Goal: Information Seeking & Learning: Learn about a topic

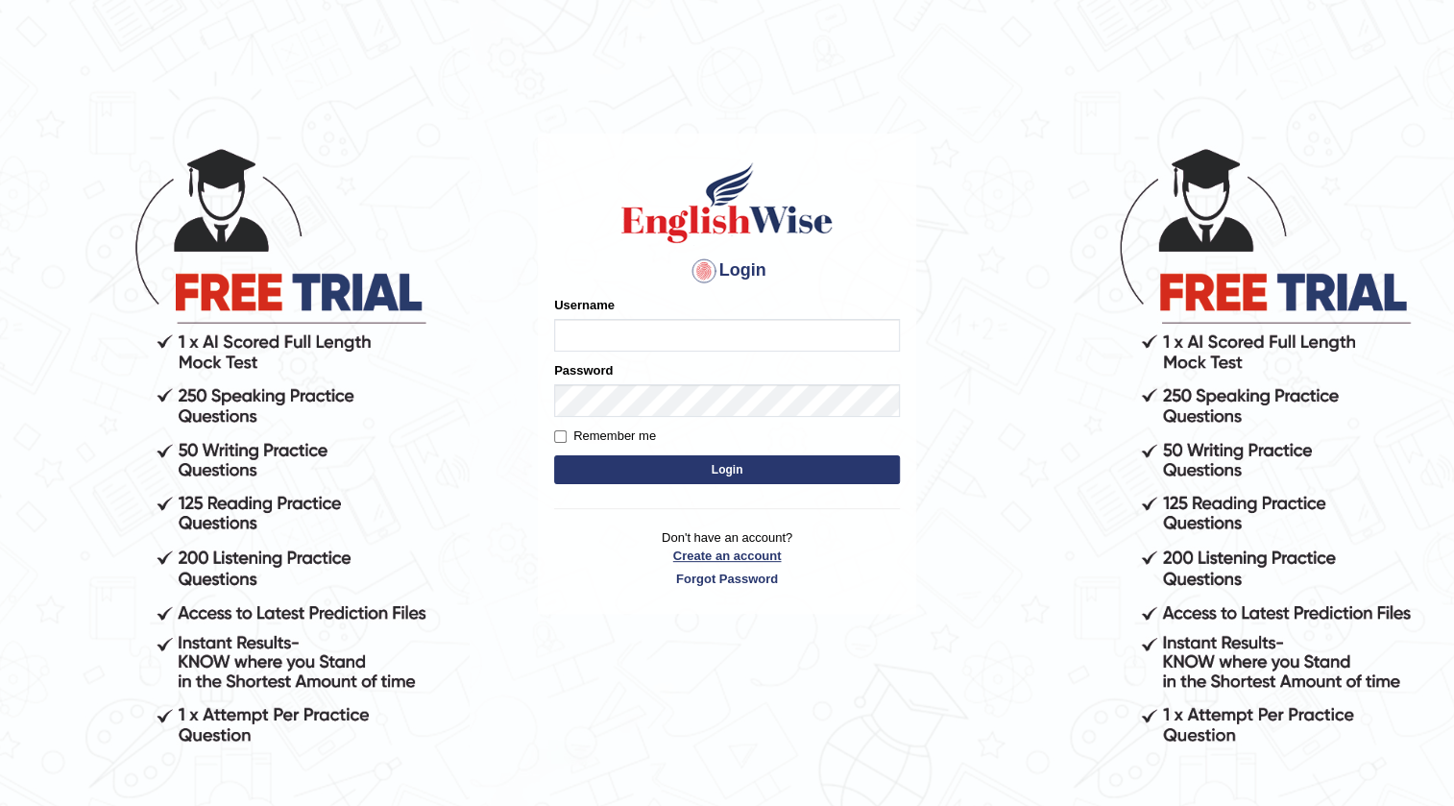
type input "hchadara"
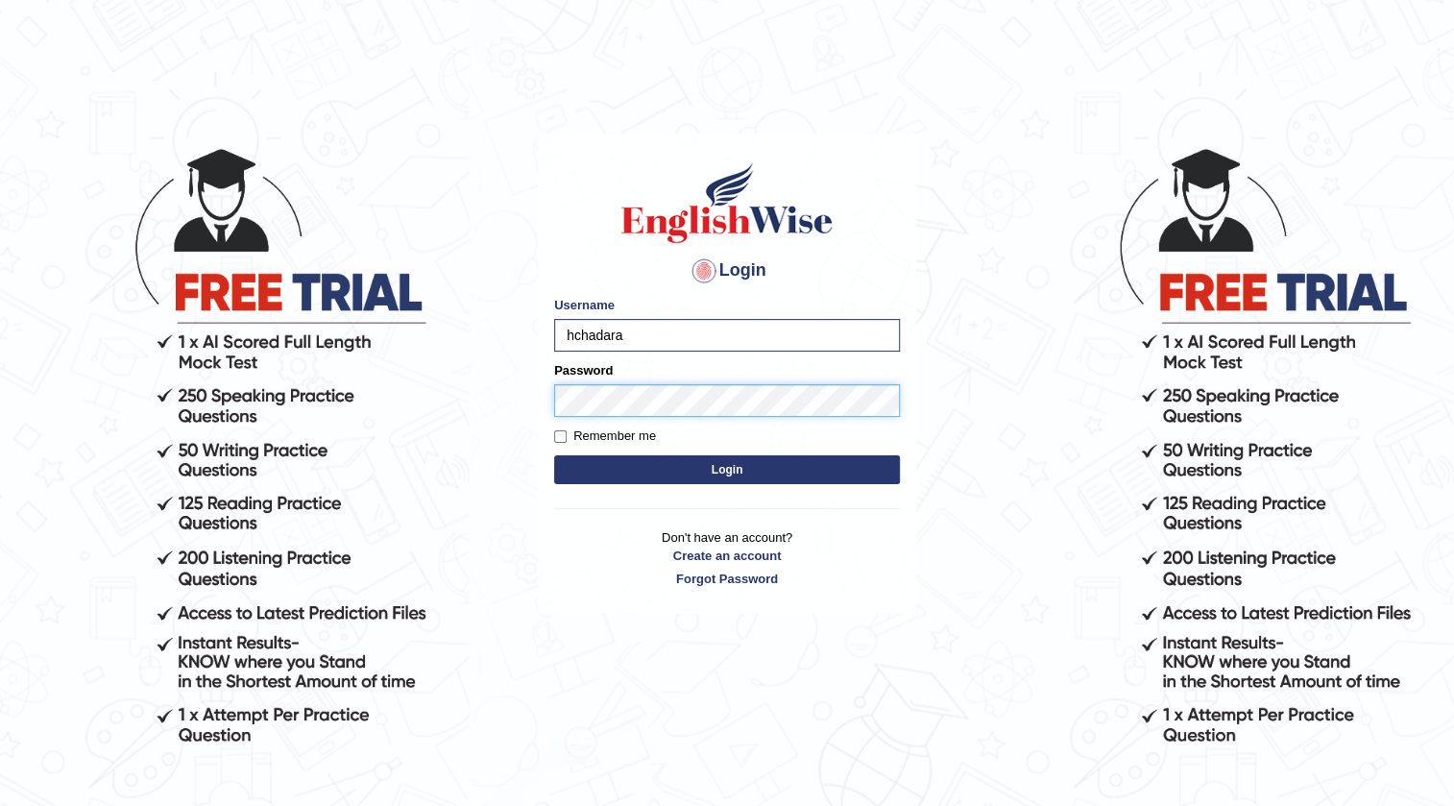
click at [554, 455] on button "Login" at bounding box center [727, 469] width 346 height 29
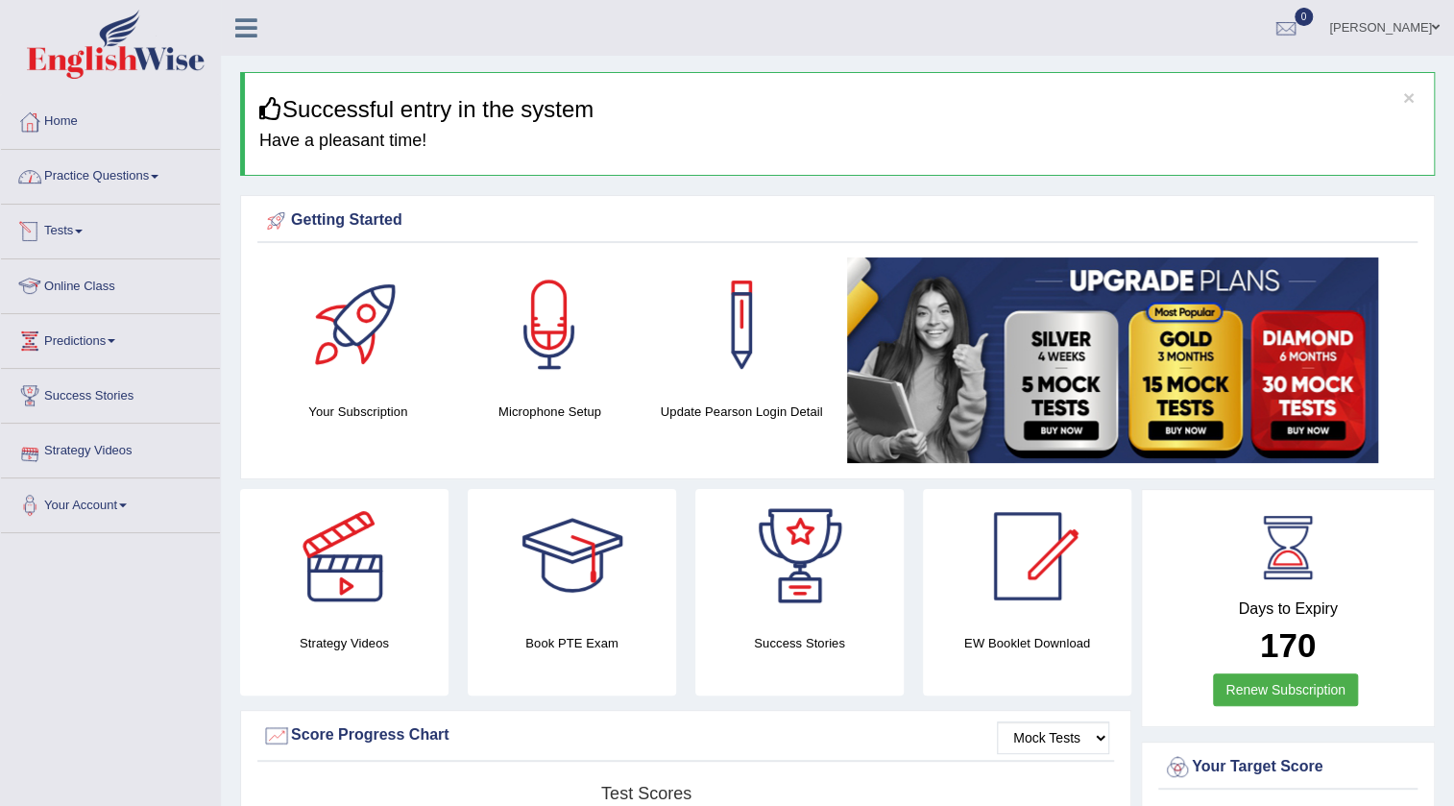
click at [151, 186] on link "Practice Questions" at bounding box center [110, 174] width 219 height 48
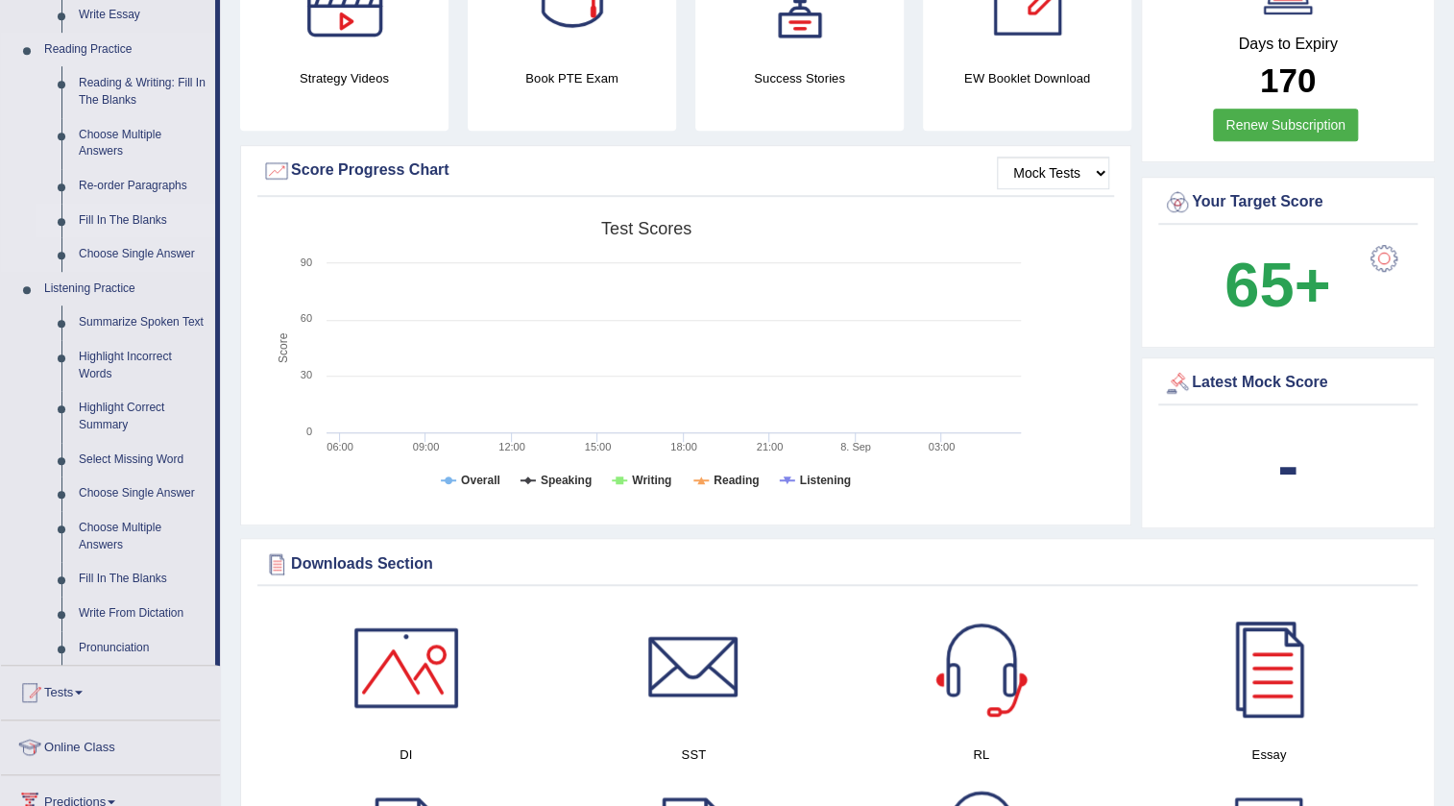
scroll to position [611, 0]
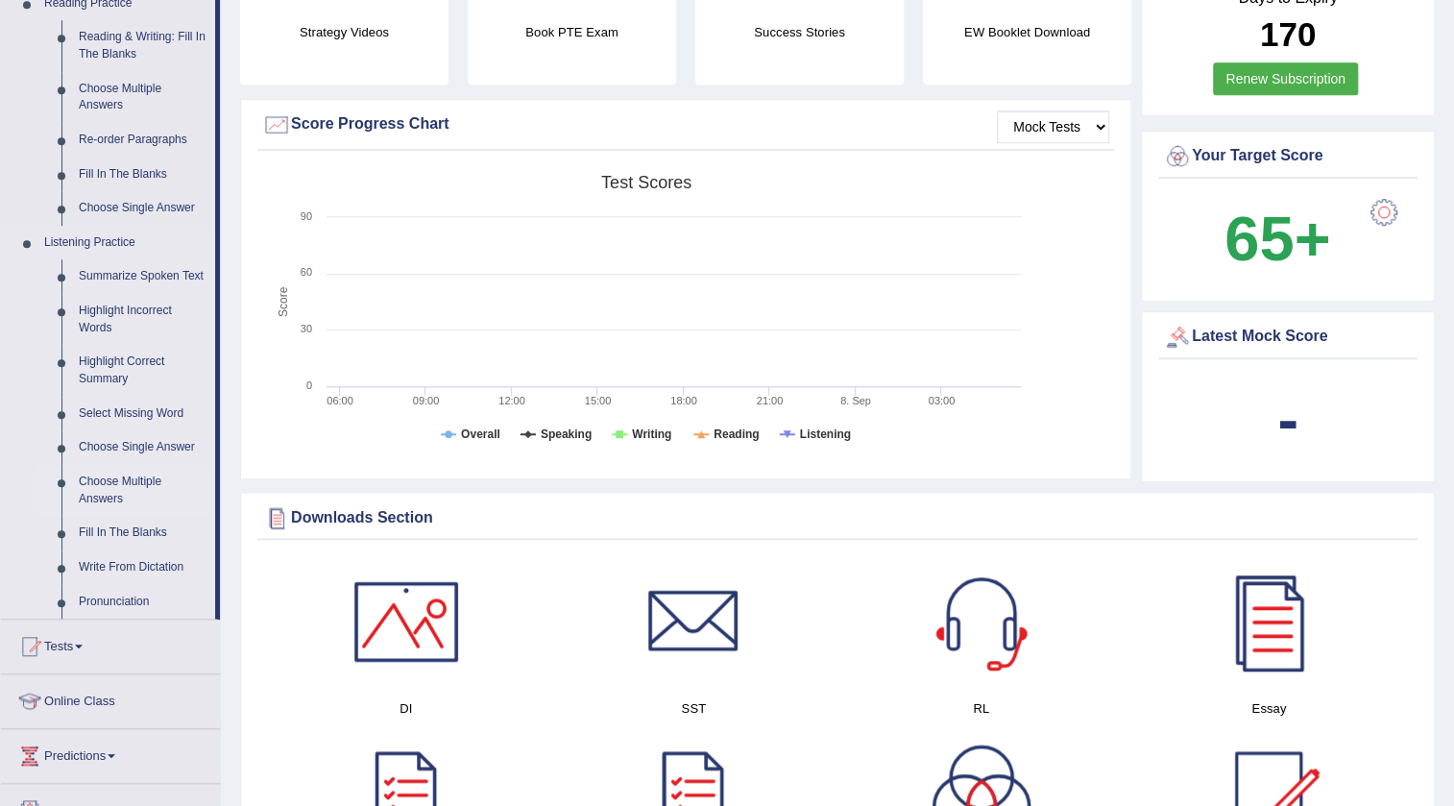
click at [117, 493] on link "Choose Multiple Answers" at bounding box center [142, 490] width 145 height 51
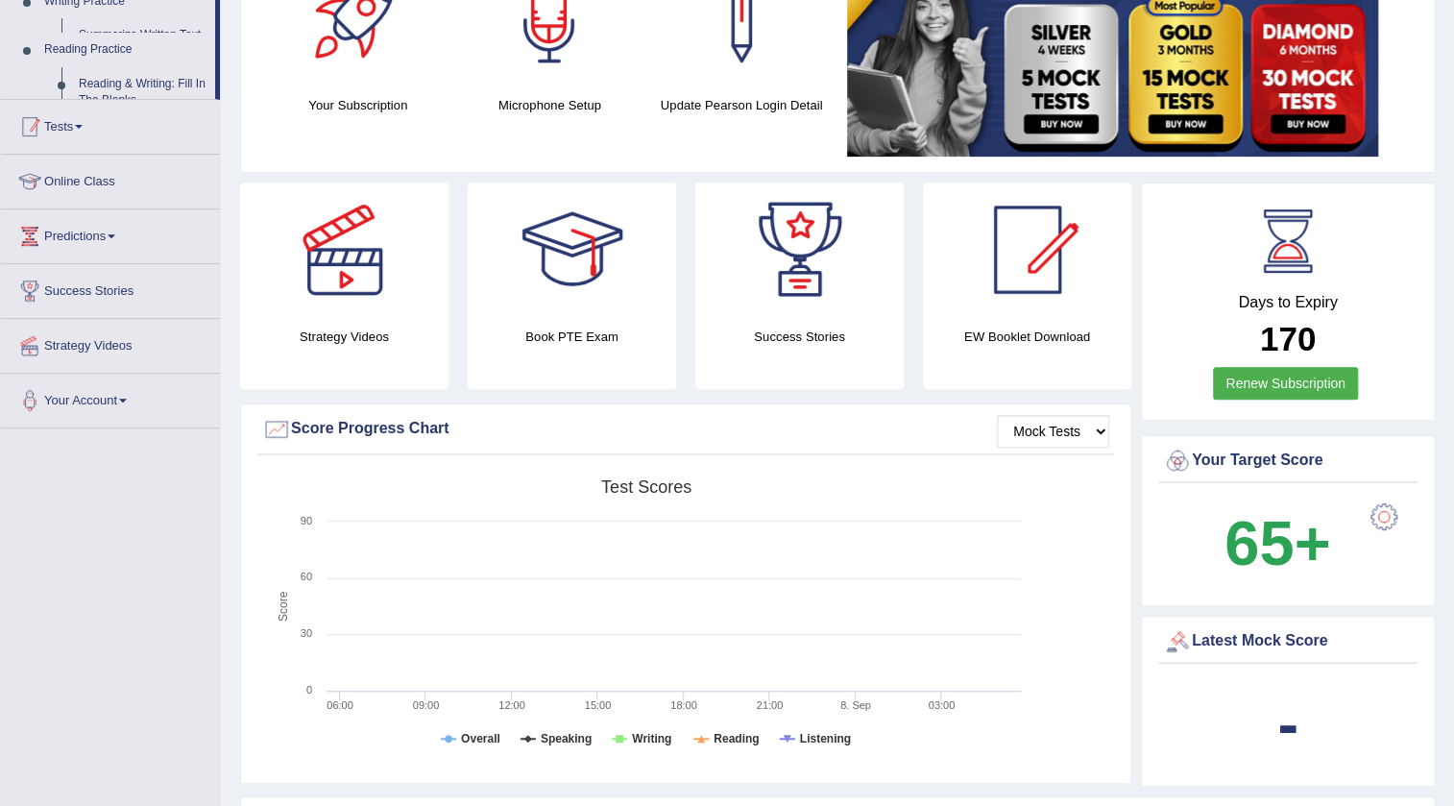
scroll to position [300, 0]
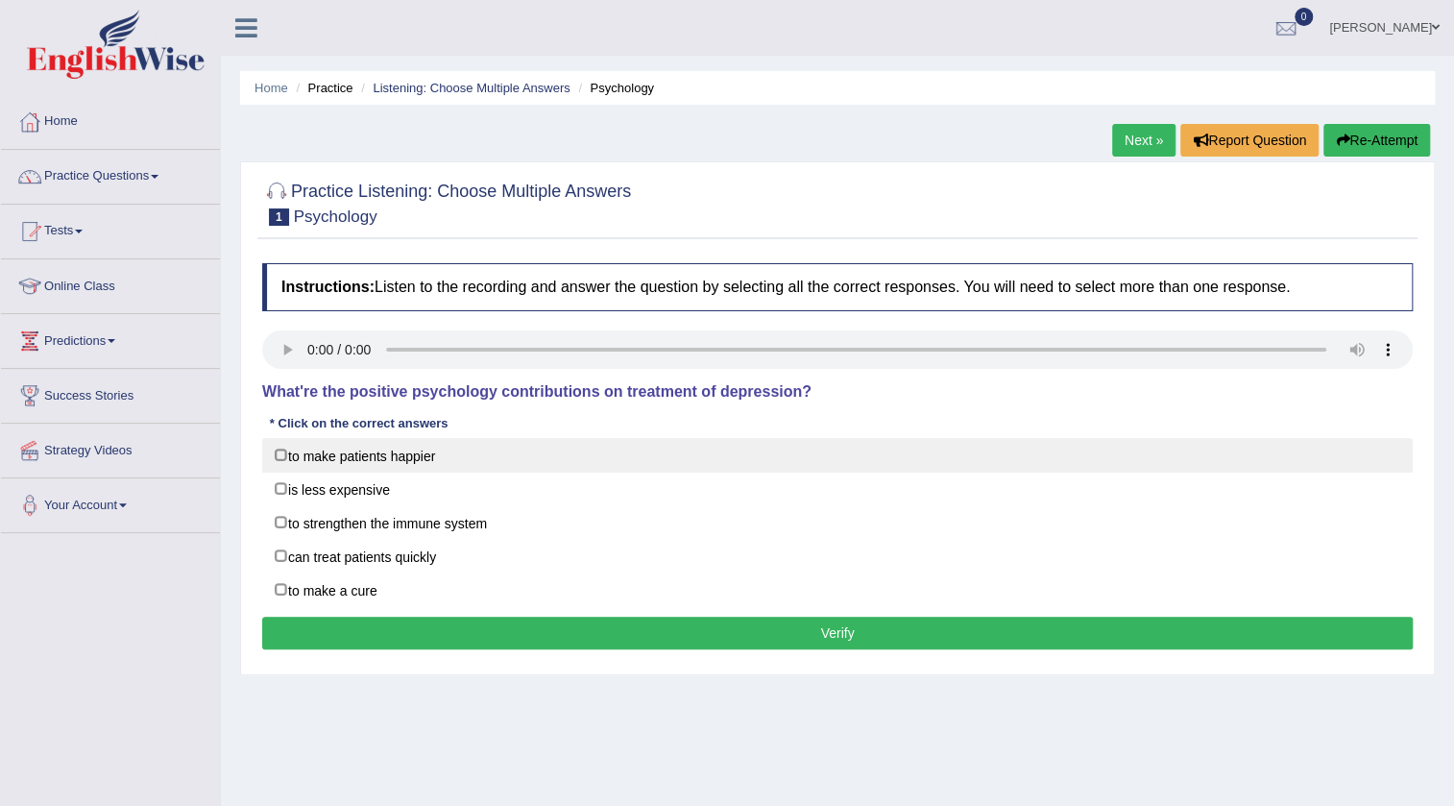
click at [356, 452] on label "to make patients happier" at bounding box center [837, 455] width 1151 height 35
checkbox input "true"
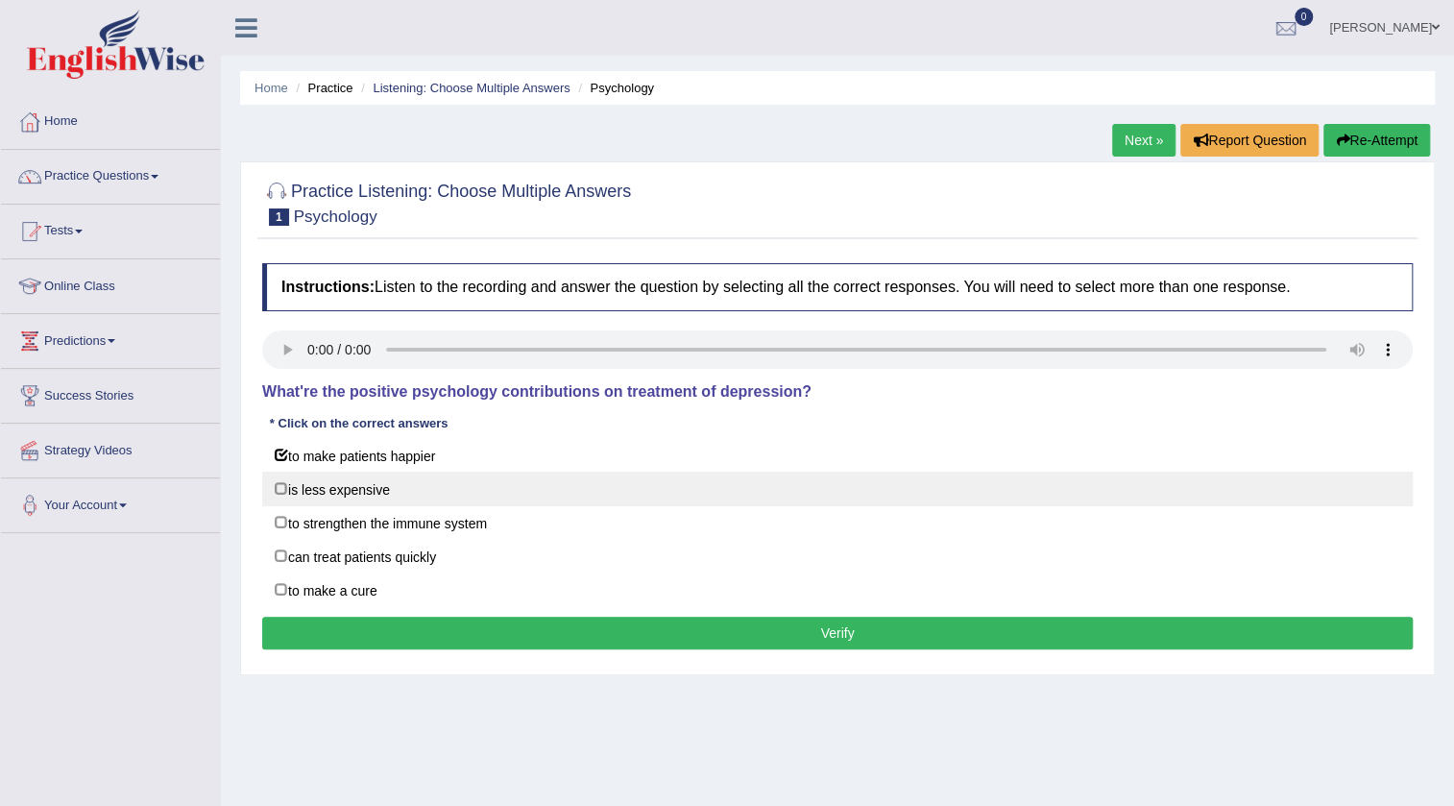
click at [349, 489] on label "is less expensive" at bounding box center [837, 489] width 1151 height 35
checkbox input "true"
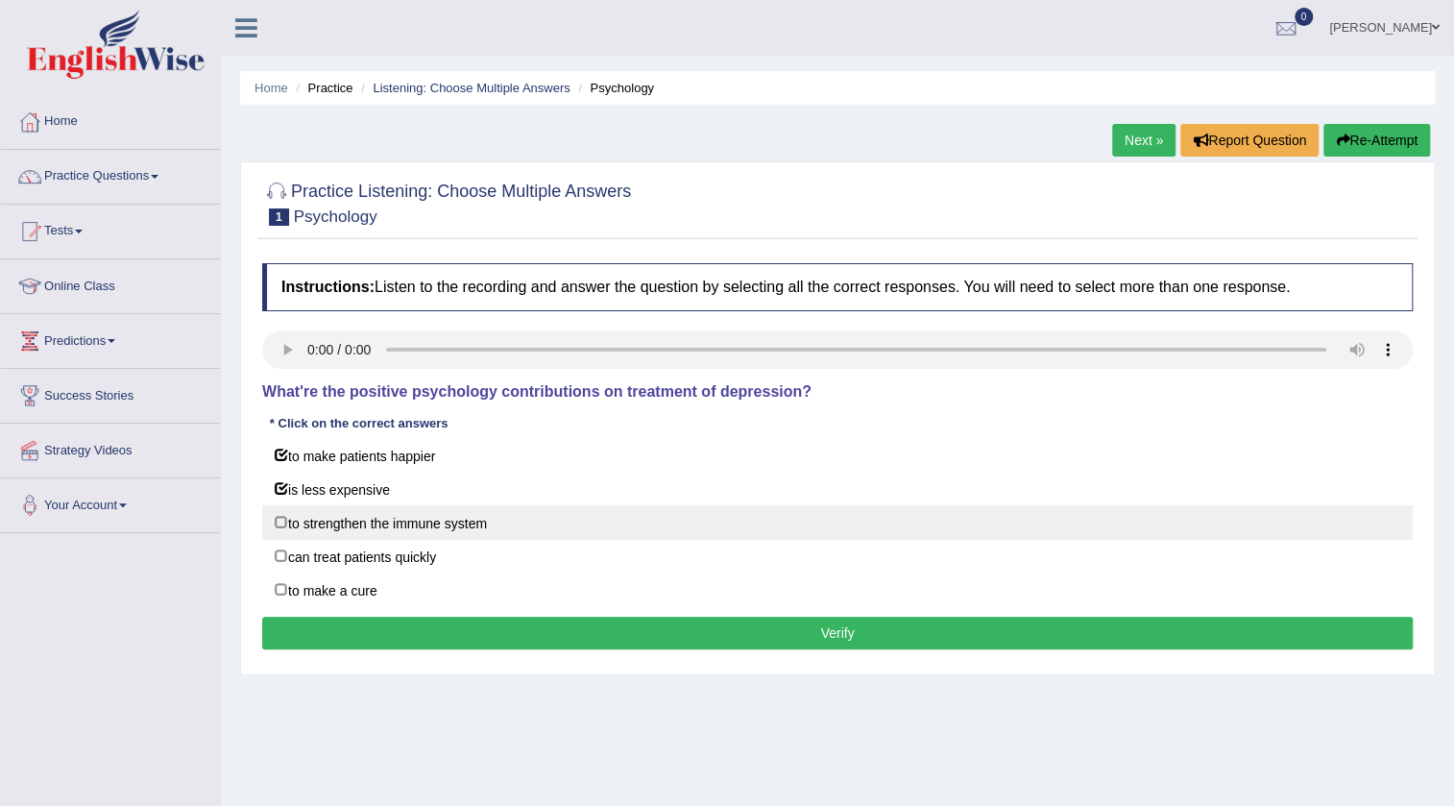
click at [336, 526] on label "to strengthen the immune system" at bounding box center [837, 522] width 1151 height 35
checkbox input "true"
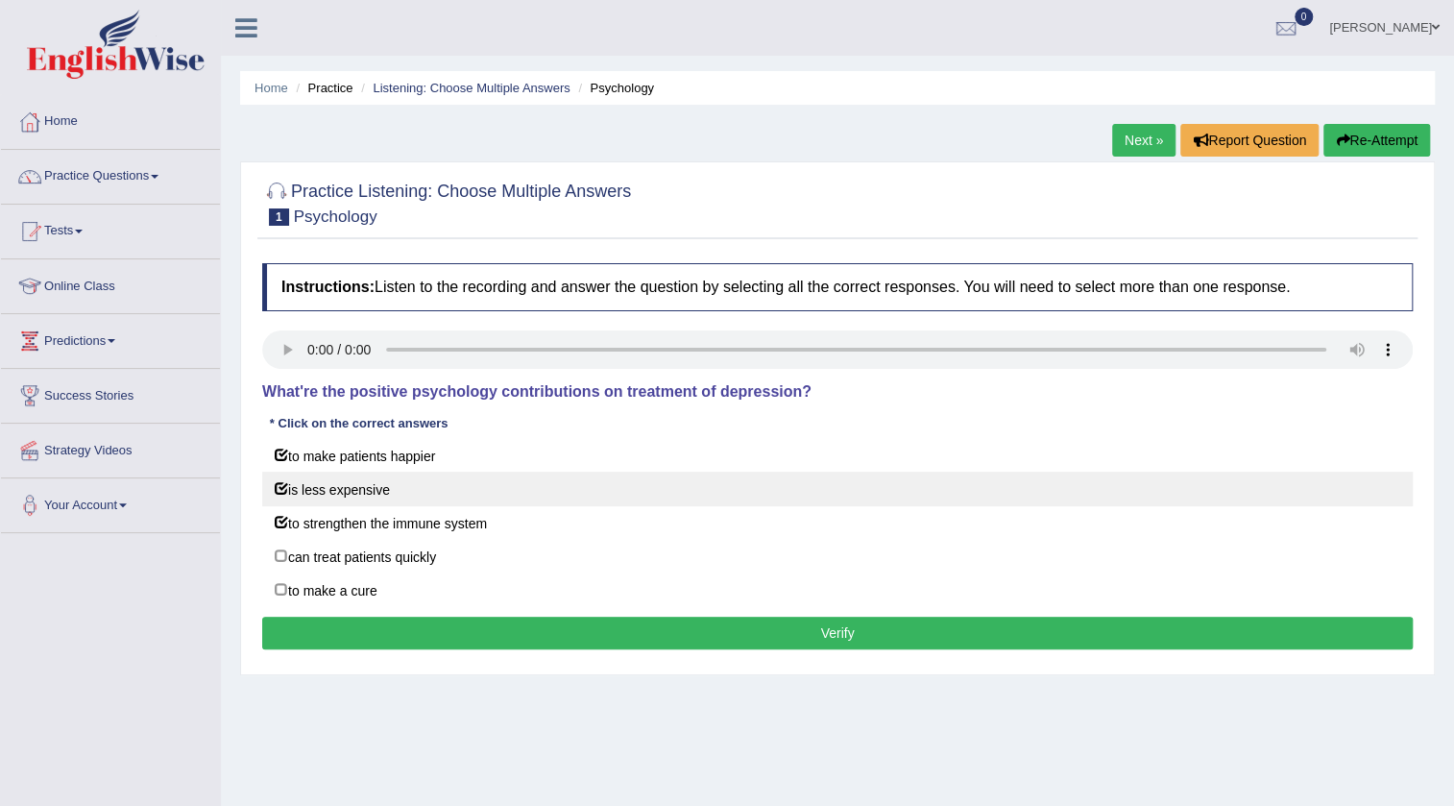
click at [330, 489] on label "is less expensive" at bounding box center [837, 489] width 1151 height 35
checkbox input "false"
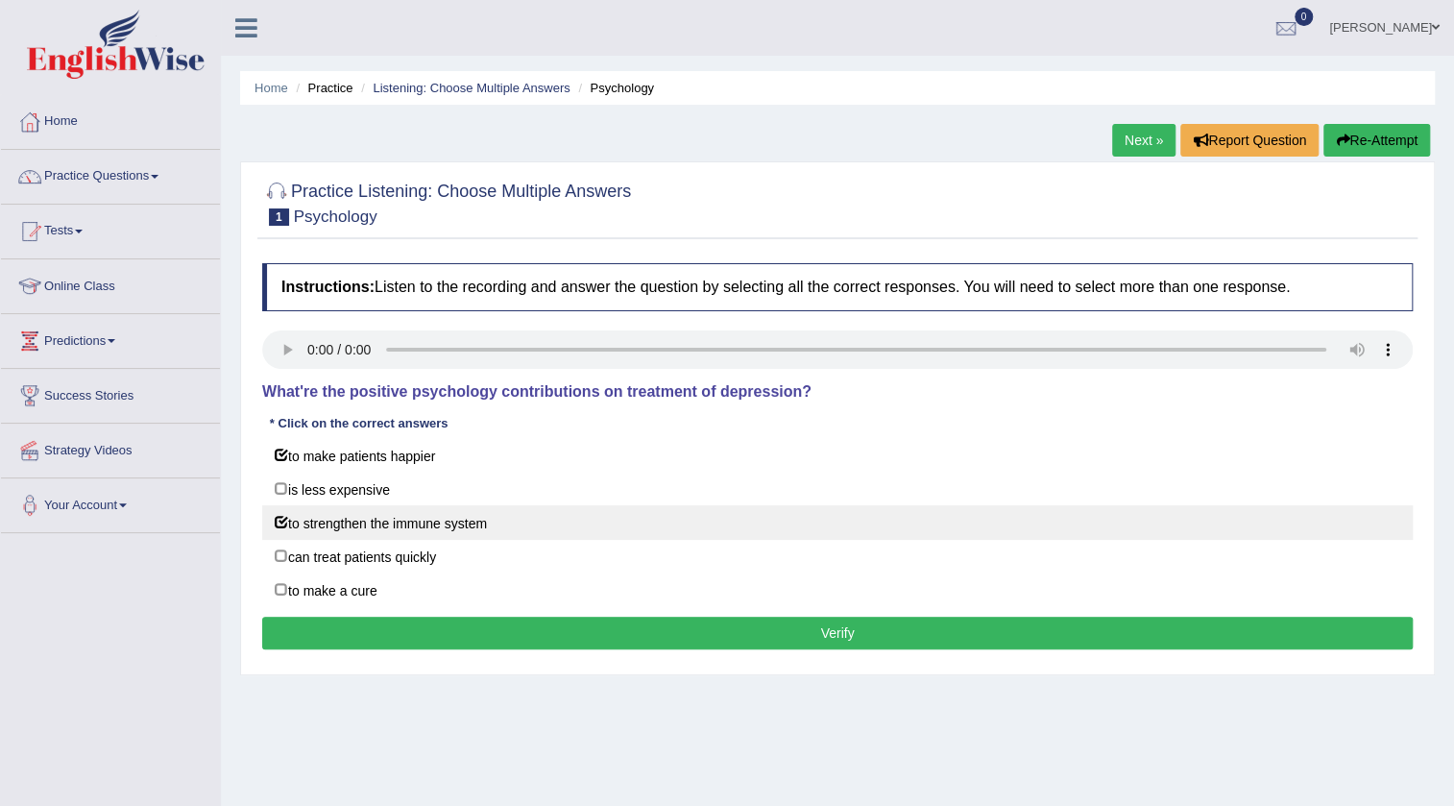
click at [323, 514] on label "to strengthen the immune system" at bounding box center [837, 522] width 1151 height 35
checkbox input "false"
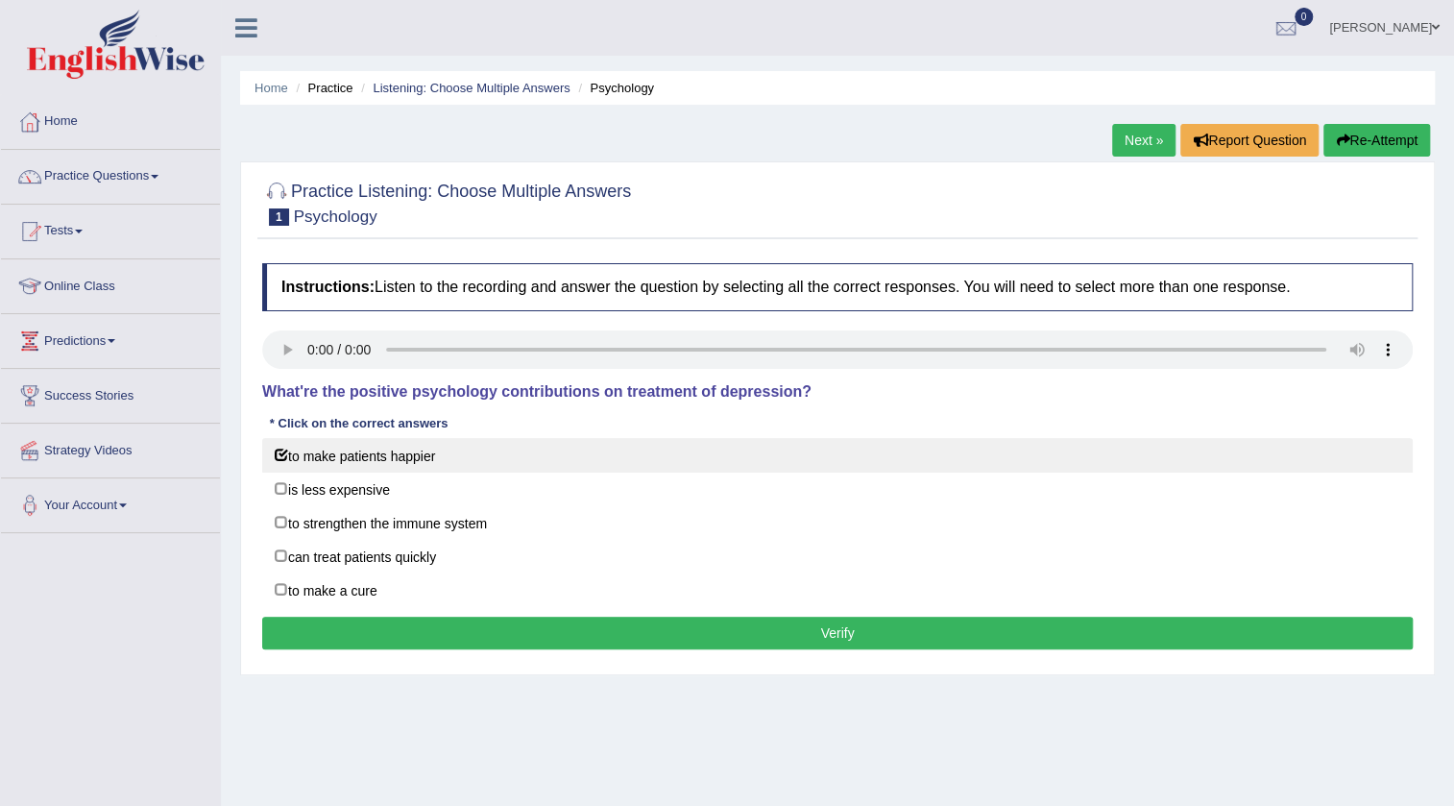
click at [327, 461] on label "to make patients happier" at bounding box center [837, 455] width 1151 height 35
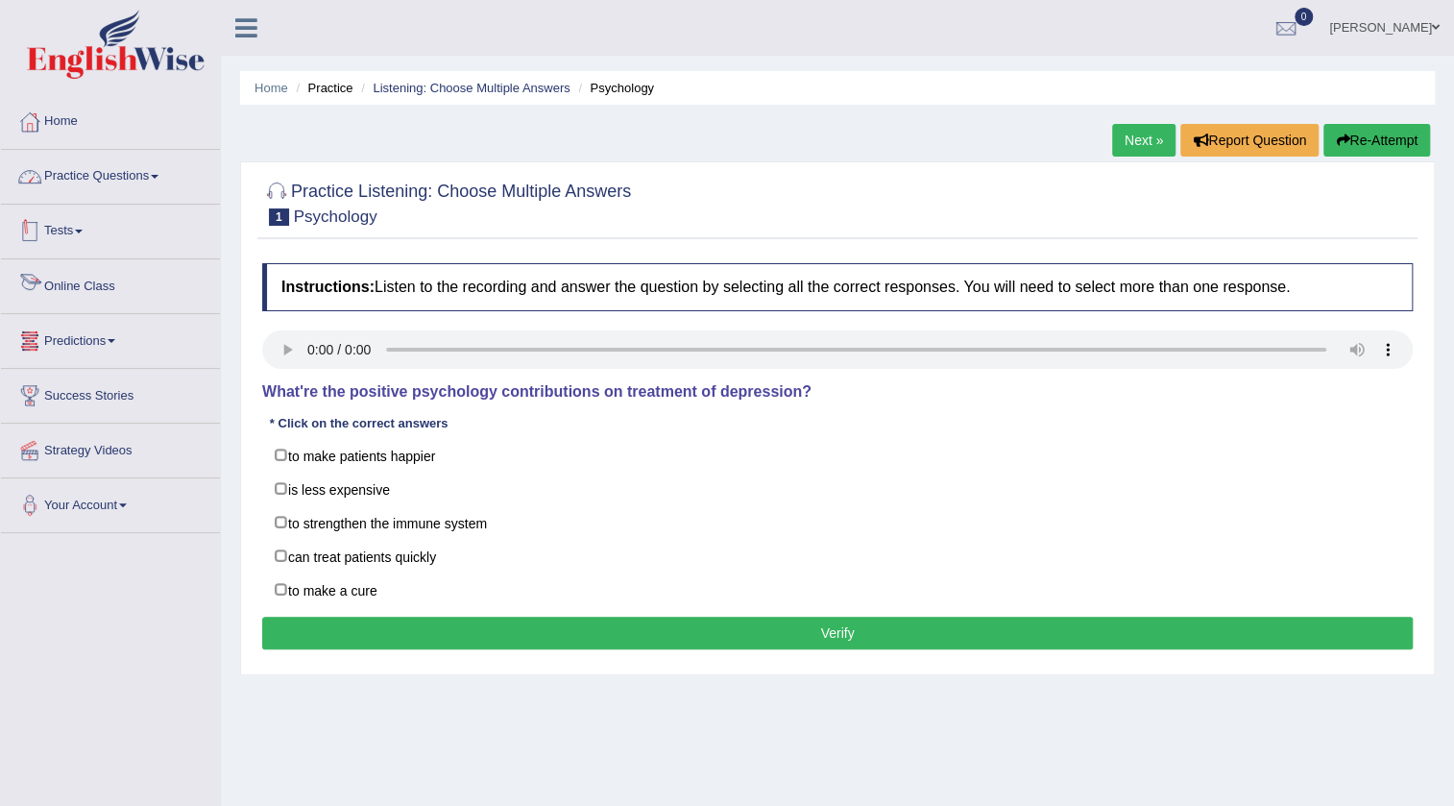
click at [163, 183] on link "Practice Questions" at bounding box center [110, 174] width 219 height 48
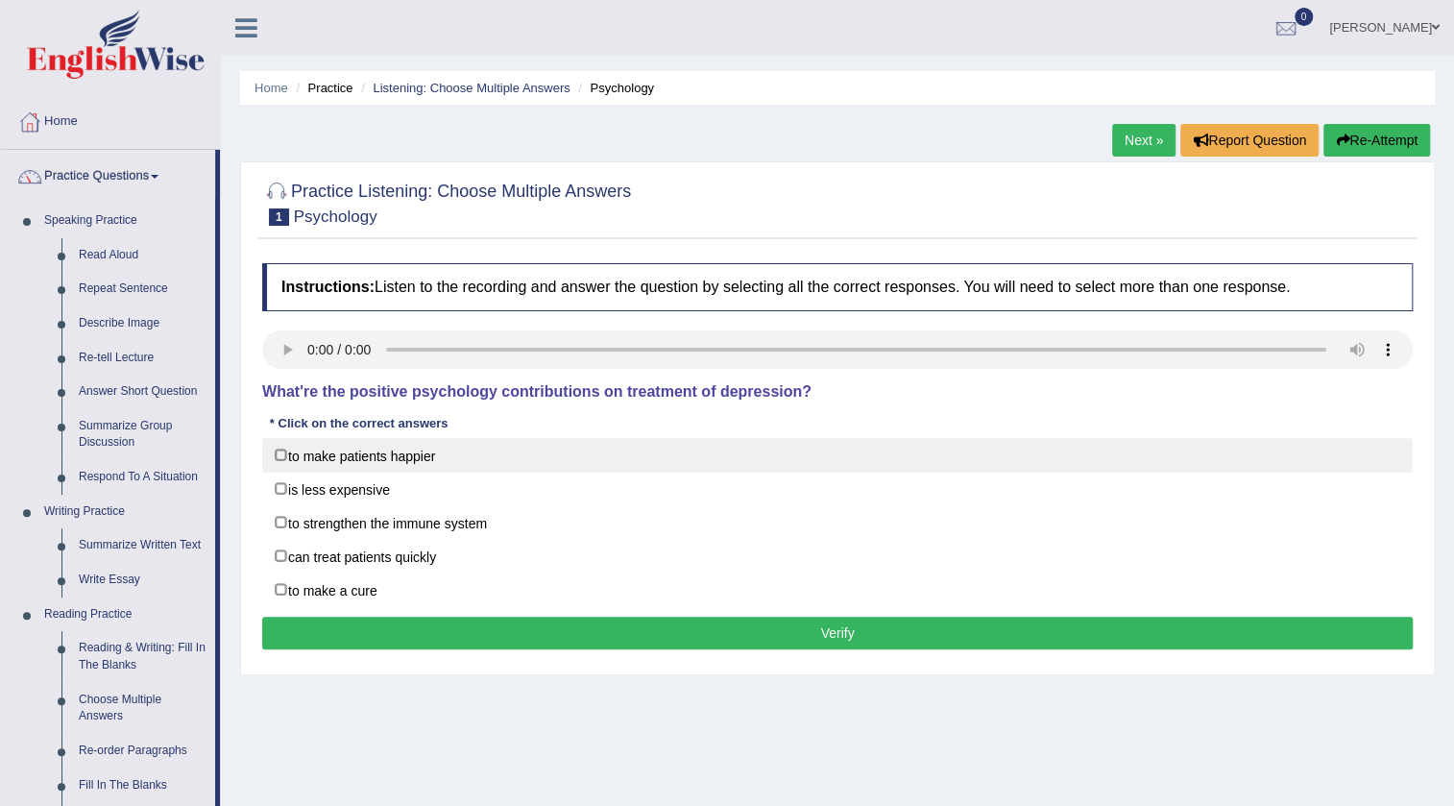
click at [363, 459] on label "to make patients happier" at bounding box center [837, 455] width 1151 height 35
checkbox input "true"
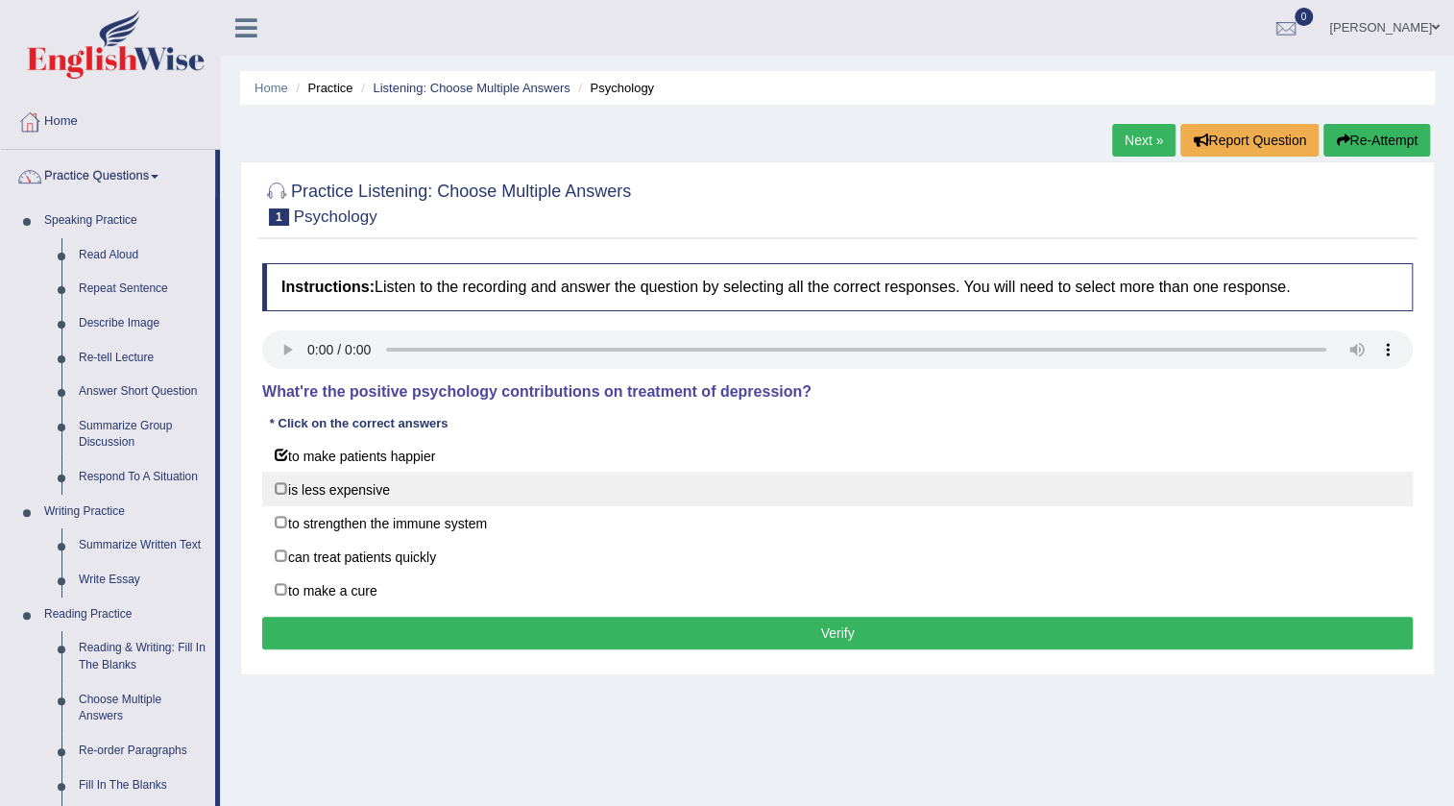
click at [360, 490] on label "is less expensive" at bounding box center [837, 489] width 1151 height 35
checkbox input "true"
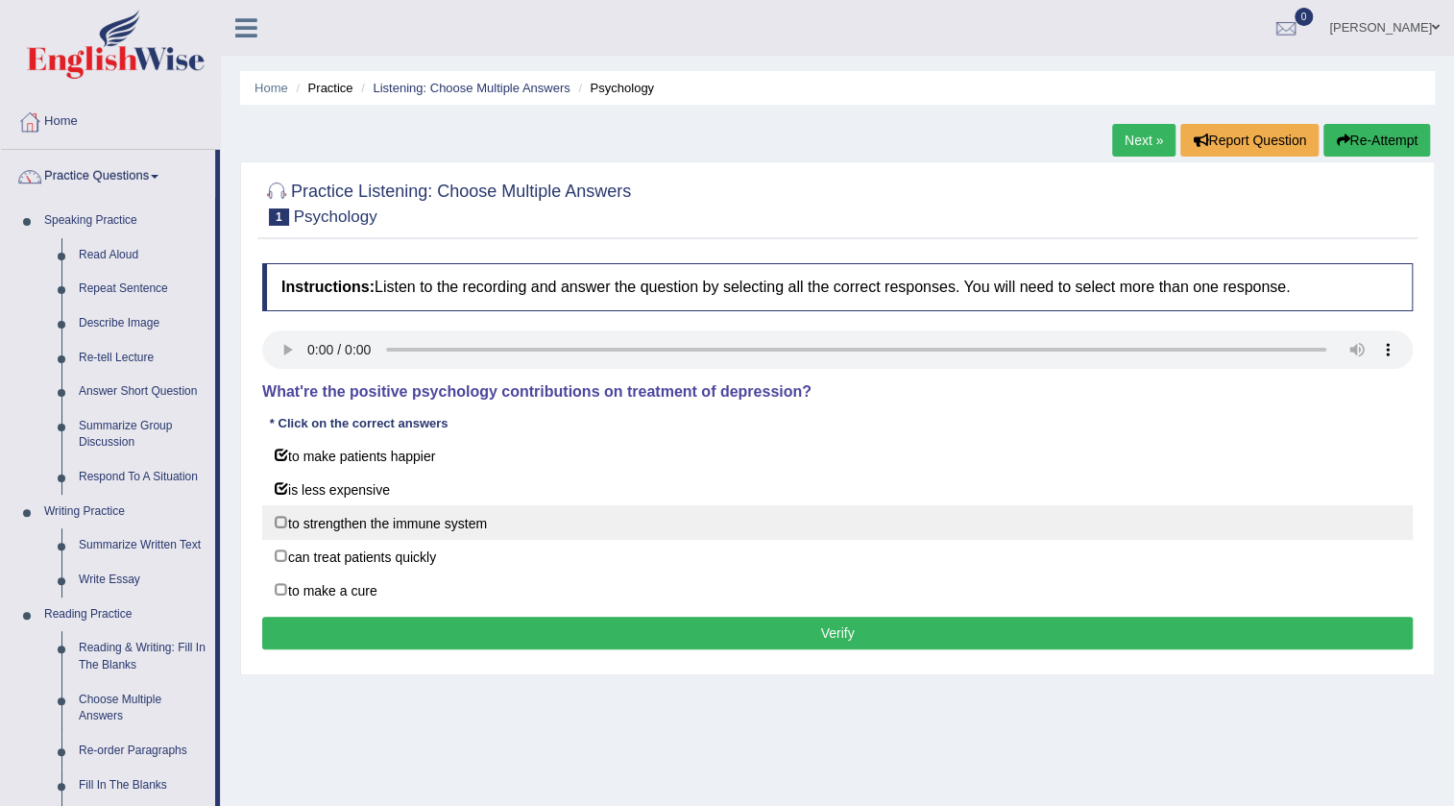
click at [346, 516] on label "to strengthen the immune system" at bounding box center [837, 522] width 1151 height 35
checkbox input "true"
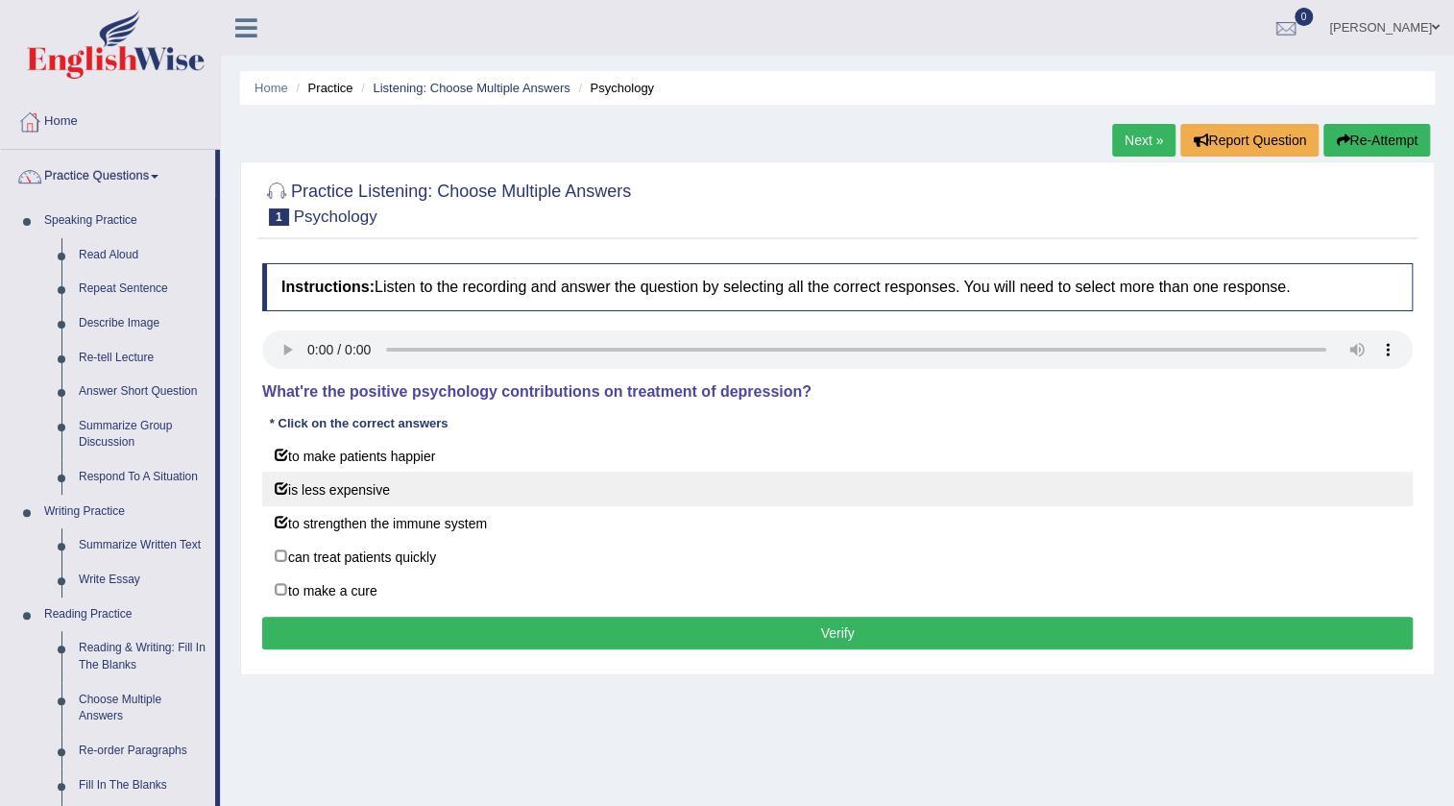
click at [346, 490] on label "is less expensive" at bounding box center [837, 489] width 1151 height 35
checkbox input "false"
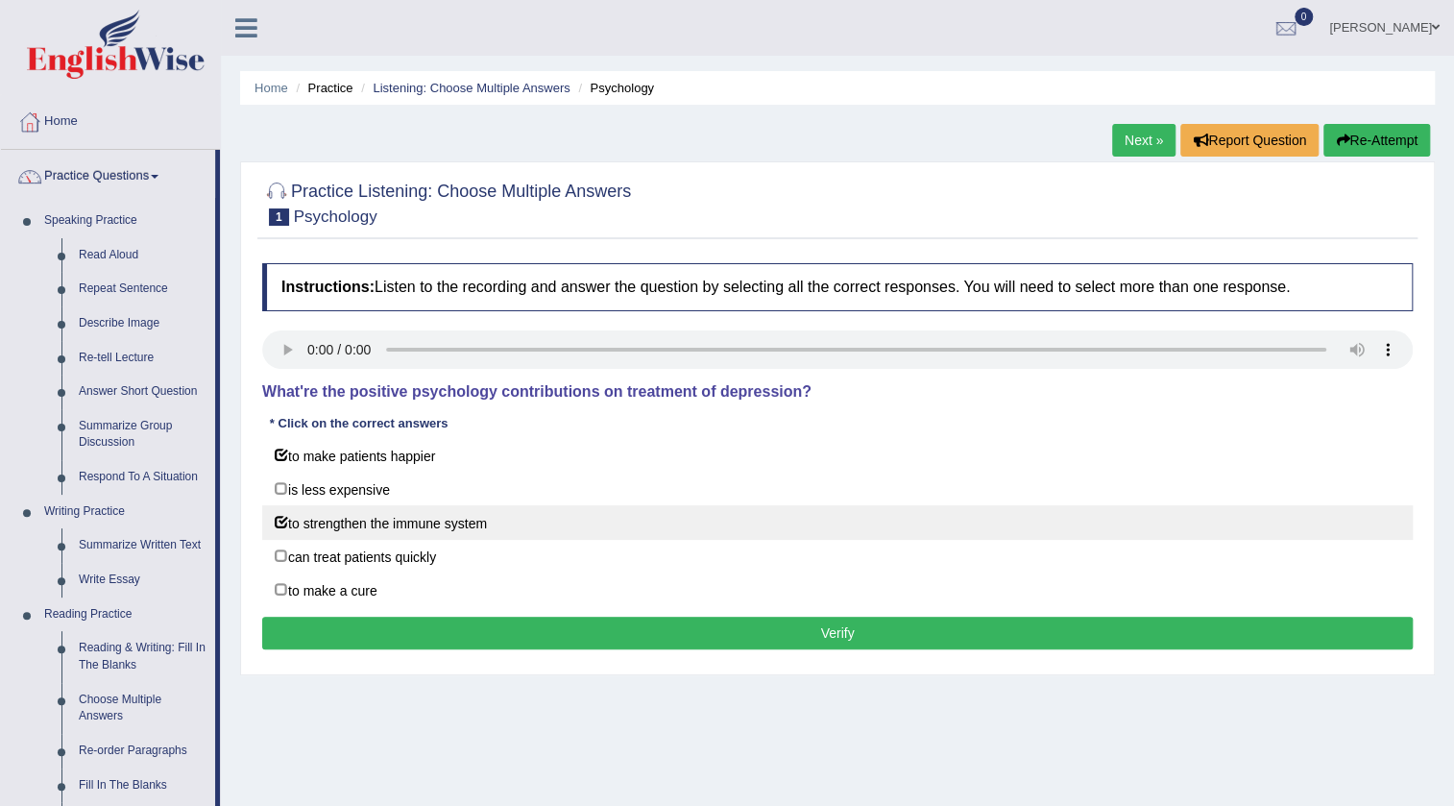
click at [355, 527] on label "to strengthen the immune system" at bounding box center [837, 522] width 1151 height 35
checkbox input "false"
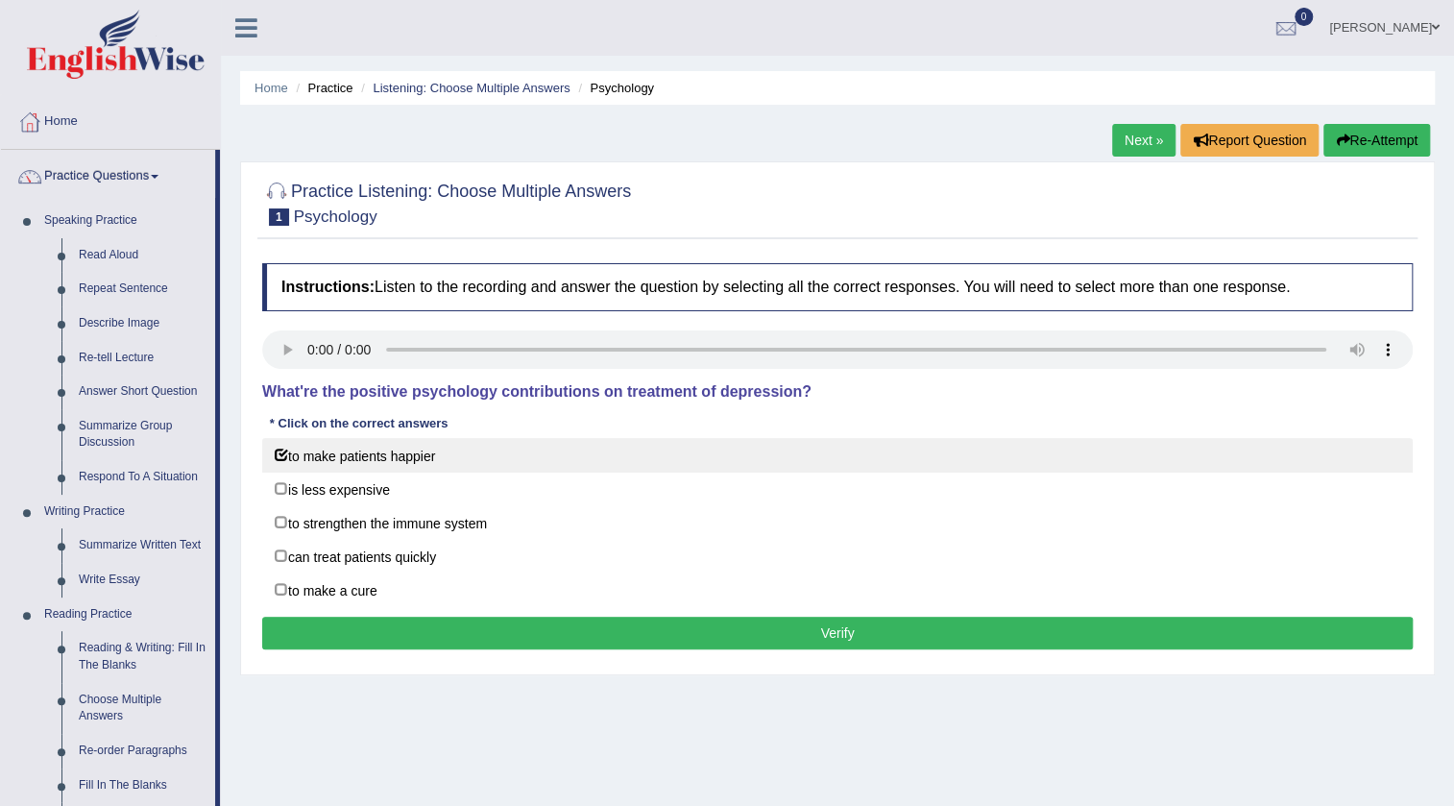
click at [330, 457] on label "to make patients happier" at bounding box center [837, 455] width 1151 height 35
click at [310, 460] on label "to make patients happier" at bounding box center [837, 455] width 1151 height 35
checkbox input "true"
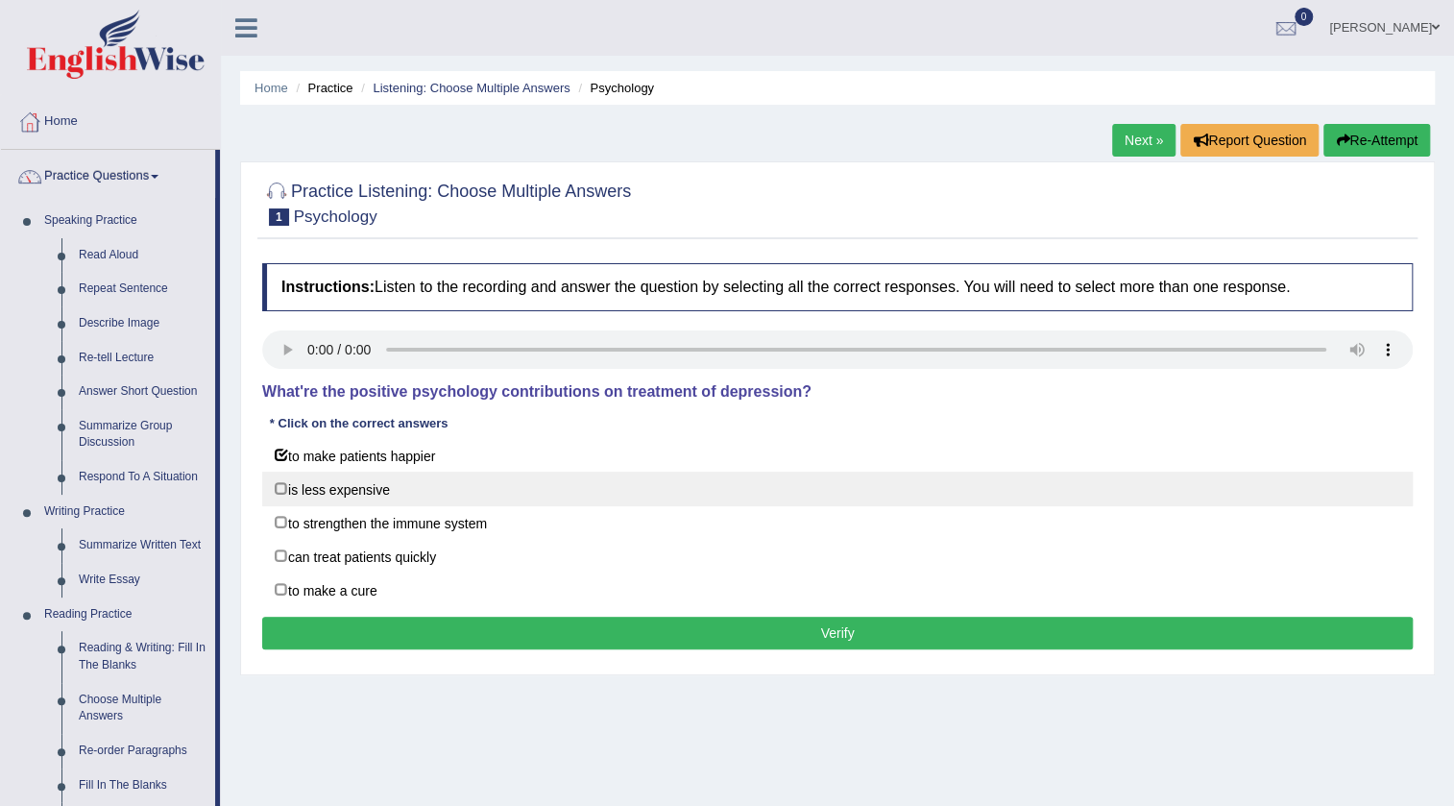
click at [316, 486] on label "is less expensive" at bounding box center [837, 489] width 1151 height 35
checkbox input "true"
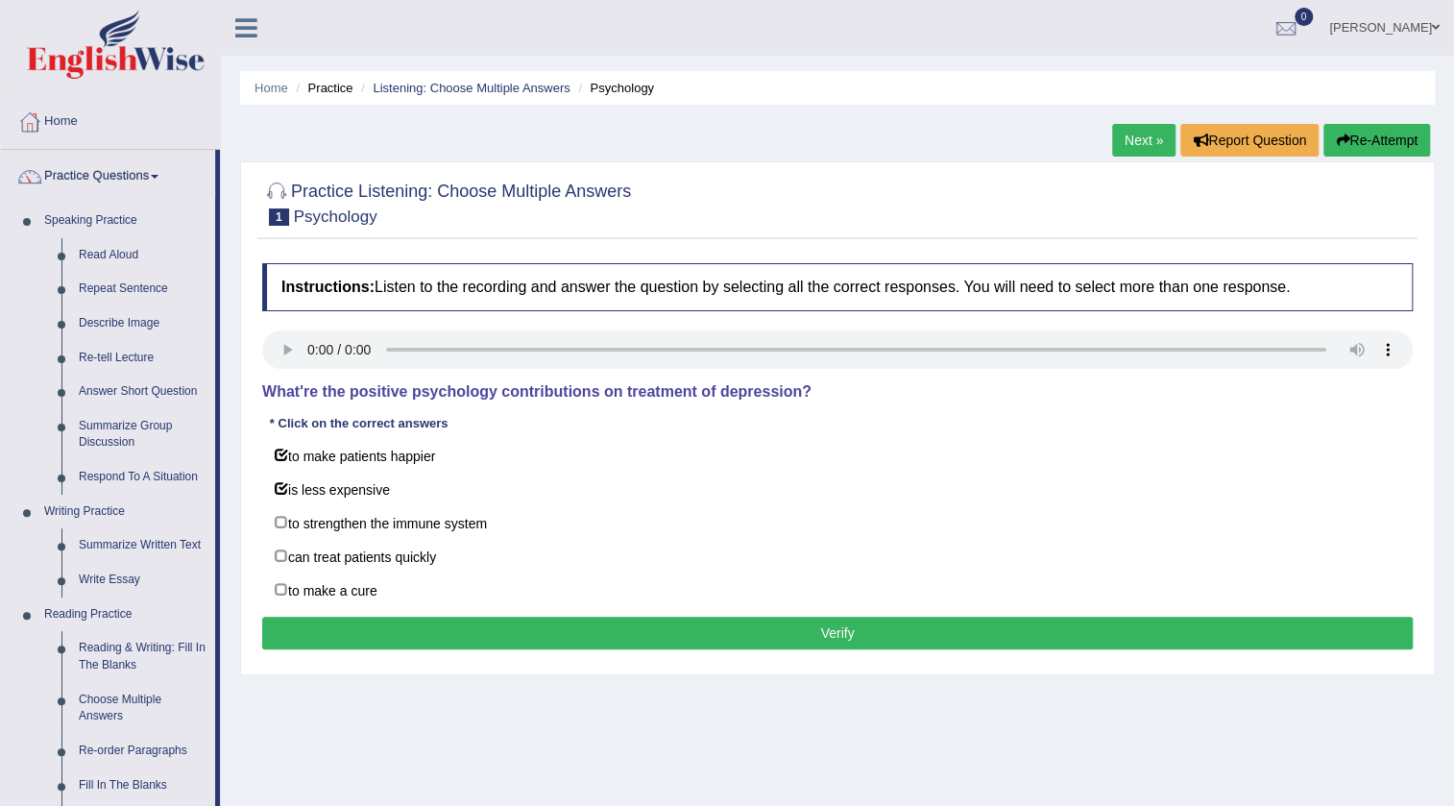
click at [467, 644] on button "Verify" at bounding box center [837, 633] width 1151 height 33
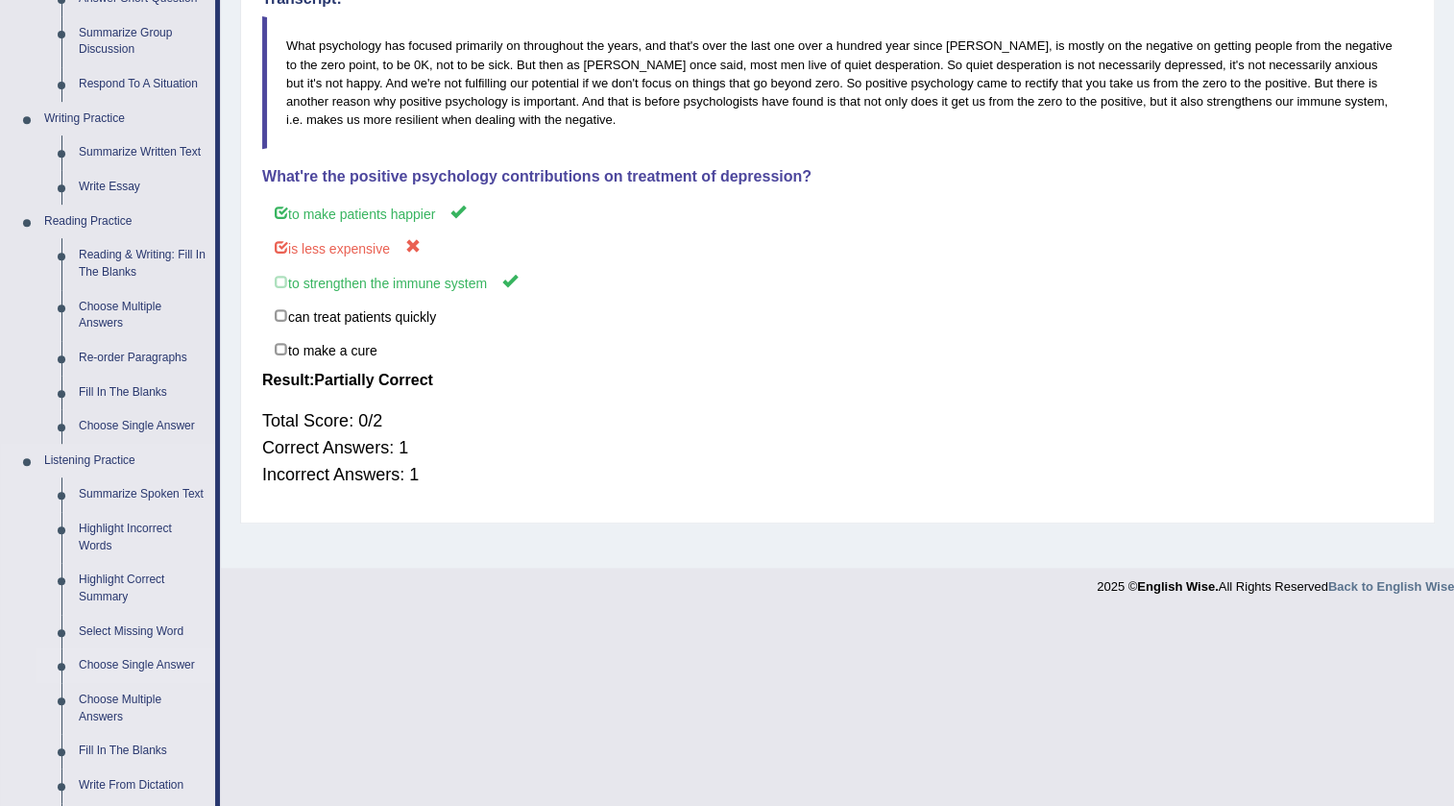
scroll to position [436, 0]
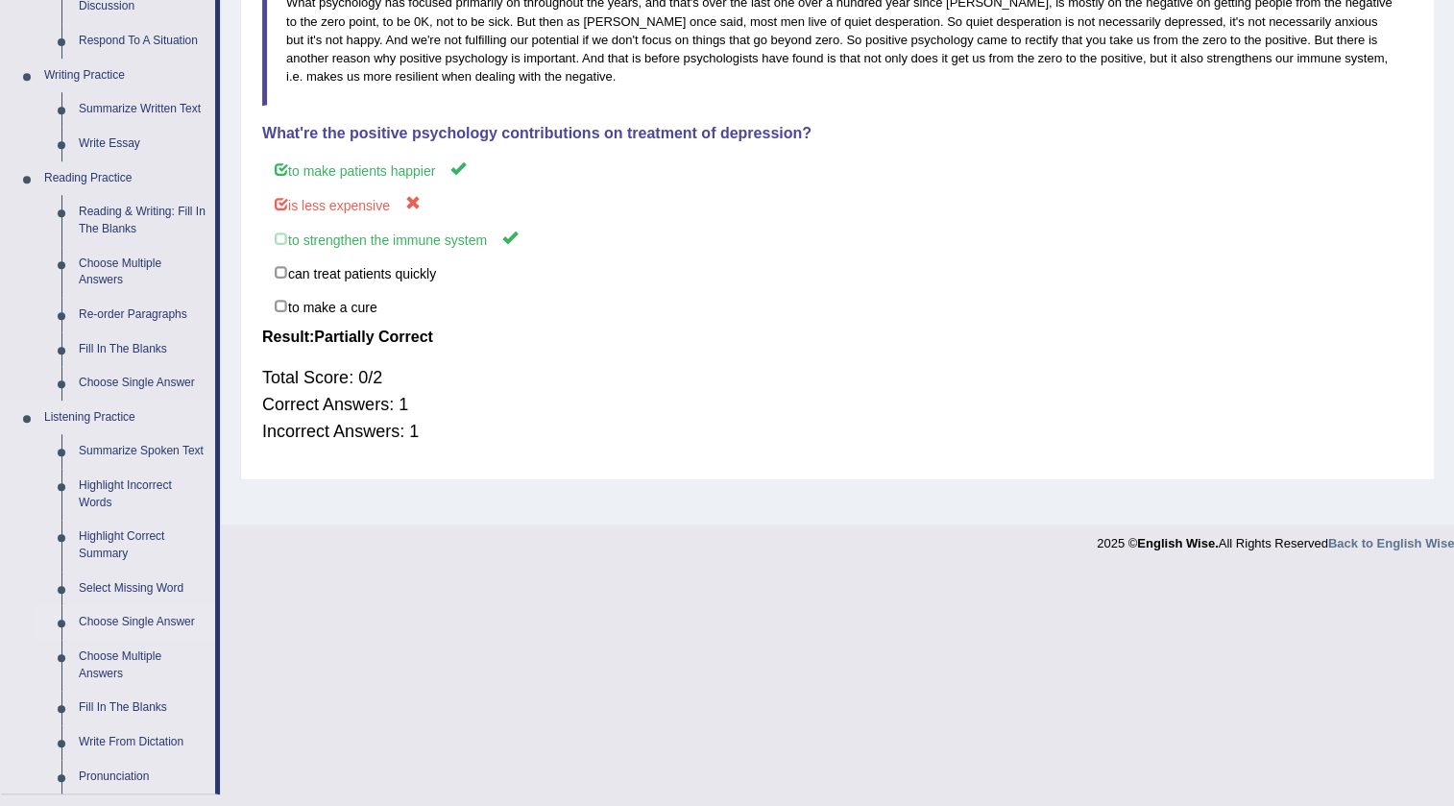
click at [138, 621] on link "Choose Single Answer" at bounding box center [142, 622] width 145 height 35
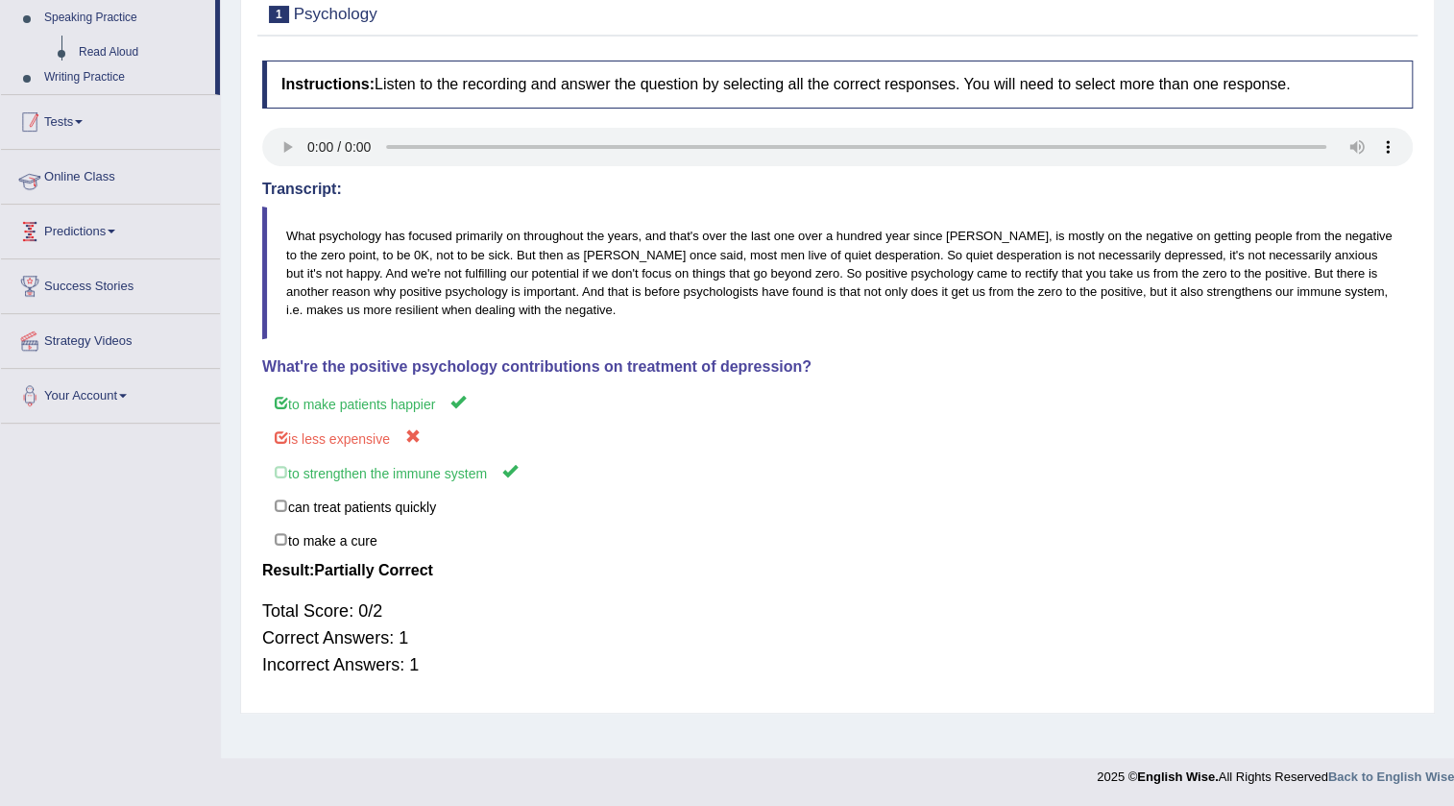
scroll to position [202, 0]
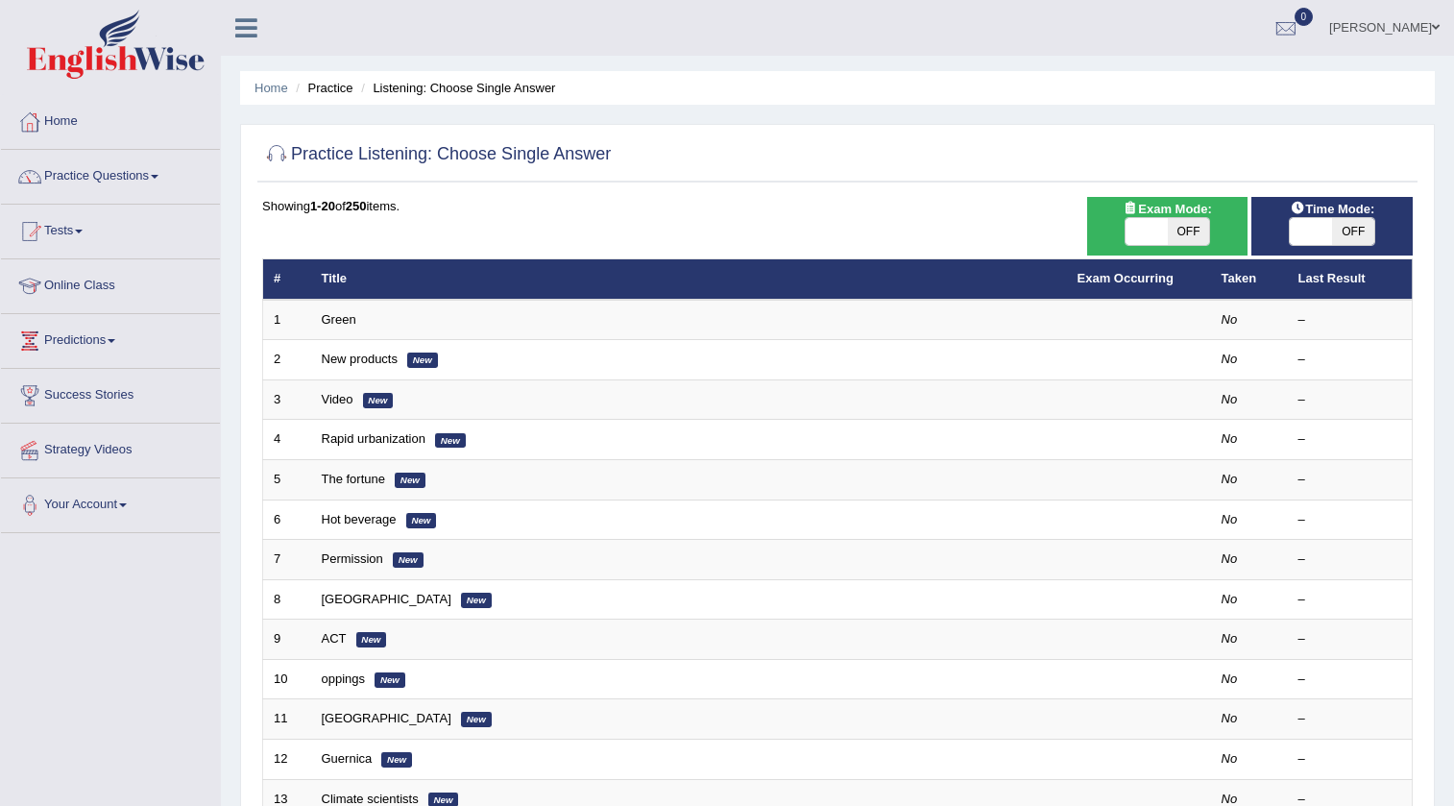
click at [341, 324] on link "Green" at bounding box center [339, 319] width 35 height 14
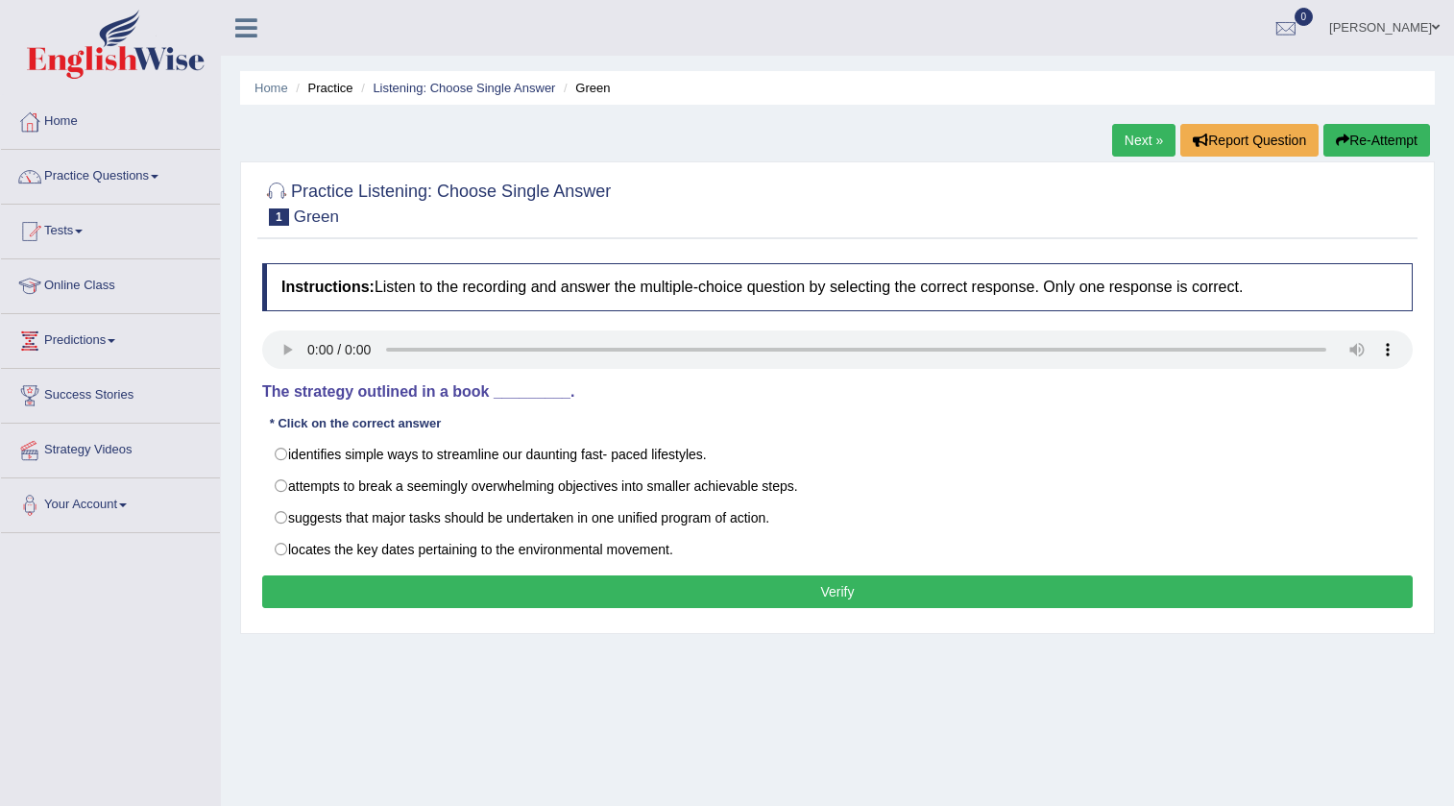
click at [372, 438] on label "identifies simple ways to streamline our daunting fast- paced lifestyles." at bounding box center [837, 454] width 1151 height 33
radio input "true"
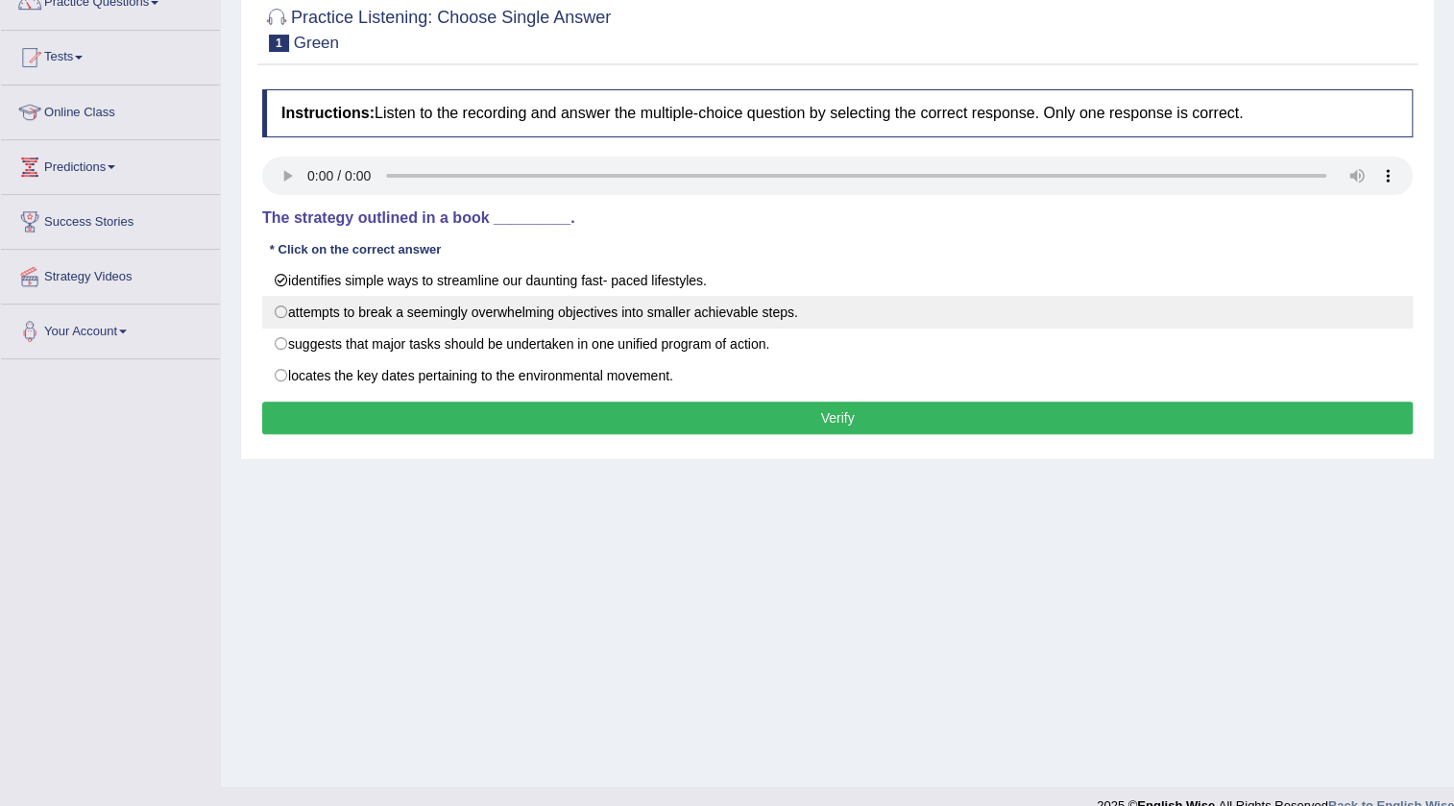
click at [363, 304] on label "attempts to break a seemingly overwhelming objectives into smaller achievable s…" at bounding box center [837, 312] width 1151 height 33
radio input "true"
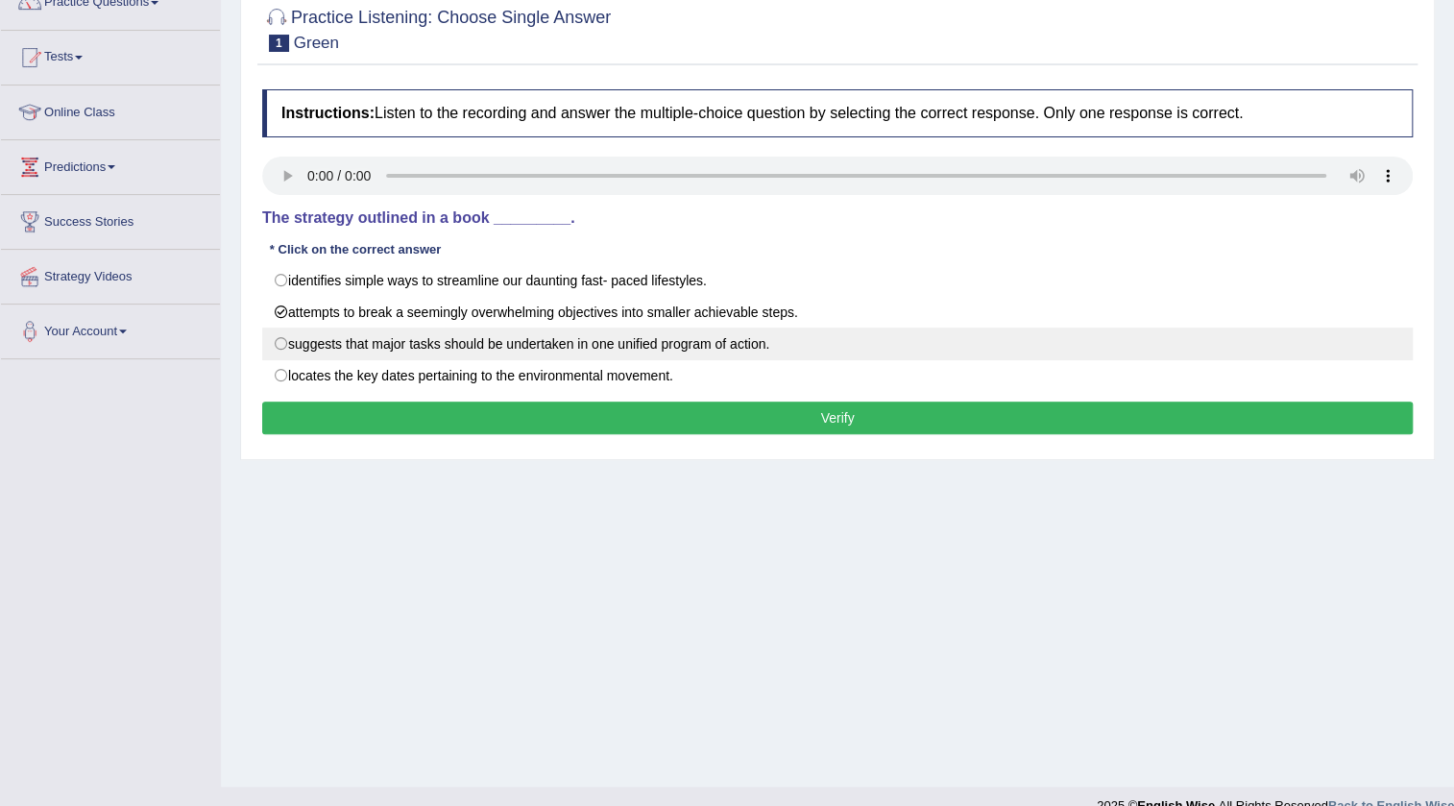
click at [344, 328] on label "suggests that major tasks should be undertaken in one unified program of action." at bounding box center [837, 344] width 1151 height 33
radio input "true"
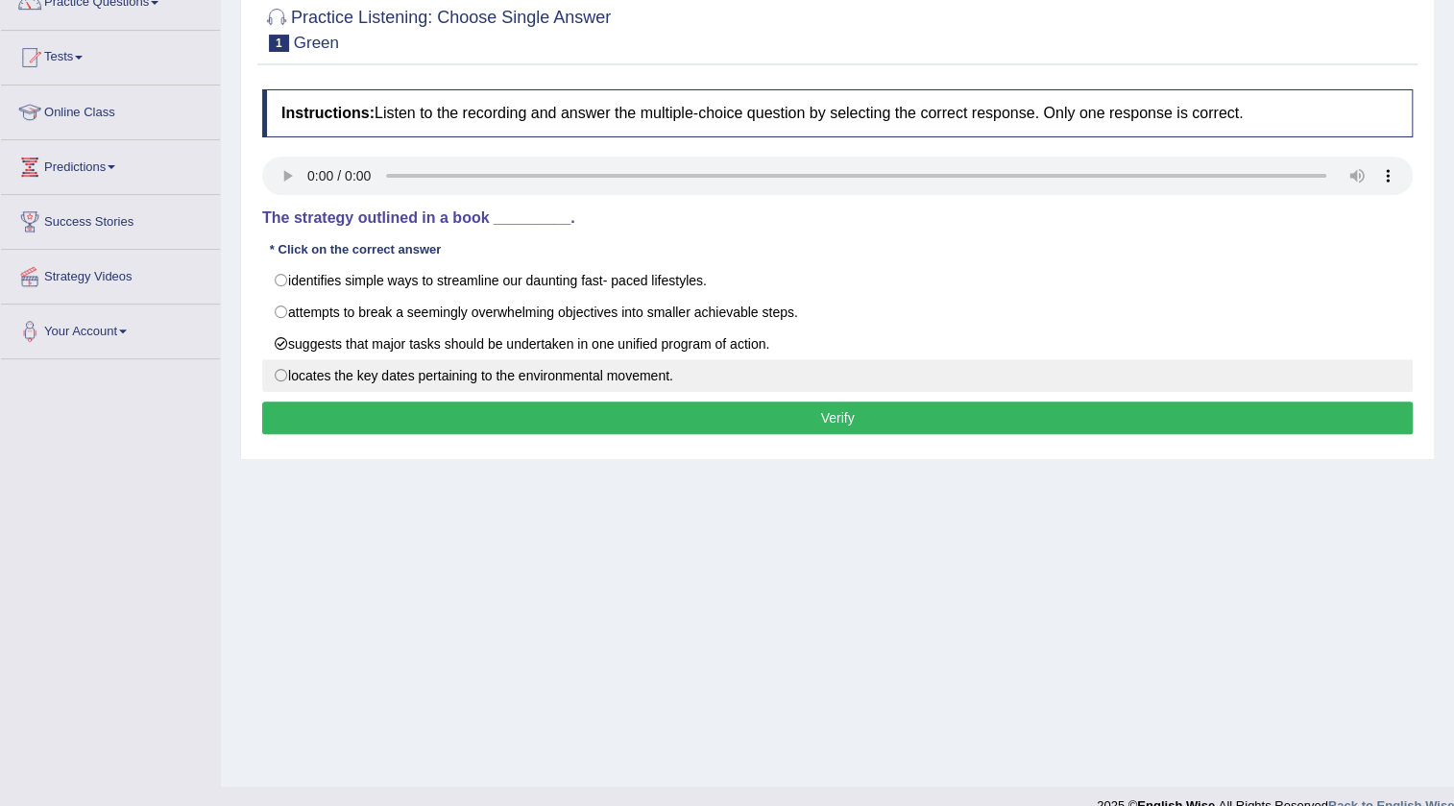
click at [322, 364] on label "locates the key dates pertaining to the environmental movement." at bounding box center [837, 375] width 1151 height 33
radio input "true"
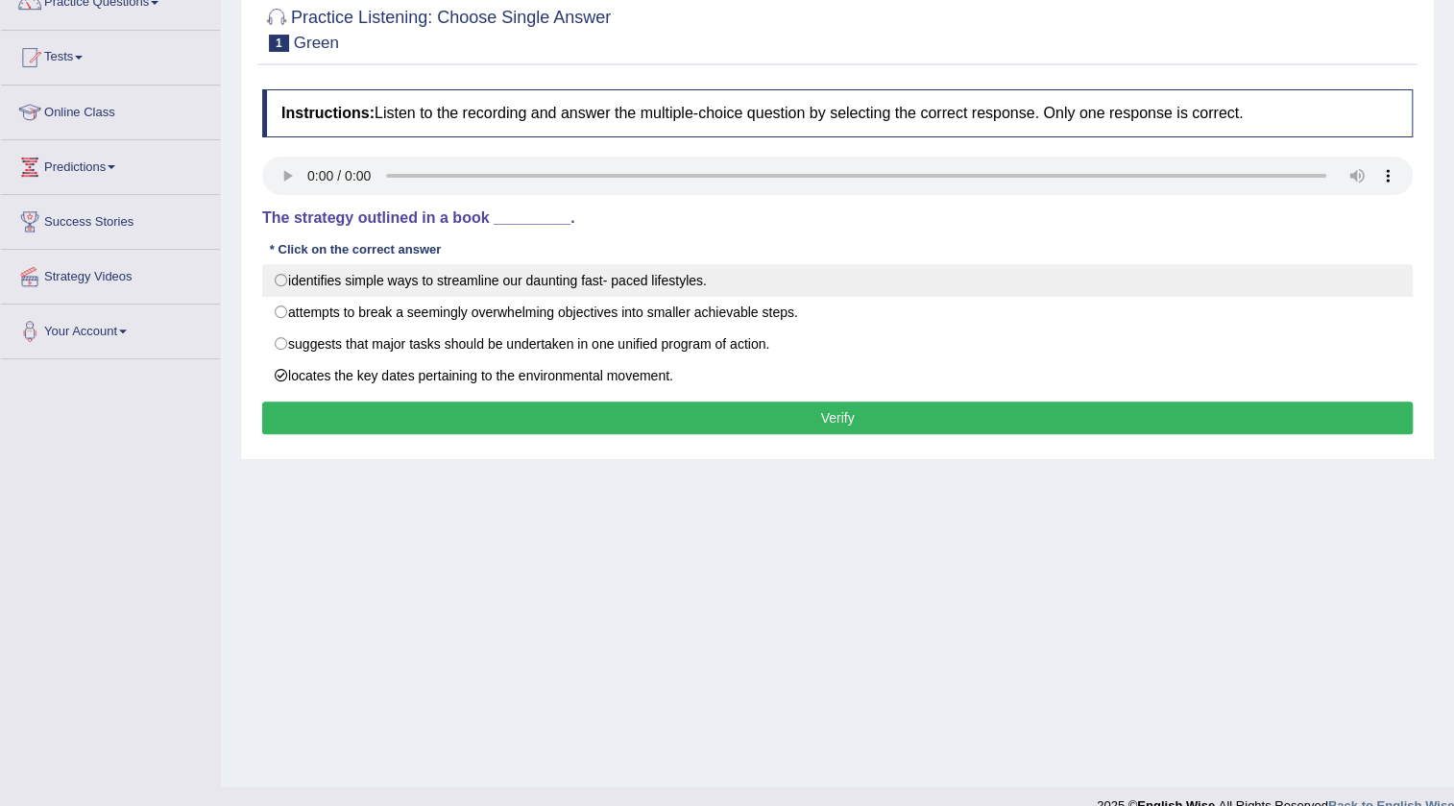
click at [358, 272] on label "identifies simple ways to streamline our daunting fast- paced lifestyles." at bounding box center [837, 280] width 1151 height 33
radio input "true"
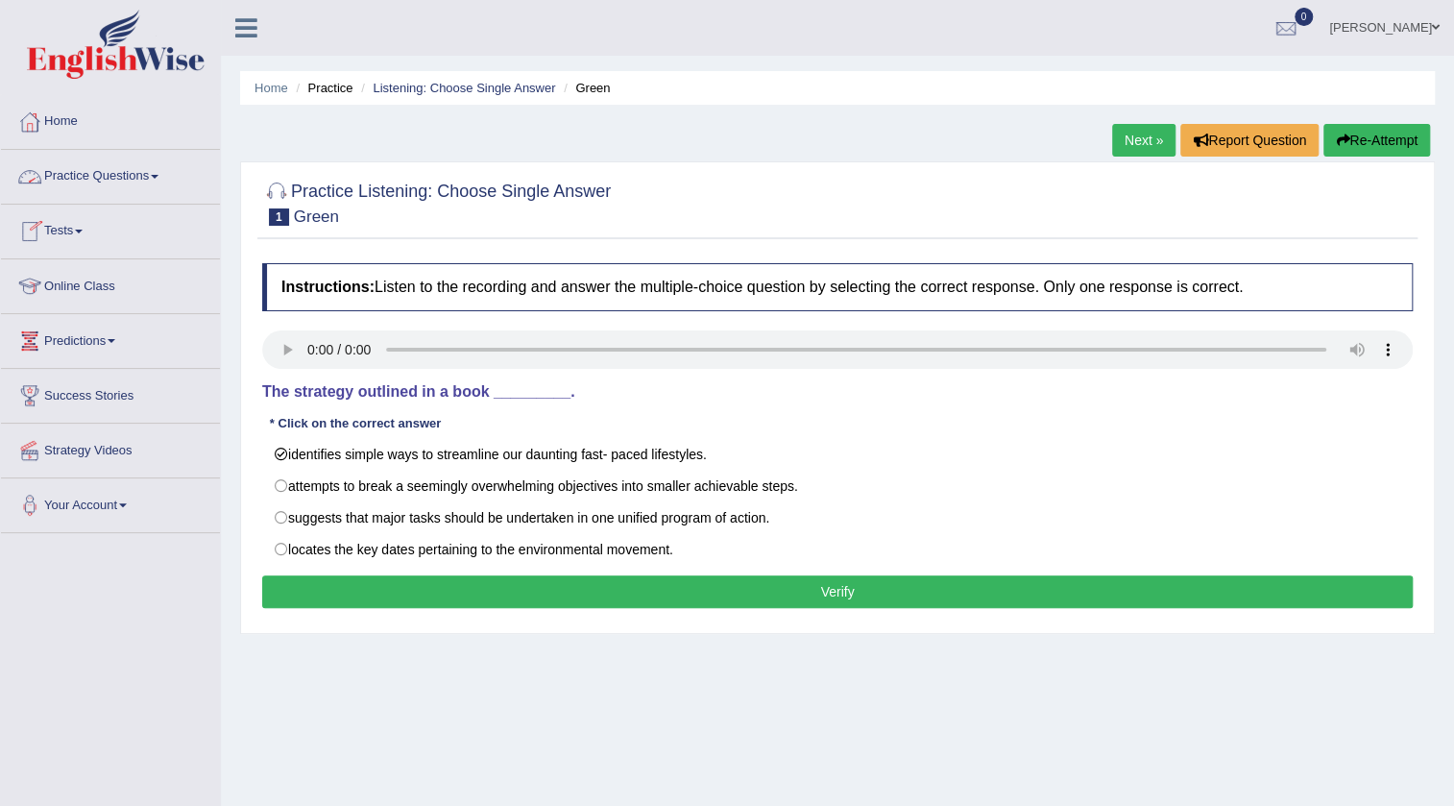
click at [112, 176] on link "Practice Questions" at bounding box center [110, 174] width 219 height 48
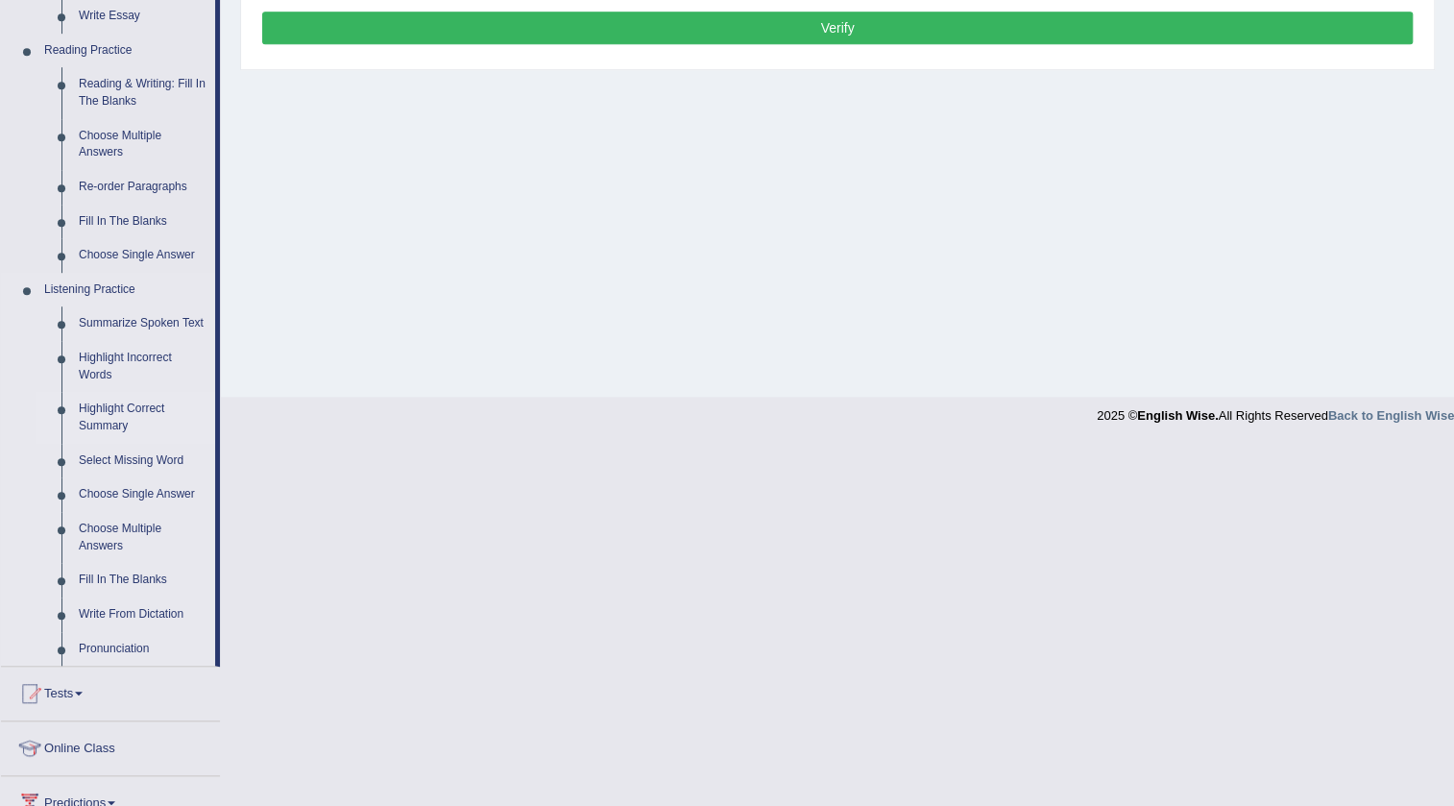
scroll to position [611, 0]
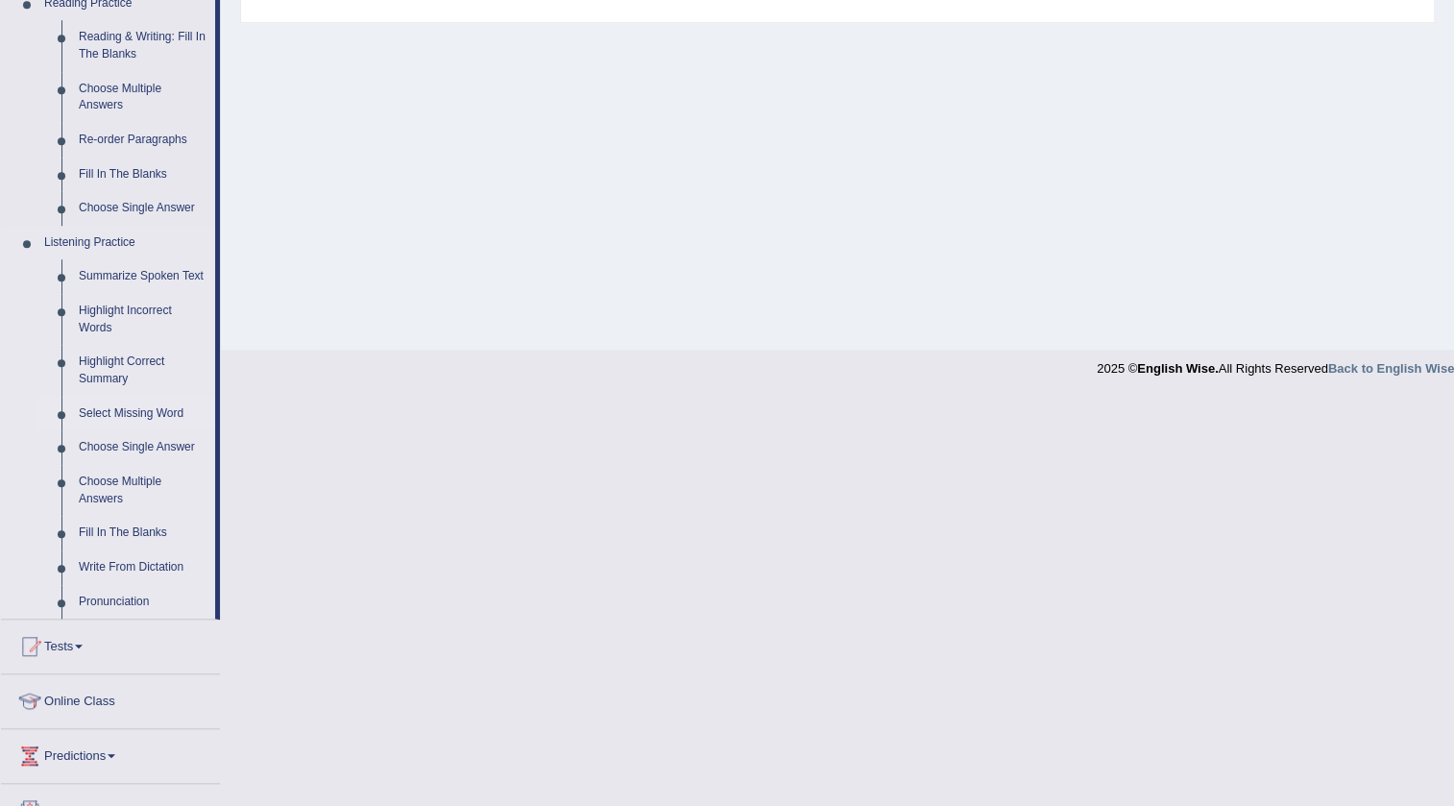
click at [128, 416] on link "Select Missing Word" at bounding box center [142, 414] width 145 height 35
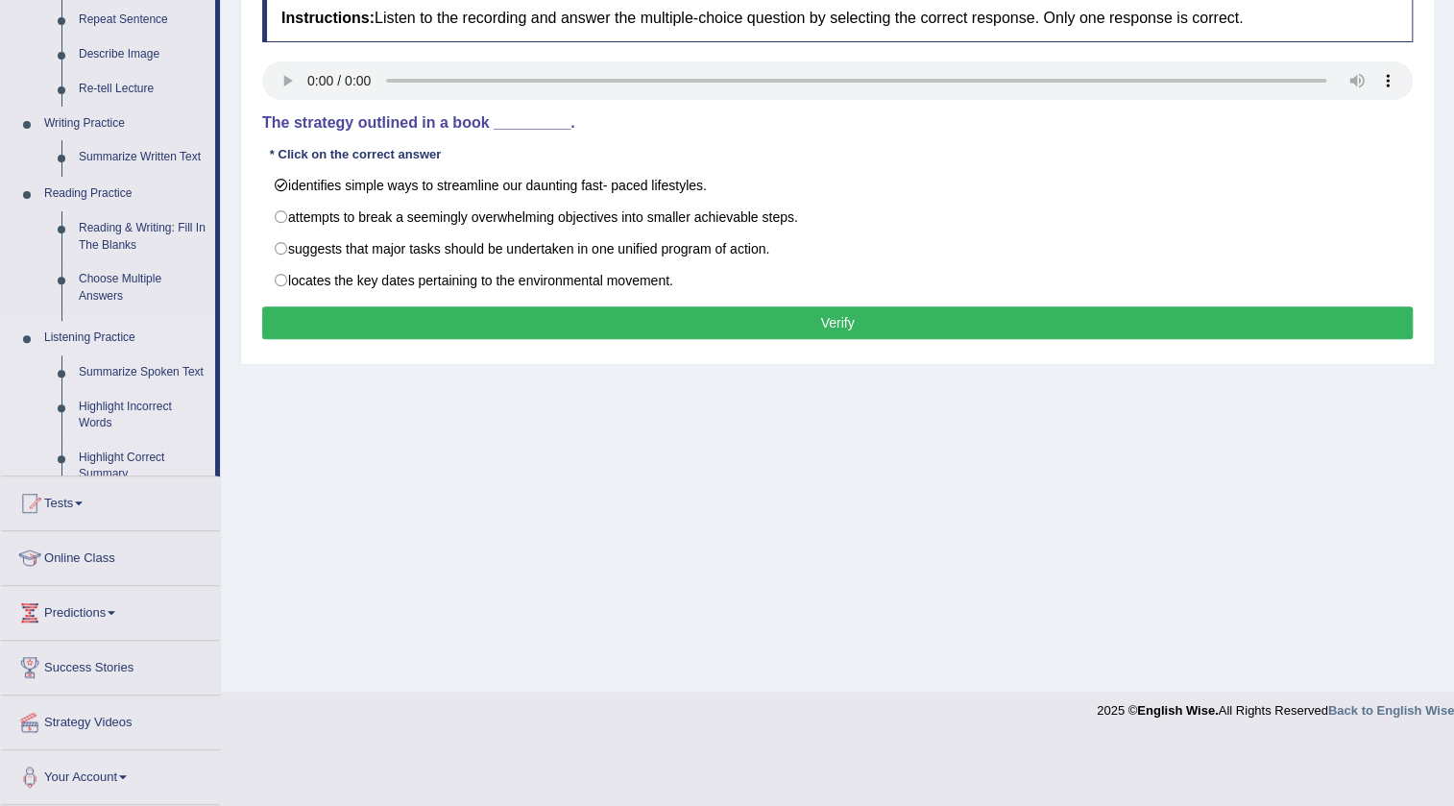
scroll to position [202, 0]
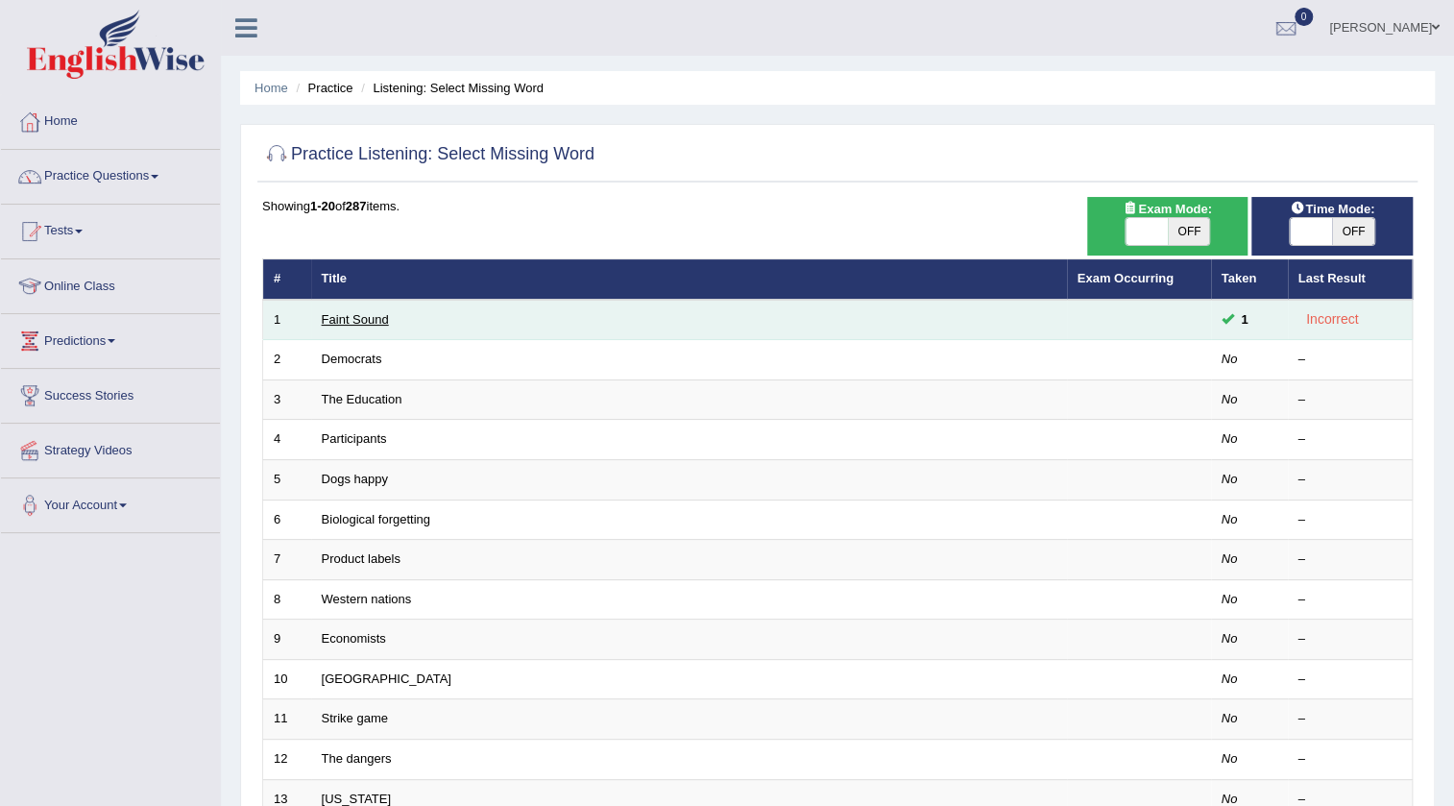
click at [363, 317] on link "Faint Sound" at bounding box center [355, 319] width 67 height 14
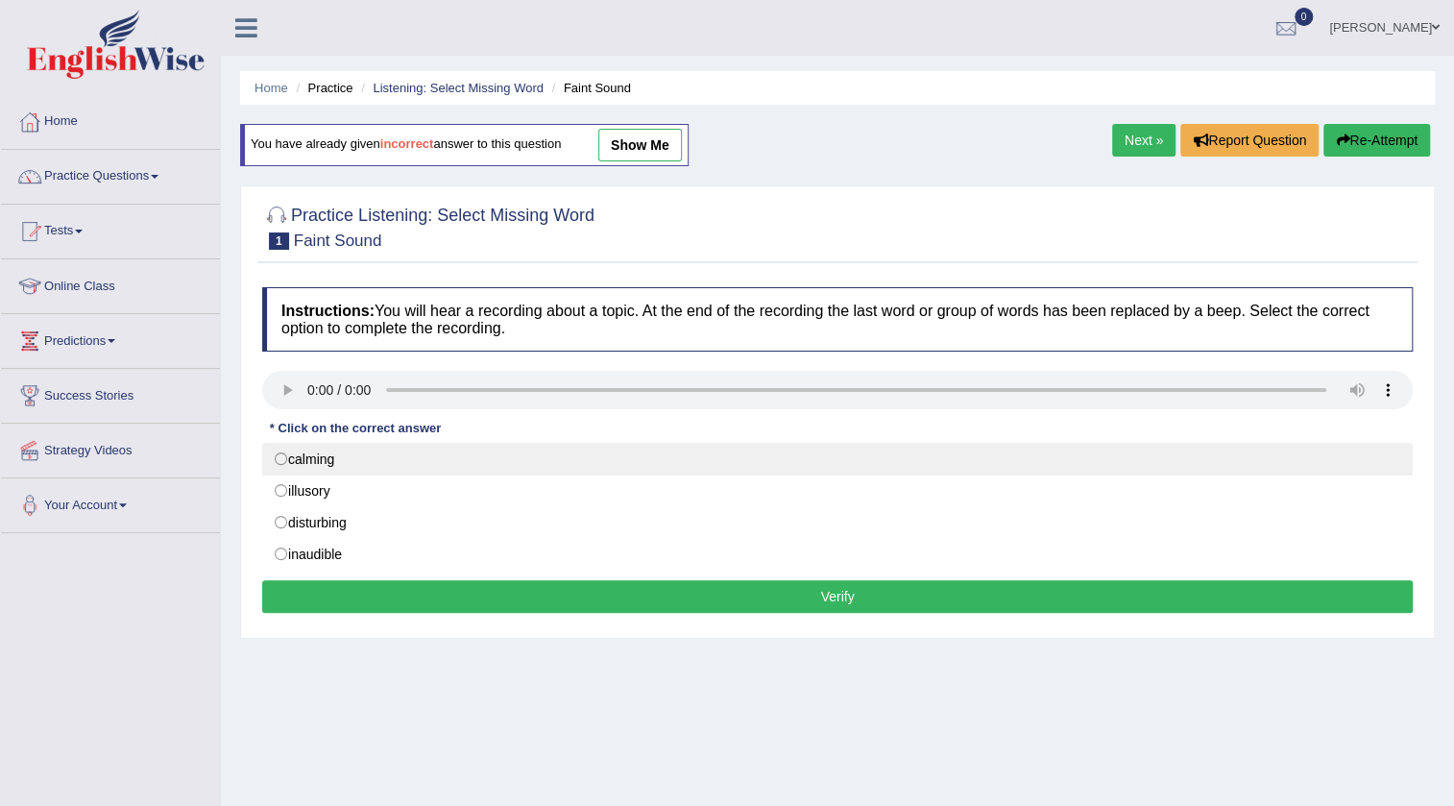
click at [286, 445] on label "calming" at bounding box center [837, 459] width 1151 height 33
radio input "true"
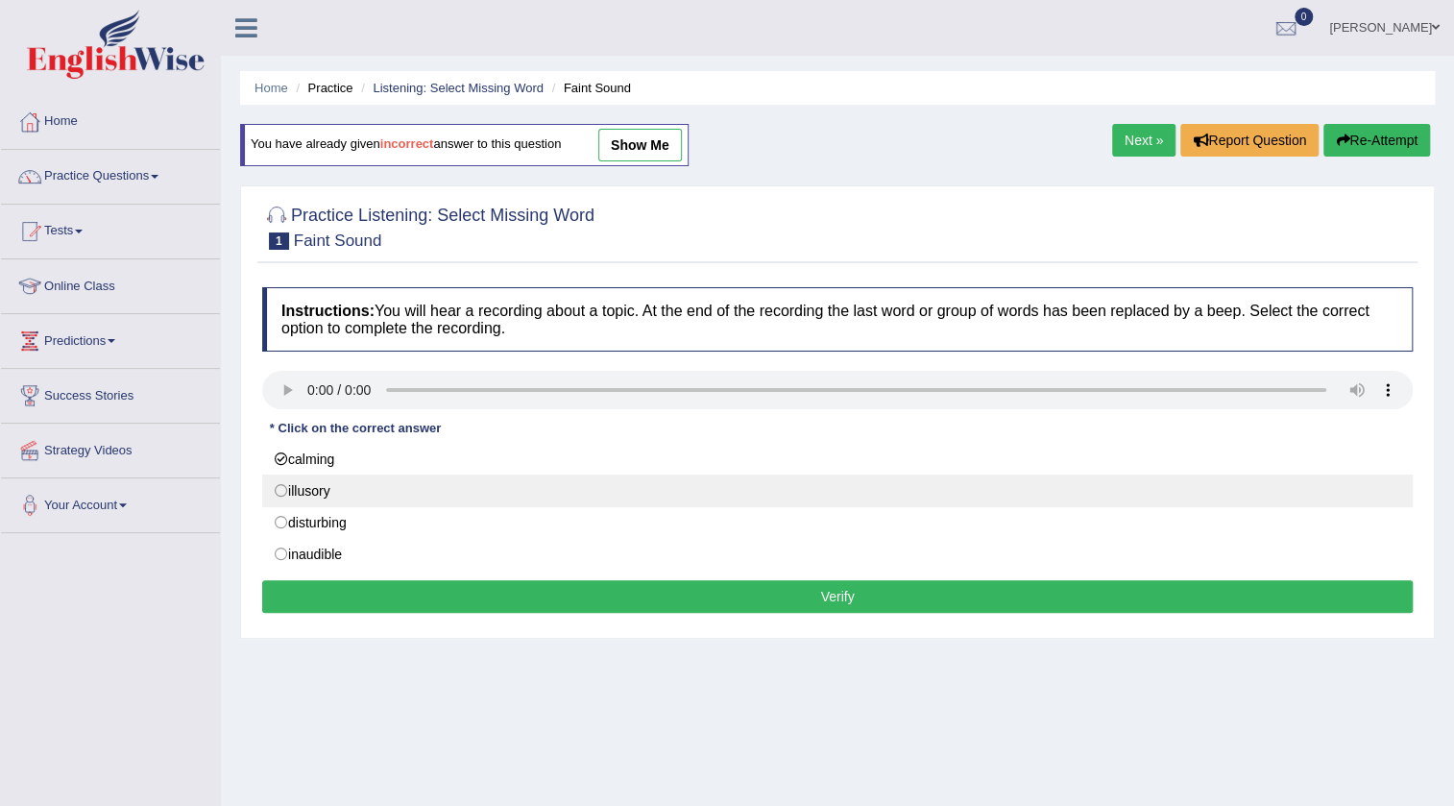
click at [288, 484] on label "illusory" at bounding box center [837, 491] width 1151 height 33
radio input "true"
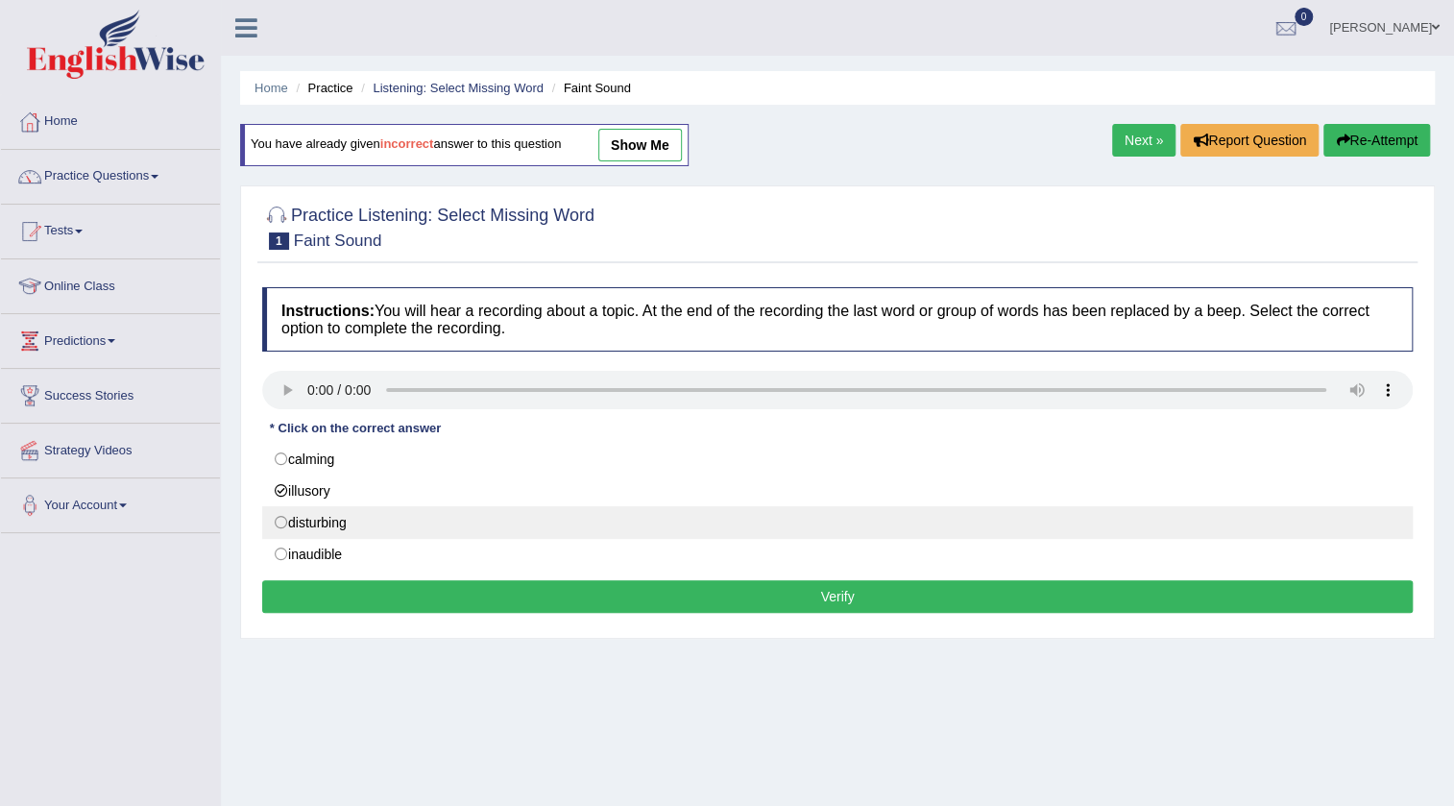
click at [297, 518] on label "disturbing" at bounding box center [837, 522] width 1151 height 33
radio input "true"
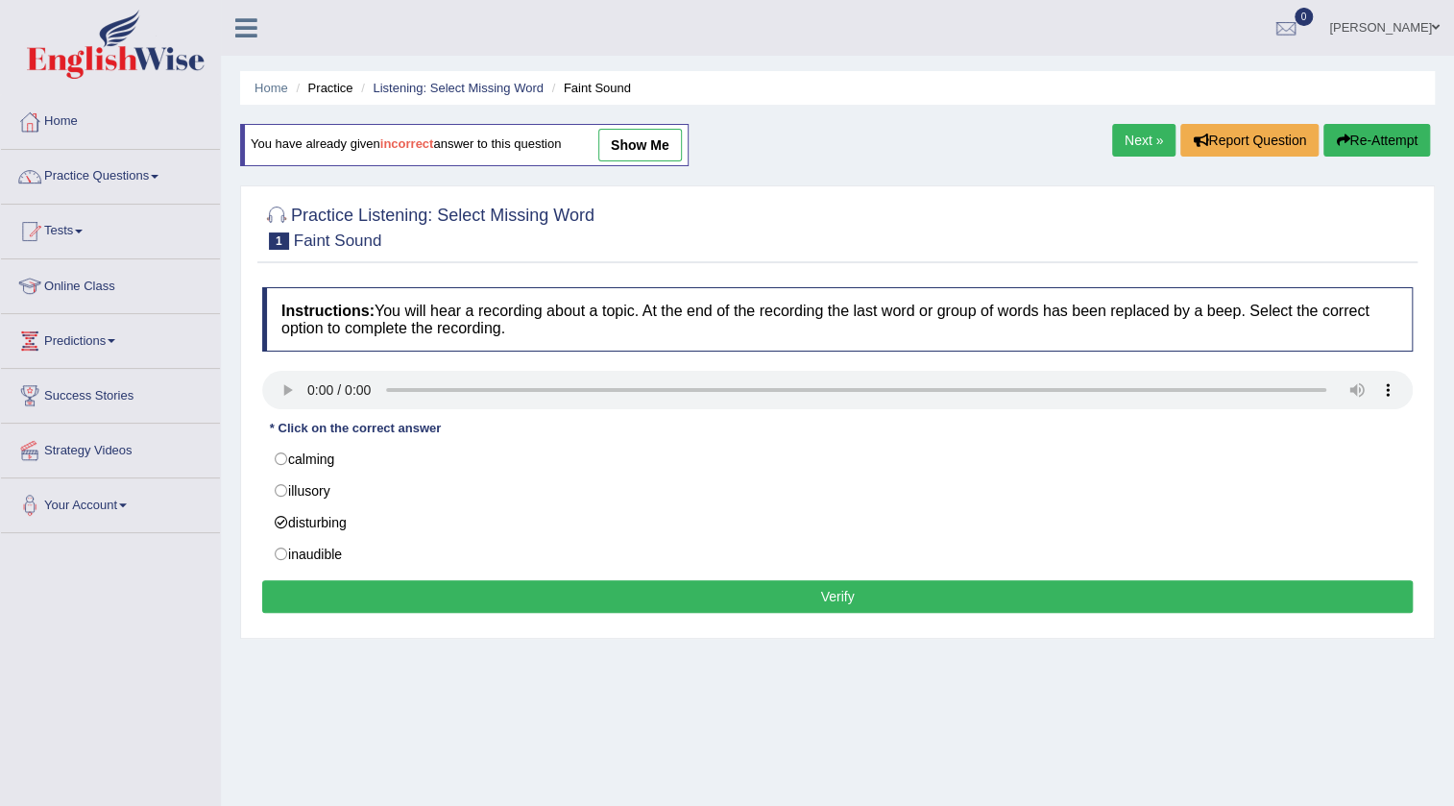
click at [275, 571] on div "Instructions: You will hear a recording about a topic. At the end of the record…" at bounding box center [837, 453] width 1160 height 351
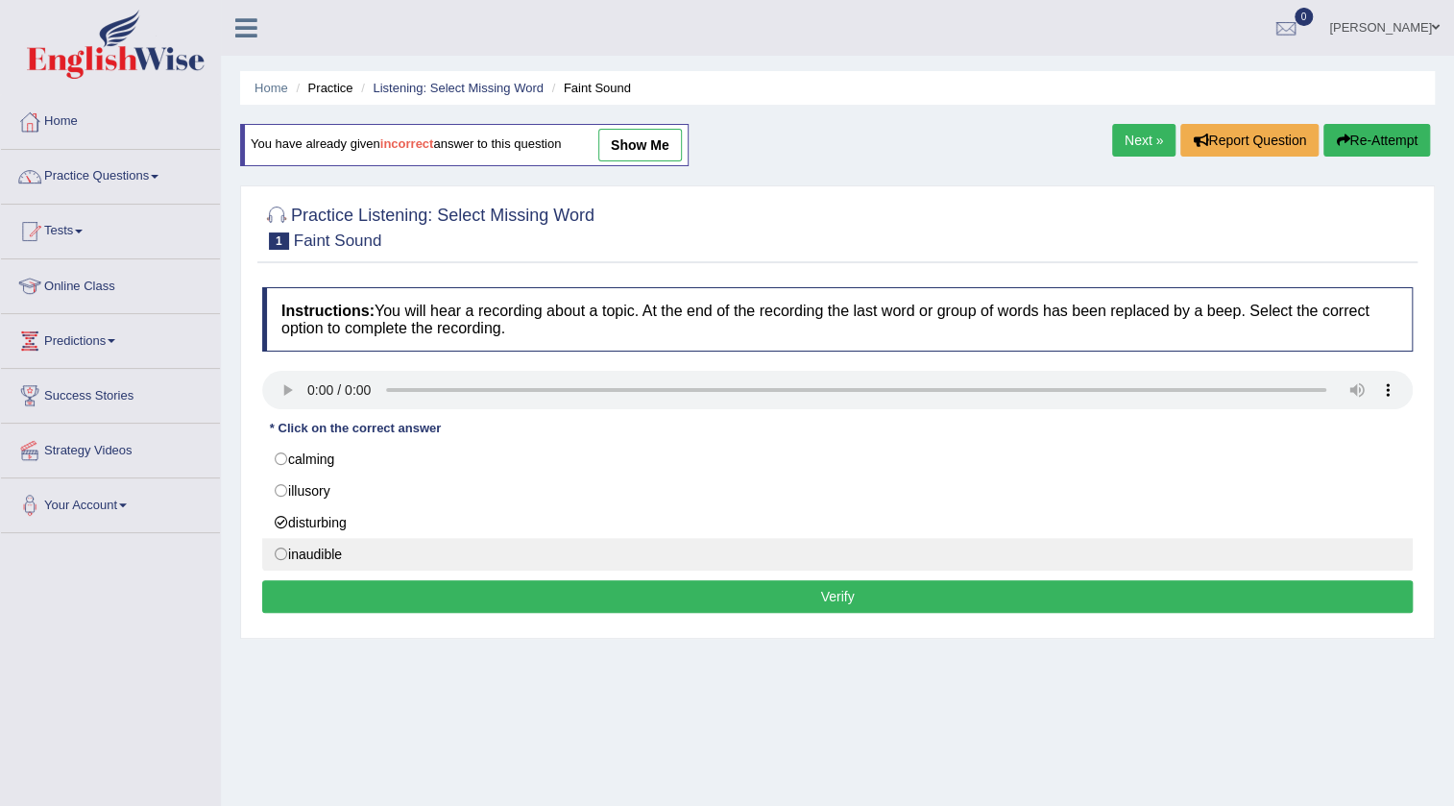
click at [298, 556] on label "inaudible" at bounding box center [837, 554] width 1151 height 33
radio input "true"
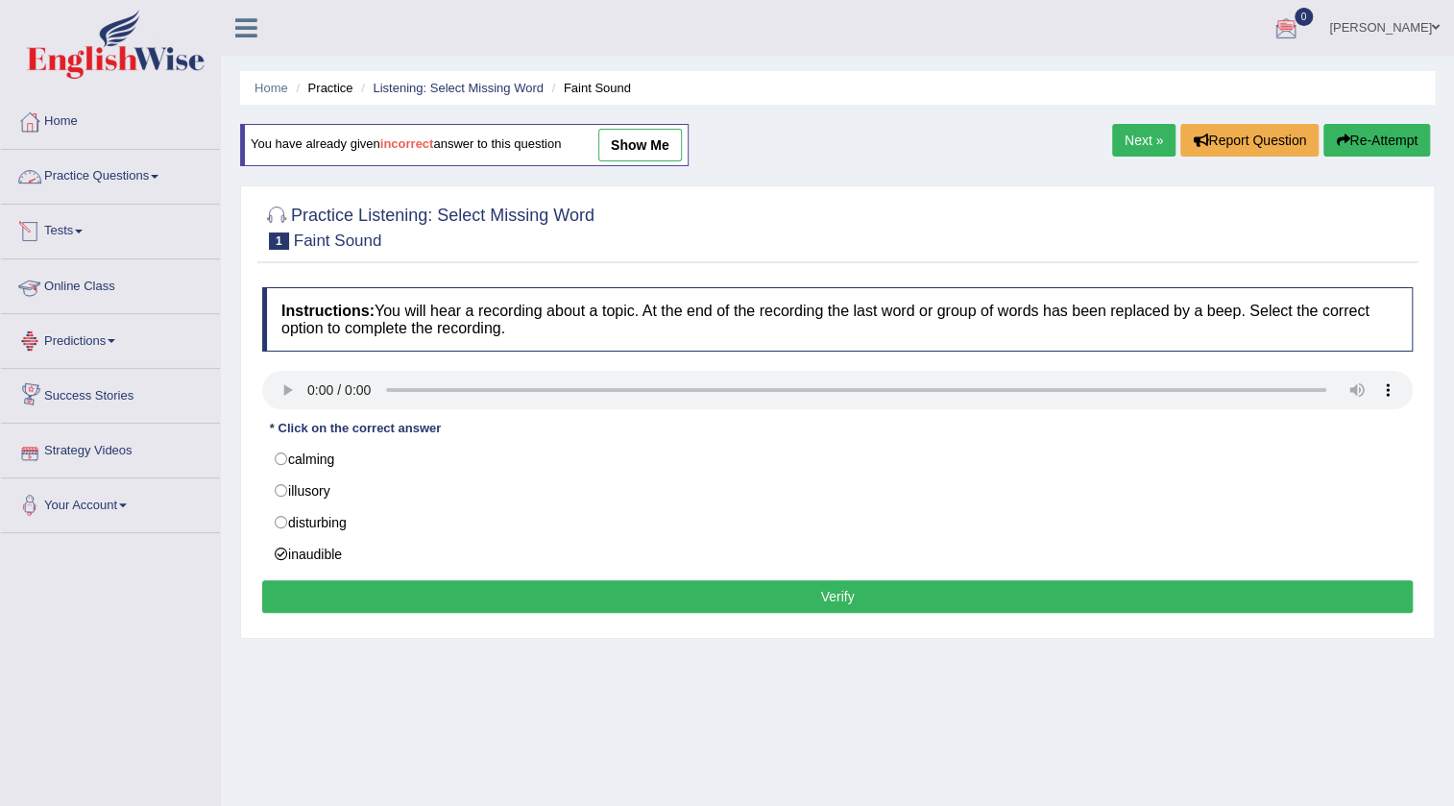
click at [85, 184] on link "Practice Questions" at bounding box center [110, 174] width 219 height 48
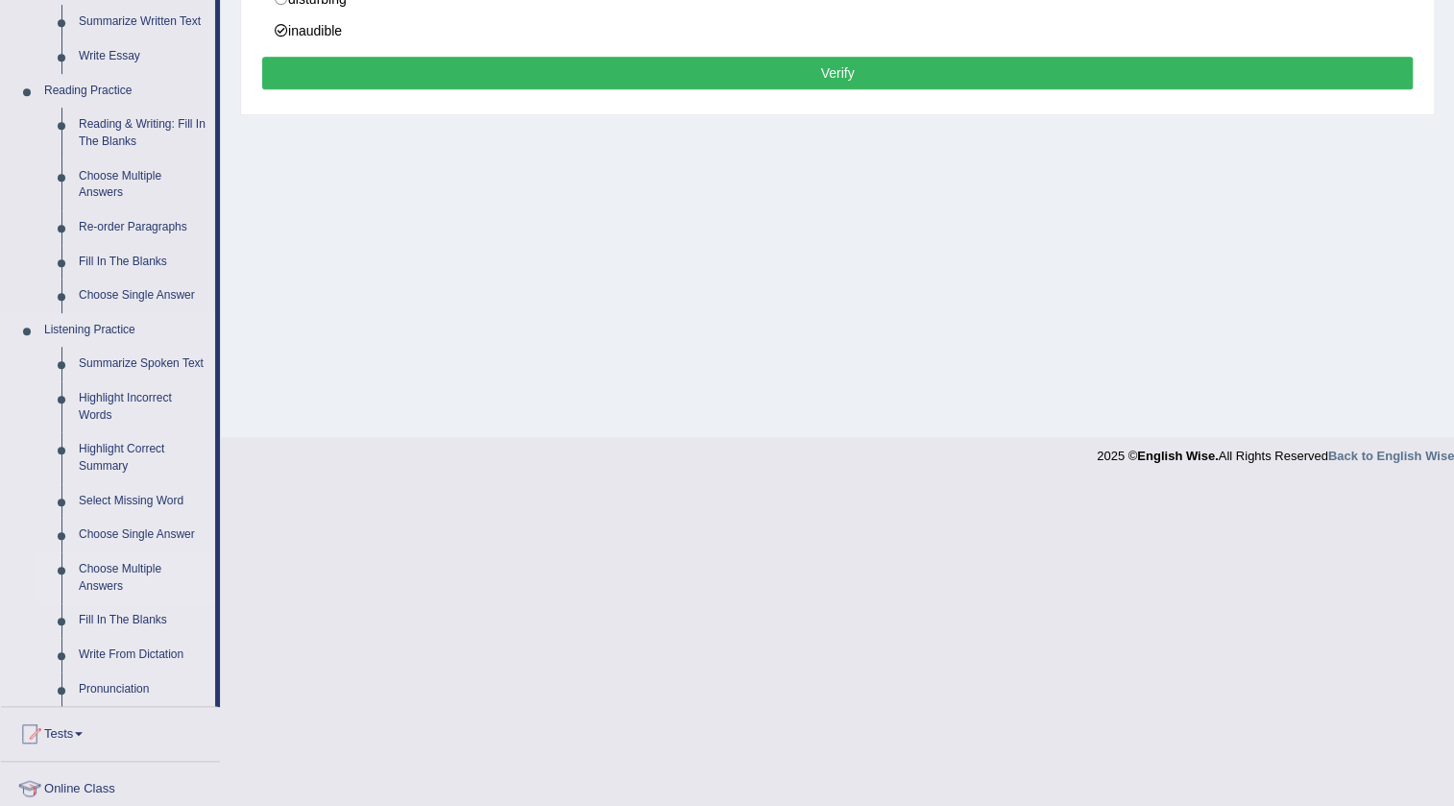
scroll to position [611, 0]
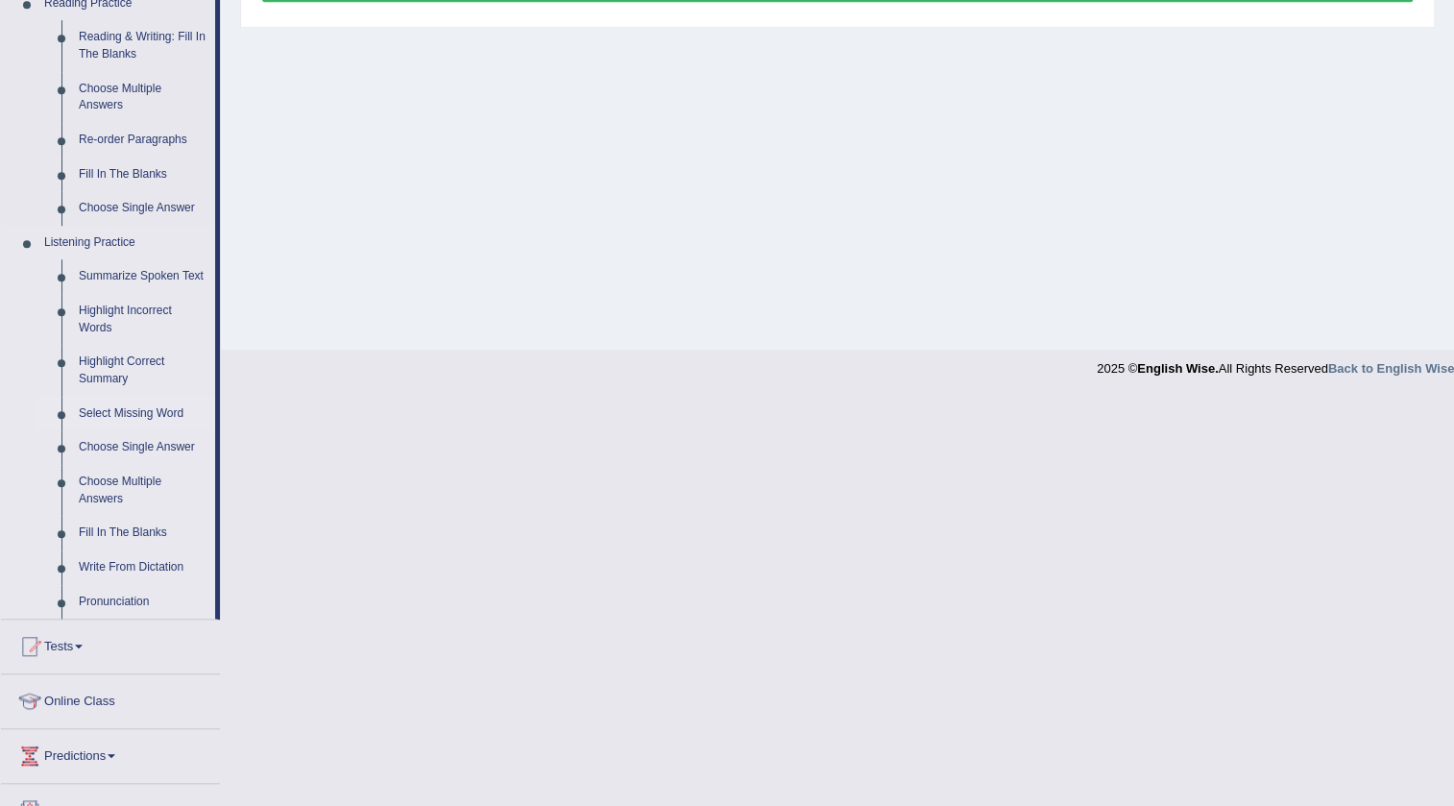
click at [125, 413] on link "Select Missing Word" at bounding box center [142, 414] width 145 height 35
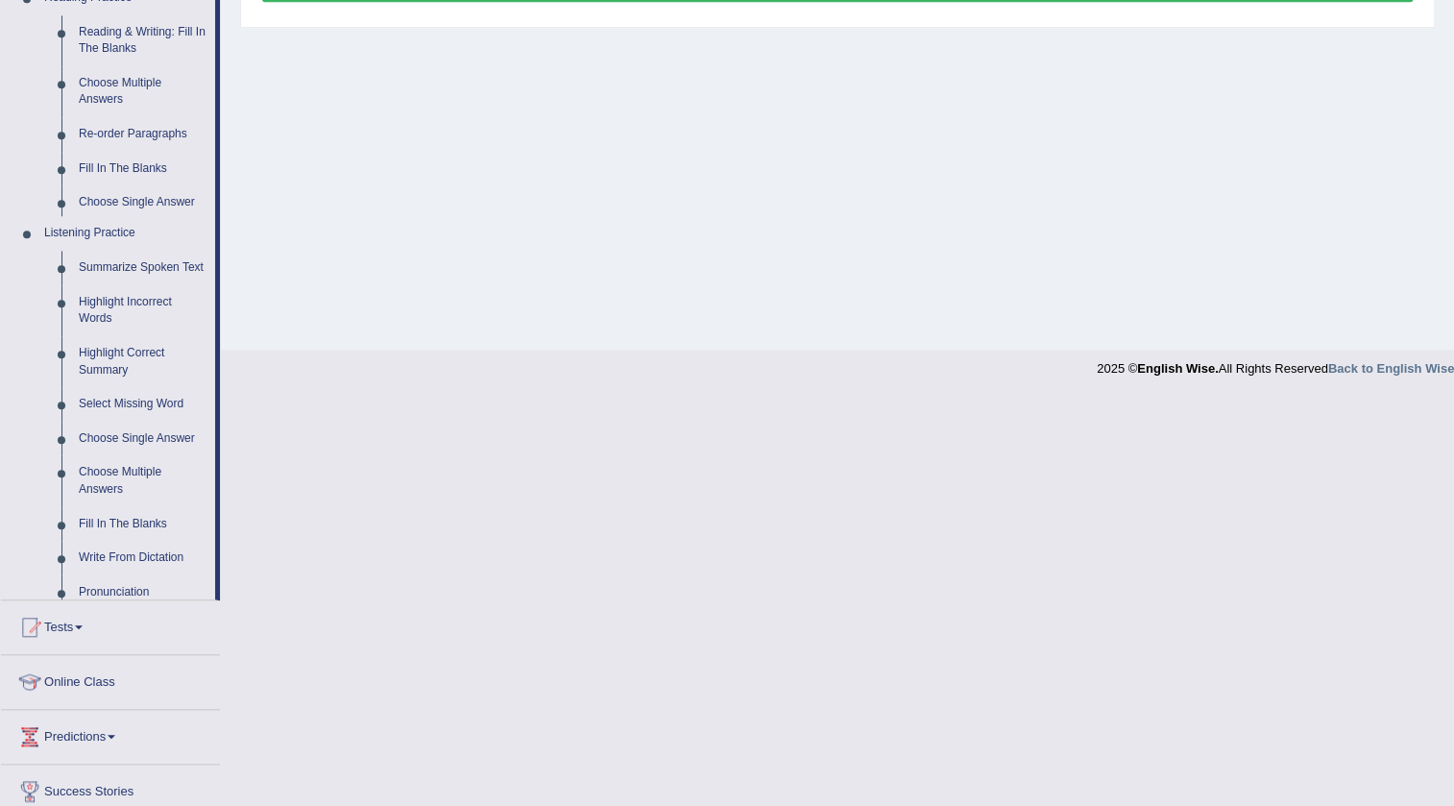
scroll to position [202, 0]
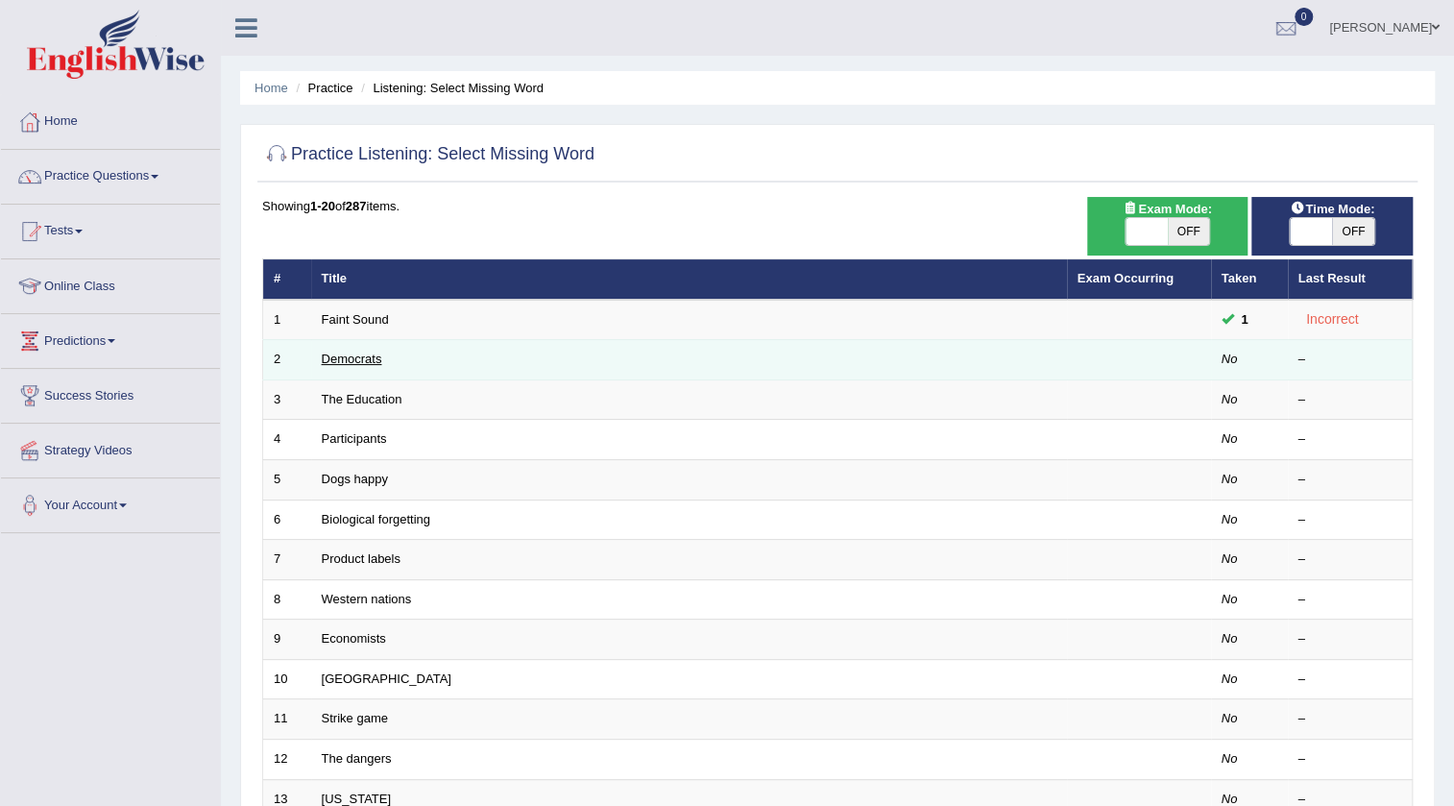
click at [350, 364] on link "Democrats" at bounding box center [352, 359] width 61 height 14
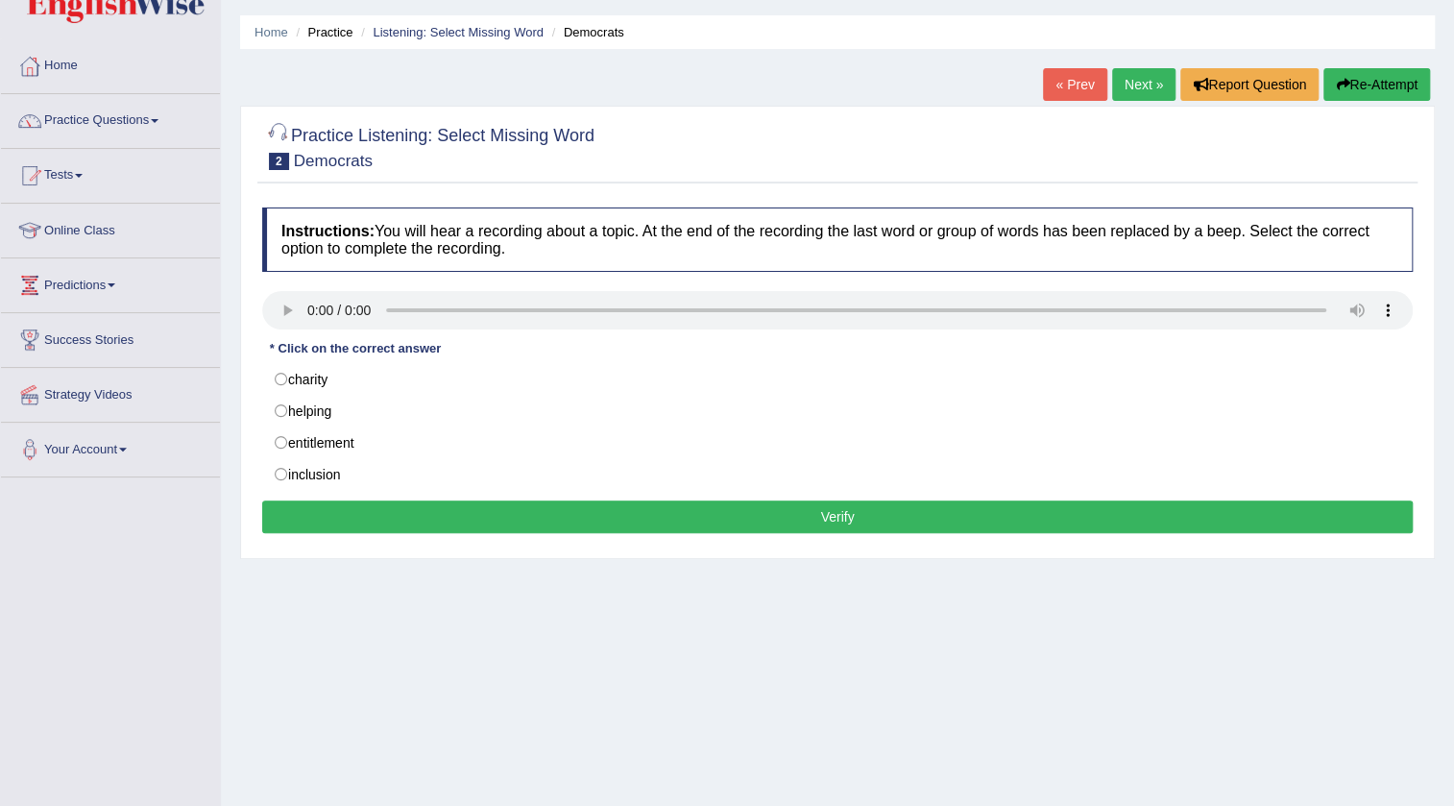
scroll to position [86, 0]
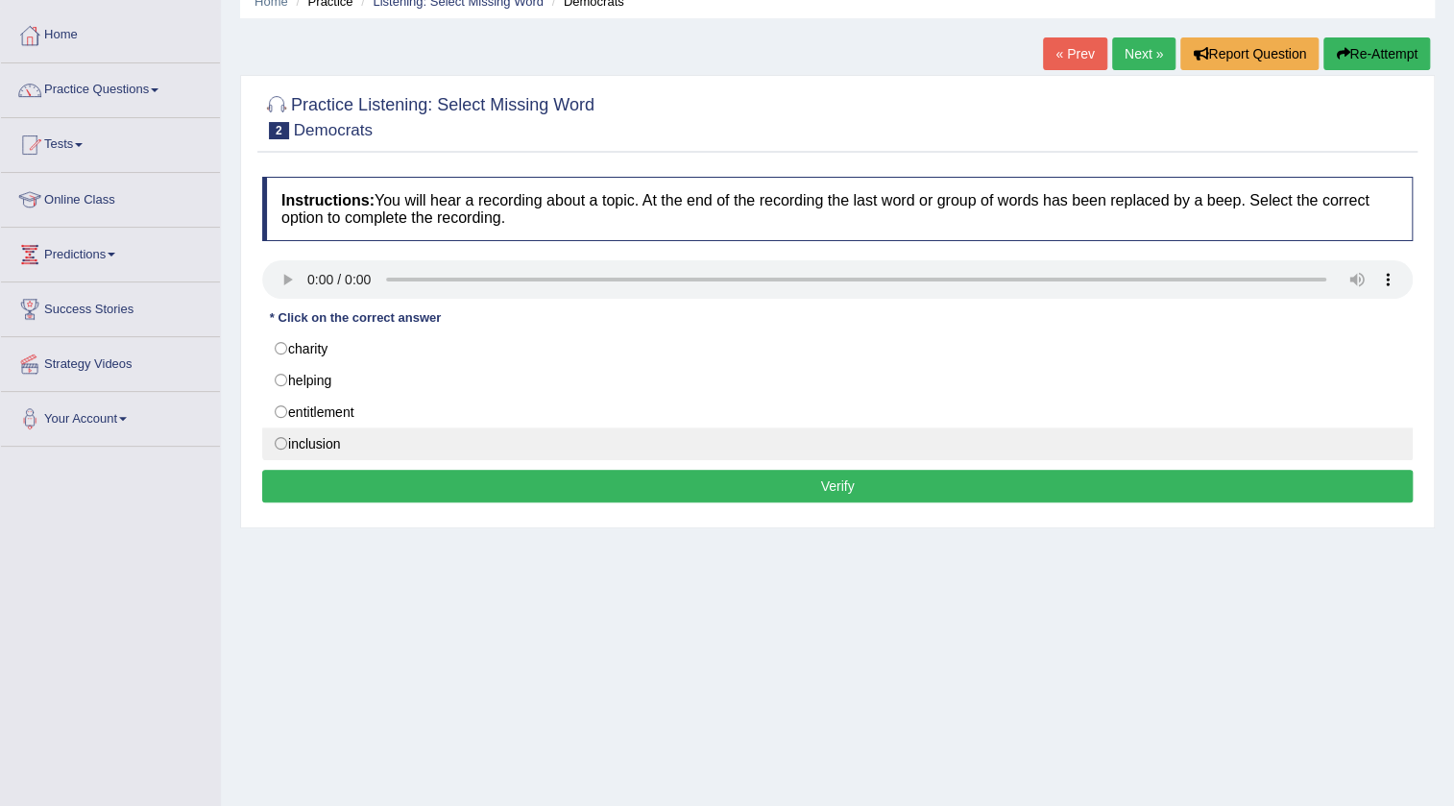
click at [282, 442] on label "inclusion" at bounding box center [837, 443] width 1151 height 33
radio input "true"
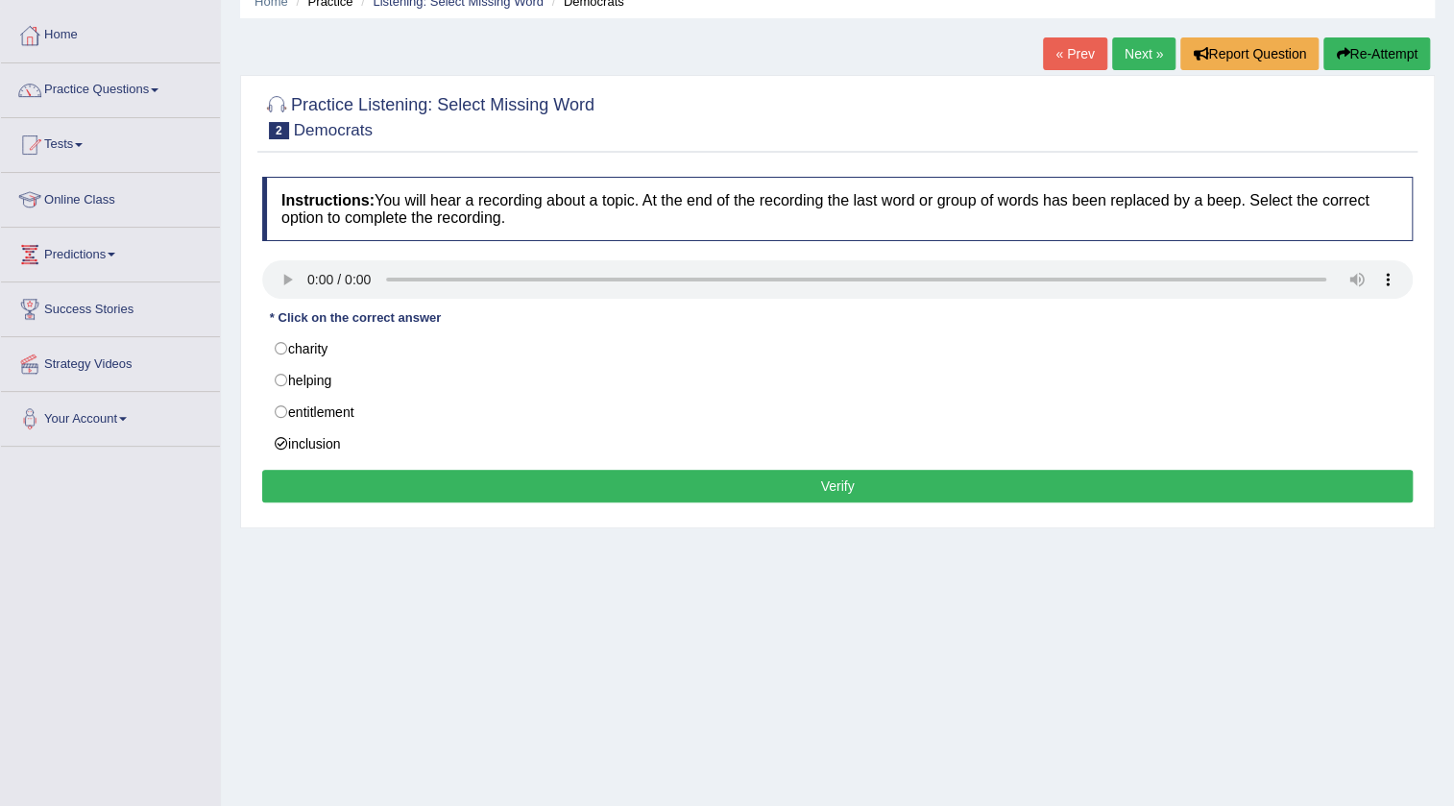
click at [445, 500] on button "Verify" at bounding box center [837, 486] width 1151 height 33
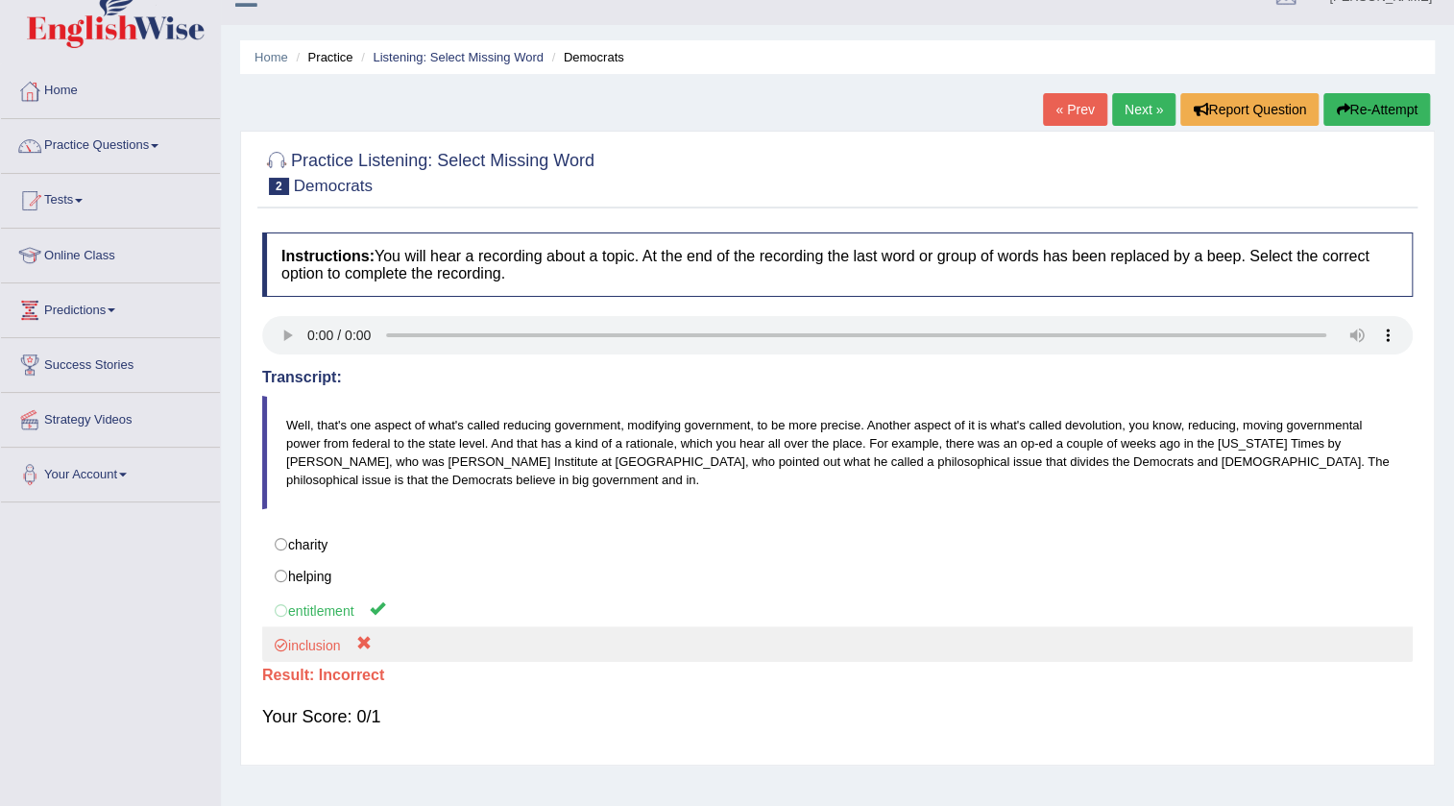
scroll to position [0, 0]
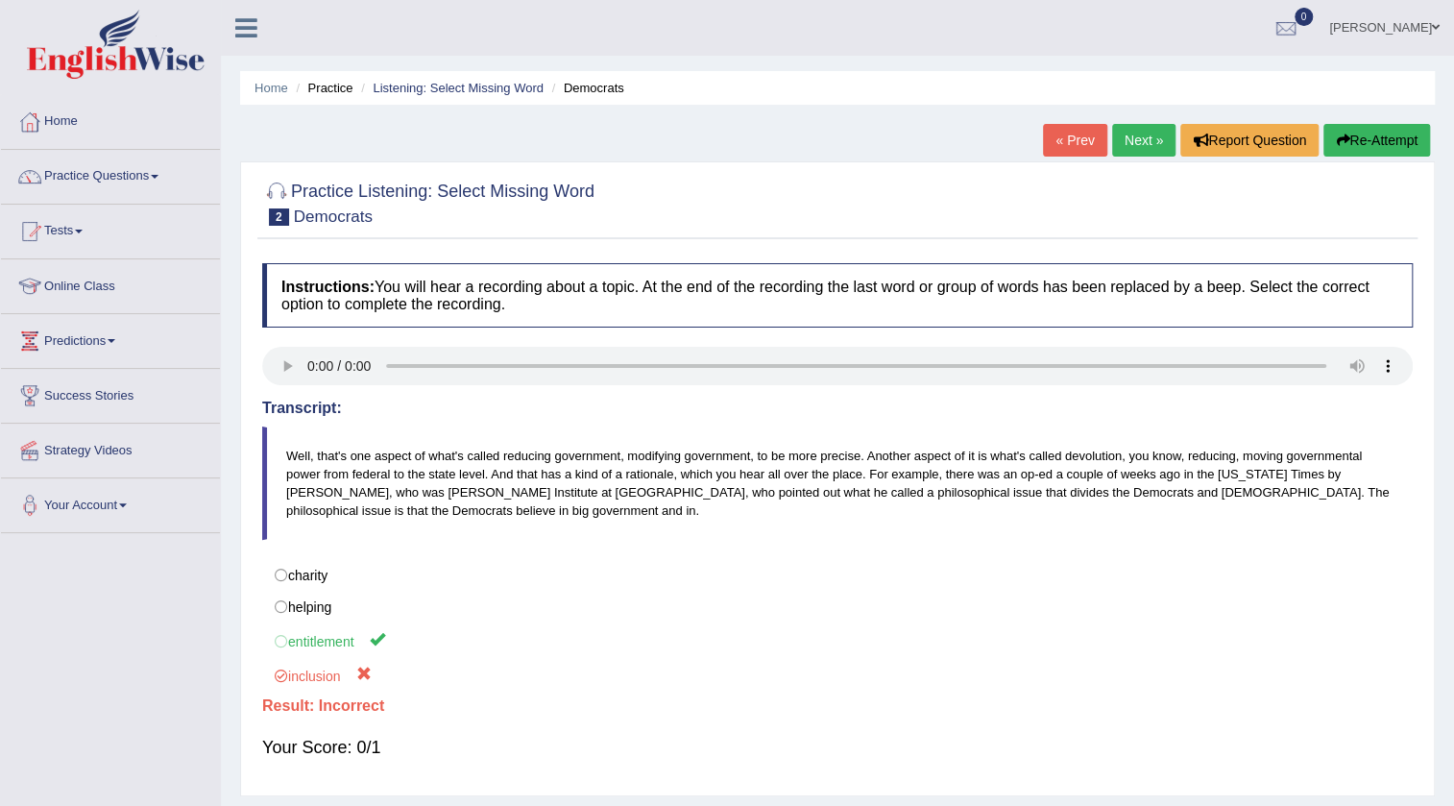
click at [1076, 142] on link "« Prev" at bounding box center [1074, 140] width 63 height 33
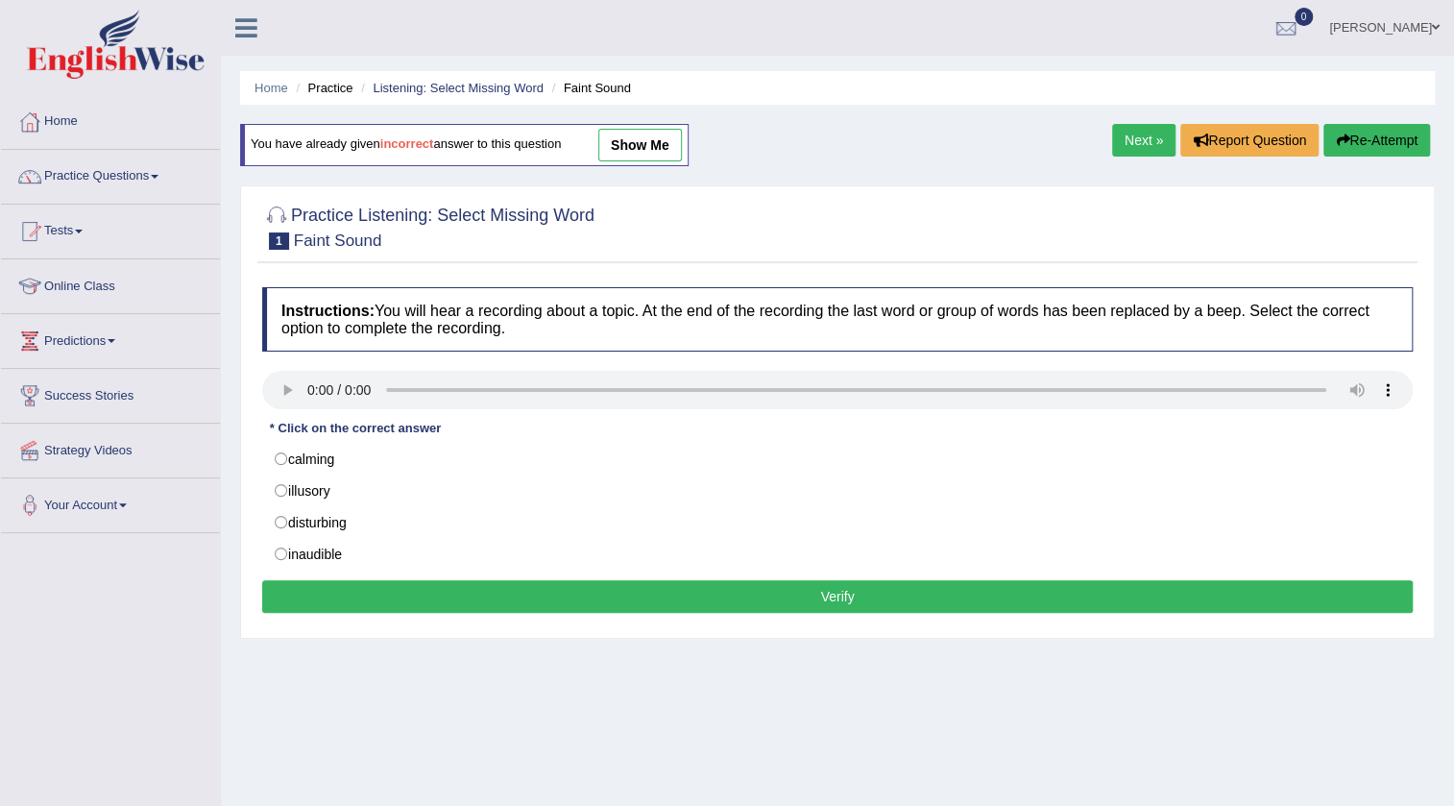
click at [664, 144] on link "show me" at bounding box center [640, 145] width 84 height 33
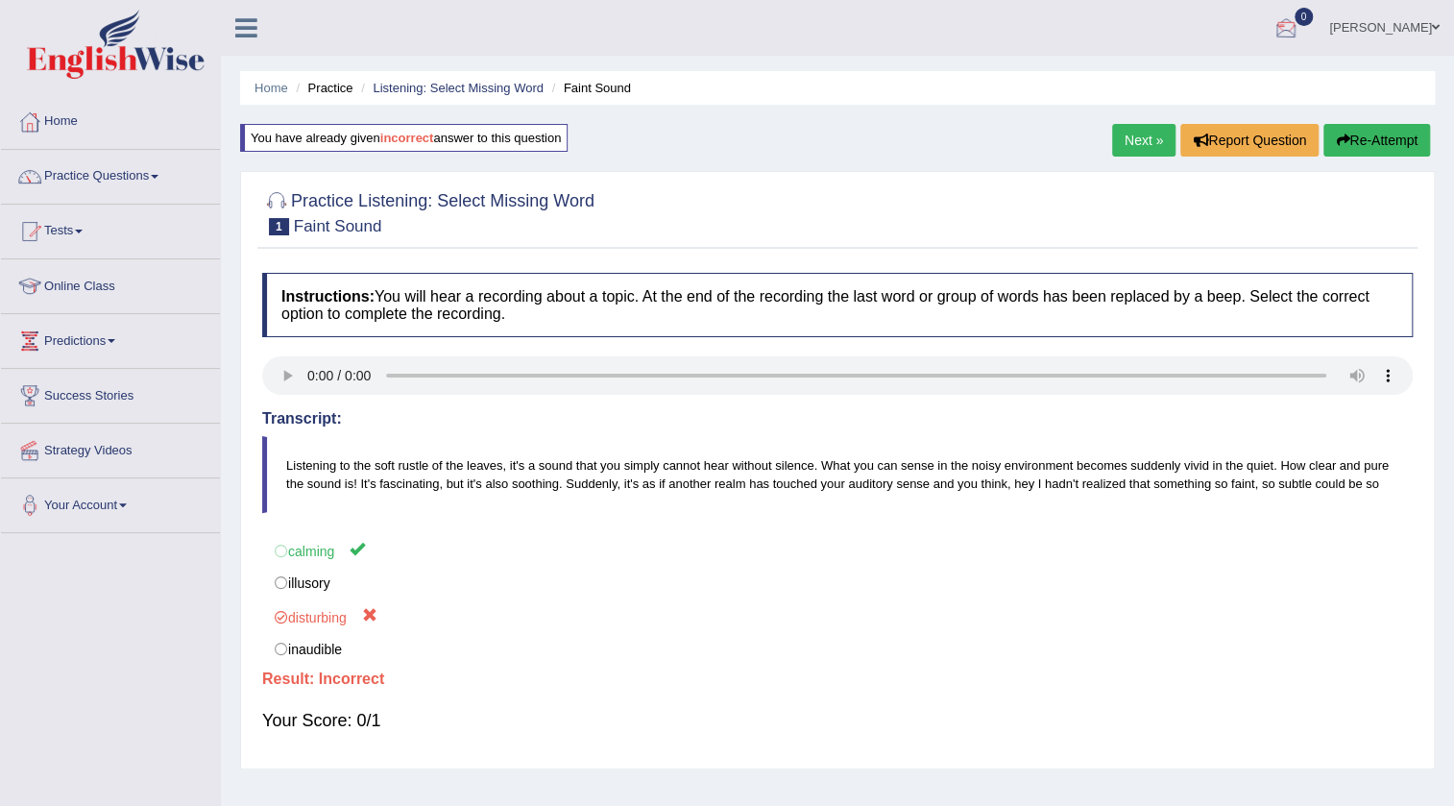
click at [1143, 138] on link "Next »" at bounding box center [1143, 140] width 63 height 33
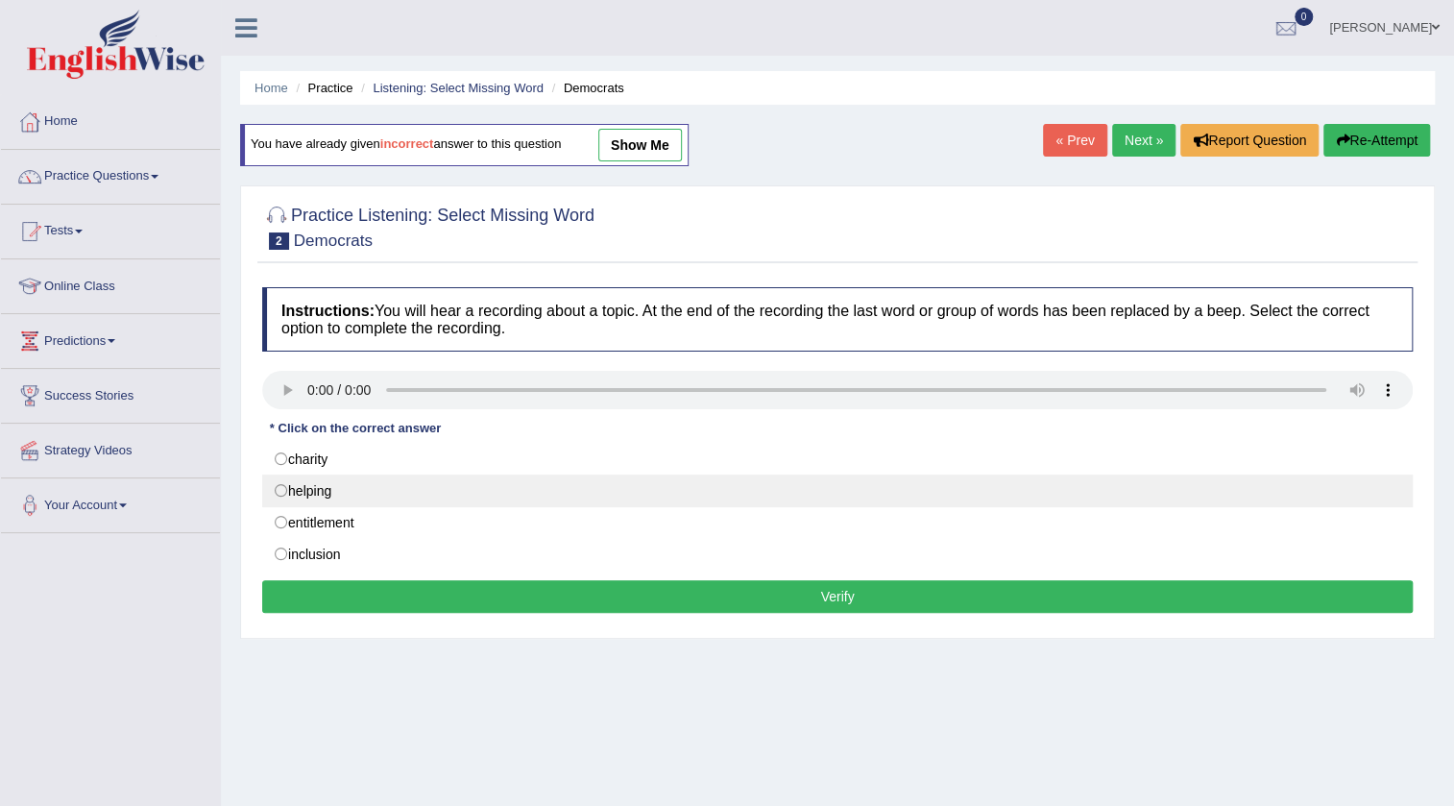
drag, startPoint x: 284, startPoint y: 519, endPoint x: 285, endPoint y: 479, distance: 39.4
click at [285, 479] on div "charity helping entitlement inclusion" at bounding box center [837, 507] width 1151 height 128
click at [282, 487] on label "helping" at bounding box center [837, 491] width 1151 height 33
radio input "true"
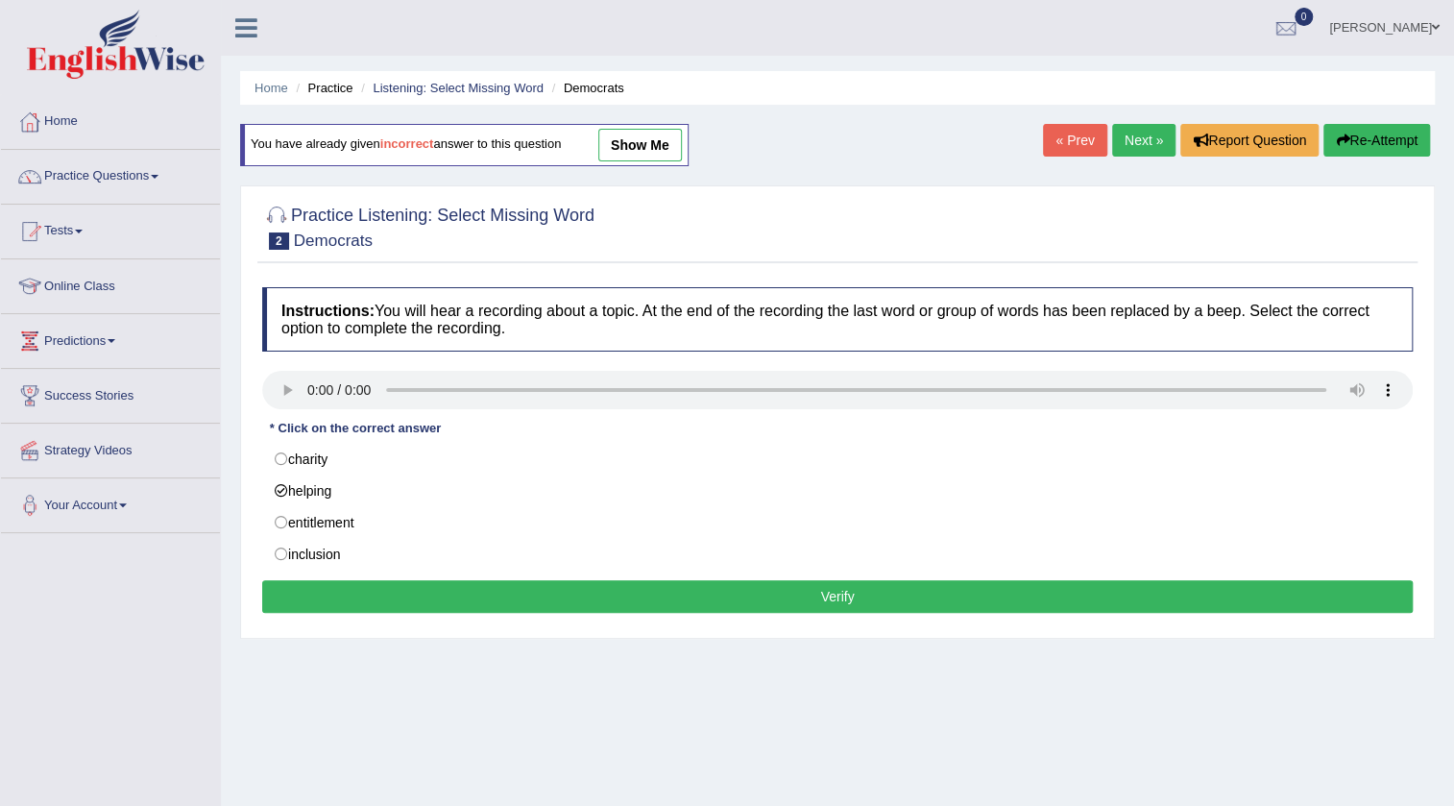
click at [465, 591] on button "Verify" at bounding box center [837, 596] width 1151 height 33
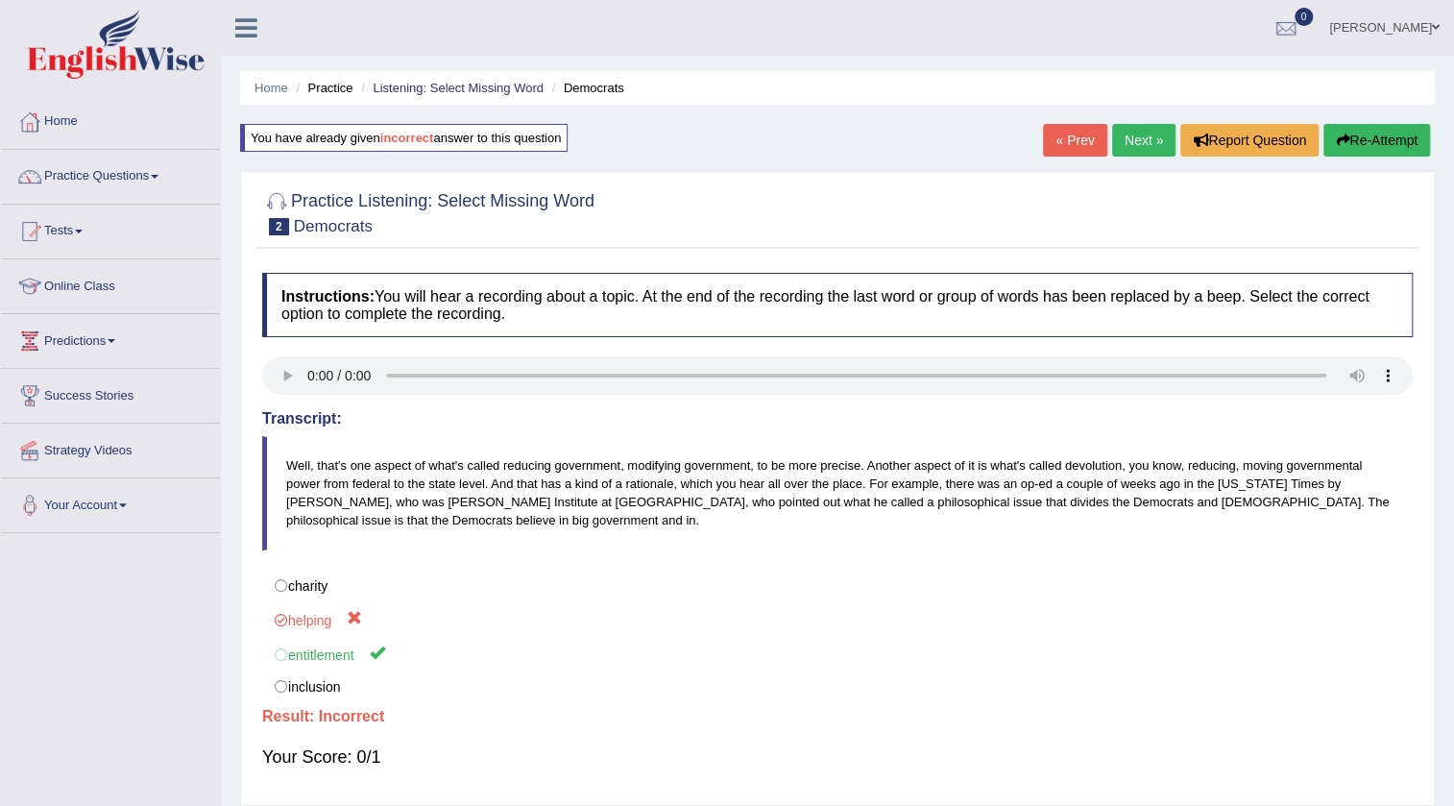
click at [1076, 143] on link "« Prev" at bounding box center [1074, 140] width 63 height 33
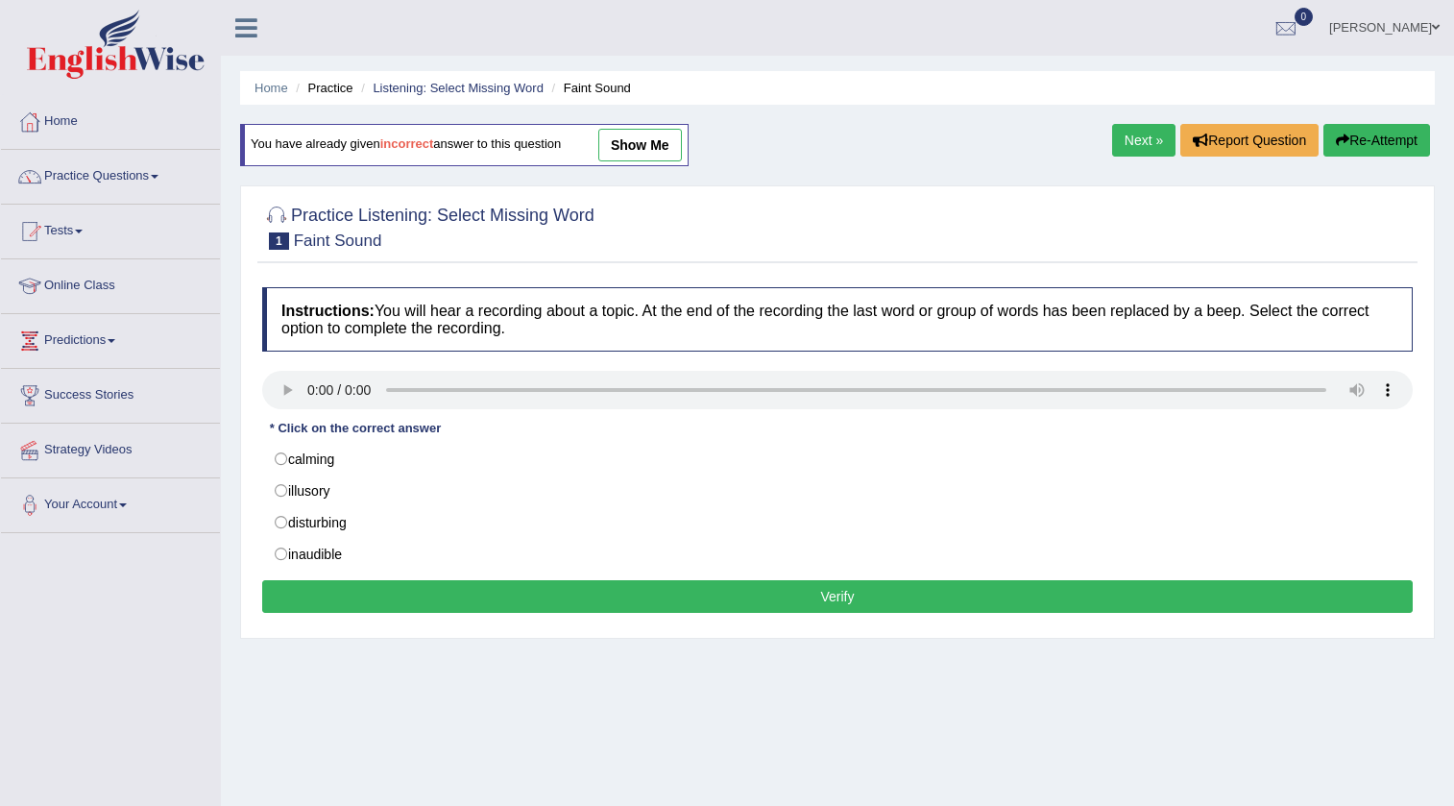
click at [1143, 130] on link "Next »" at bounding box center [1143, 140] width 63 height 33
click at [1154, 151] on link "Next »" at bounding box center [1143, 140] width 63 height 33
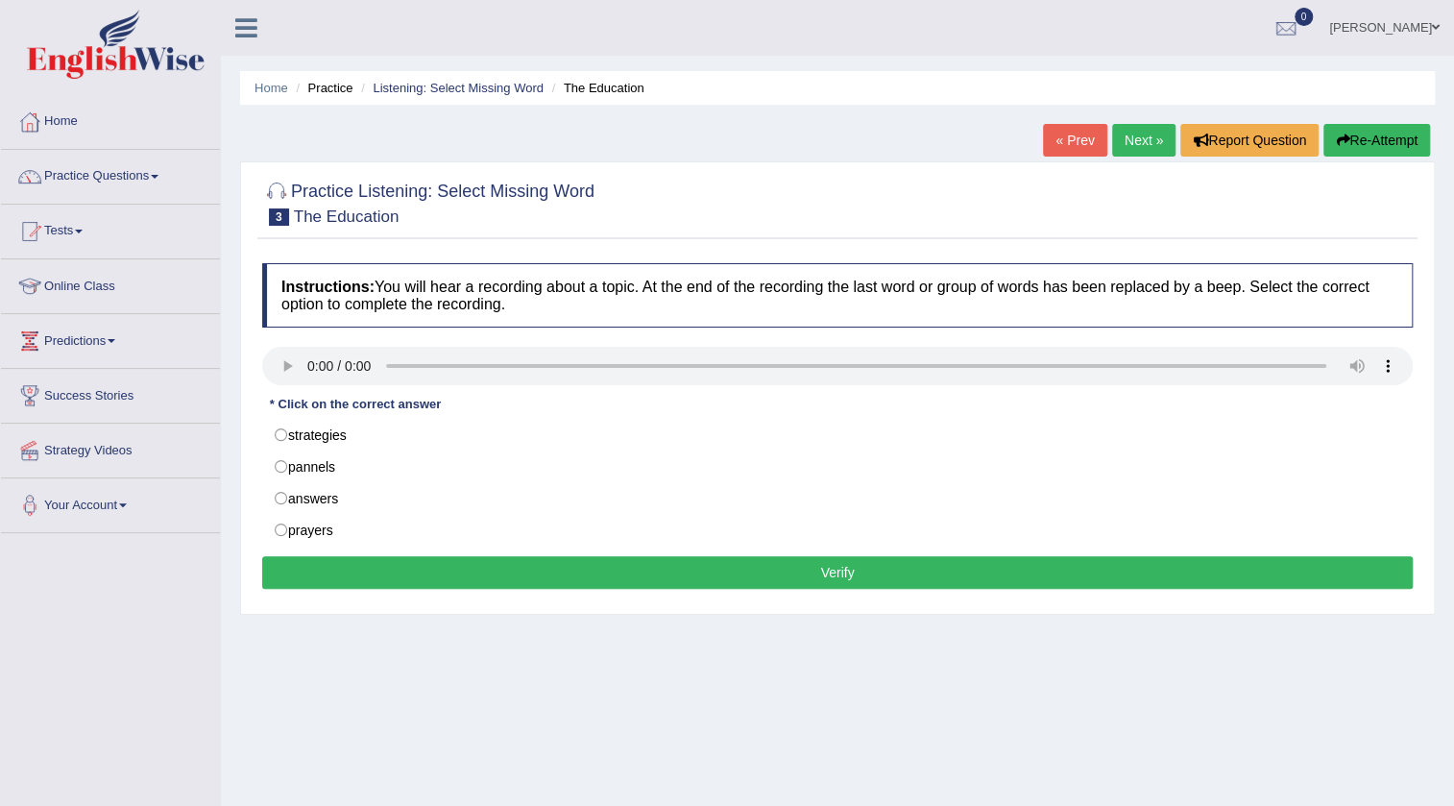
click at [1082, 144] on link "« Prev" at bounding box center [1074, 140] width 63 height 33
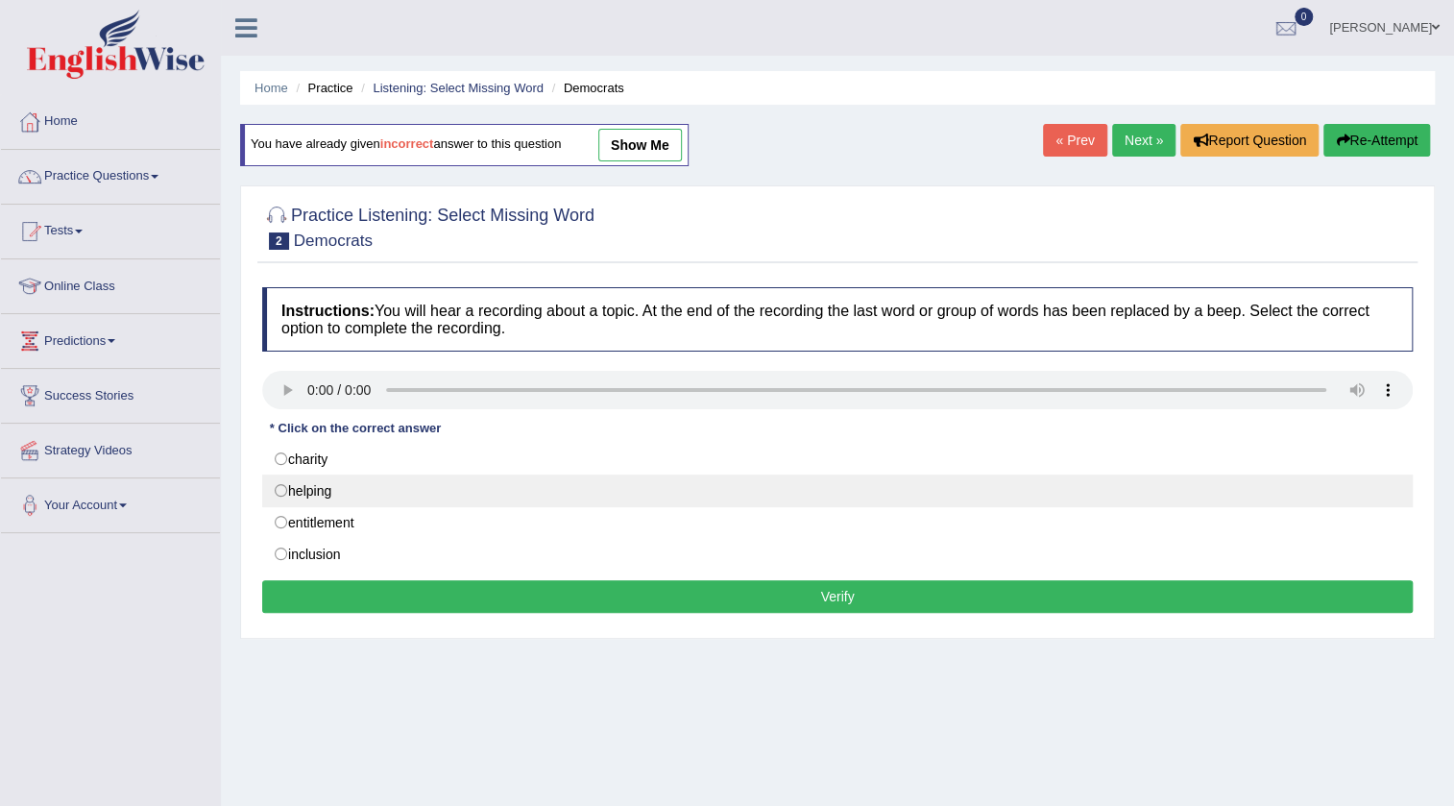
click at [279, 488] on label "helping" at bounding box center [837, 491] width 1151 height 33
radio input "true"
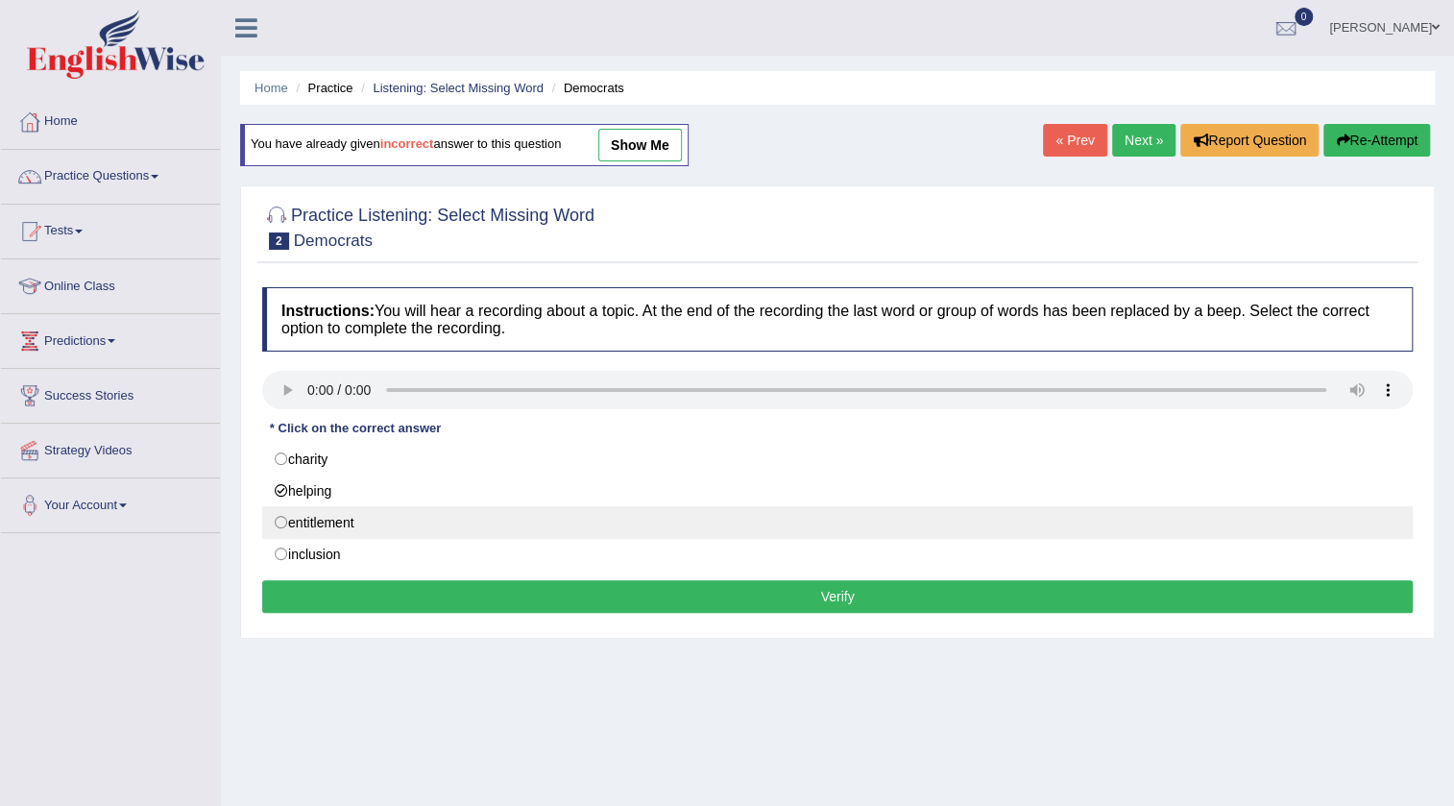
click at [278, 524] on label "entitlement" at bounding box center [837, 522] width 1151 height 33
radio input "true"
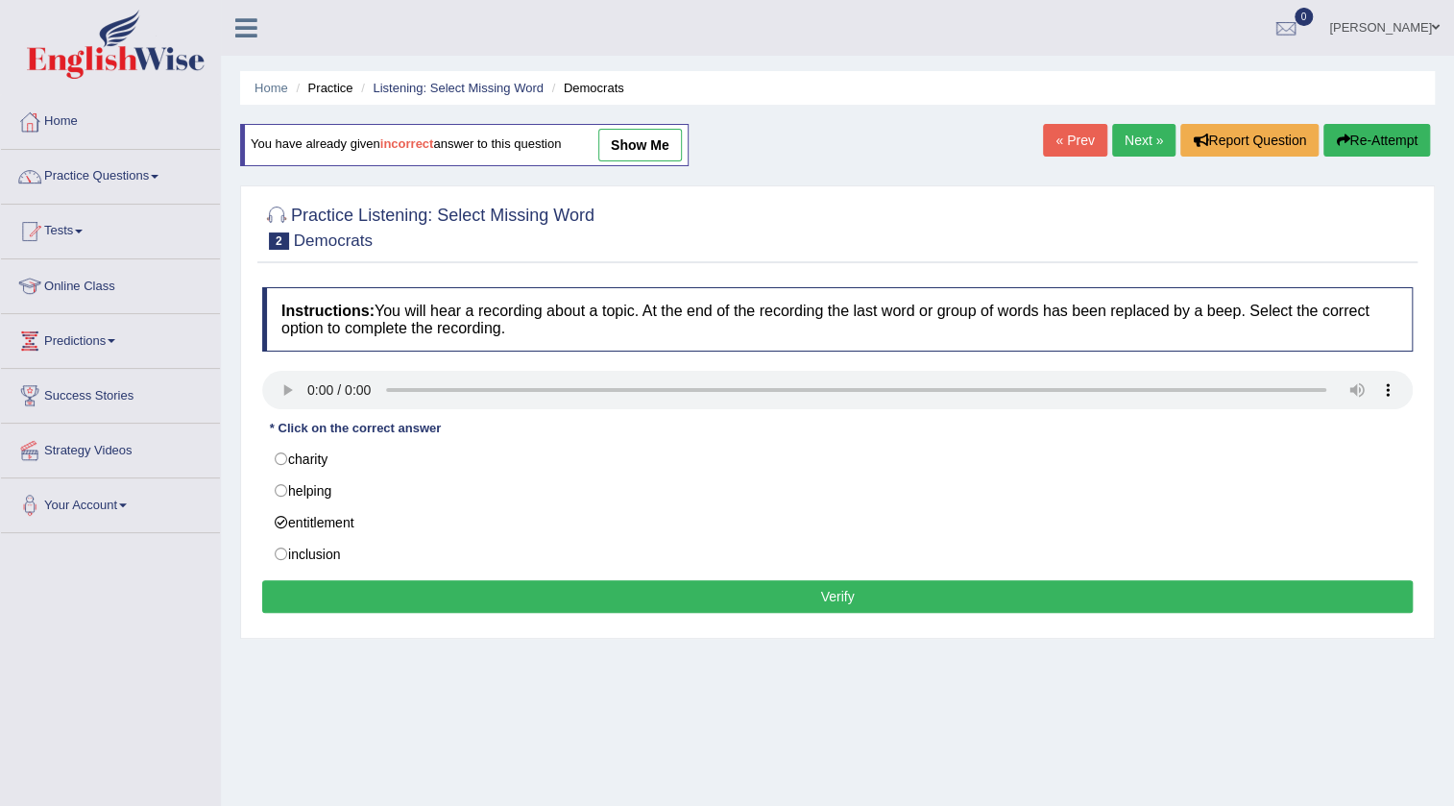
click at [298, 570] on div "Instructions: You will hear a recording about a topic. At the end of the record…" at bounding box center [837, 453] width 1160 height 351
click at [295, 582] on button "Verify" at bounding box center [837, 596] width 1151 height 33
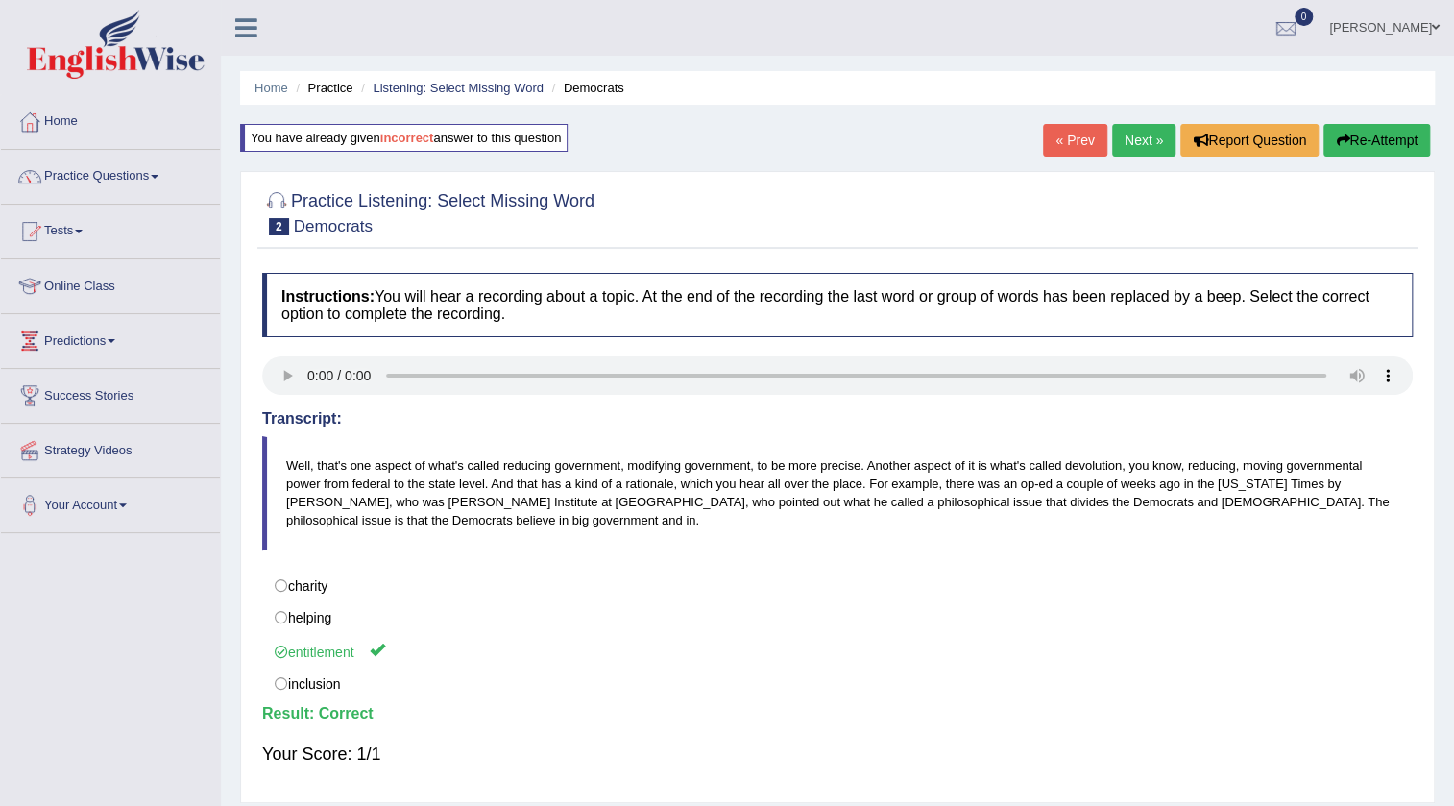
click at [1125, 139] on link "Next »" at bounding box center [1143, 140] width 63 height 33
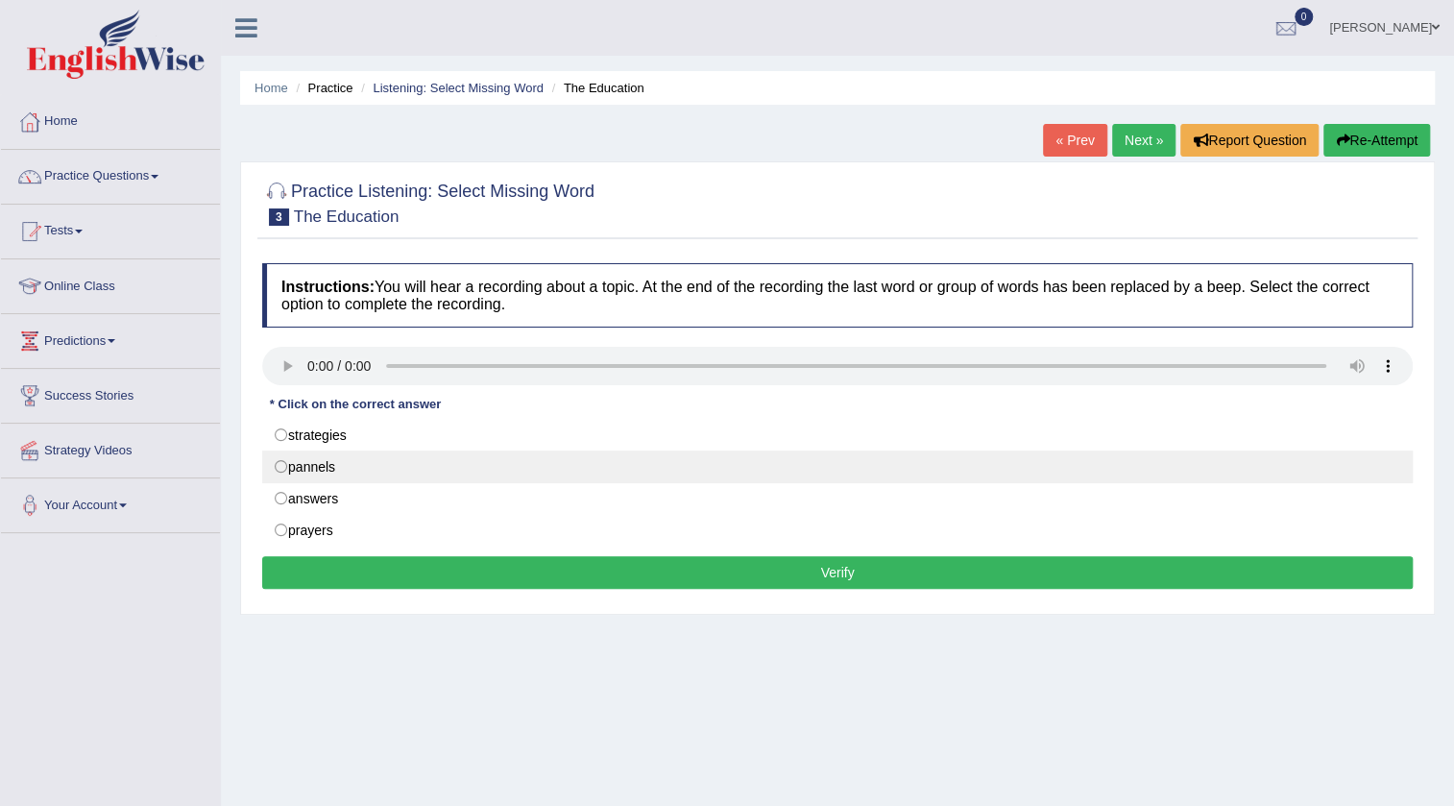
click at [289, 469] on label "pannels" at bounding box center [837, 467] width 1151 height 33
radio input "true"
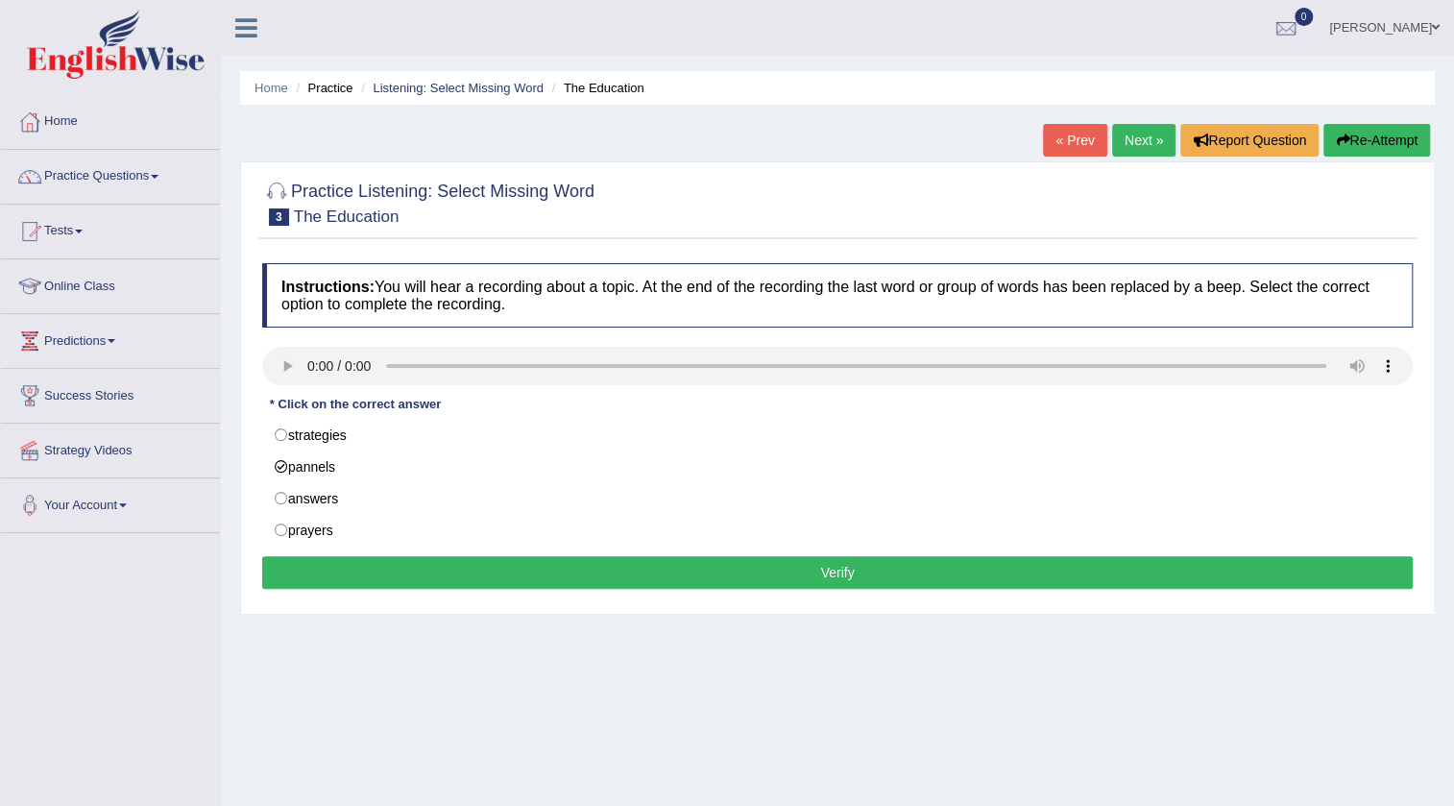
click at [389, 583] on button "Verify" at bounding box center [837, 572] width 1151 height 33
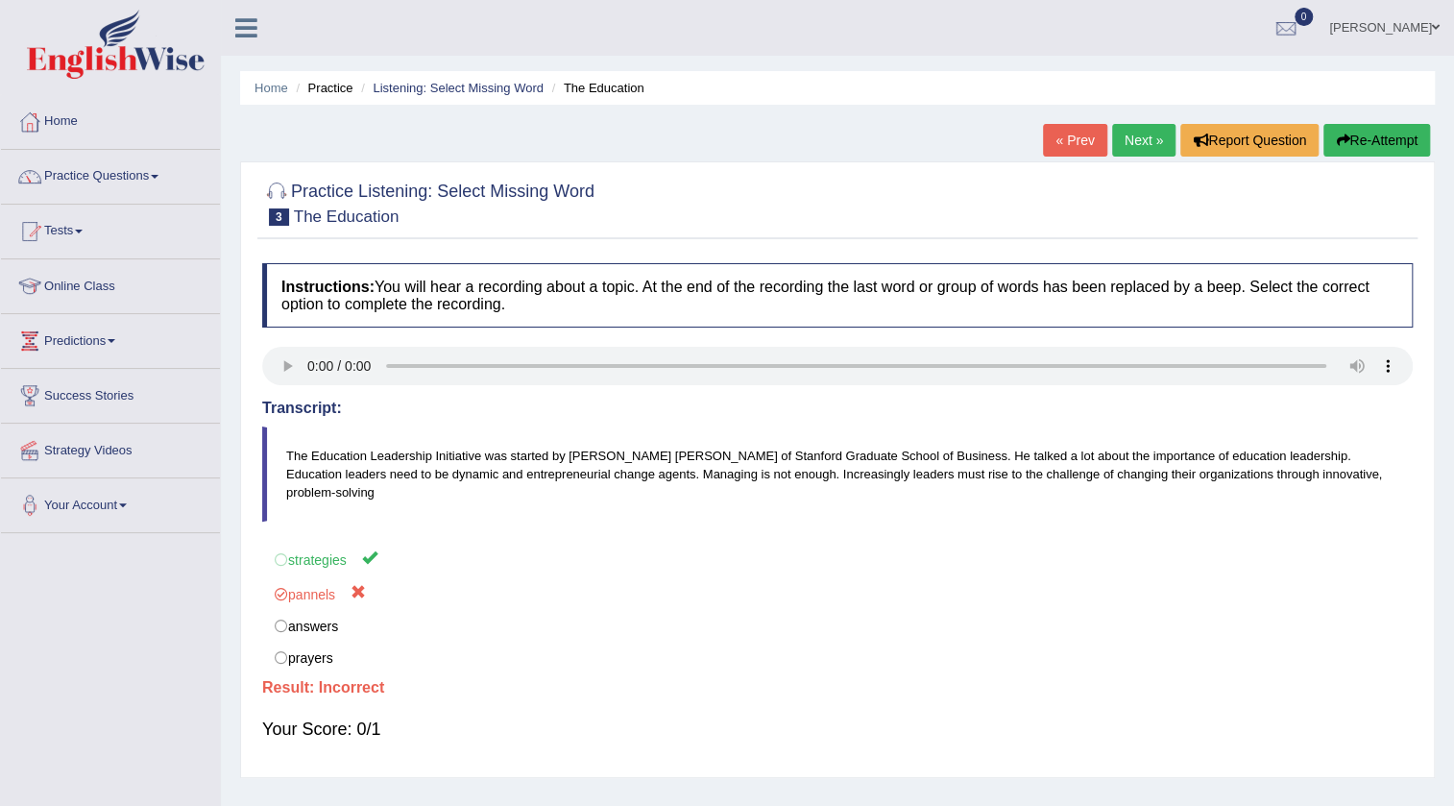
click at [1384, 129] on button "Re-Attempt" at bounding box center [1377, 140] width 107 height 33
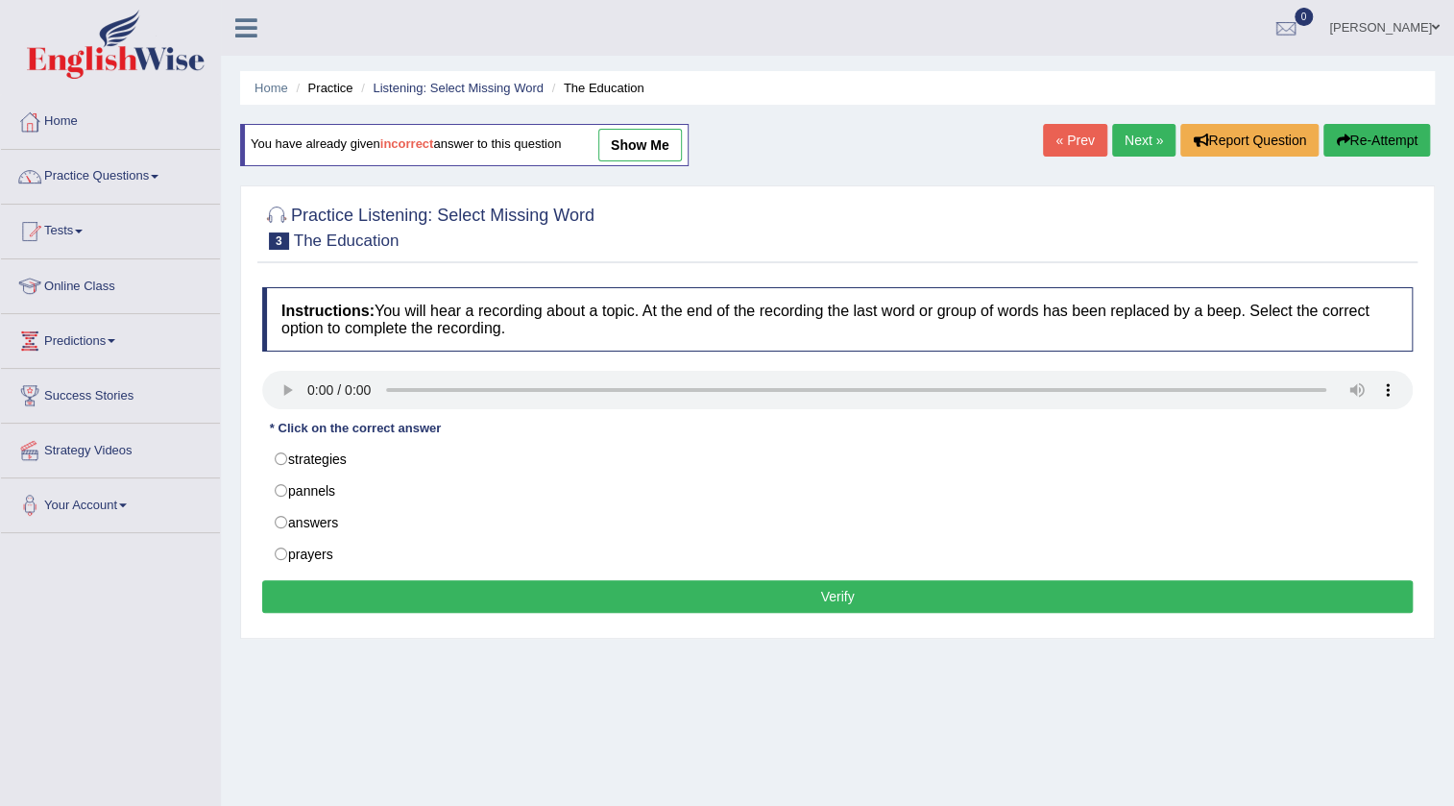
click at [1163, 131] on link "Next »" at bounding box center [1143, 140] width 63 height 33
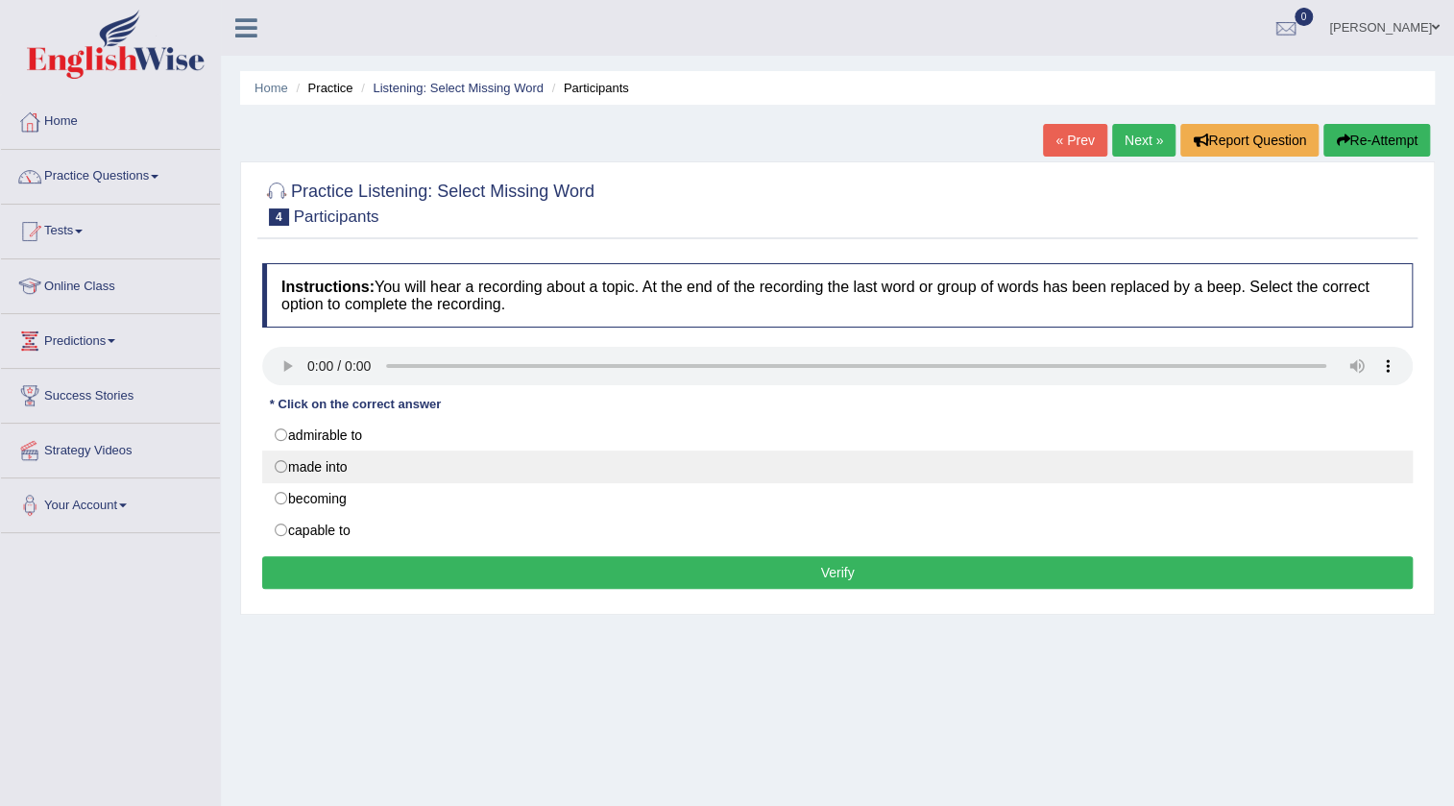
click at [280, 467] on label "made into" at bounding box center [837, 467] width 1151 height 33
radio input "true"
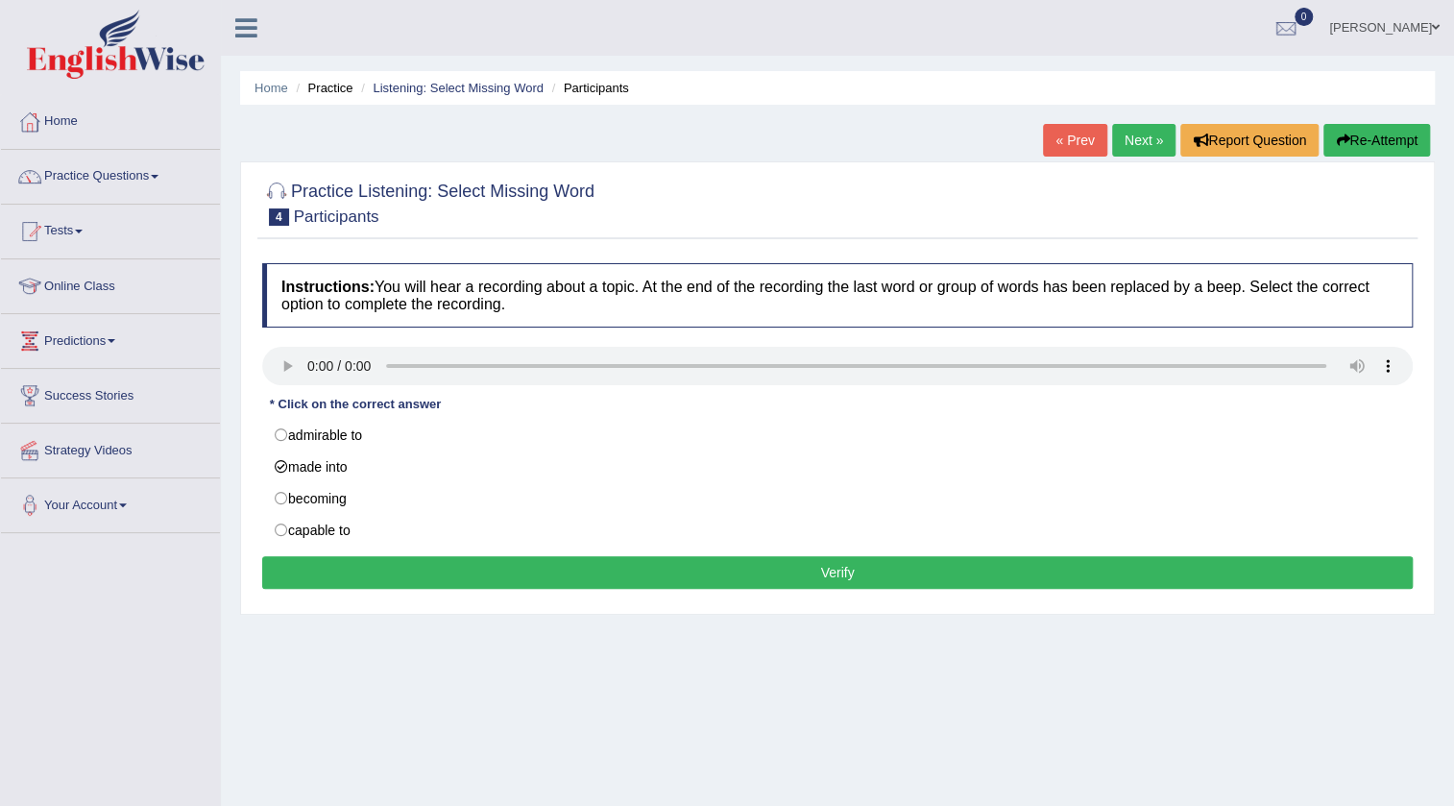
click at [340, 568] on button "Verify" at bounding box center [837, 572] width 1151 height 33
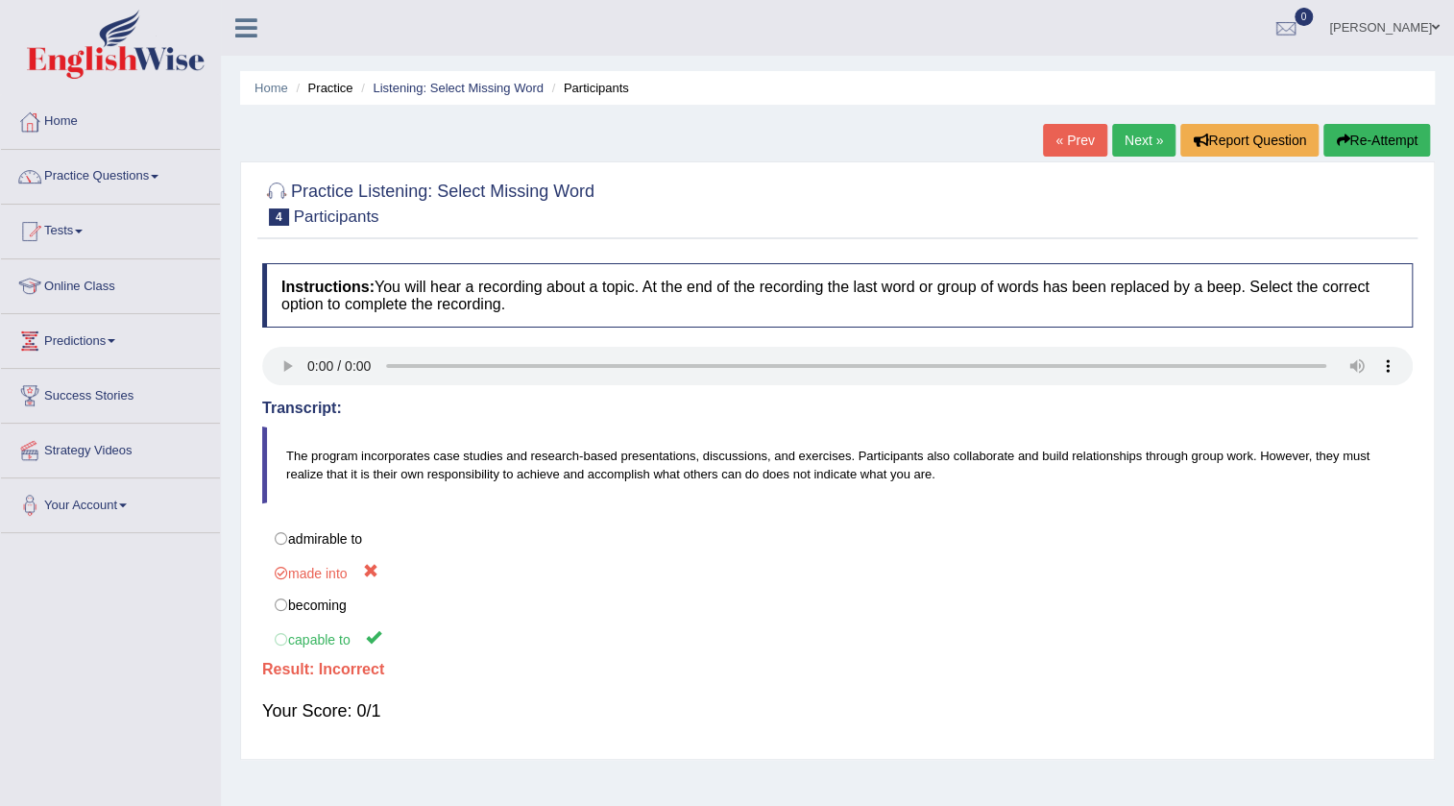
click at [1143, 149] on link "Next »" at bounding box center [1143, 140] width 63 height 33
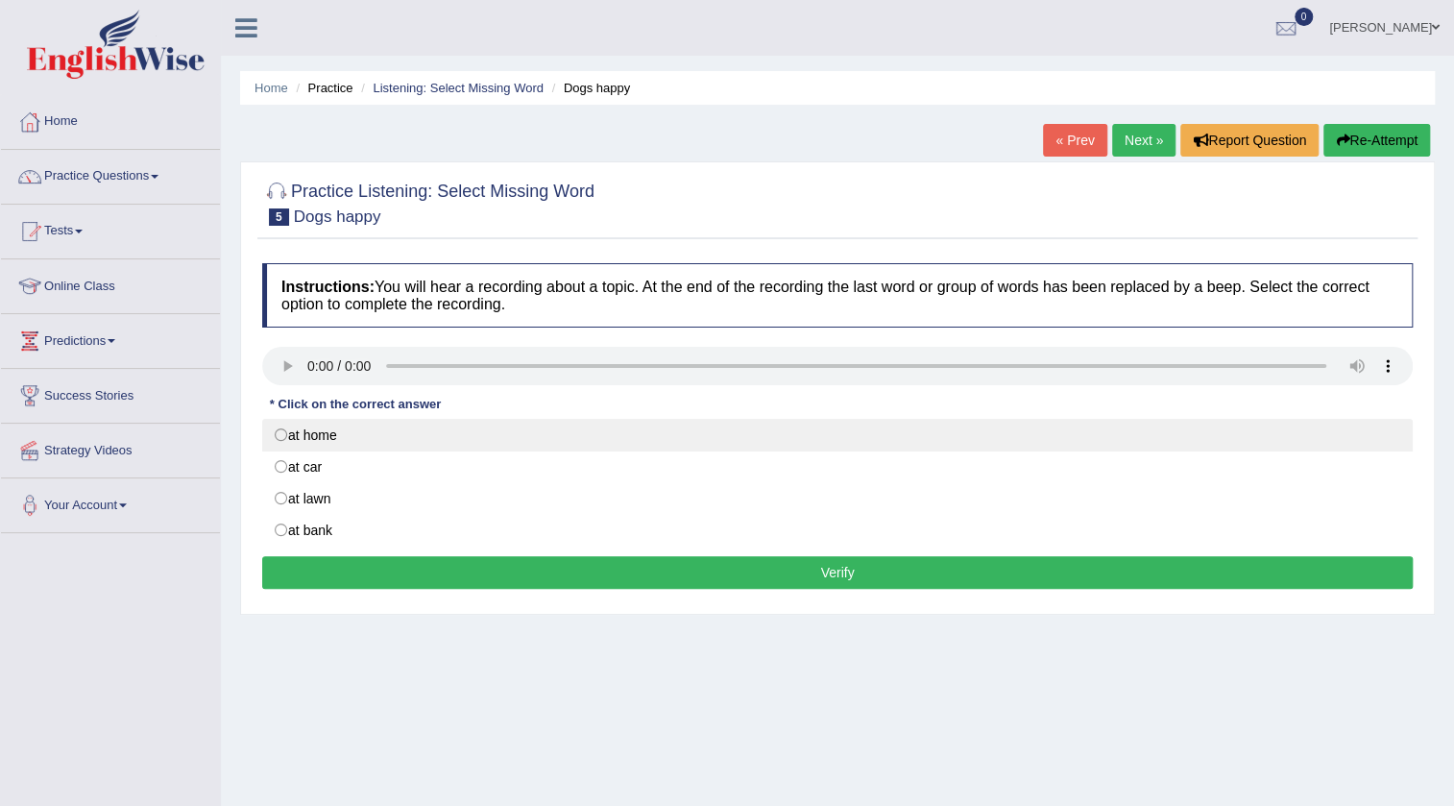
click at [283, 434] on label "at home" at bounding box center [837, 435] width 1151 height 33
radio input "true"
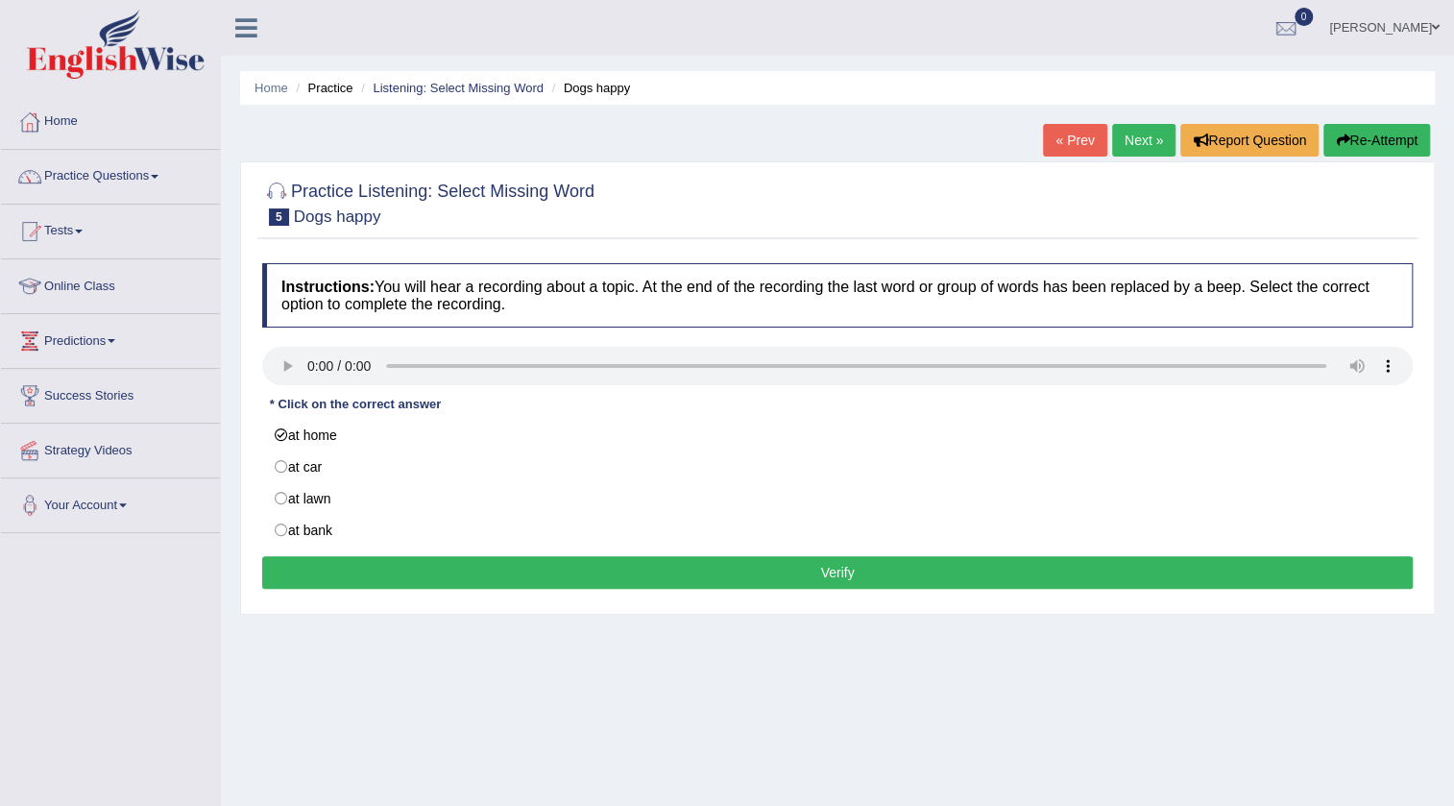
click at [492, 561] on button "Verify" at bounding box center [837, 572] width 1151 height 33
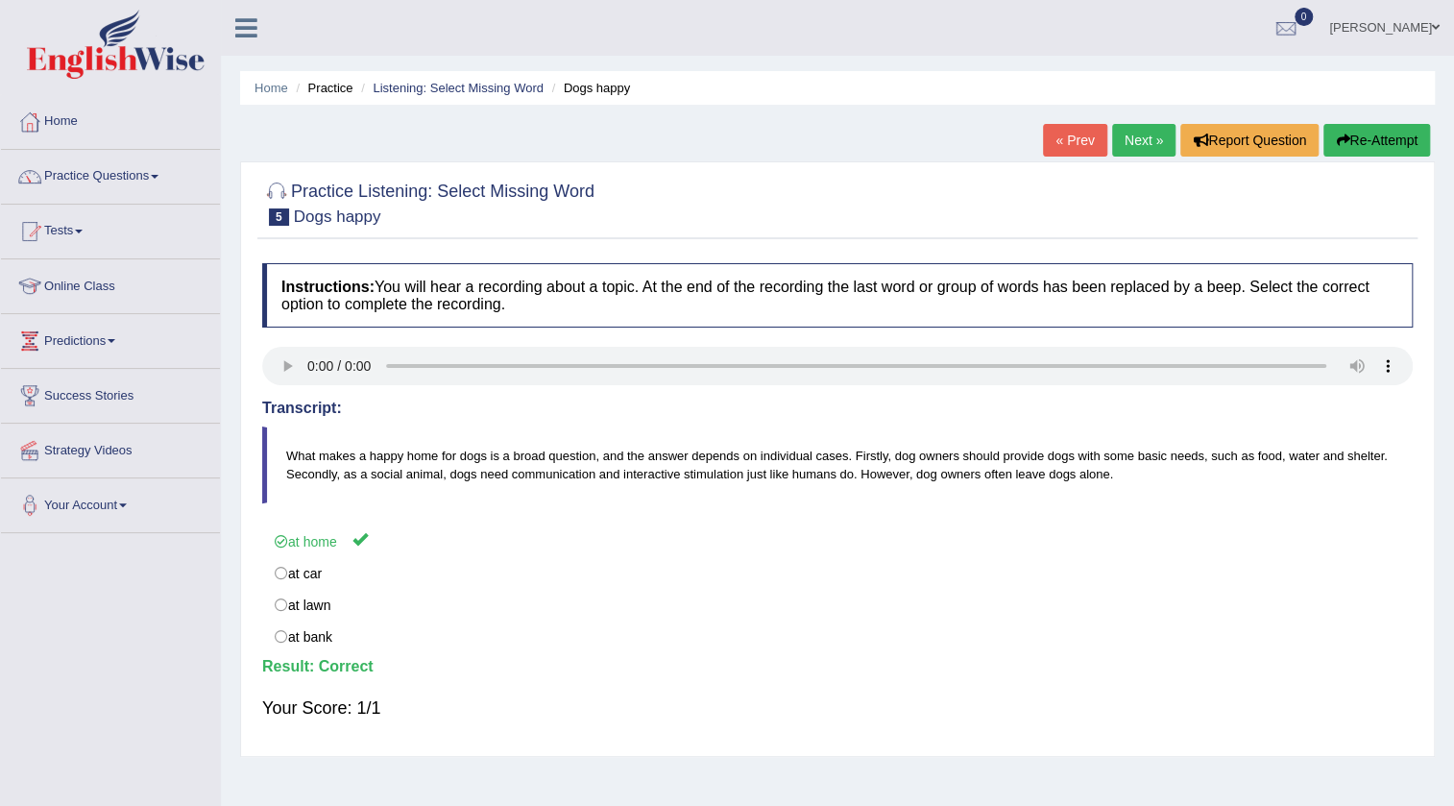
click at [1133, 143] on link "Next »" at bounding box center [1143, 140] width 63 height 33
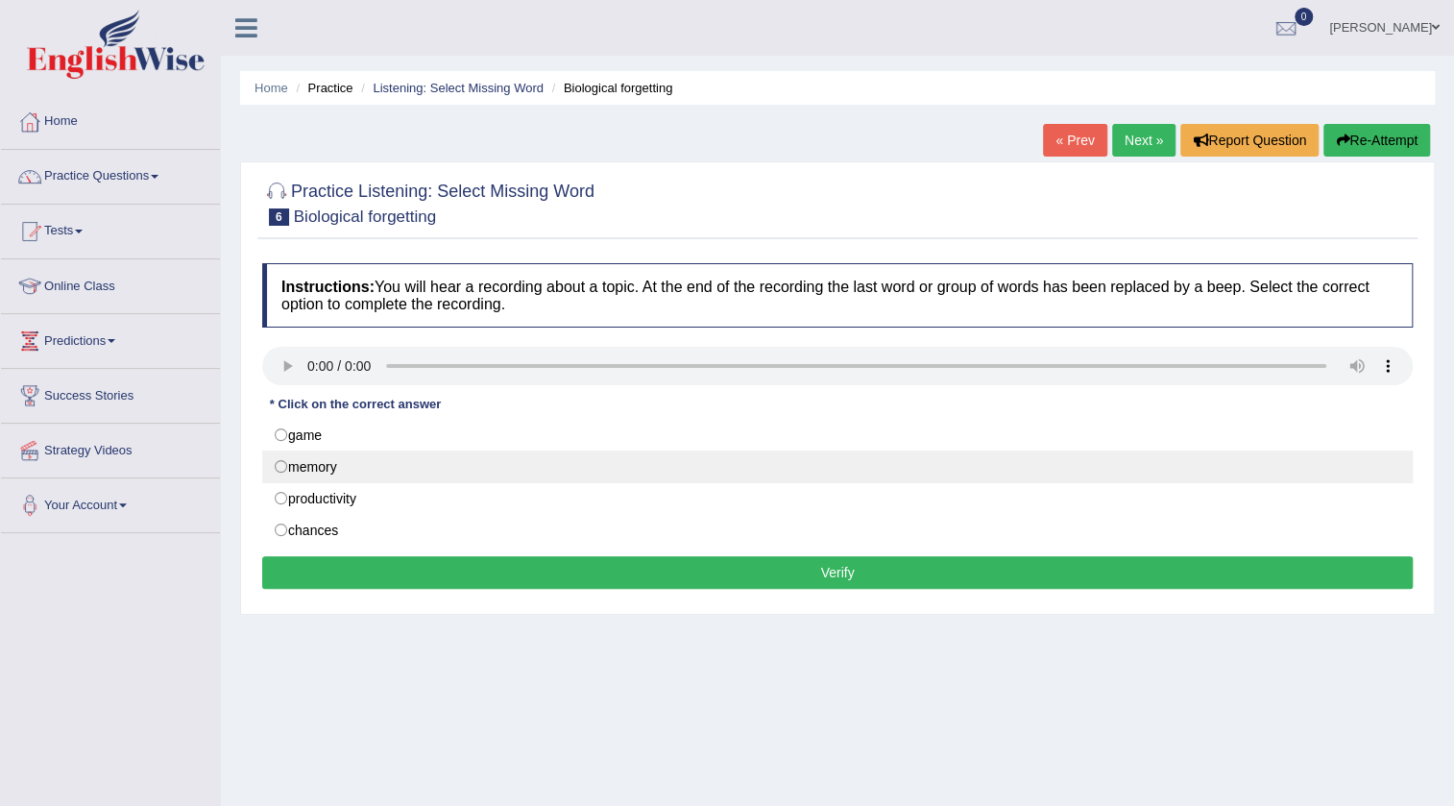
click at [277, 464] on label "memory" at bounding box center [837, 467] width 1151 height 33
radio input "true"
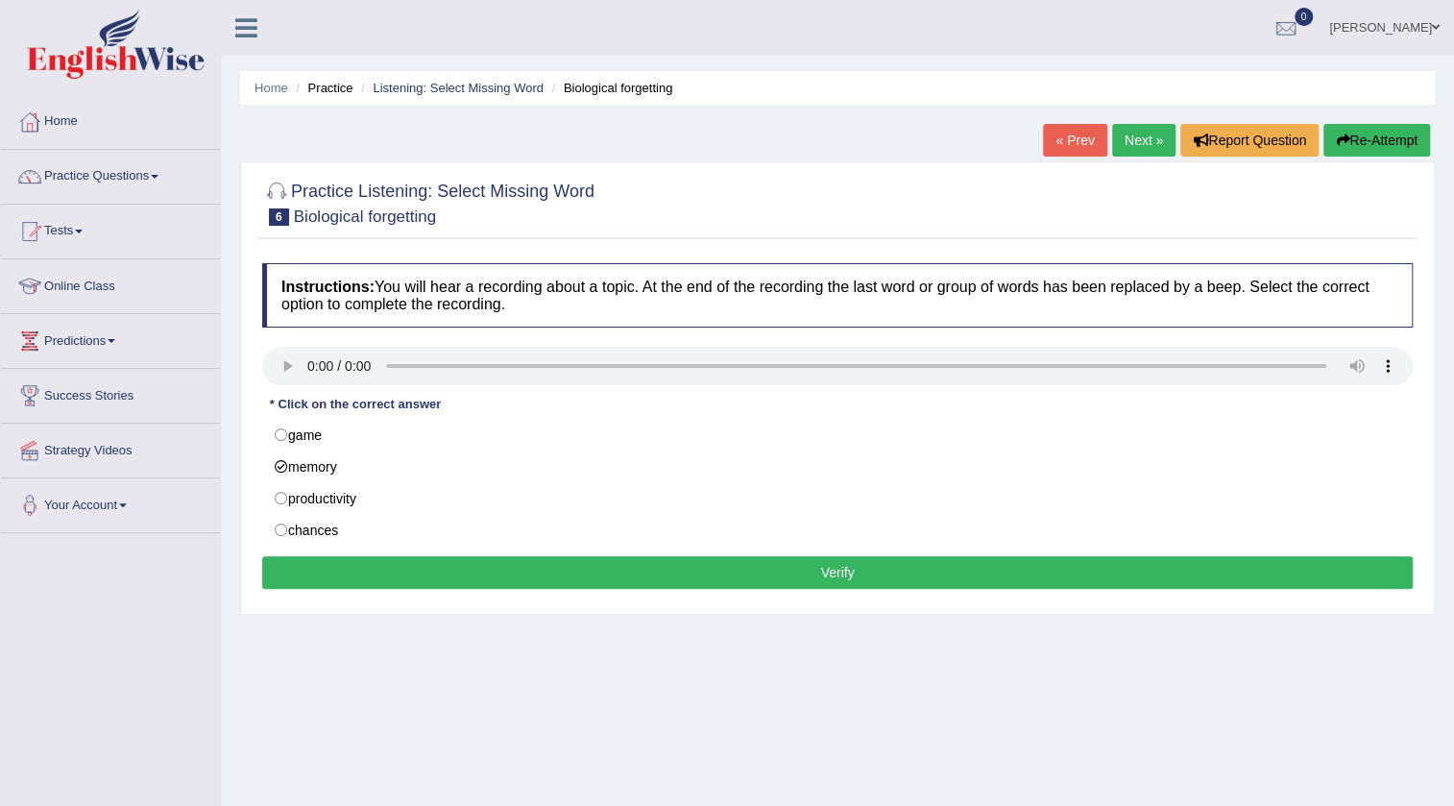
click at [361, 553] on div "Instructions: You will hear a recording about a topic. At the end of the record…" at bounding box center [837, 429] width 1160 height 351
click at [353, 560] on button "Verify" at bounding box center [837, 572] width 1151 height 33
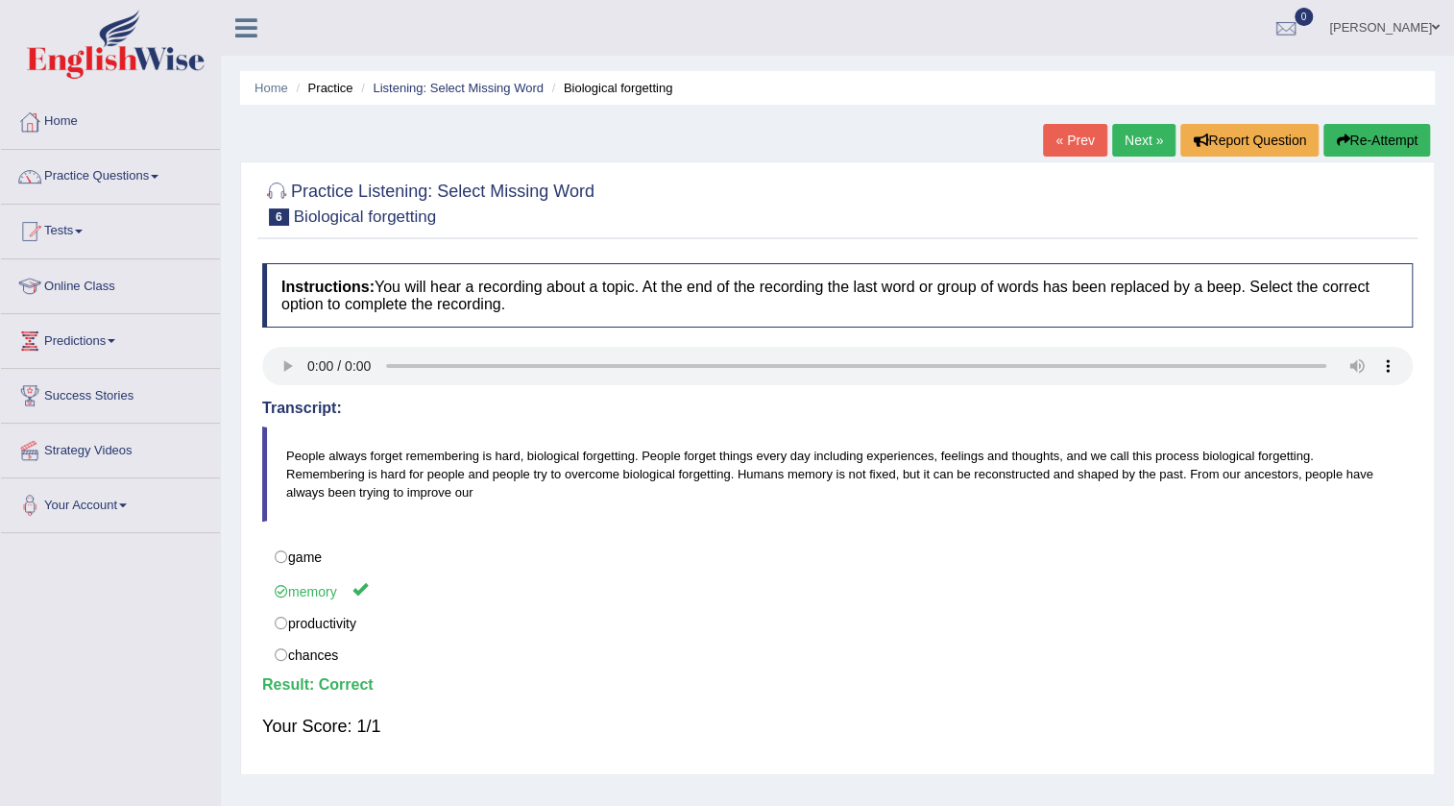
click at [1141, 144] on link "Next »" at bounding box center [1143, 140] width 63 height 33
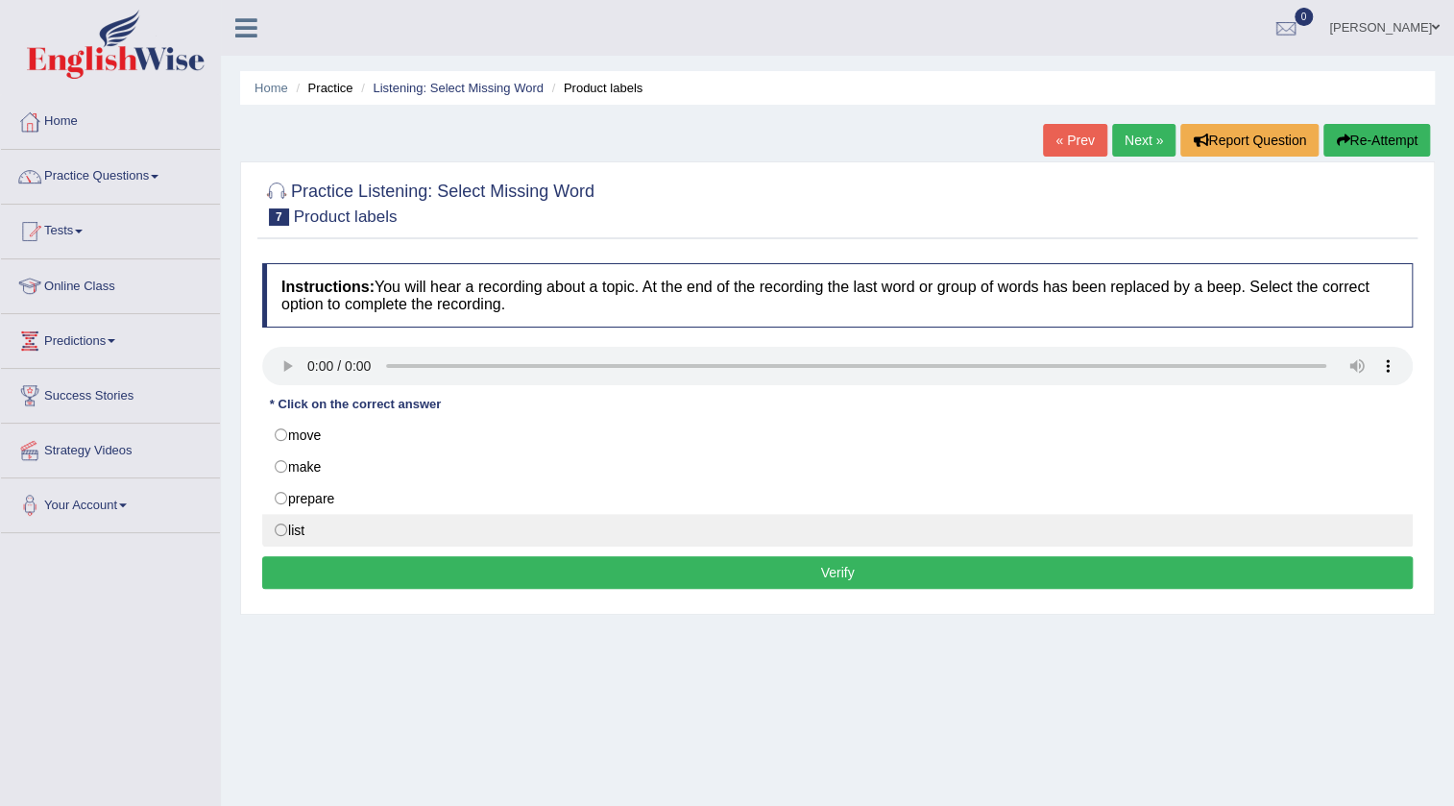
click at [281, 523] on label "list" at bounding box center [837, 530] width 1151 height 33
radio input "true"
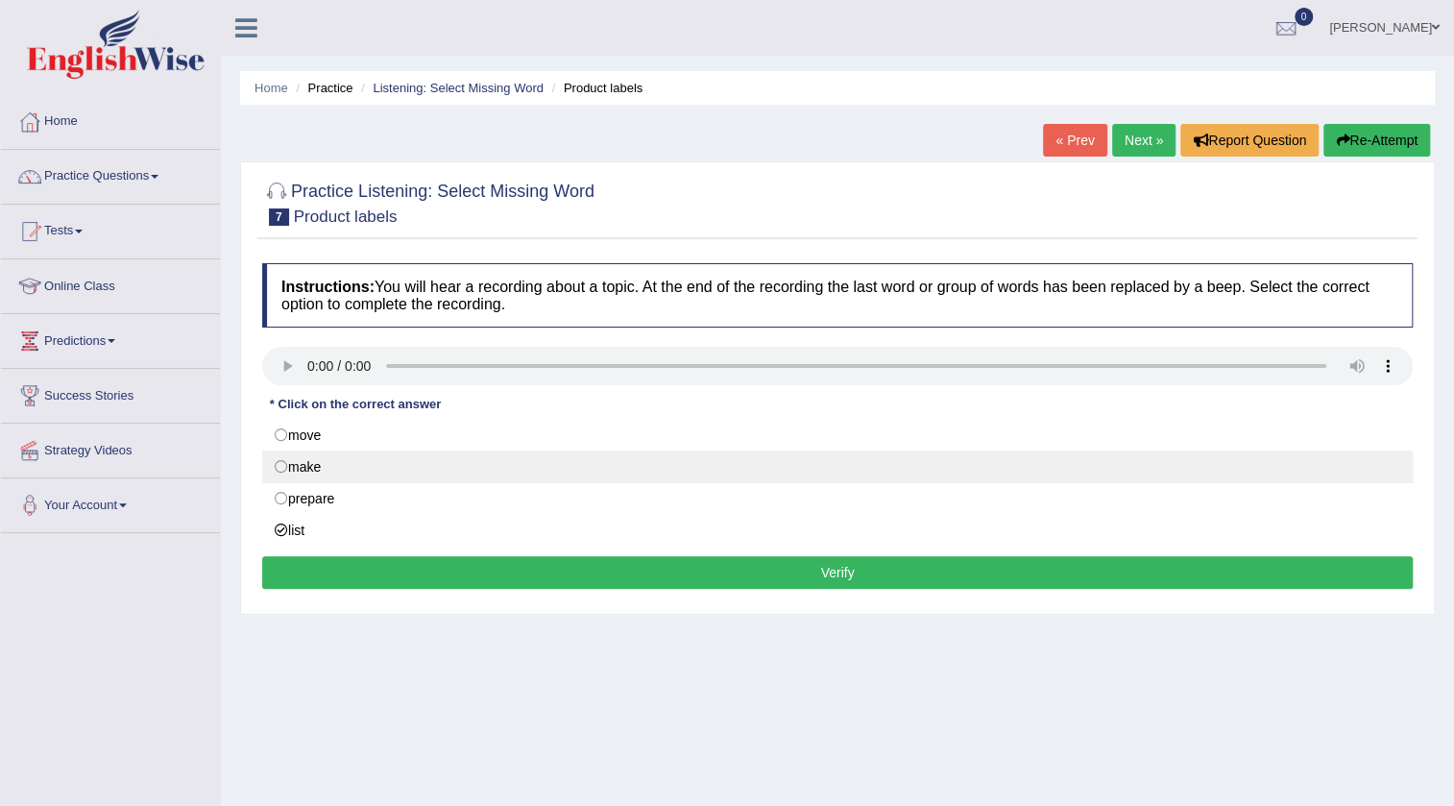
click at [282, 460] on label "make" at bounding box center [837, 467] width 1151 height 33
radio input "true"
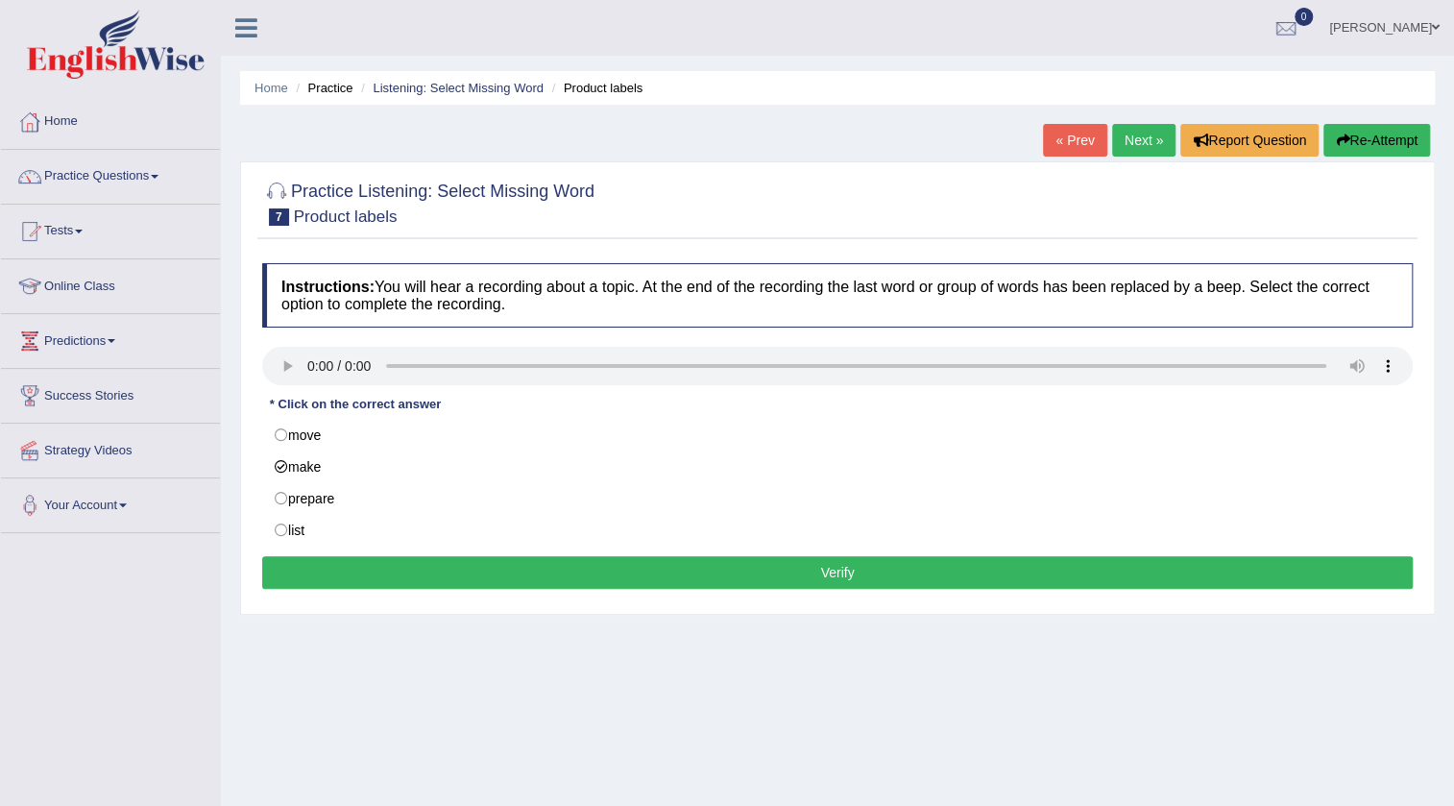
click at [298, 567] on button "Verify" at bounding box center [837, 572] width 1151 height 33
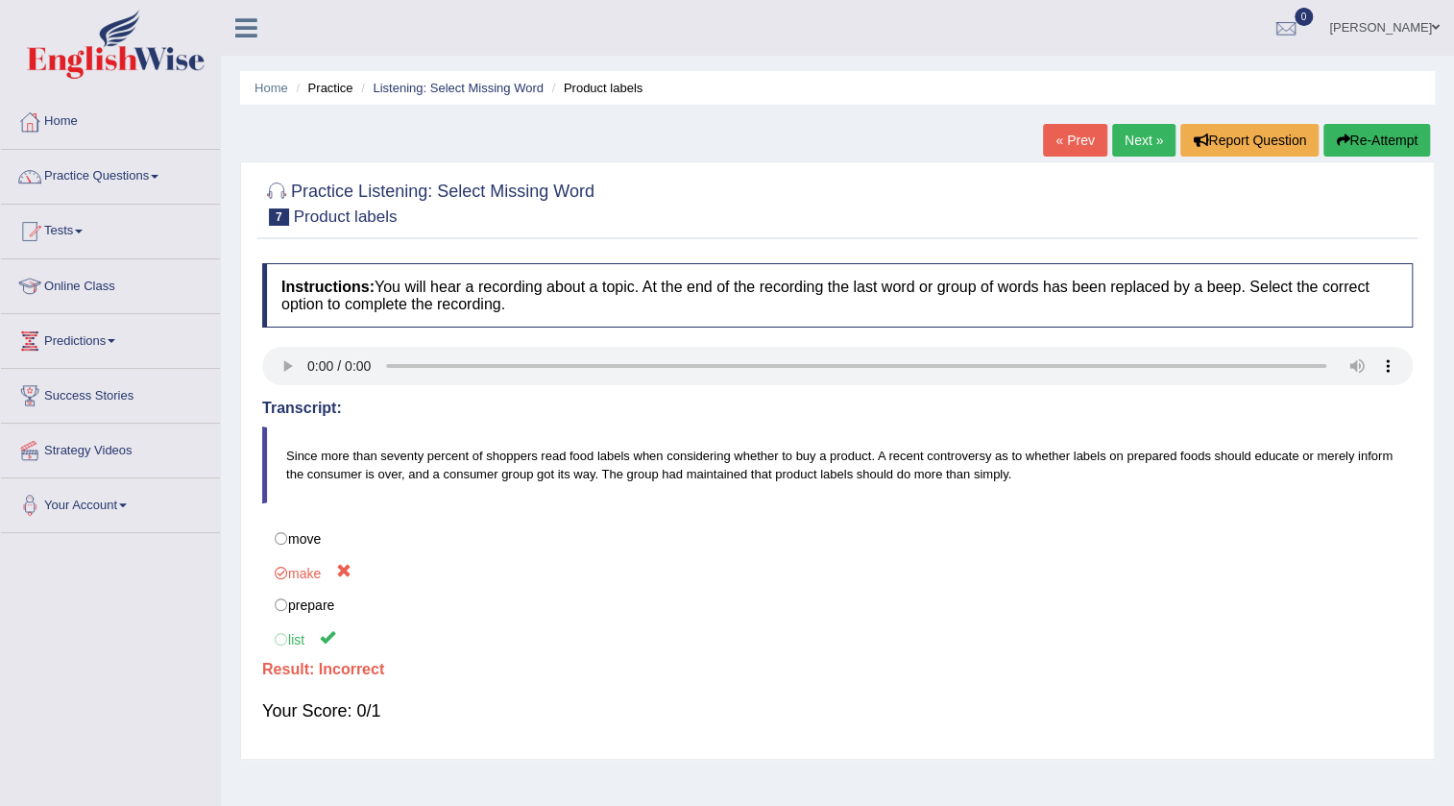
click at [1377, 136] on button "Re-Attempt" at bounding box center [1377, 140] width 107 height 33
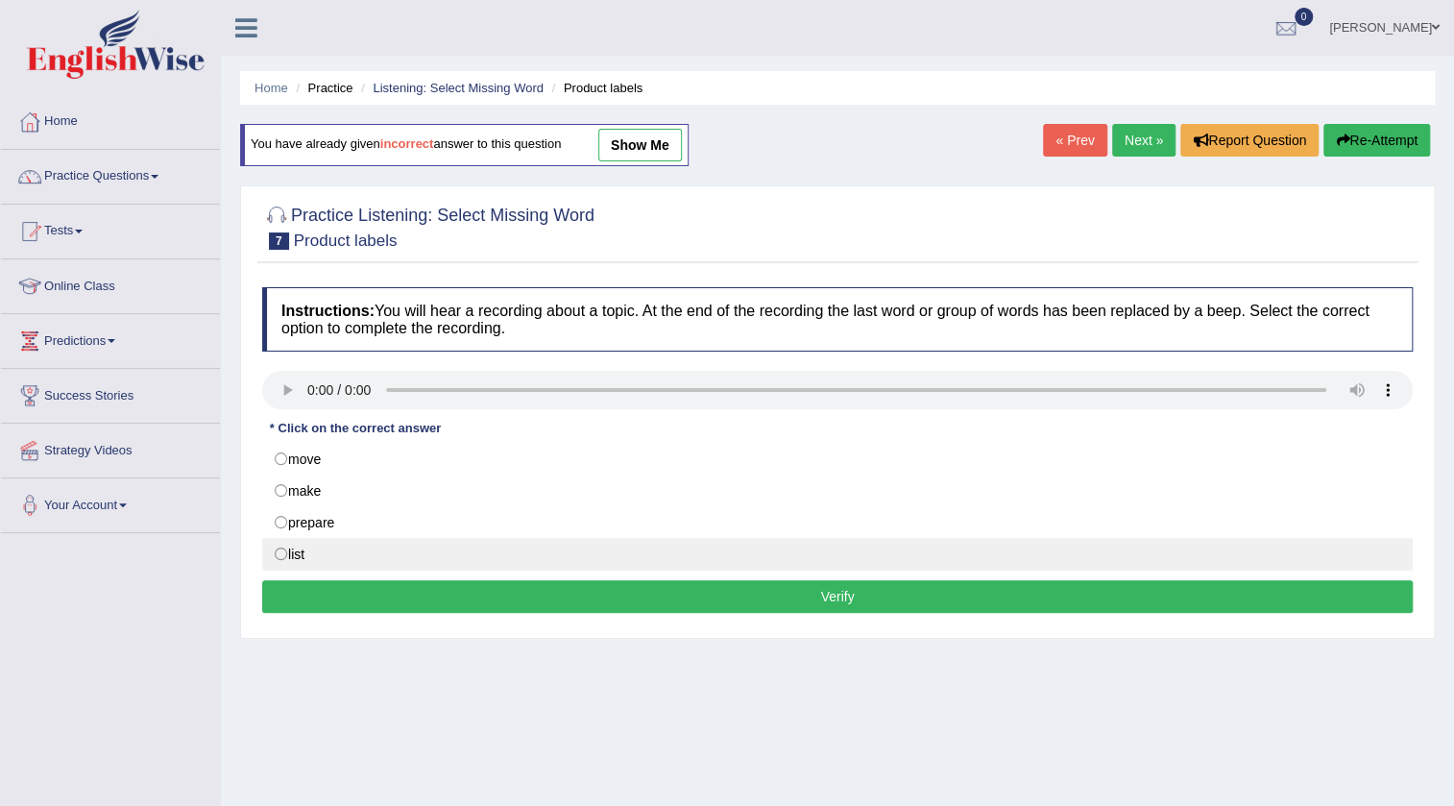
click at [286, 548] on label "list" at bounding box center [837, 554] width 1151 height 33
radio input "true"
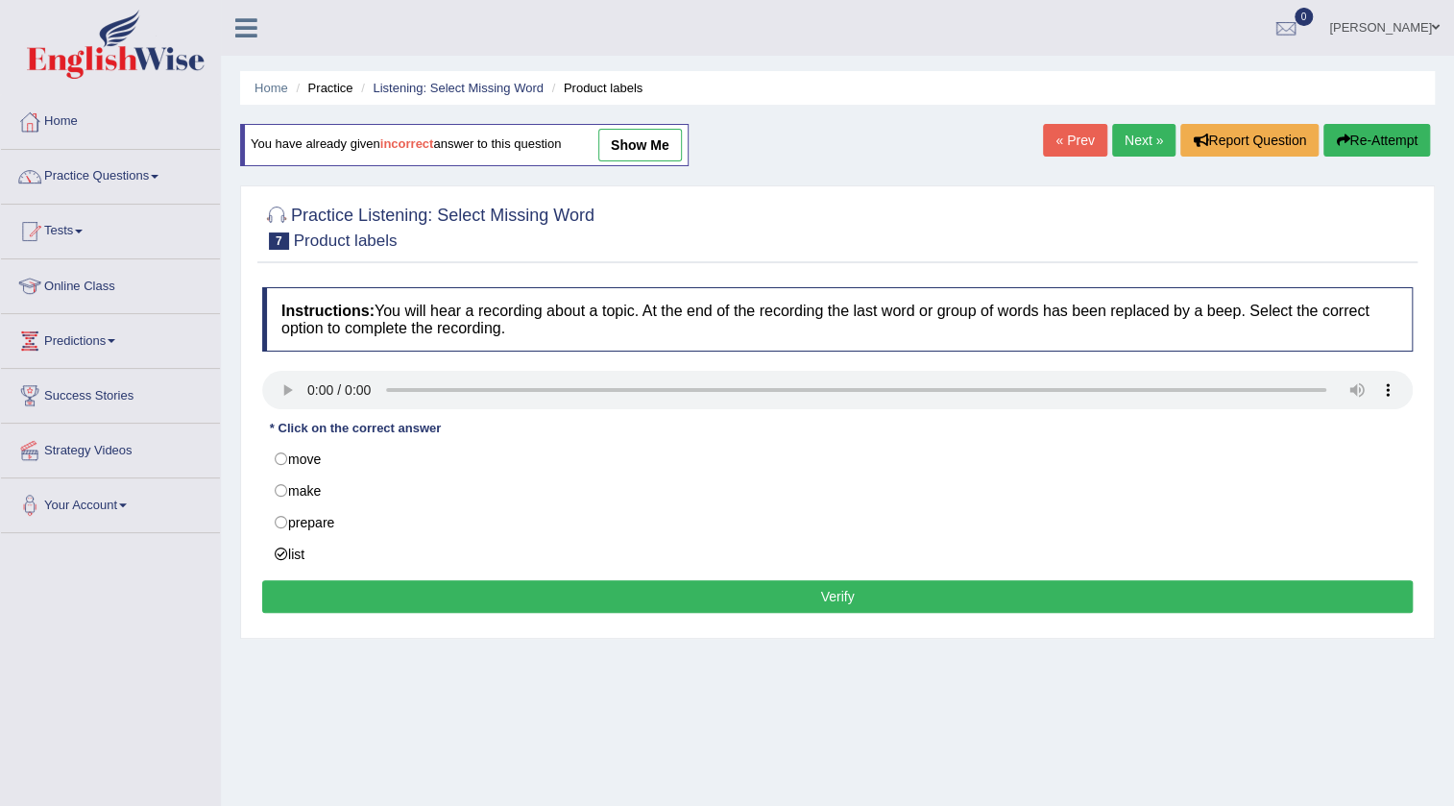
click at [426, 596] on button "Verify" at bounding box center [837, 596] width 1151 height 33
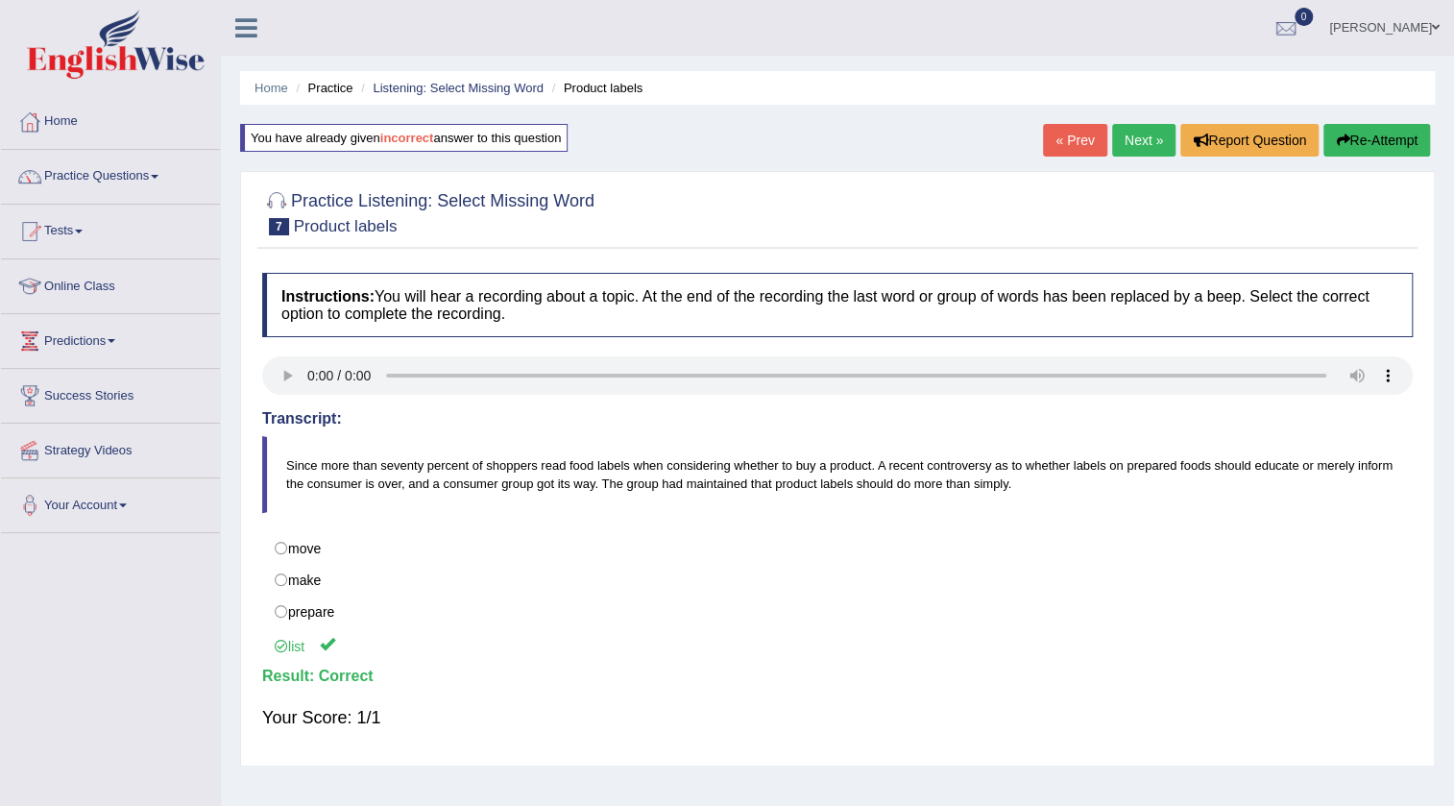
click at [1162, 141] on link "Next »" at bounding box center [1143, 140] width 63 height 33
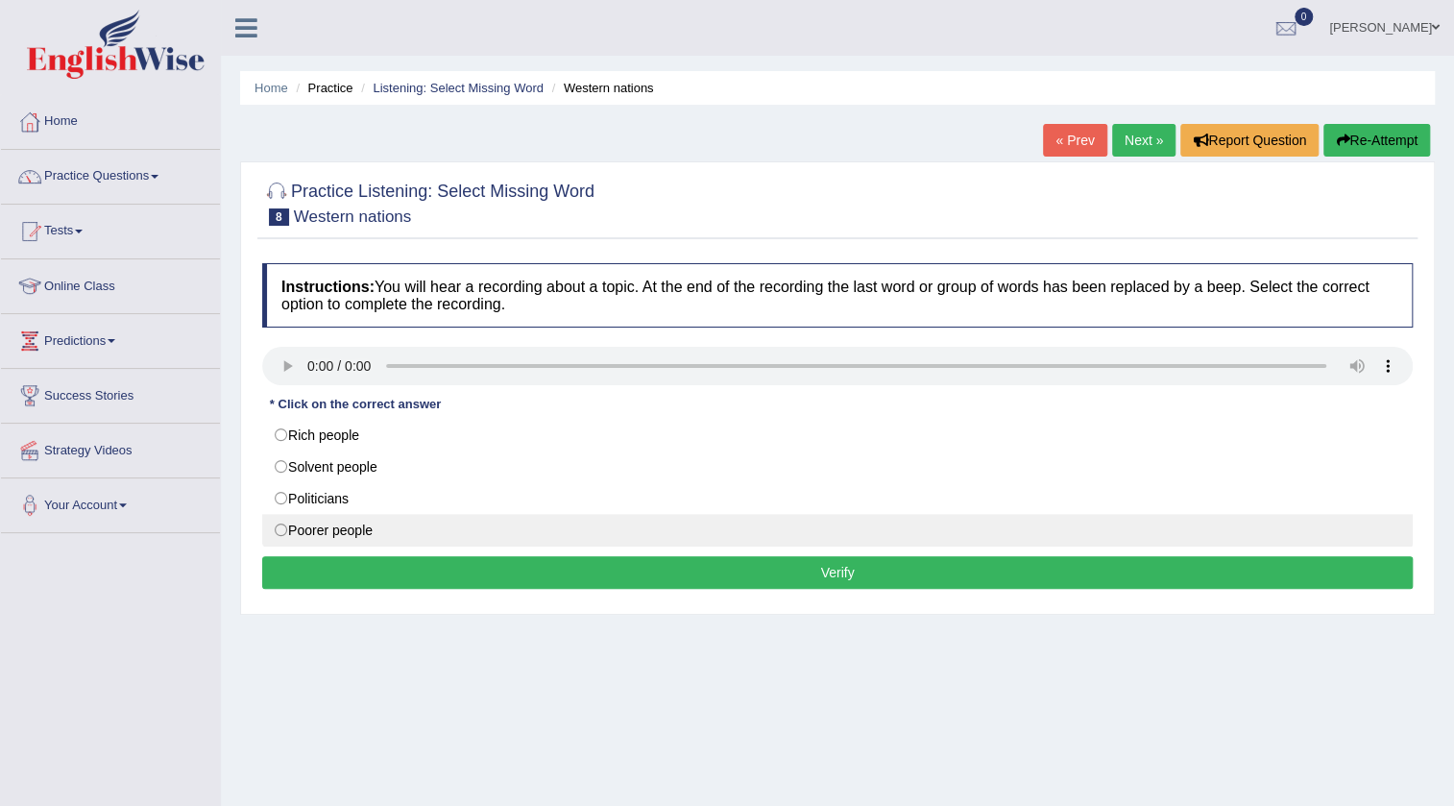
click at [282, 527] on label "Poorer people" at bounding box center [837, 530] width 1151 height 33
radio input "true"
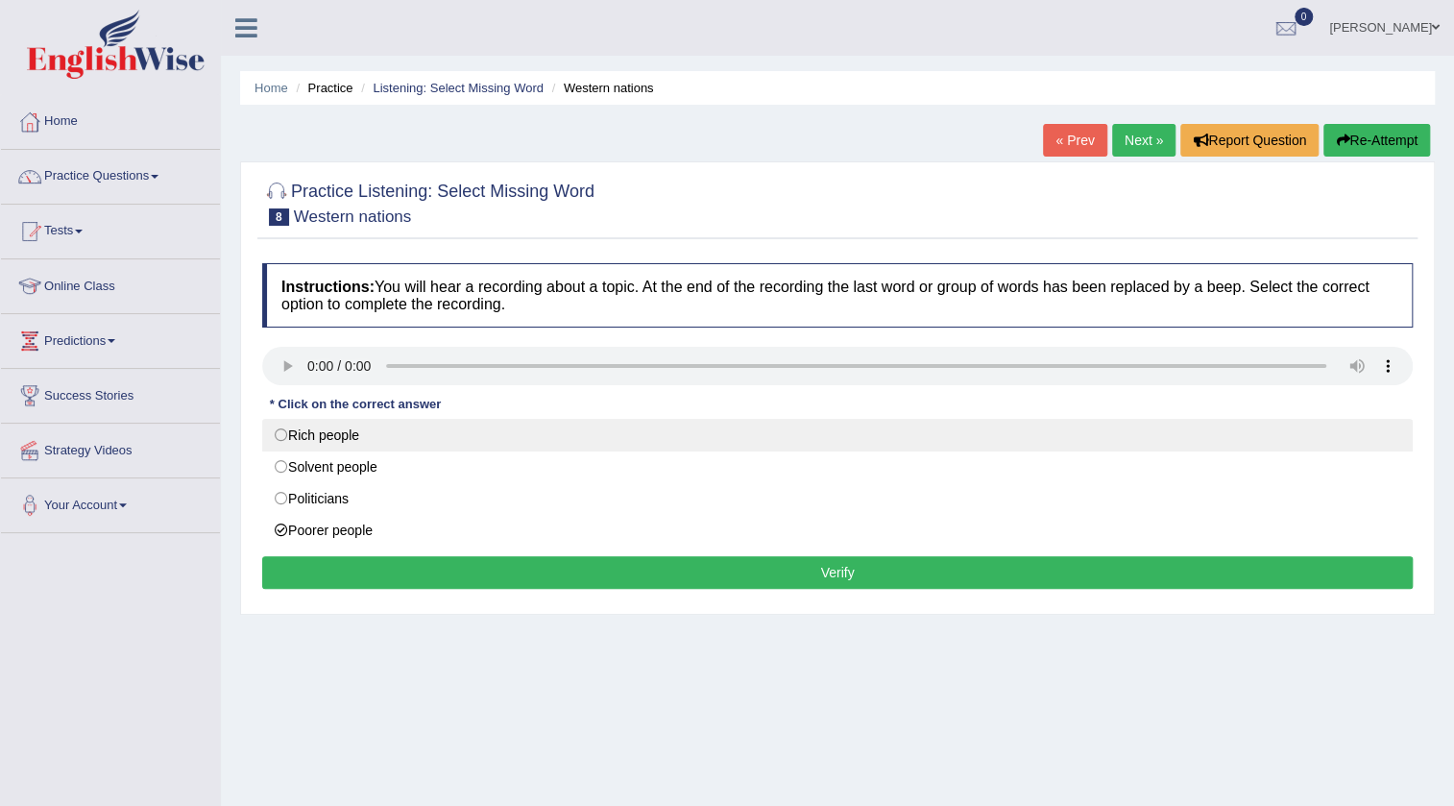
click at [311, 431] on label "Rich people" at bounding box center [837, 435] width 1151 height 33
radio input "true"
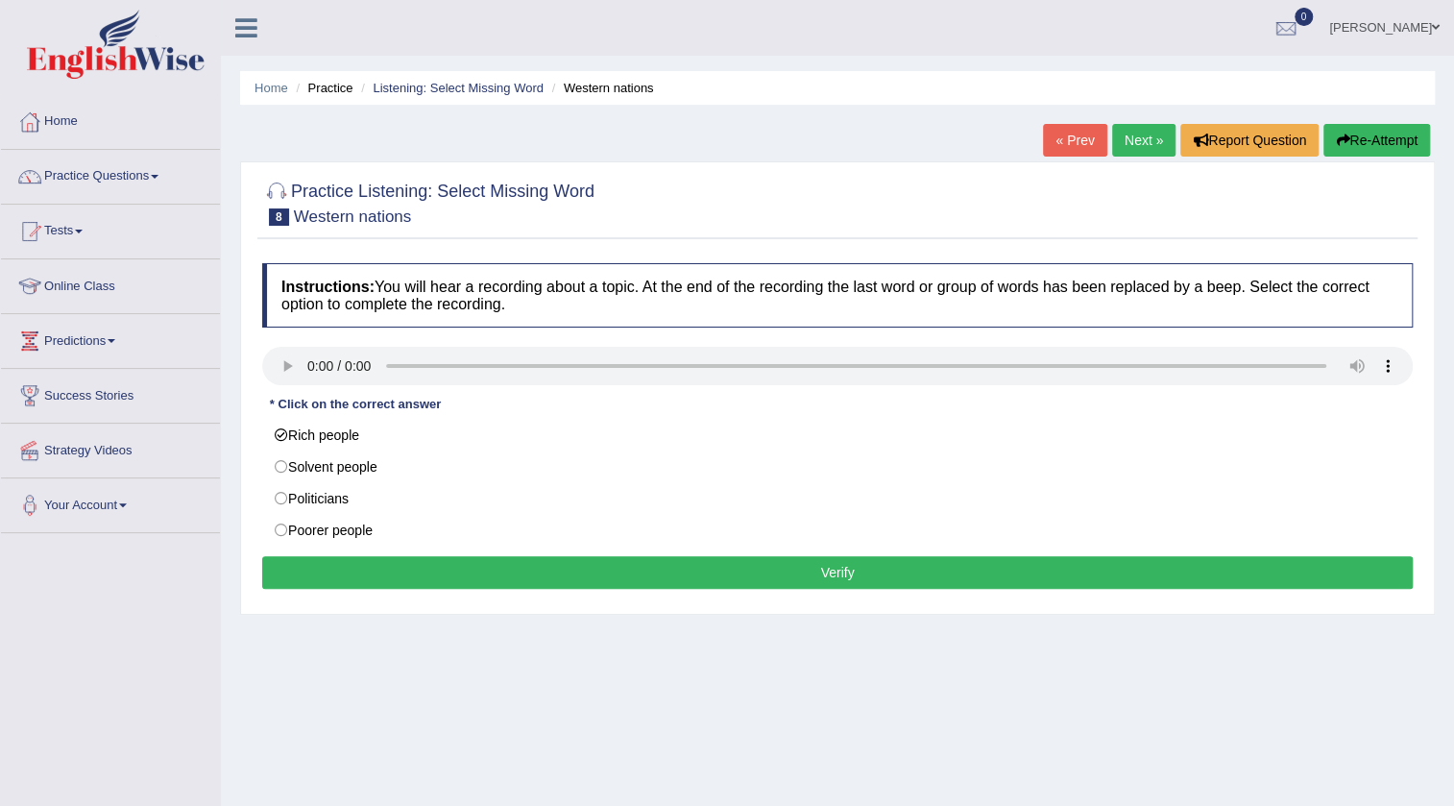
click at [300, 574] on button "Verify" at bounding box center [837, 572] width 1151 height 33
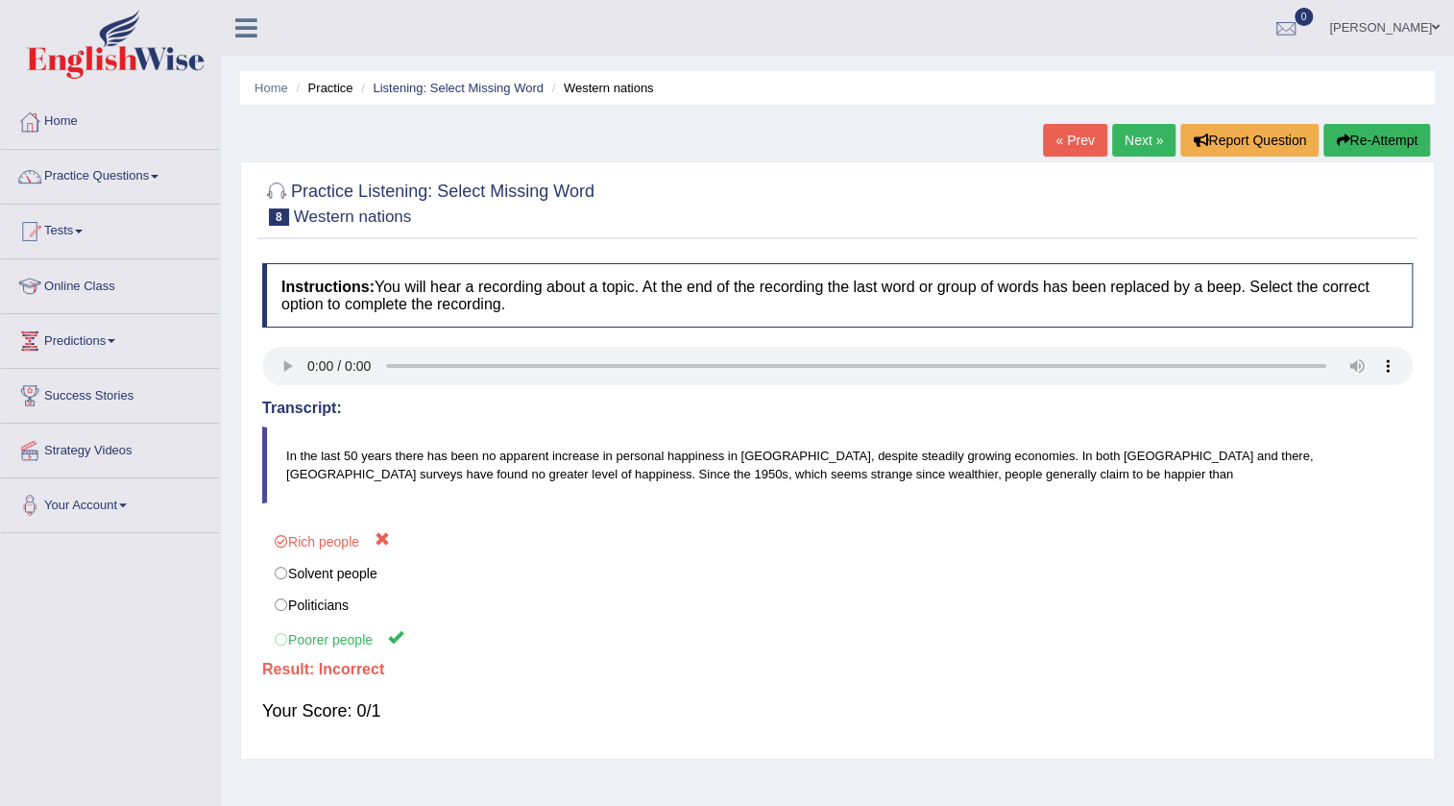
click at [1433, 145] on div "« Prev Next » Report Question Re-Attempt" at bounding box center [1239, 142] width 392 height 37
click at [1376, 137] on button "Re-Attempt" at bounding box center [1377, 140] width 107 height 33
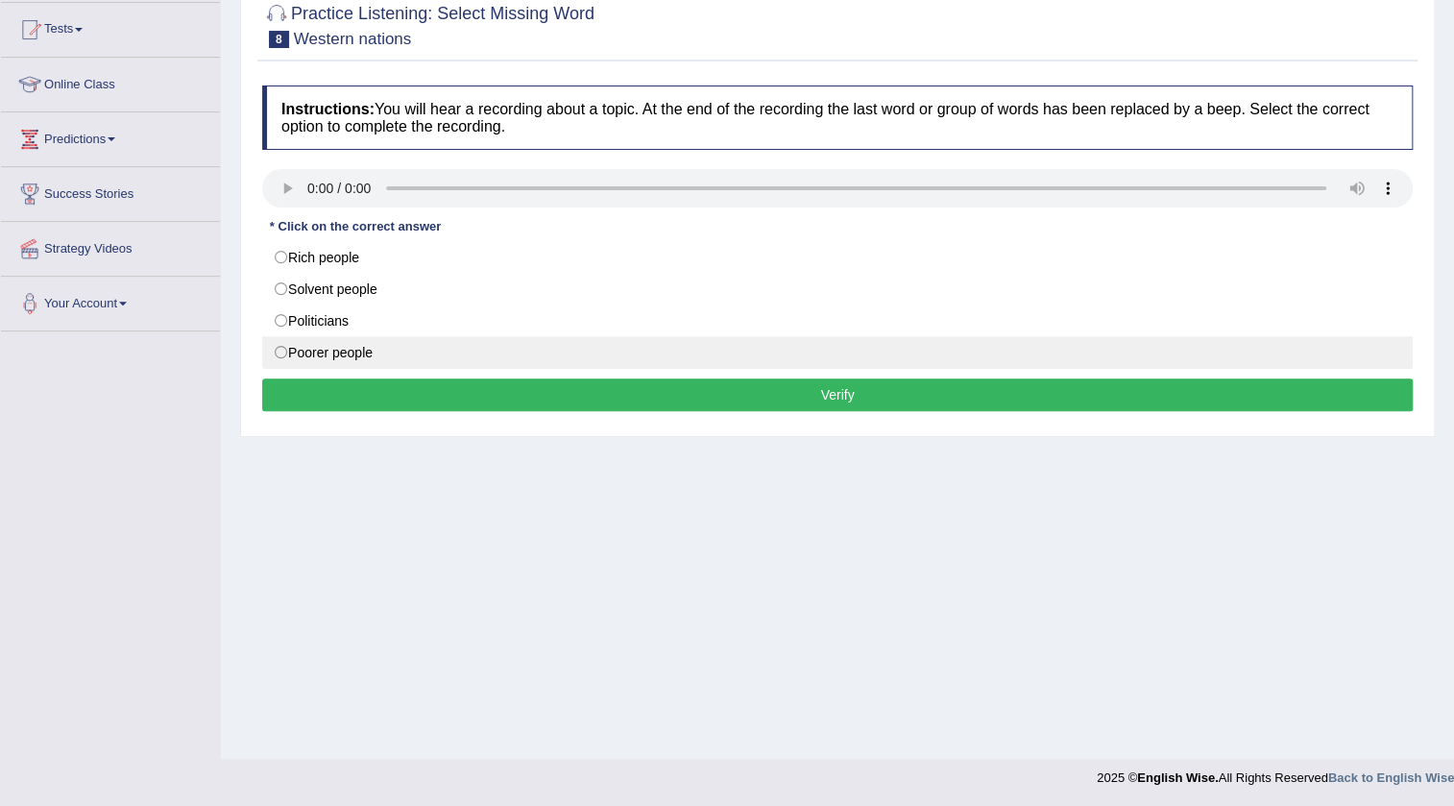
click at [273, 349] on label "Poorer people" at bounding box center [837, 352] width 1151 height 33
radio input "true"
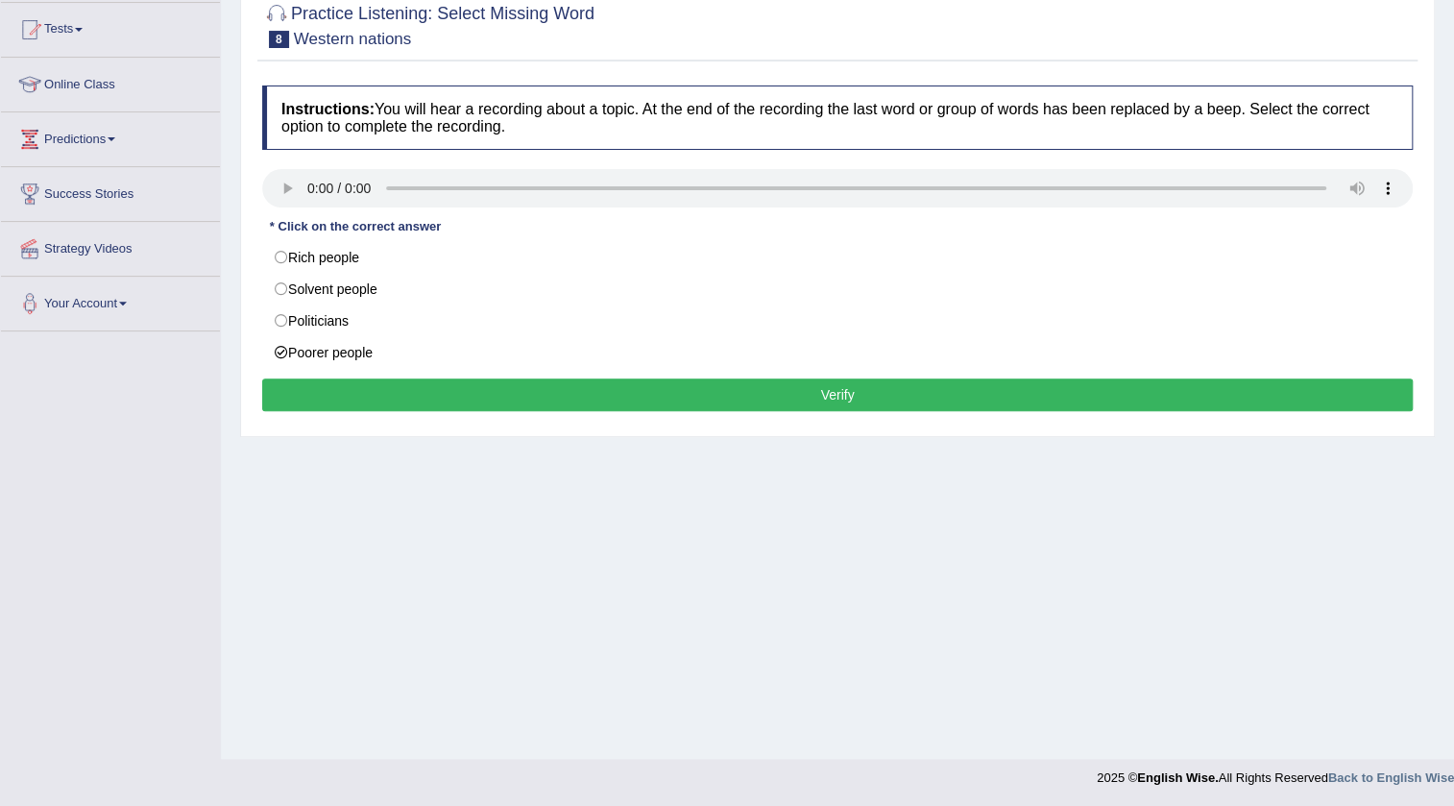
click at [303, 385] on button "Verify" at bounding box center [837, 394] width 1151 height 33
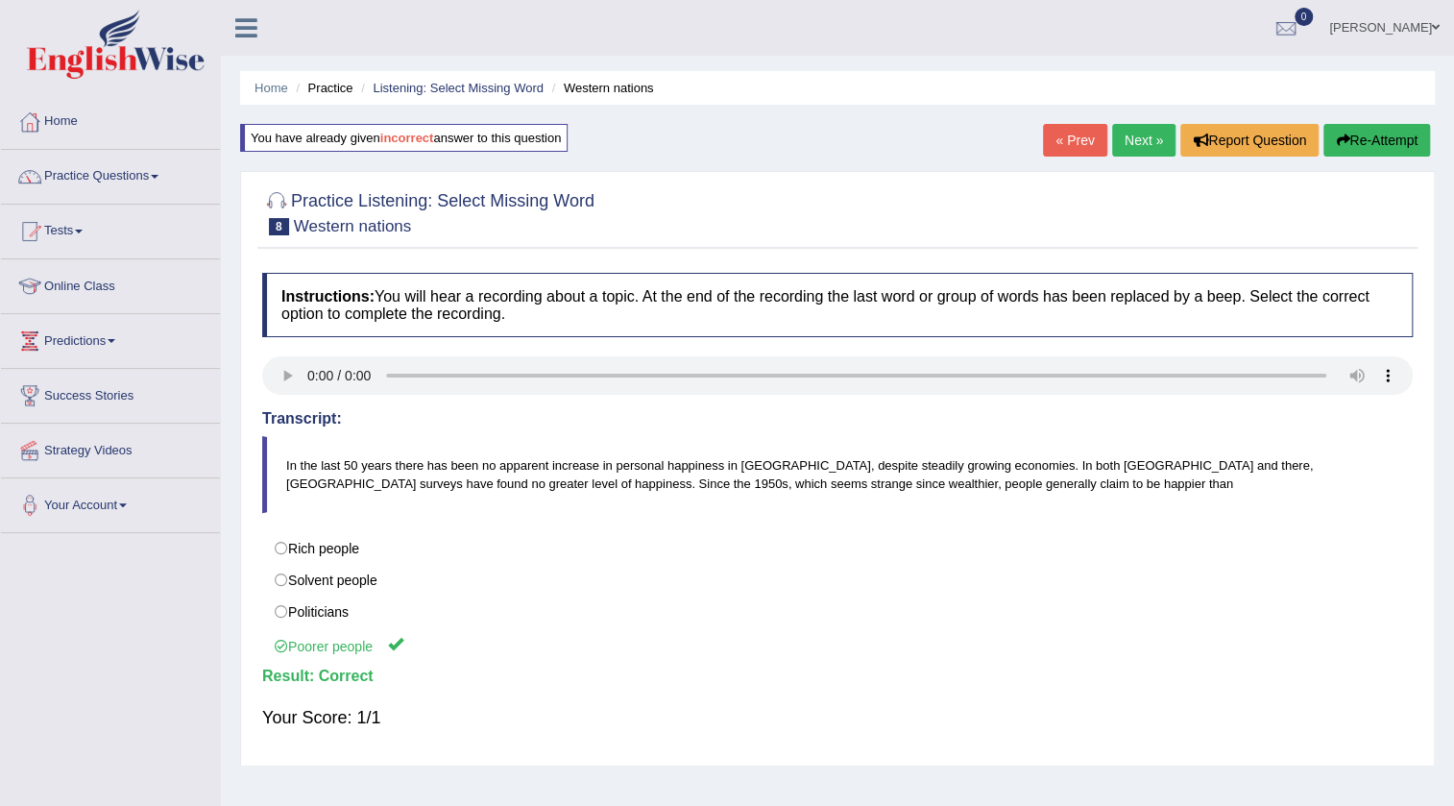
click at [1158, 140] on link "Next »" at bounding box center [1143, 140] width 63 height 33
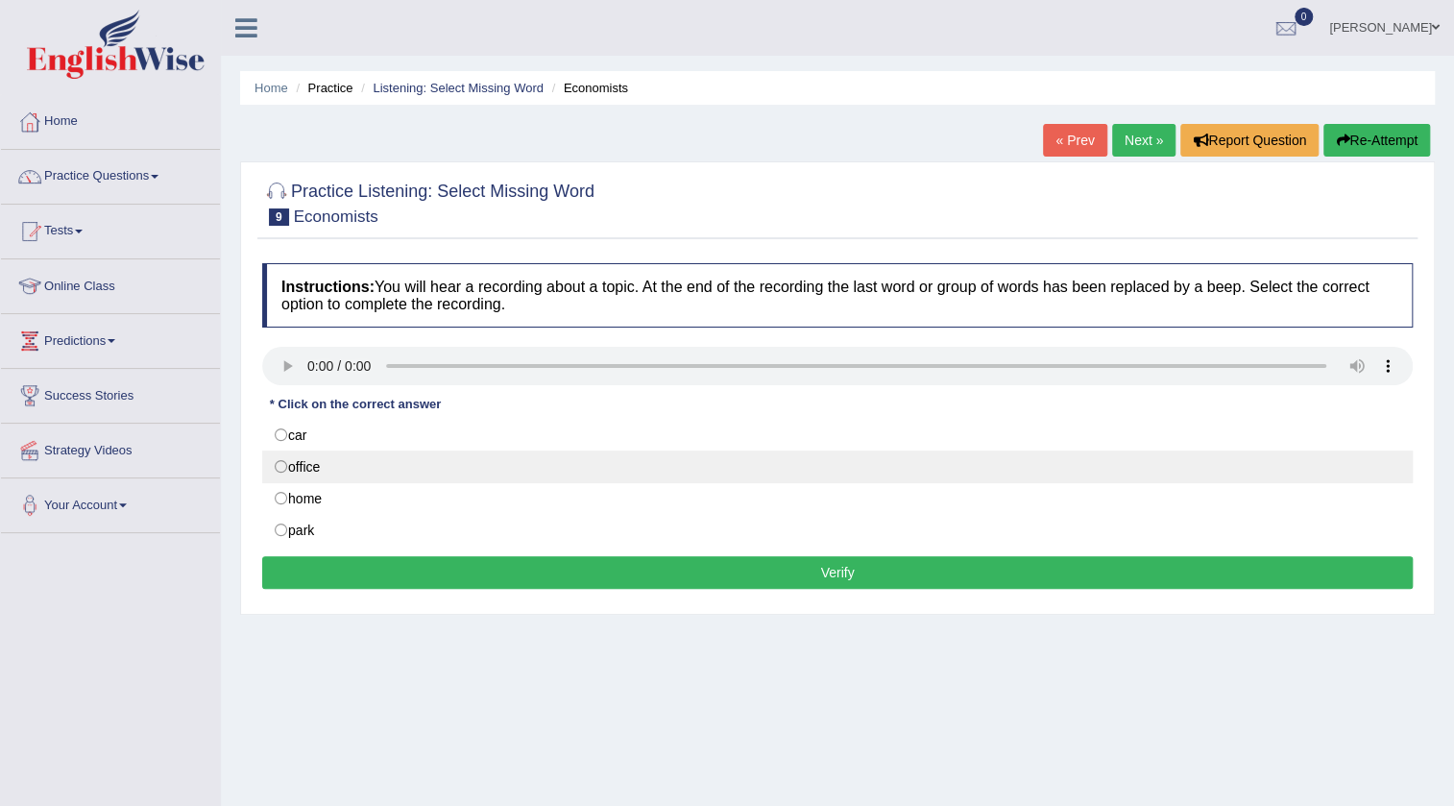
click at [306, 465] on label "office" at bounding box center [837, 467] width 1151 height 33
radio input "true"
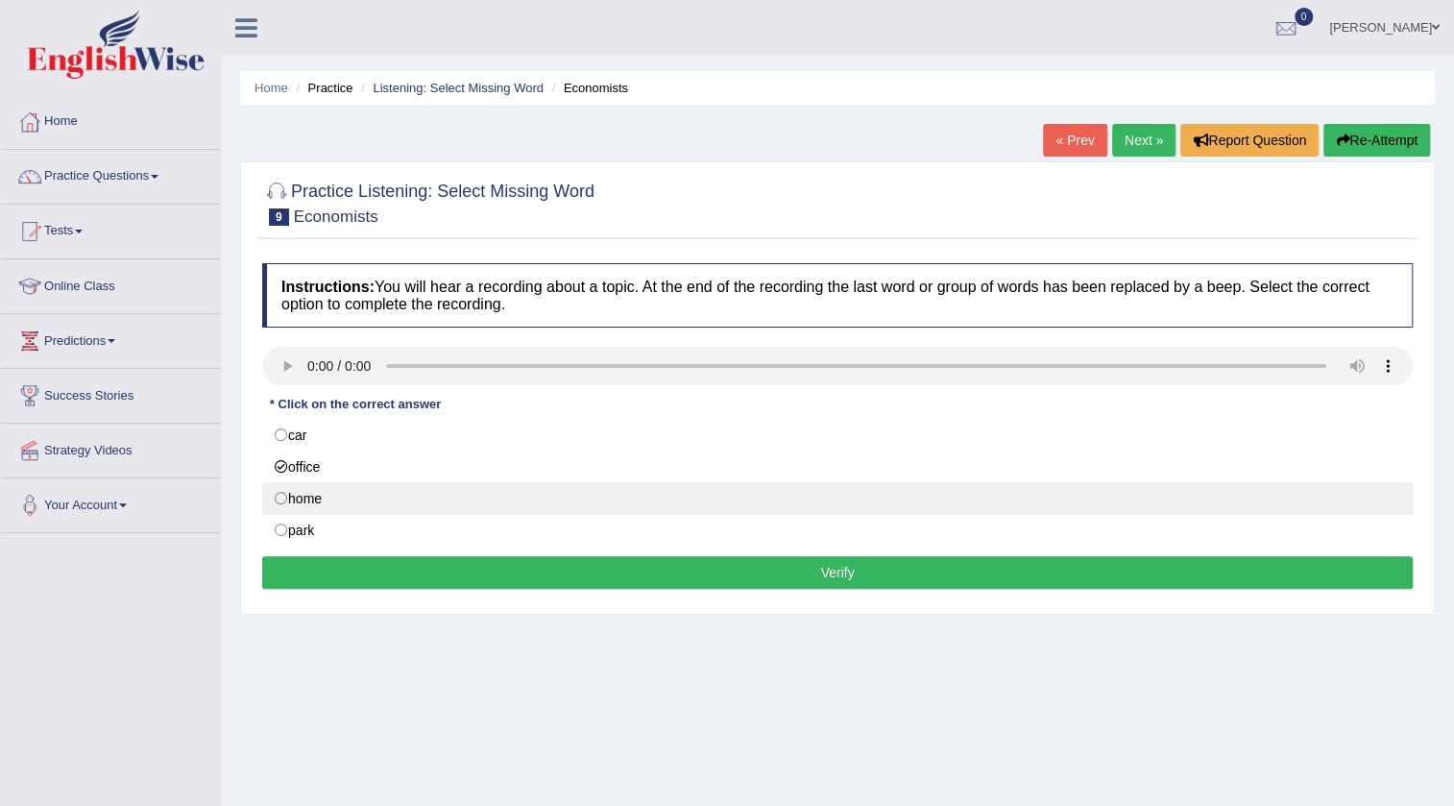
click at [282, 496] on label "home" at bounding box center [837, 498] width 1151 height 33
radio input "true"
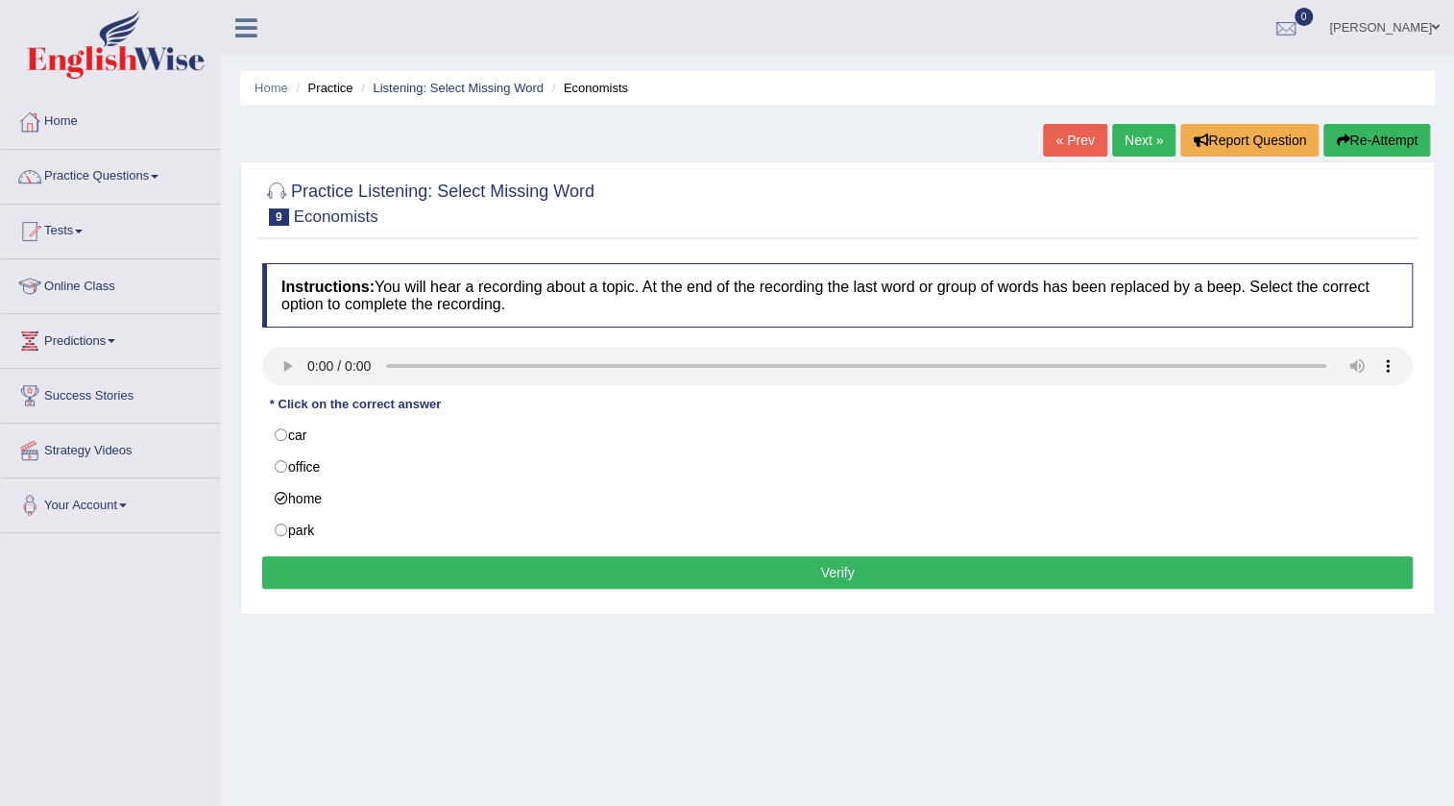
click at [311, 556] on button "Verify" at bounding box center [837, 572] width 1151 height 33
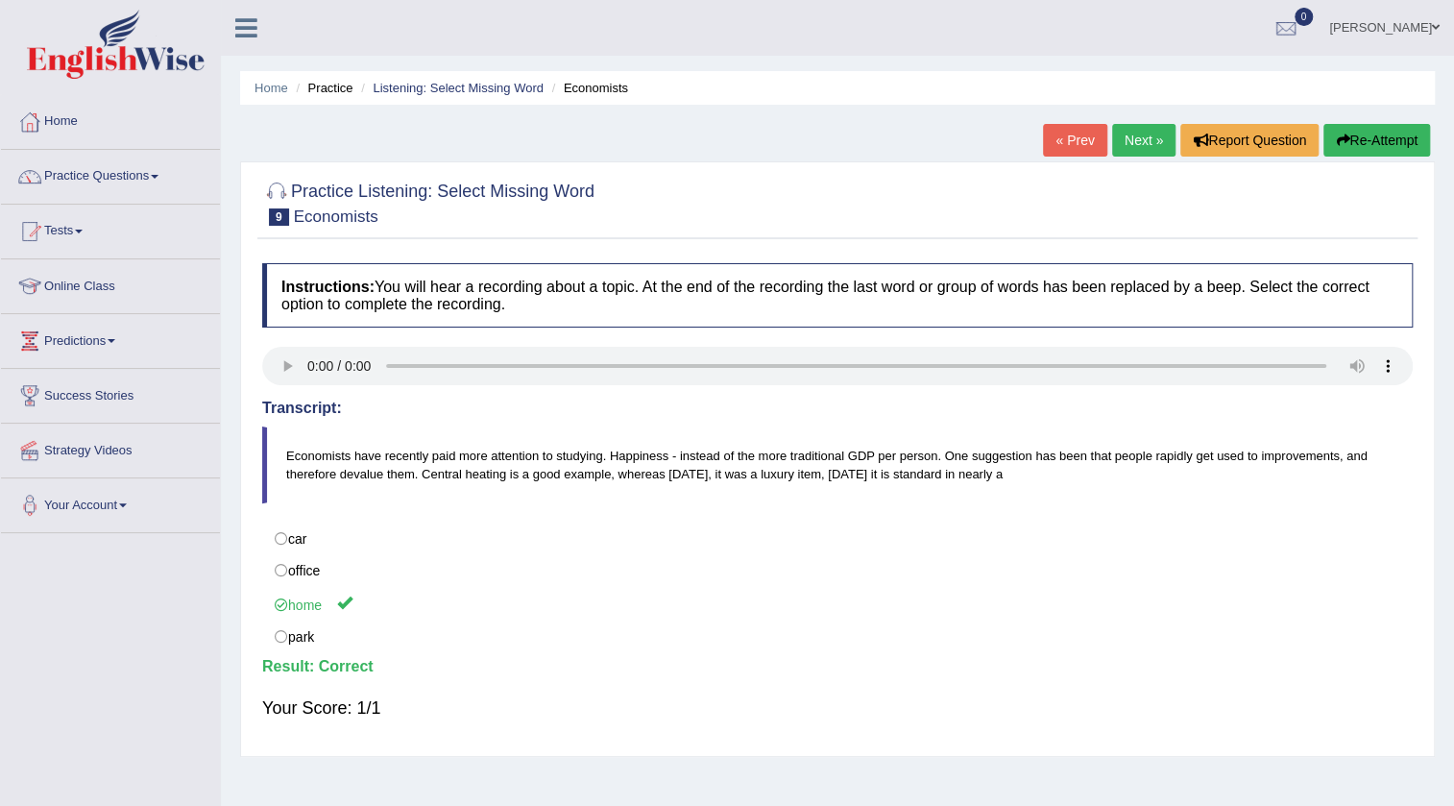
click at [1098, 135] on link "« Prev" at bounding box center [1074, 140] width 63 height 33
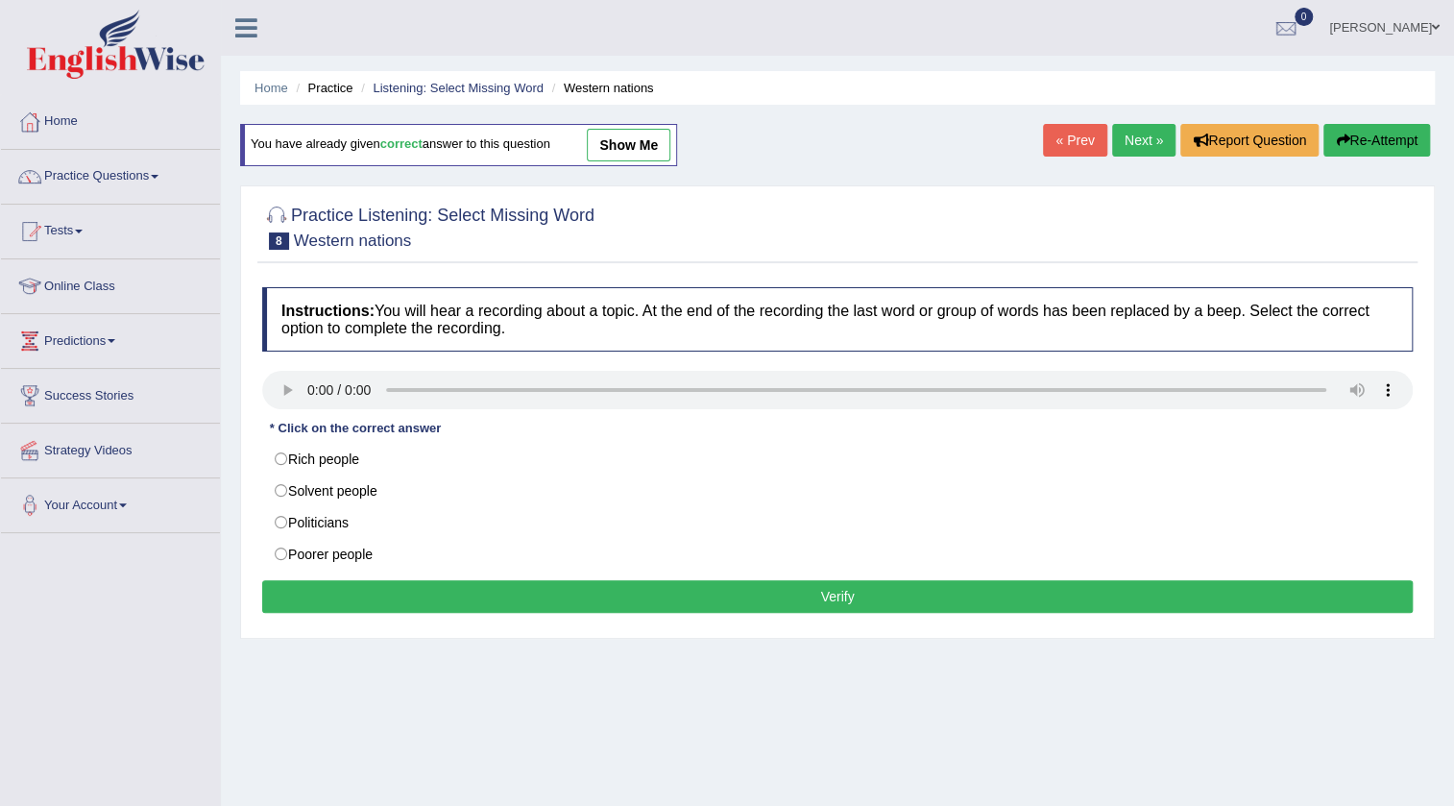
click at [1162, 123] on div "Home Practice Listening: Select Missing Word Western nations You have already g…" at bounding box center [837, 480] width 1233 height 961
click at [1143, 137] on link "Next »" at bounding box center [1143, 140] width 63 height 33
click at [1142, 144] on link "Next »" at bounding box center [1143, 140] width 63 height 33
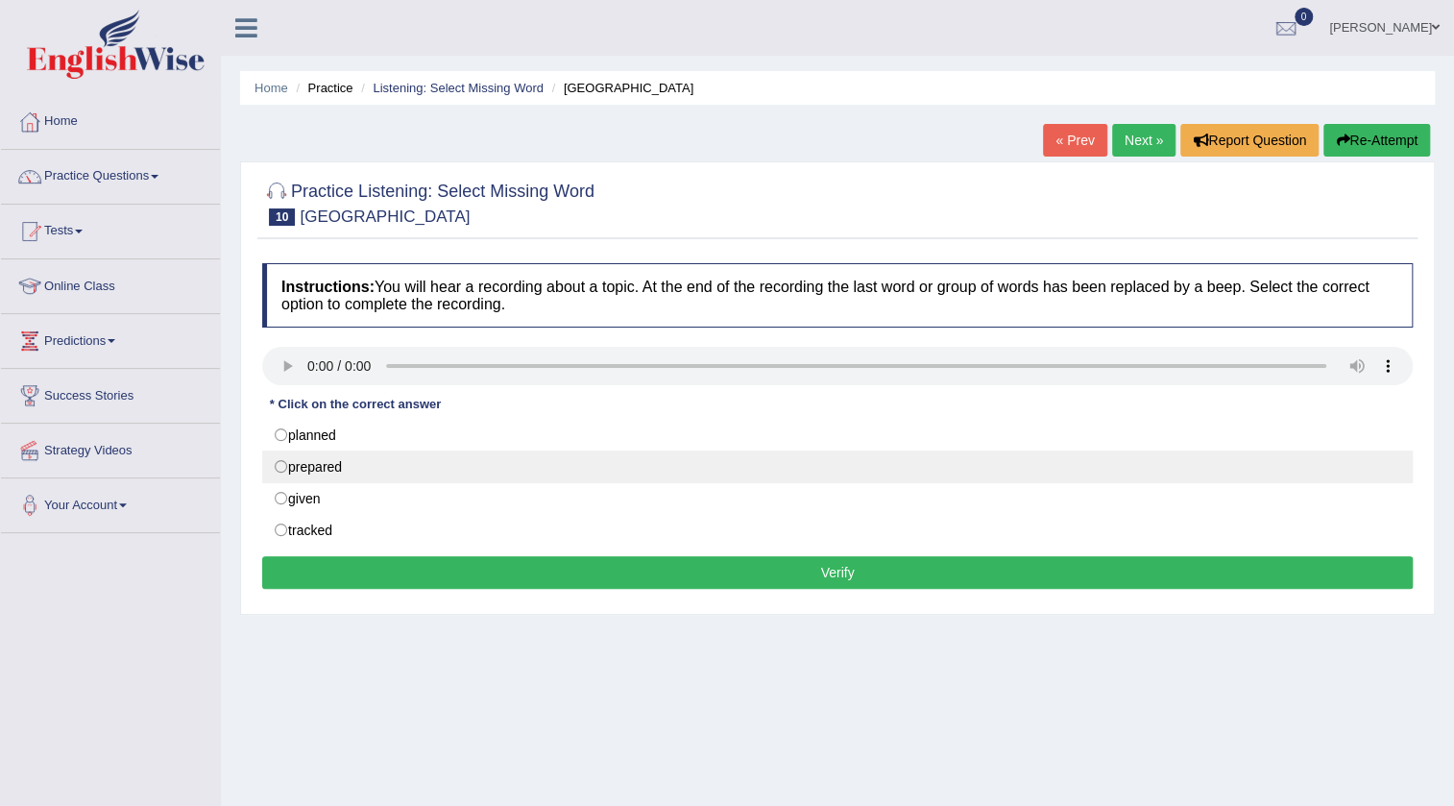
click at [276, 467] on label "prepared" at bounding box center [837, 467] width 1151 height 33
radio input "true"
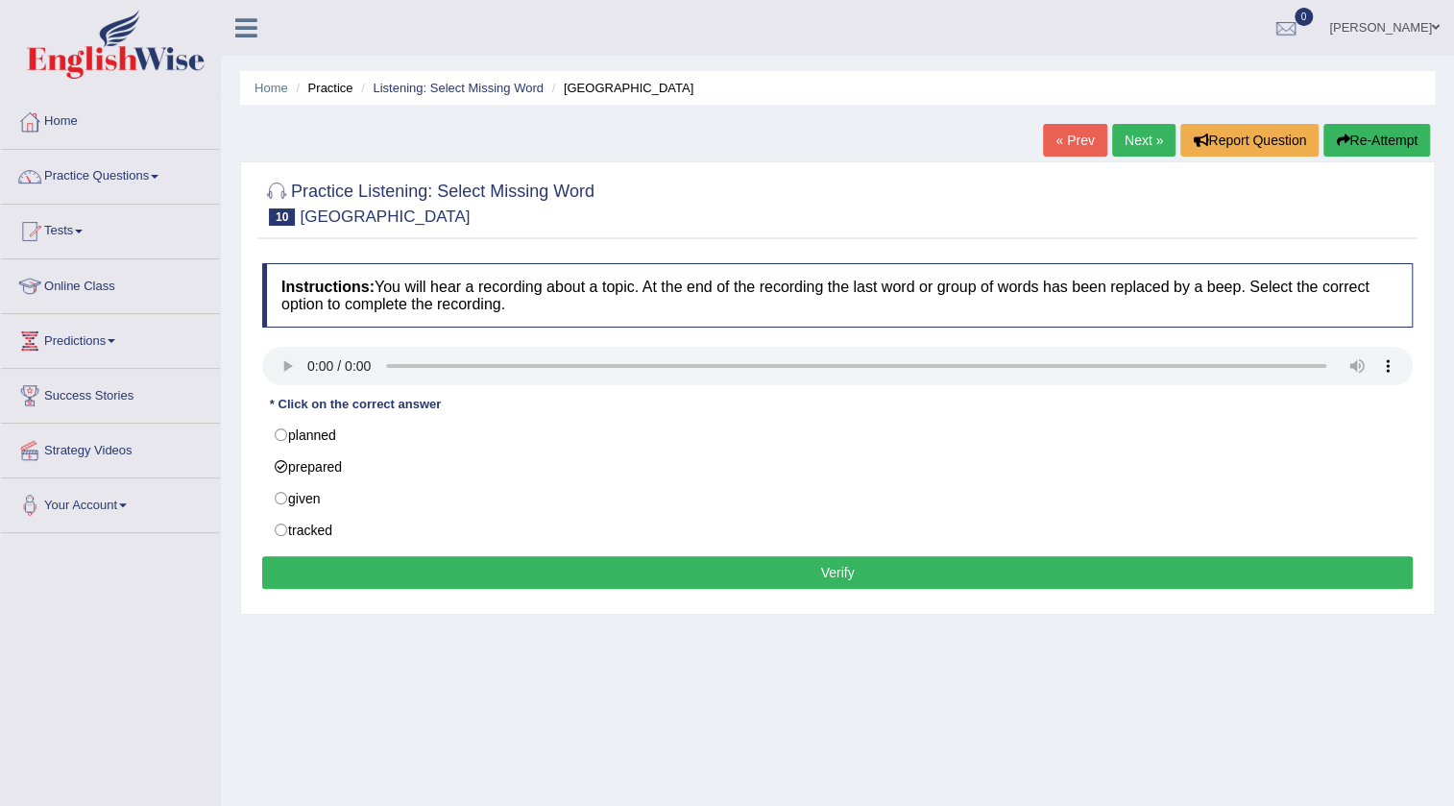
click at [264, 662] on div "Home Practice Listening: Select Missing Word [GEOGRAPHIC_DATA] « Prev Next » Re…" at bounding box center [837, 480] width 1233 height 961
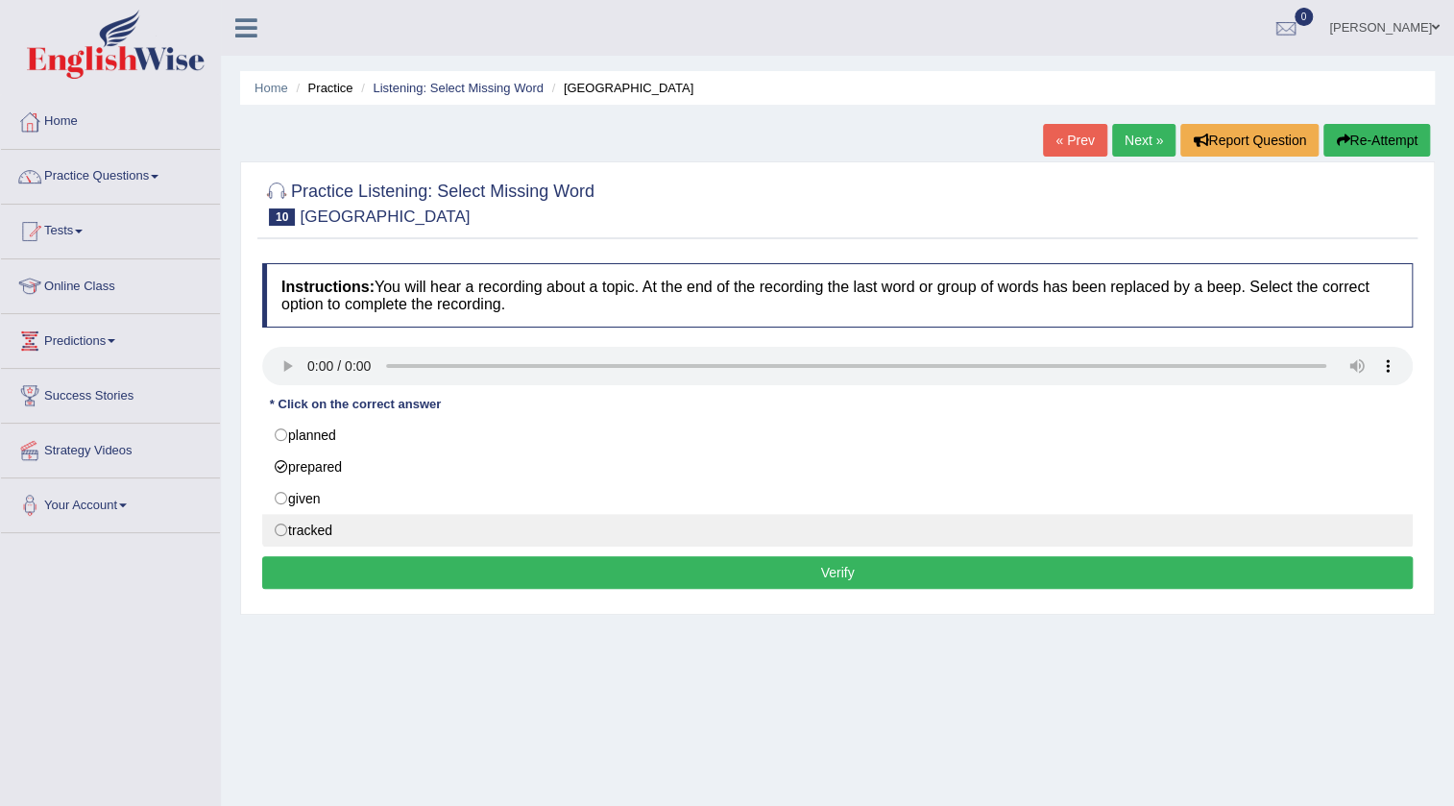
click at [345, 545] on label "tracked" at bounding box center [837, 530] width 1151 height 33
radio input "true"
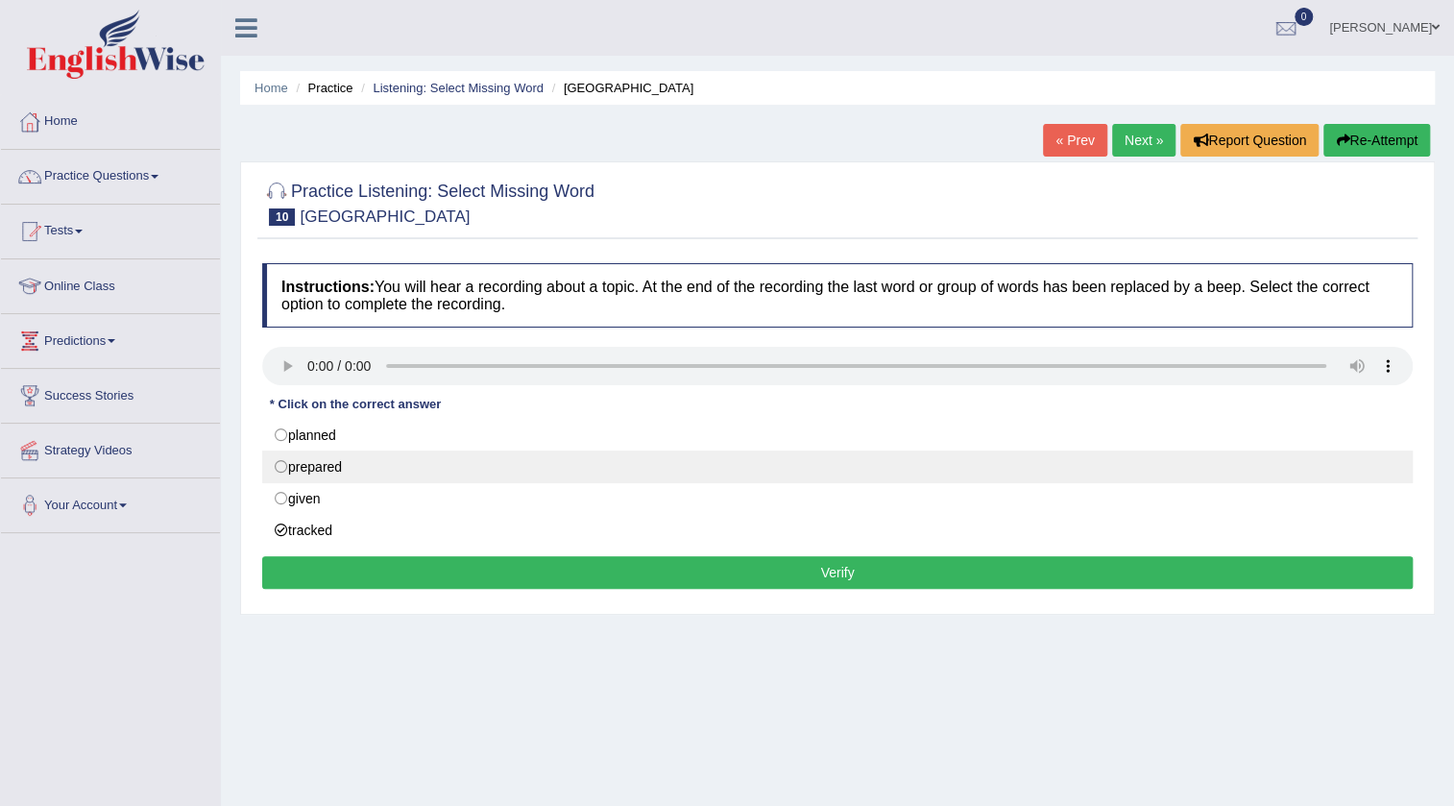
click at [294, 464] on label "prepared" at bounding box center [837, 467] width 1151 height 33
radio input "true"
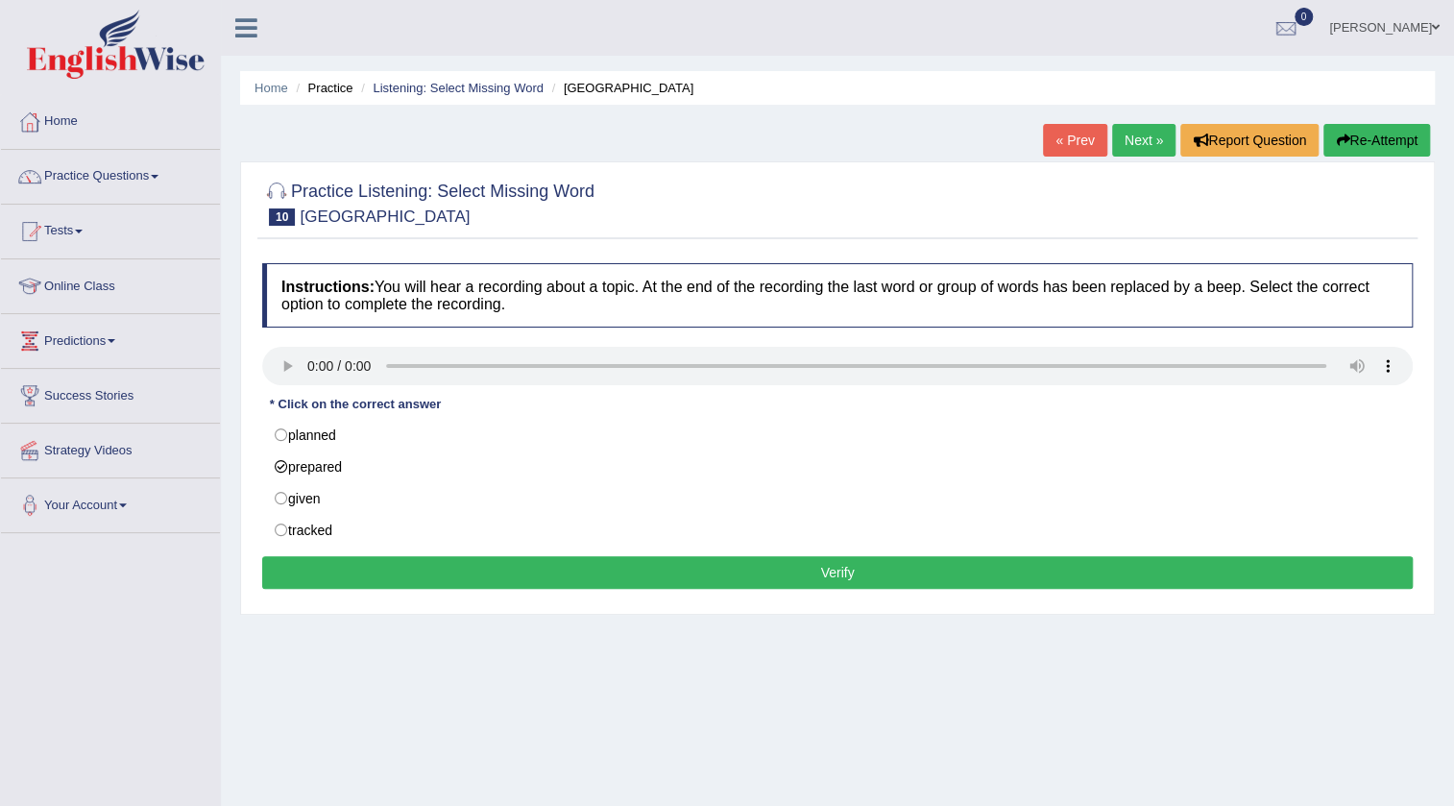
click at [315, 553] on div "Instructions: You will hear a recording about a topic. At the end of the record…" at bounding box center [837, 429] width 1160 height 351
click at [315, 572] on button "Verify" at bounding box center [837, 572] width 1151 height 33
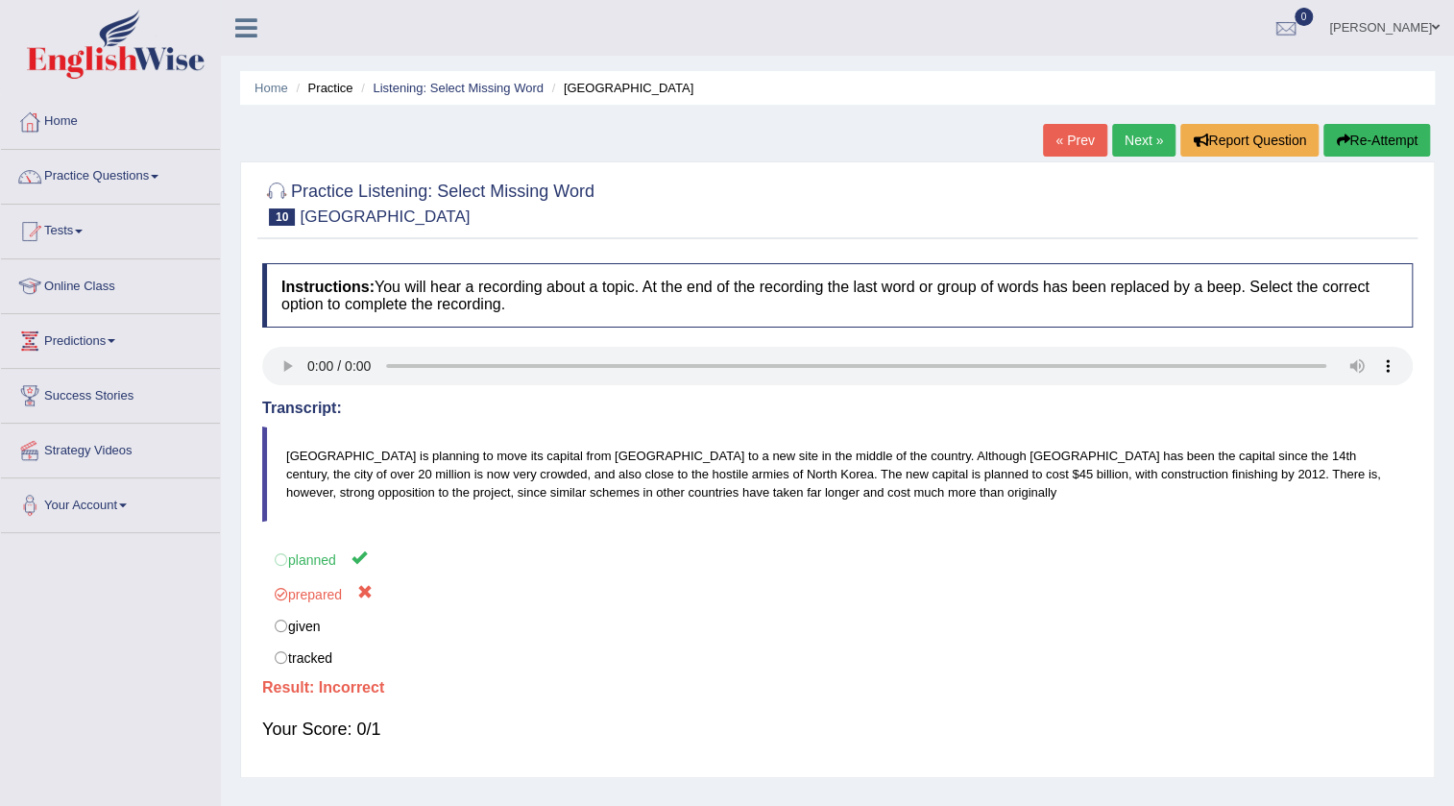
click at [1123, 143] on link "Next »" at bounding box center [1143, 140] width 63 height 33
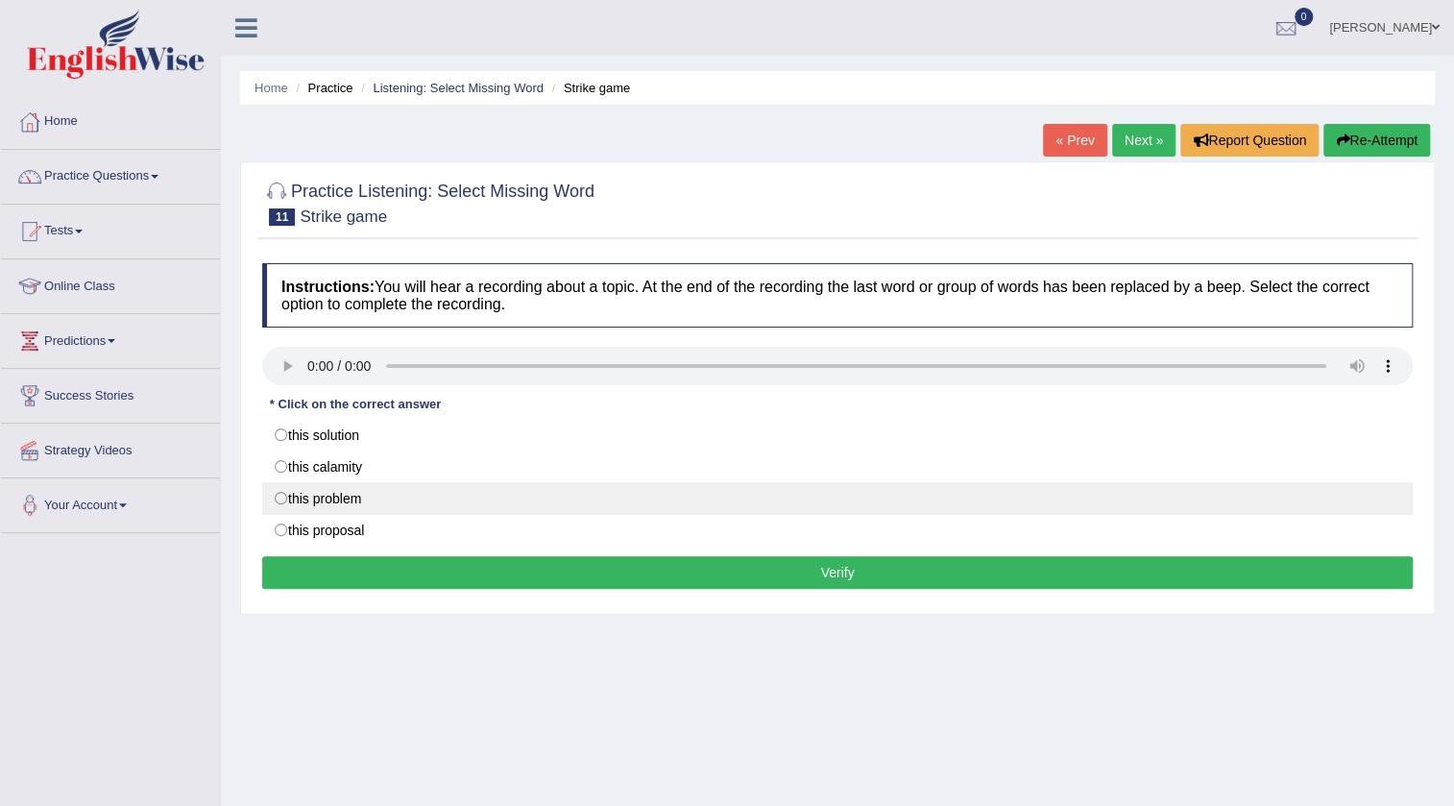
click at [283, 490] on label "this problem" at bounding box center [837, 498] width 1151 height 33
radio input "true"
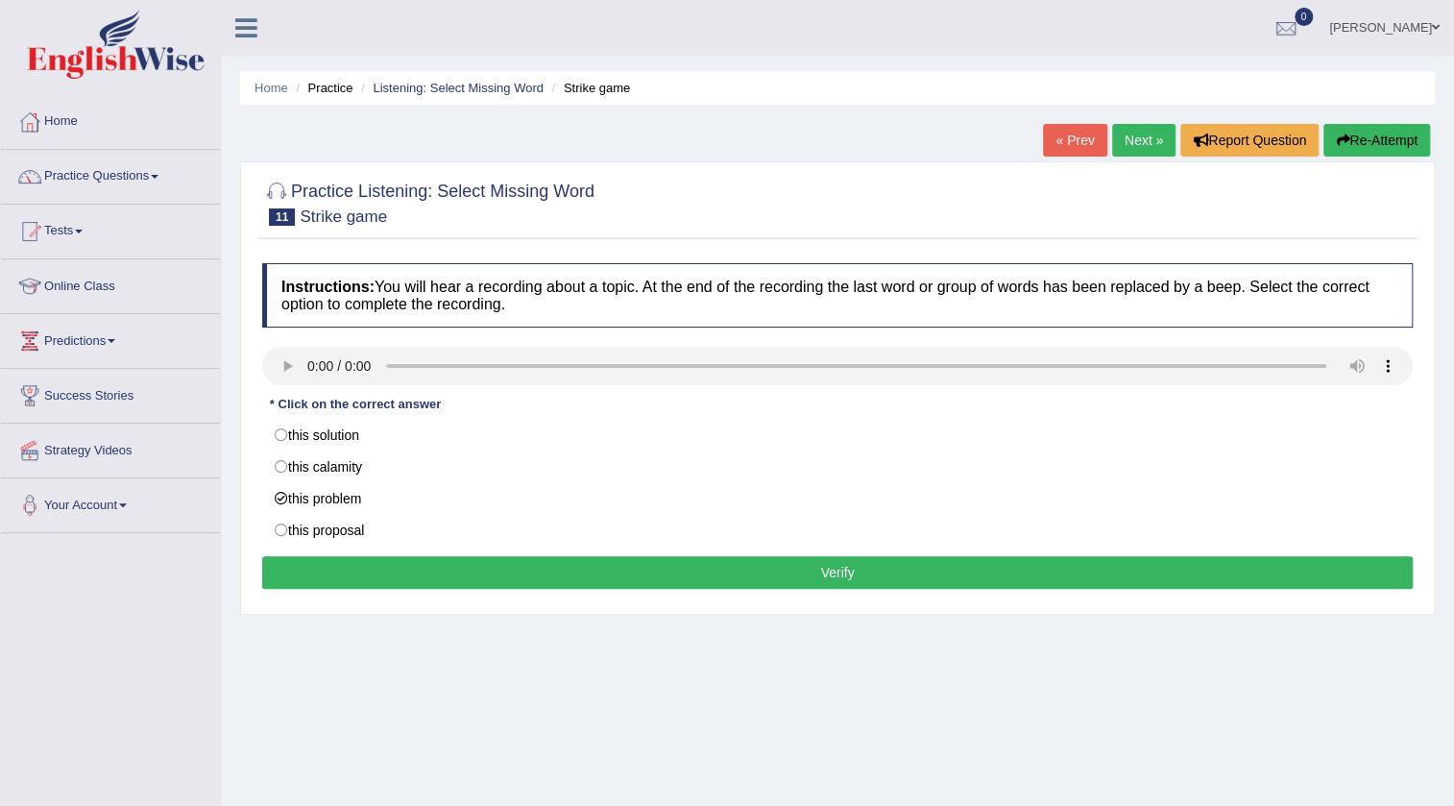
click at [296, 563] on button "Verify" at bounding box center [837, 572] width 1151 height 33
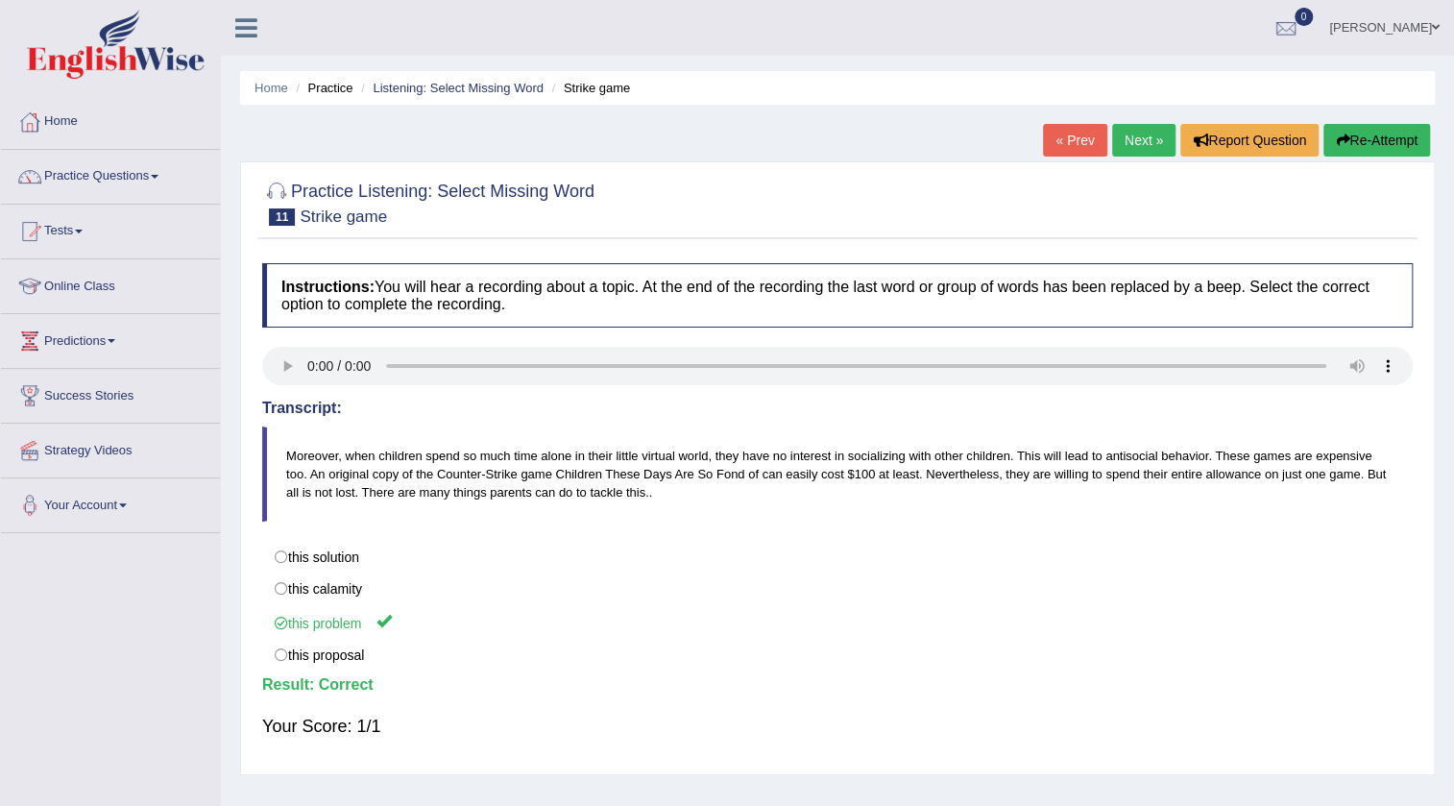
click at [1135, 134] on link "Next »" at bounding box center [1143, 140] width 63 height 33
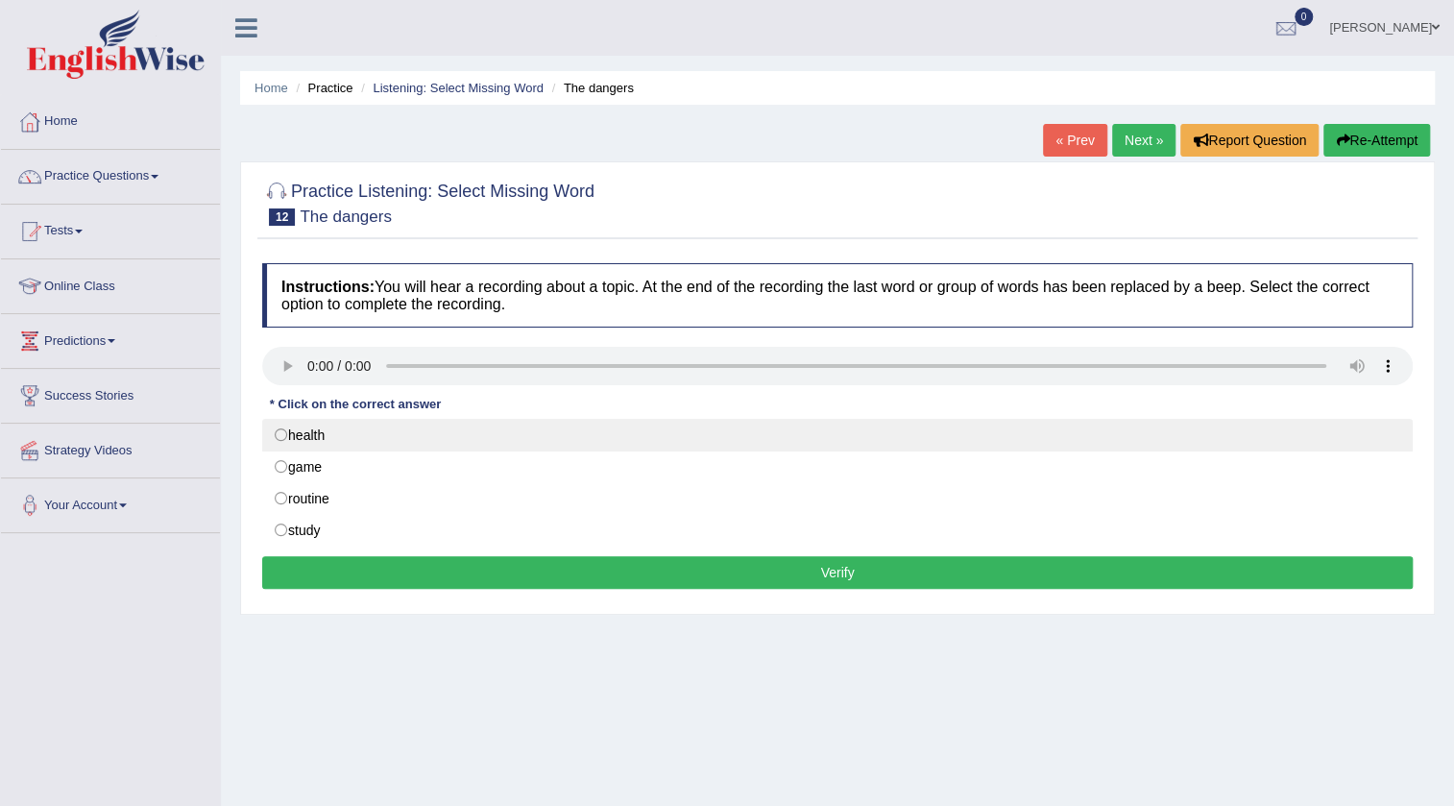
click at [383, 436] on label "health" at bounding box center [837, 435] width 1151 height 33
radio input "true"
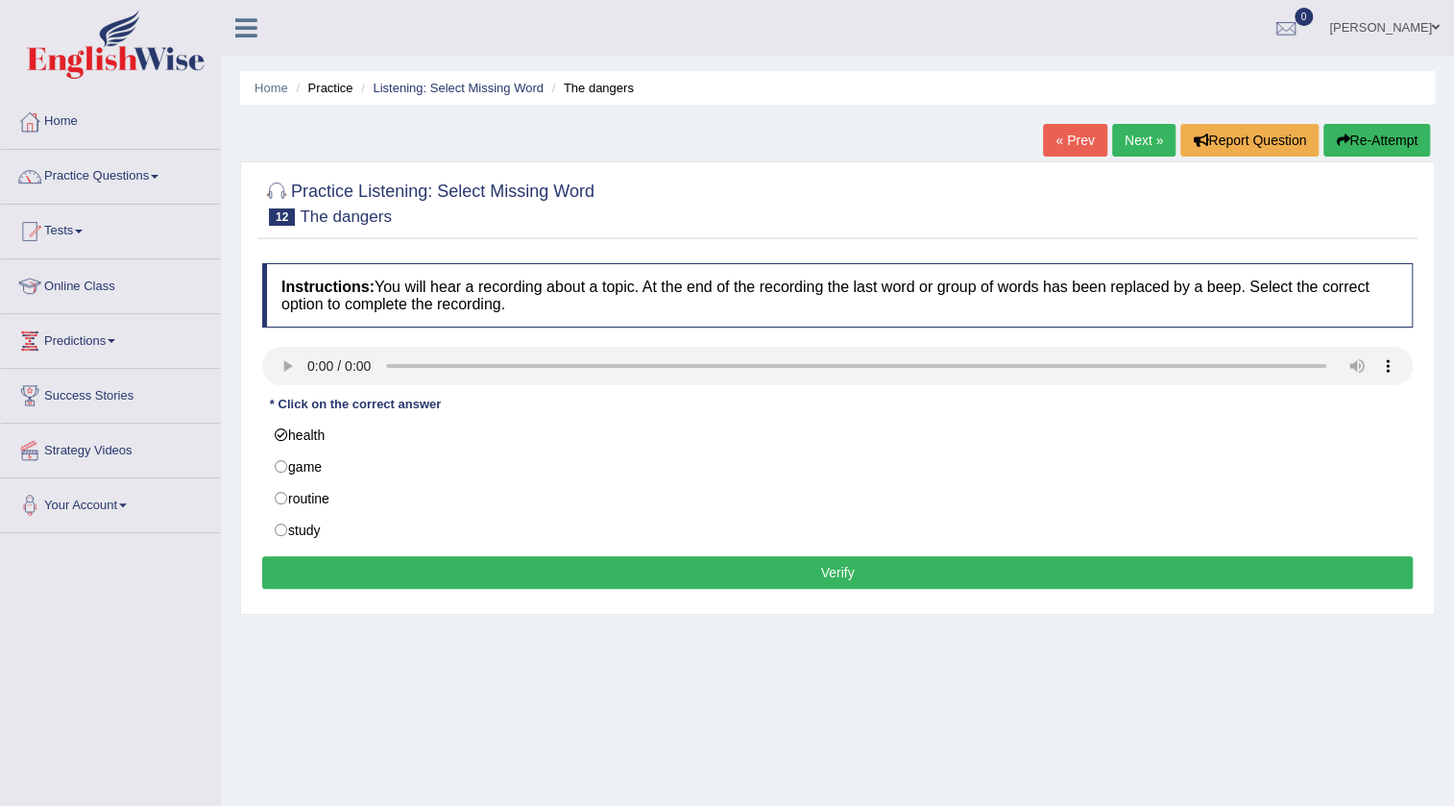
click at [392, 561] on button "Verify" at bounding box center [837, 572] width 1151 height 33
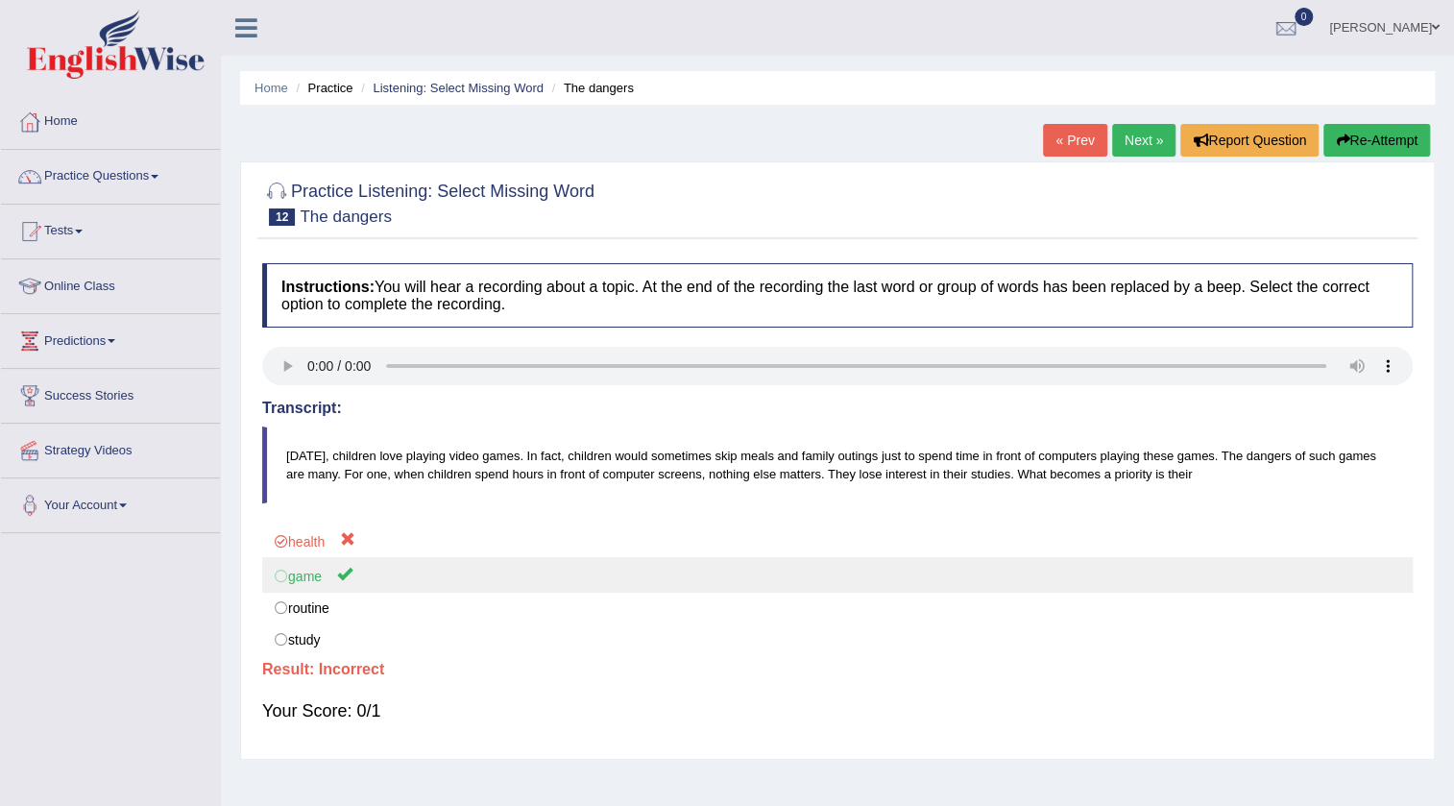
click at [329, 581] on label "game" at bounding box center [837, 575] width 1151 height 36
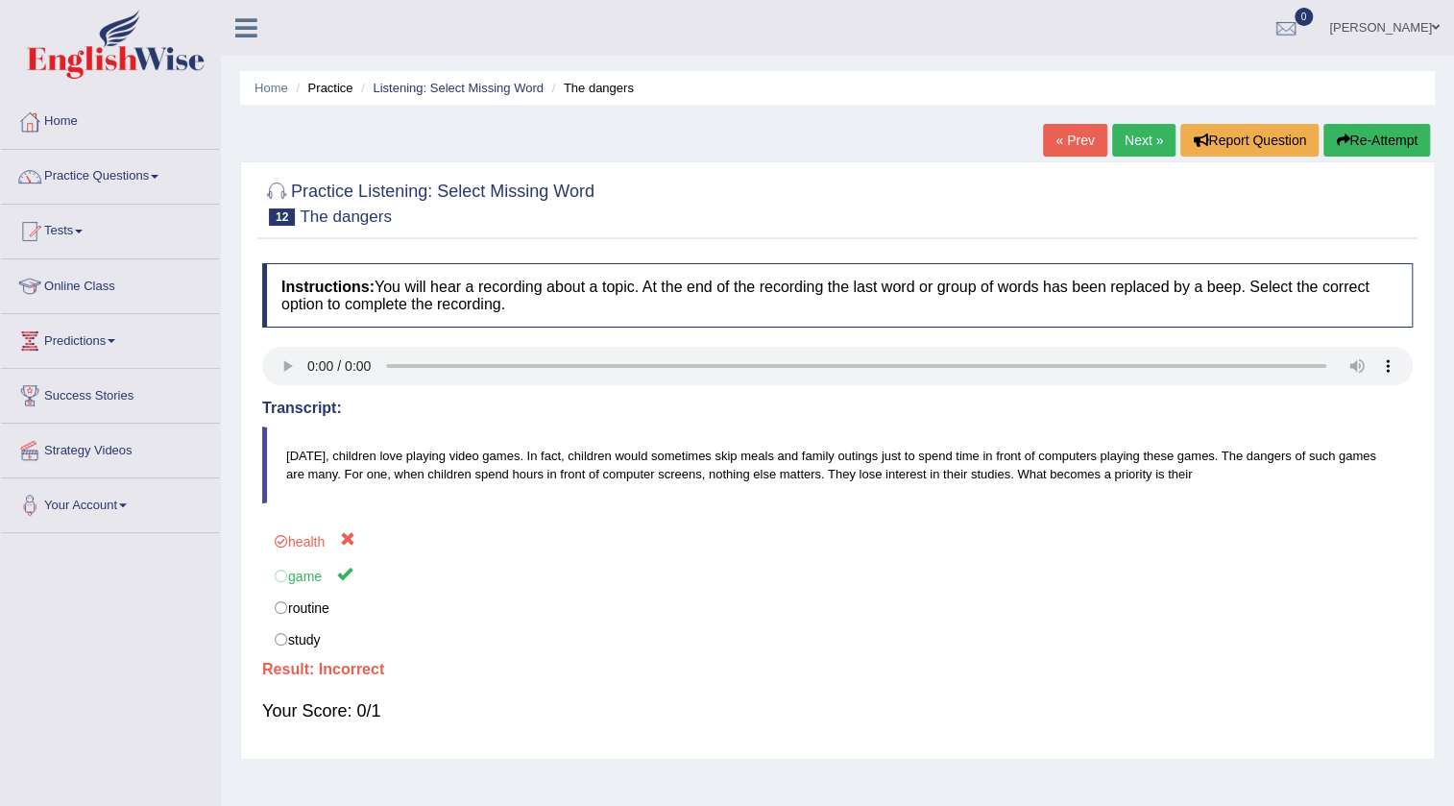
click at [1372, 146] on button "Re-Attempt" at bounding box center [1377, 140] width 107 height 33
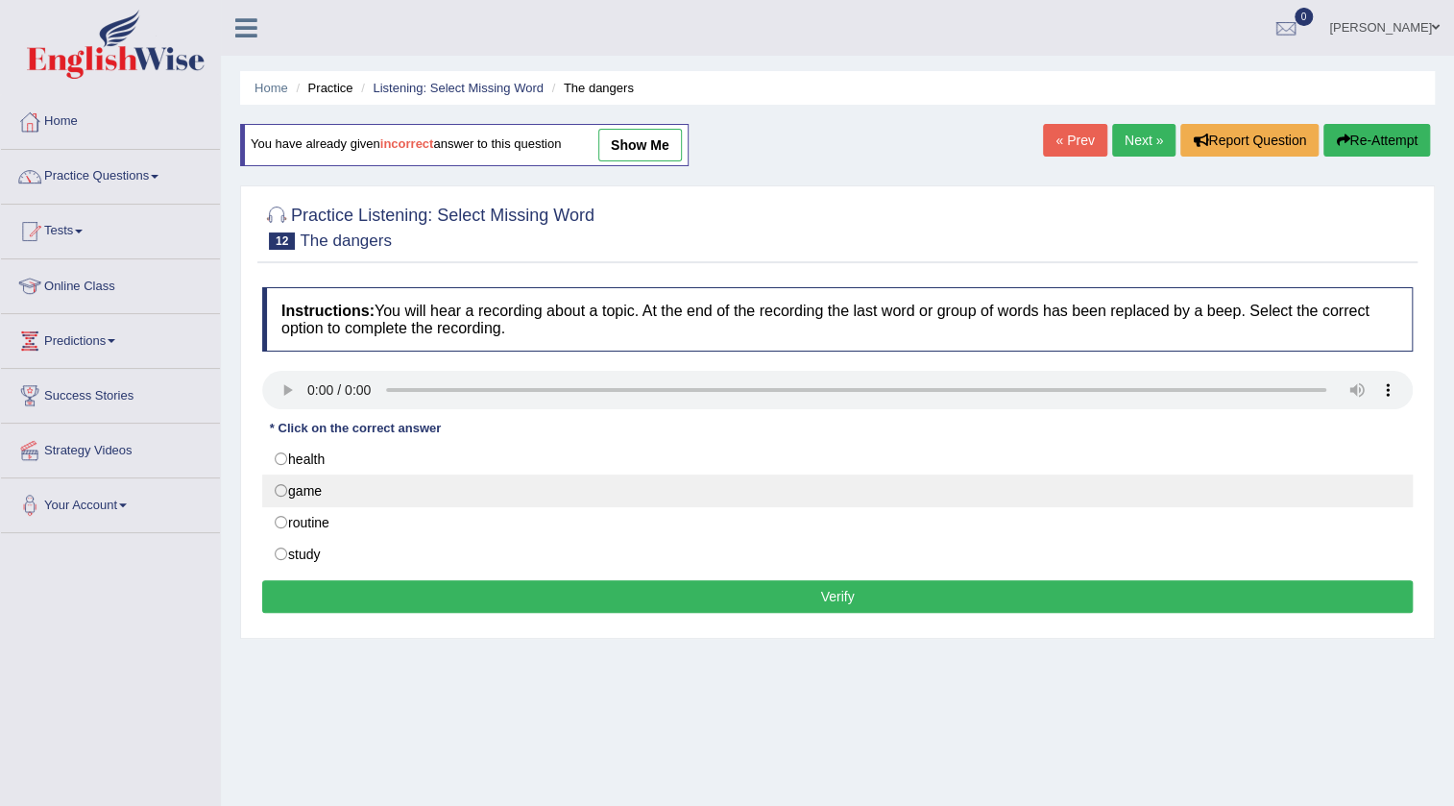
click at [290, 490] on label "game" at bounding box center [837, 491] width 1151 height 33
radio input "true"
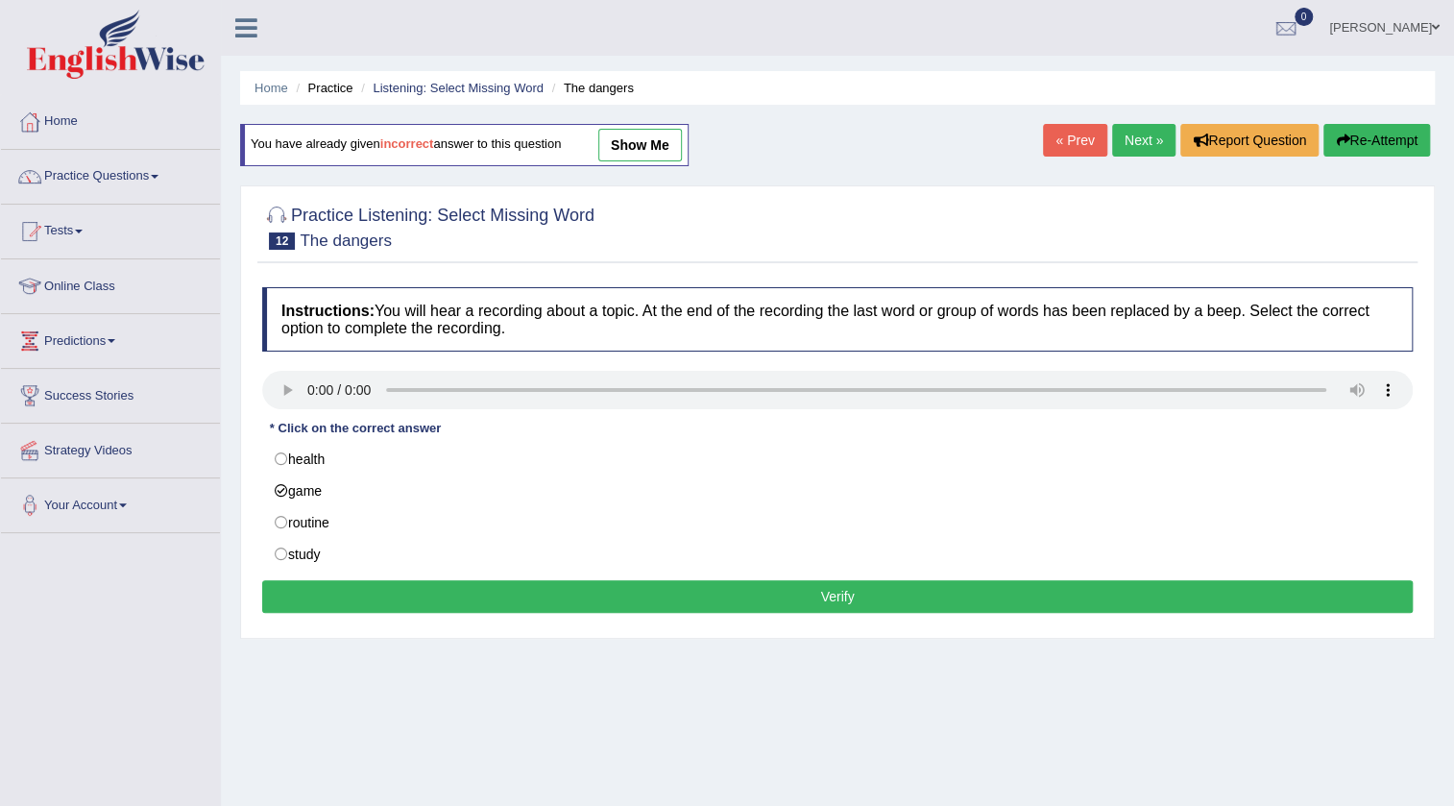
click at [347, 597] on button "Verify" at bounding box center [837, 596] width 1151 height 33
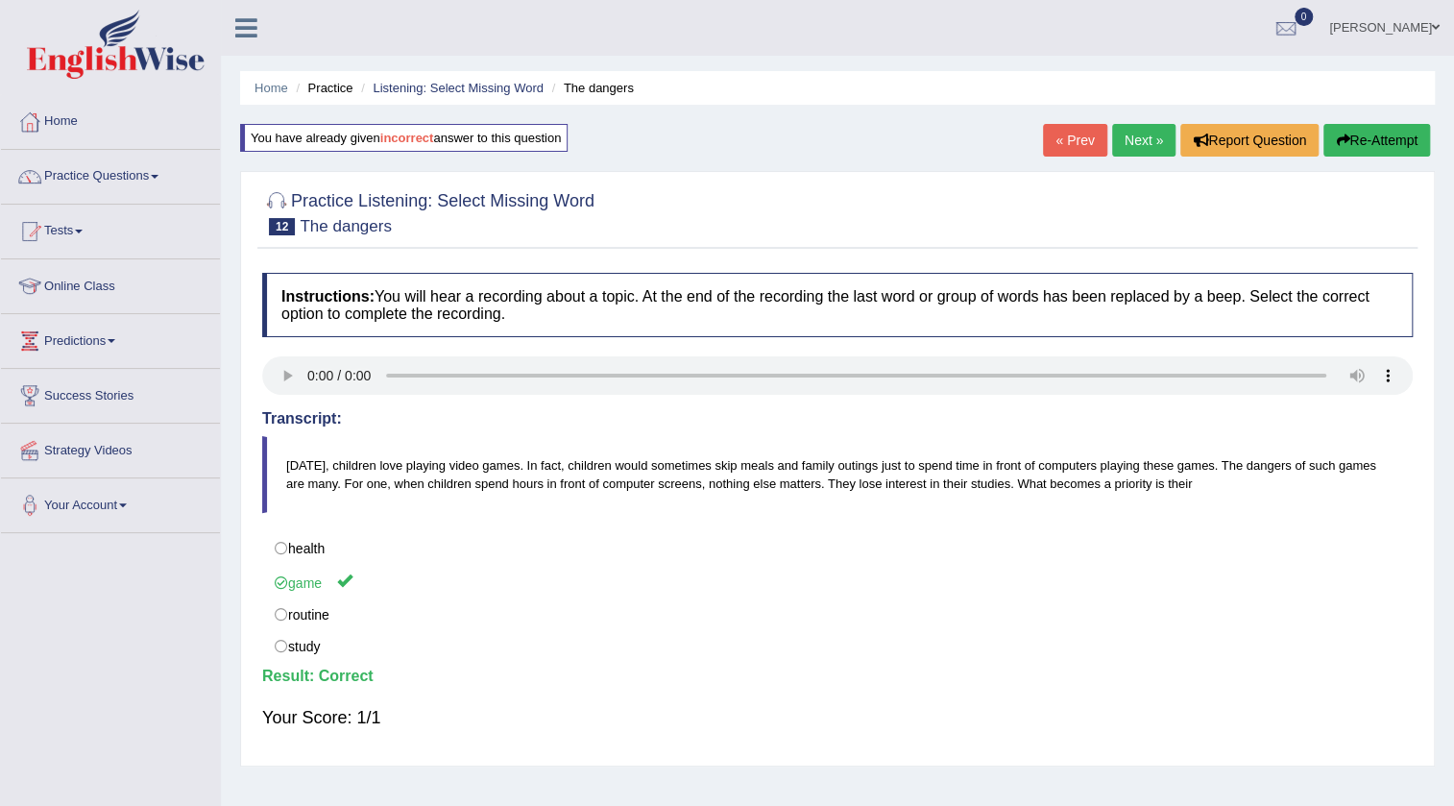
click at [1112, 133] on link "Next »" at bounding box center [1143, 140] width 63 height 33
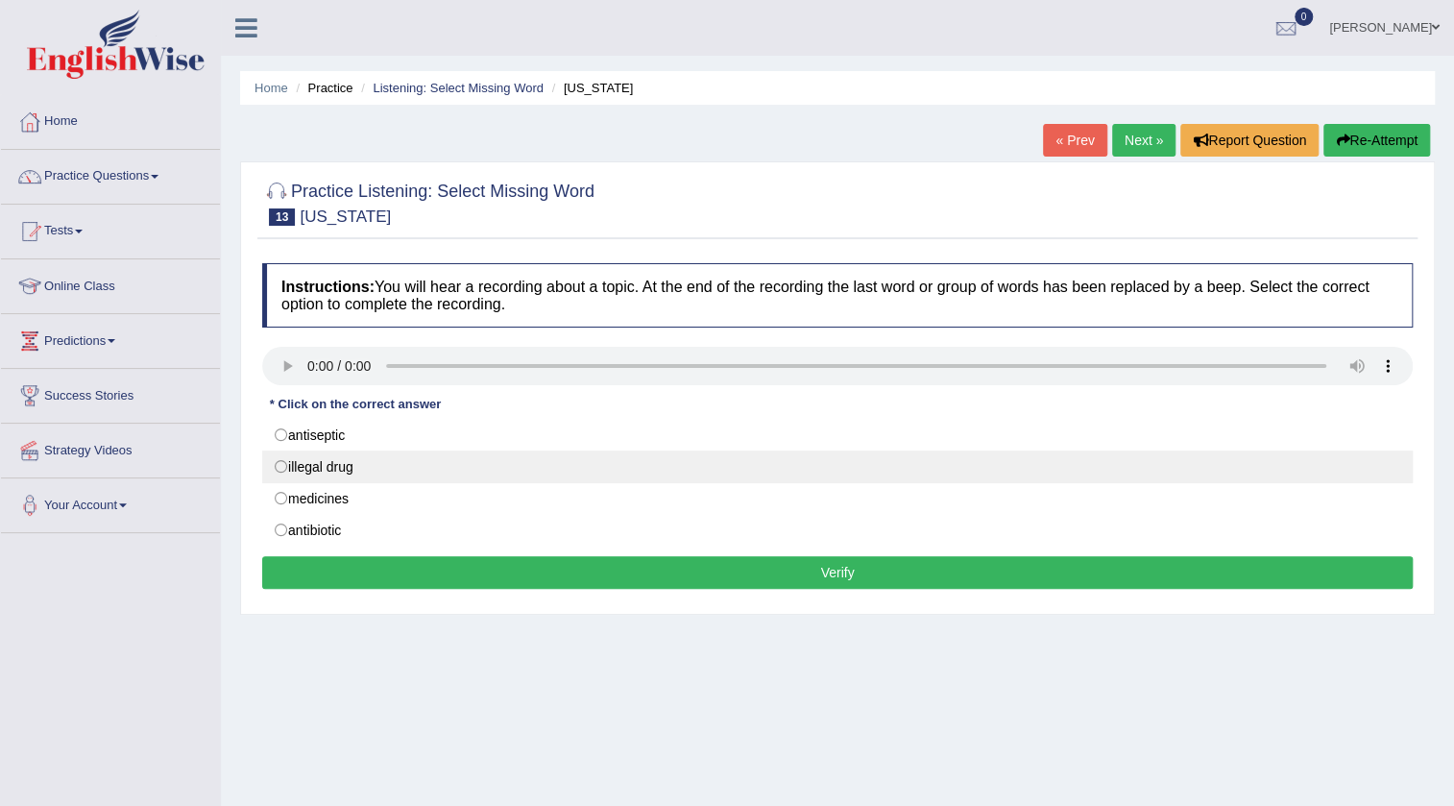
click at [333, 467] on label "illegal drug" at bounding box center [837, 467] width 1151 height 33
radio input "true"
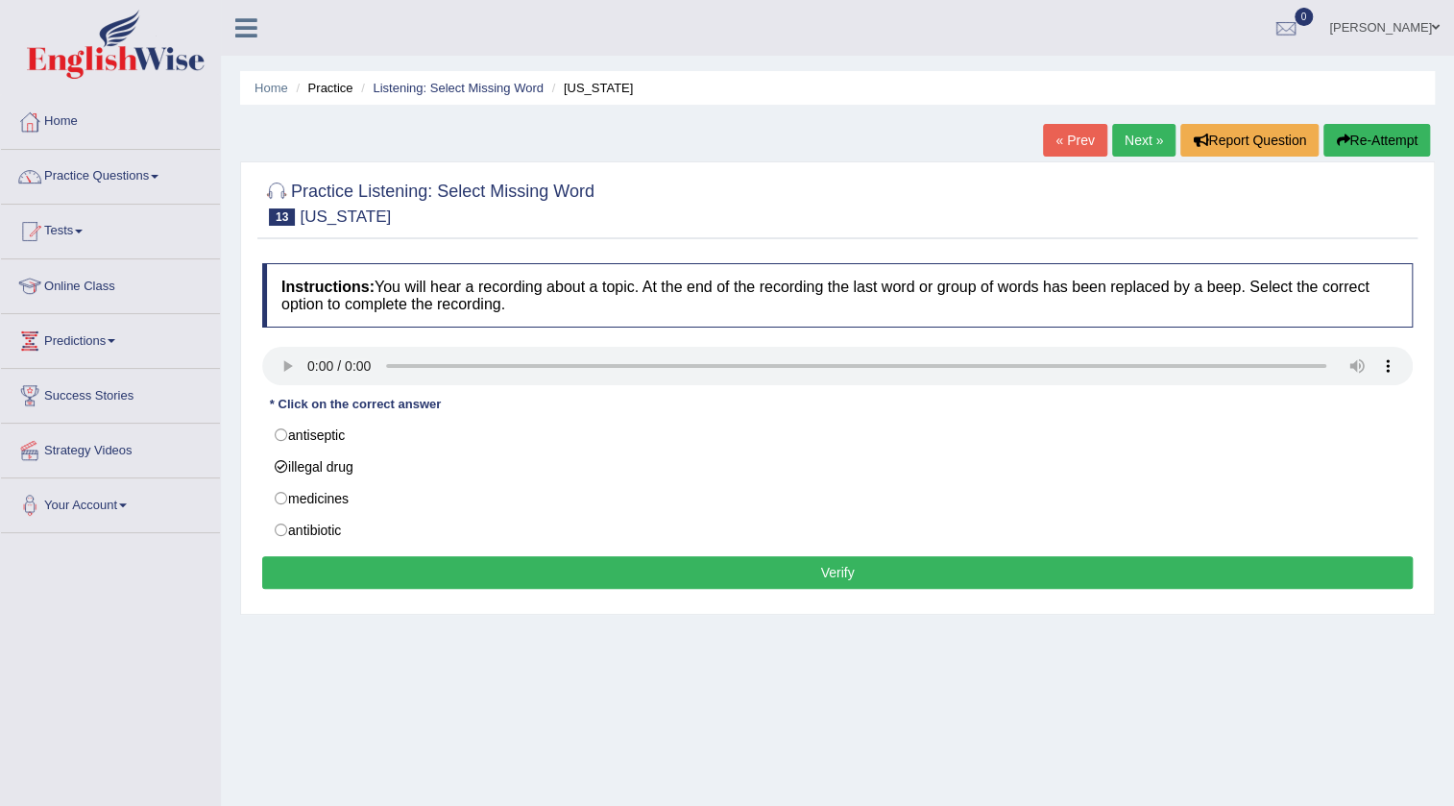
click at [317, 557] on button "Verify" at bounding box center [837, 572] width 1151 height 33
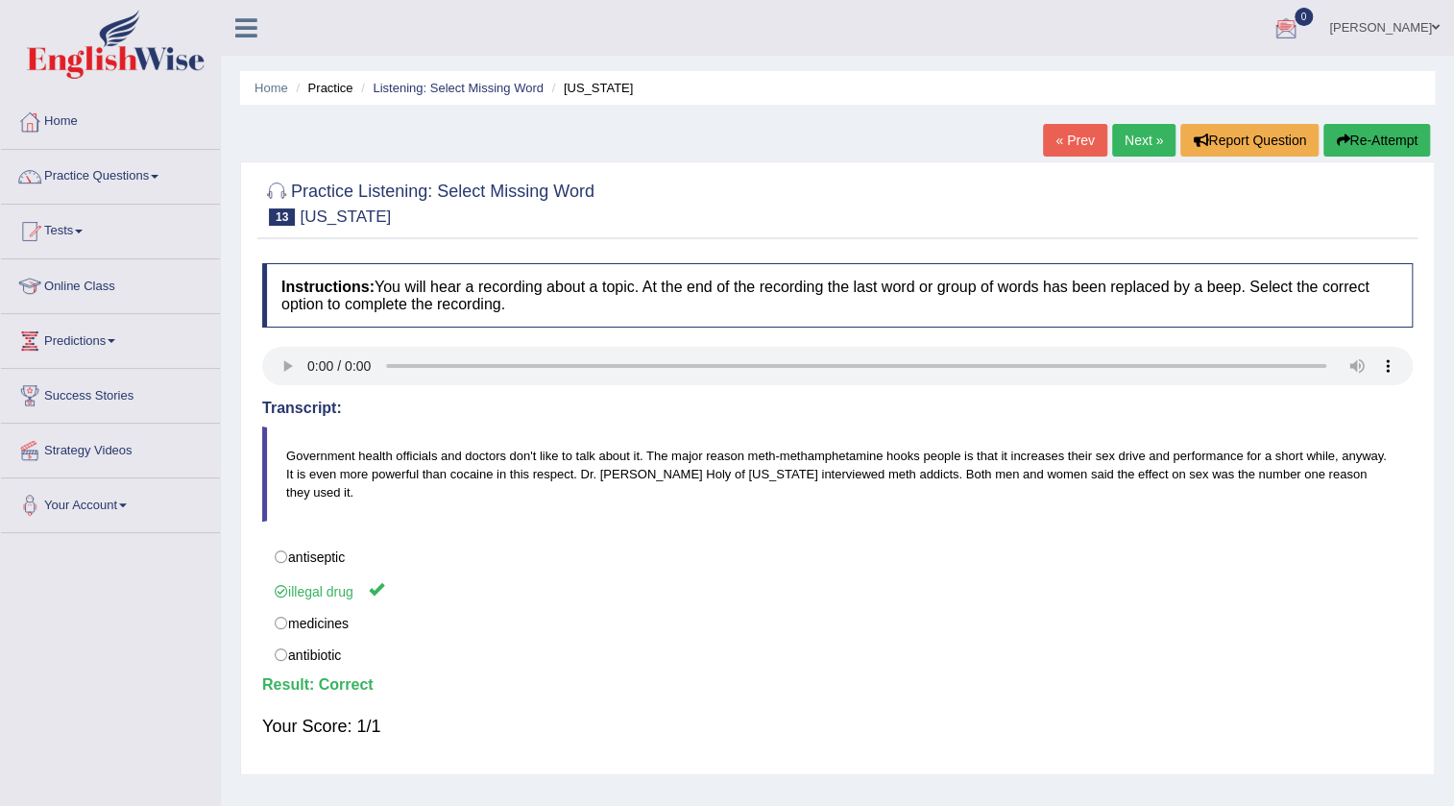
click at [1133, 140] on link "Next »" at bounding box center [1143, 140] width 63 height 33
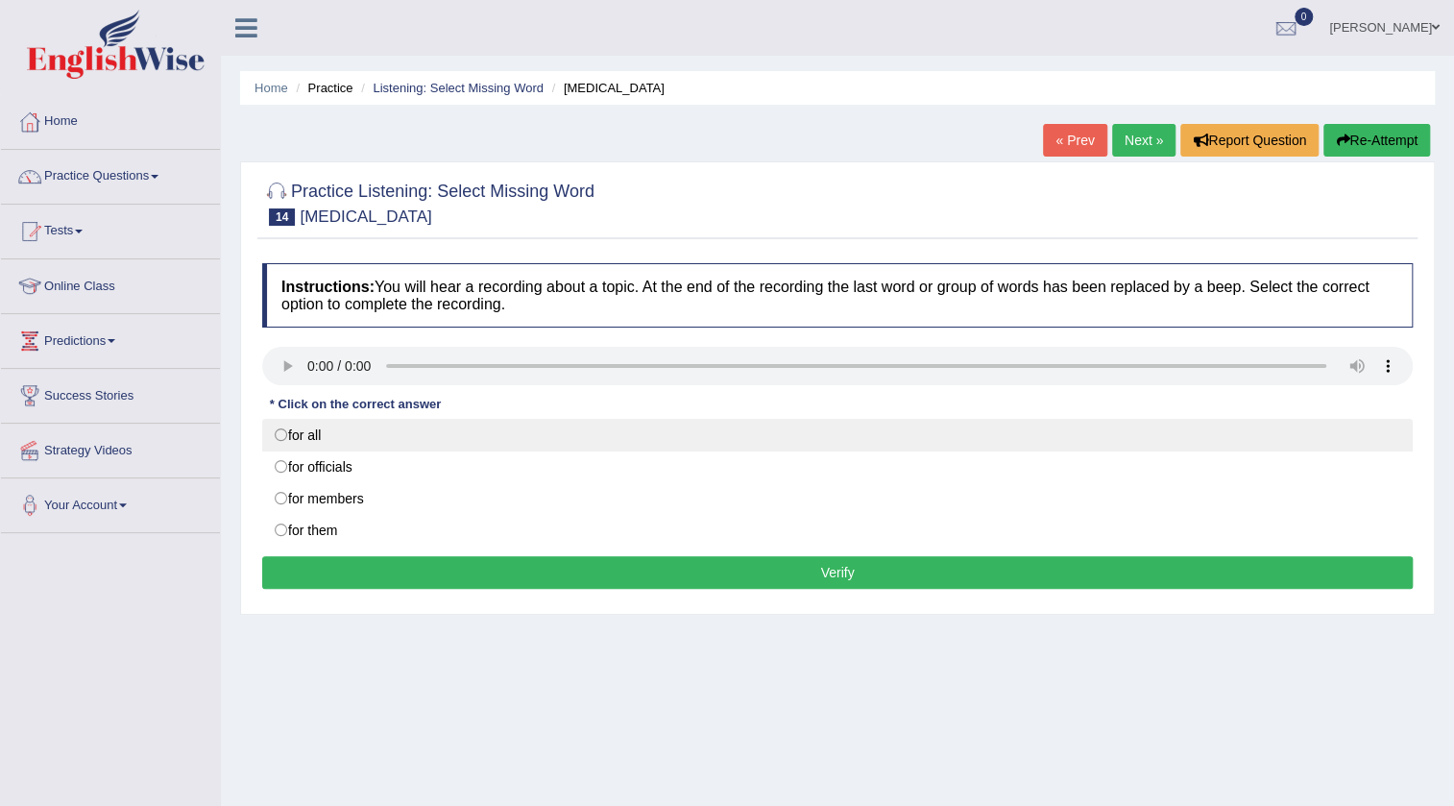
click at [303, 432] on label "for all" at bounding box center [837, 435] width 1151 height 33
radio input "true"
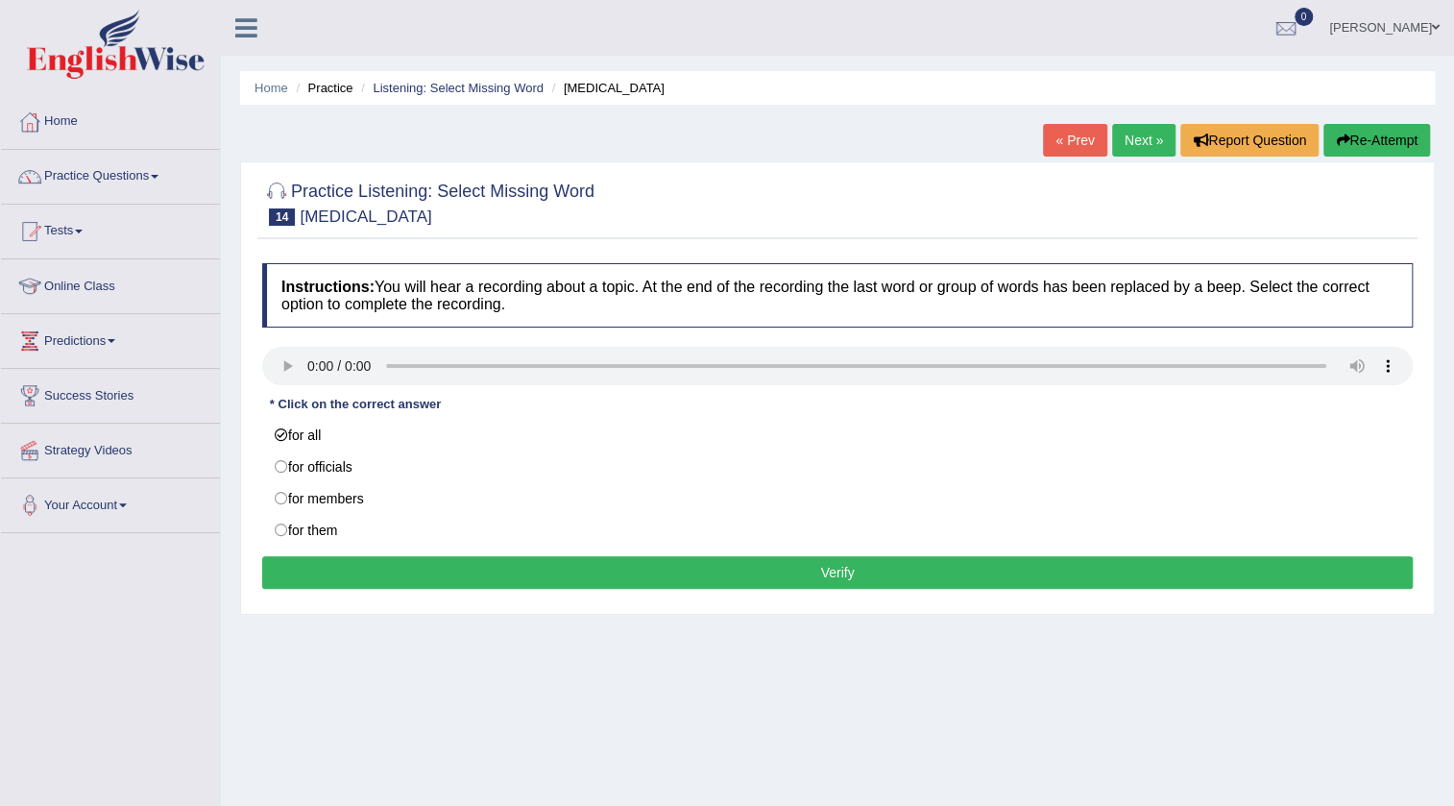
click at [311, 572] on button "Verify" at bounding box center [837, 572] width 1151 height 33
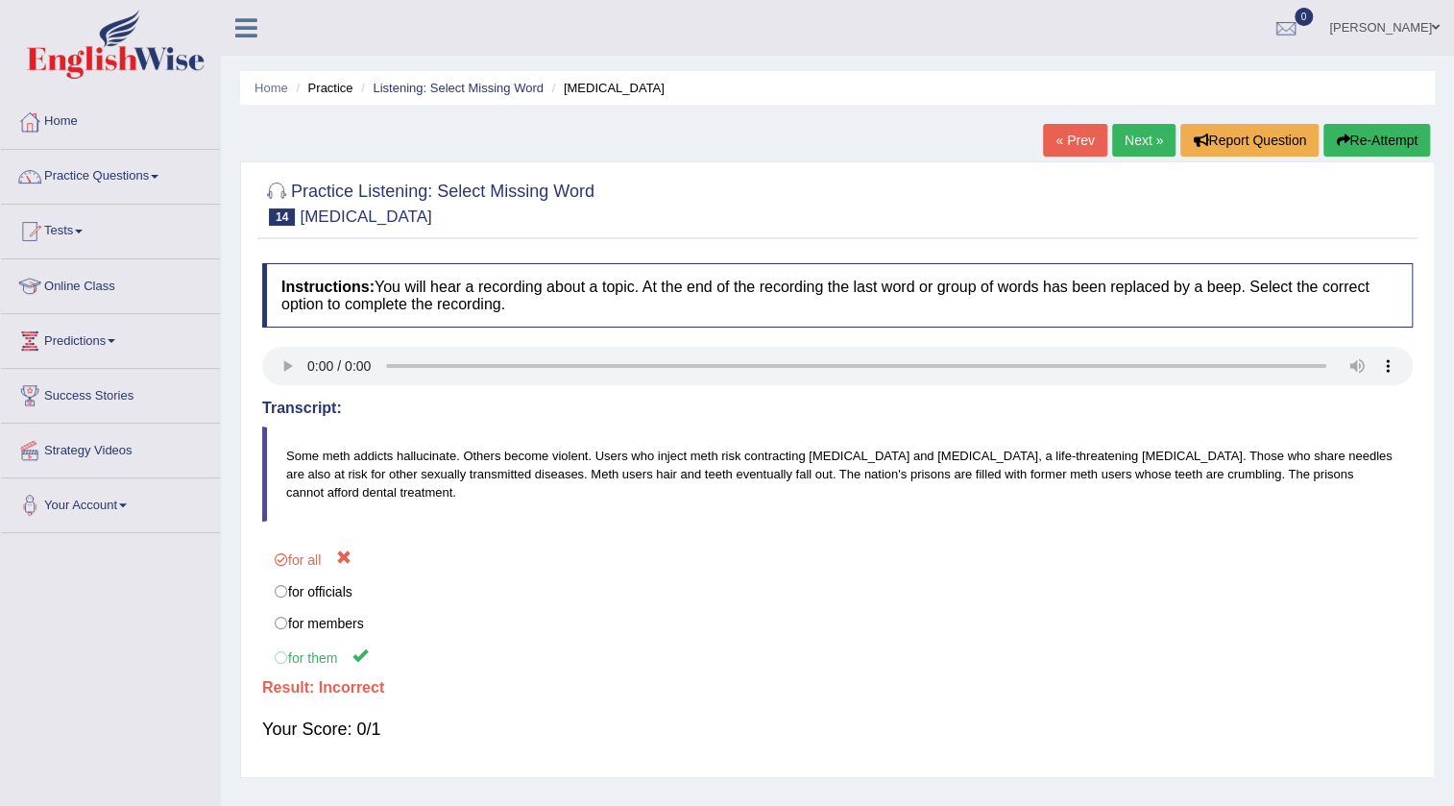
click at [1137, 130] on link "Next »" at bounding box center [1143, 140] width 63 height 33
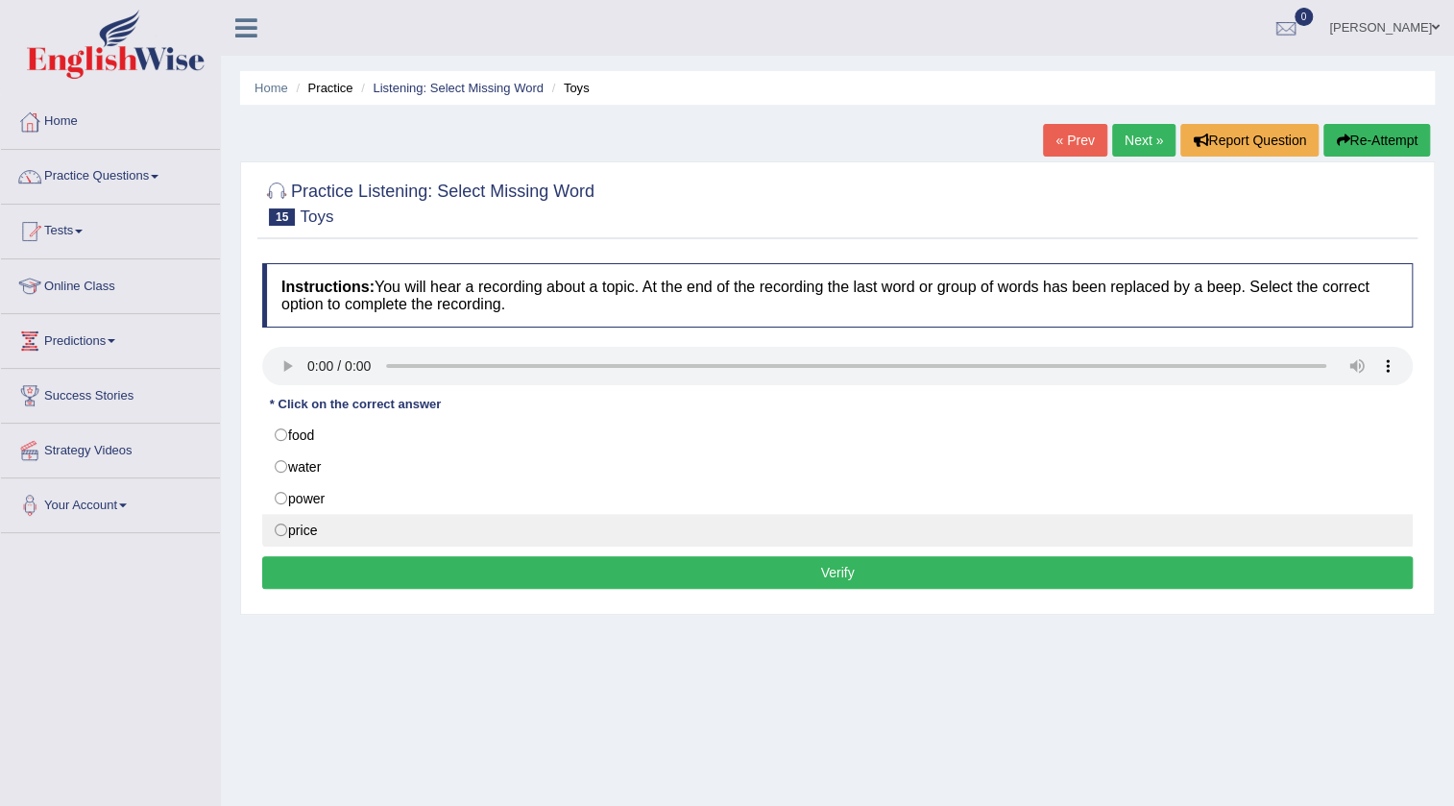
click at [281, 528] on label "price" at bounding box center [837, 530] width 1151 height 33
radio input "true"
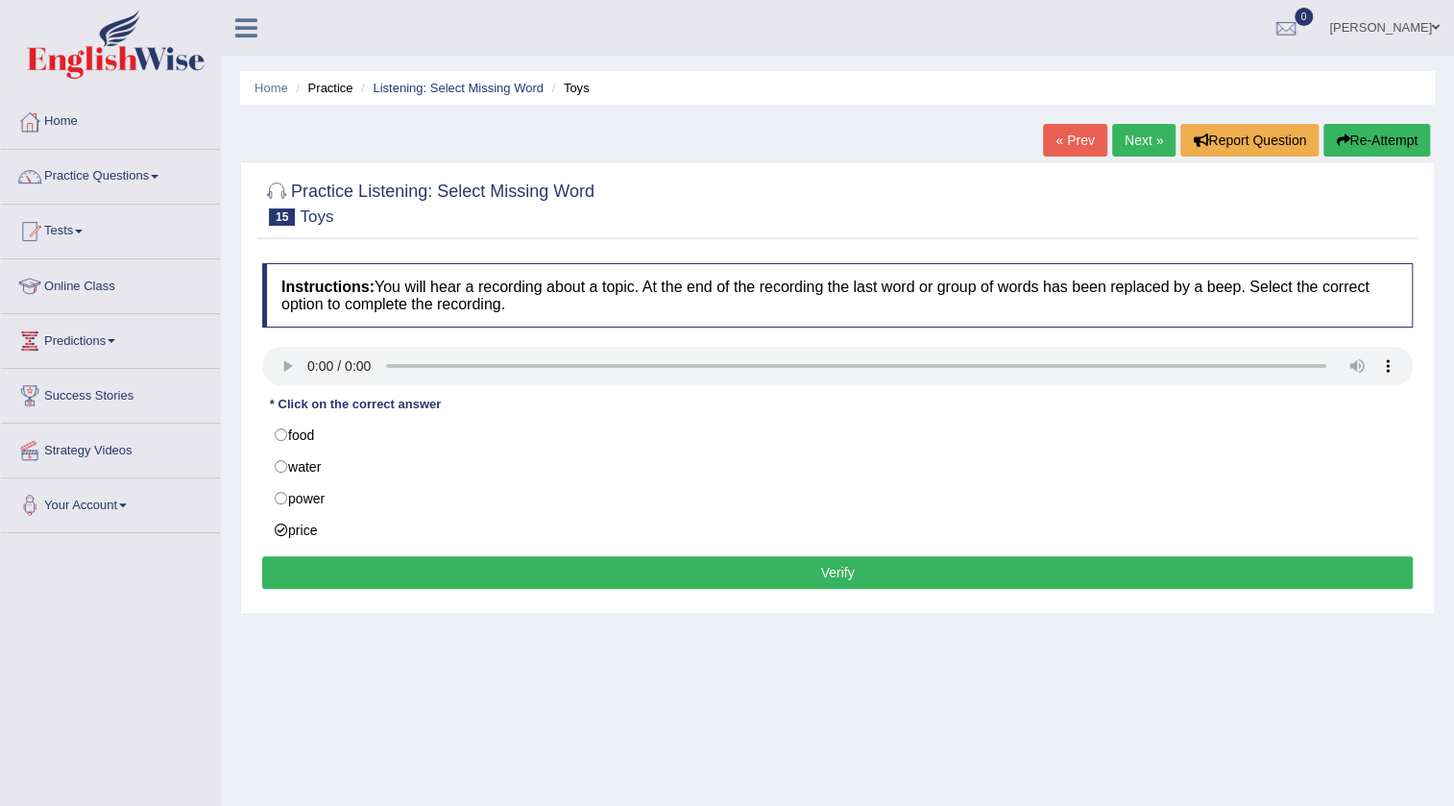
click at [455, 569] on button "Verify" at bounding box center [837, 572] width 1151 height 33
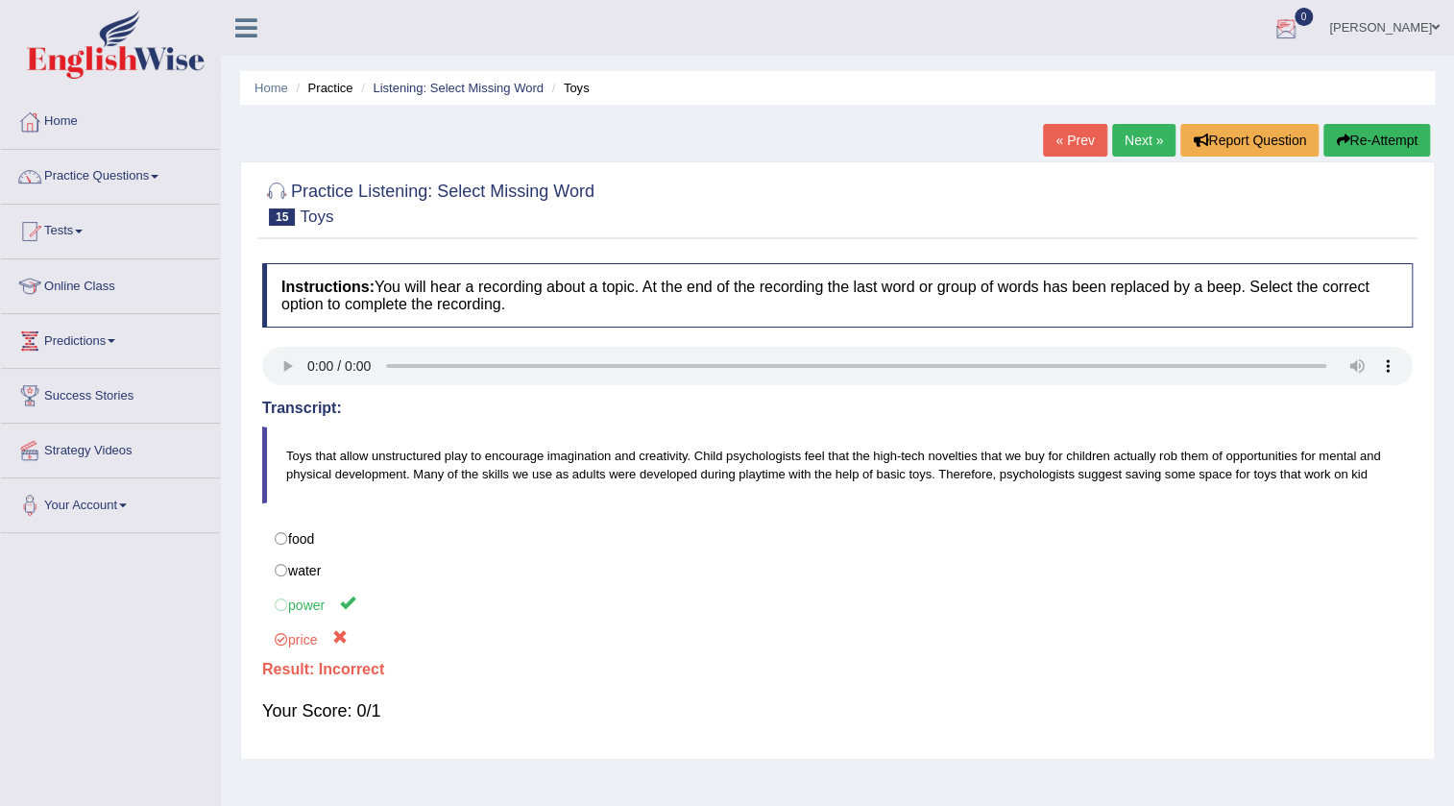
click at [1151, 129] on link "Next »" at bounding box center [1143, 140] width 63 height 33
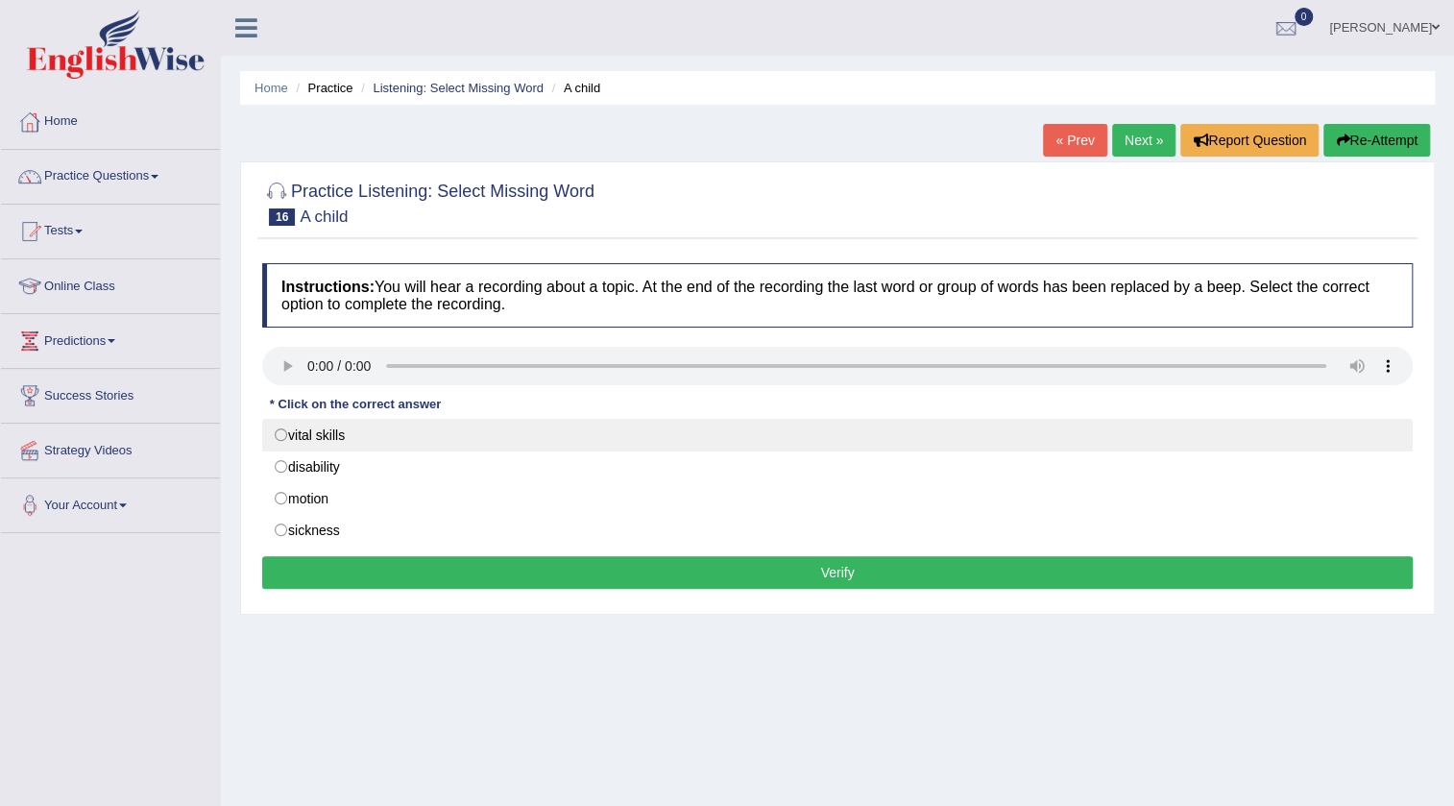
click at [334, 428] on label "vital skills" at bounding box center [837, 435] width 1151 height 33
radio input "true"
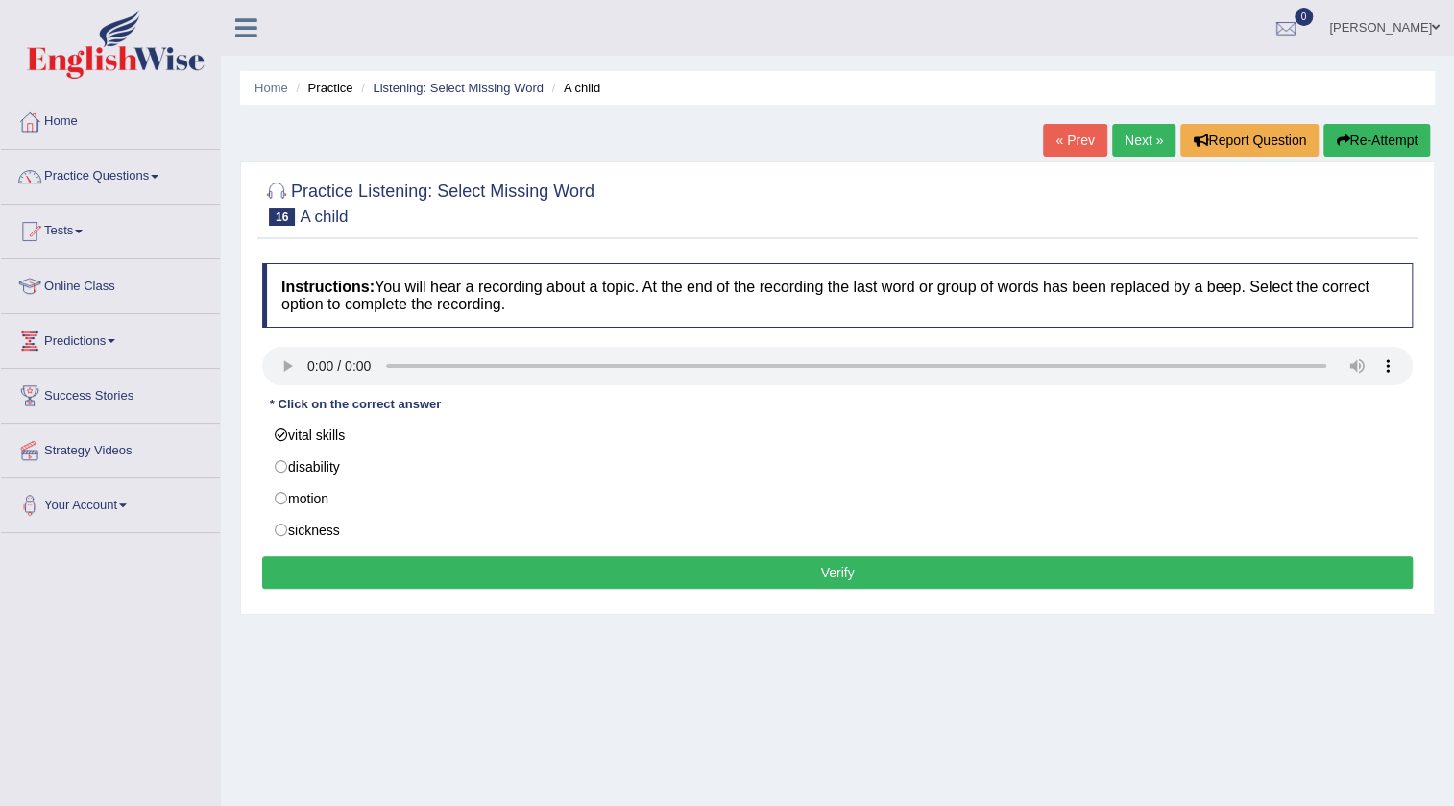
click at [351, 548] on div "Instructions: You will hear a recording about a topic. At the end of the record…" at bounding box center [837, 429] width 1160 height 351
click at [353, 565] on button "Verify" at bounding box center [837, 572] width 1151 height 33
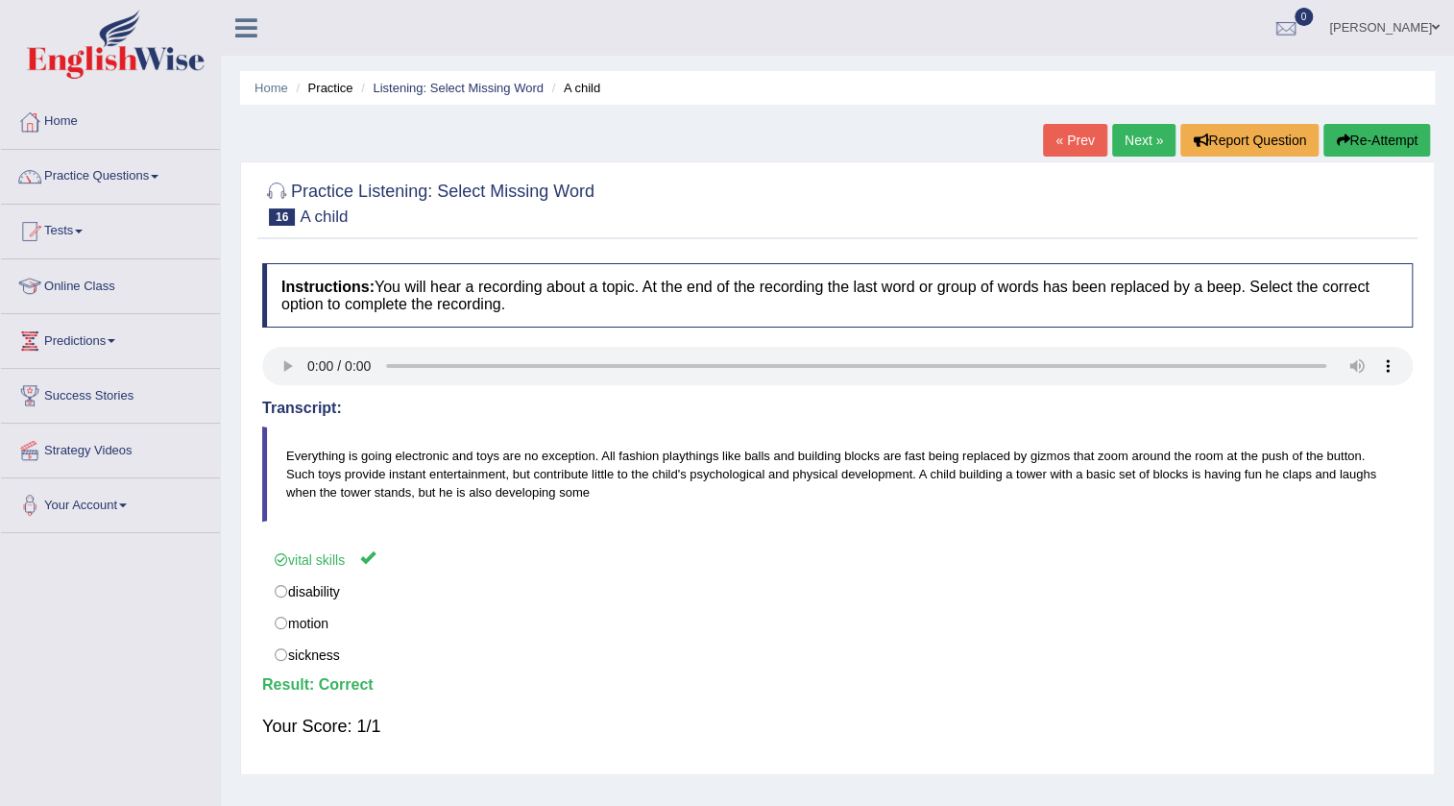
click at [1143, 142] on link "Next »" at bounding box center [1143, 140] width 63 height 33
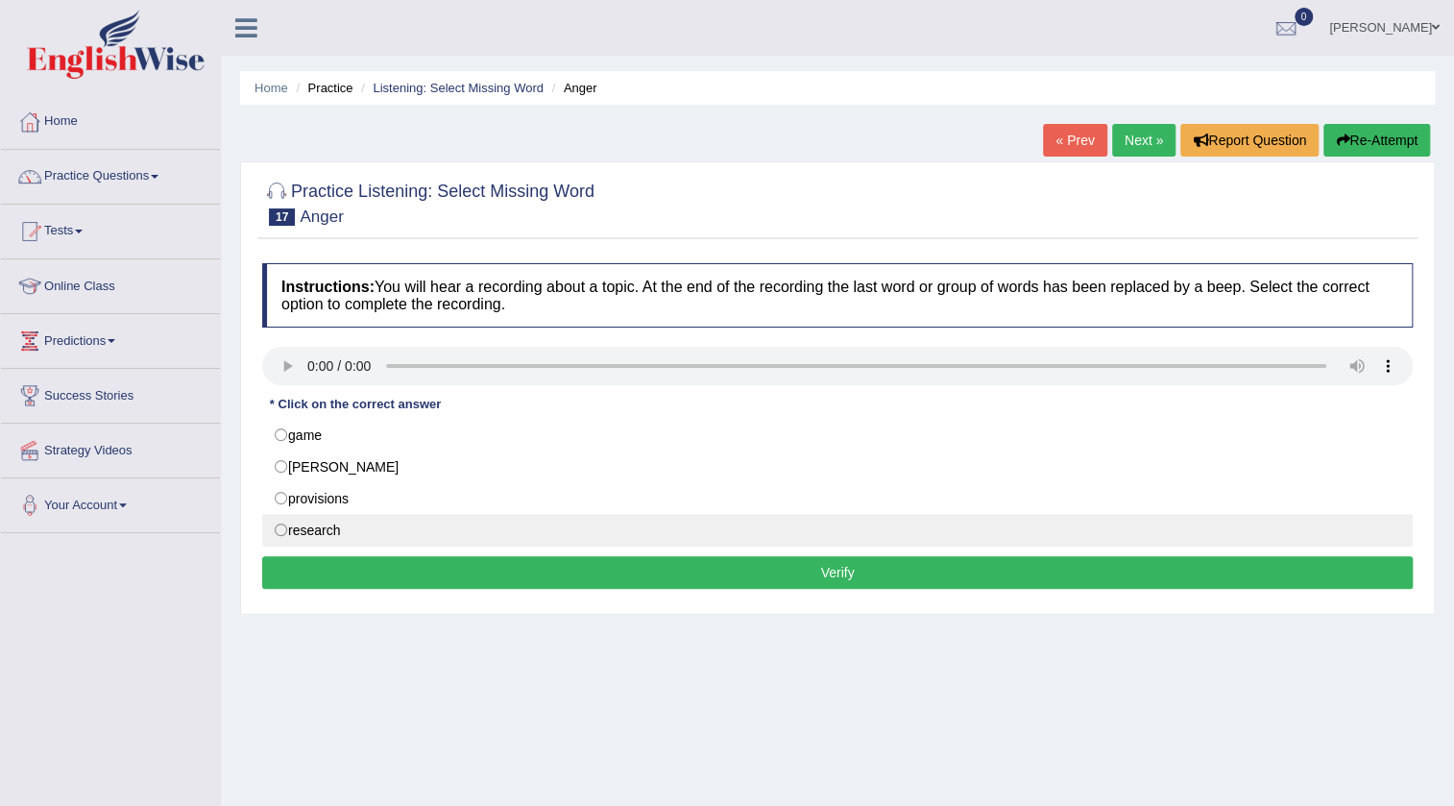
click at [290, 522] on label "research" at bounding box center [837, 530] width 1151 height 33
radio input "true"
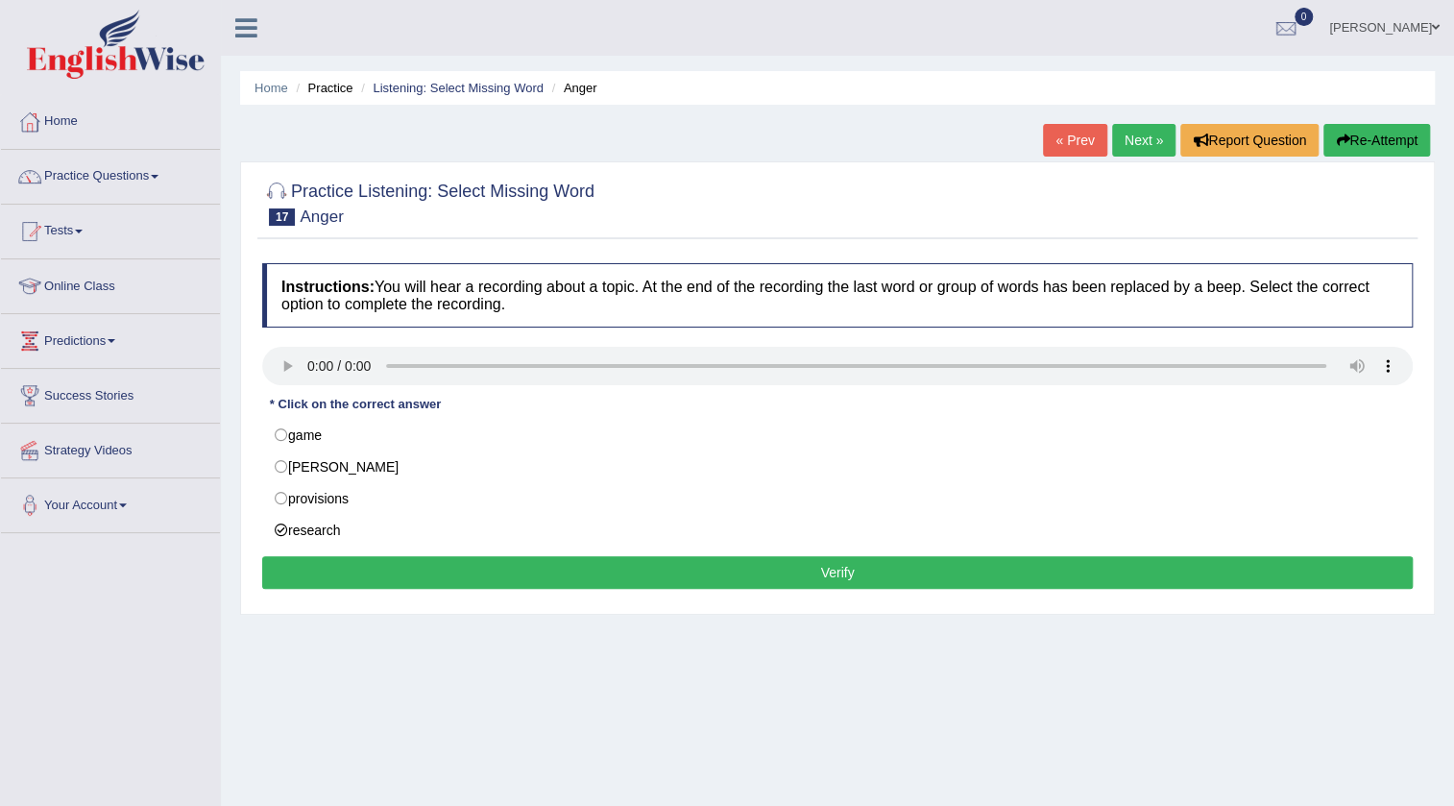
click at [305, 583] on button "Verify" at bounding box center [837, 572] width 1151 height 33
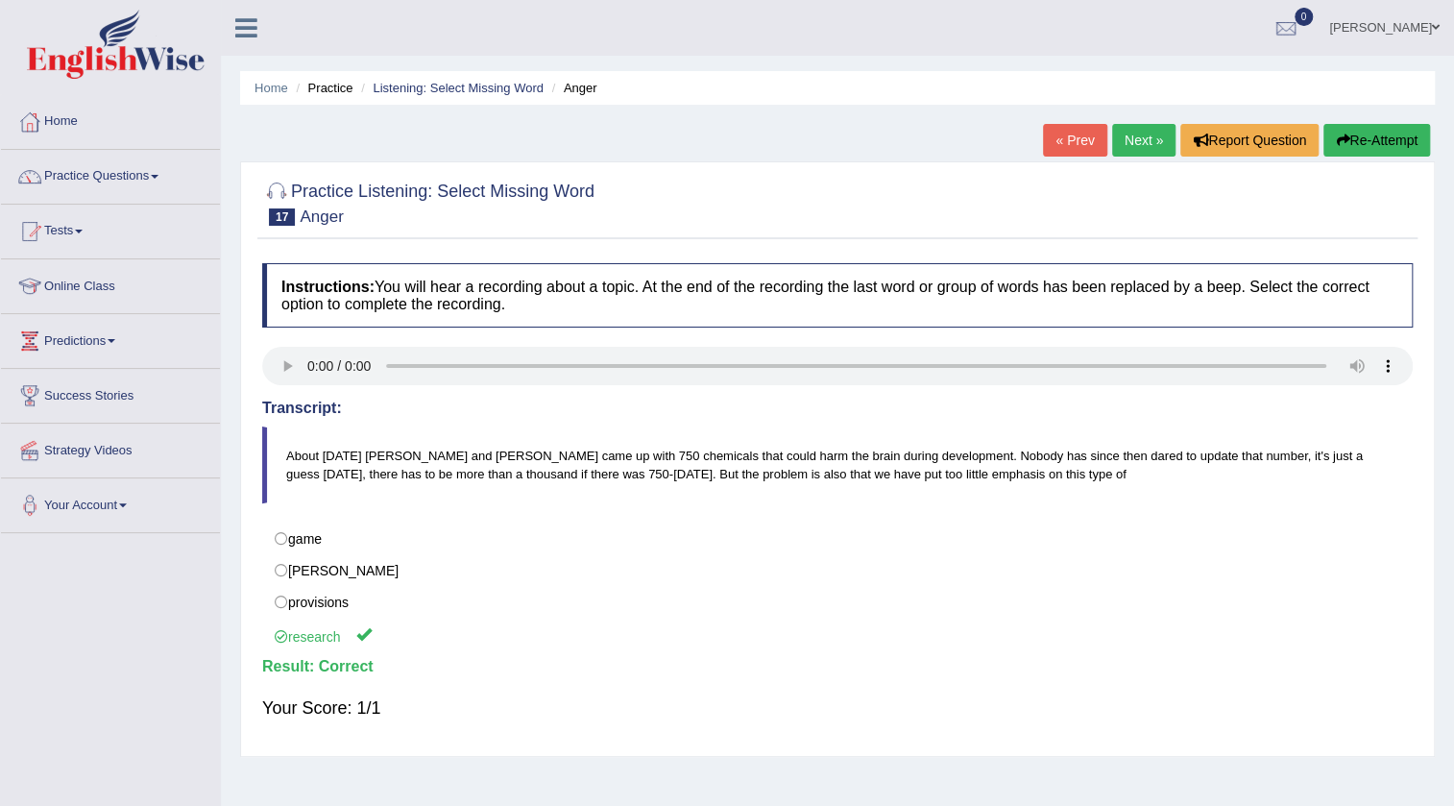
click at [1133, 144] on link "Next »" at bounding box center [1143, 140] width 63 height 33
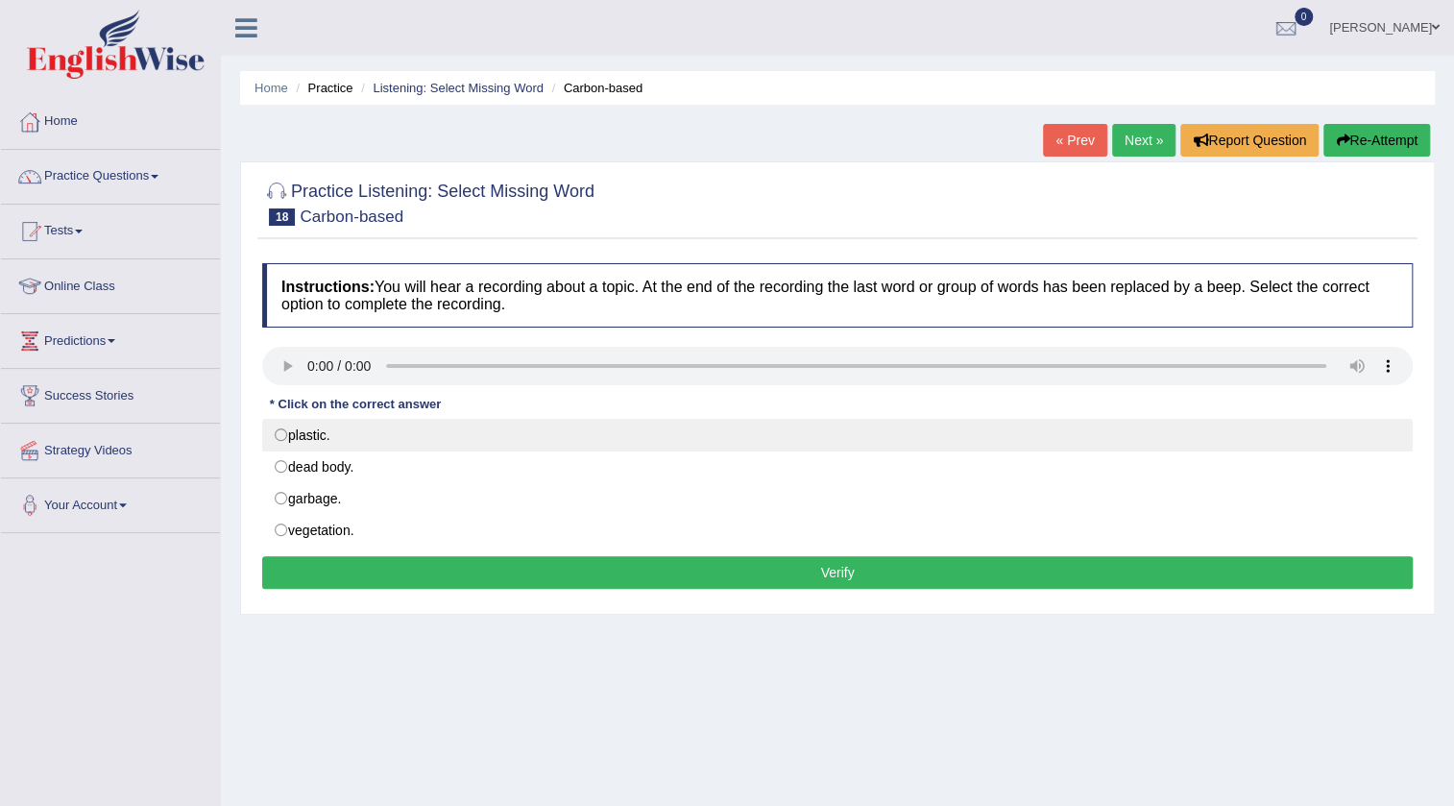
click at [358, 422] on label "plastic." at bounding box center [837, 435] width 1151 height 33
radio input "true"
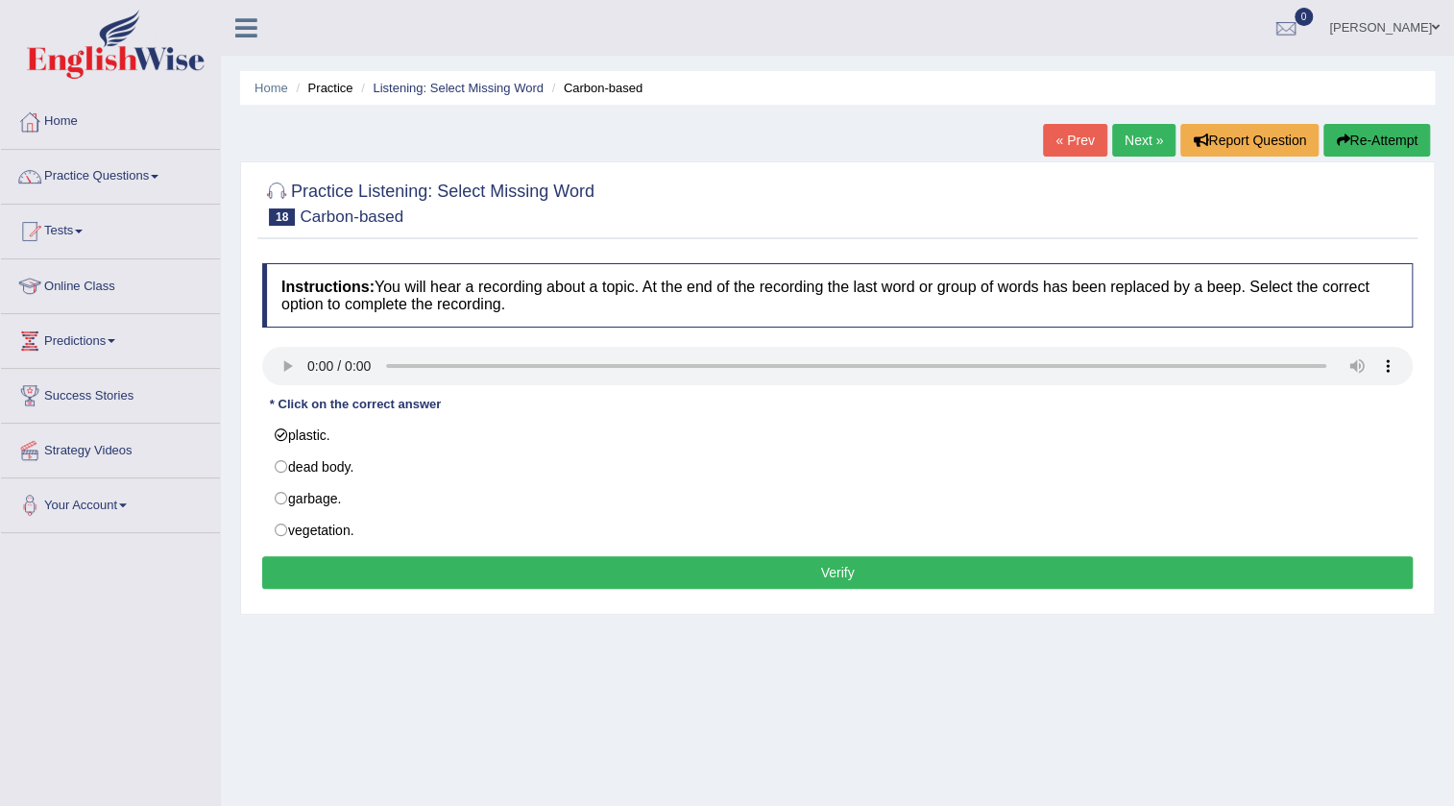
click at [406, 573] on button "Verify" at bounding box center [837, 572] width 1151 height 33
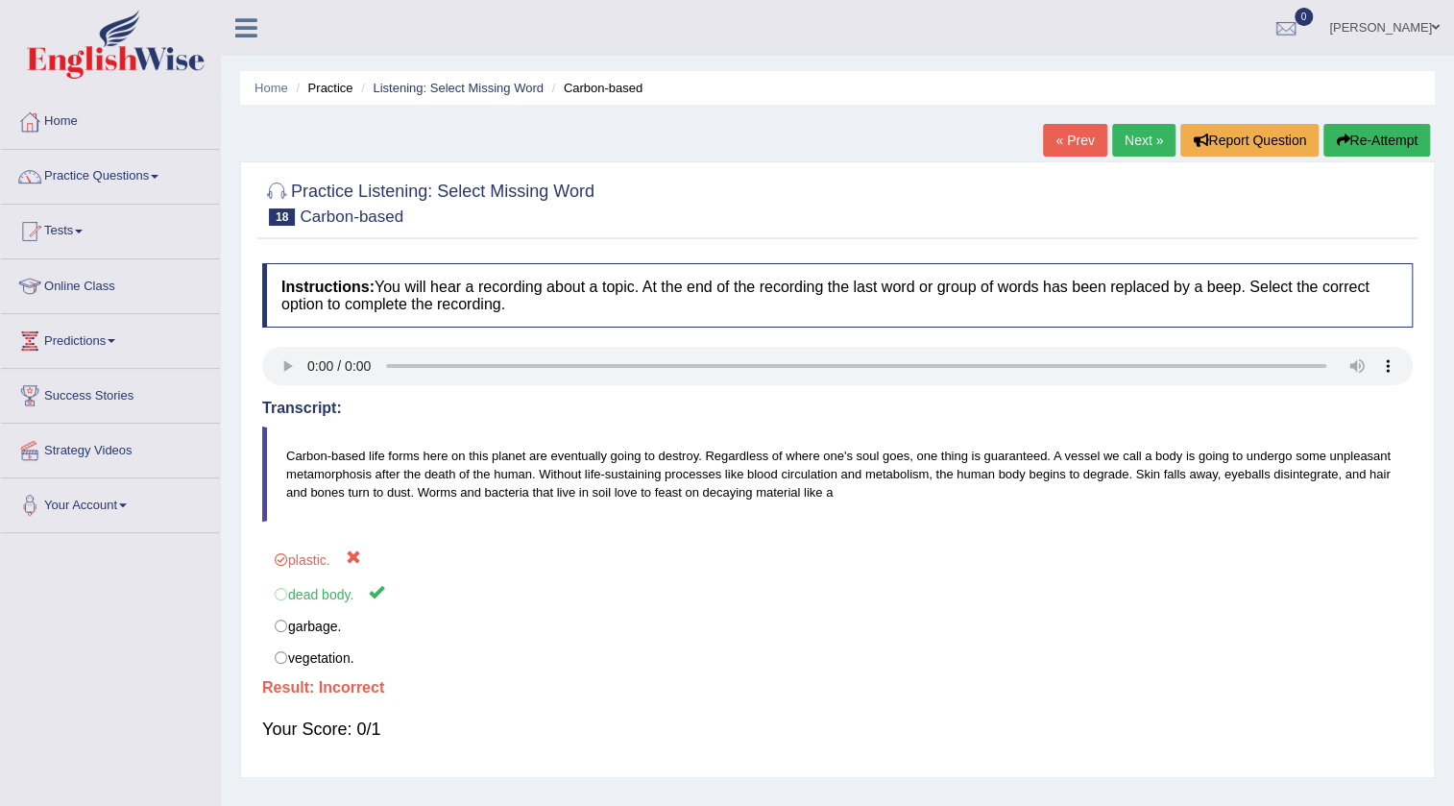
click at [1071, 138] on link "« Prev" at bounding box center [1074, 140] width 63 height 33
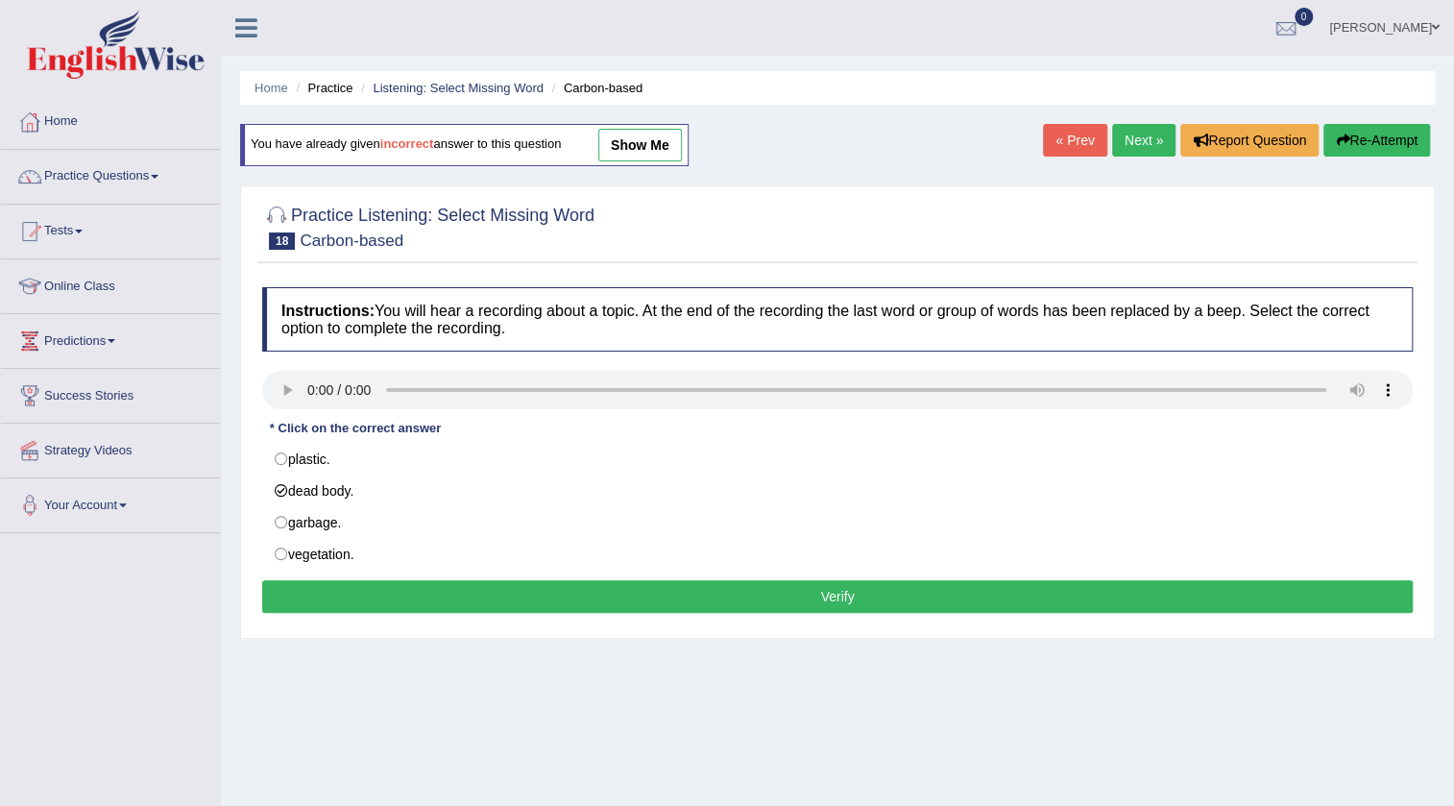
click at [345, 597] on button "Verify" at bounding box center [837, 596] width 1151 height 33
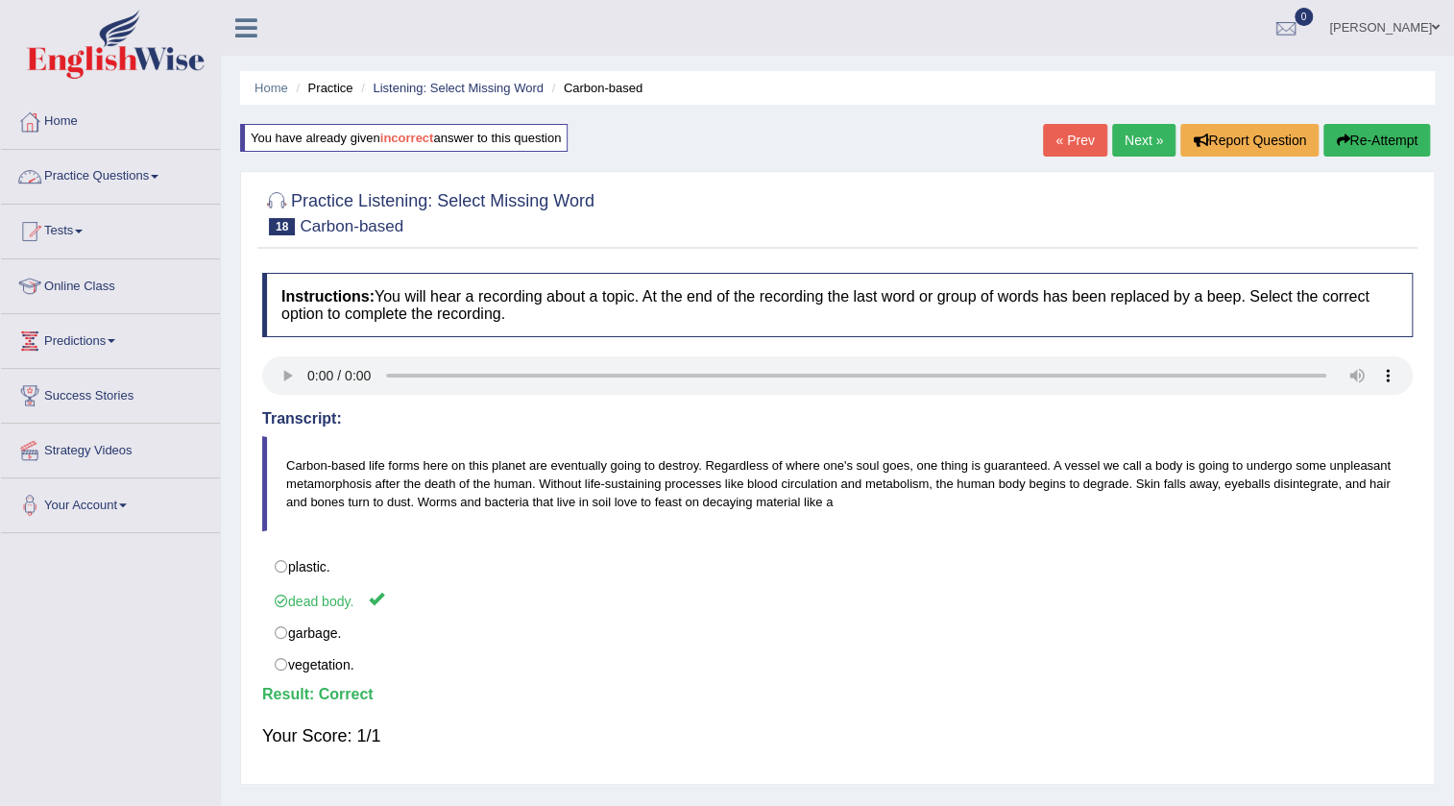
click at [111, 171] on link "Practice Questions" at bounding box center [110, 174] width 219 height 48
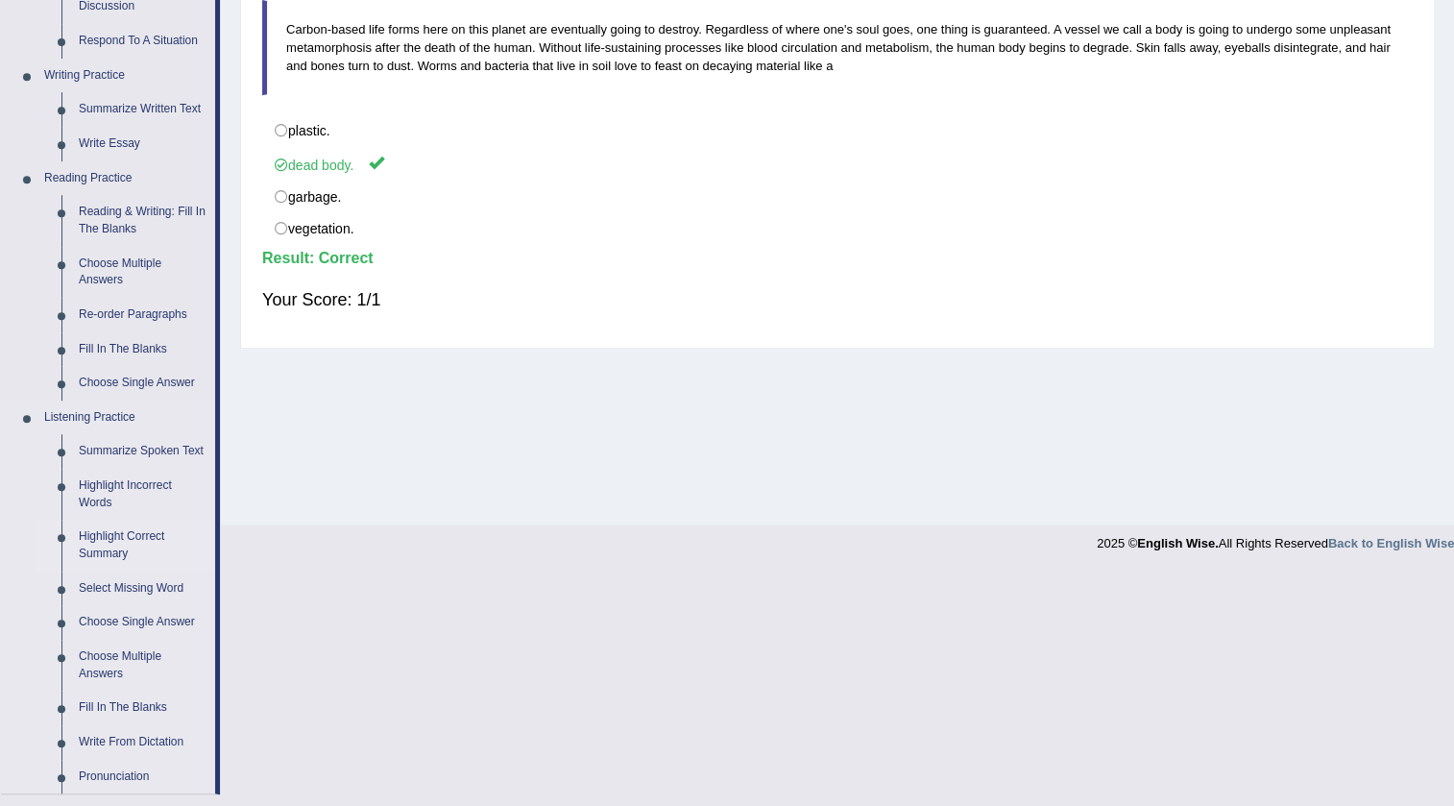
scroll to position [524, 0]
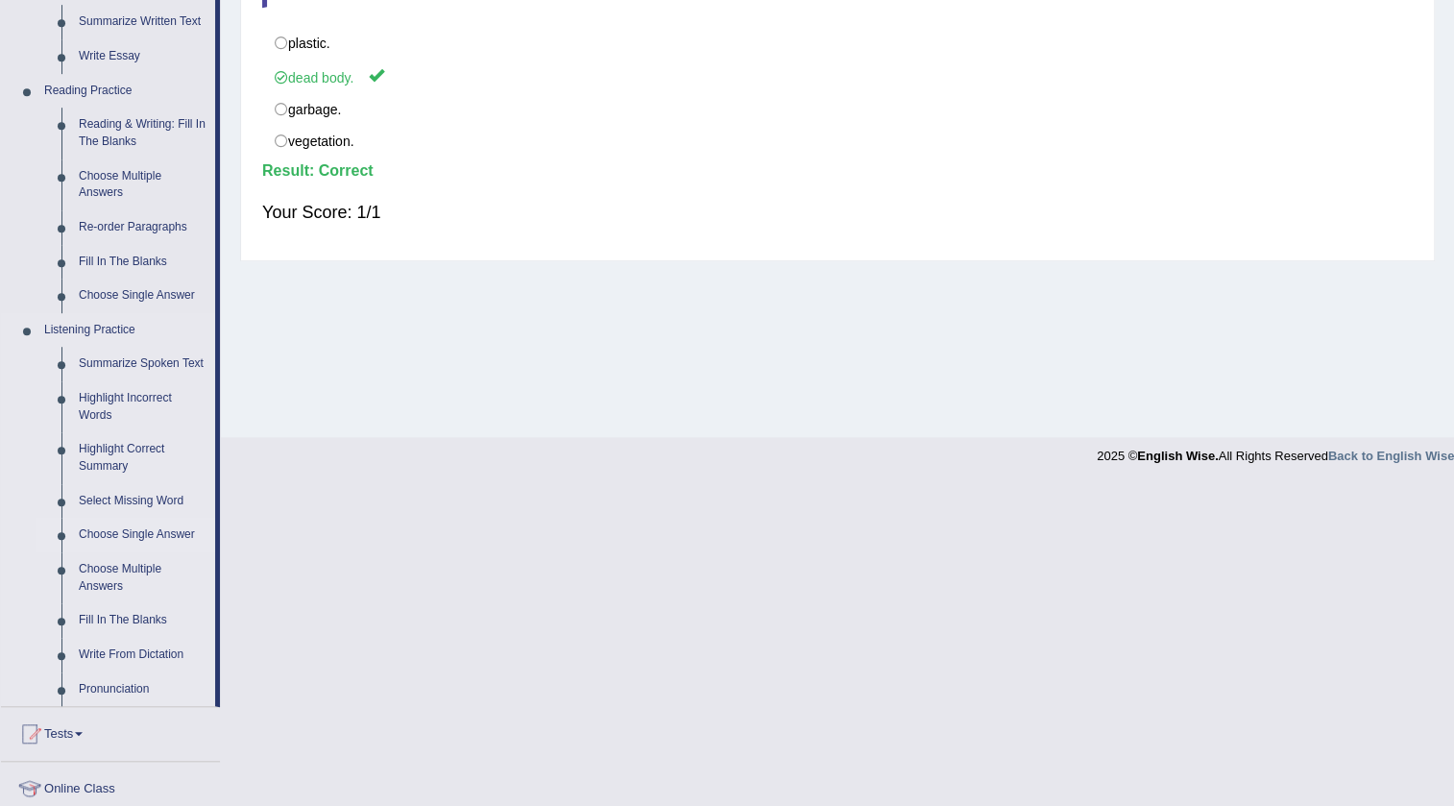
click at [110, 537] on link "Choose Single Answer" at bounding box center [142, 535] width 145 height 35
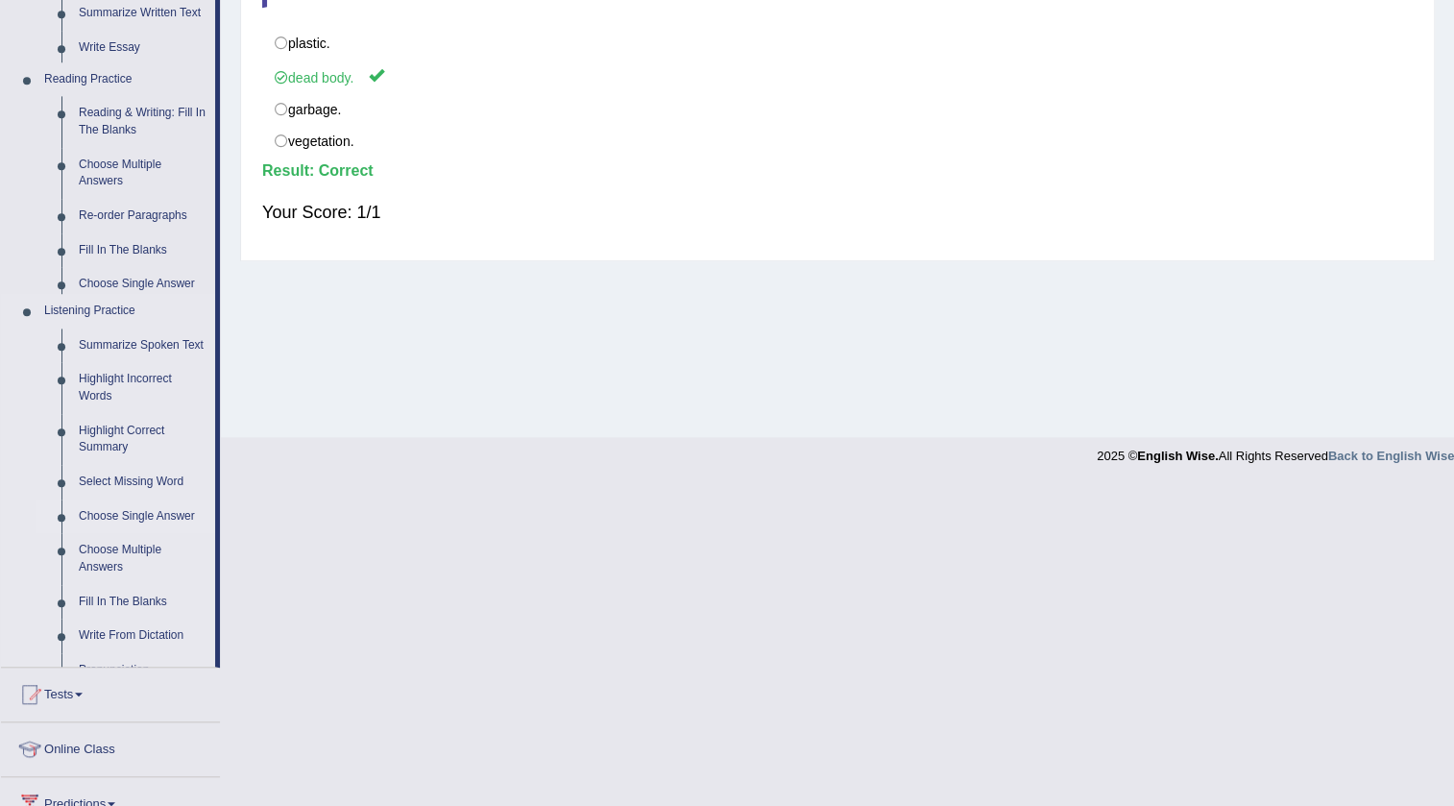
scroll to position [202, 0]
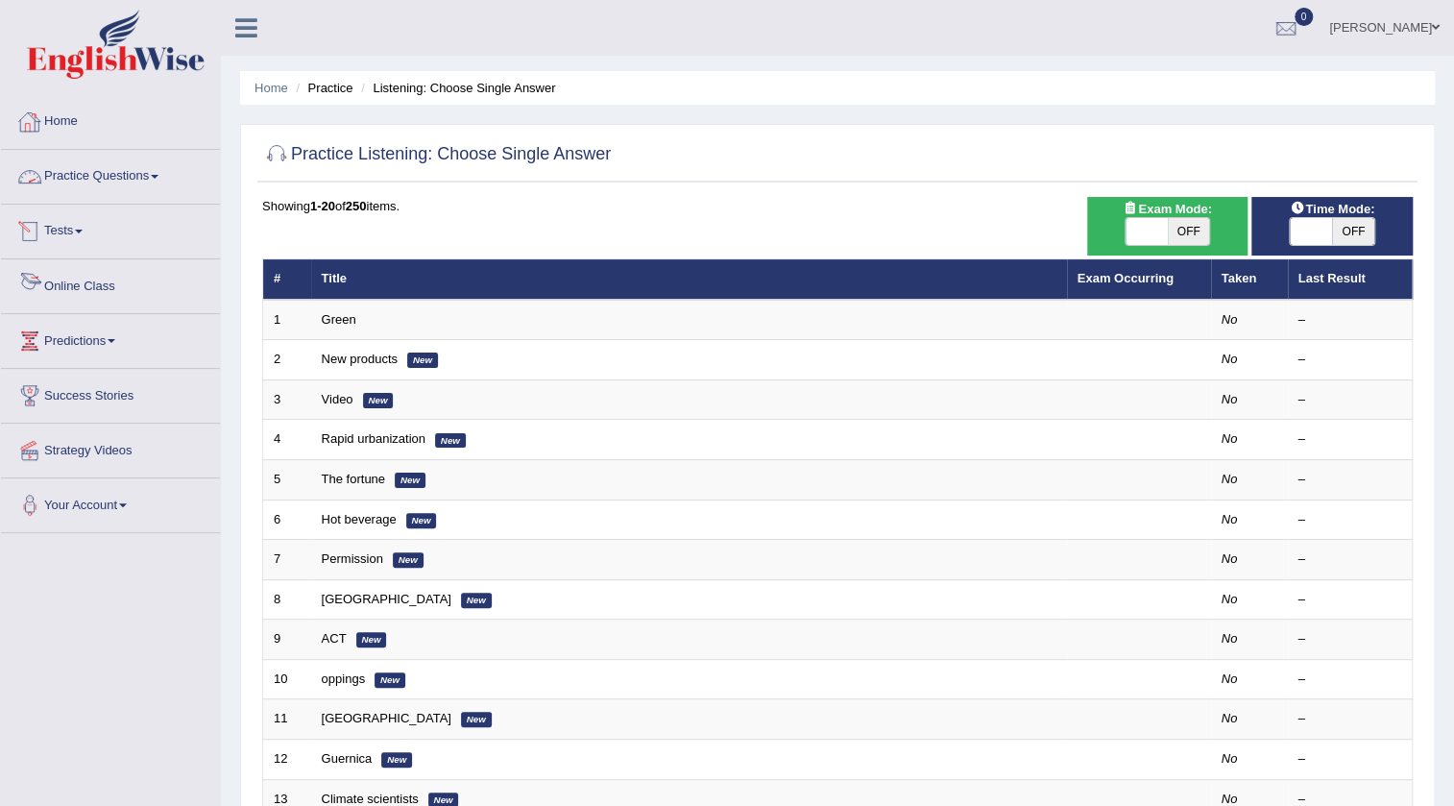
click at [128, 180] on link "Practice Questions" at bounding box center [110, 174] width 219 height 48
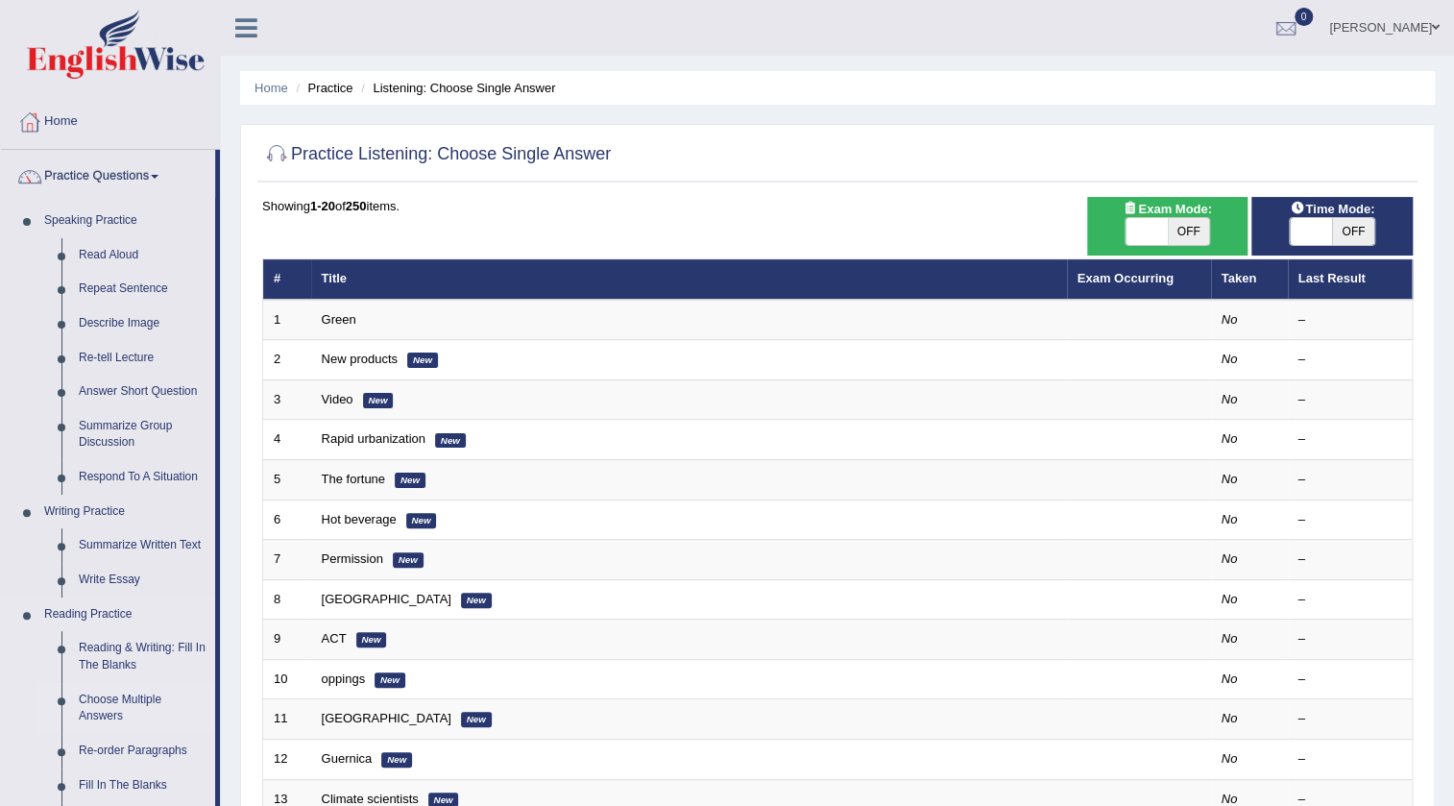
click at [96, 693] on link "Choose Multiple Answers" at bounding box center [142, 708] width 145 height 51
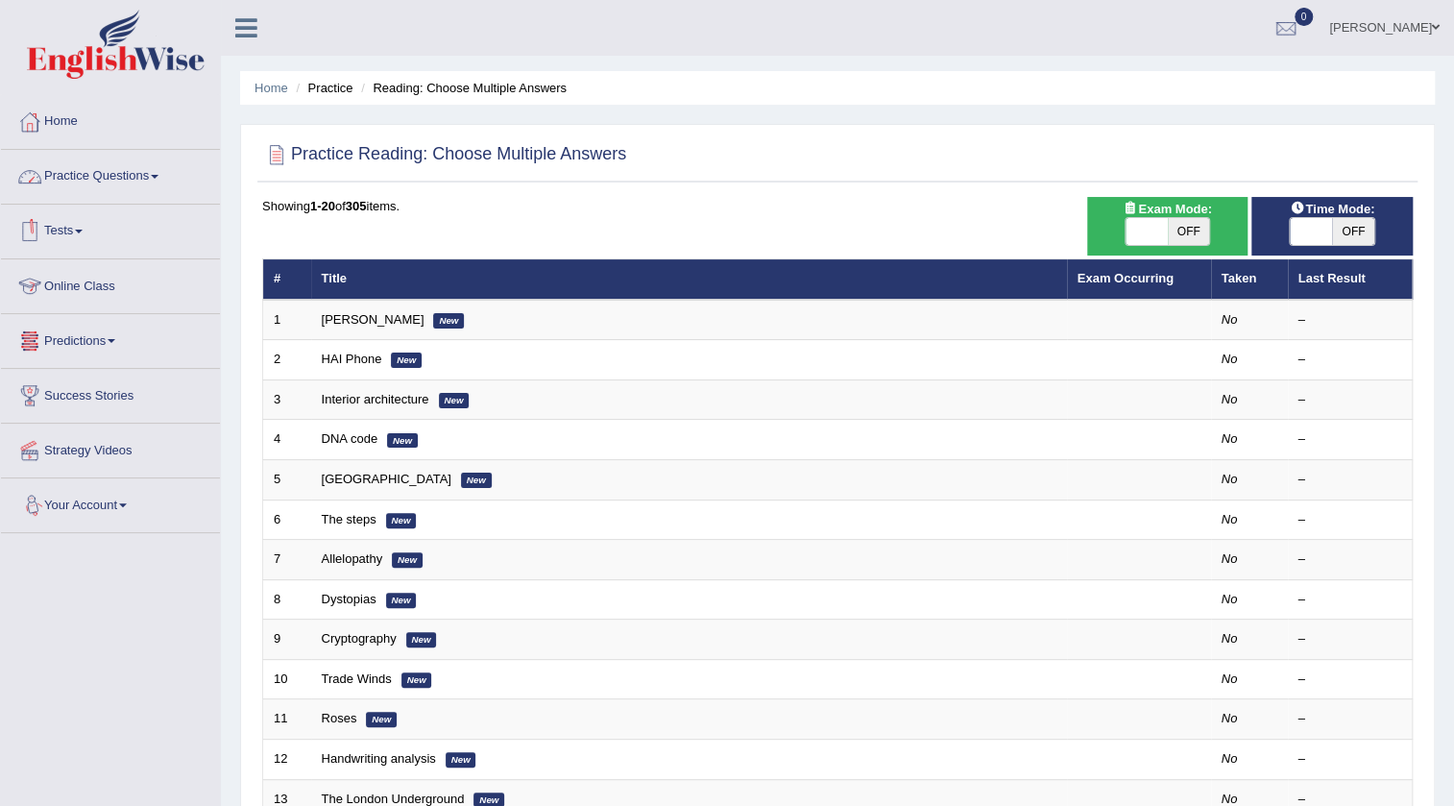
click at [133, 182] on link "Practice Questions" at bounding box center [110, 174] width 219 height 48
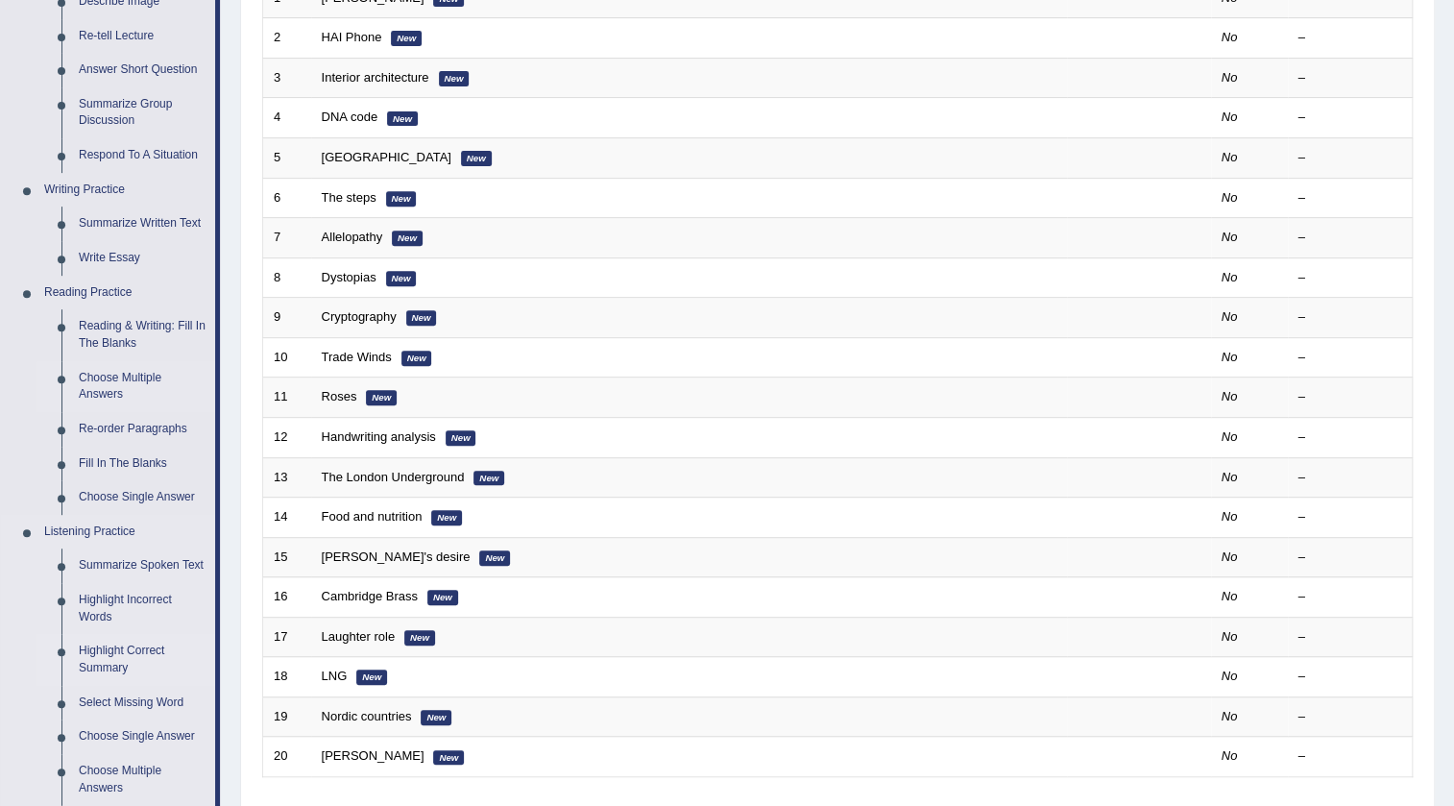
scroll to position [349, 0]
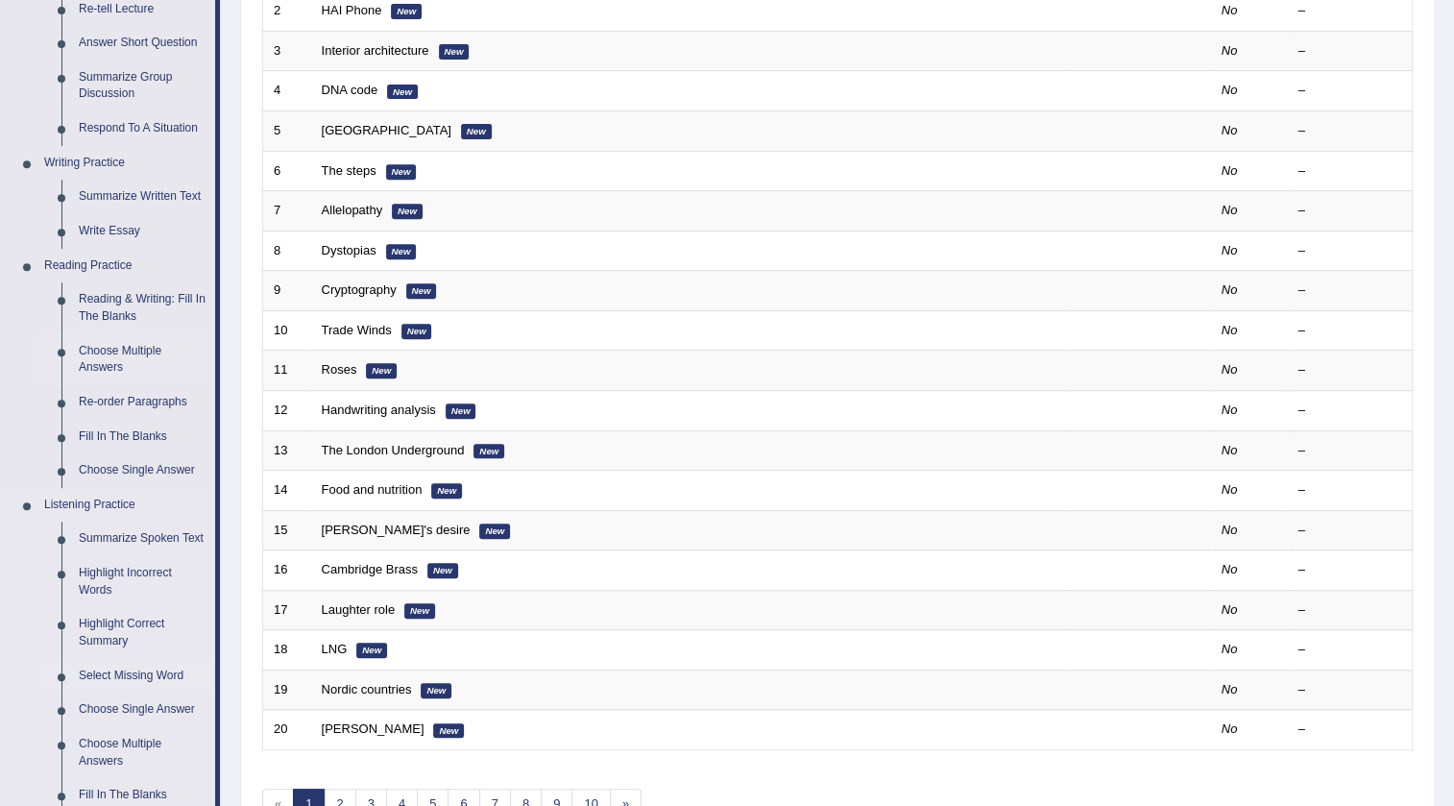
click at [127, 672] on link "Select Missing Word" at bounding box center [142, 676] width 145 height 35
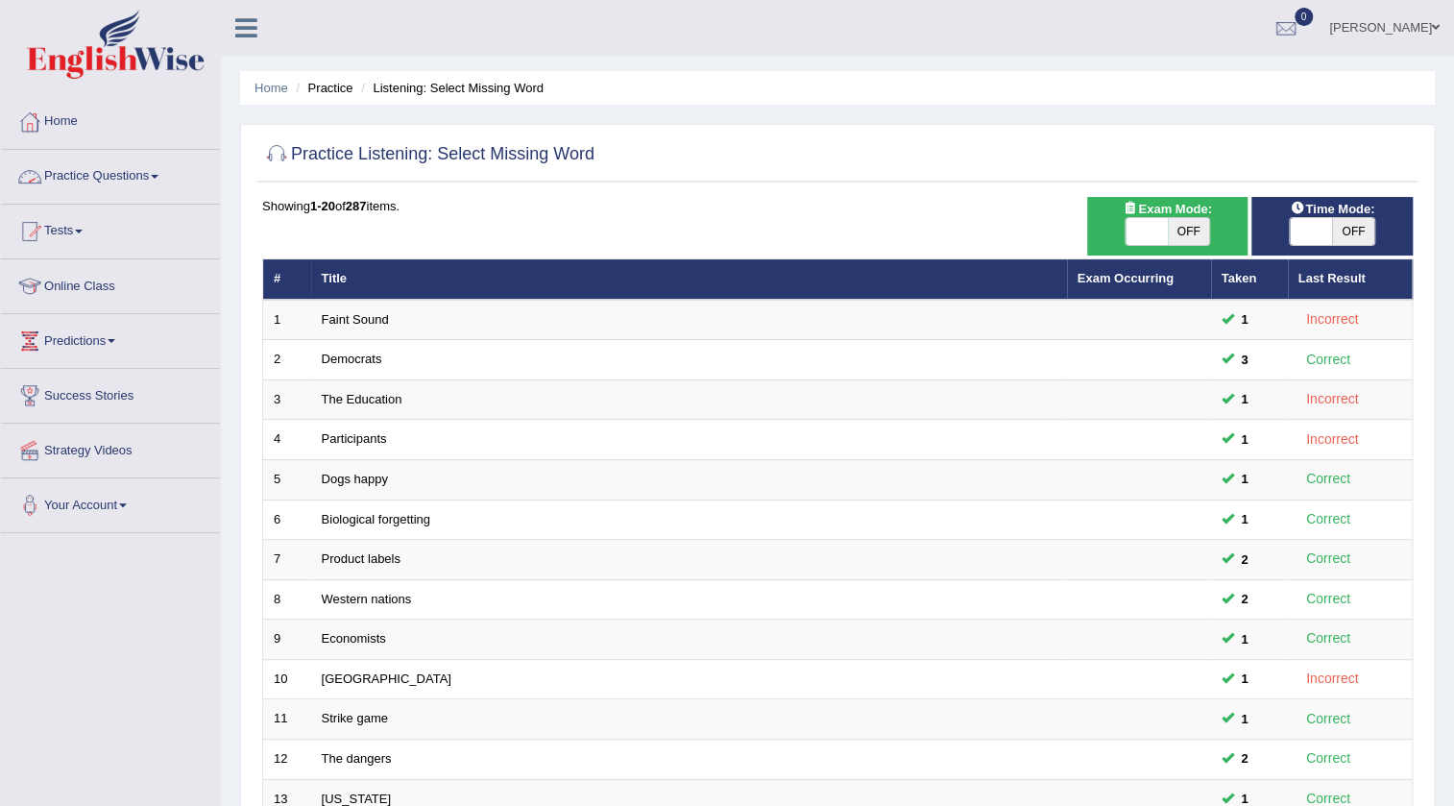
click at [133, 179] on link "Practice Questions" at bounding box center [110, 174] width 219 height 48
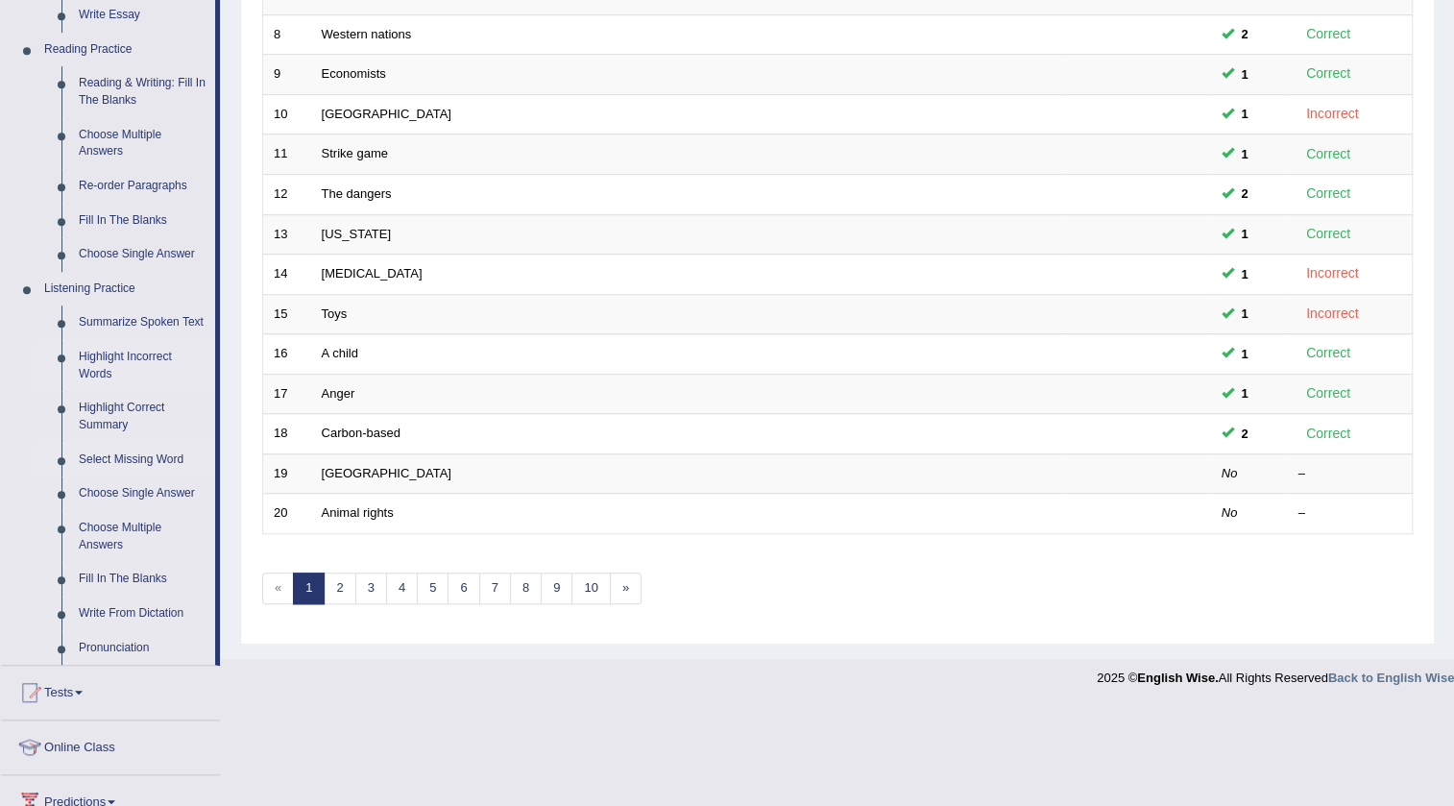
scroll to position [611, 0]
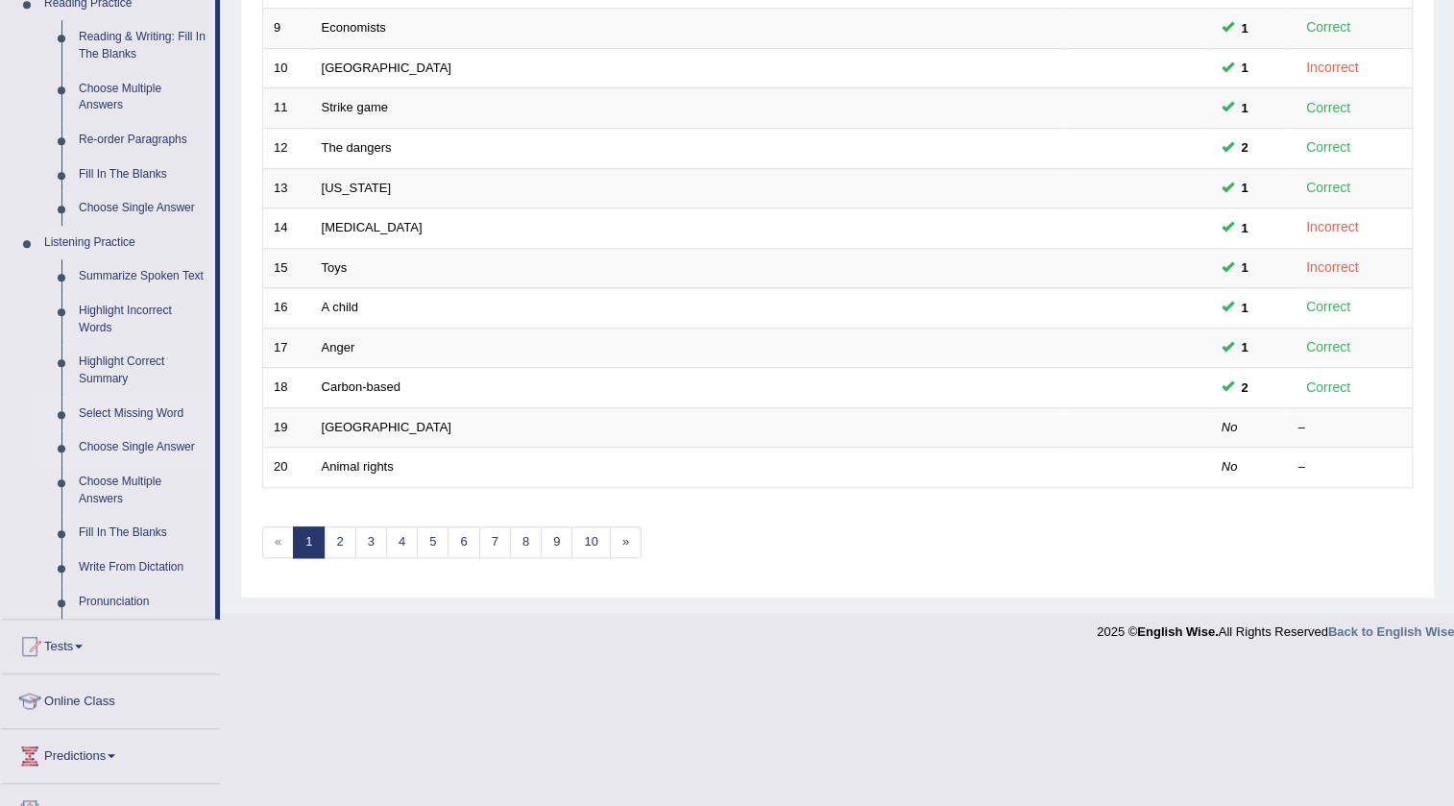
click at [144, 448] on link "Choose Single Answer" at bounding box center [142, 447] width 145 height 35
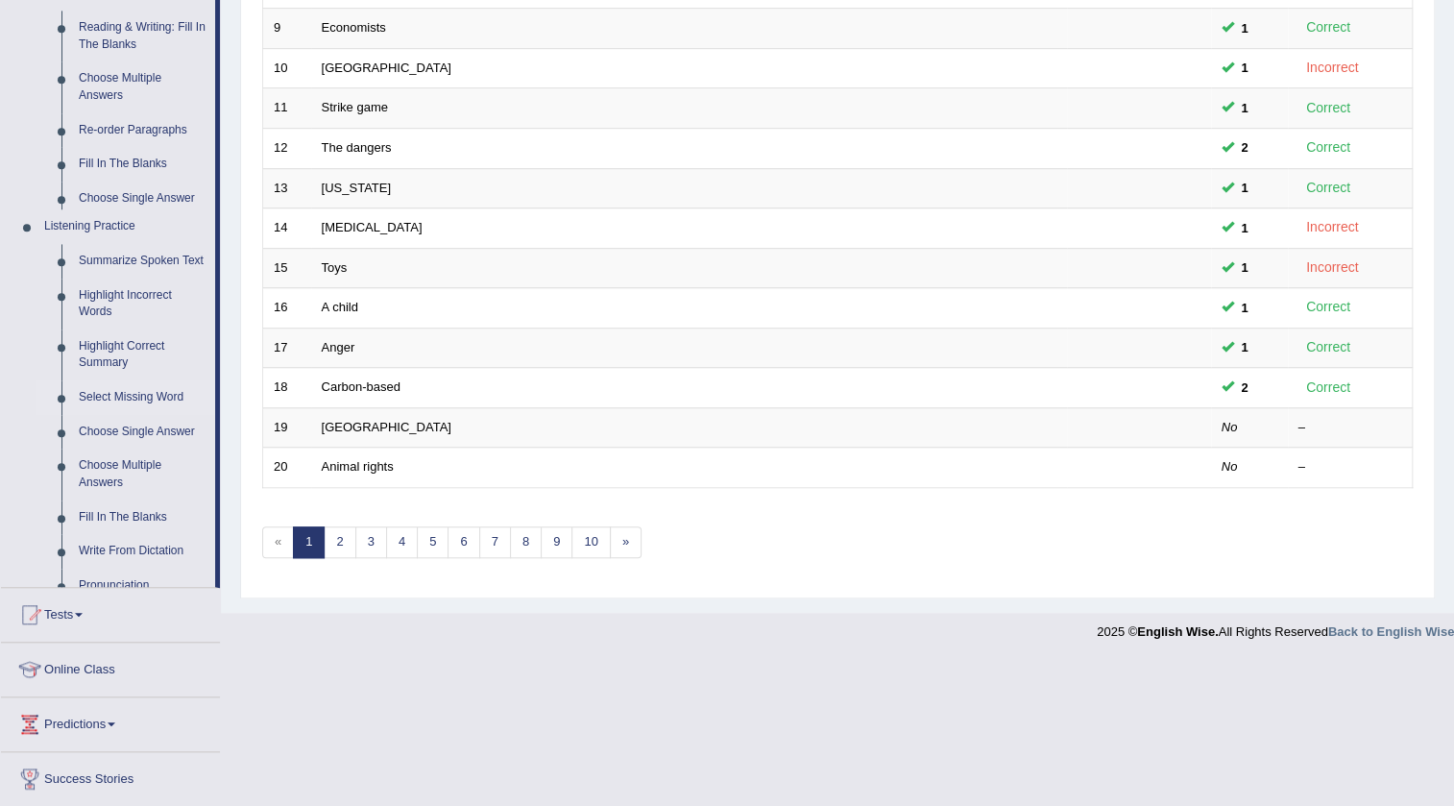
click at [144, 448] on div "Toggle navigation Home Practice Questions Speaking Practice Read Aloud Repeat S…" at bounding box center [727, 20] width 1454 height 1262
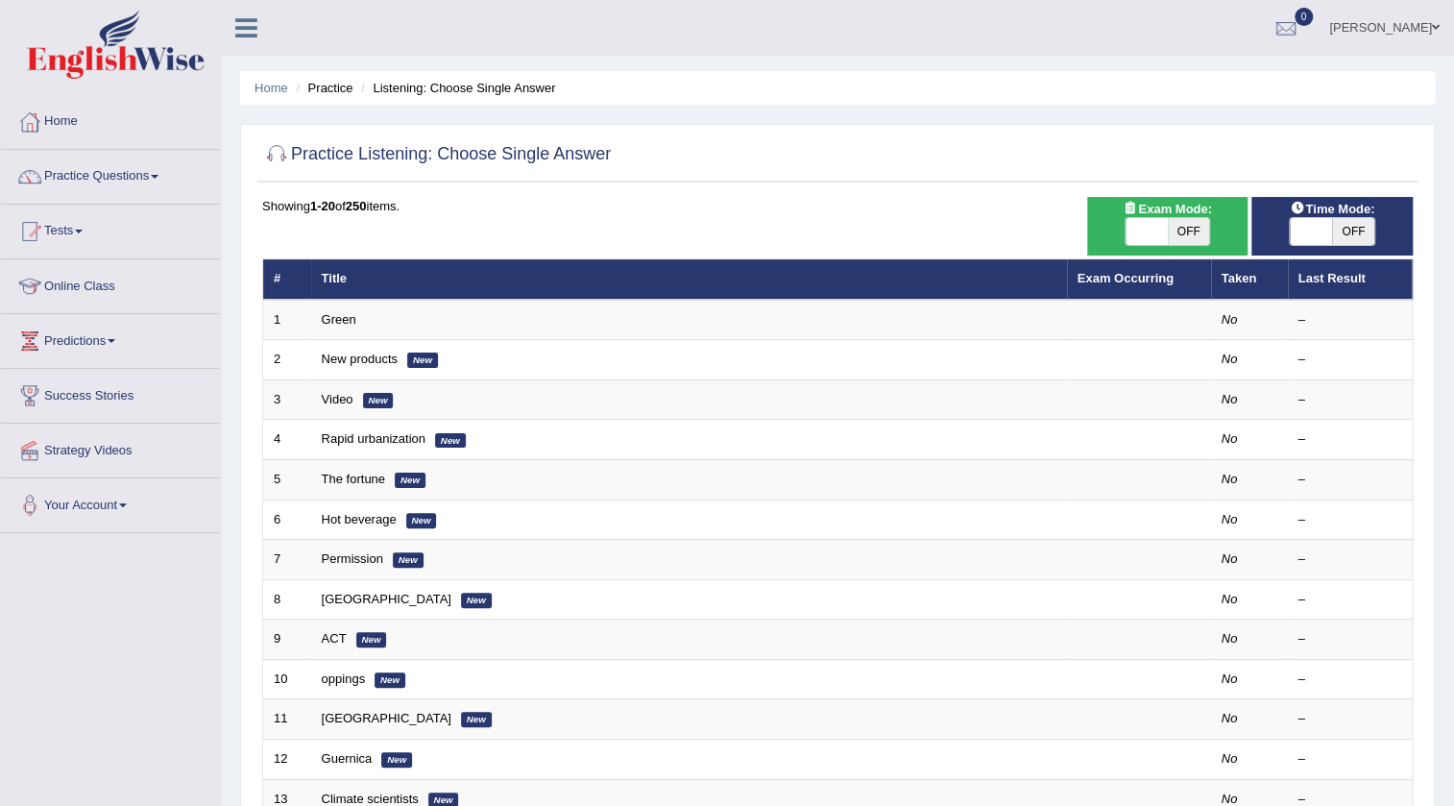
click at [347, 315] on link "Green" at bounding box center [339, 319] width 35 height 14
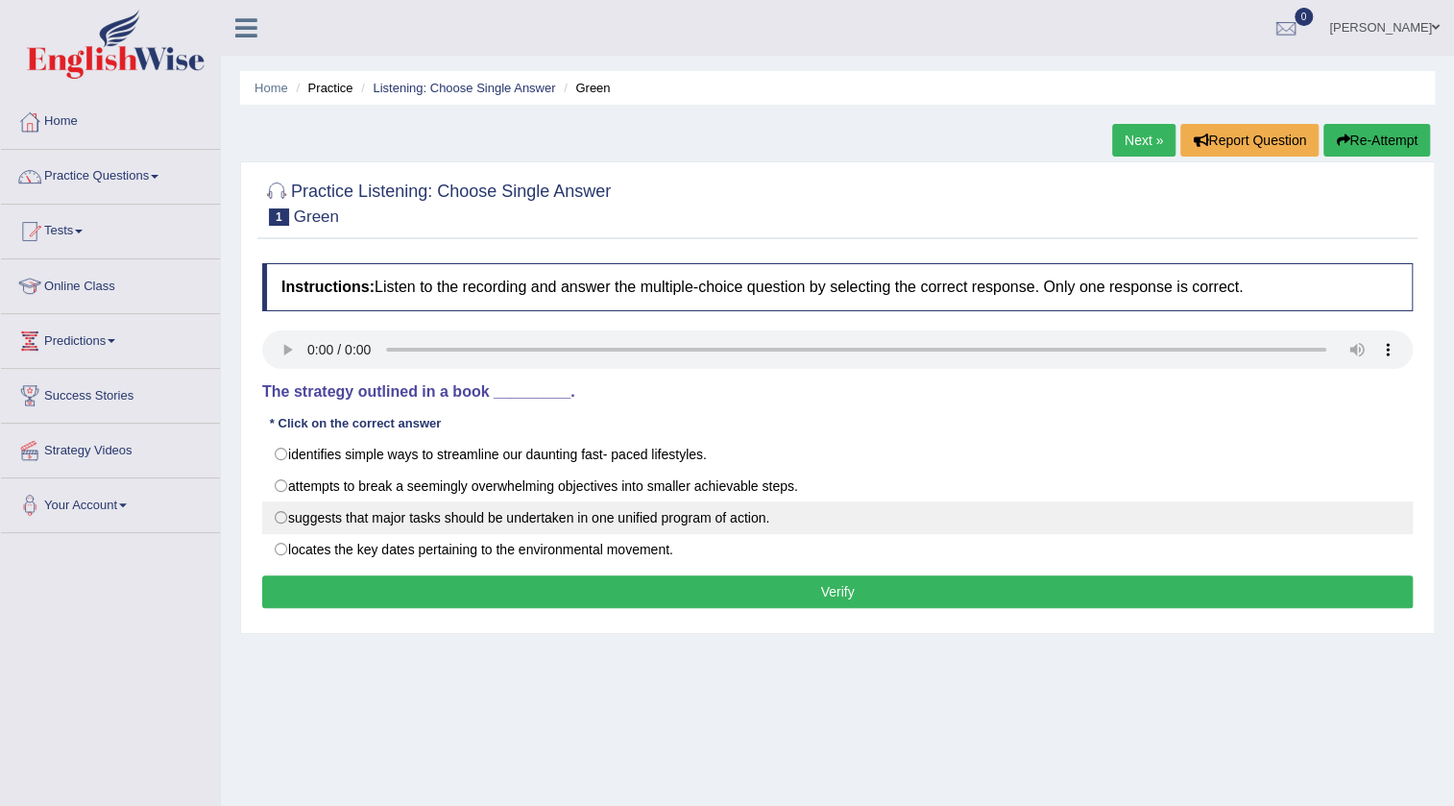
click at [353, 515] on label "suggests that major tasks should be undertaken in one unified program of action." at bounding box center [837, 517] width 1151 height 33
radio input "true"
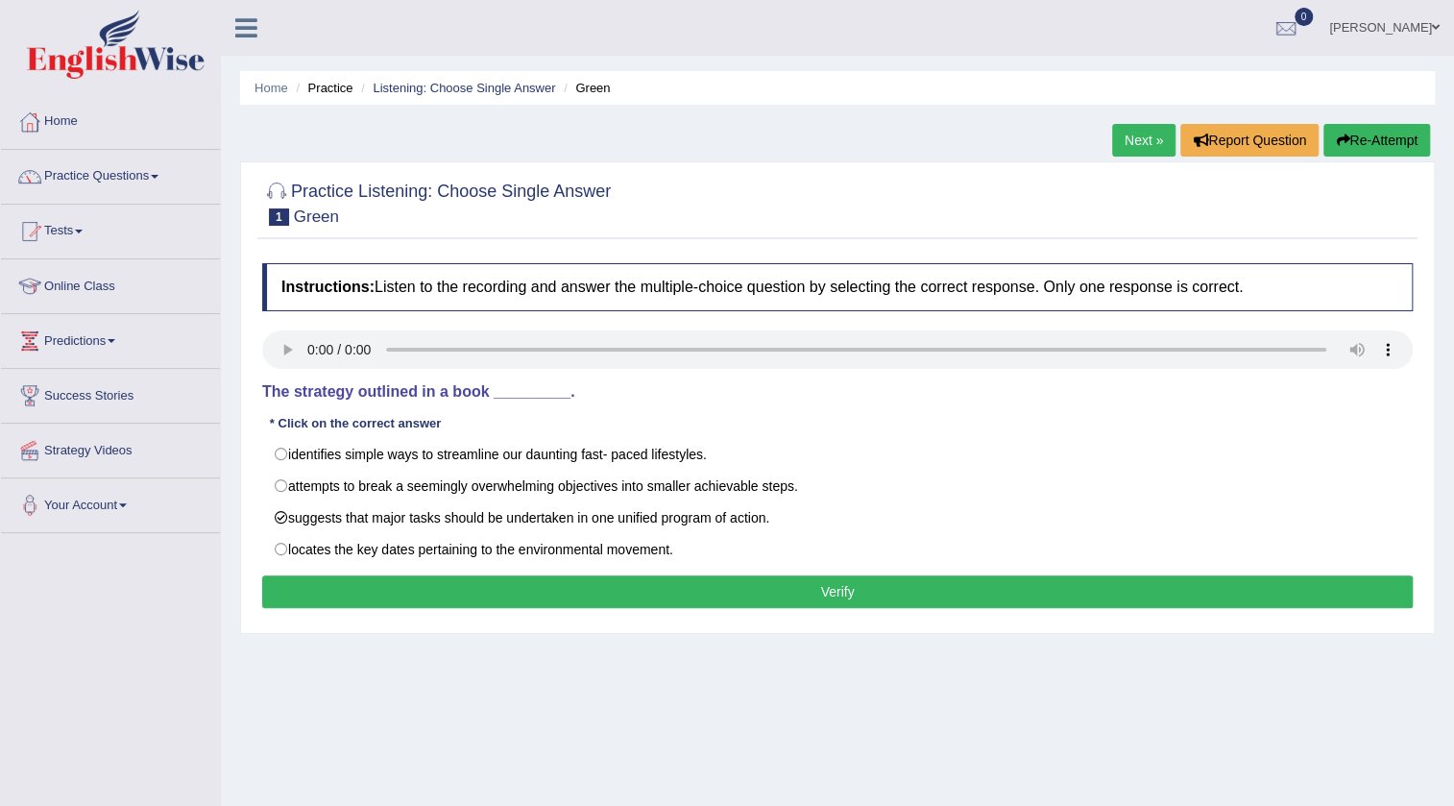
click at [362, 586] on button "Verify" at bounding box center [837, 591] width 1151 height 33
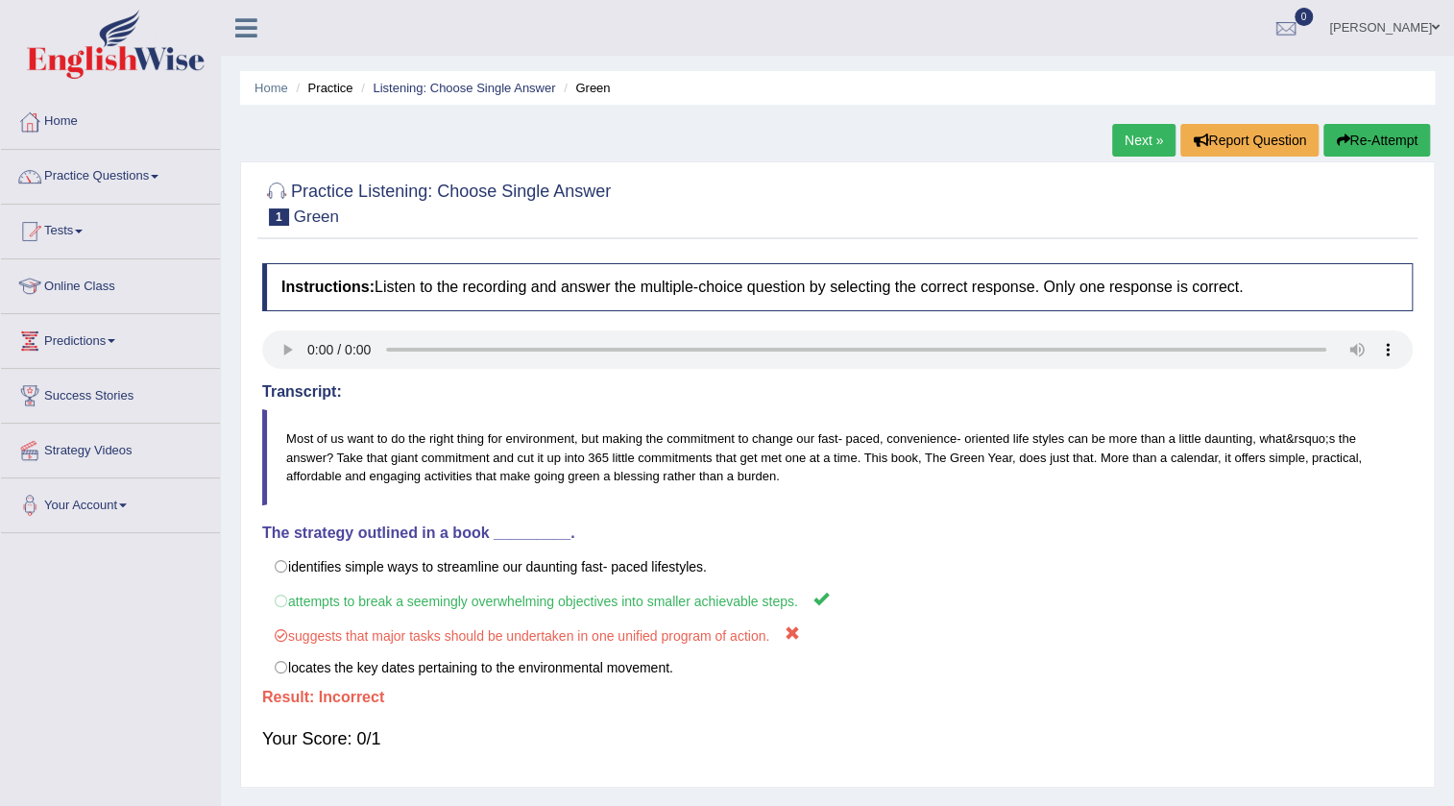
click at [1117, 131] on link "Next »" at bounding box center [1143, 140] width 63 height 33
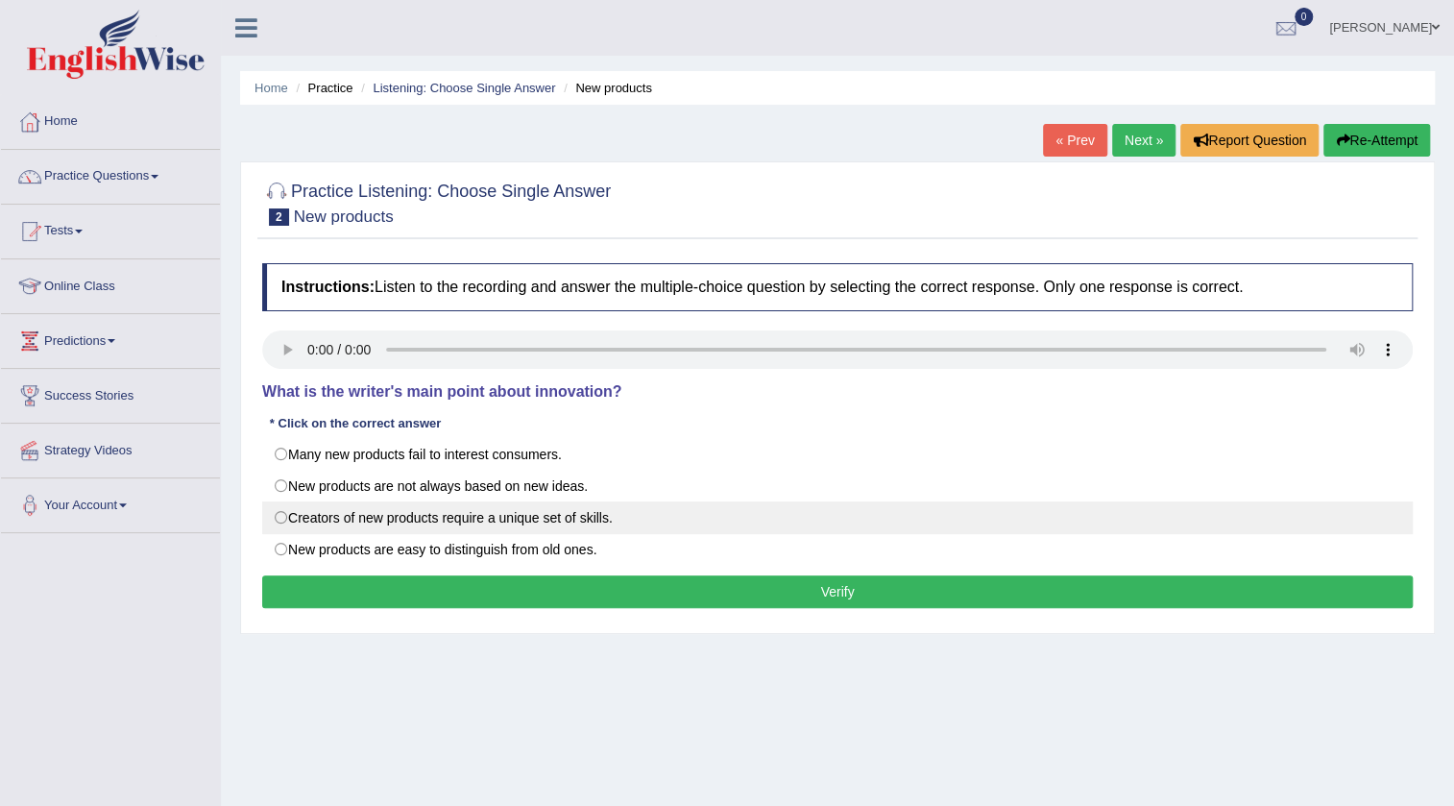
click at [323, 518] on label "Creators of new products require a unique set of skills." at bounding box center [837, 517] width 1151 height 33
radio input "true"
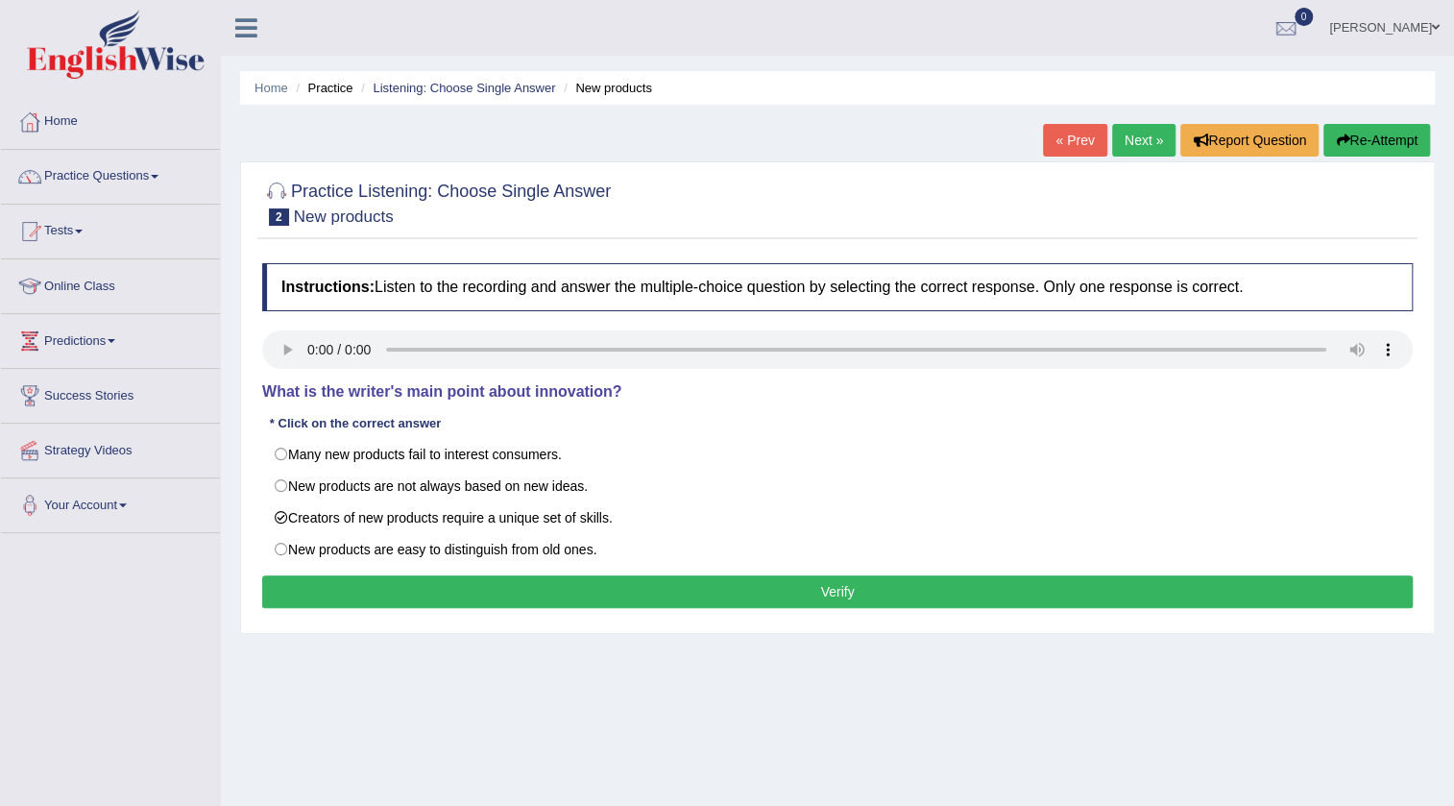
click at [548, 583] on button "Verify" at bounding box center [837, 591] width 1151 height 33
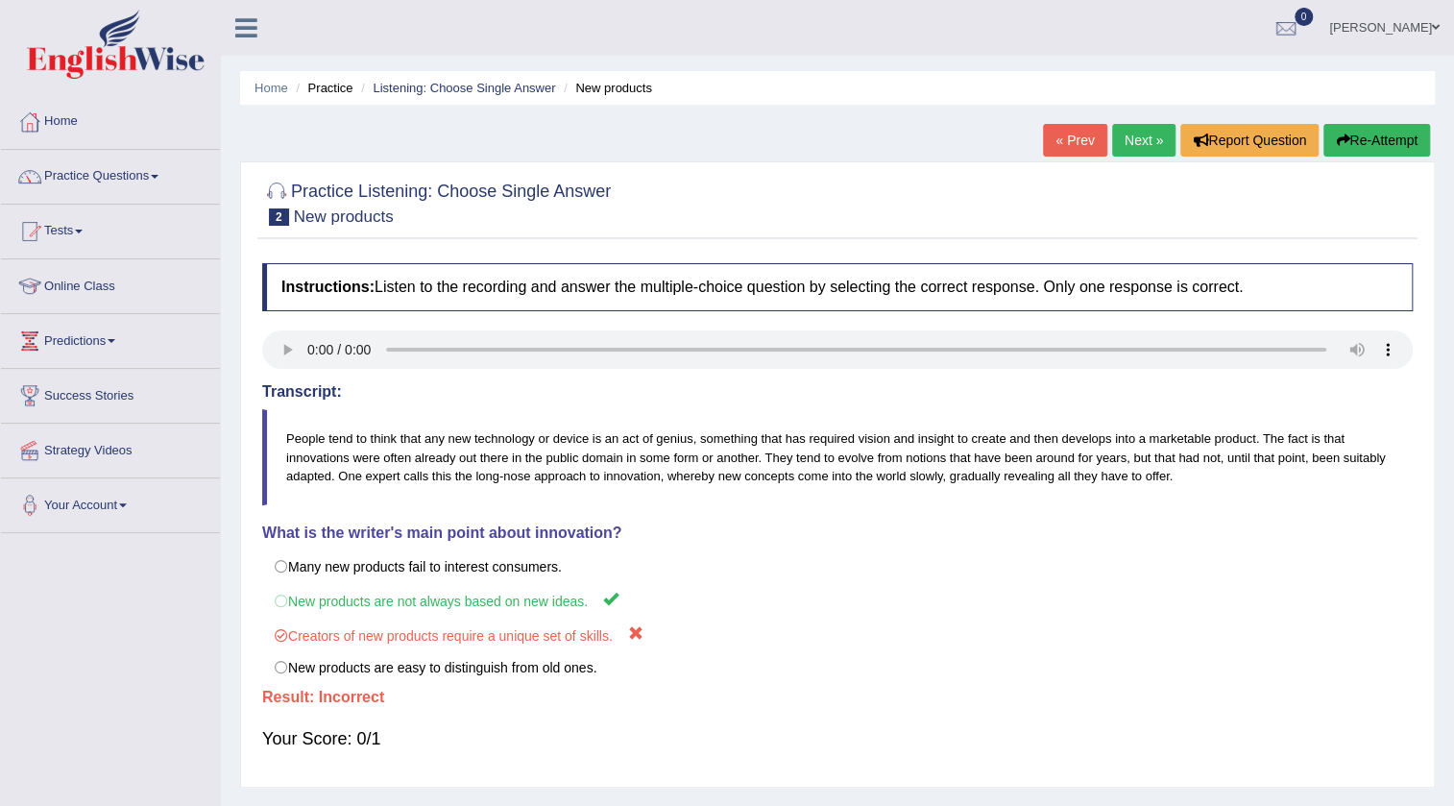
click at [1112, 141] on link "Next »" at bounding box center [1143, 140] width 63 height 33
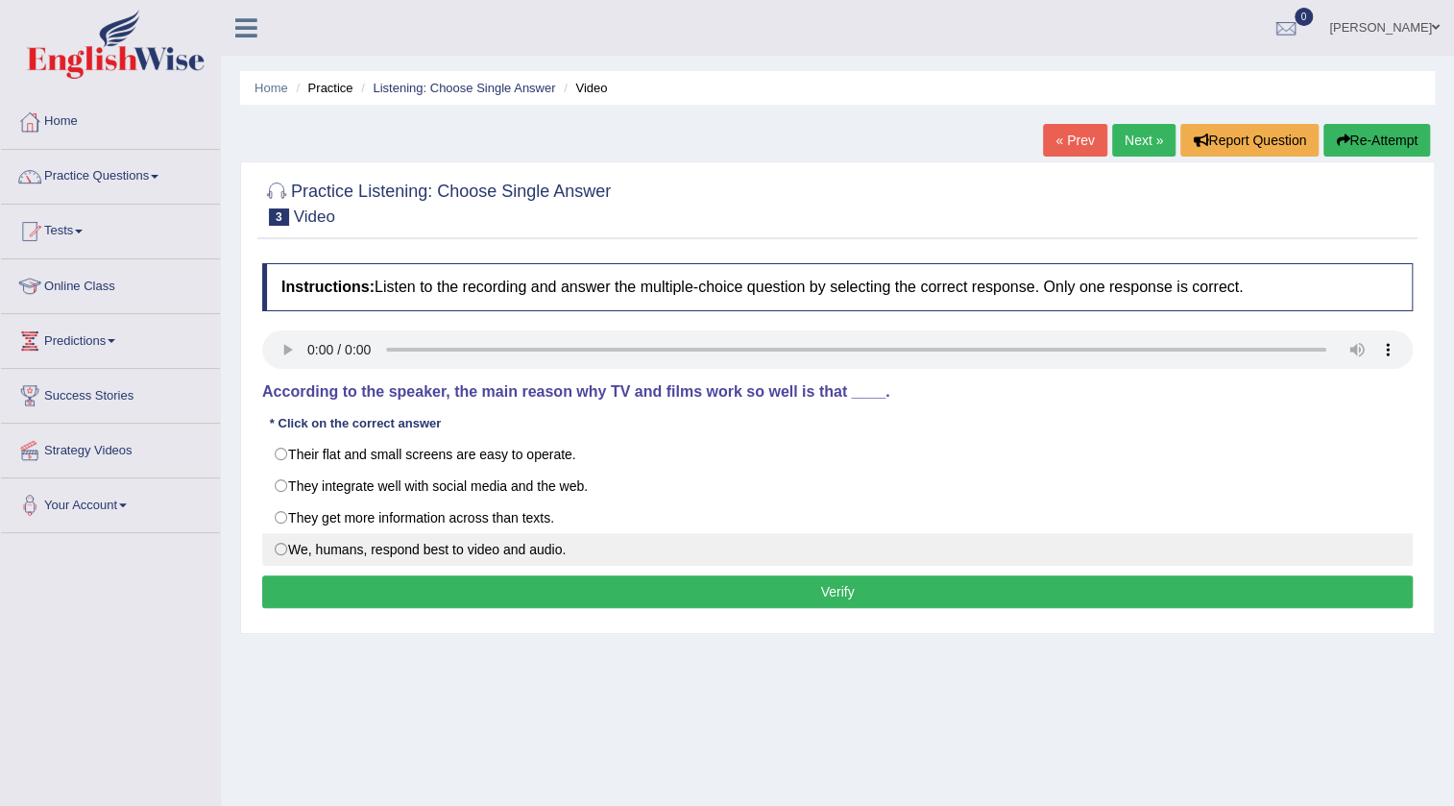
click at [393, 552] on label "We, humans, respond best to video and audio." at bounding box center [837, 549] width 1151 height 33
radio input "true"
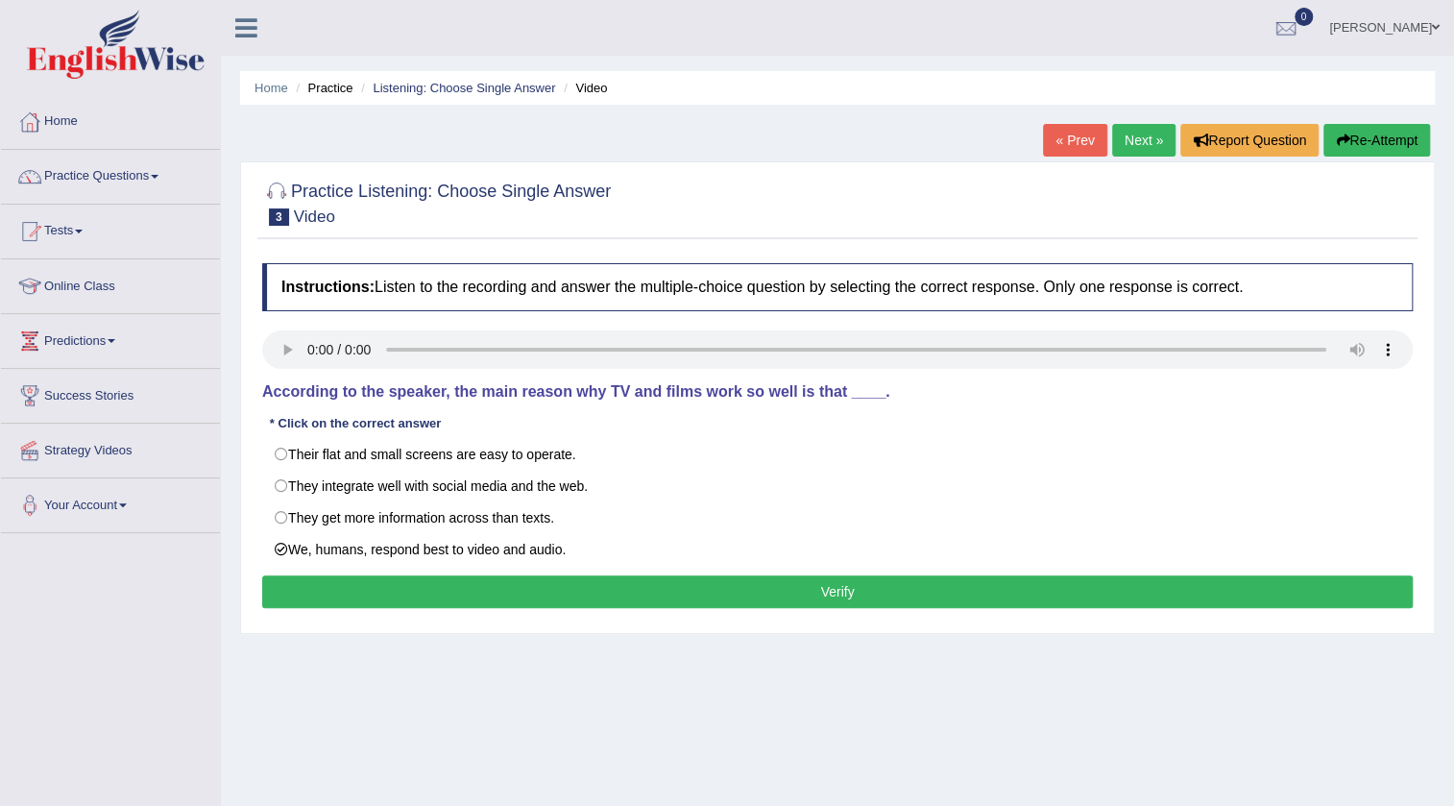
click at [384, 595] on button "Verify" at bounding box center [837, 591] width 1151 height 33
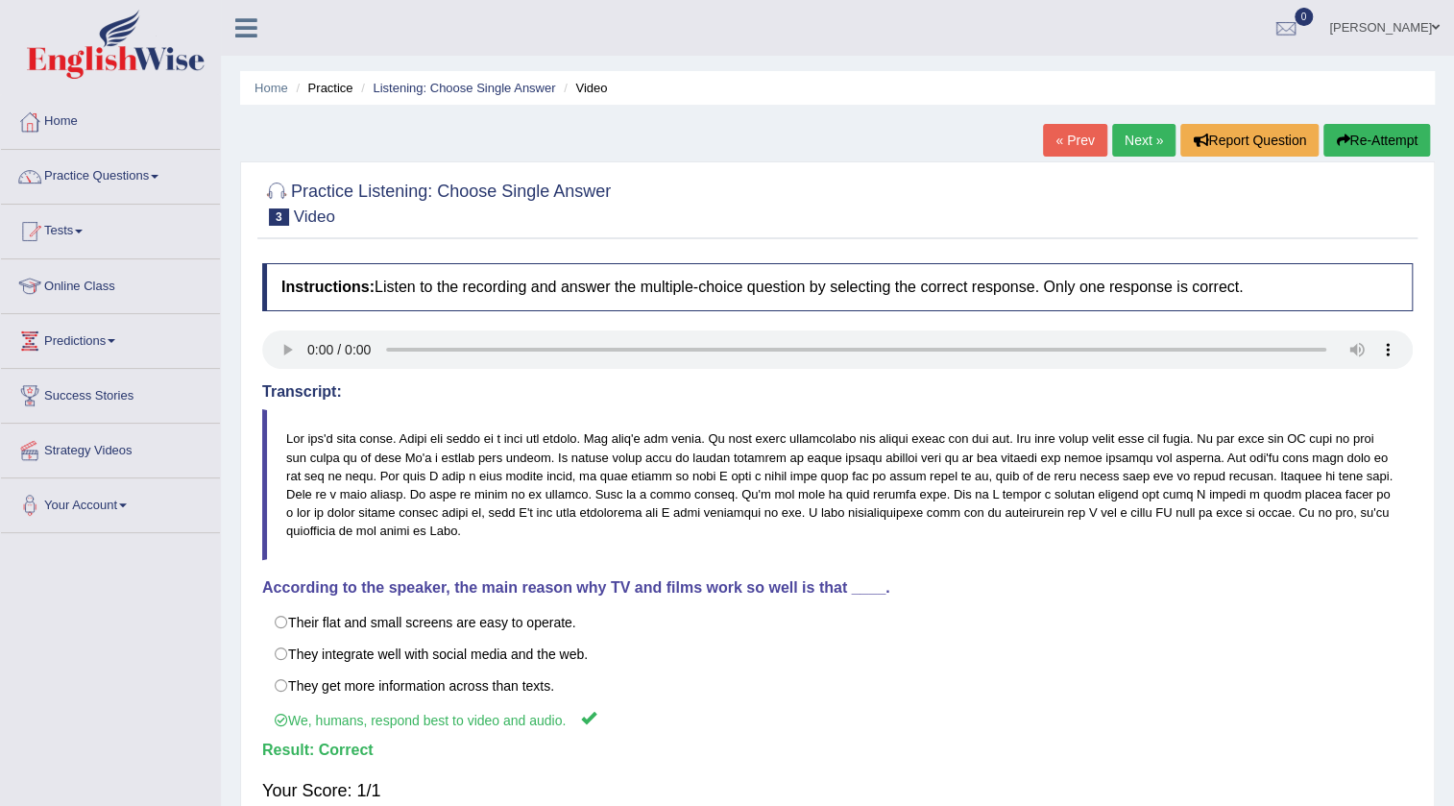
click at [1139, 128] on link "Next »" at bounding box center [1143, 140] width 63 height 33
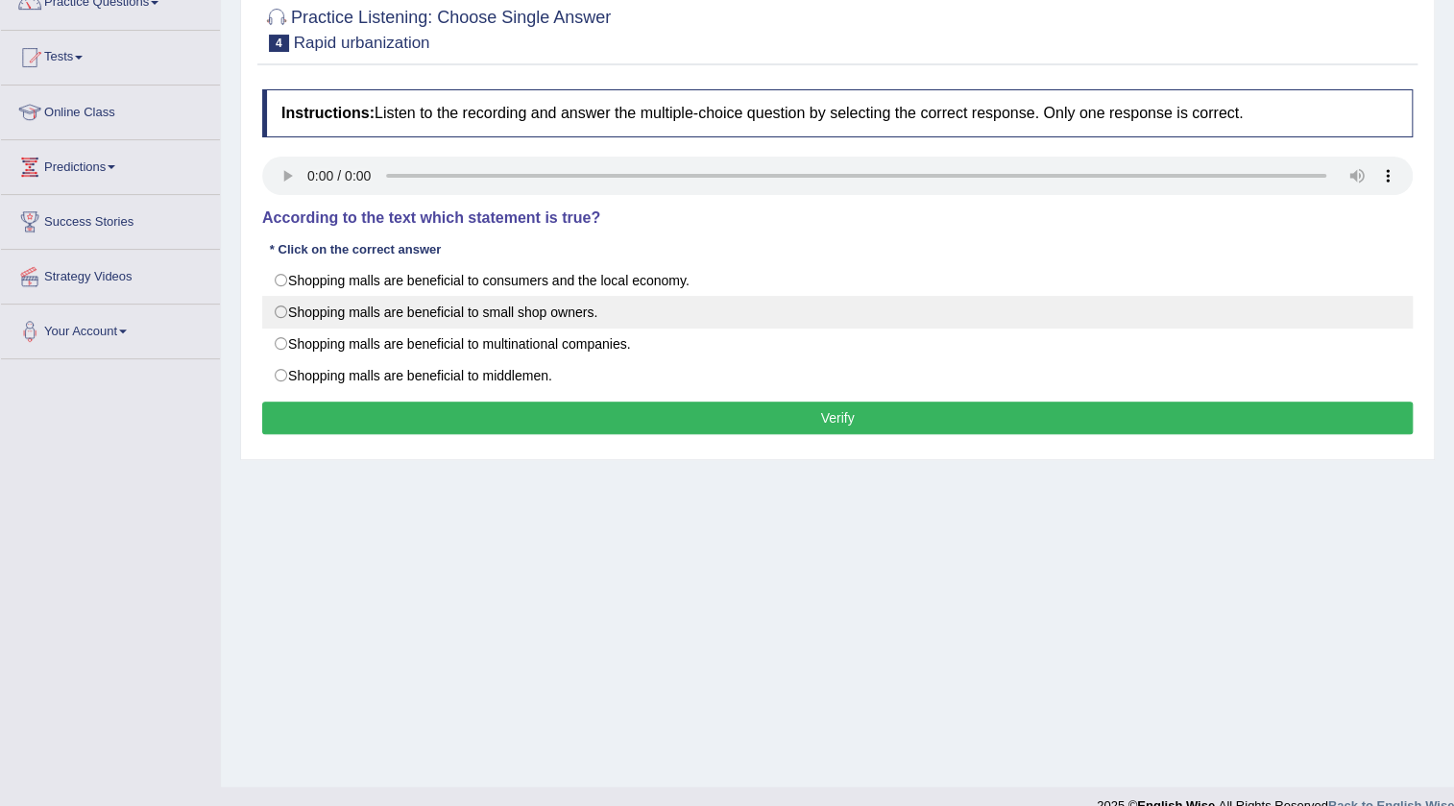
click at [463, 305] on label "Shopping malls are beneficial to small shop owners." at bounding box center [837, 312] width 1151 height 33
radio input "true"
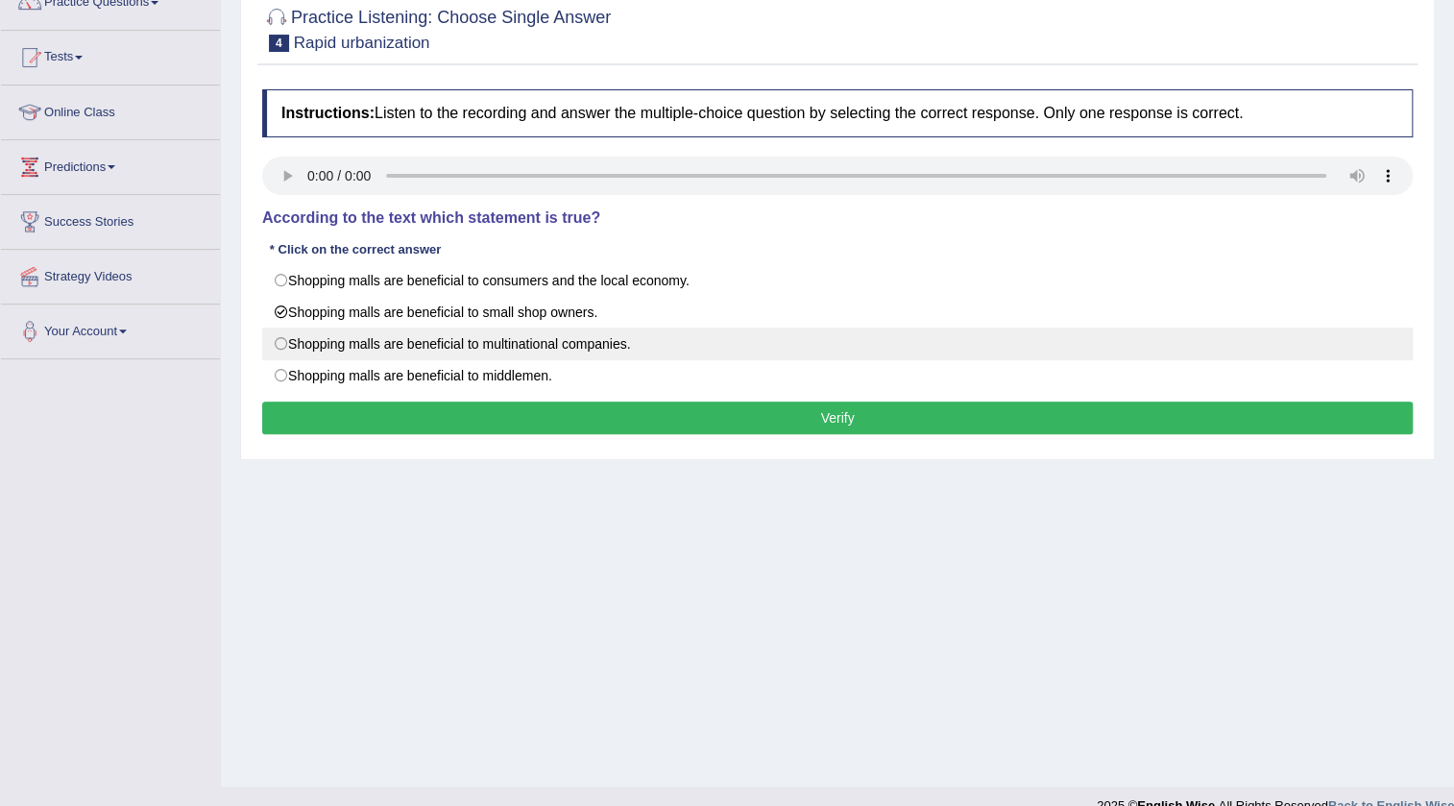
click at [537, 350] on label "Shopping malls are beneficial to multinational companies." at bounding box center [837, 344] width 1151 height 33
radio input "true"
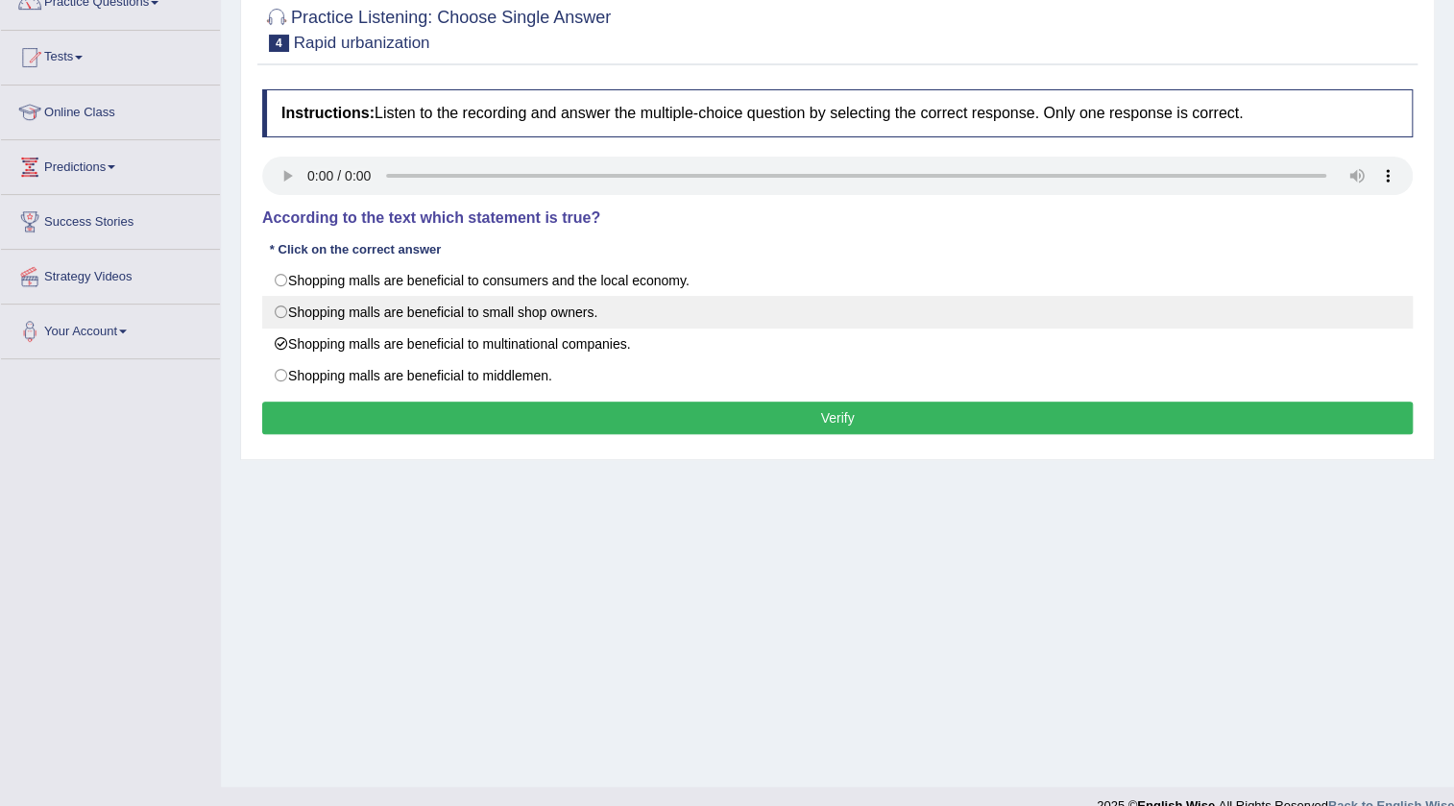
click at [543, 317] on label "Shopping malls are beneficial to small shop owners." at bounding box center [837, 312] width 1151 height 33
radio input "true"
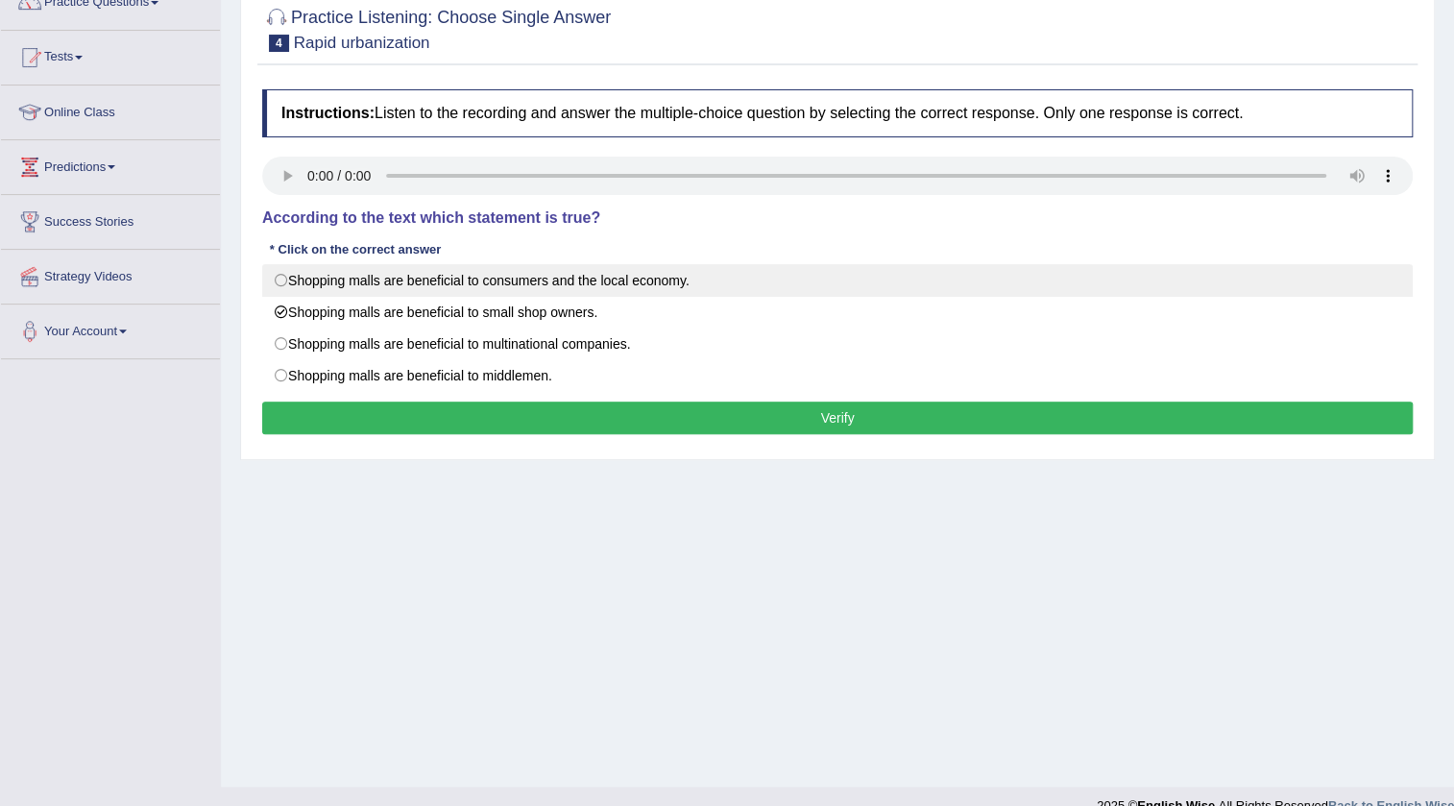
click at [517, 280] on label "Shopping malls are beneficial to consumers and the local economy." at bounding box center [837, 280] width 1151 height 33
radio input "true"
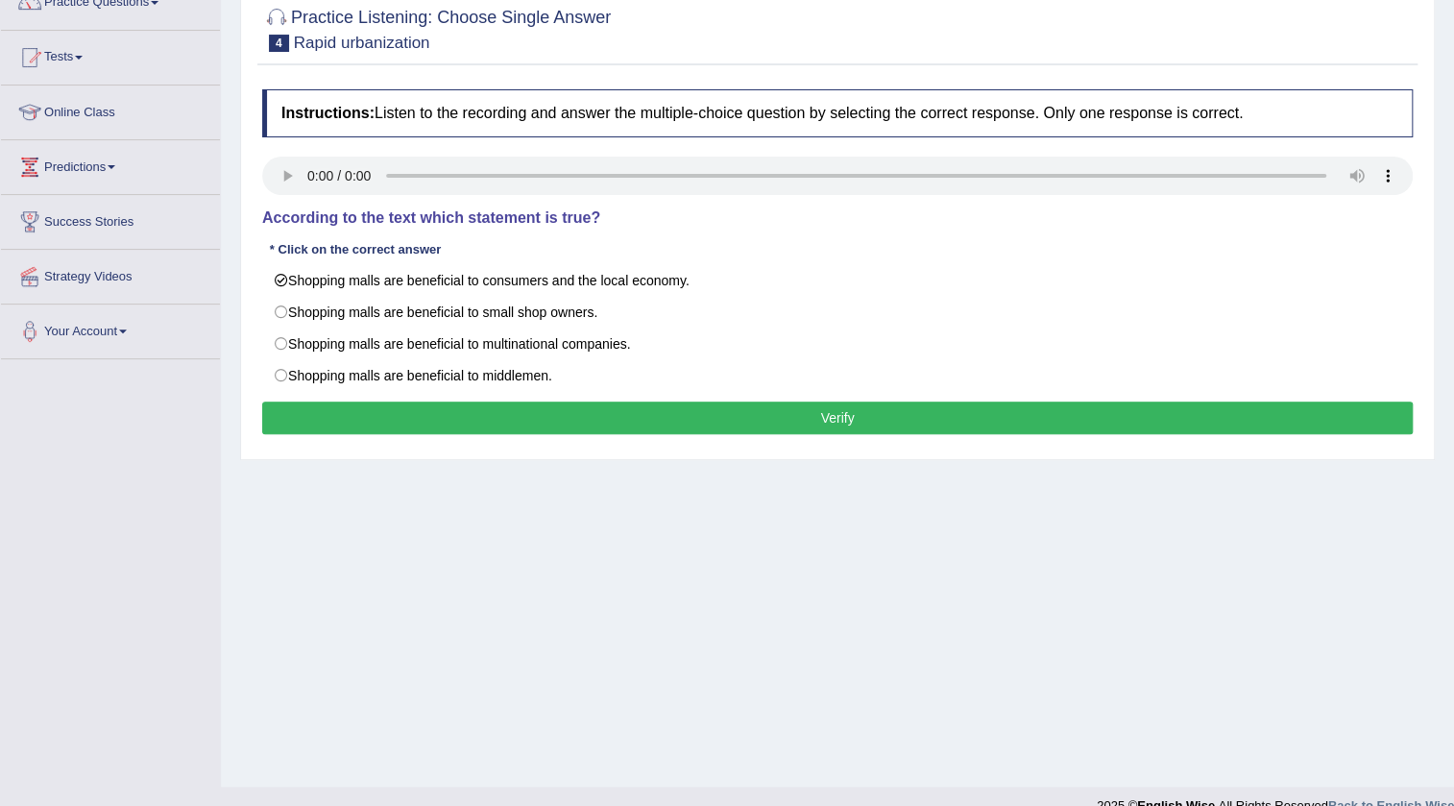
click at [404, 402] on button "Verify" at bounding box center [837, 418] width 1151 height 33
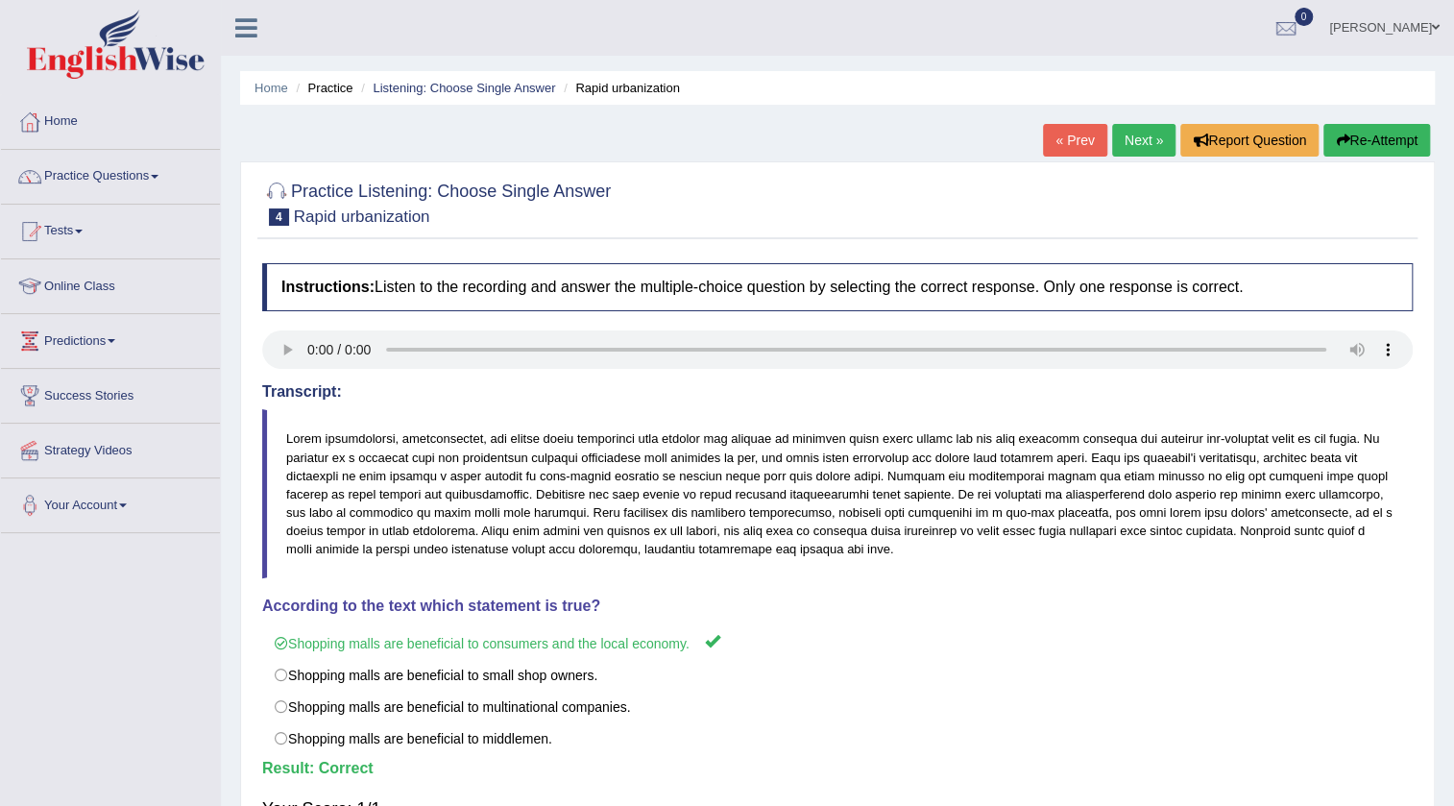
click at [1116, 126] on link "Next »" at bounding box center [1143, 140] width 63 height 33
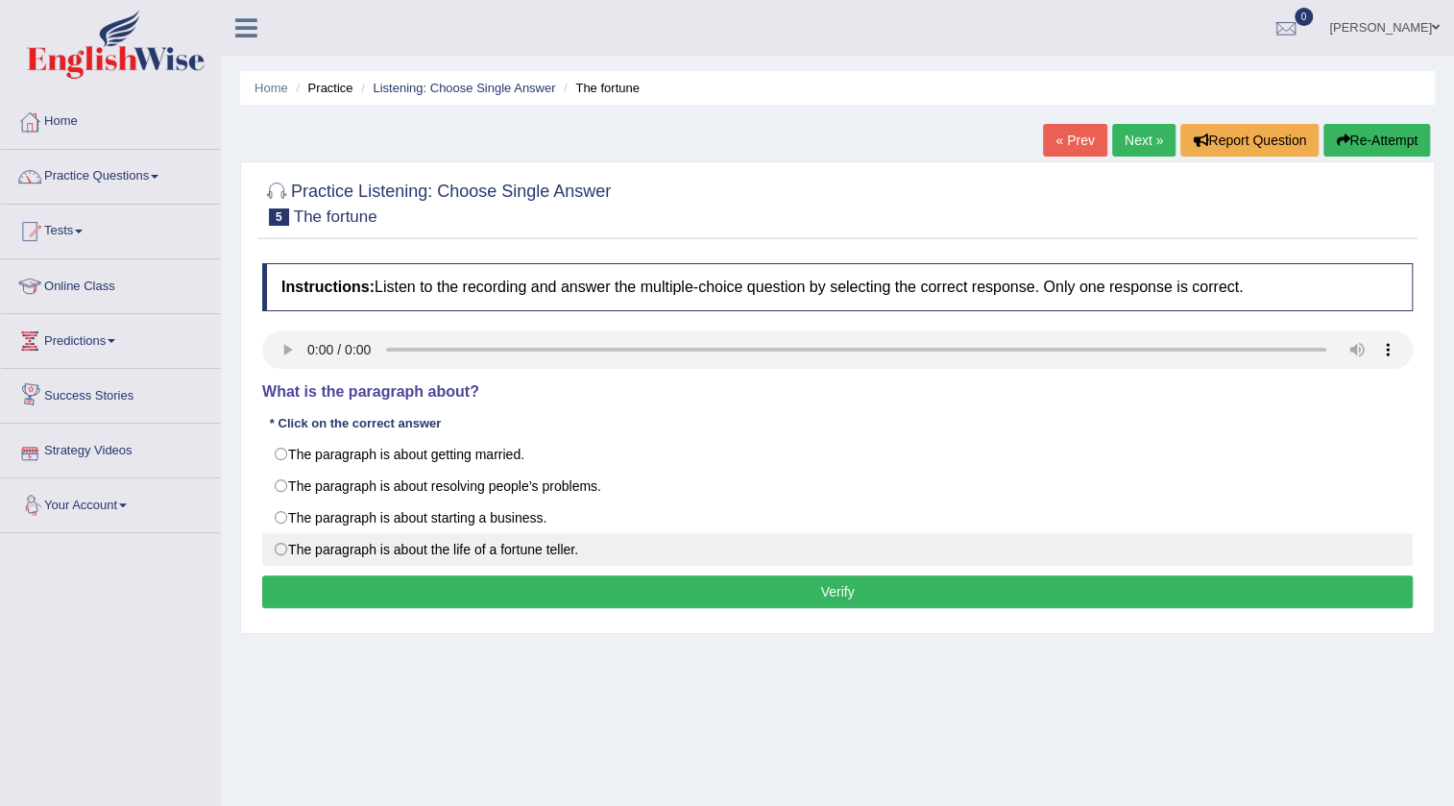
click at [301, 545] on label "The paragraph is about the life of a fortune teller." at bounding box center [837, 549] width 1151 height 33
radio input "true"
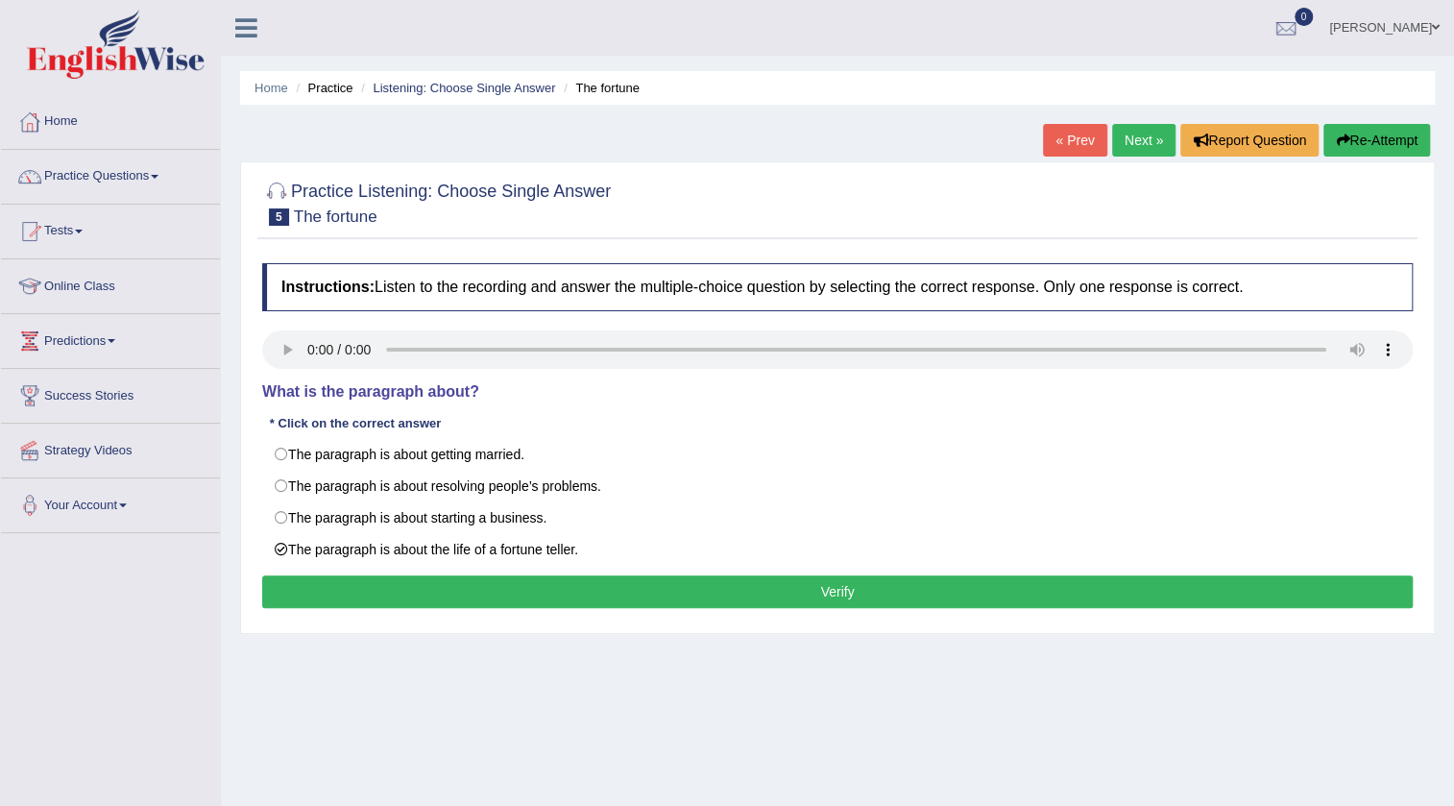
click at [876, 595] on button "Verify" at bounding box center [837, 591] width 1151 height 33
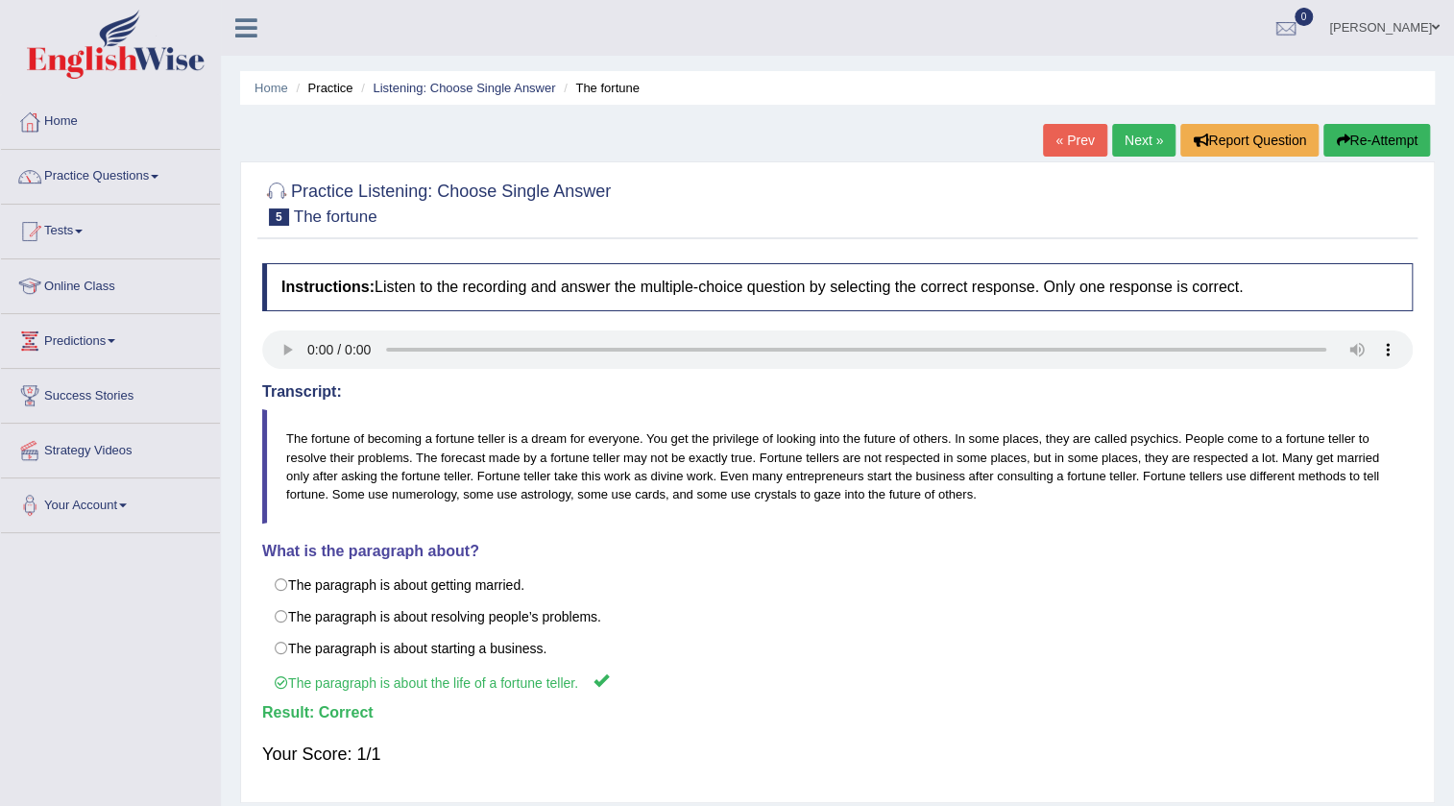
click at [1132, 124] on link "Next »" at bounding box center [1143, 140] width 63 height 33
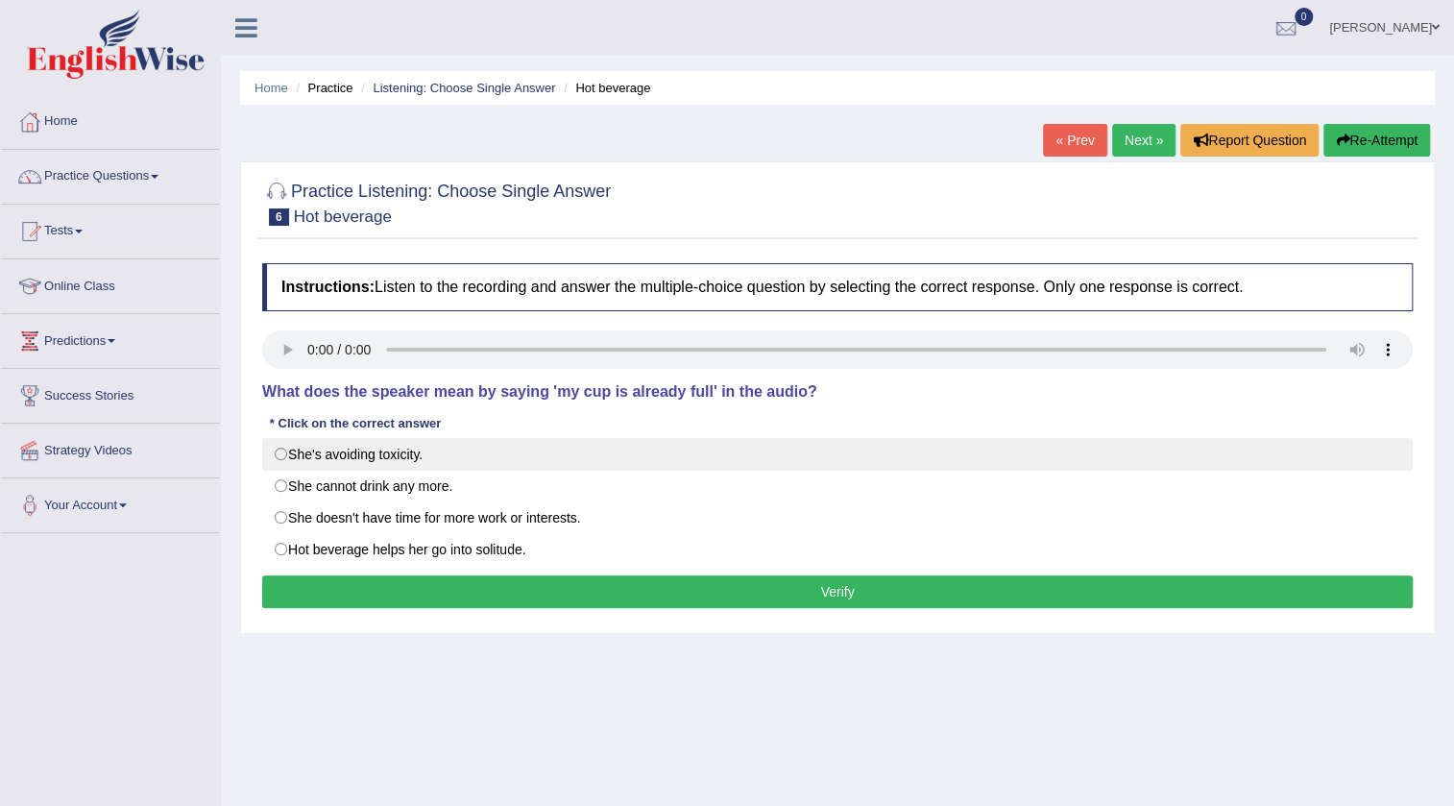
click at [309, 459] on label "She's avoiding toxicity." at bounding box center [837, 454] width 1151 height 33
radio input "true"
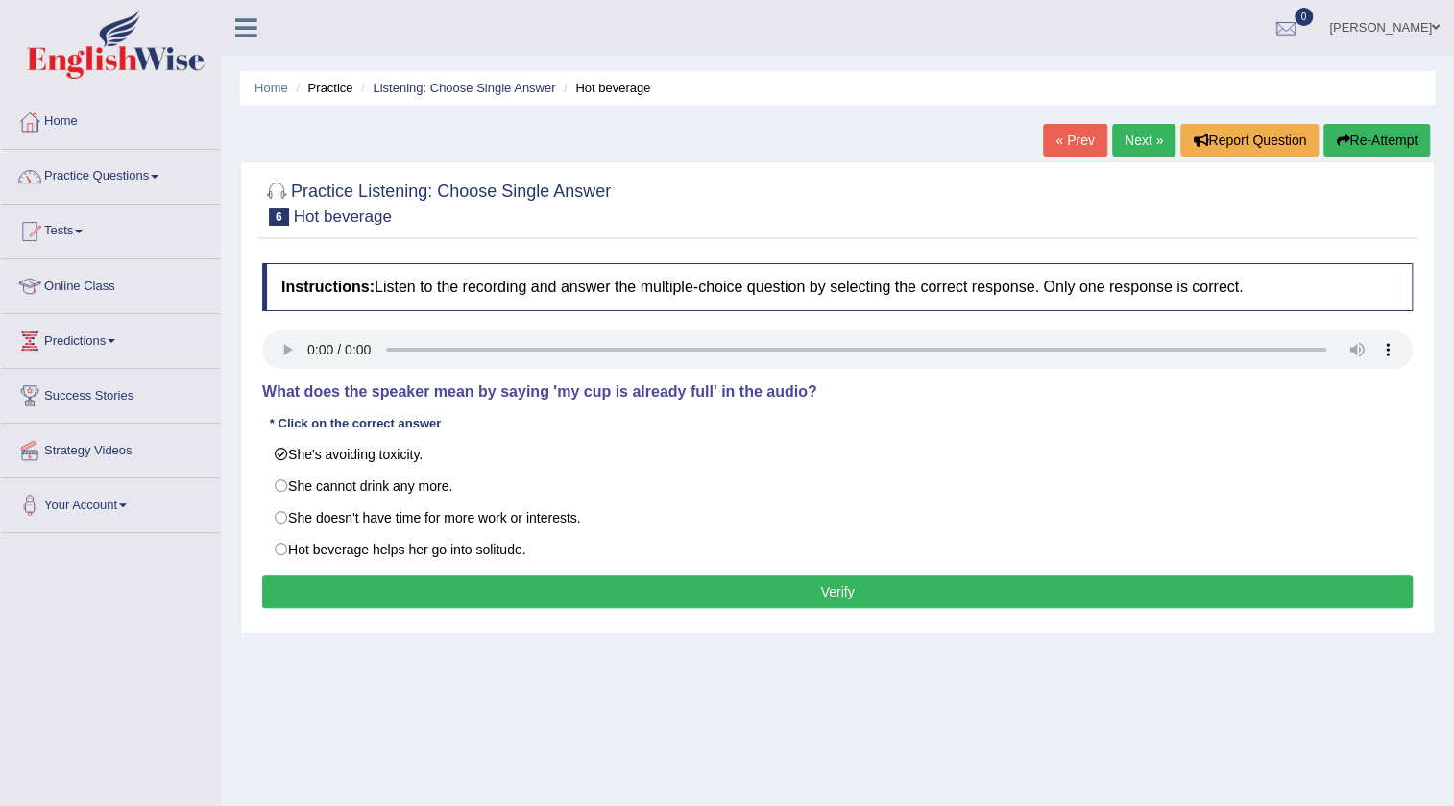
click at [307, 582] on button "Verify" at bounding box center [837, 591] width 1151 height 33
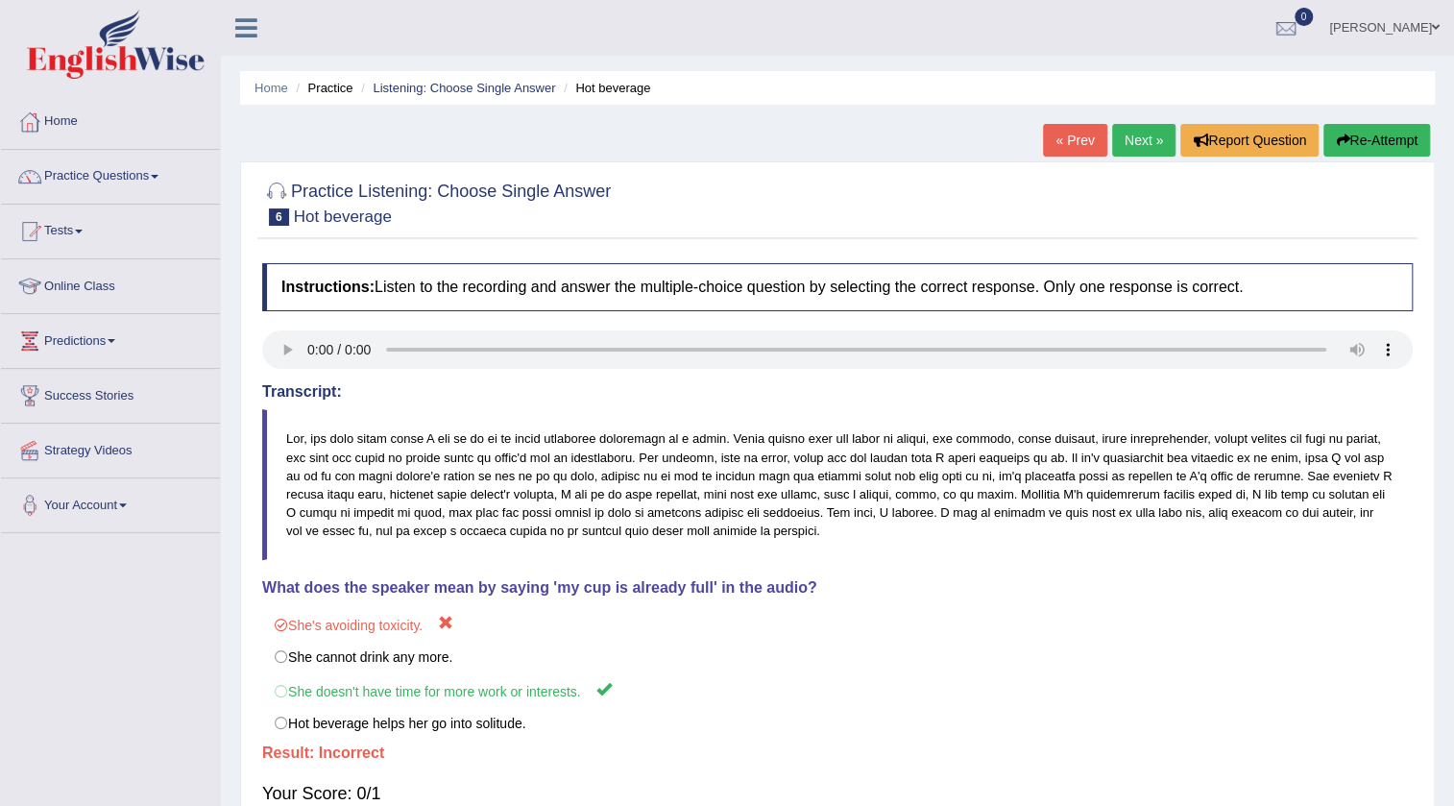
click at [1146, 146] on link "Next »" at bounding box center [1143, 140] width 63 height 33
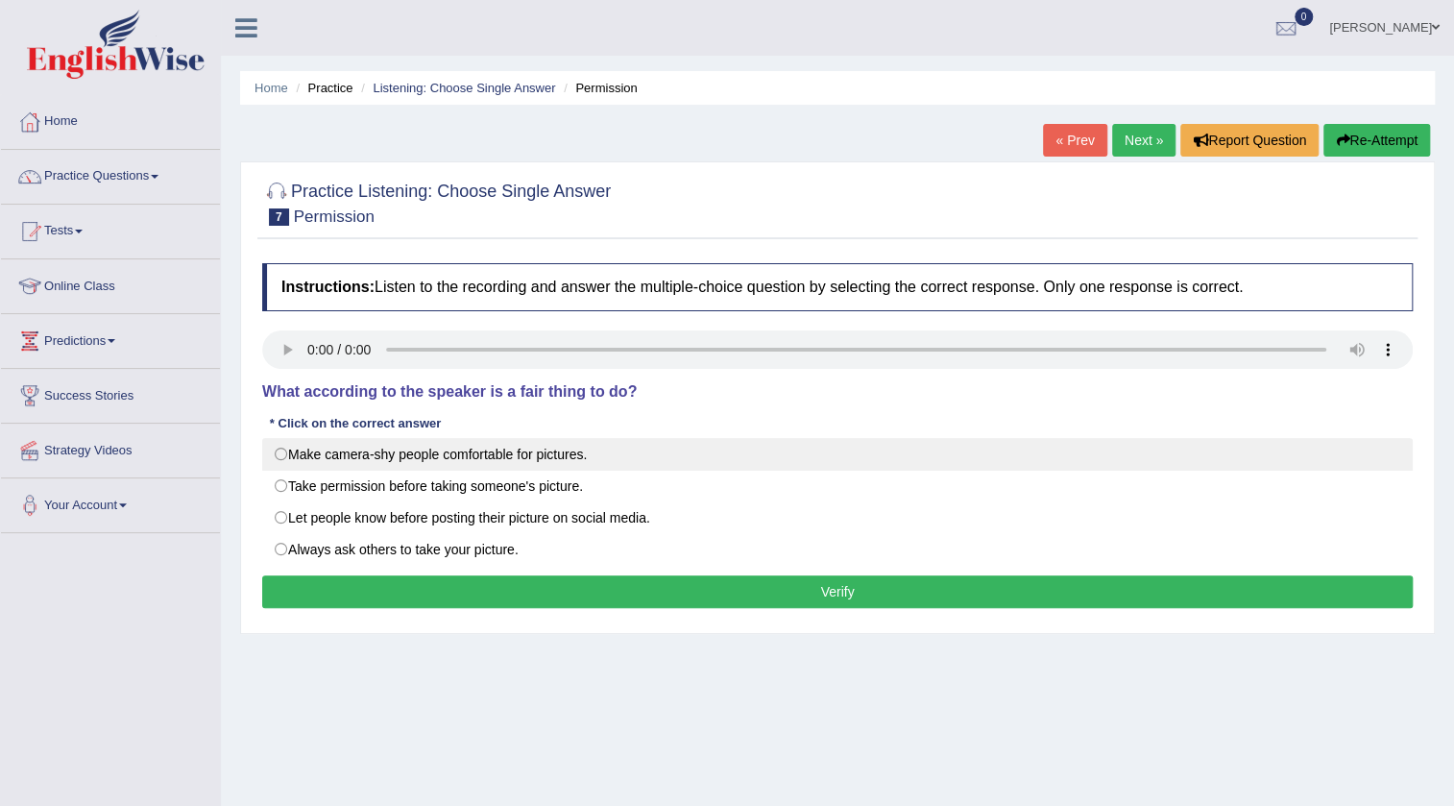
click at [333, 454] on label "Make camera-shy people comfortable for pictures." at bounding box center [837, 454] width 1151 height 33
radio input "true"
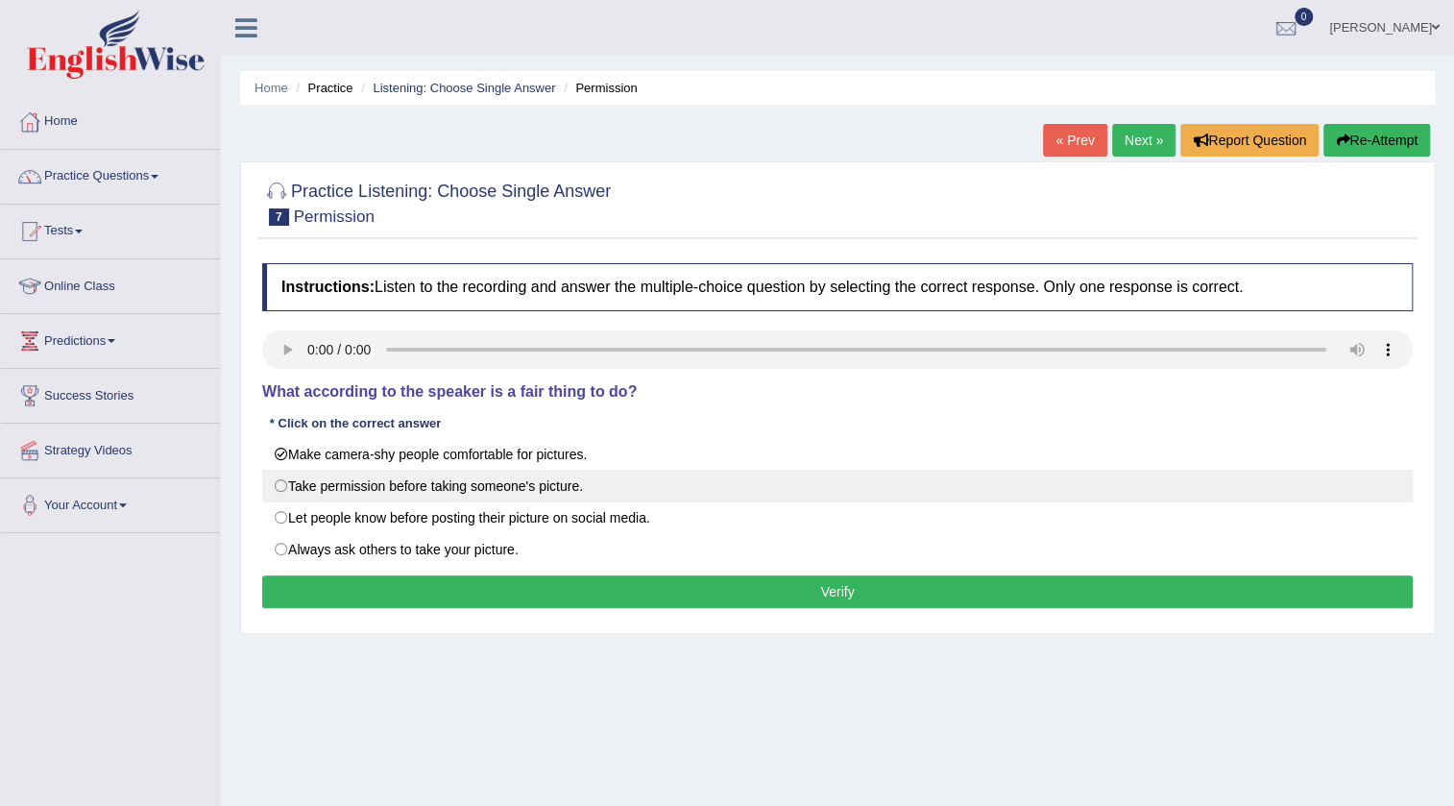
click at [405, 491] on label "Take permission before taking someone's picture." at bounding box center [837, 486] width 1151 height 33
radio input "true"
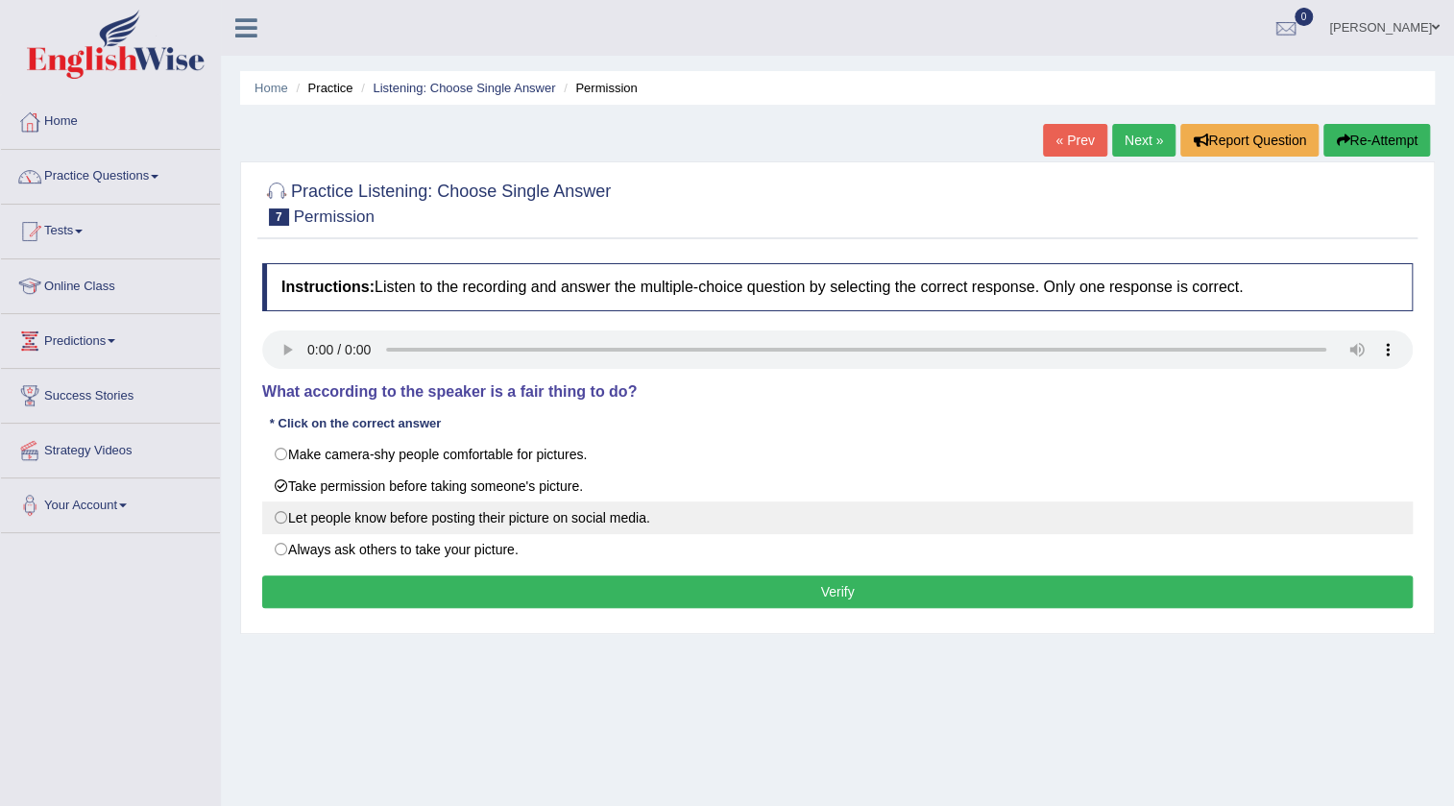
click at [409, 519] on label "Let people know before posting their picture on social media." at bounding box center [837, 517] width 1151 height 33
radio input "true"
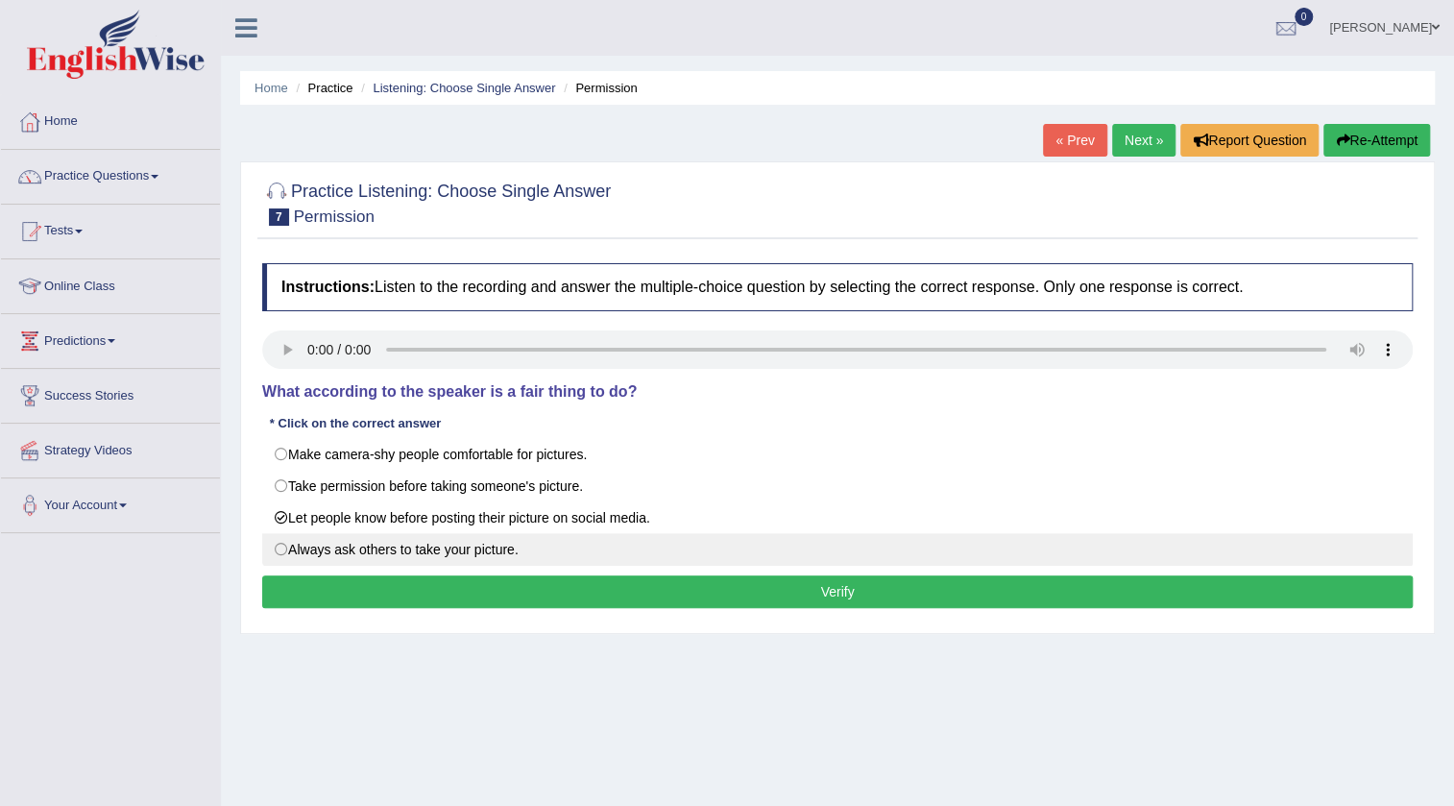
click at [335, 550] on label "Always ask others to take your picture." at bounding box center [837, 549] width 1151 height 33
radio input "true"
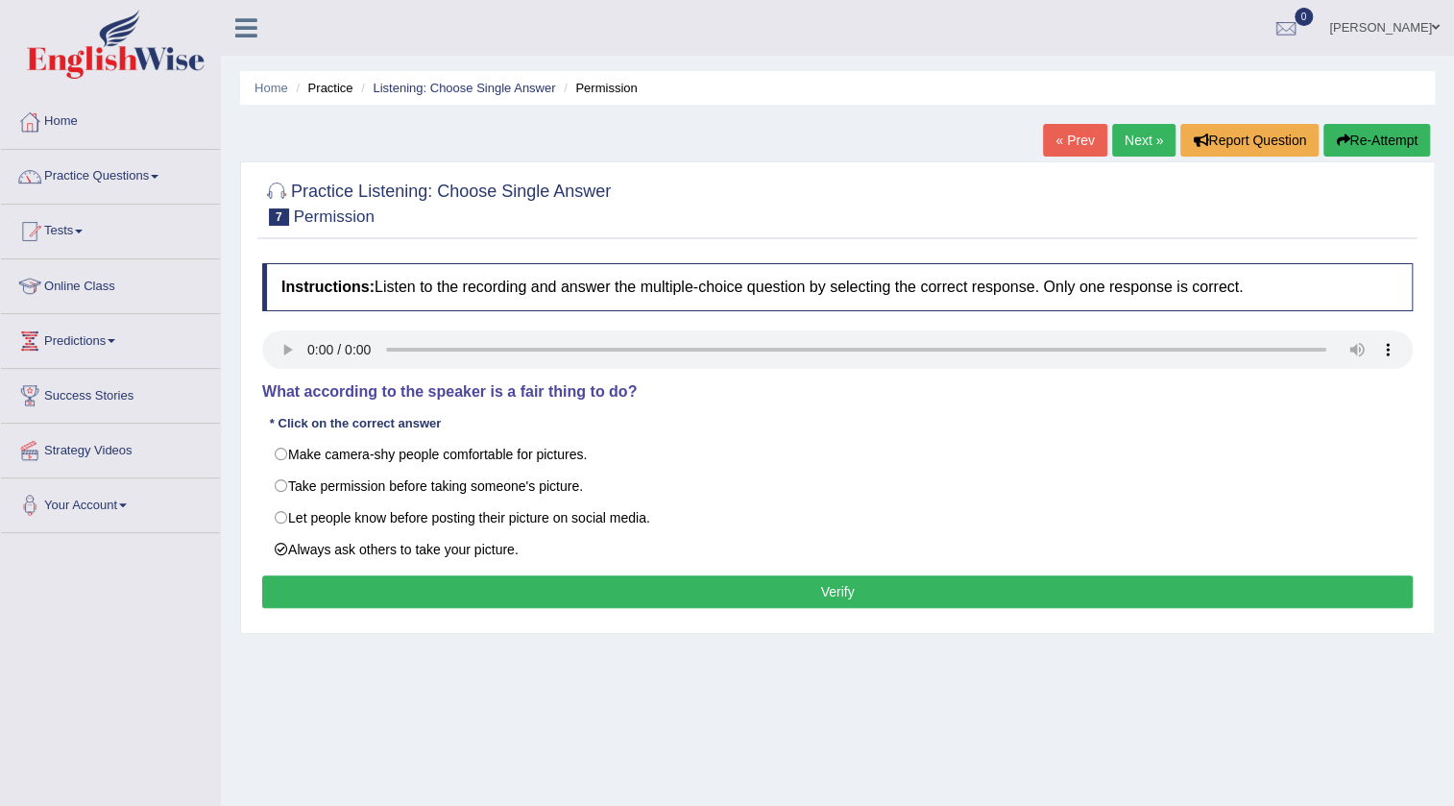
click at [364, 583] on button "Verify" at bounding box center [837, 591] width 1151 height 33
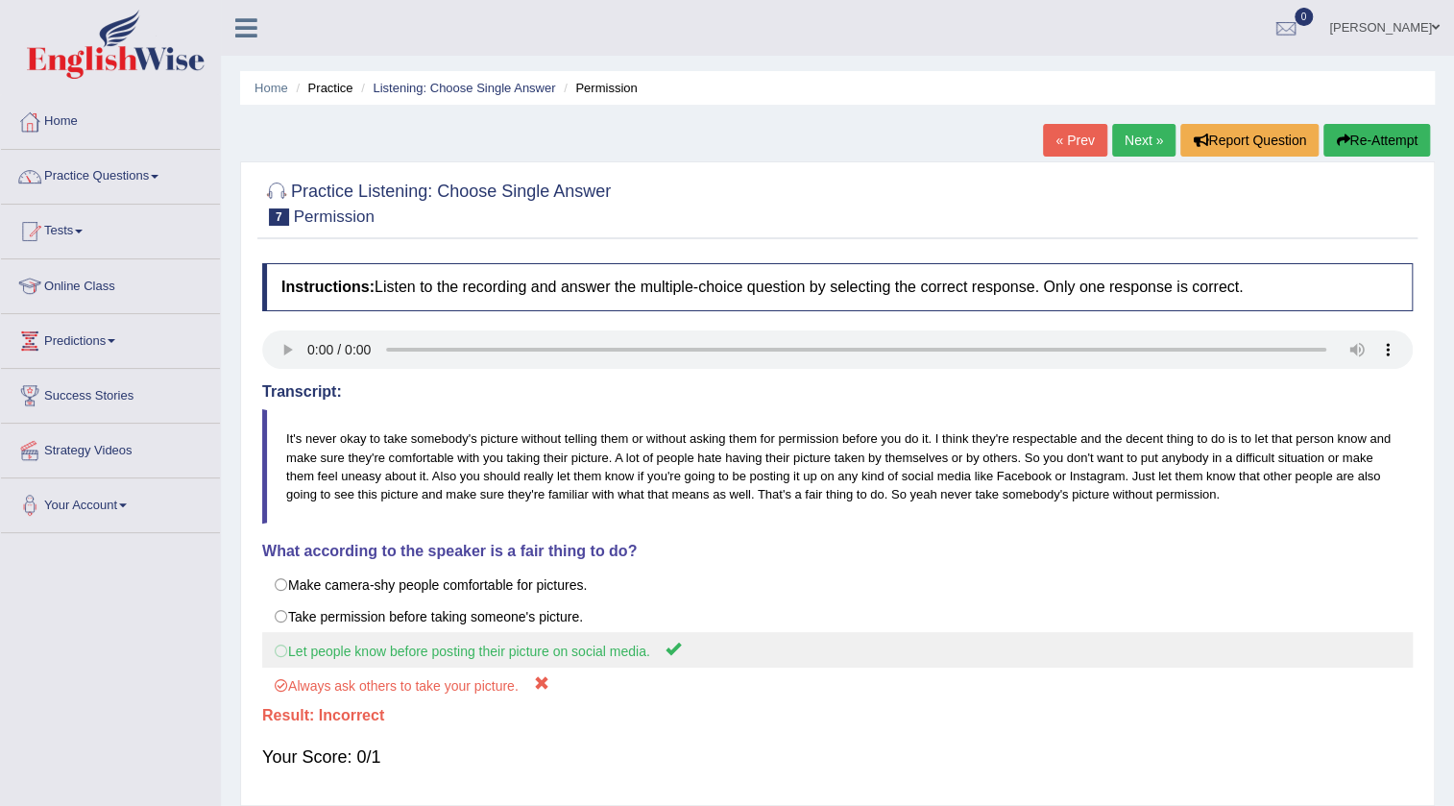
click at [336, 653] on label "Let people know before posting their picture on social media." at bounding box center [837, 650] width 1151 height 36
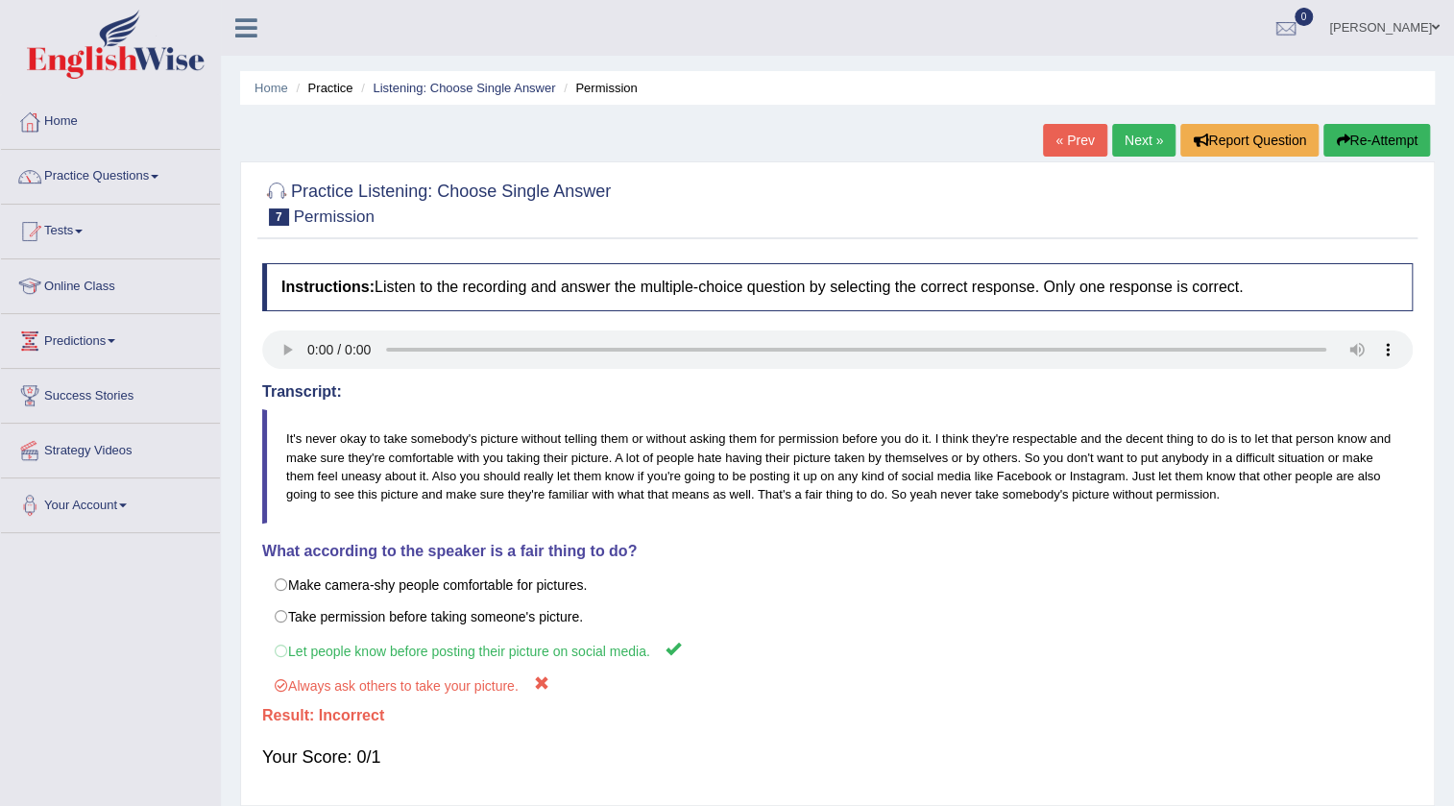
click at [1086, 152] on link "« Prev" at bounding box center [1074, 140] width 63 height 33
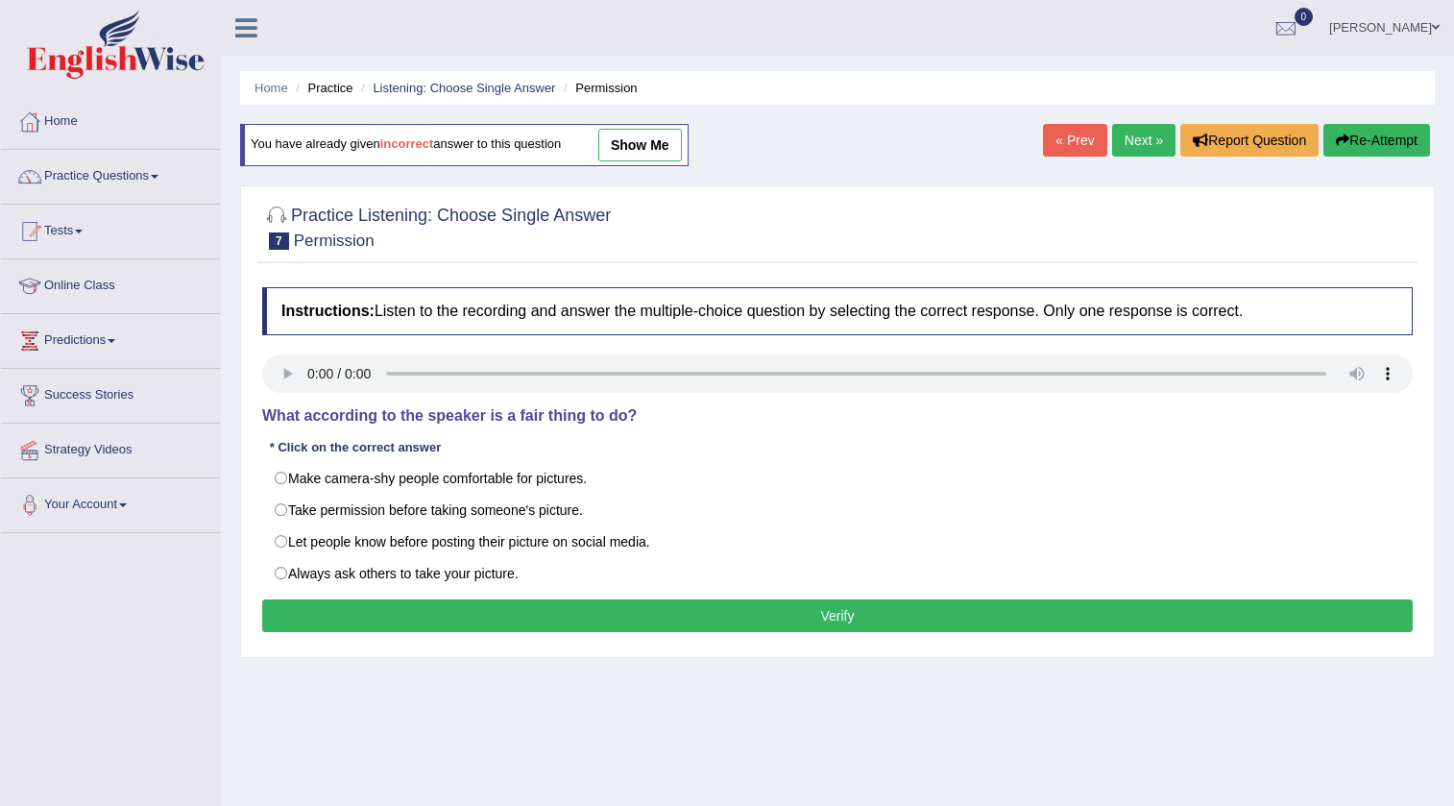
click at [475, 546] on label "Let people know before posting their picture on social media." at bounding box center [837, 541] width 1151 height 33
radio input "true"
click at [480, 621] on button "Verify" at bounding box center [837, 615] width 1151 height 33
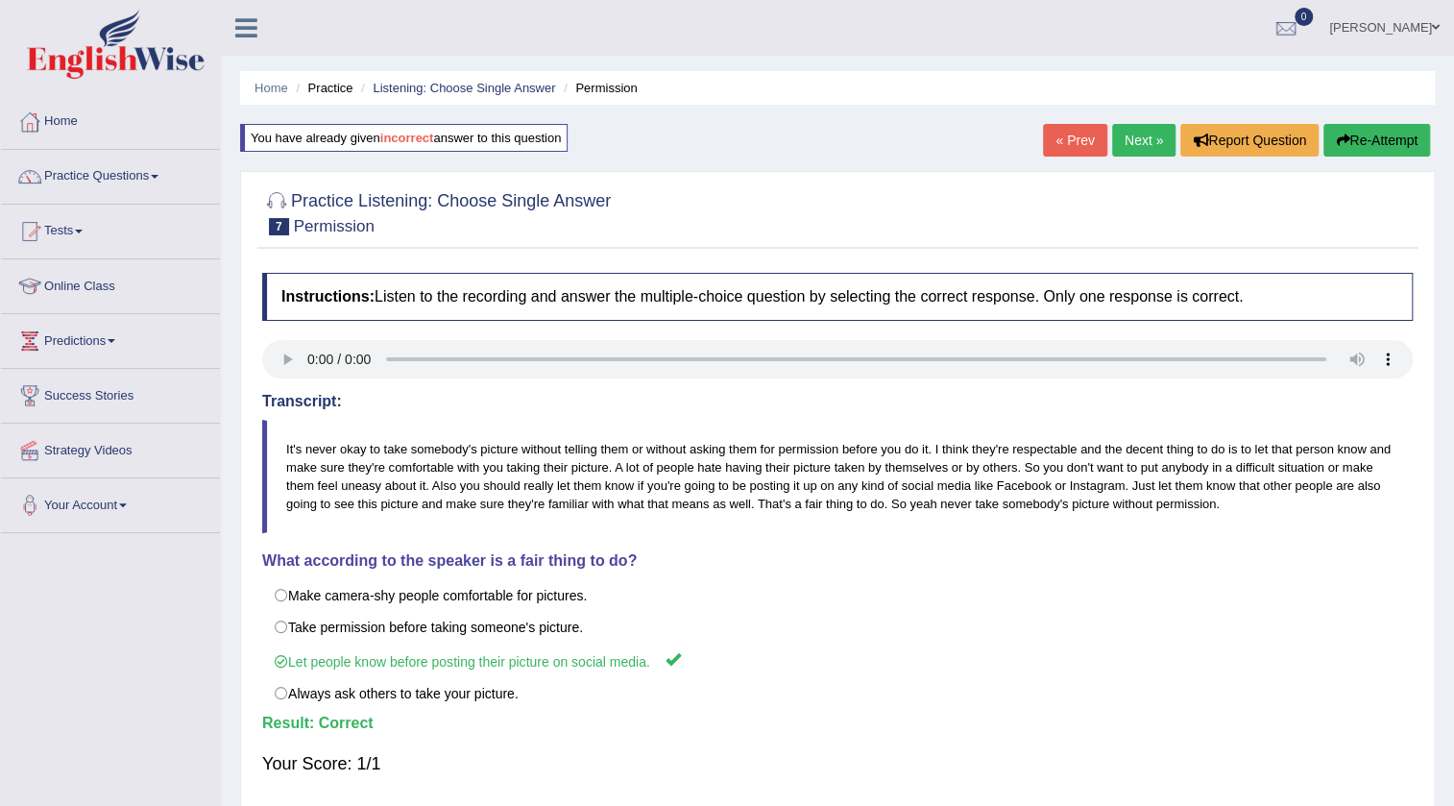
click at [1112, 139] on link "Next »" at bounding box center [1143, 140] width 63 height 33
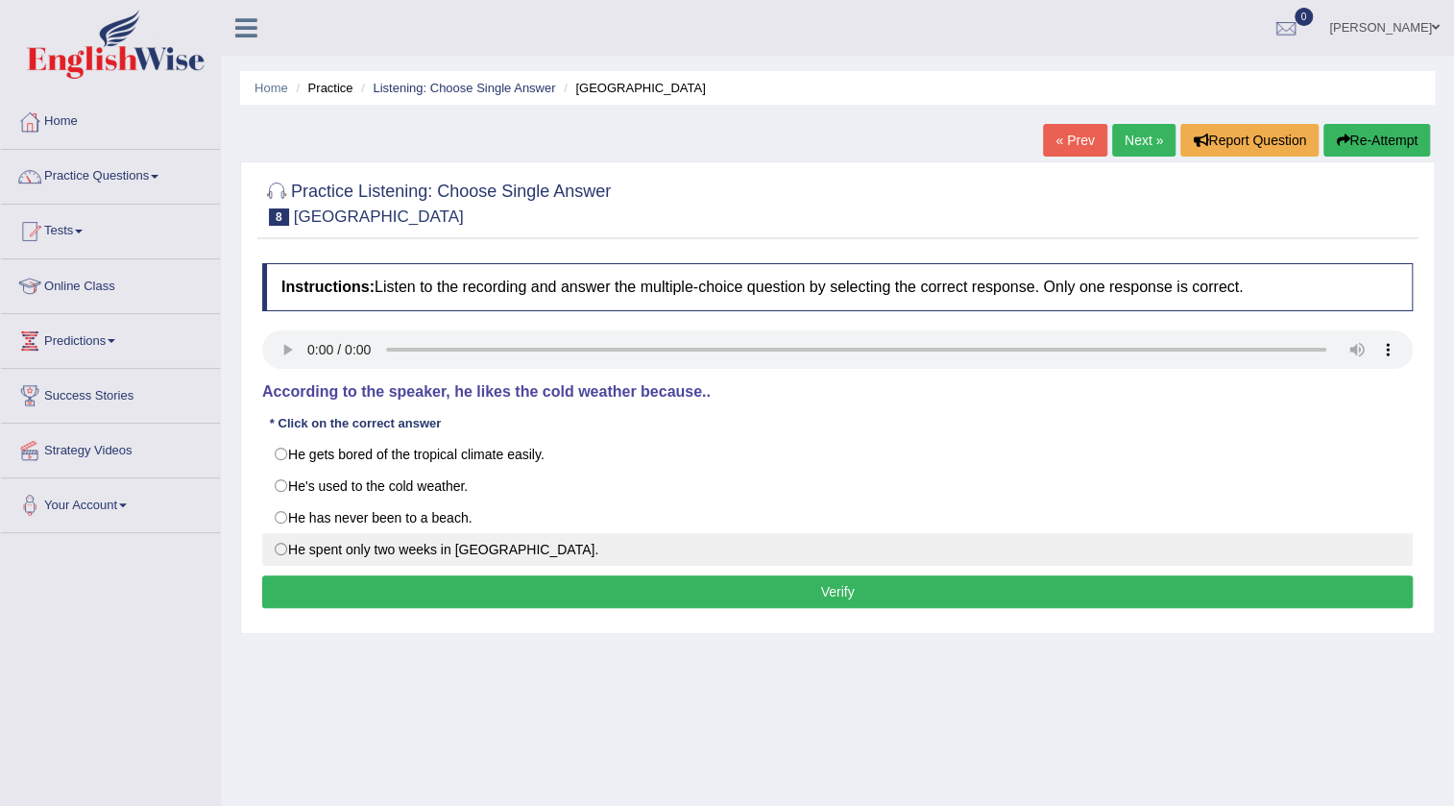
click at [484, 544] on label "He spent only two weeks in [GEOGRAPHIC_DATA]." at bounding box center [837, 549] width 1151 height 33
radio input "true"
click at [484, 544] on label "He spent only two weeks in [GEOGRAPHIC_DATA]." at bounding box center [837, 549] width 1151 height 33
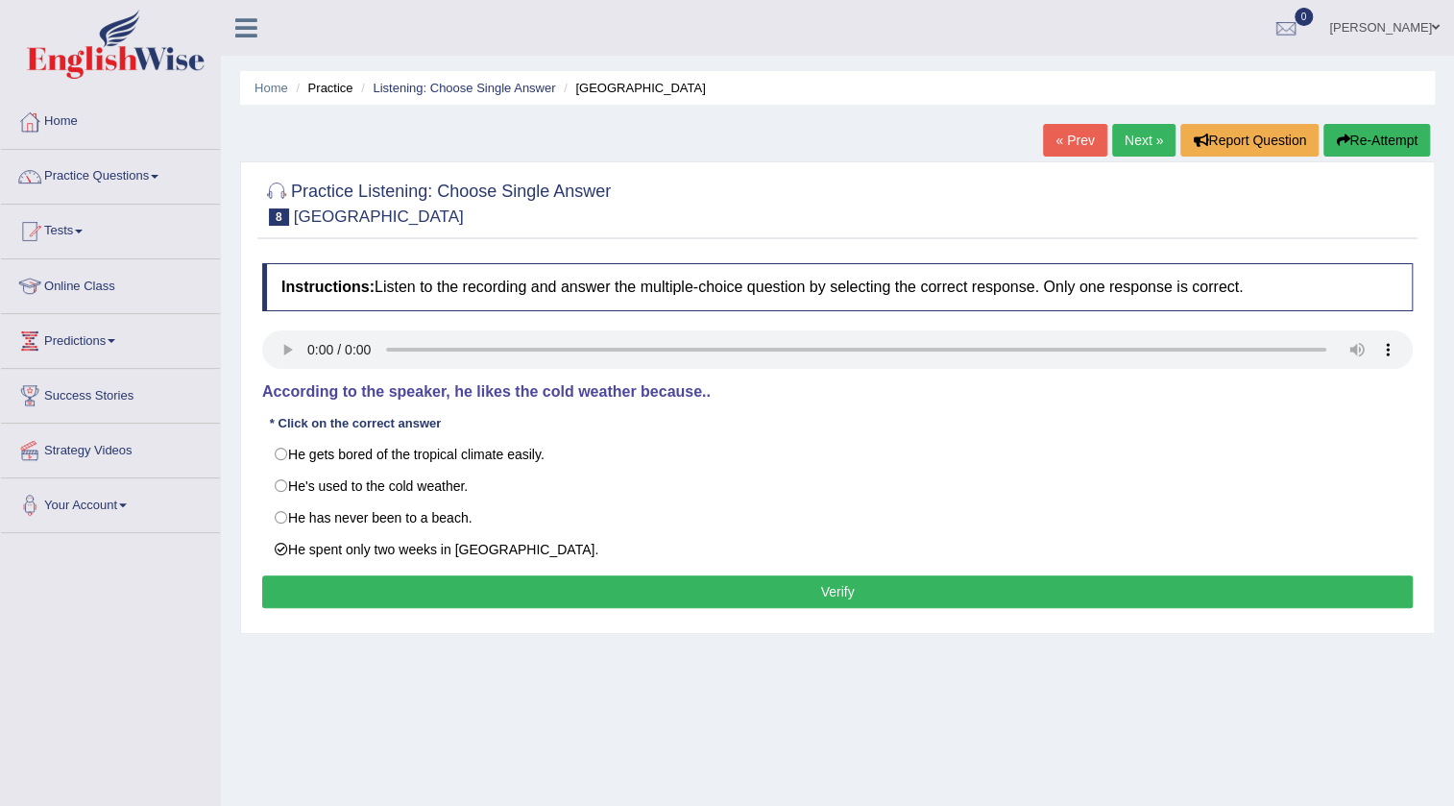
click at [301, 602] on button "Verify" at bounding box center [837, 591] width 1151 height 33
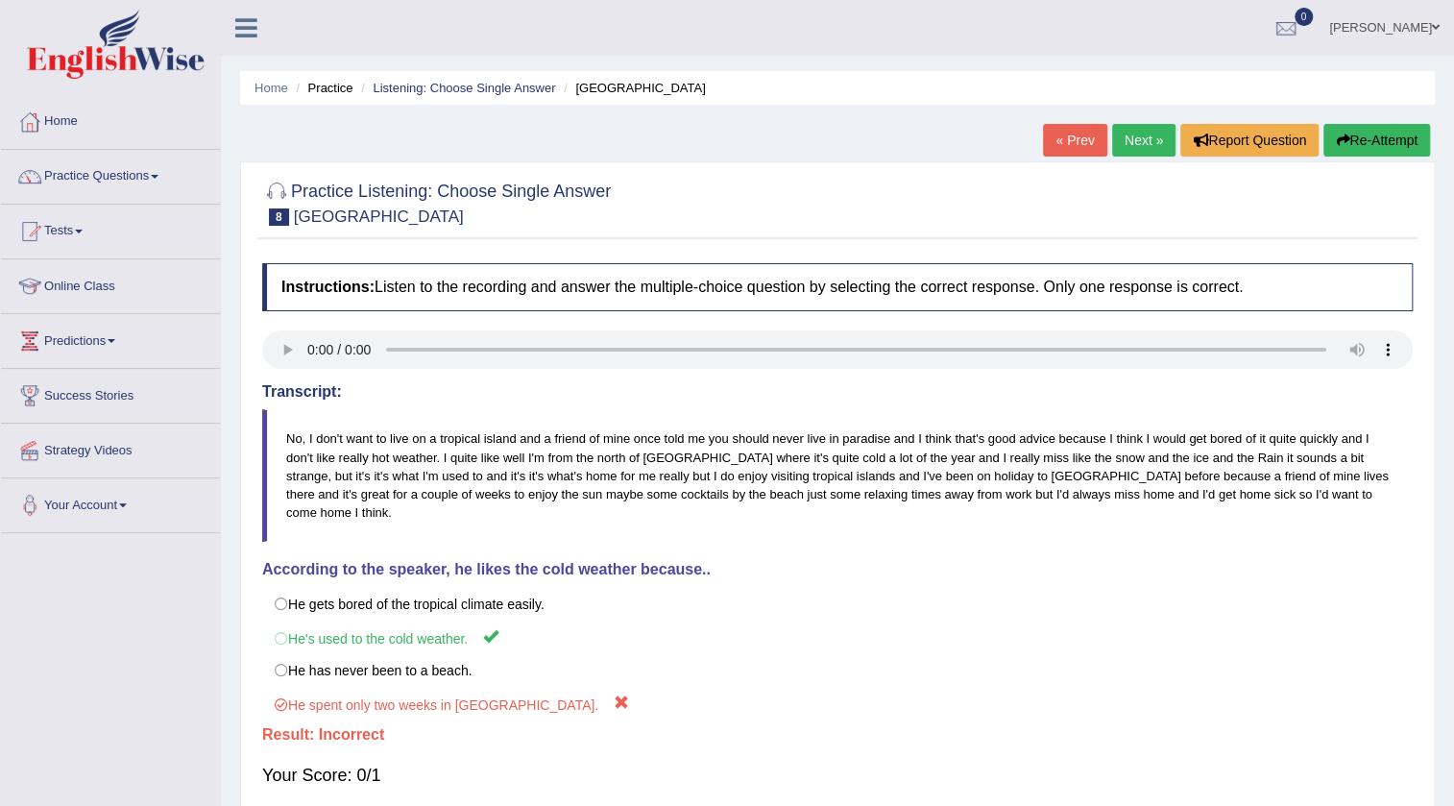
click at [1137, 139] on link "Next »" at bounding box center [1143, 140] width 63 height 33
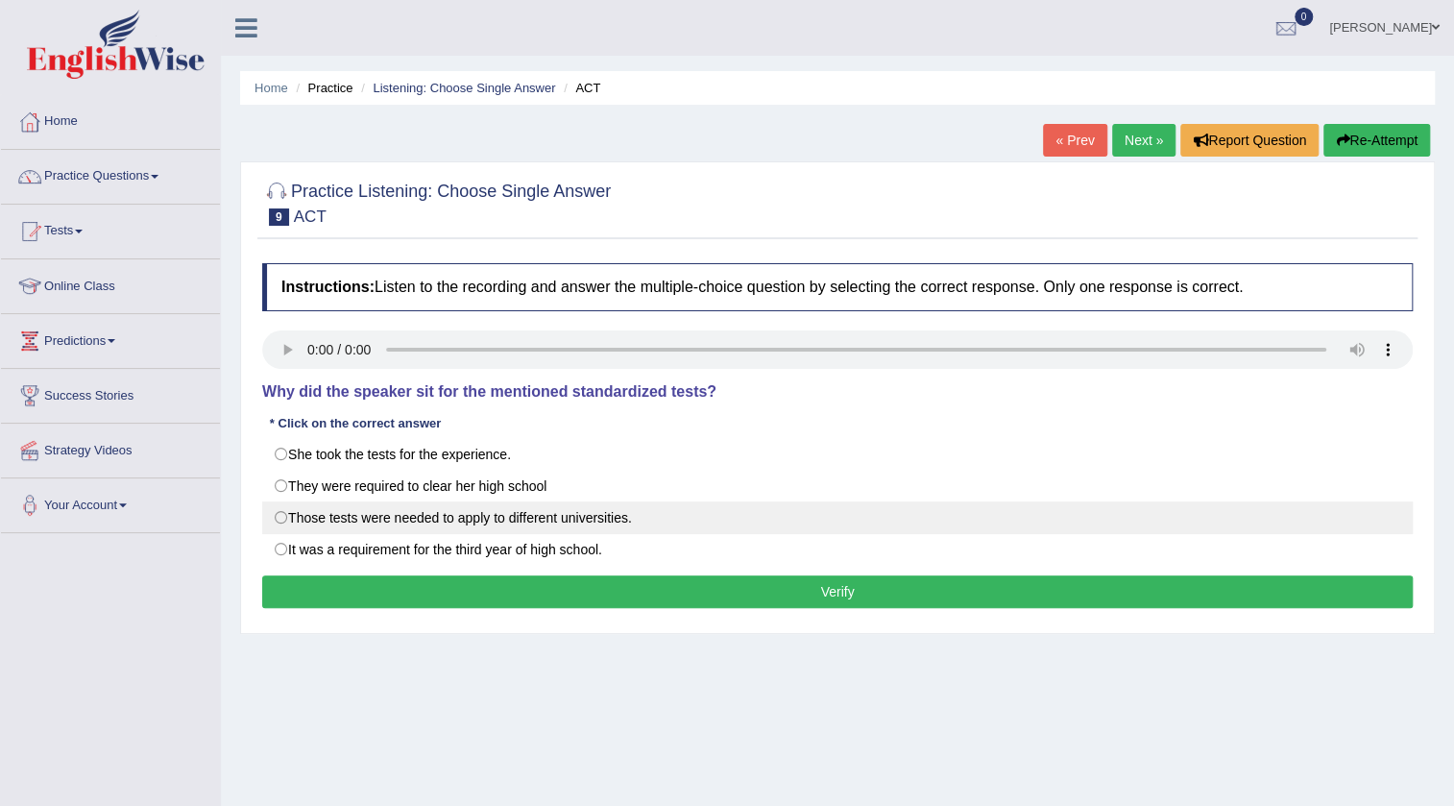
click at [278, 519] on label "Those tests were needed to apply to different universities." at bounding box center [837, 517] width 1151 height 33
radio input "true"
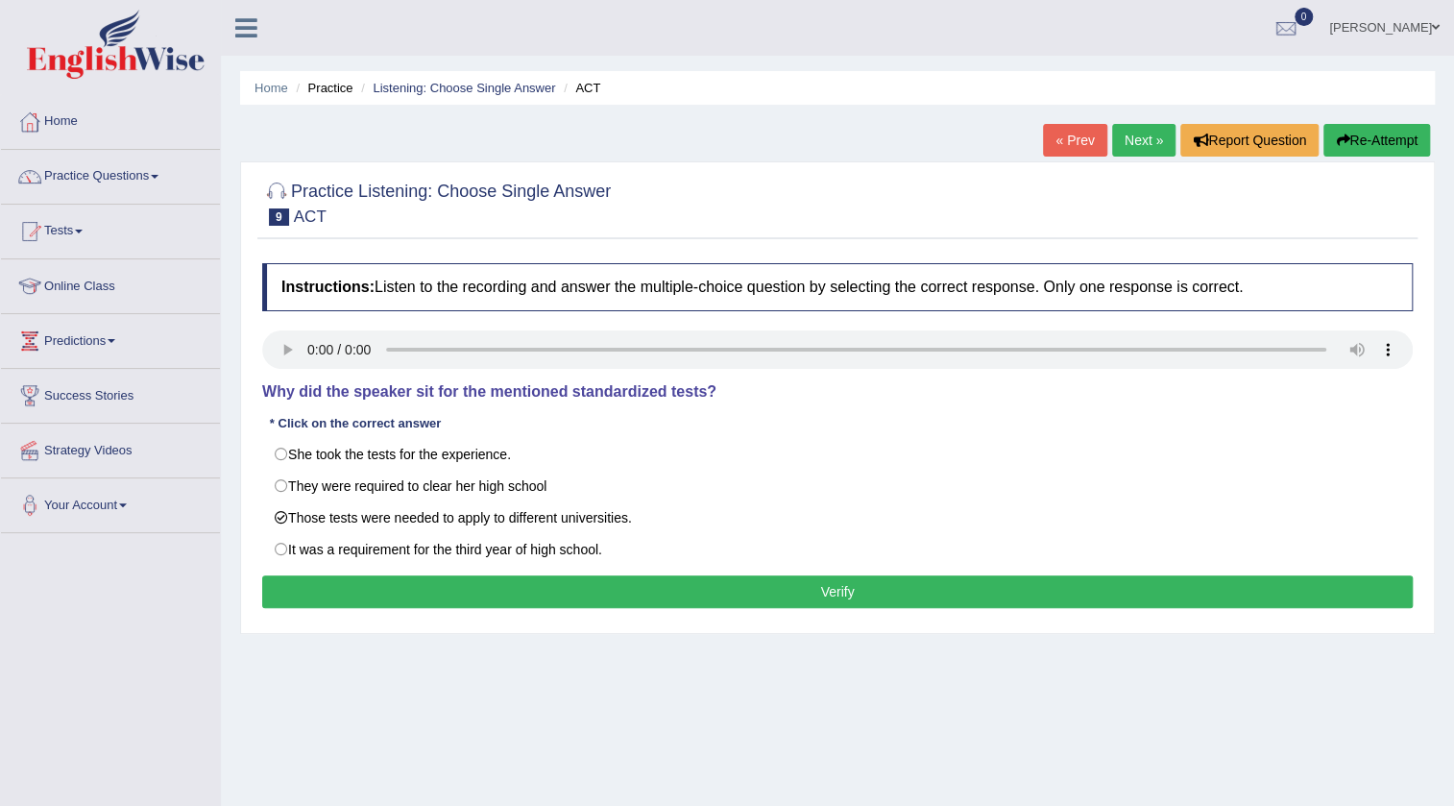
click at [722, 605] on button "Verify" at bounding box center [837, 591] width 1151 height 33
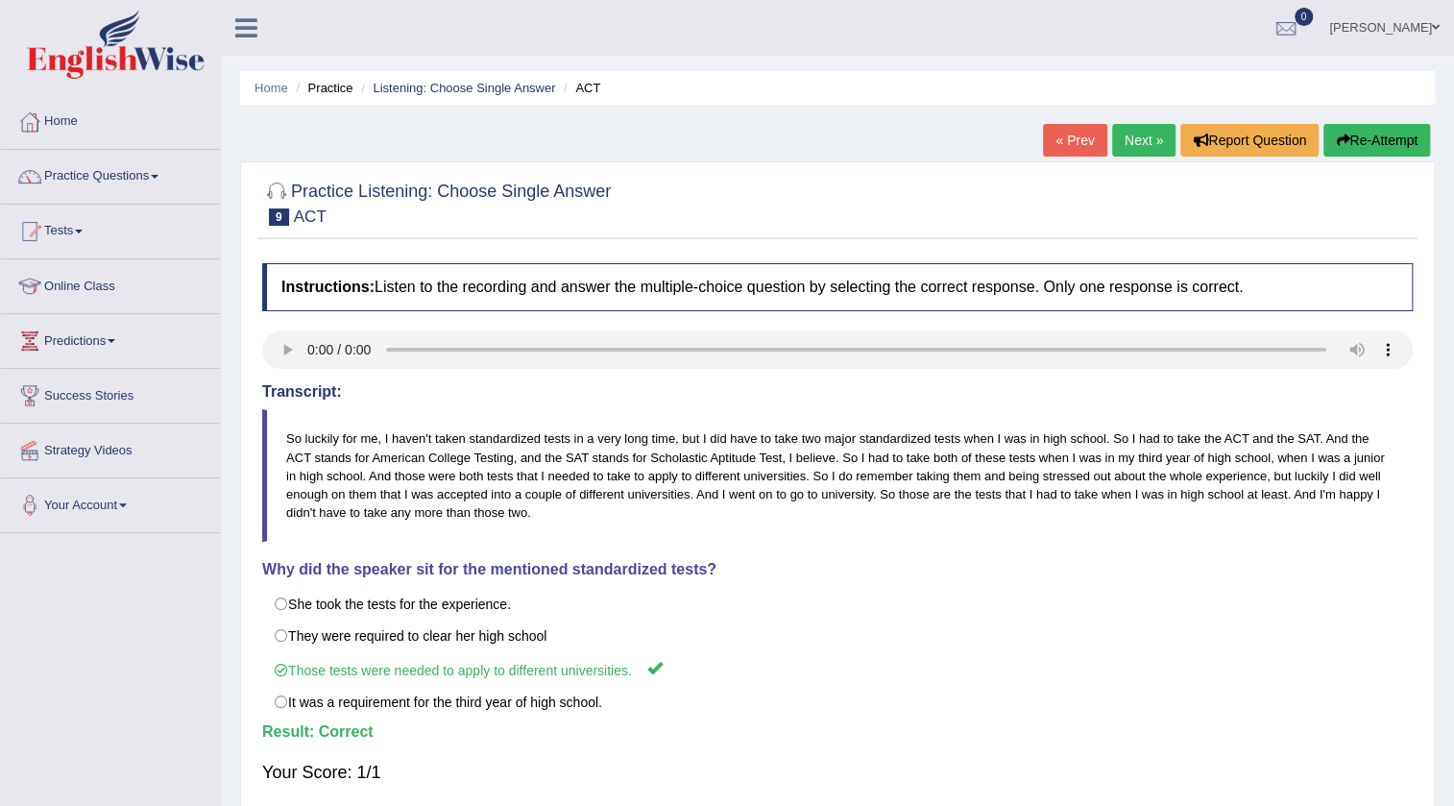
click at [1141, 147] on link "Next »" at bounding box center [1143, 140] width 63 height 33
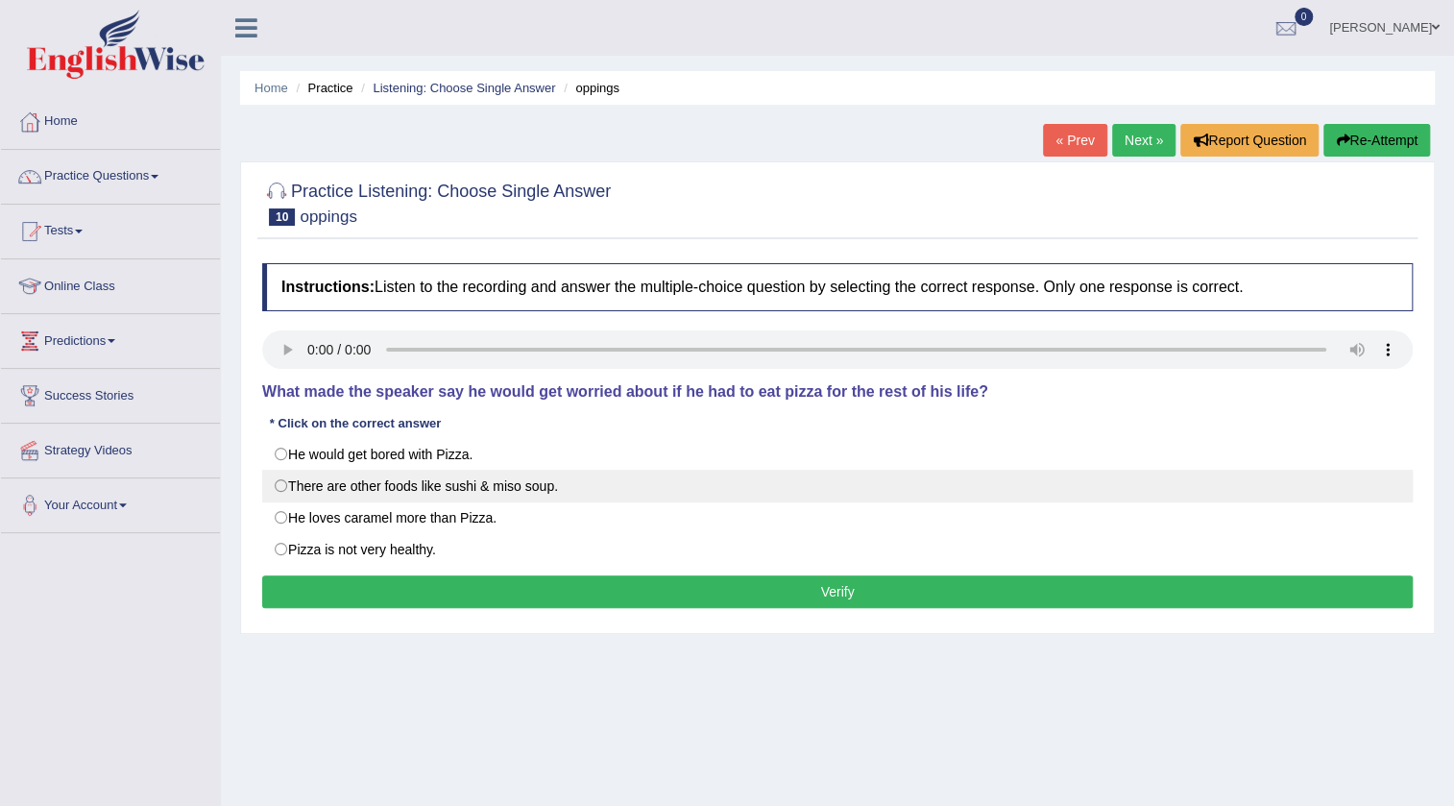
click at [319, 489] on label "There are other foods like sushi & miso soup." at bounding box center [837, 486] width 1151 height 33
radio input "true"
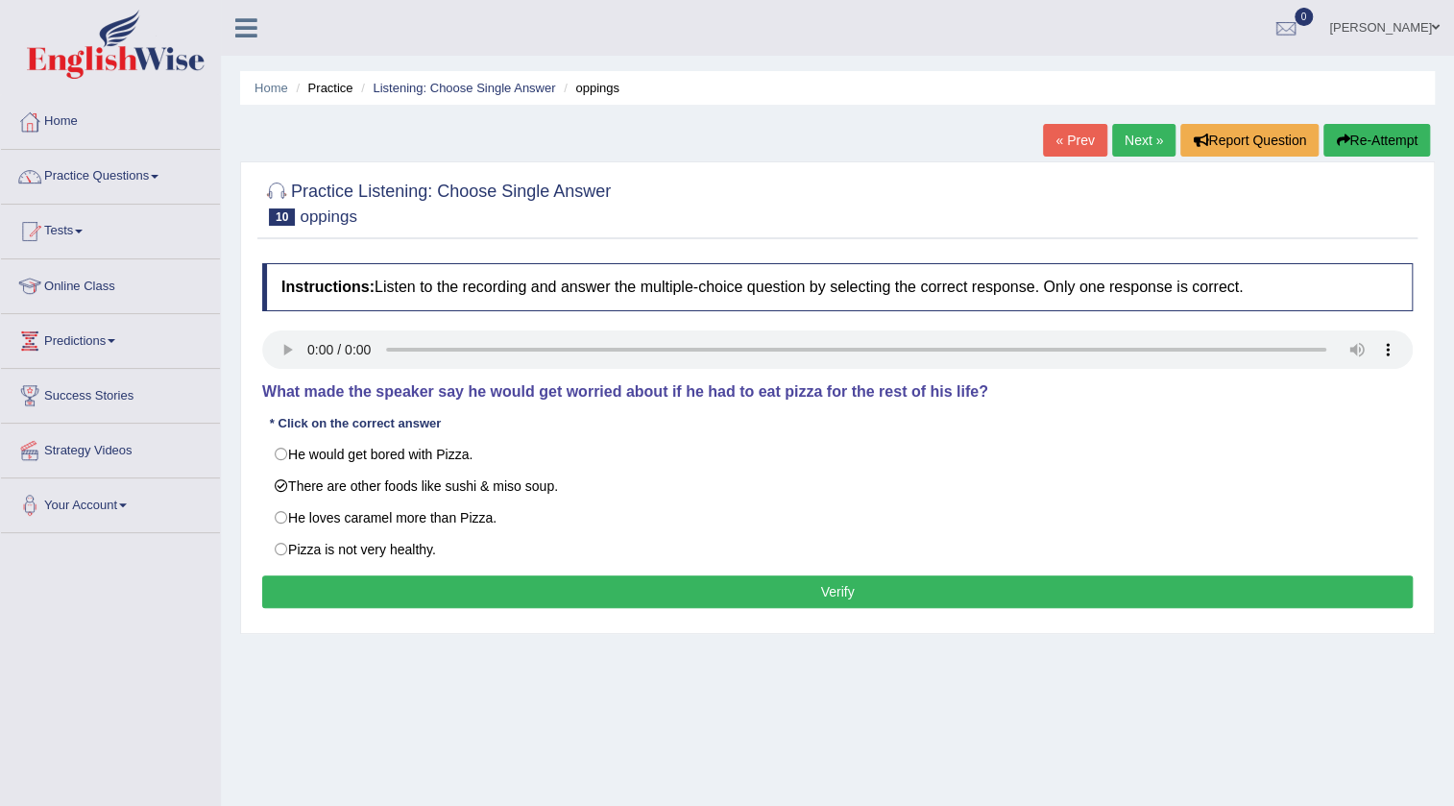
click at [336, 584] on button "Verify" at bounding box center [837, 591] width 1151 height 33
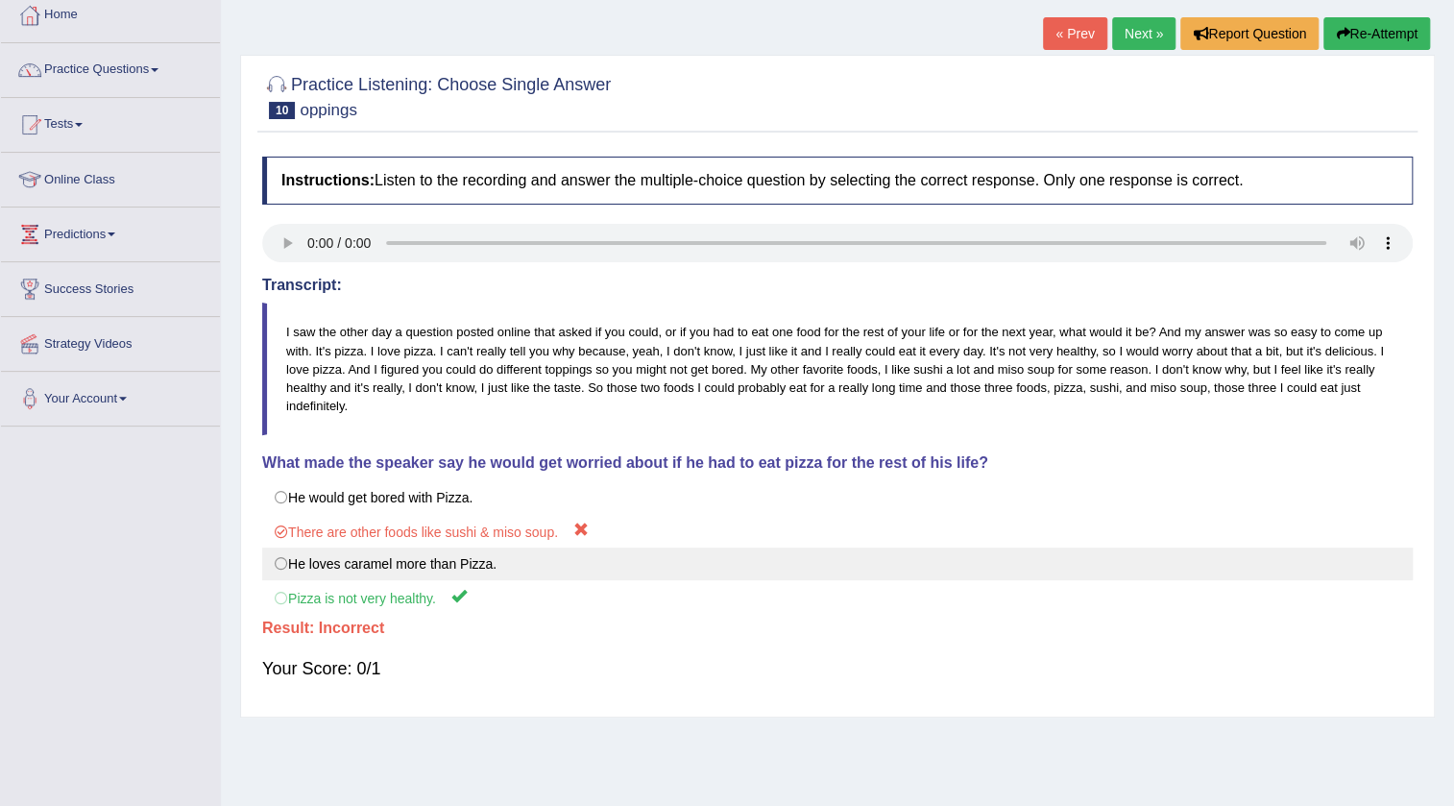
scroll to position [202, 0]
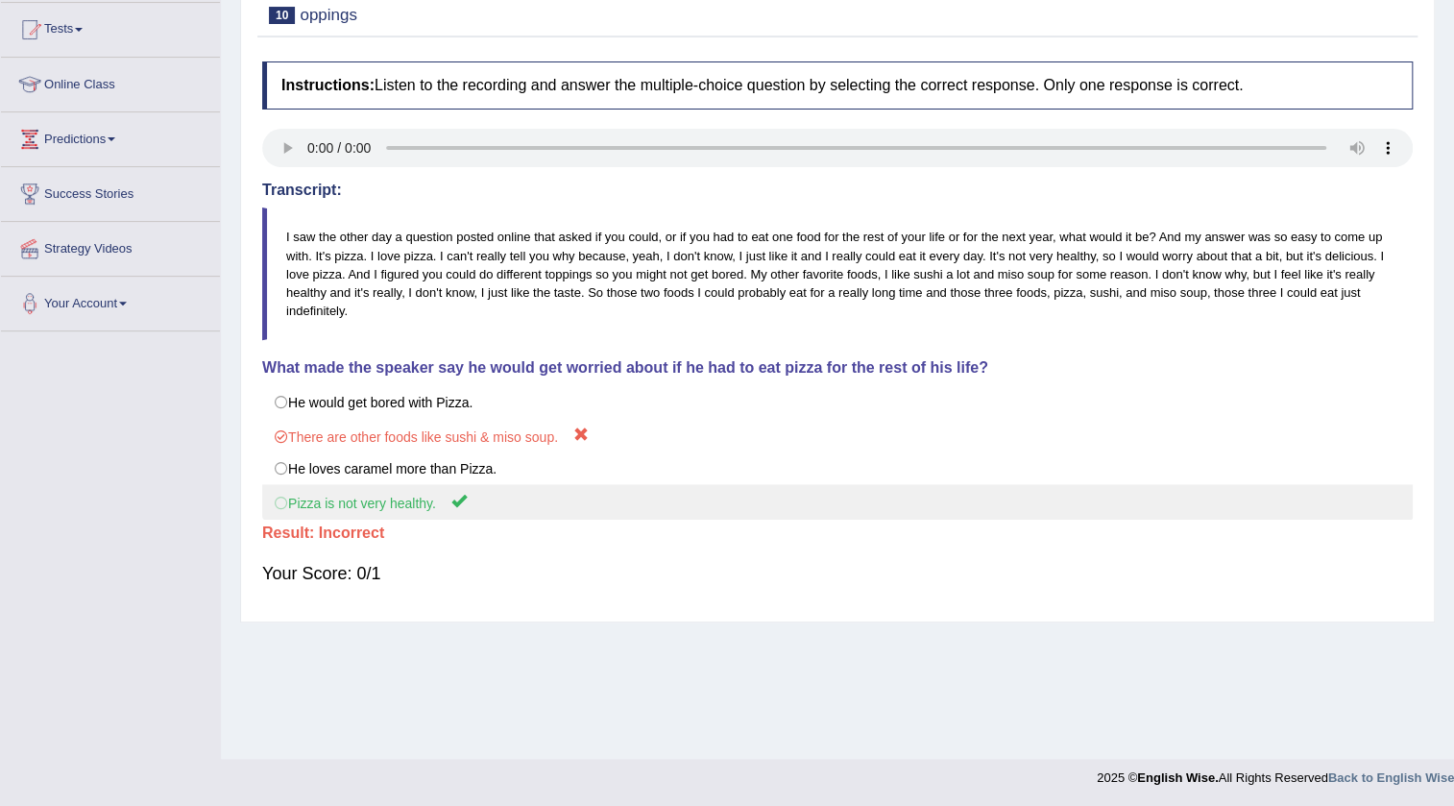
click at [286, 498] on label "Pizza is not very healthy." at bounding box center [837, 502] width 1151 height 36
click at [284, 506] on label "Pizza is not very healthy." at bounding box center [837, 502] width 1151 height 36
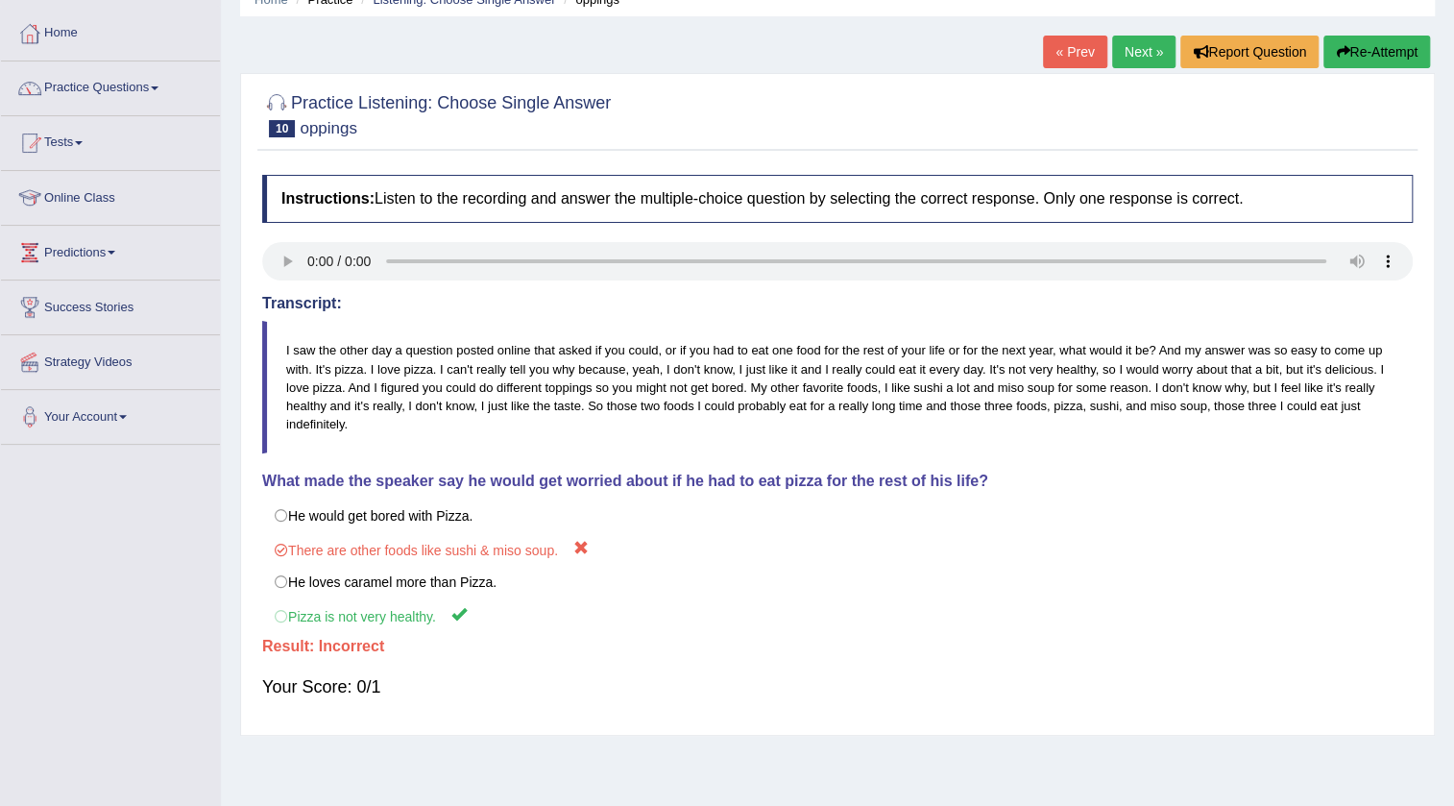
scroll to position [0, 0]
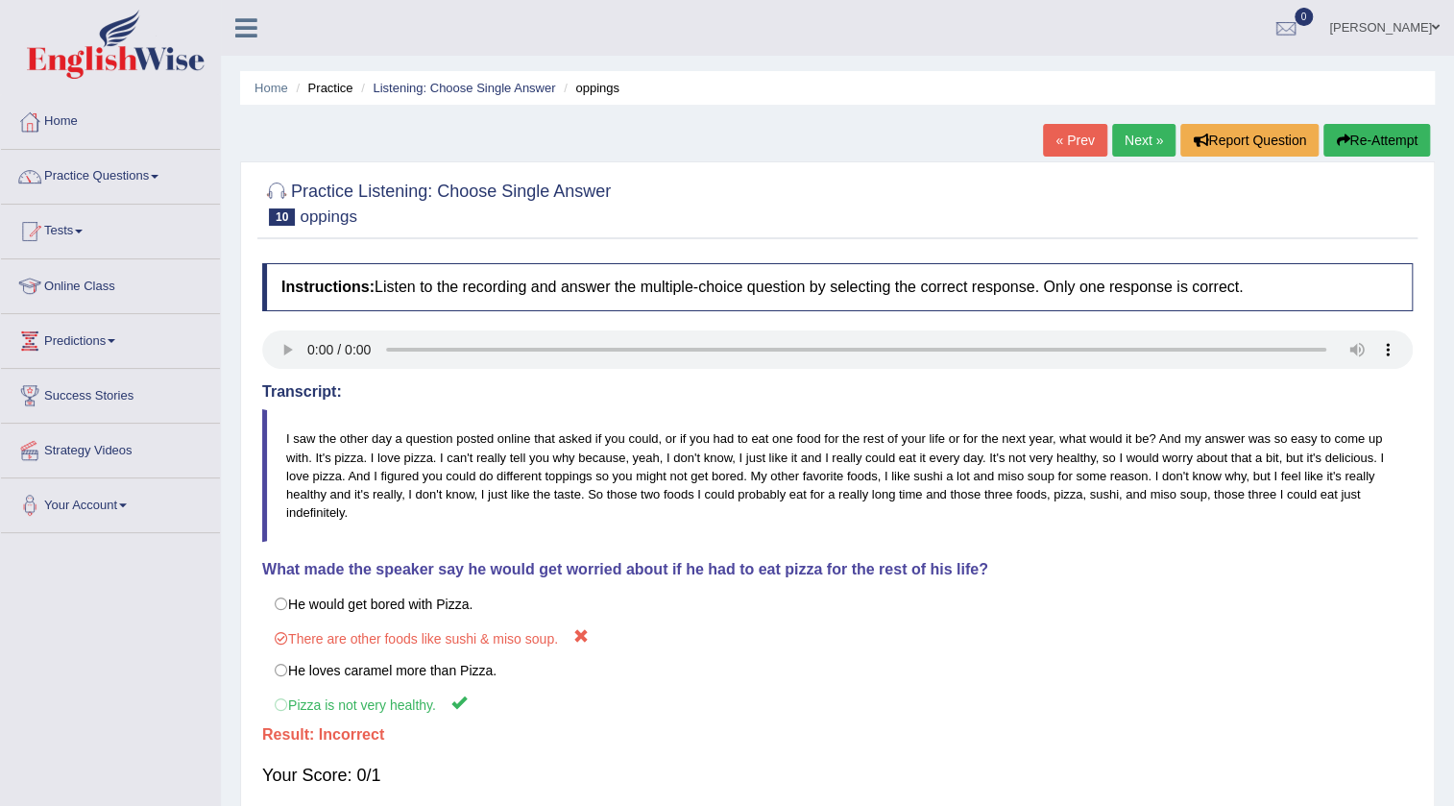
click at [1425, 132] on button "Re-Attempt" at bounding box center [1377, 140] width 107 height 33
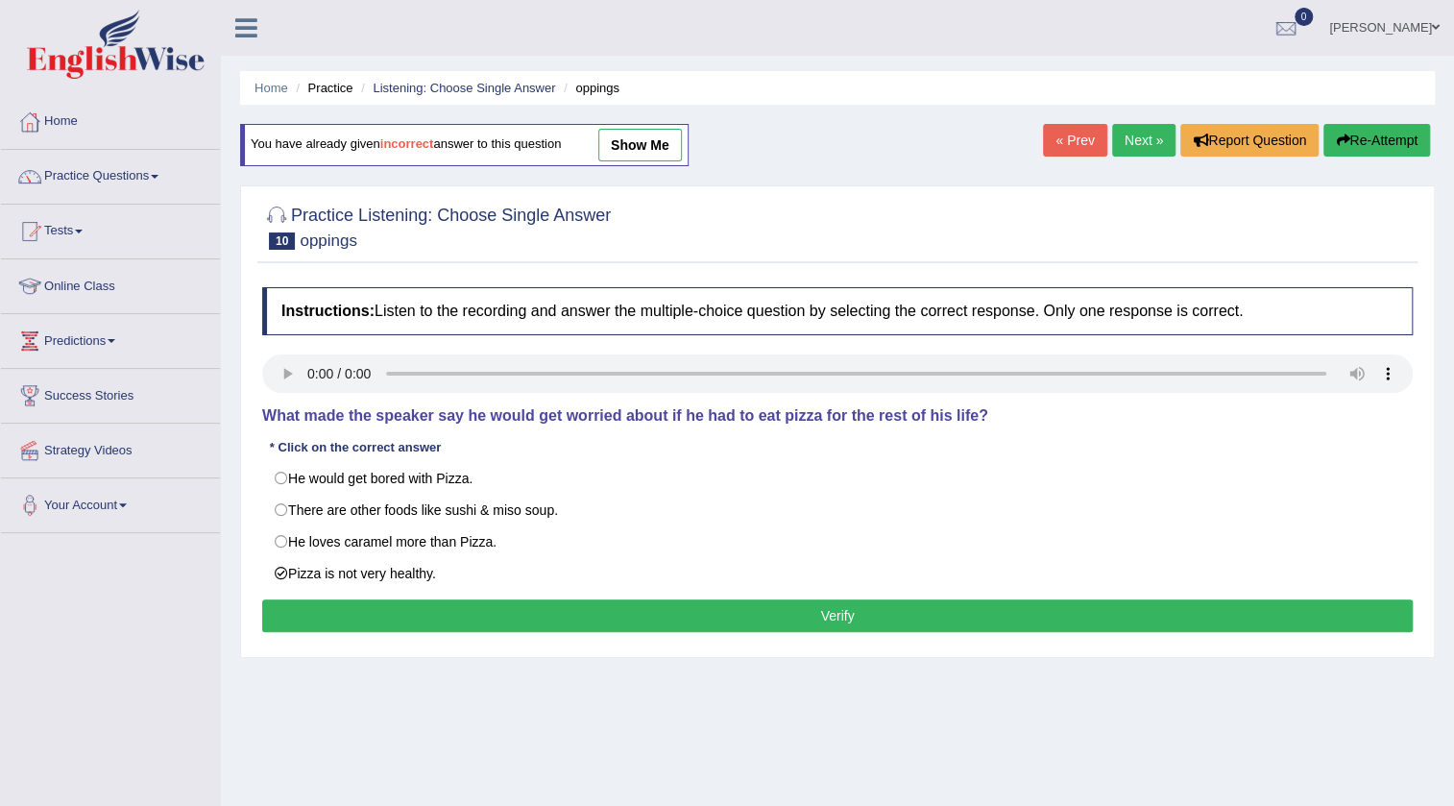
click at [303, 617] on button "Verify" at bounding box center [837, 615] width 1151 height 33
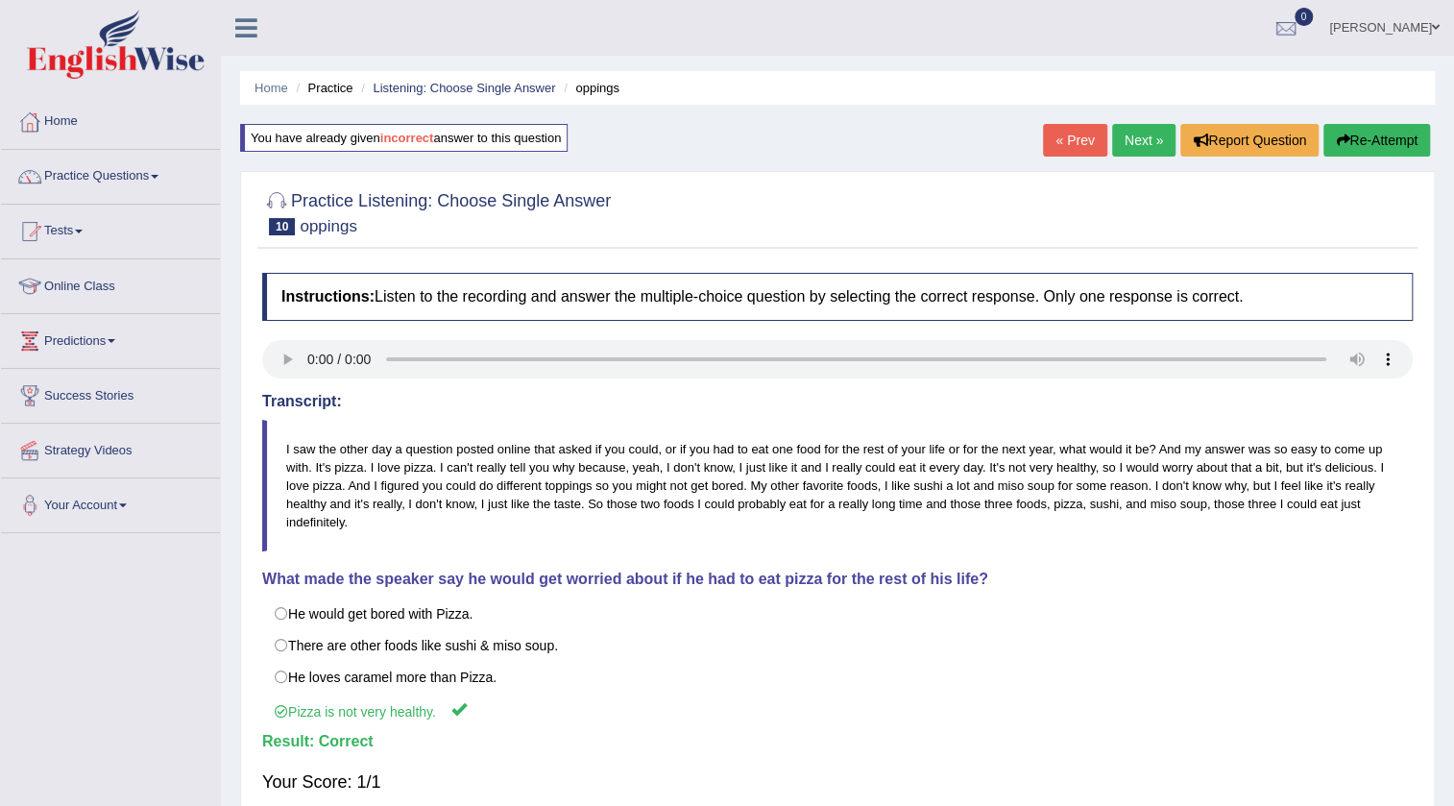
click at [1136, 138] on link "Next »" at bounding box center [1143, 140] width 63 height 33
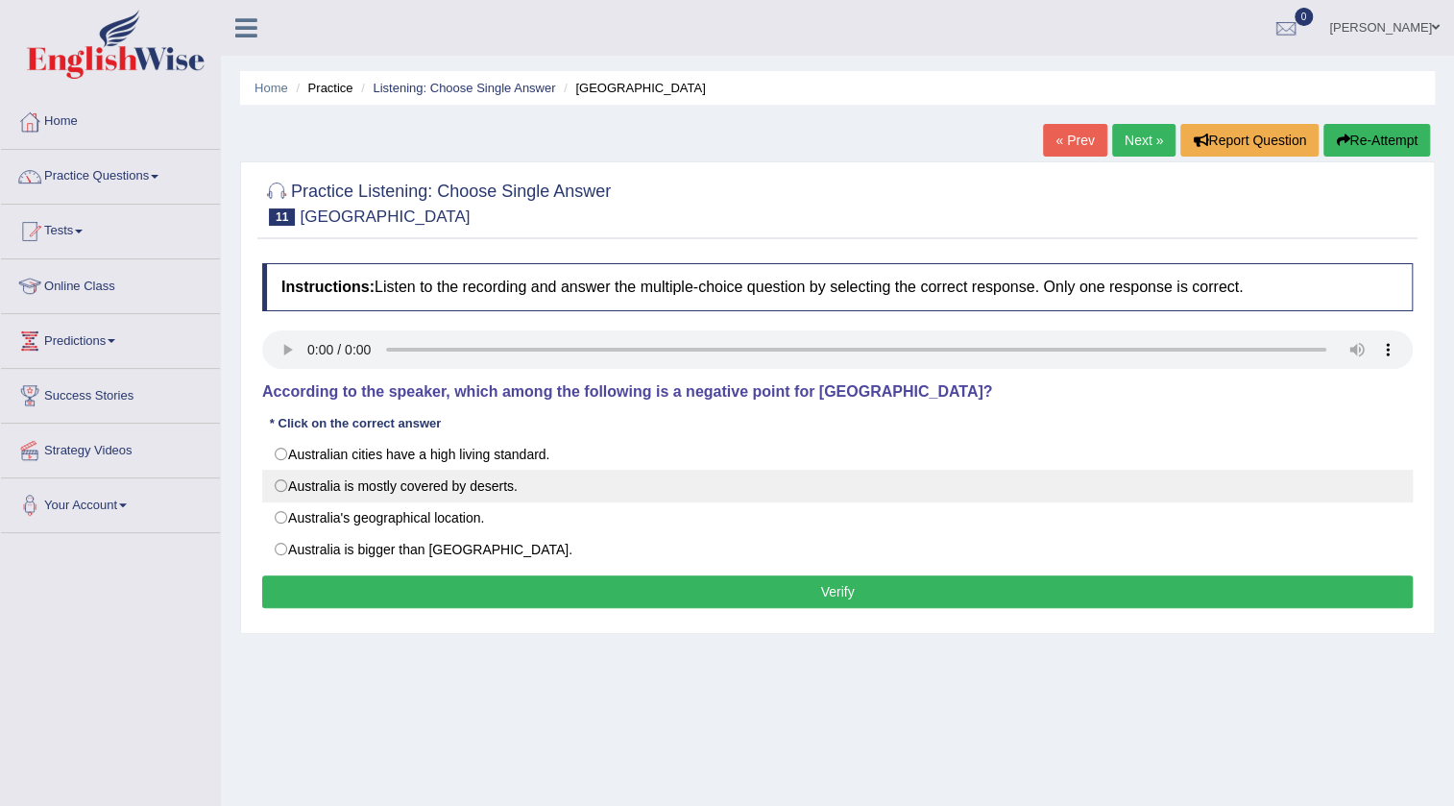
click at [443, 483] on label "Australia is mostly covered by deserts." at bounding box center [837, 486] width 1151 height 33
radio input "true"
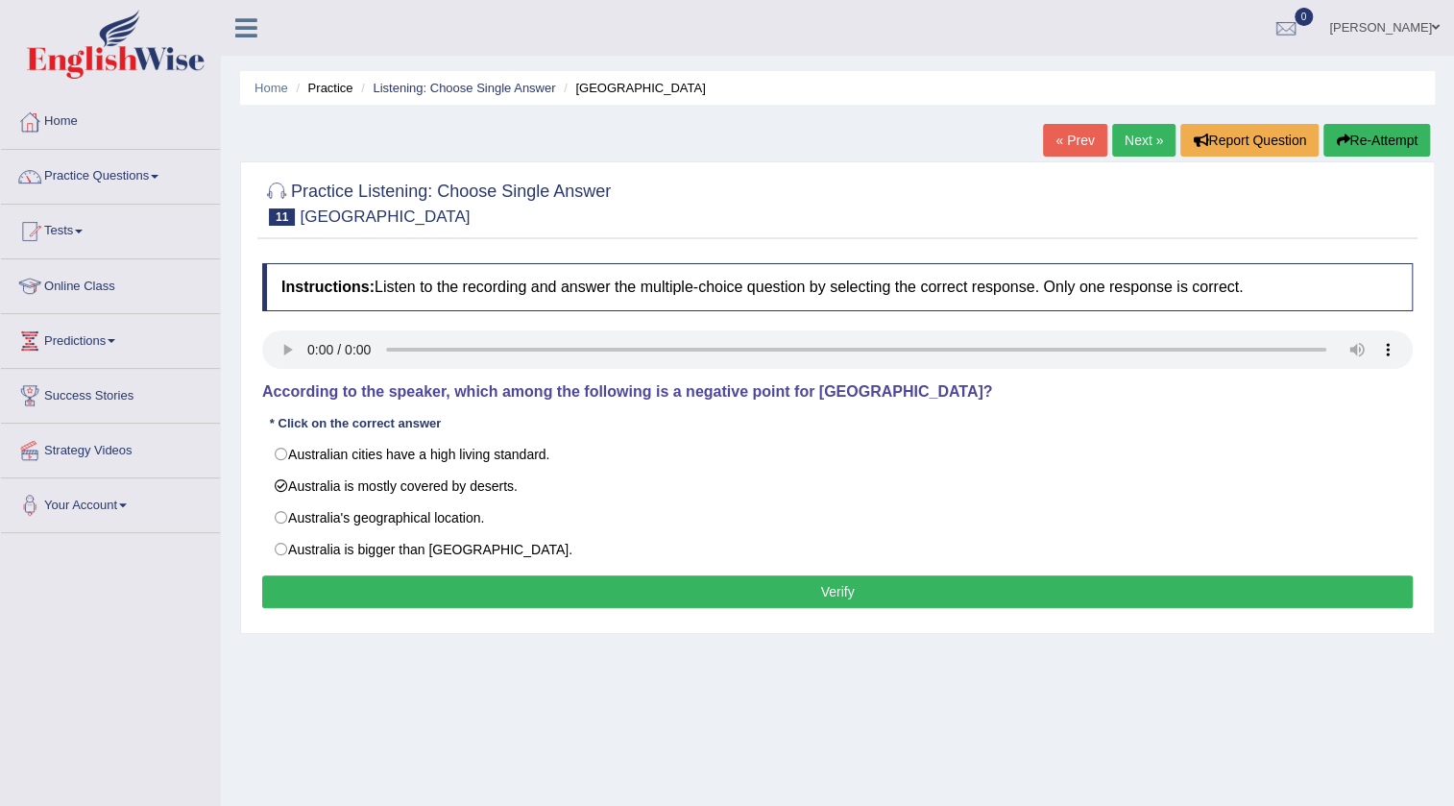
click at [446, 583] on button "Verify" at bounding box center [837, 591] width 1151 height 33
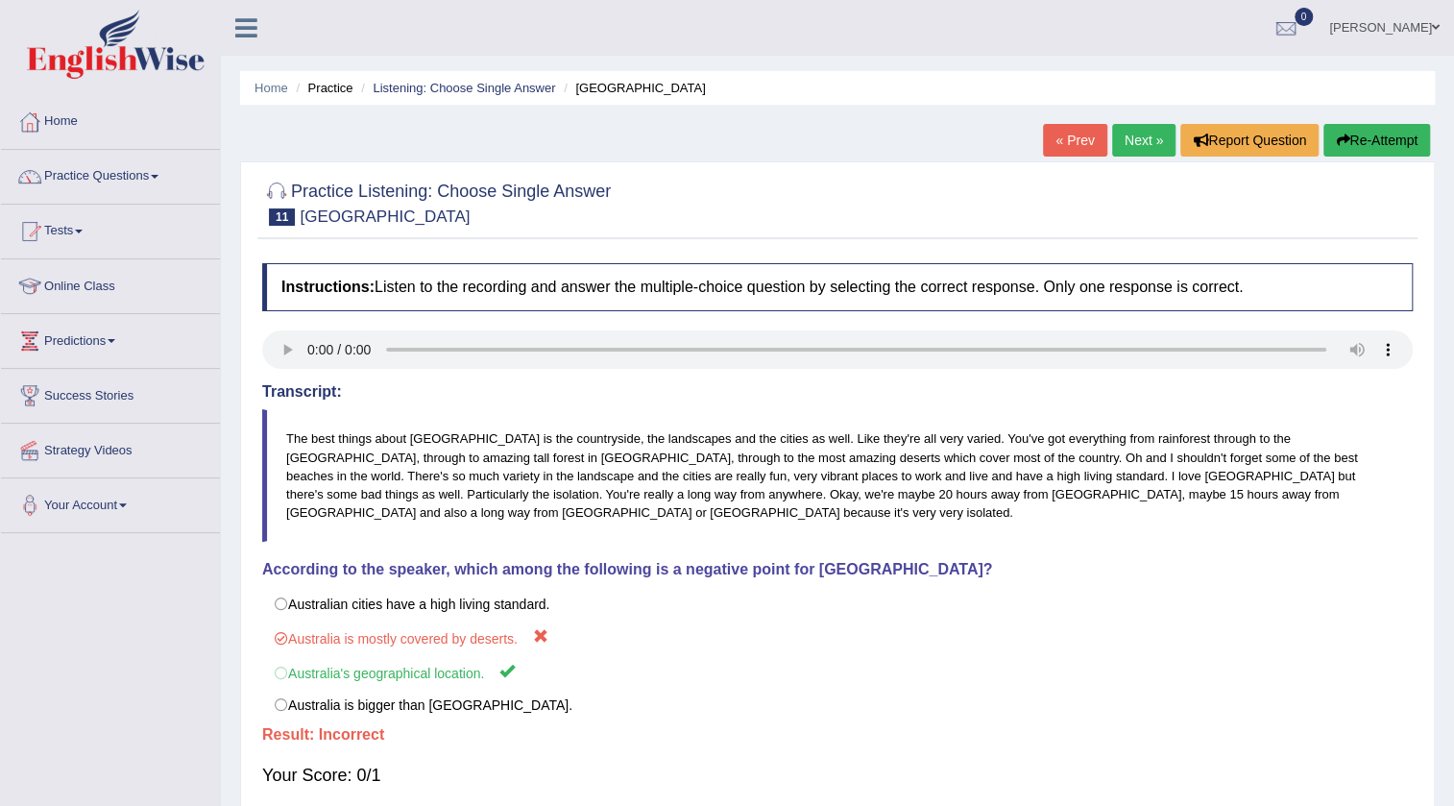
drag, startPoint x: 259, startPoint y: 585, endPoint x: 343, endPoint y: 740, distance: 175.8
click at [343, 740] on div "Instructions: Listen to the recording and answer the multiple-choice question b…" at bounding box center [837, 534] width 1160 height 560
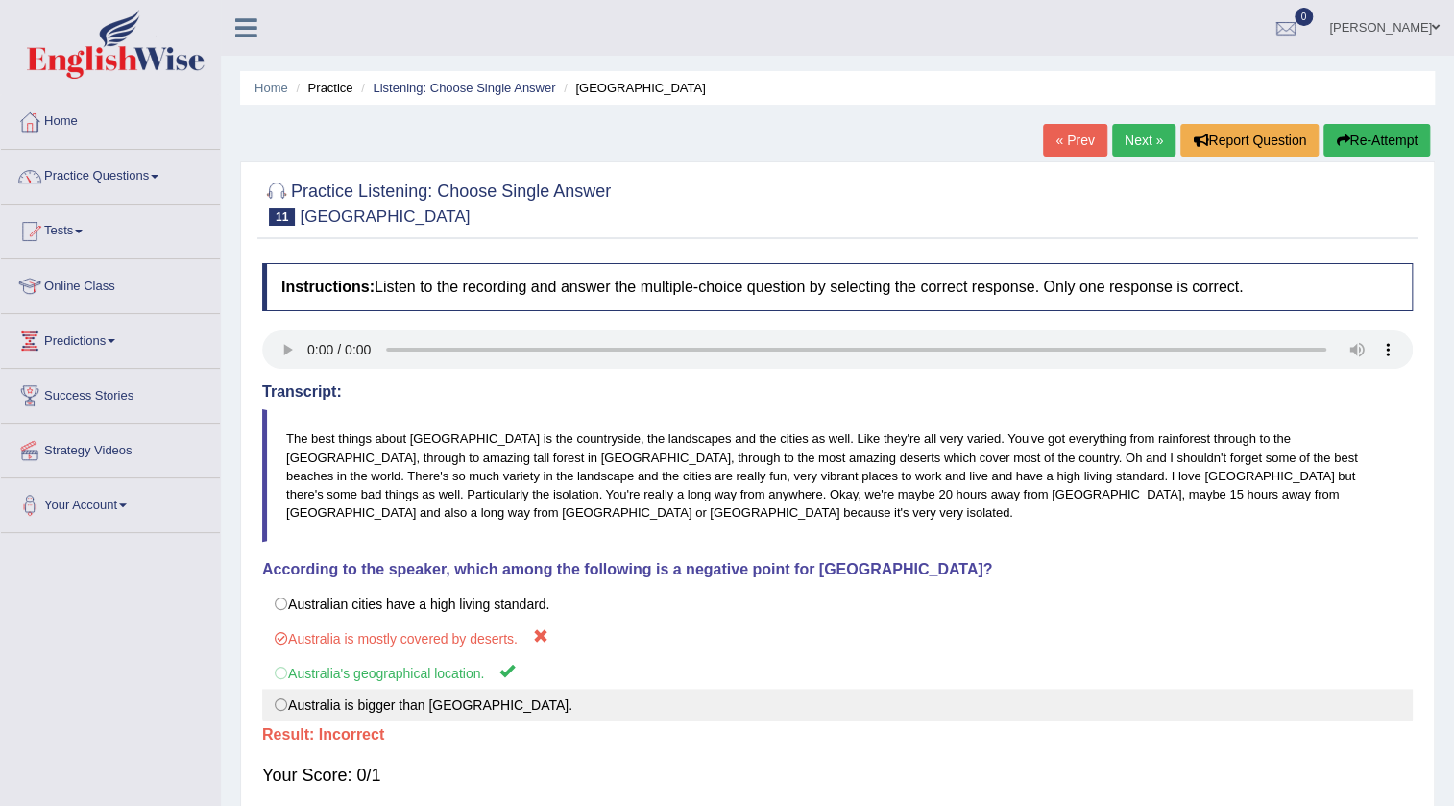
drag, startPoint x: 176, startPoint y: 667, endPoint x: 401, endPoint y: 695, distance: 226.6
click at [401, 695] on div "Toggle navigation Home Practice Questions Speaking Practice Read Aloud Repeat S…" at bounding box center [727, 499] width 1454 height 999
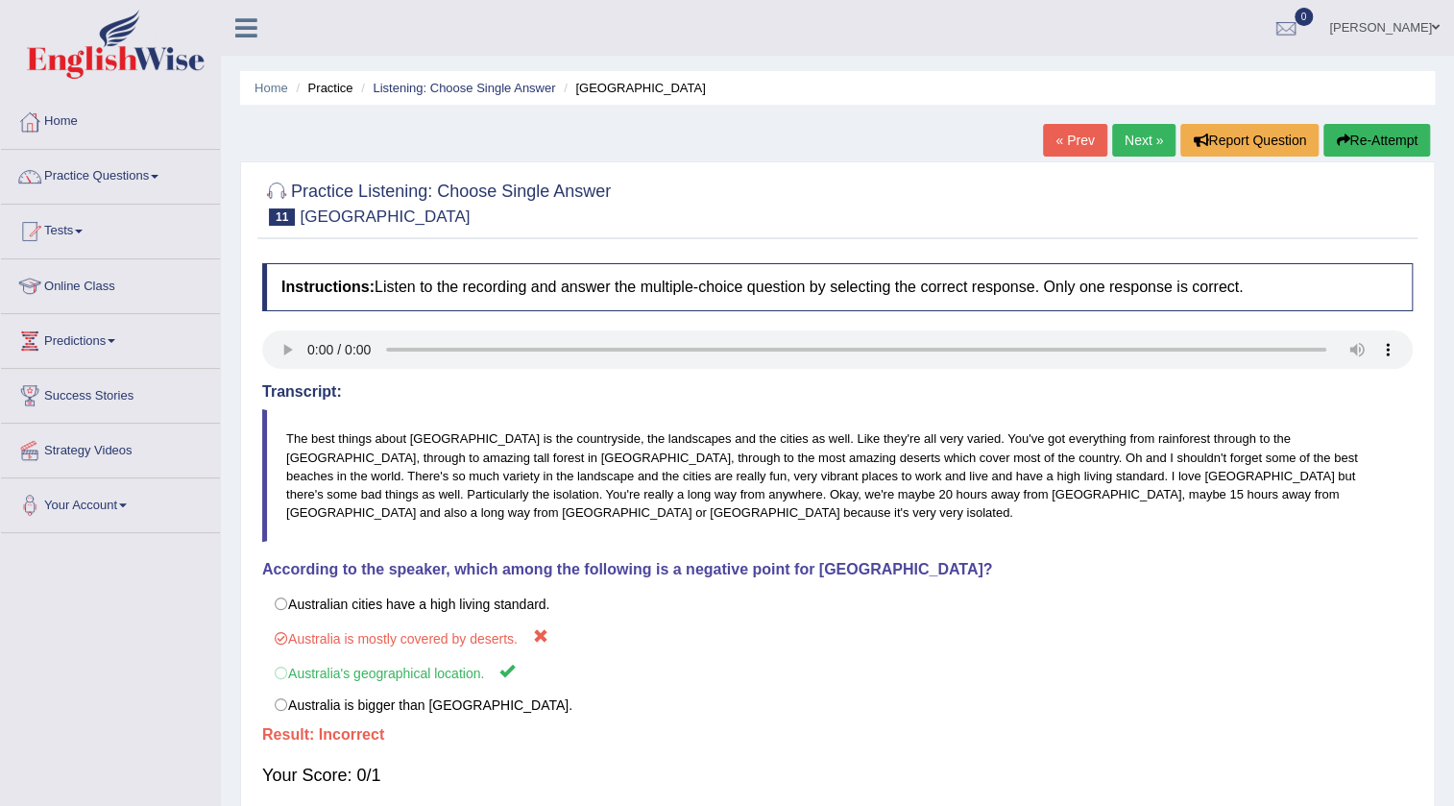
click at [1370, 149] on button "Re-Attempt" at bounding box center [1377, 140] width 107 height 33
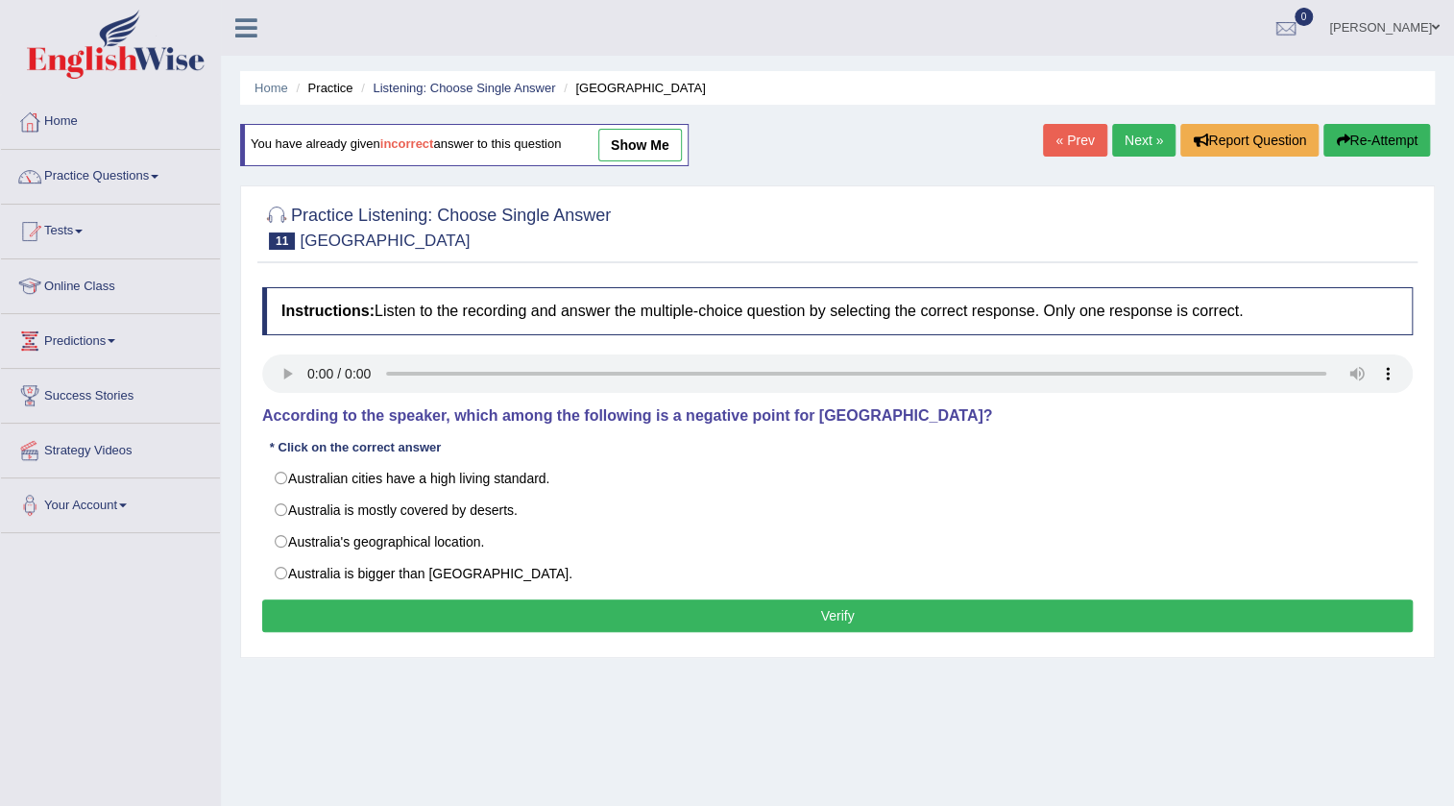
click at [1122, 134] on link "Next »" at bounding box center [1143, 140] width 63 height 33
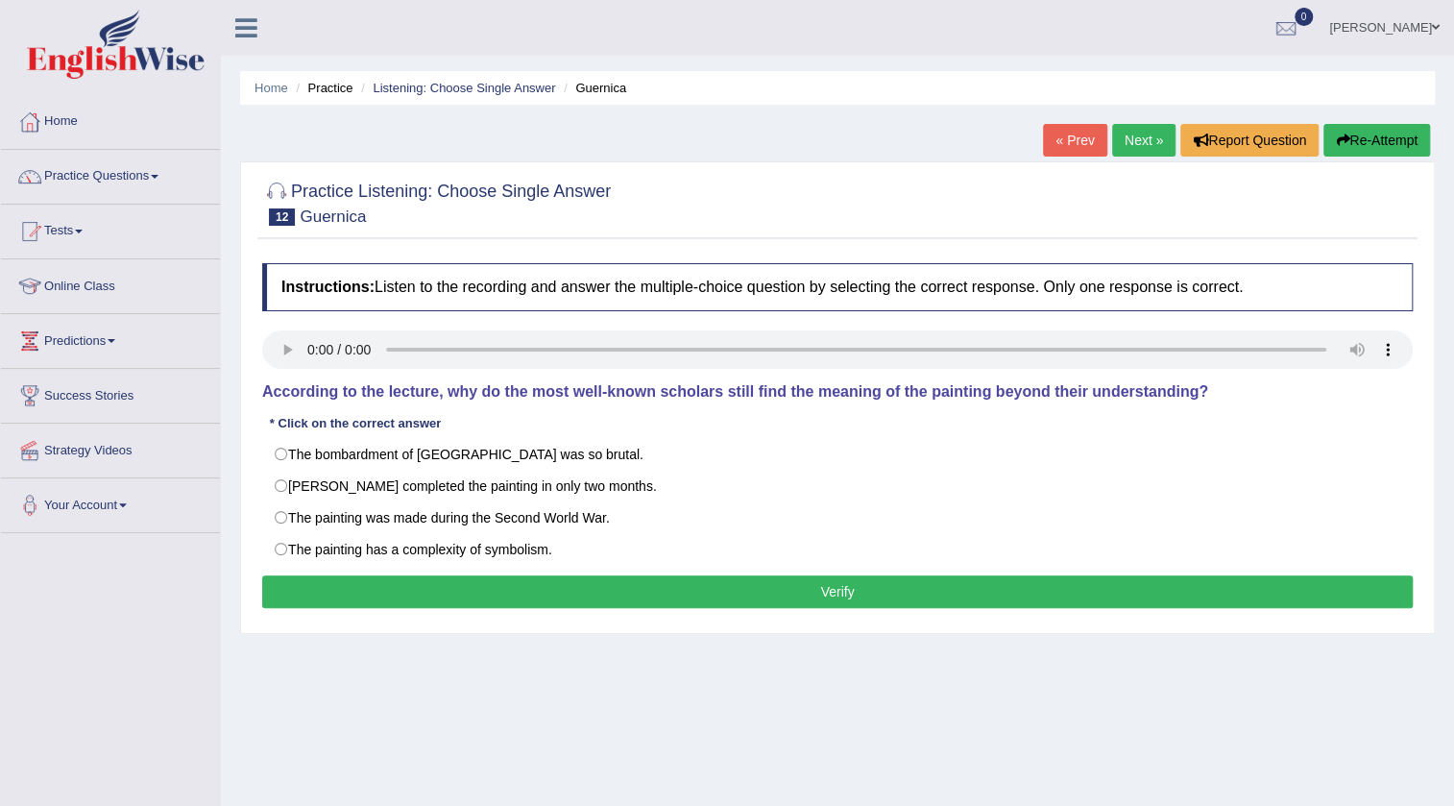
click at [1033, 119] on div "Home Practice Listening: Choose Single Answer Guernica « Prev Next » Report Que…" at bounding box center [837, 480] width 1233 height 961
click at [1083, 141] on link "« Prev" at bounding box center [1074, 140] width 63 height 33
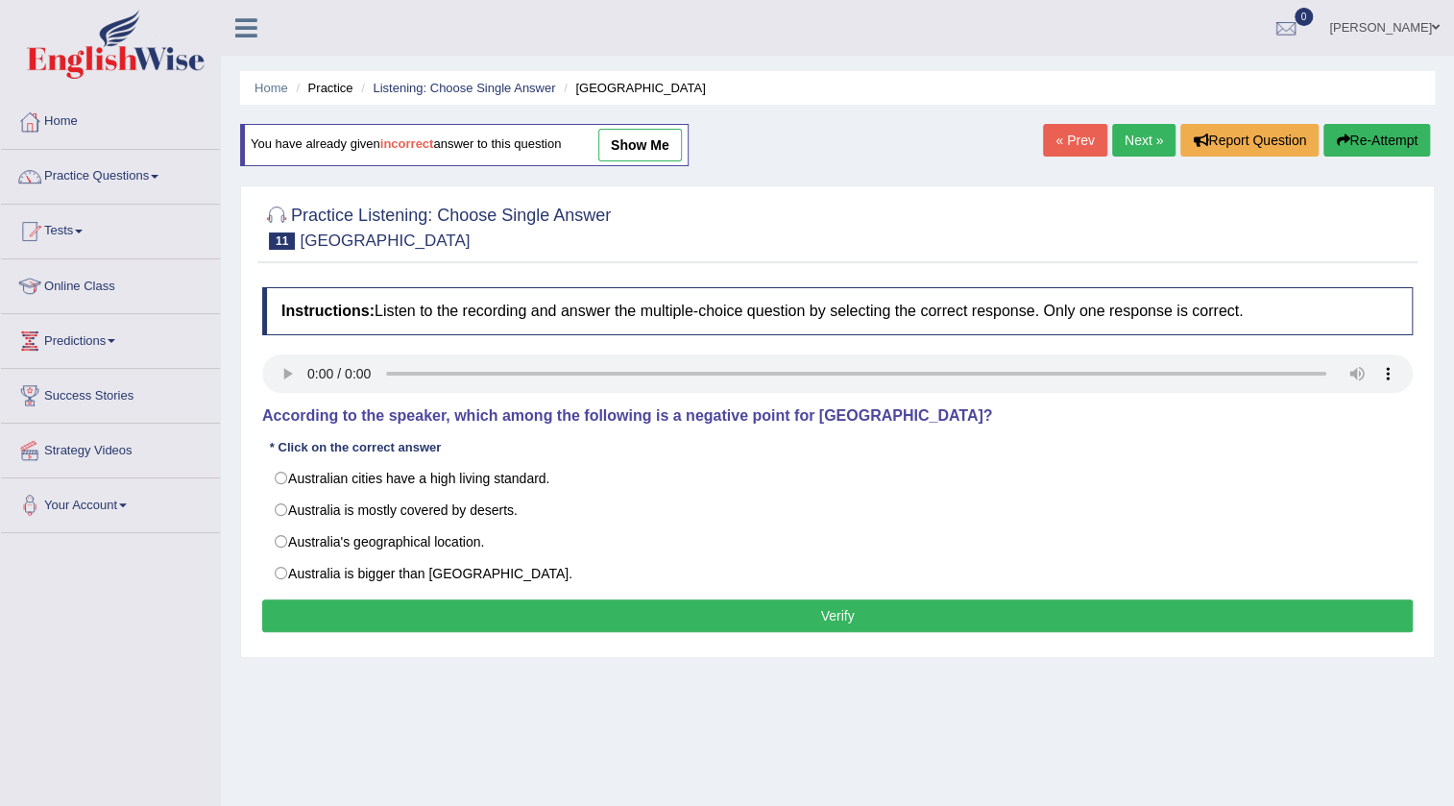
click at [646, 129] on link "show me" at bounding box center [640, 145] width 84 height 33
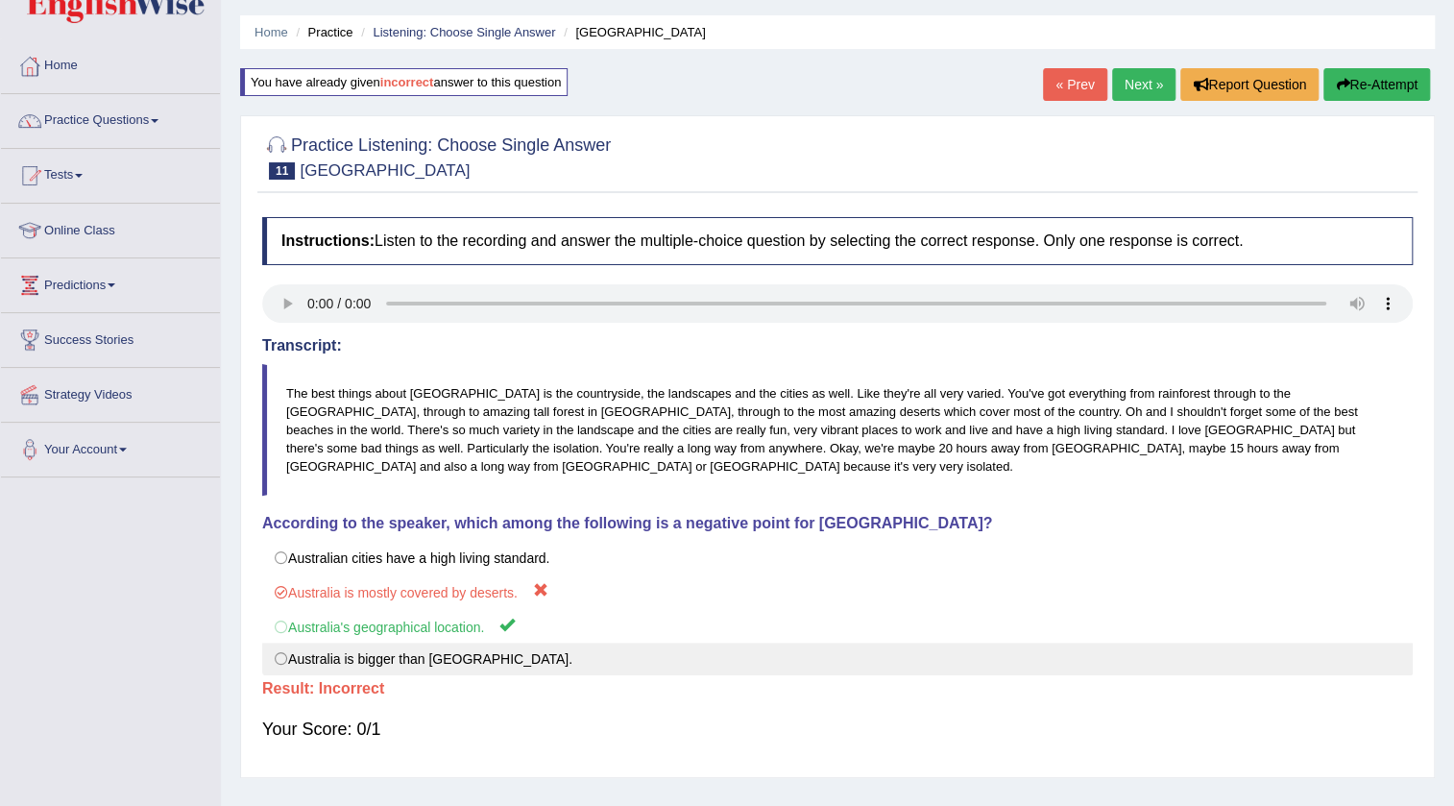
scroll to position [86, 0]
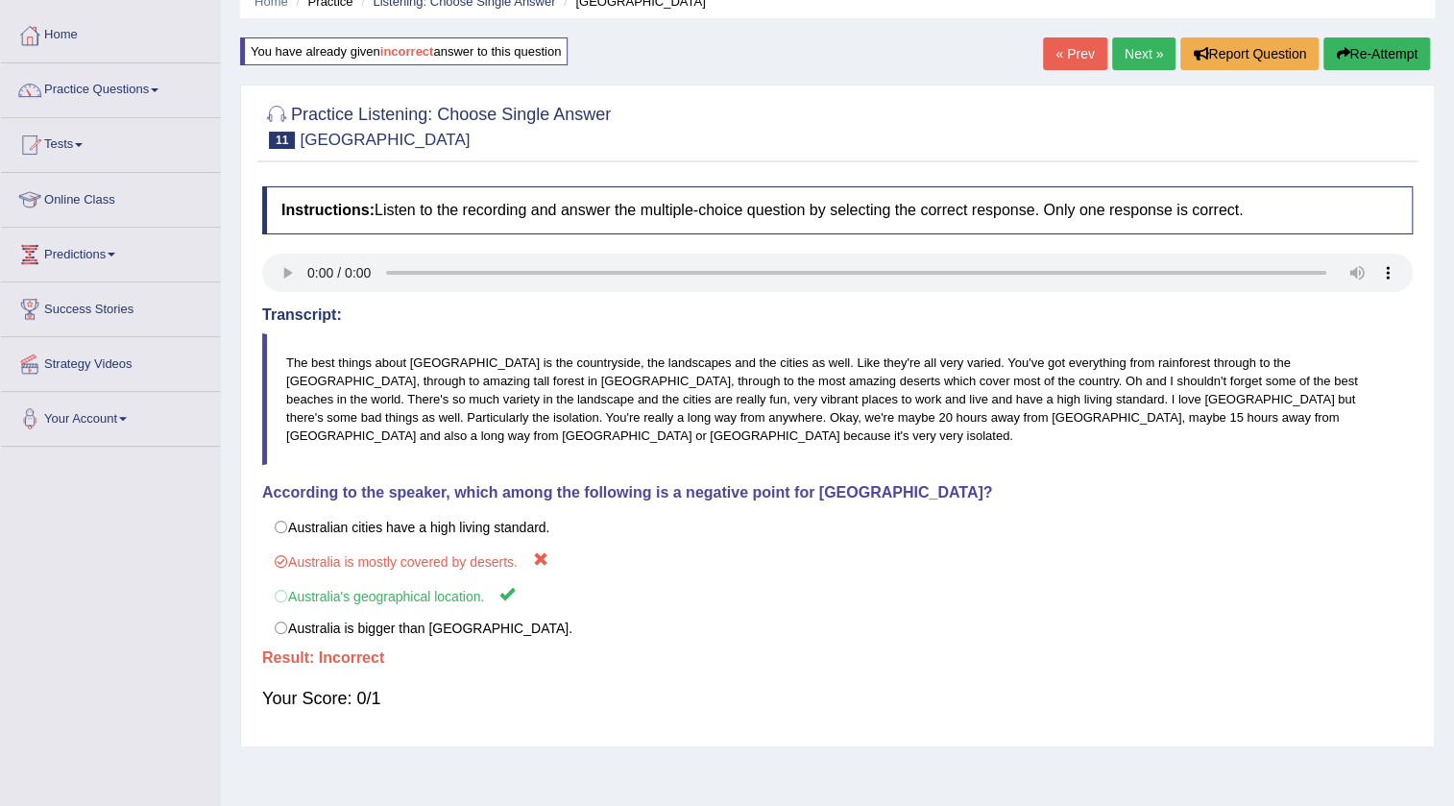
drag, startPoint x: 1121, startPoint y: 367, endPoint x: 974, endPoint y: 401, distance: 150.8
click at [1403, 355] on blockquote "The best things about Australia is the countryside, the landscapes and the citi…" at bounding box center [837, 399] width 1151 height 133
drag, startPoint x: 353, startPoint y: 416, endPoint x: 1272, endPoint y: 396, distance: 918.5
click at [1272, 396] on blockquote "The best things about Australia is the countryside, the landscapes and the citi…" at bounding box center [837, 399] width 1151 height 133
click at [1130, 56] on link "Next »" at bounding box center [1143, 53] width 63 height 33
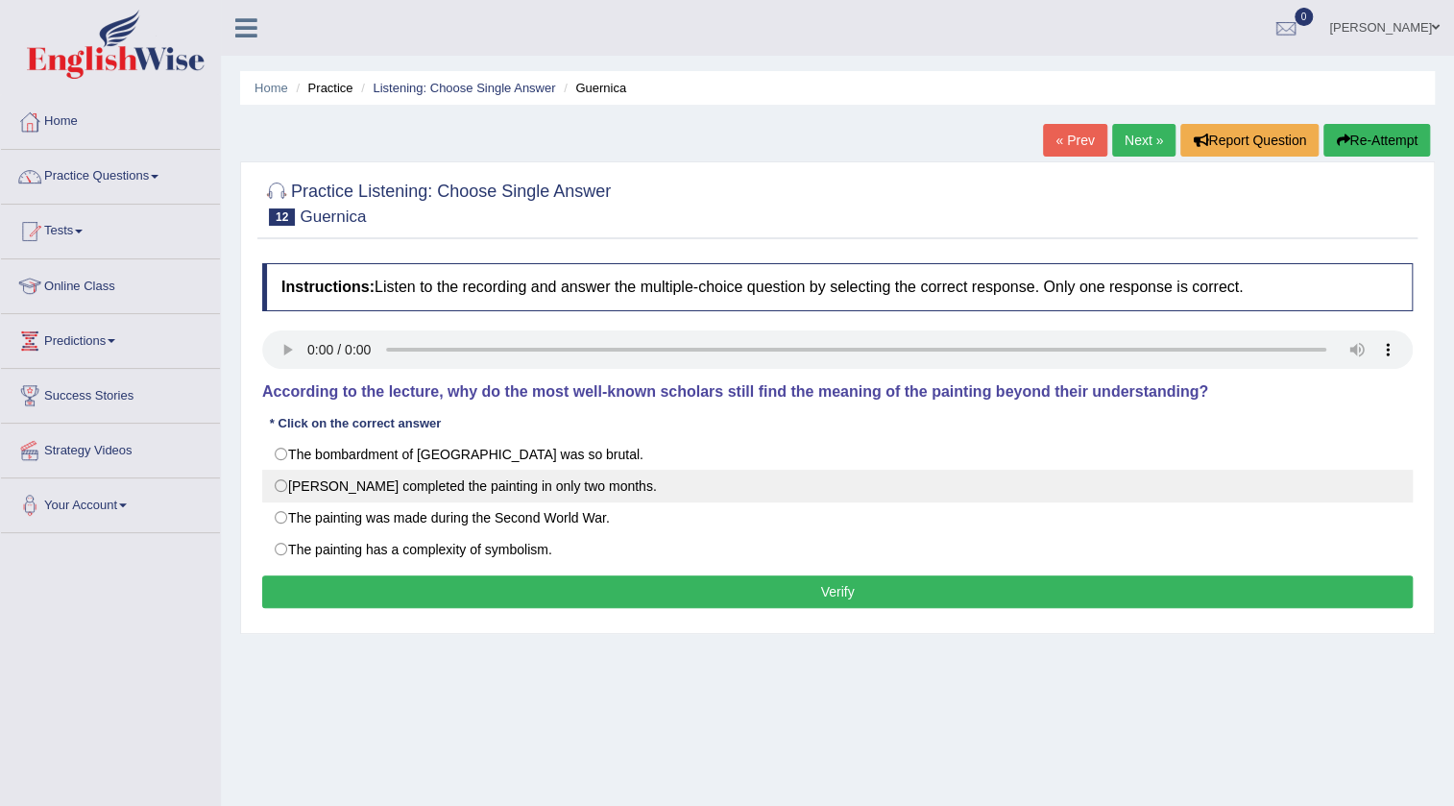
click at [295, 485] on label "[PERSON_NAME] completed the painting in only two months." at bounding box center [837, 486] width 1151 height 33
radio input "true"
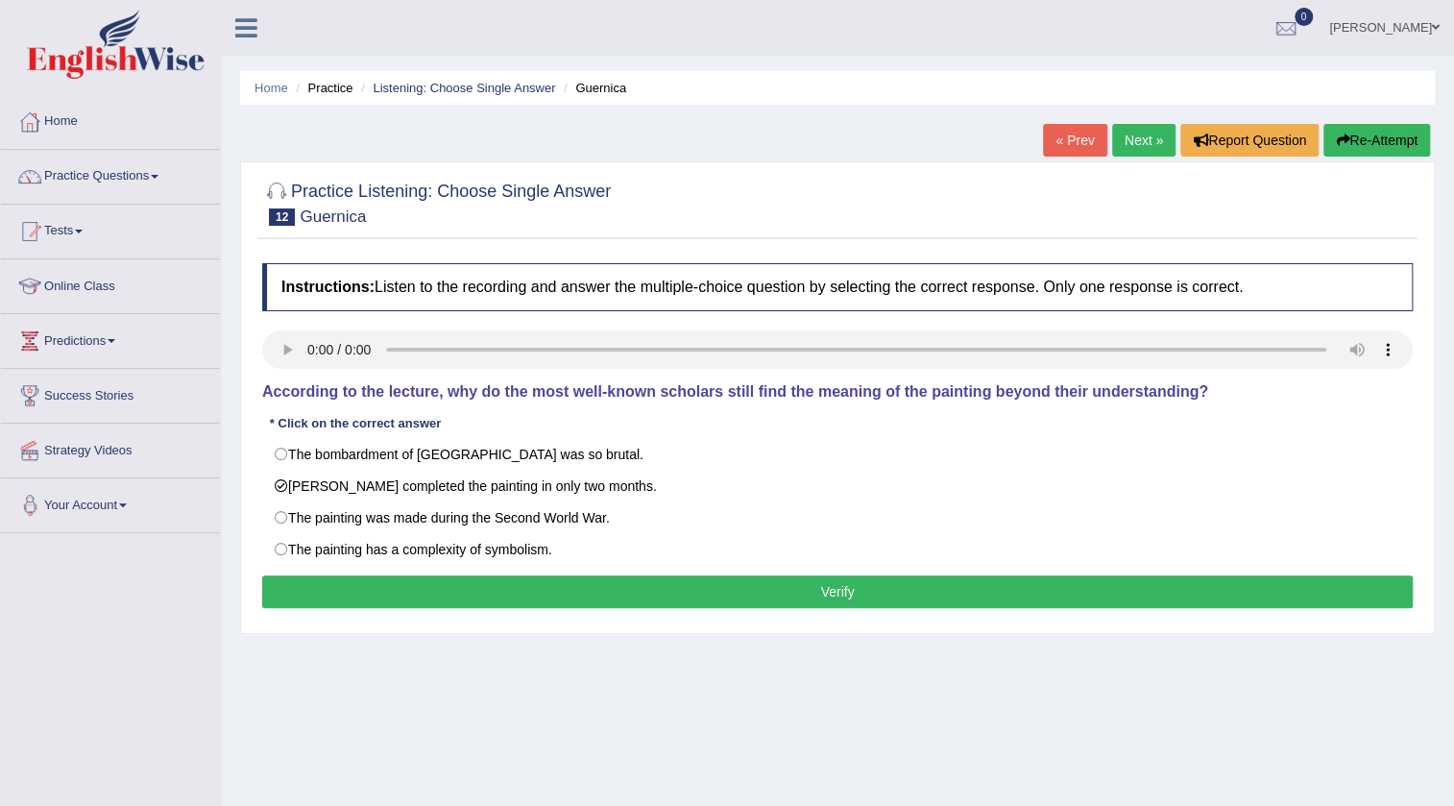
click at [343, 600] on button "Verify" at bounding box center [837, 591] width 1151 height 33
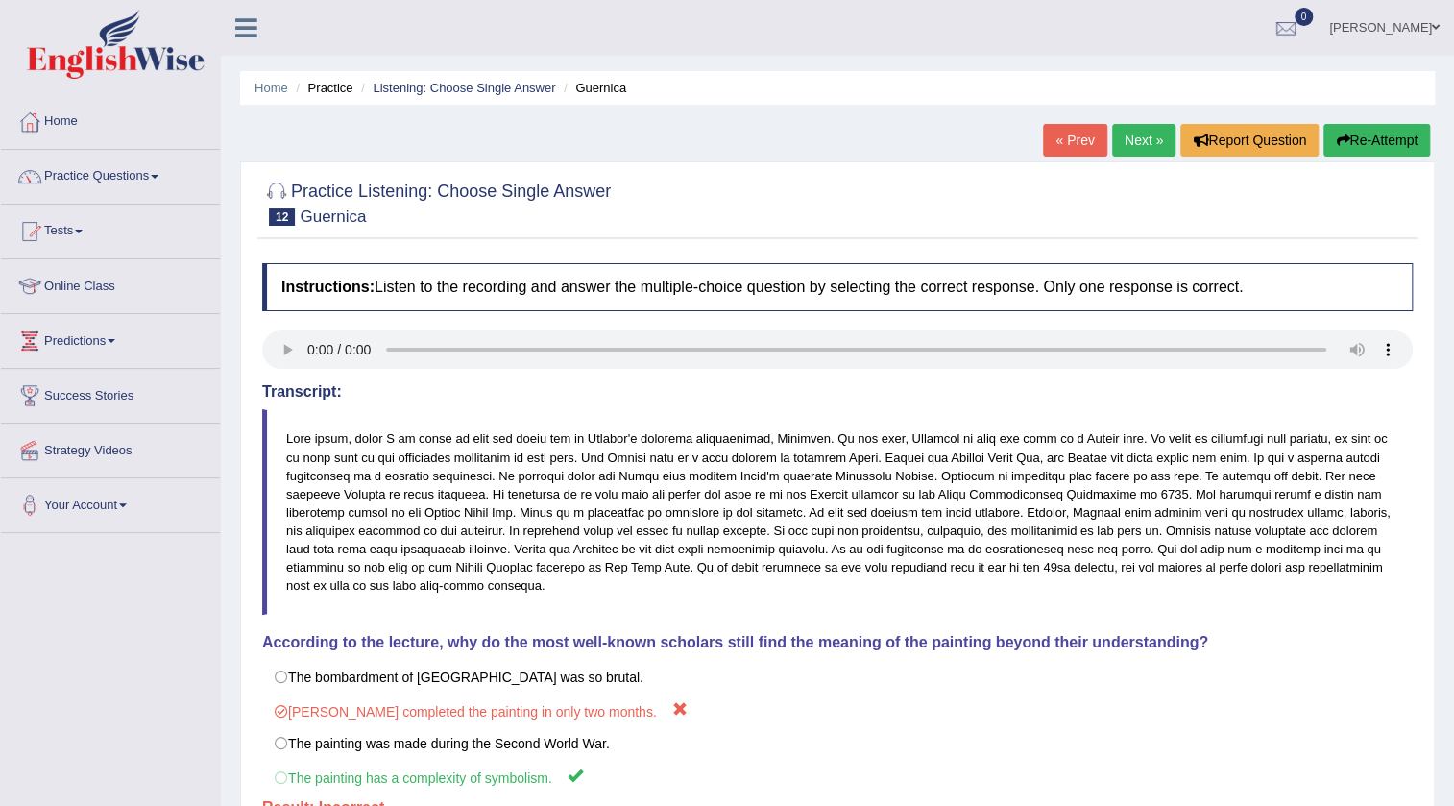
click at [1336, 132] on button "Re-Attempt" at bounding box center [1377, 140] width 107 height 33
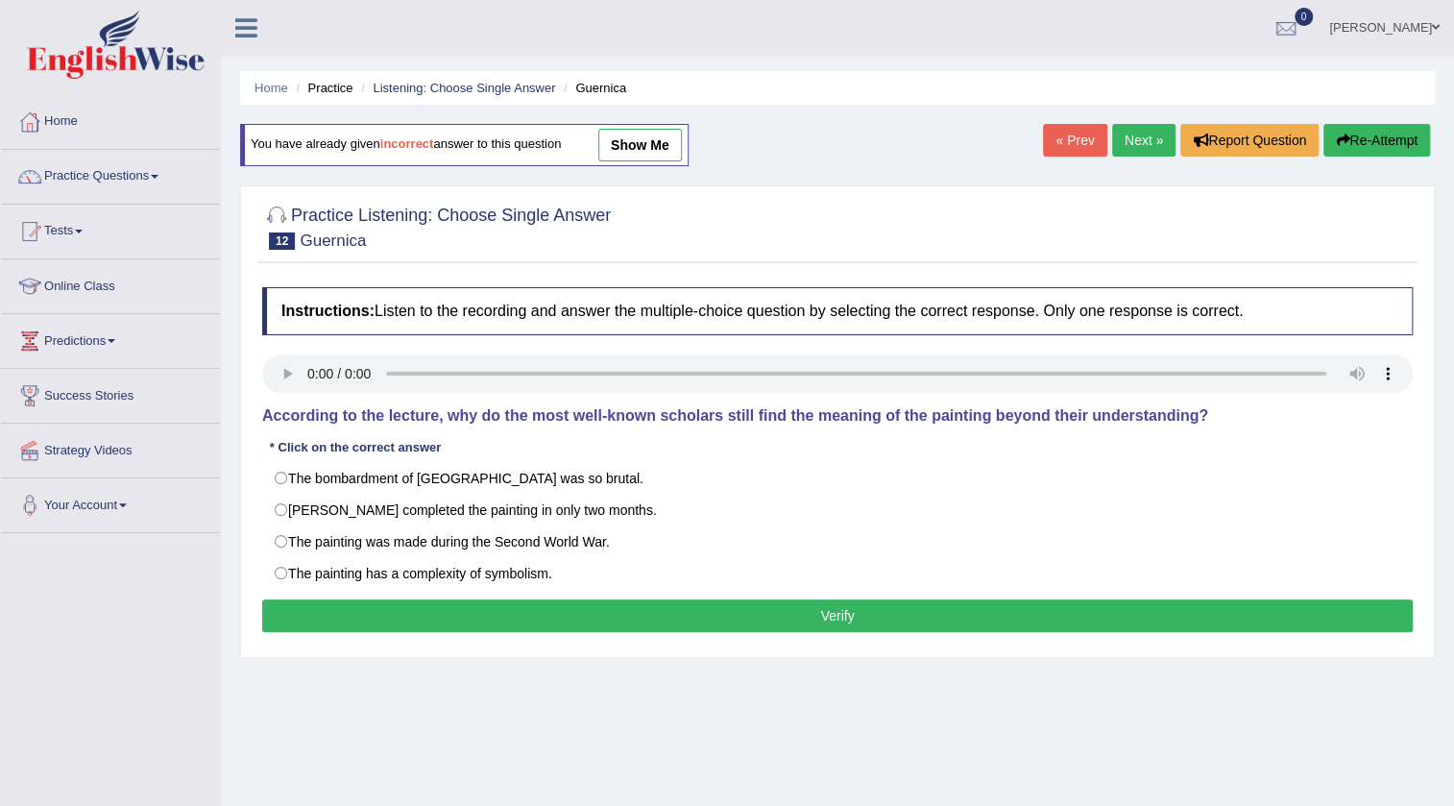
click at [1150, 130] on link "Next »" at bounding box center [1143, 140] width 63 height 33
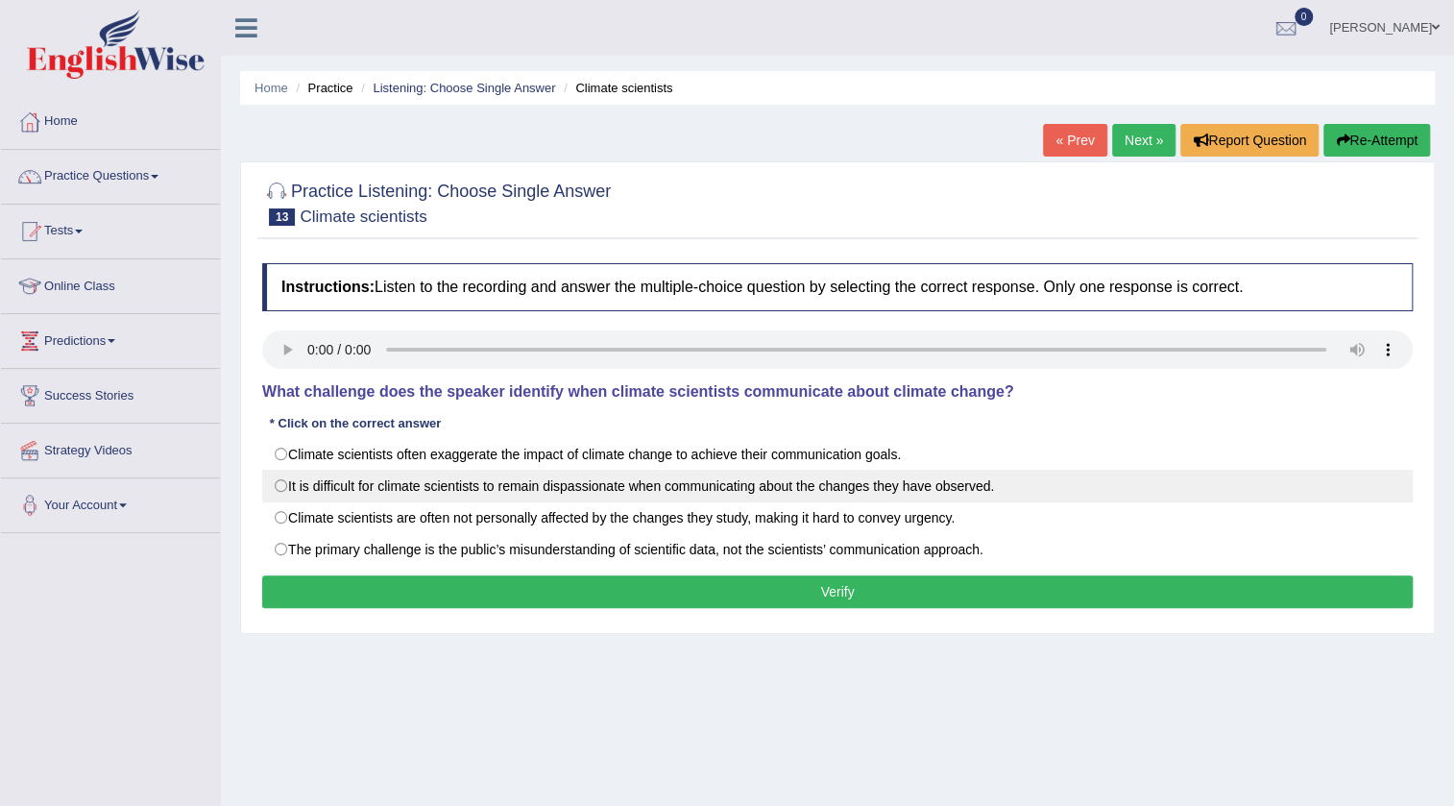
click at [502, 479] on label "It is difficult for climate scientists to remain dispassionate when communicati…" at bounding box center [837, 486] width 1151 height 33
radio input "true"
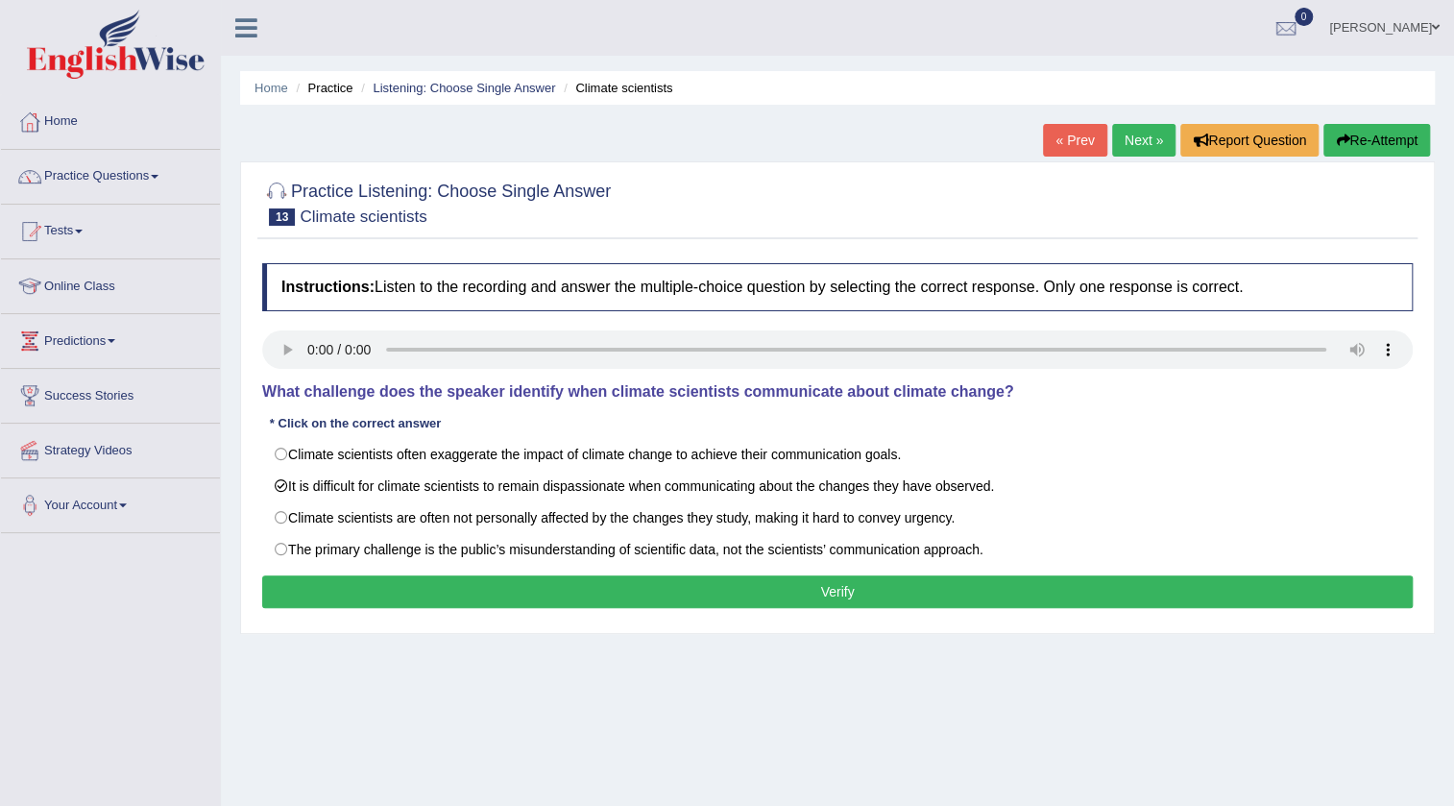
drag, startPoint x: 437, startPoint y: 568, endPoint x: 437, endPoint y: 580, distance: 12.5
click at [437, 580] on div "Instructions: Listen to the recording and answer the multiple-choice question b…" at bounding box center [837, 439] width 1160 height 370
click at [437, 580] on button "Verify" at bounding box center [837, 591] width 1151 height 33
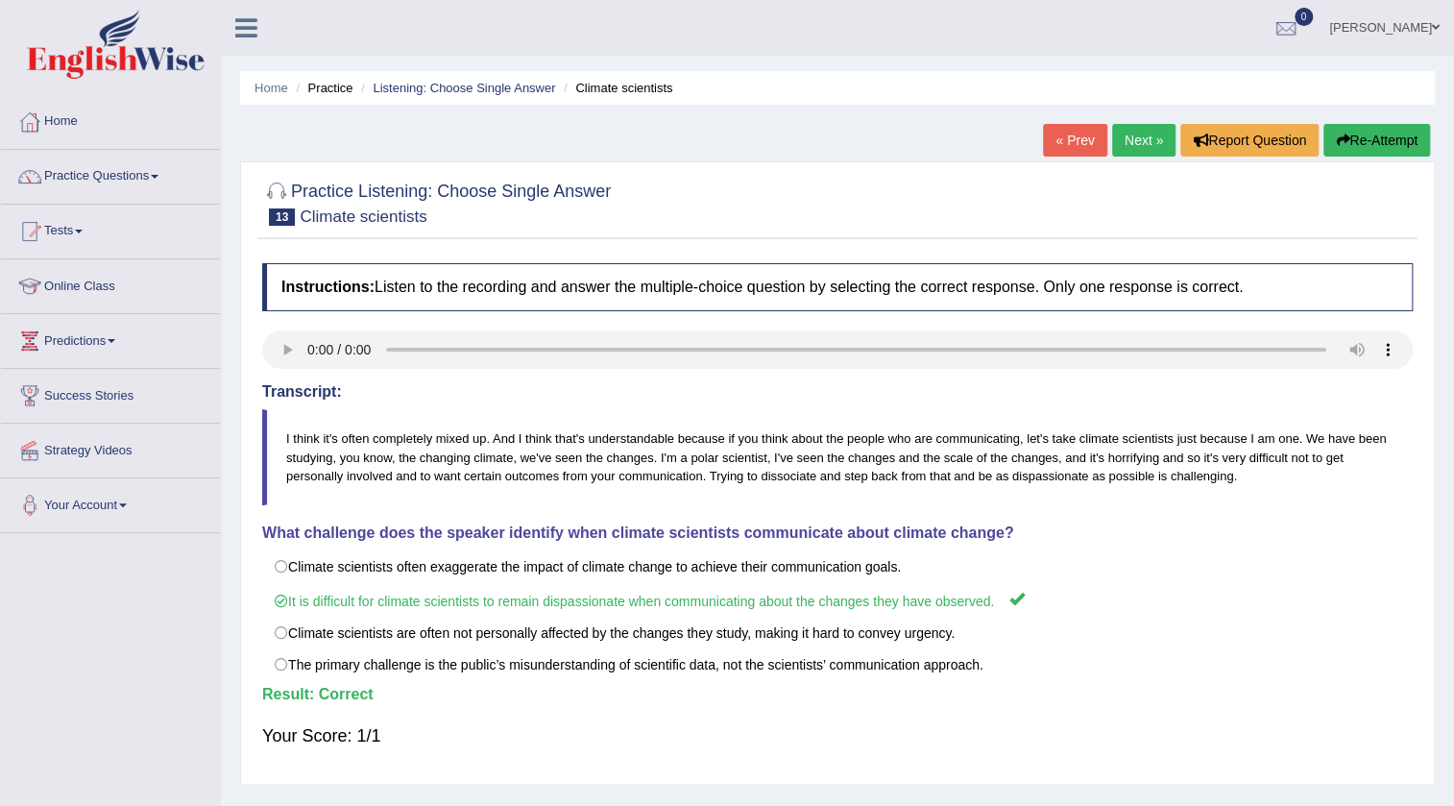
click at [1124, 132] on link "Next »" at bounding box center [1143, 140] width 63 height 33
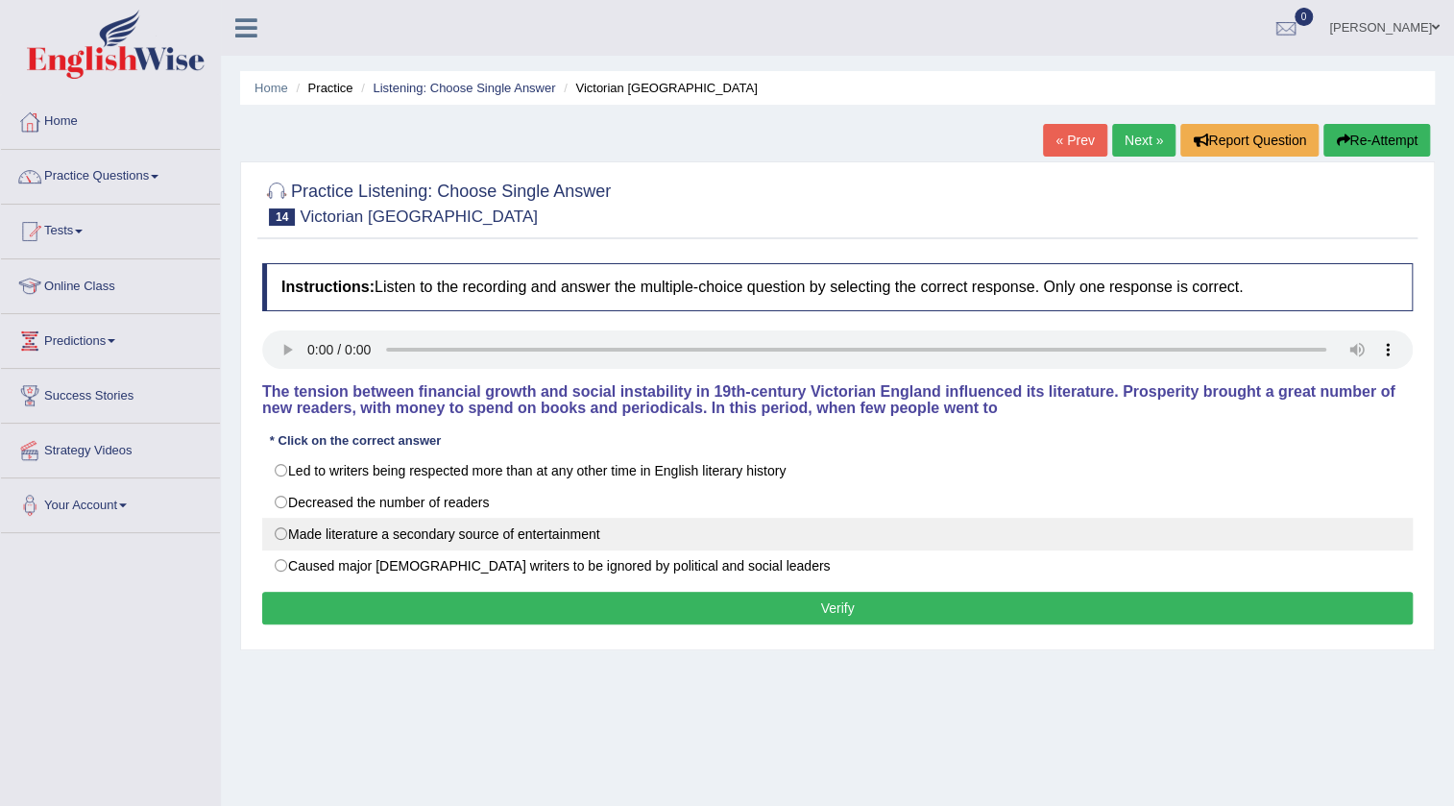
click at [336, 537] on label "Made literature a secondary source of entertainment" at bounding box center [837, 534] width 1151 height 33
radio input "true"
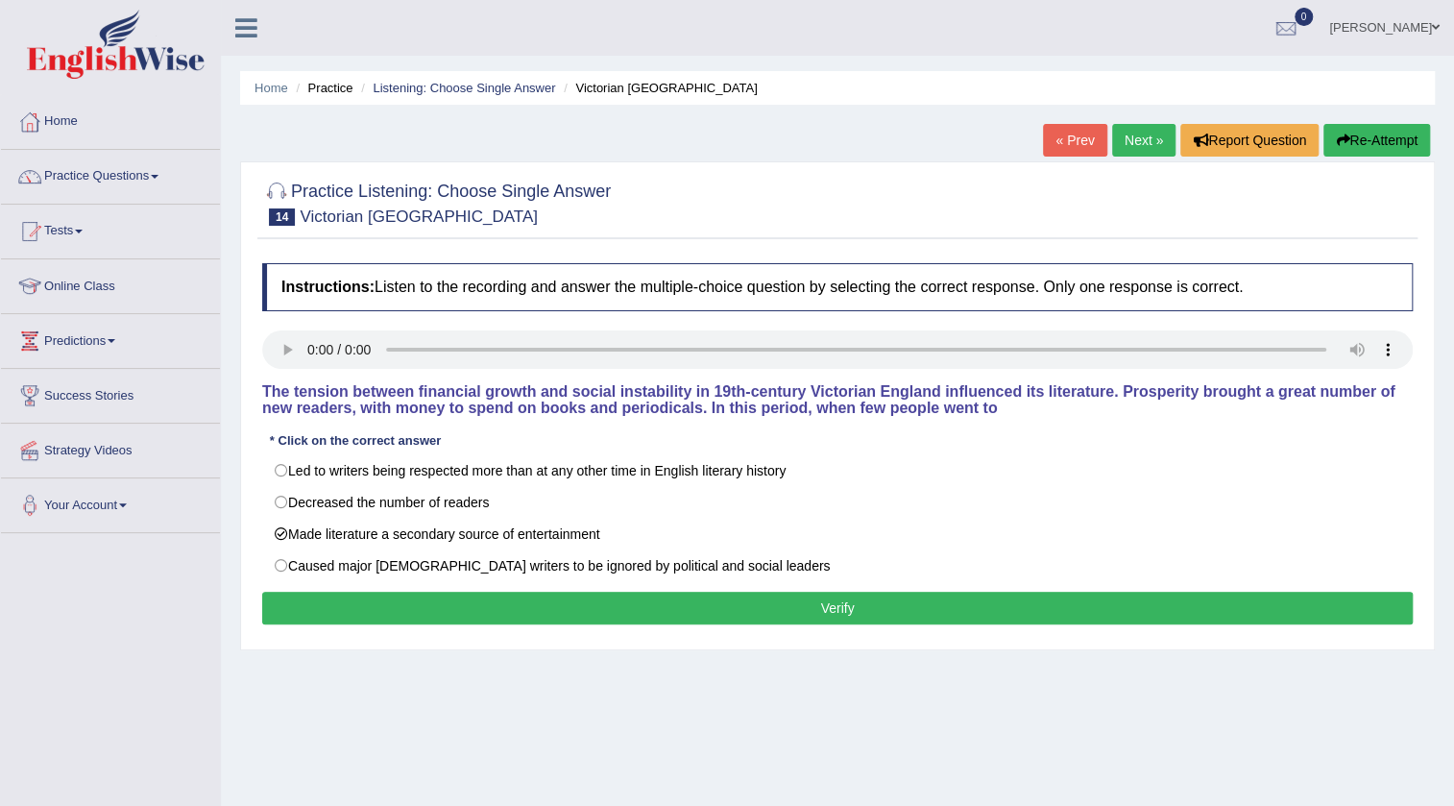
click at [335, 586] on div "Instructions: Listen to the recording and answer the multiple-choice question b…" at bounding box center [837, 447] width 1160 height 386
click at [335, 601] on button "Verify" at bounding box center [837, 608] width 1151 height 33
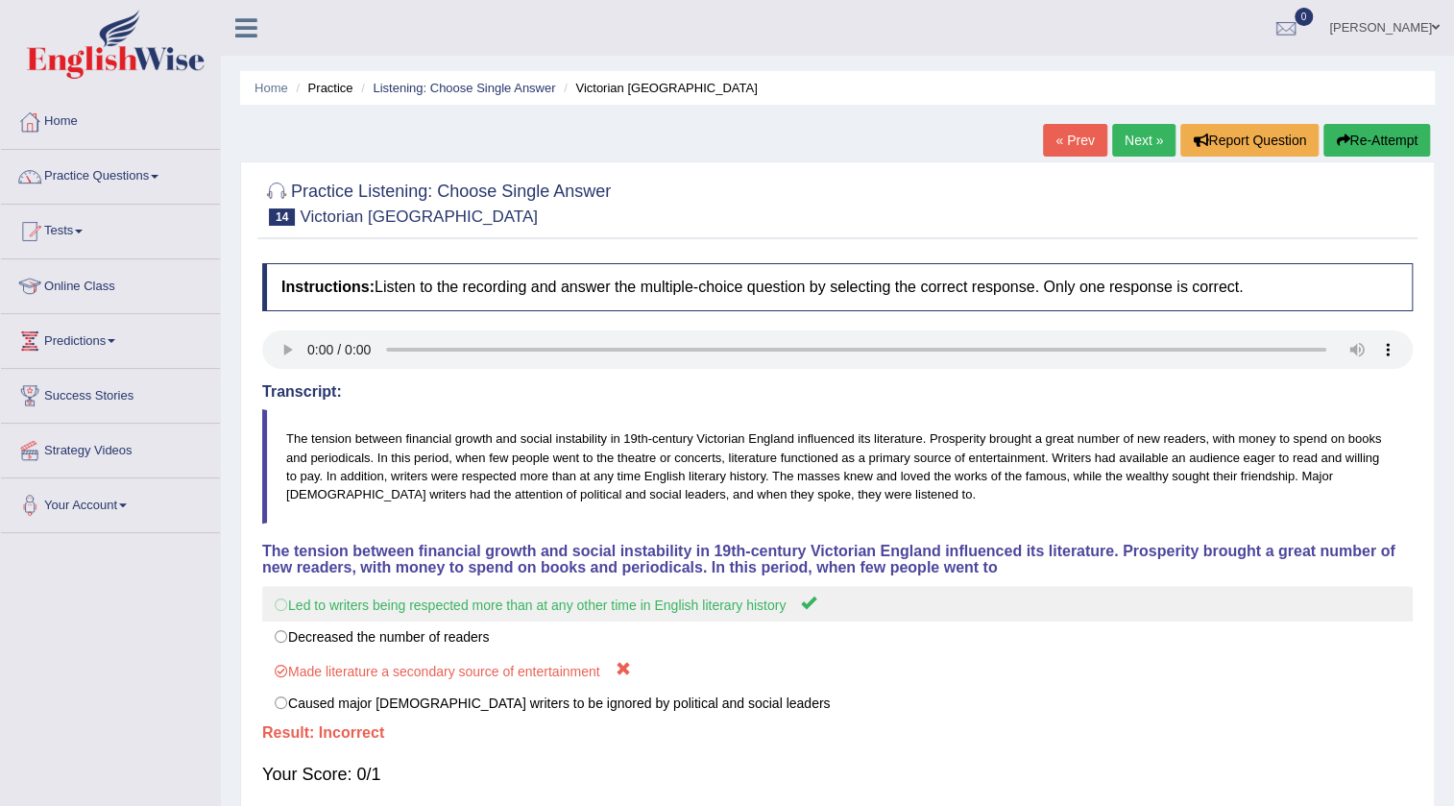
click at [334, 605] on label "Led to writers being respected more than at any other time in English literary …" at bounding box center [837, 604] width 1151 height 36
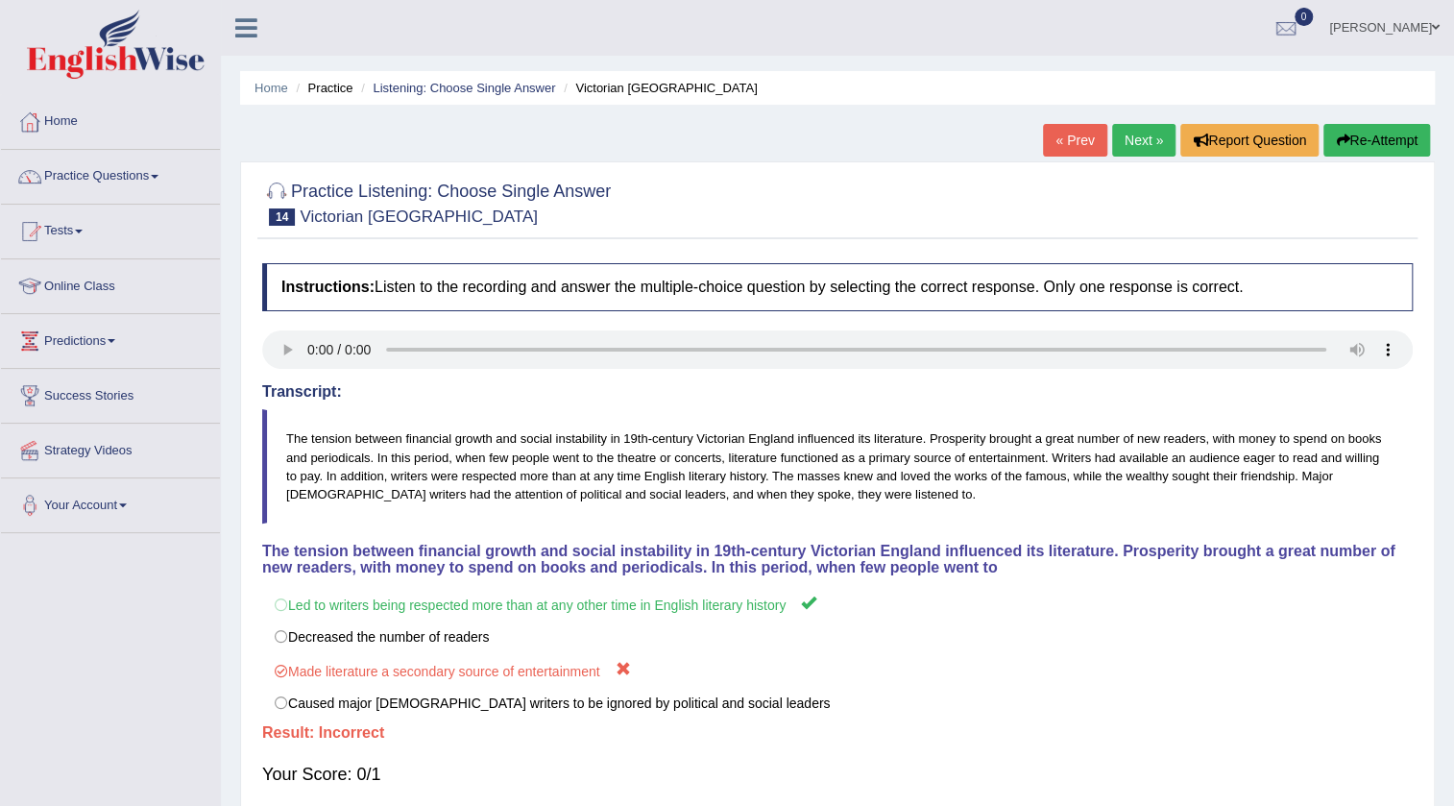
click at [1401, 133] on button "Re-Attempt" at bounding box center [1377, 140] width 107 height 33
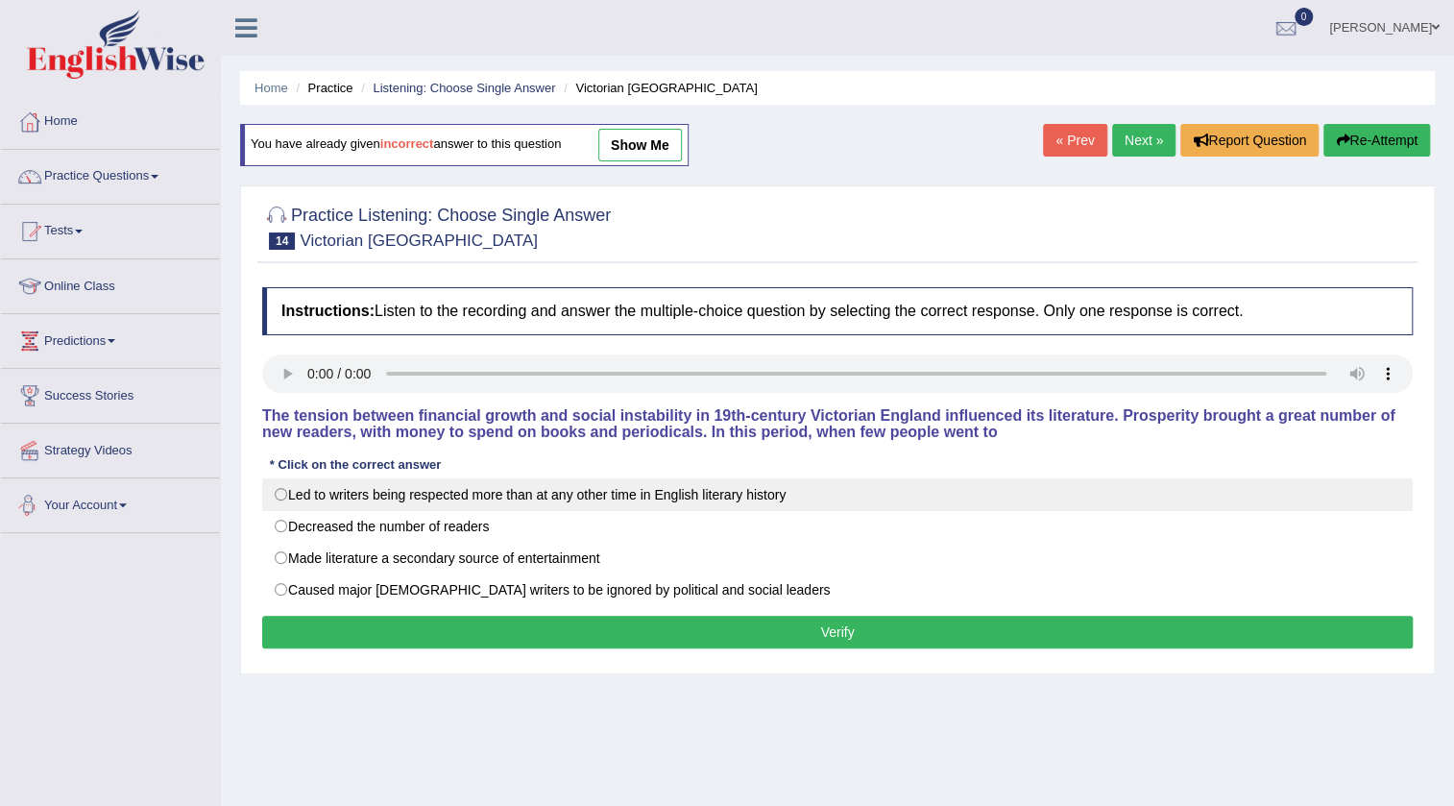
click at [365, 498] on label "Led to writers being respected more than at any other time in English literary …" at bounding box center [837, 494] width 1151 height 33
radio input "true"
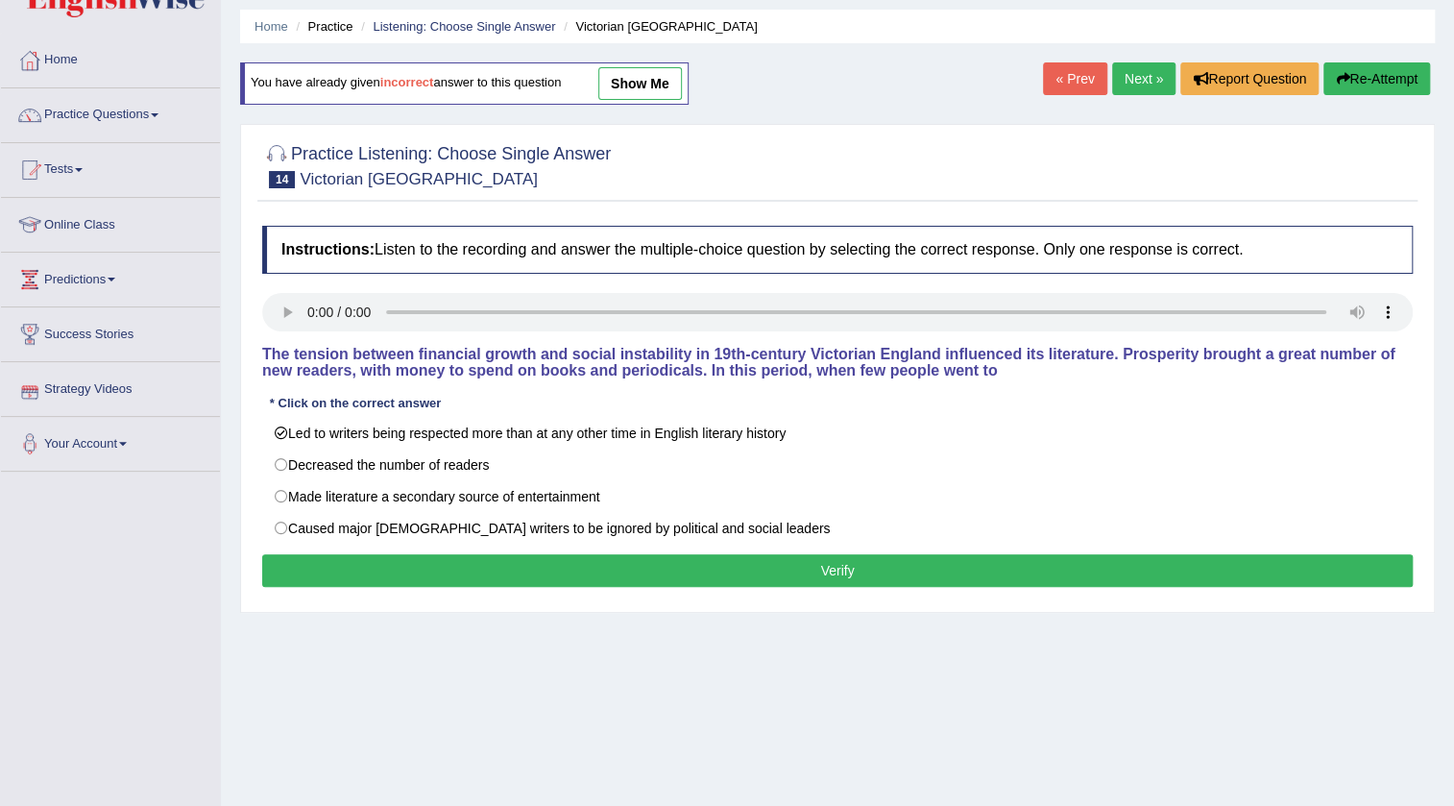
scroll to position [202, 0]
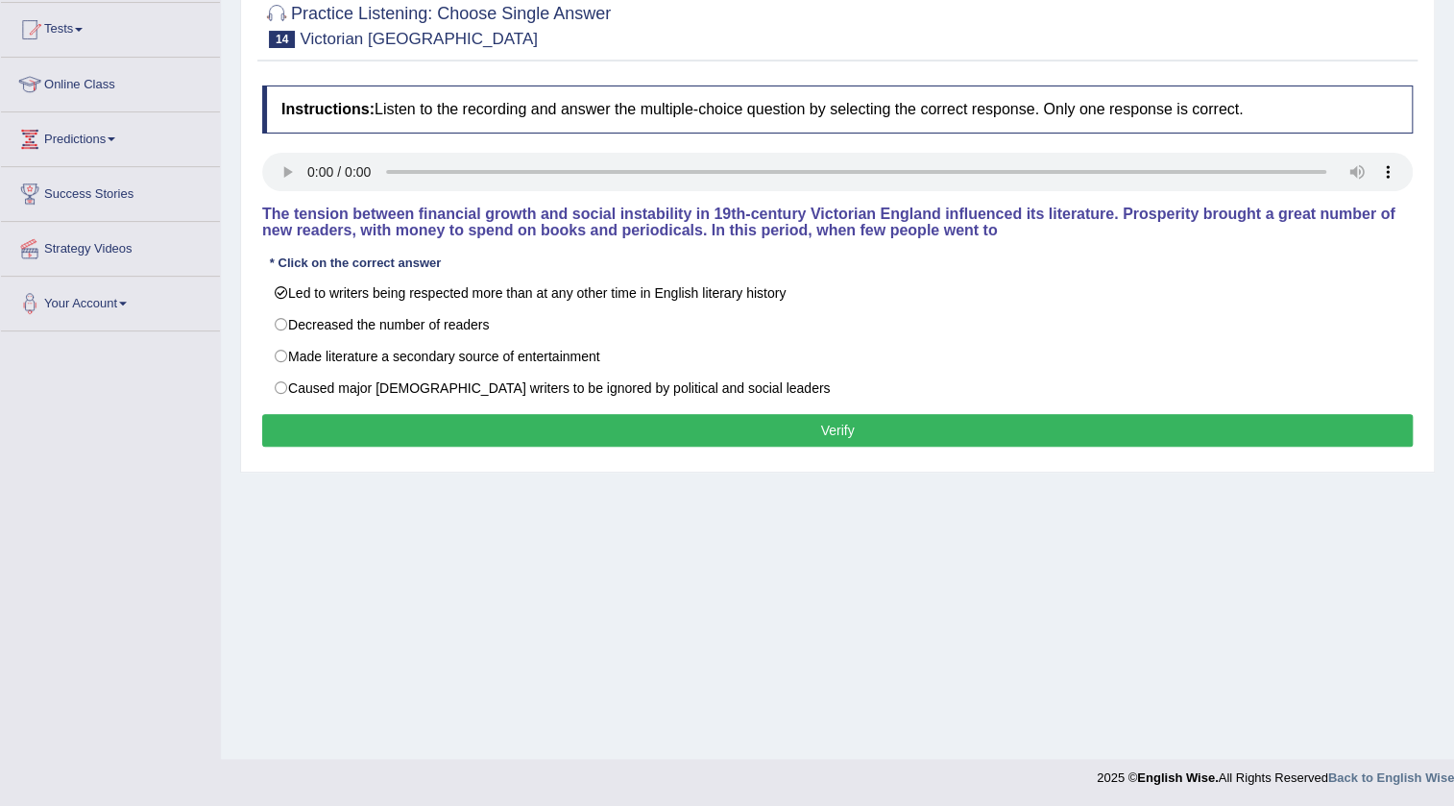
click at [751, 432] on button "Verify" at bounding box center [837, 430] width 1151 height 33
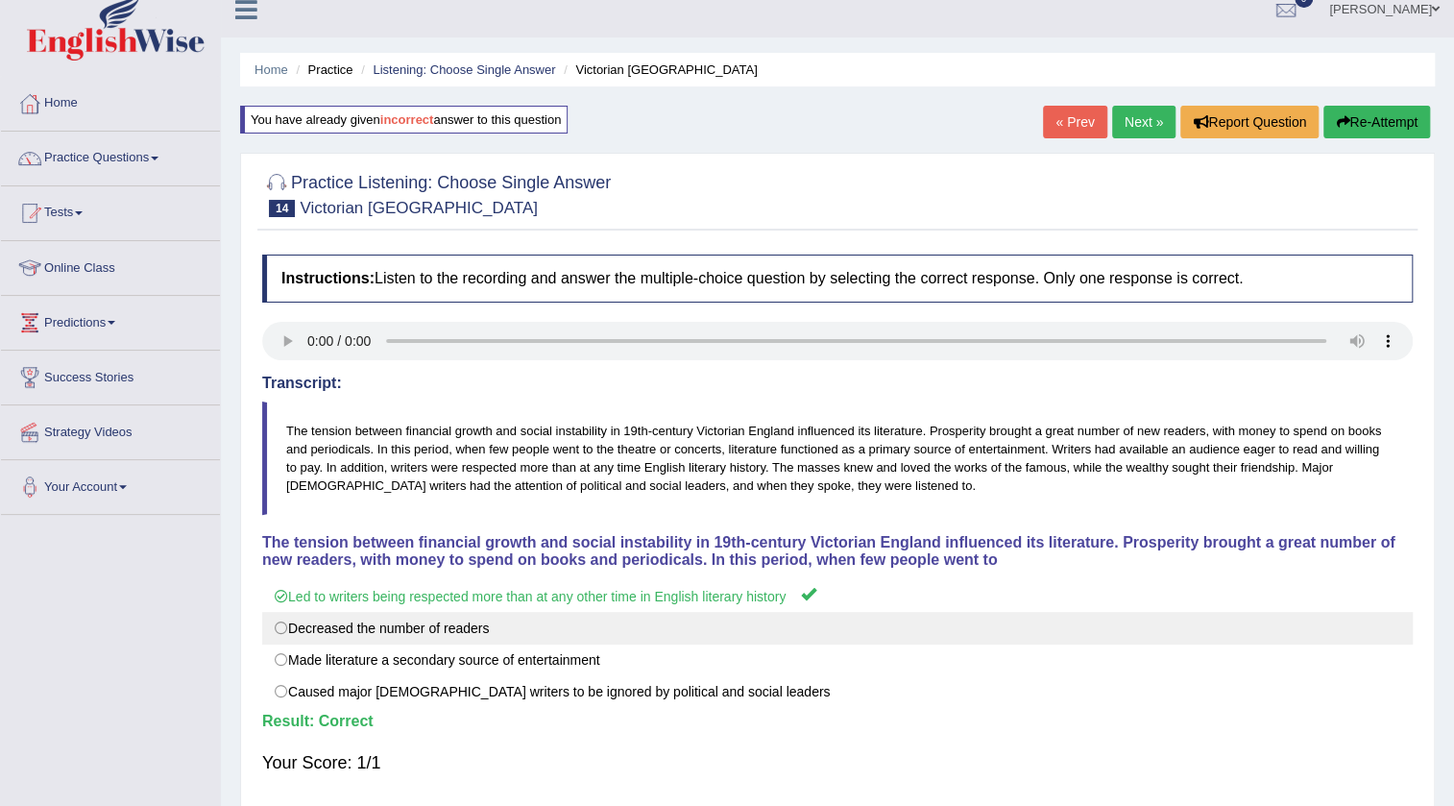
scroll to position [0, 0]
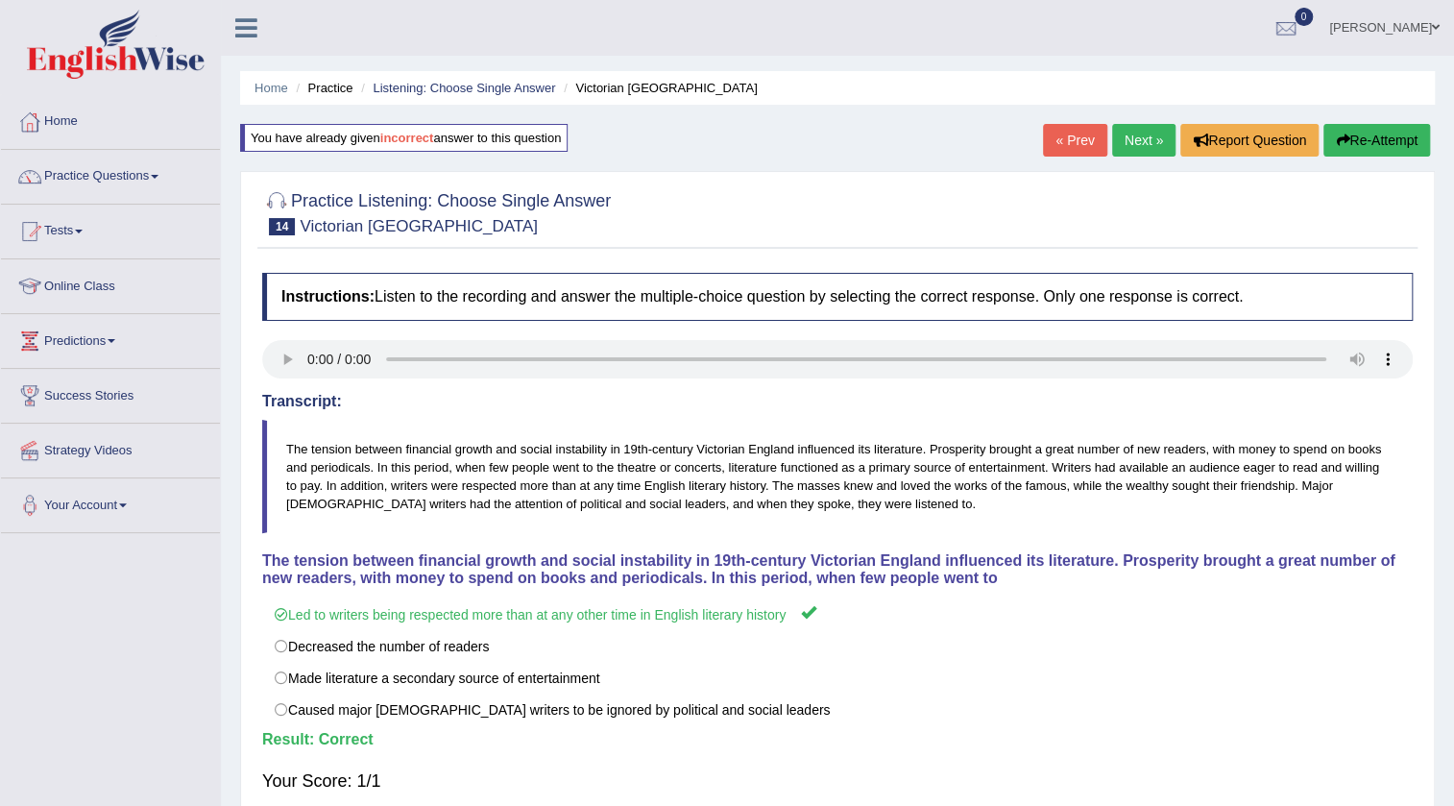
click at [1151, 133] on link "Next »" at bounding box center [1143, 140] width 63 height 33
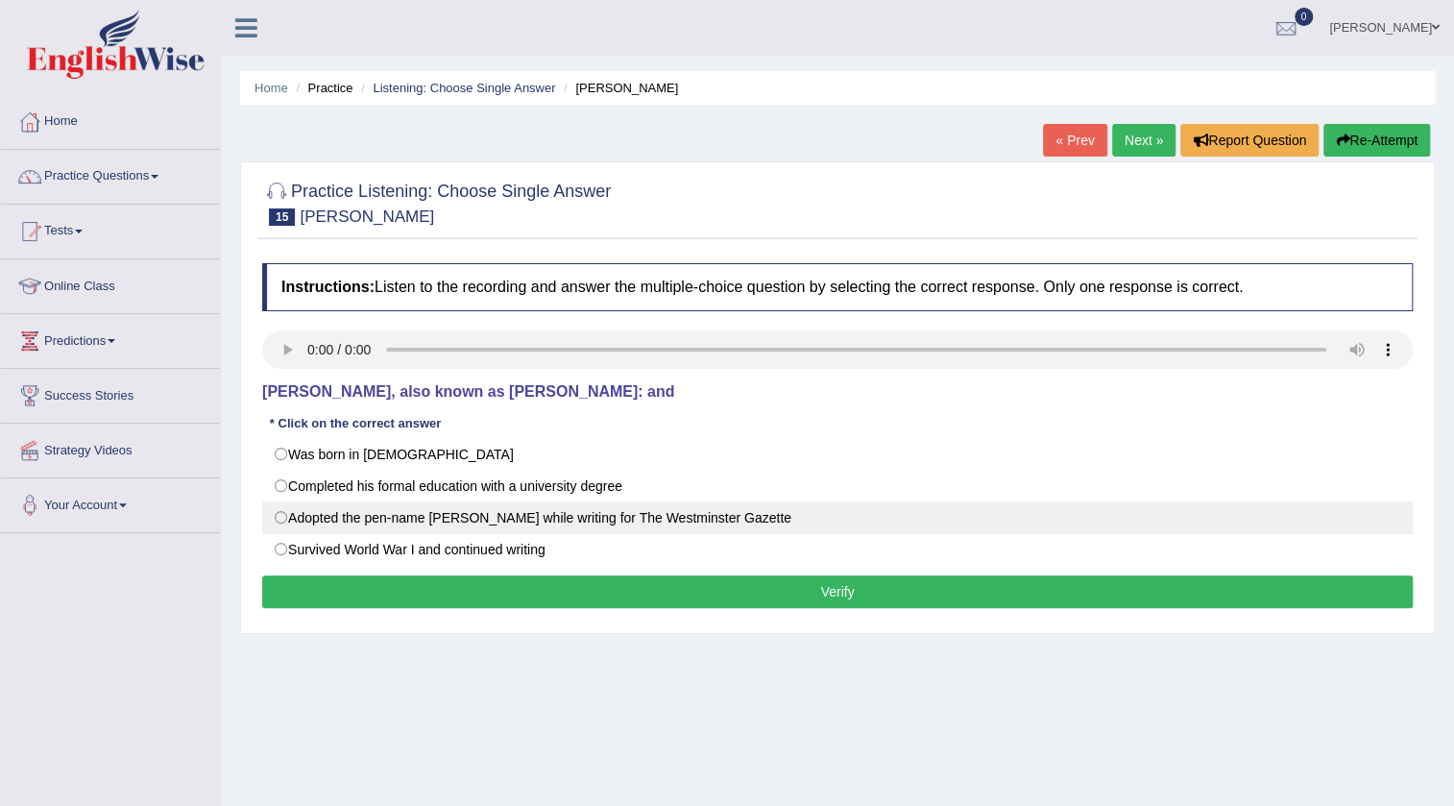
click at [406, 510] on label "Adopted the pen-name [PERSON_NAME] while writing for The Westminster Gazette" at bounding box center [837, 517] width 1151 height 33
radio input "true"
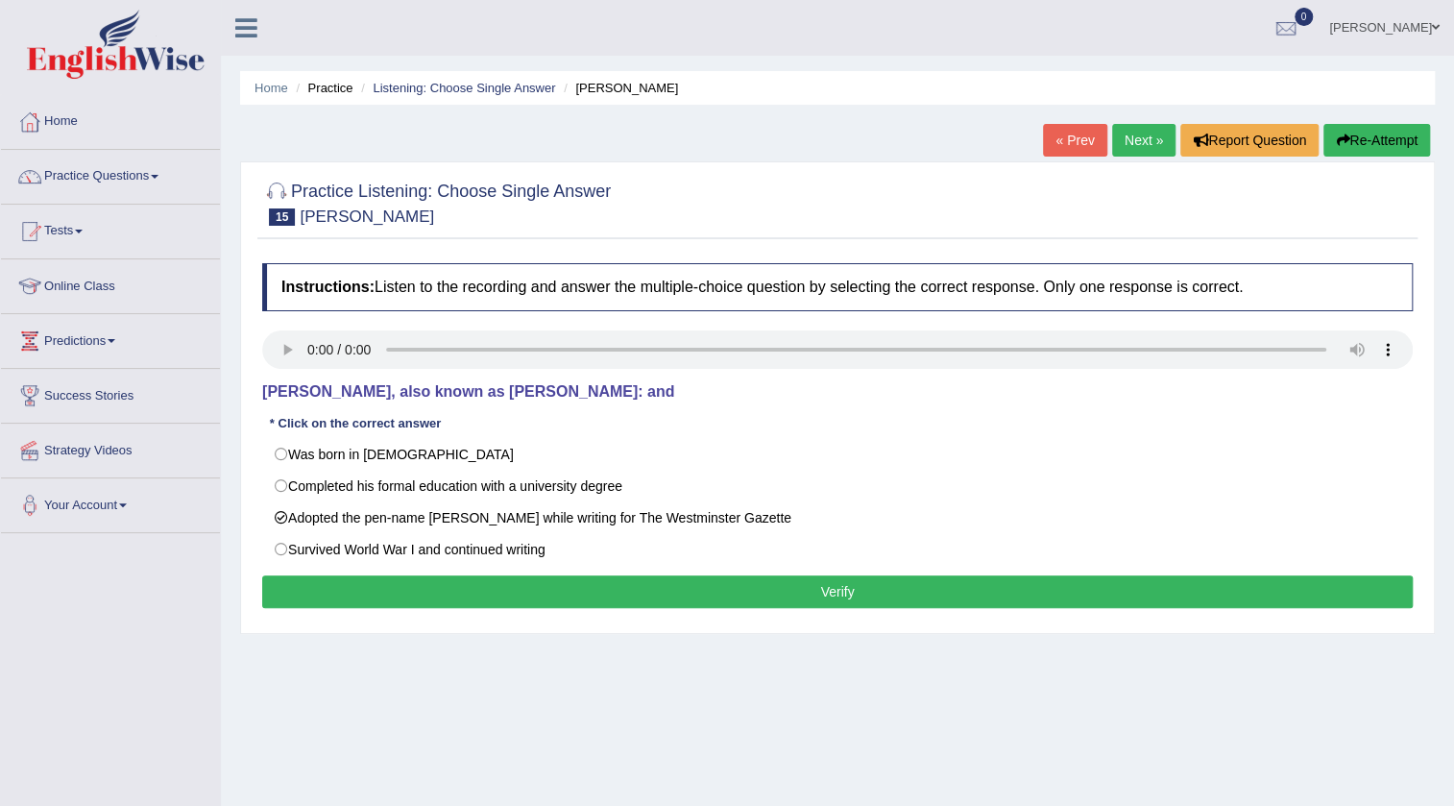
click at [414, 576] on button "Verify" at bounding box center [837, 591] width 1151 height 33
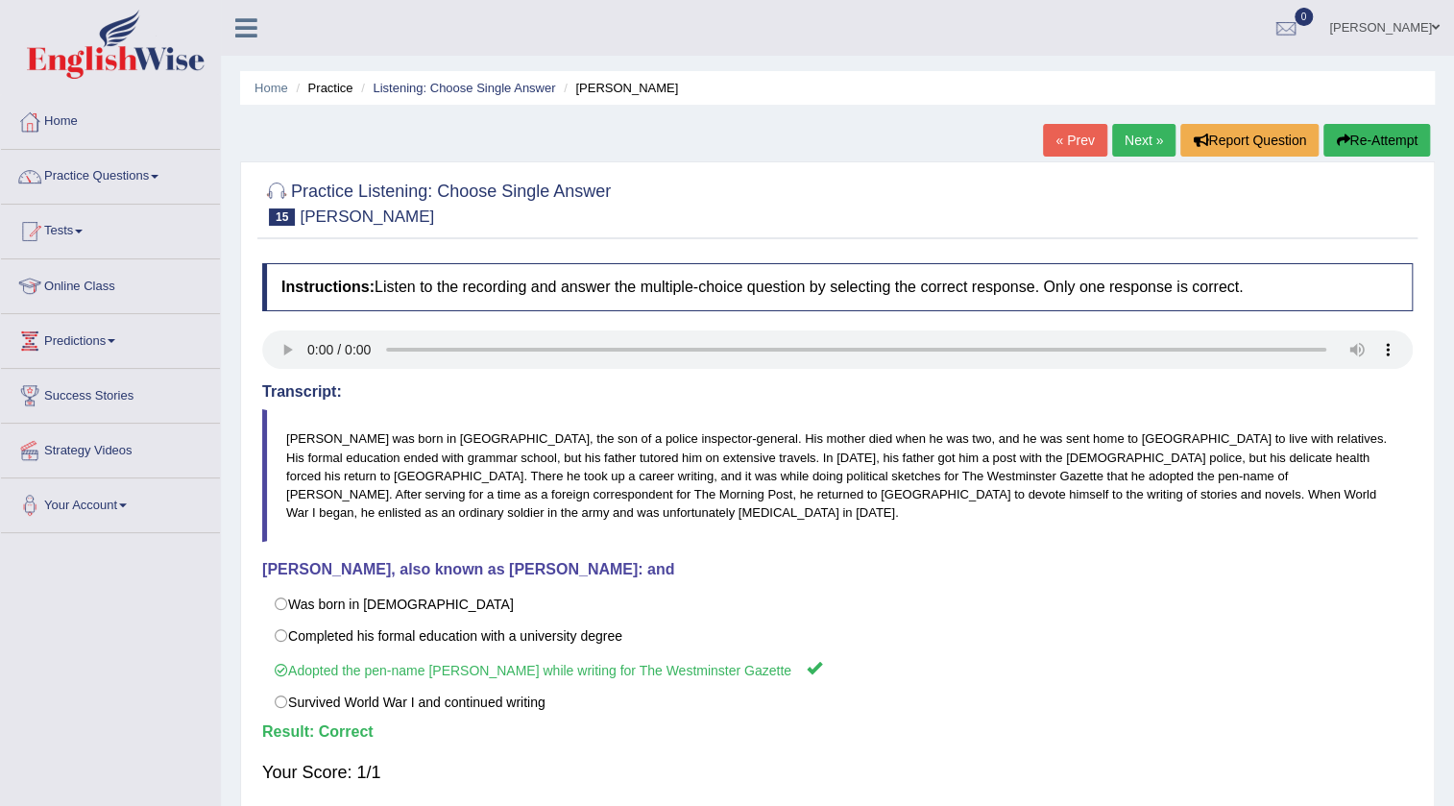
click at [1149, 144] on link "Next »" at bounding box center [1143, 140] width 63 height 33
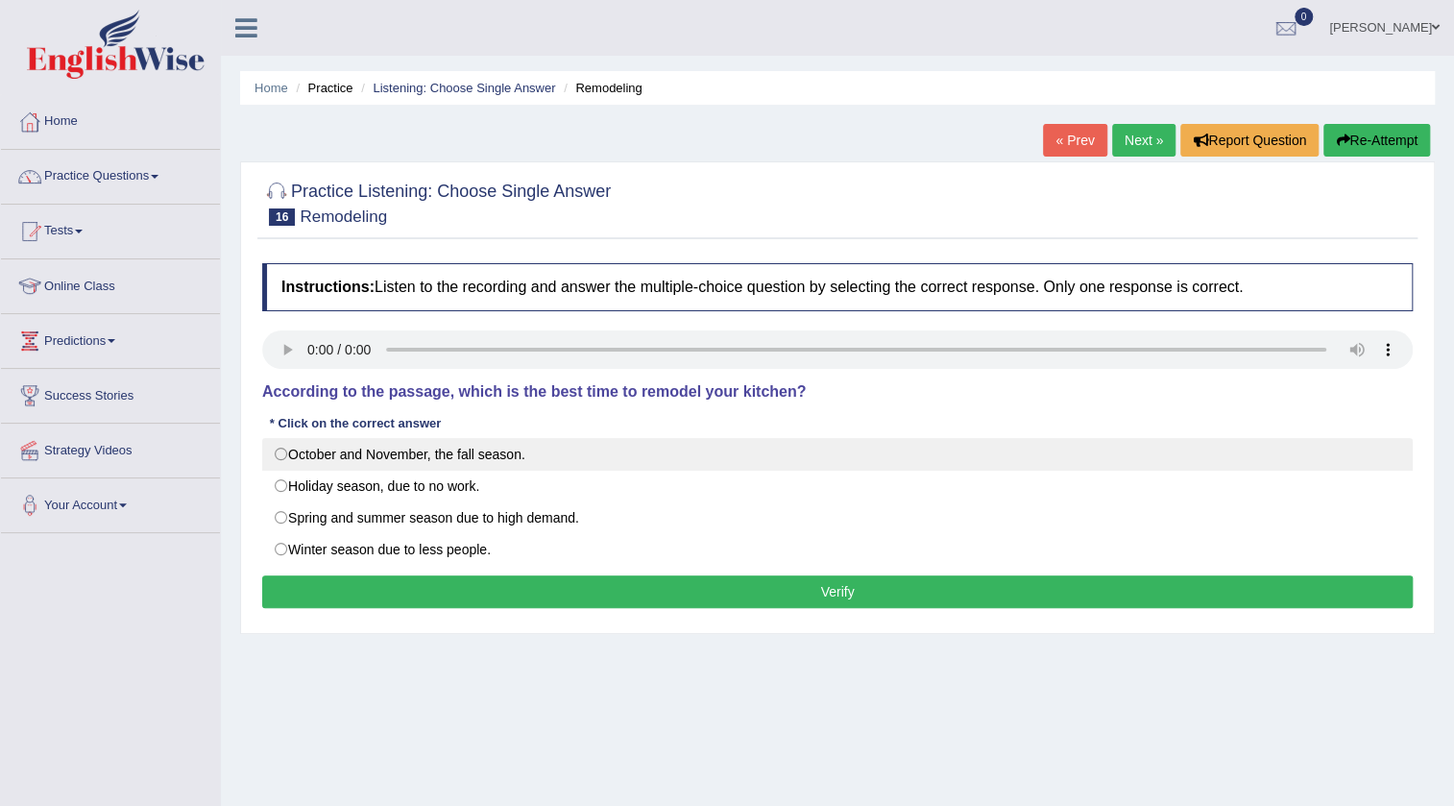
click at [345, 451] on label "October and November, the fall season." at bounding box center [837, 454] width 1151 height 33
radio input "true"
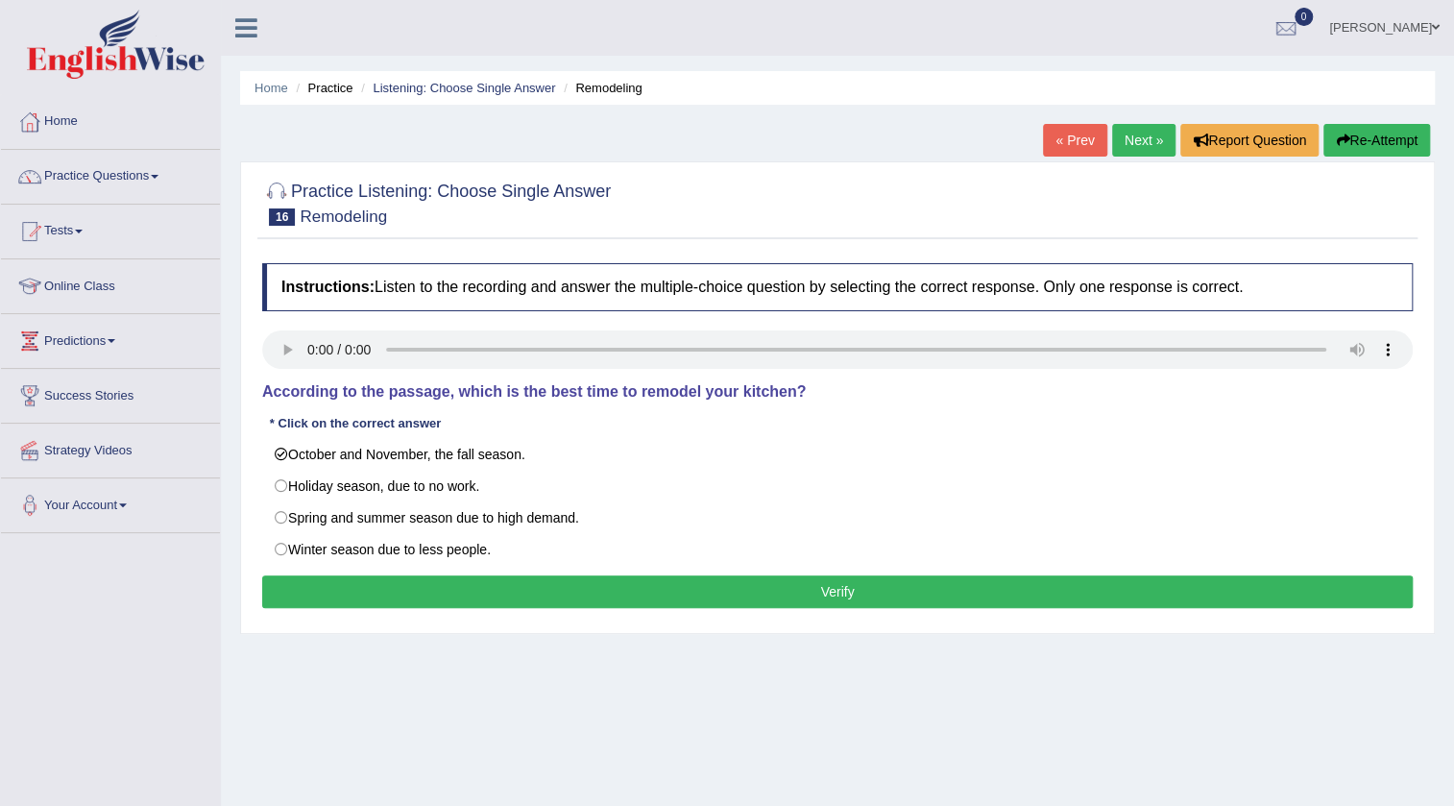
click at [348, 584] on button "Verify" at bounding box center [837, 591] width 1151 height 33
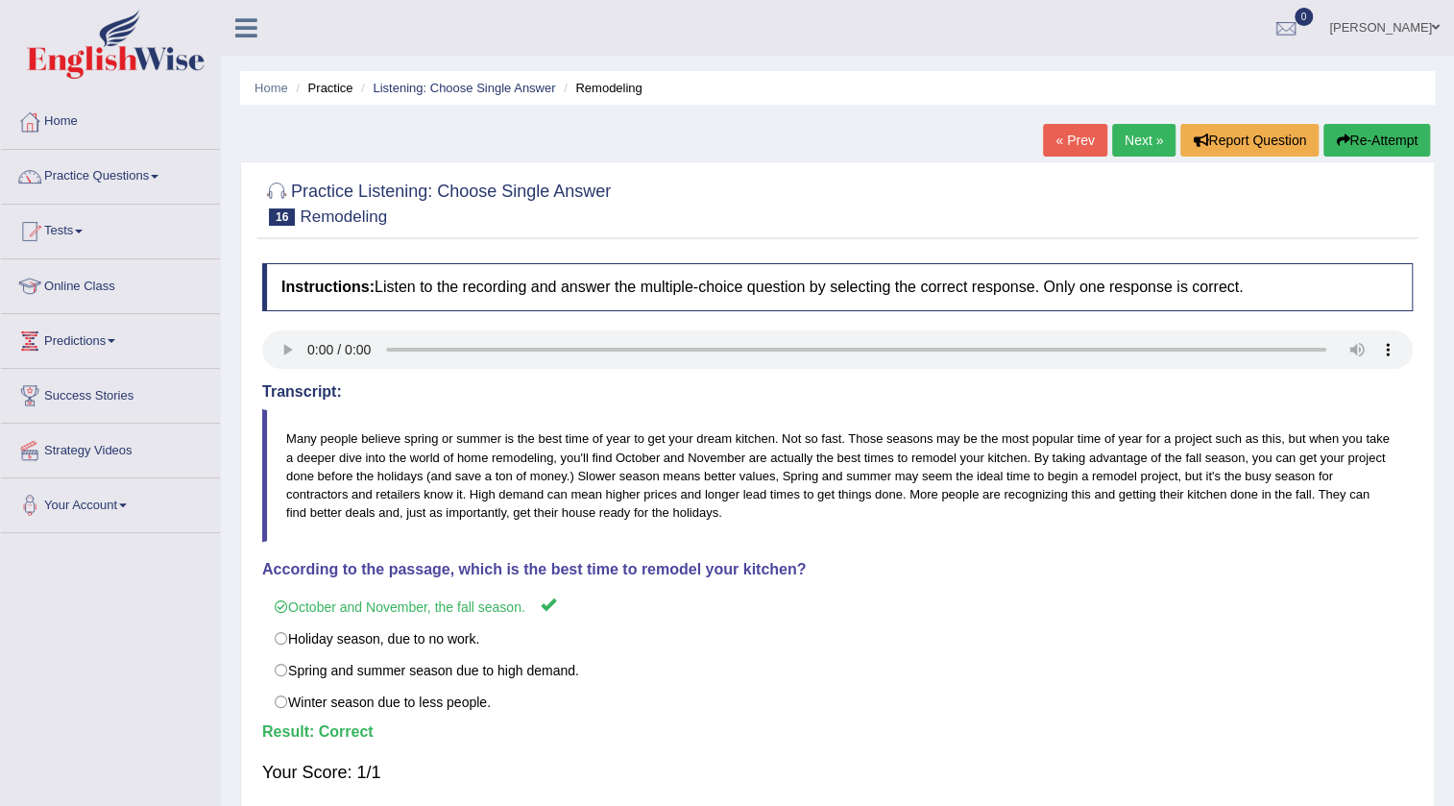
click at [1145, 140] on link "Next »" at bounding box center [1143, 140] width 63 height 33
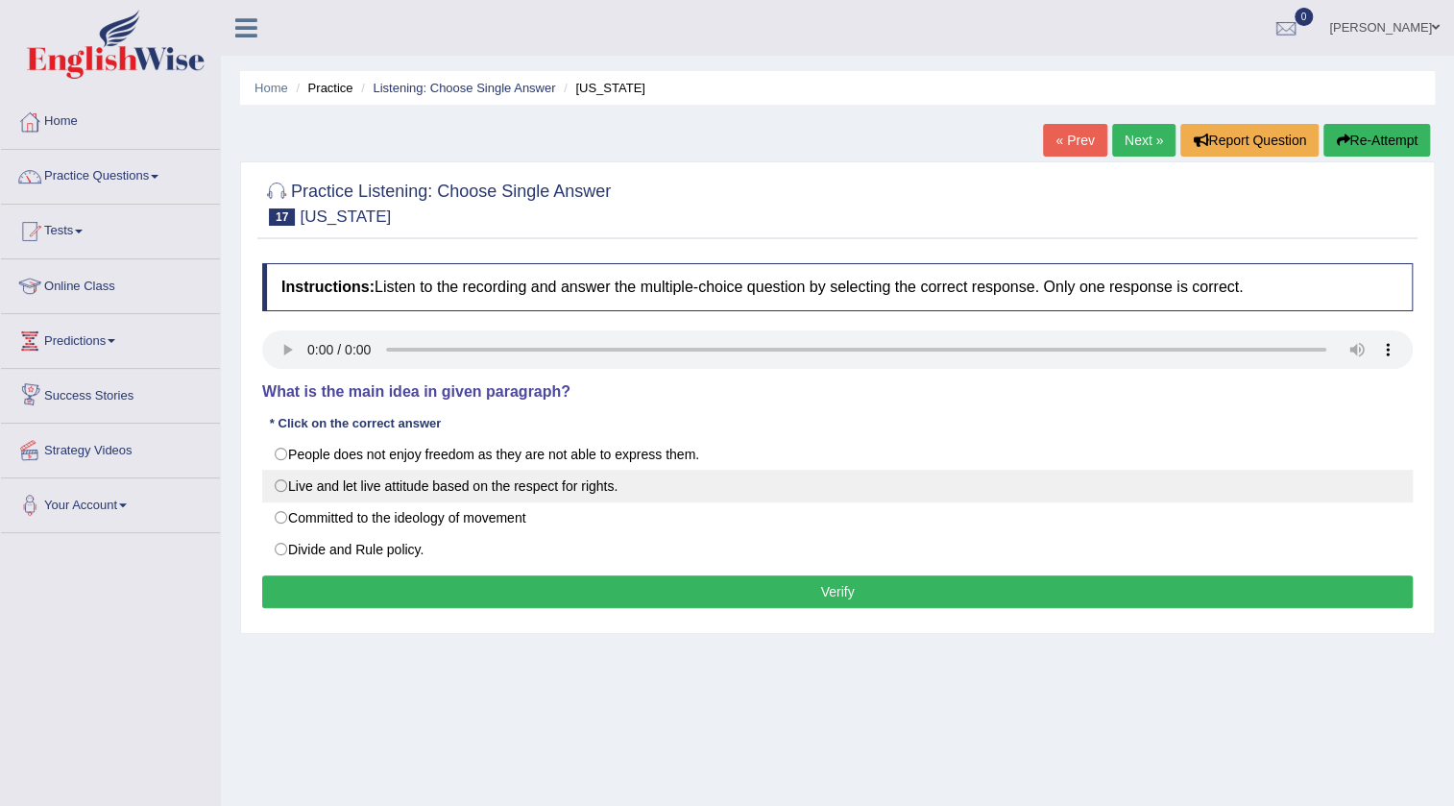
click at [295, 479] on label "Live and let live attitude based on the respect for rights." at bounding box center [837, 486] width 1151 height 33
radio input "true"
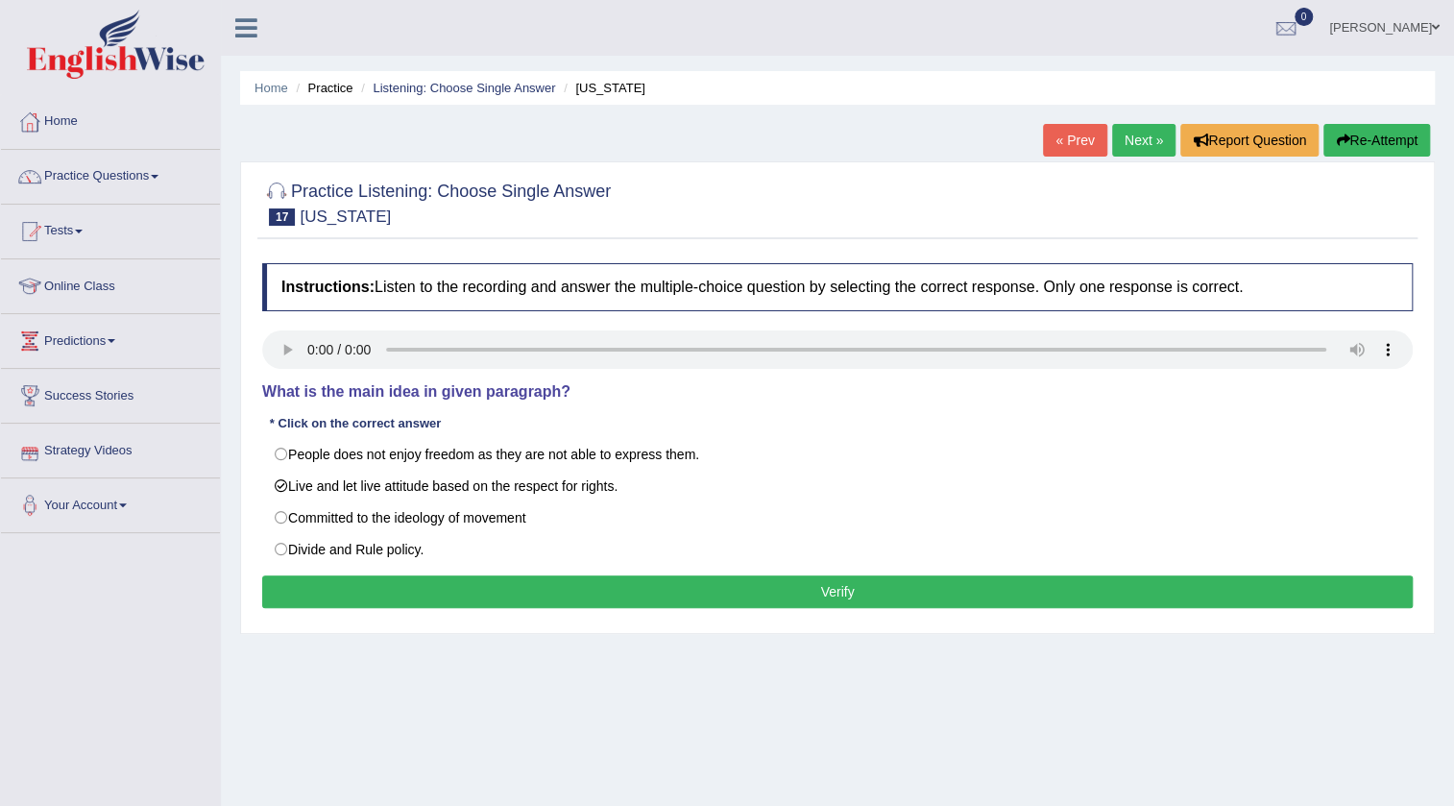
click at [364, 597] on button "Verify" at bounding box center [837, 591] width 1151 height 33
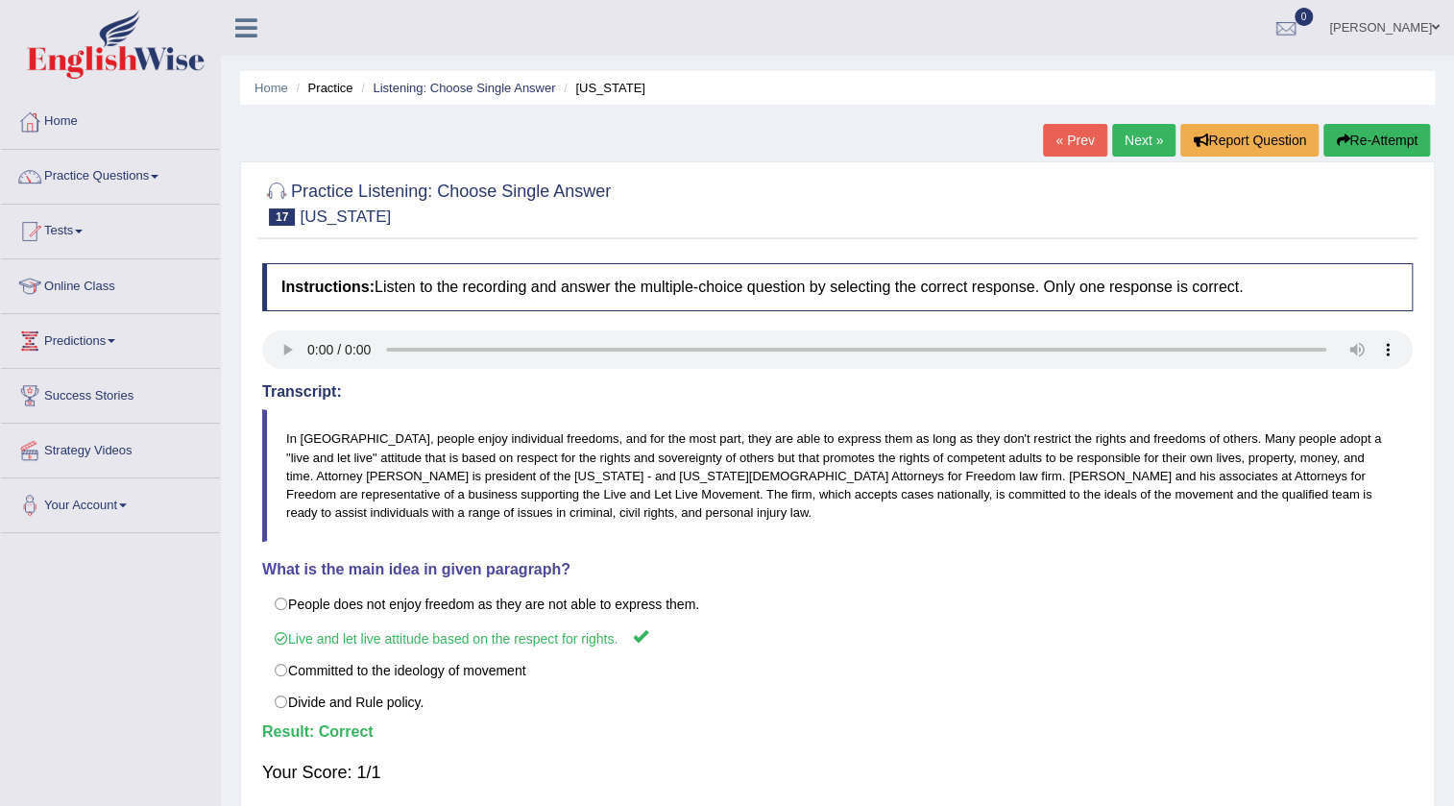
click at [1116, 142] on link "Next »" at bounding box center [1143, 140] width 63 height 33
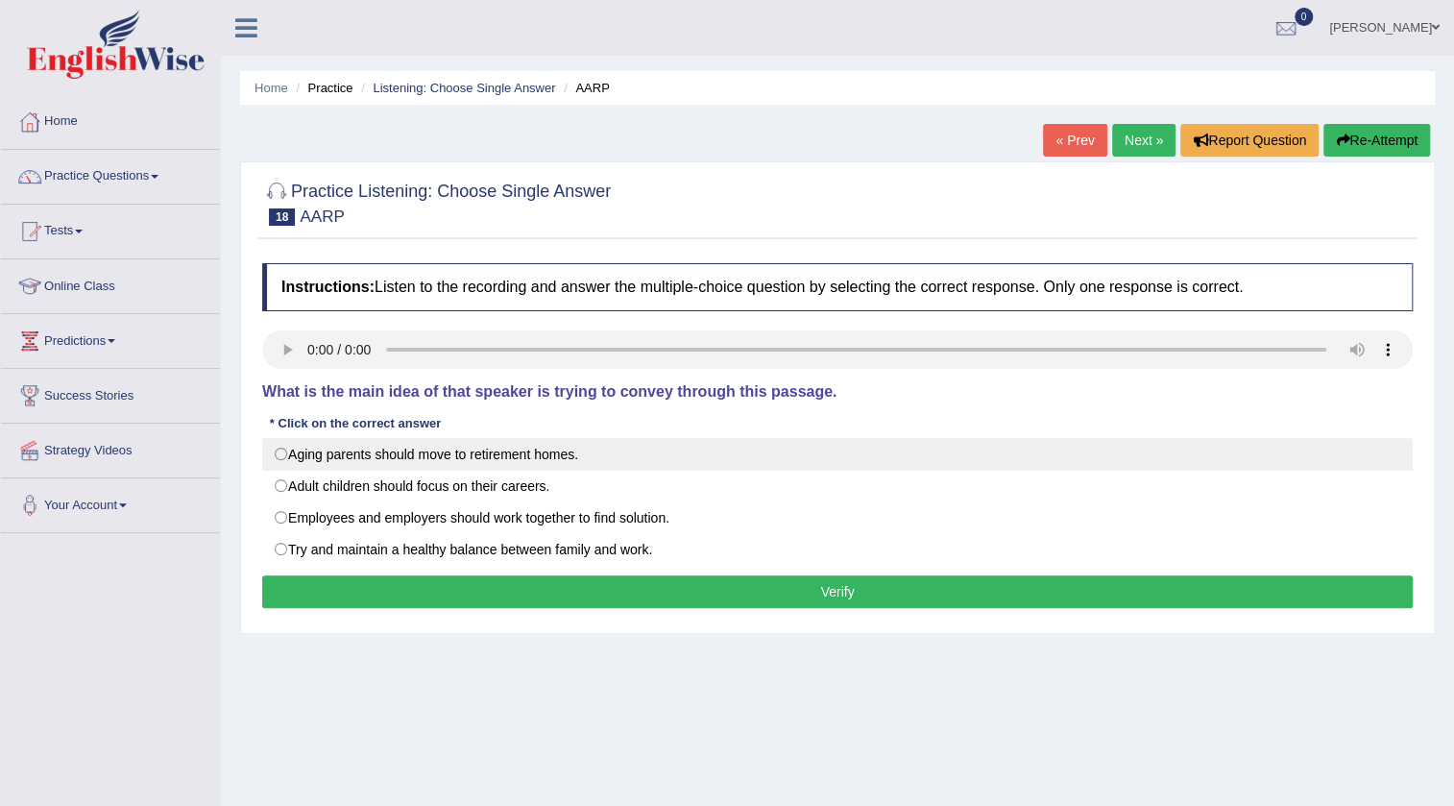
click at [343, 463] on label "Aging parents should move to retirement homes." at bounding box center [837, 454] width 1151 height 33
radio input "true"
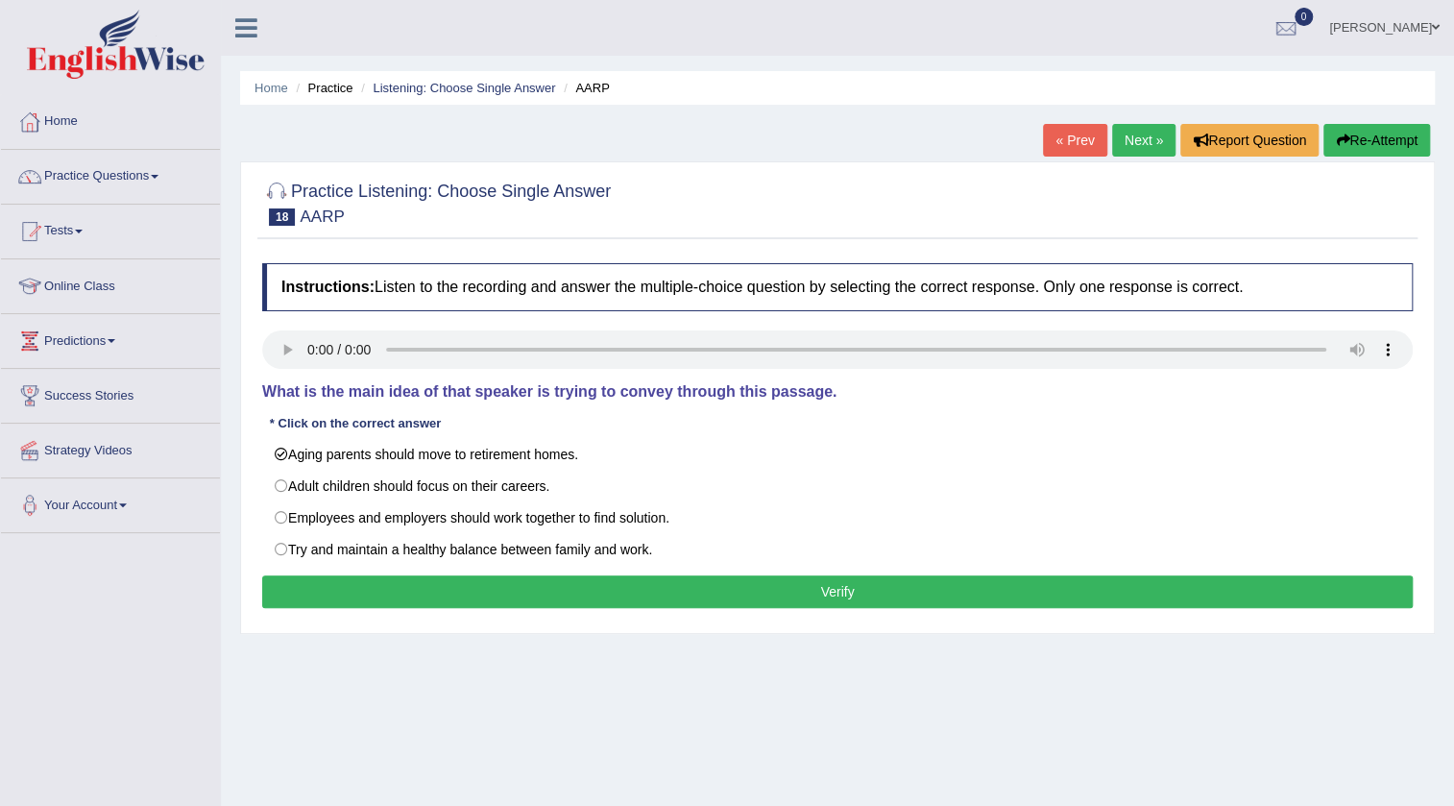
drag, startPoint x: 350, startPoint y: 561, endPoint x: 348, endPoint y: 573, distance: 12.6
click at [348, 573] on div "Instructions: Listen to the recording and answer the multiple-choice question b…" at bounding box center [837, 439] width 1160 height 370
click at [346, 589] on button "Verify" at bounding box center [837, 591] width 1151 height 33
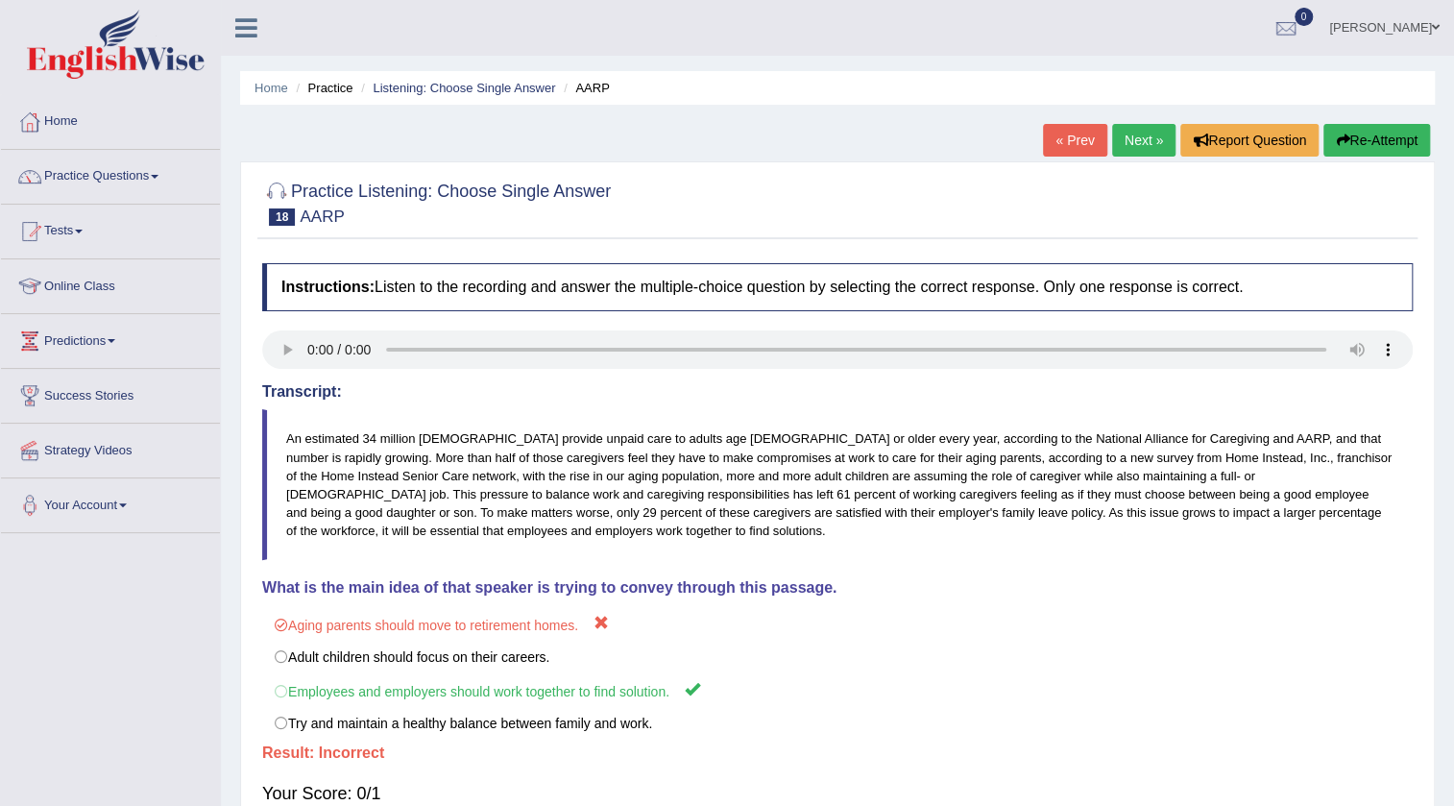
click at [1047, 146] on link "« Prev" at bounding box center [1074, 140] width 63 height 33
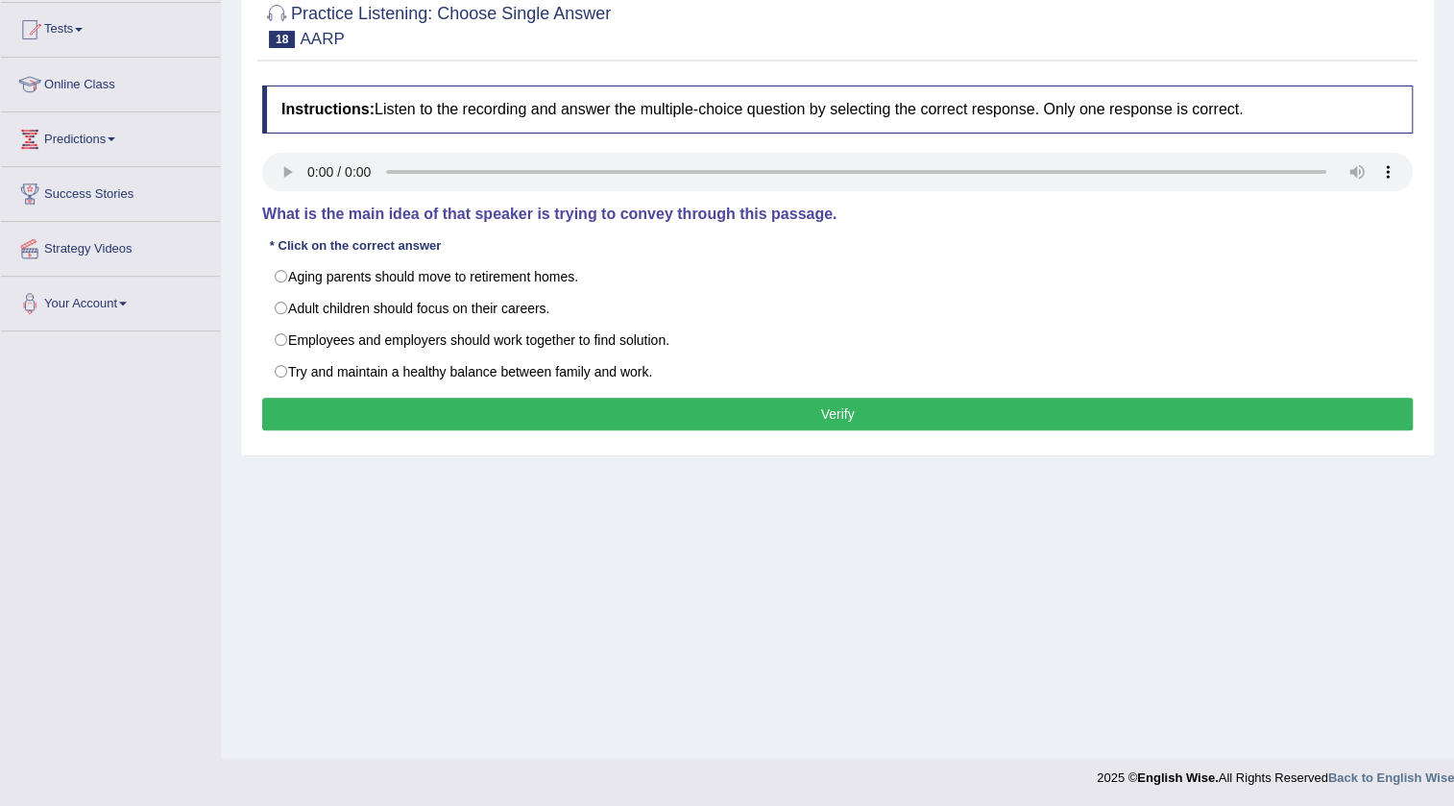
click at [498, 348] on label "Employees and employers should work together to find solution." at bounding box center [837, 340] width 1151 height 33
radio input "true"
click at [466, 402] on button "Verify" at bounding box center [837, 414] width 1151 height 33
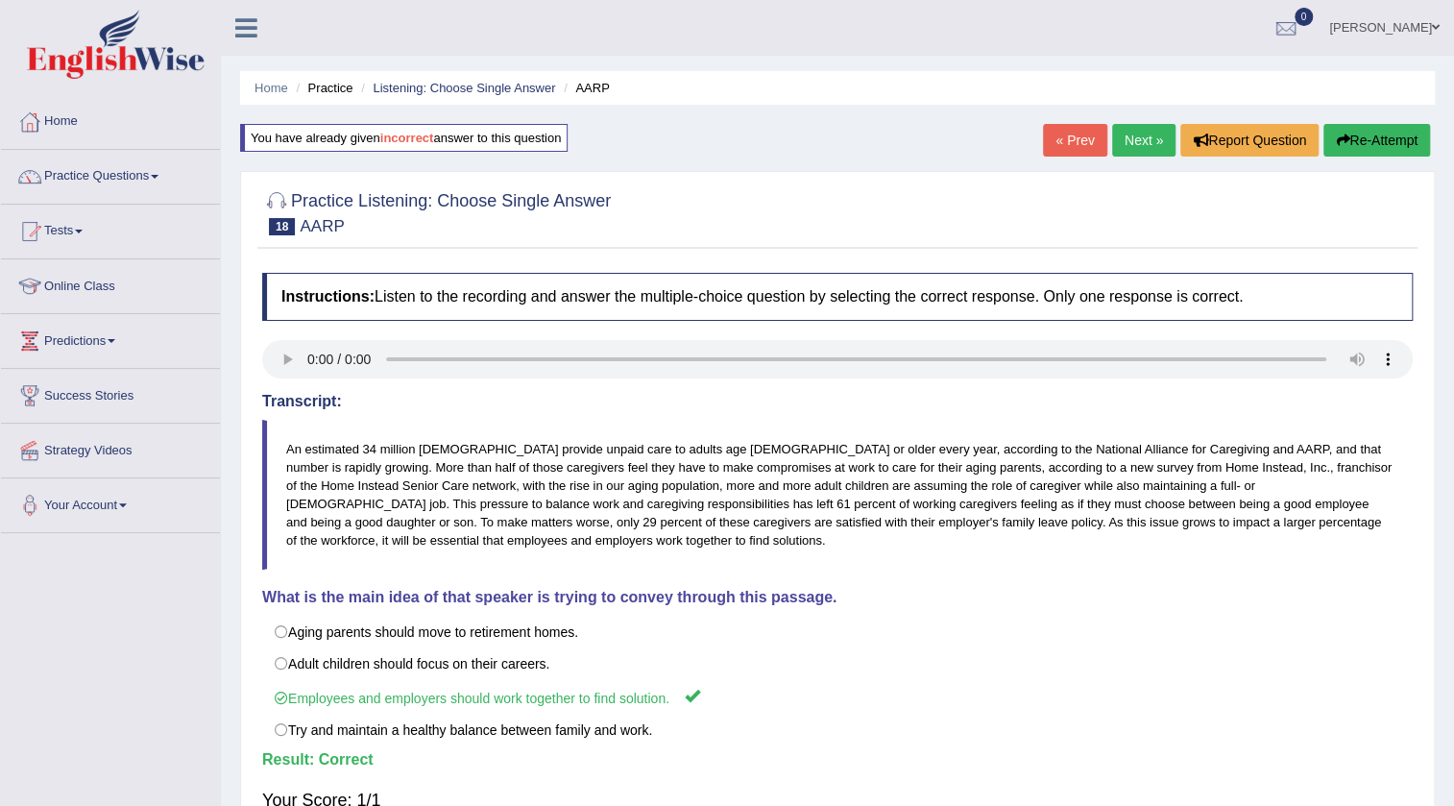
click at [1112, 134] on link "Next »" at bounding box center [1143, 140] width 63 height 33
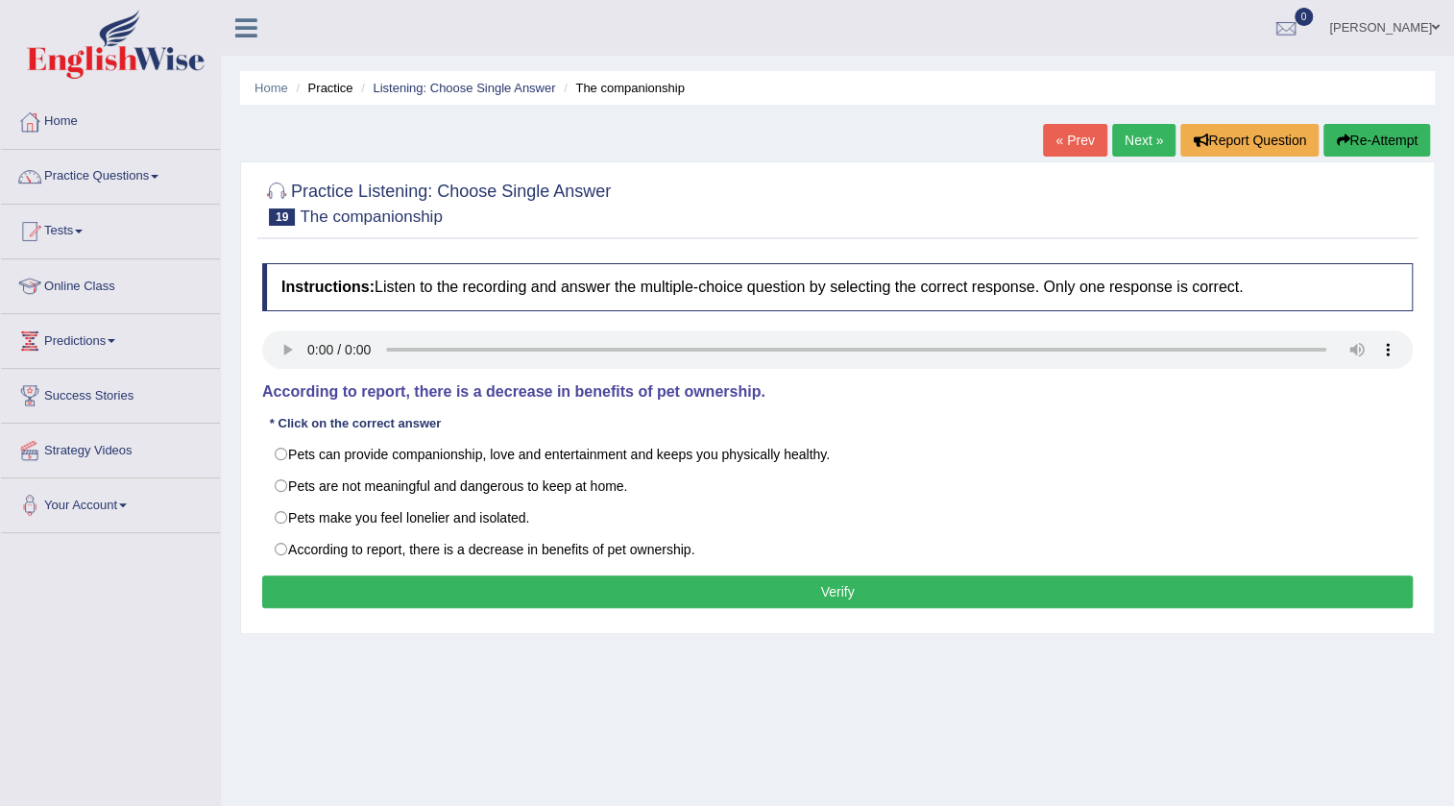
click at [574, 433] on div "Instructions: Listen to the recording and answer the multiple-choice question b…" at bounding box center [837, 439] width 1160 height 370
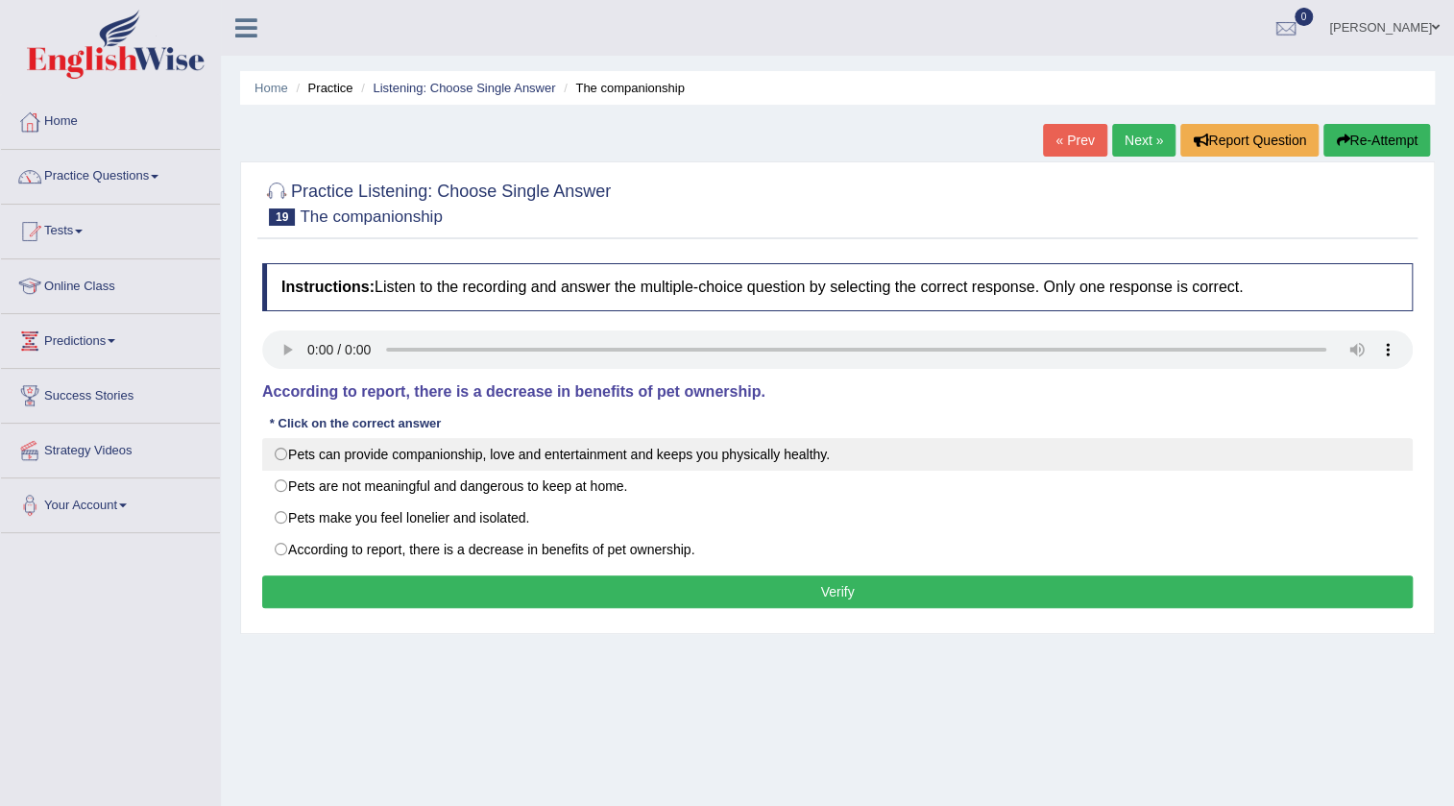
click at [574, 449] on label "Pets can provide companionship, love and entertainment and keeps you physically…" at bounding box center [837, 454] width 1151 height 33
radio input "true"
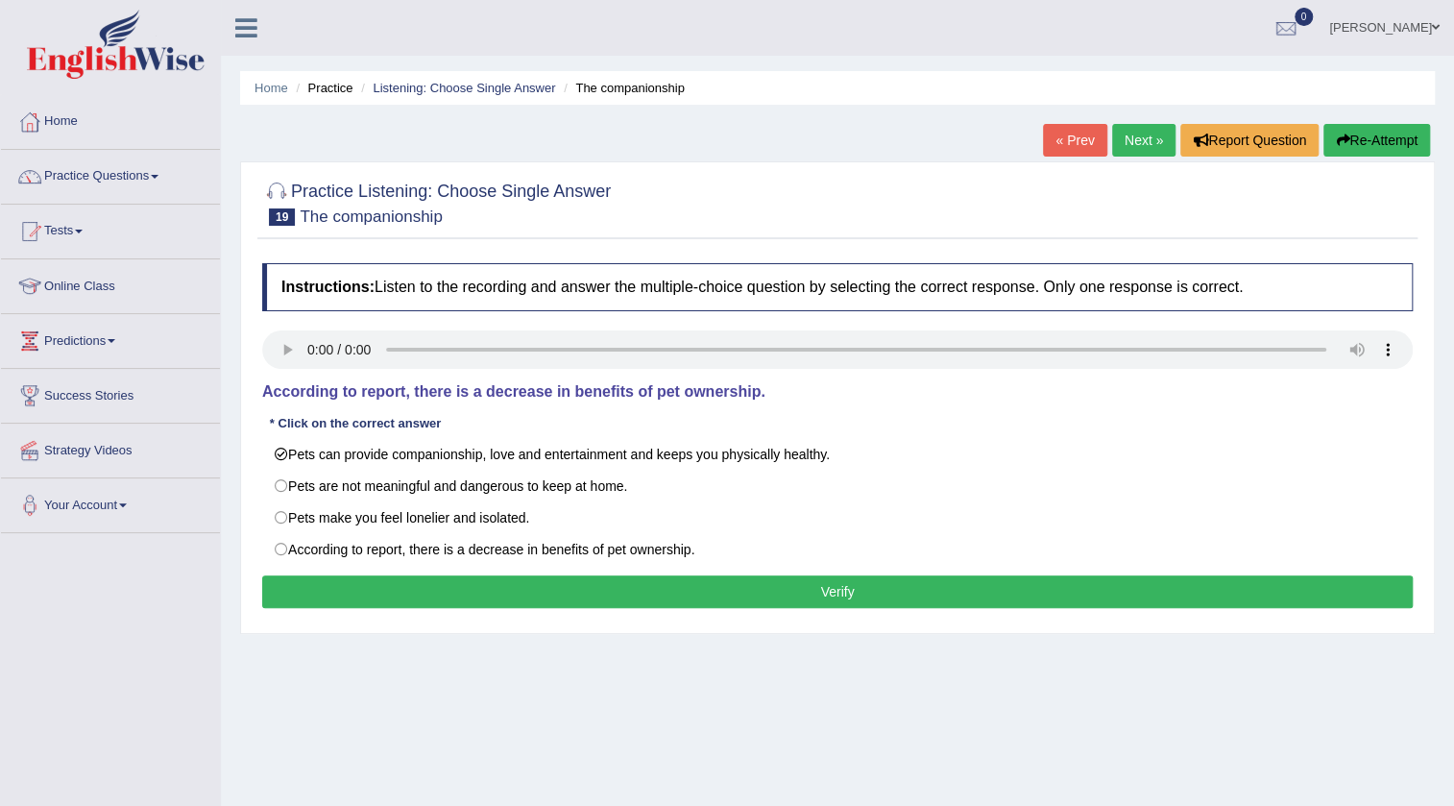
drag, startPoint x: 452, startPoint y: 561, endPoint x: 440, endPoint y: 573, distance: 17.0
click at [441, 573] on div "Instructions: Listen to the recording and answer the multiple-choice question b…" at bounding box center [837, 439] width 1160 height 370
click at [423, 594] on button "Verify" at bounding box center [837, 591] width 1151 height 33
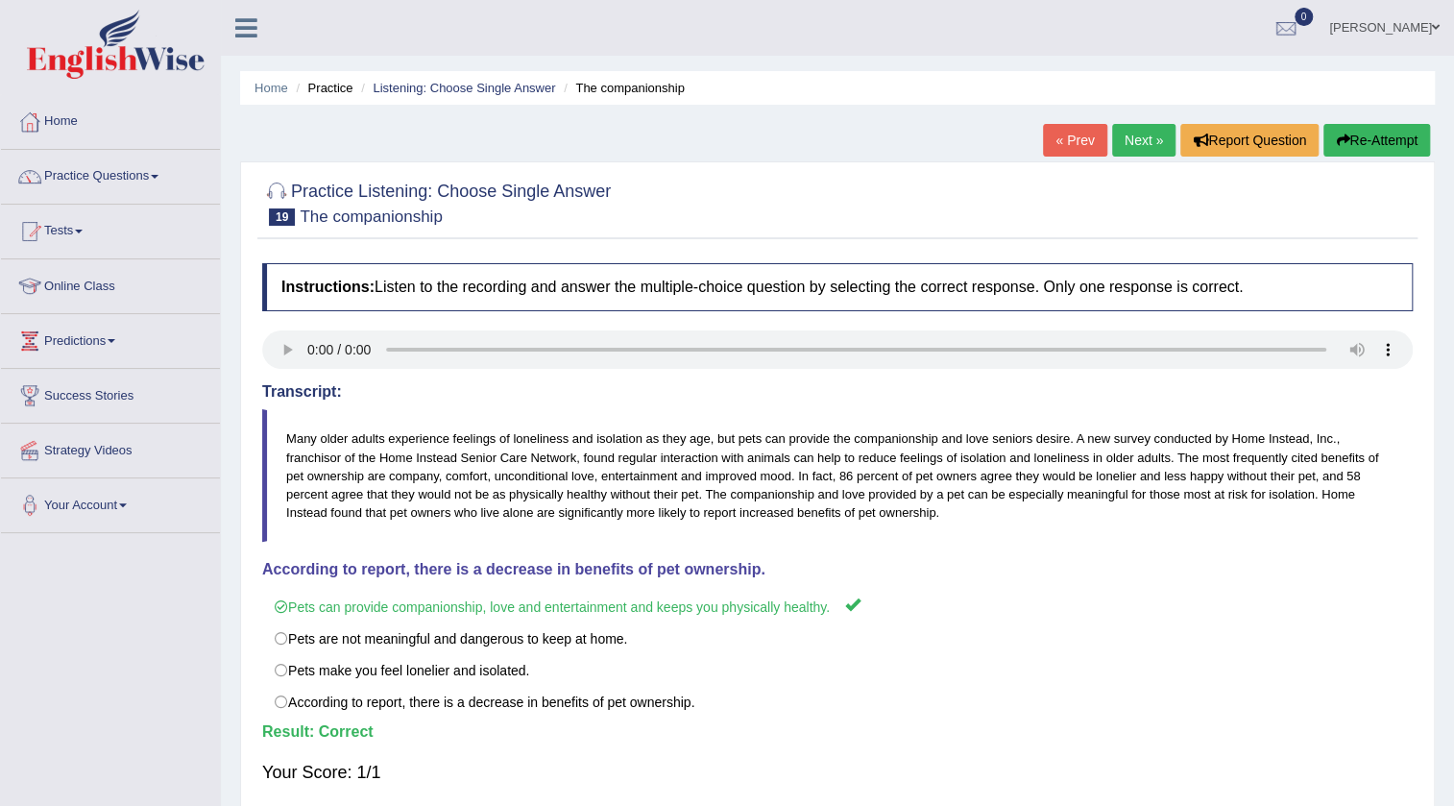
click at [1121, 125] on link "Next »" at bounding box center [1143, 140] width 63 height 33
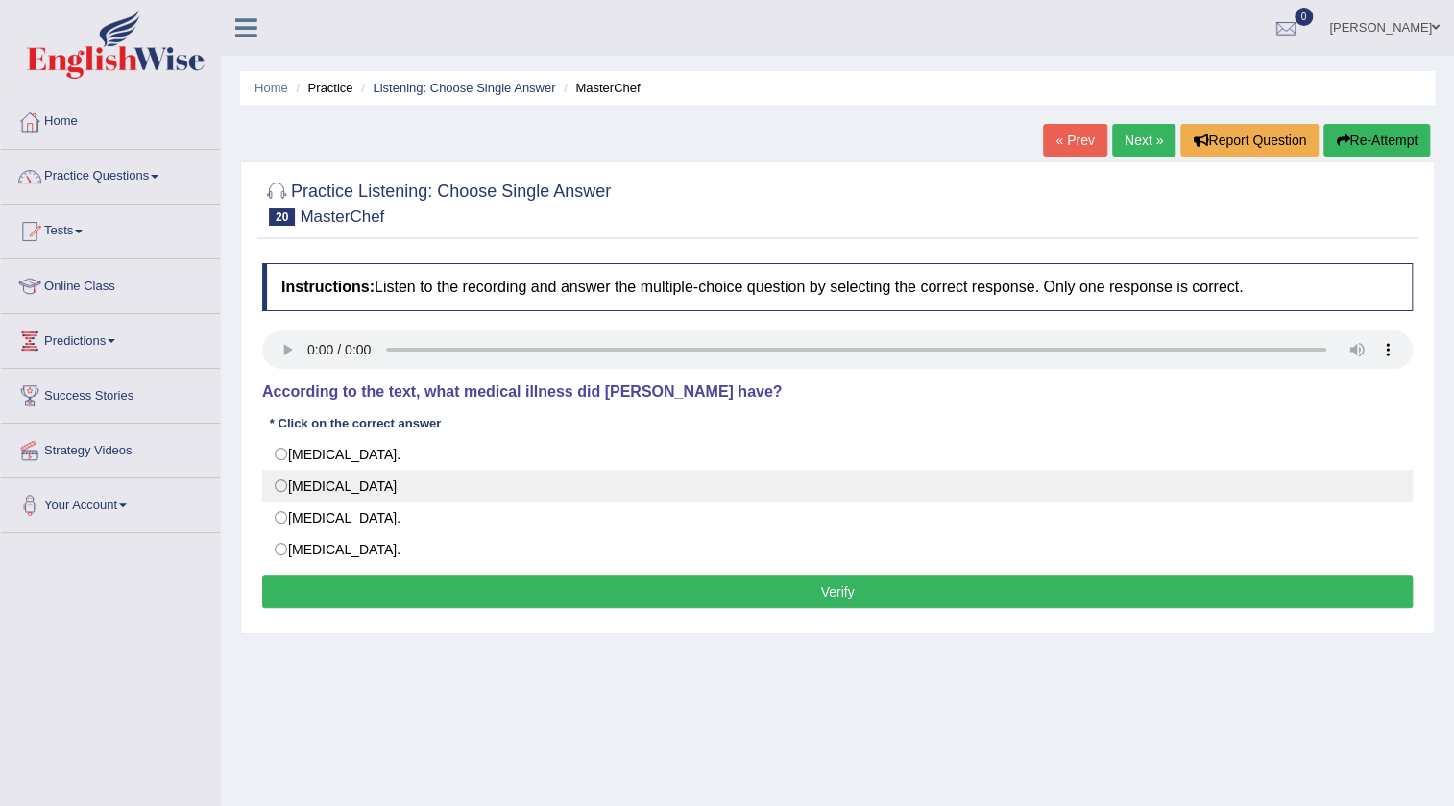
click at [464, 487] on label "[MEDICAL_DATA]" at bounding box center [837, 486] width 1151 height 33
radio input "true"
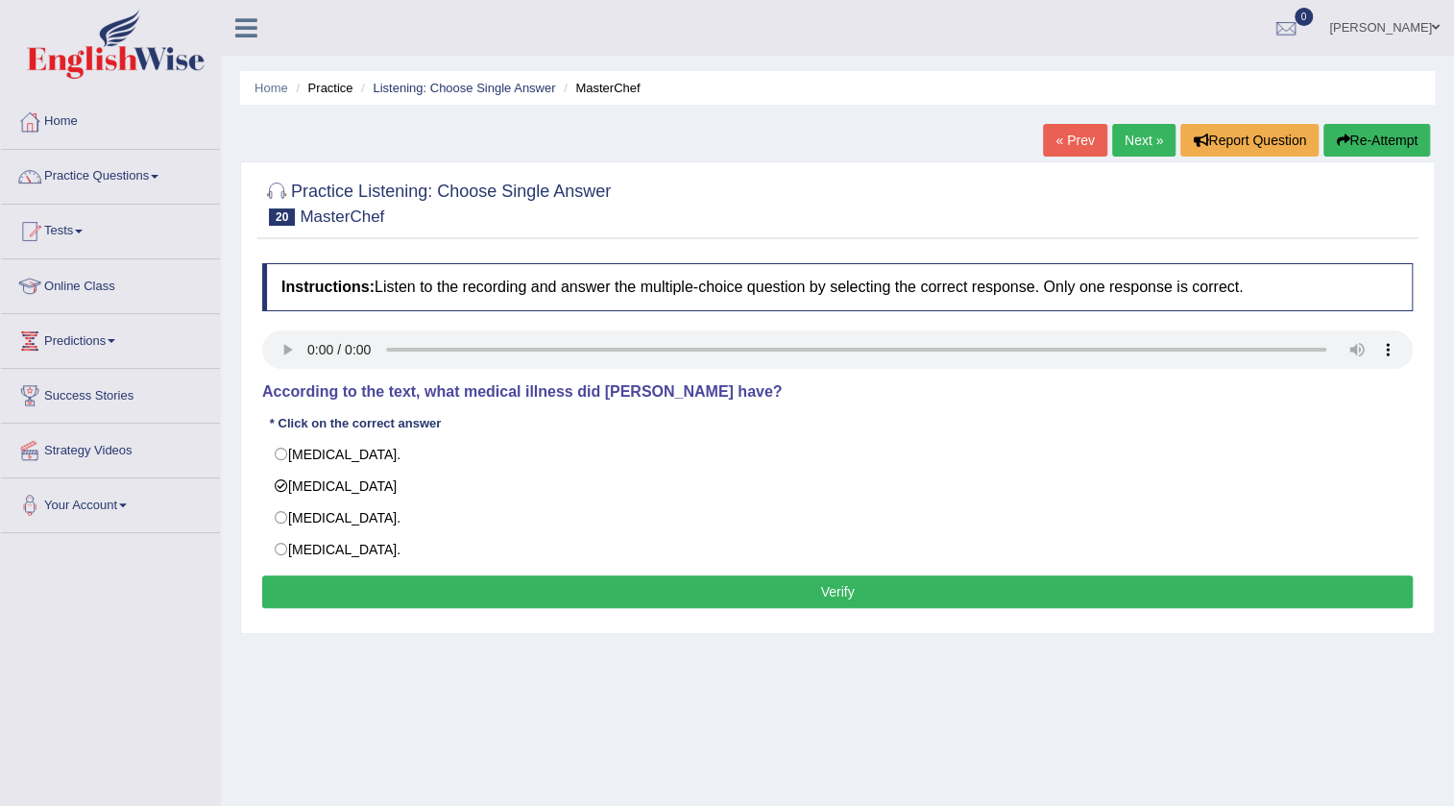
click at [432, 578] on button "Verify" at bounding box center [837, 591] width 1151 height 33
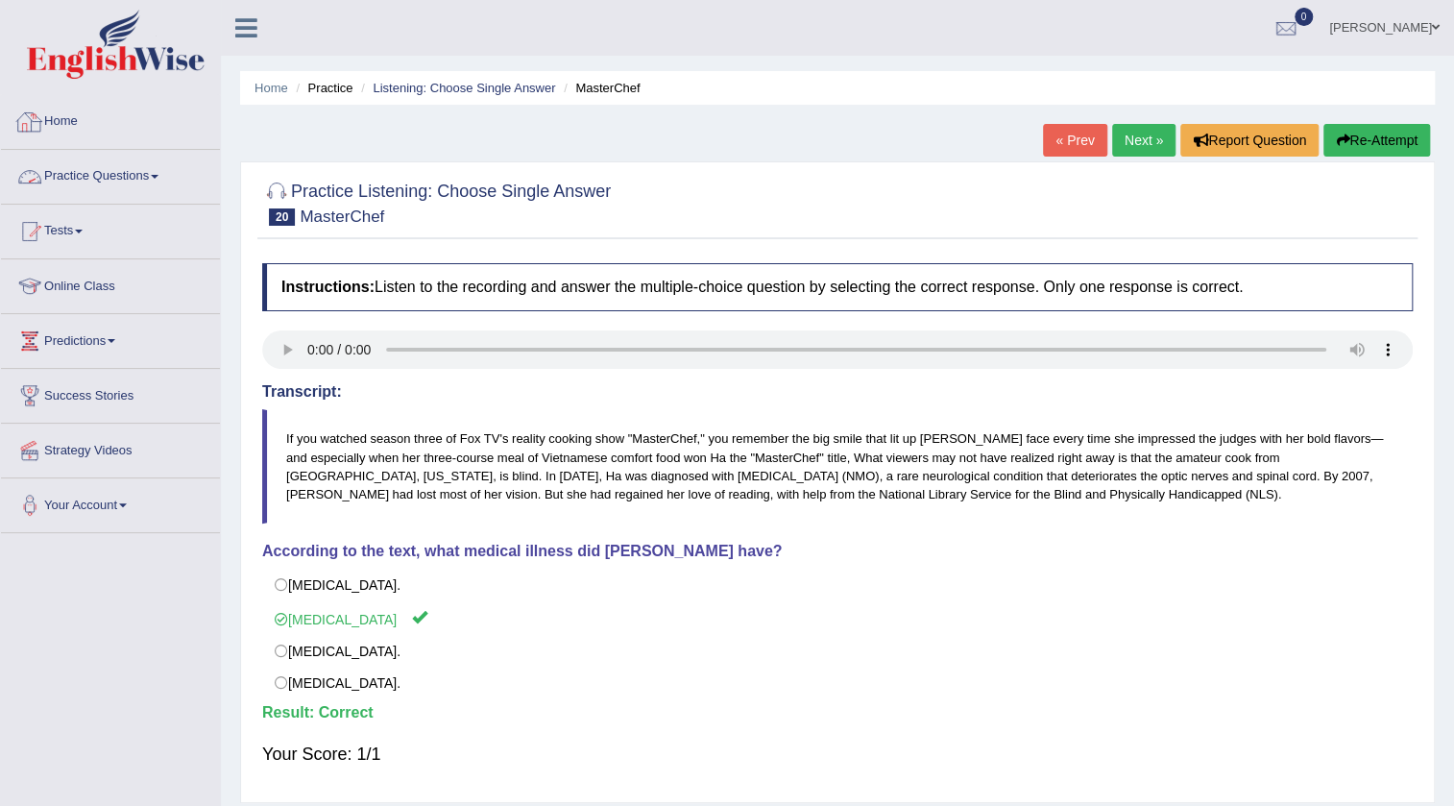
click at [114, 171] on link "Practice Questions" at bounding box center [110, 174] width 219 height 48
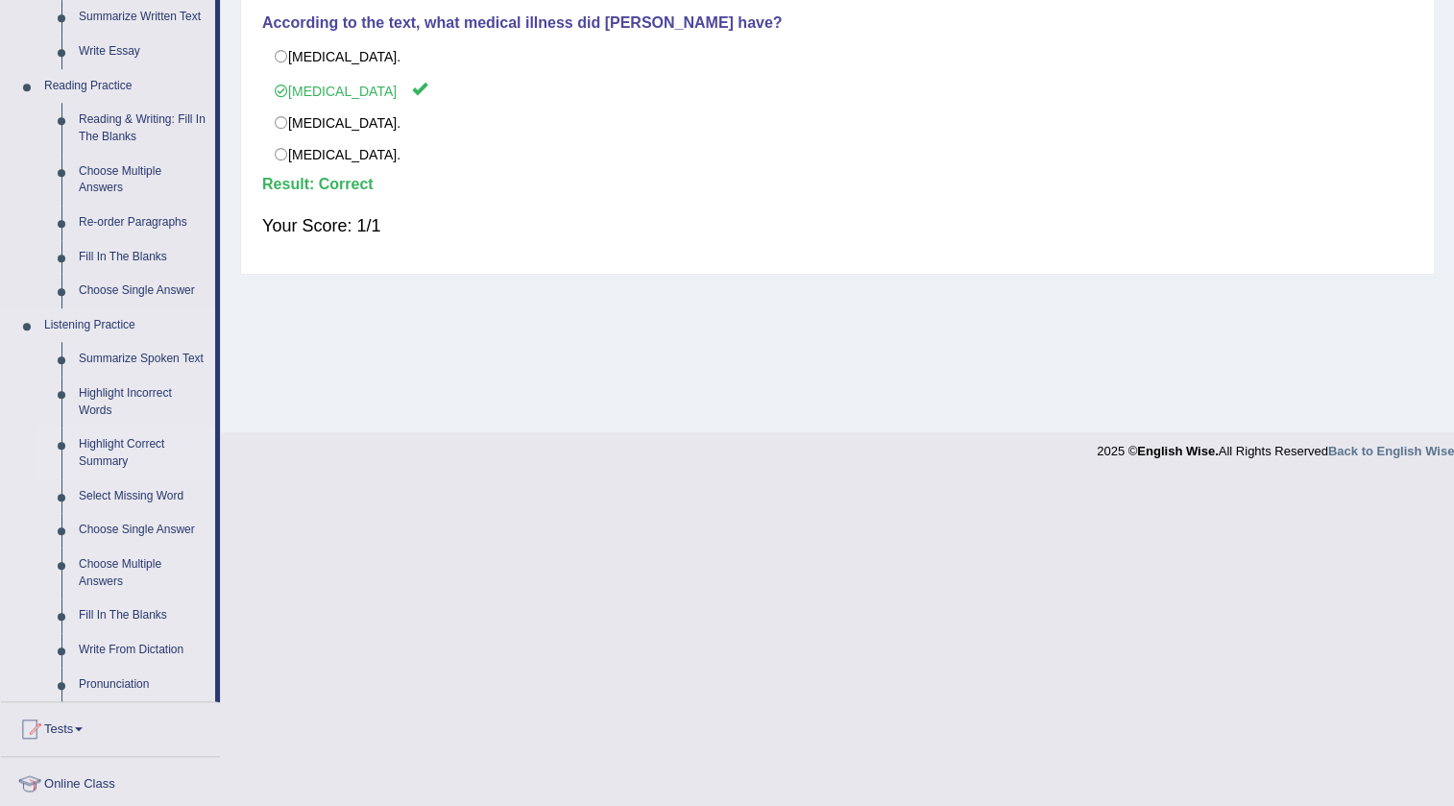
scroll to position [611, 0]
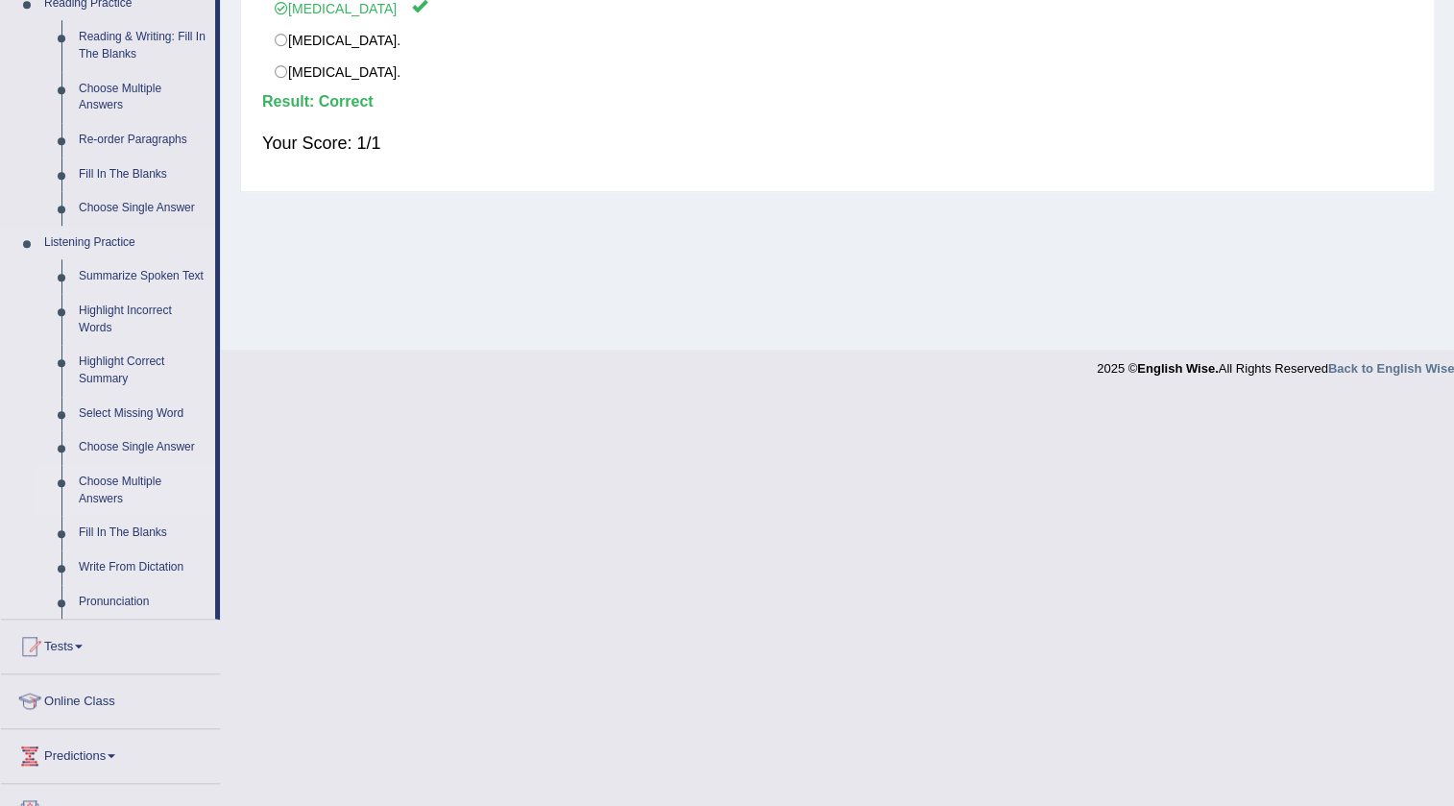
click at [129, 487] on link "Choose Multiple Answers" at bounding box center [142, 490] width 145 height 51
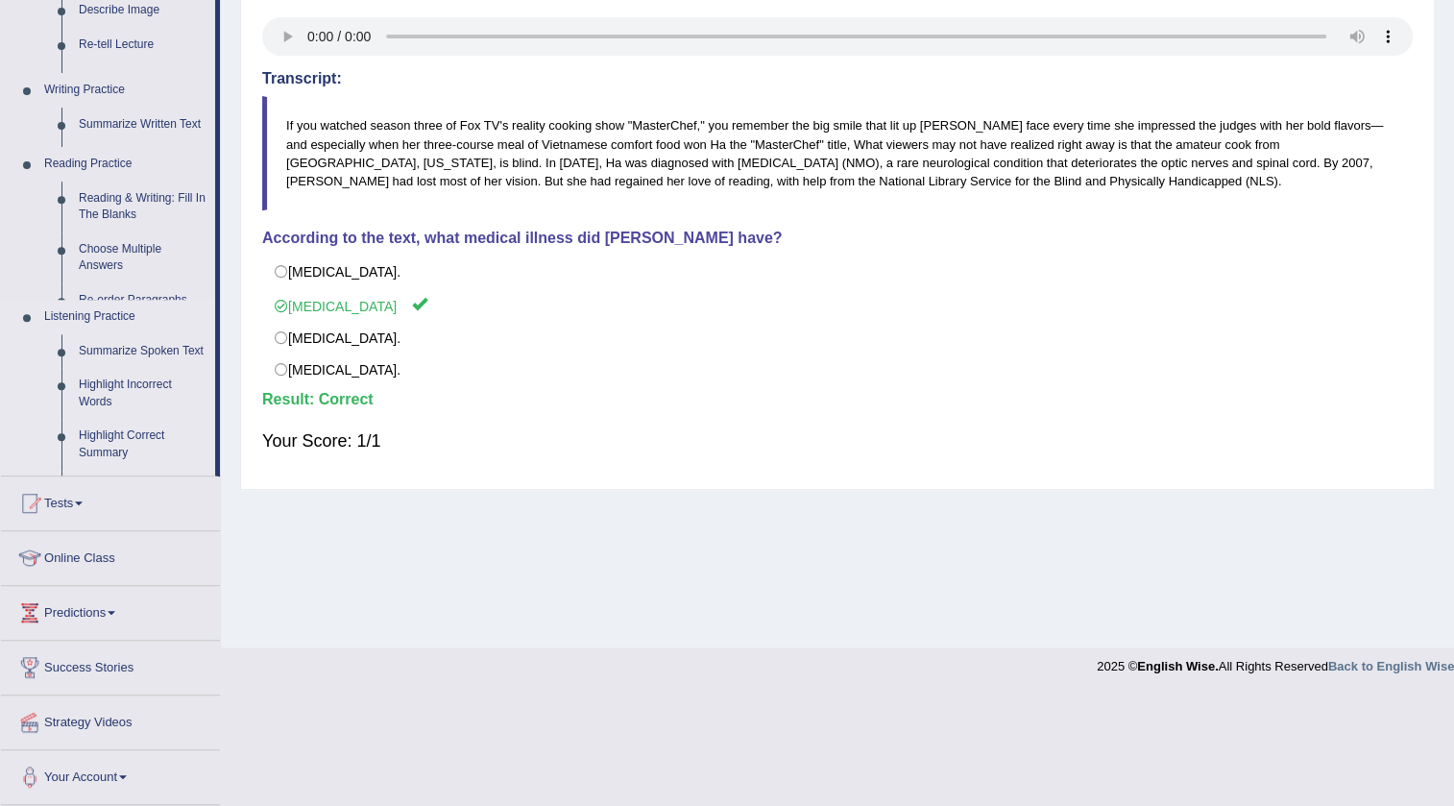
scroll to position [202, 0]
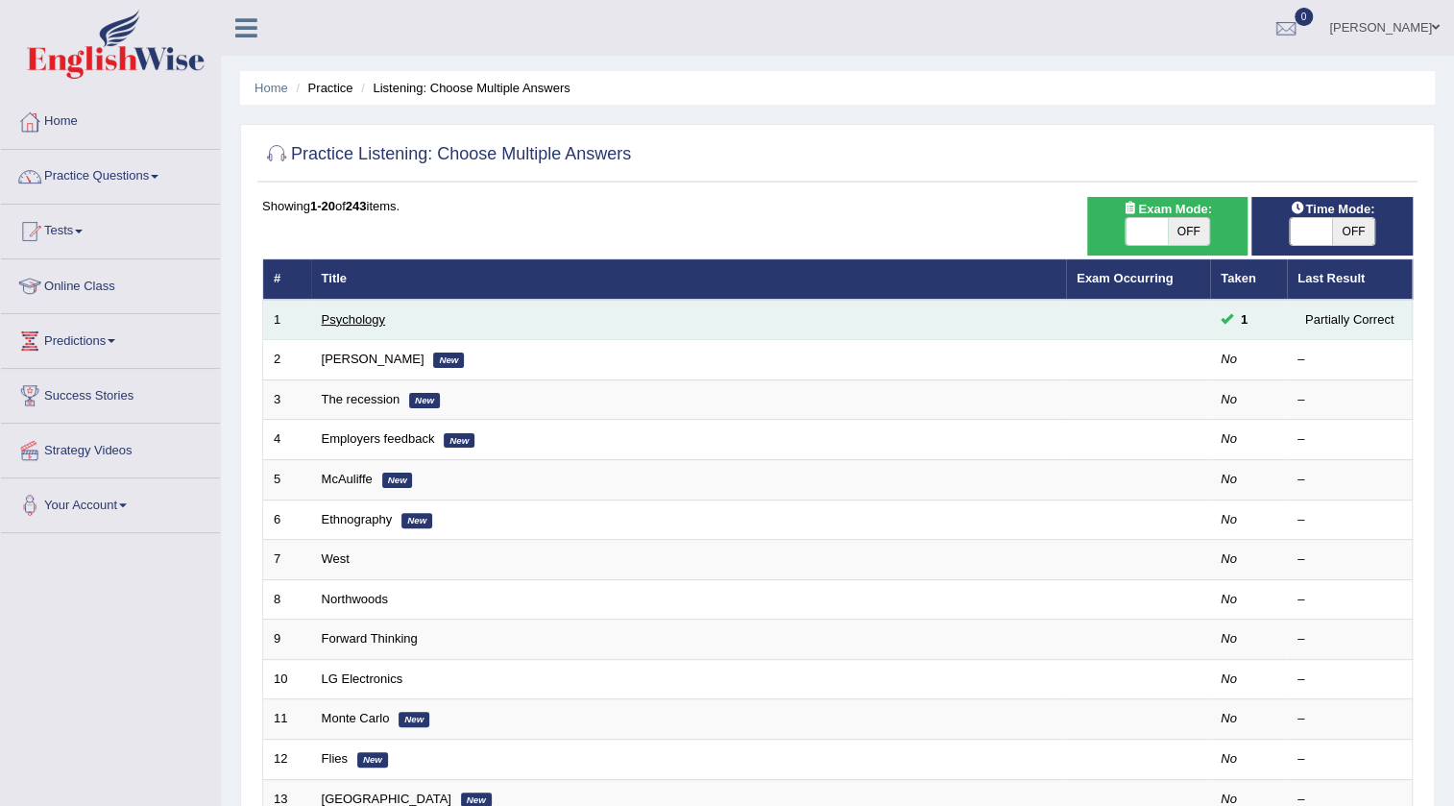
click at [373, 326] on link "Psychology" at bounding box center [353, 319] width 63 height 14
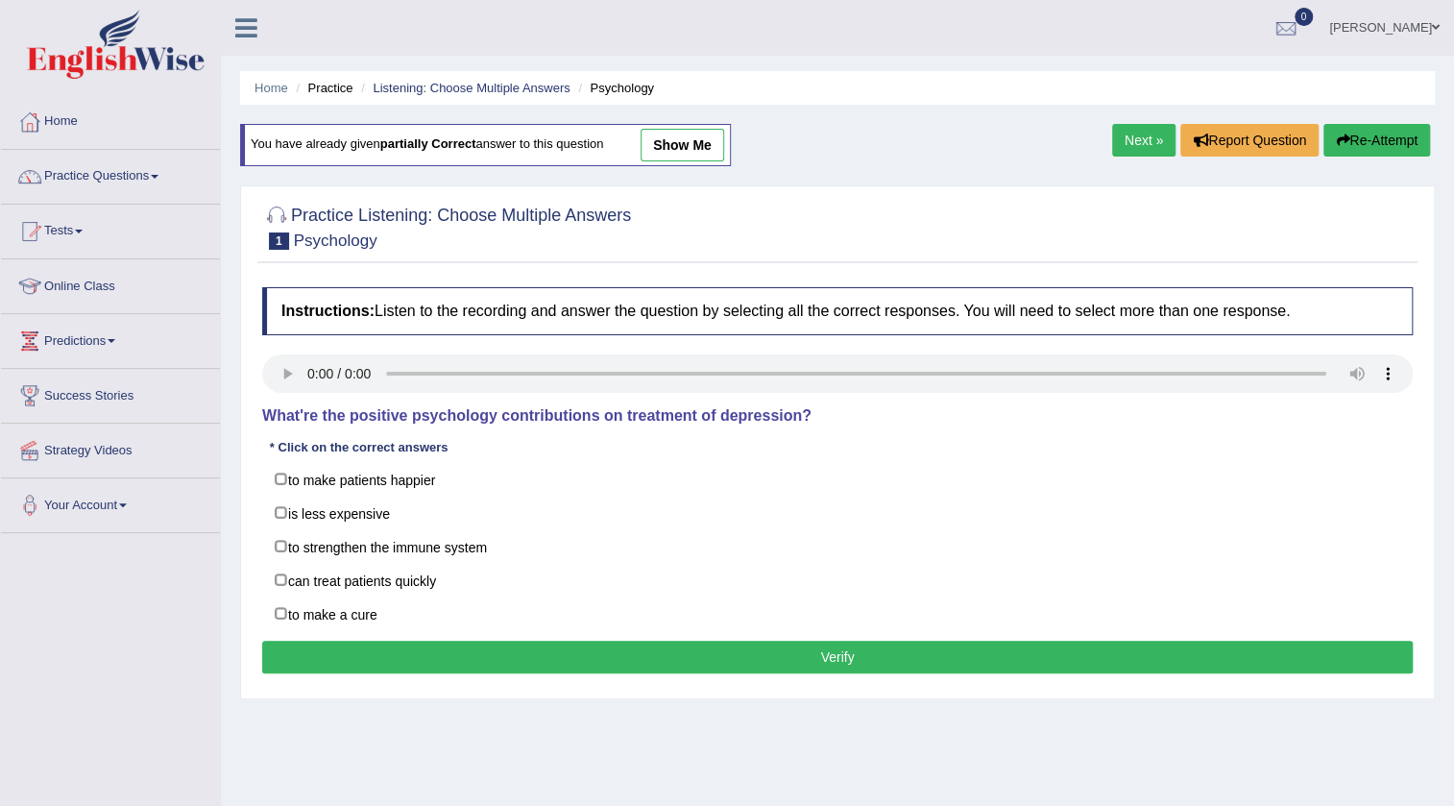
click at [687, 142] on link "show me" at bounding box center [683, 145] width 84 height 33
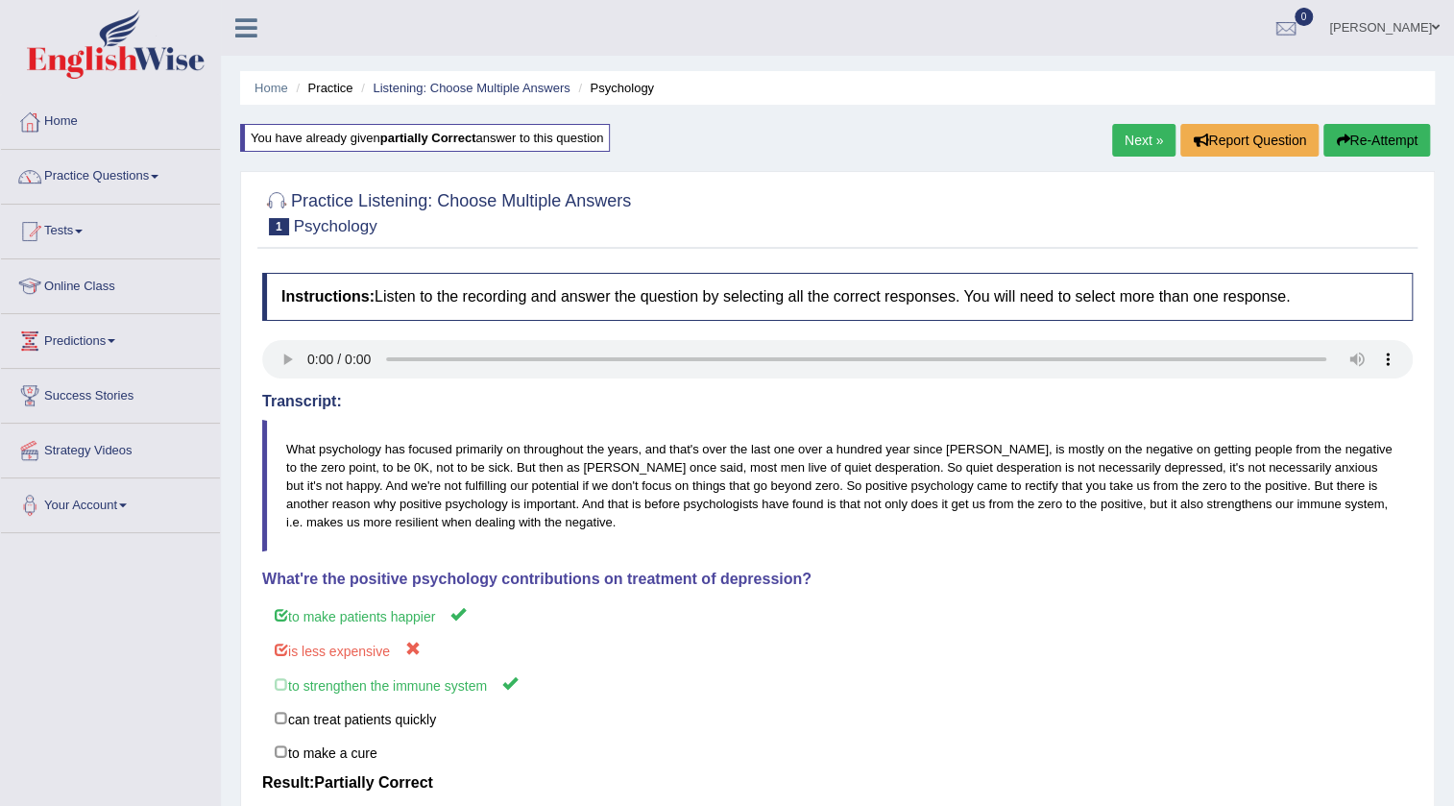
drag, startPoint x: 521, startPoint y: 503, endPoint x: 827, endPoint y: 524, distance: 307.1
click at [827, 524] on blockquote "What psychology has focused primarily on throughout the years, and that's over …" at bounding box center [837, 486] width 1151 height 133
click at [1137, 145] on link "Next »" at bounding box center [1143, 140] width 63 height 33
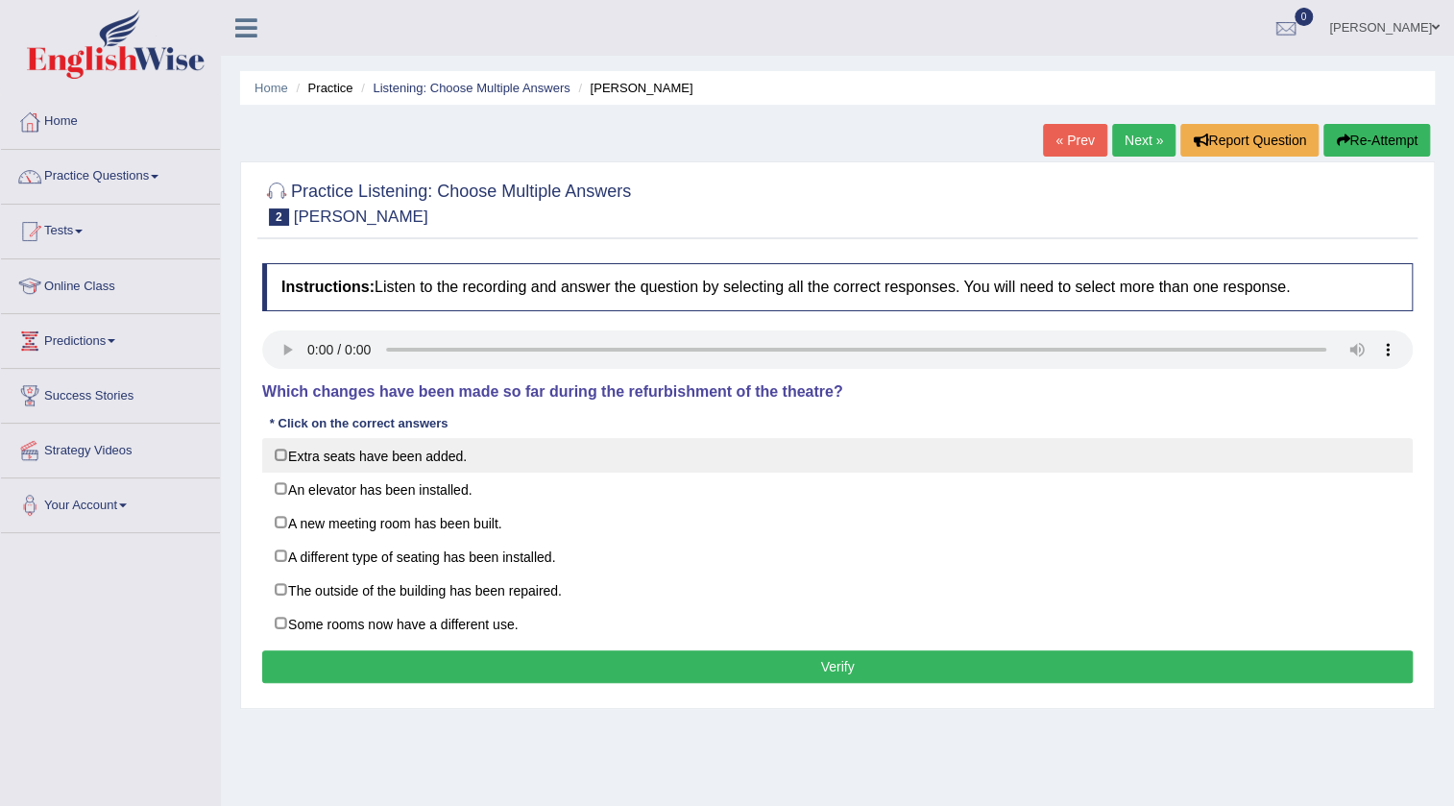
click at [316, 467] on label "Extra seats have been added." at bounding box center [837, 455] width 1151 height 35
checkbox input "true"
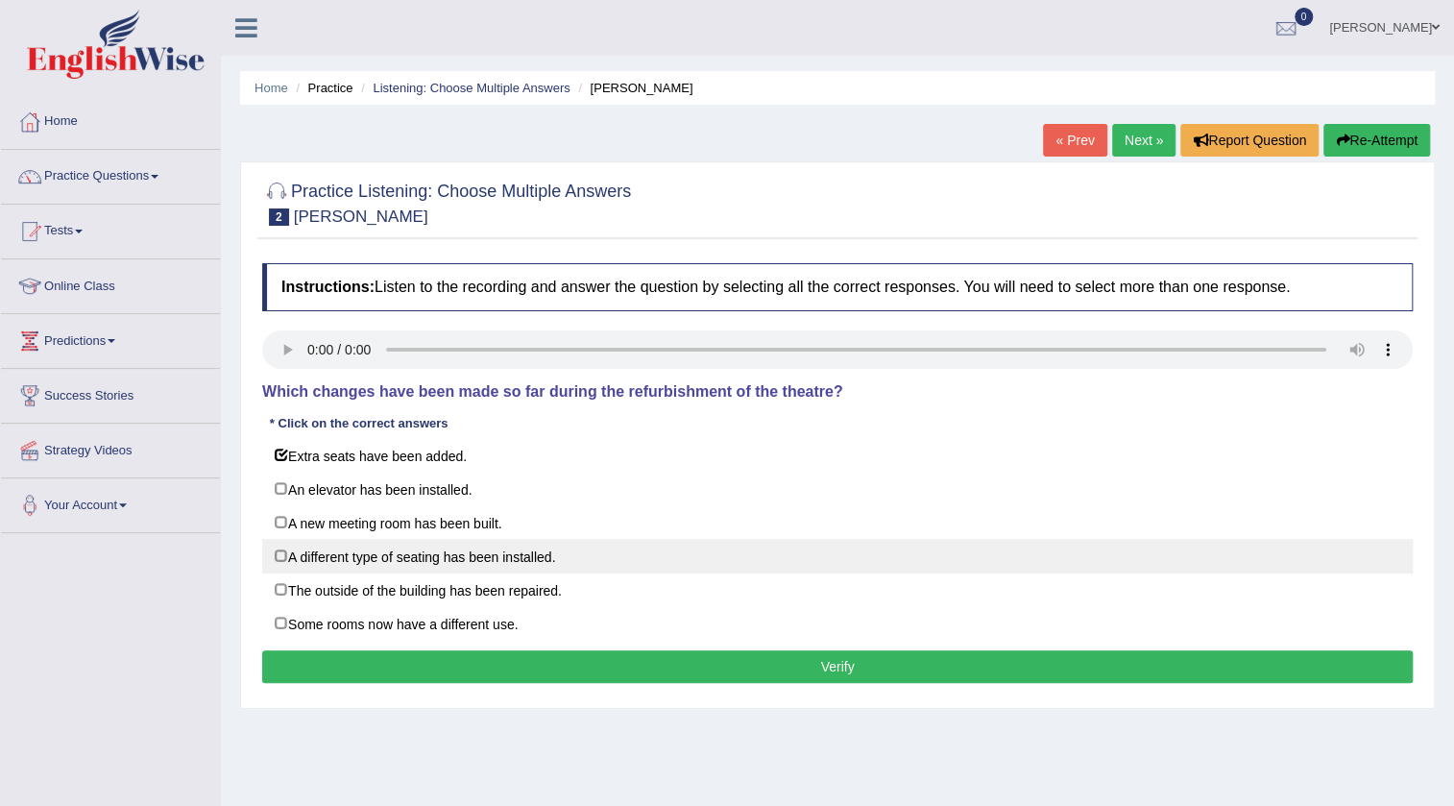
click at [305, 552] on label "A different type of seating has been installed." at bounding box center [837, 556] width 1151 height 35
checkbox input "true"
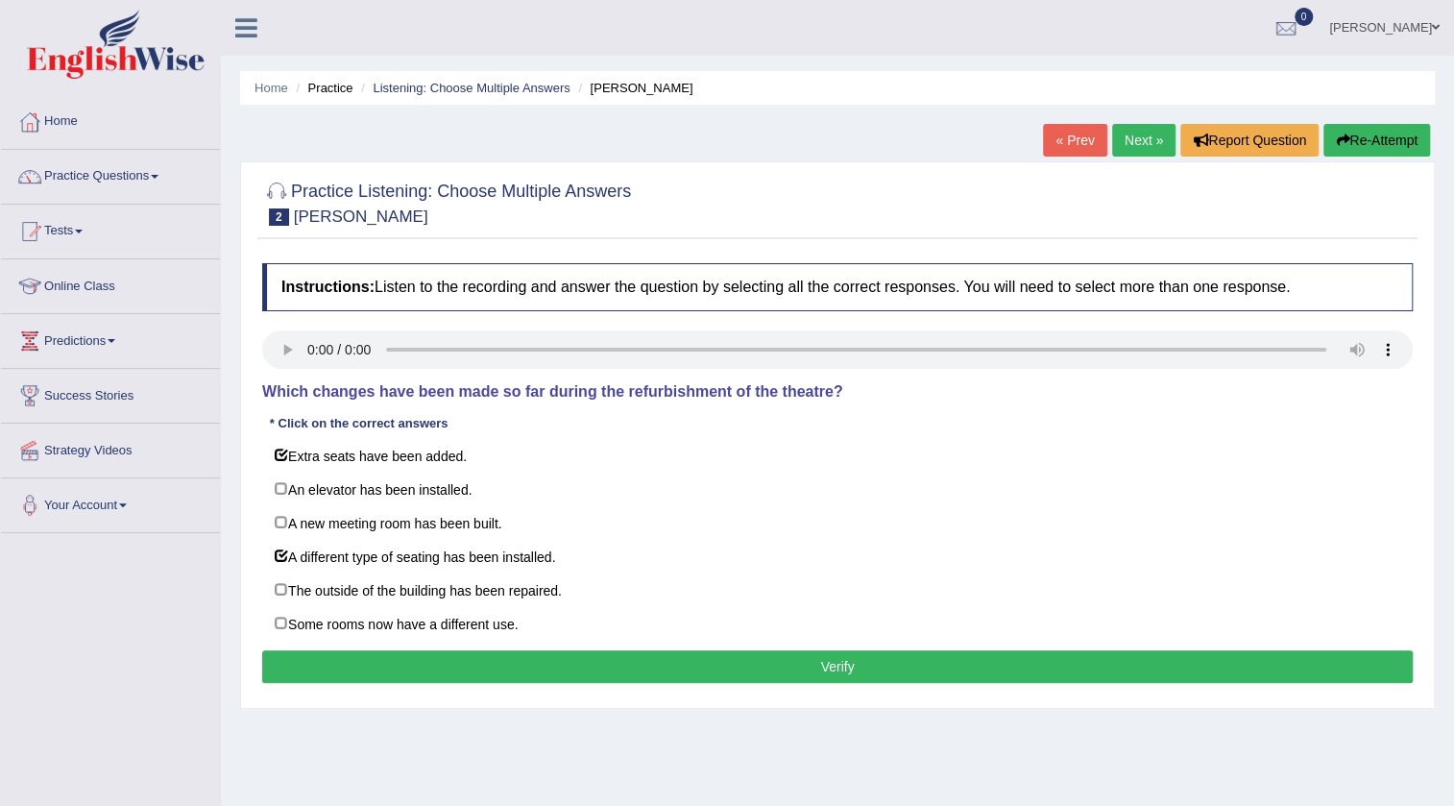
drag, startPoint x: 312, startPoint y: 631, endPoint x: 308, endPoint y: 655, distance: 24.3
click at [308, 655] on div "Instructions: Listen to the recording and answer the question by selecting all …" at bounding box center [837, 476] width 1160 height 445
click at [305, 661] on button "Verify" at bounding box center [837, 666] width 1151 height 33
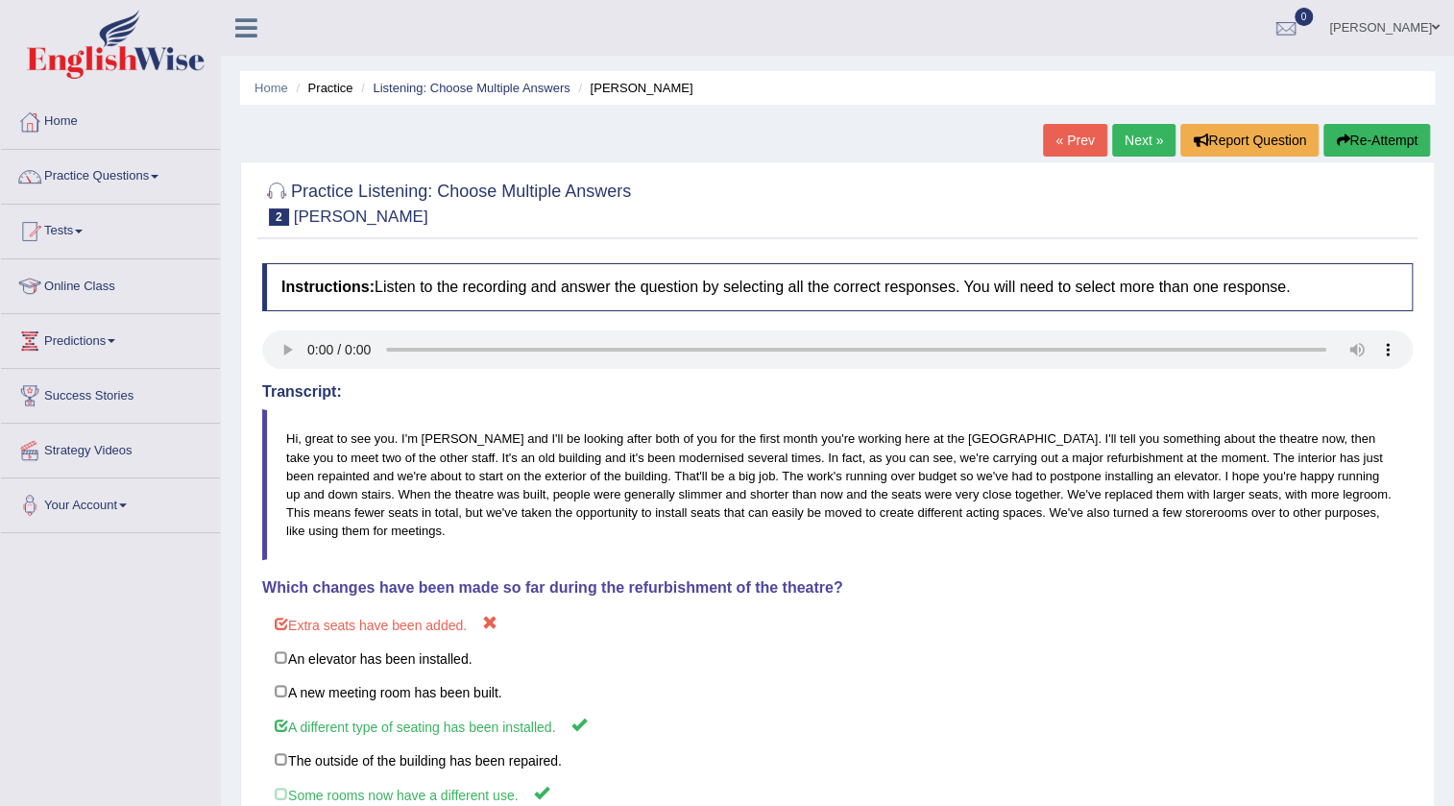
click at [1063, 145] on link "« Prev" at bounding box center [1074, 140] width 63 height 33
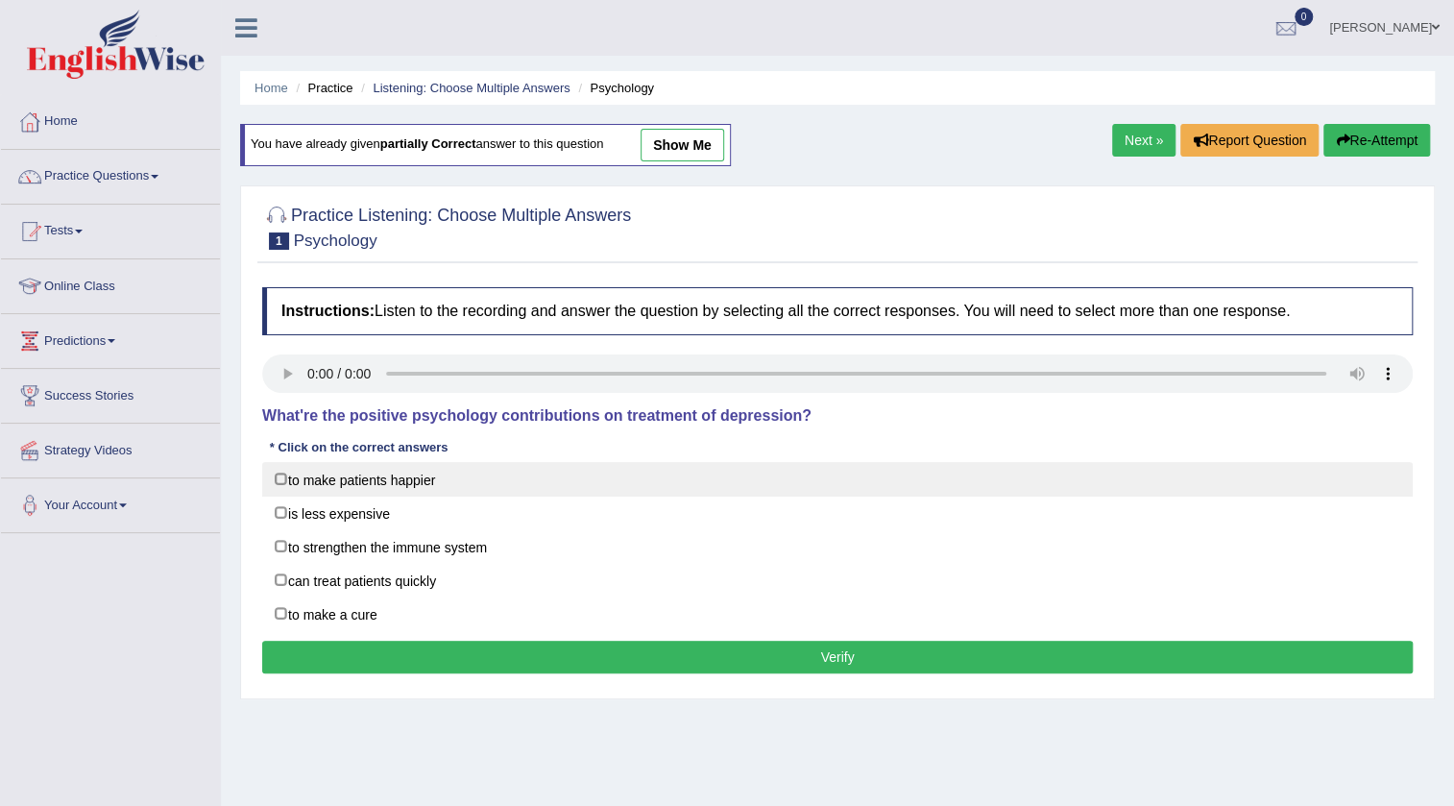
click at [346, 481] on label "to make patients happier" at bounding box center [837, 479] width 1151 height 35
checkbox input "true"
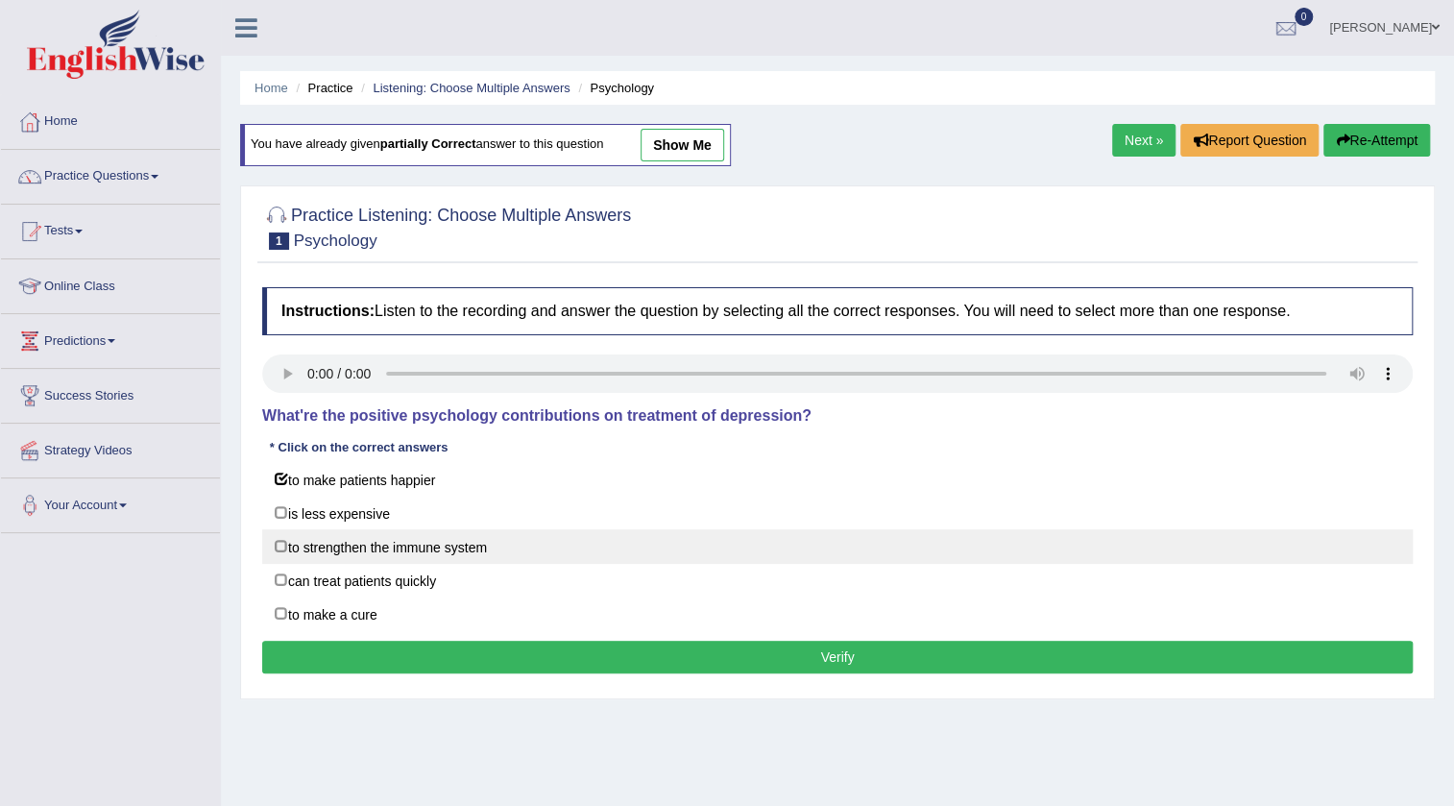
click at [339, 554] on label "to strengthen the immune system" at bounding box center [837, 546] width 1151 height 35
checkbox input "true"
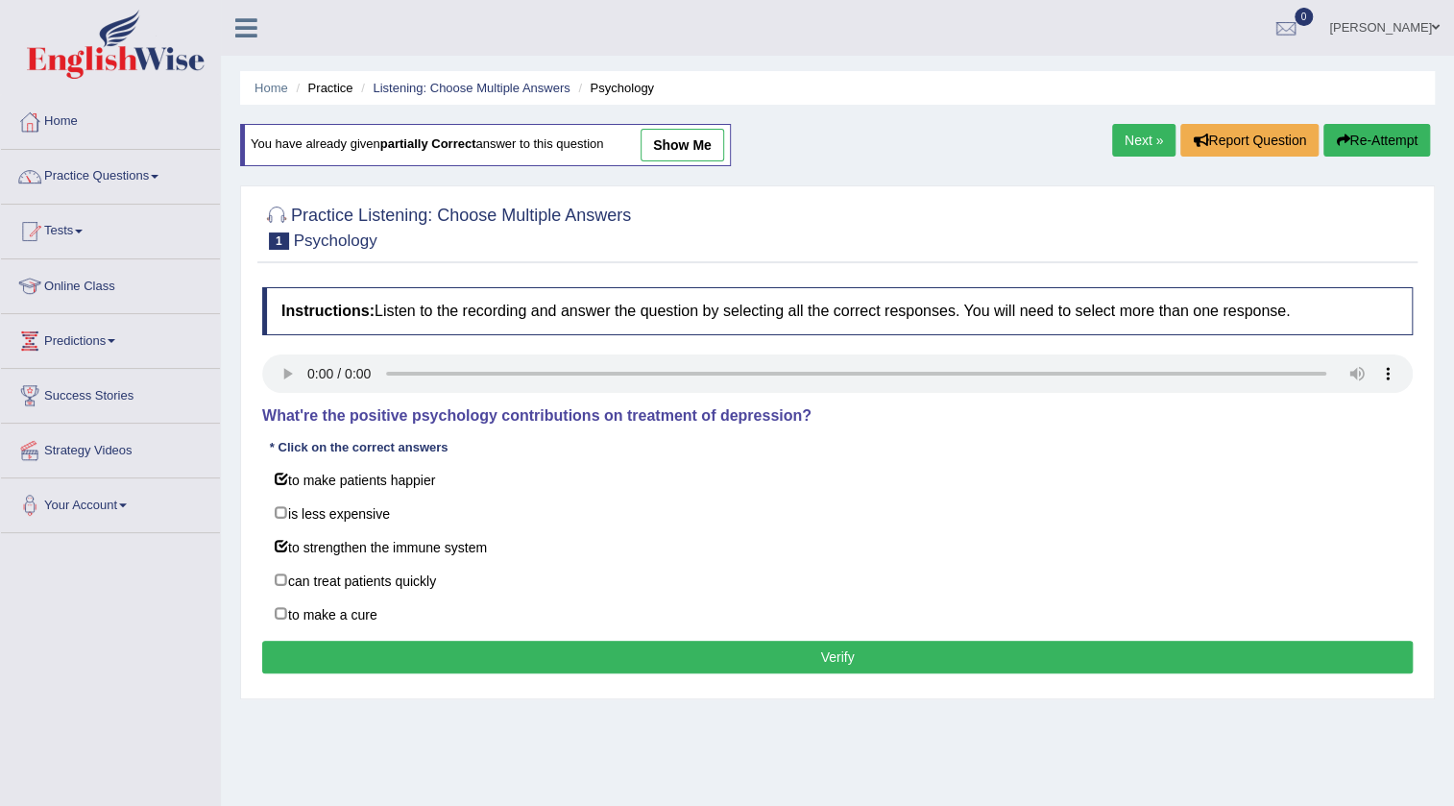
drag, startPoint x: 346, startPoint y: 634, endPoint x: 347, endPoint y: 670, distance: 36.5
click at [347, 670] on div "Instructions: Listen to the recording and answer the question by selecting all …" at bounding box center [837, 483] width 1160 height 411
click at [347, 658] on button "Verify" at bounding box center [837, 657] width 1151 height 33
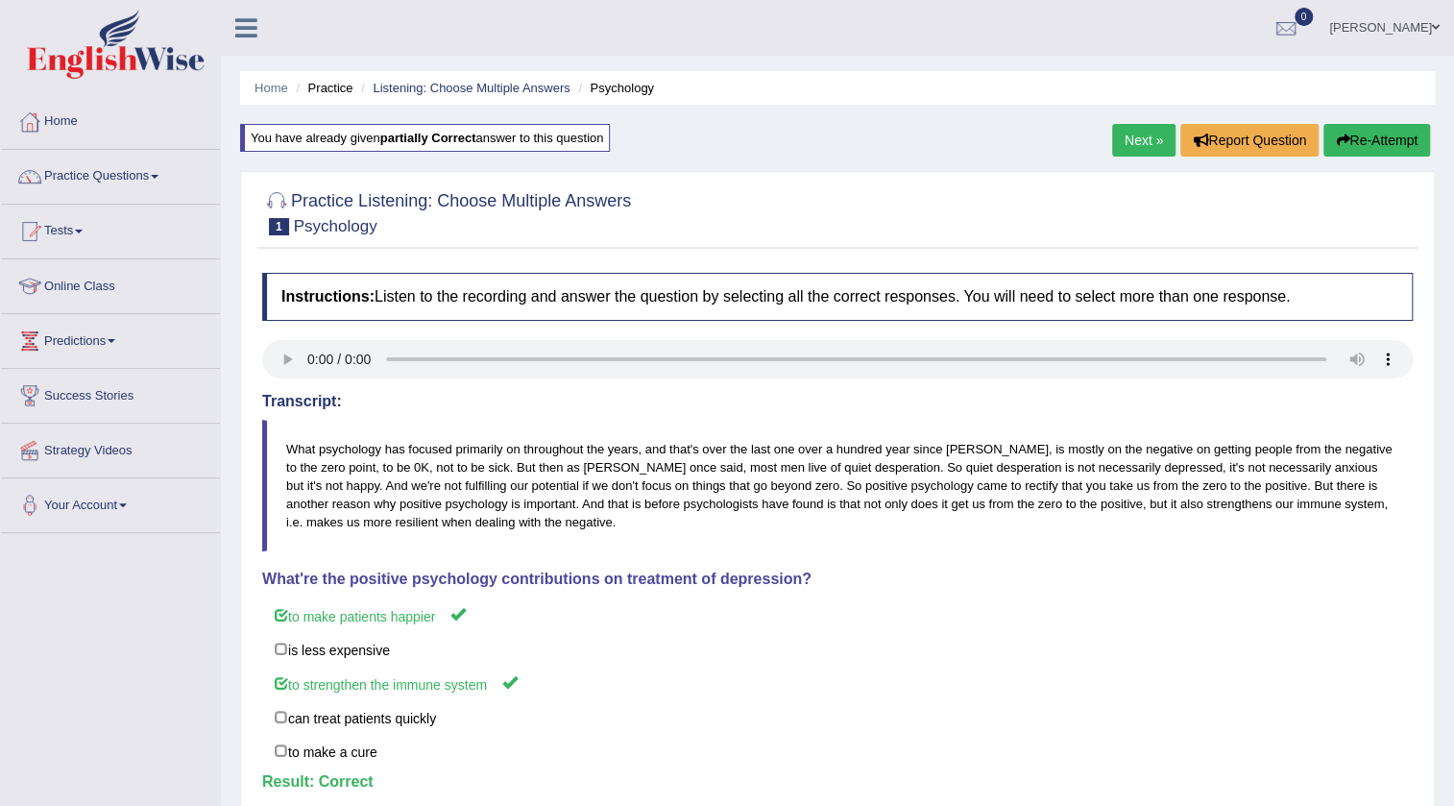
click at [1125, 131] on link "Next »" at bounding box center [1143, 140] width 63 height 33
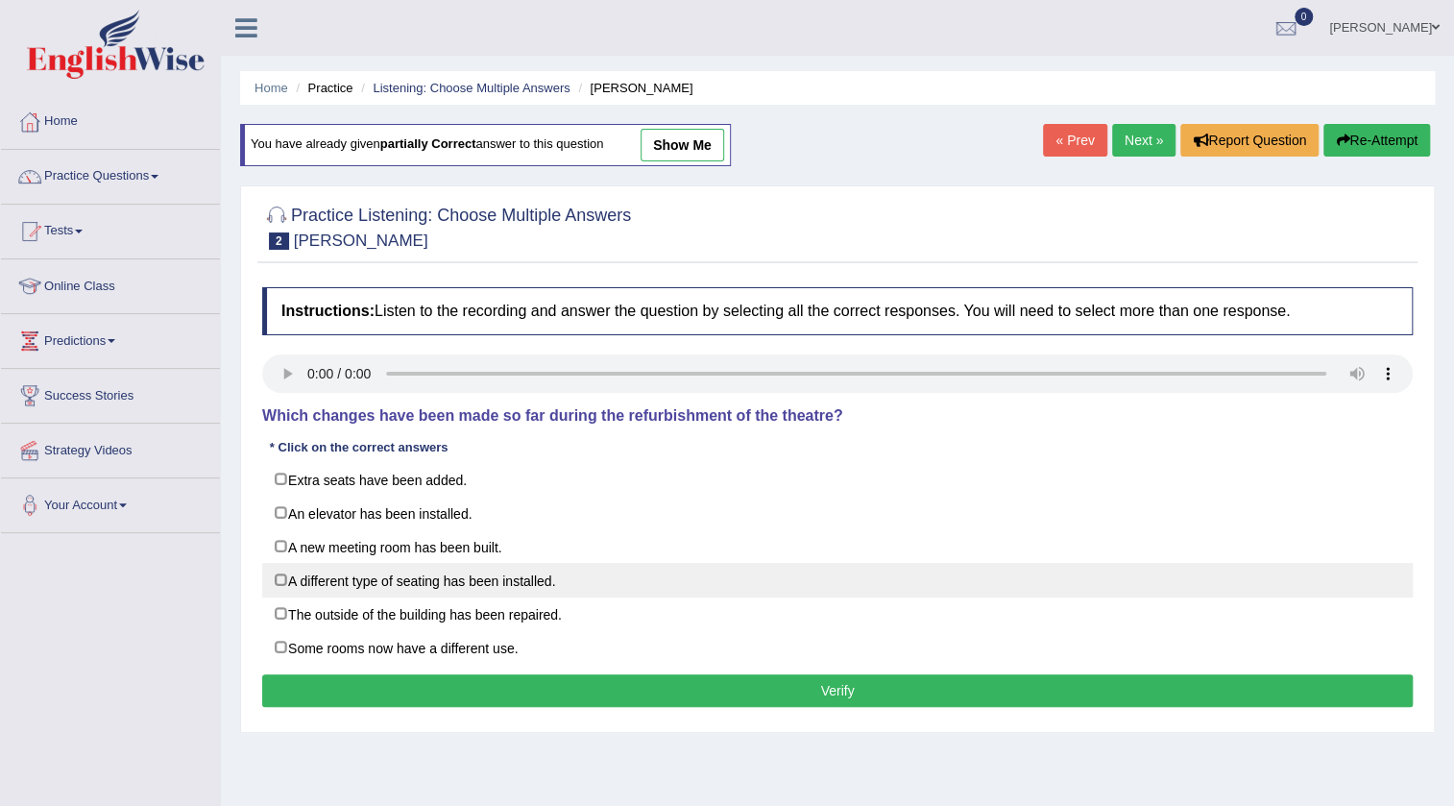
click at [354, 577] on label "A different type of seating has been installed." at bounding box center [837, 580] width 1151 height 35
checkbox input "true"
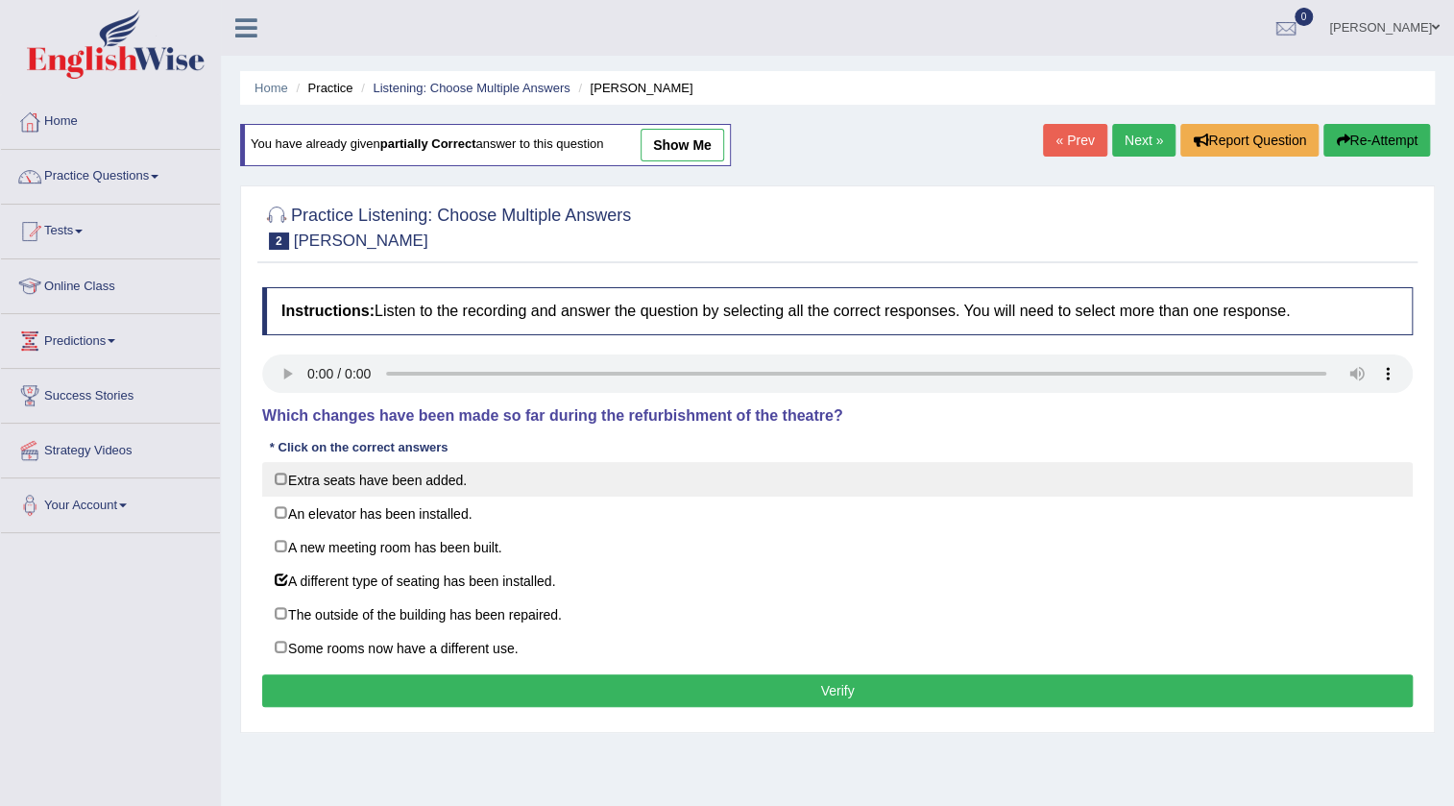
click at [335, 491] on label "Extra seats have been added." at bounding box center [837, 479] width 1151 height 35
checkbox input "true"
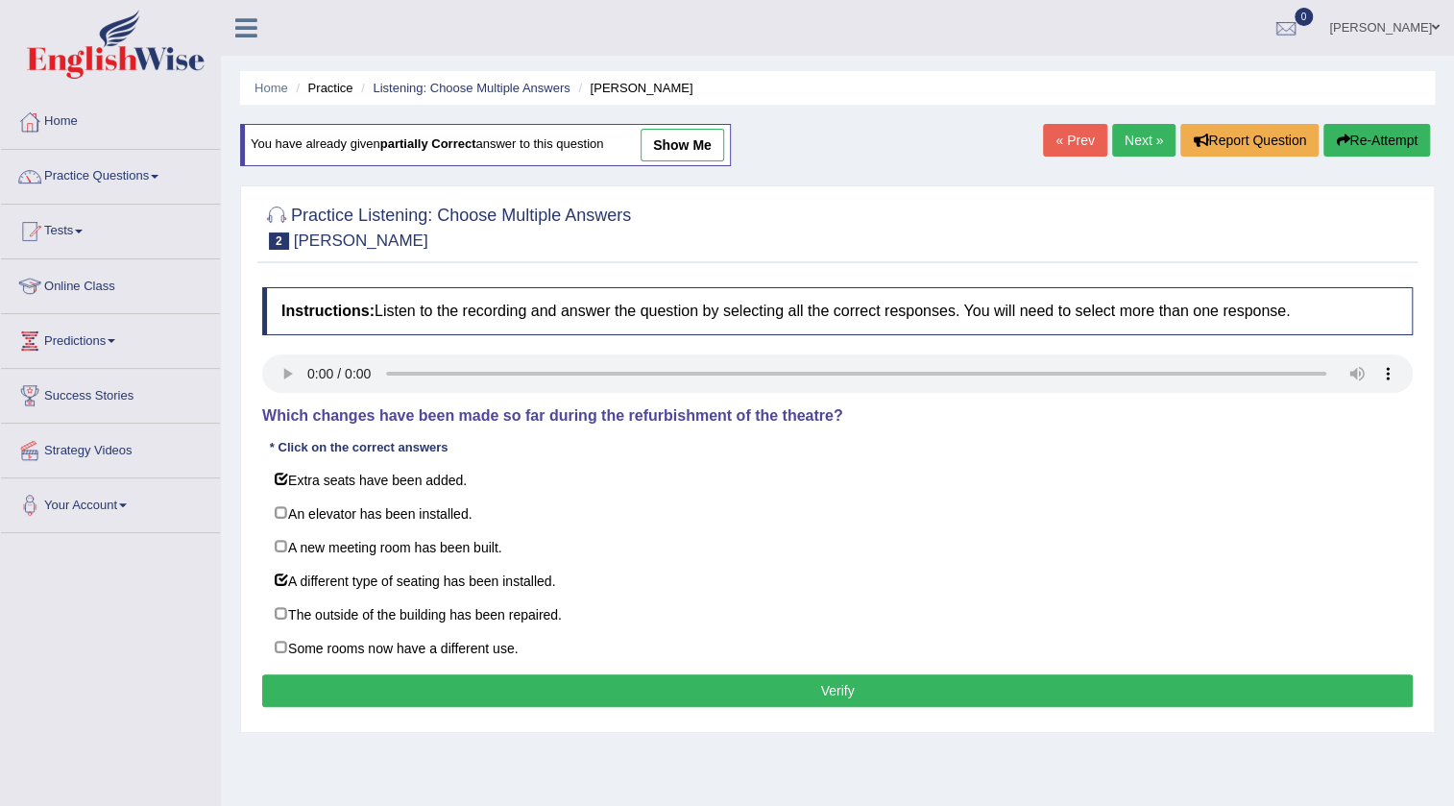
click at [403, 682] on button "Verify" at bounding box center [837, 690] width 1151 height 33
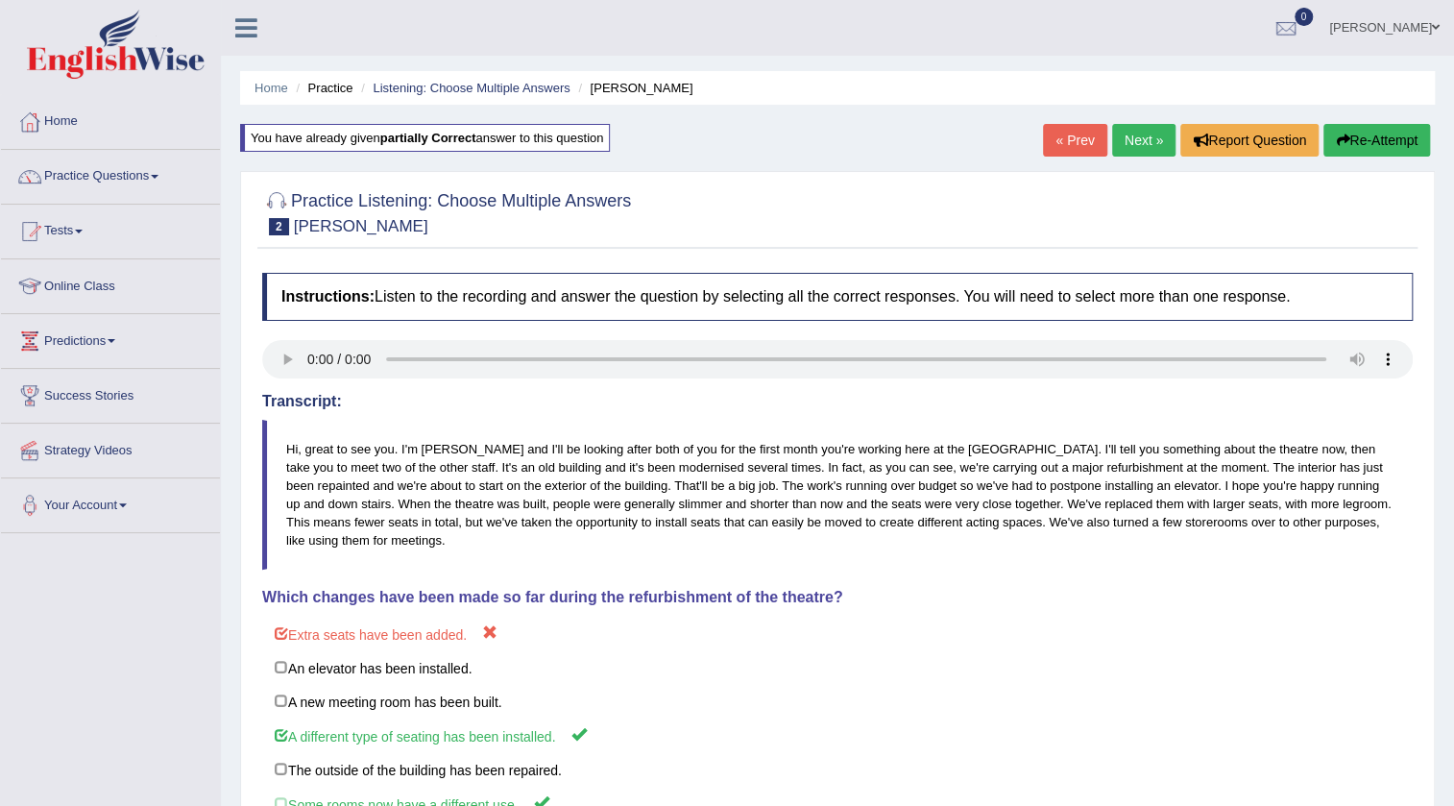
click at [1410, 141] on button "Re-Attempt" at bounding box center [1377, 140] width 107 height 33
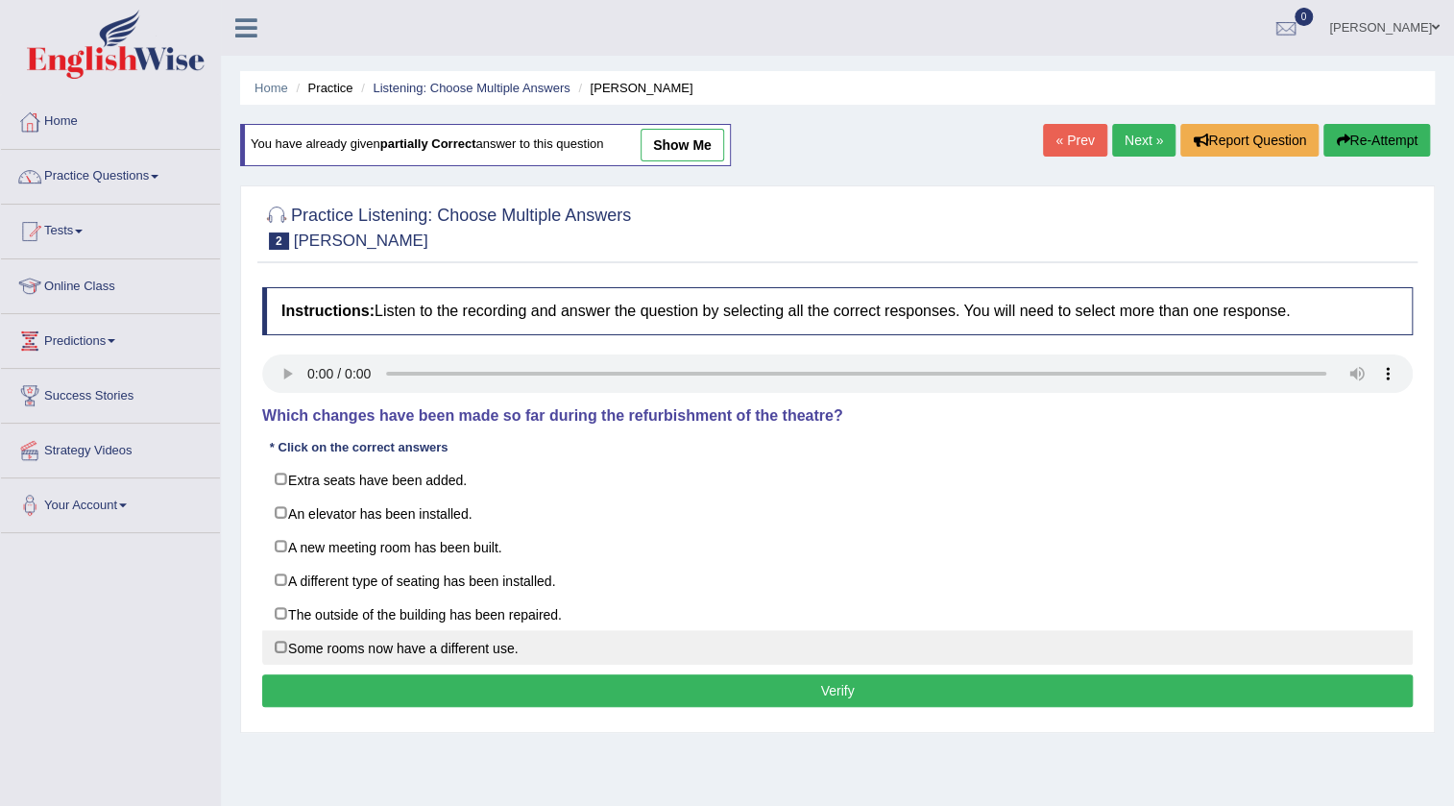
click at [297, 646] on label "Some rooms now have a different use." at bounding box center [837, 647] width 1151 height 35
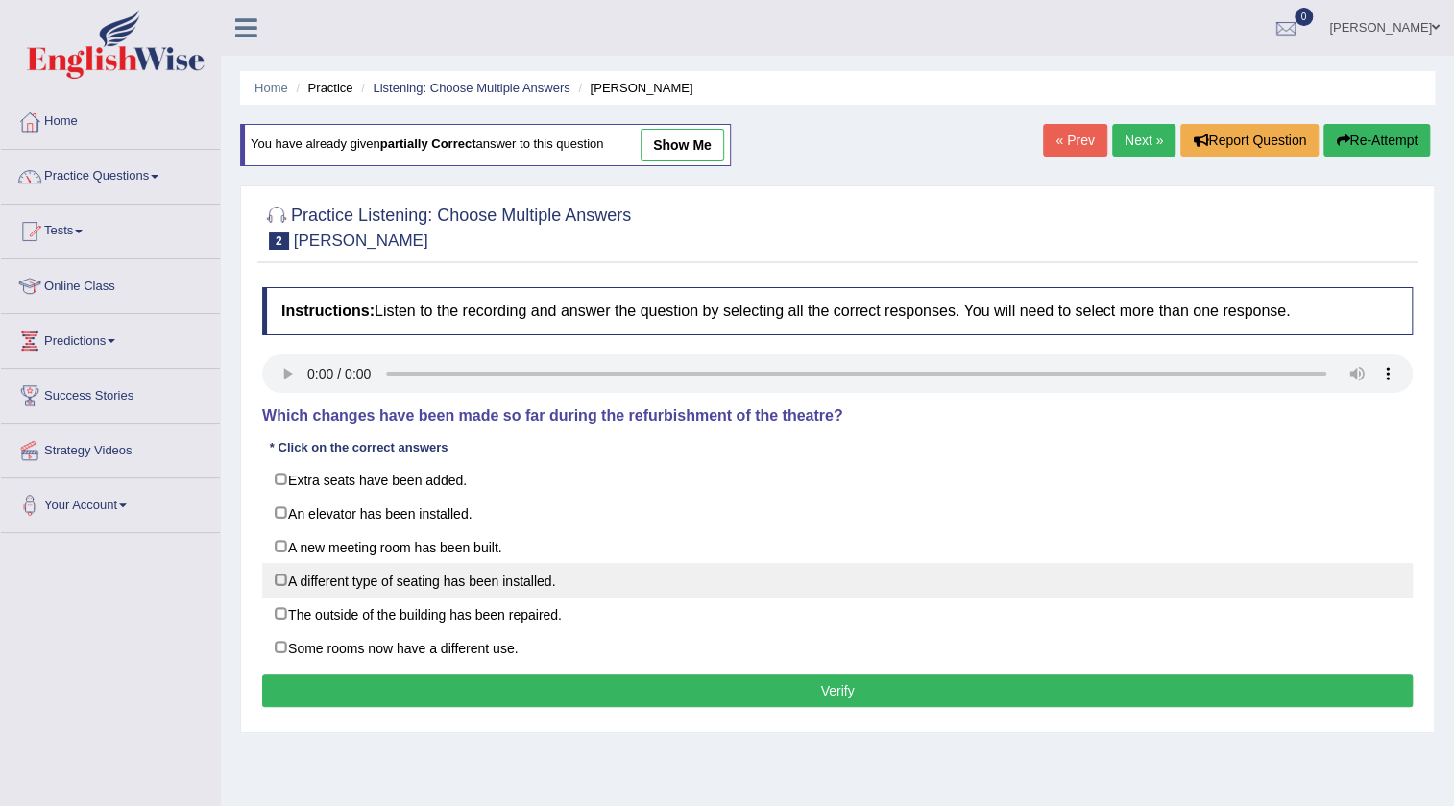
checkbox input "true"
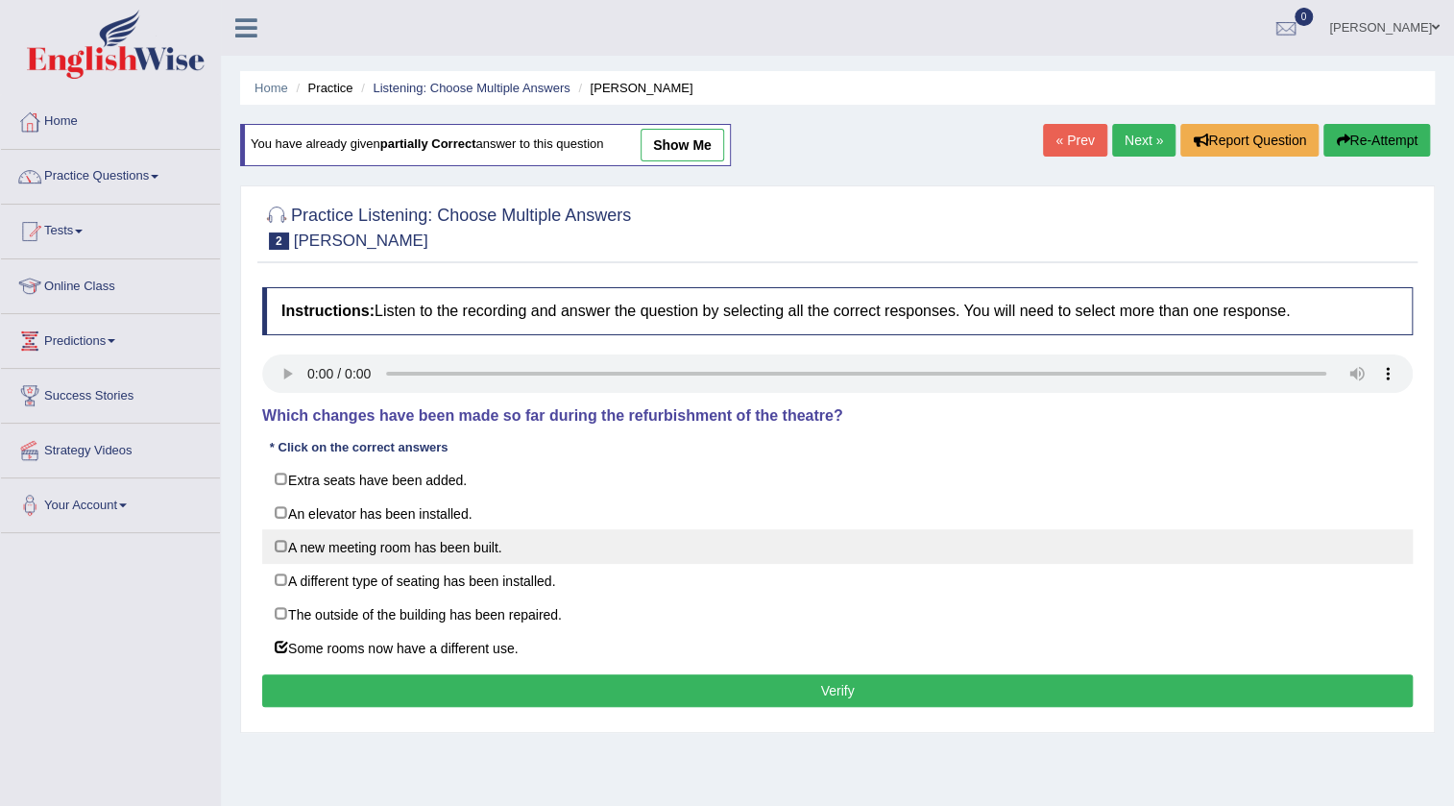
click at [318, 544] on label "A new meeting room has been built." at bounding box center [837, 546] width 1151 height 35
checkbox input "true"
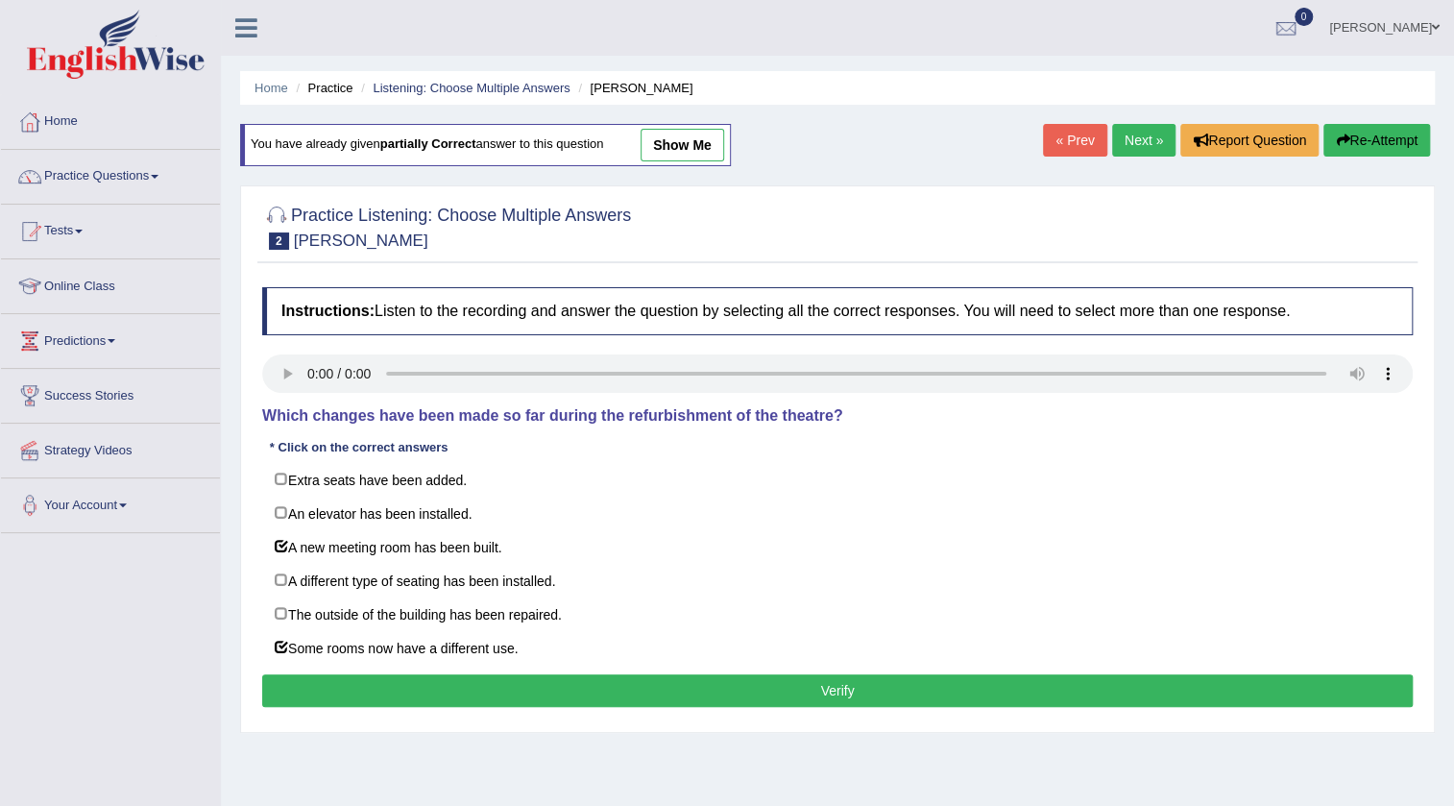
click at [305, 684] on button "Verify" at bounding box center [837, 690] width 1151 height 33
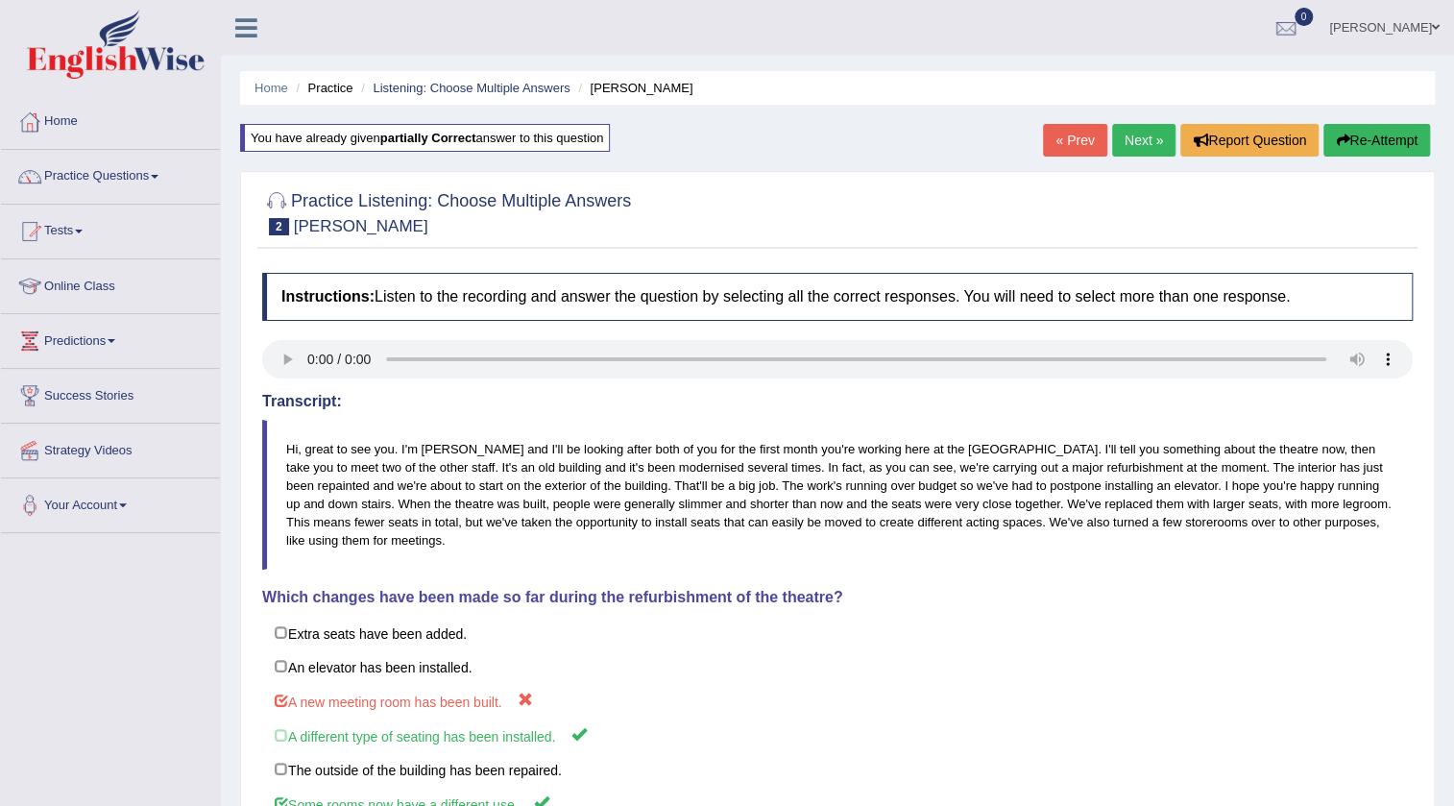
click at [1152, 147] on link "Next »" at bounding box center [1143, 140] width 63 height 33
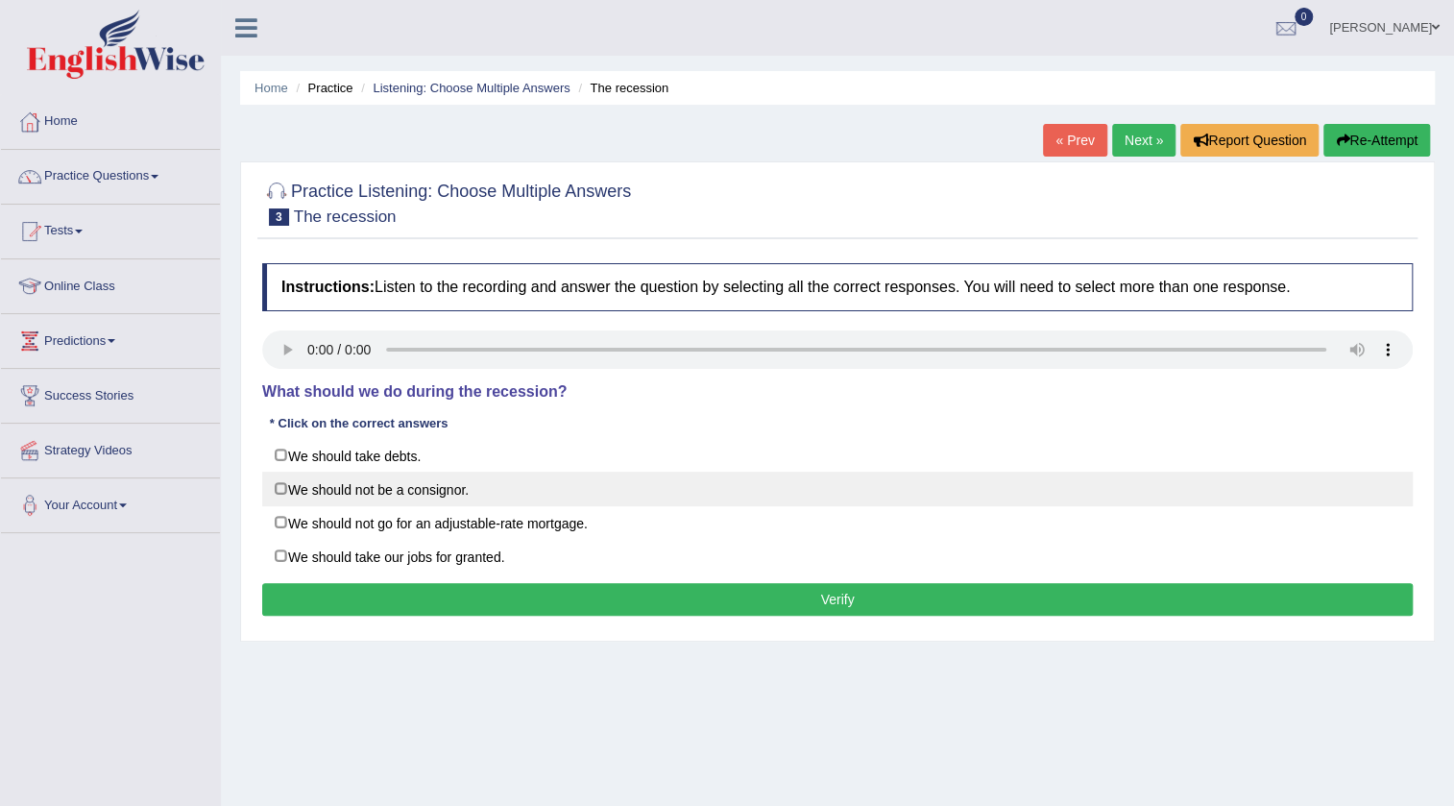
click at [292, 489] on label "We should not be a consignor." at bounding box center [837, 489] width 1151 height 35
checkbox input "true"
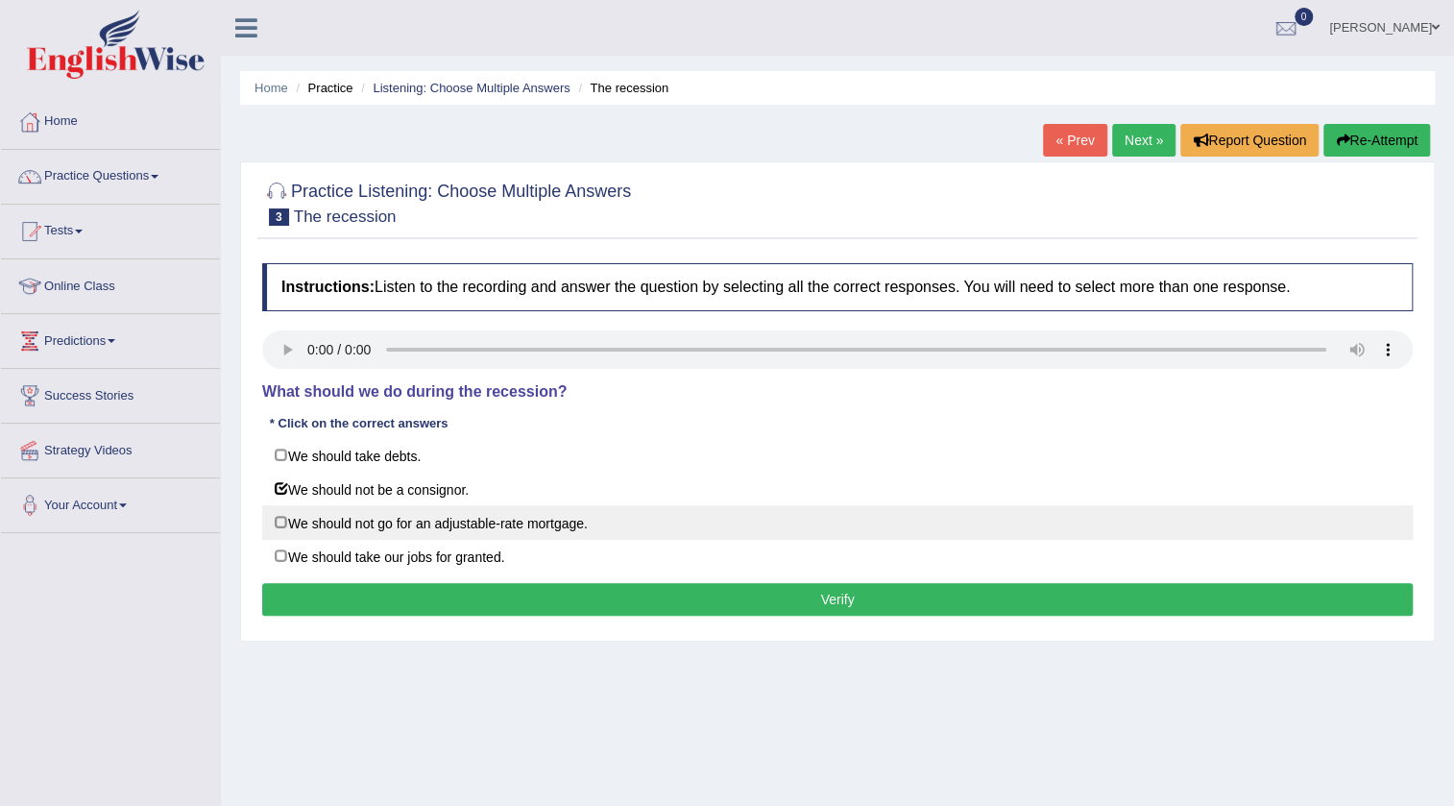
click at [288, 517] on label "We should not go for an adjustable-rate mortgage." at bounding box center [837, 522] width 1151 height 35
checkbox input "true"
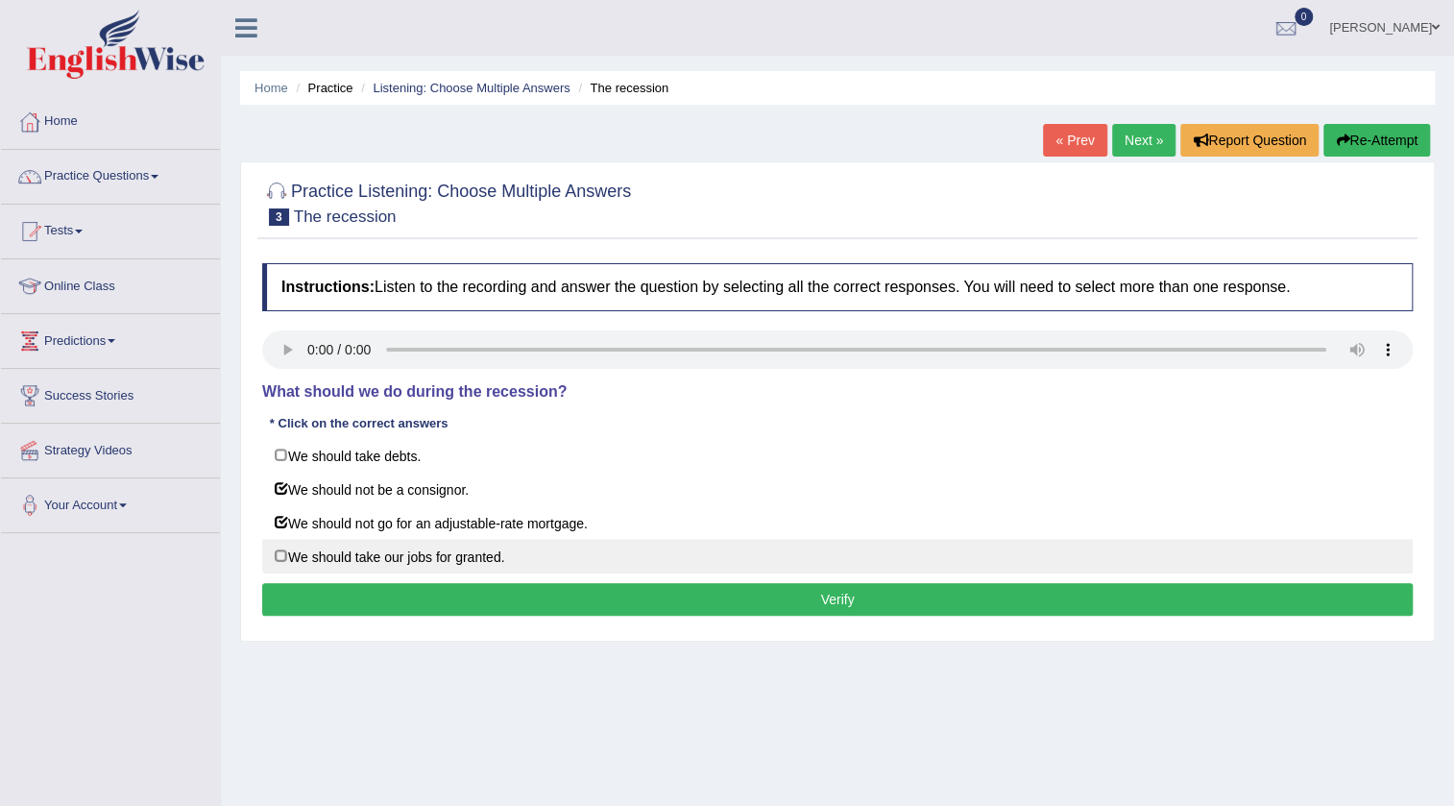
click at [280, 553] on label "We should take our jobs for granted." at bounding box center [837, 556] width 1151 height 35
checkbox input "true"
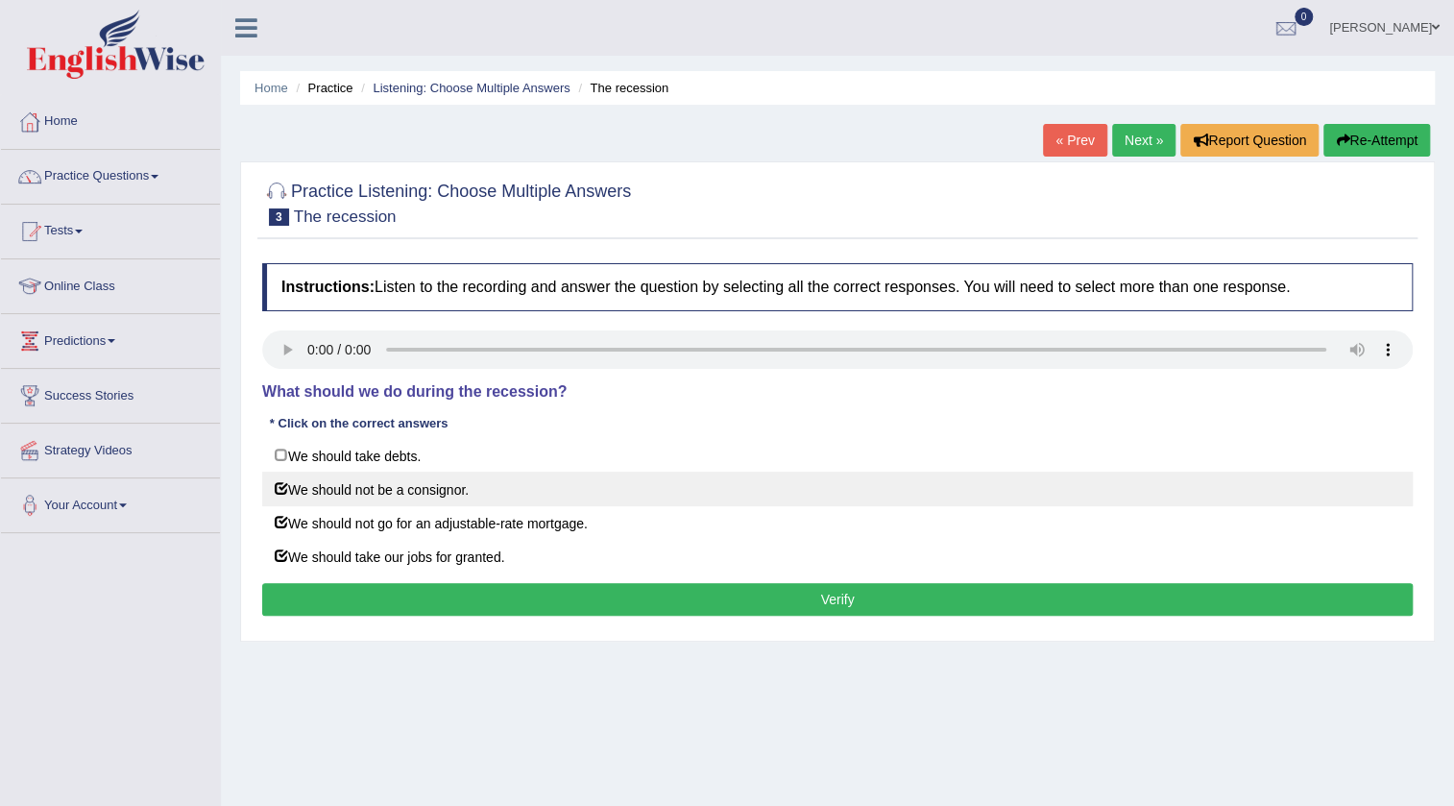
click at [427, 494] on label "We should not be a consignor." at bounding box center [837, 489] width 1151 height 35
checkbox input "false"
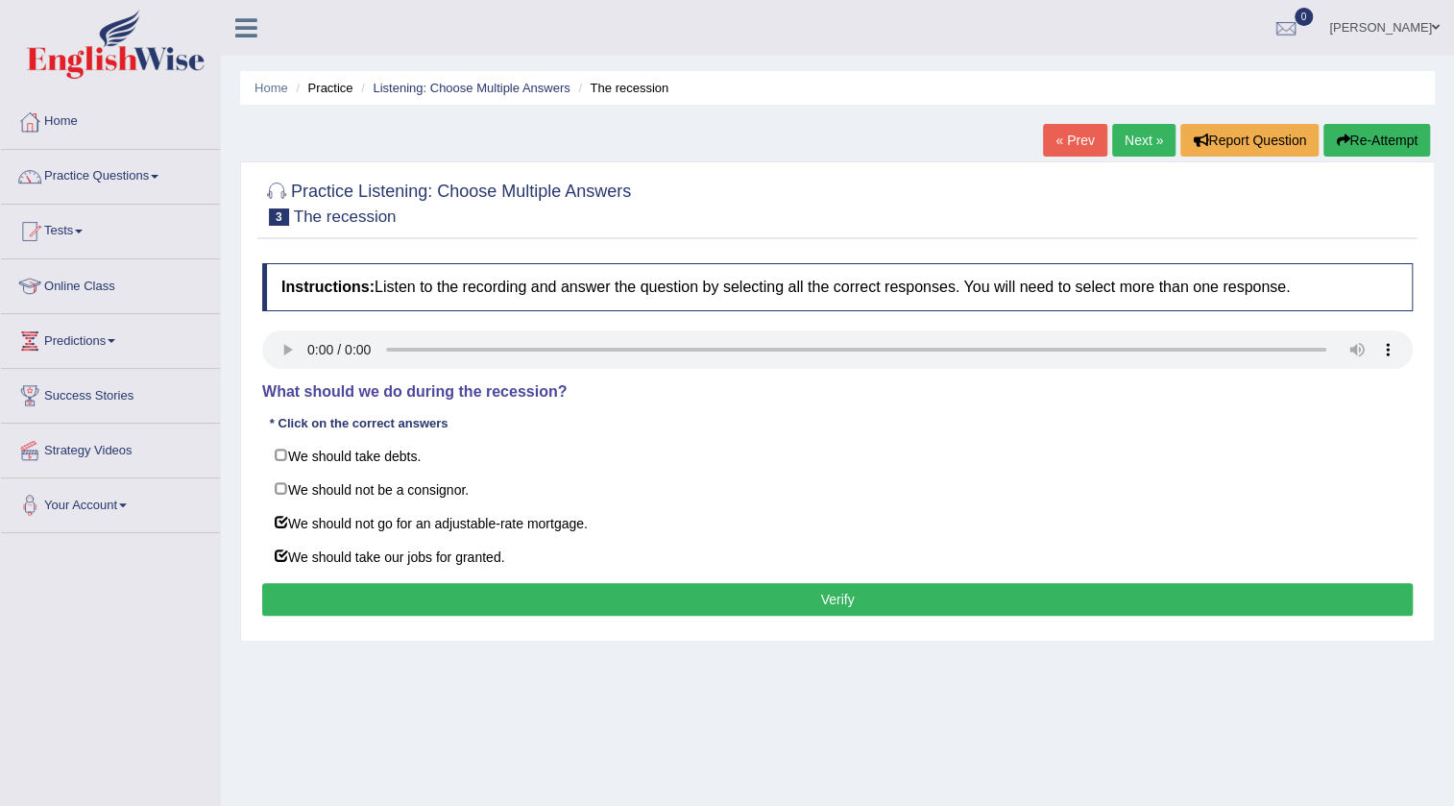
click at [368, 608] on button "Verify" at bounding box center [837, 599] width 1151 height 33
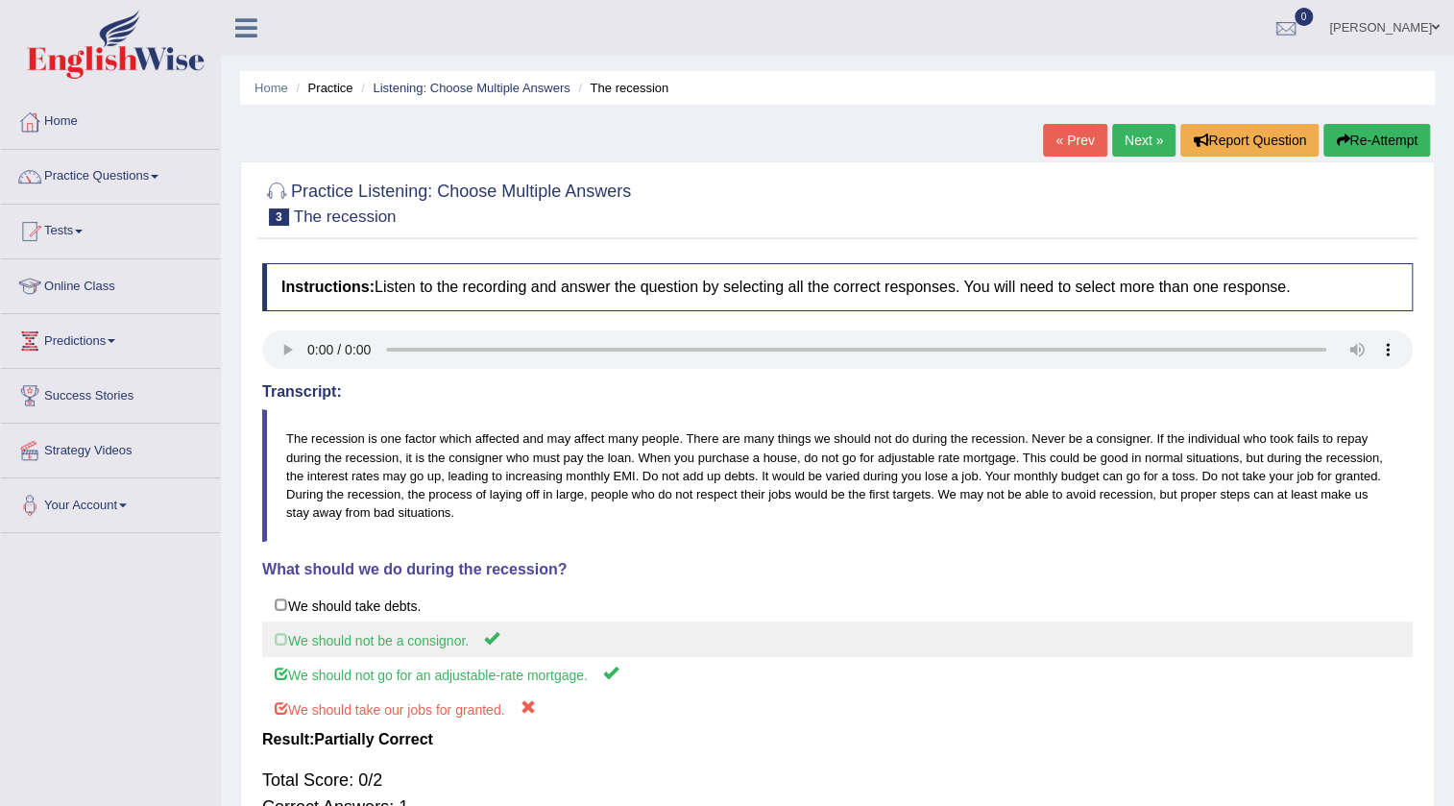
click at [280, 631] on label "We should not be a consignor." at bounding box center [837, 639] width 1151 height 36
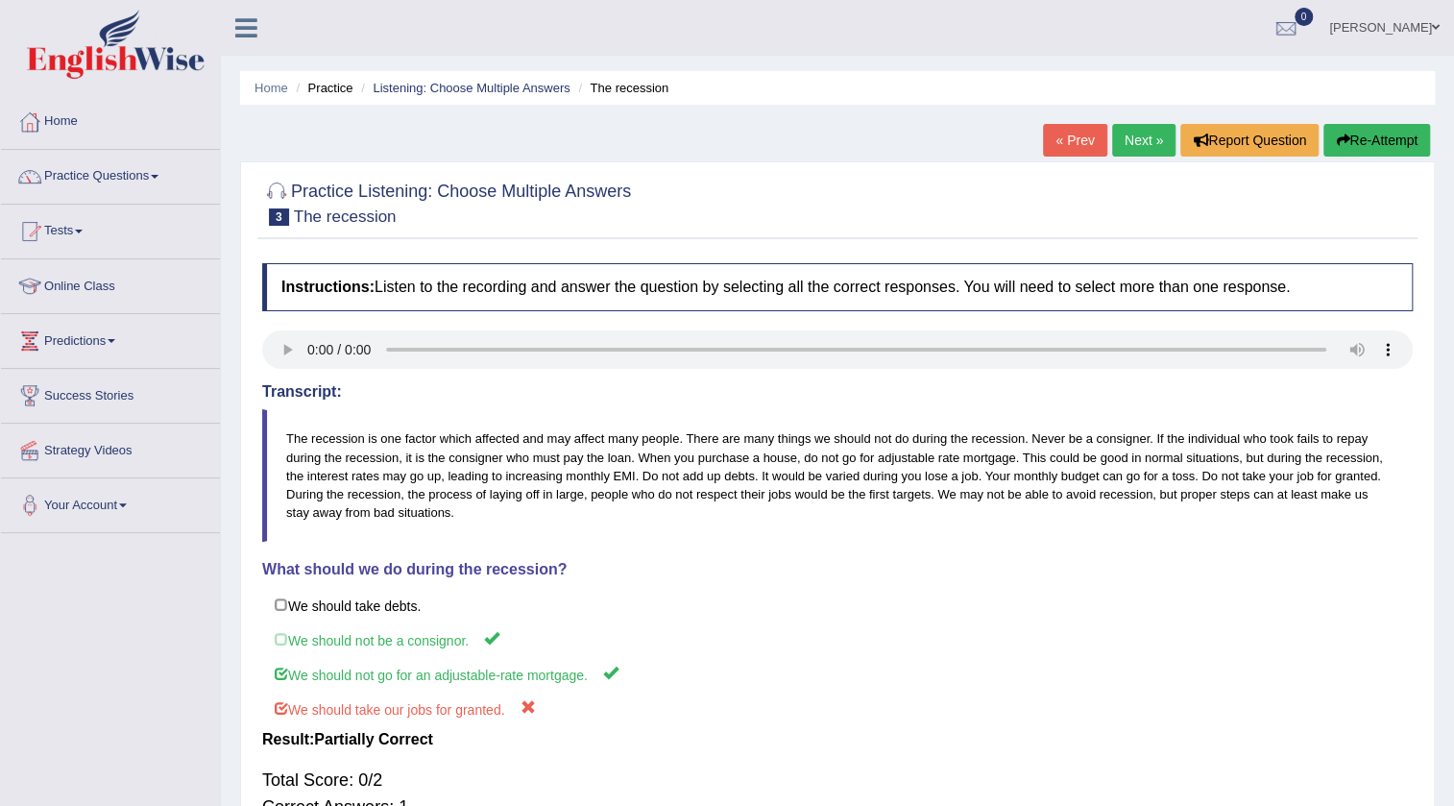
click at [1071, 140] on link "« Prev" at bounding box center [1074, 140] width 63 height 33
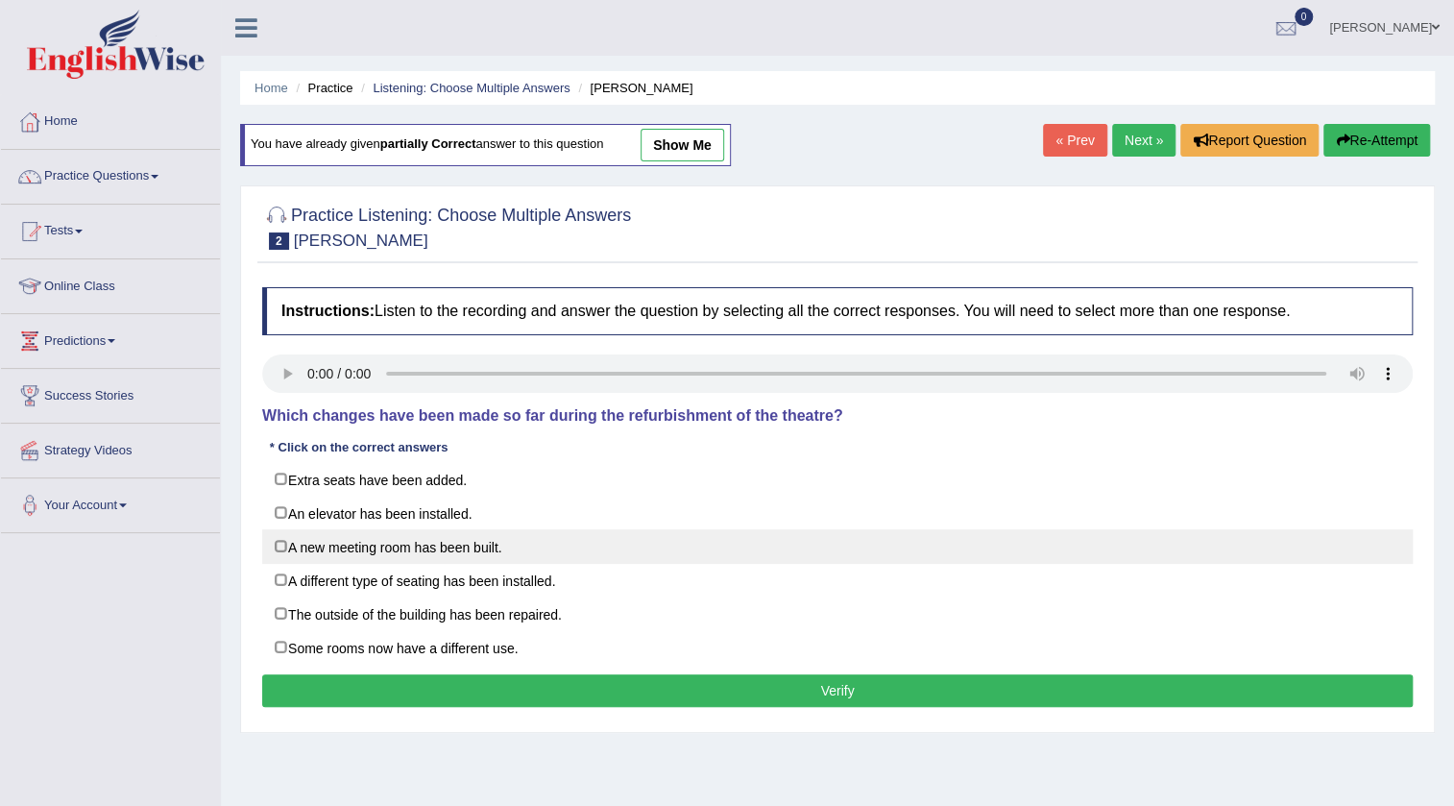
click at [329, 556] on label "A new meeting room has been built." at bounding box center [837, 546] width 1151 height 35
checkbox input "true"
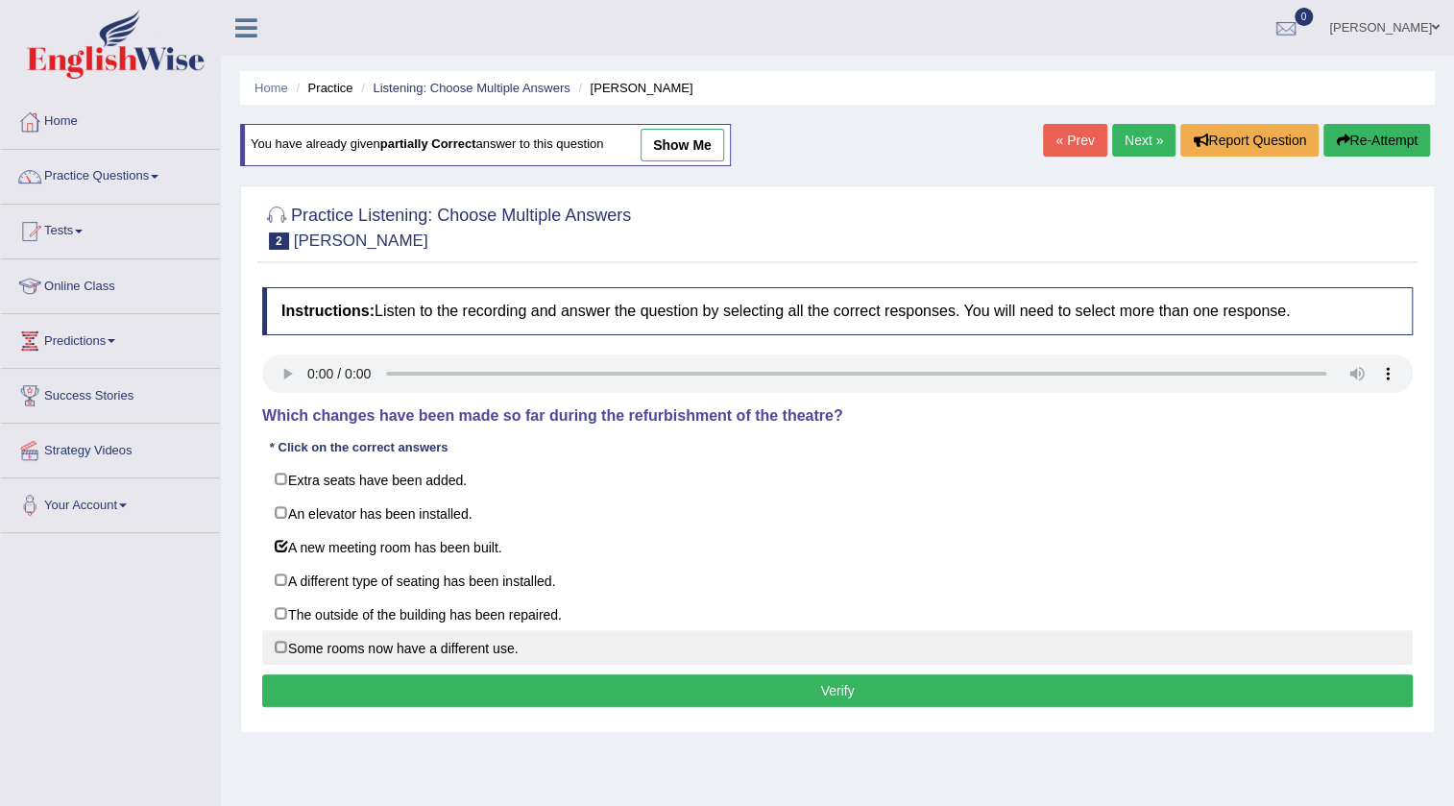
click at [330, 633] on label "Some rooms now have a different use." at bounding box center [837, 647] width 1151 height 35
checkbox input "true"
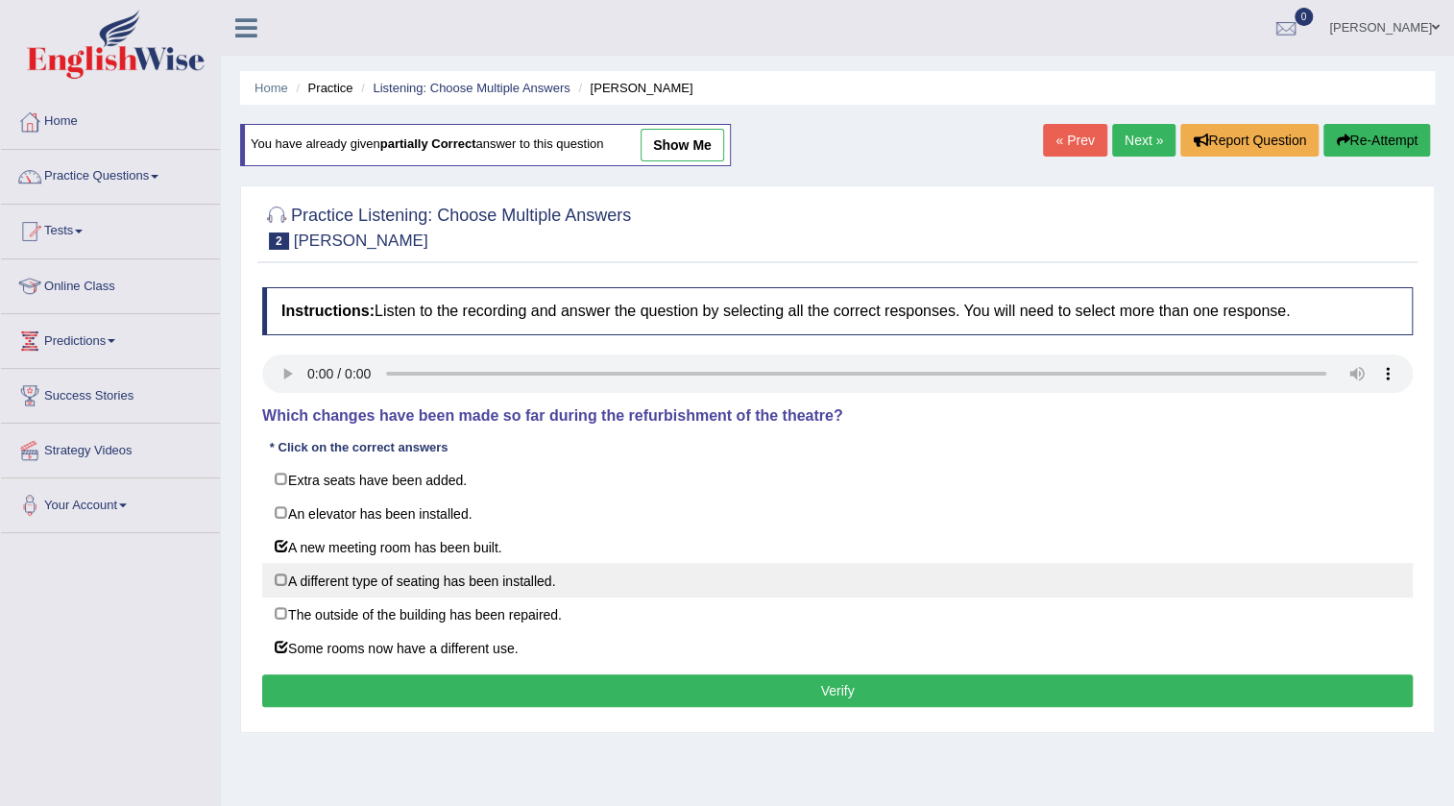
click at [343, 583] on label "A different type of seating has been installed." at bounding box center [837, 580] width 1151 height 35
checkbox input "true"
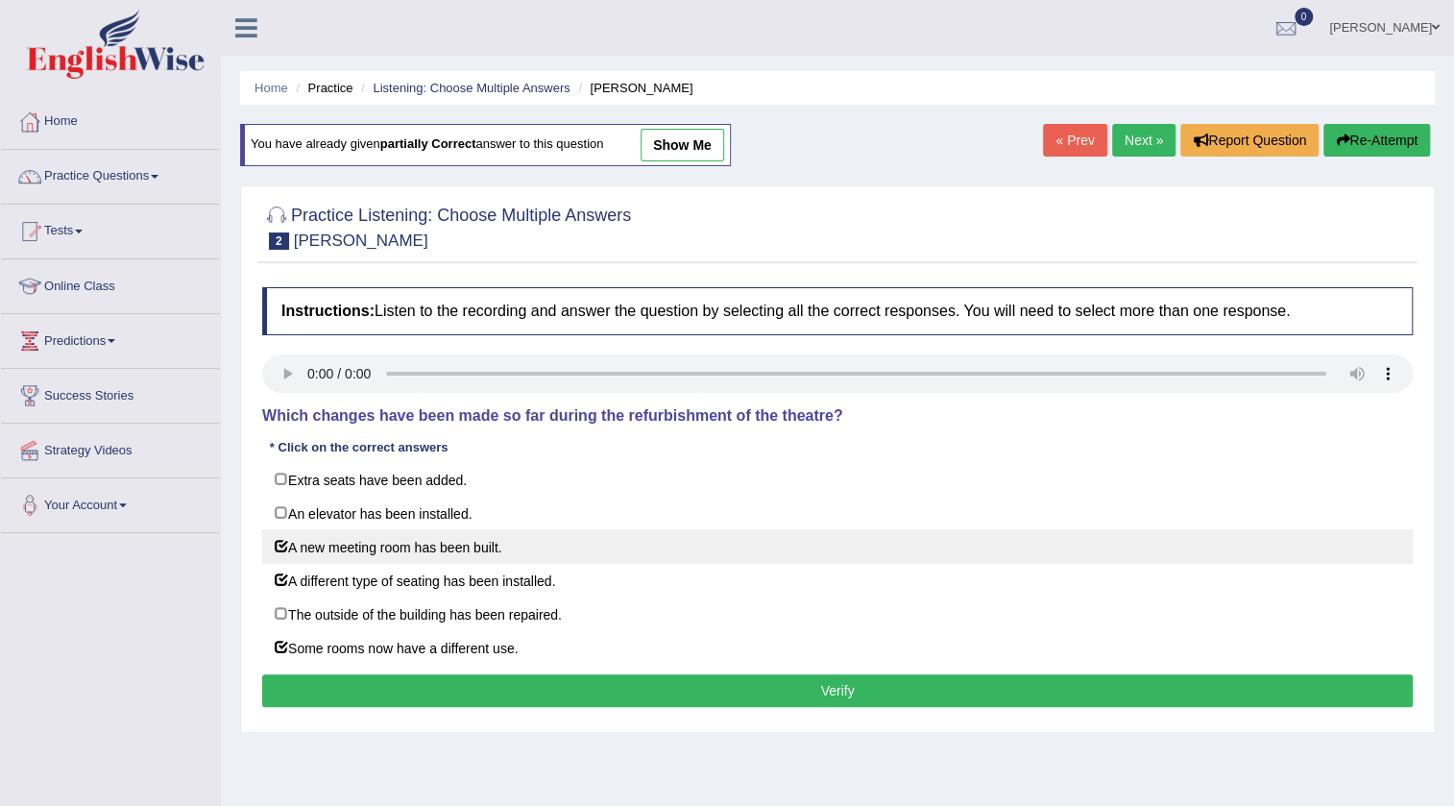
click at [345, 554] on label "A new meeting room has been built." at bounding box center [837, 546] width 1151 height 35
checkbox input "false"
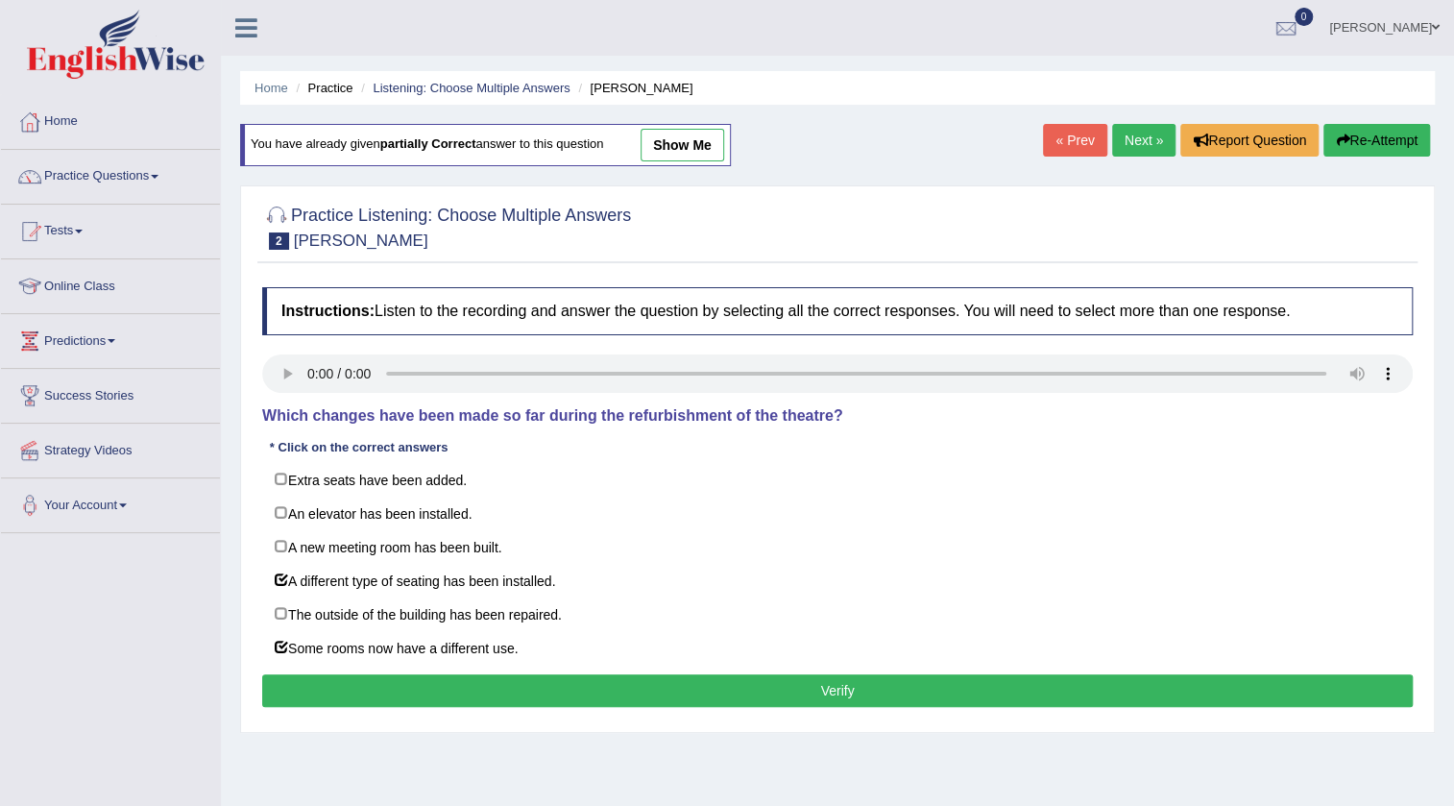
click at [336, 687] on button "Verify" at bounding box center [837, 690] width 1151 height 33
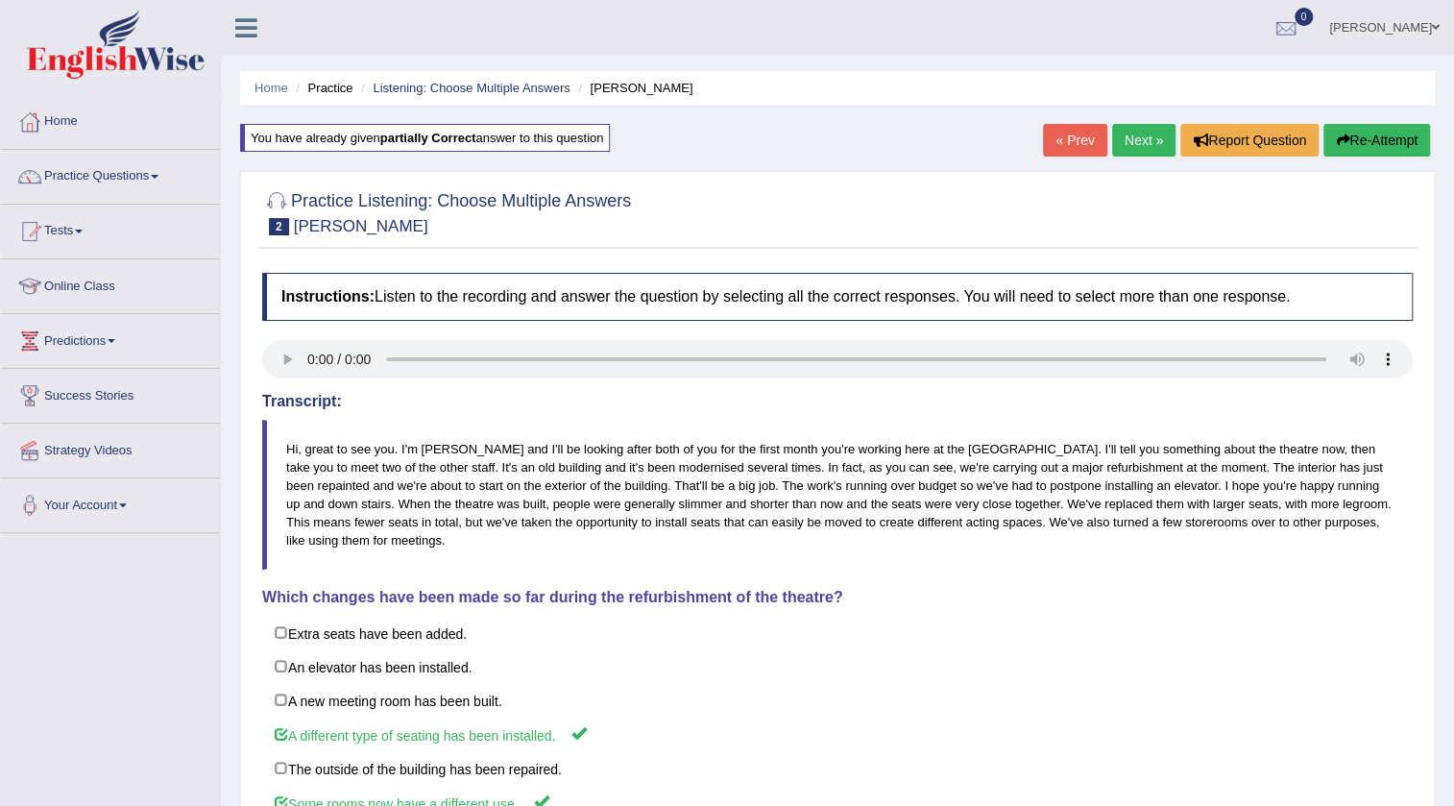
click at [1073, 146] on link "« Prev" at bounding box center [1074, 140] width 63 height 33
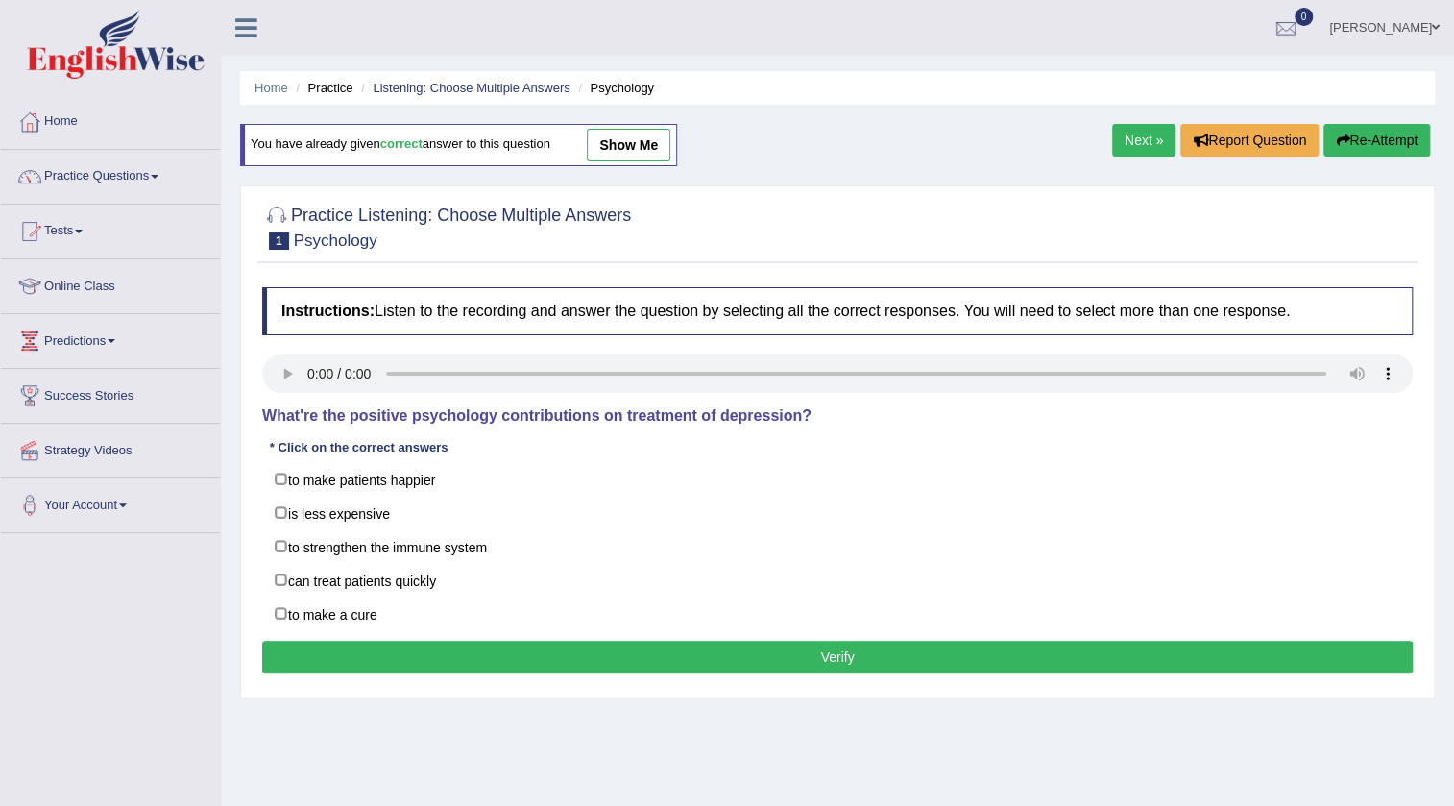
click at [658, 156] on link "show me" at bounding box center [629, 145] width 84 height 33
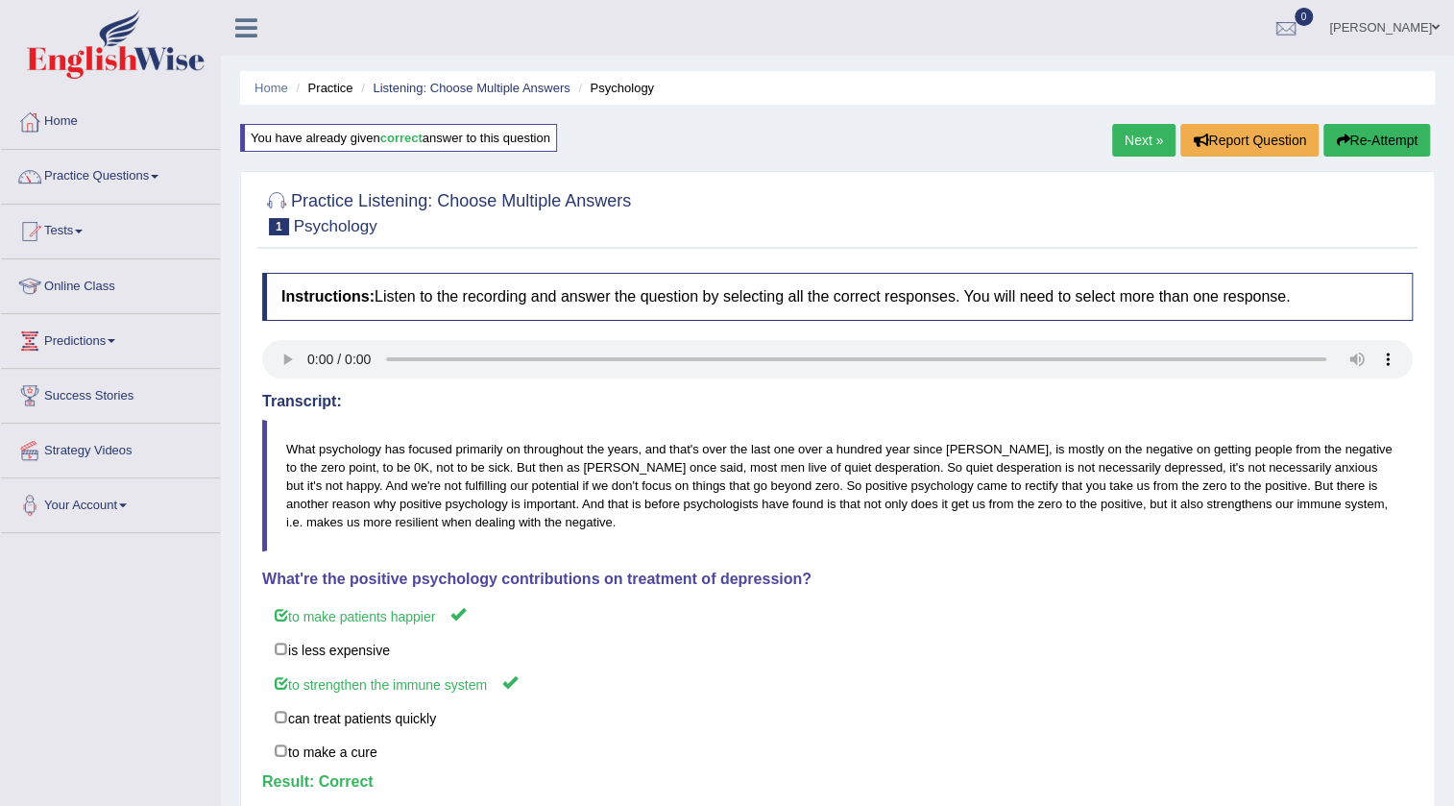
click at [1140, 132] on link "Next »" at bounding box center [1143, 140] width 63 height 33
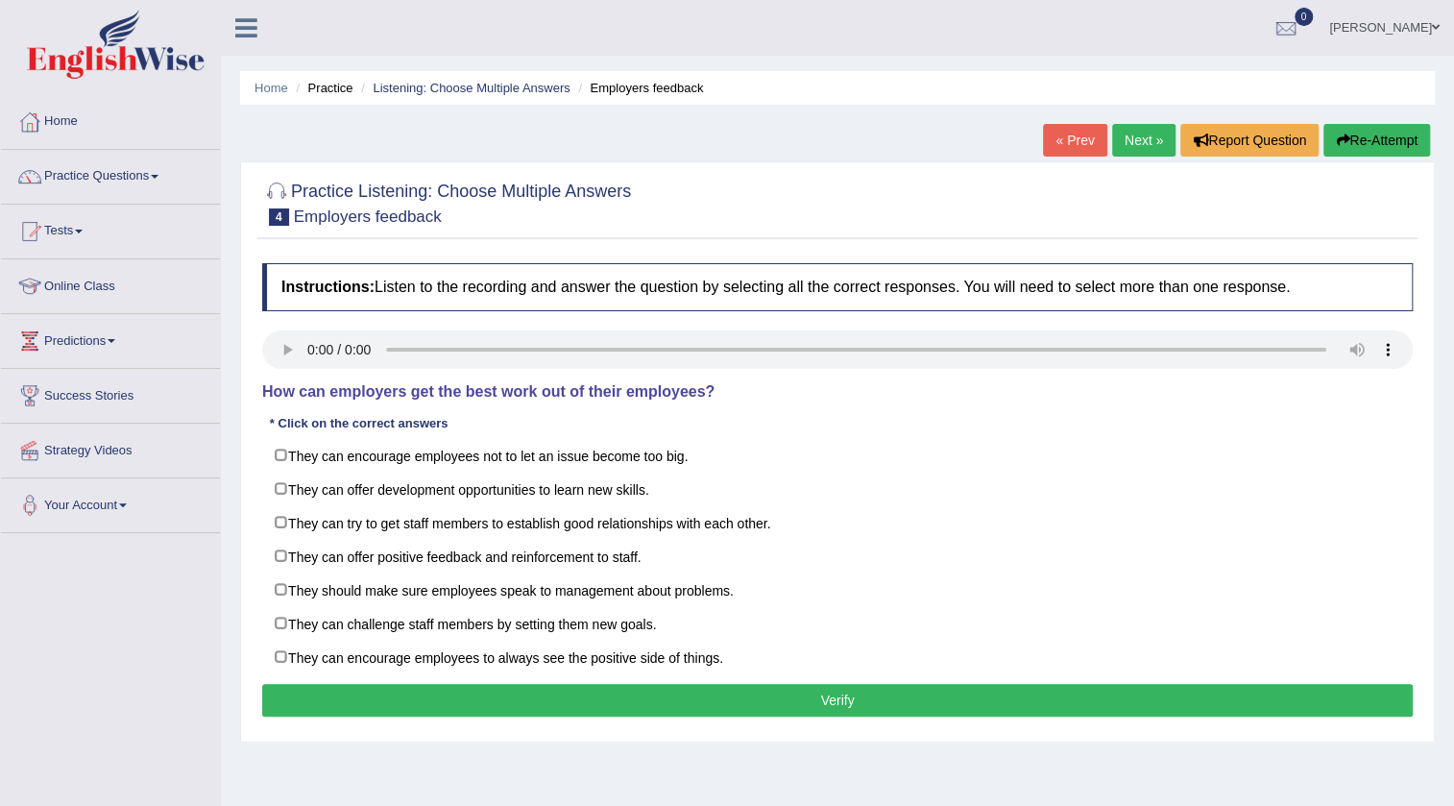
click at [1090, 135] on link "« Prev" at bounding box center [1074, 140] width 63 height 33
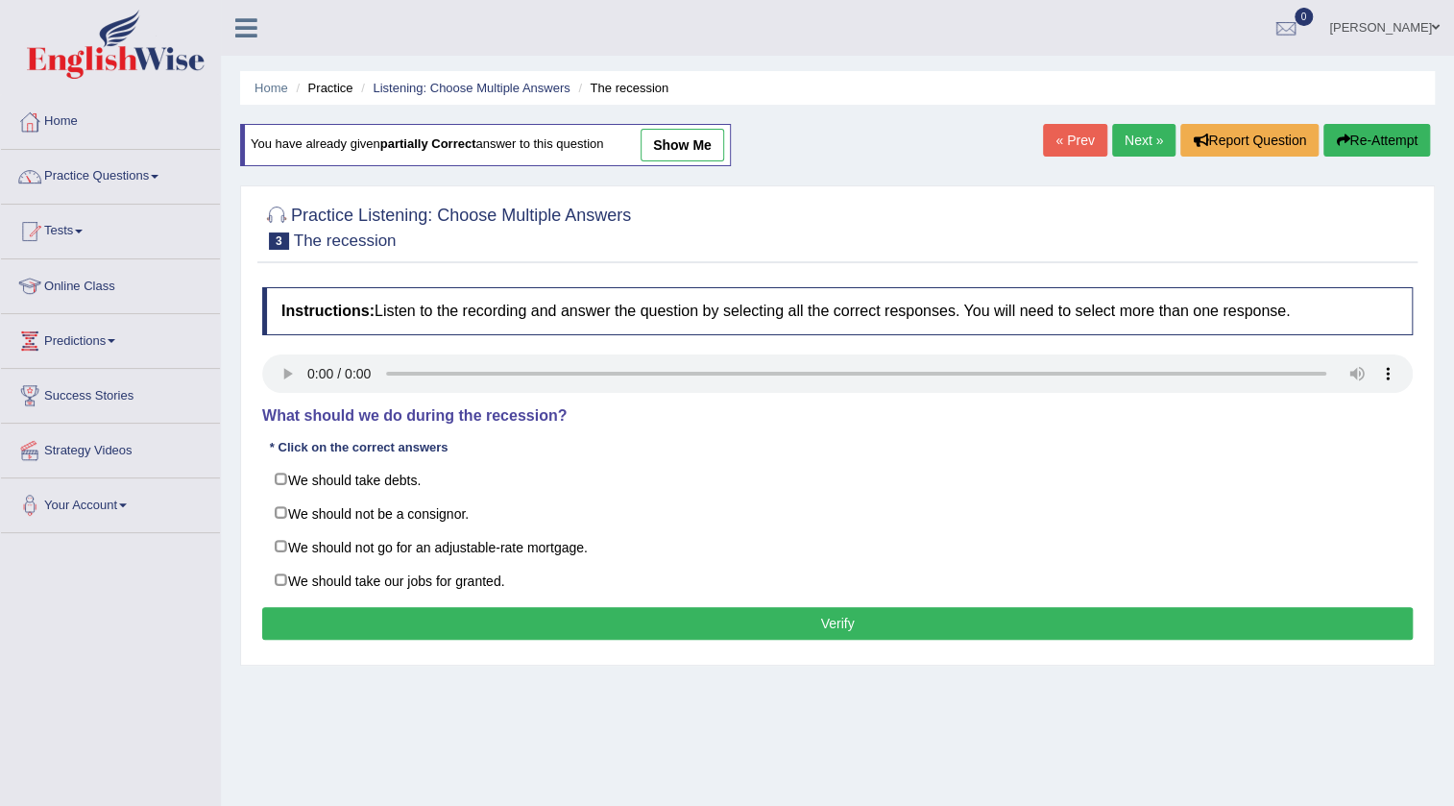
click at [1137, 144] on link "Next »" at bounding box center [1143, 140] width 63 height 33
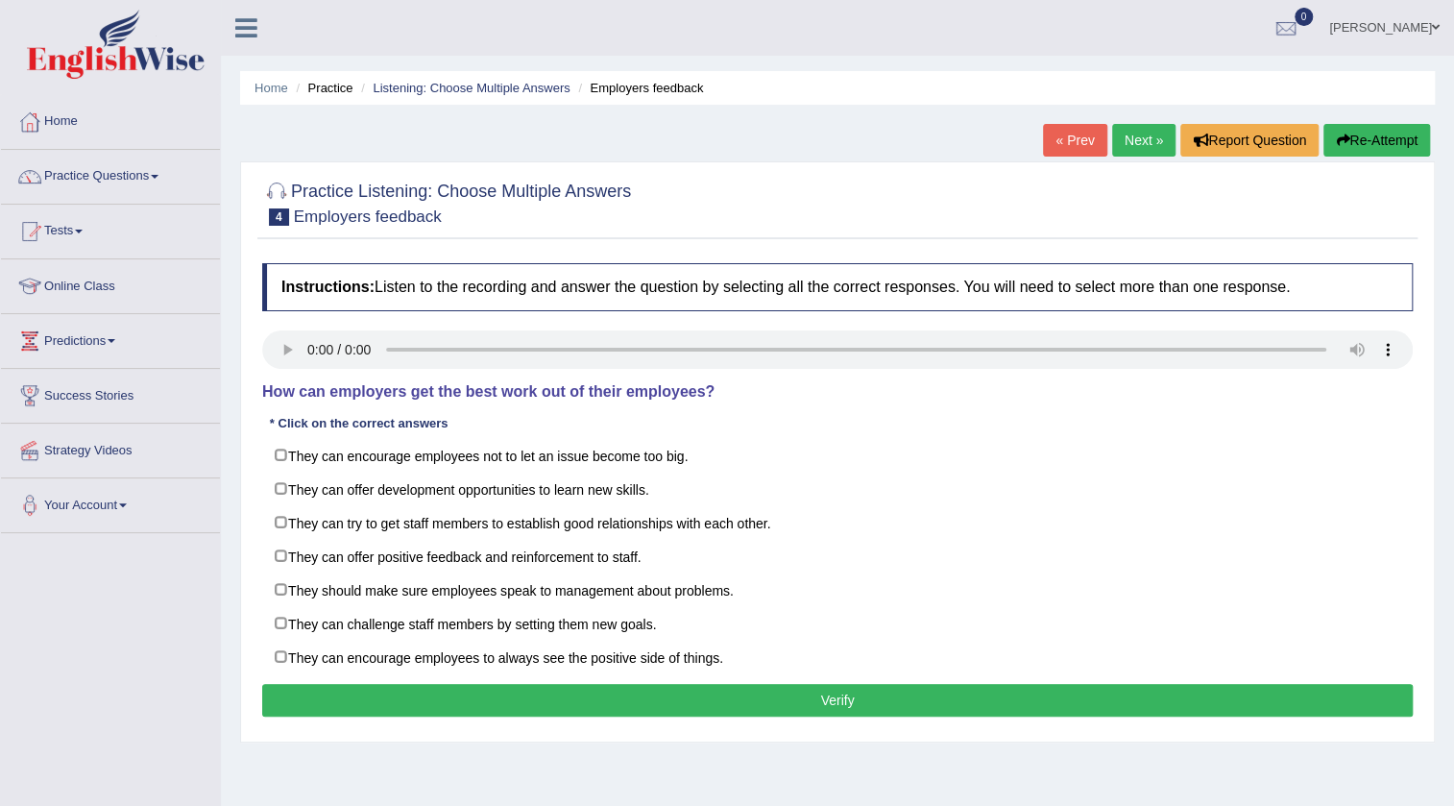
click at [1057, 127] on link "« Prev" at bounding box center [1074, 140] width 63 height 33
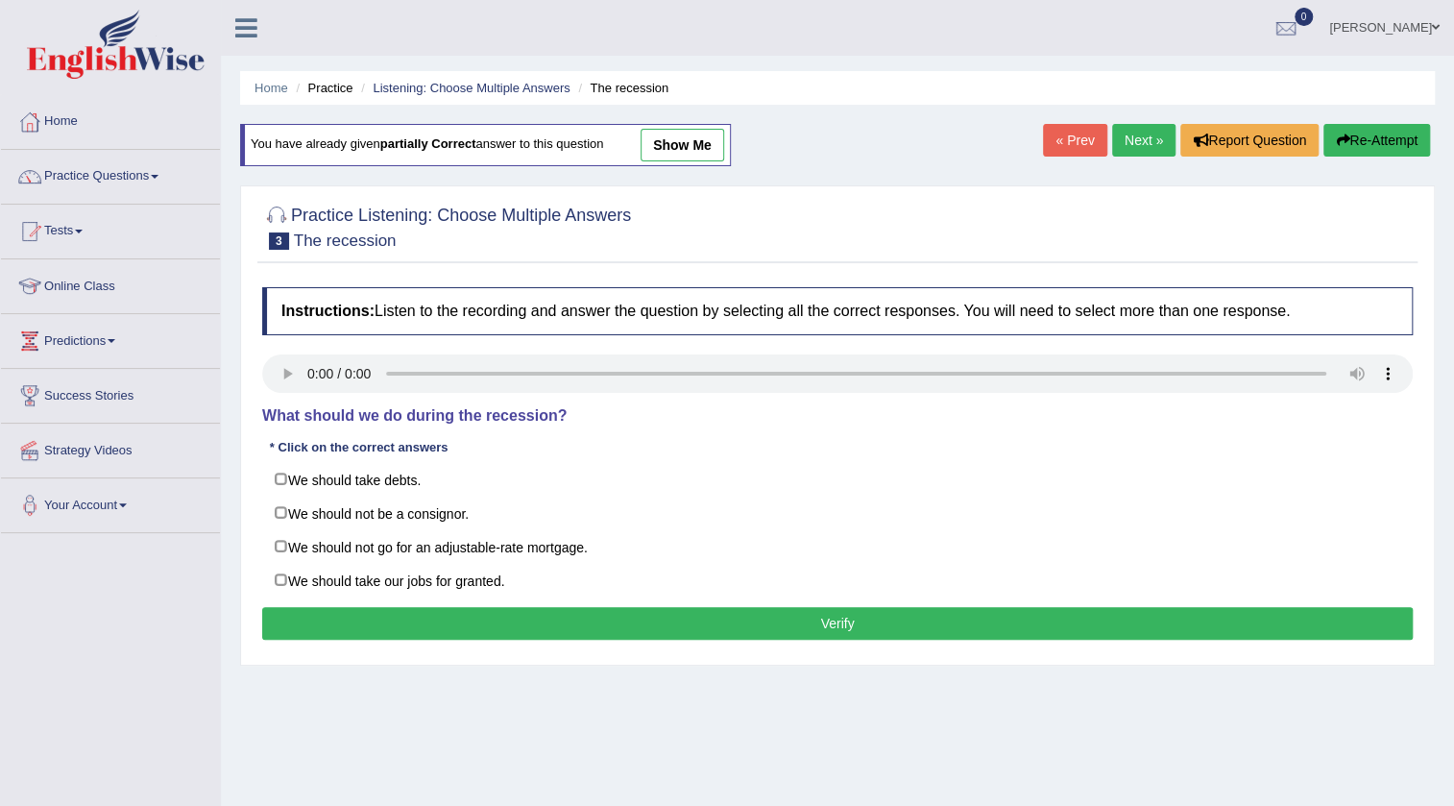
click at [1136, 140] on link "Next »" at bounding box center [1143, 140] width 63 height 33
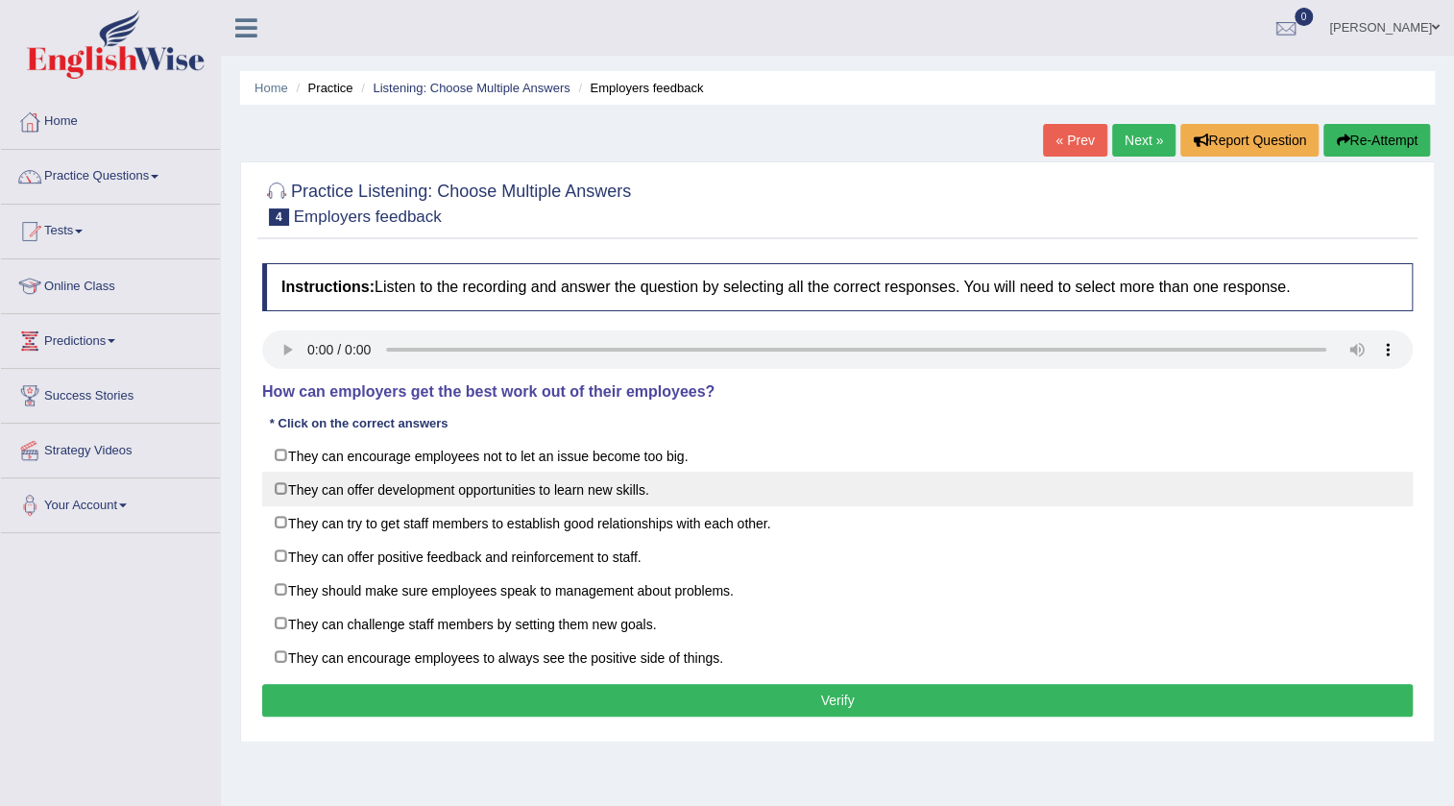
click at [398, 491] on label "They can offer development opportunities to learn new skills." at bounding box center [837, 489] width 1151 height 35
checkbox input "true"
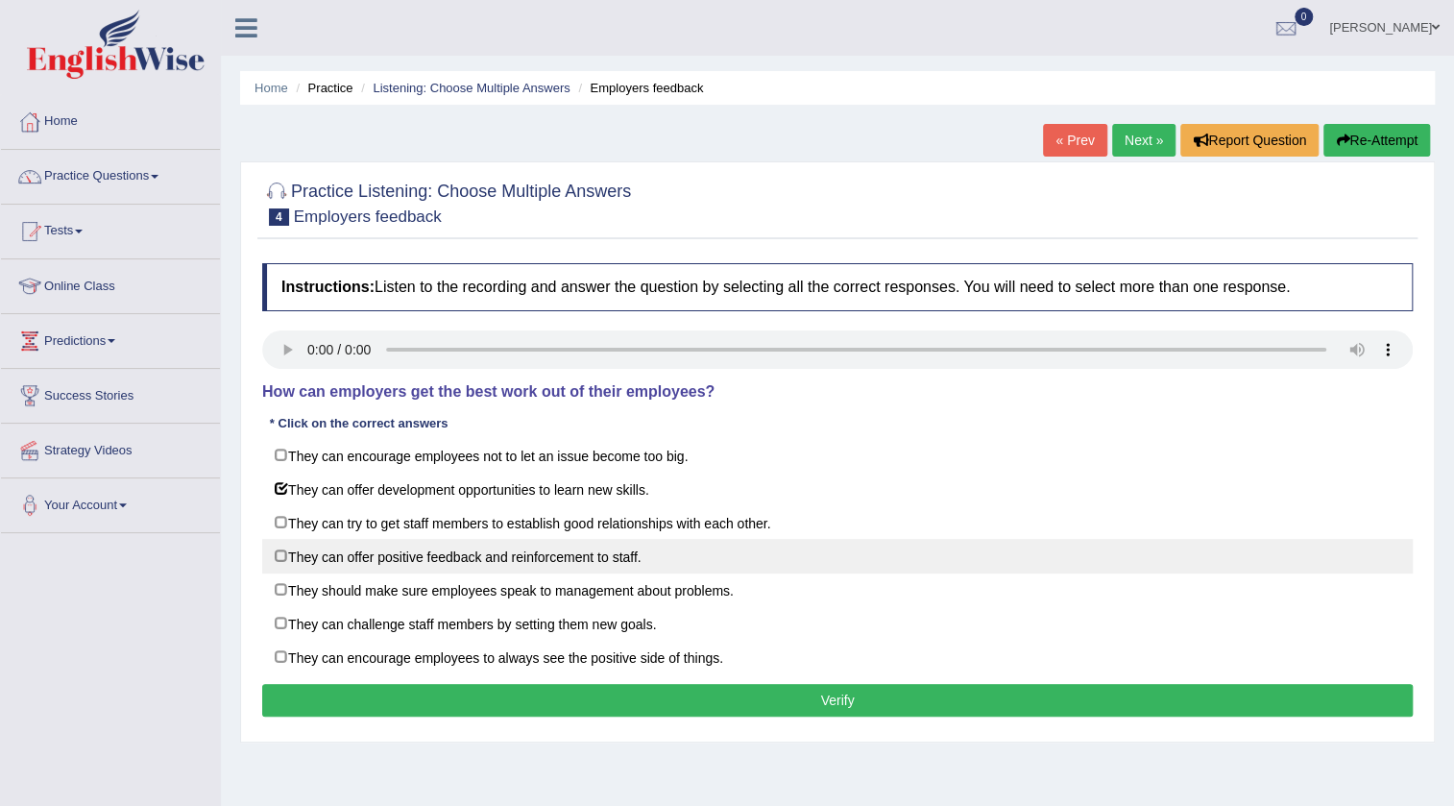
click at [455, 557] on label "They can offer positive feedback and reinforcement to staff." at bounding box center [837, 556] width 1151 height 35
checkbox input "true"
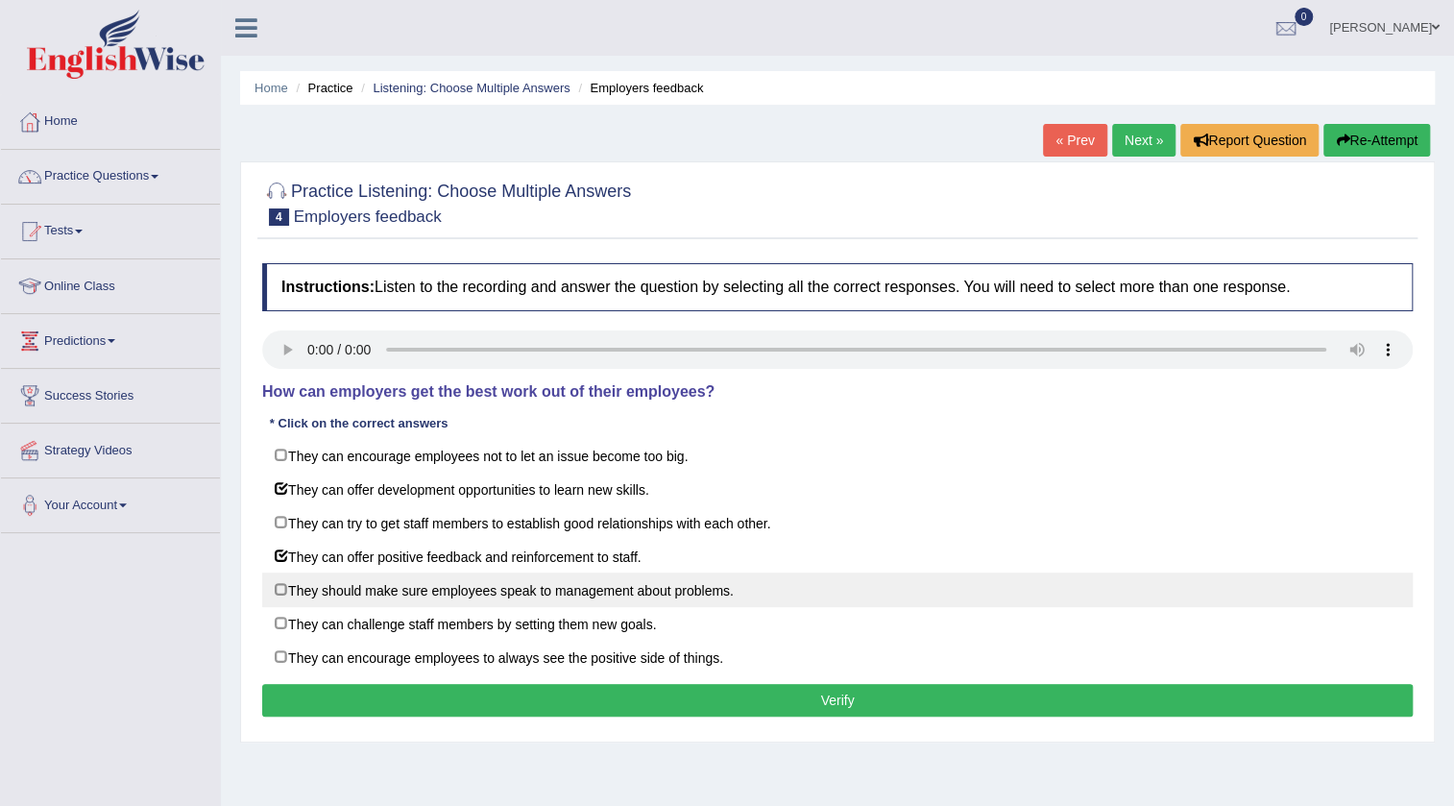
click at [429, 596] on label "They should make sure employees speak to management about problems." at bounding box center [837, 590] width 1151 height 35
checkbox input "true"
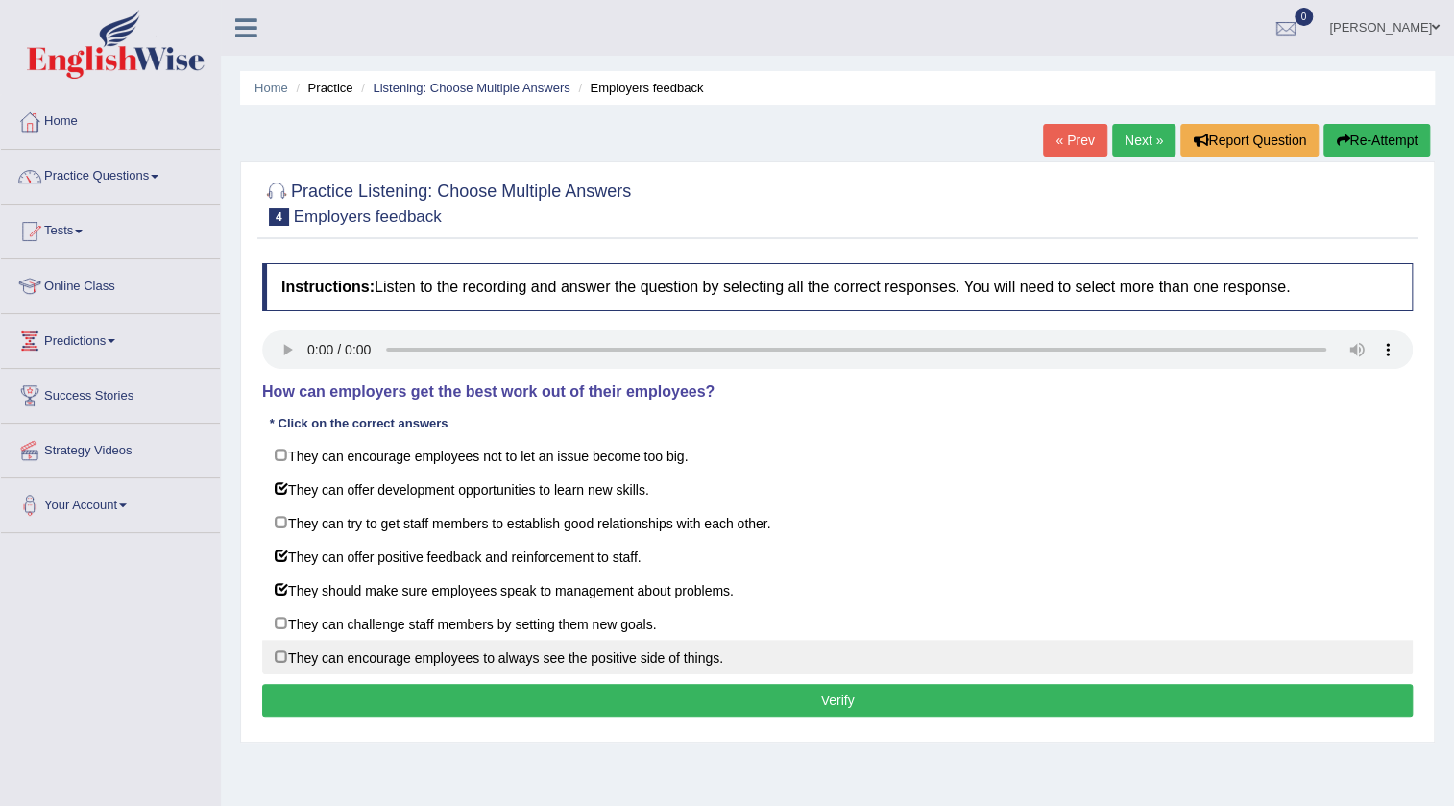
click at [602, 652] on label "They can encourage employees to always see the positive side of things." at bounding box center [837, 657] width 1151 height 35
checkbox input "true"
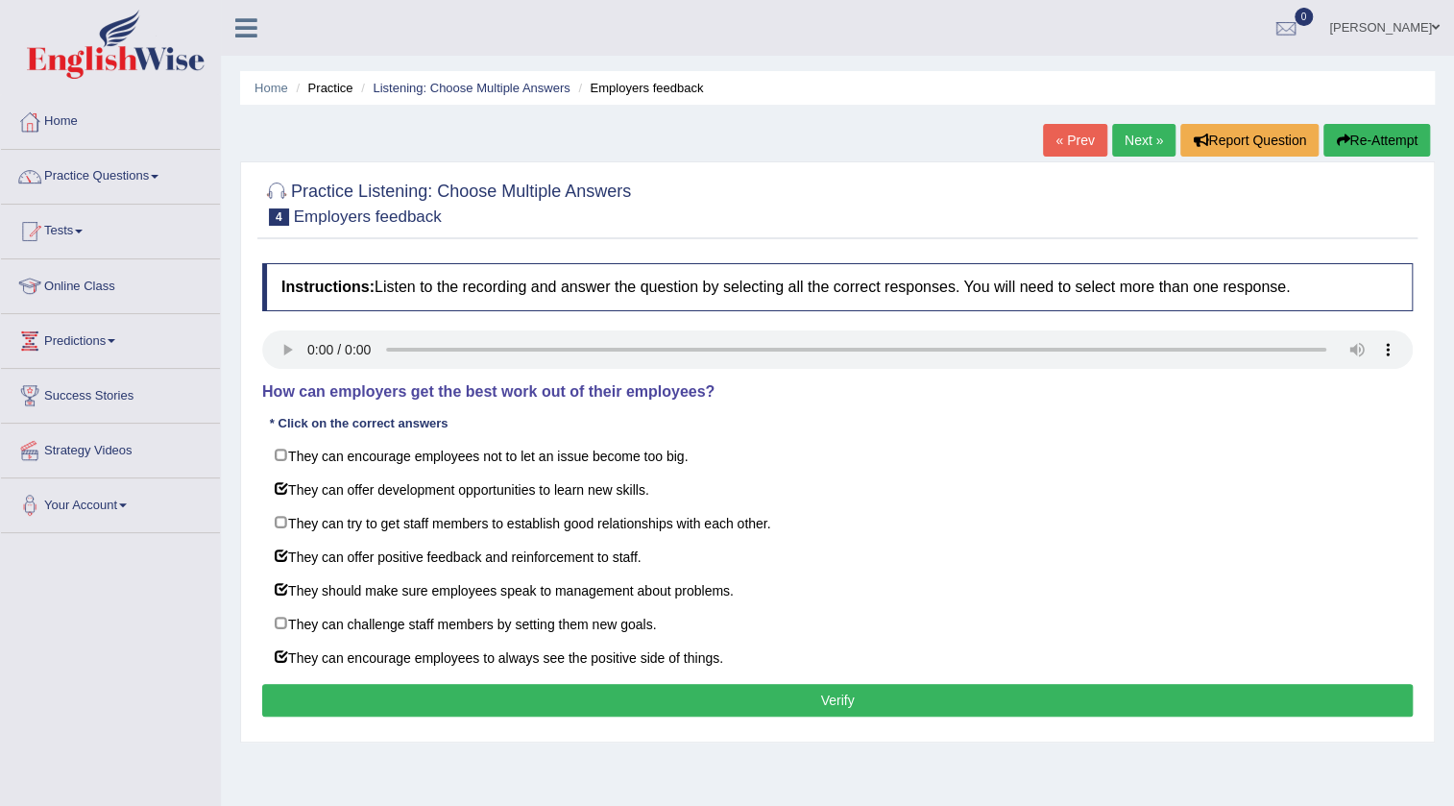
click at [570, 690] on button "Verify" at bounding box center [837, 700] width 1151 height 33
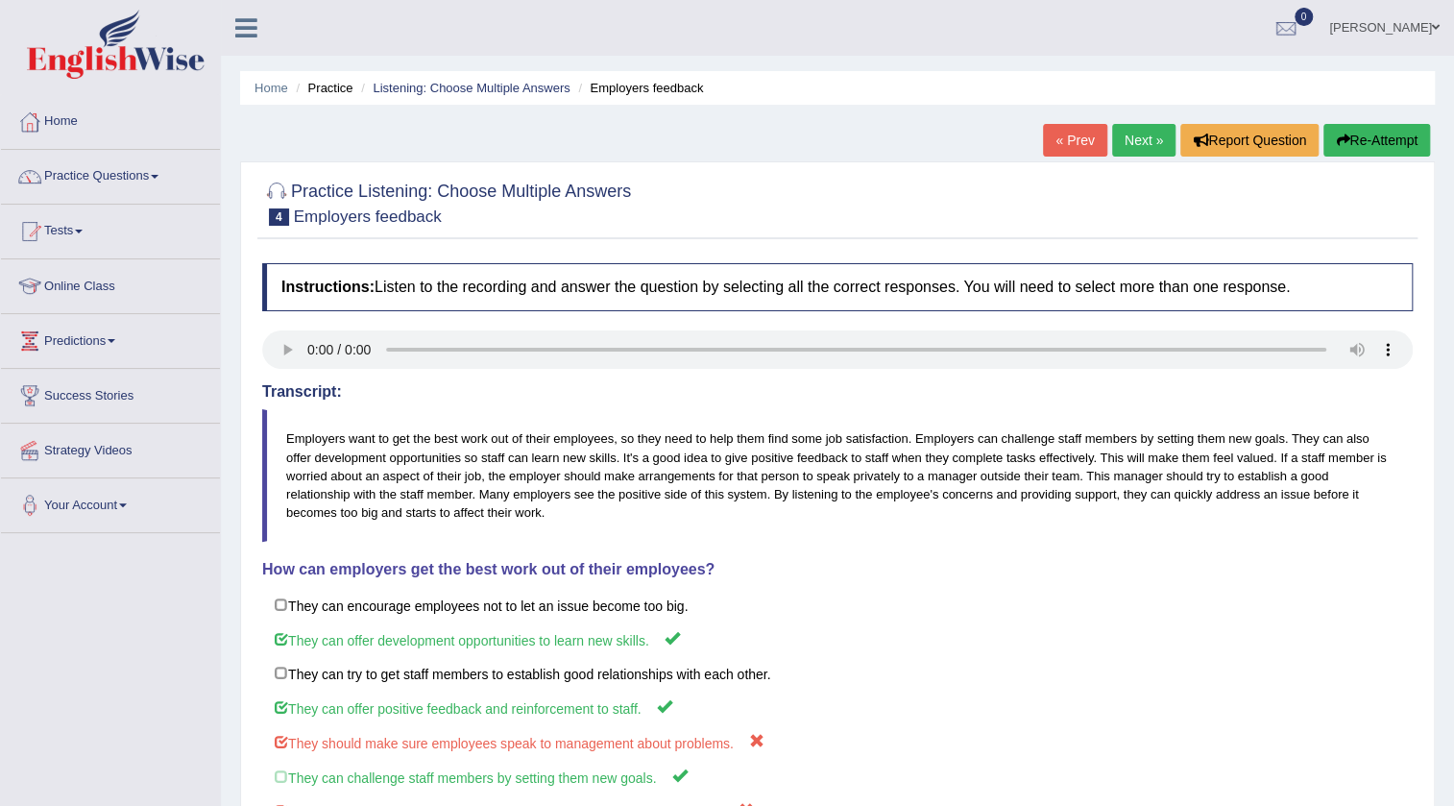
click at [1116, 143] on link "Next »" at bounding box center [1143, 140] width 63 height 33
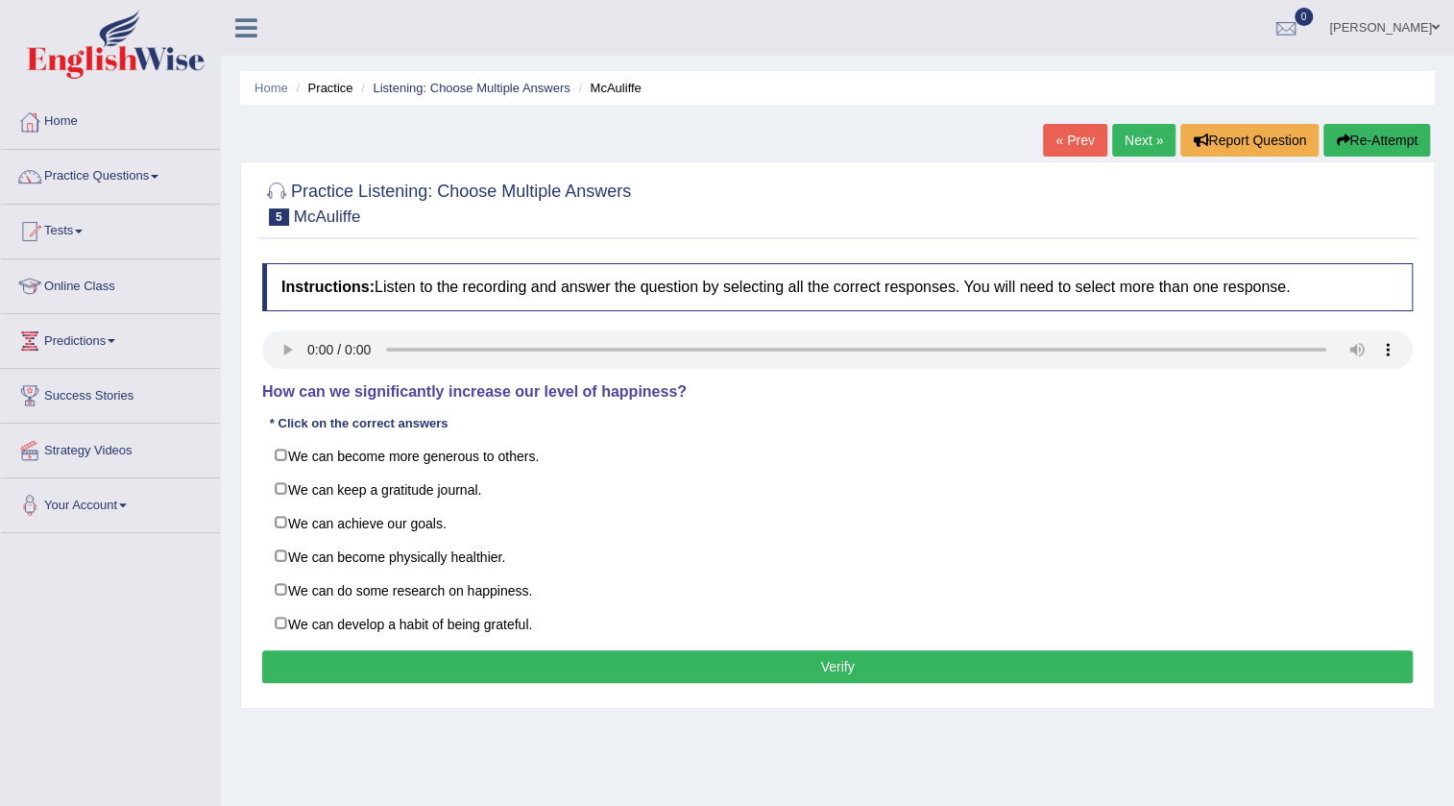
click at [238, 378] on div "Home Practice Listening: Choose Multiple Answers [PERSON_NAME] « Prev Next » Re…" at bounding box center [837, 480] width 1233 height 961
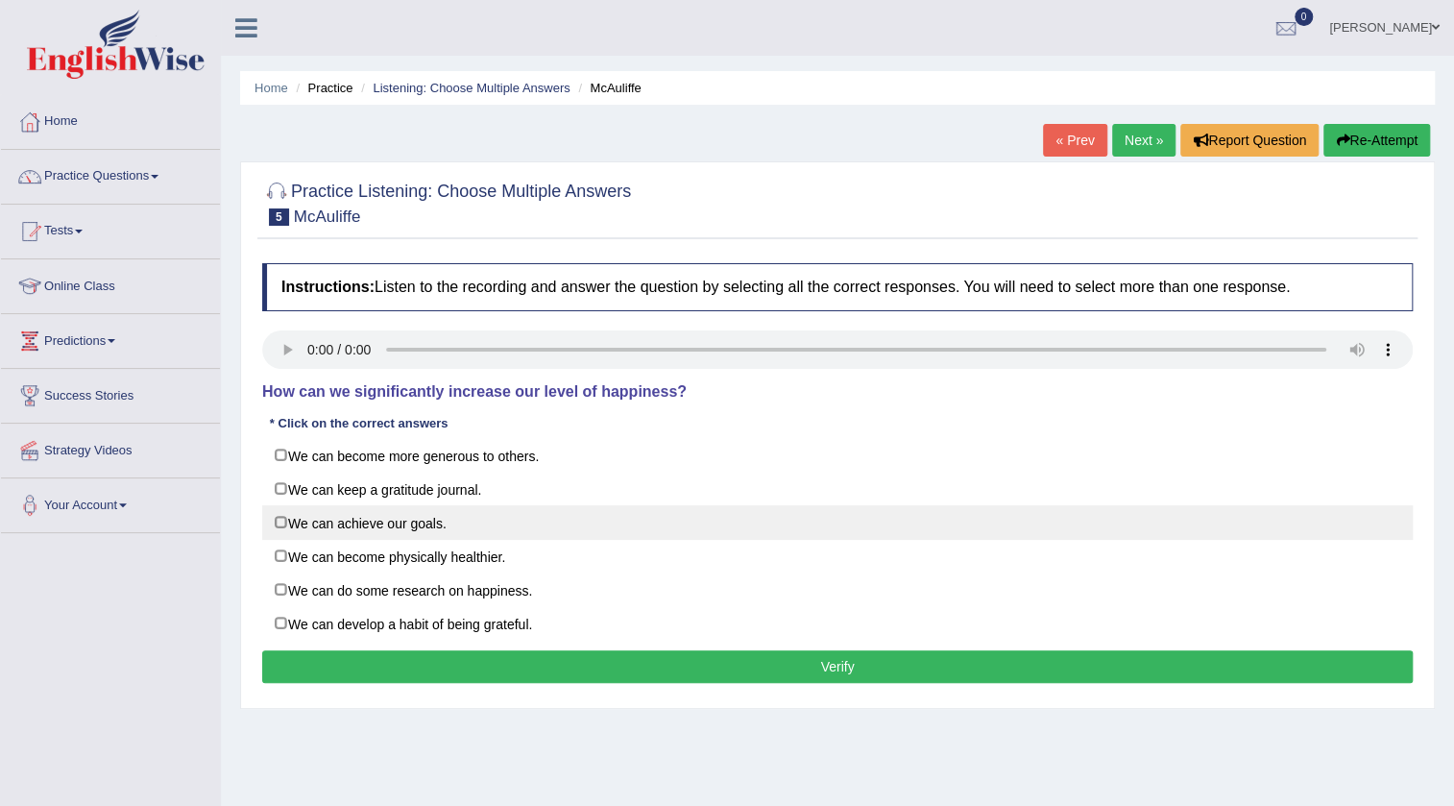
click at [358, 526] on label "We can achieve our goals." at bounding box center [837, 522] width 1151 height 35
checkbox input "true"
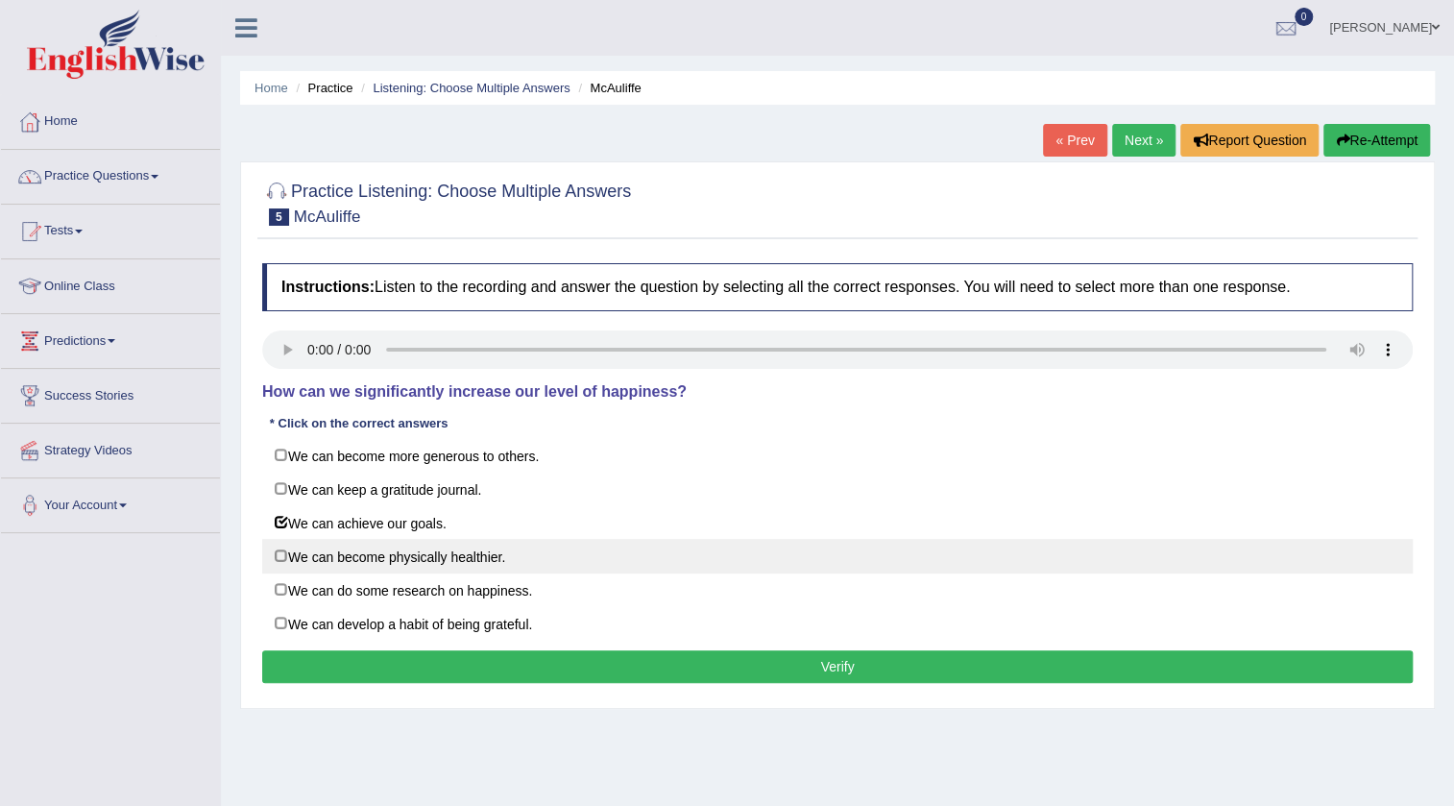
click at [353, 555] on label "We can become physically healthier." at bounding box center [837, 556] width 1151 height 35
checkbox input "true"
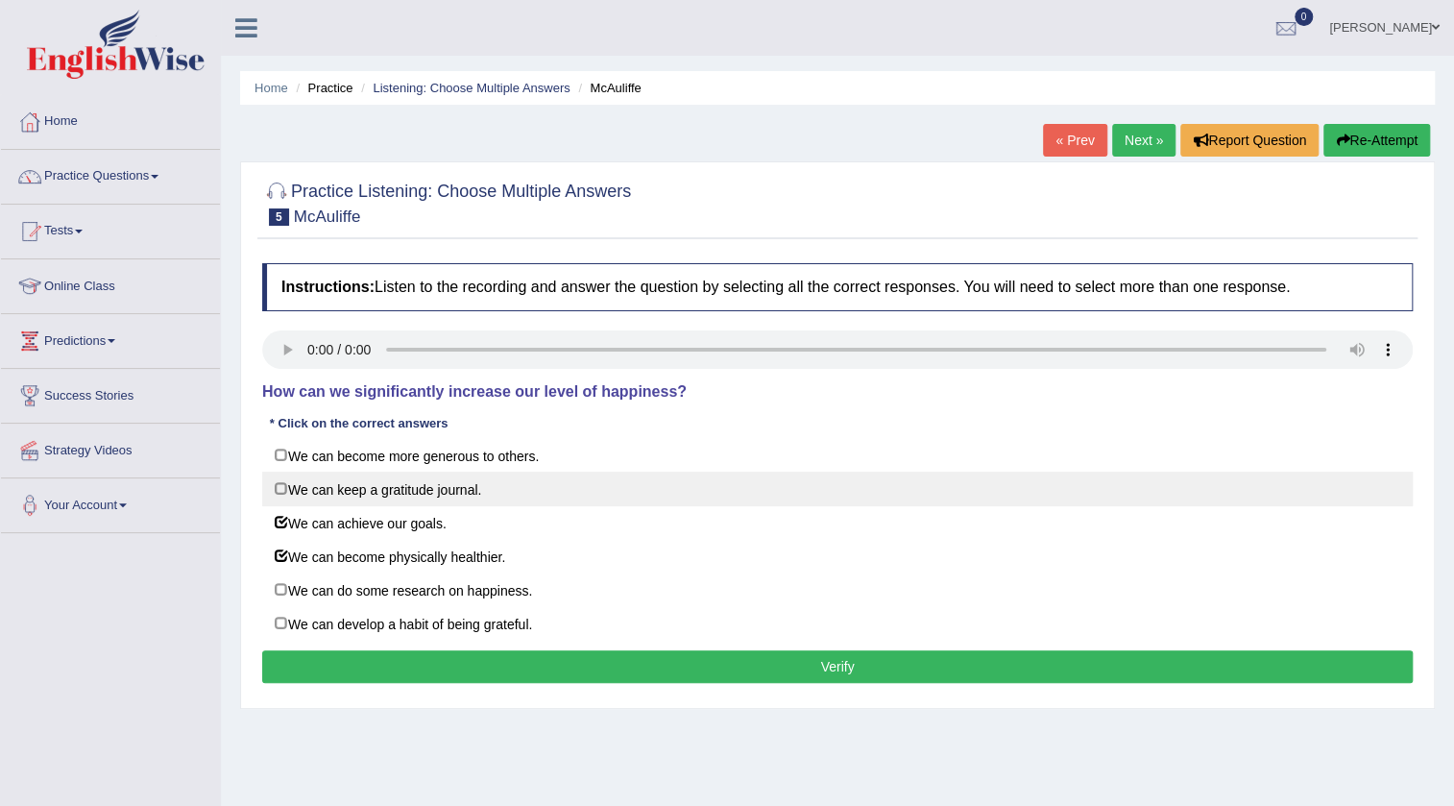
click at [377, 493] on label "We can keep a gratitude journal." at bounding box center [837, 489] width 1151 height 35
checkbox input "true"
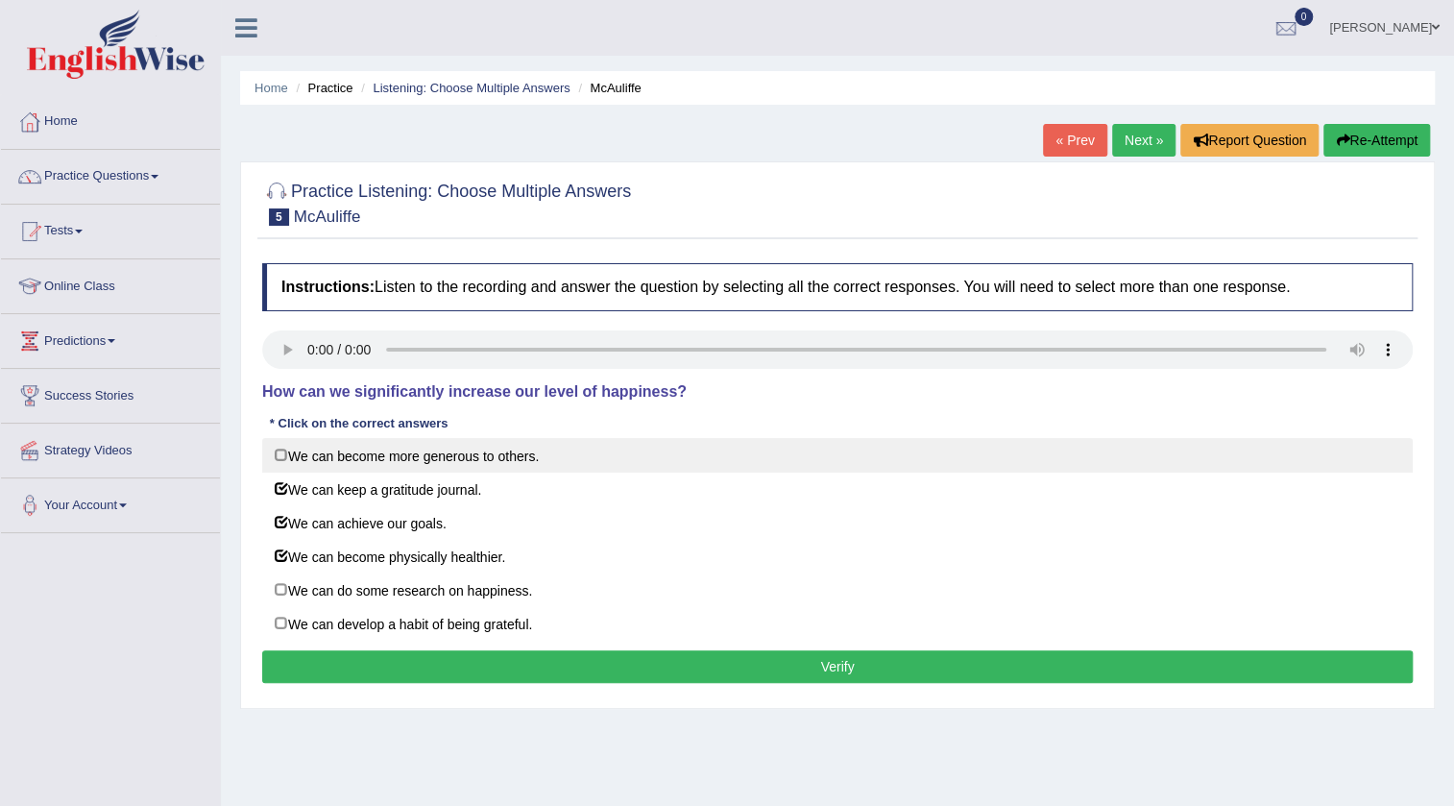
click at [385, 462] on label "We can become more generous to others." at bounding box center [837, 455] width 1151 height 35
checkbox input "true"
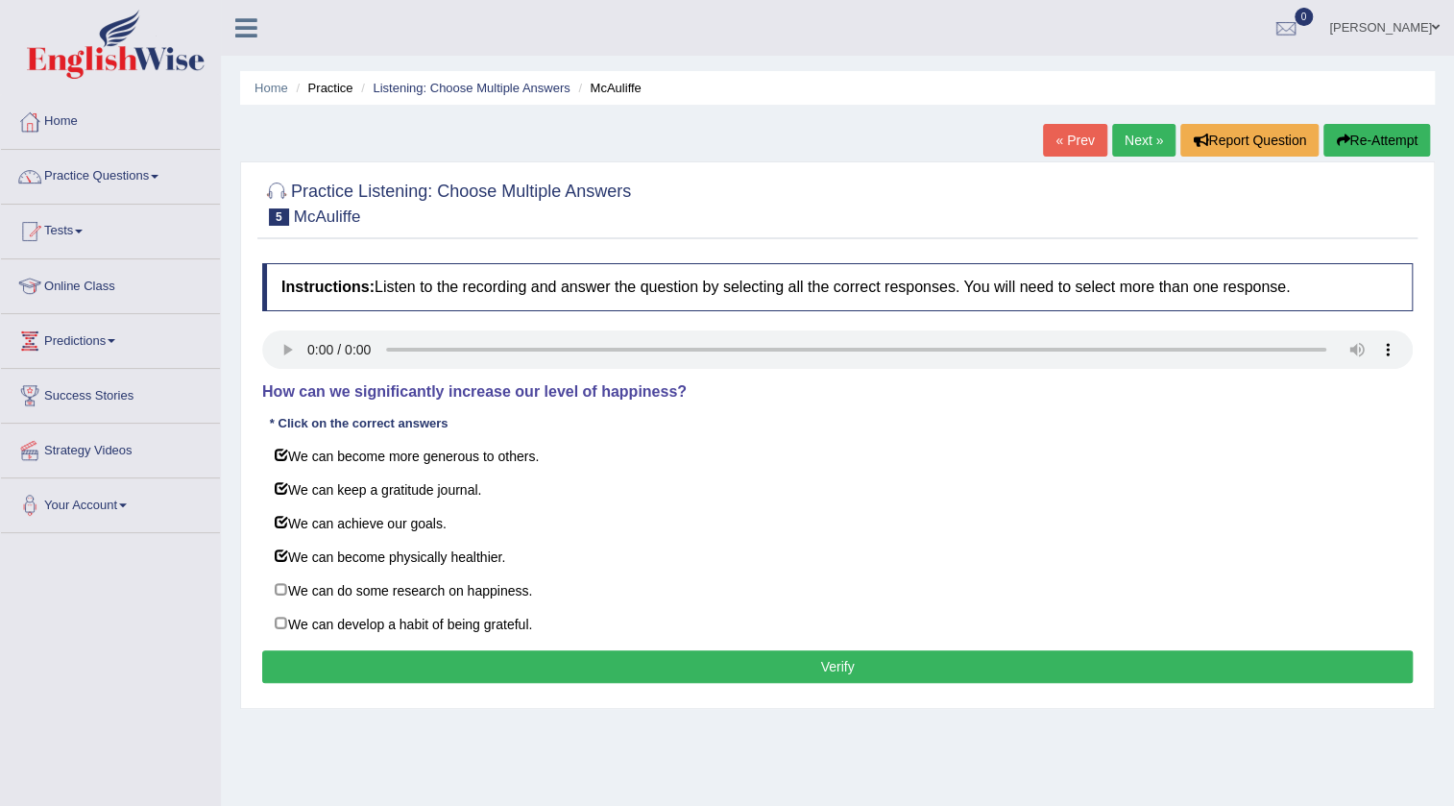
click at [327, 665] on button "Verify" at bounding box center [837, 666] width 1151 height 33
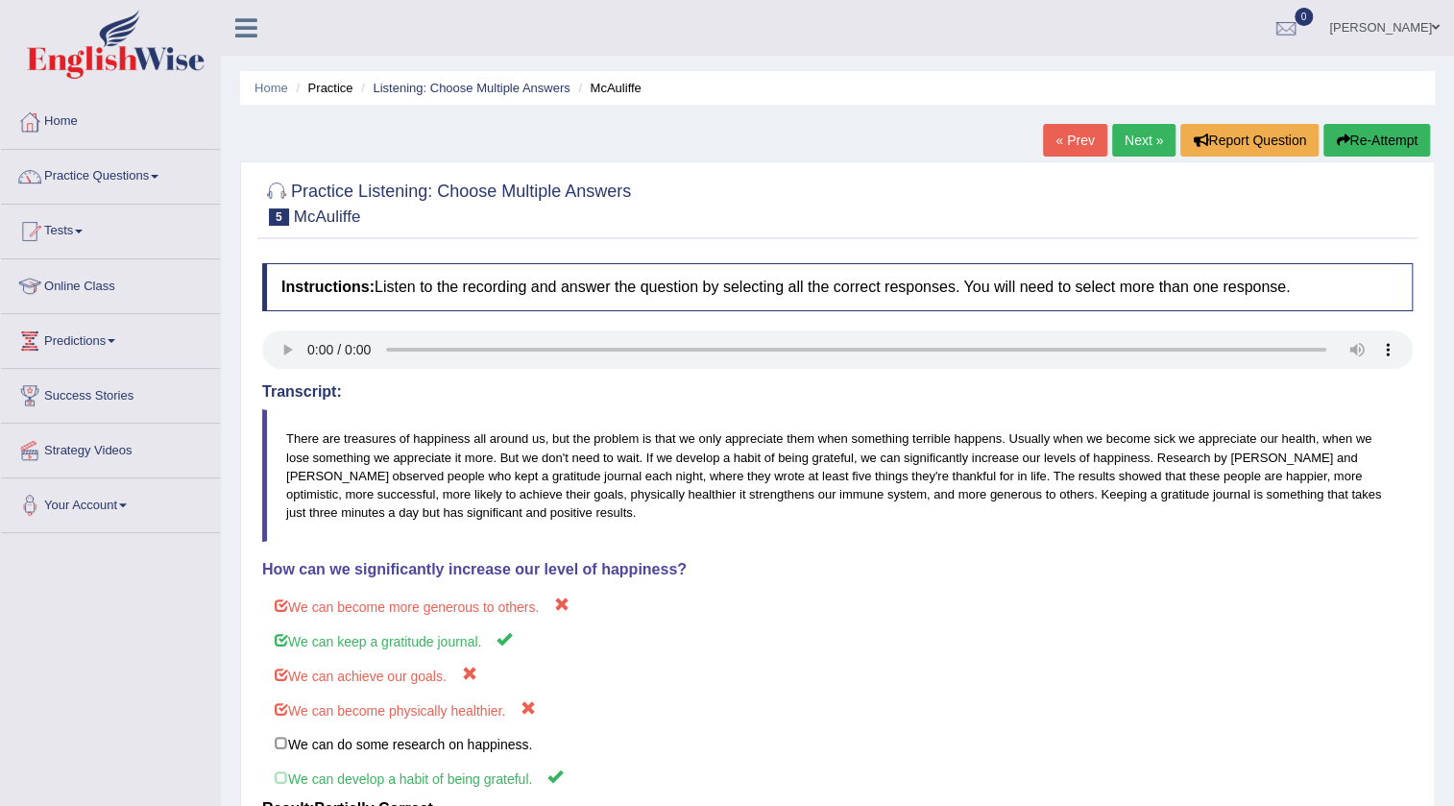
click at [1084, 154] on link "« Prev" at bounding box center [1074, 140] width 63 height 33
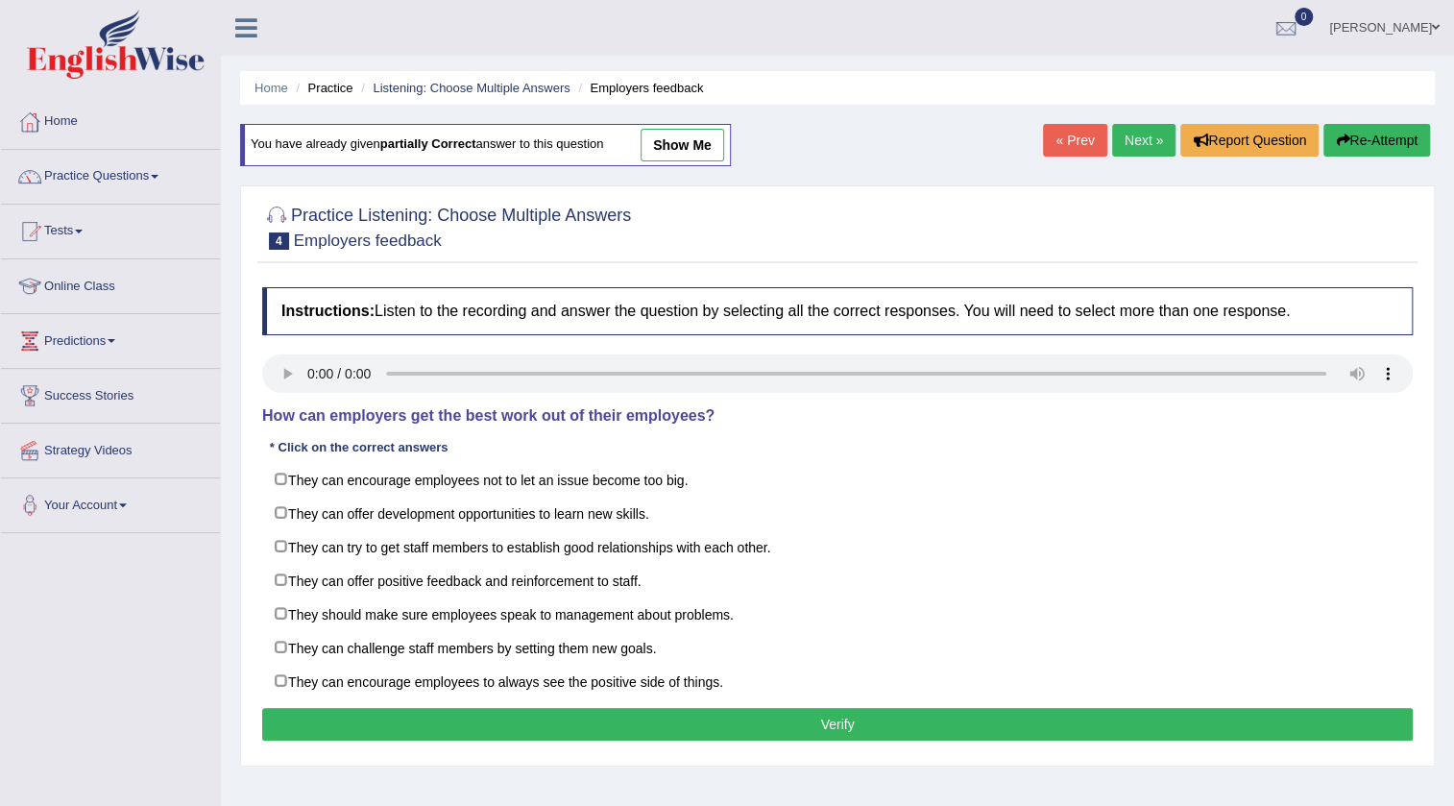
click at [1078, 149] on link "« Prev" at bounding box center [1074, 140] width 63 height 33
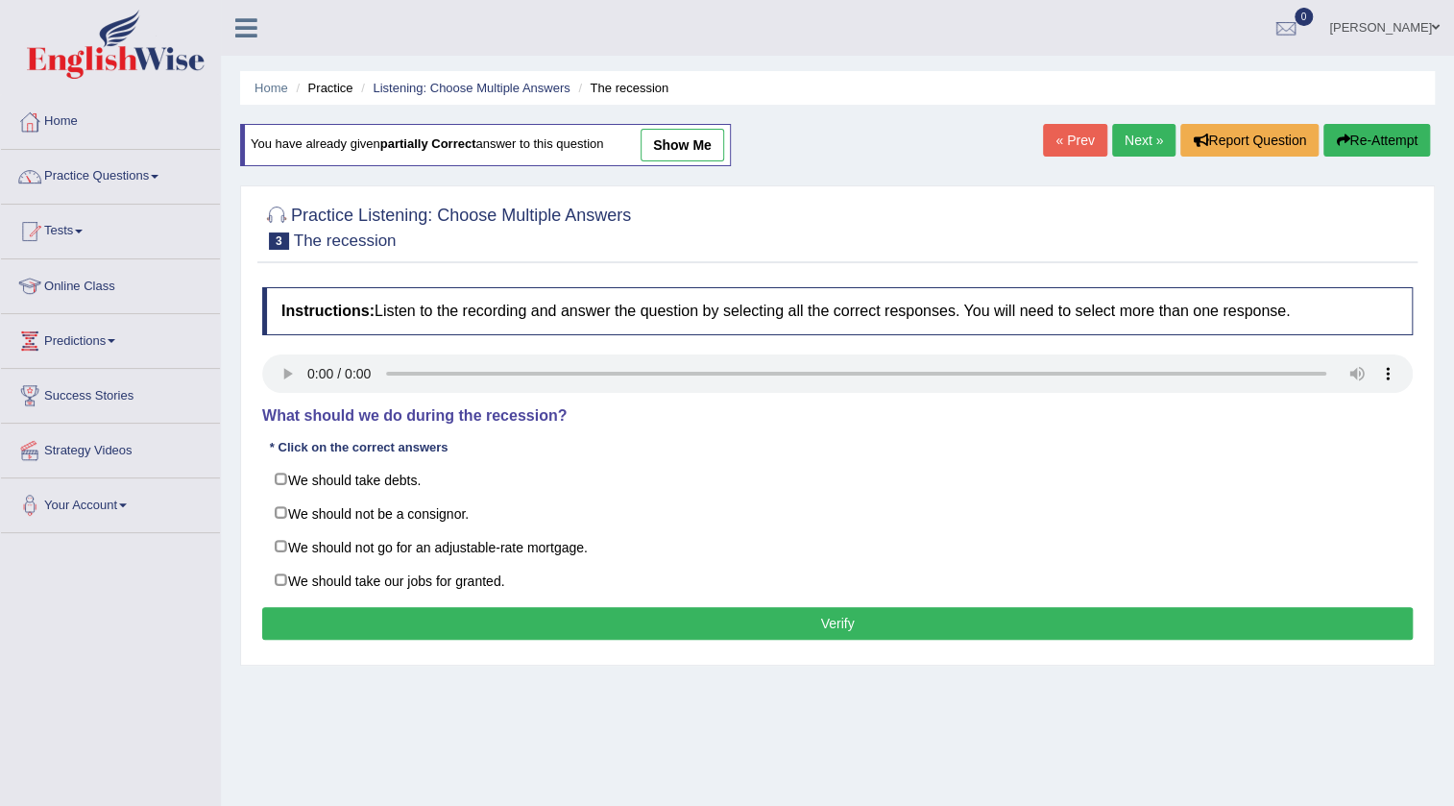
click at [1078, 149] on link "« Prev" at bounding box center [1074, 140] width 63 height 33
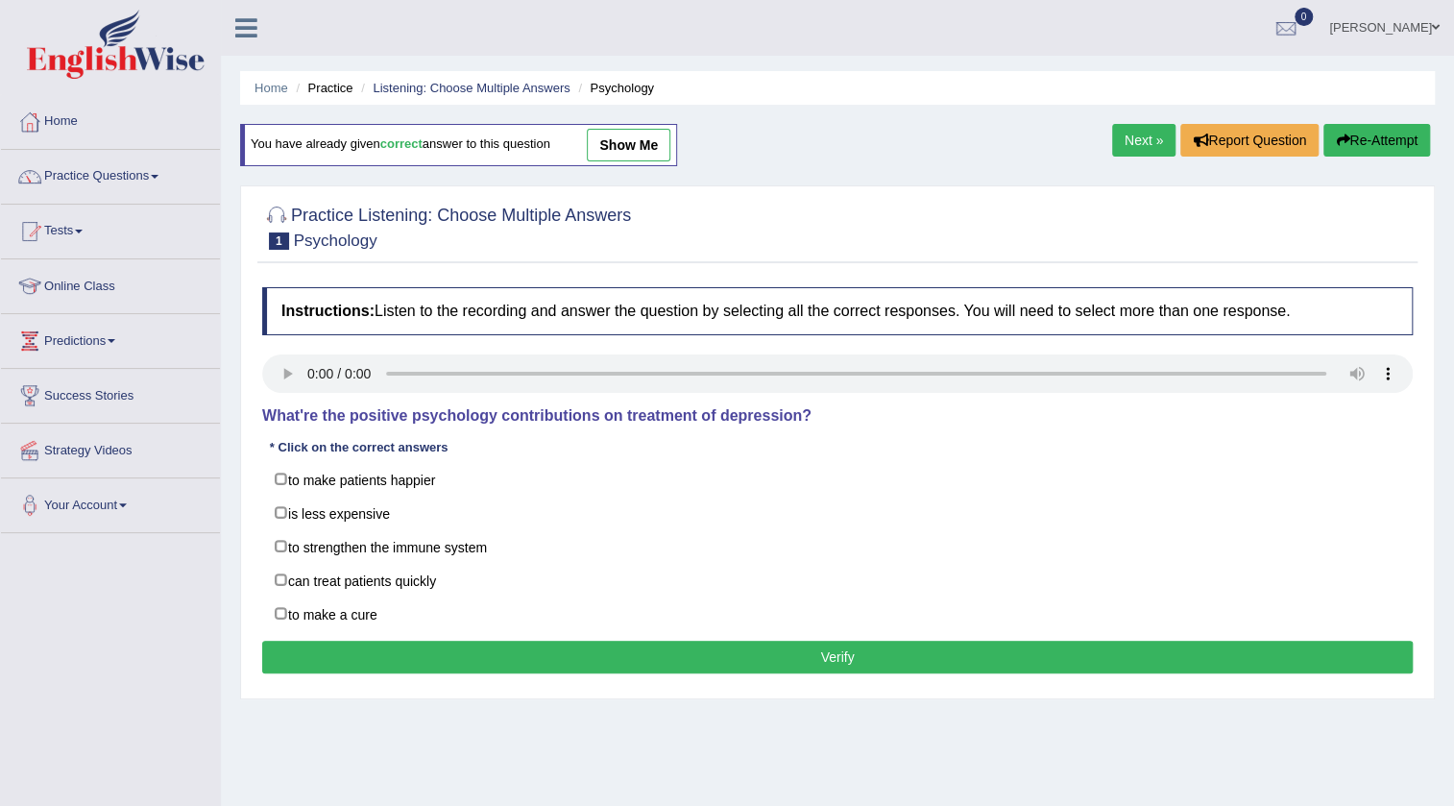
click at [1127, 134] on link "Next »" at bounding box center [1143, 140] width 63 height 33
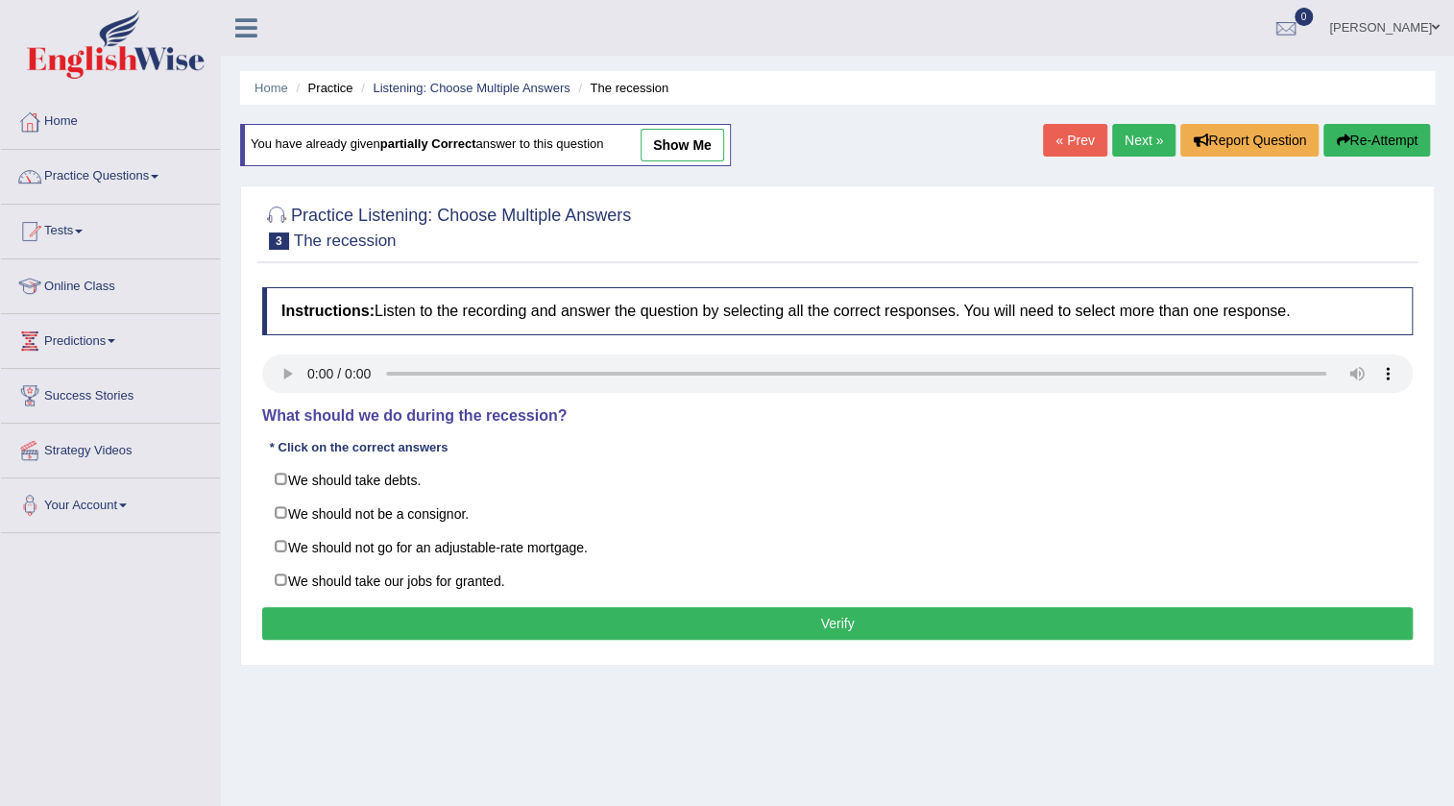
click at [1127, 134] on link "Next »" at bounding box center [1143, 140] width 63 height 33
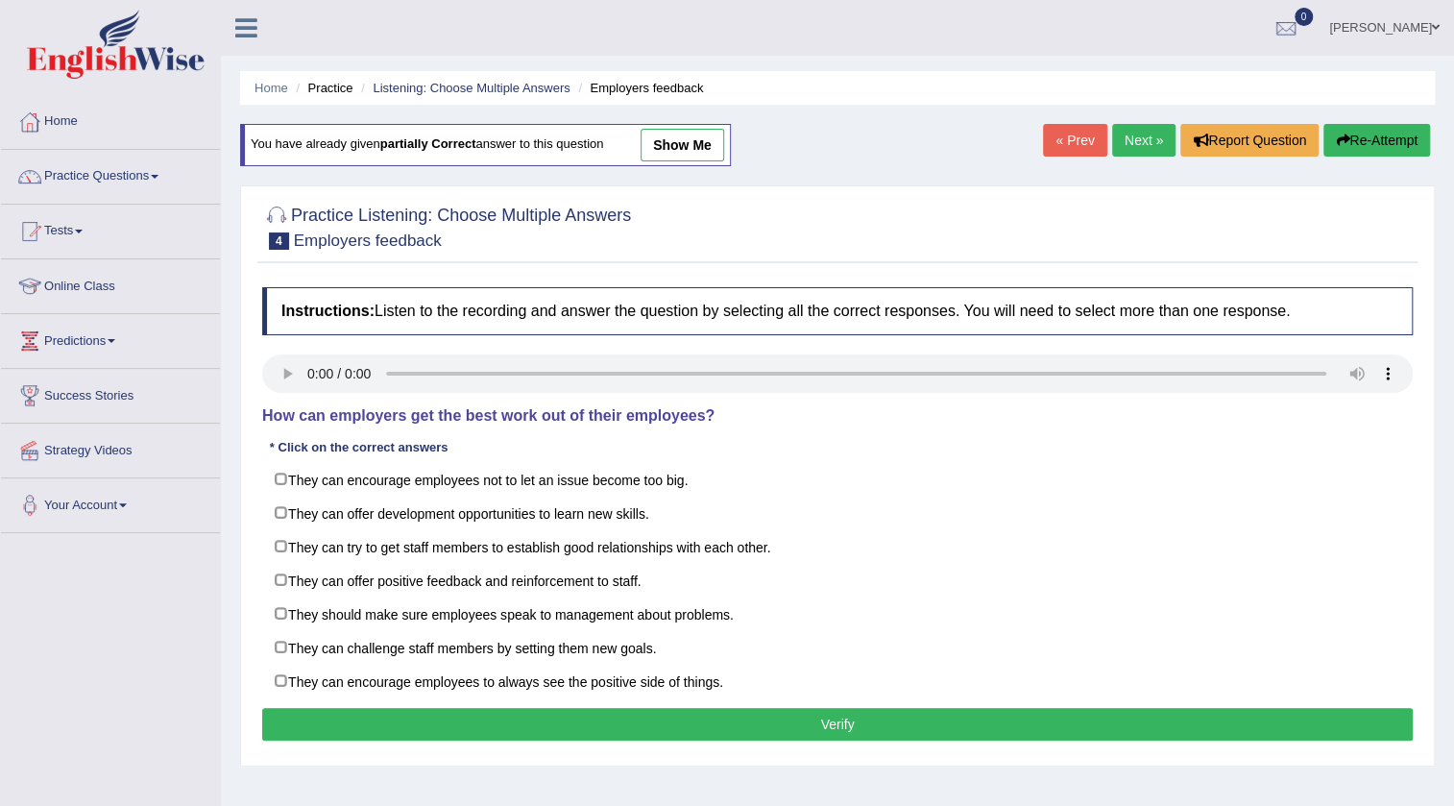
click at [684, 148] on link "show me" at bounding box center [683, 145] width 84 height 33
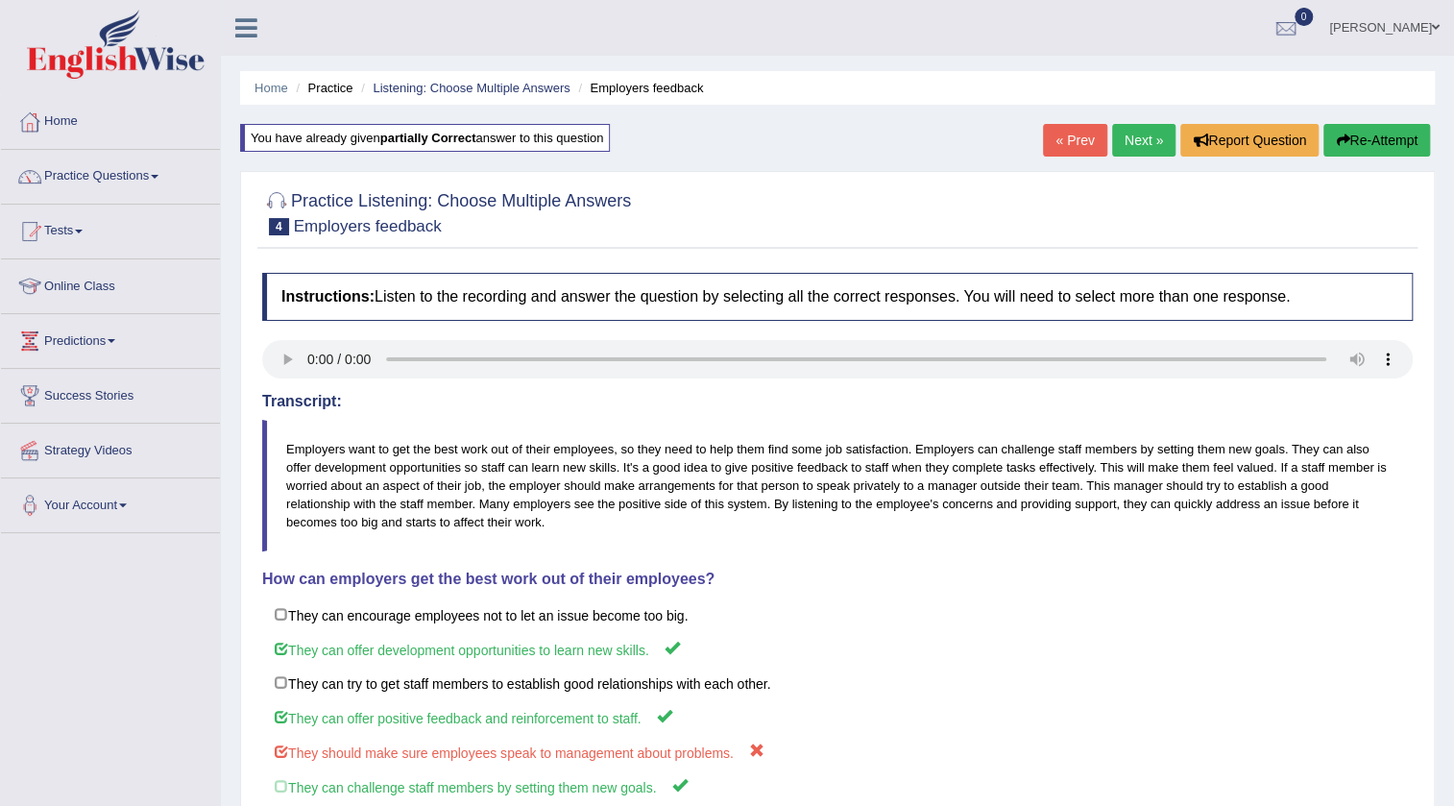
click at [1121, 129] on link "Next »" at bounding box center [1143, 140] width 63 height 33
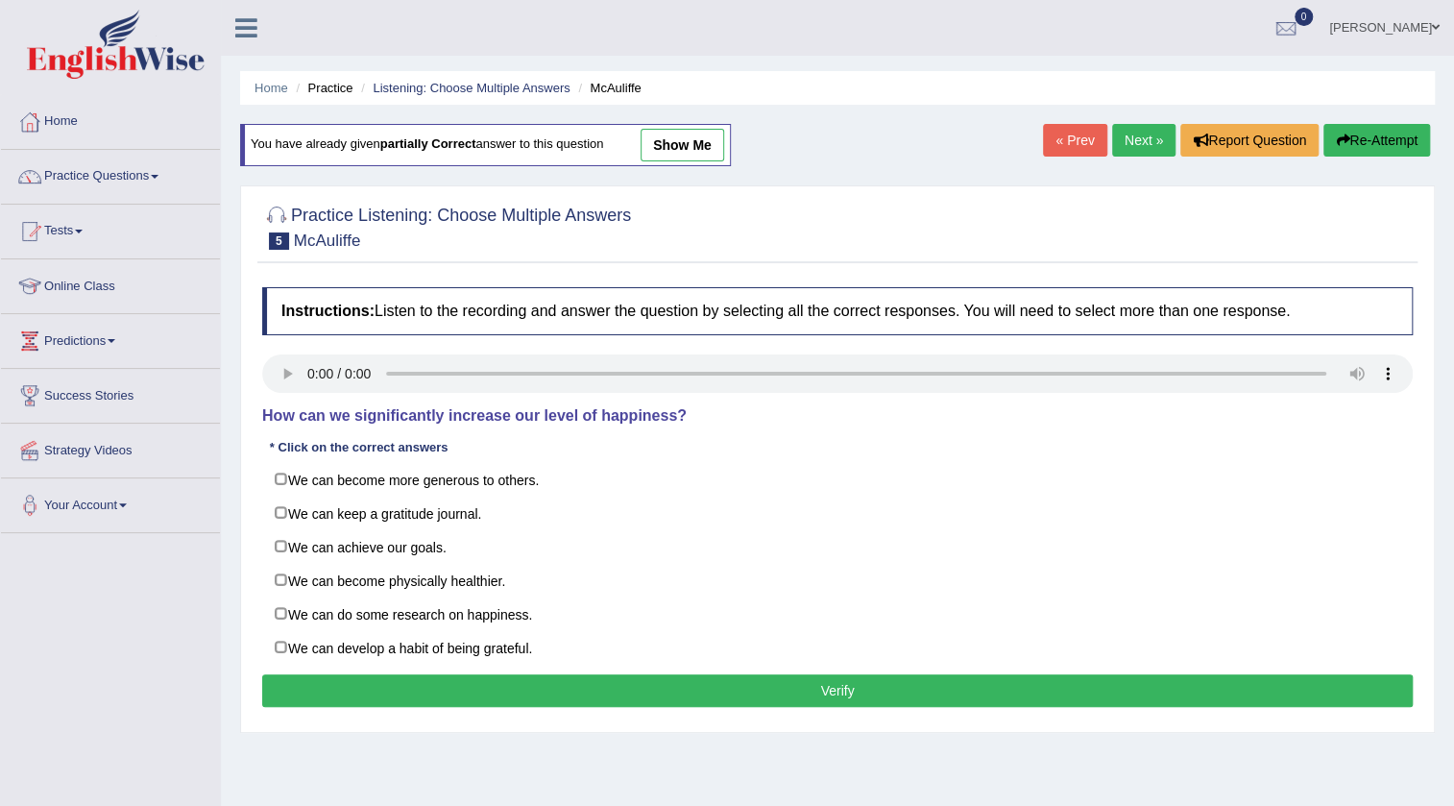
click at [1084, 134] on link "« Prev" at bounding box center [1074, 140] width 63 height 33
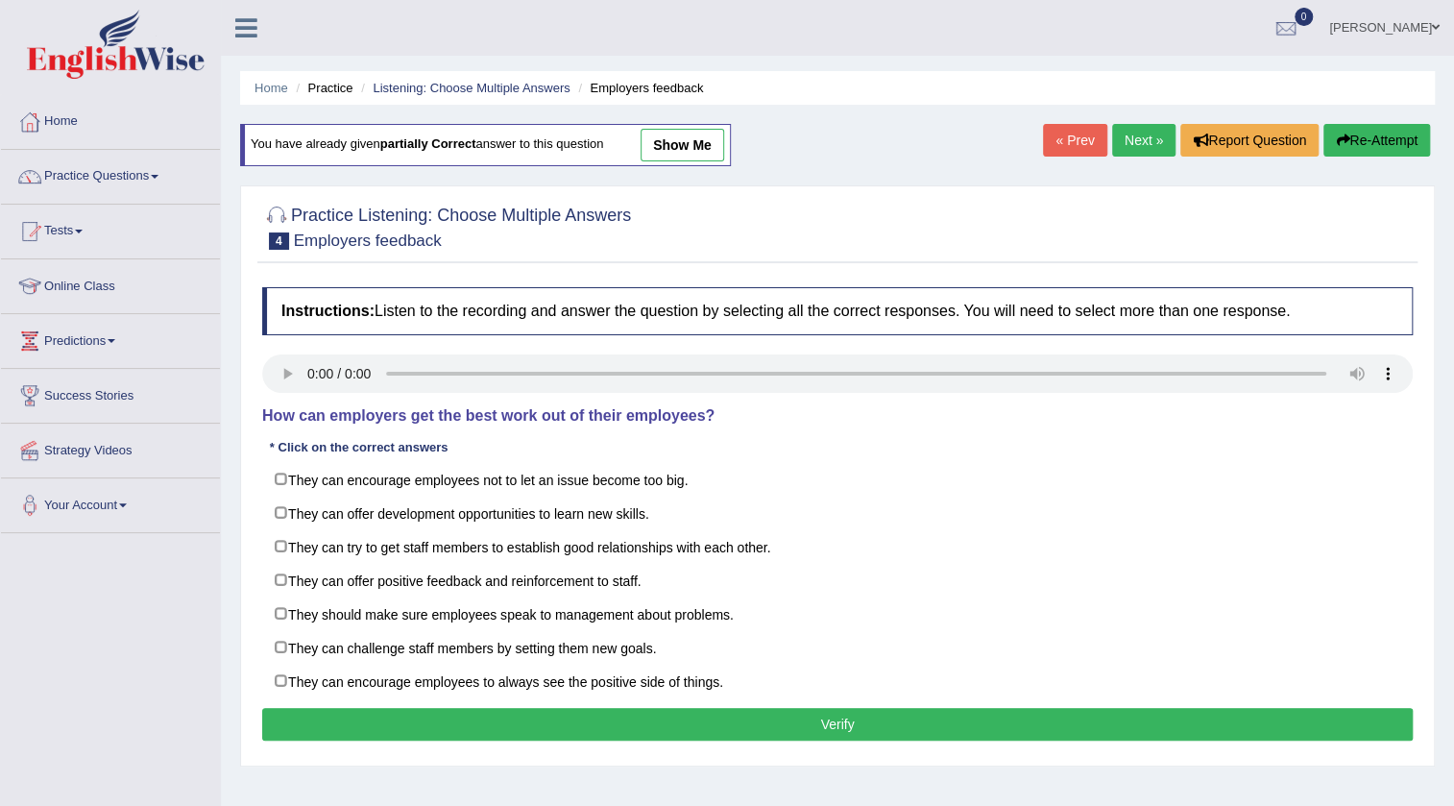
click at [685, 147] on link "show me" at bounding box center [683, 145] width 84 height 33
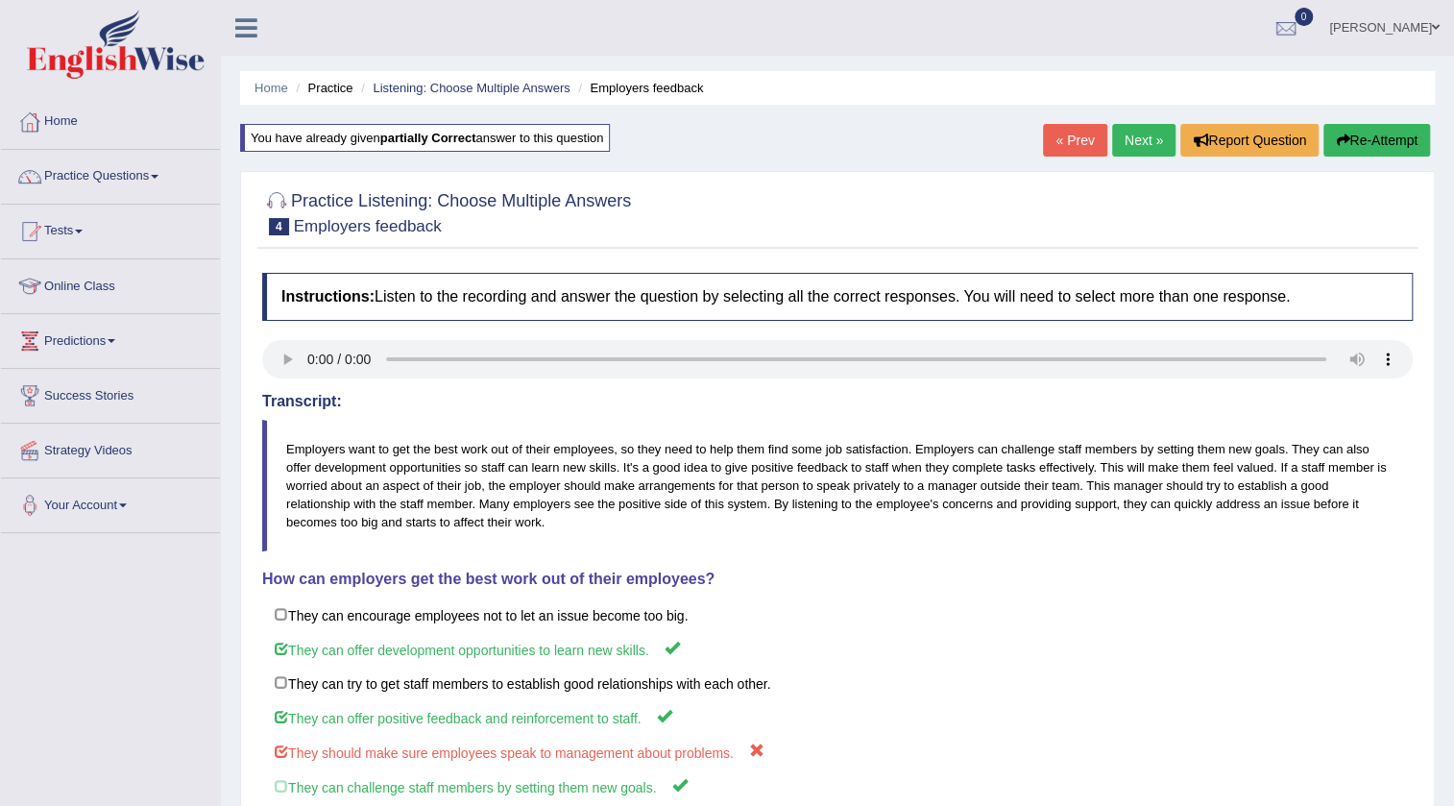
click at [1073, 134] on link "« Prev" at bounding box center [1074, 140] width 63 height 33
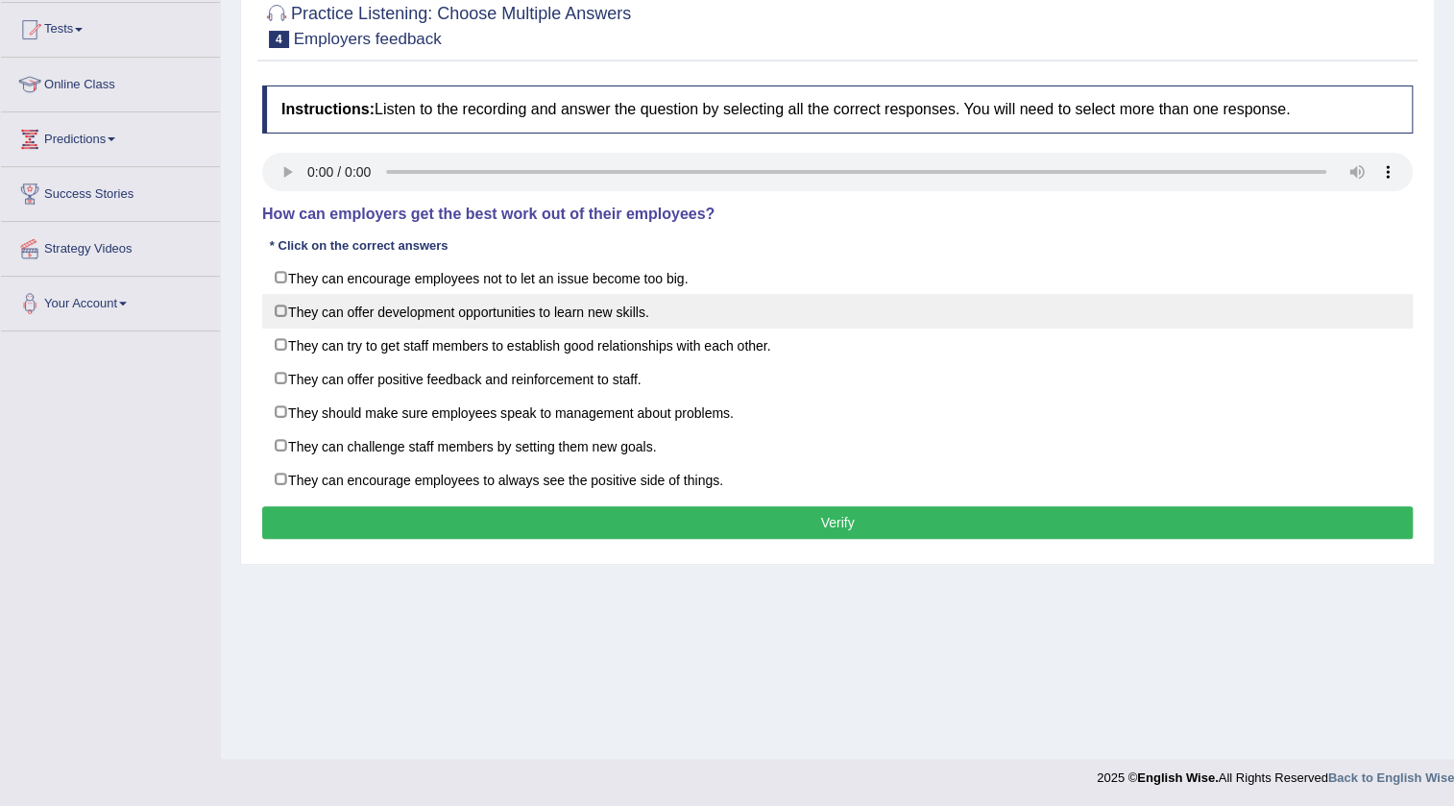
click at [298, 316] on label "They can offer development opportunities to learn new skills." at bounding box center [837, 311] width 1151 height 35
checkbox input "true"
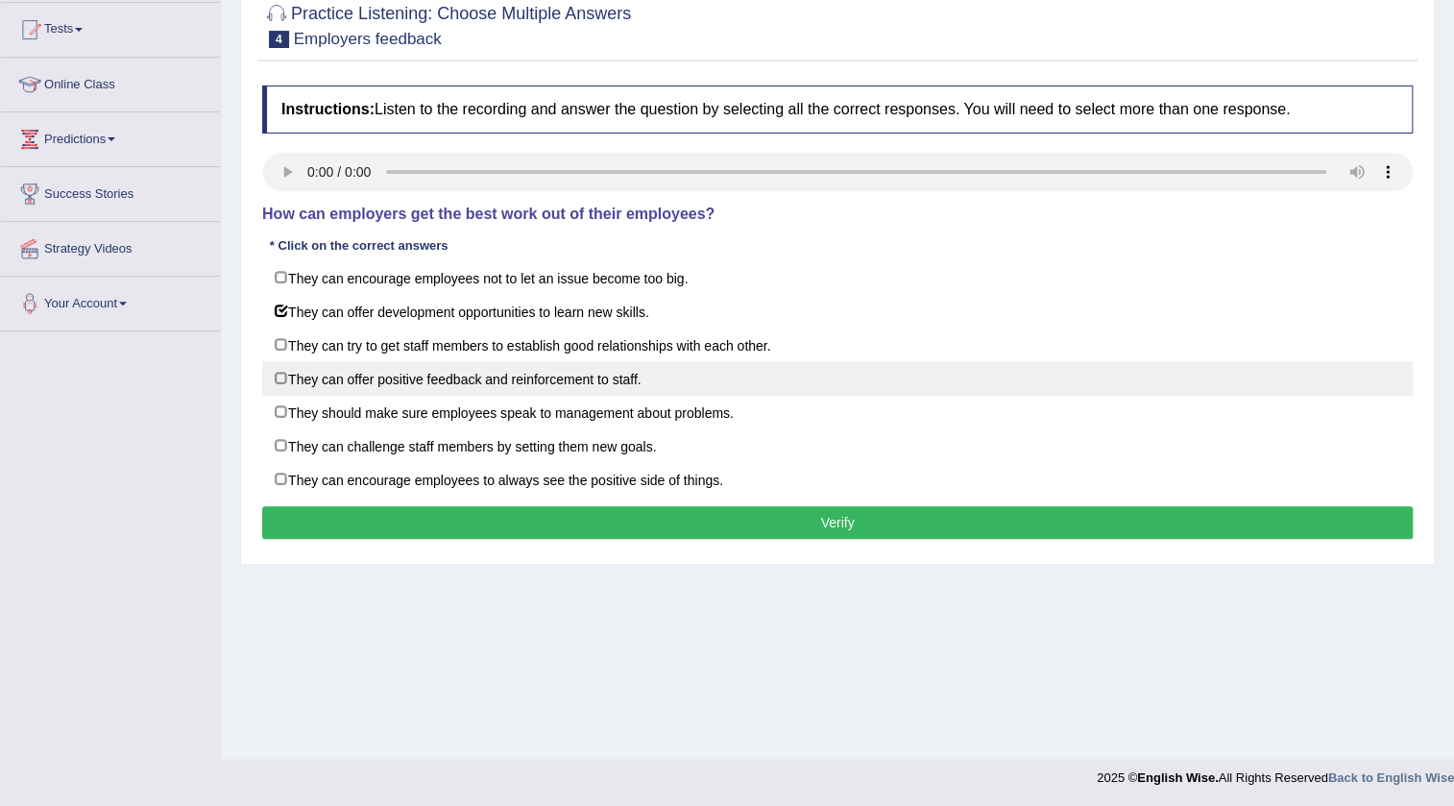
click at [408, 382] on label "They can offer positive feedback and reinforcement to staff." at bounding box center [837, 378] width 1151 height 35
checkbox input "true"
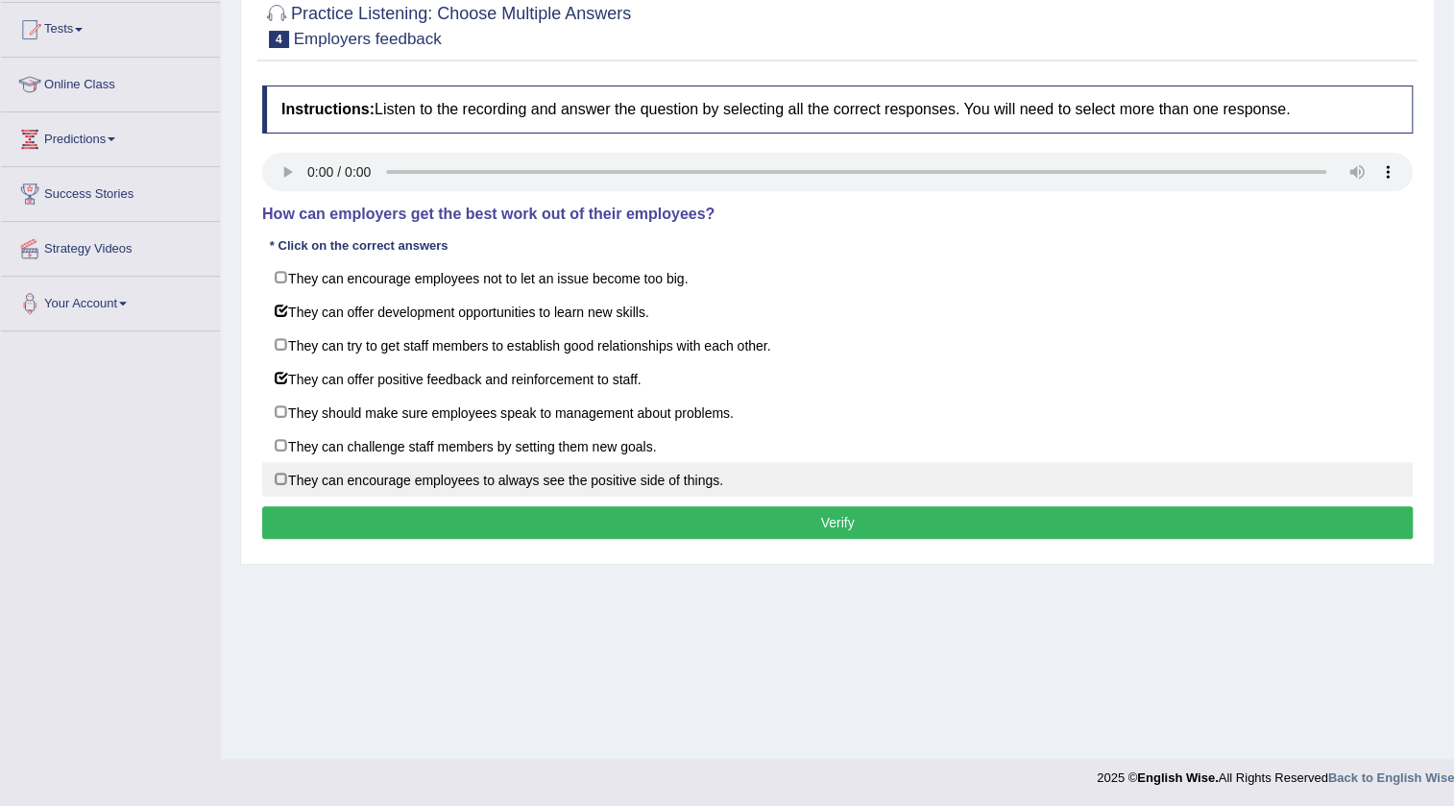
click at [373, 475] on label "They can encourage employees to always see the positive side of things." at bounding box center [837, 479] width 1151 height 35
checkbox input "true"
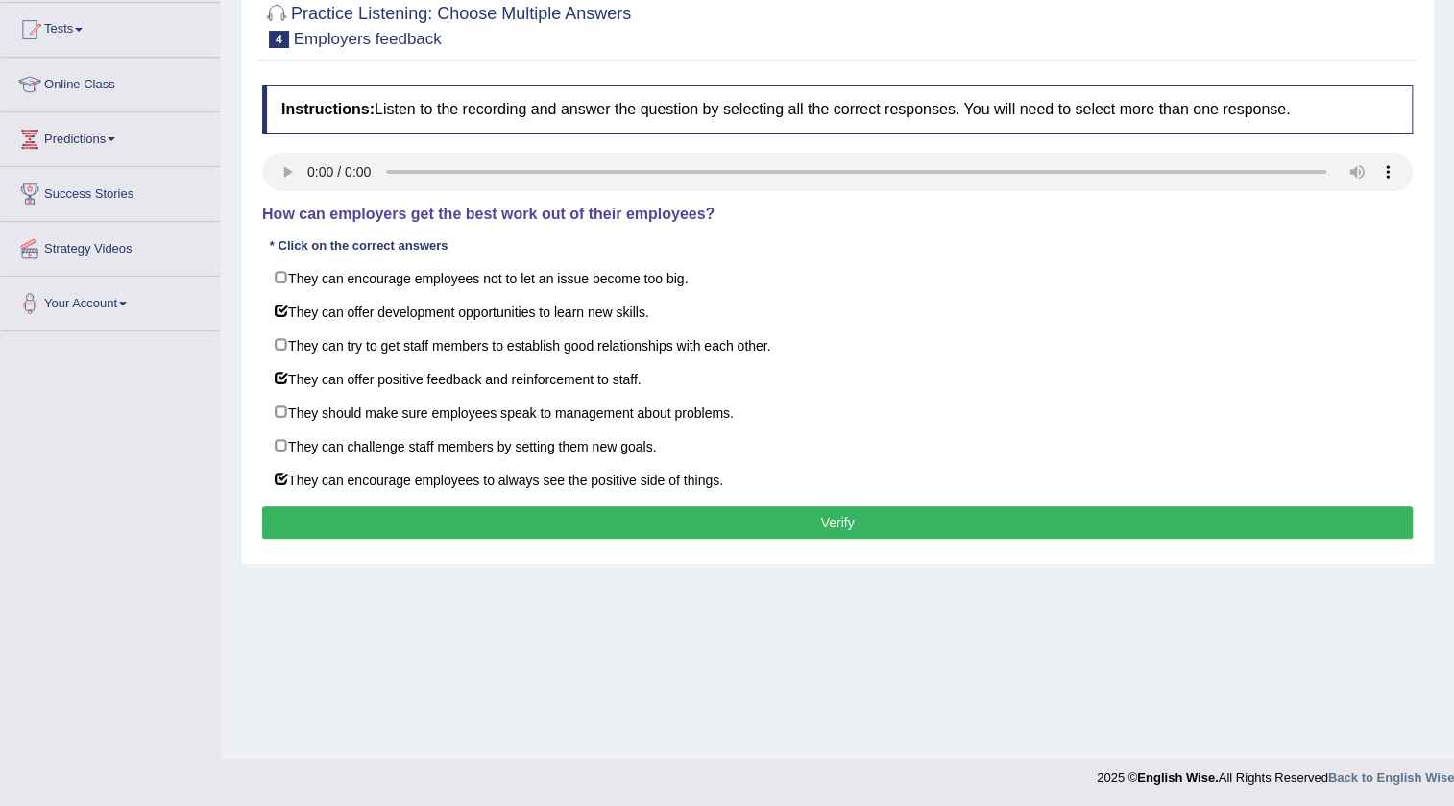
click at [363, 529] on button "Verify" at bounding box center [837, 522] width 1151 height 33
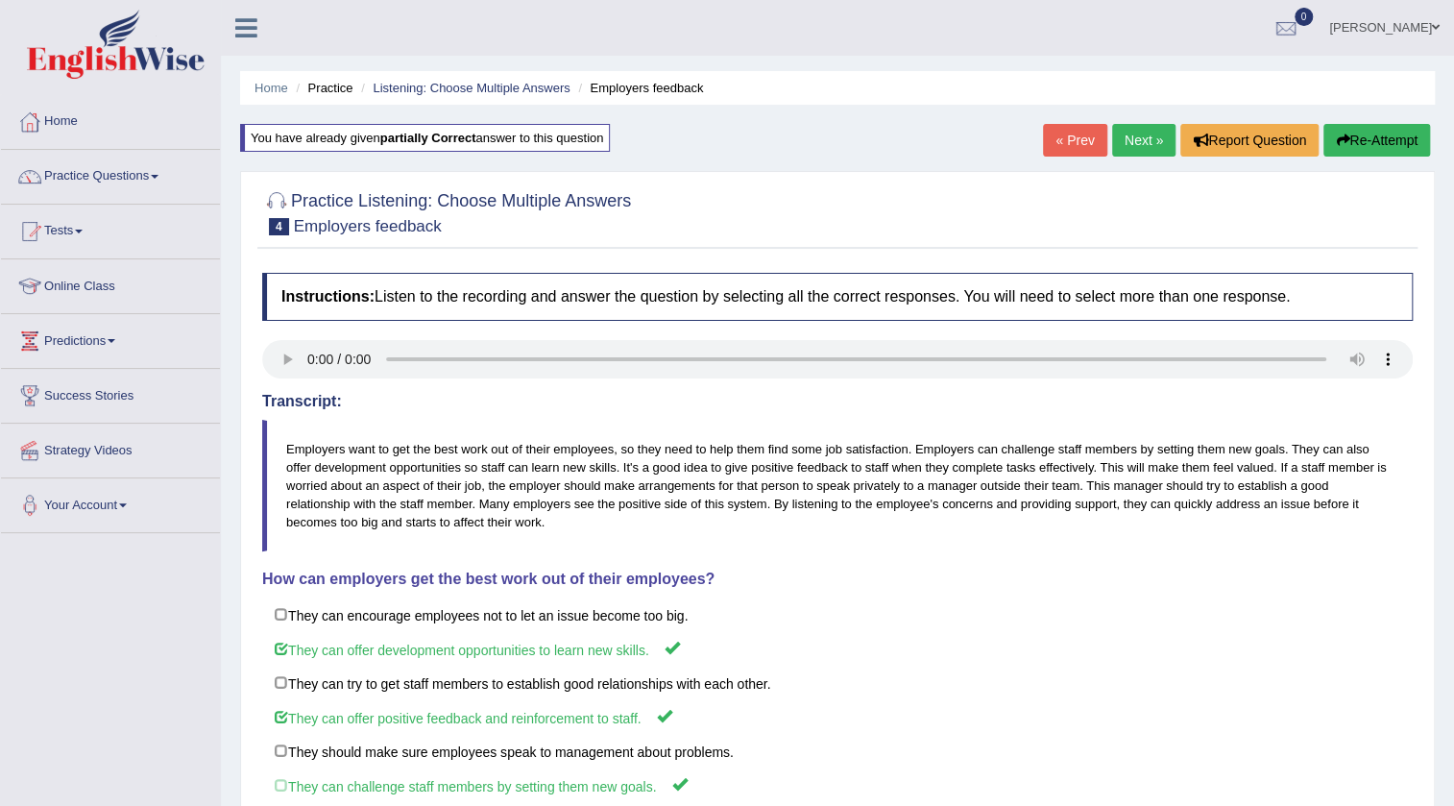
click at [1047, 121] on div "Home Practice Listening: Choose Multiple Answers Employers feedback You have al…" at bounding box center [837, 504] width 1233 height 1009
click at [1053, 137] on link "« Prev" at bounding box center [1074, 140] width 63 height 33
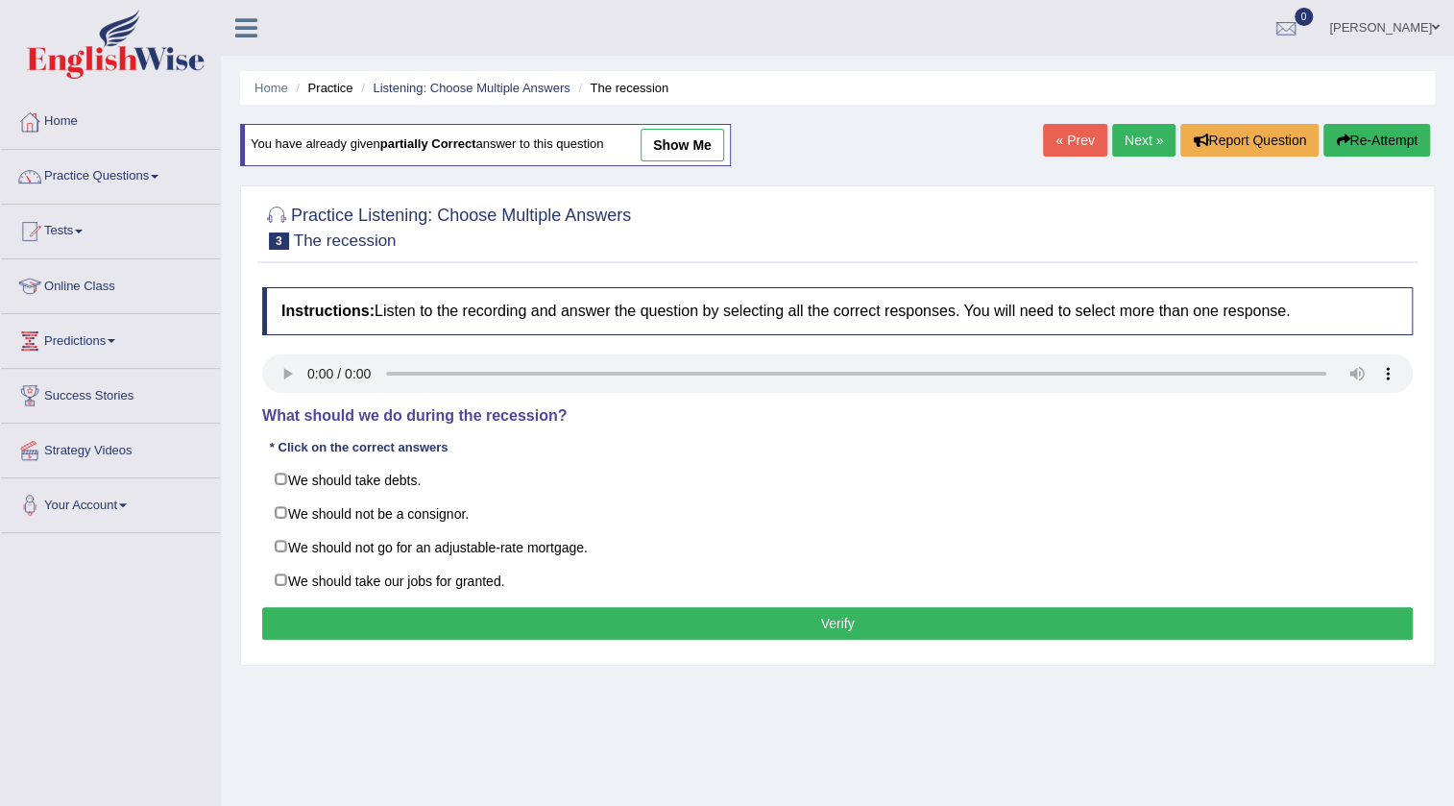
click at [675, 148] on link "show me" at bounding box center [683, 145] width 84 height 33
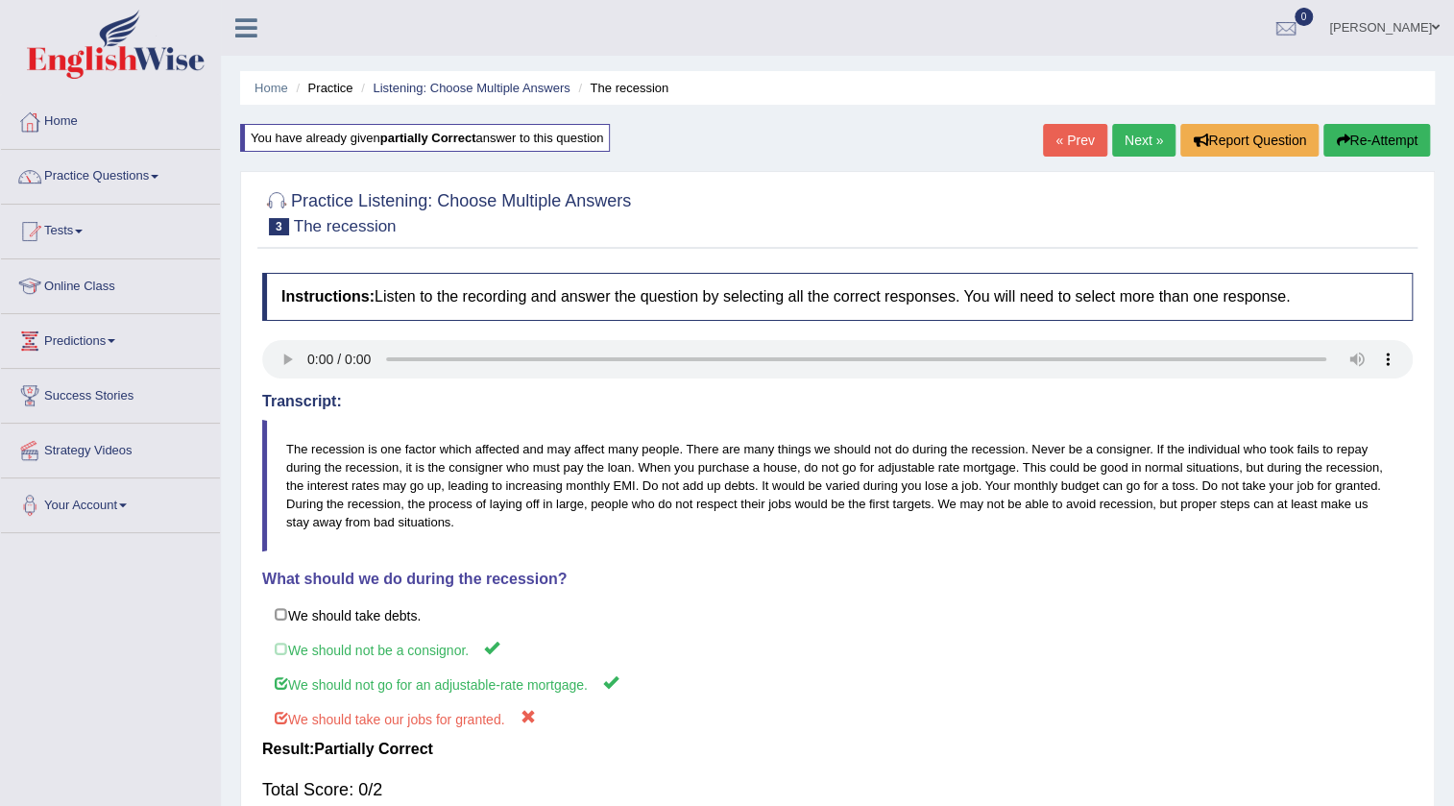
click at [675, 148] on div "Home Practice Listening: Choose Multiple Answers The recession You have already…" at bounding box center [837, 480] width 1233 height 961
click at [1061, 140] on link "« Prev" at bounding box center [1074, 140] width 63 height 33
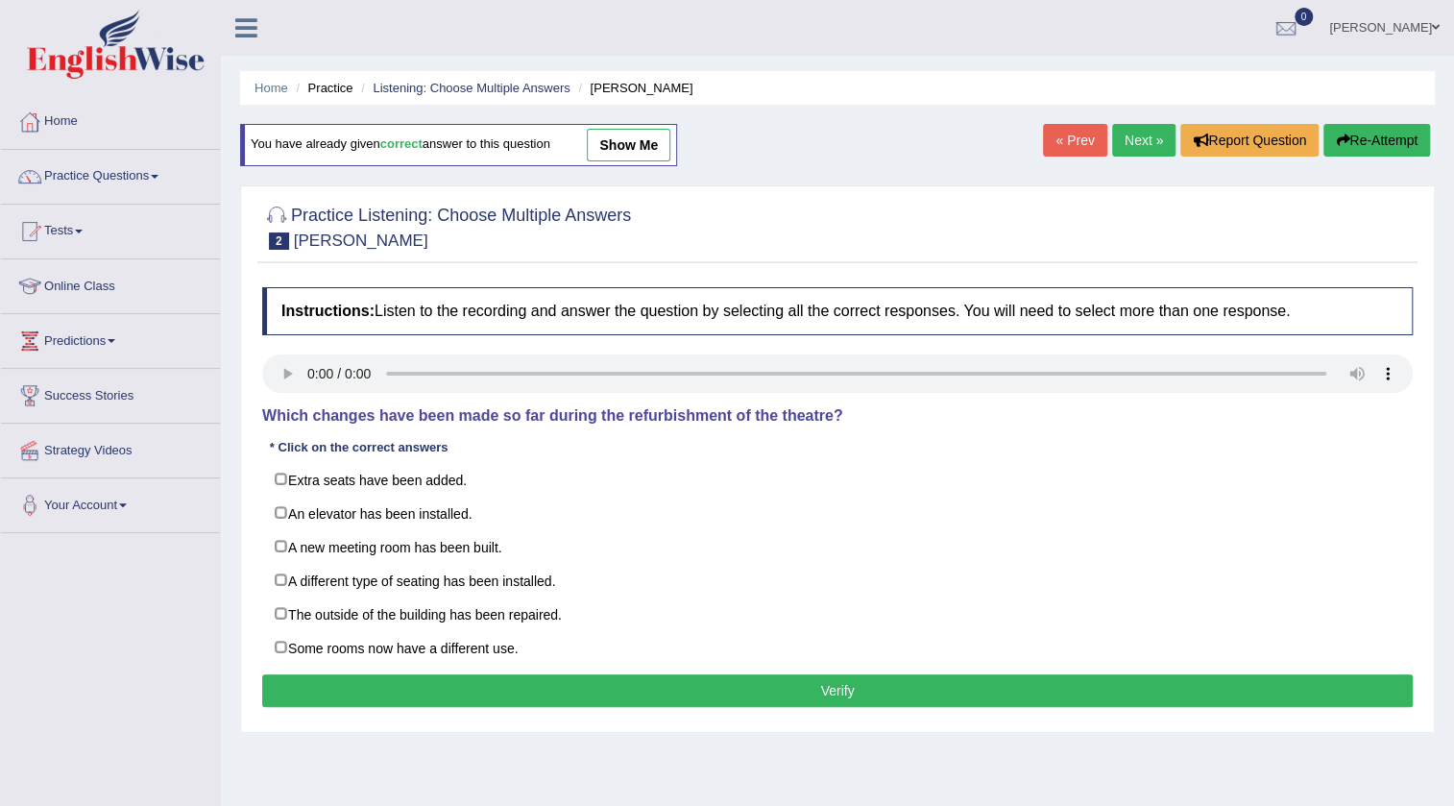
click at [1166, 135] on link "Next »" at bounding box center [1143, 140] width 63 height 33
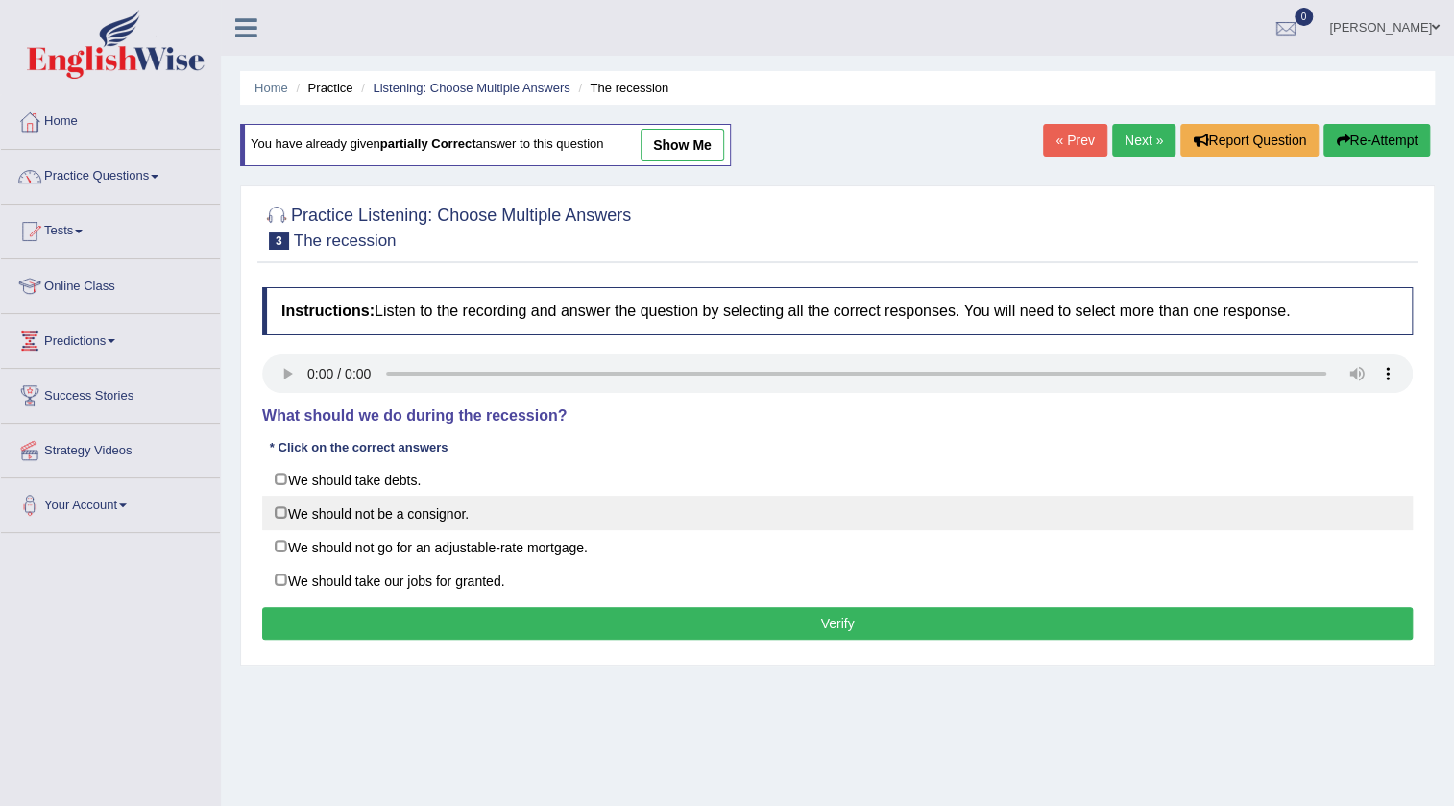
click at [386, 519] on label "We should not be a consignor." at bounding box center [837, 513] width 1151 height 35
checkbox input "true"
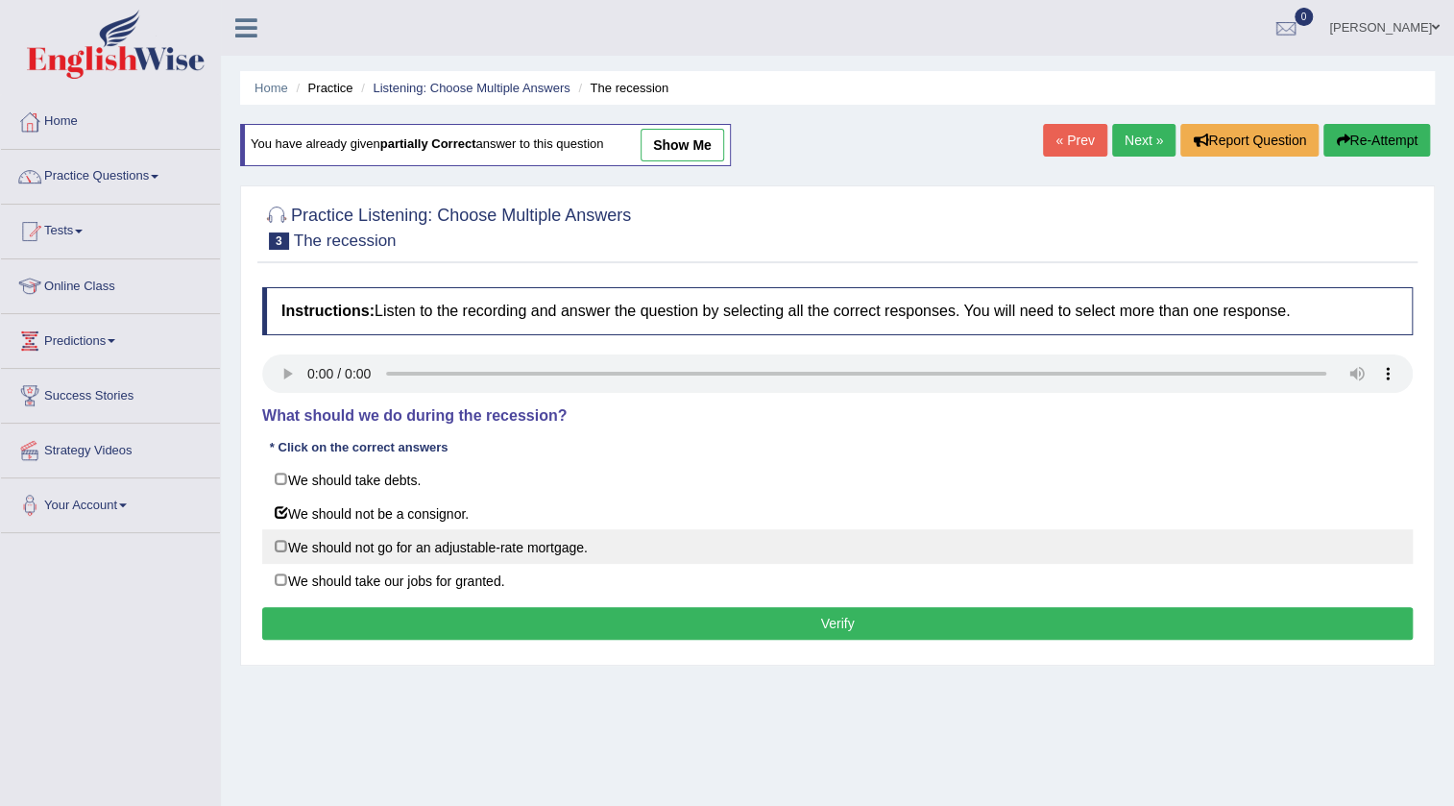
click at [388, 548] on label "We should not go for an adjustable-rate mortgage." at bounding box center [837, 546] width 1151 height 35
checkbox input "true"
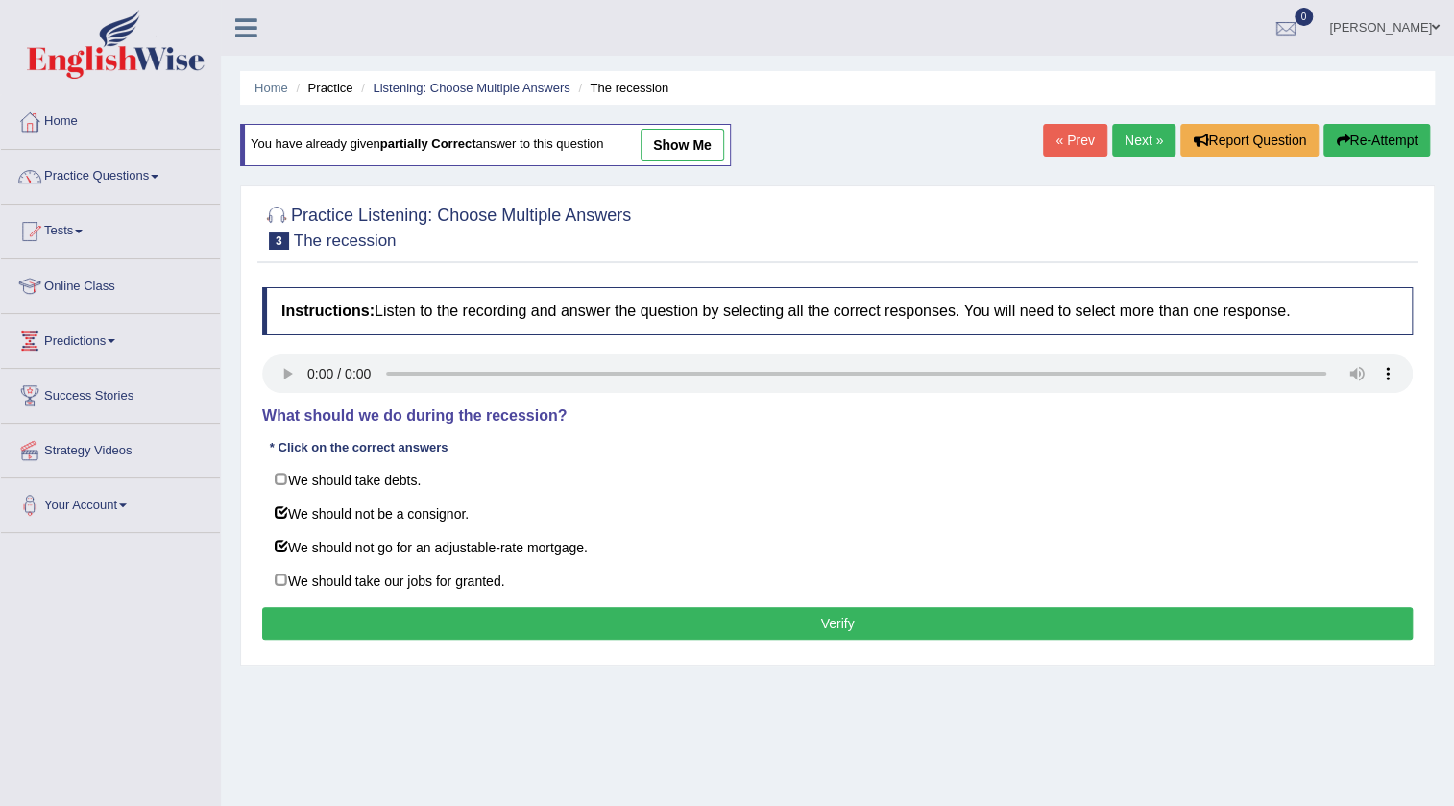
click at [398, 611] on button "Verify" at bounding box center [837, 623] width 1151 height 33
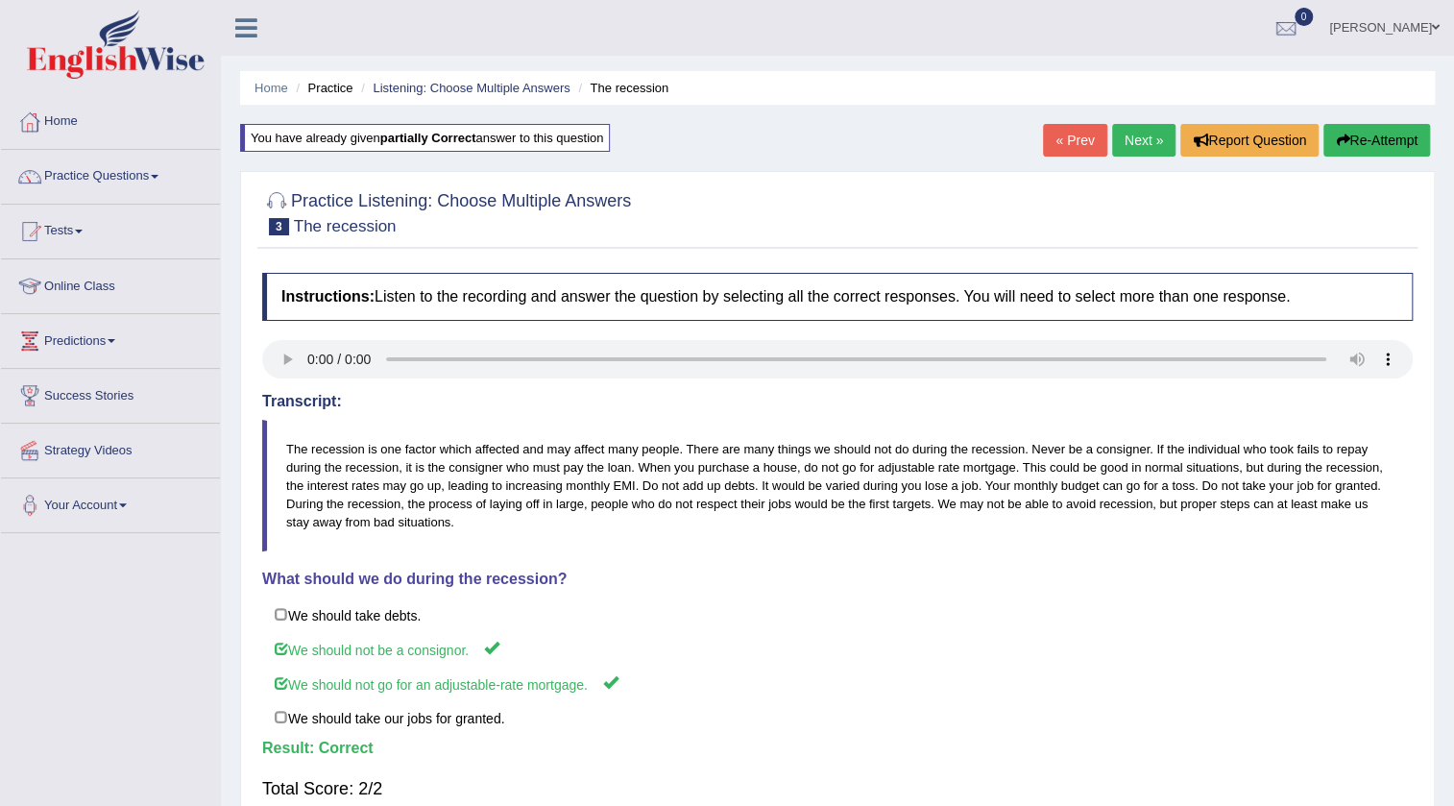
click at [1134, 137] on link "Next »" at bounding box center [1143, 140] width 63 height 33
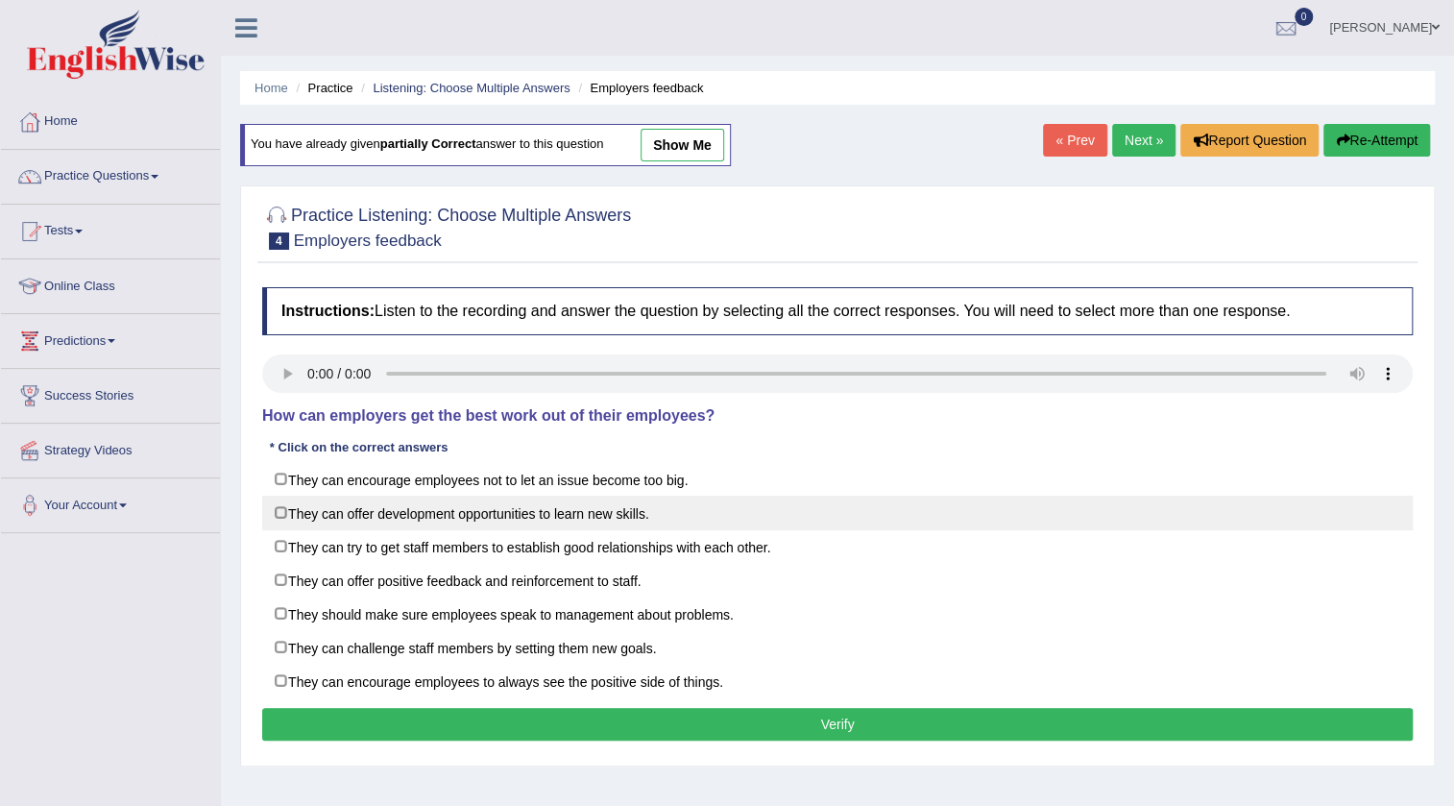
click at [420, 514] on label "They can offer development opportunities to learn new skills." at bounding box center [837, 513] width 1151 height 35
checkbox input "true"
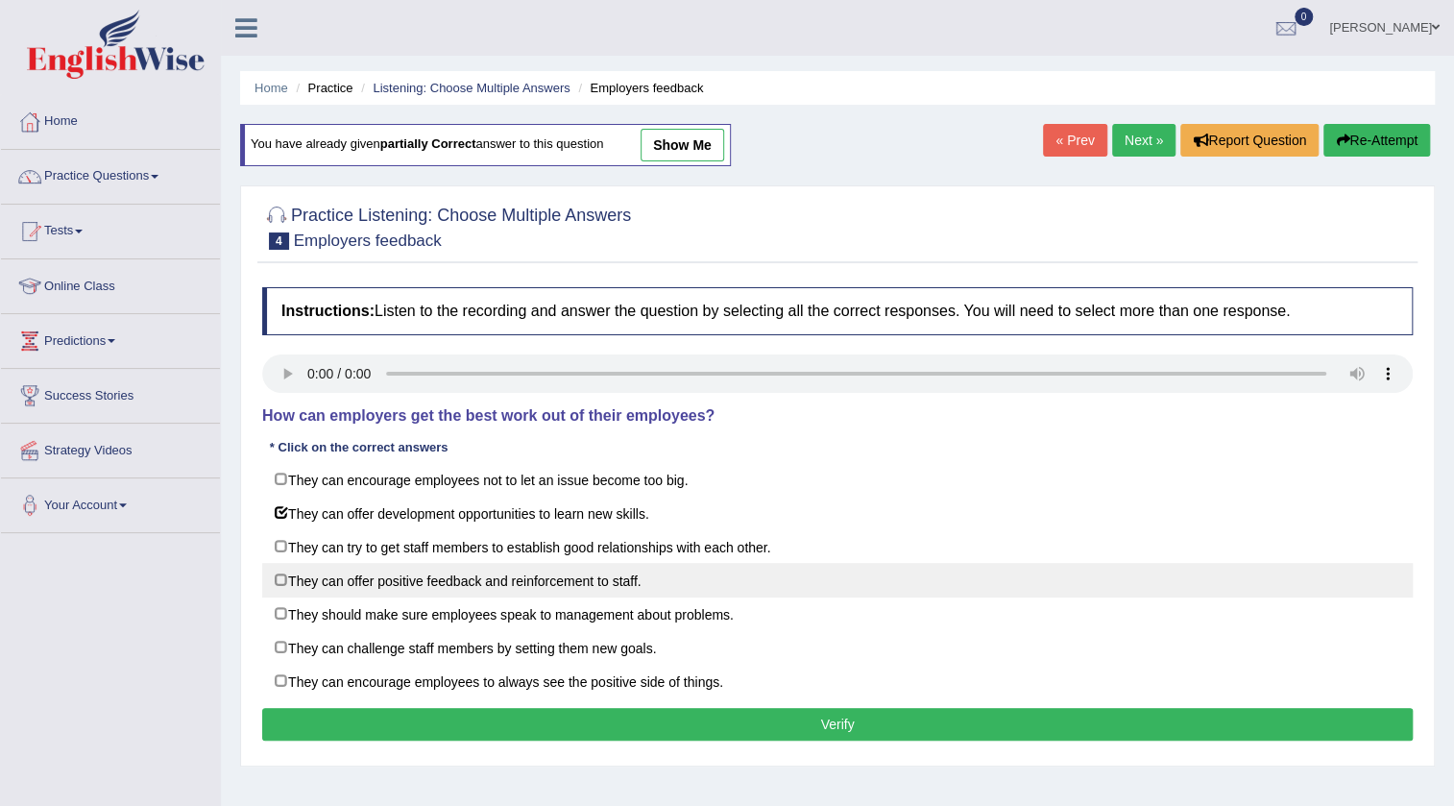
click at [400, 585] on label "They can offer positive feedback and reinforcement to staff." at bounding box center [837, 580] width 1151 height 35
checkbox input "true"
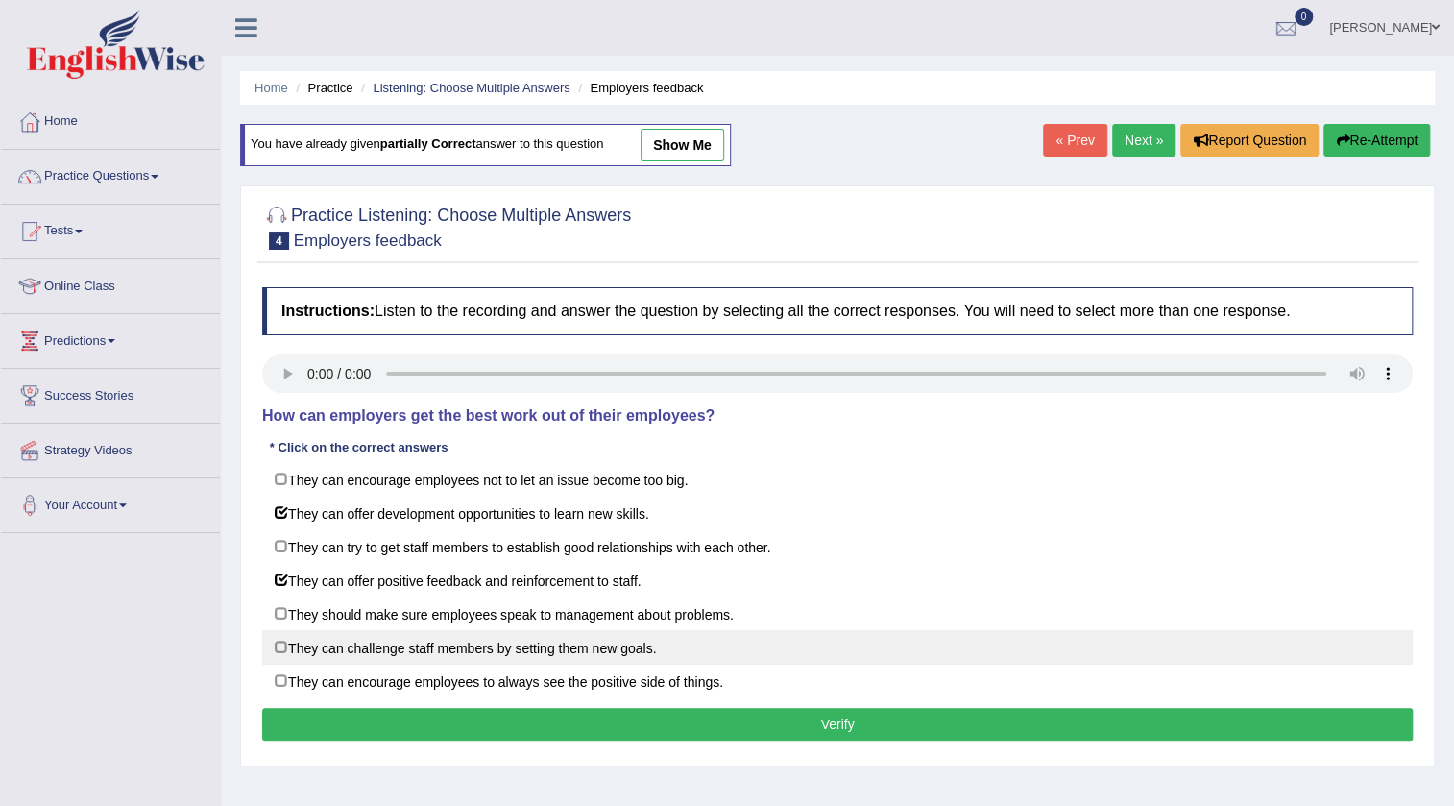
click at [405, 642] on label "They can challenge staff members by setting them new goals." at bounding box center [837, 647] width 1151 height 35
checkbox input "true"
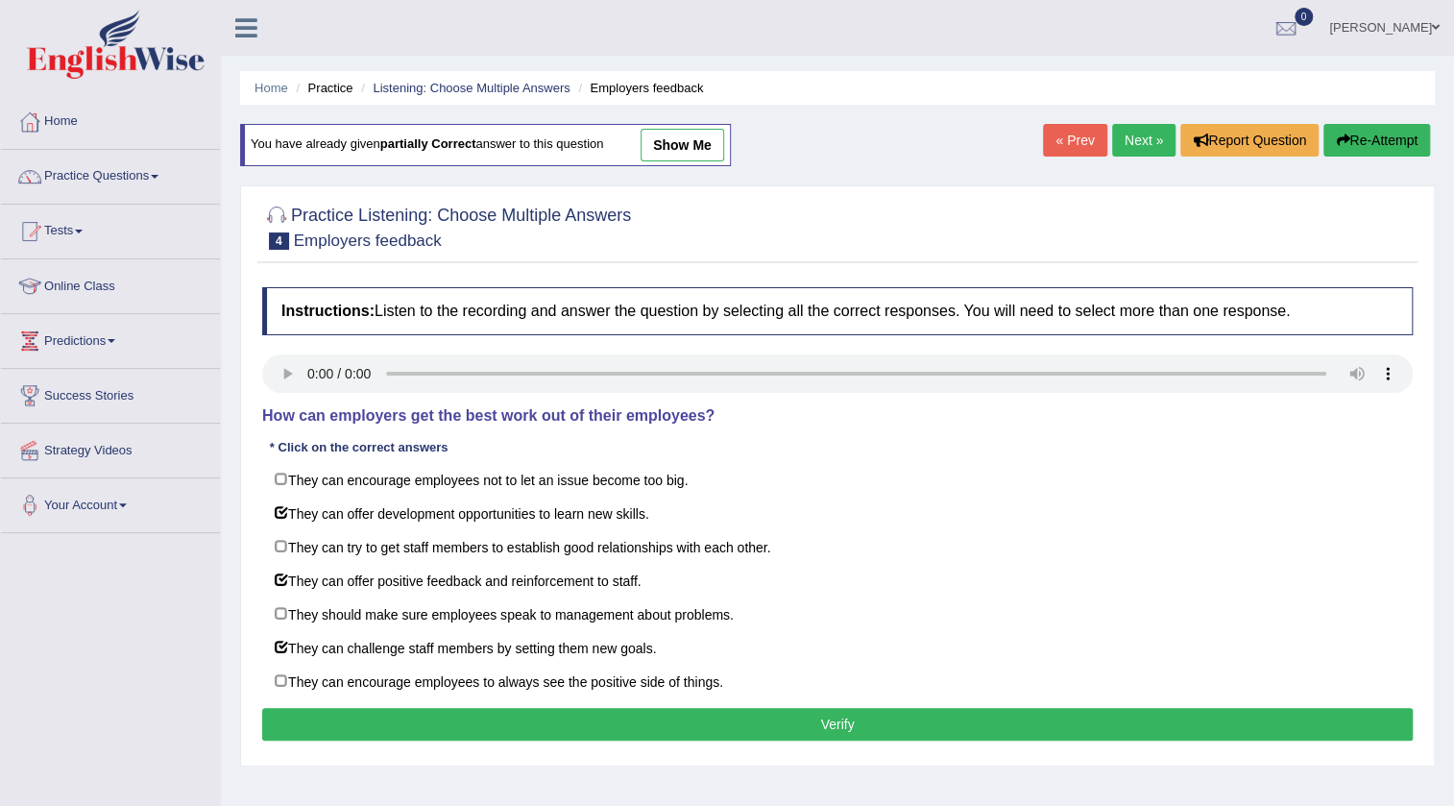
click at [390, 720] on button "Verify" at bounding box center [837, 724] width 1151 height 33
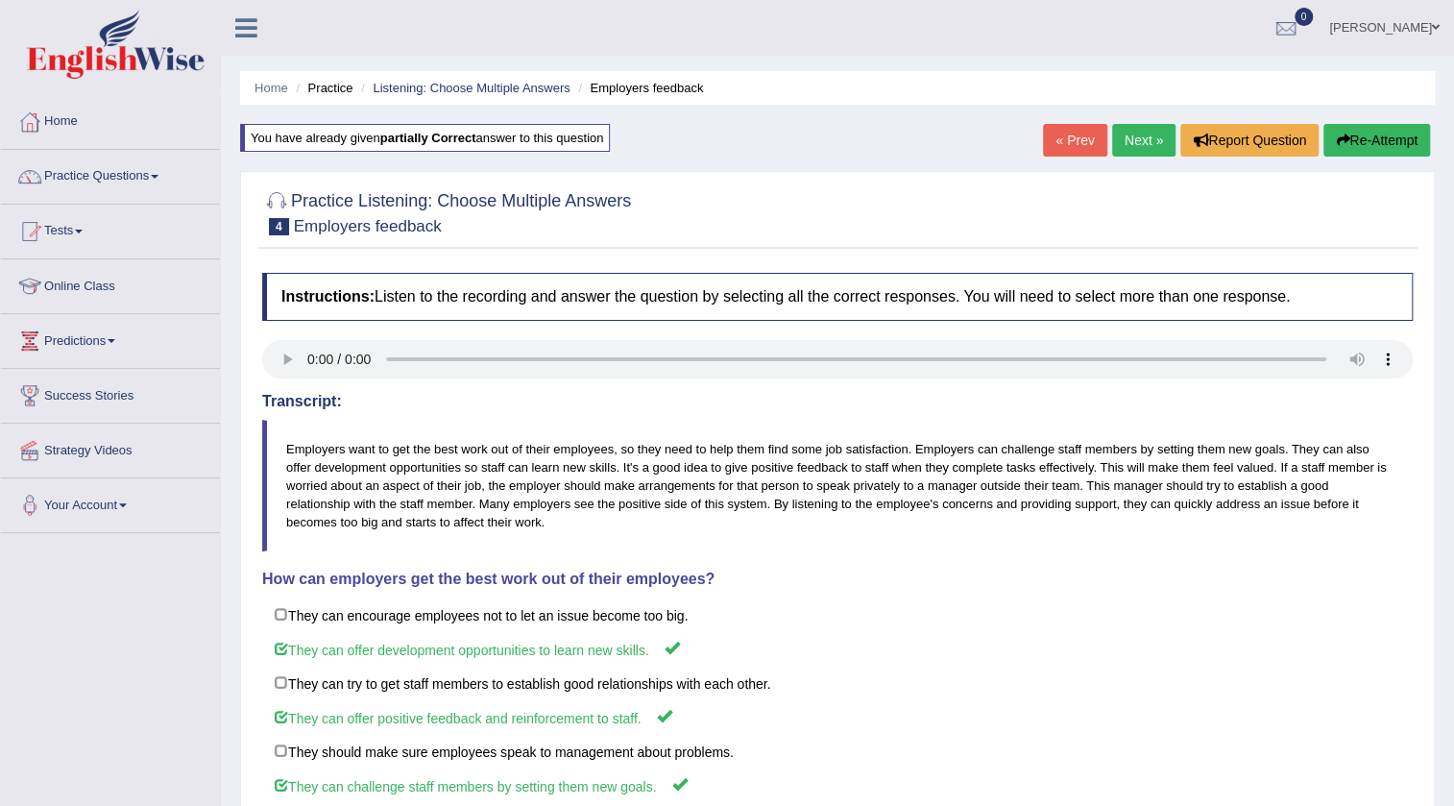
click at [1112, 139] on link "Next »" at bounding box center [1143, 140] width 63 height 33
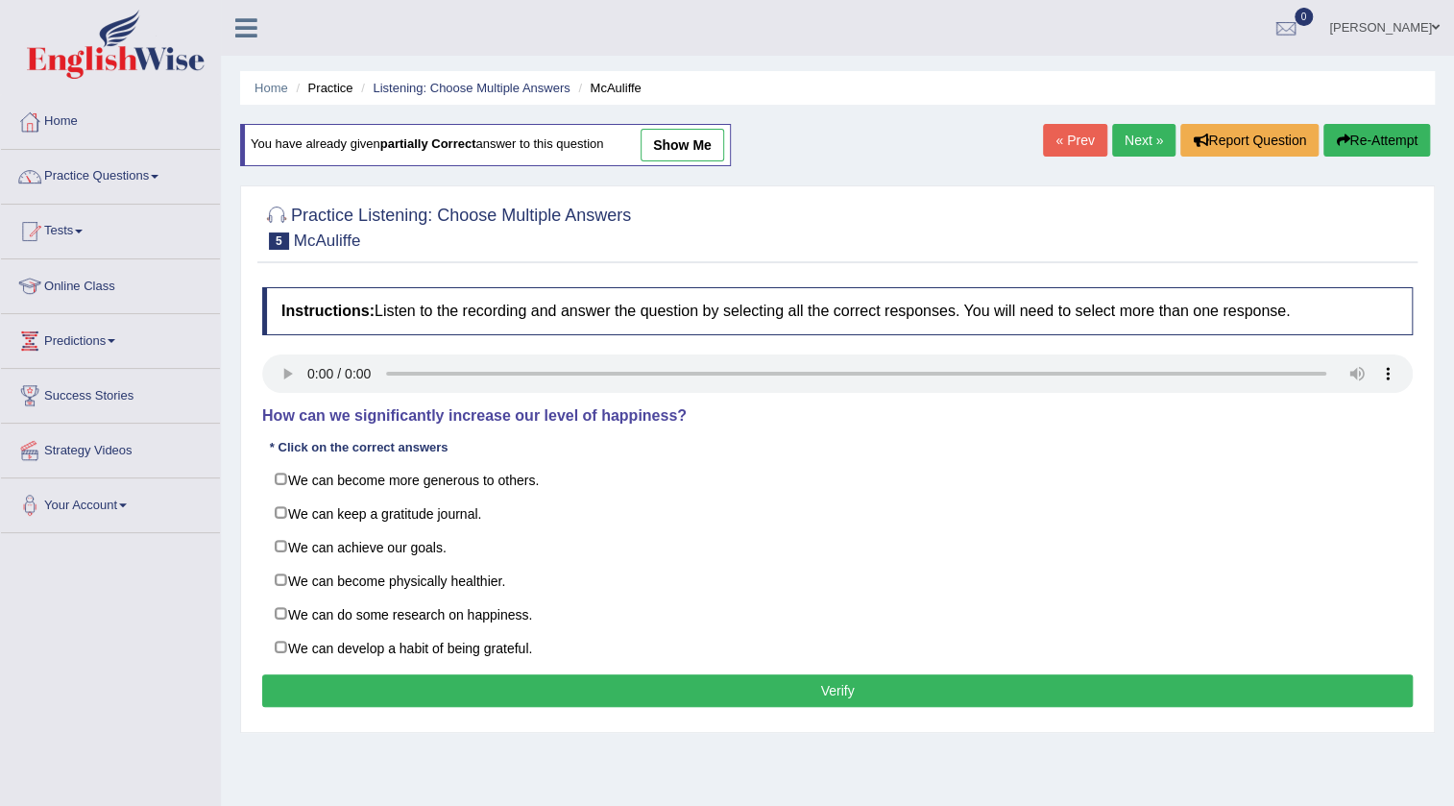
click at [680, 144] on link "show me" at bounding box center [683, 145] width 84 height 33
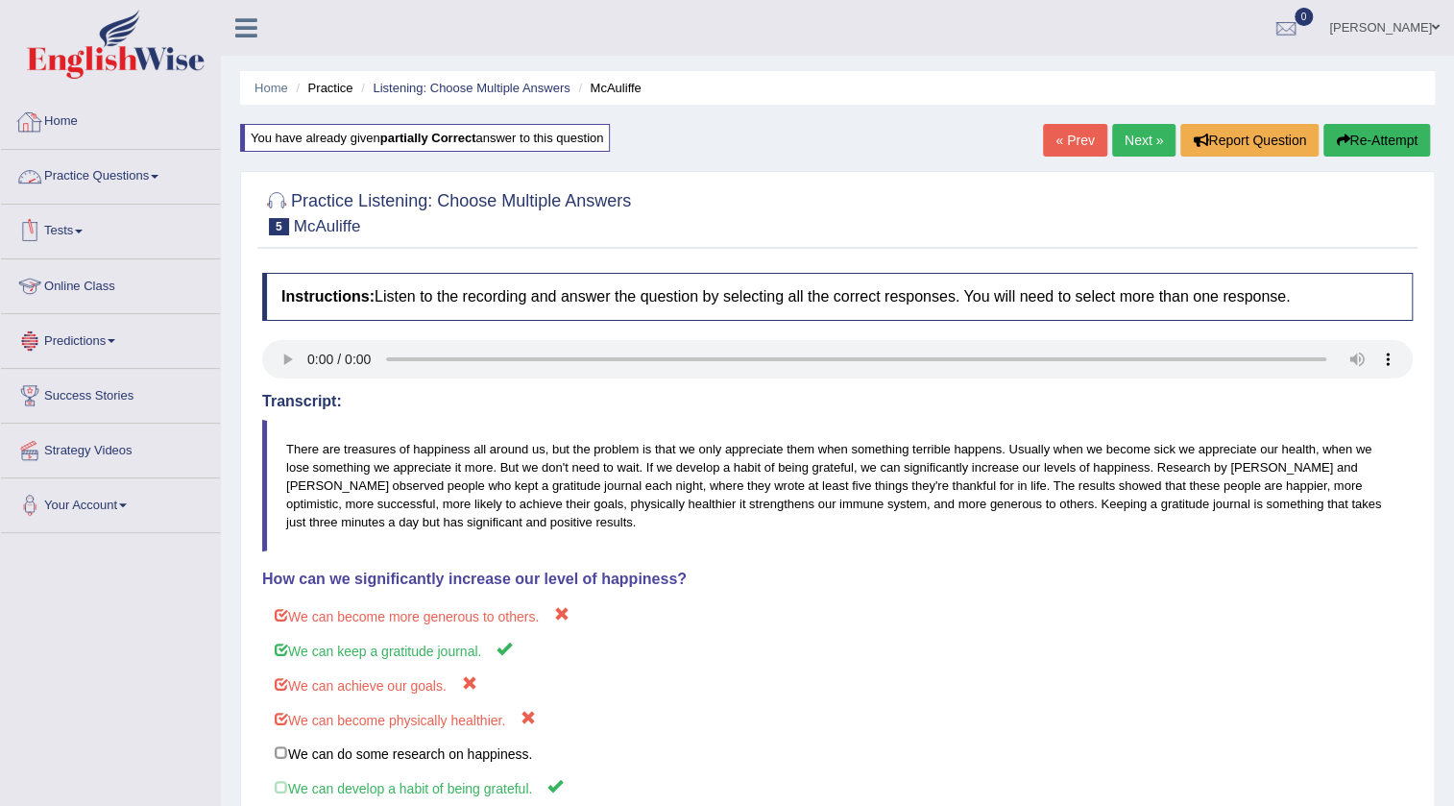
click at [127, 174] on link "Practice Questions" at bounding box center [110, 174] width 219 height 48
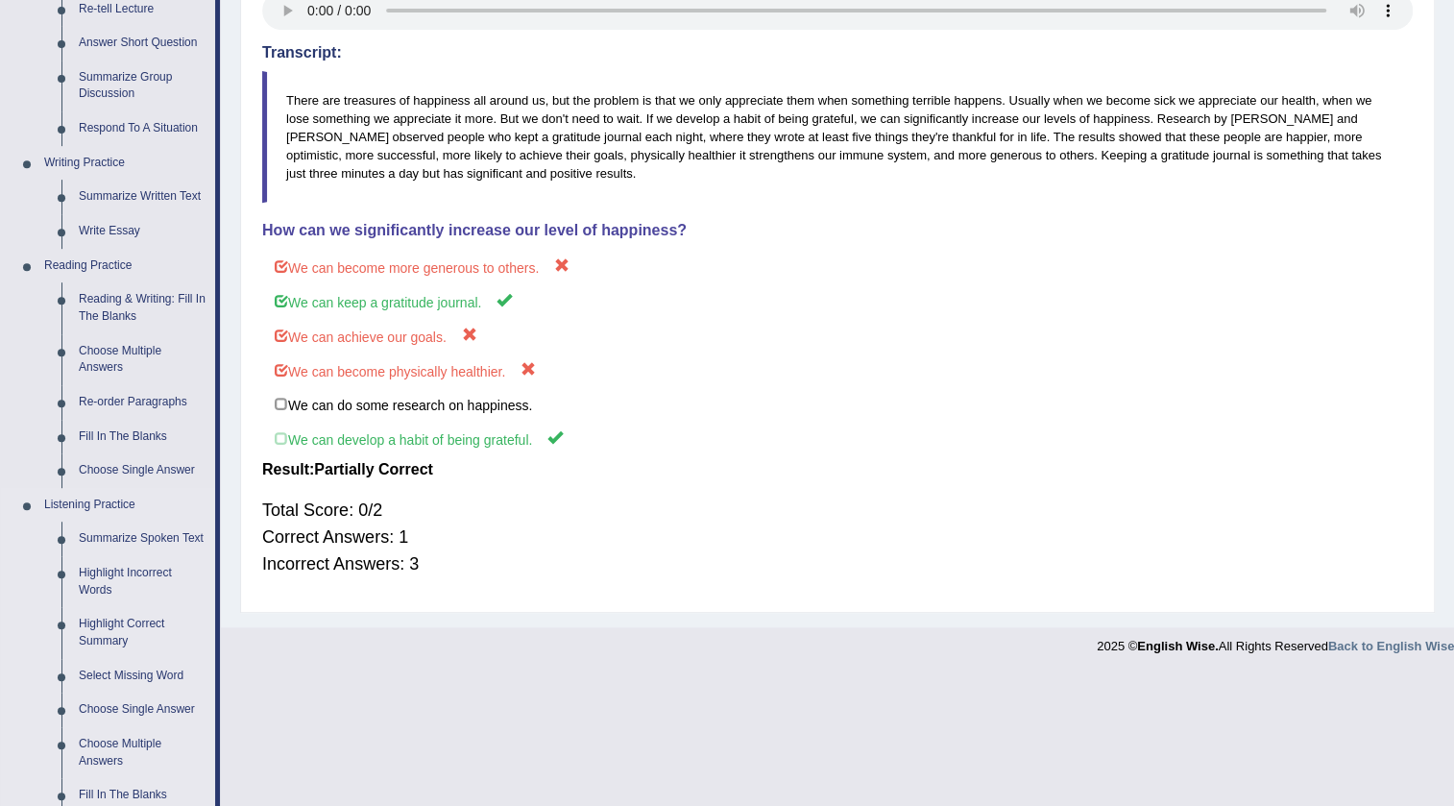
scroll to position [611, 0]
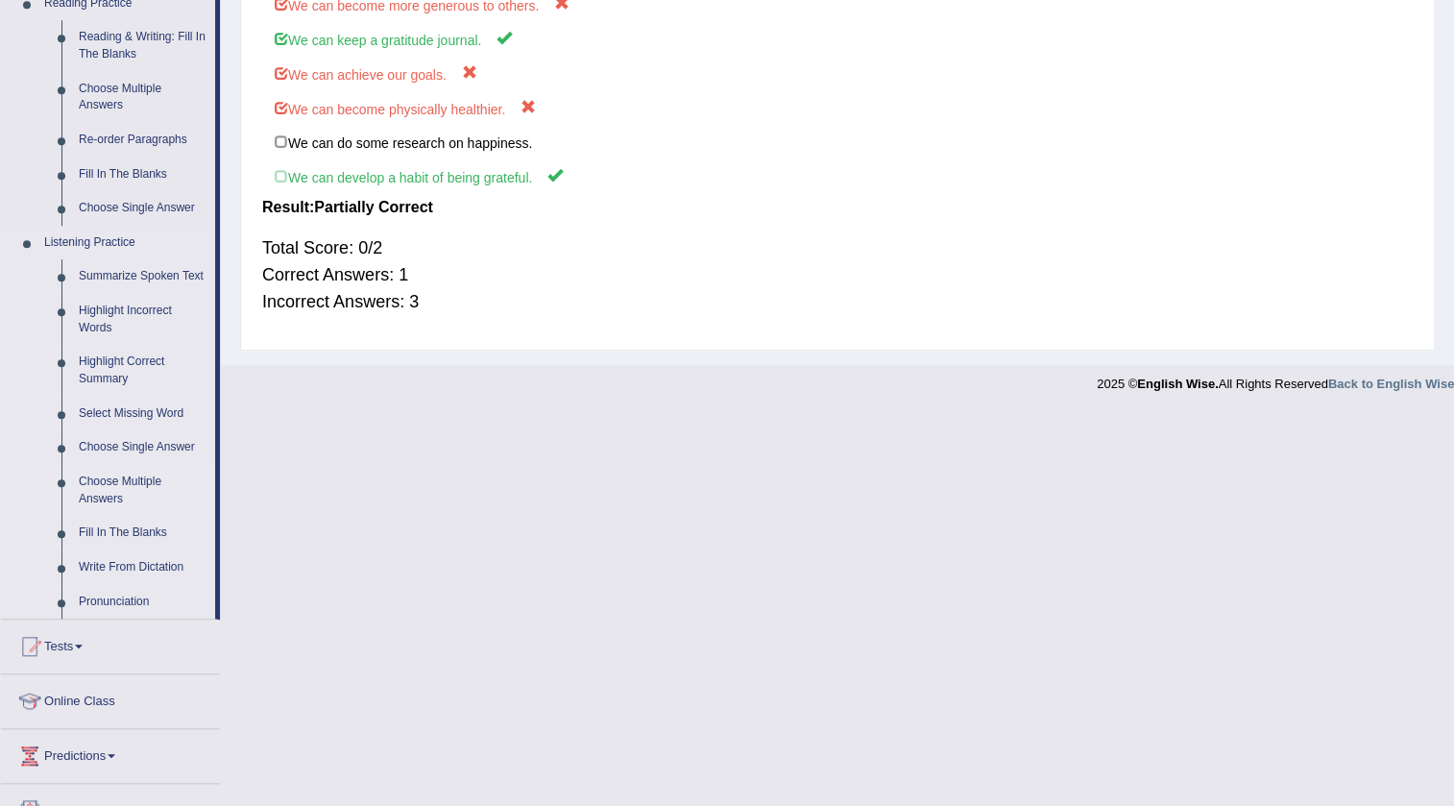
click at [129, 479] on link "Choose Multiple Answers" at bounding box center [142, 490] width 145 height 51
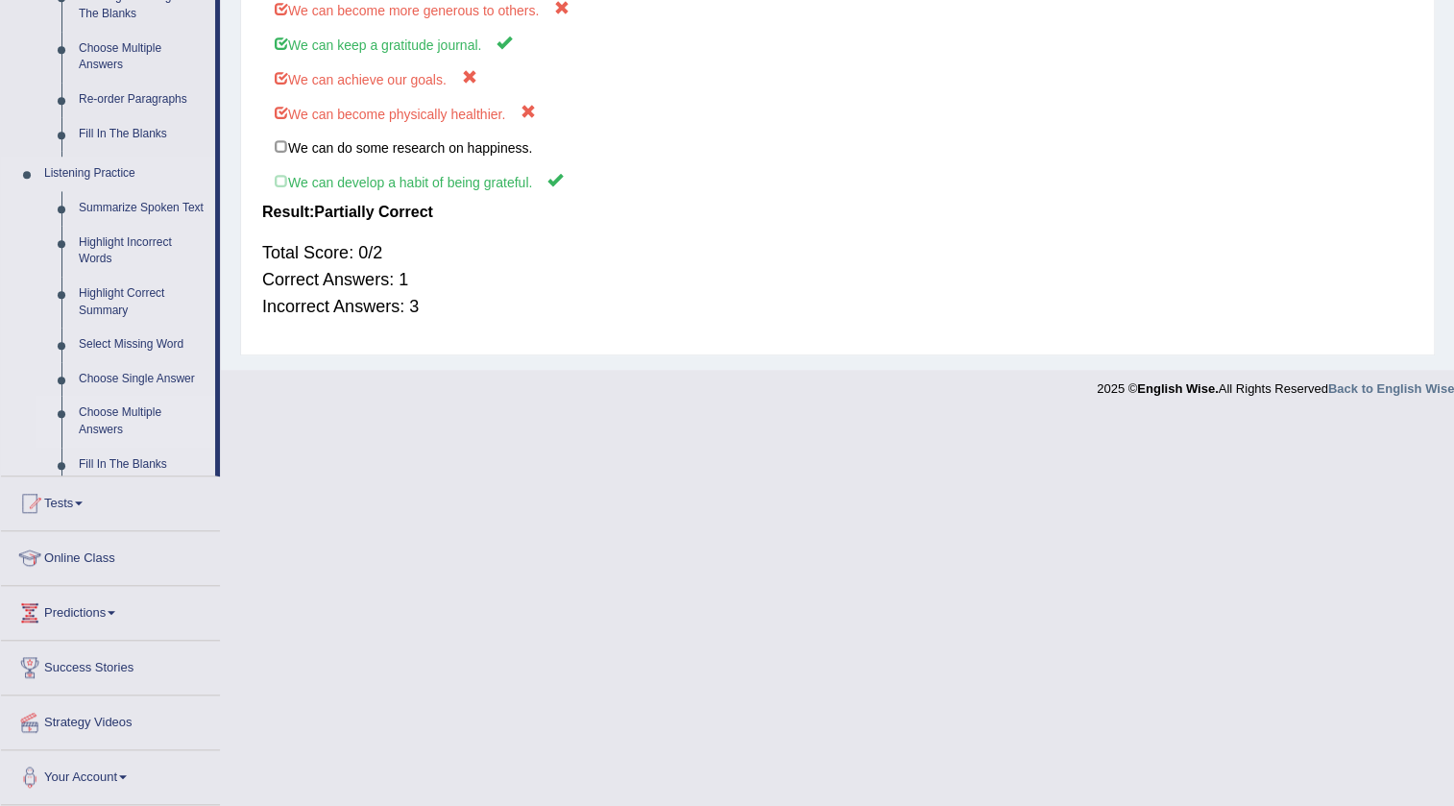
scroll to position [224, 0]
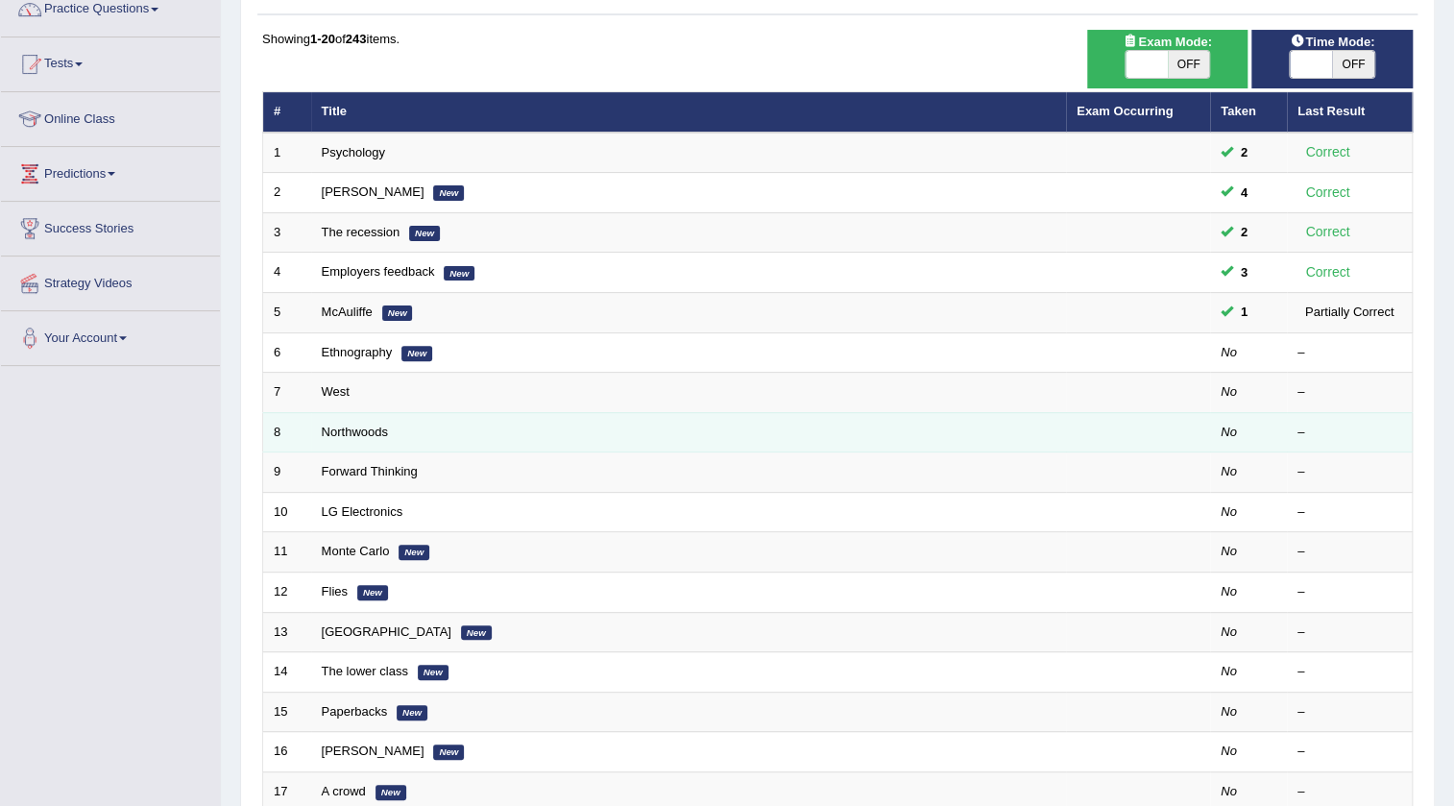
scroll to position [174, 0]
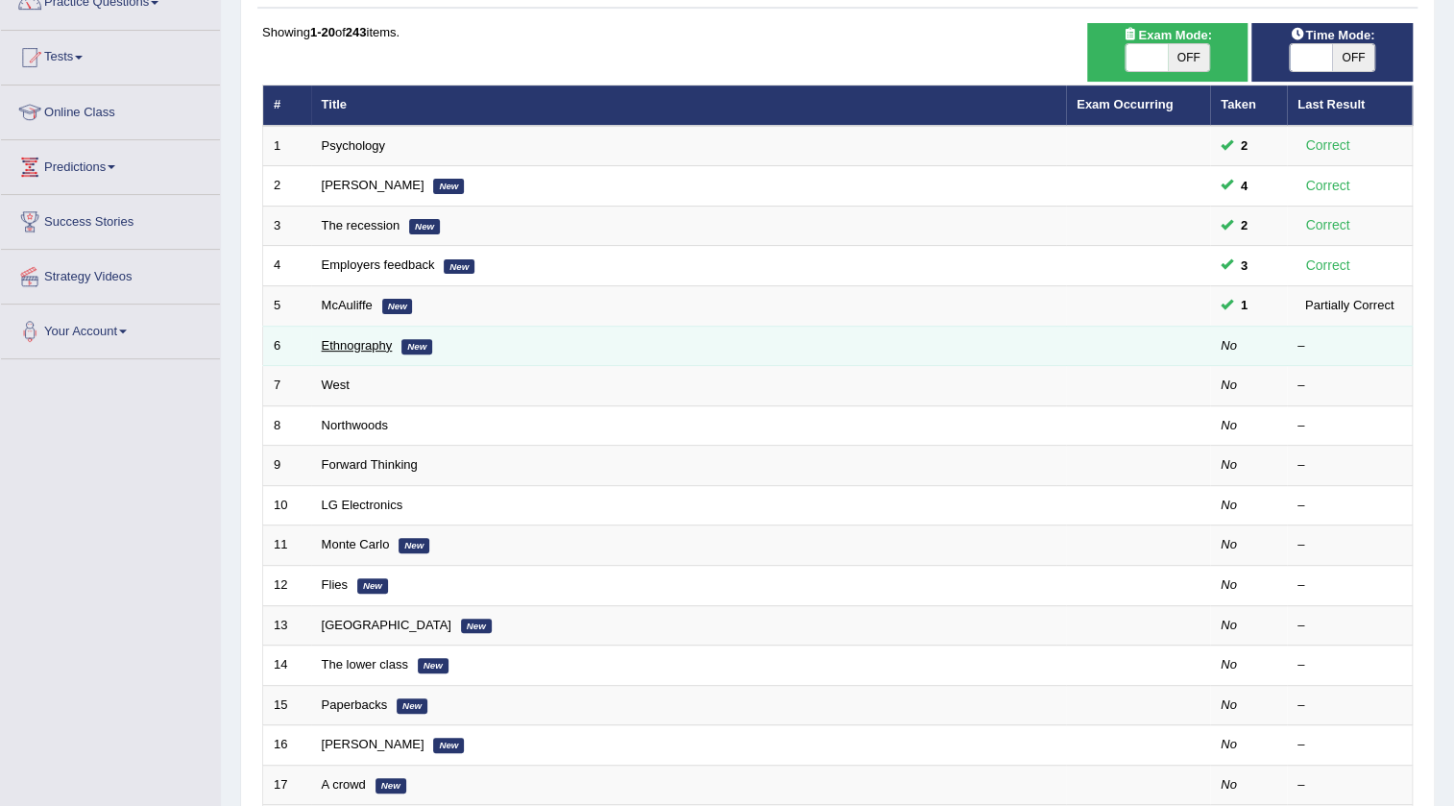
click at [345, 342] on link "Ethnography" at bounding box center [357, 345] width 71 height 14
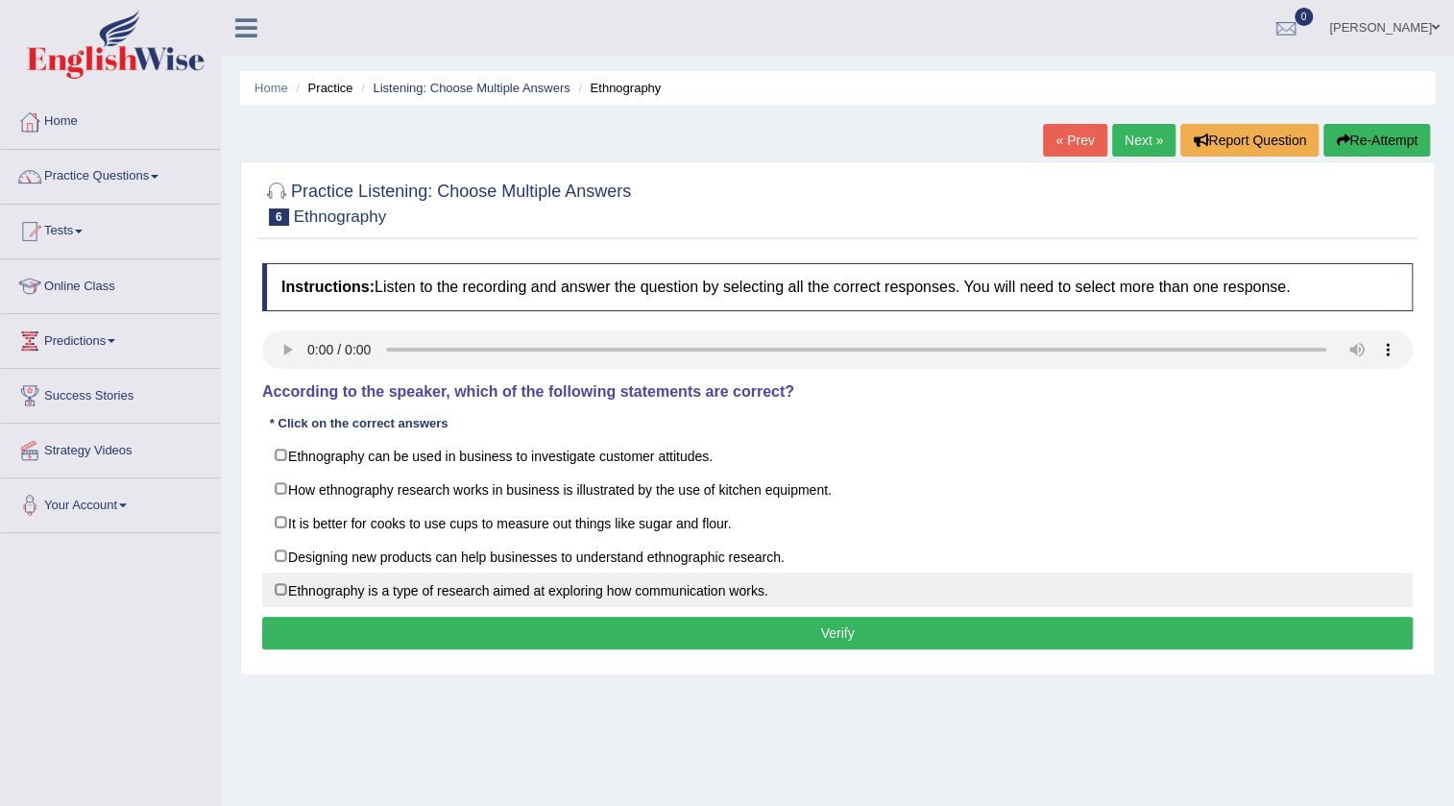
click at [364, 593] on label "Ethnography is a type of research aimed at exploring how communication works." at bounding box center [837, 590] width 1151 height 35
checkbox input "true"
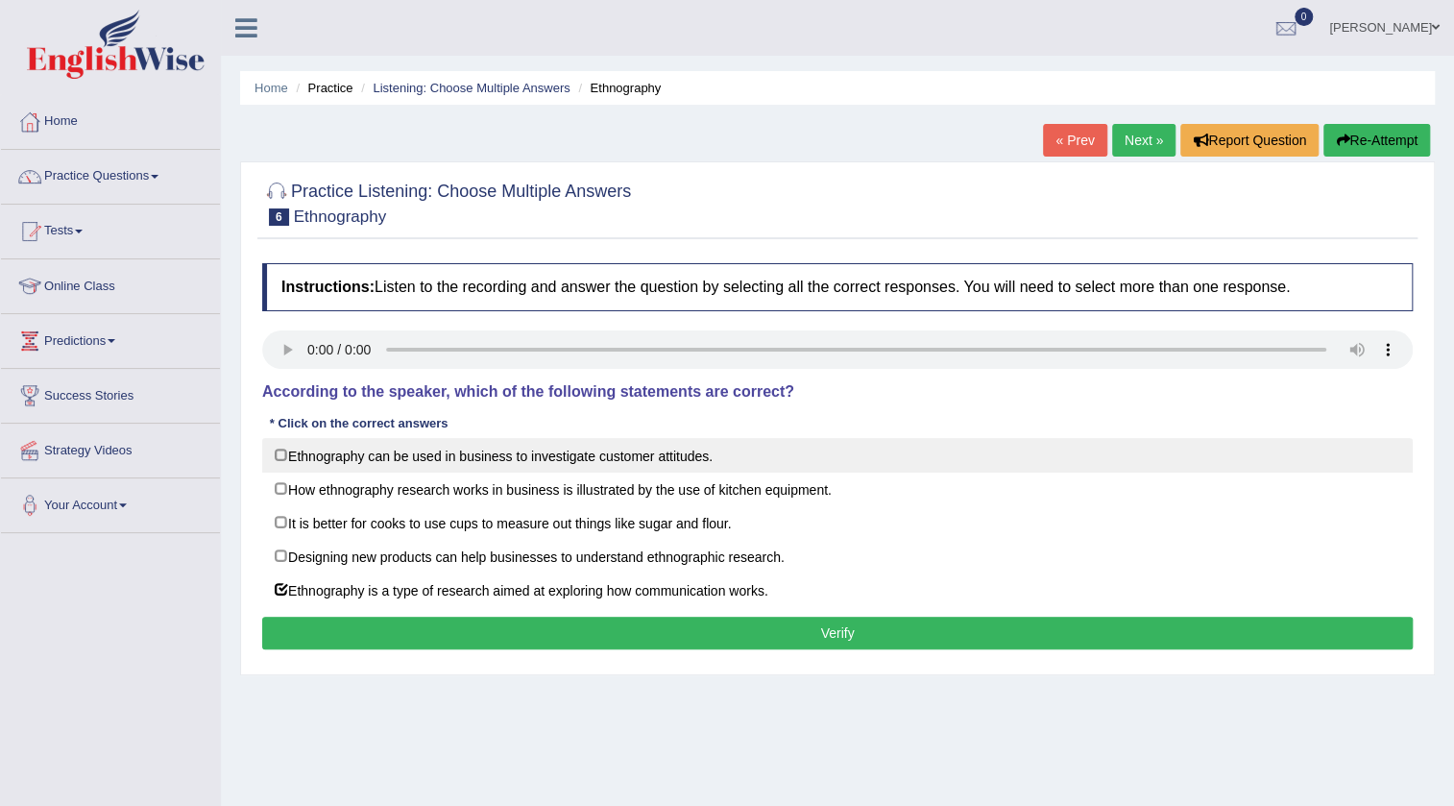
click at [374, 453] on label "Ethnography can be used in business to investigate customer attitudes." at bounding box center [837, 455] width 1151 height 35
checkbox input "true"
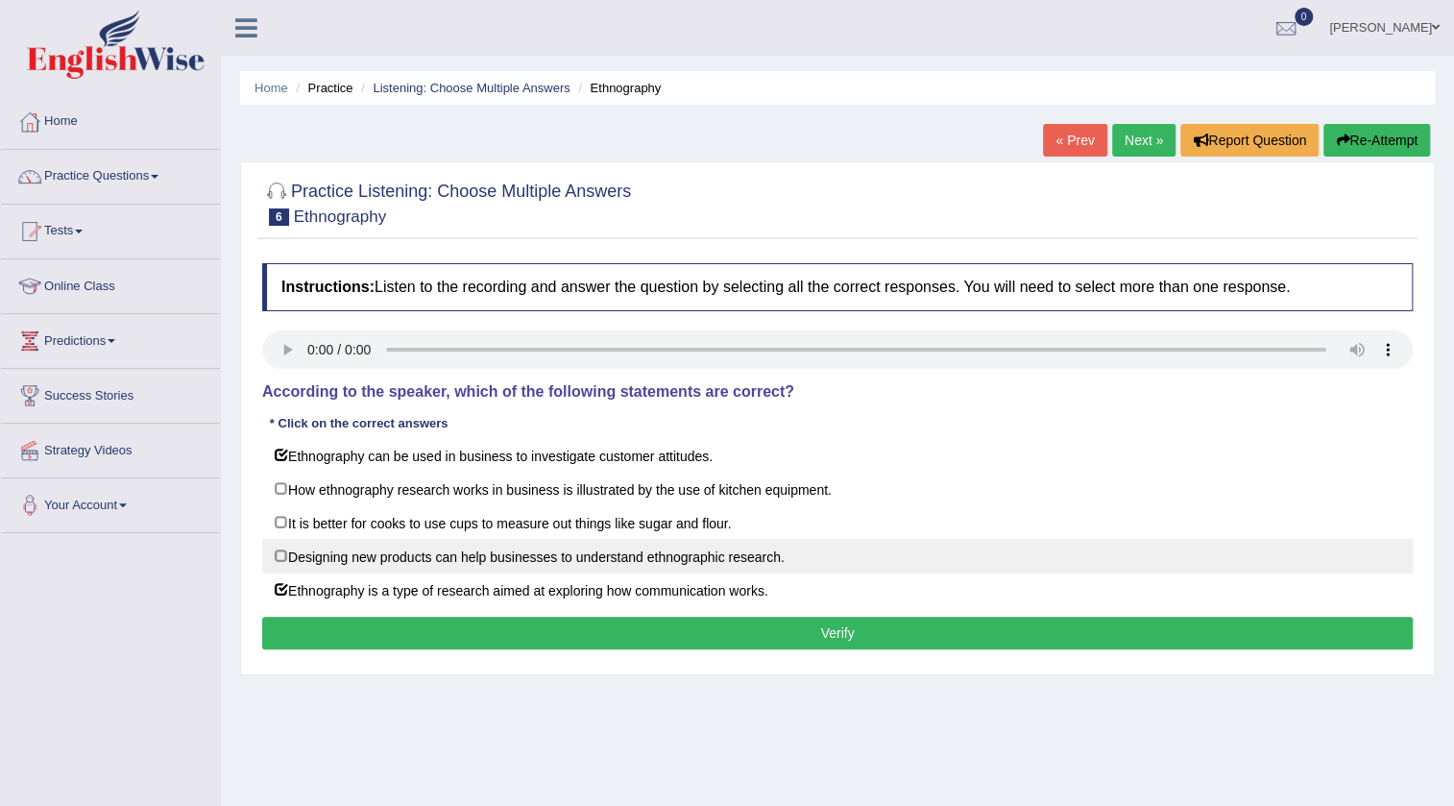
click at [355, 548] on label "Designing new products can help businesses to understand ethnographic research." at bounding box center [837, 556] width 1151 height 35
checkbox input "true"
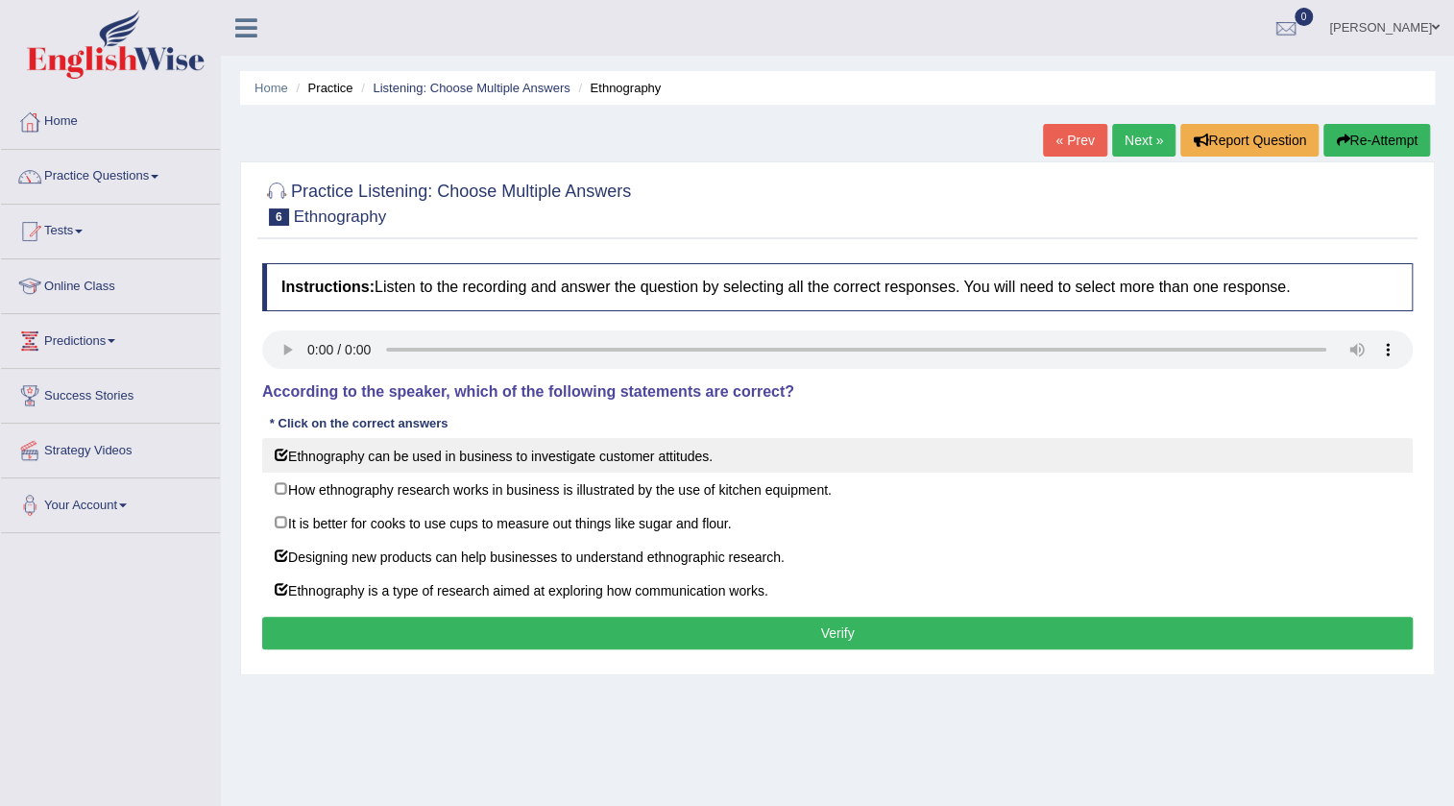
click at [357, 461] on label "Ethnography can be used in business to investigate customer attitudes." at bounding box center [837, 455] width 1151 height 35
click at [451, 451] on label "Ethnography can be used in business to investigate customer attitudes." at bounding box center [837, 455] width 1151 height 35
checkbox input "false"
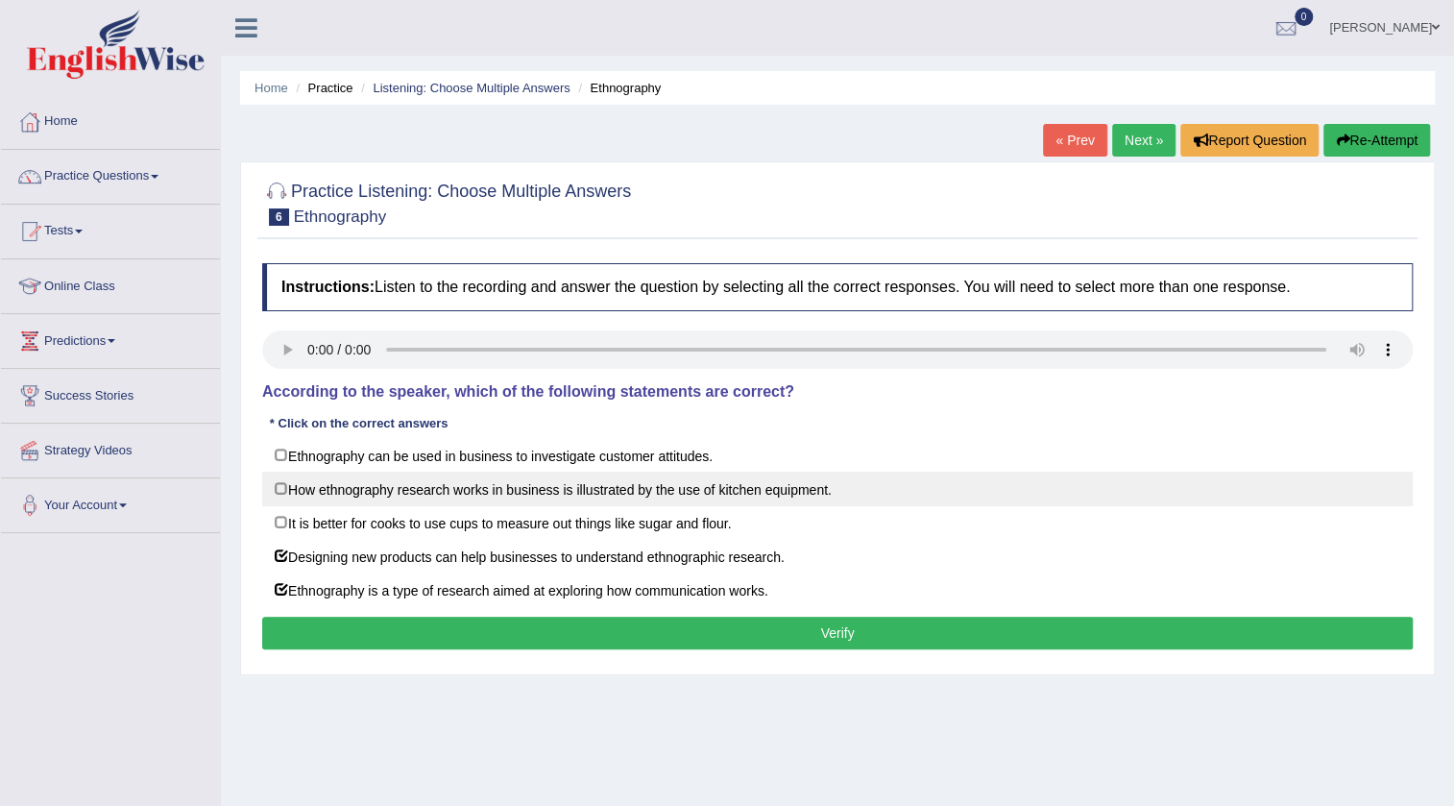
click at [370, 499] on label "How ethnography research works in business is illustrated by the use of kitchen…" at bounding box center [837, 489] width 1151 height 35
checkbox input "true"
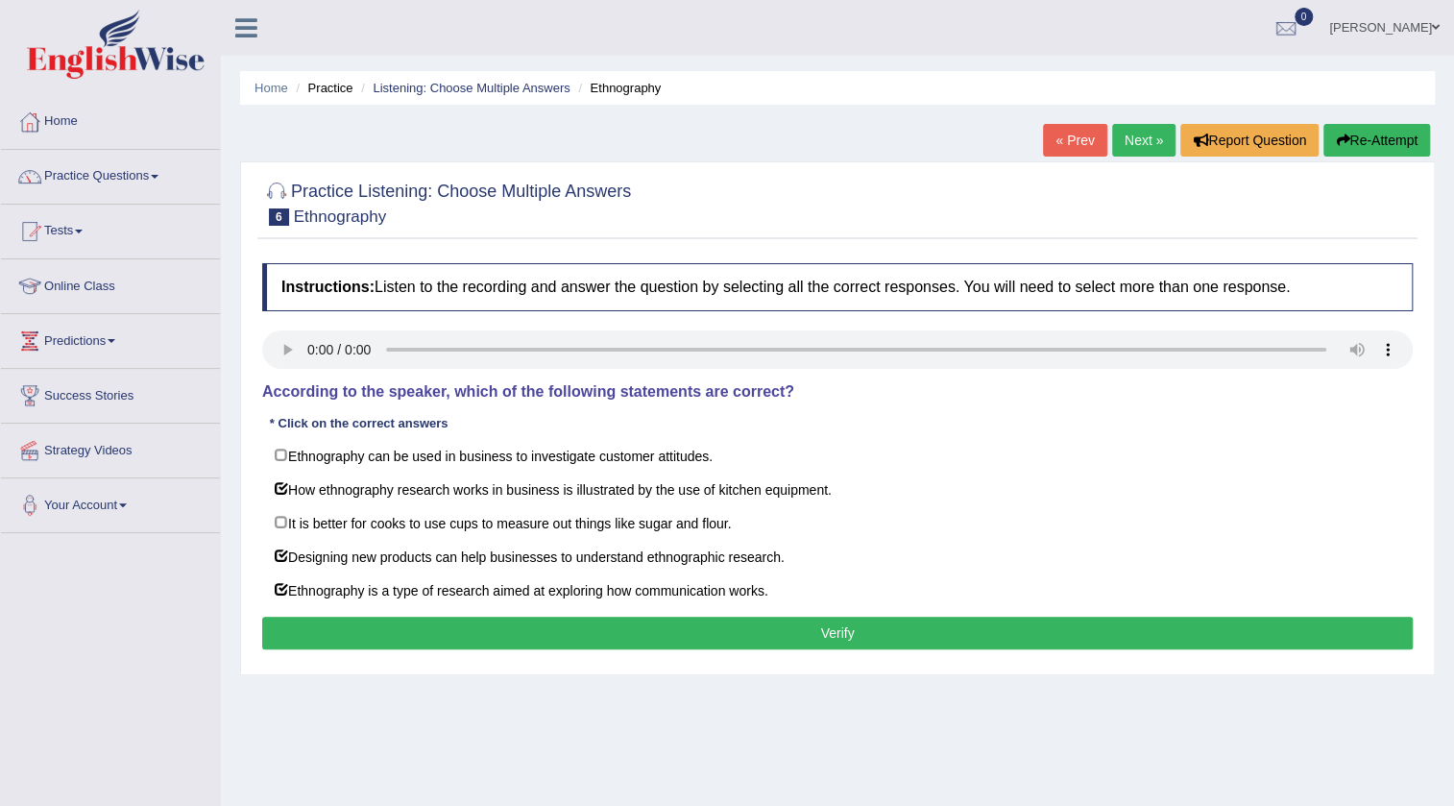
click at [378, 607] on div "Instructions: Listen to the recording and answer the question by selecting all …" at bounding box center [837, 459] width 1160 height 411
click at [375, 608] on div "Instructions: Listen to the recording and answer the question by selecting all …" at bounding box center [837, 459] width 1160 height 411
click at [375, 621] on button "Verify" at bounding box center [837, 633] width 1151 height 33
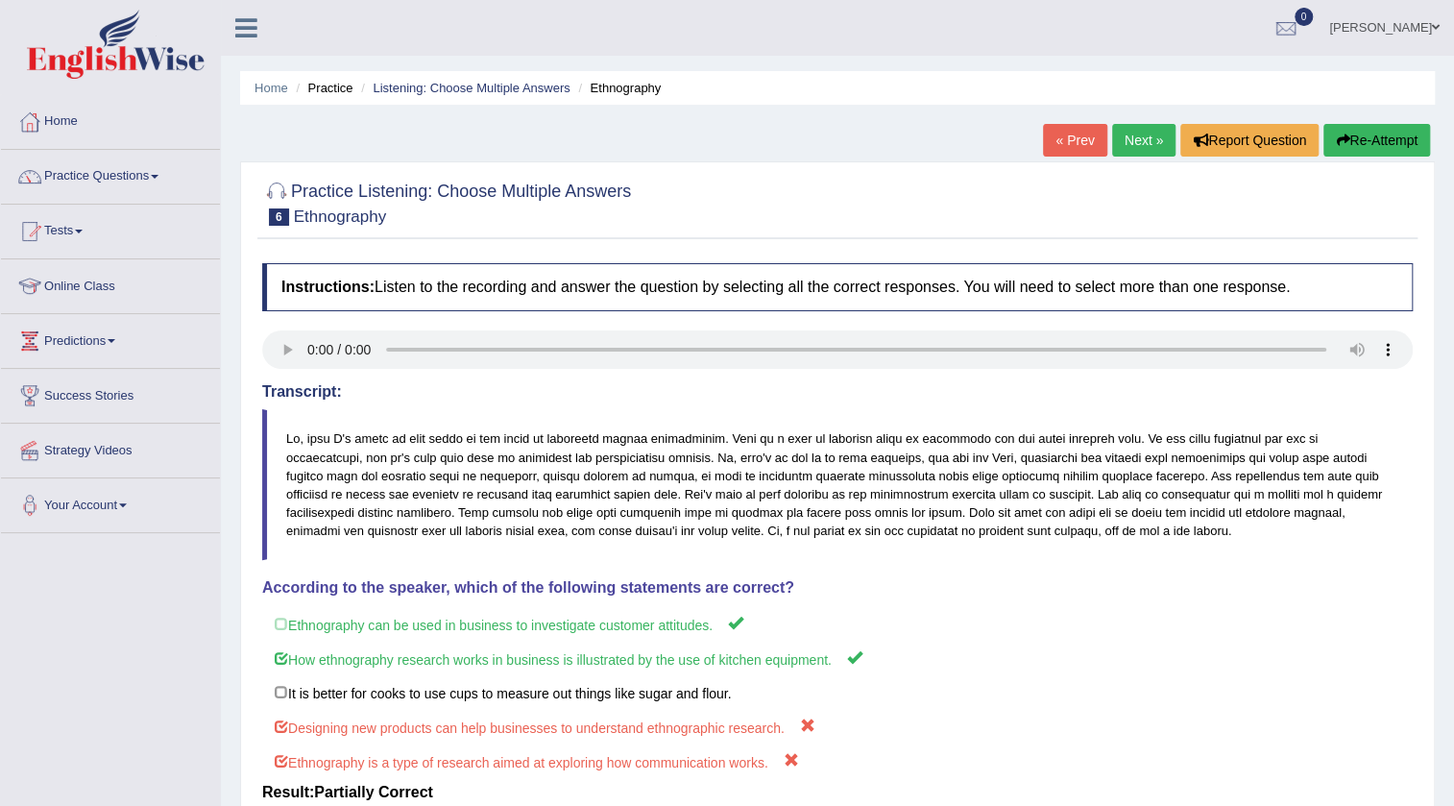
click at [1149, 133] on link "Next »" at bounding box center [1143, 140] width 63 height 33
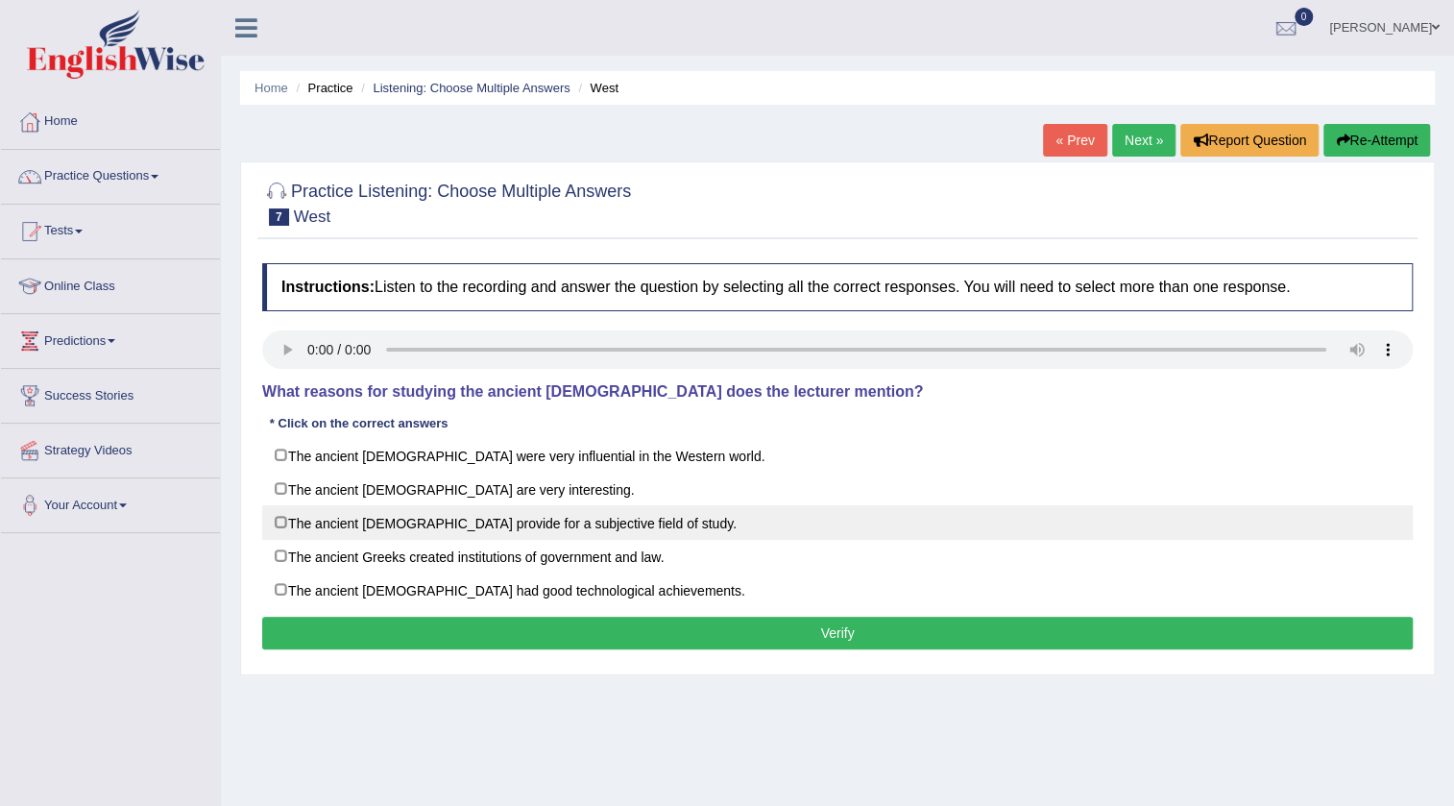
click at [565, 530] on label "The ancient Greeks provide for a subjective field of study." at bounding box center [837, 522] width 1151 height 35
checkbox input "true"
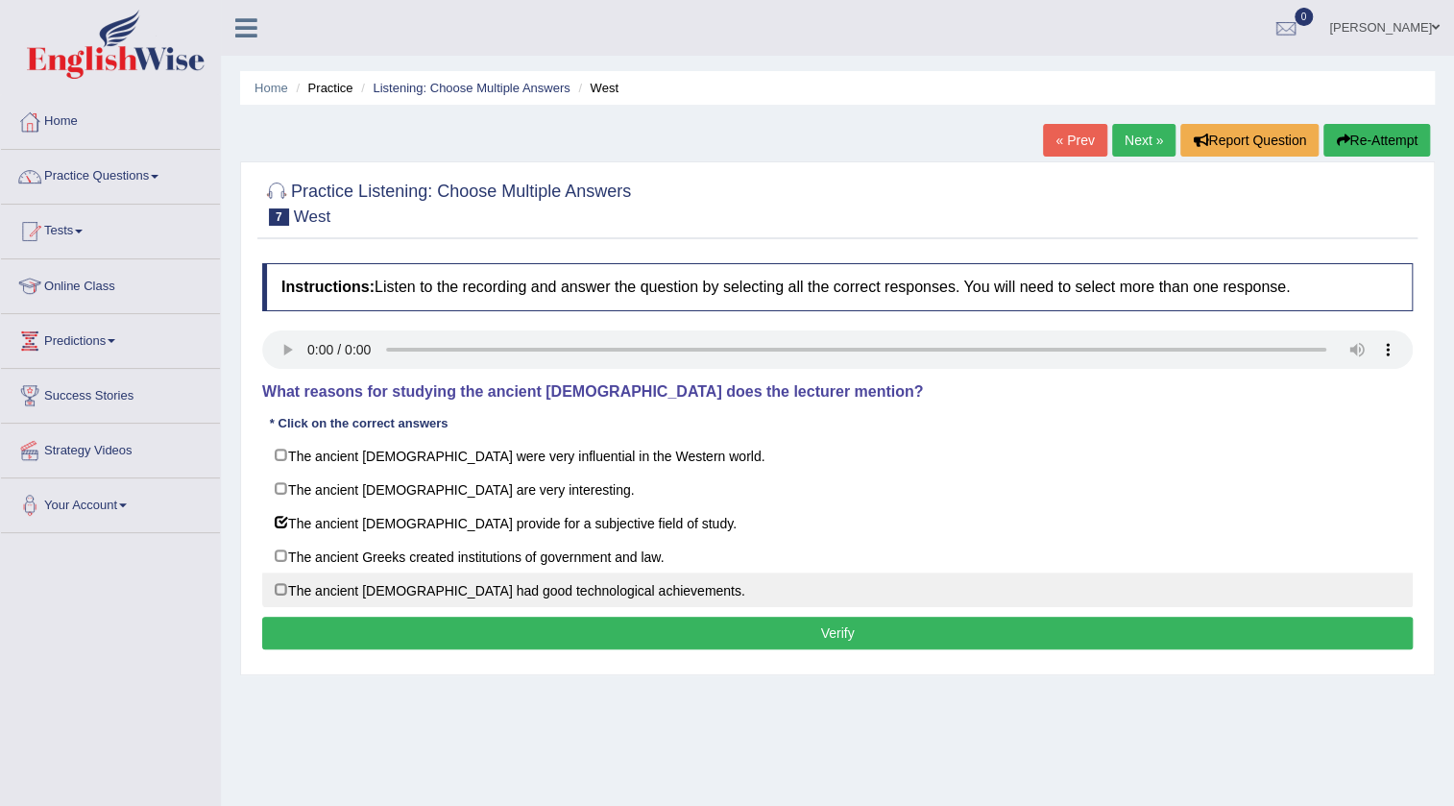
click at [512, 582] on label "The ancient Greeks had good technological achievements." at bounding box center [837, 590] width 1151 height 35
checkbox input "true"
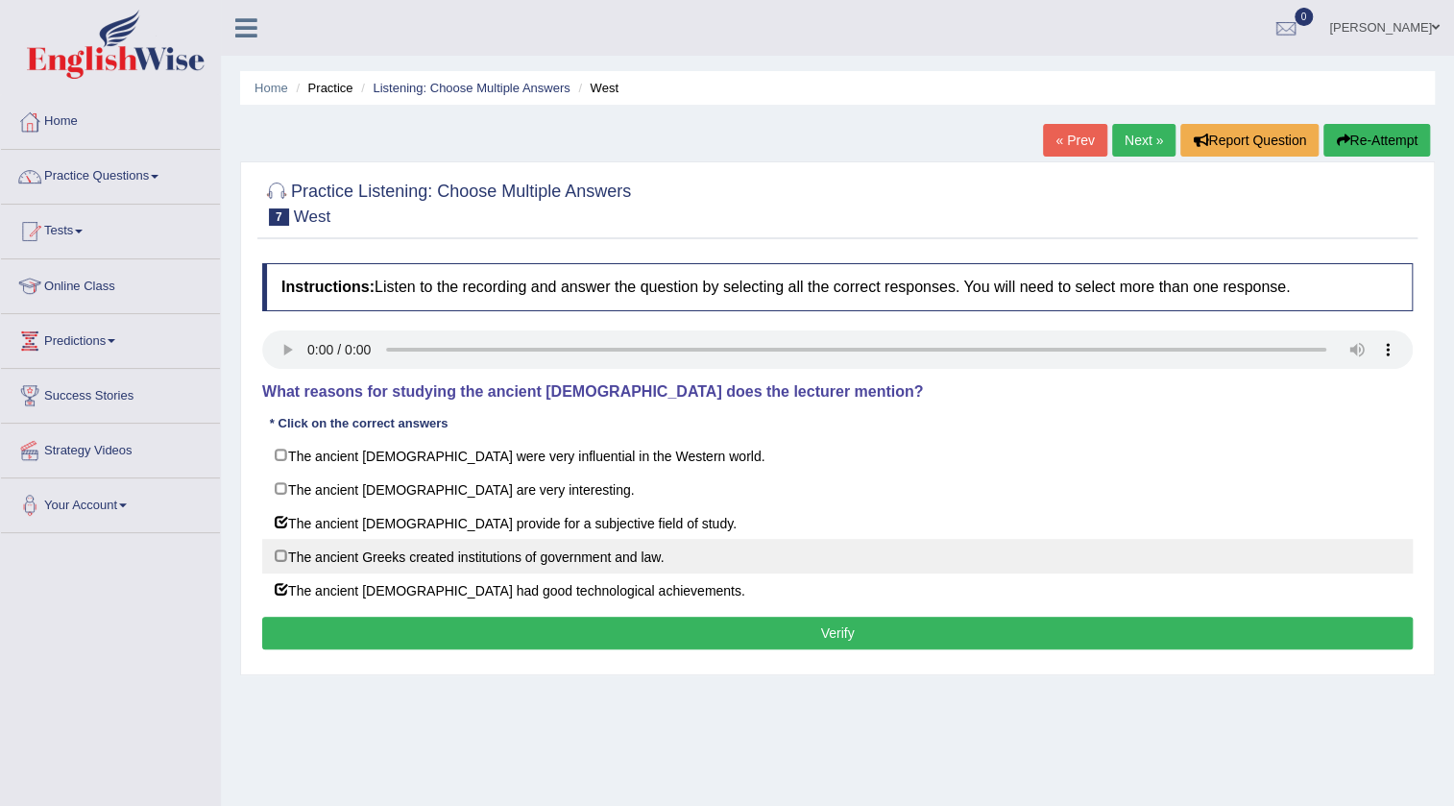
click at [515, 562] on label "The ancient Greeks created institutions of government and law." at bounding box center [837, 556] width 1151 height 35
checkbox input "true"
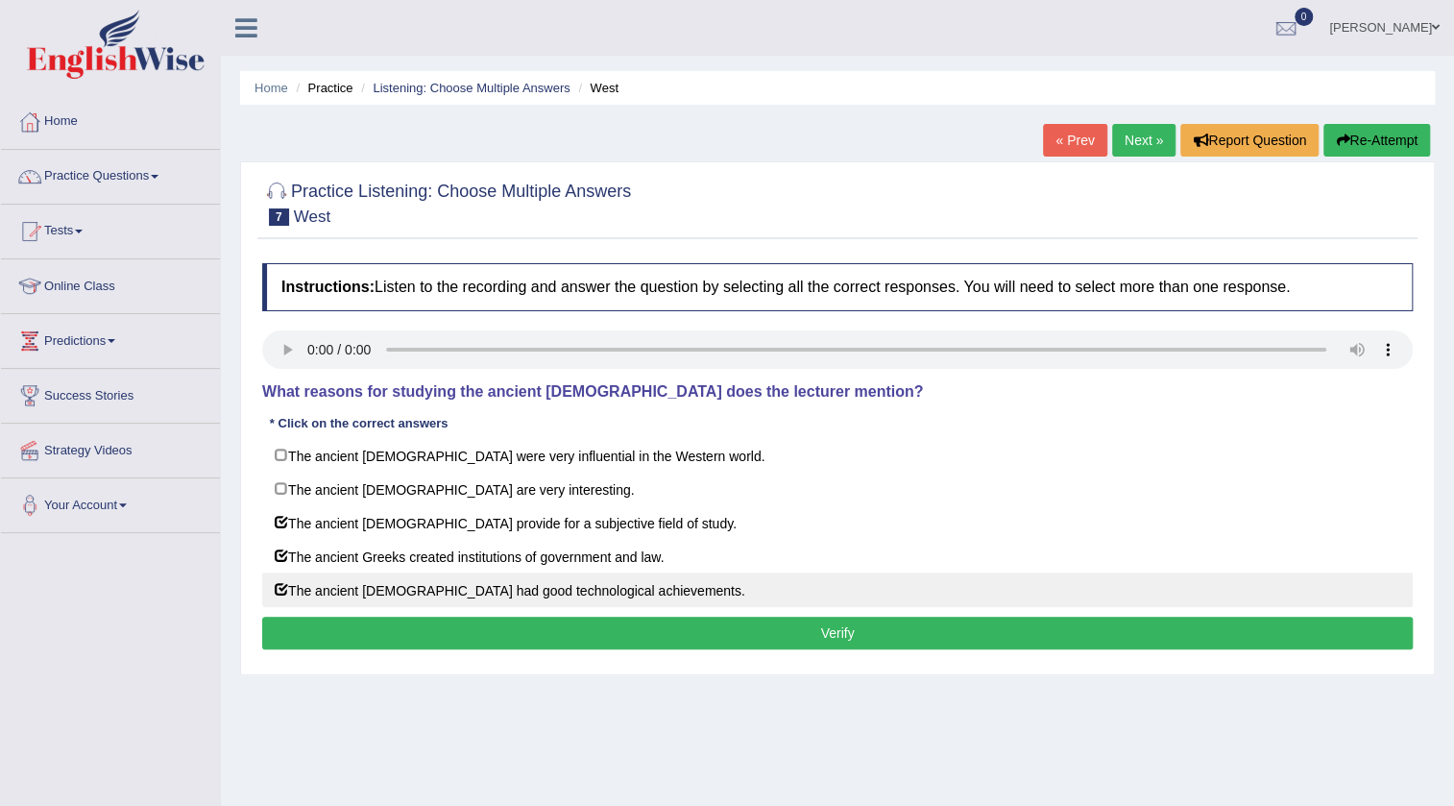
click at [496, 596] on label "The ancient Greeks had good technological achievements." at bounding box center [837, 590] width 1151 height 35
click at [504, 586] on label "The ancient Greeks had good technological achievements." at bounding box center [837, 590] width 1151 height 35
checkbox input "true"
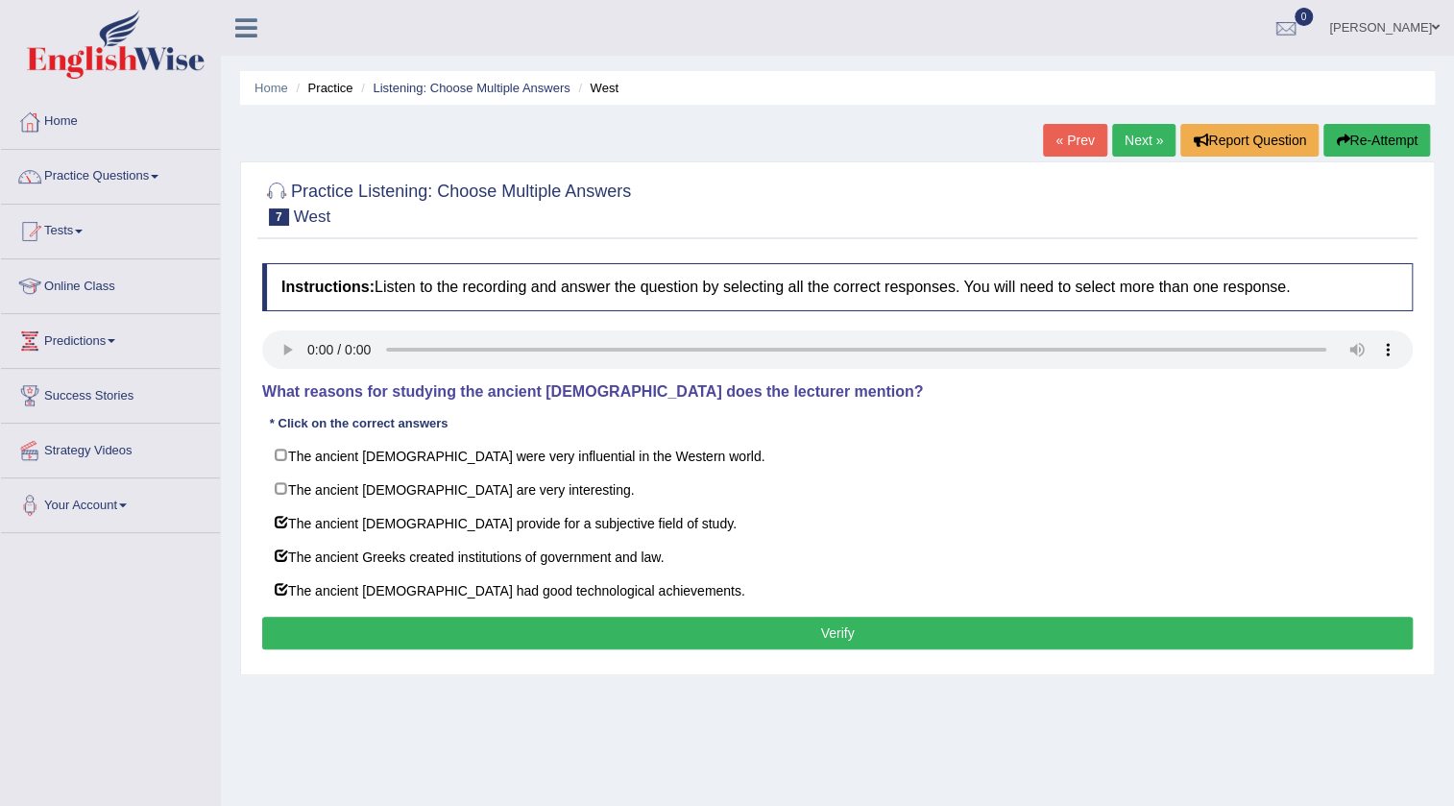
click at [486, 621] on button "Verify" at bounding box center [837, 633] width 1151 height 33
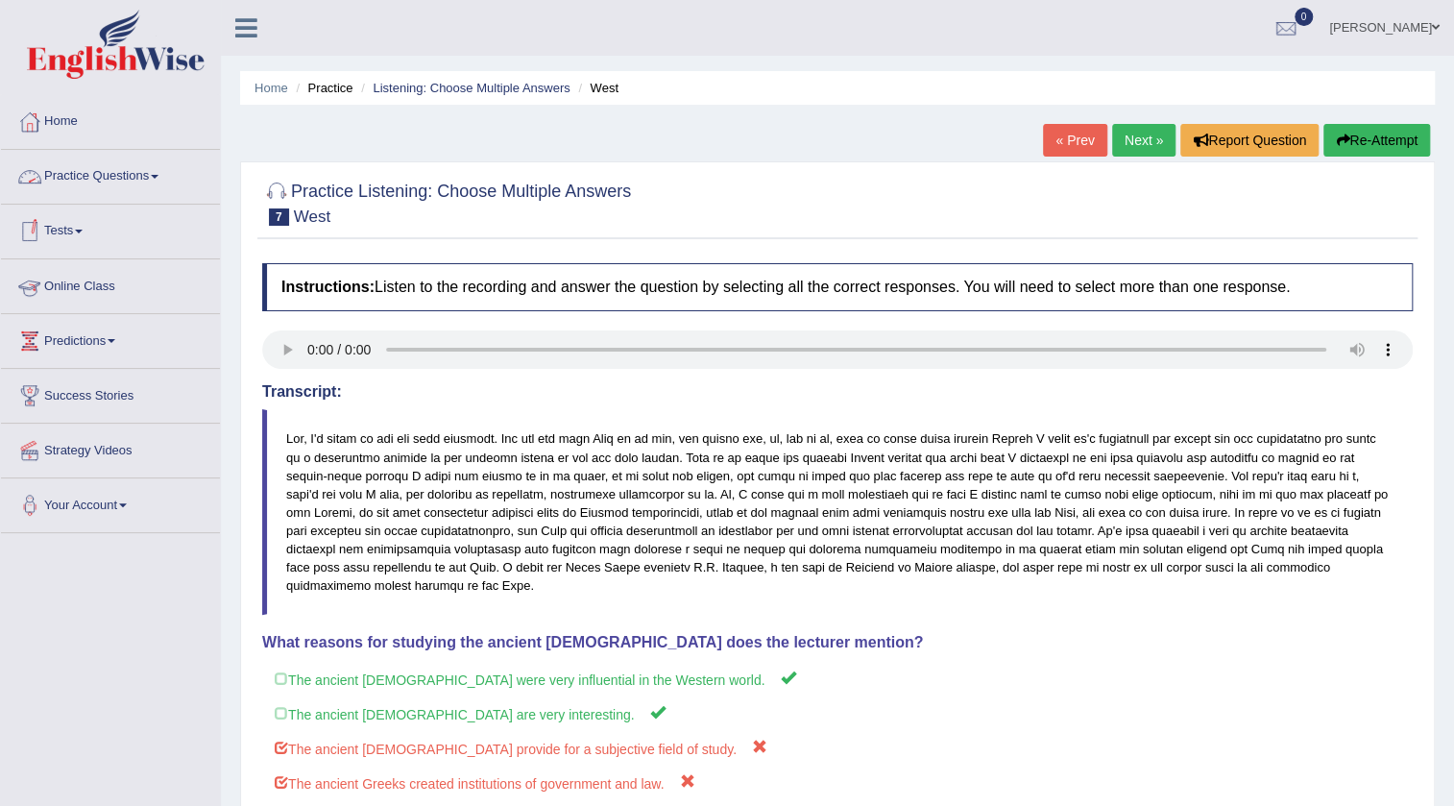
click at [1085, 134] on link "« Prev" at bounding box center [1074, 140] width 63 height 33
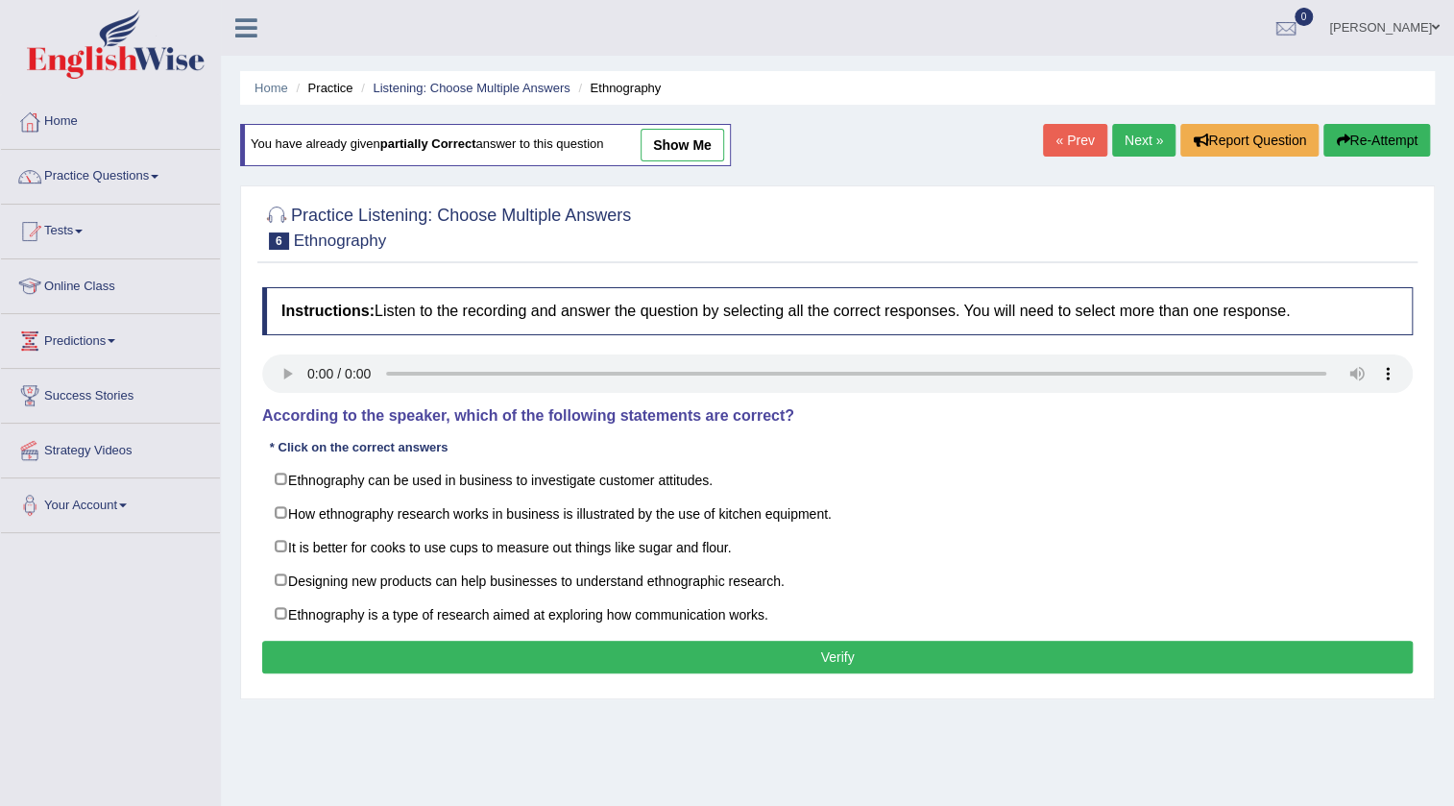
click at [1127, 139] on link "Next »" at bounding box center [1143, 140] width 63 height 33
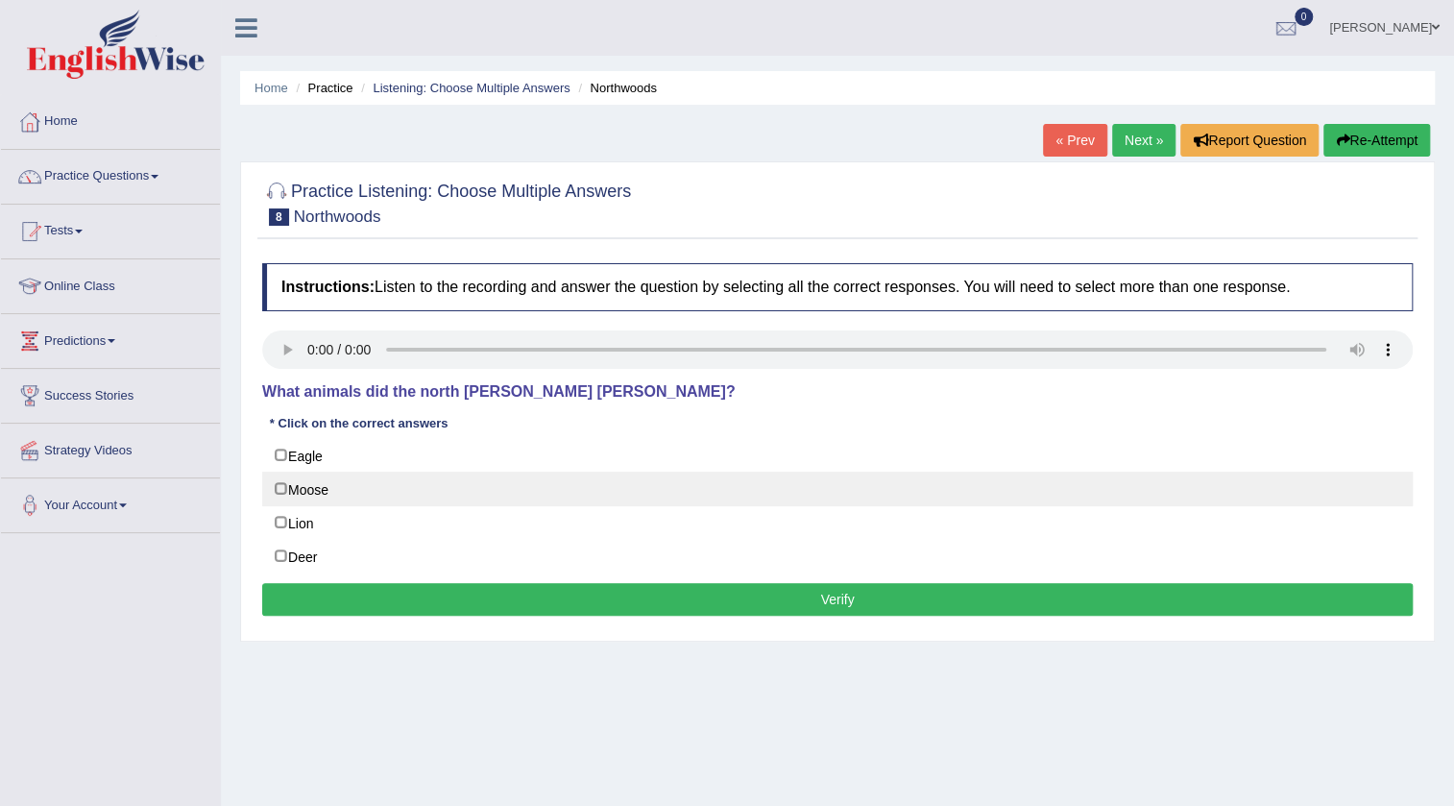
click at [342, 483] on label "Moose" at bounding box center [837, 489] width 1151 height 35
checkbox input "true"
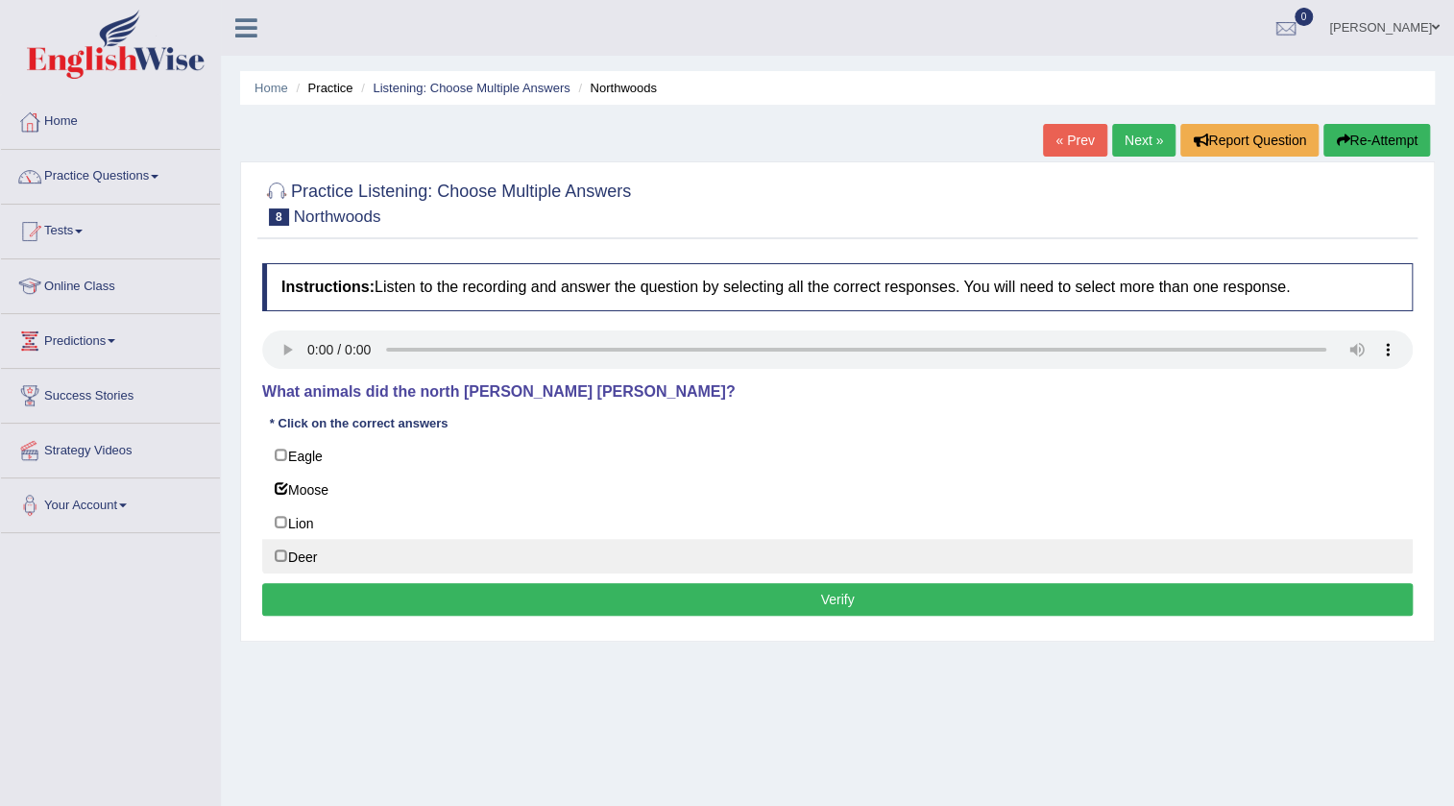
click at [316, 560] on label "Deer" at bounding box center [837, 556] width 1151 height 35
checkbox input "true"
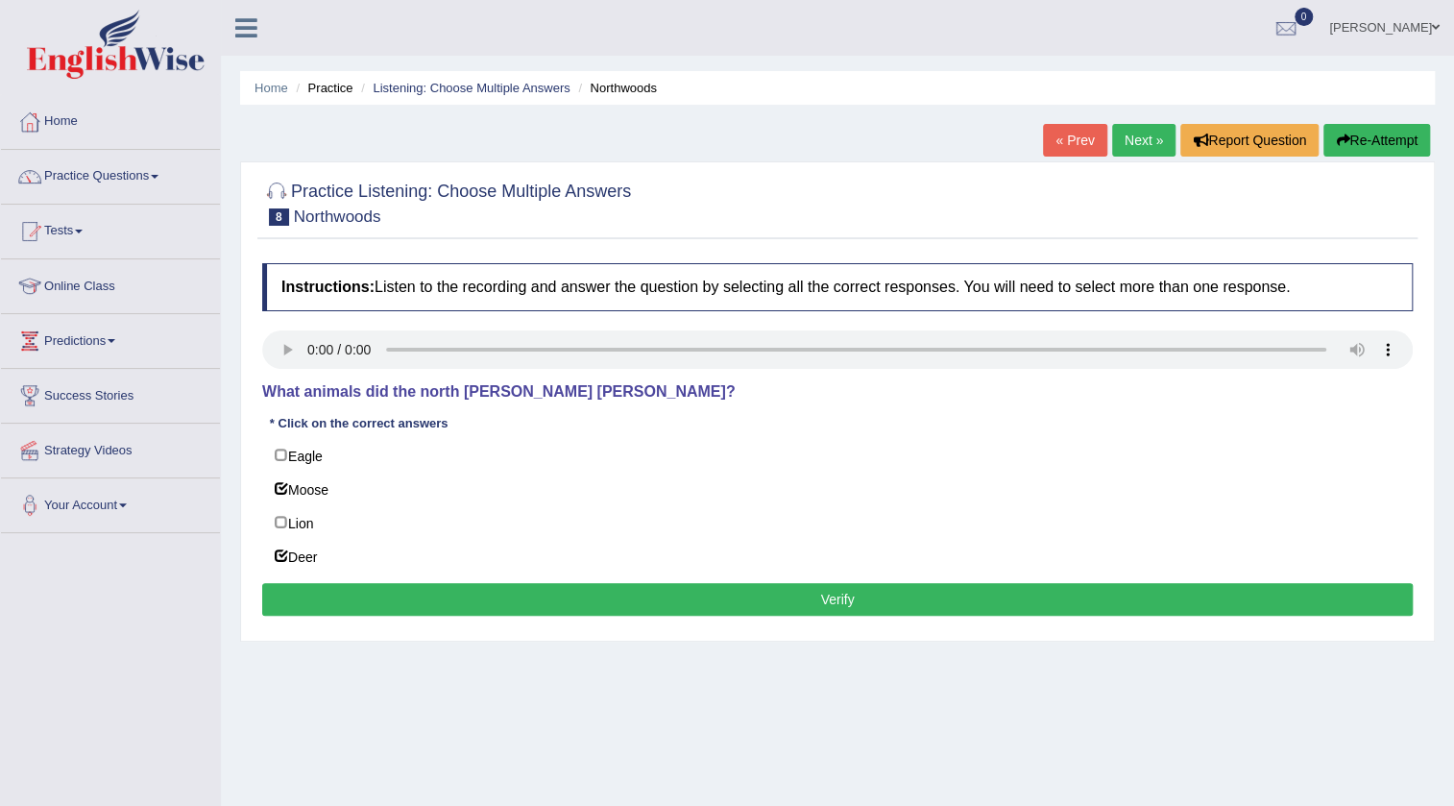
click at [408, 588] on button "Verify" at bounding box center [837, 599] width 1151 height 33
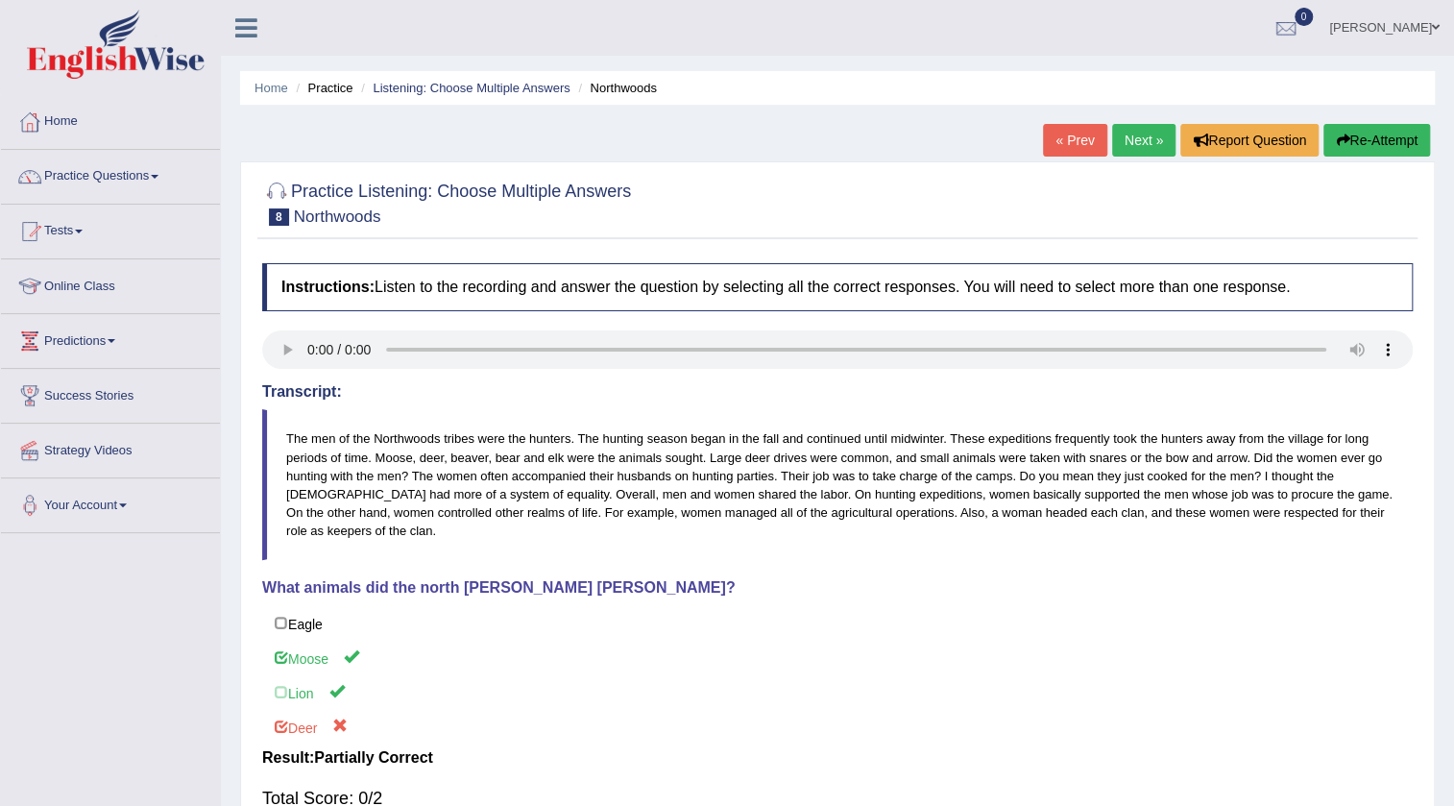
click at [1123, 141] on link "Next »" at bounding box center [1143, 140] width 63 height 33
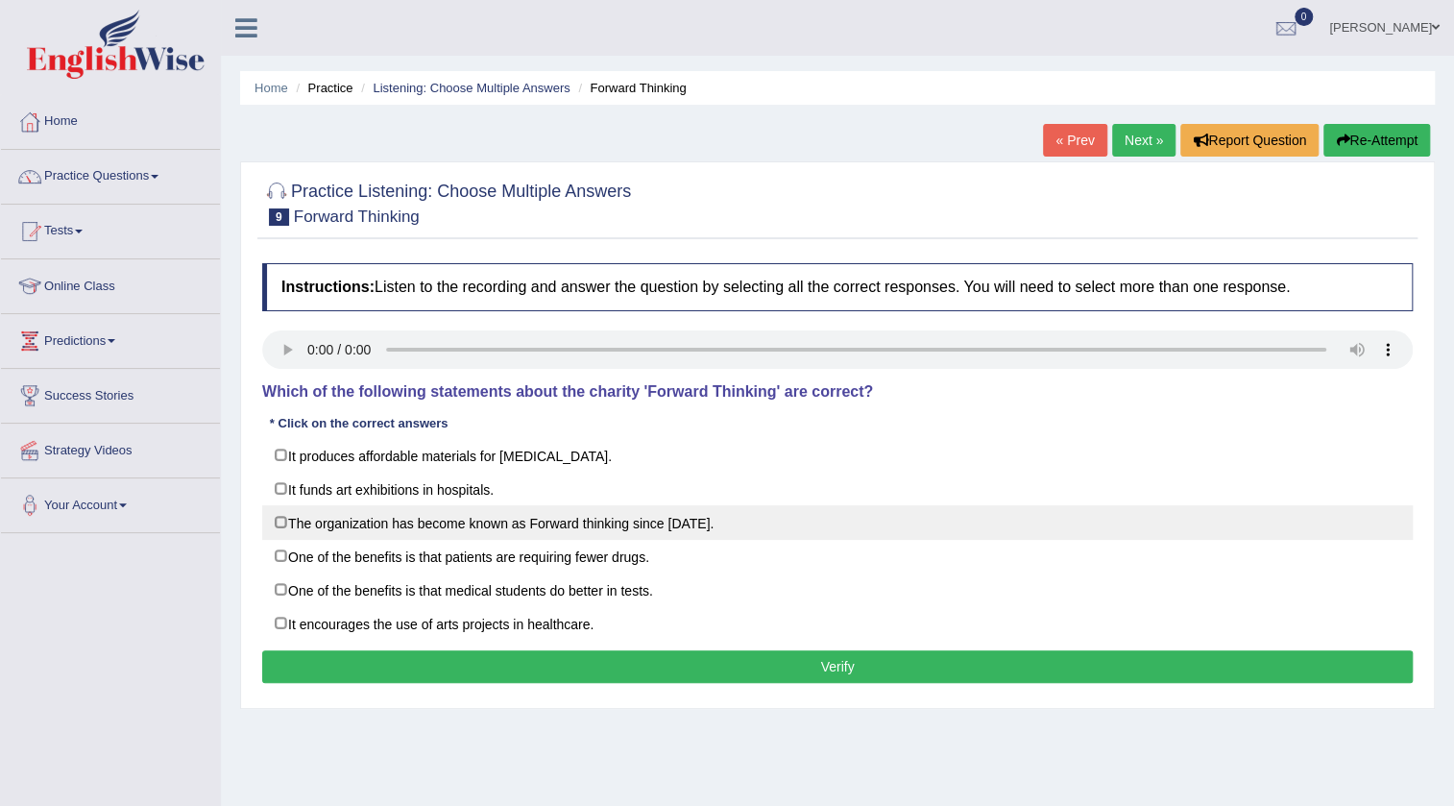
click at [551, 526] on label "The organization has become known as Forward thinking since 1986." at bounding box center [837, 522] width 1151 height 35
checkbox input "true"
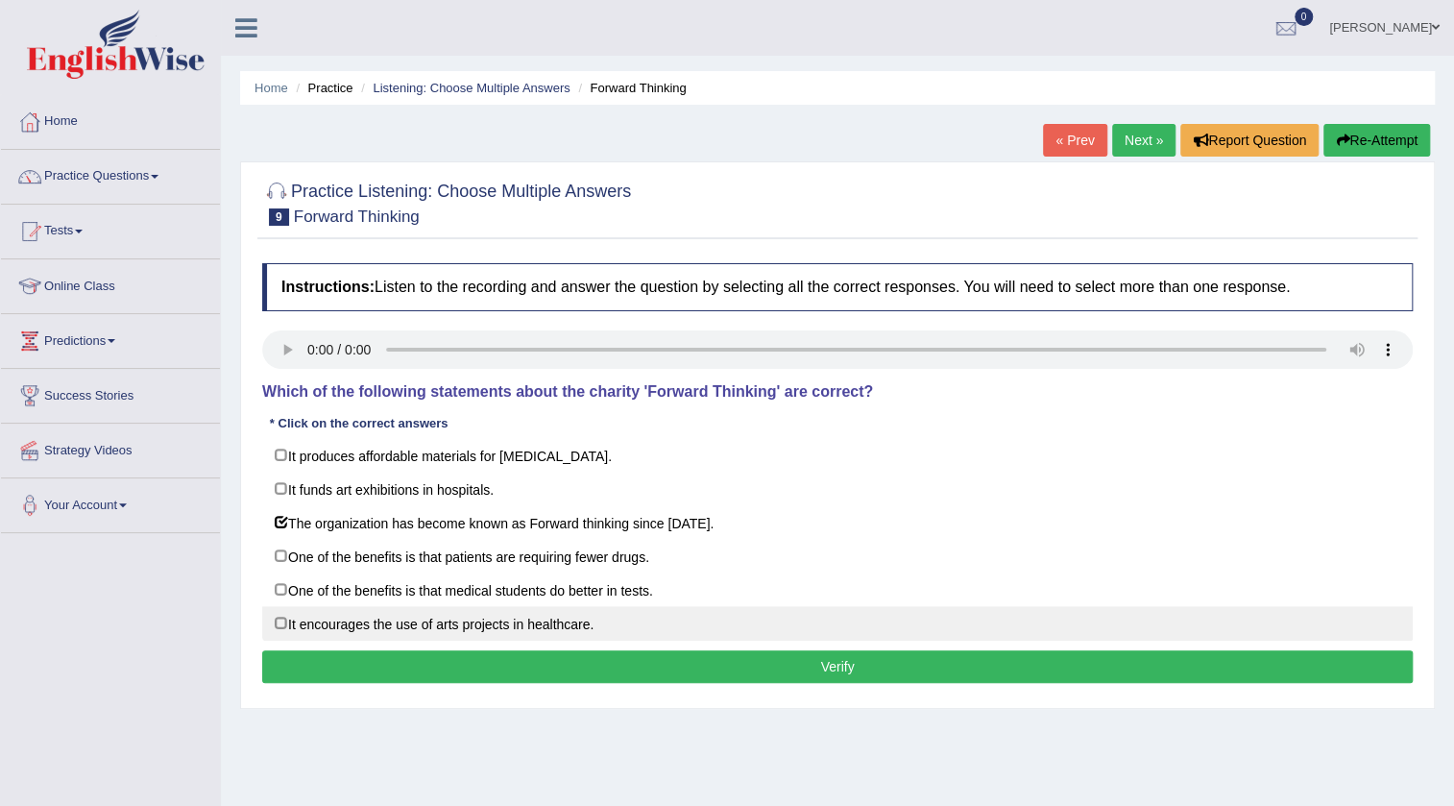
click at [531, 627] on label "It encourages the use of arts projects in healthcare." at bounding box center [837, 623] width 1151 height 35
checkbox input "true"
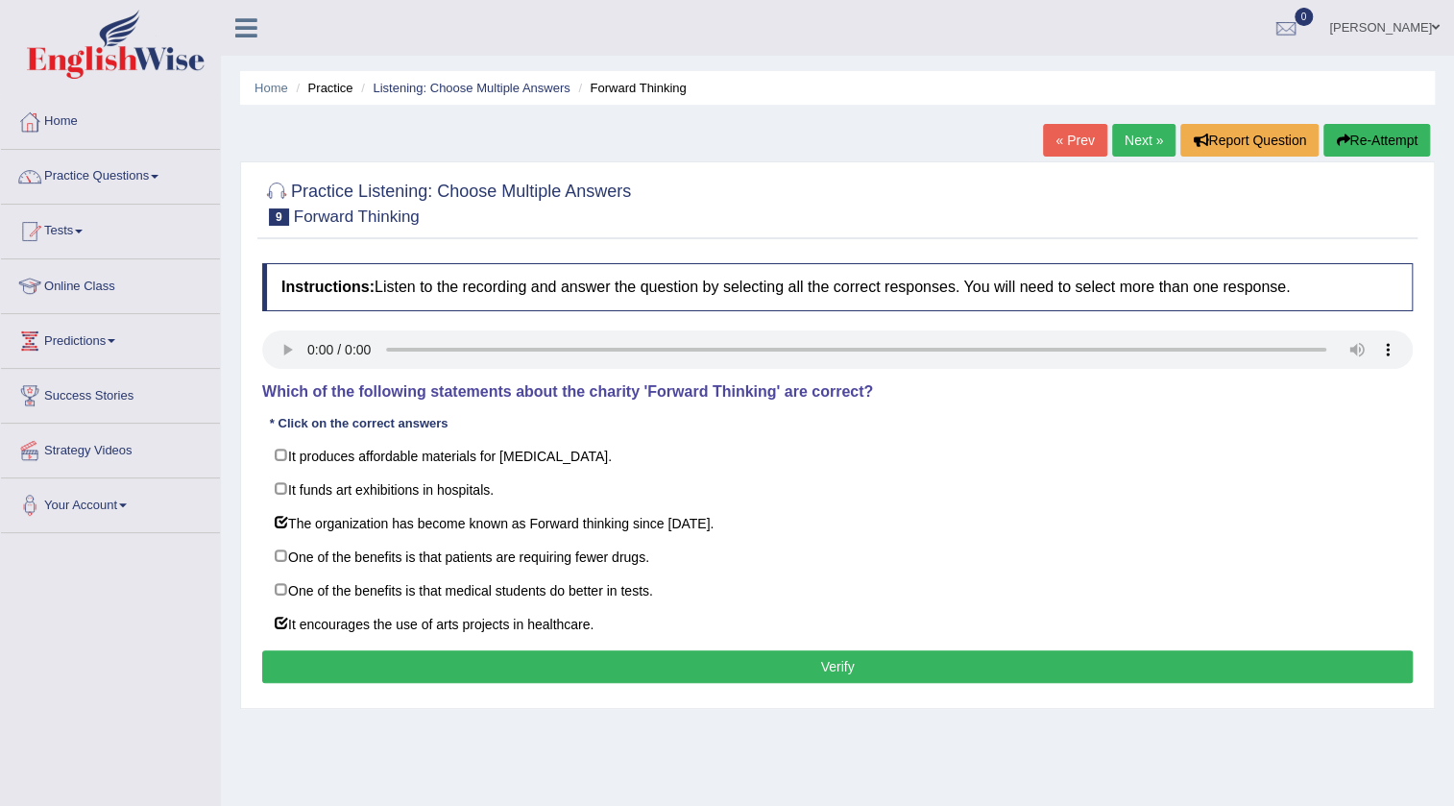
click at [389, 664] on button "Verify" at bounding box center [837, 666] width 1151 height 33
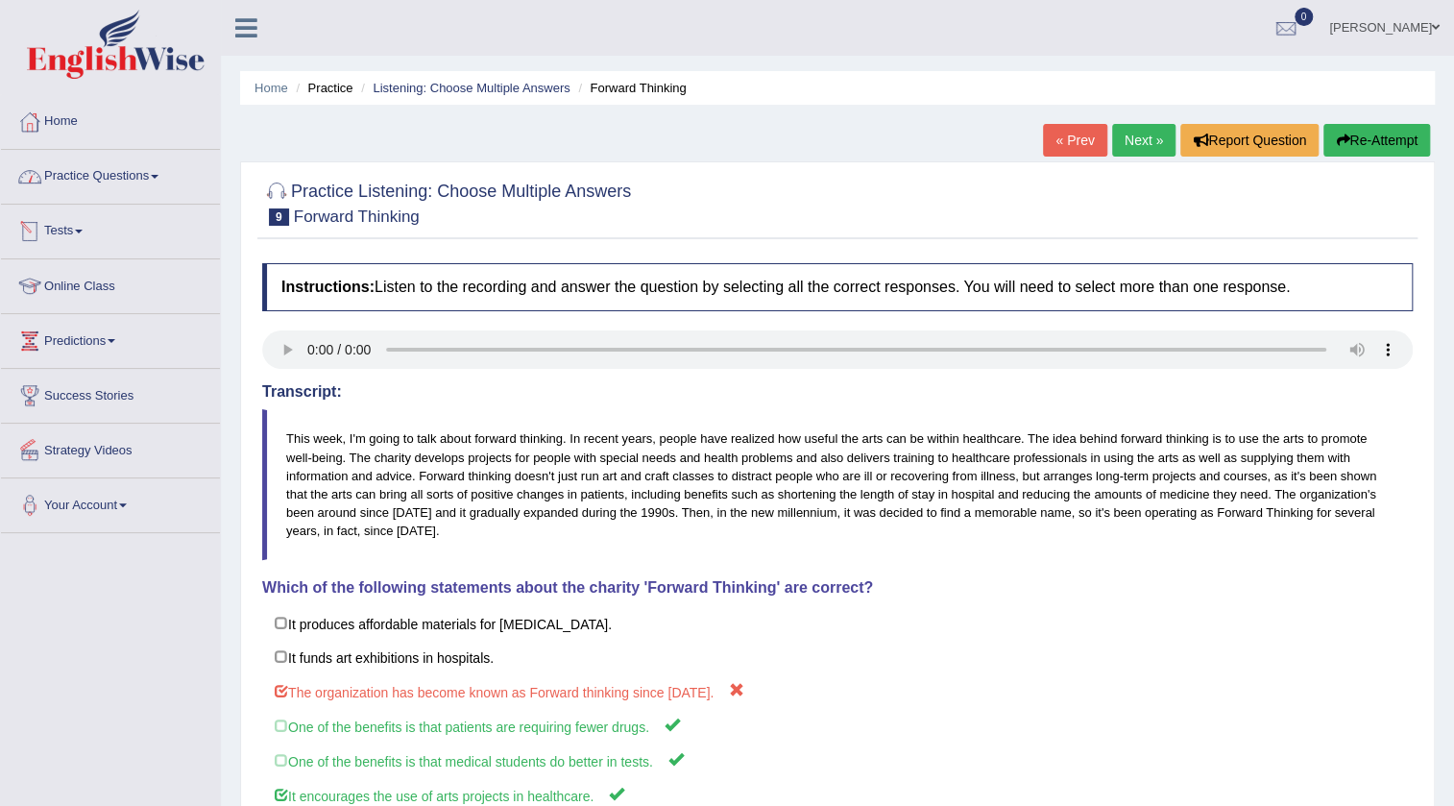
click at [141, 188] on link "Practice Questions" at bounding box center [110, 174] width 219 height 48
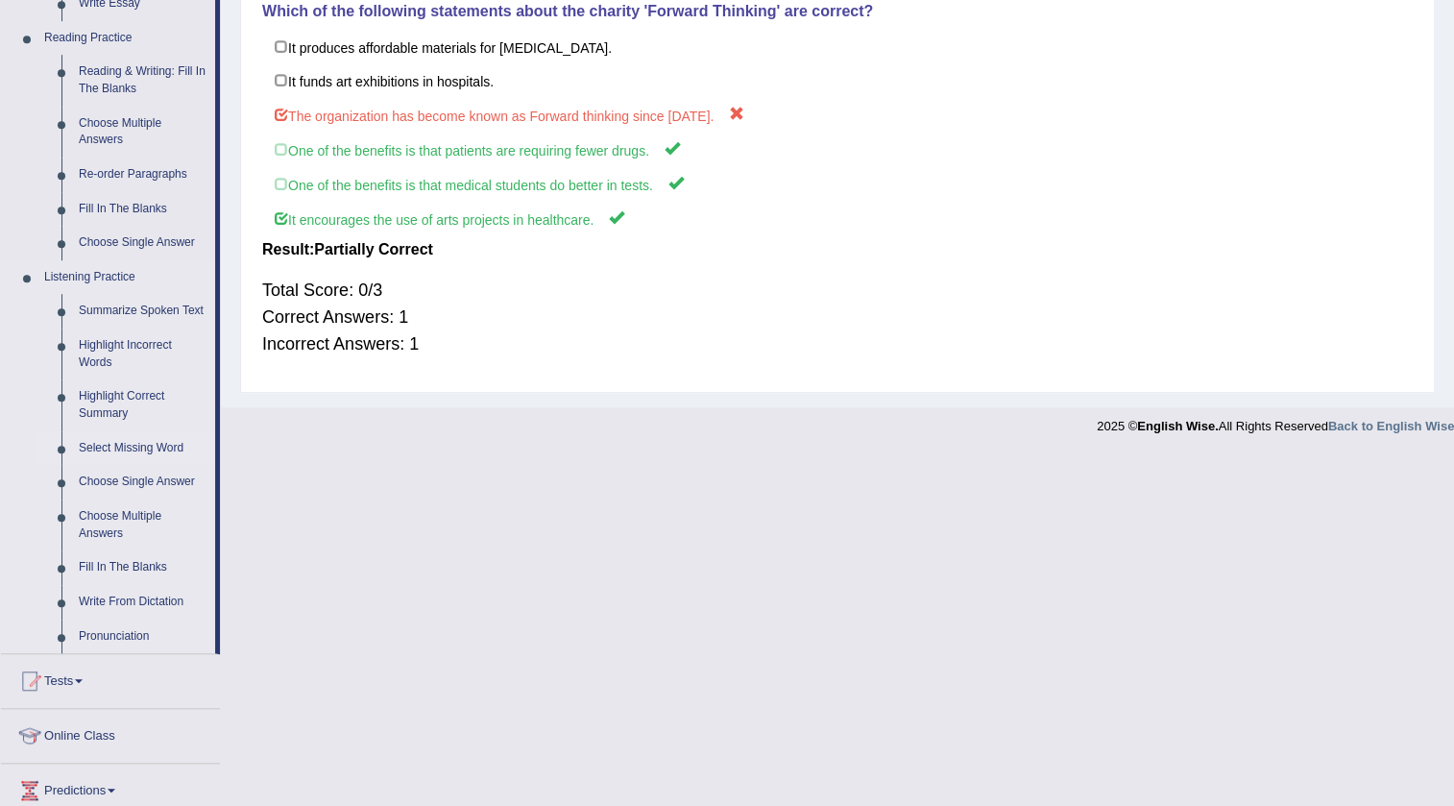
scroll to position [752, 0]
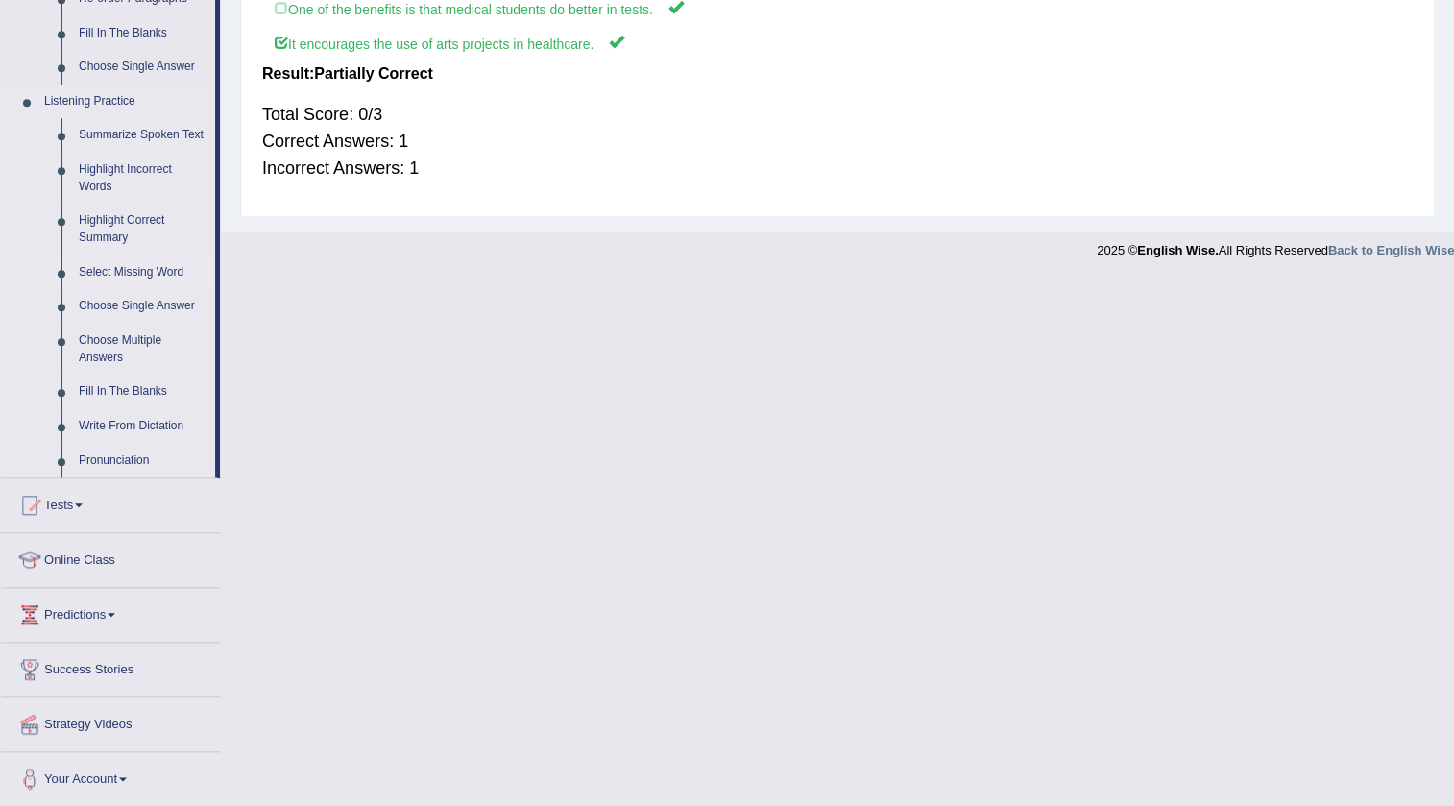
click at [128, 273] on link "Select Missing Word" at bounding box center [142, 273] width 145 height 35
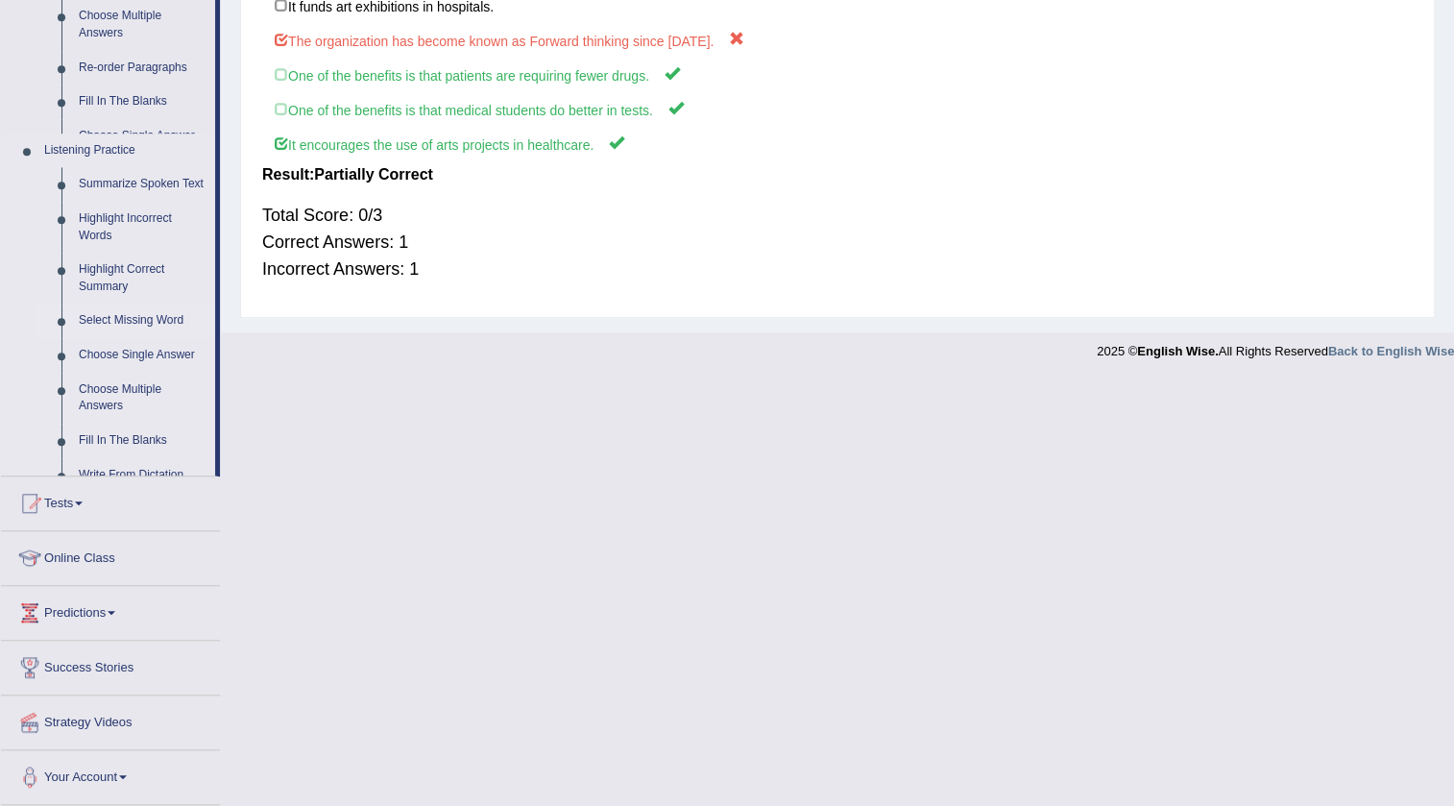
scroll to position [231, 0]
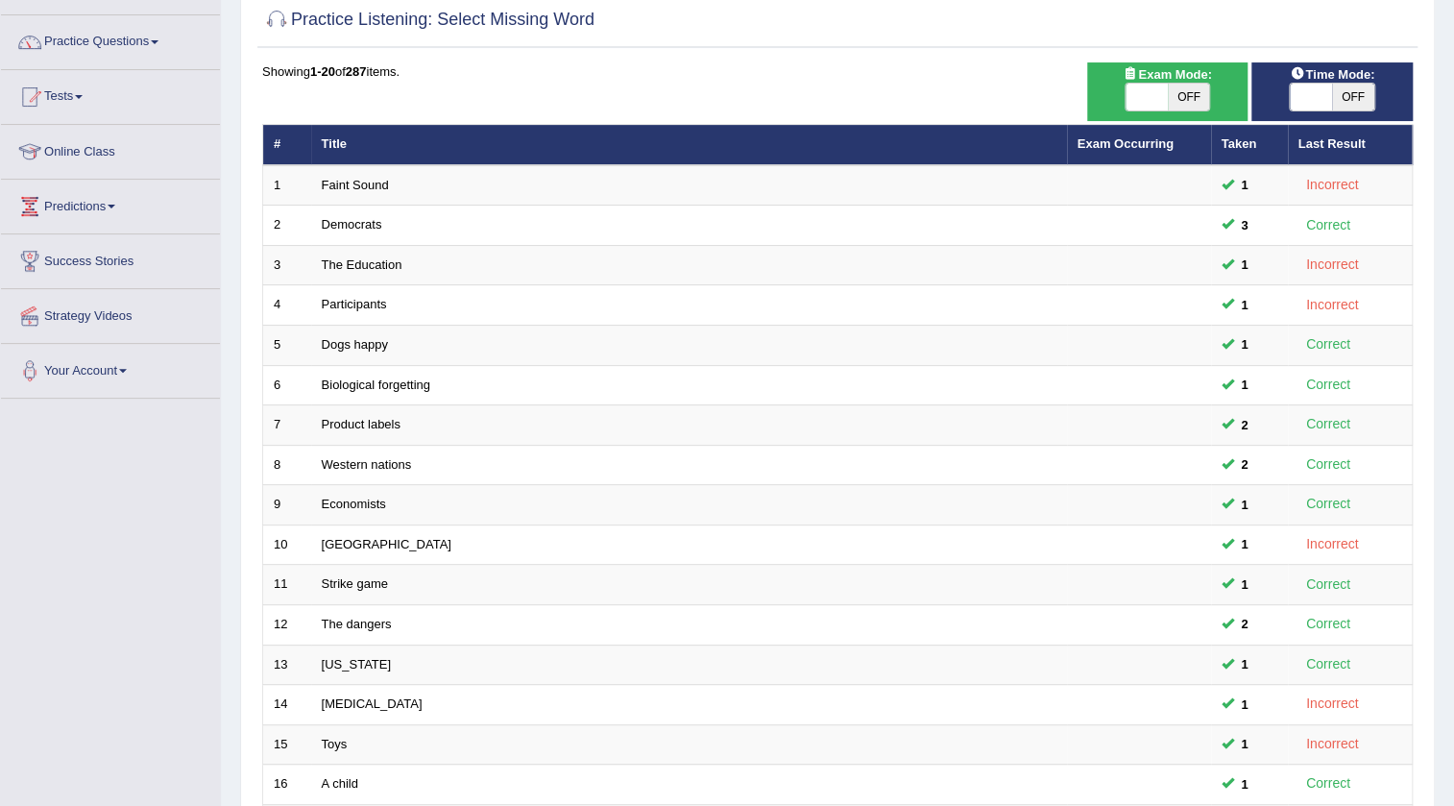
scroll to position [114, 0]
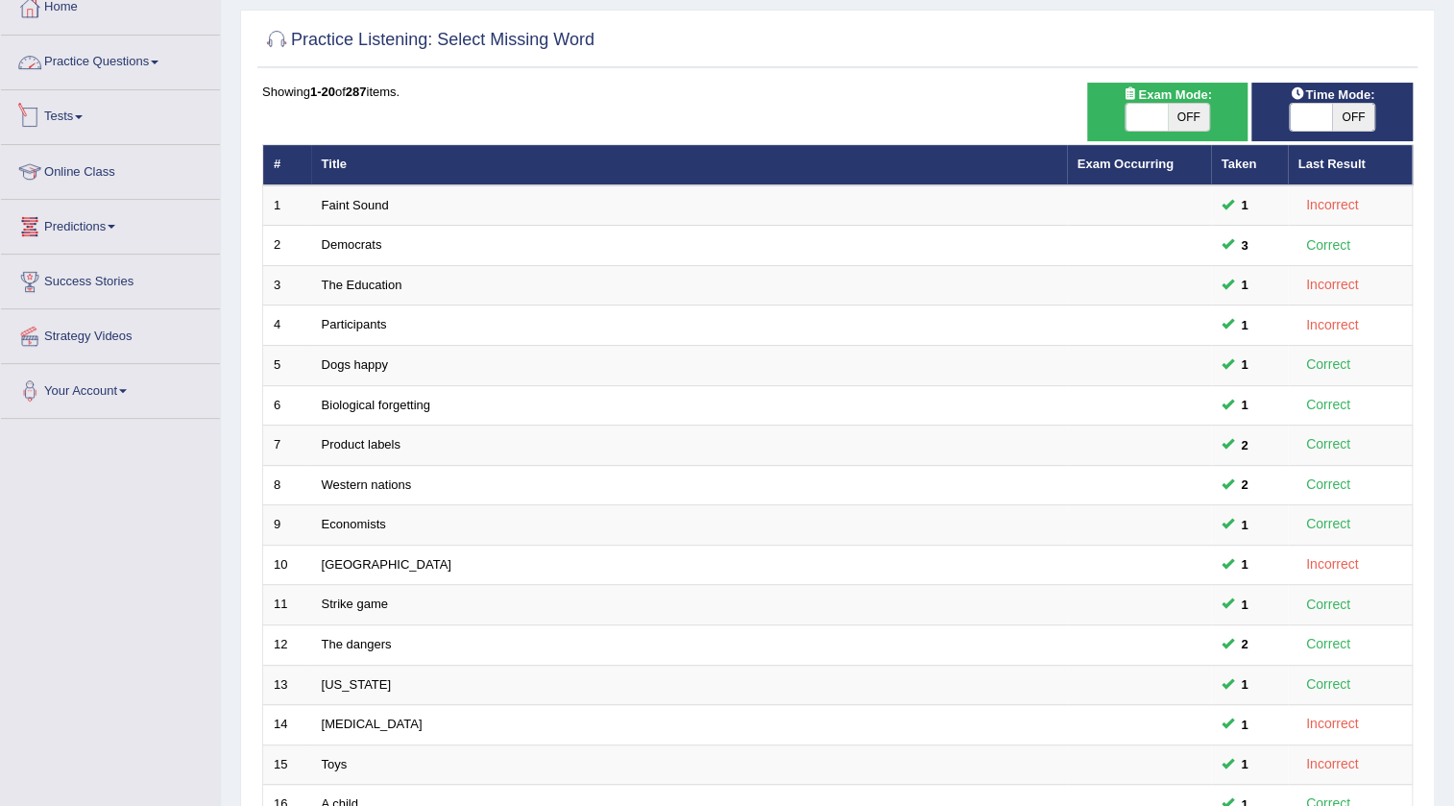
click at [117, 57] on link "Practice Questions" at bounding box center [110, 60] width 219 height 48
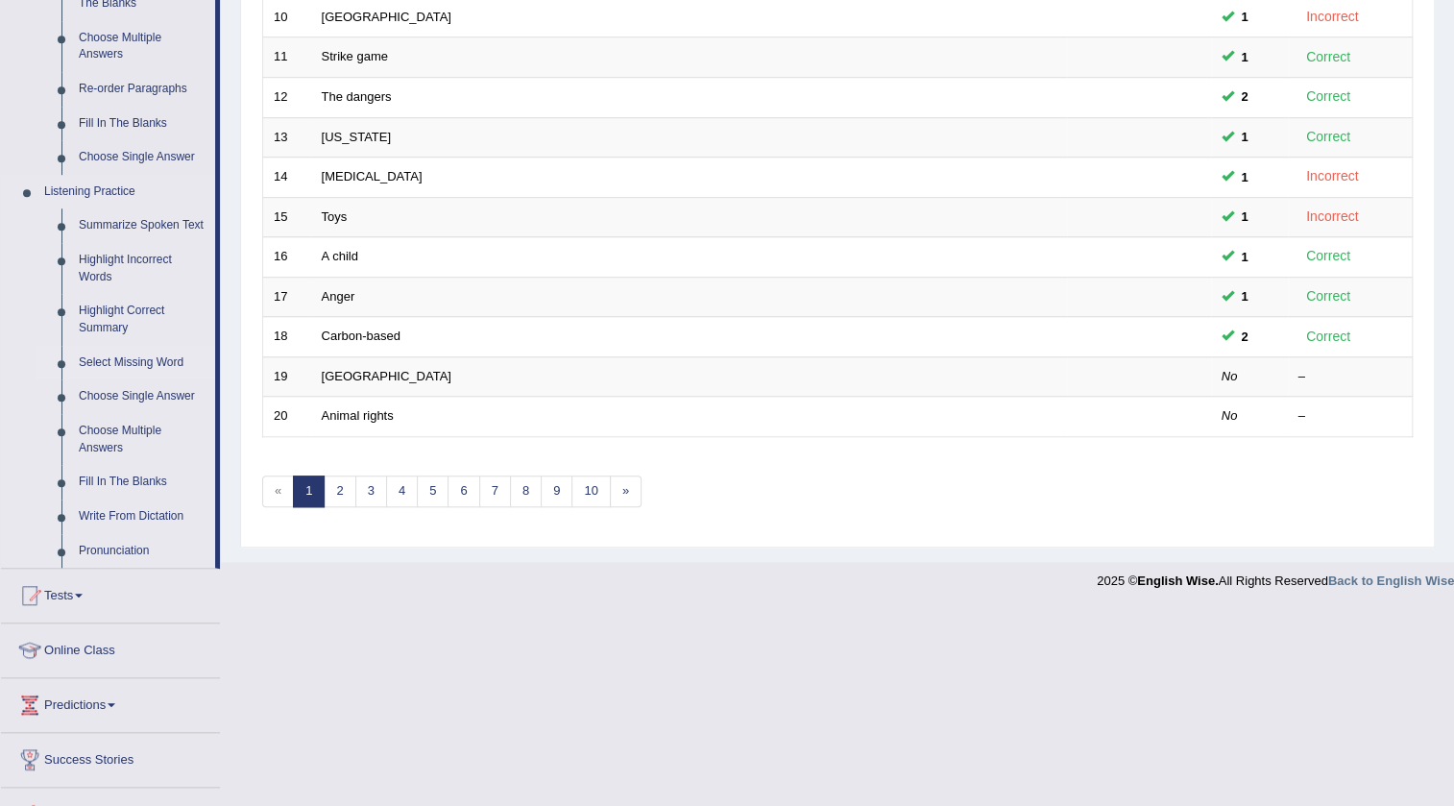
scroll to position [752, 0]
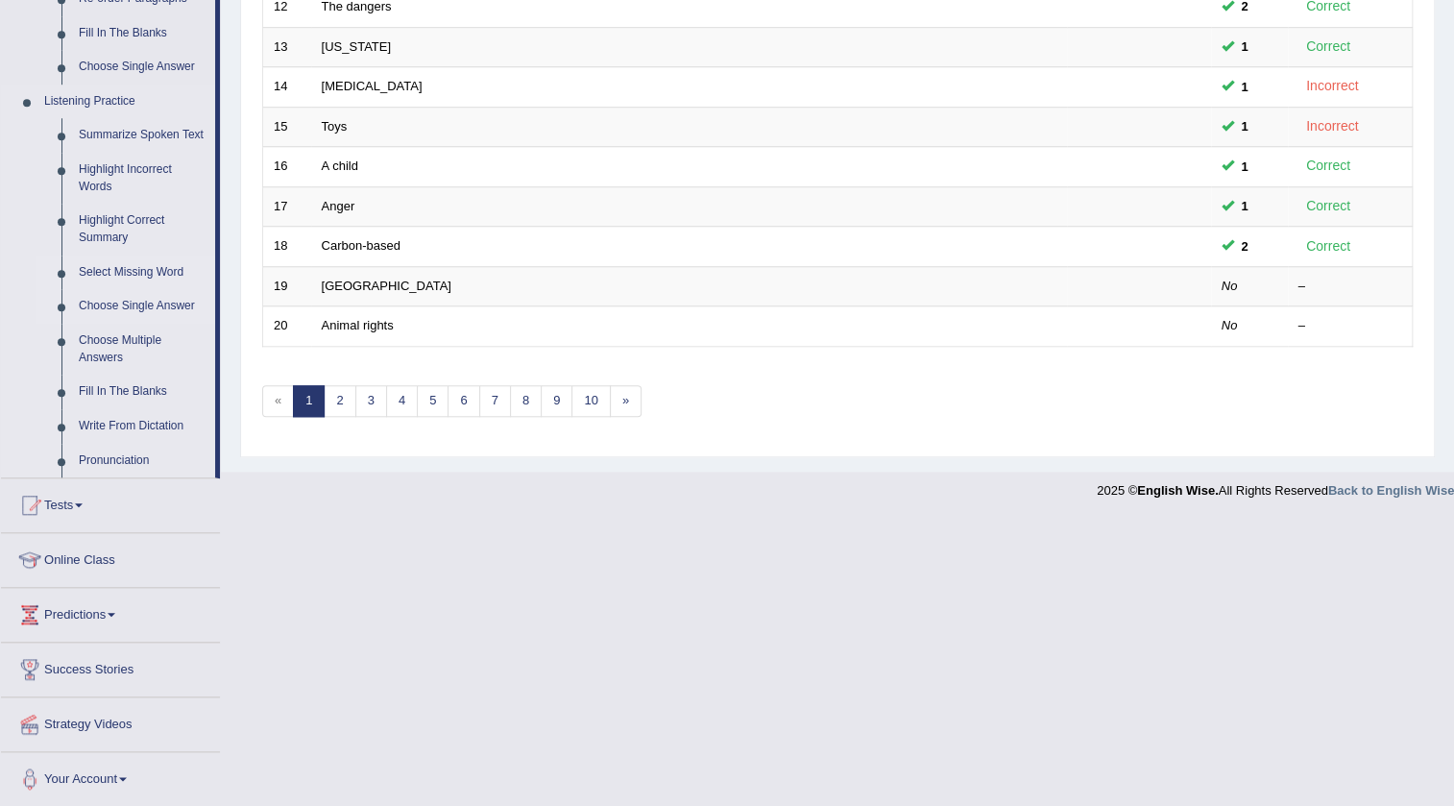
click at [119, 306] on link "Choose Single Answer" at bounding box center [142, 306] width 145 height 35
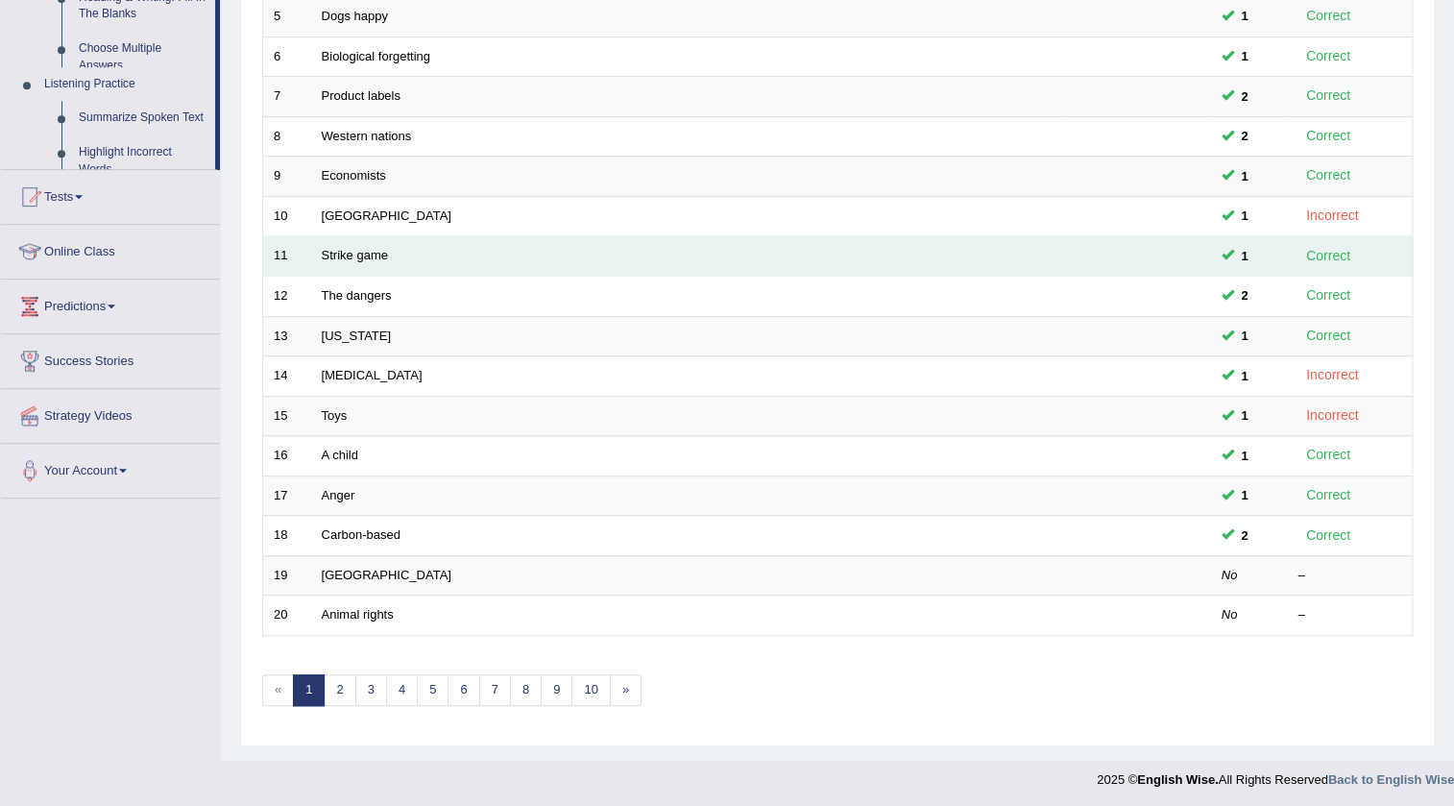
scroll to position [232, 0]
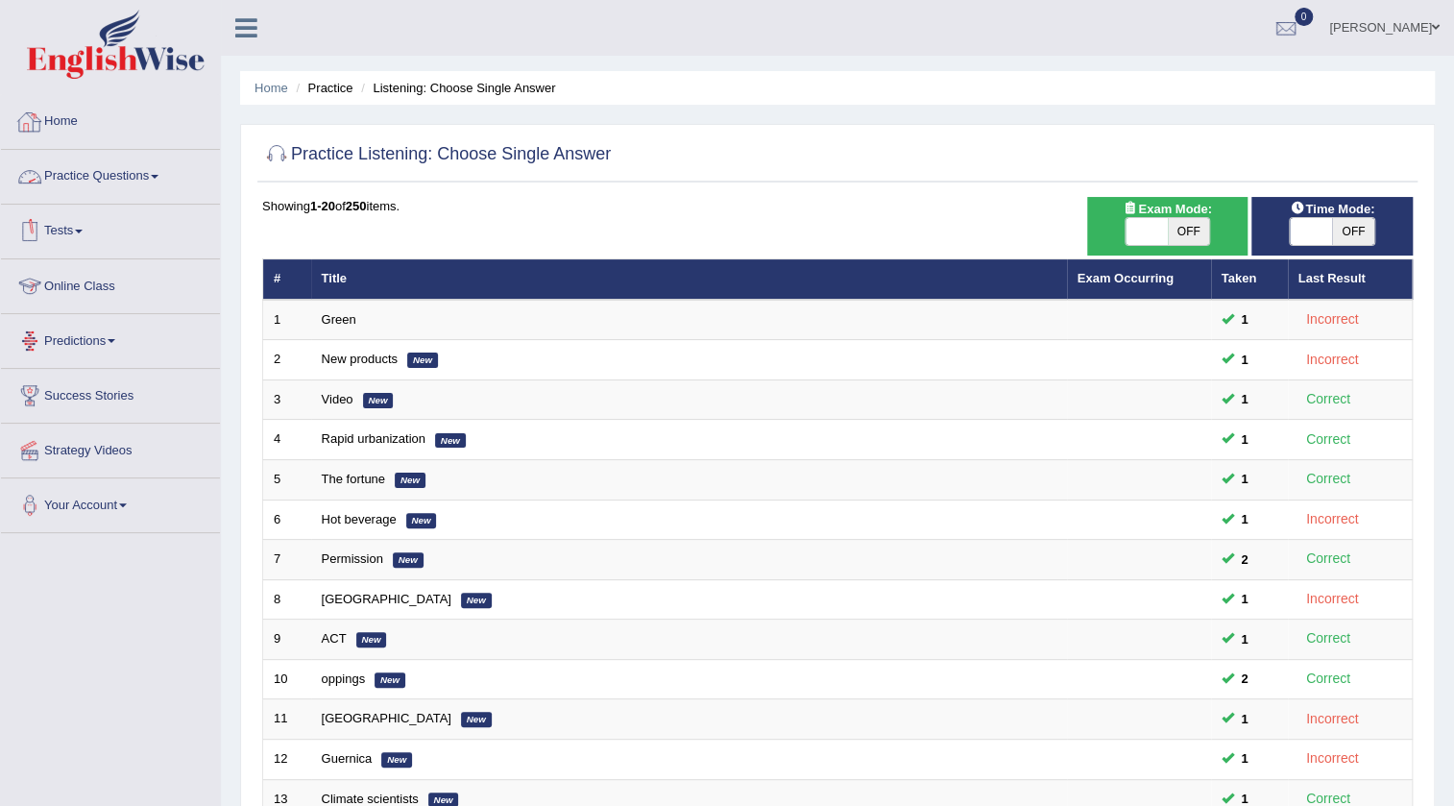
click at [95, 280] on link "Online Class" at bounding box center [110, 283] width 219 height 48
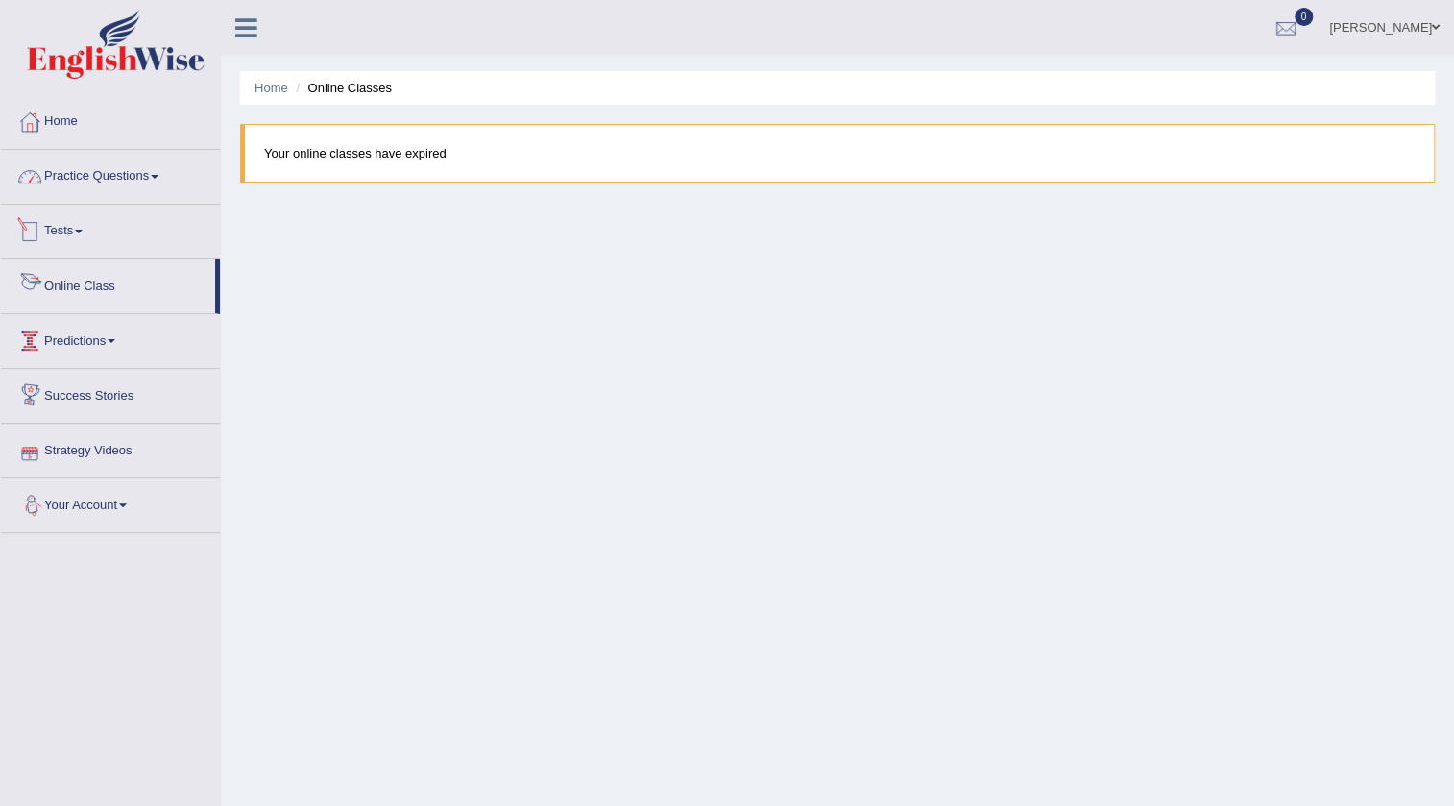
click at [122, 183] on link "Practice Questions" at bounding box center [110, 174] width 219 height 48
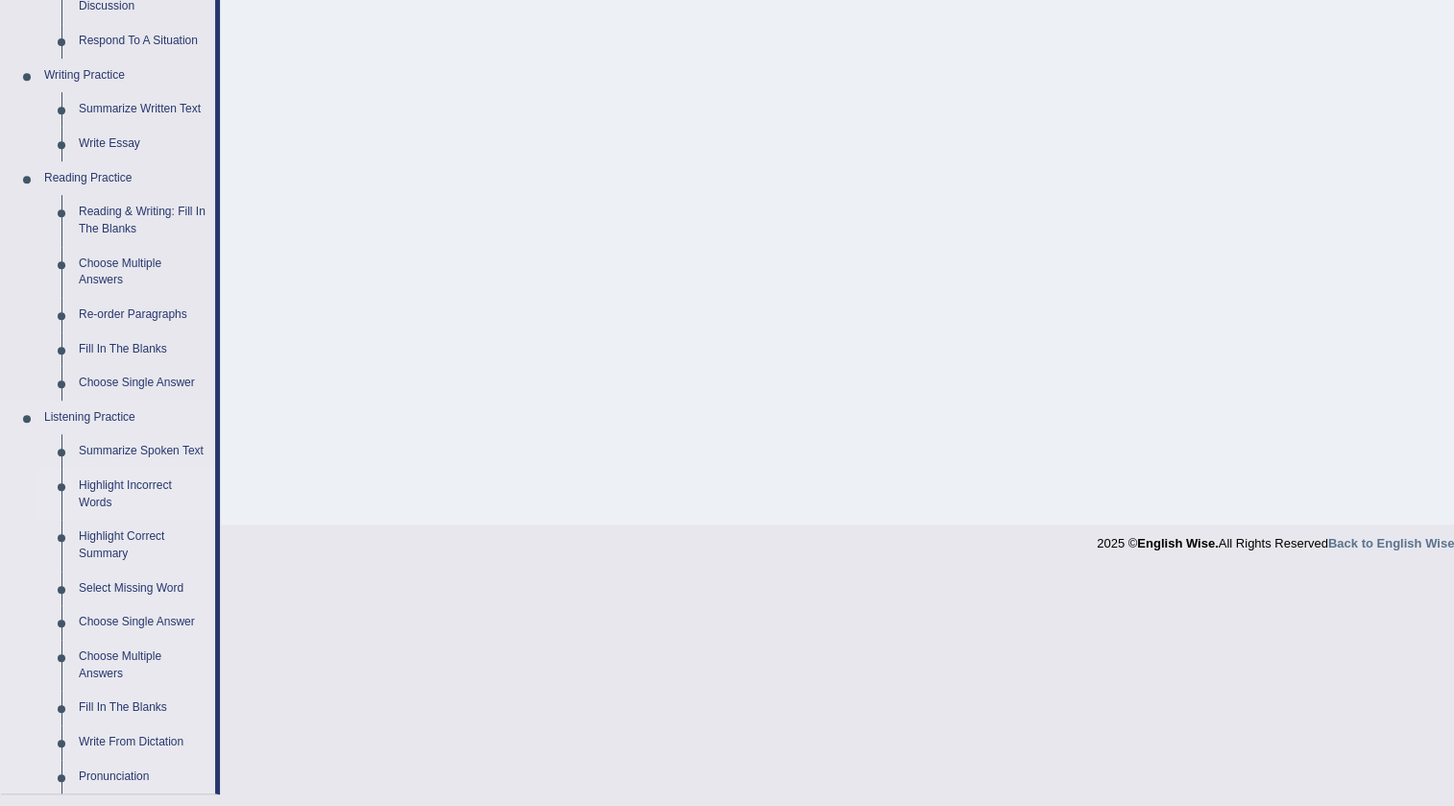
scroll to position [752, 0]
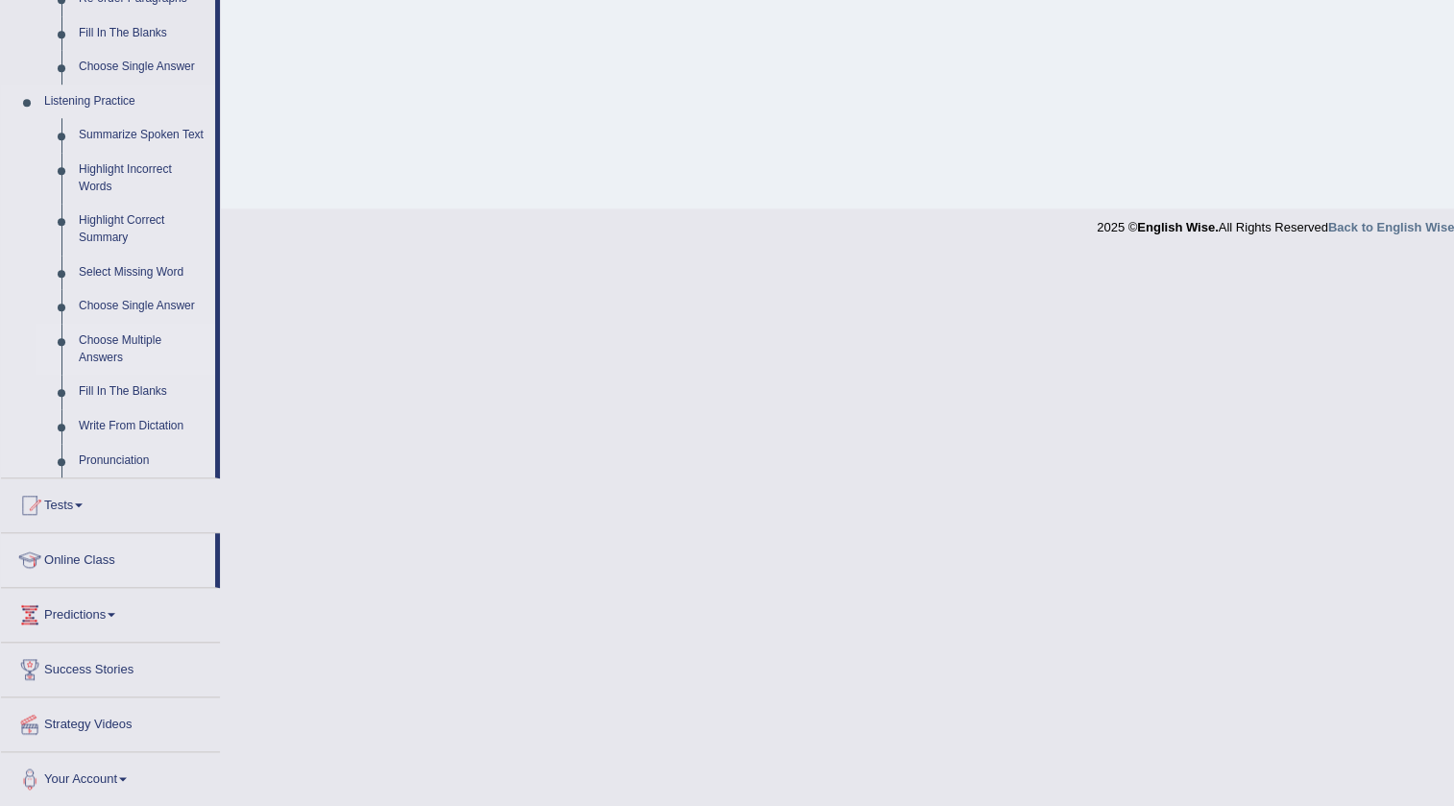
click at [114, 345] on link "Choose Multiple Answers" at bounding box center [142, 349] width 145 height 51
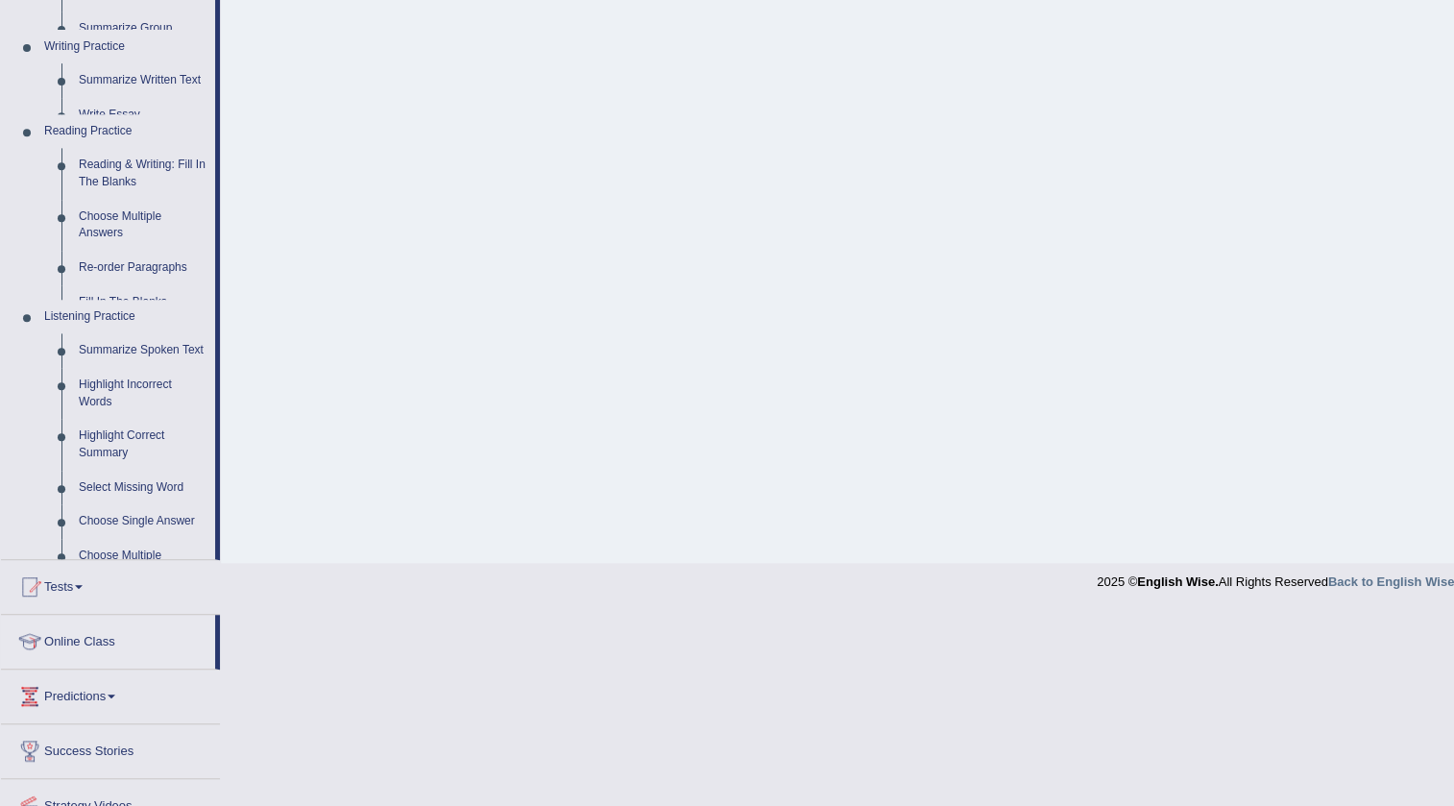
scroll to position [202, 0]
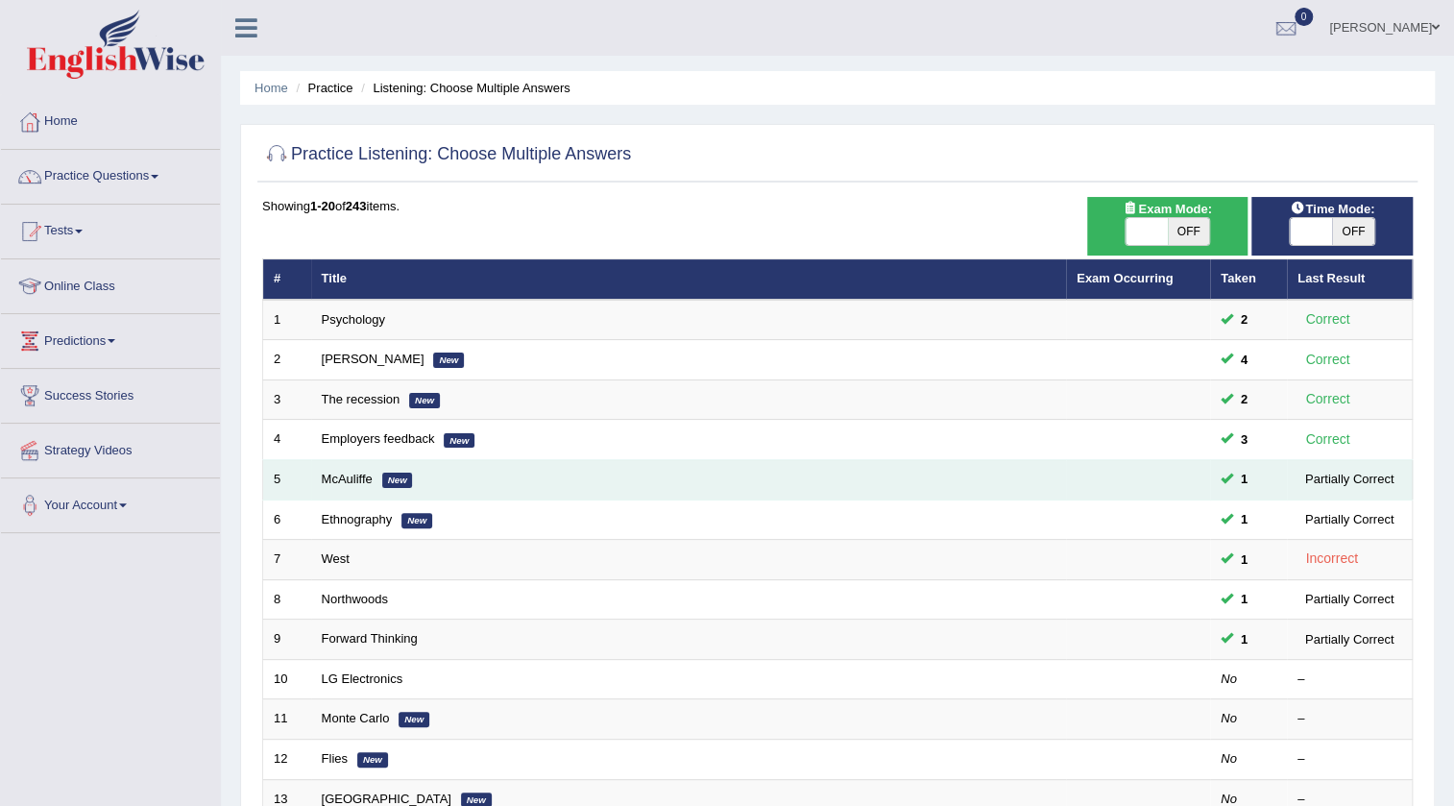
click at [1364, 483] on div "Partially Correct" at bounding box center [1350, 479] width 104 height 20
click at [1317, 485] on div "Partially Correct" at bounding box center [1350, 479] width 104 height 20
click at [344, 481] on link "McAuliffe" at bounding box center [347, 479] width 51 height 14
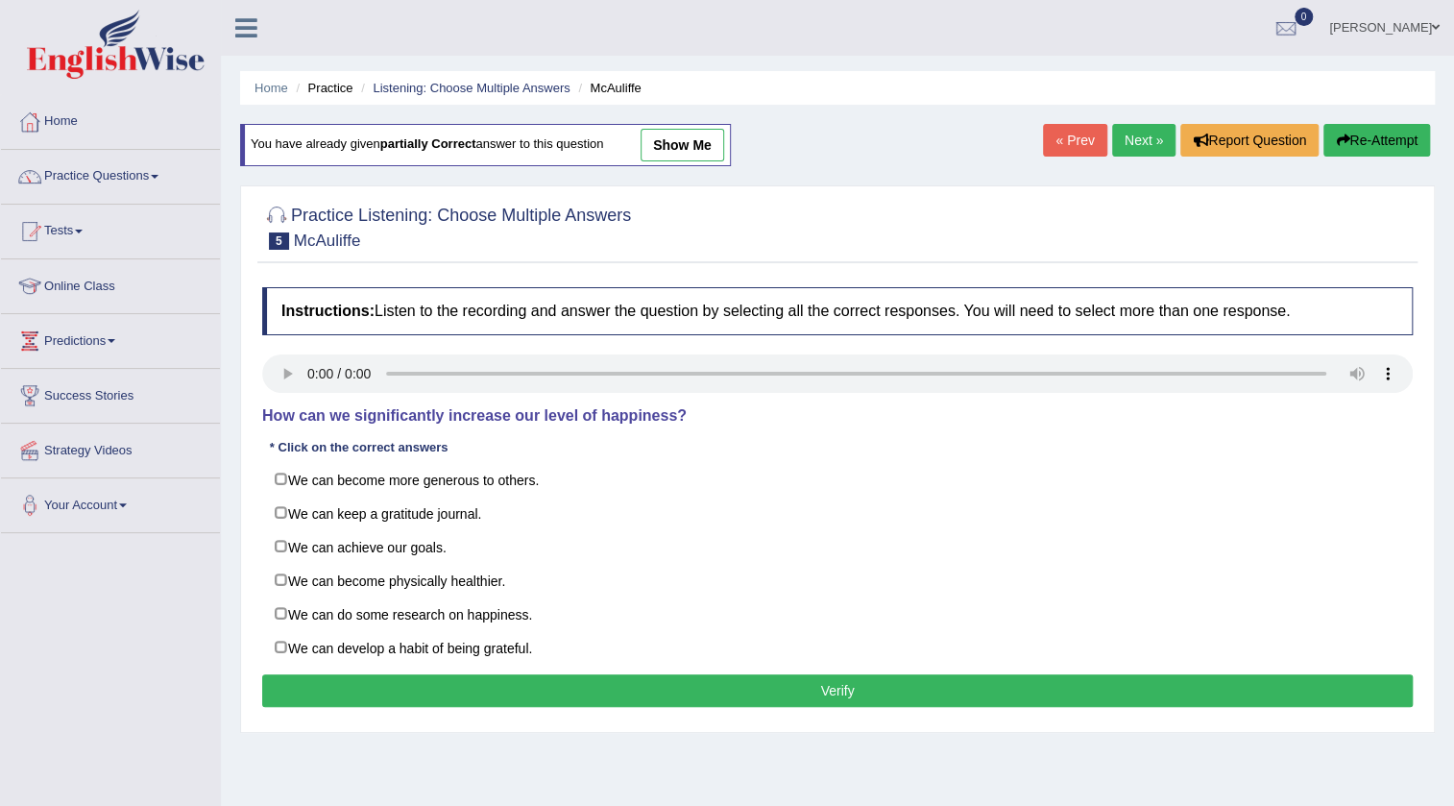
click at [678, 135] on link "show me" at bounding box center [683, 145] width 84 height 33
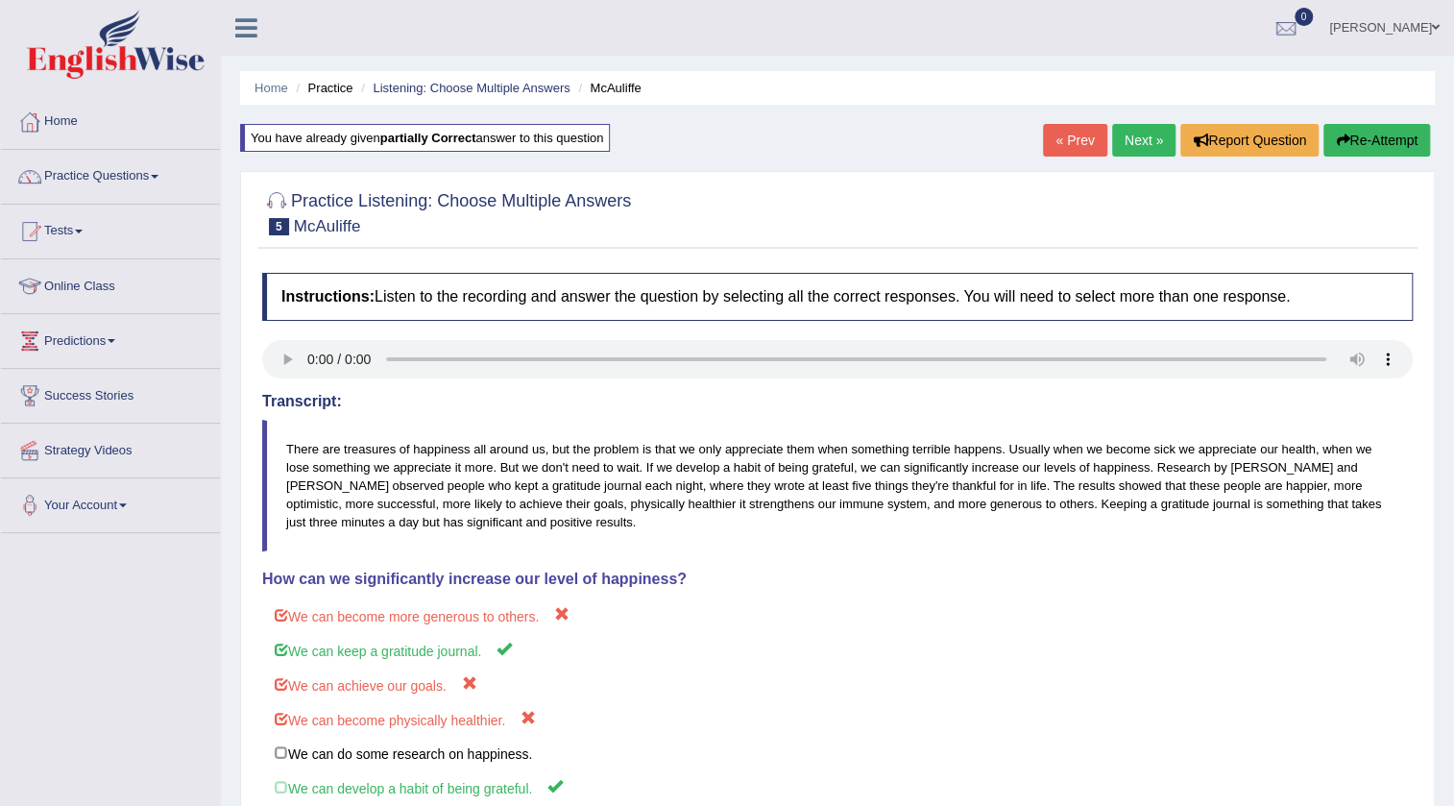
click at [1134, 136] on link "Next »" at bounding box center [1143, 140] width 63 height 33
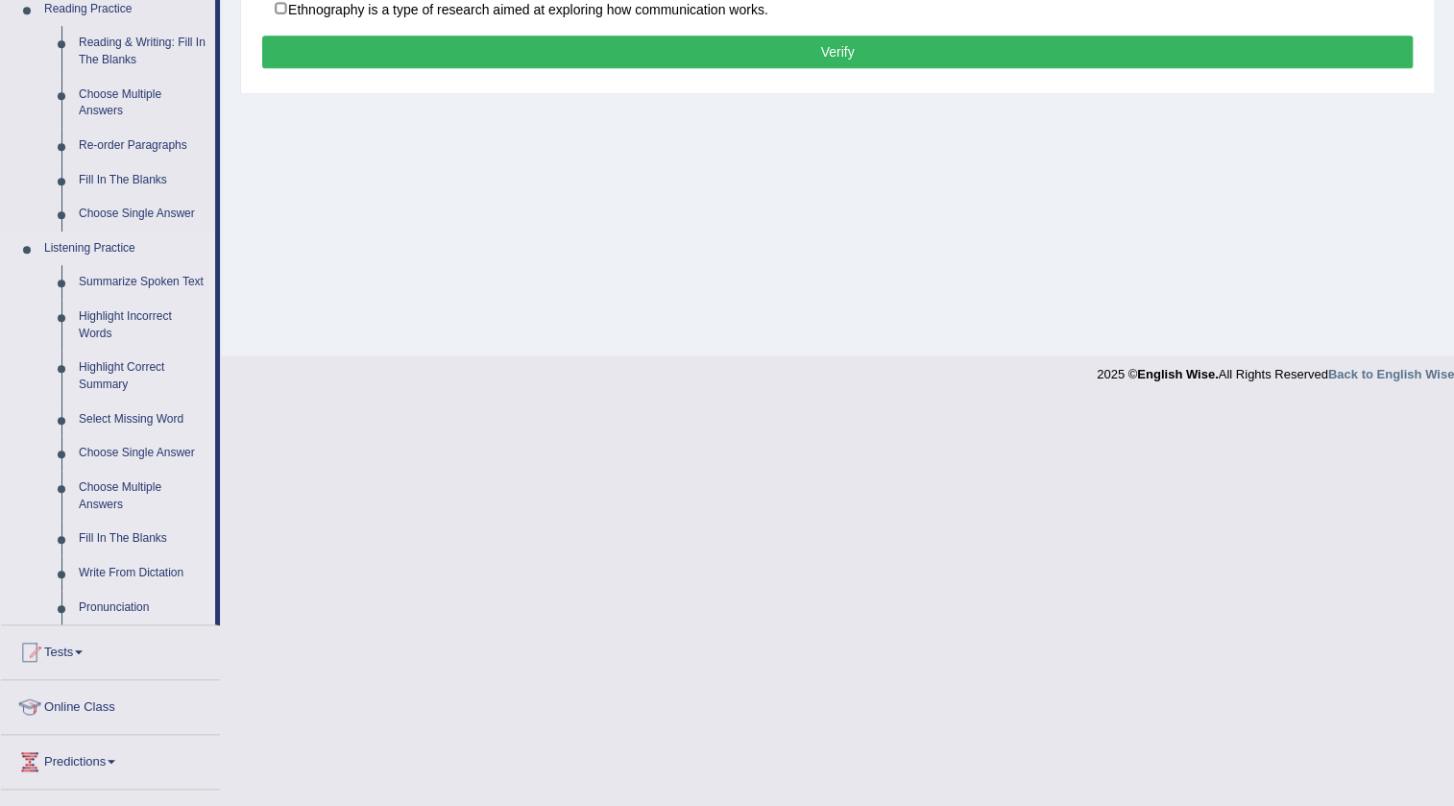
scroll to position [752, 0]
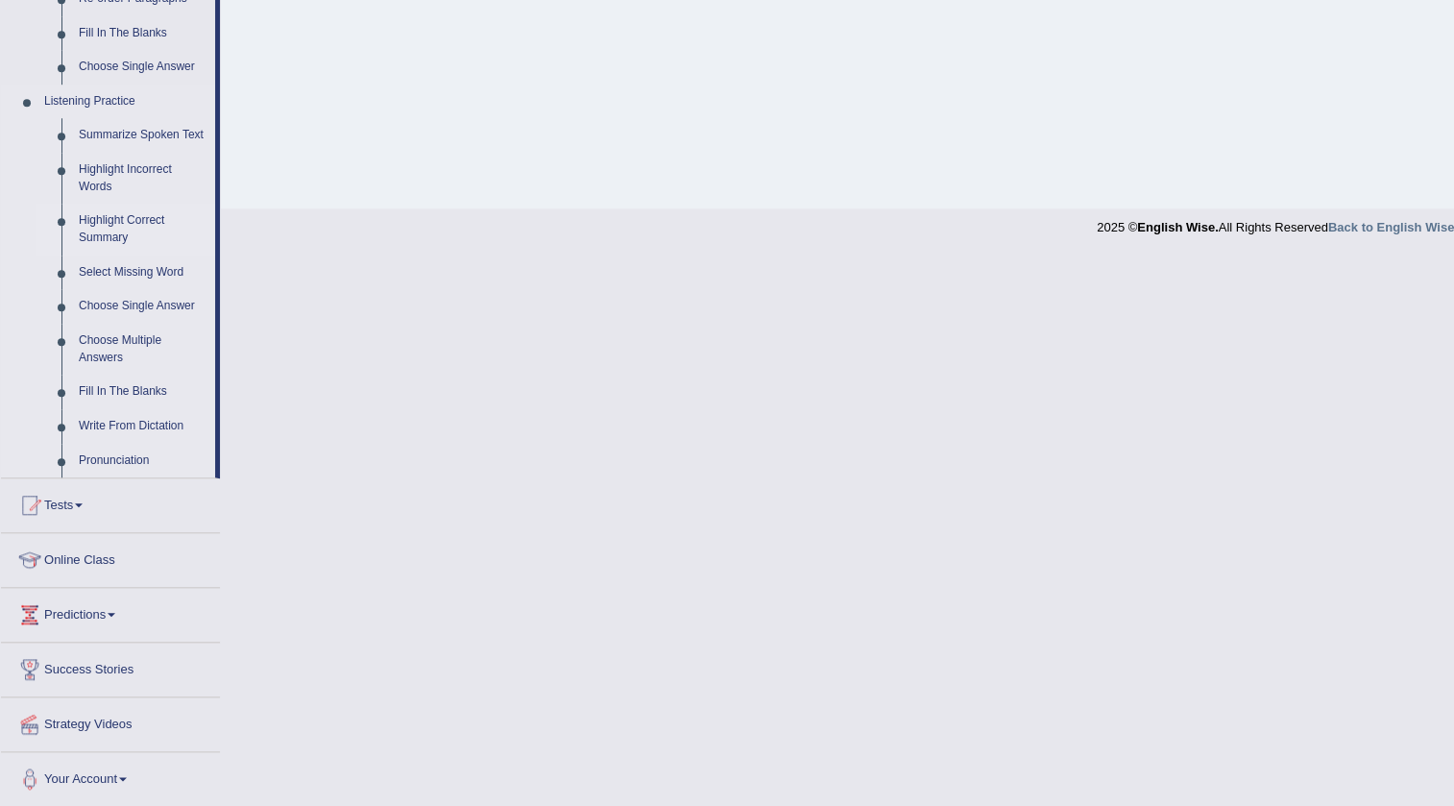
click at [100, 214] on link "Highlight Correct Summary" at bounding box center [142, 229] width 145 height 51
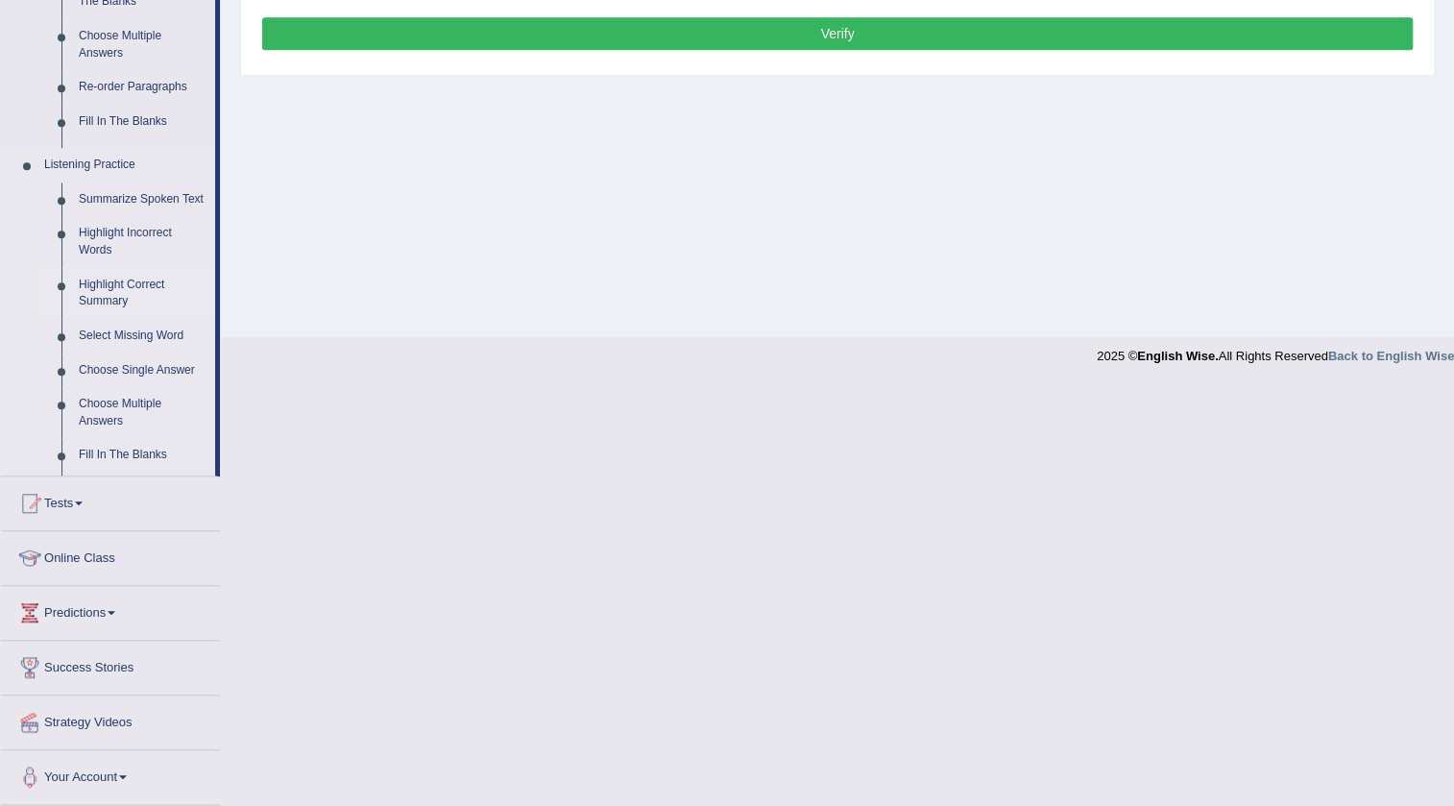
scroll to position [202, 0]
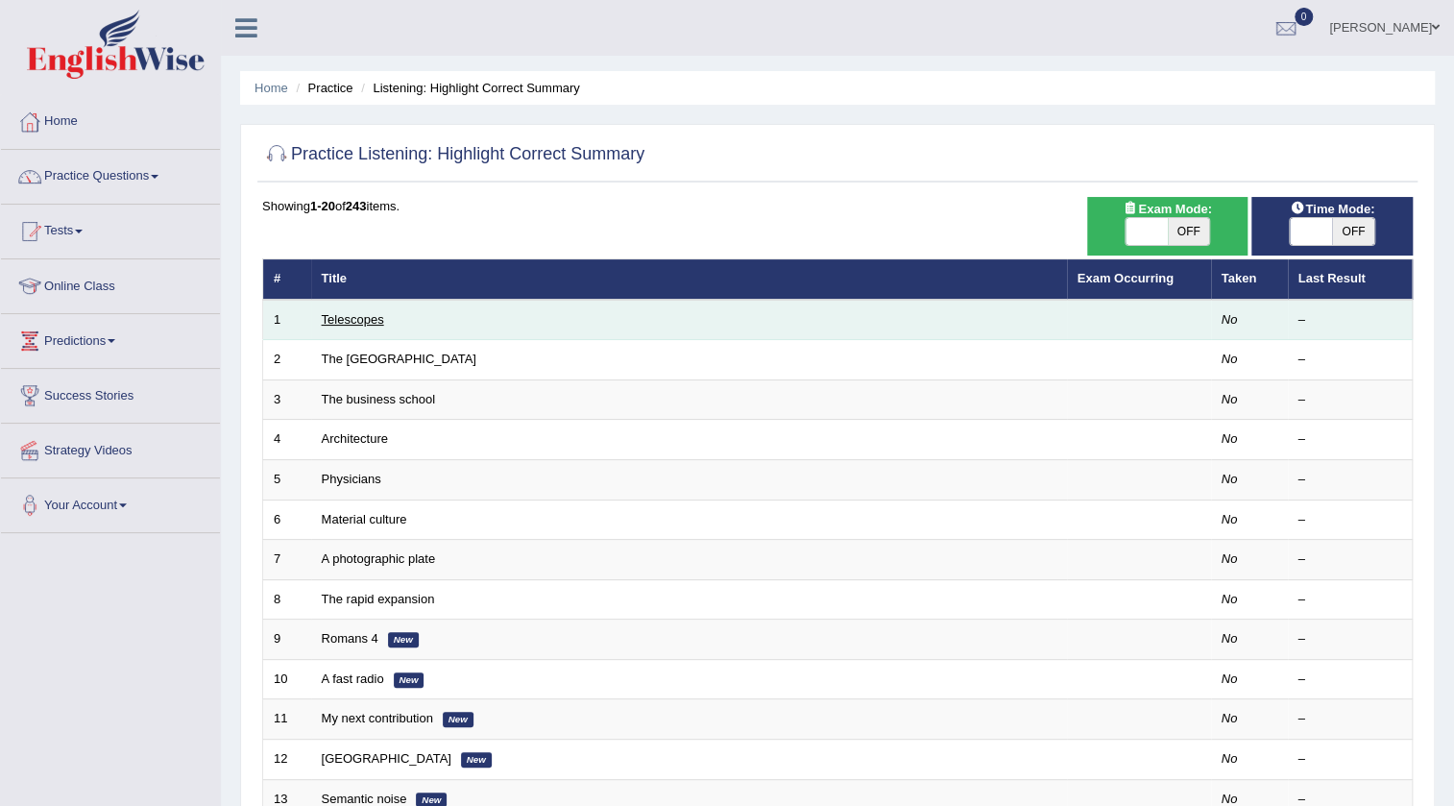
click at [354, 320] on link "Telescopes" at bounding box center [353, 319] width 62 height 14
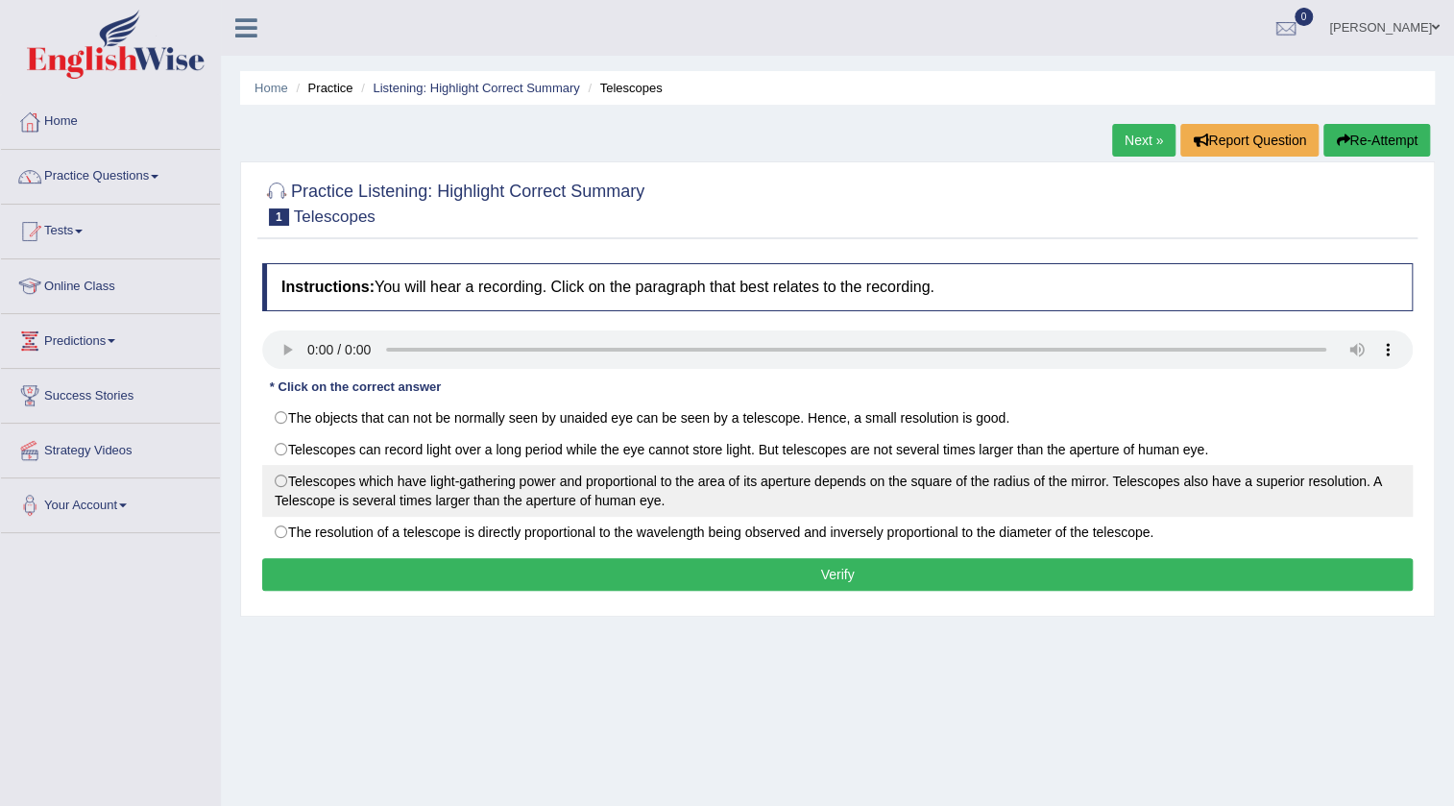
click at [417, 479] on label "Telescopes which have light-gathering power and proportional to the area of its…" at bounding box center [837, 491] width 1151 height 52
radio input "true"
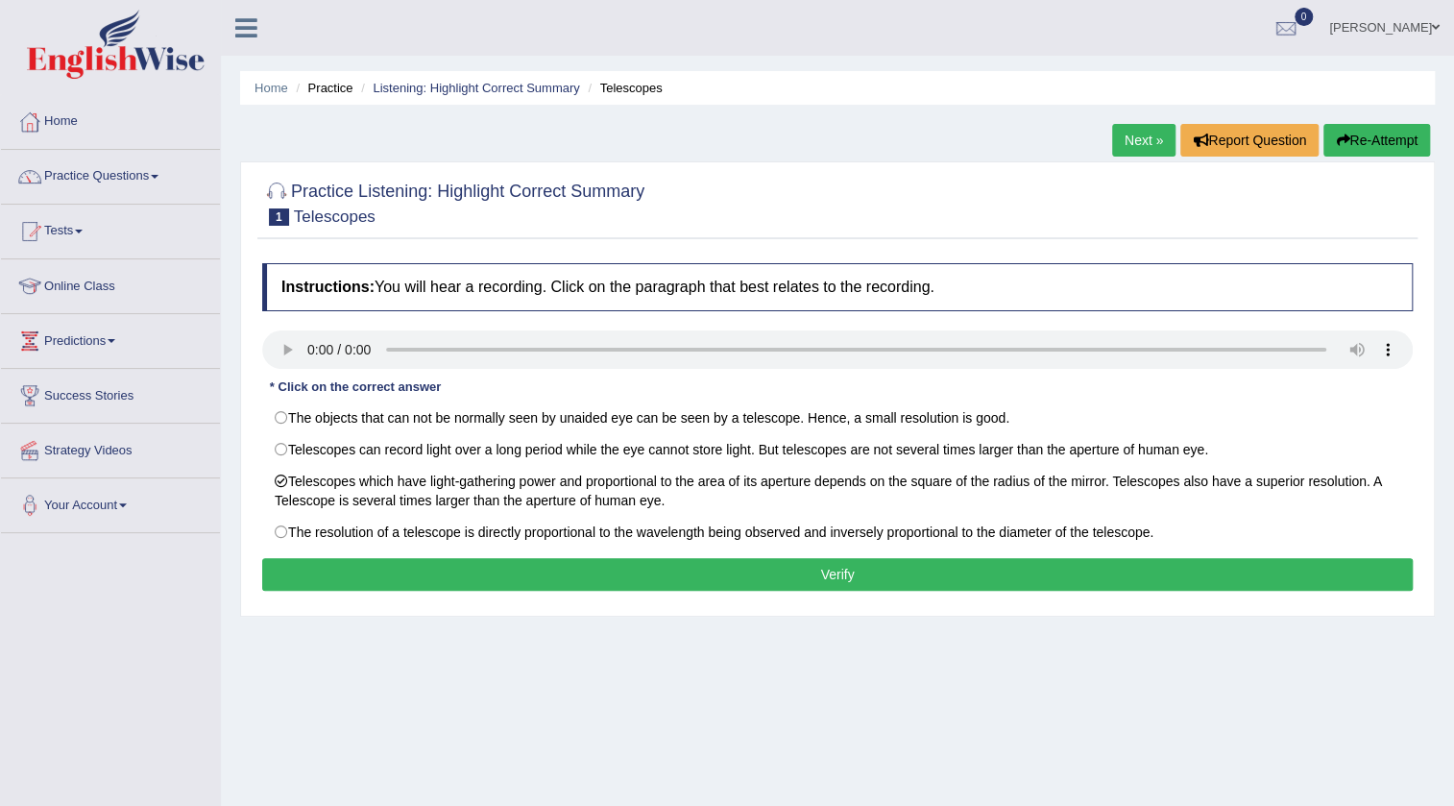
click at [621, 562] on button "Verify" at bounding box center [837, 574] width 1151 height 33
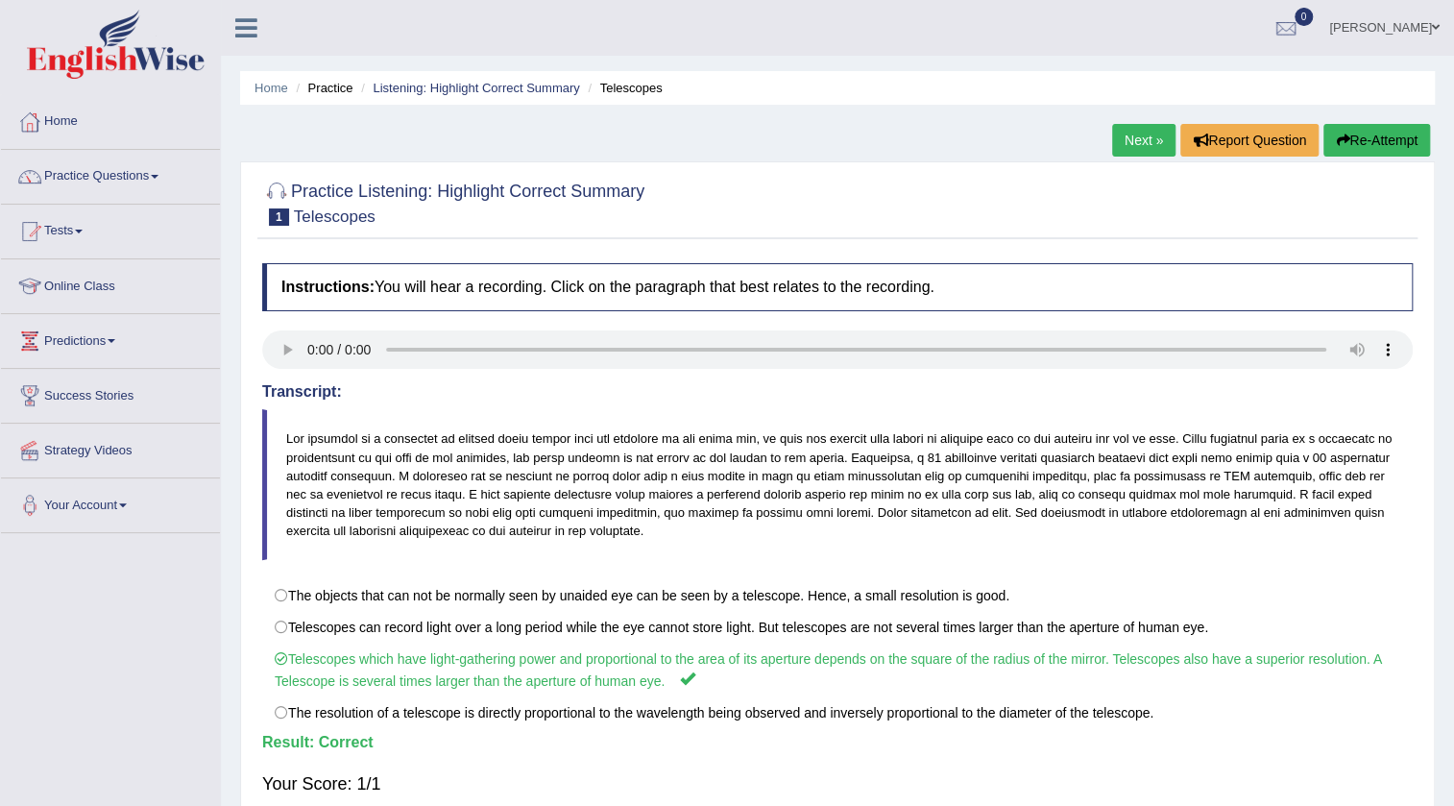
click at [1132, 144] on link "Next »" at bounding box center [1143, 140] width 63 height 33
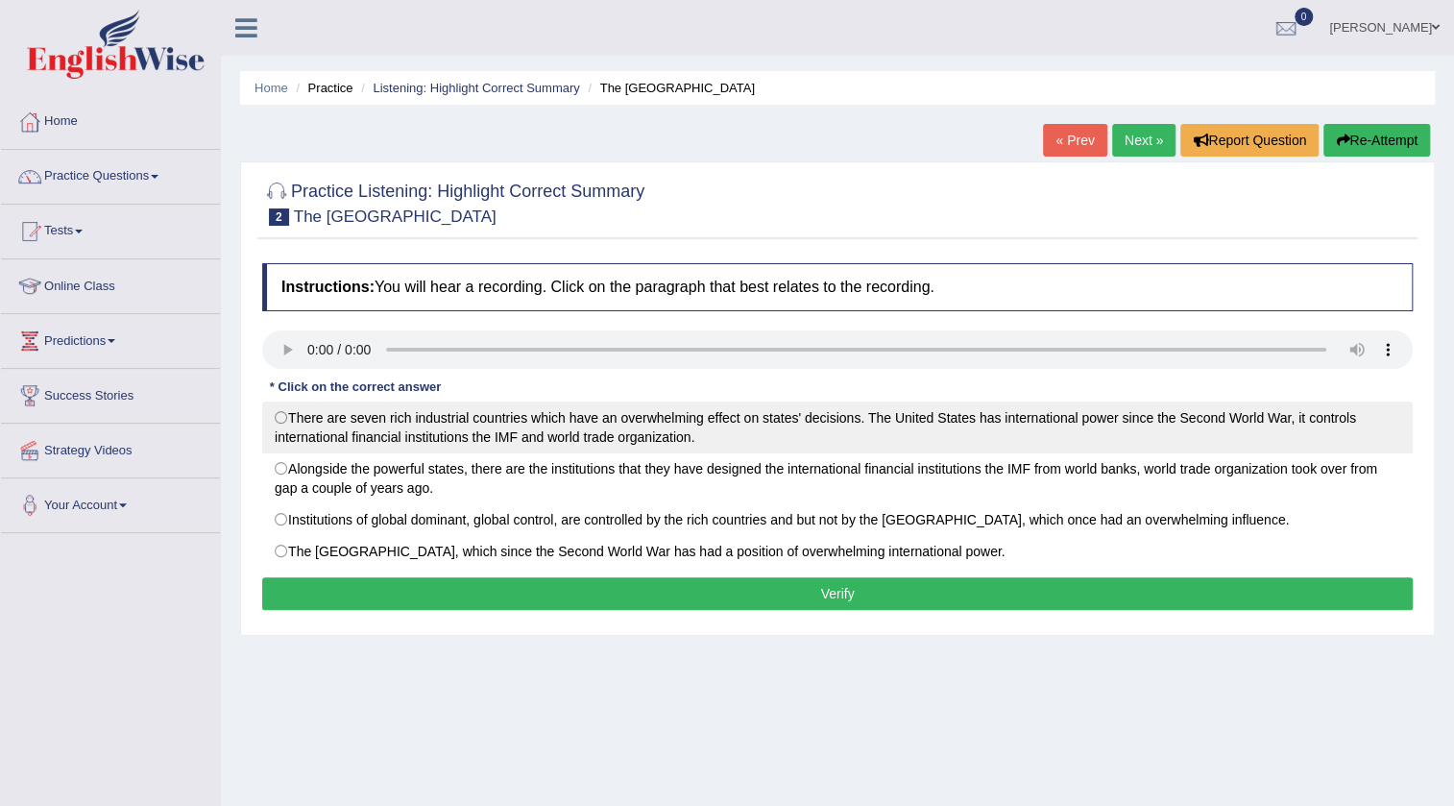
click at [580, 426] on label "There are seven rich industrial countries which have an overwhelming effect on …" at bounding box center [837, 428] width 1151 height 52
radio input "true"
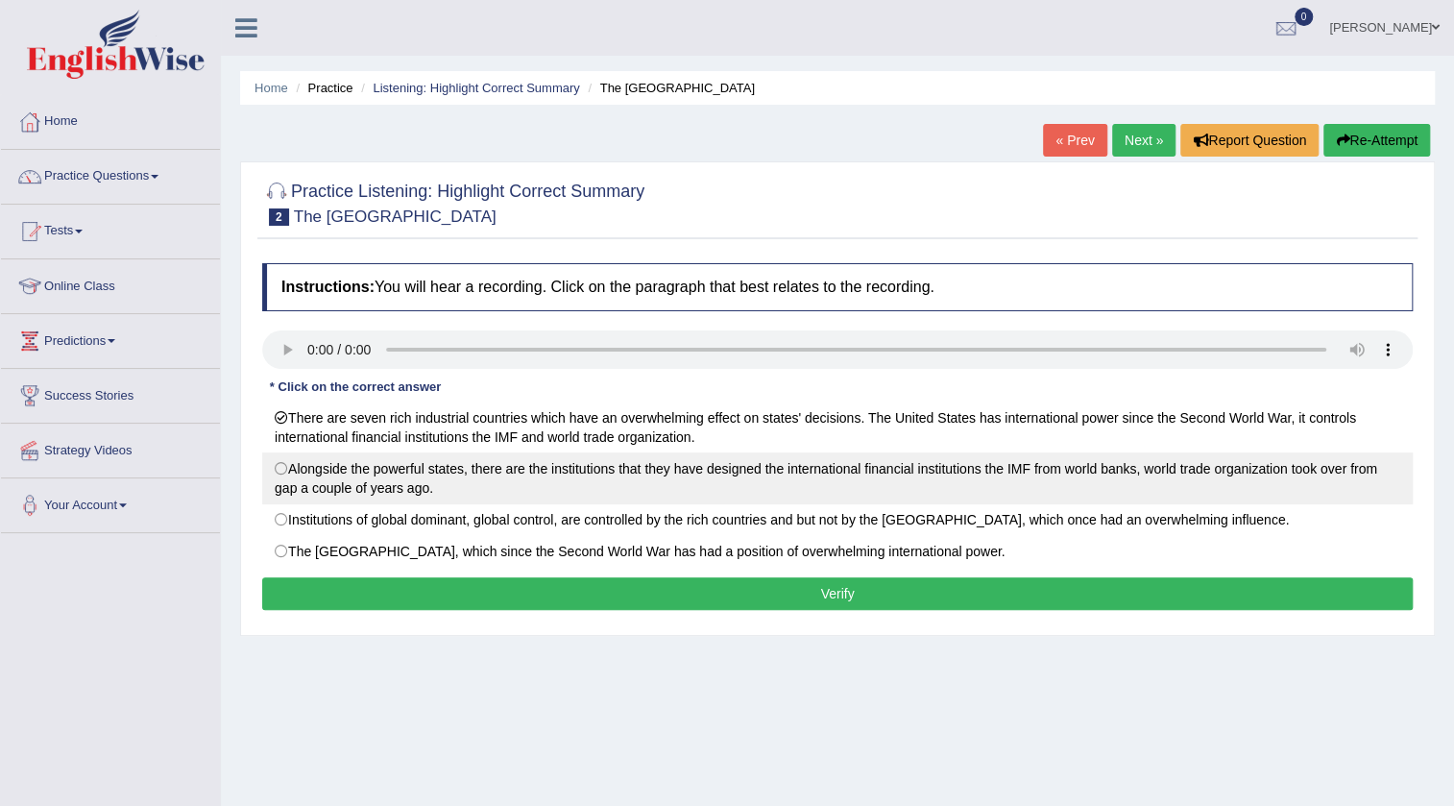
click at [1081, 476] on label "Alongside the powerful states, there are the institutions that they have design…" at bounding box center [837, 478] width 1151 height 52
radio input "true"
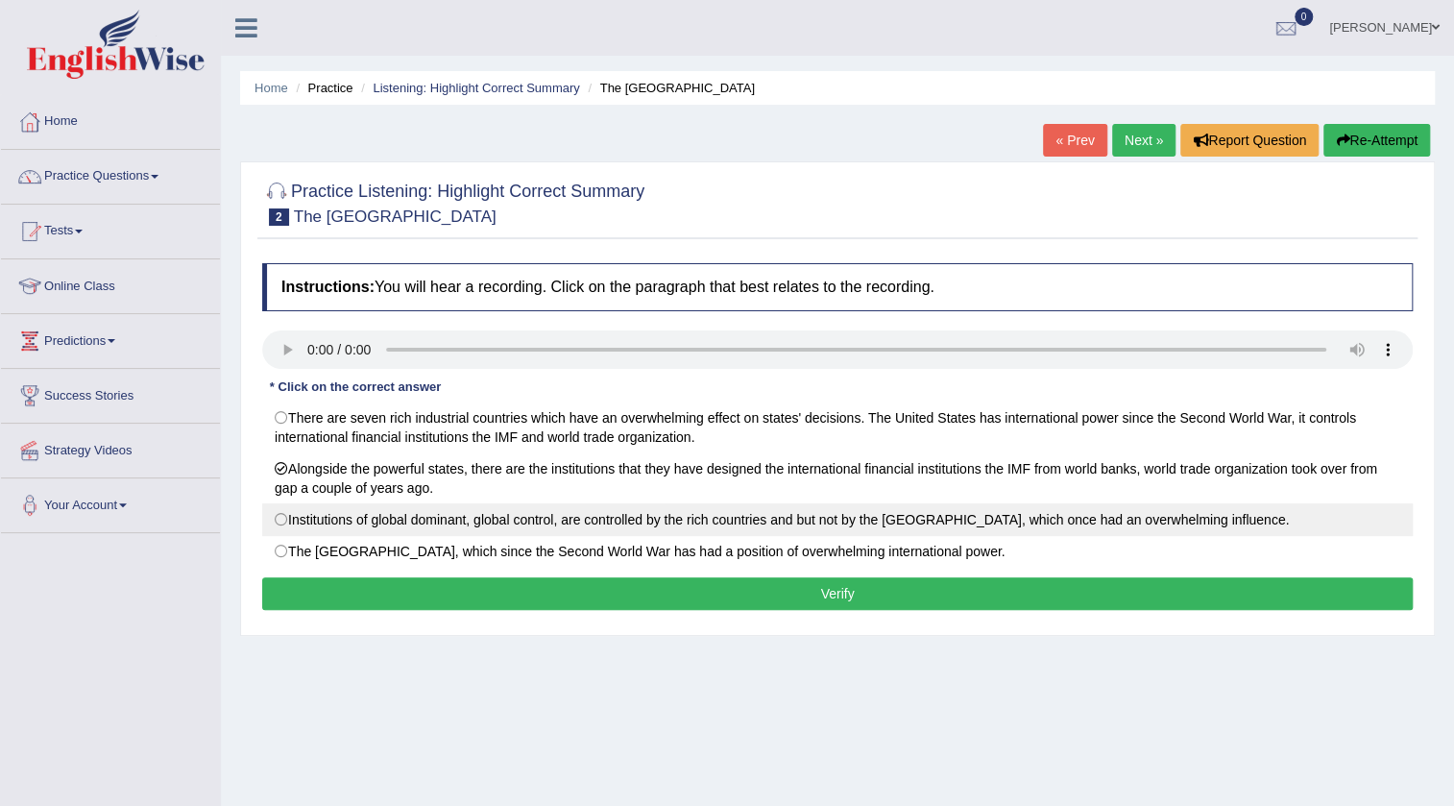
click at [655, 526] on label "Institutions of global dominant, global control, are controlled by the rich cou…" at bounding box center [837, 519] width 1151 height 33
radio input "true"
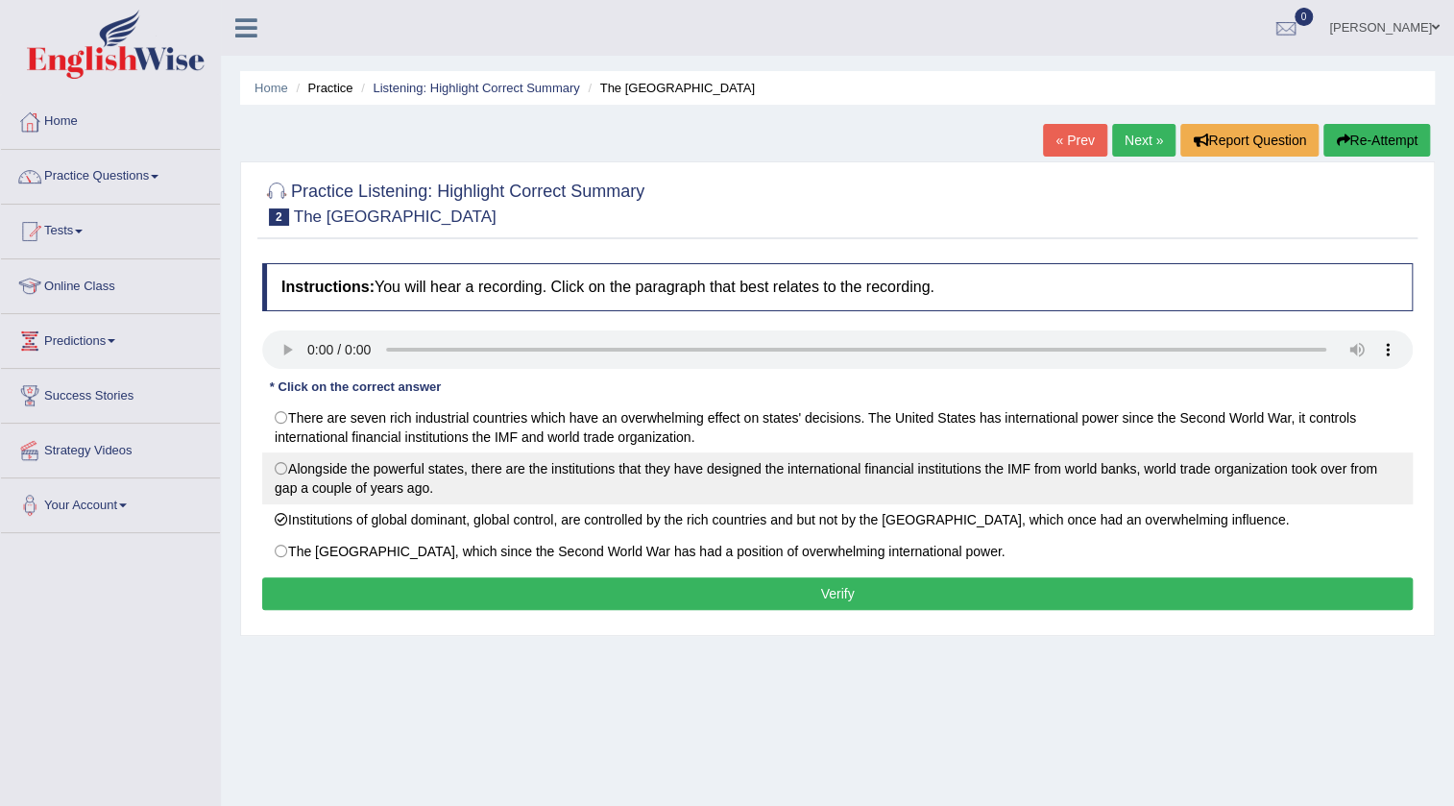
click at [648, 470] on label "Alongside the powerful states, there are the institutions that they have design…" at bounding box center [837, 478] width 1151 height 52
radio input "true"
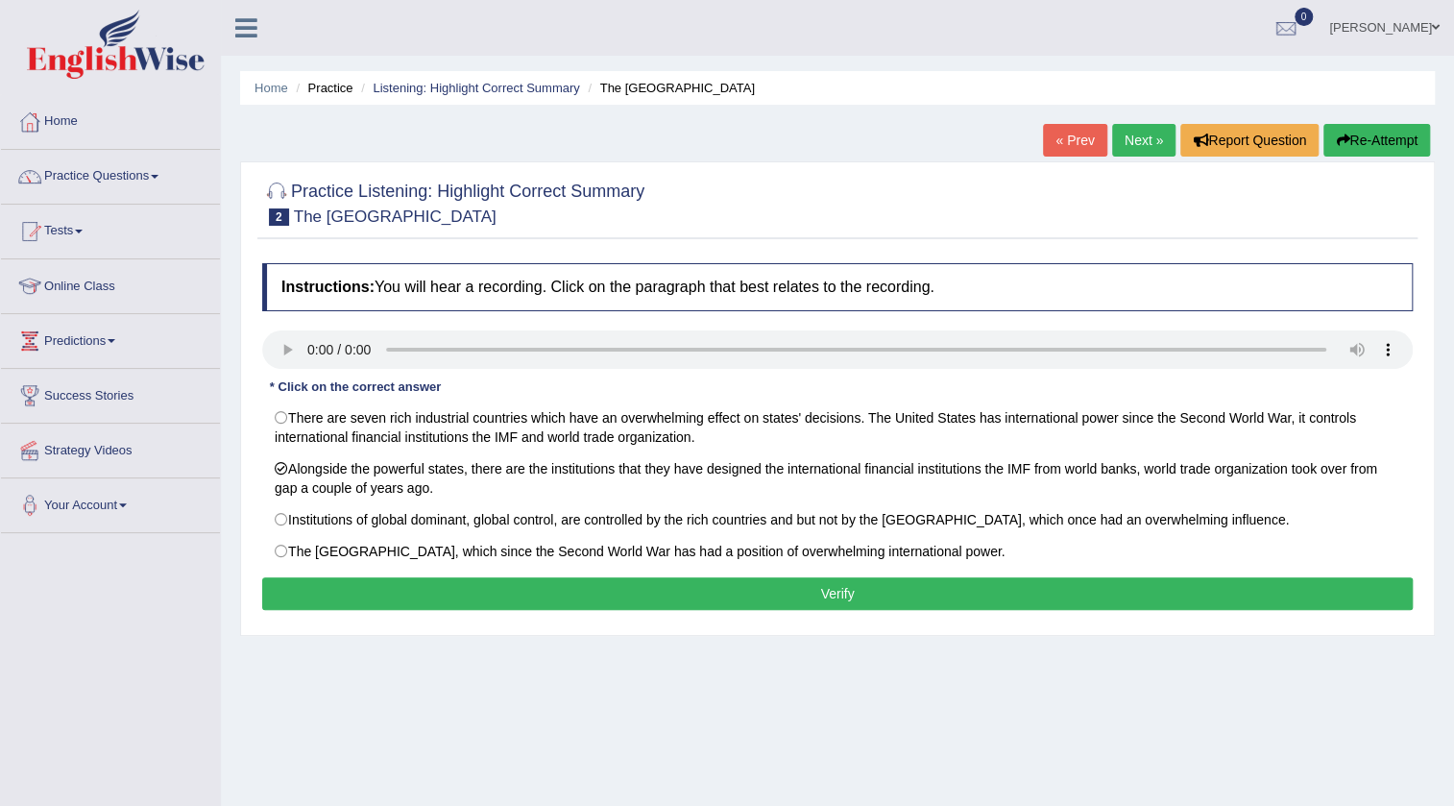
click at [504, 586] on button "Verify" at bounding box center [837, 593] width 1151 height 33
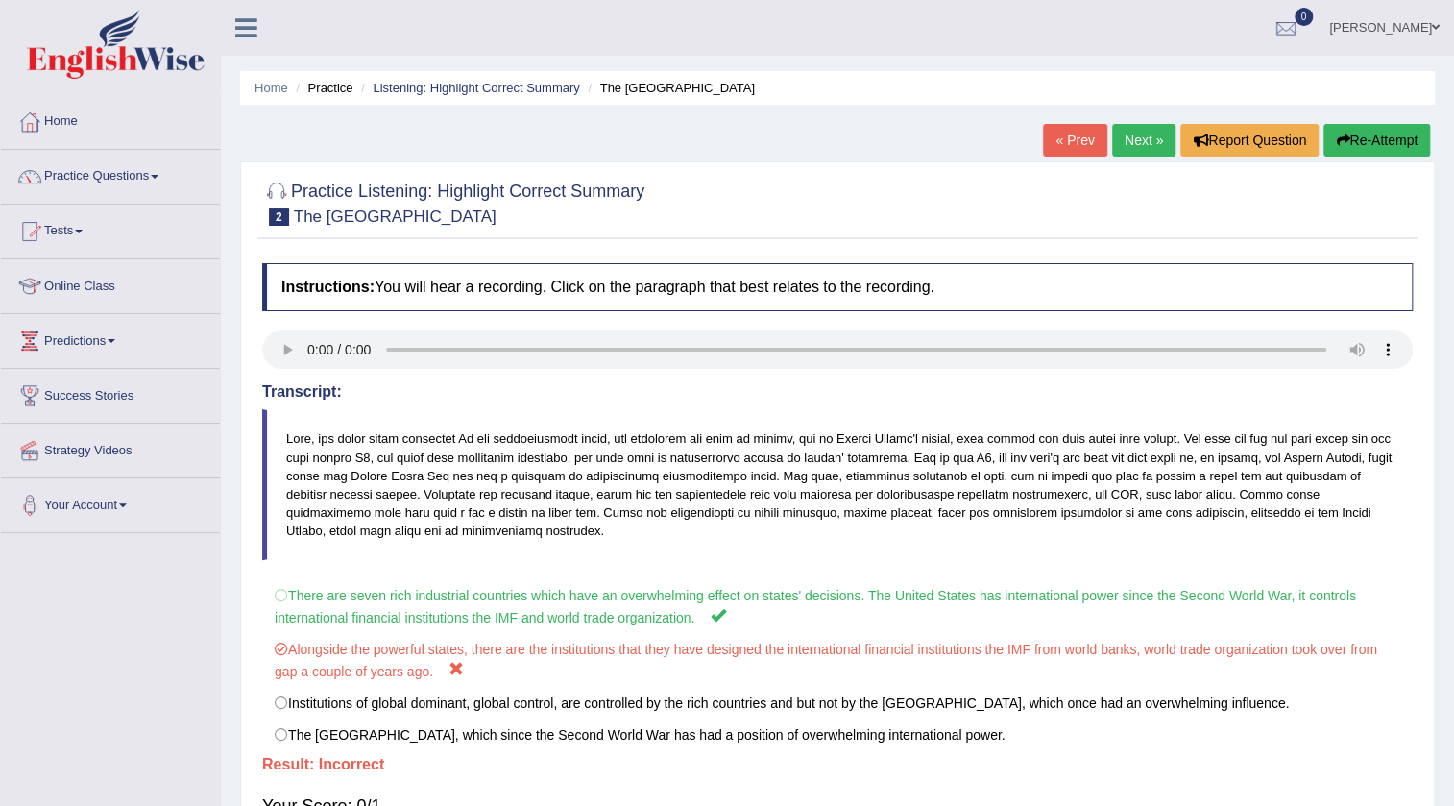
click at [1115, 144] on link "Next »" at bounding box center [1143, 140] width 63 height 33
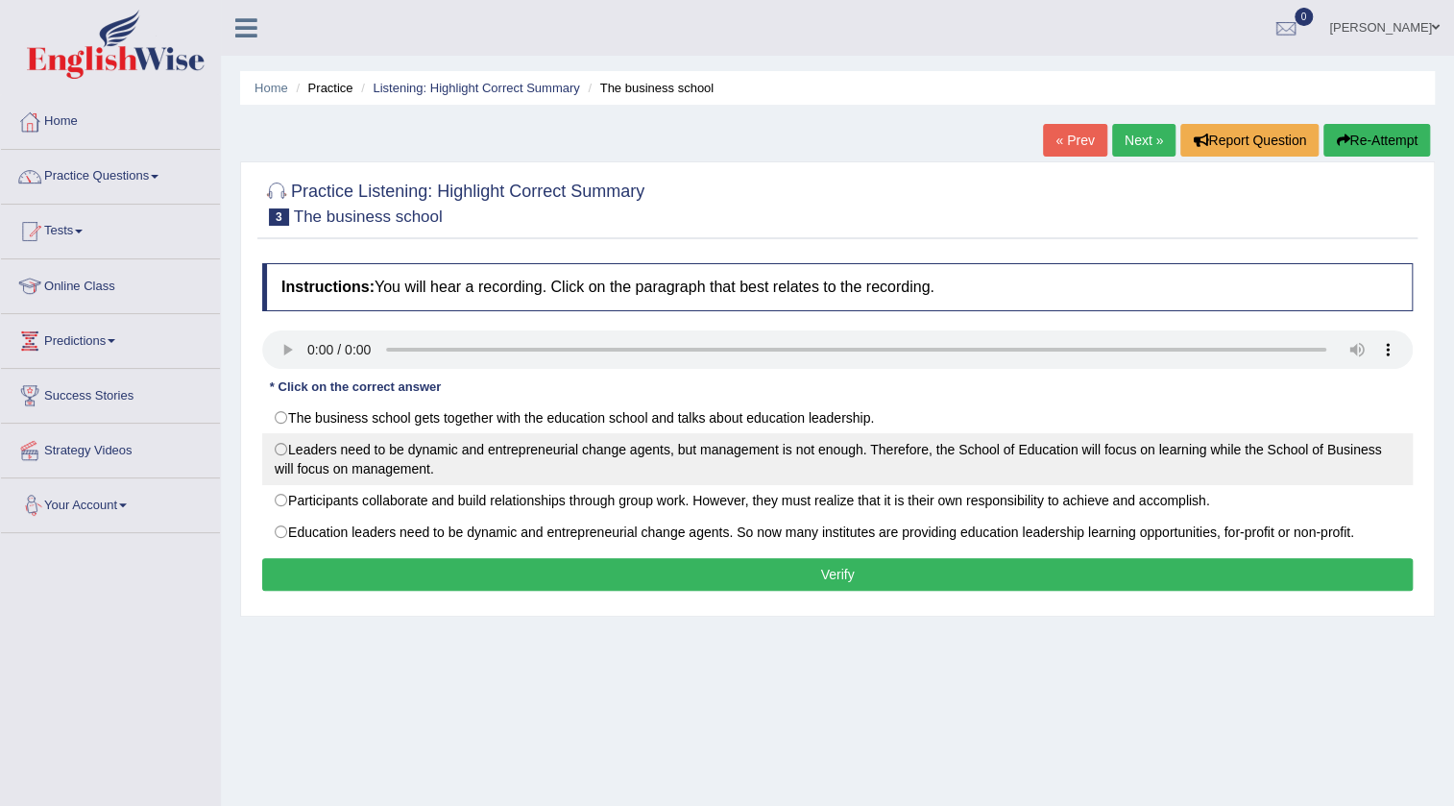
click at [422, 476] on label "Leaders need to be dynamic and entrepreneurial change agents, but management is…" at bounding box center [837, 459] width 1151 height 52
radio input "true"
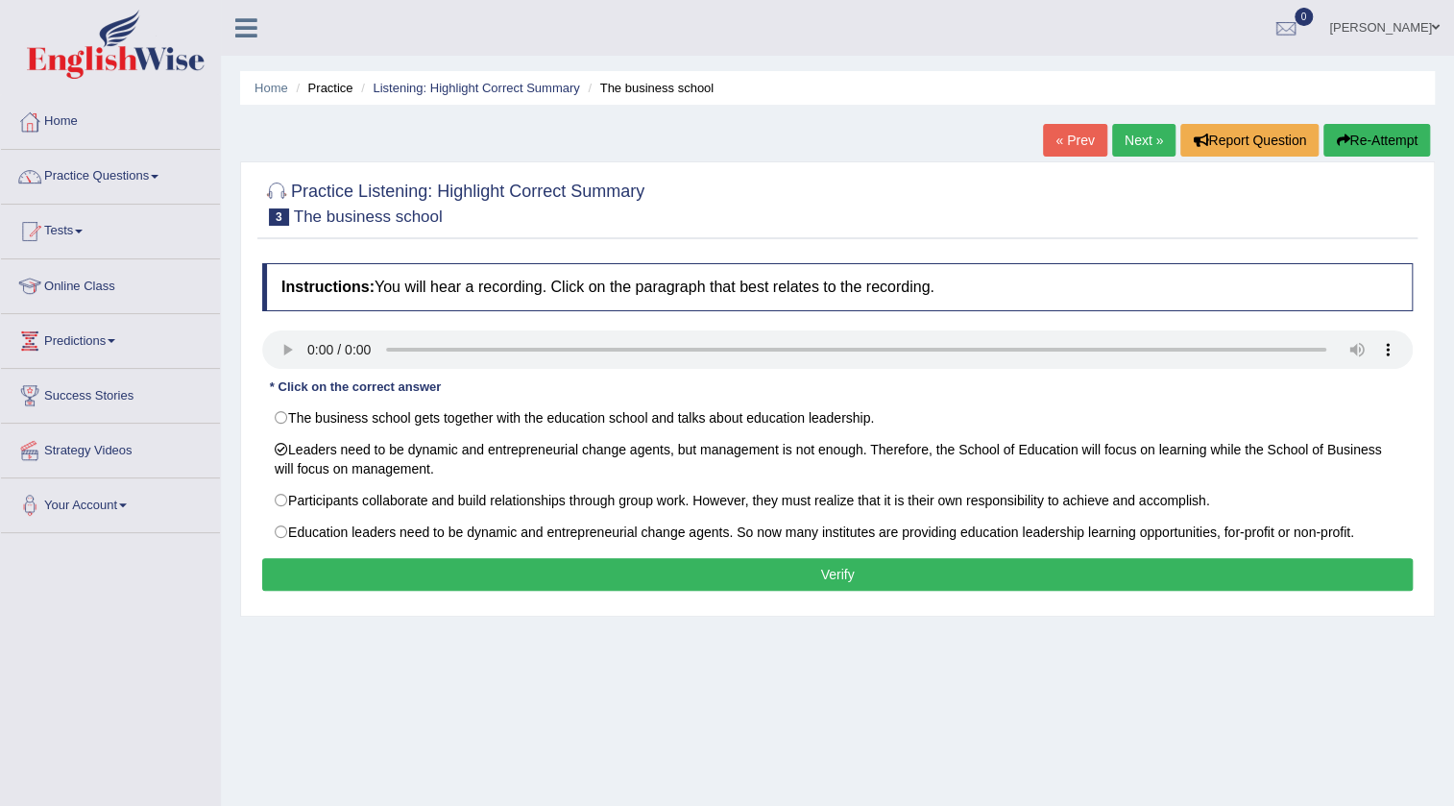
click at [346, 573] on button "Verify" at bounding box center [837, 574] width 1151 height 33
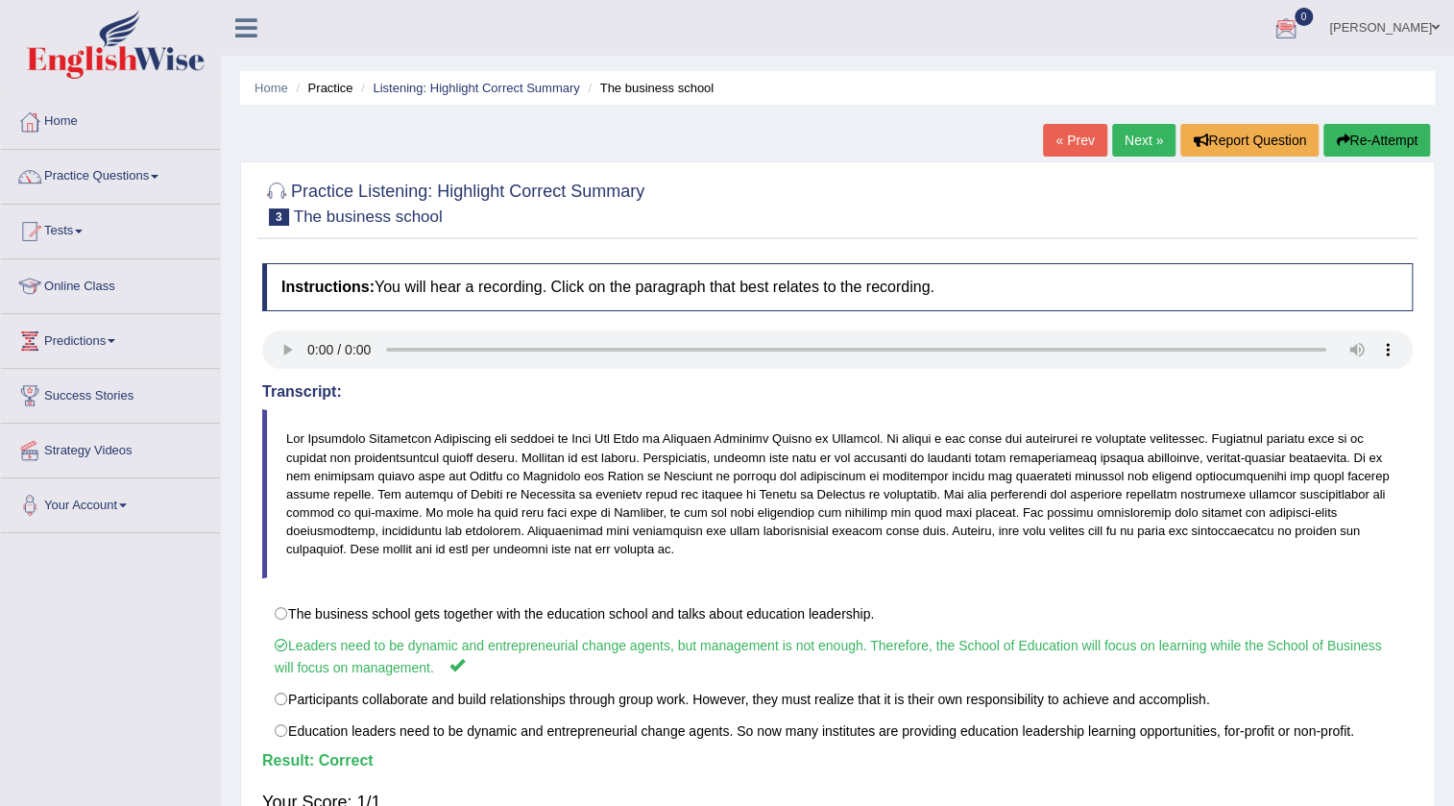
click at [1143, 128] on link "Next »" at bounding box center [1143, 140] width 63 height 33
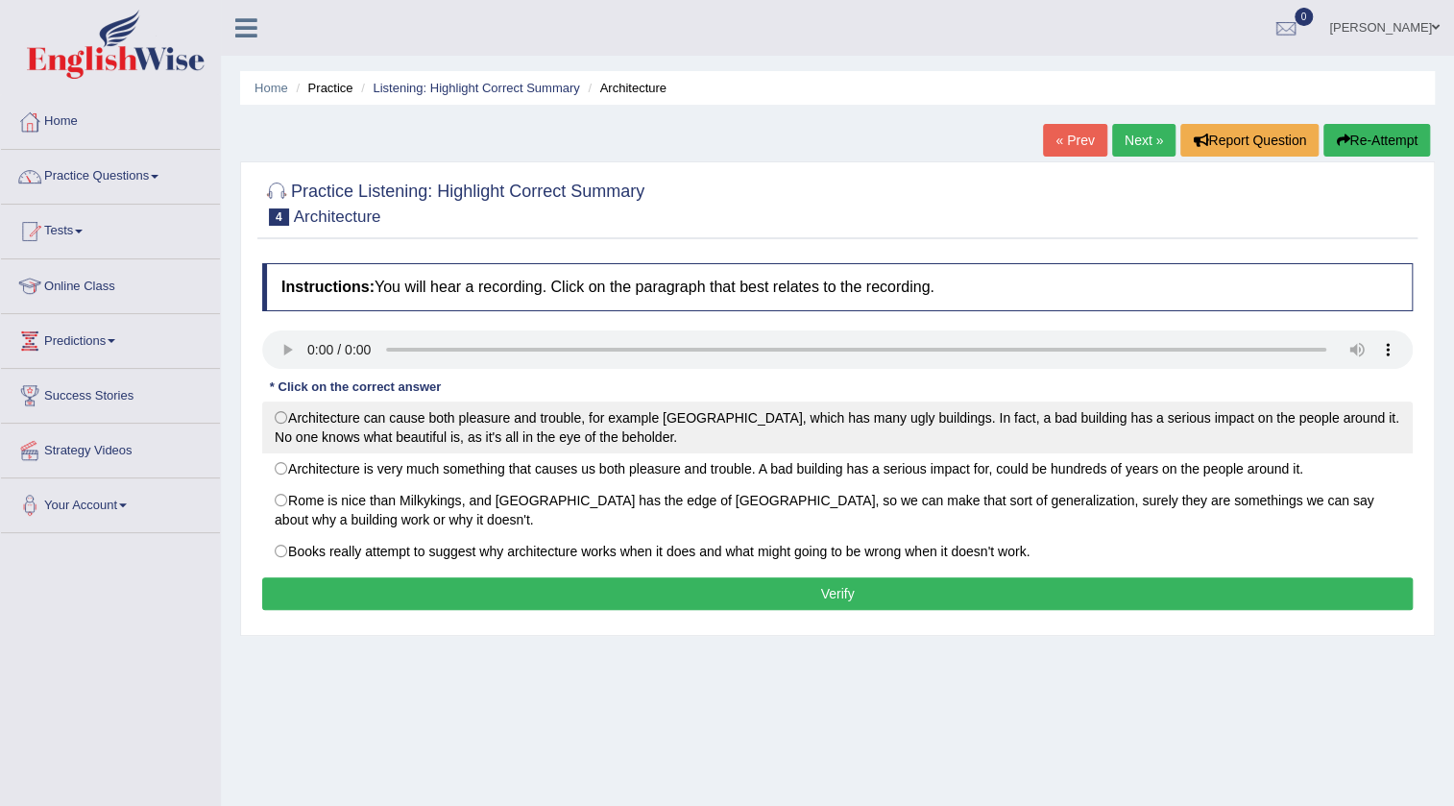
click at [344, 422] on label "Architecture can cause both pleasure and trouble, for example London, which has…" at bounding box center [837, 428] width 1151 height 52
radio input "true"
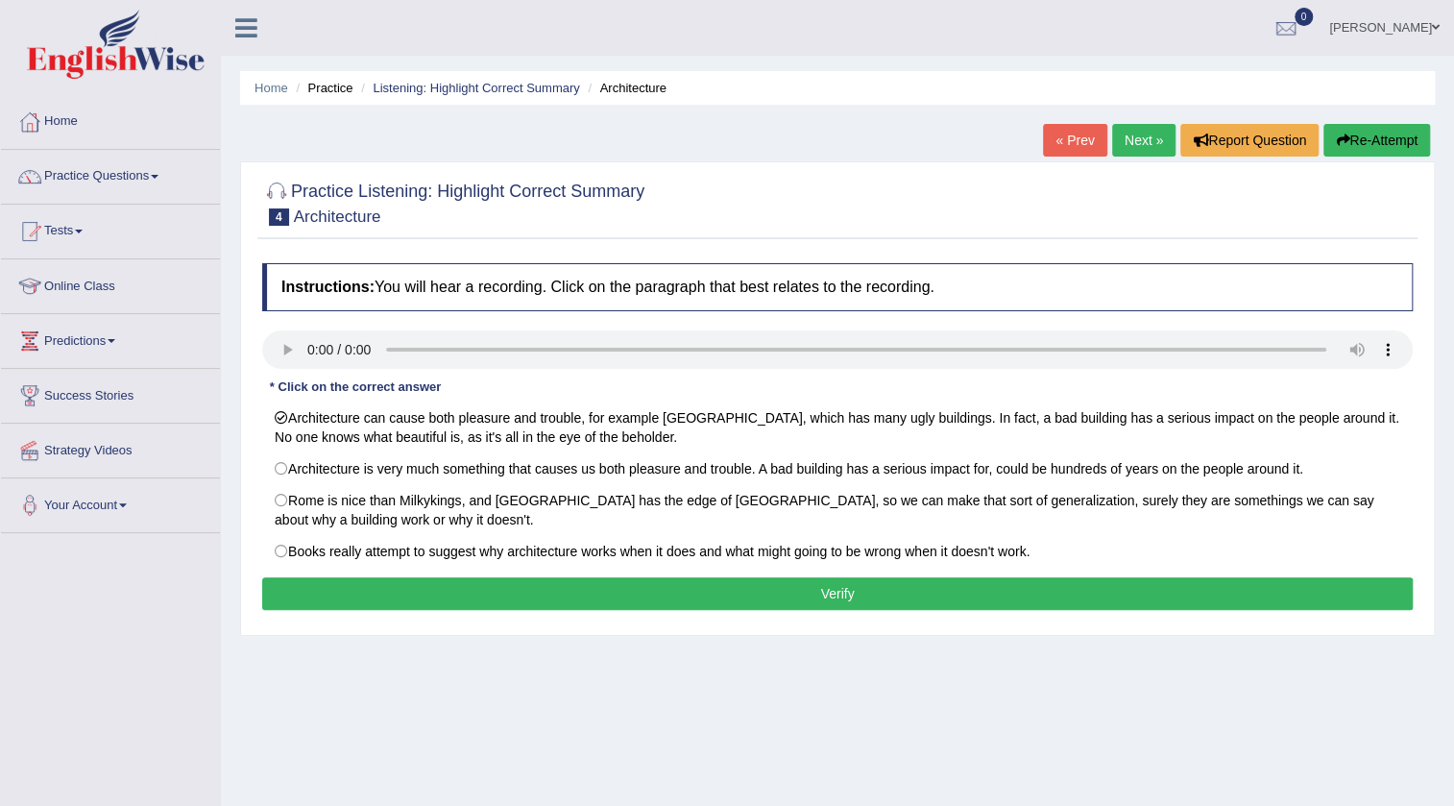
click at [797, 591] on button "Verify" at bounding box center [837, 593] width 1151 height 33
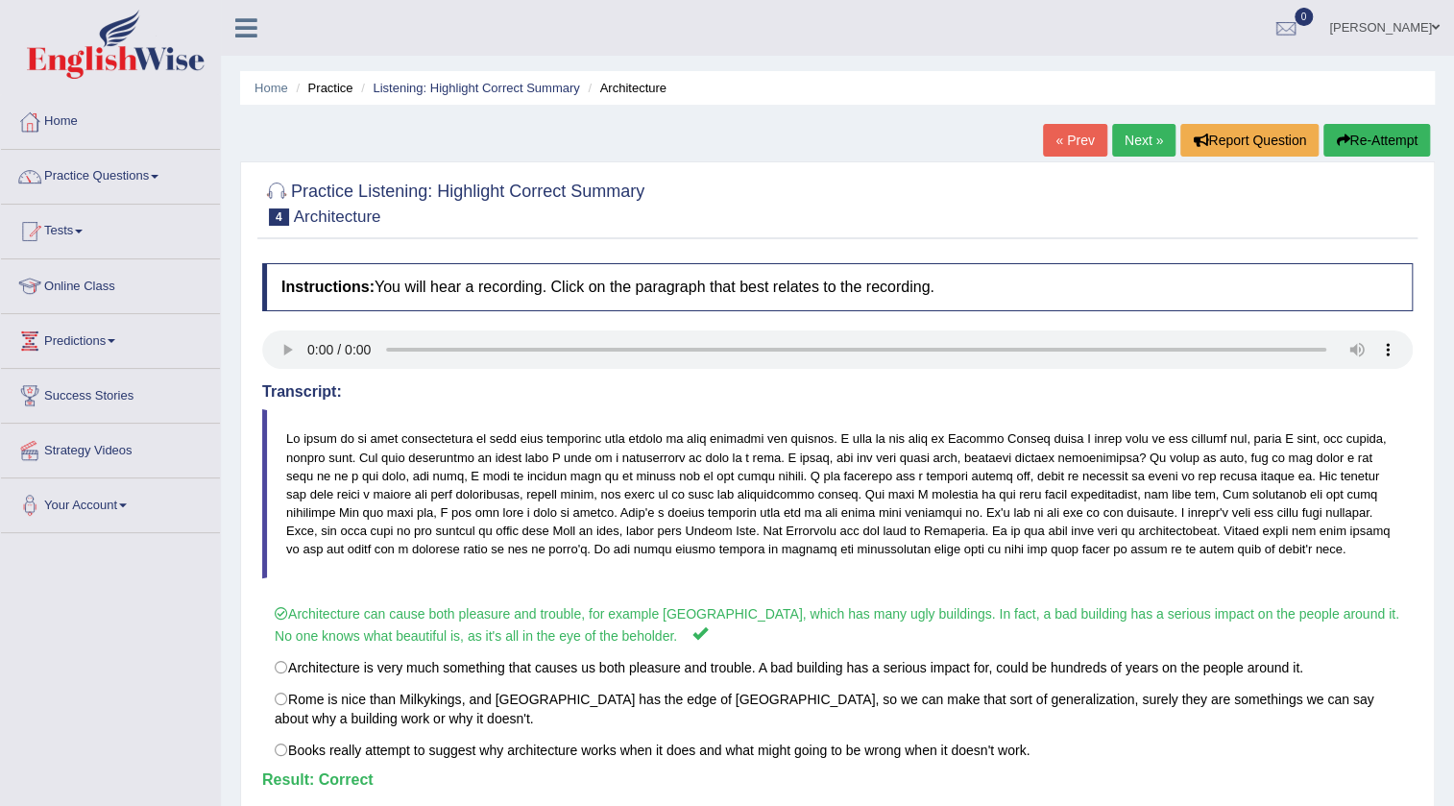
click at [1112, 139] on link "Next »" at bounding box center [1143, 140] width 63 height 33
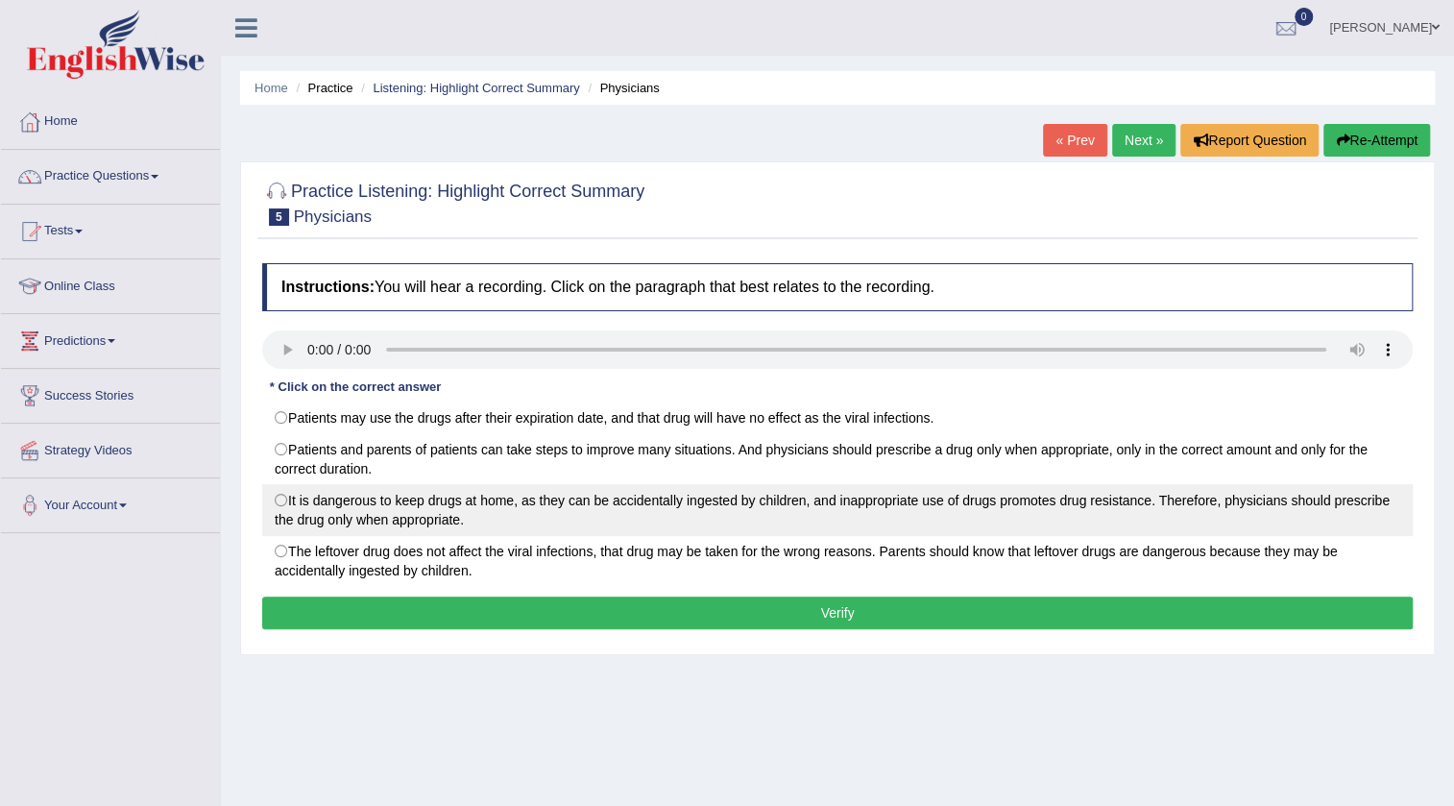
click at [489, 508] on label "It is dangerous to keep drugs at home, as they can be accidentally ingested by …" at bounding box center [837, 510] width 1151 height 52
radio input "true"
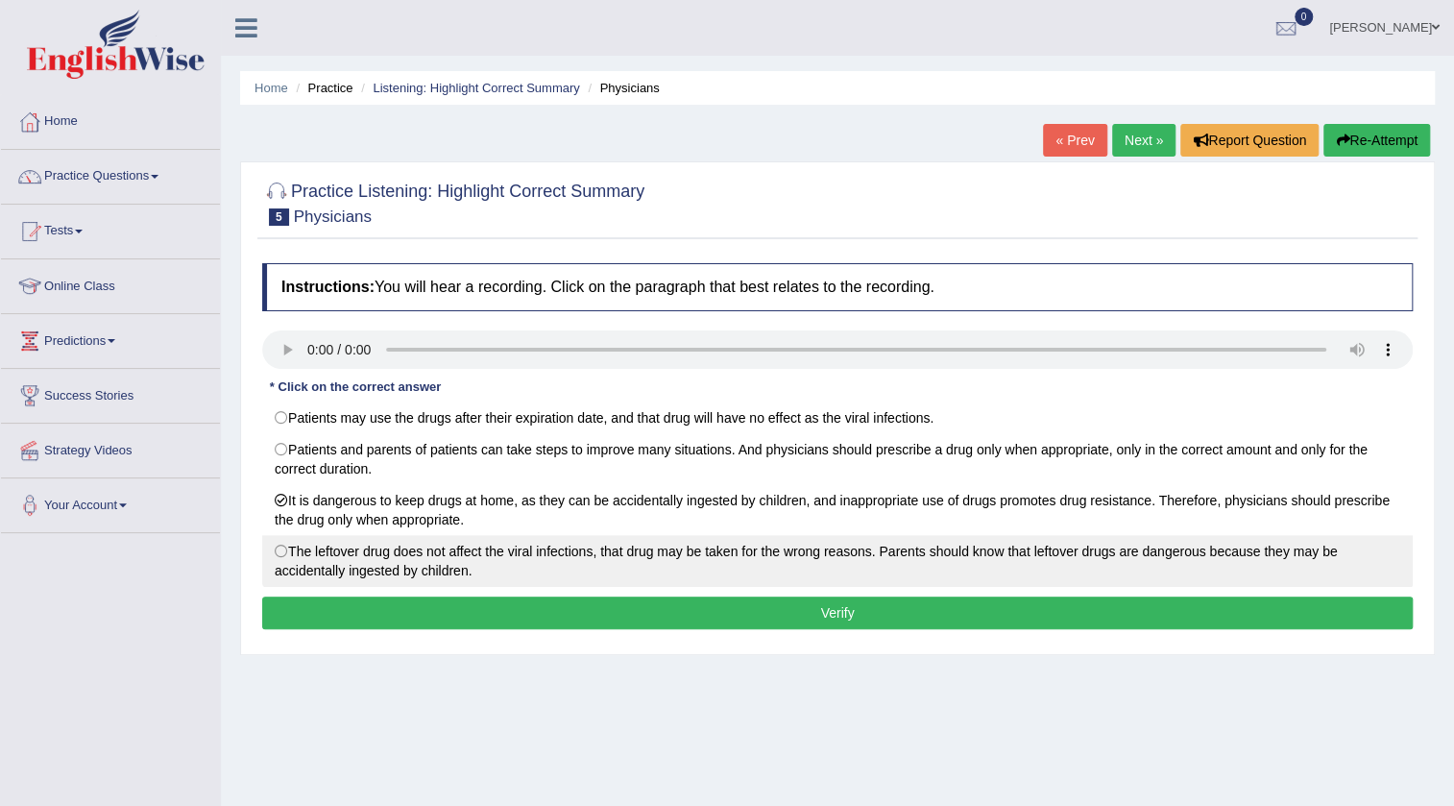
click at [595, 551] on label "The leftover drug does not affect the viral infections, that drug may be taken …" at bounding box center [837, 561] width 1151 height 52
radio input "true"
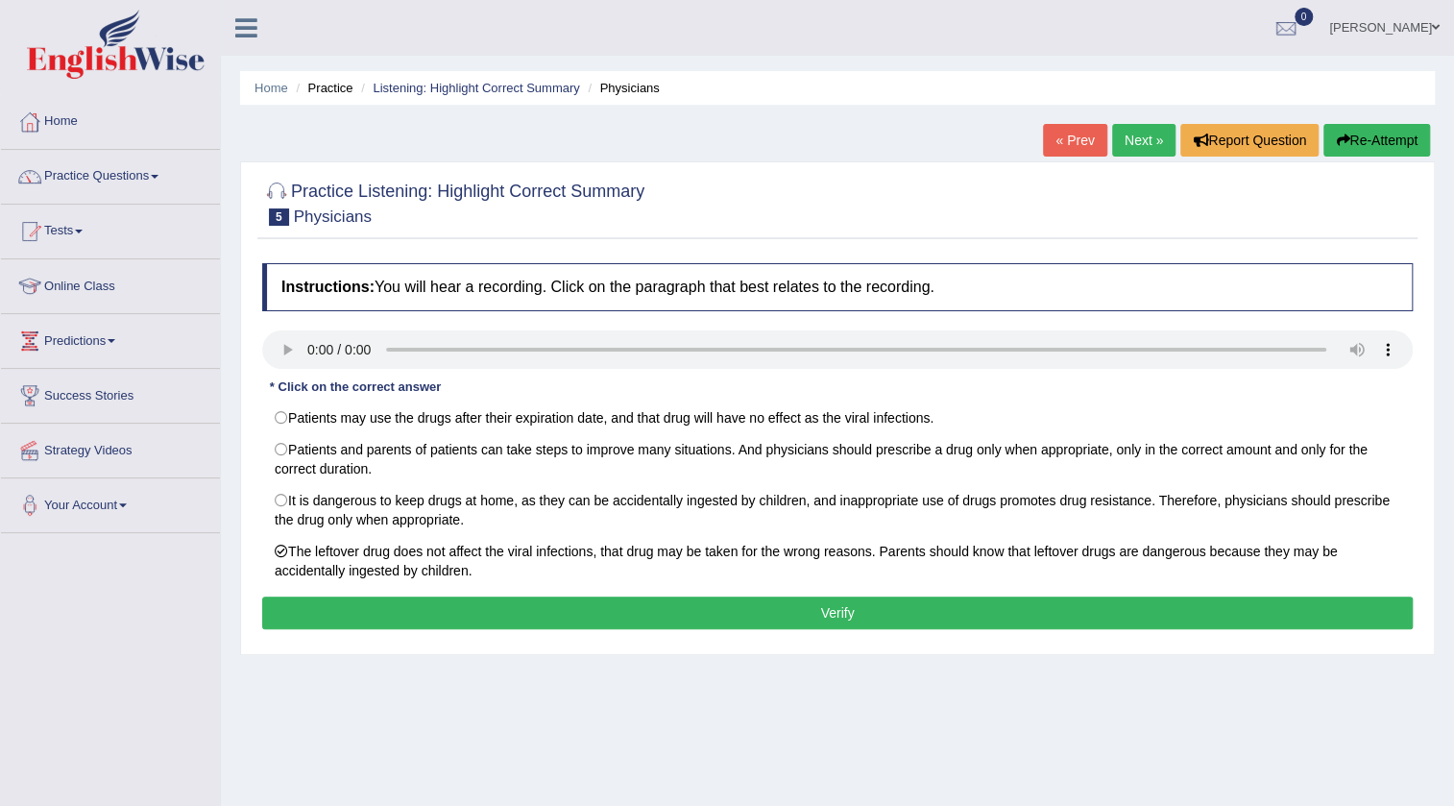
click at [1035, 615] on button "Verify" at bounding box center [837, 613] width 1151 height 33
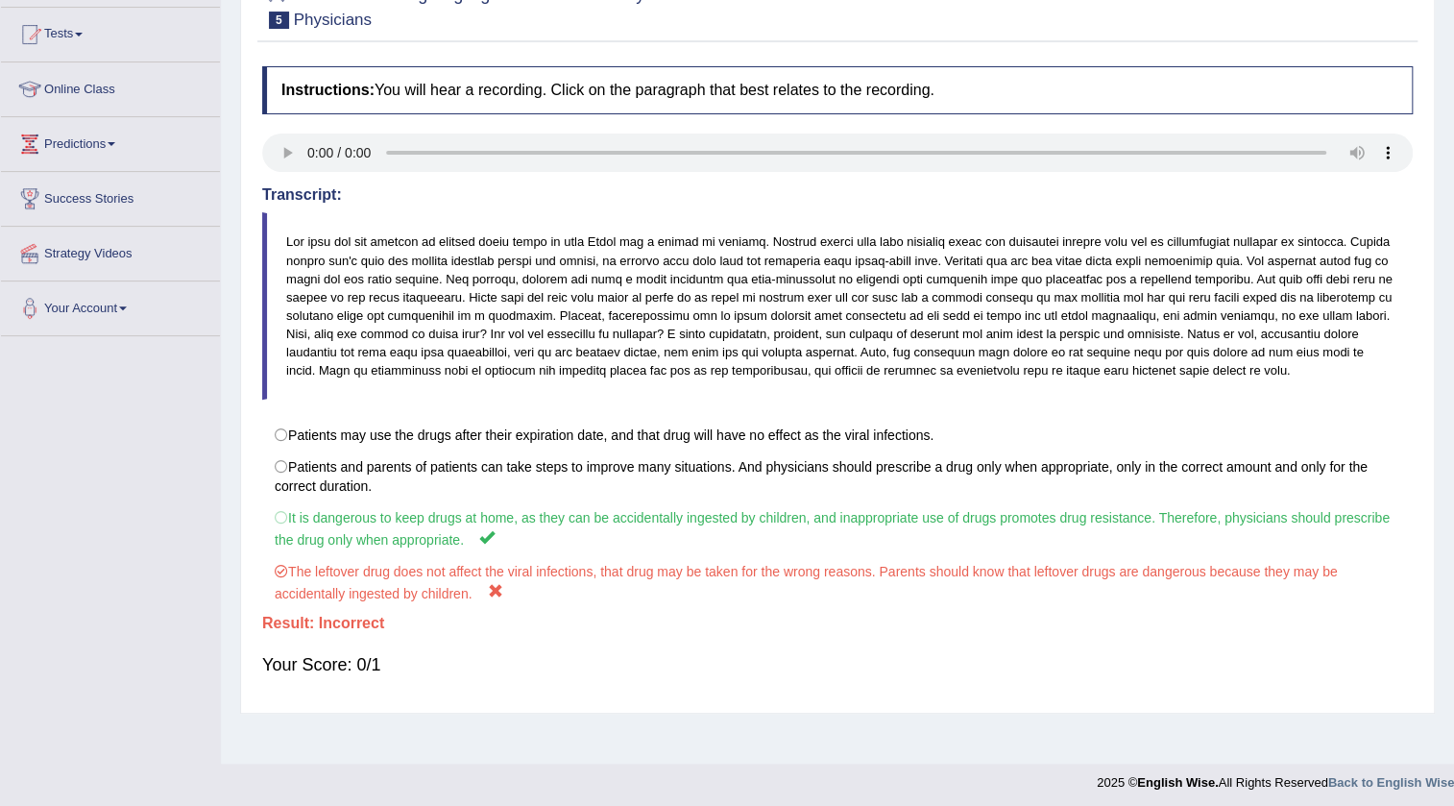
scroll to position [202, 0]
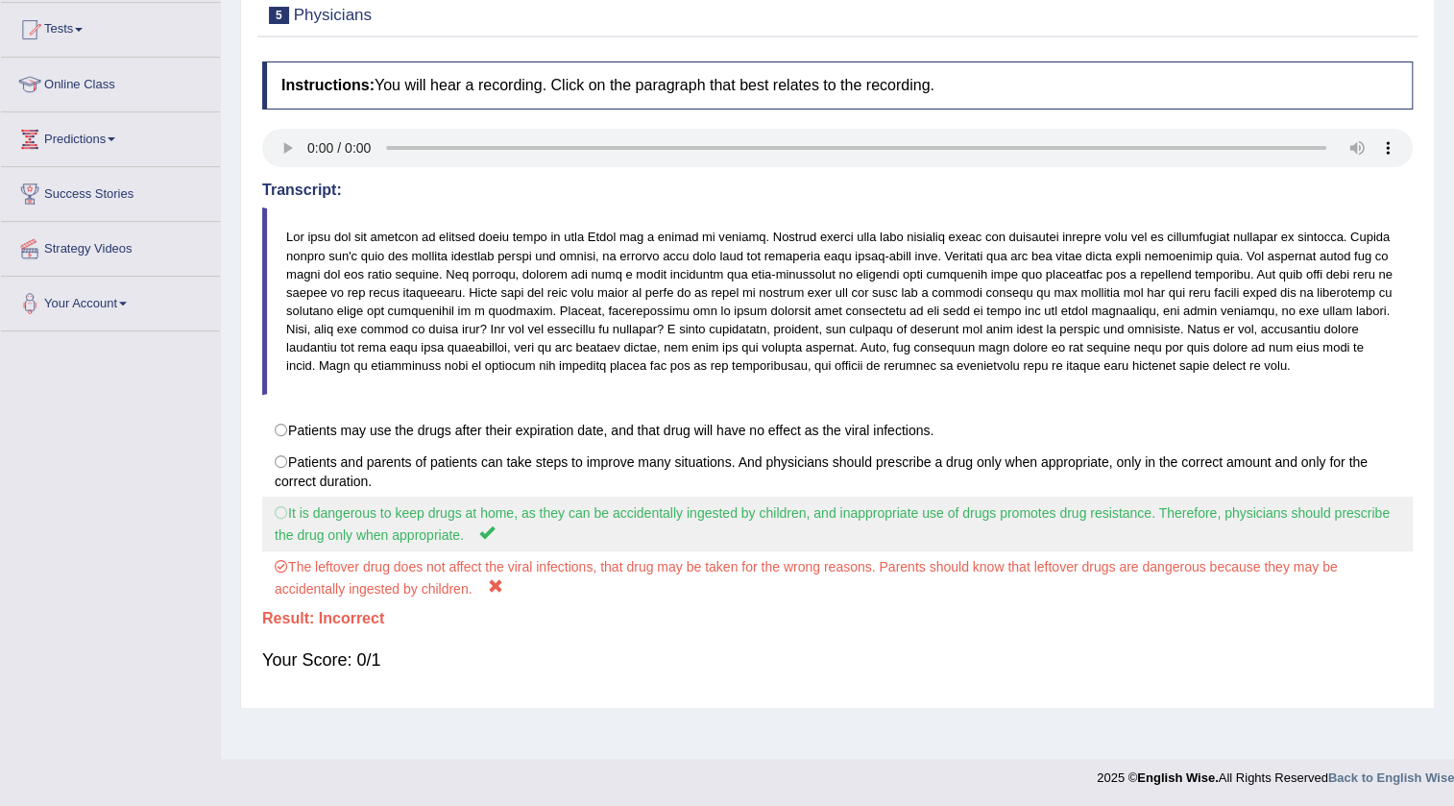
click at [410, 526] on label "It is dangerous to keep drugs at home, as they can be accidentally ingested by …" at bounding box center [837, 524] width 1151 height 55
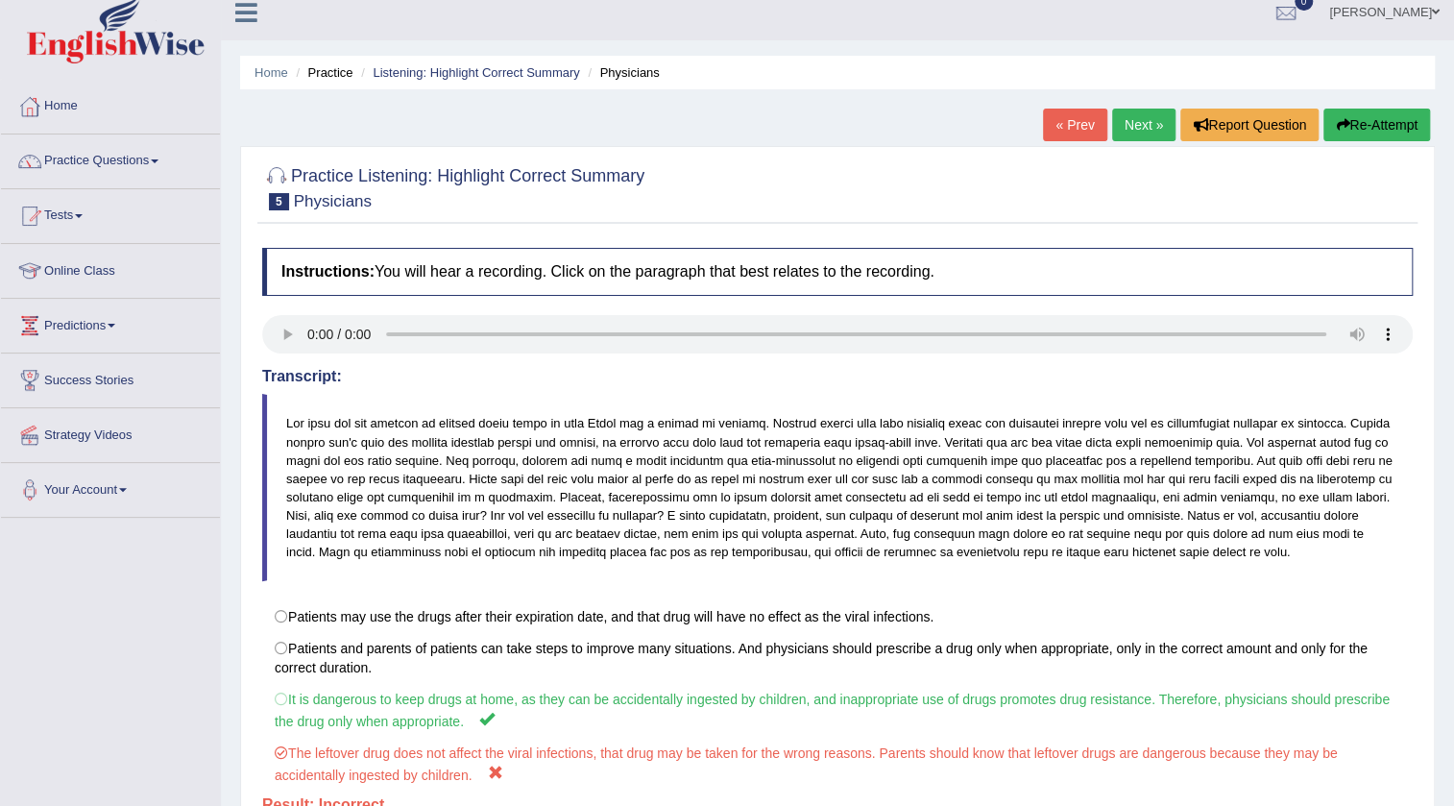
scroll to position [0, 0]
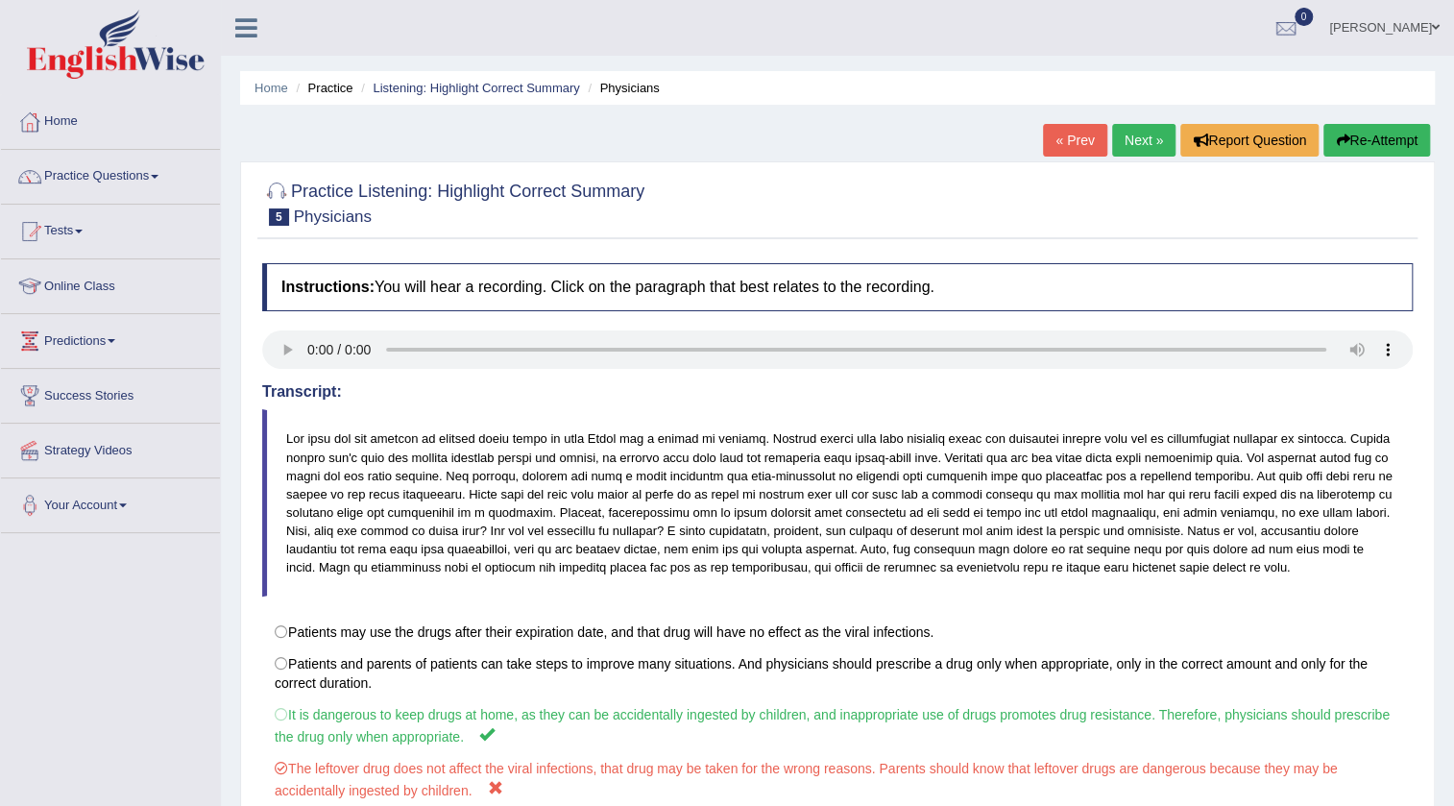
click at [1404, 134] on button "Re-Attempt" at bounding box center [1377, 140] width 107 height 33
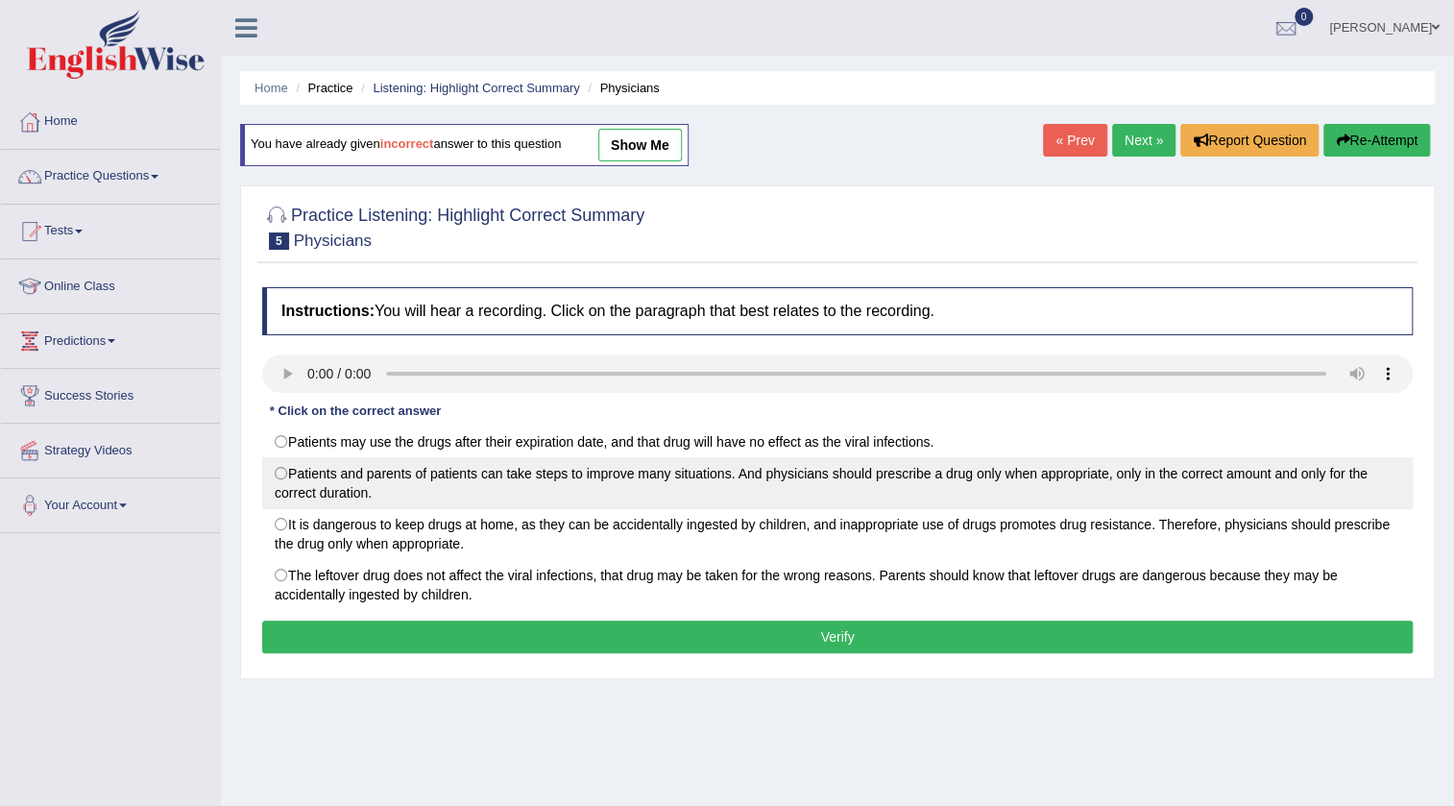
click at [299, 500] on label "Patients and parents of patients can take steps to improve many situations. And…" at bounding box center [837, 483] width 1151 height 52
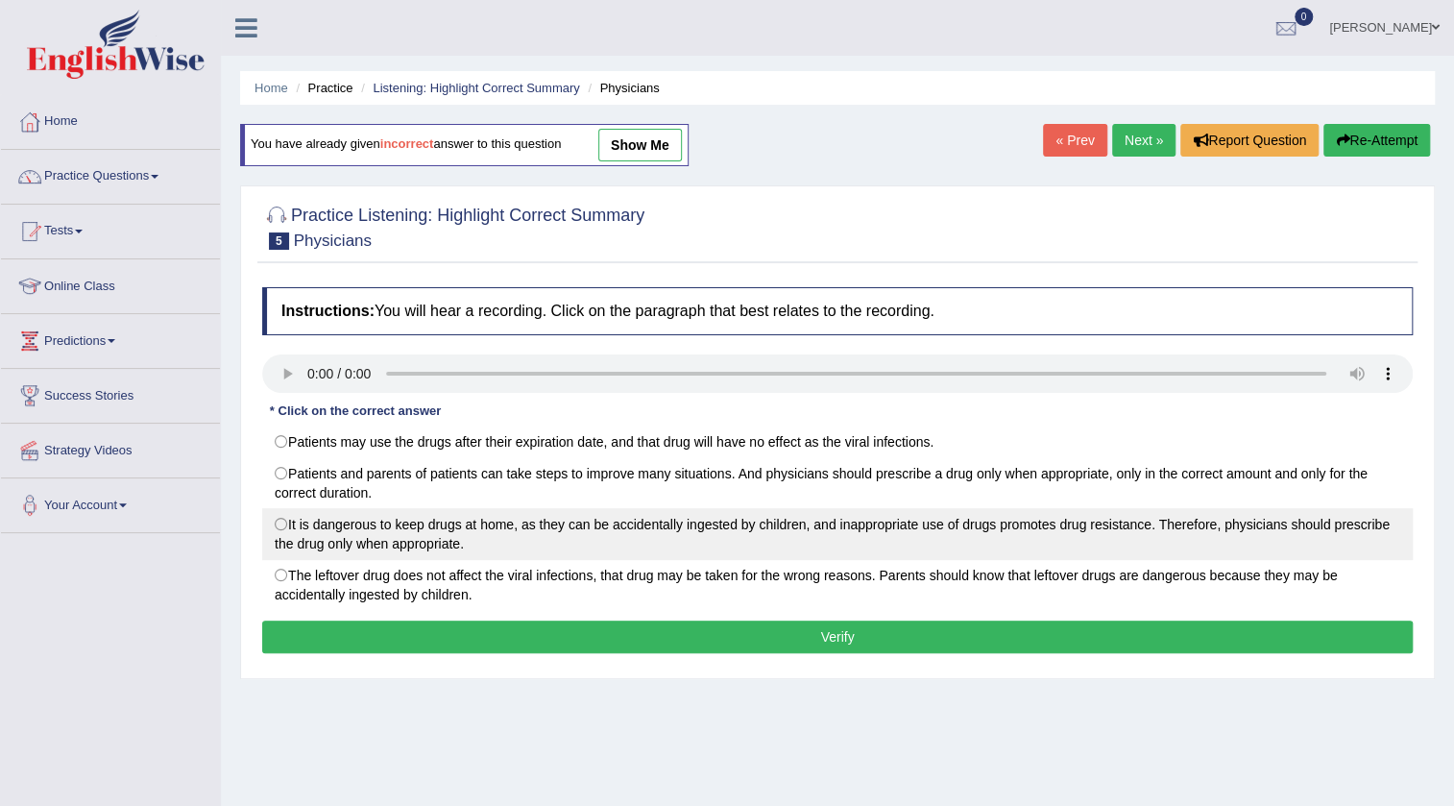
radio input "true"
click at [299, 523] on label "It is dangerous to keep drugs at home, as they can be accidentally ingested by …" at bounding box center [837, 534] width 1151 height 52
radio input "true"
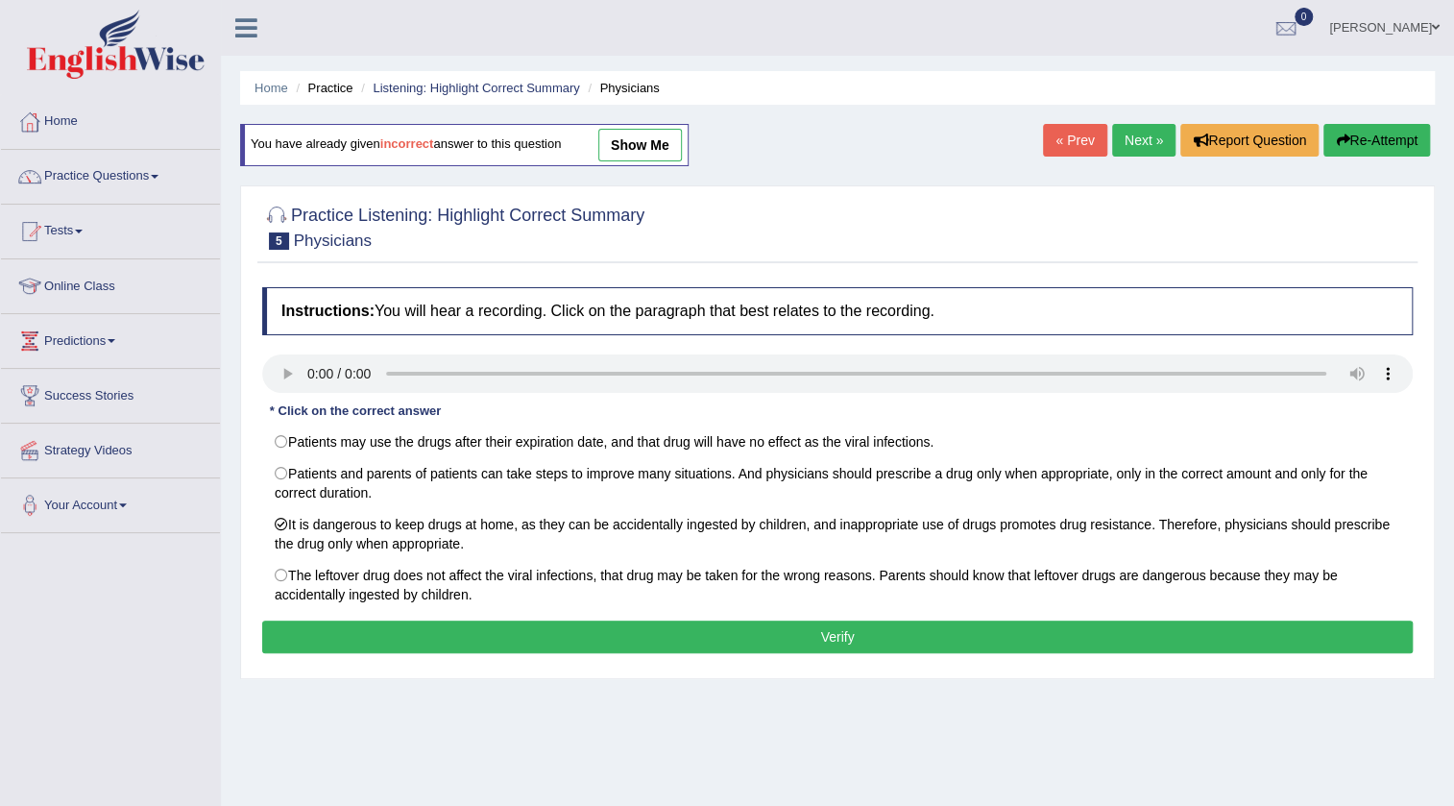
click at [343, 621] on button "Verify" at bounding box center [837, 637] width 1151 height 33
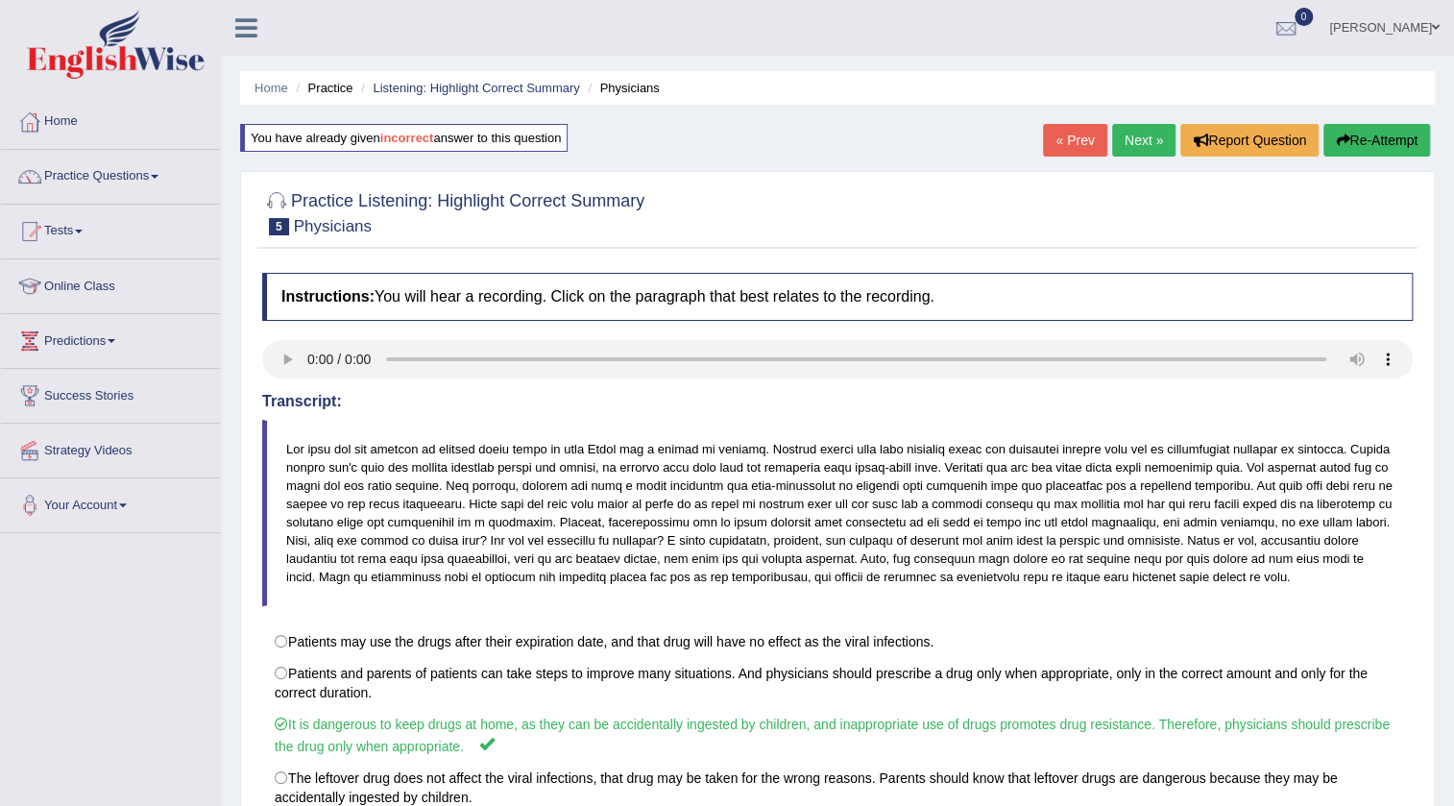
click at [1150, 150] on link "Next »" at bounding box center [1143, 140] width 63 height 33
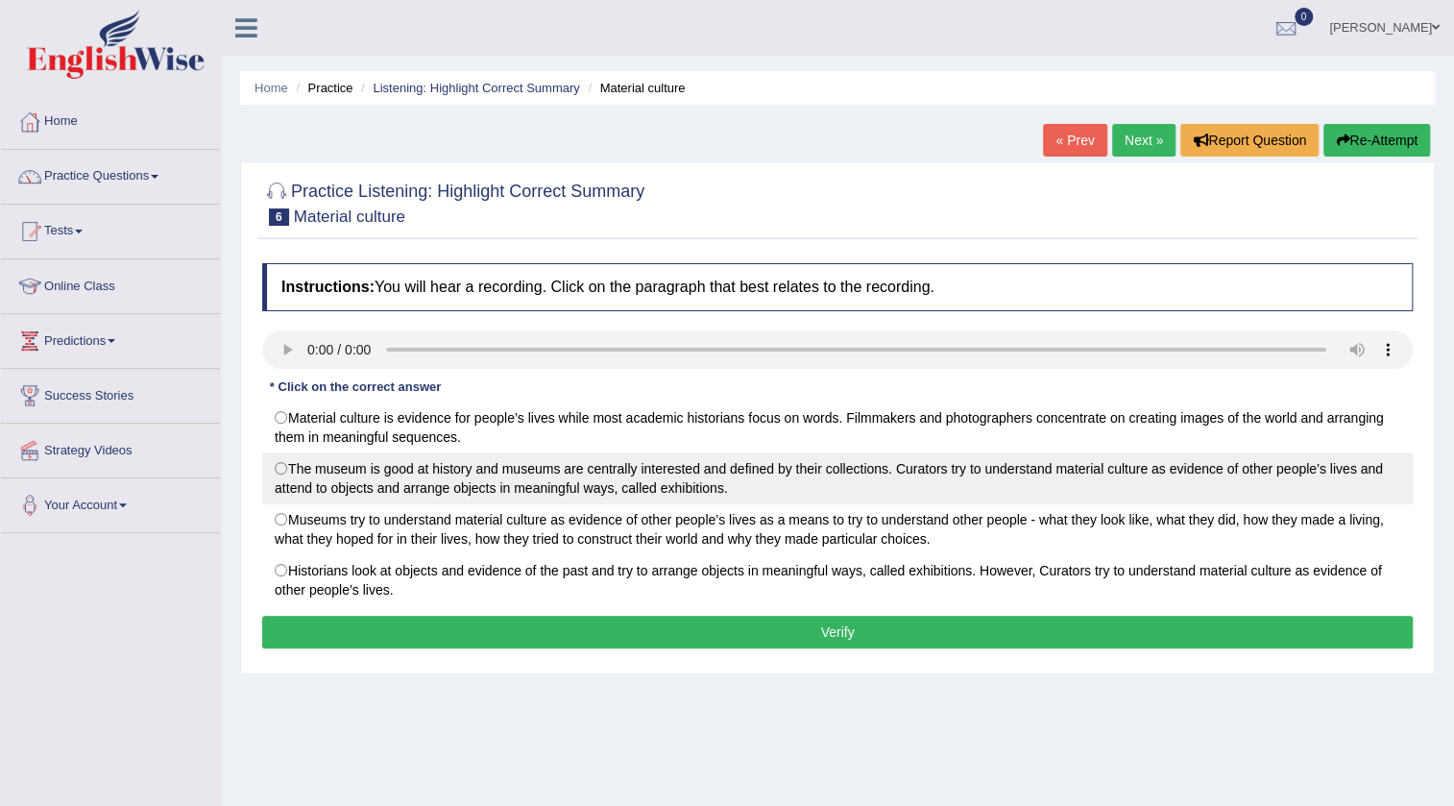
click at [336, 482] on label "The museum is good at history and museums are centrally interested and defined …" at bounding box center [837, 478] width 1151 height 52
radio input "true"
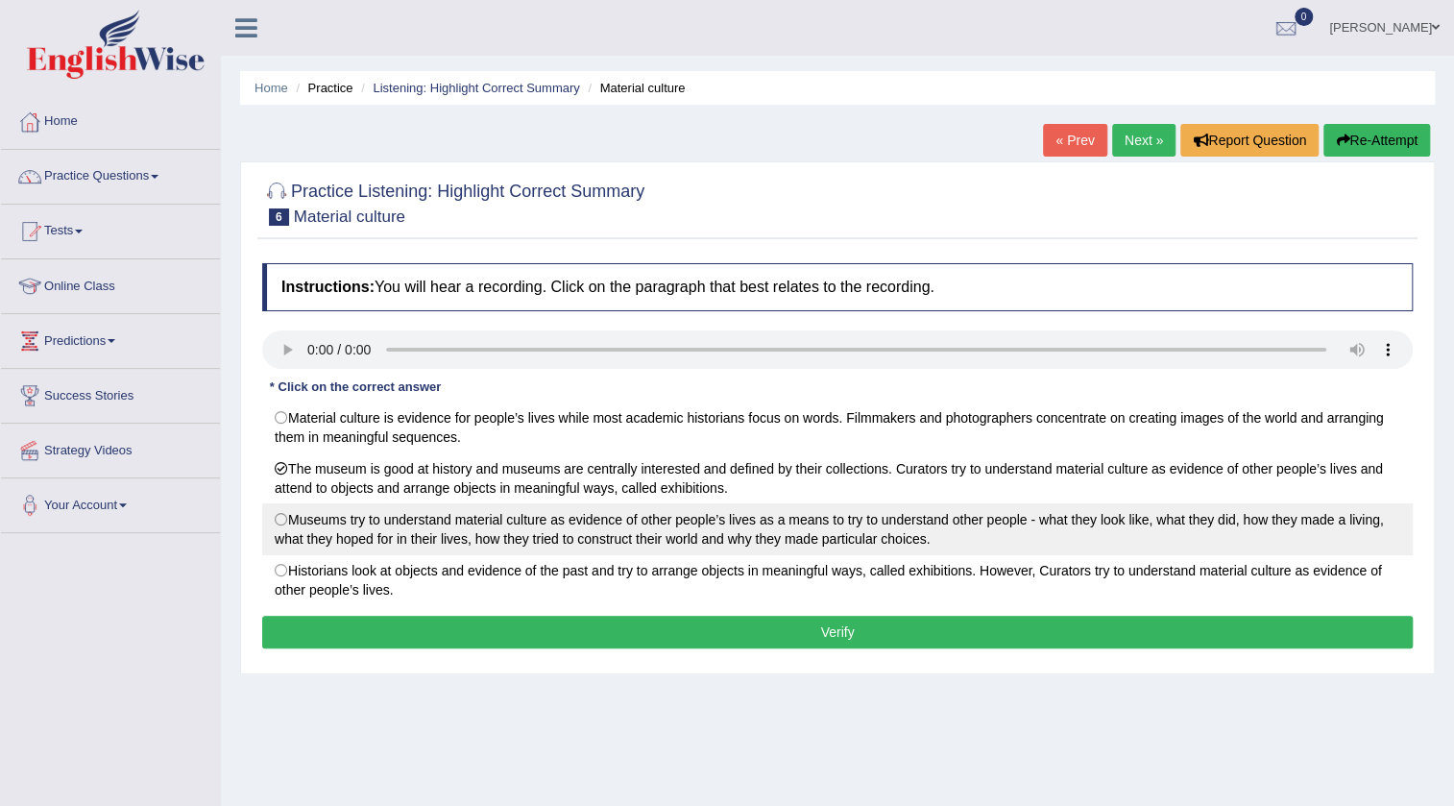
click at [495, 526] on label "Museums try to understand material culture as evidence of other people’s lives …" at bounding box center [837, 529] width 1151 height 52
radio input "true"
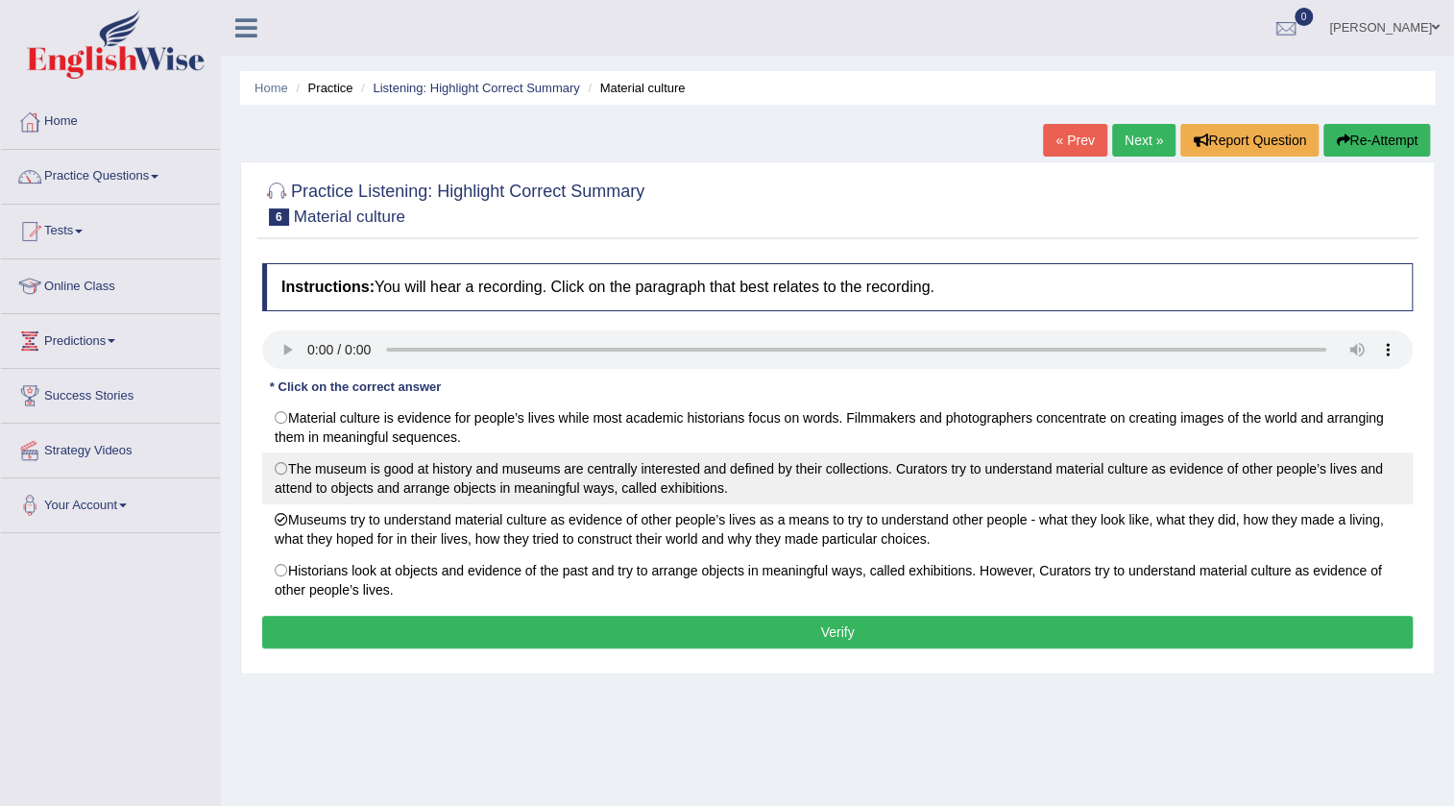
click at [499, 493] on label "The museum is good at history and museums are centrally interested and defined …" at bounding box center [837, 478] width 1151 height 52
radio input "true"
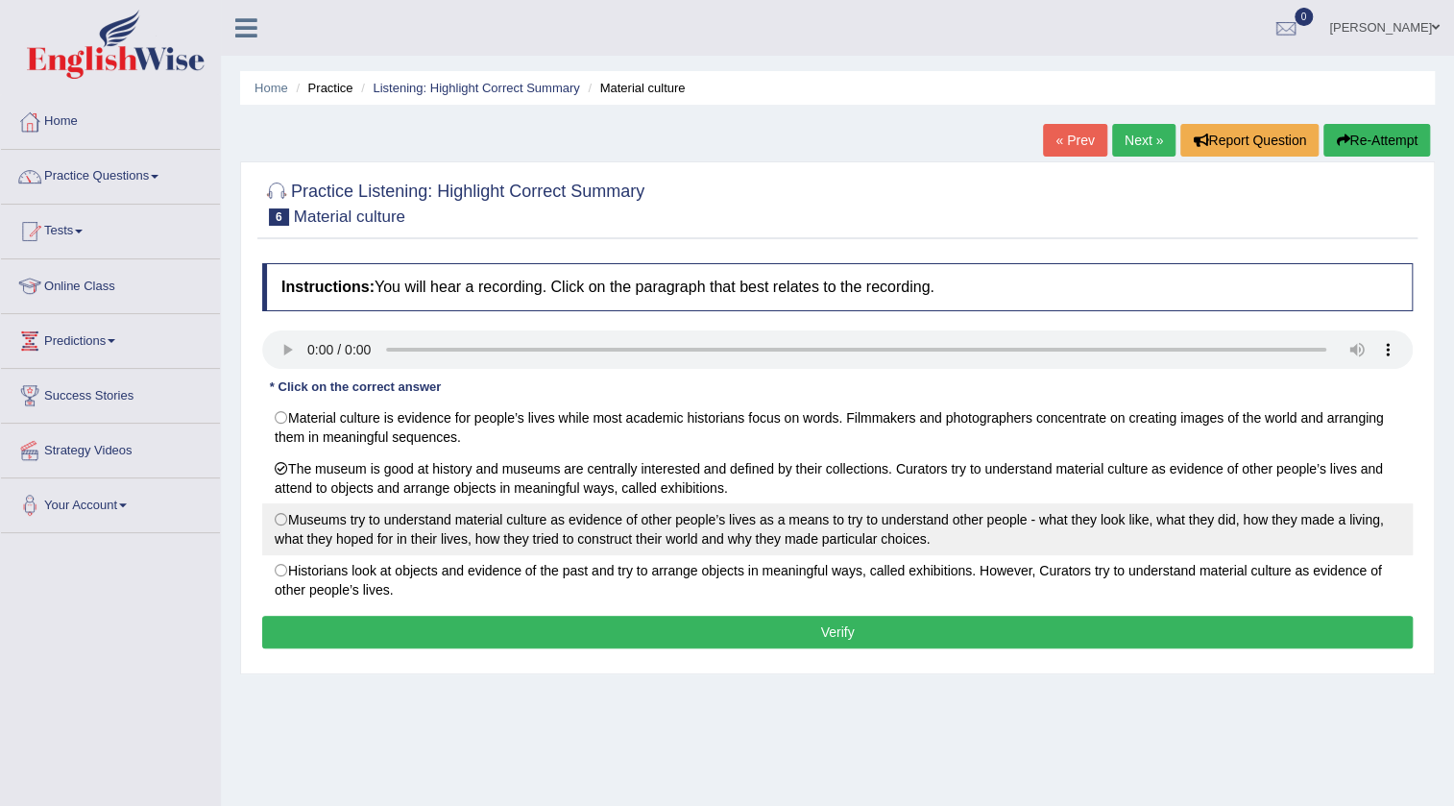
click at [532, 520] on label "Museums try to understand material culture as evidence of other people’s lives …" at bounding box center [837, 529] width 1151 height 52
radio input "true"
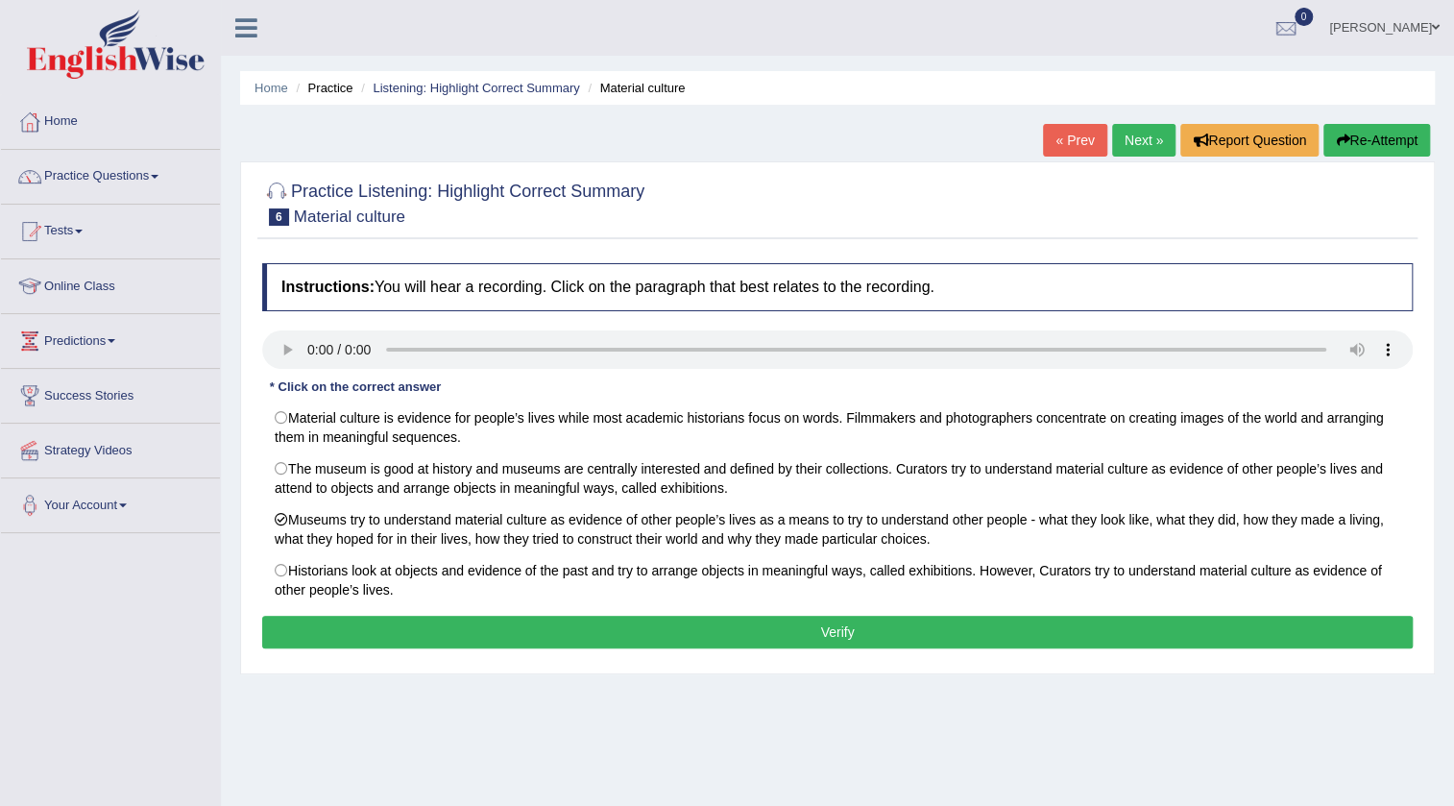
click at [1096, 629] on button "Verify" at bounding box center [837, 632] width 1151 height 33
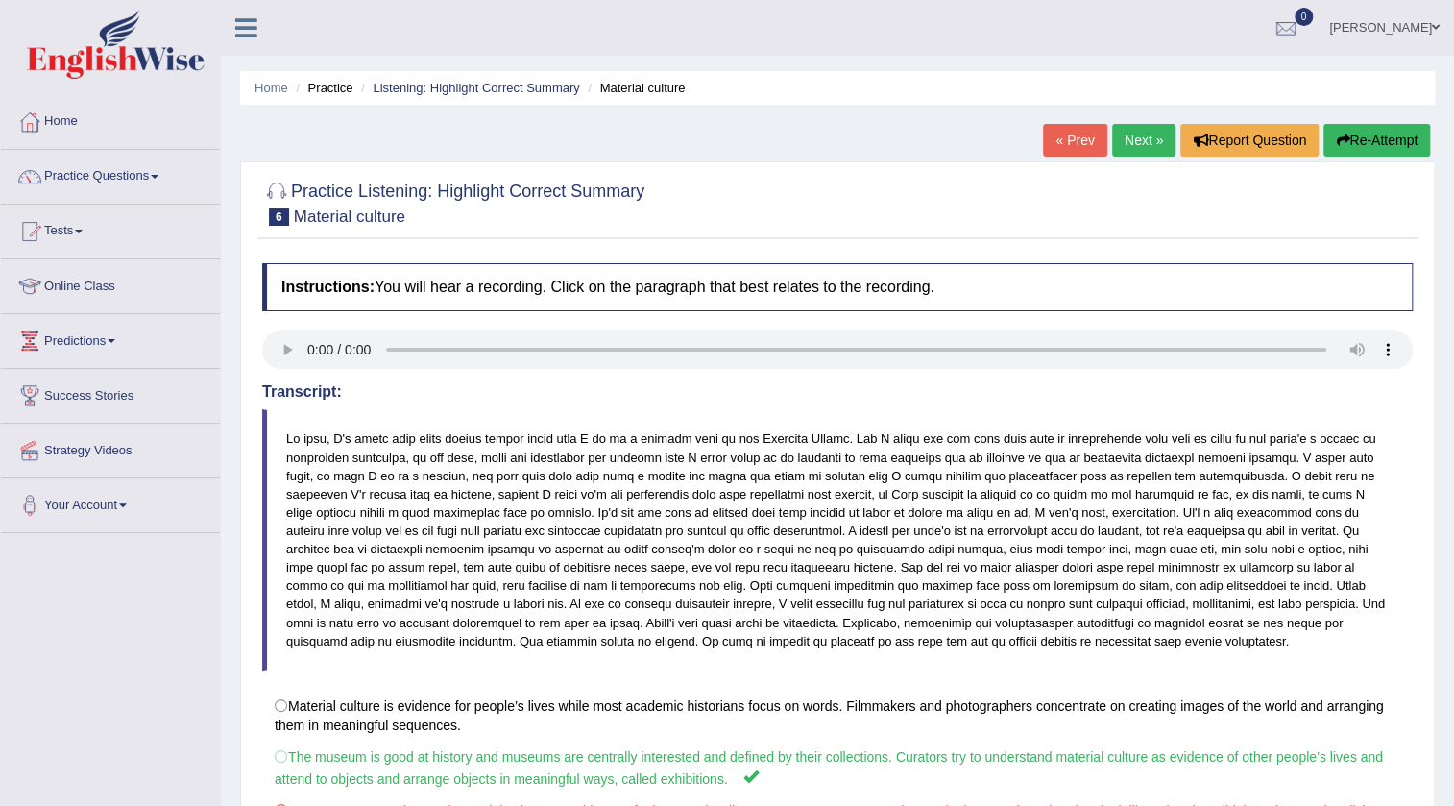
click at [1134, 144] on link "Next »" at bounding box center [1143, 140] width 63 height 33
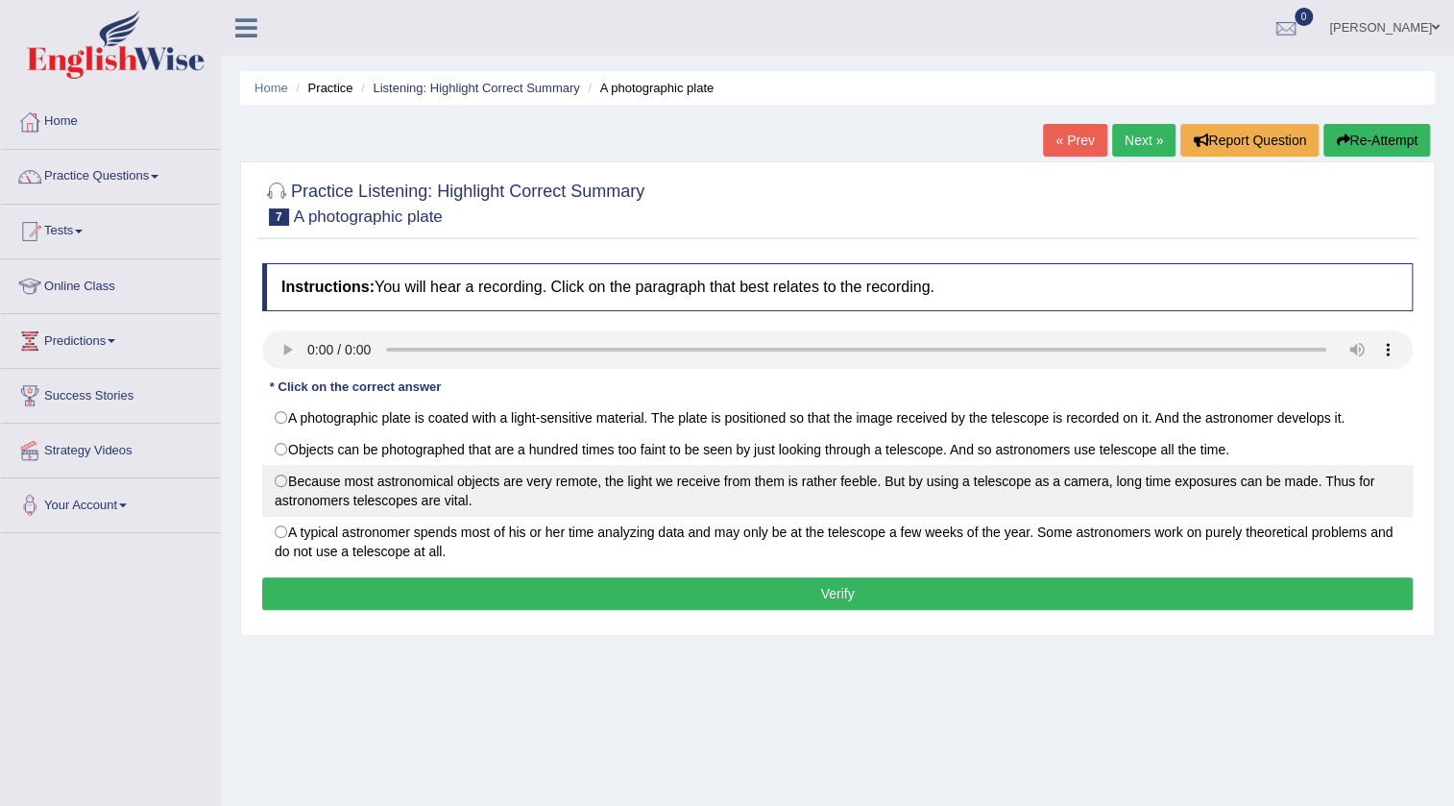
click at [655, 486] on label "Because most astronomical objects are very remote, the light we receive from th…" at bounding box center [837, 491] width 1151 height 52
radio input "true"
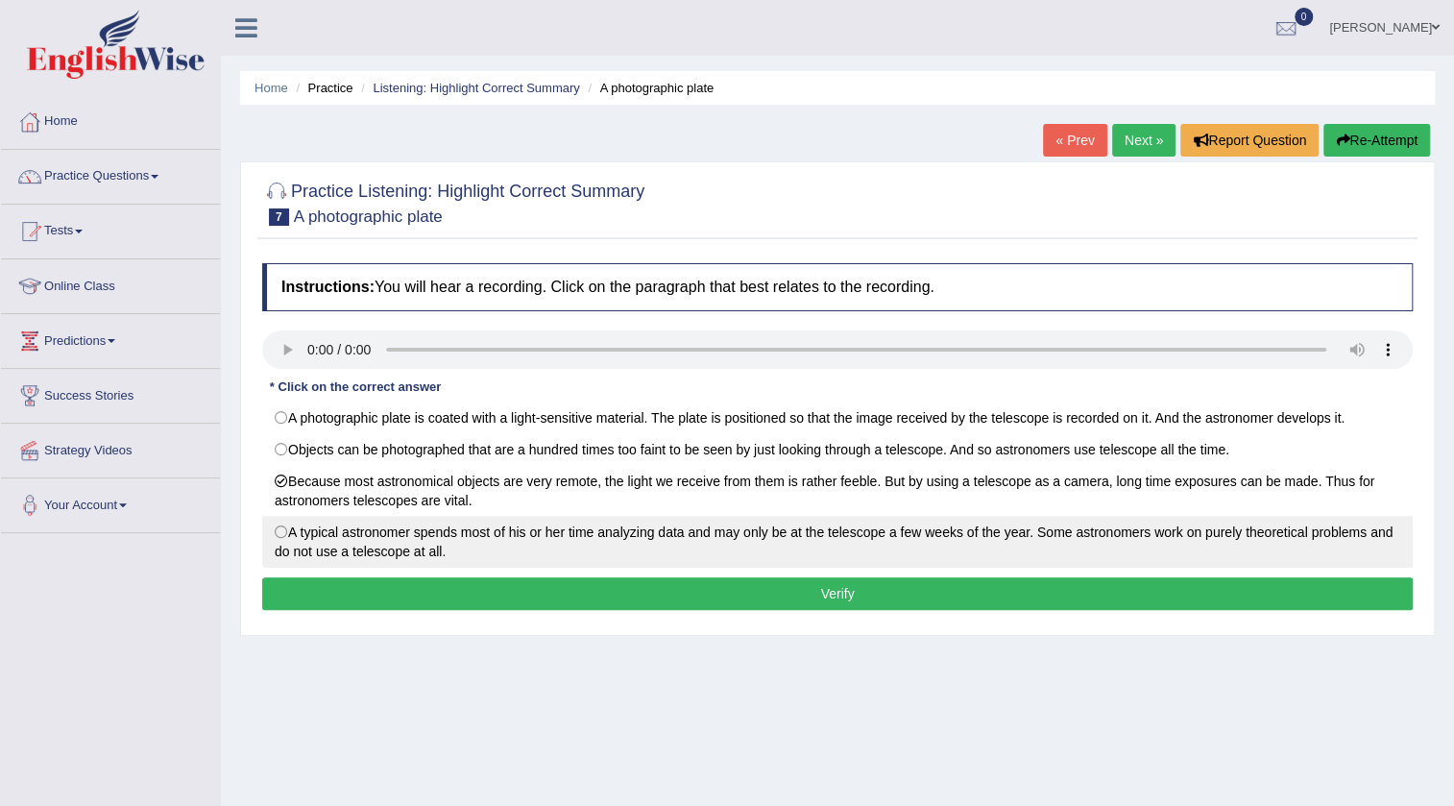
click at [770, 539] on label "A typical astronomer spends most of his or her time analyzing data and may only…" at bounding box center [837, 542] width 1151 height 52
radio input "true"
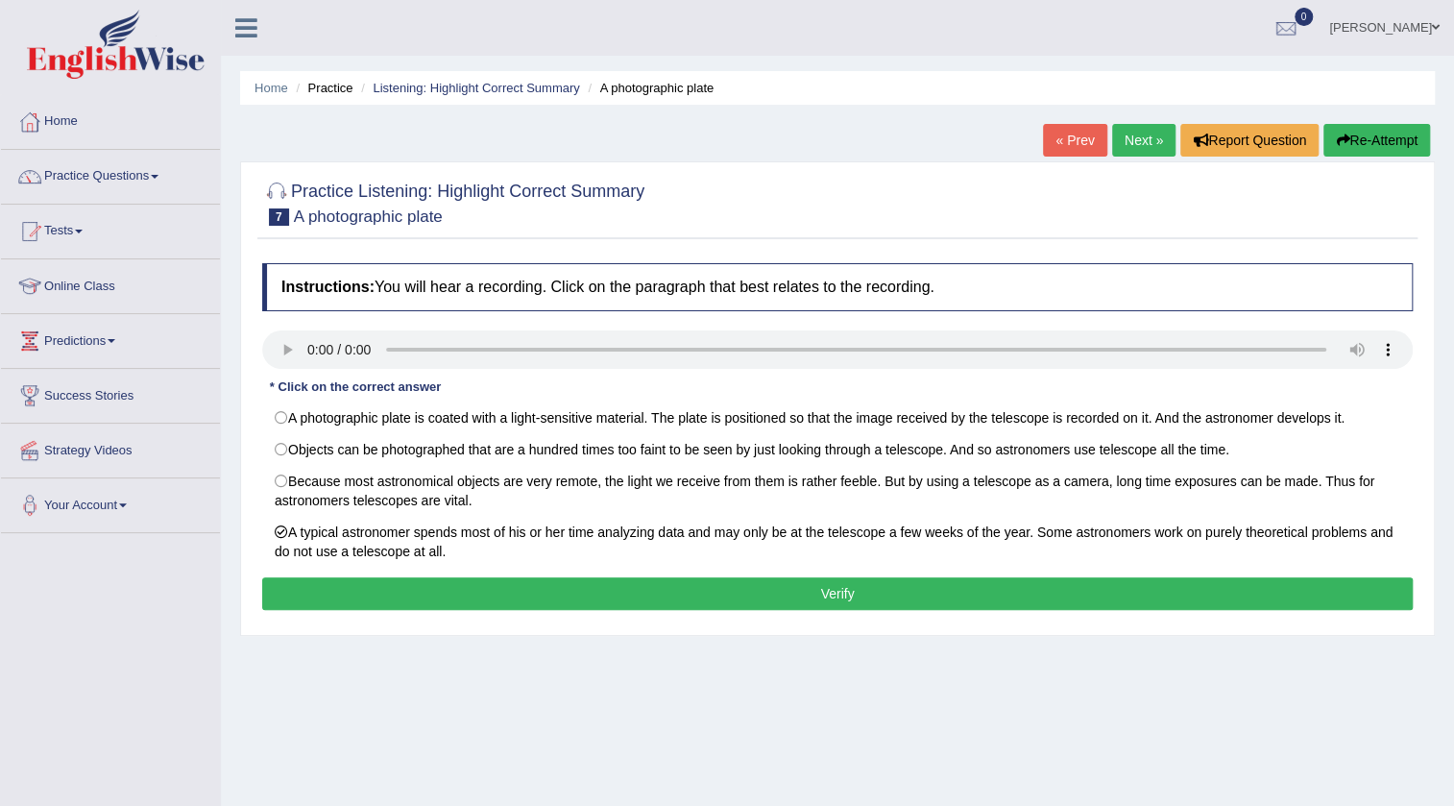
click at [887, 601] on button "Verify" at bounding box center [837, 593] width 1151 height 33
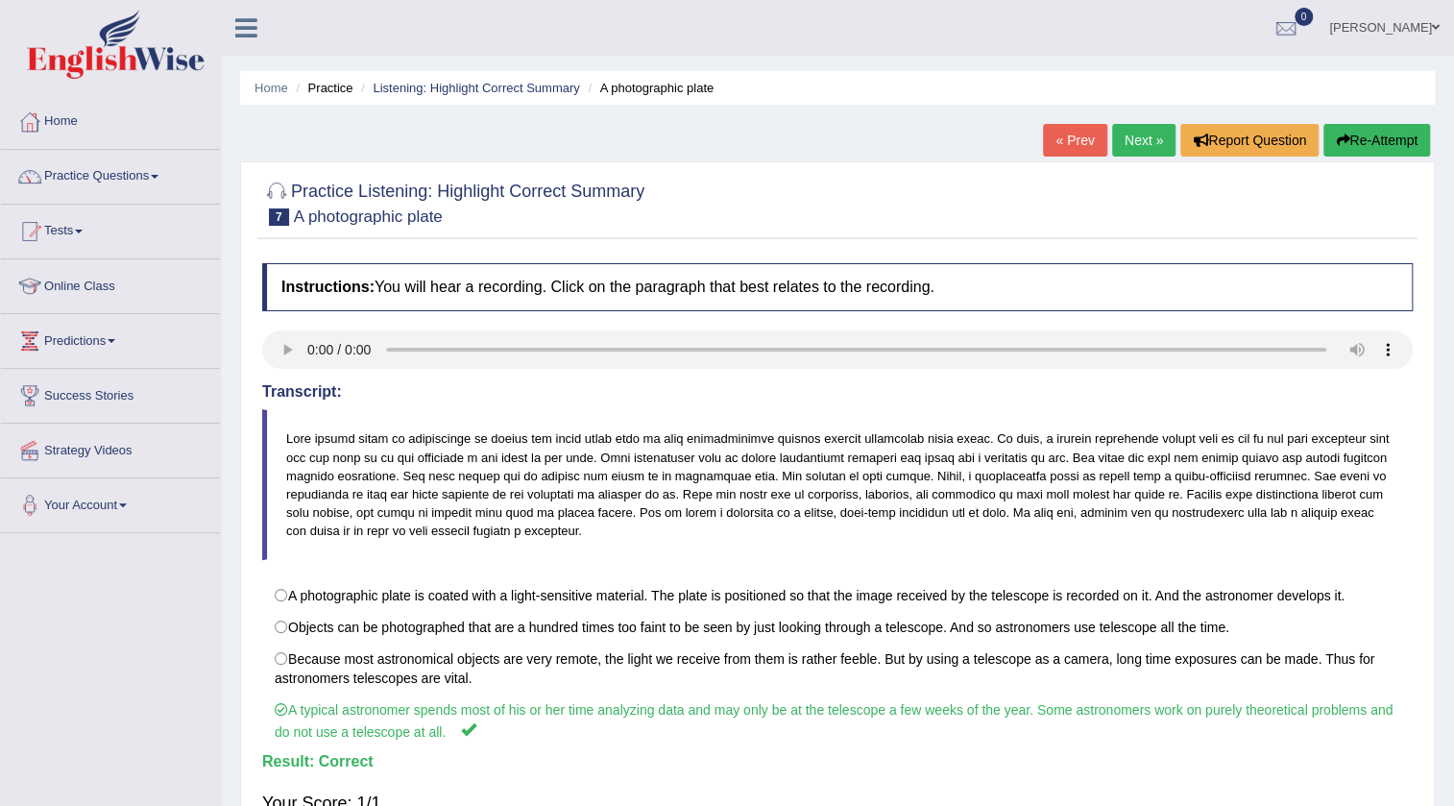
click at [1143, 139] on link "Next »" at bounding box center [1143, 140] width 63 height 33
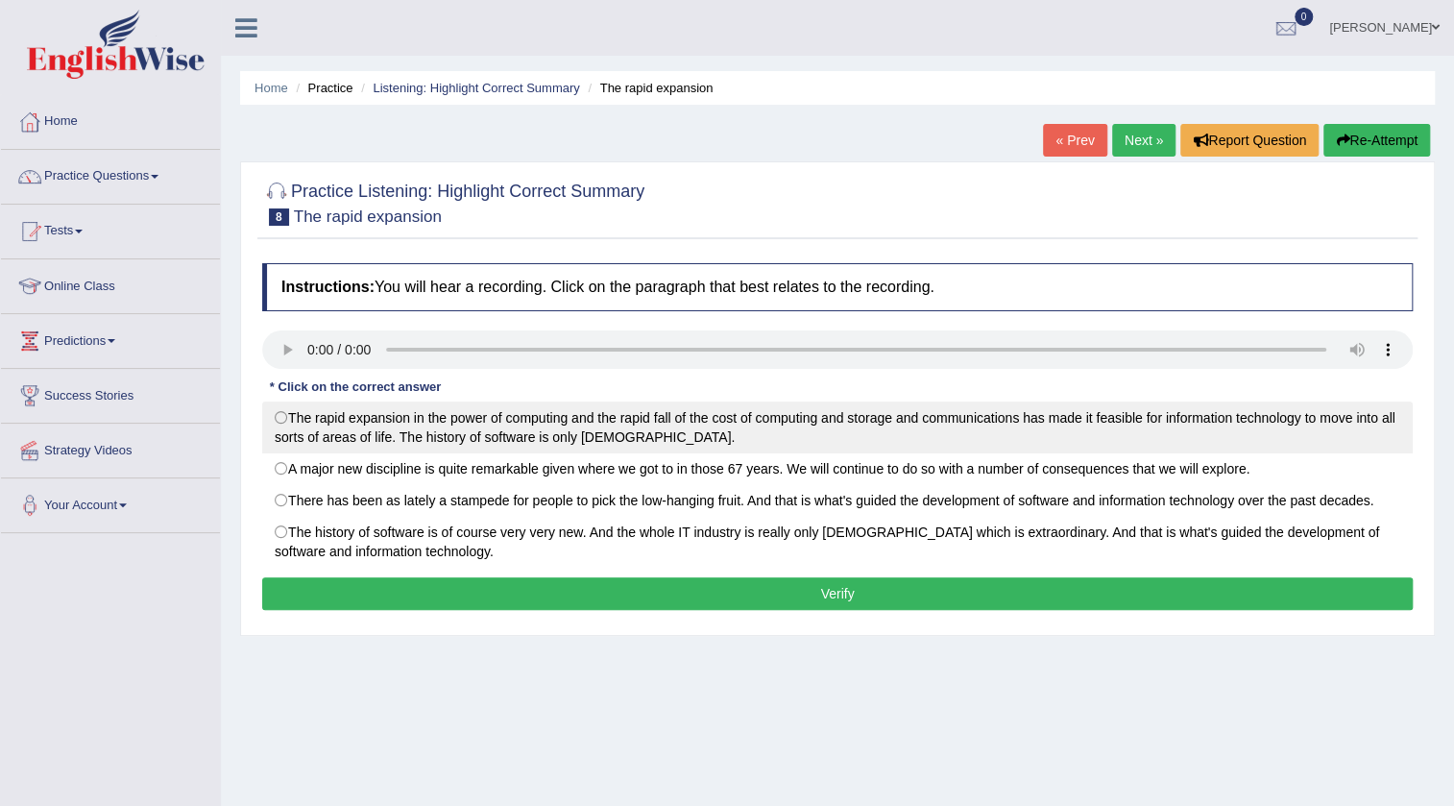
click at [365, 435] on label "The rapid expansion in the power of computing and the rapid fall of the cost of…" at bounding box center [837, 428] width 1151 height 52
radio input "true"
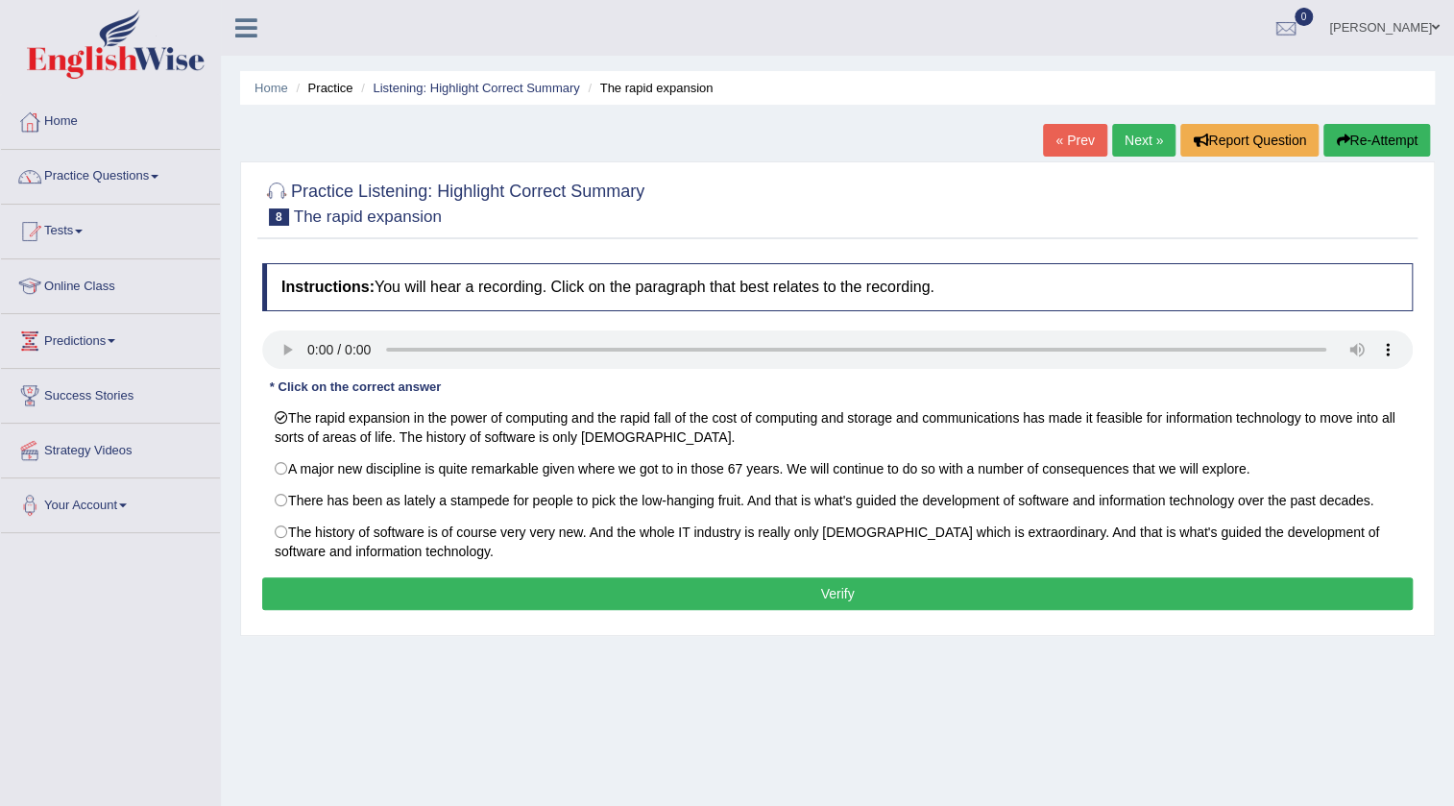
click at [349, 595] on button "Verify" at bounding box center [837, 593] width 1151 height 33
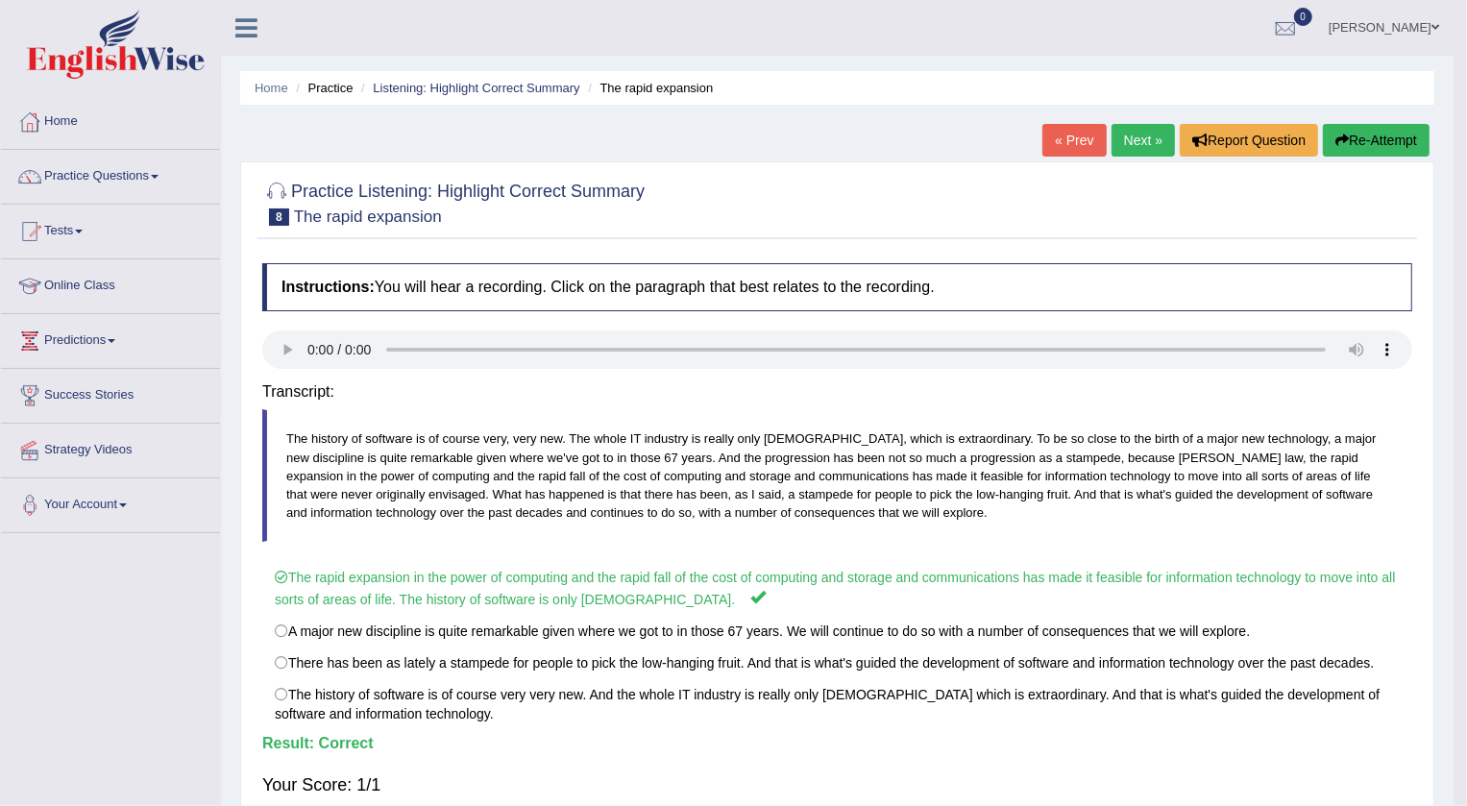
click at [349, 595] on div "Home Practice Listening: Highlight Correct Summary The rapid expansion « Prev N…" at bounding box center [837, 480] width 1232 height 961
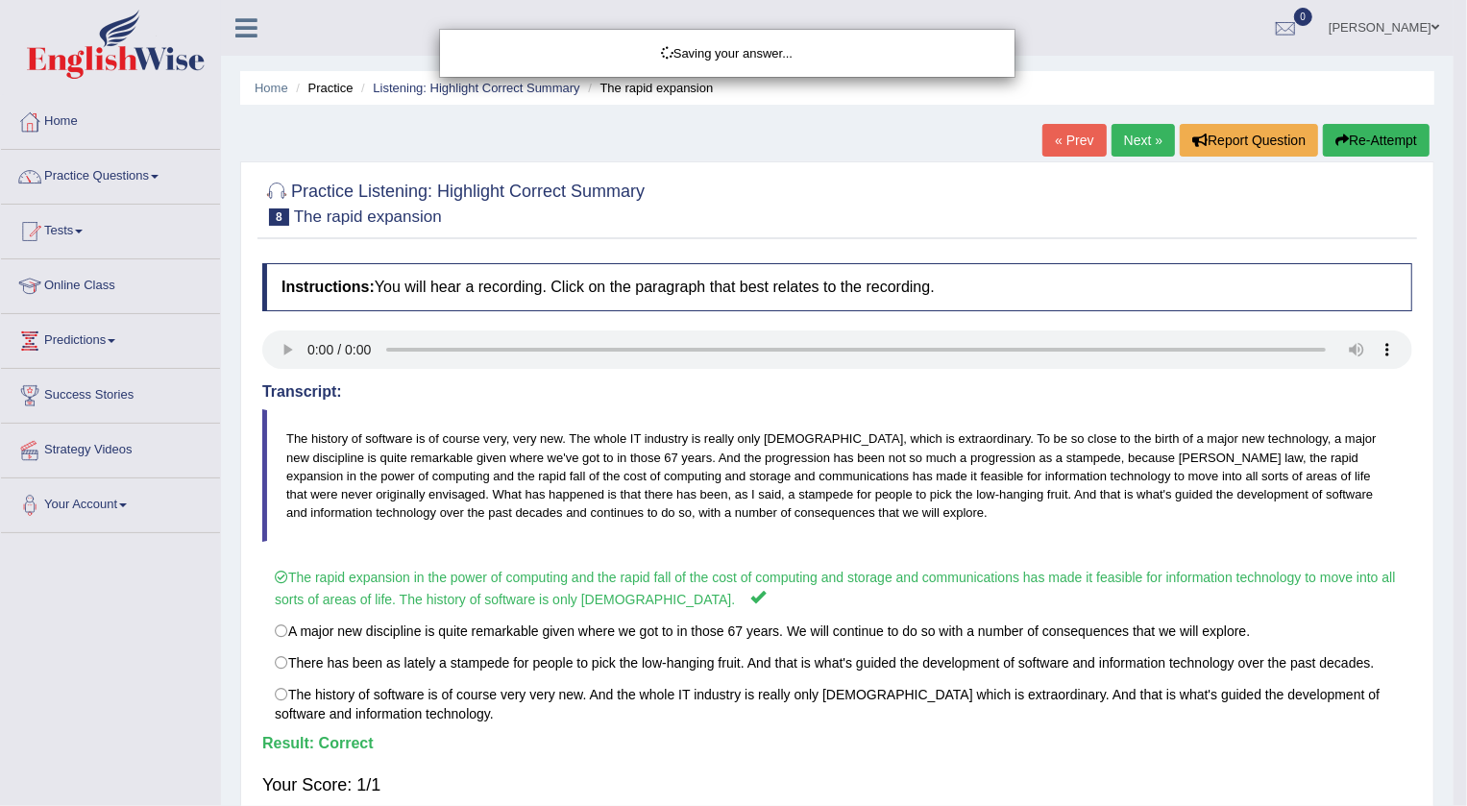
click at [349, 595] on div "Saving your answer..." at bounding box center [733, 403] width 1467 height 806
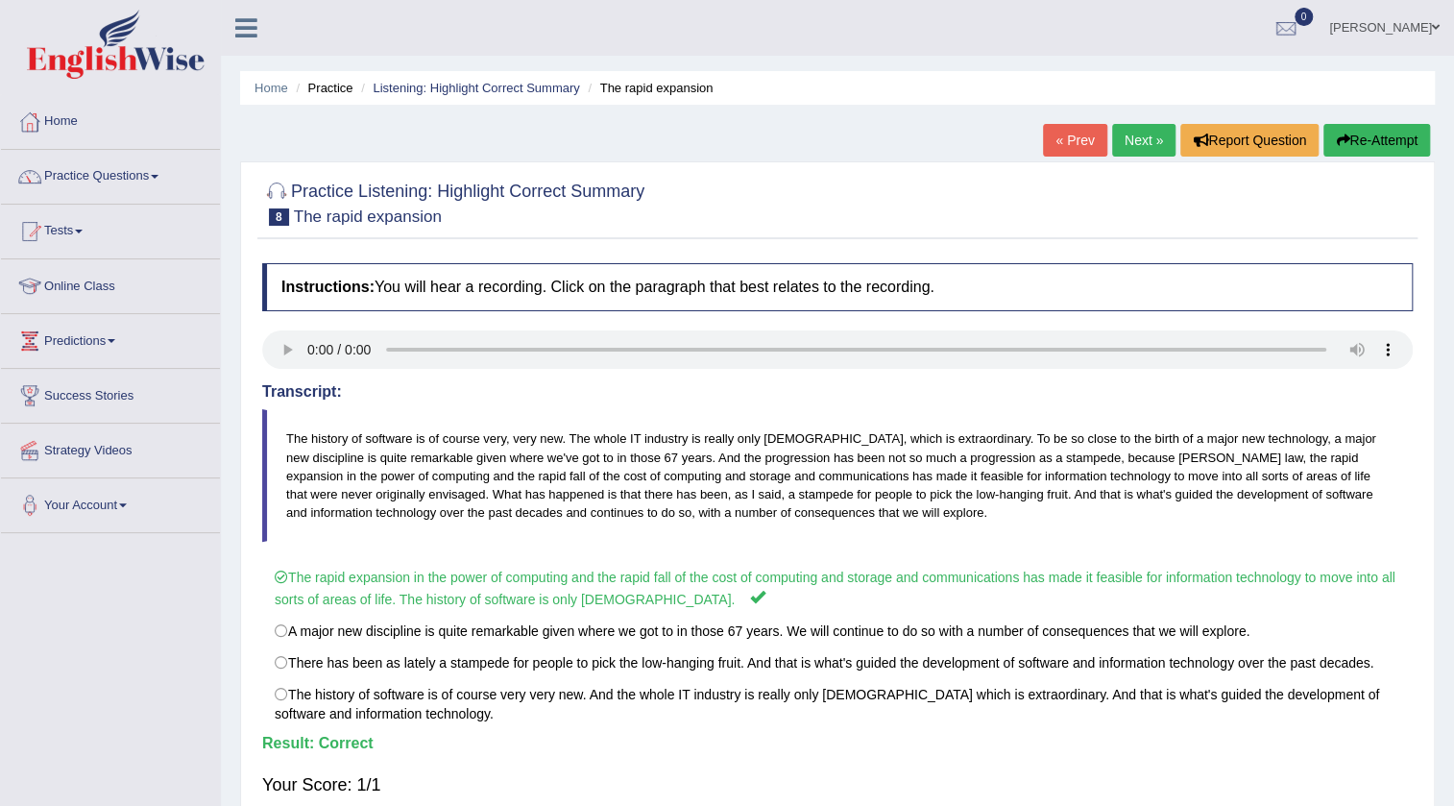
click at [1125, 144] on link "Next »" at bounding box center [1143, 140] width 63 height 33
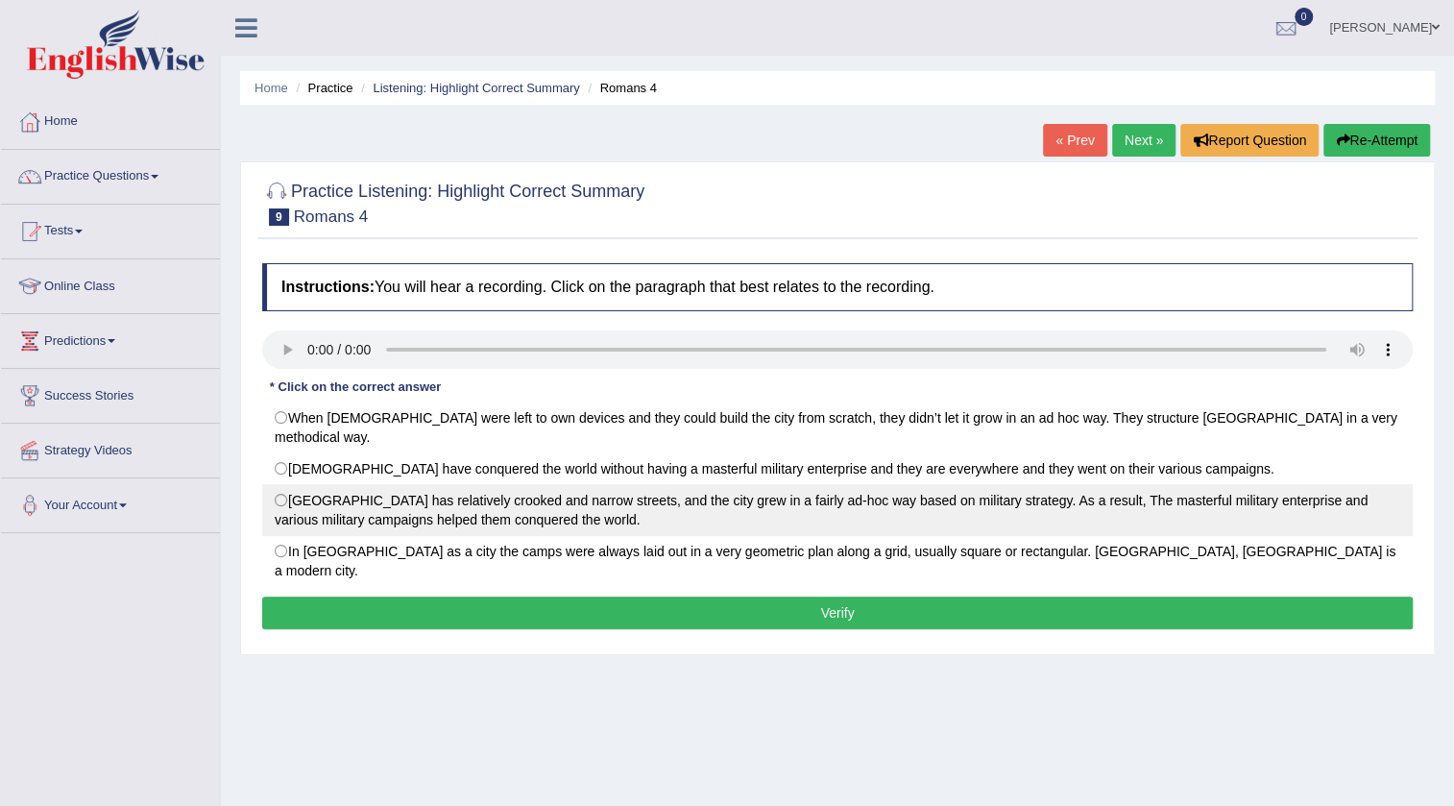
click at [645, 488] on label "Rome City has relatively crooked and narrow streets, and the city grew in a fai…" at bounding box center [837, 510] width 1151 height 52
radio input "true"
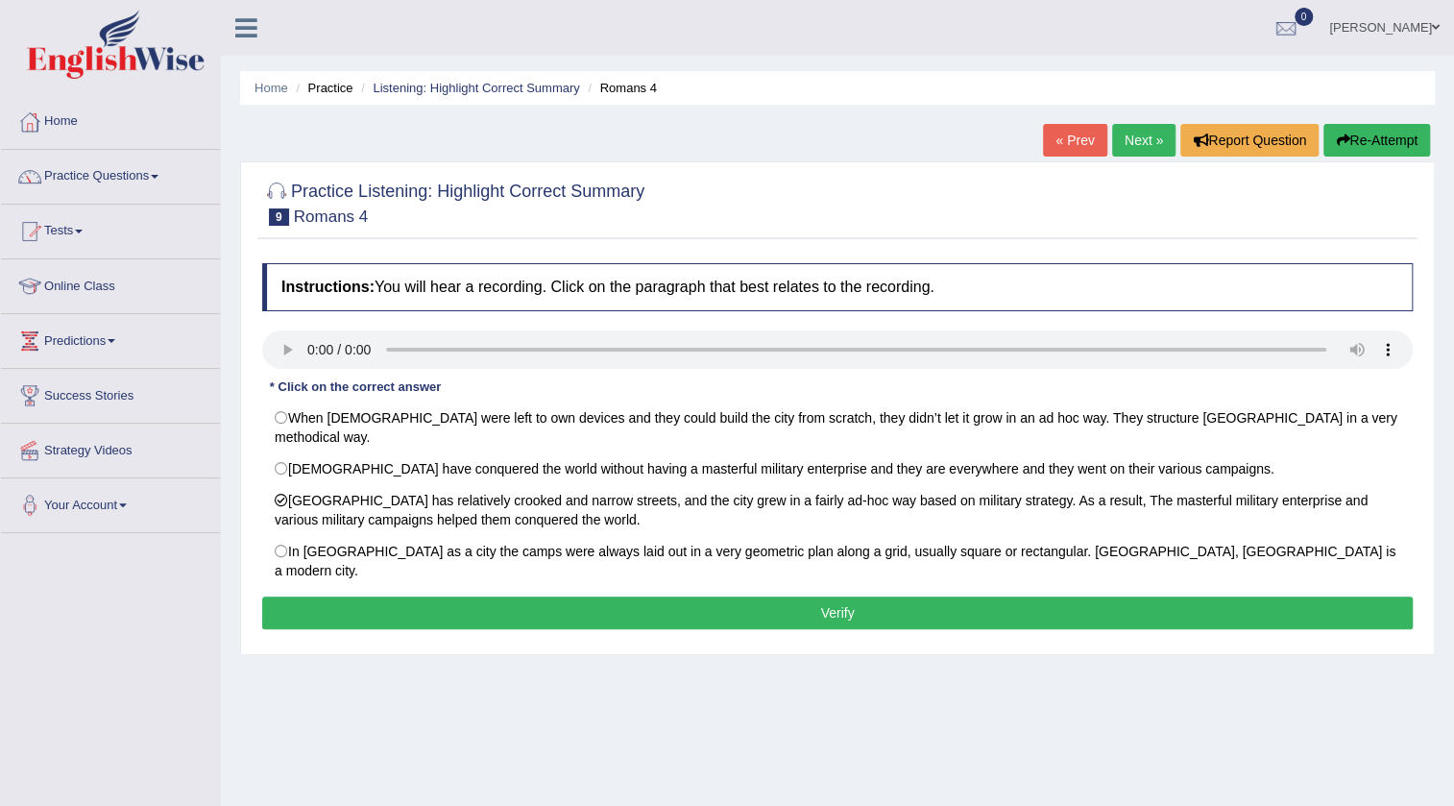
click at [473, 597] on button "Verify" at bounding box center [837, 613] width 1151 height 33
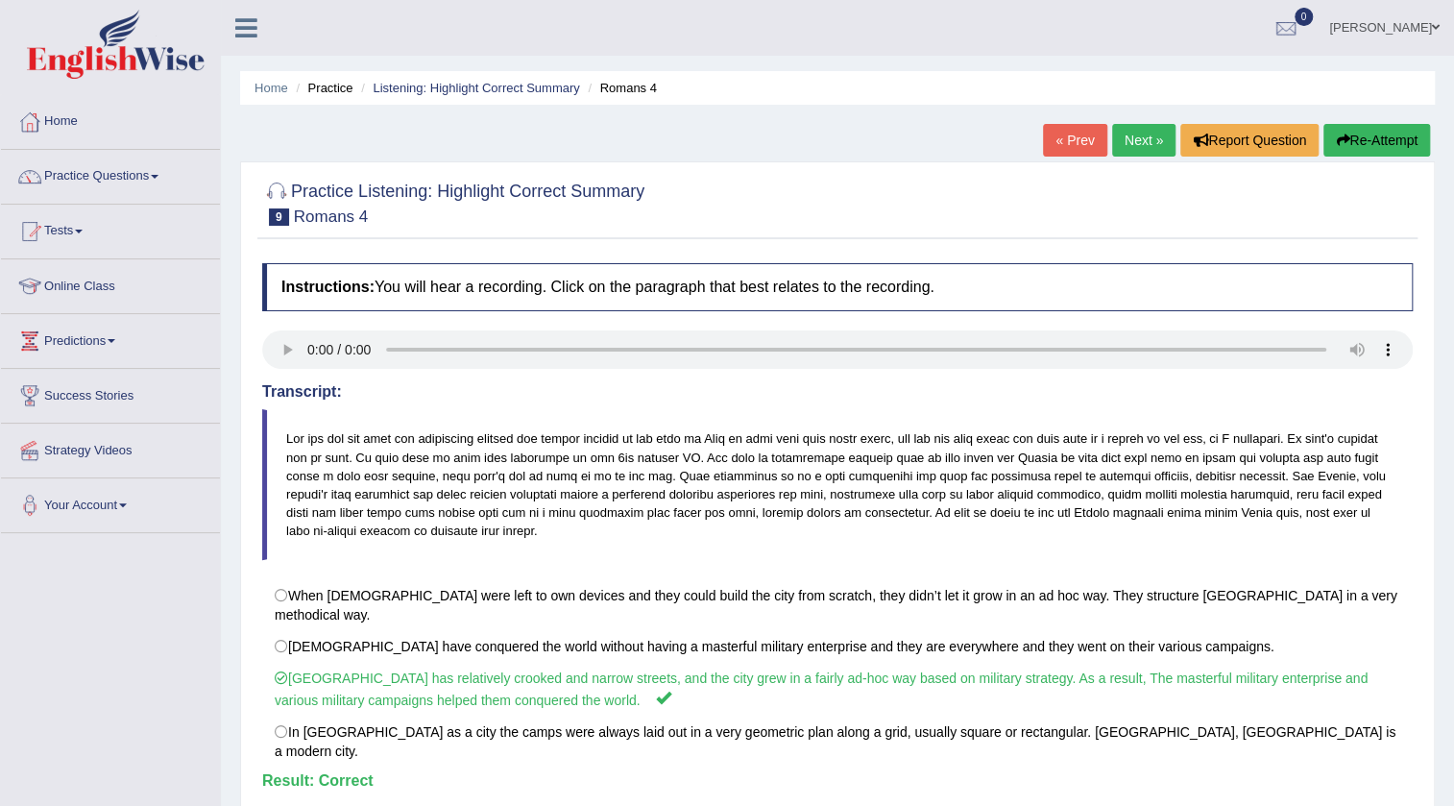
click at [1119, 132] on link "Next »" at bounding box center [1143, 140] width 63 height 33
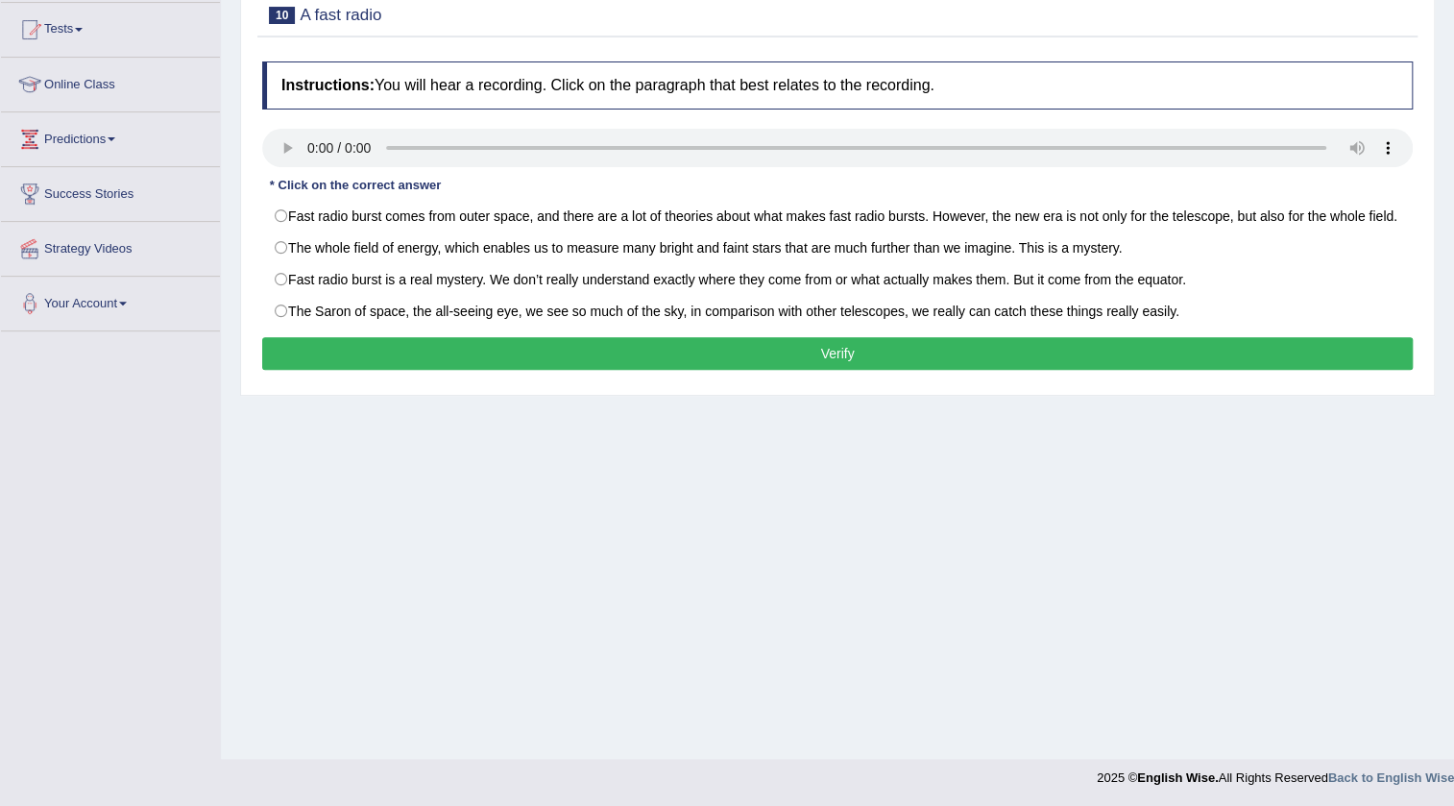
scroll to position [202, 0]
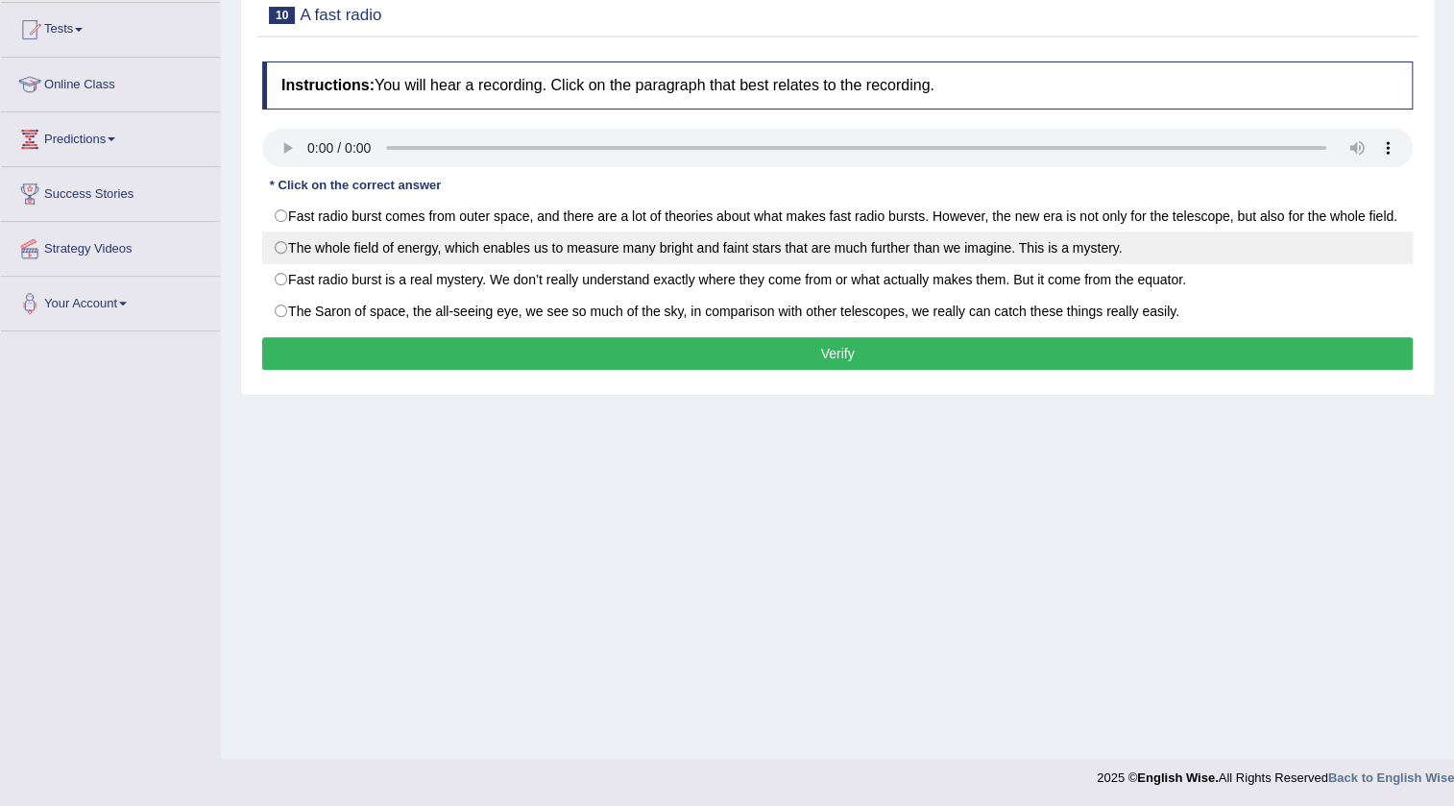
click at [430, 264] on label "The whole field of energy, which enables us to measure many bright and faint st…" at bounding box center [837, 248] width 1151 height 33
radio input "true"
click at [634, 259] on label "The whole field of energy, which enables us to measure many bright and faint st…" at bounding box center [837, 248] width 1151 height 33
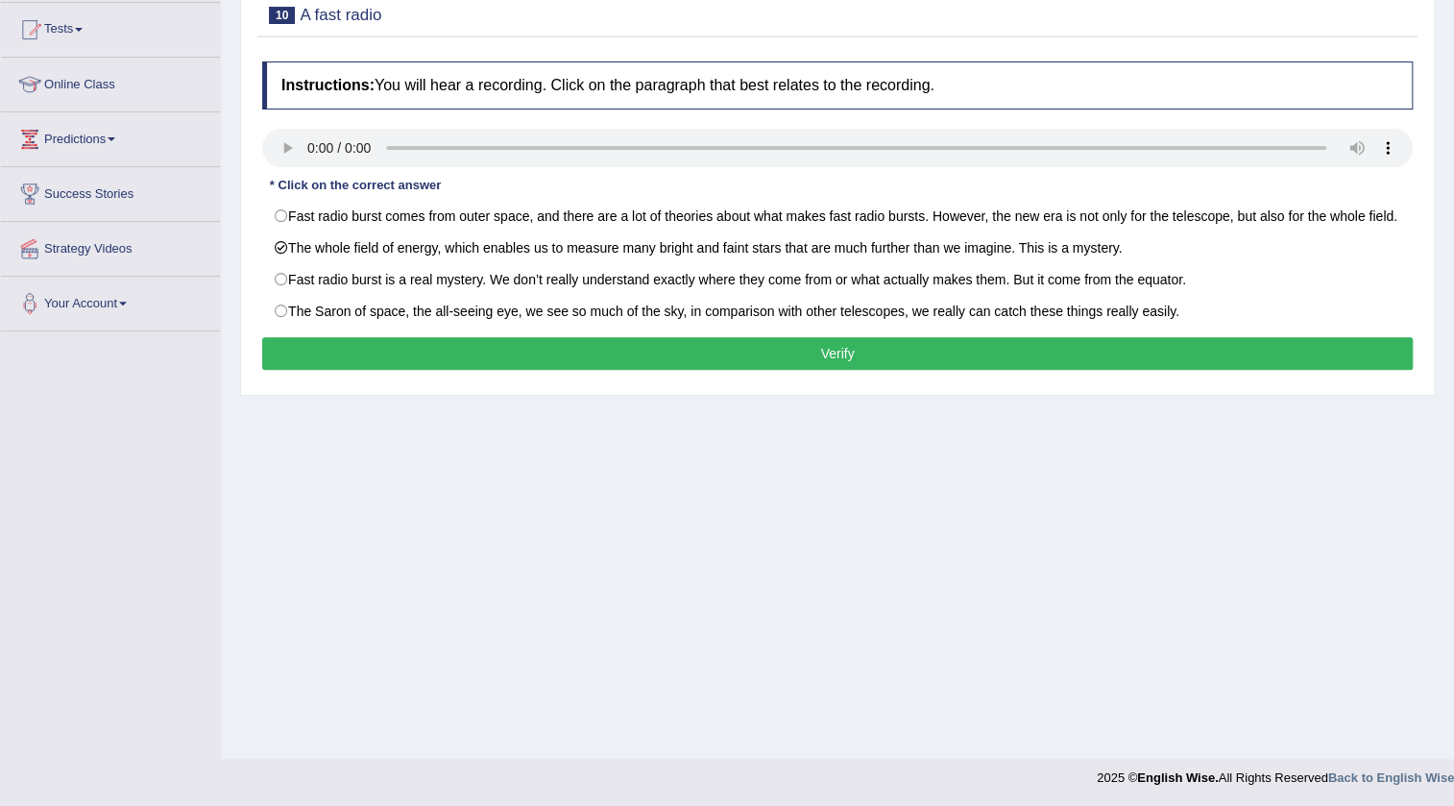
click at [523, 365] on button "Verify" at bounding box center [837, 353] width 1151 height 33
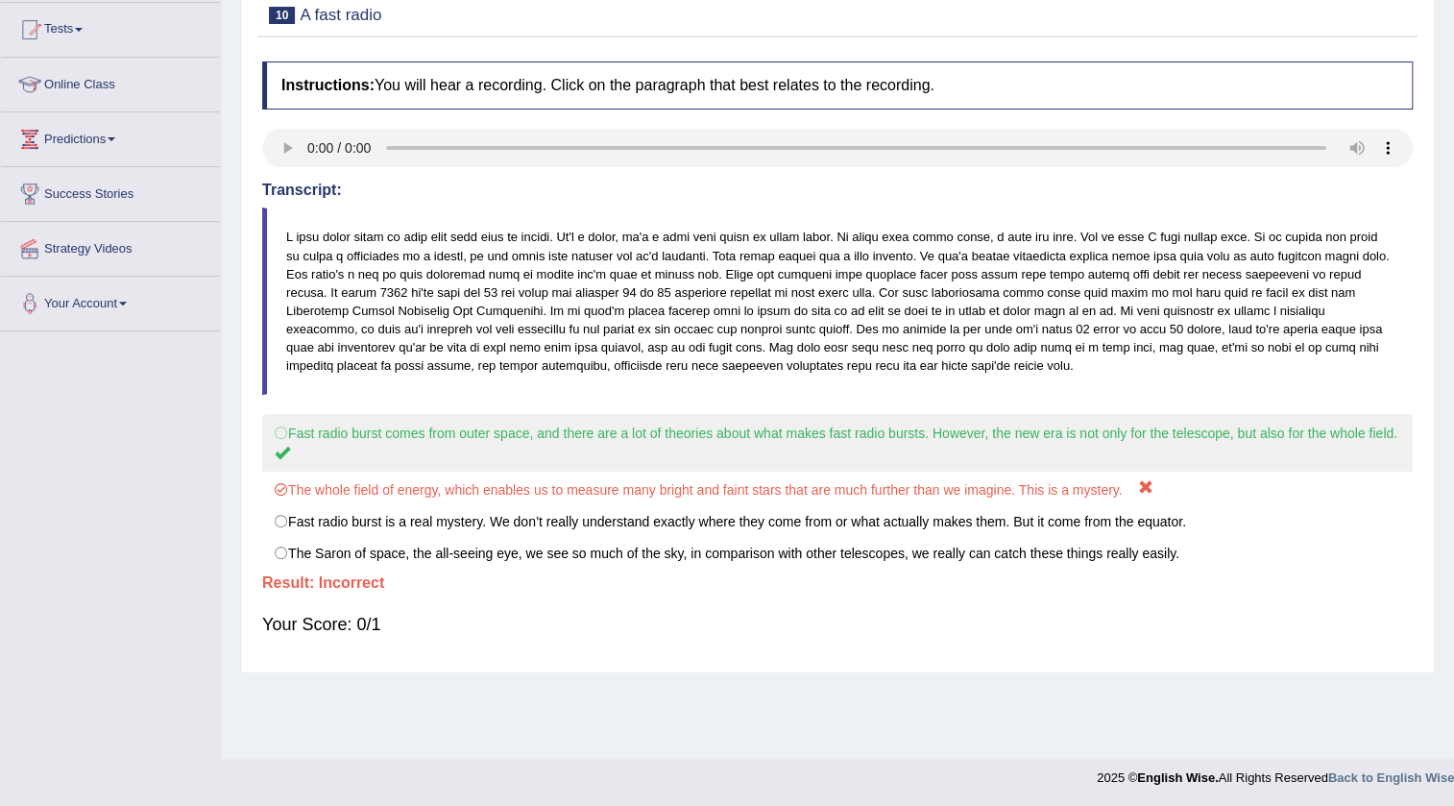
click at [442, 431] on label "Fast radio burst comes from outer space, and there are a lot of theories about …" at bounding box center [837, 443] width 1151 height 58
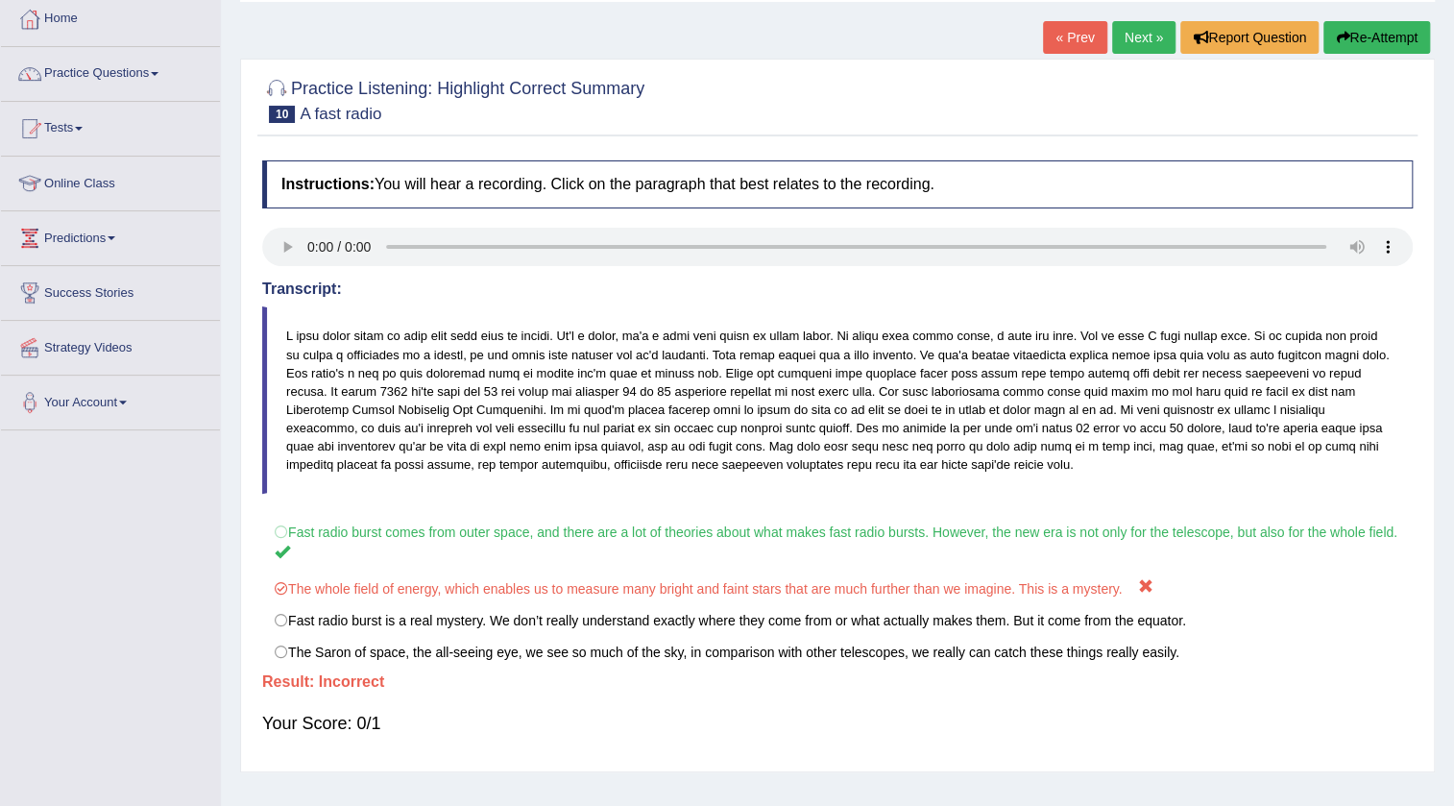
scroll to position [0, 0]
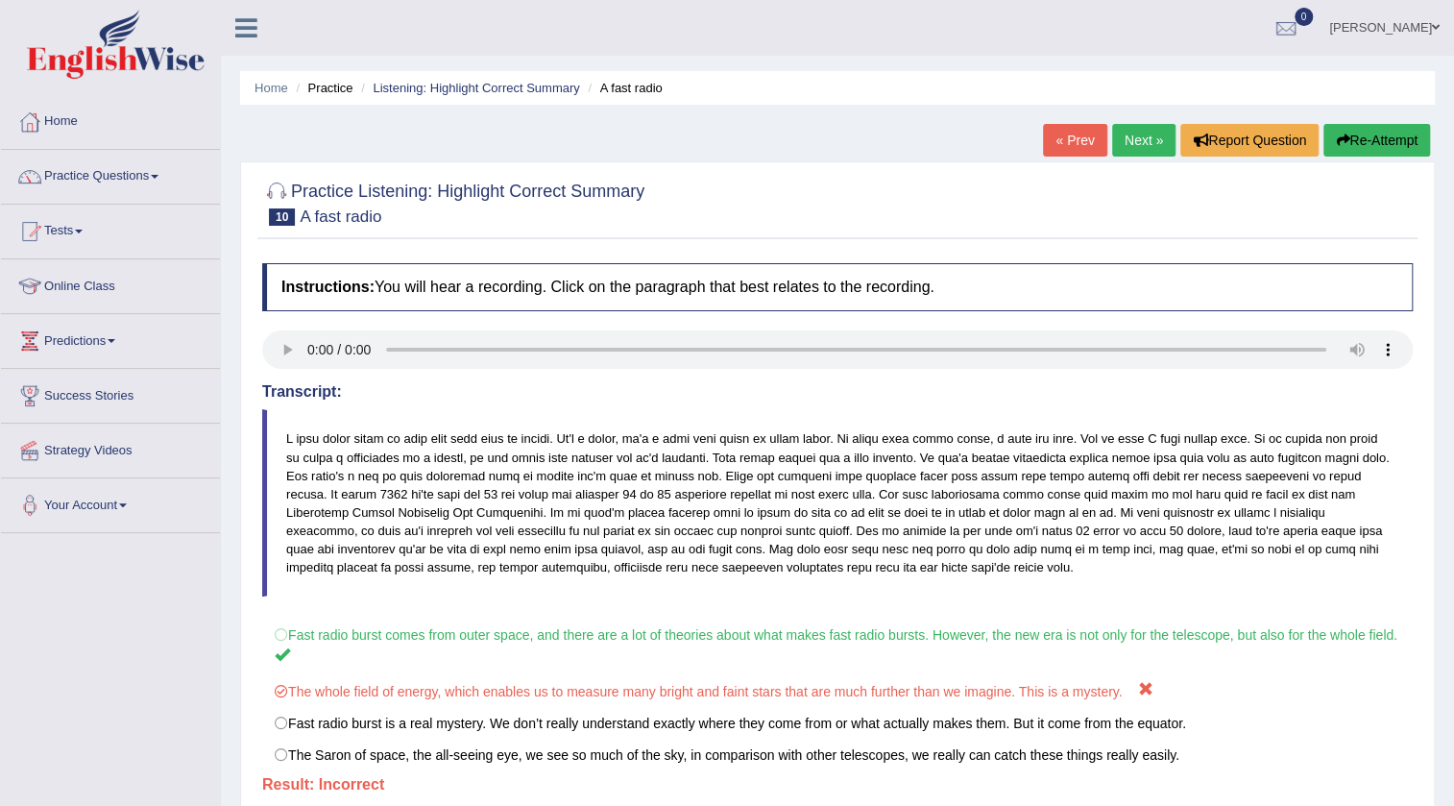
click at [1115, 131] on link "Next »" at bounding box center [1143, 140] width 63 height 33
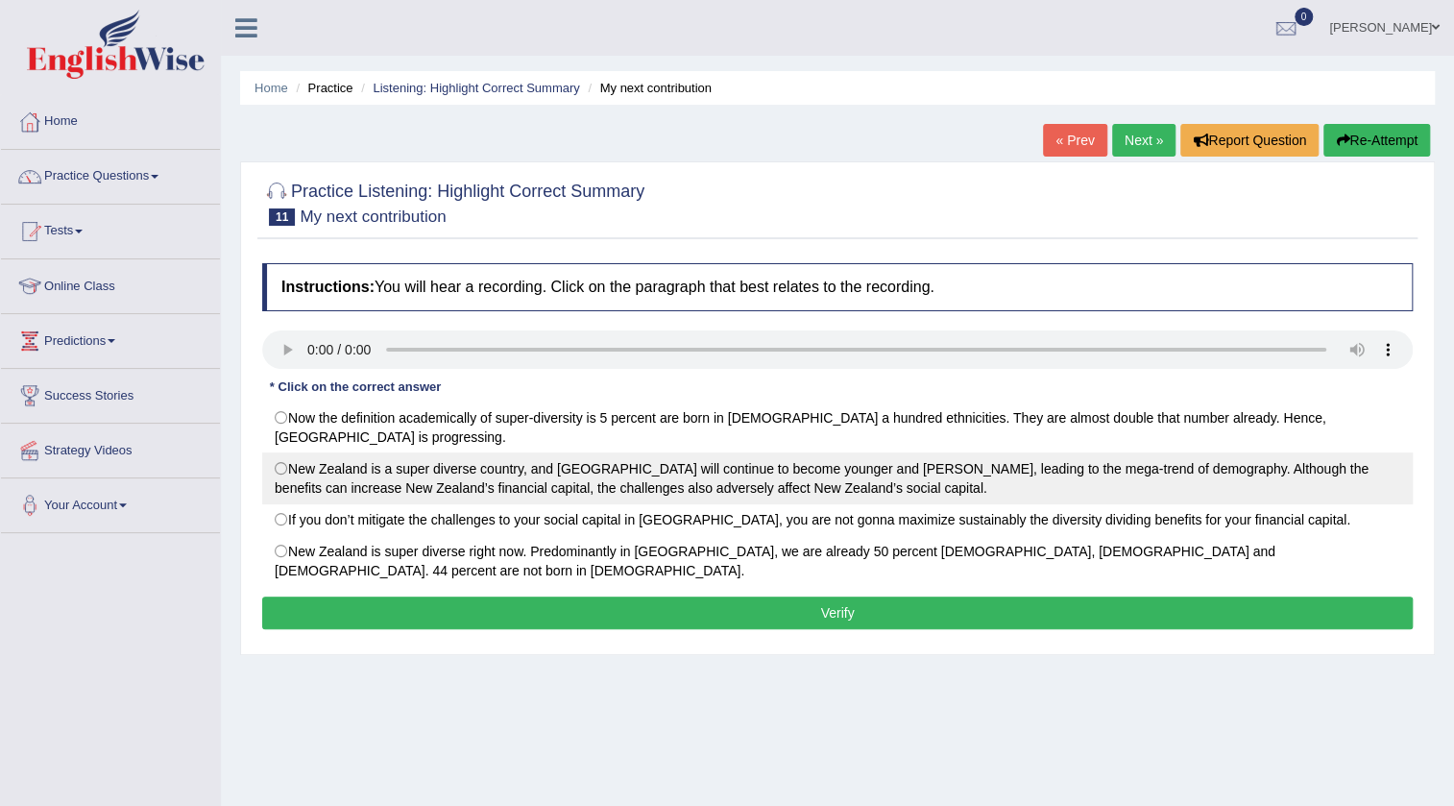
click at [426, 467] on label "New Zealand is a super diverse country, and [GEOGRAPHIC_DATA] will continue to …" at bounding box center [837, 478] width 1151 height 52
radio input "true"
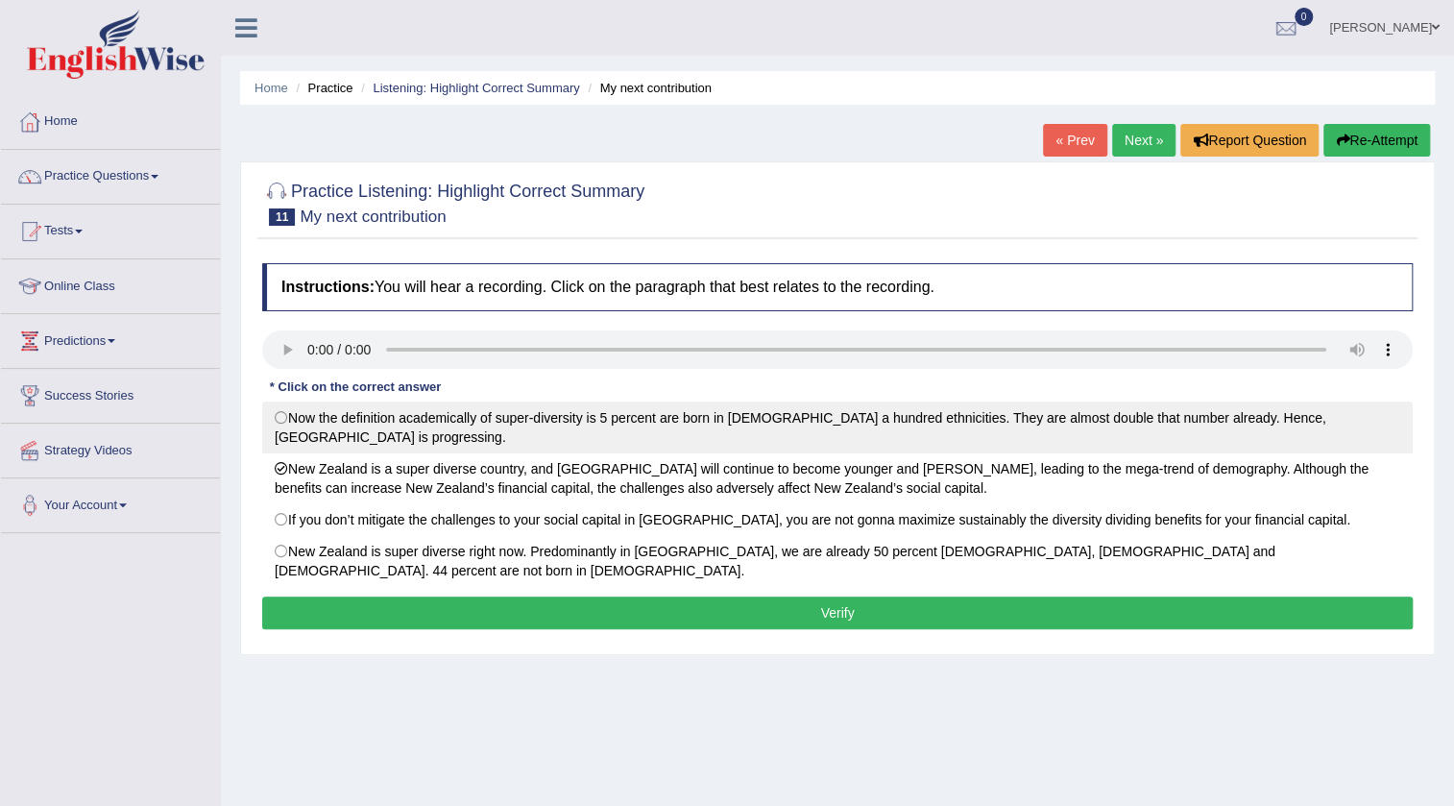
click at [377, 433] on label "Now the definition academically of super-diversity is 5 percent are born in [DE…" at bounding box center [837, 428] width 1151 height 52
radio input "true"
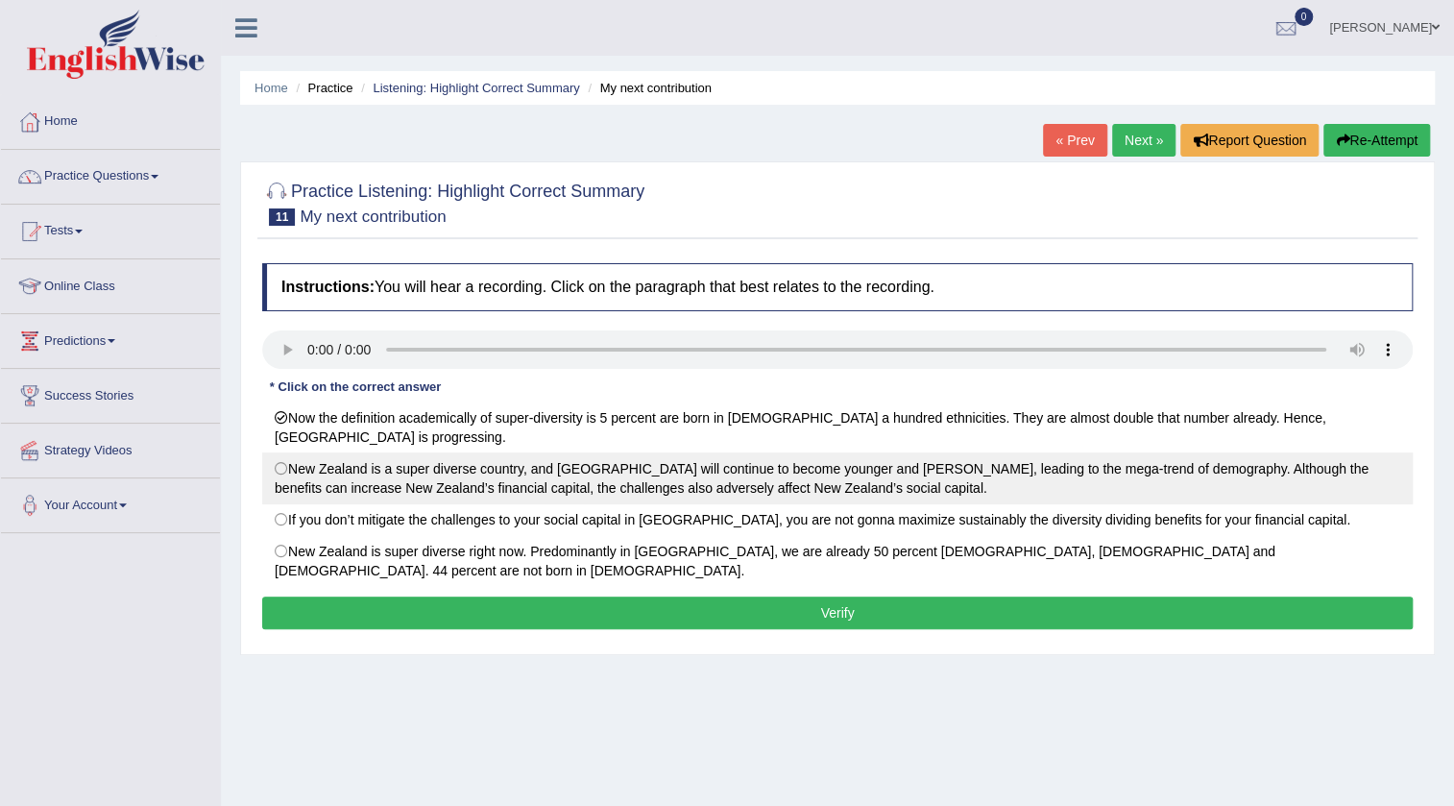
click at [354, 479] on label "New Zealand is a super diverse country, and Auckland will continue to become yo…" at bounding box center [837, 478] width 1151 height 52
radio input "true"
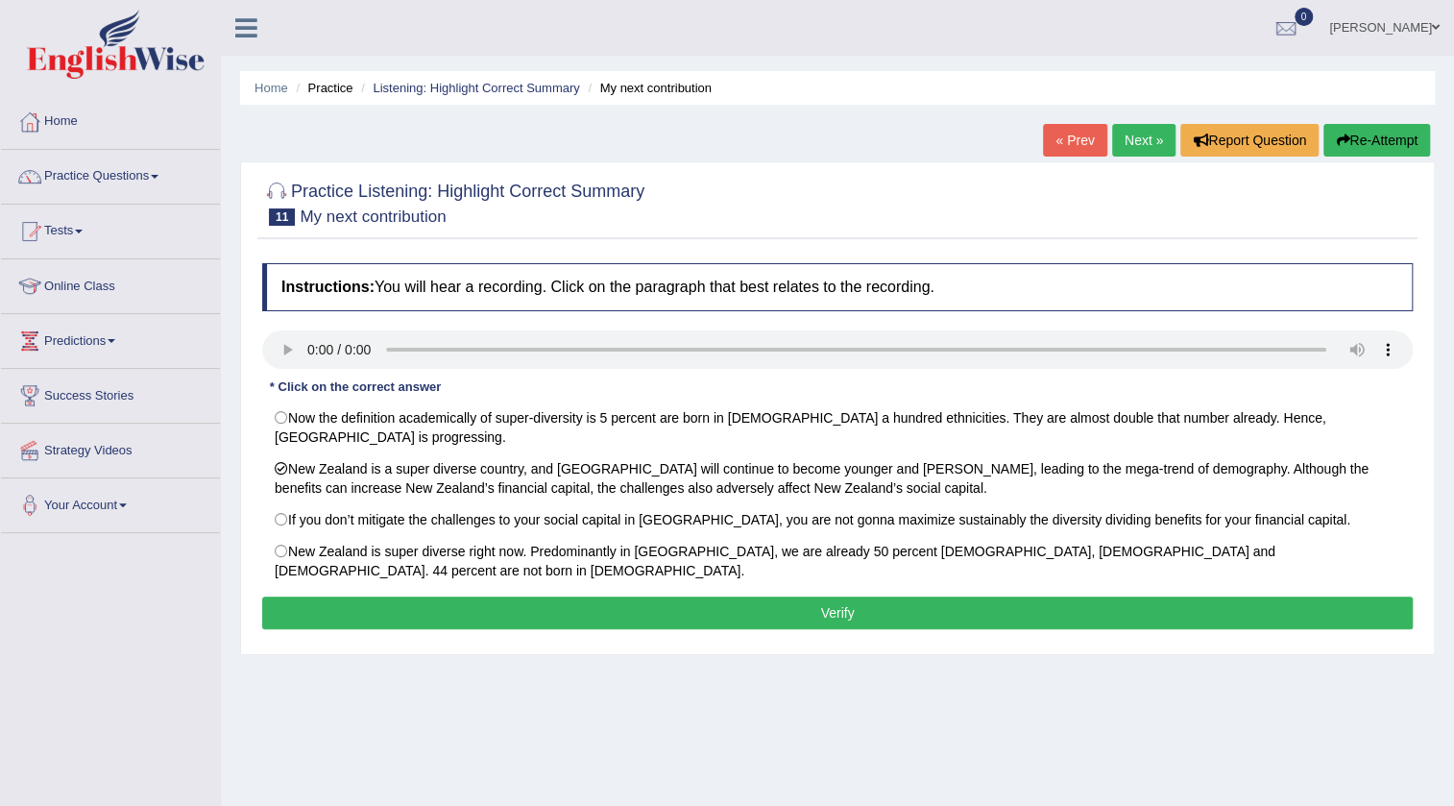
click at [596, 597] on button "Verify" at bounding box center [837, 613] width 1151 height 33
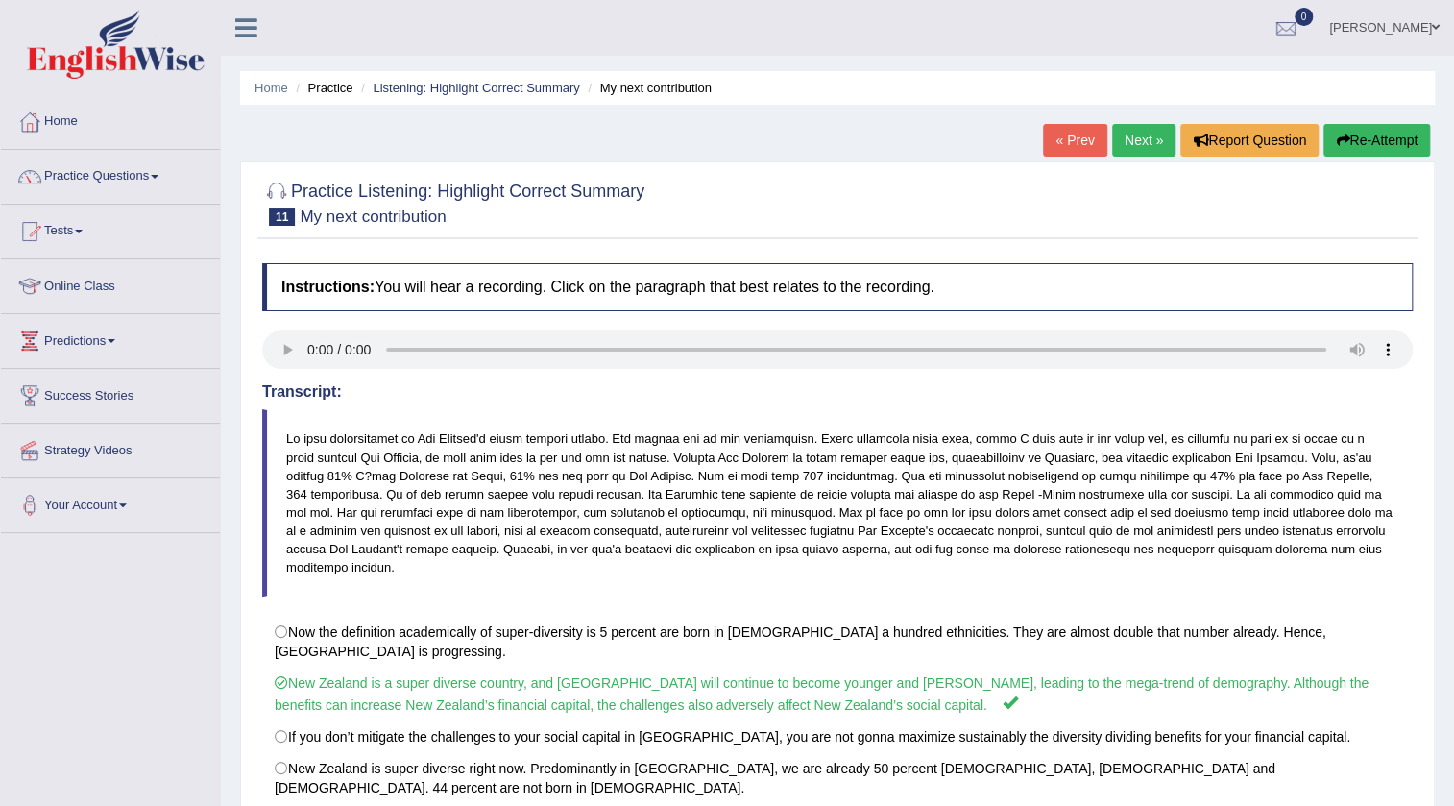
click at [1133, 126] on link "Next »" at bounding box center [1143, 140] width 63 height 33
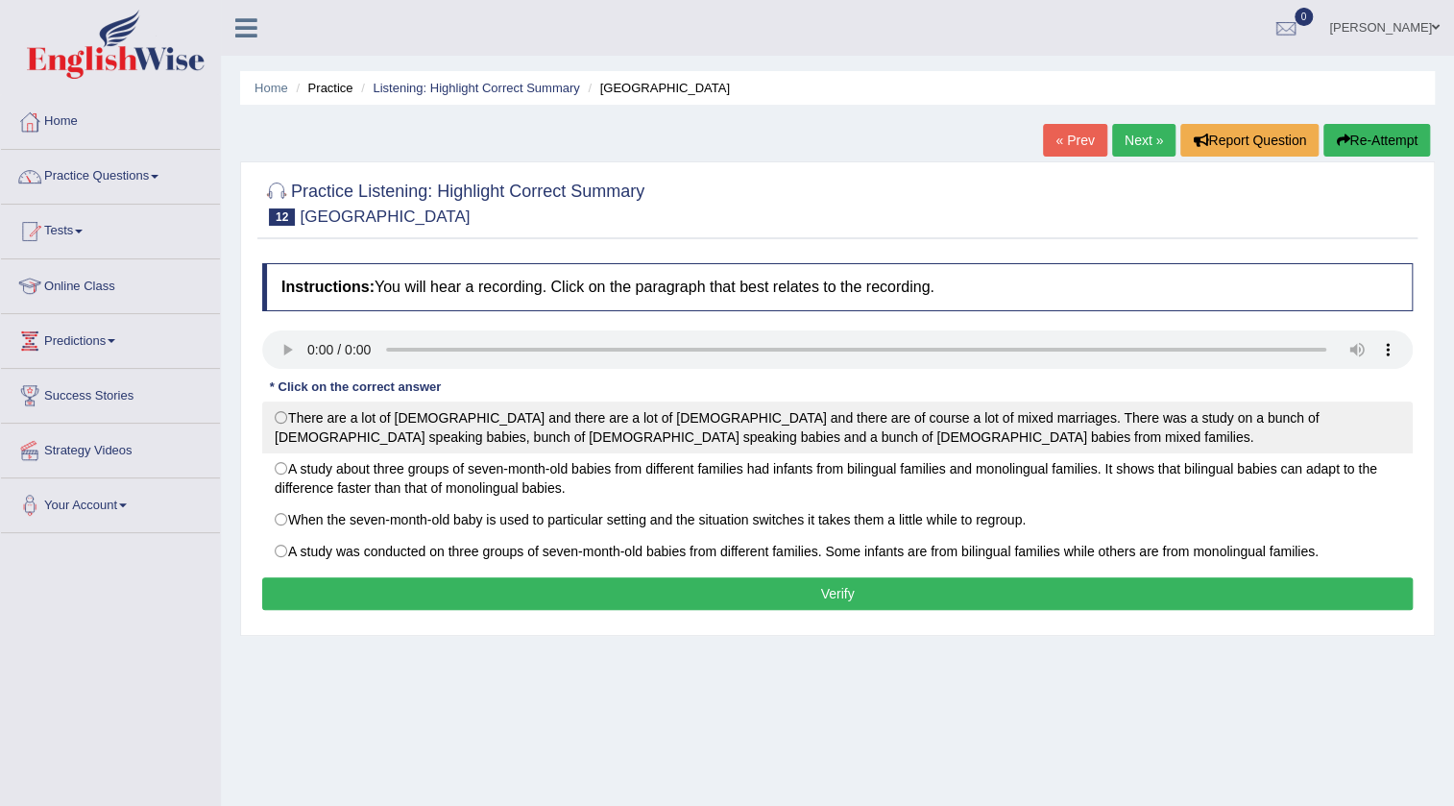
click at [401, 423] on label "There are a lot of Italians and there are a lot of Slovenians and there are of …" at bounding box center [837, 428] width 1151 height 52
radio input "true"
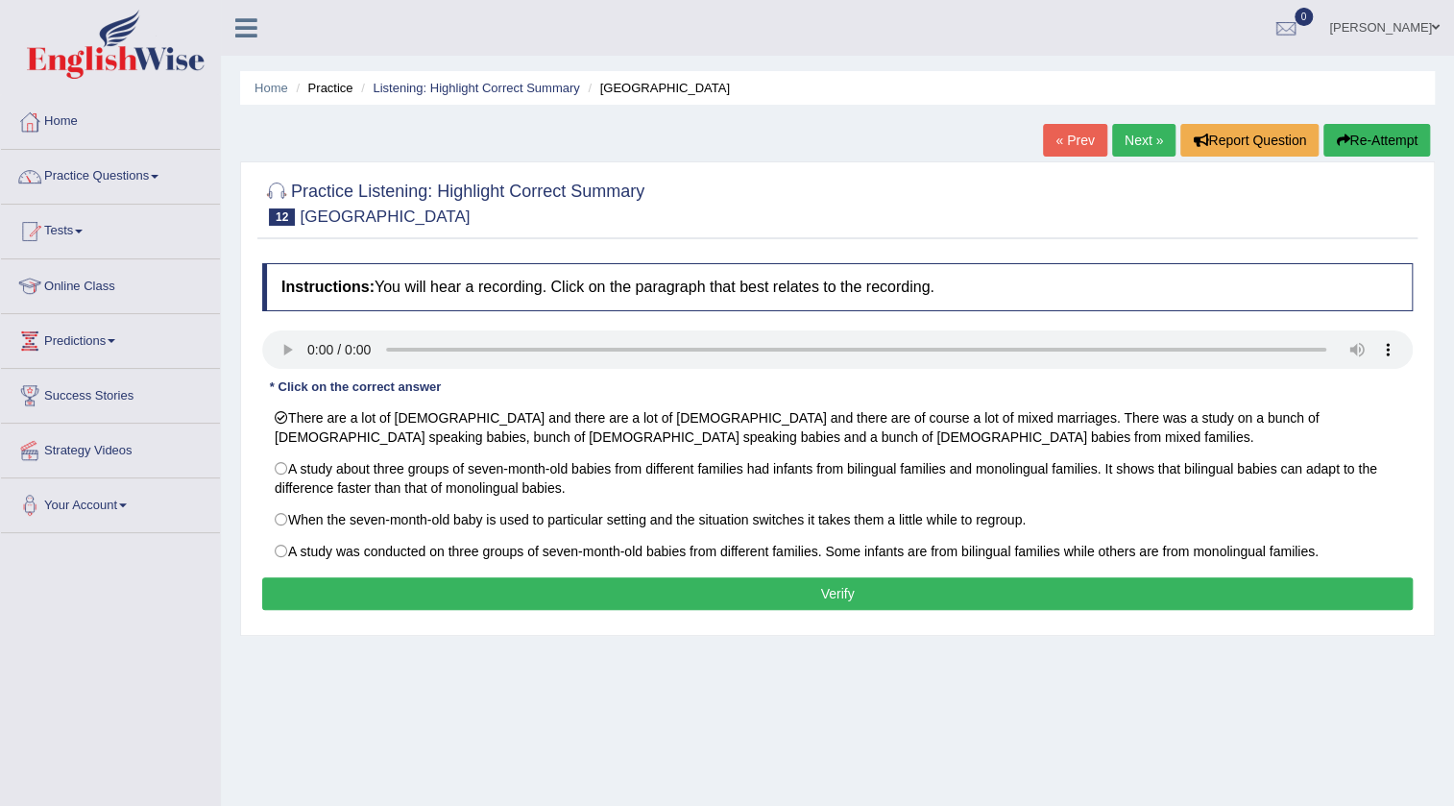
click at [366, 579] on button "Verify" at bounding box center [837, 593] width 1151 height 33
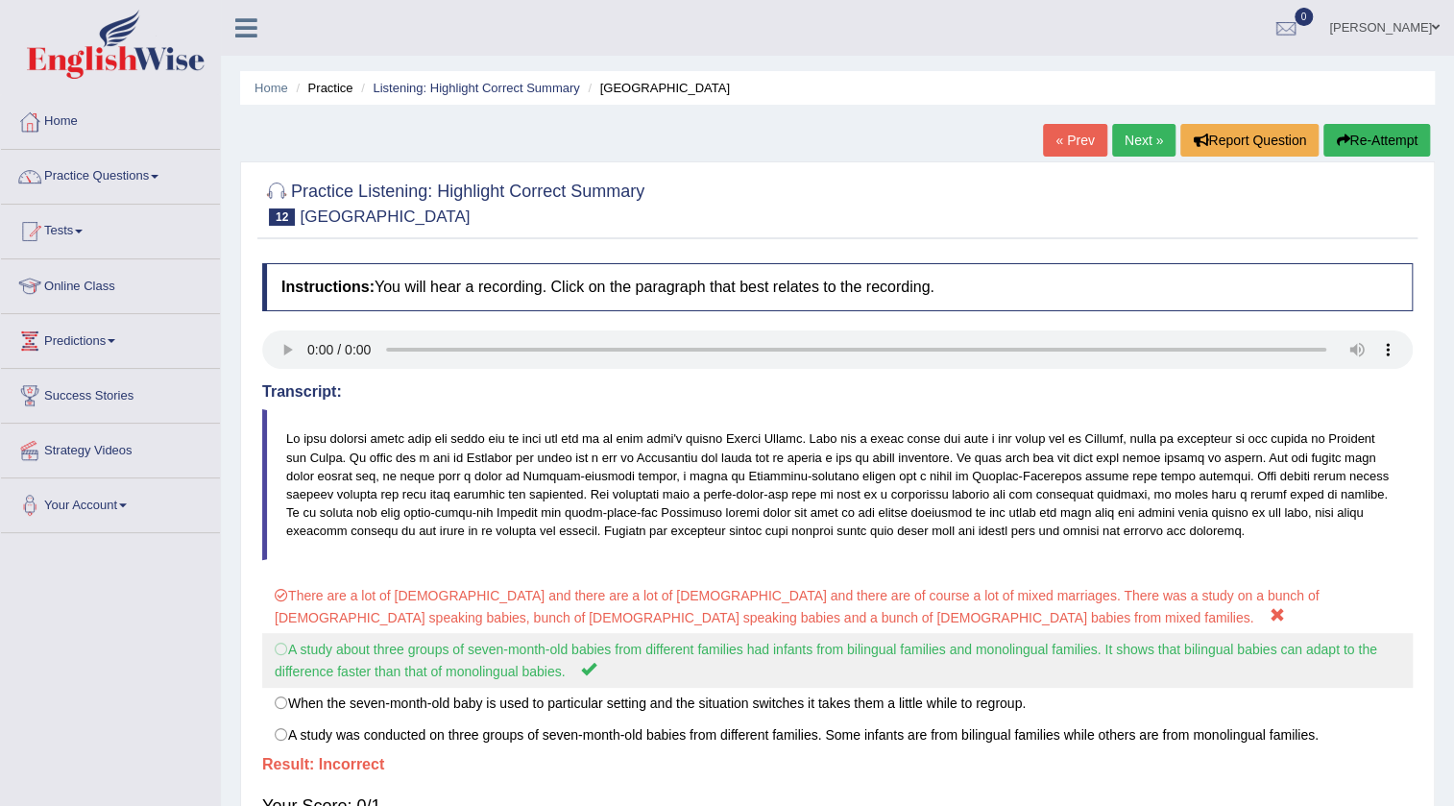
click at [411, 649] on label "A study about three groups of seven-month-old babies from different families ha…" at bounding box center [837, 660] width 1151 height 55
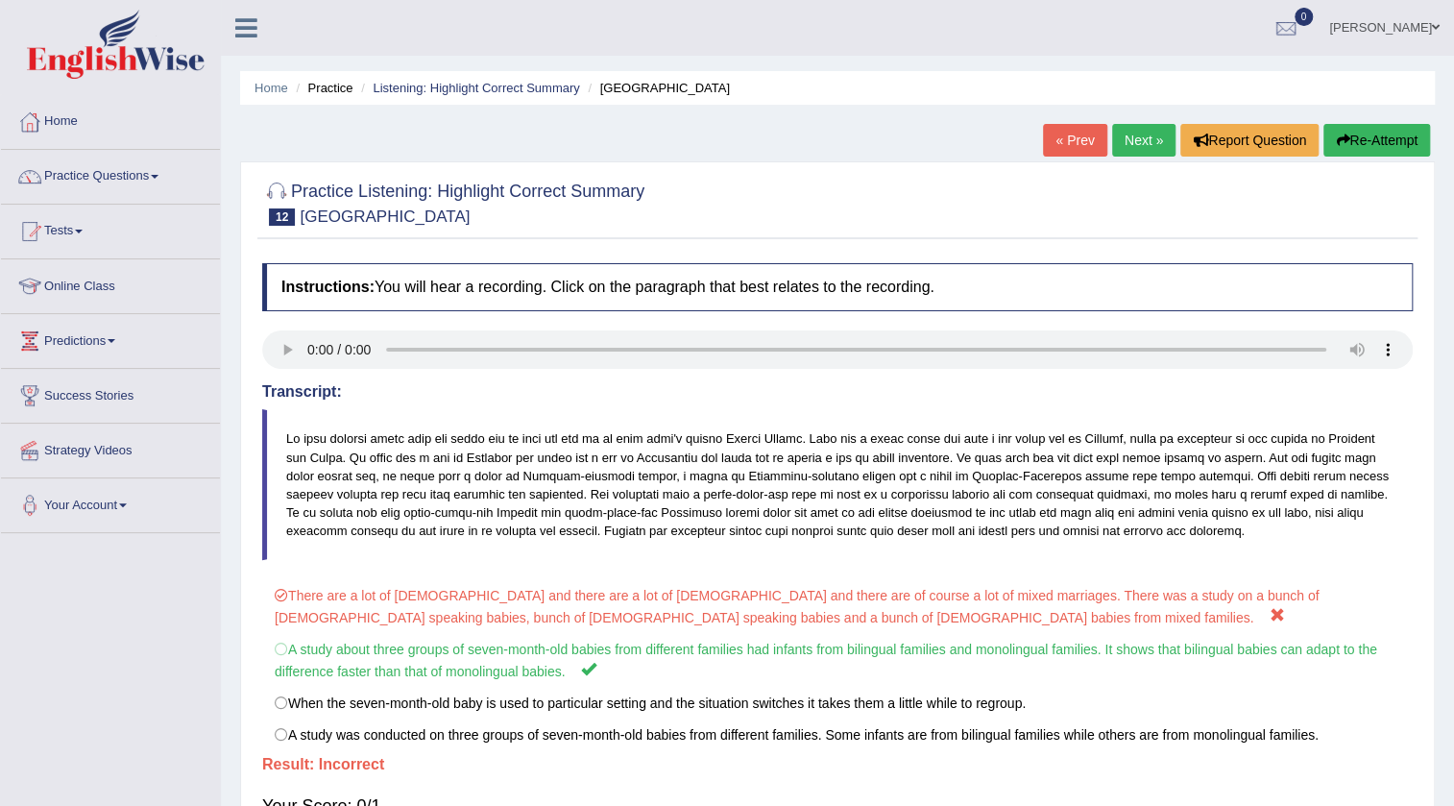
click at [1116, 146] on link "Next »" at bounding box center [1143, 140] width 63 height 33
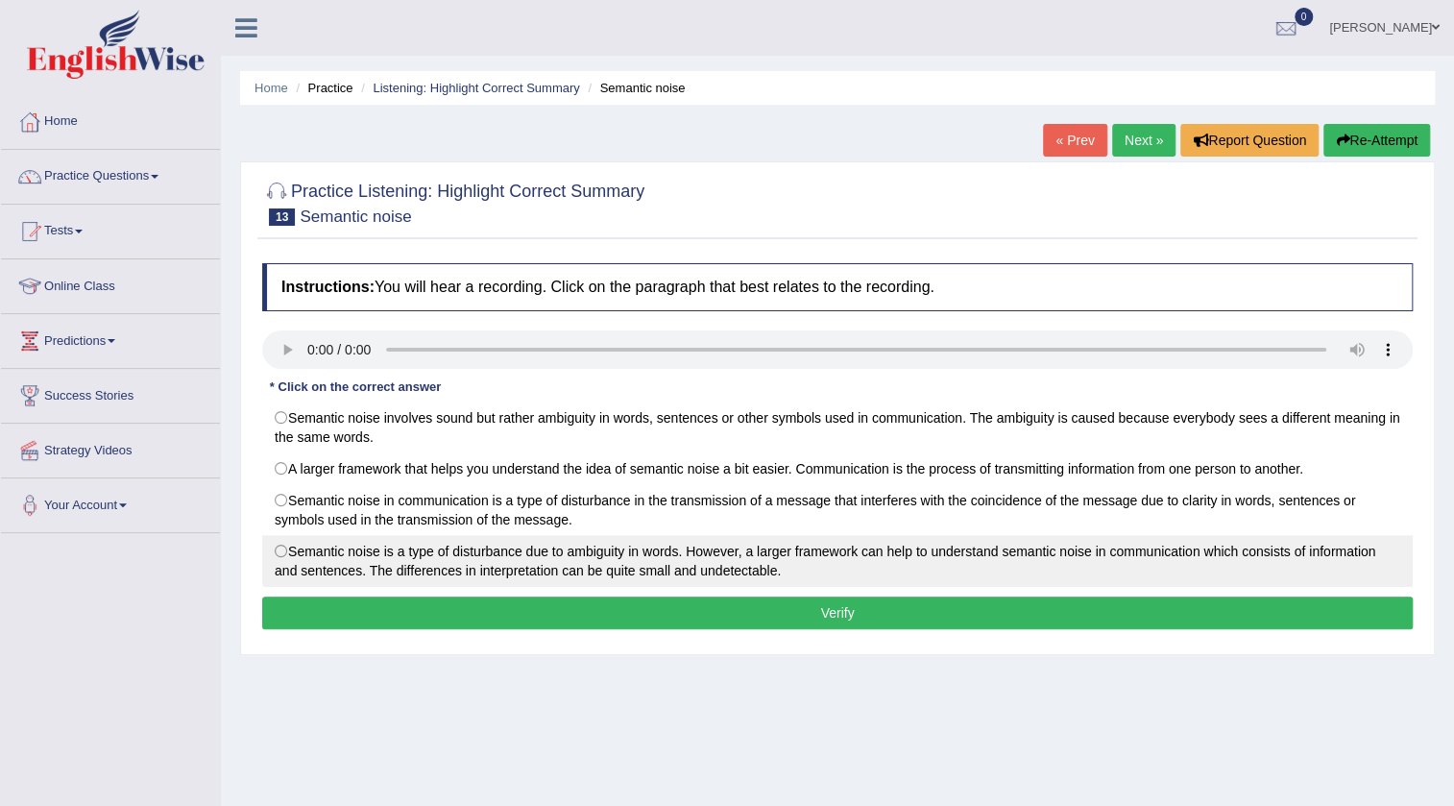
click at [394, 558] on label "Semantic noise is a type of disturbance due to ambiguity in words. However, a l…" at bounding box center [837, 561] width 1151 height 52
radio input "true"
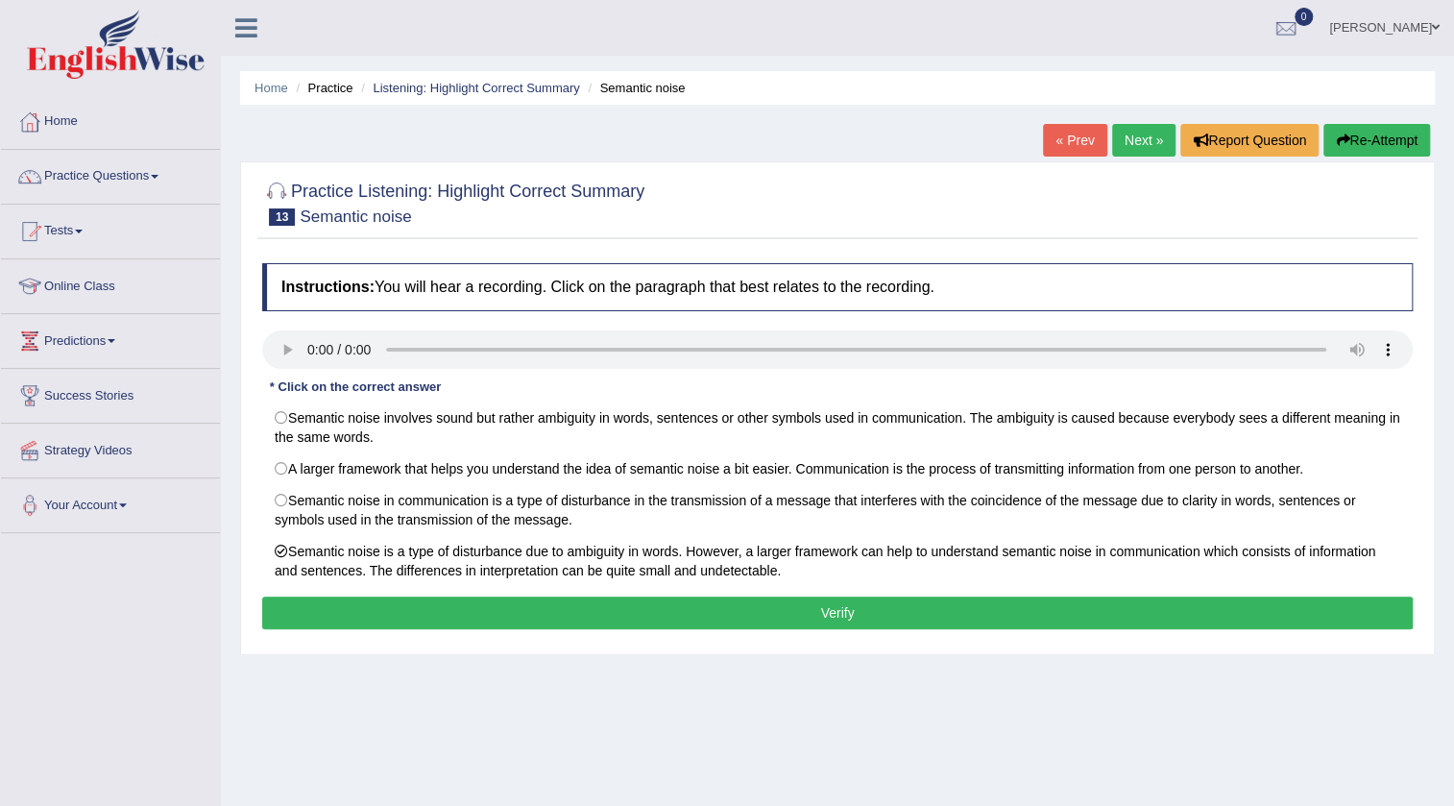
click at [611, 601] on button "Verify" at bounding box center [837, 613] width 1151 height 33
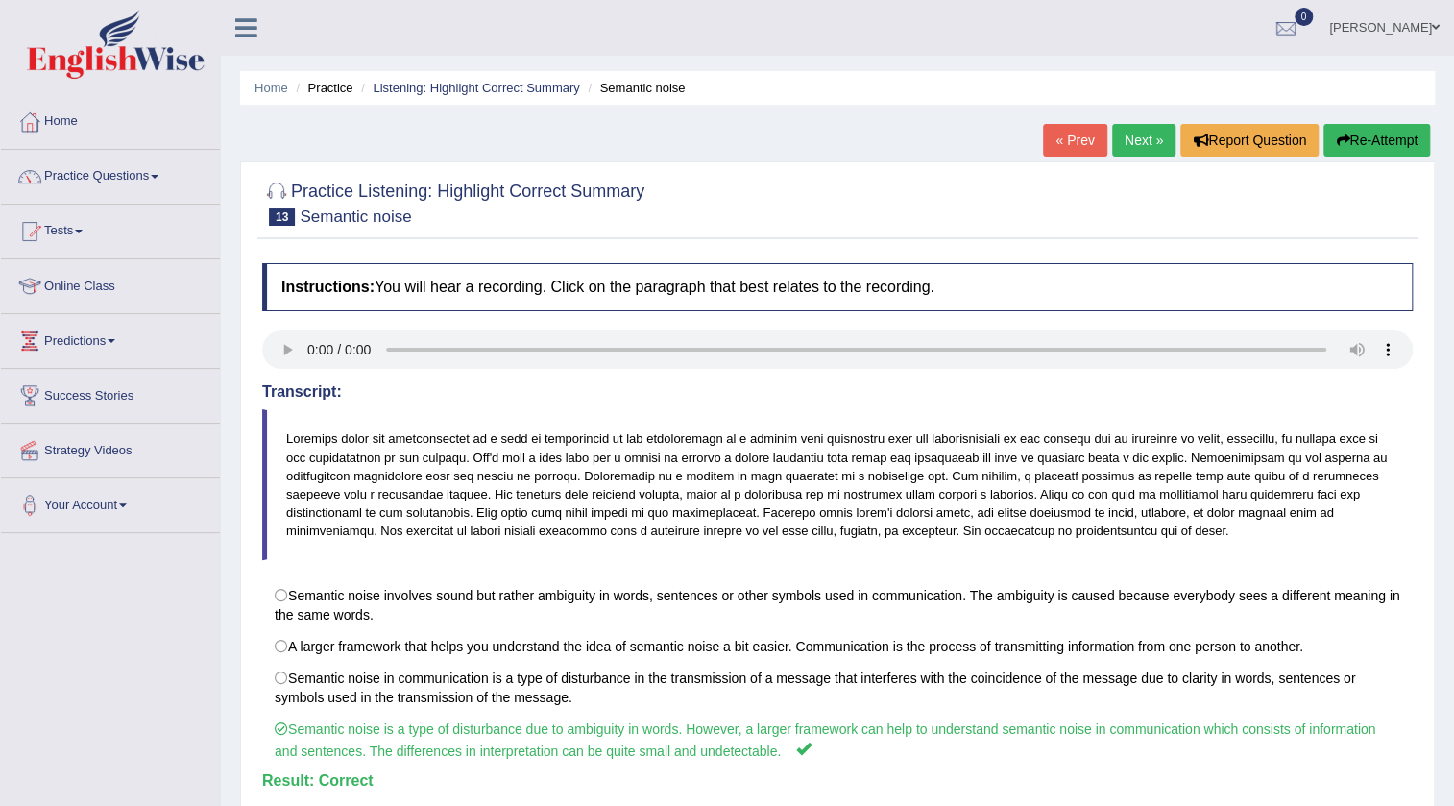
click at [1124, 152] on link "Next »" at bounding box center [1143, 140] width 63 height 33
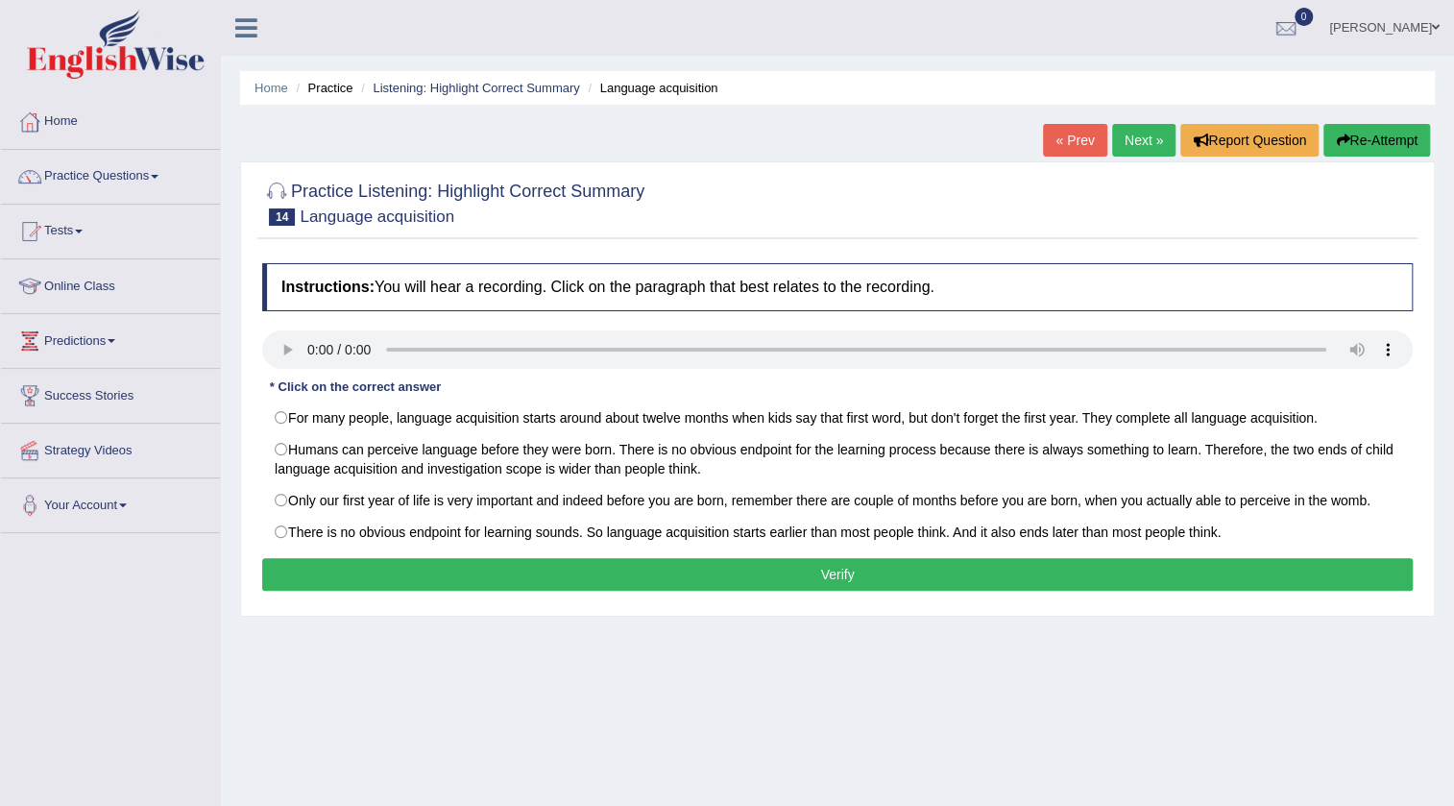
click at [163, 183] on link "Practice Questions" at bounding box center [110, 174] width 219 height 48
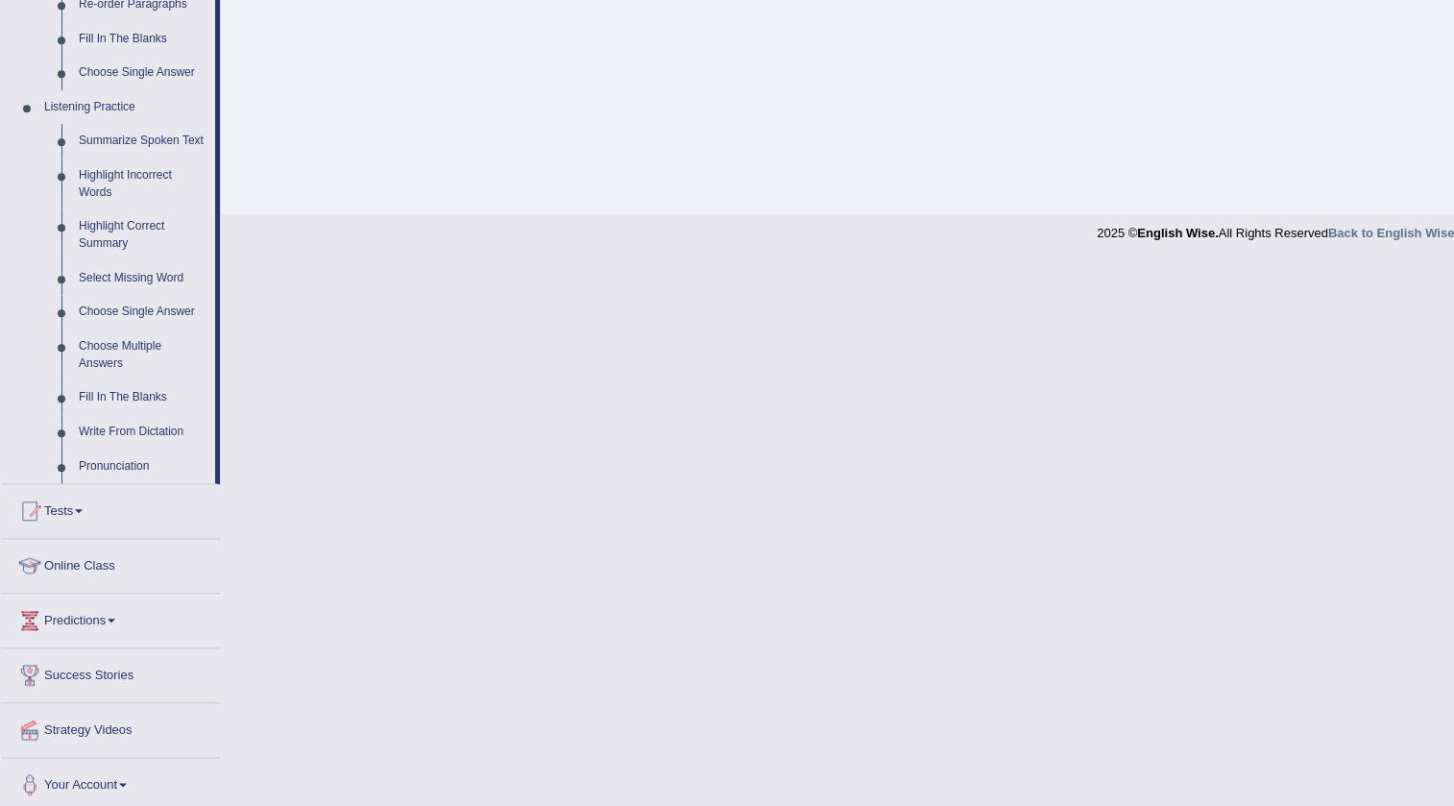
scroll to position [752, 0]
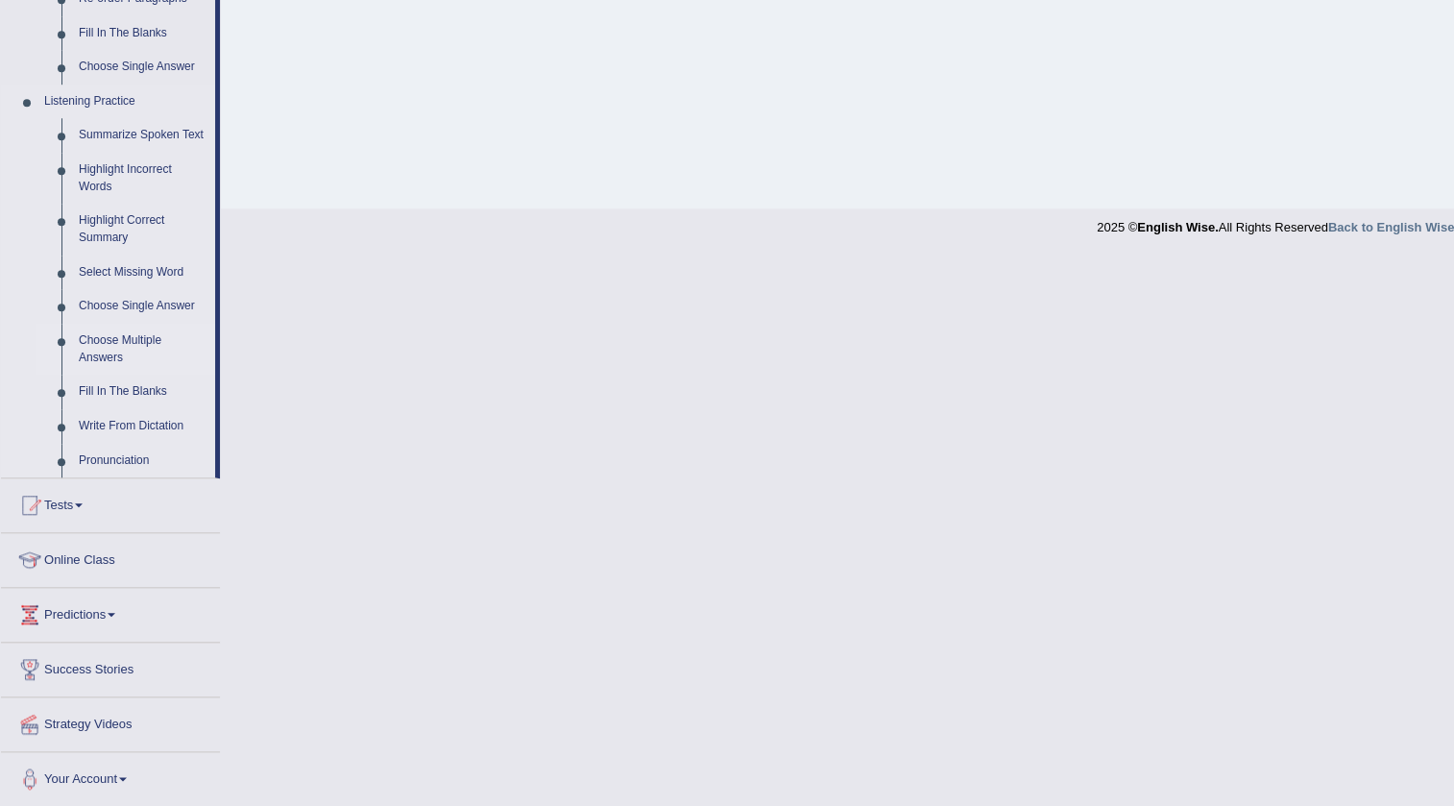
click at [126, 341] on link "Choose Multiple Answers" at bounding box center [142, 349] width 145 height 51
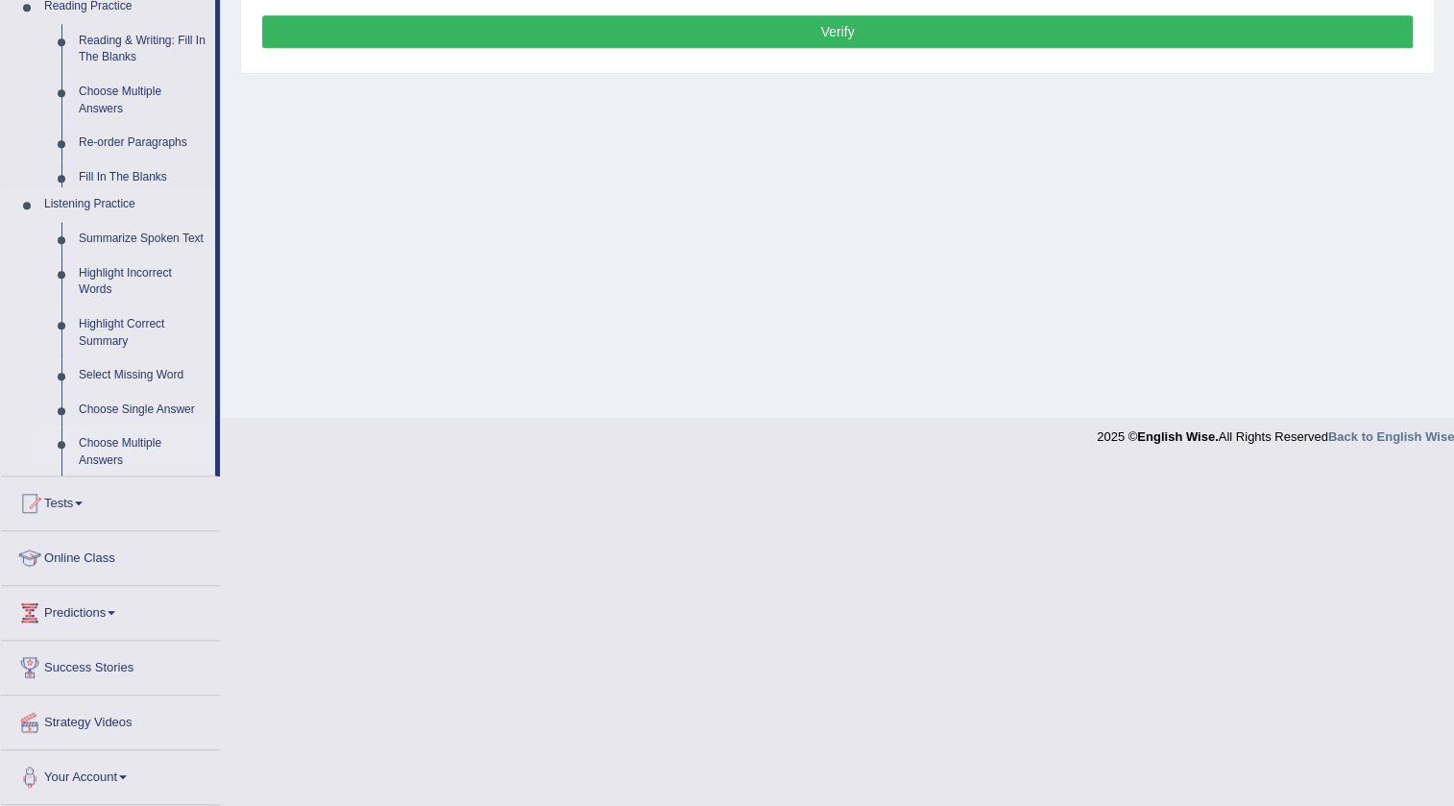
scroll to position [202, 0]
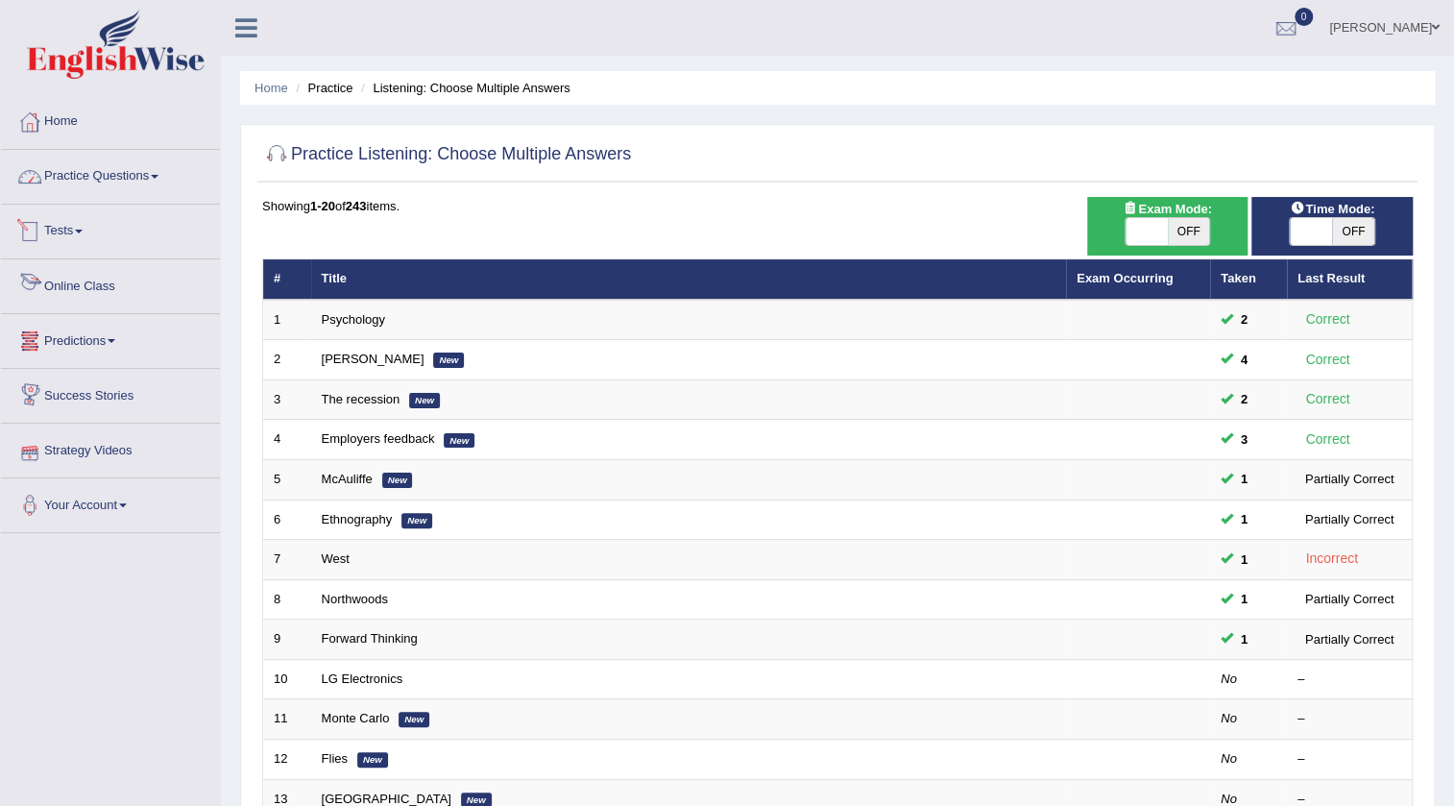
click at [105, 173] on link "Practice Questions" at bounding box center [110, 174] width 219 height 48
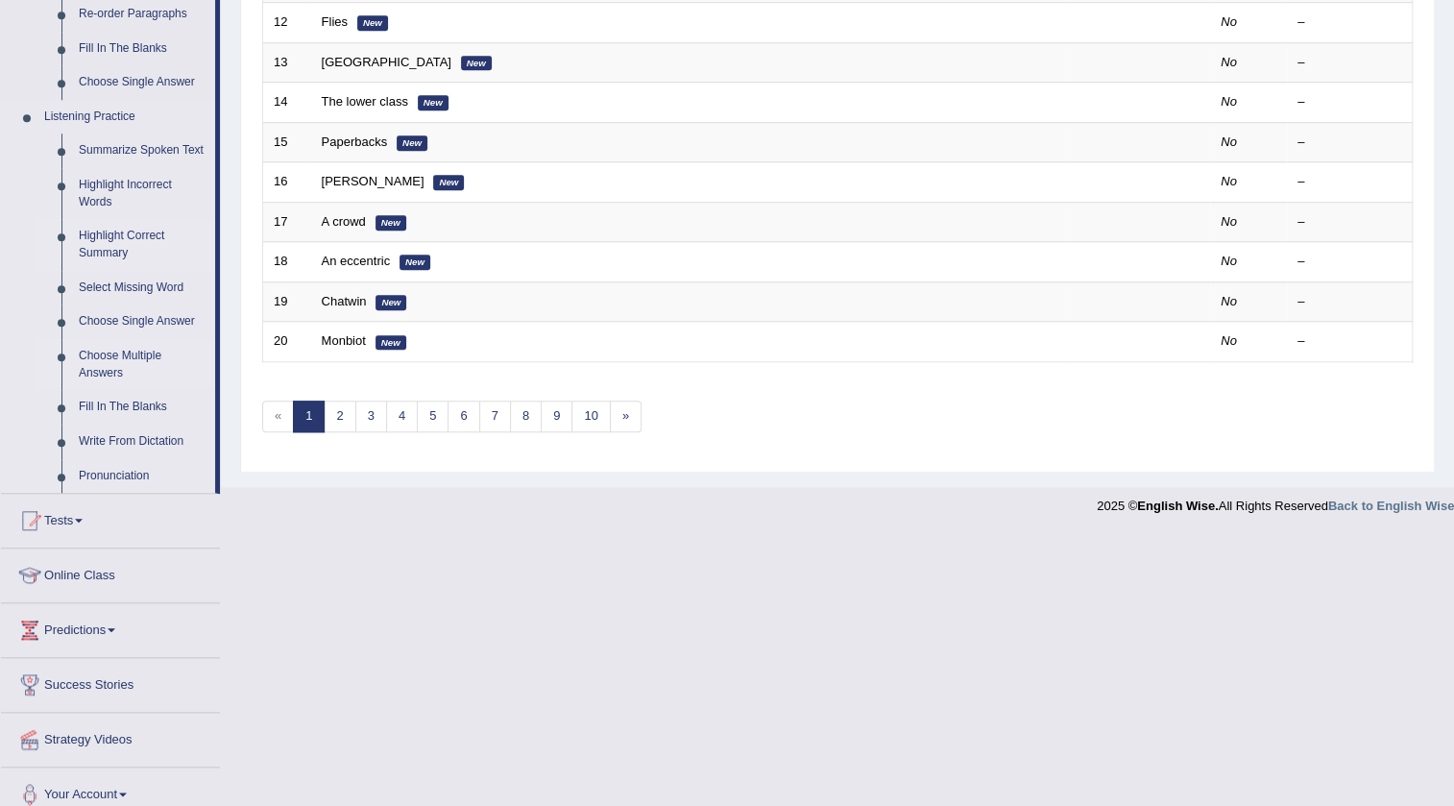
scroll to position [752, 0]
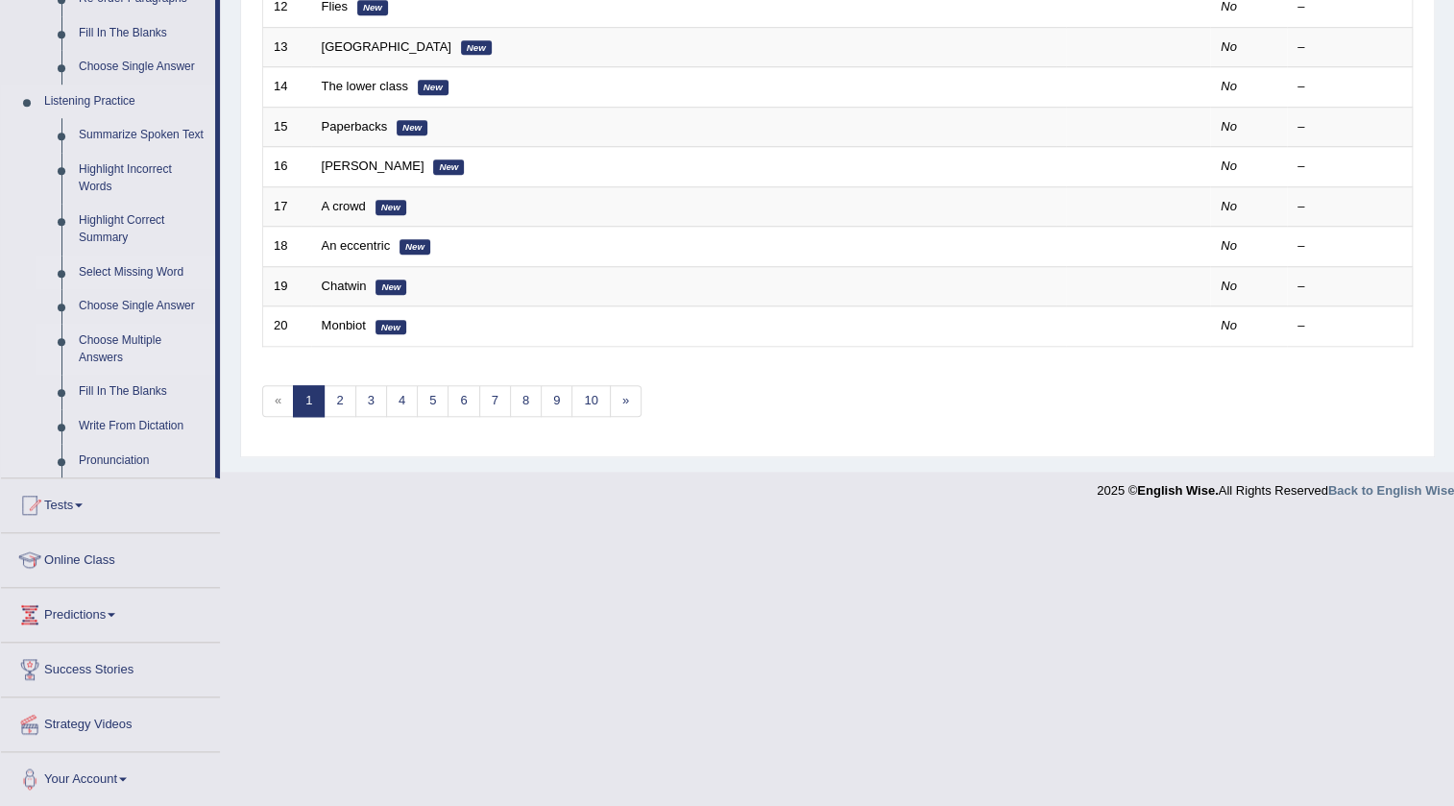
click at [138, 276] on link "Select Missing Word" at bounding box center [142, 273] width 145 height 35
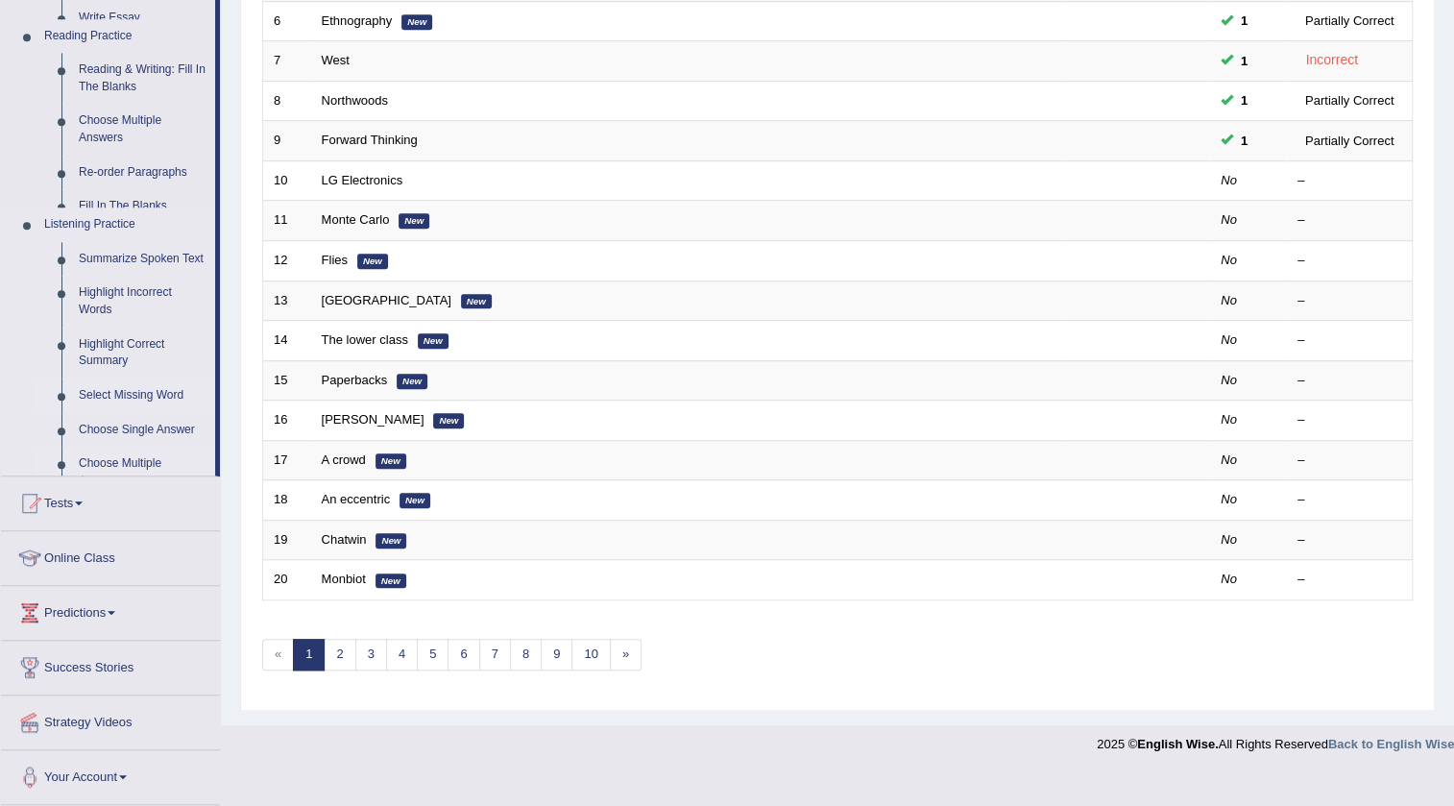
scroll to position [463, 0]
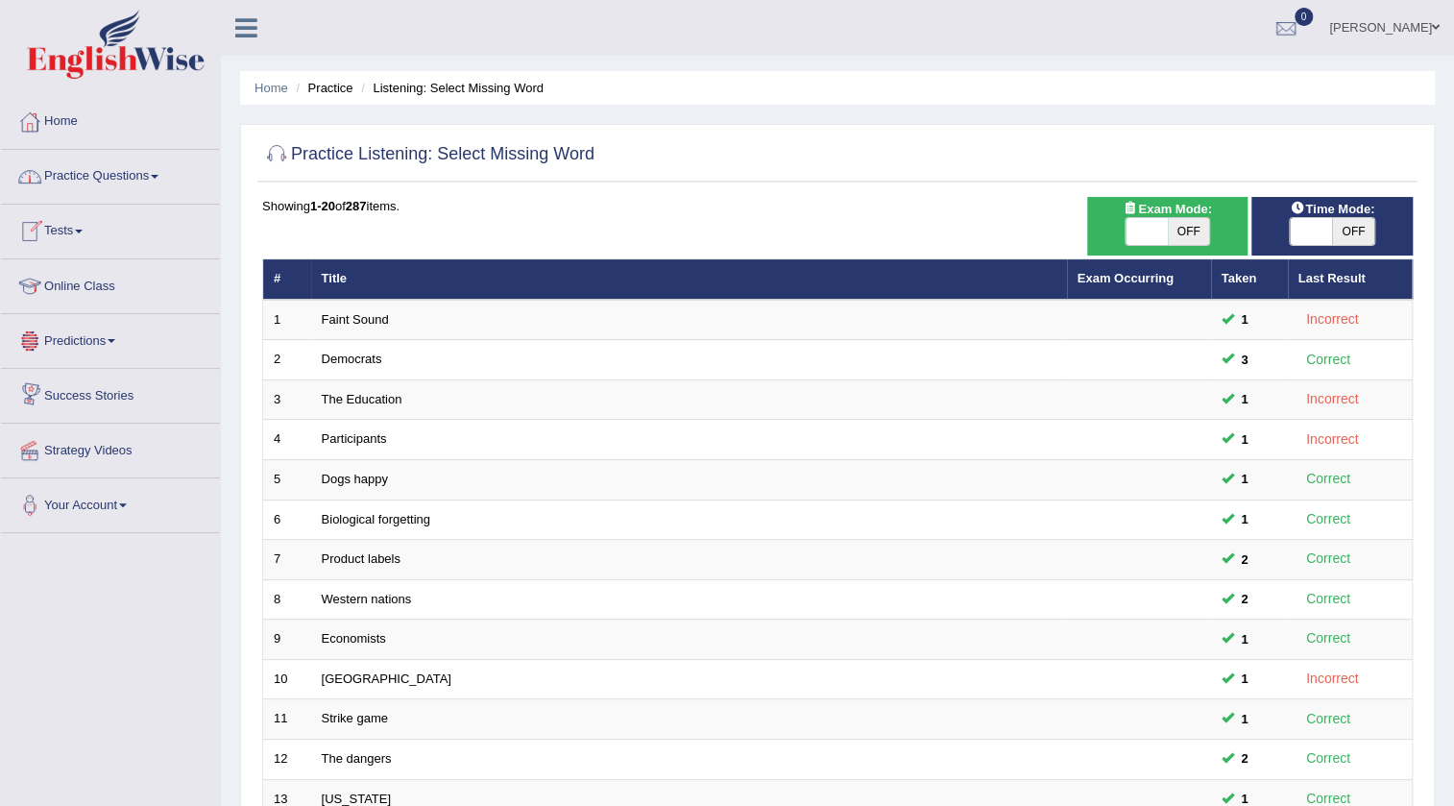
click at [116, 167] on link "Practice Questions" at bounding box center [110, 174] width 219 height 48
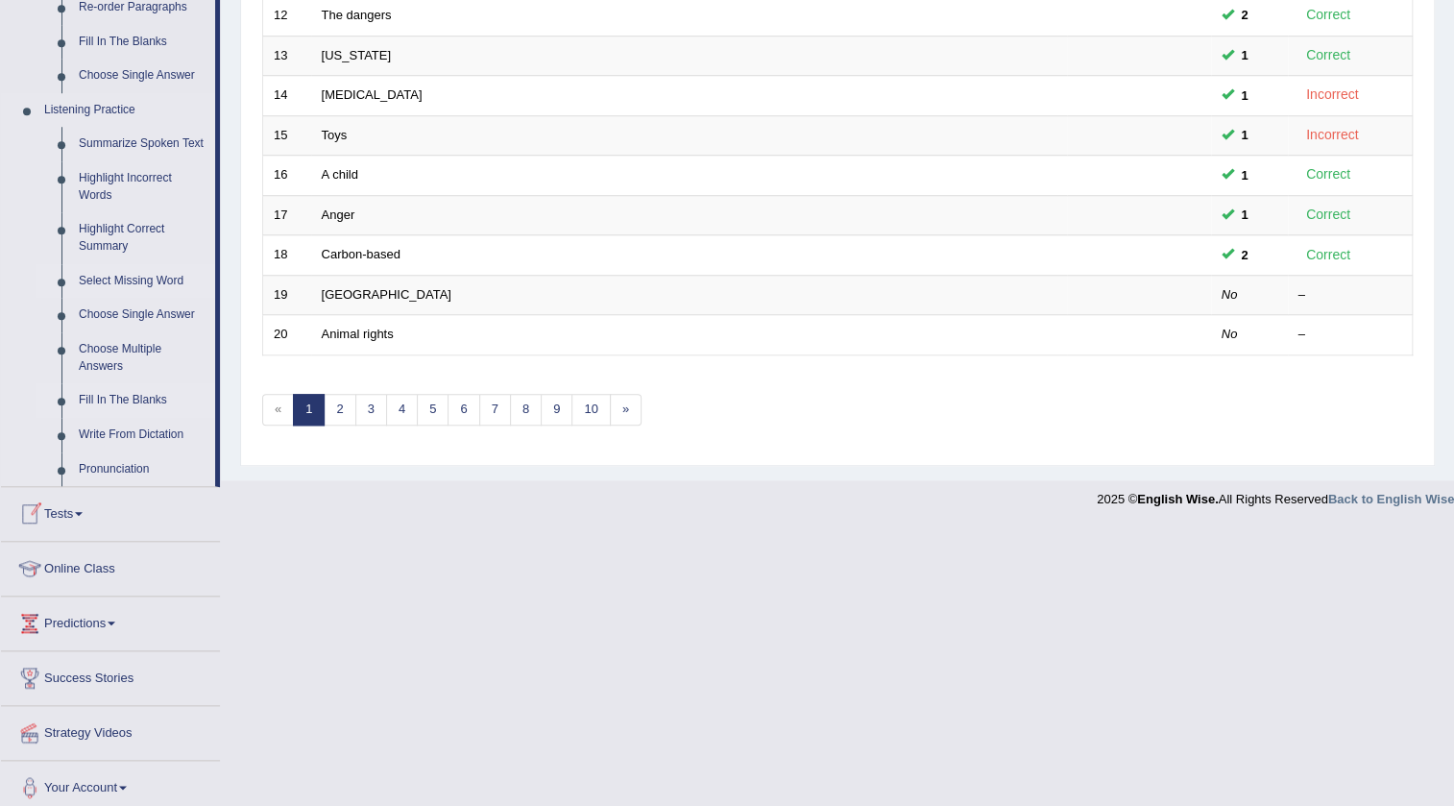
scroll to position [752, 0]
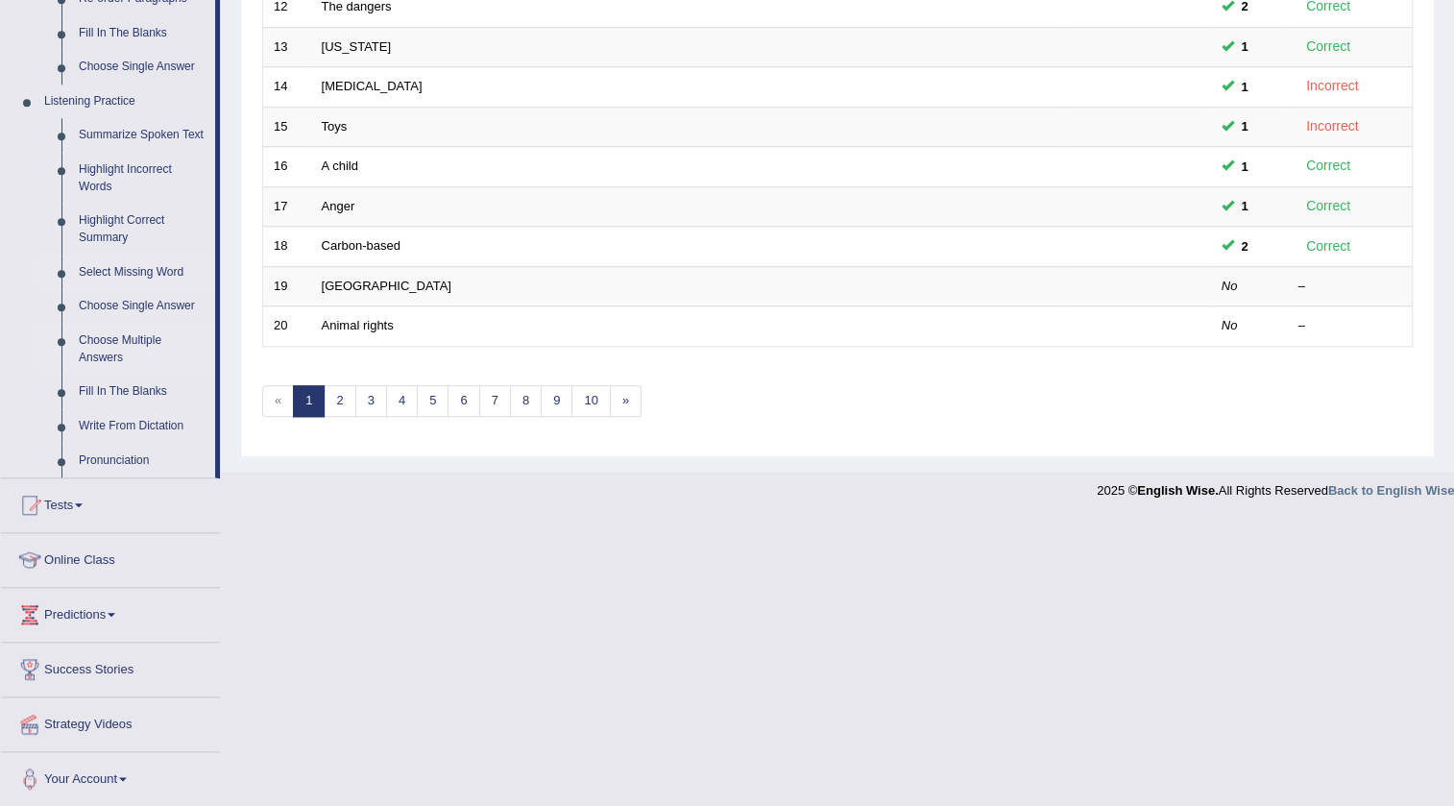
click at [123, 346] on link "Choose Multiple Answers" at bounding box center [142, 349] width 145 height 51
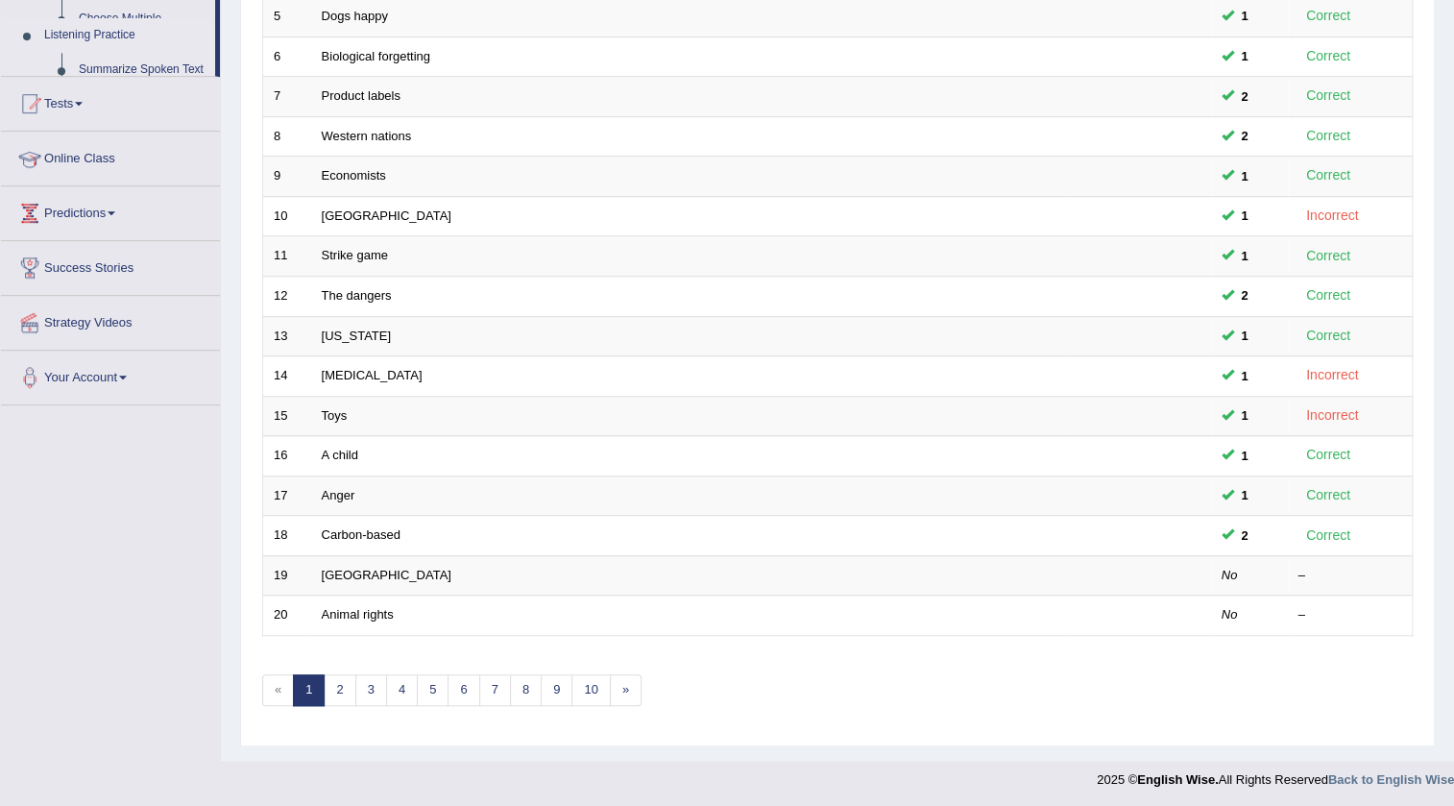
scroll to position [415, 0]
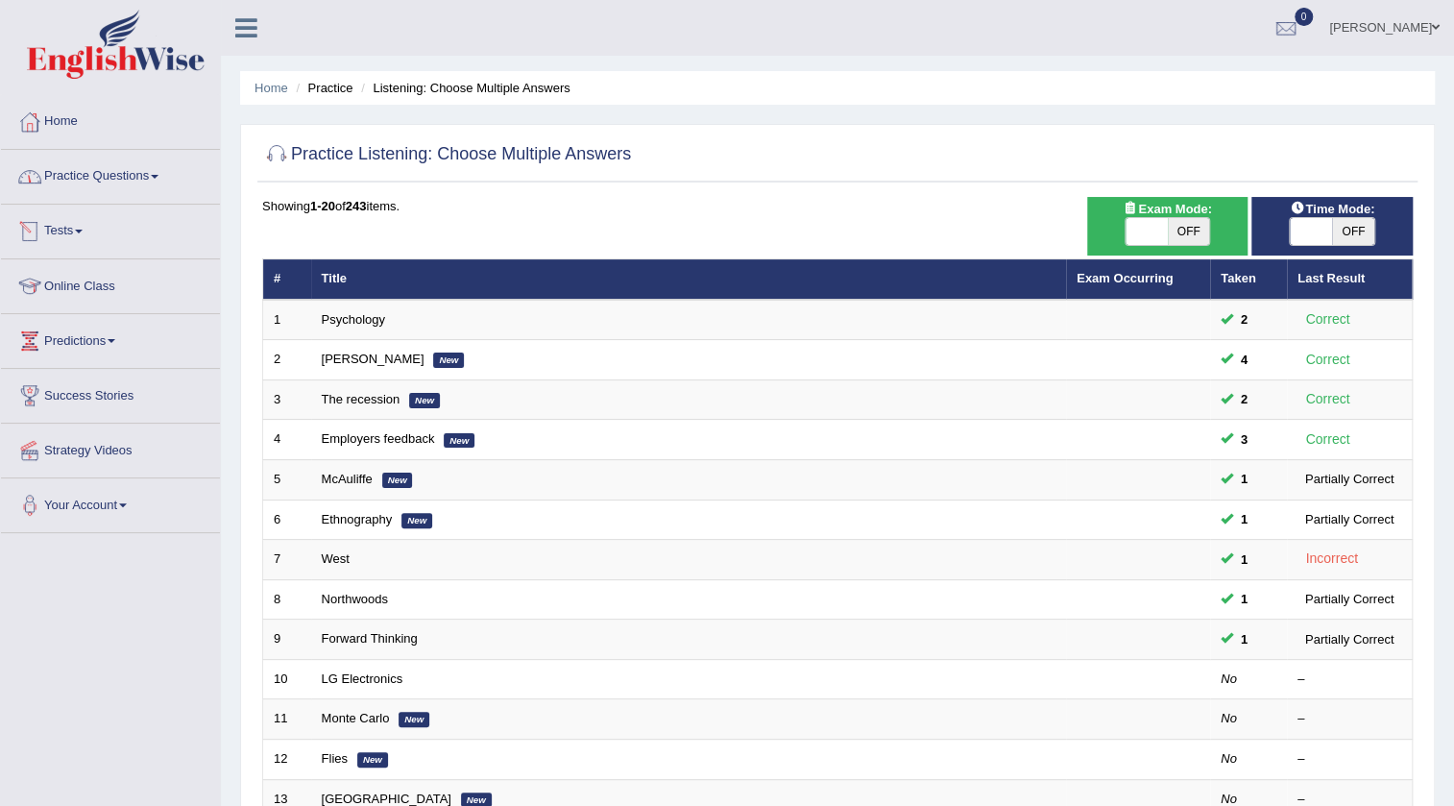
click at [110, 175] on link "Practice Questions" at bounding box center [110, 174] width 219 height 48
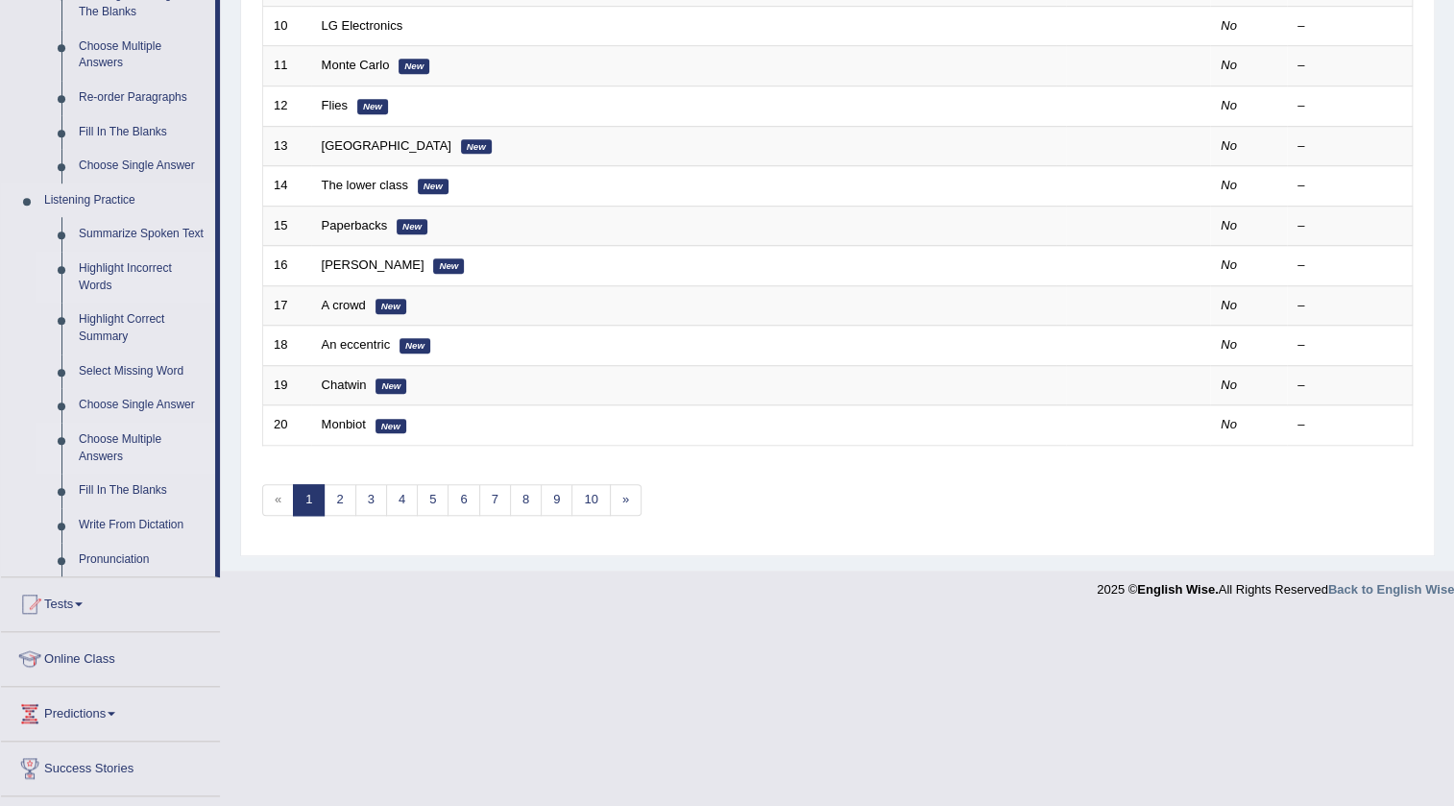
scroll to position [698, 0]
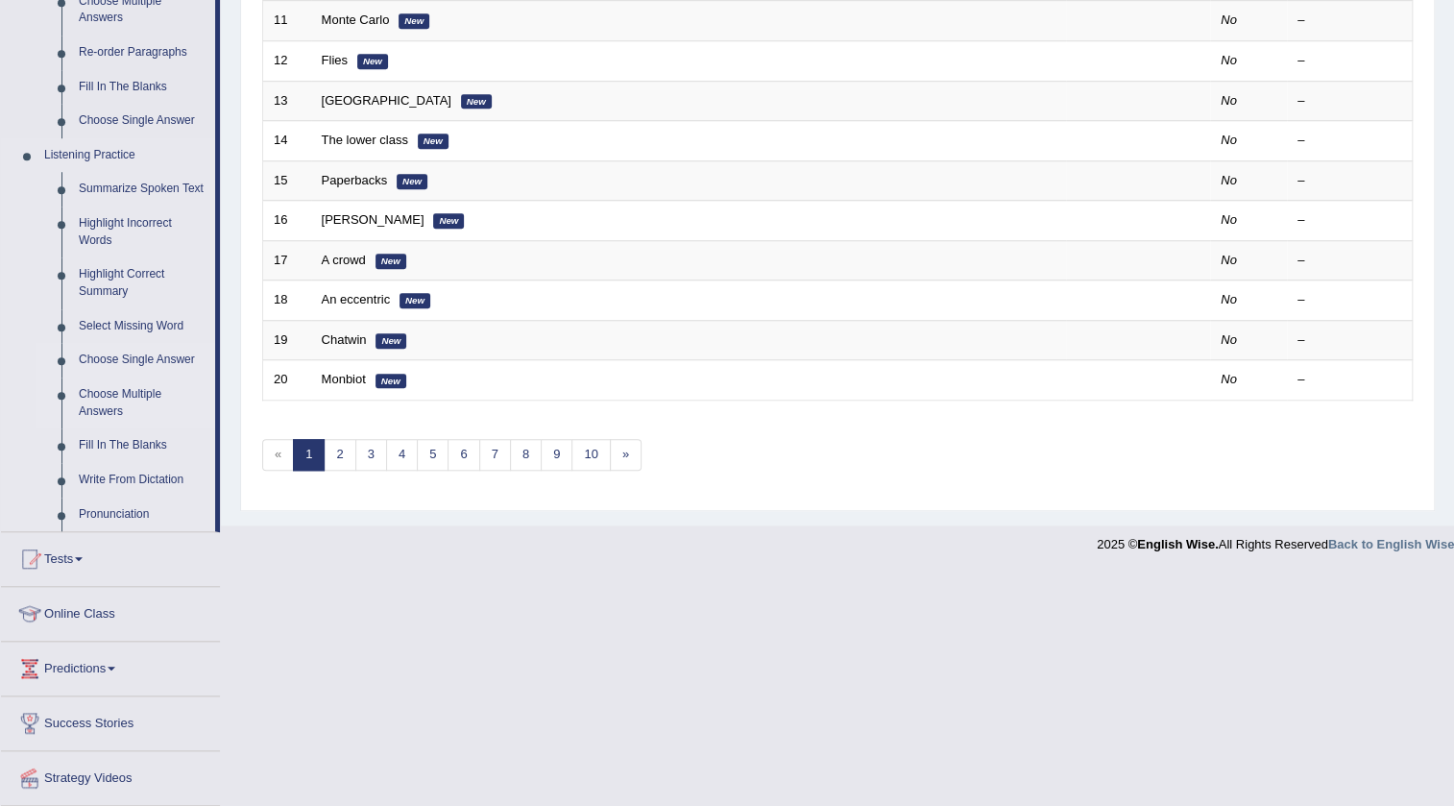
click at [166, 355] on link "Choose Single Answer" at bounding box center [142, 360] width 145 height 35
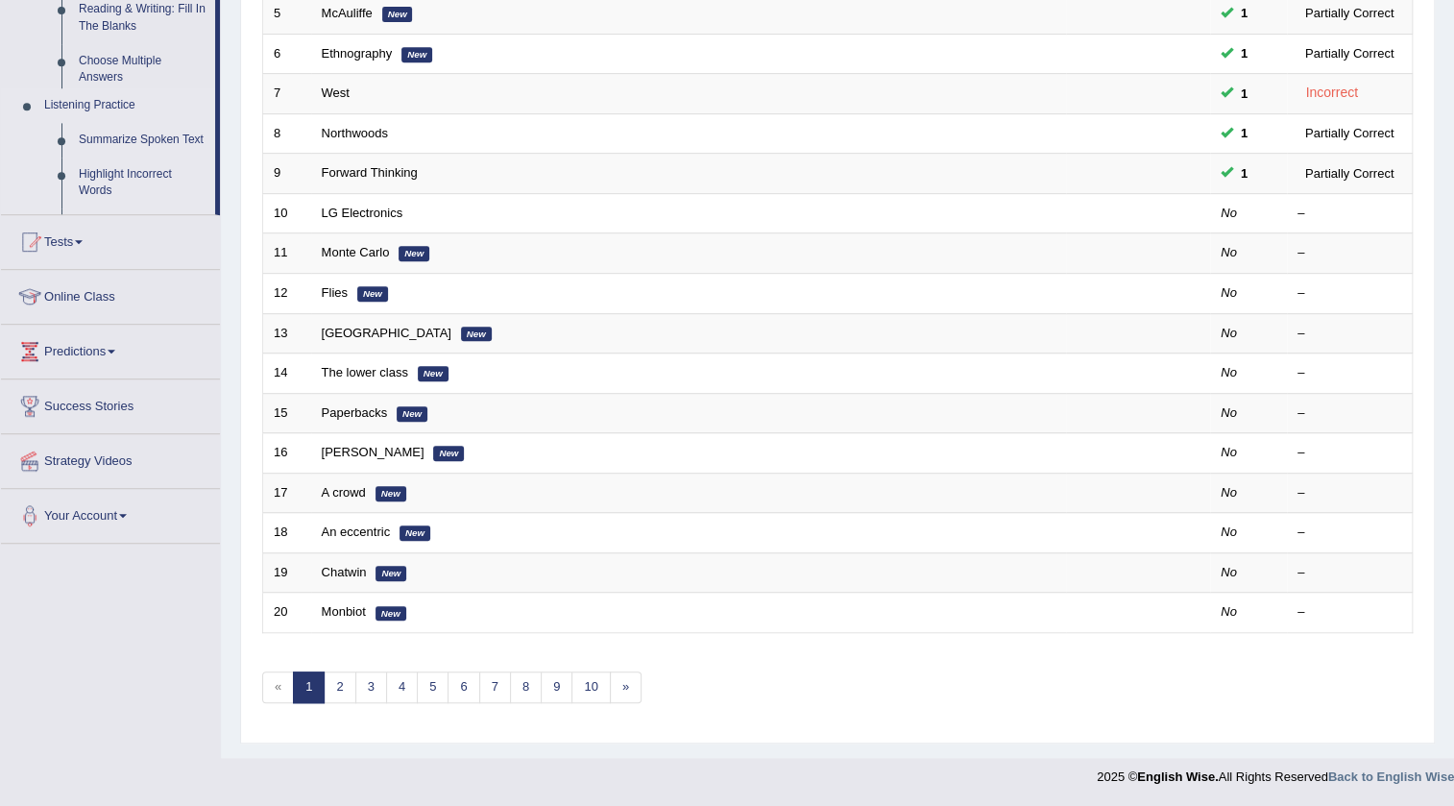
scroll to position [463, 0]
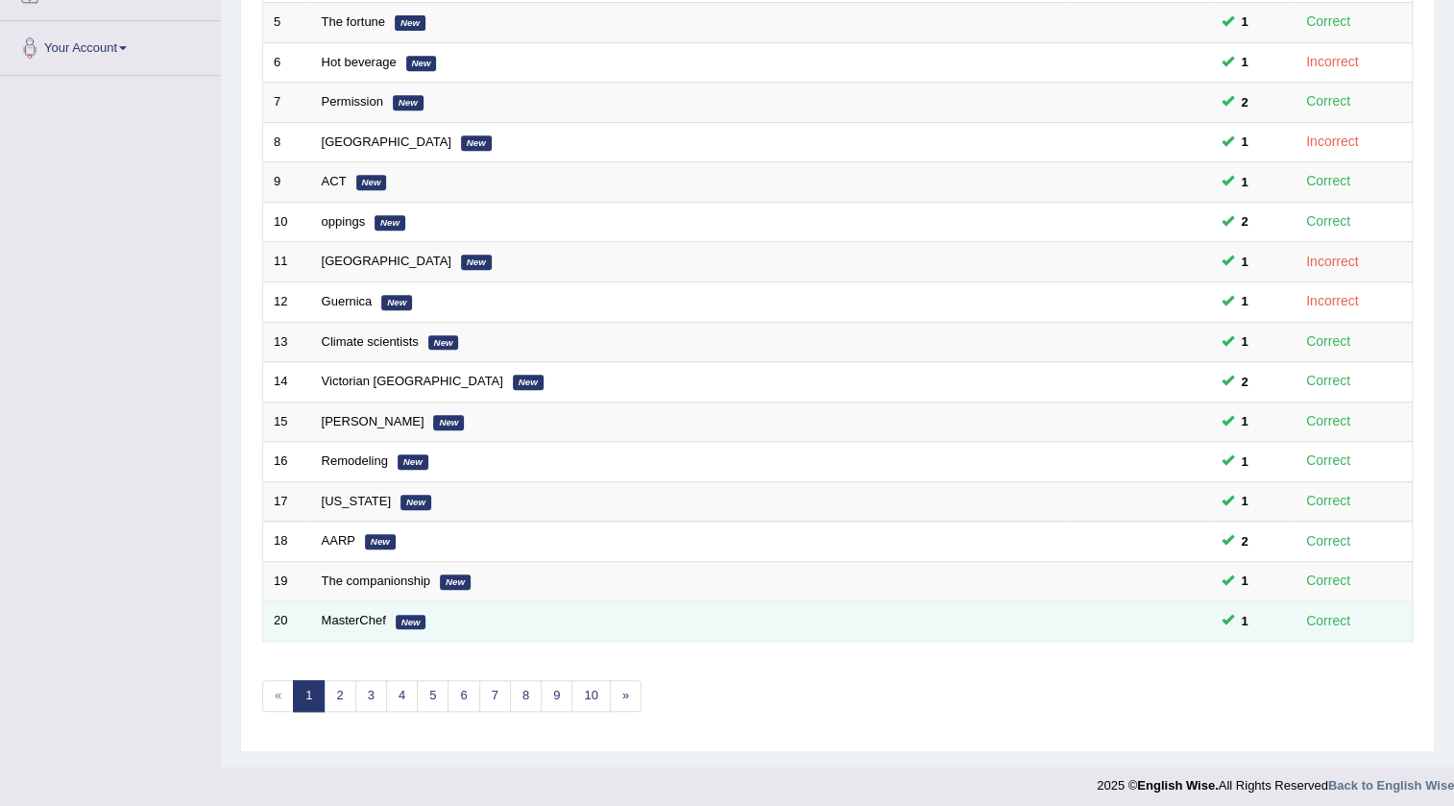
scroll to position [463, 0]
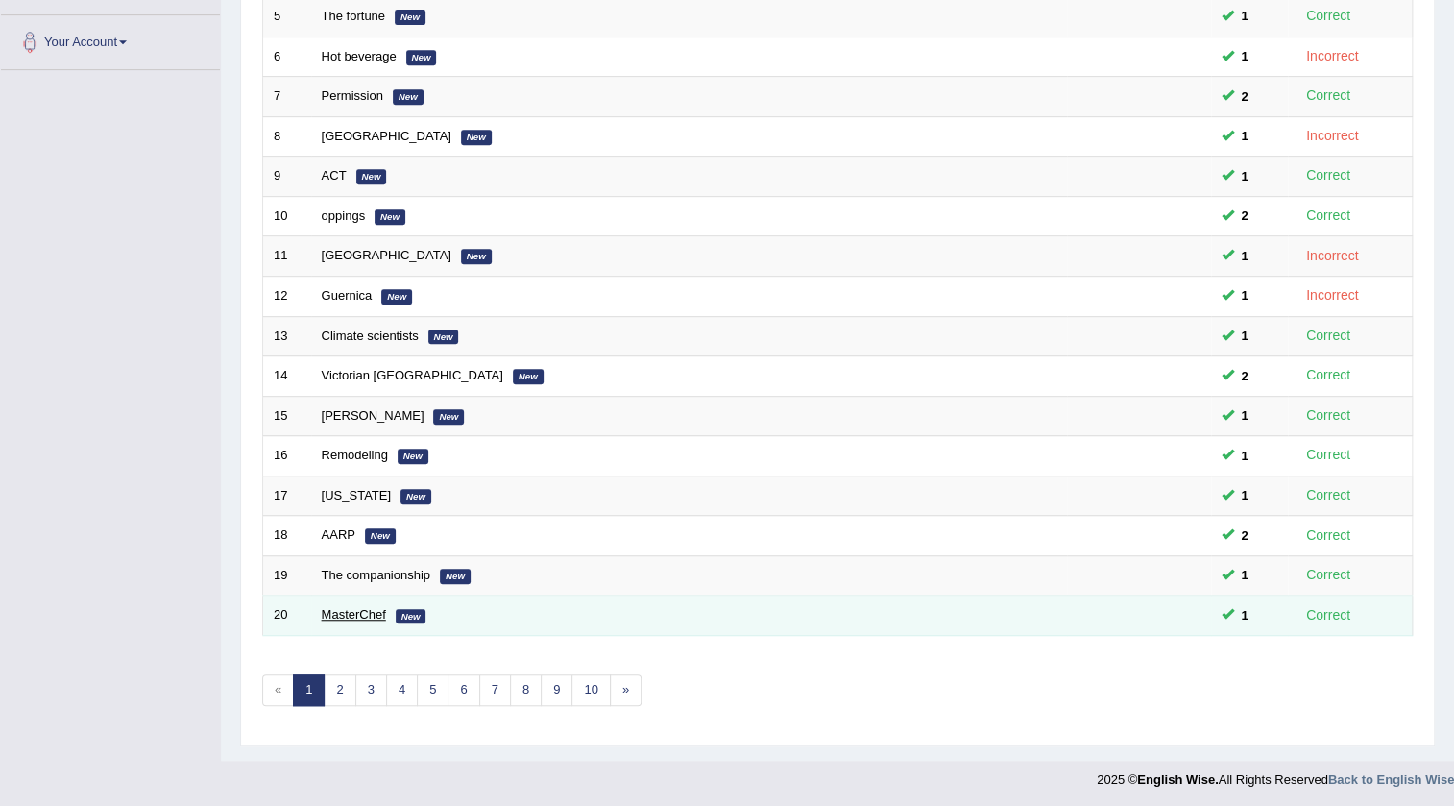
click at [328, 613] on link "MasterChef" at bounding box center [354, 614] width 64 height 14
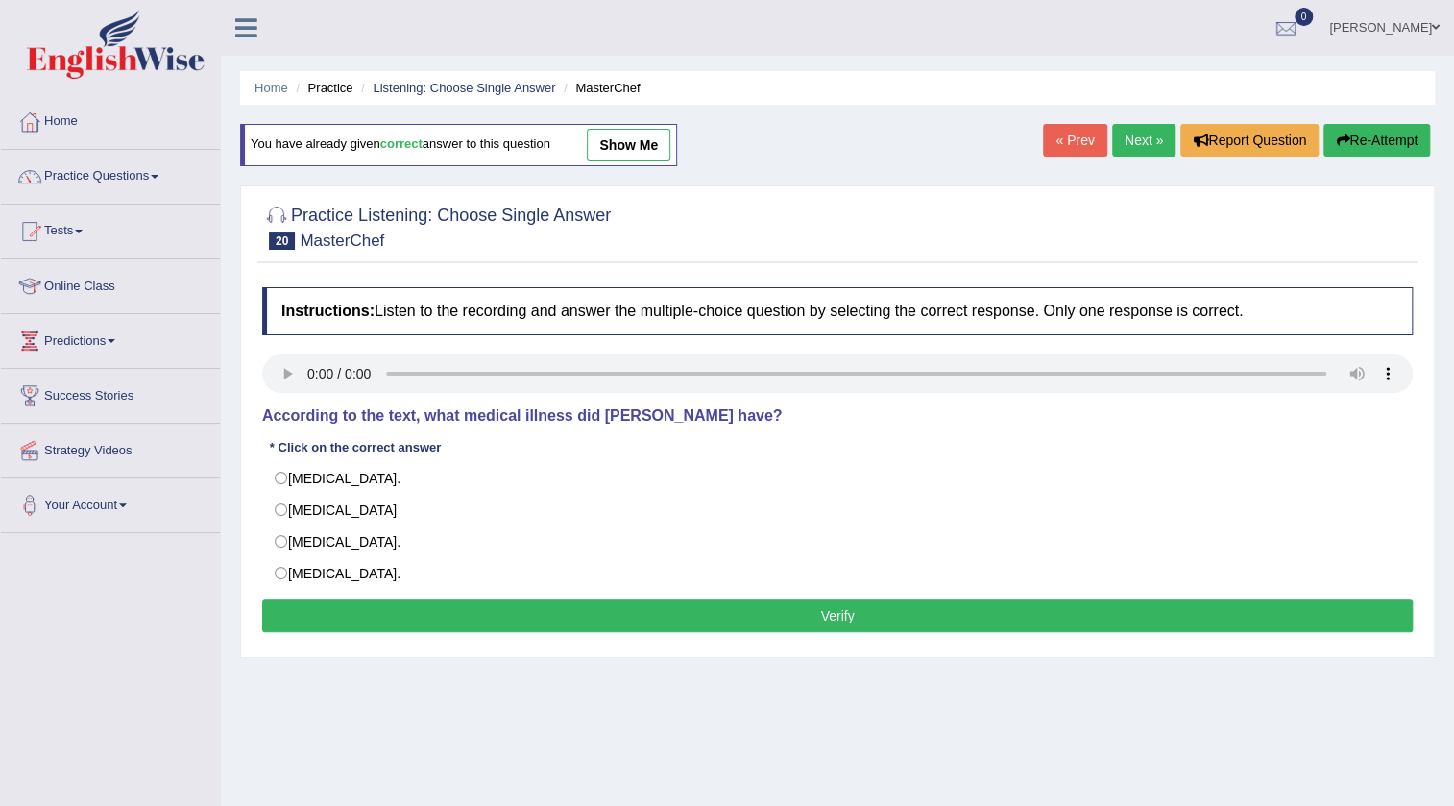
click at [655, 138] on link "show me" at bounding box center [629, 145] width 84 height 33
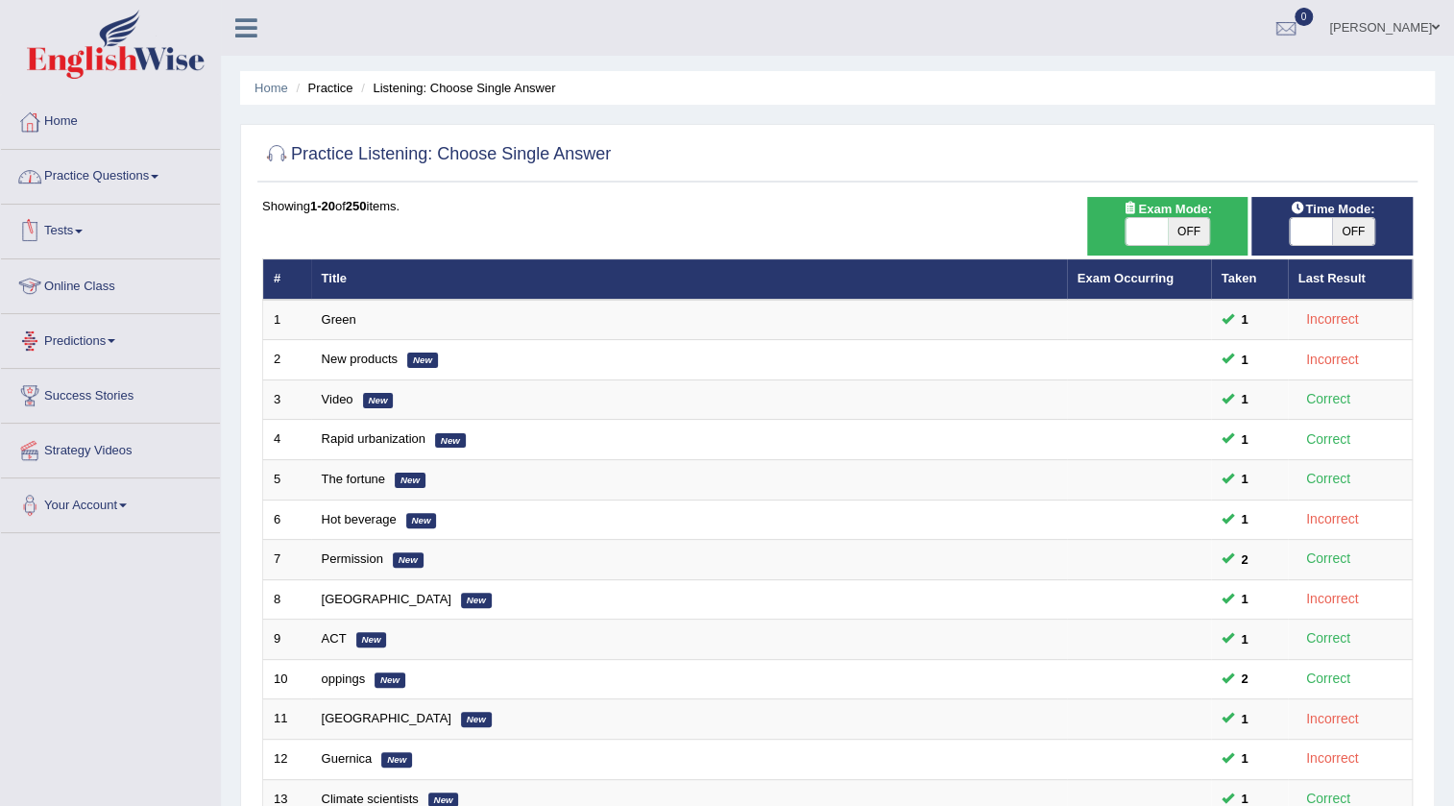
click at [108, 173] on link "Practice Questions" at bounding box center [110, 174] width 219 height 48
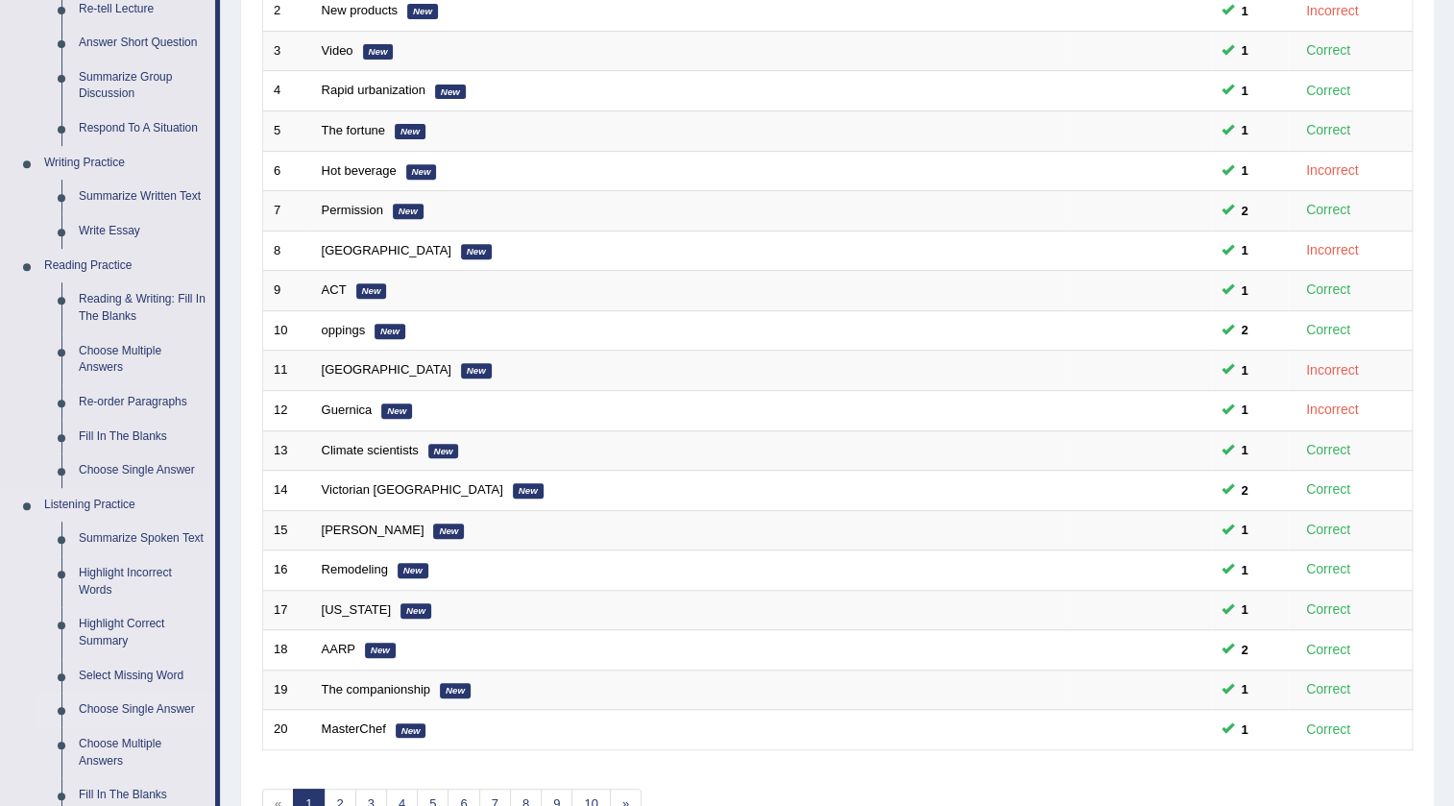
scroll to position [698, 0]
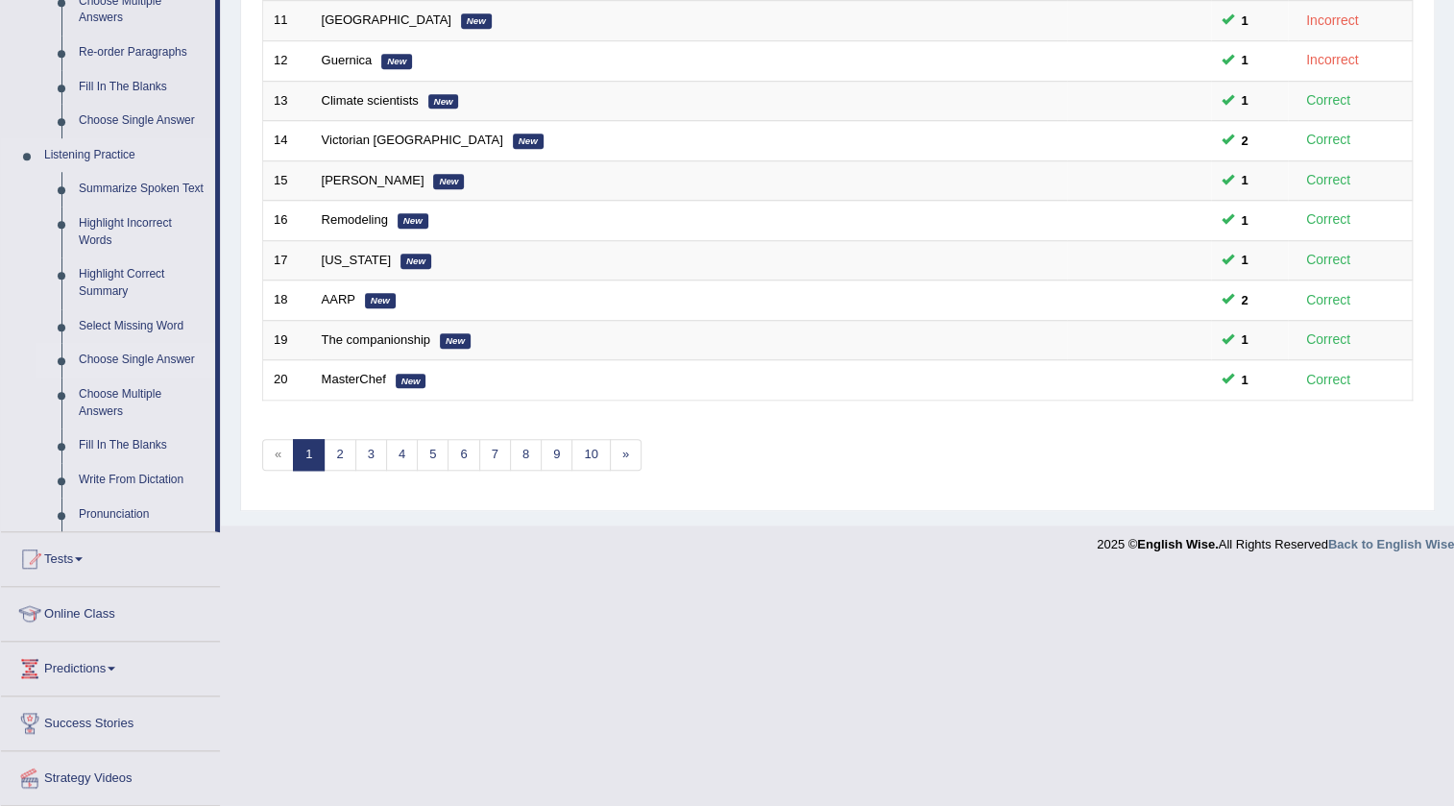
click at [122, 363] on link "Choose Single Answer" at bounding box center [142, 360] width 145 height 35
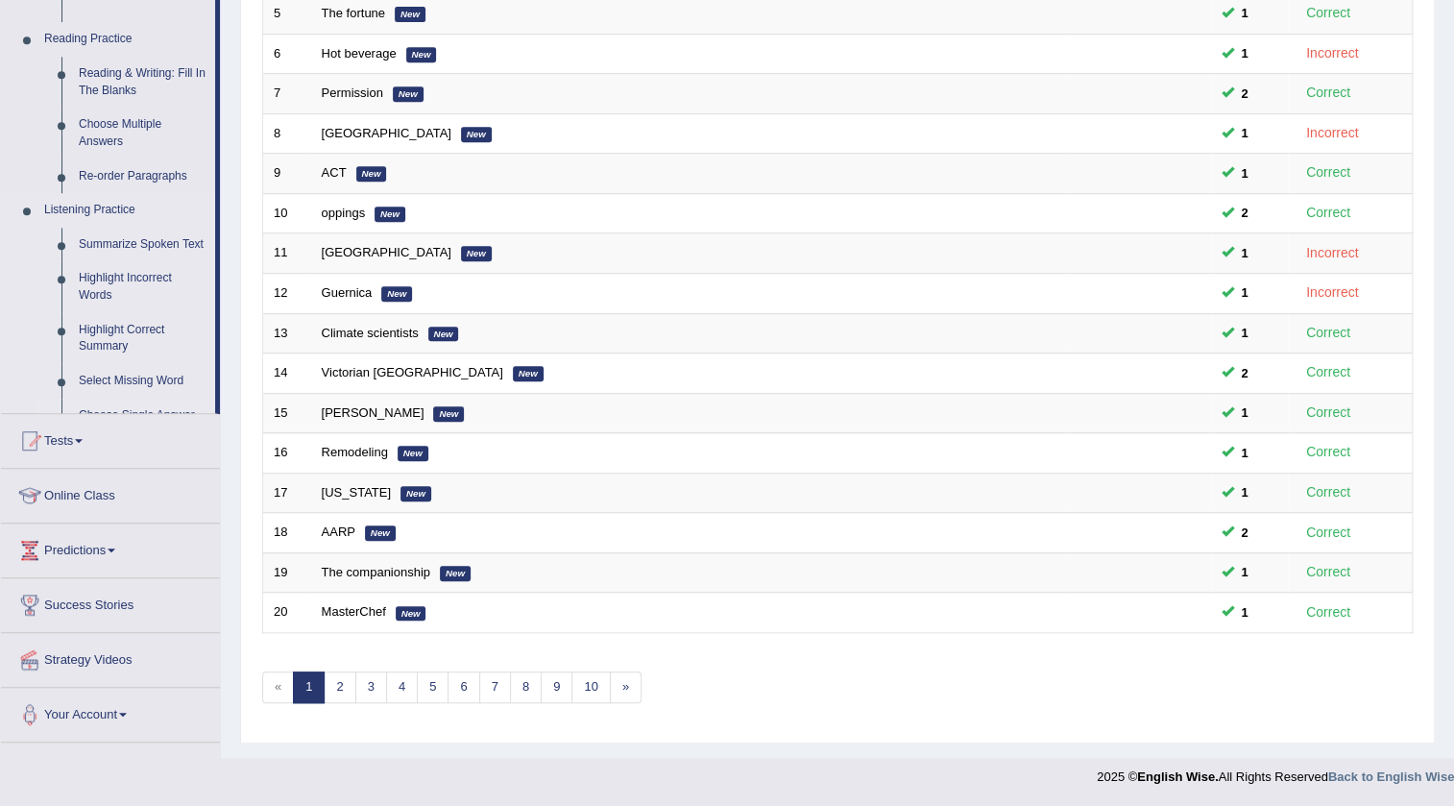
scroll to position [463, 0]
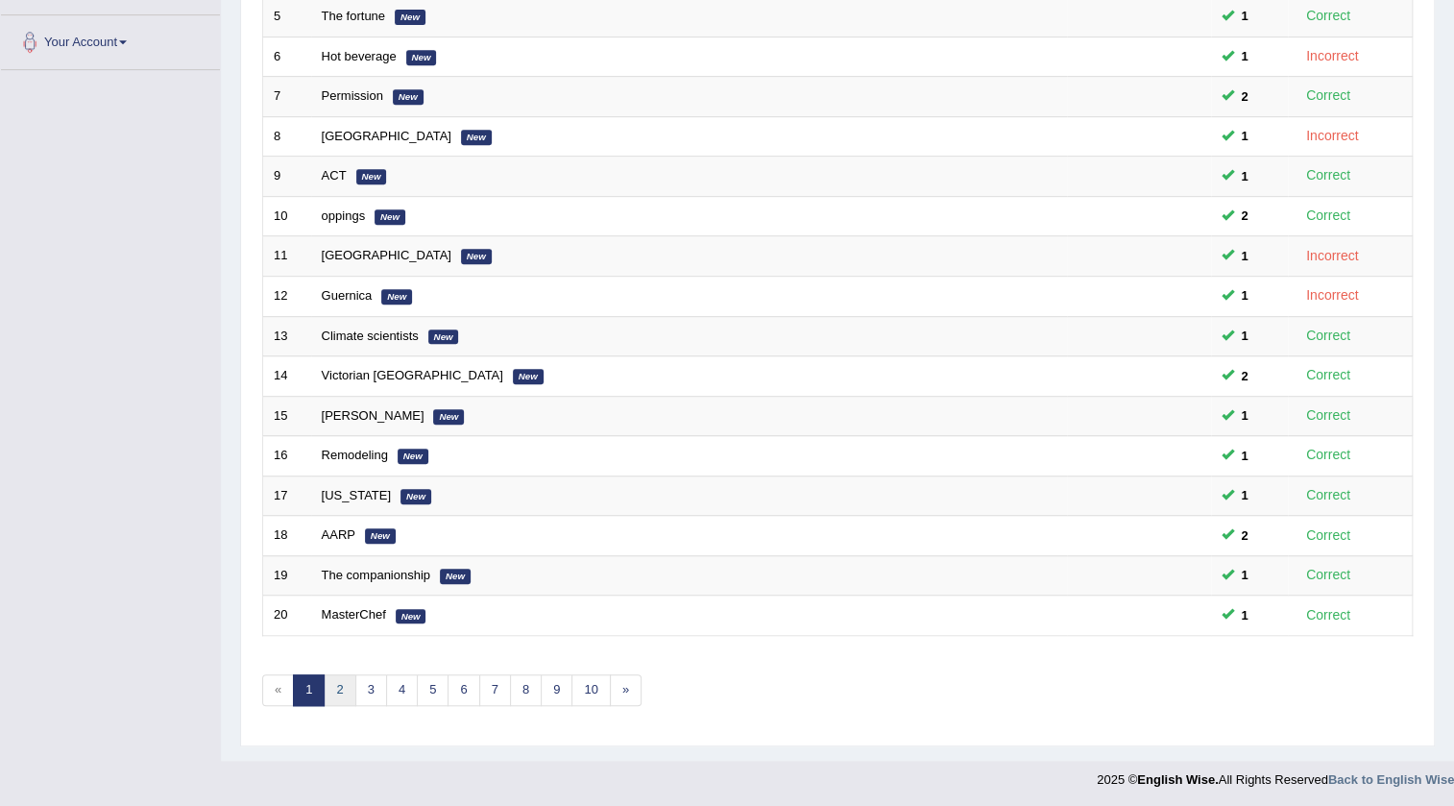
click at [337, 695] on link "2" at bounding box center [340, 690] width 32 height 32
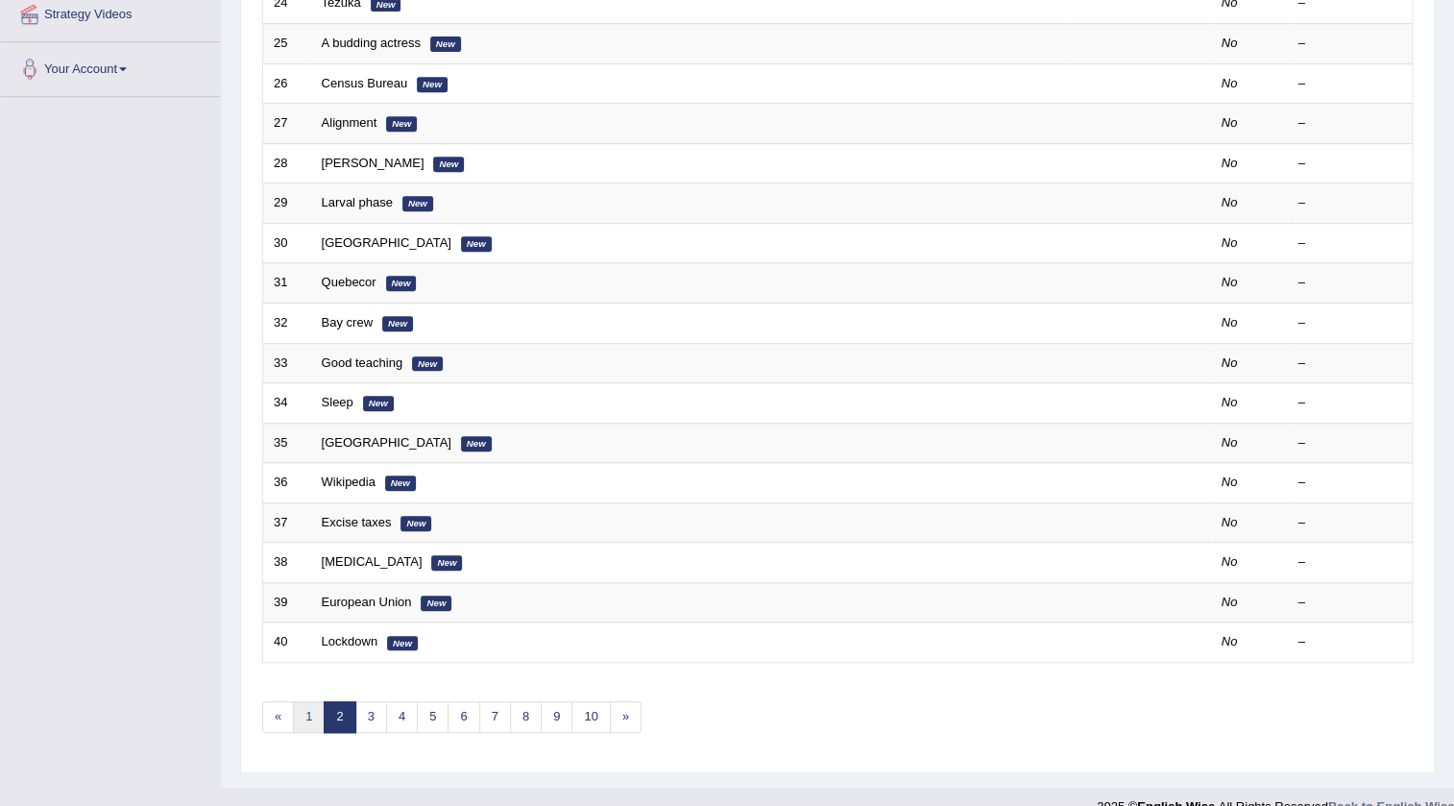
click at [299, 710] on link "1" at bounding box center [309, 717] width 32 height 32
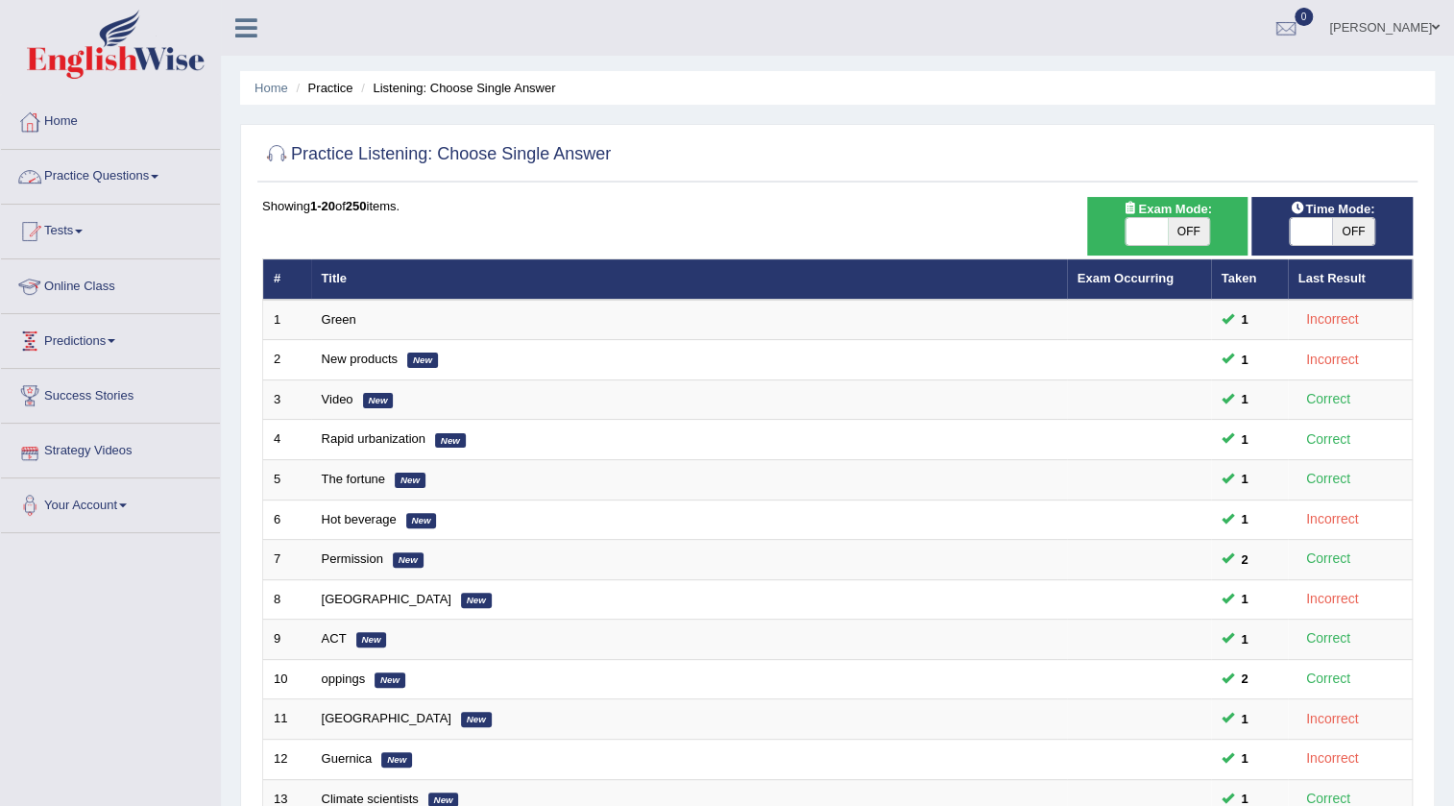
click at [122, 166] on link "Practice Questions" at bounding box center [110, 174] width 219 height 48
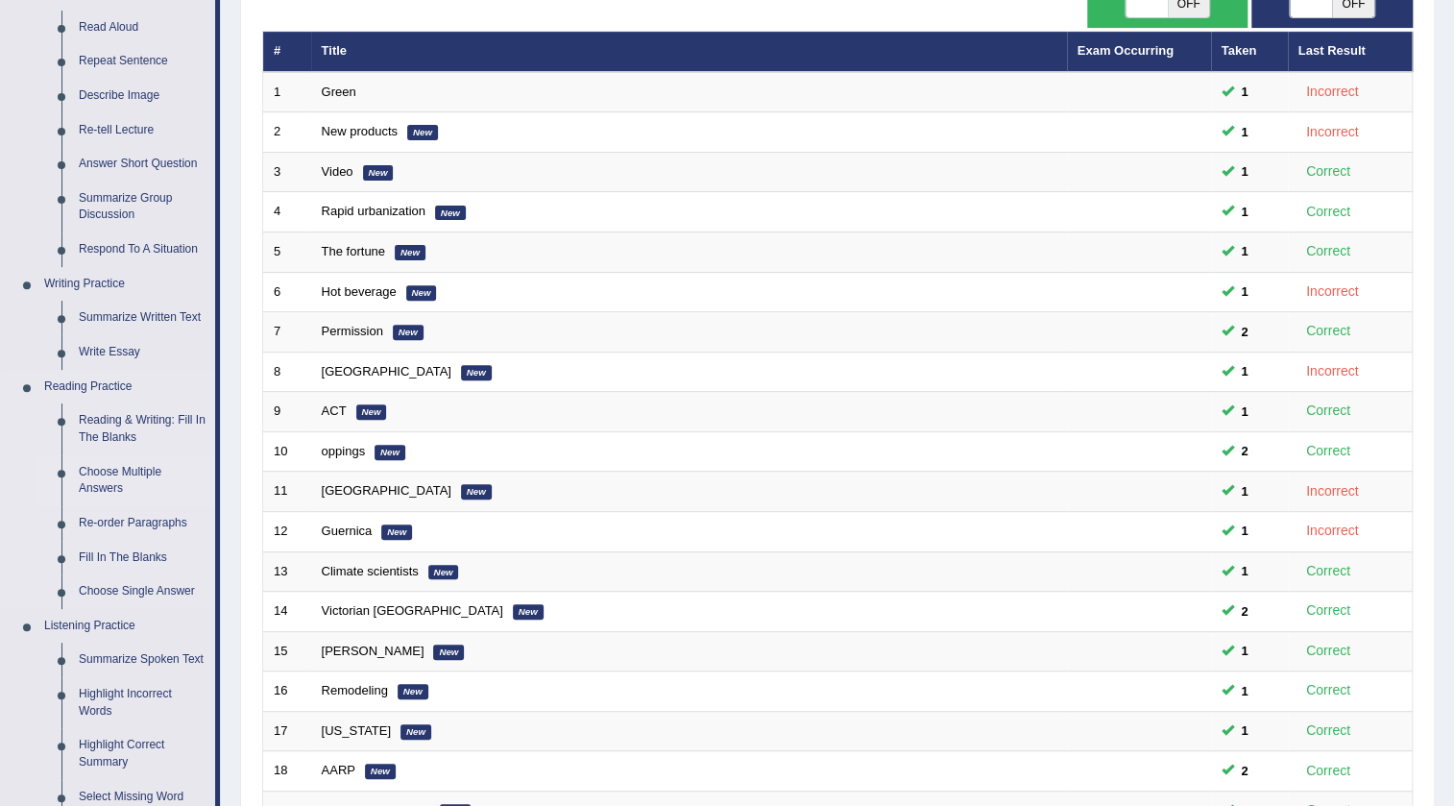
scroll to position [524, 0]
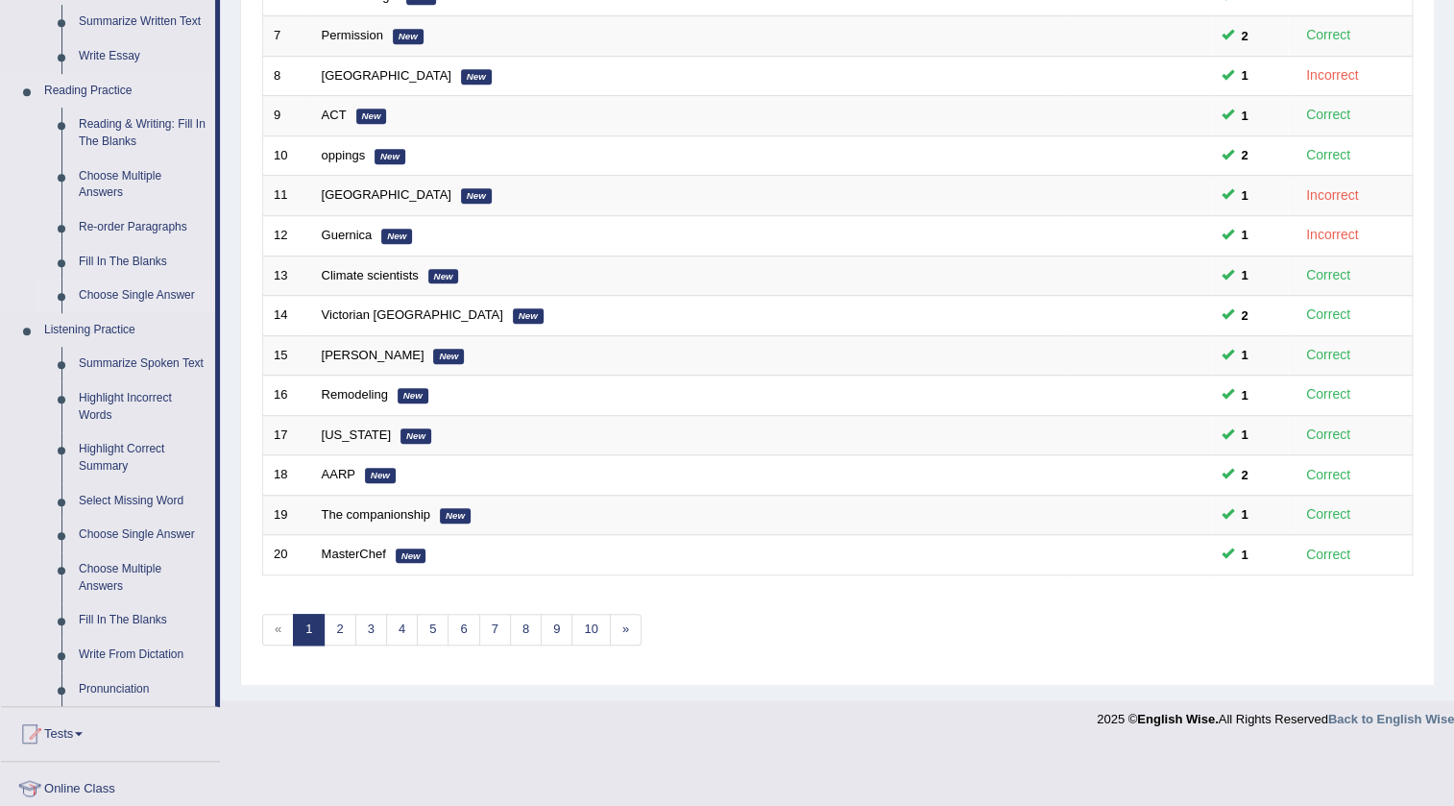
click at [134, 294] on link "Choose Single Answer" at bounding box center [142, 296] width 145 height 35
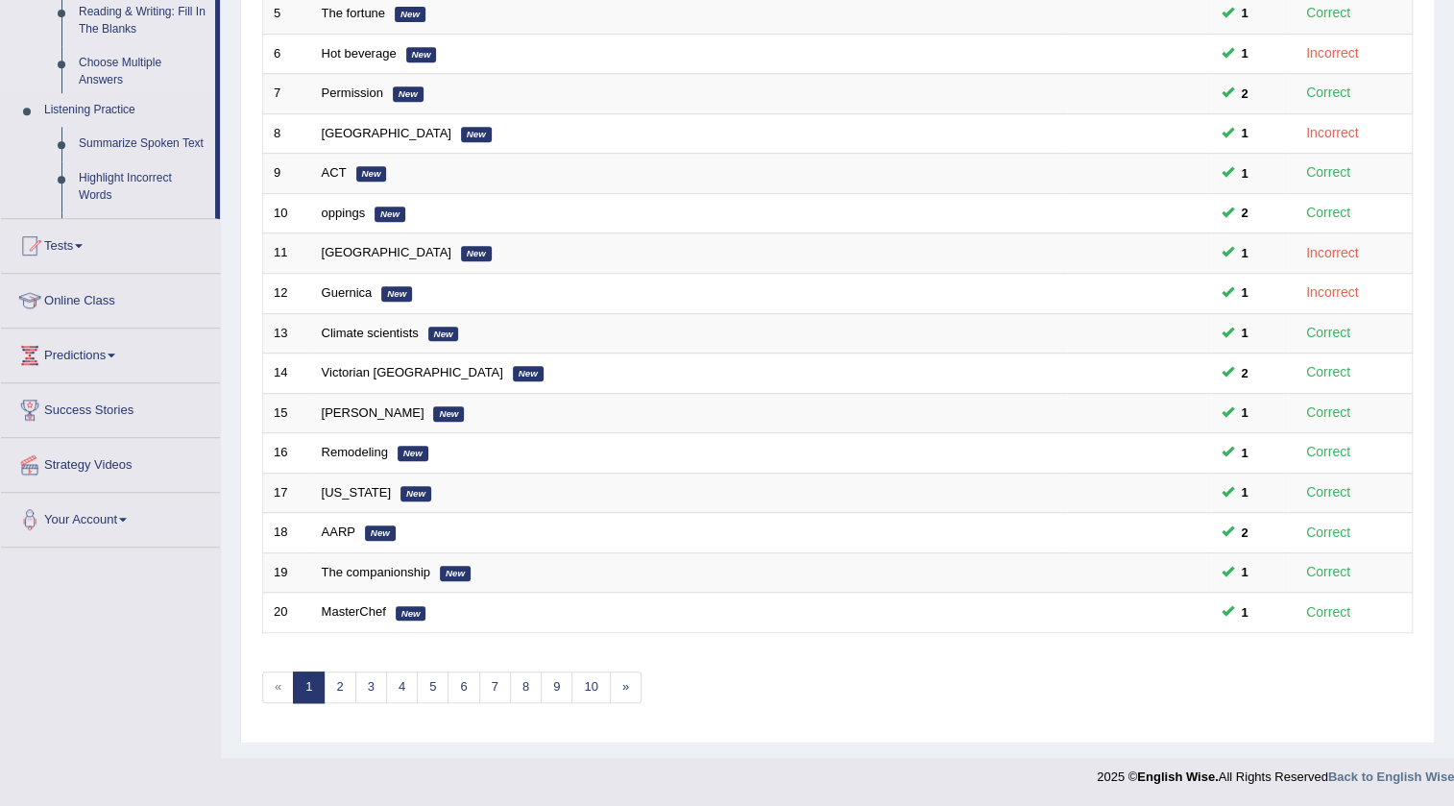
scroll to position [239, 0]
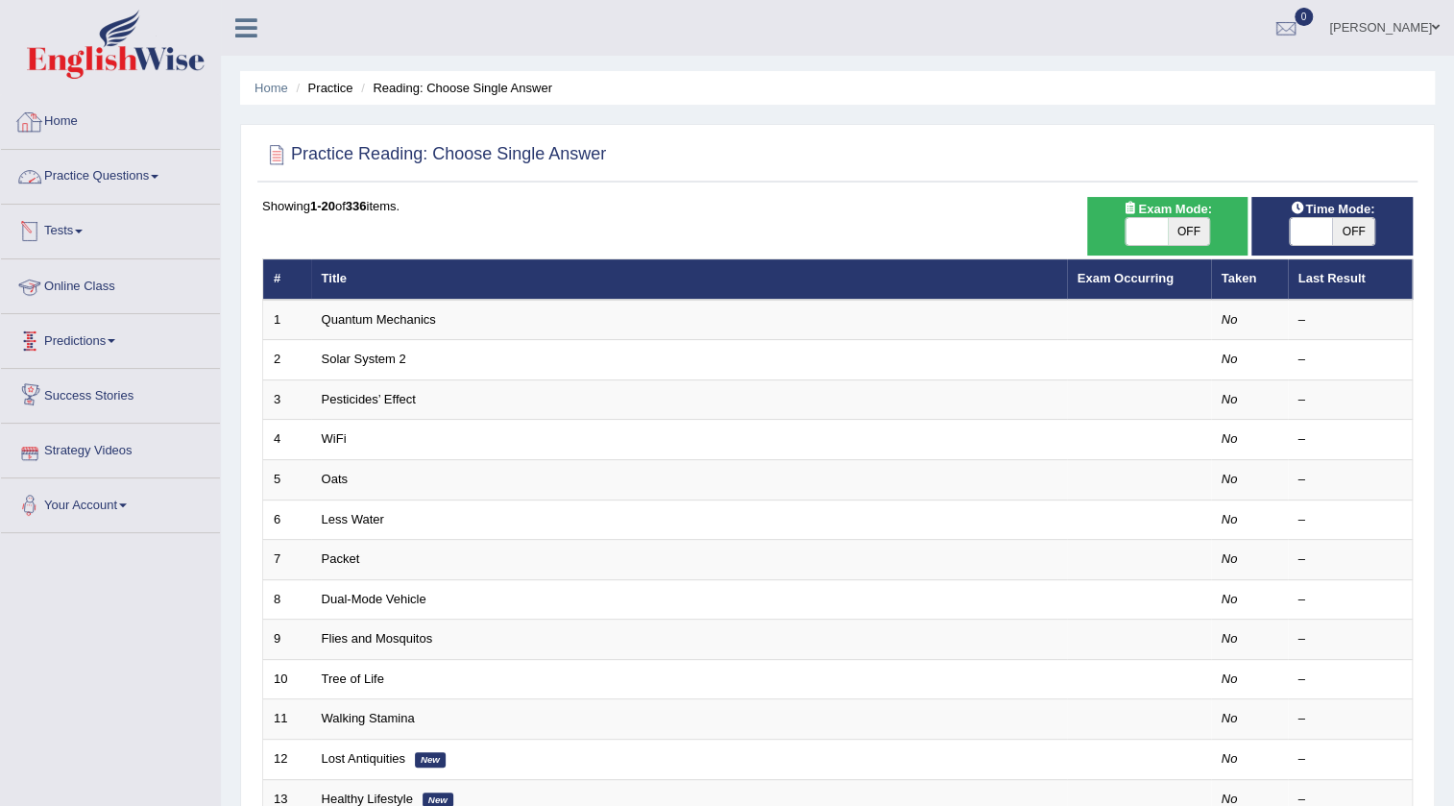
click at [113, 169] on link "Practice Questions" at bounding box center [110, 174] width 219 height 48
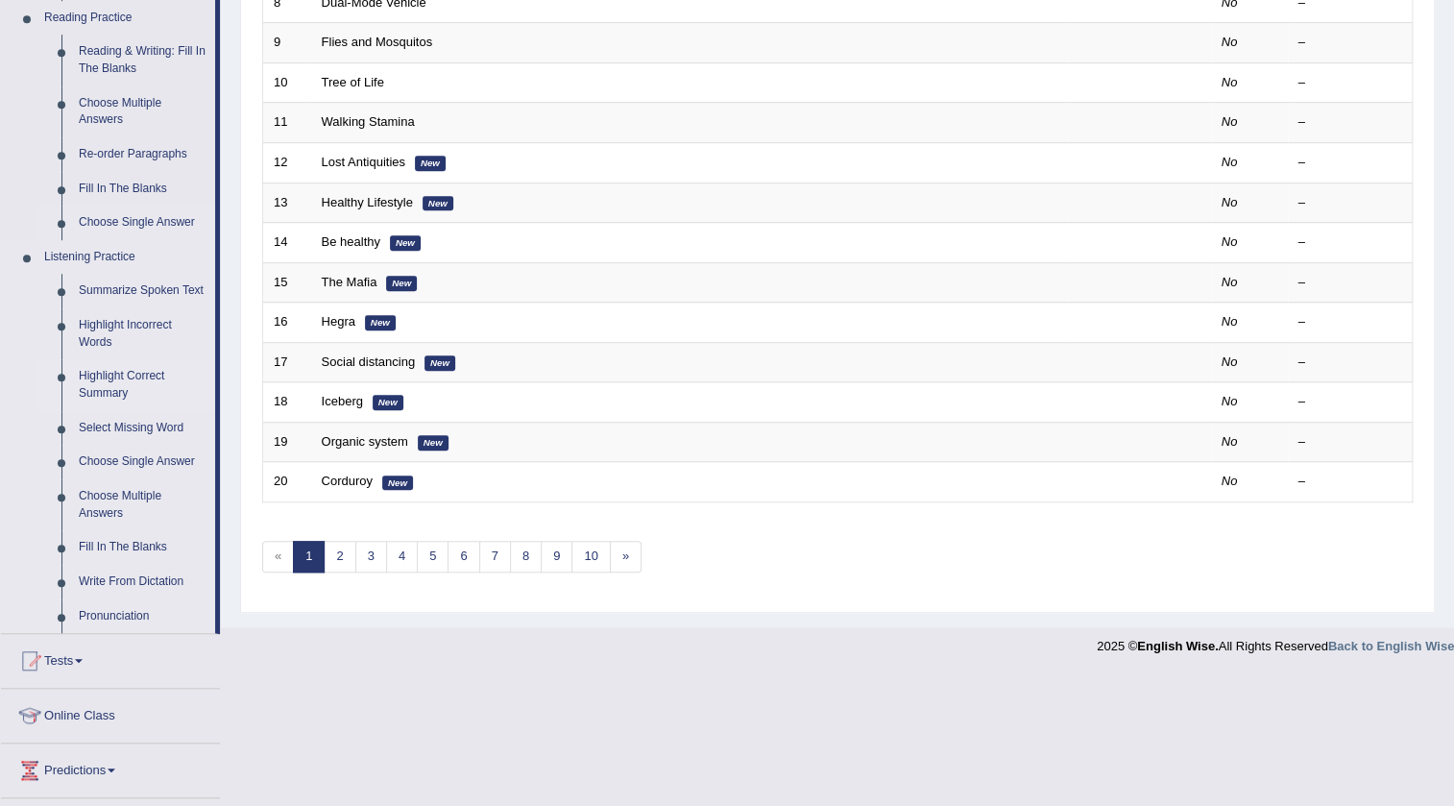
scroll to position [752, 0]
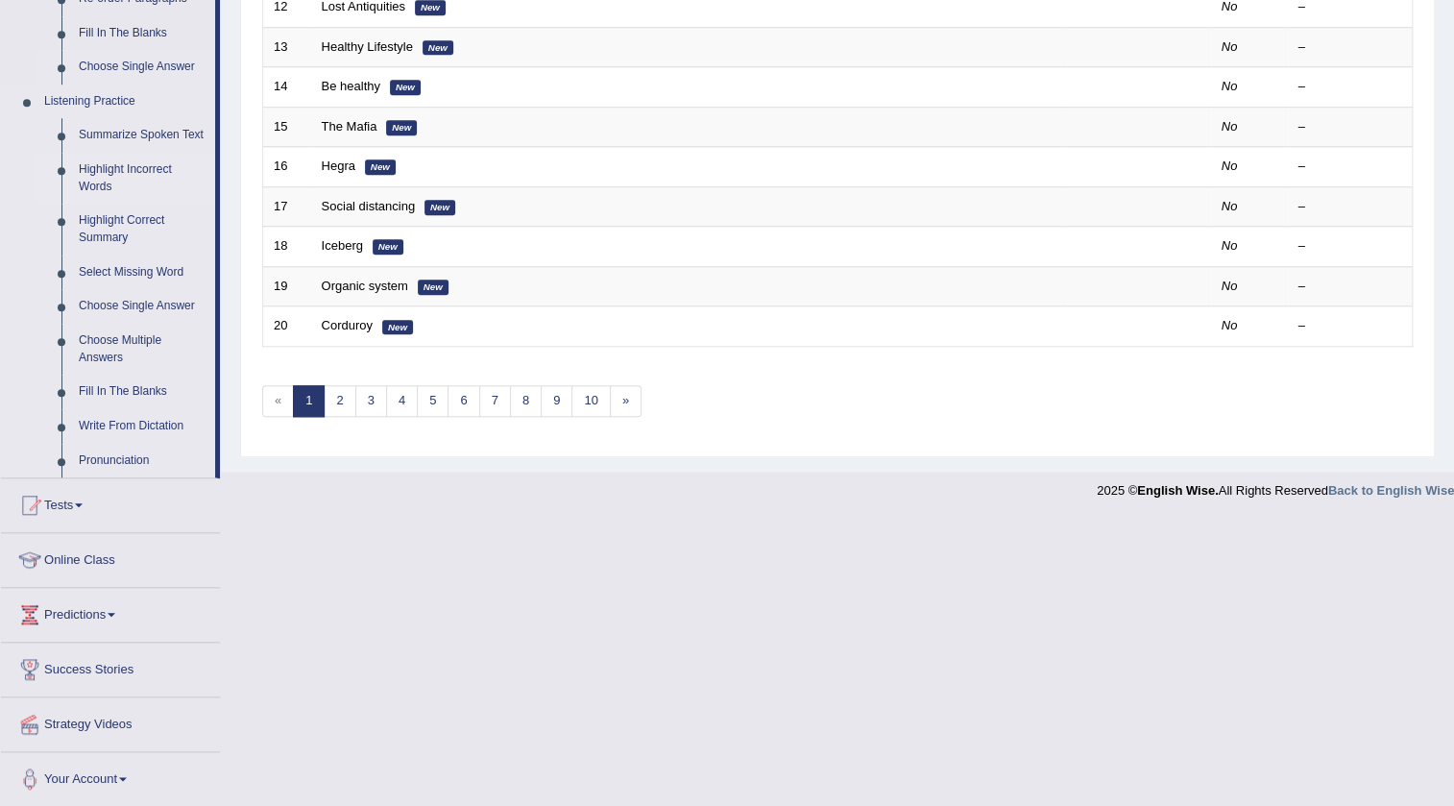
click at [100, 168] on link "Highlight Incorrect Words" at bounding box center [142, 178] width 145 height 51
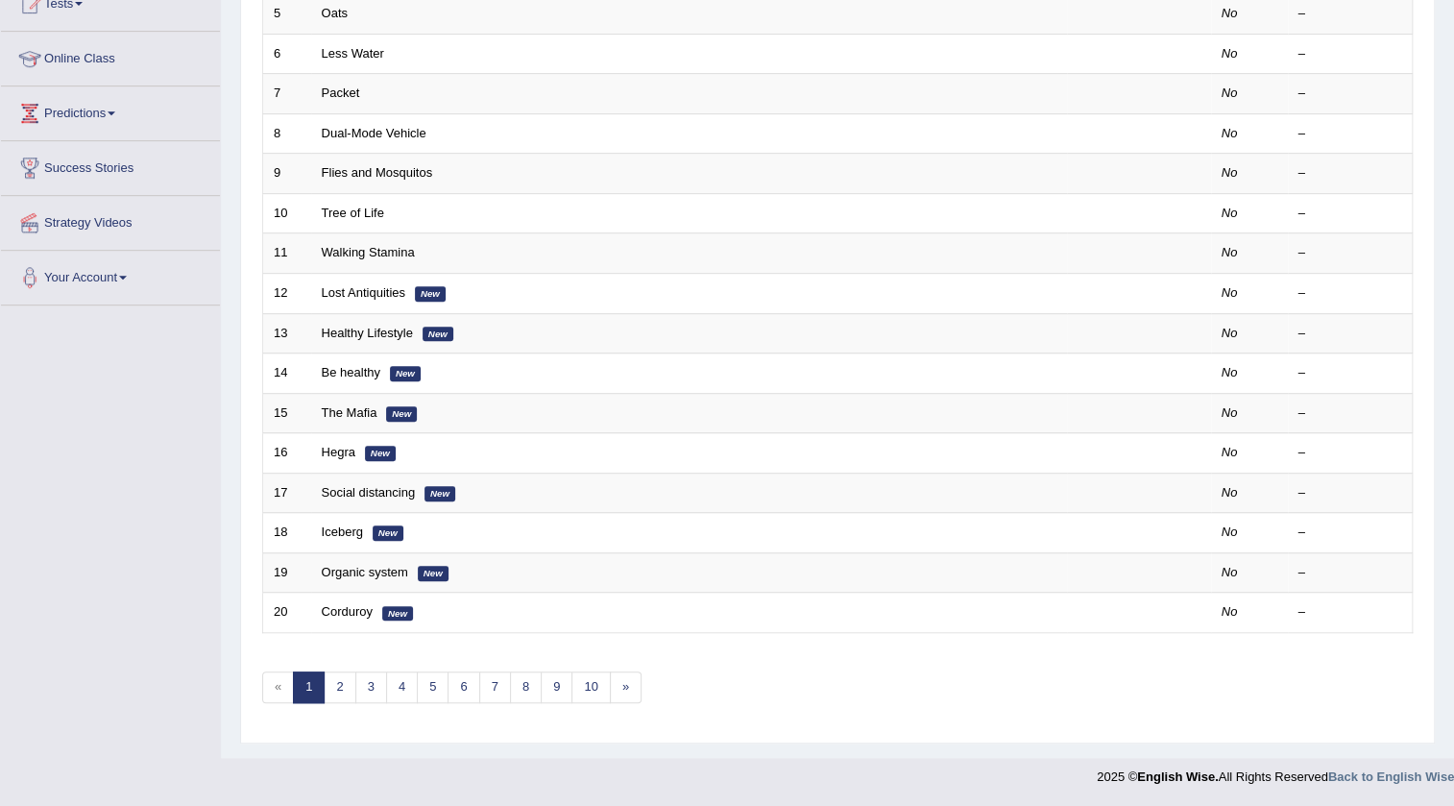
scroll to position [396, 0]
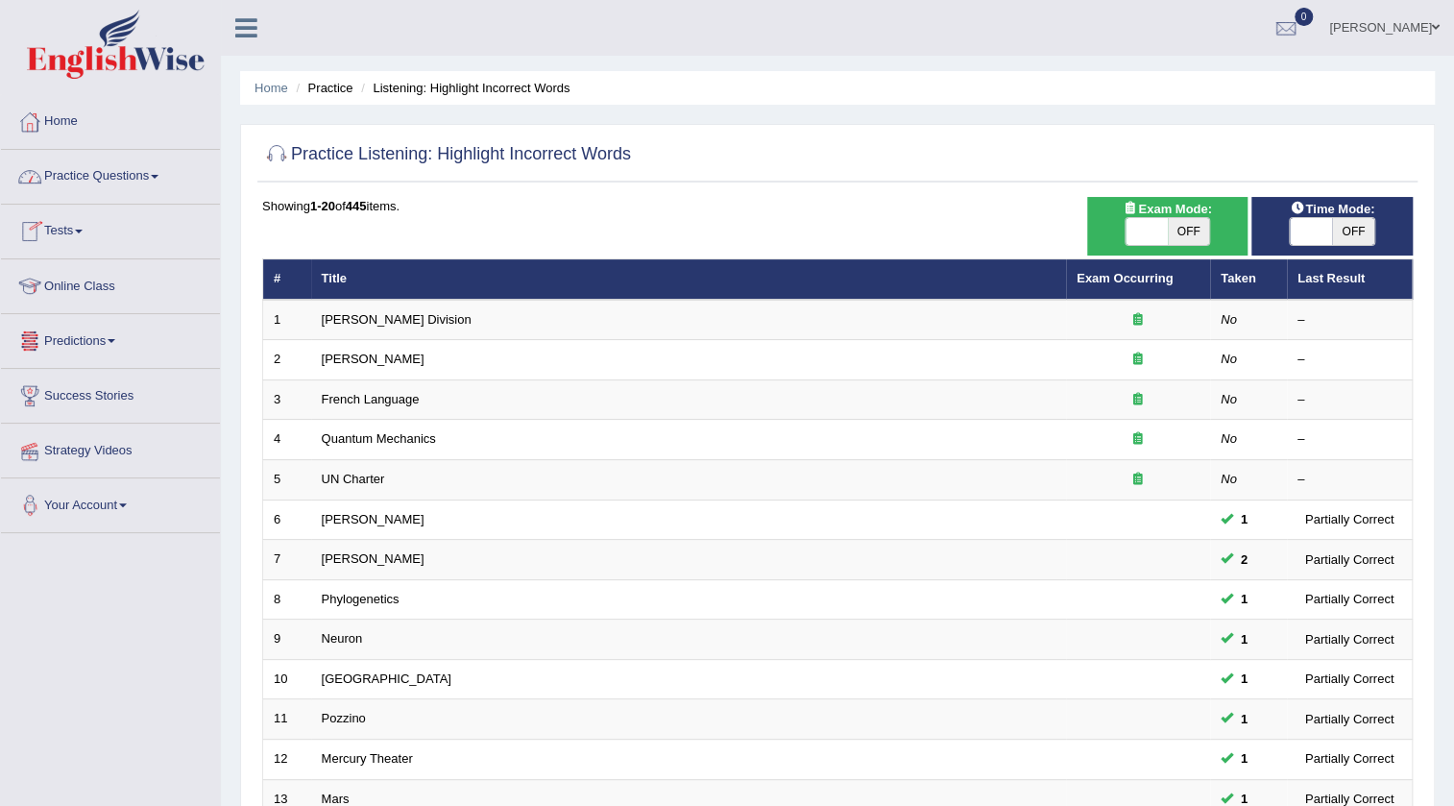
click at [98, 175] on link "Practice Questions" at bounding box center [110, 174] width 219 height 48
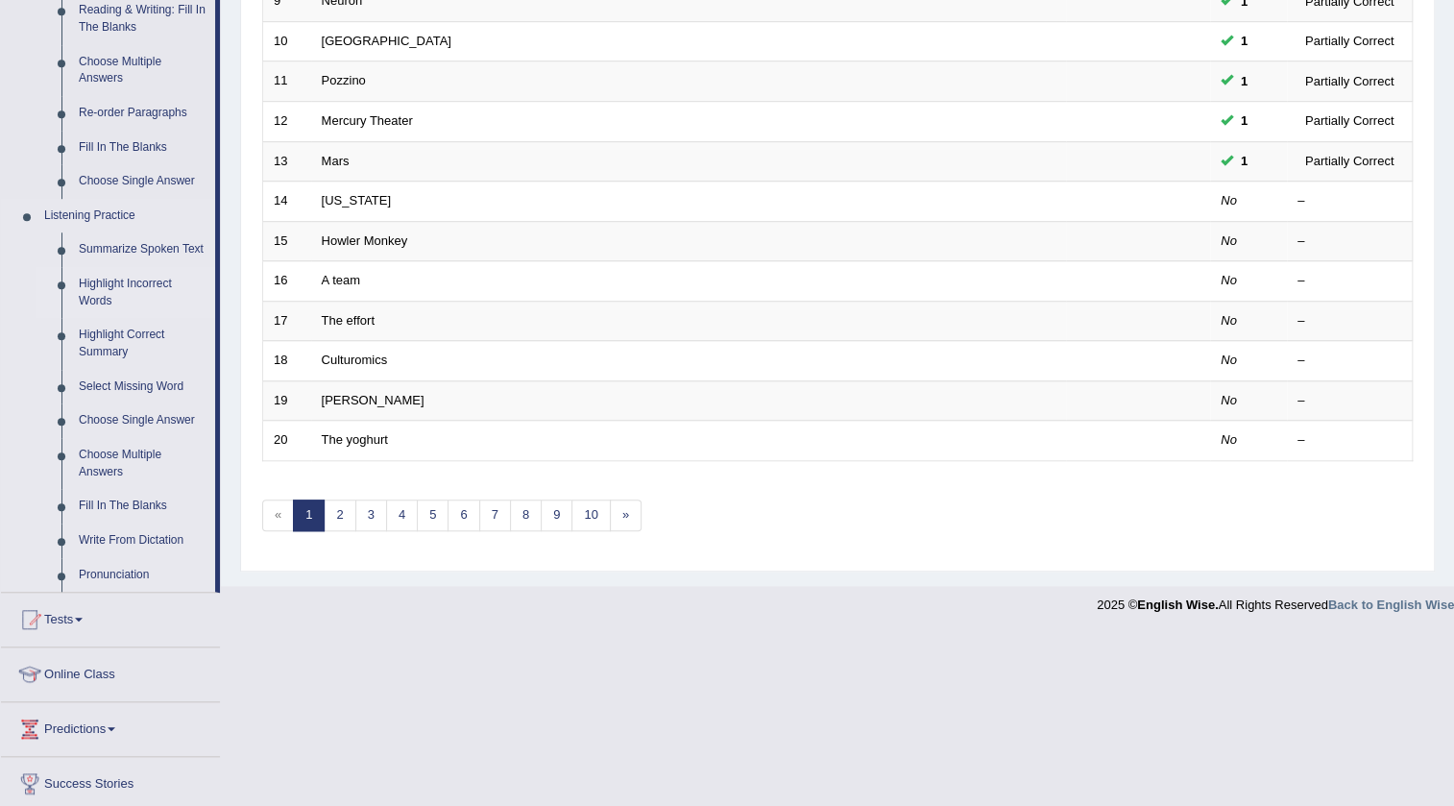
scroll to position [752, 0]
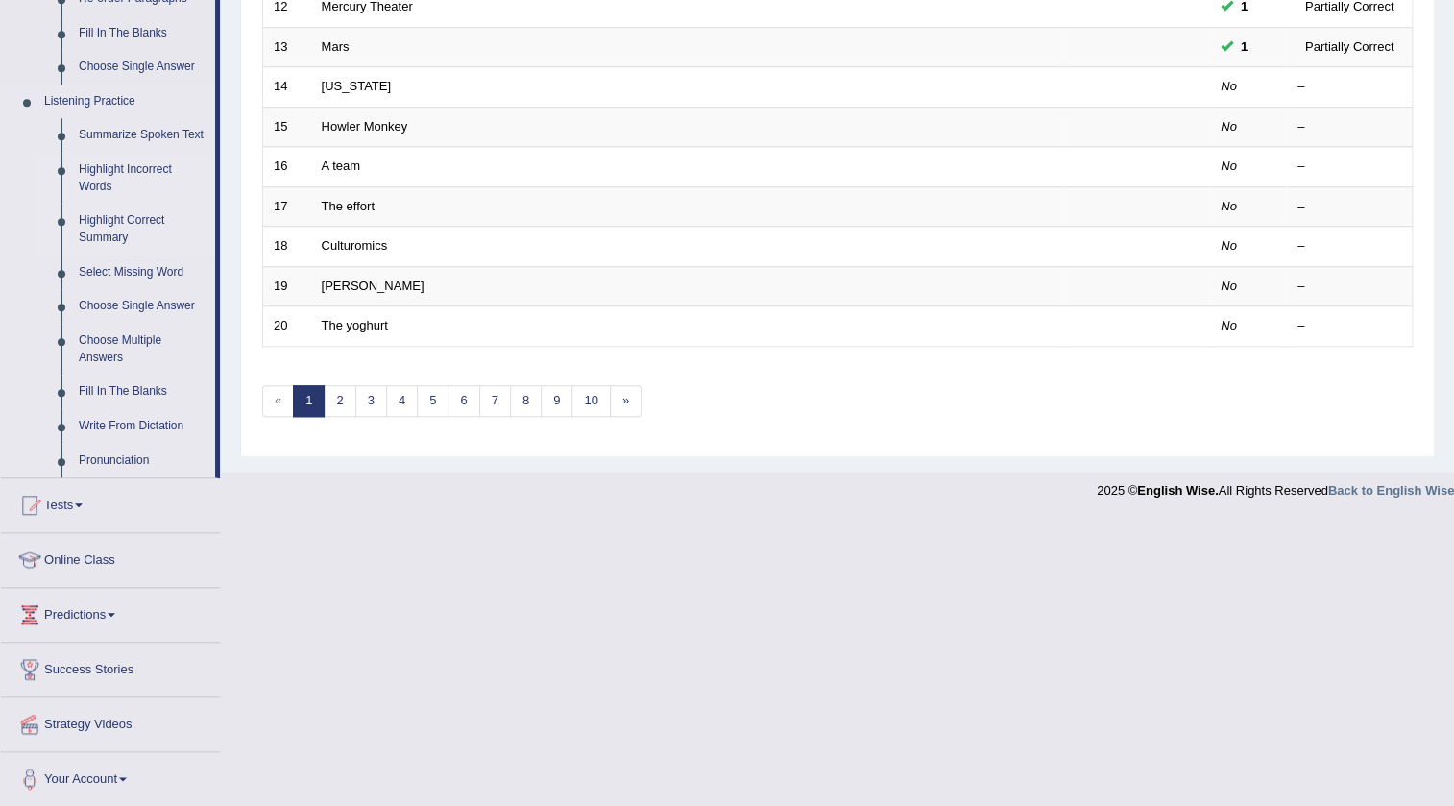
click at [106, 228] on link "Highlight Correct Summary" at bounding box center [142, 229] width 145 height 51
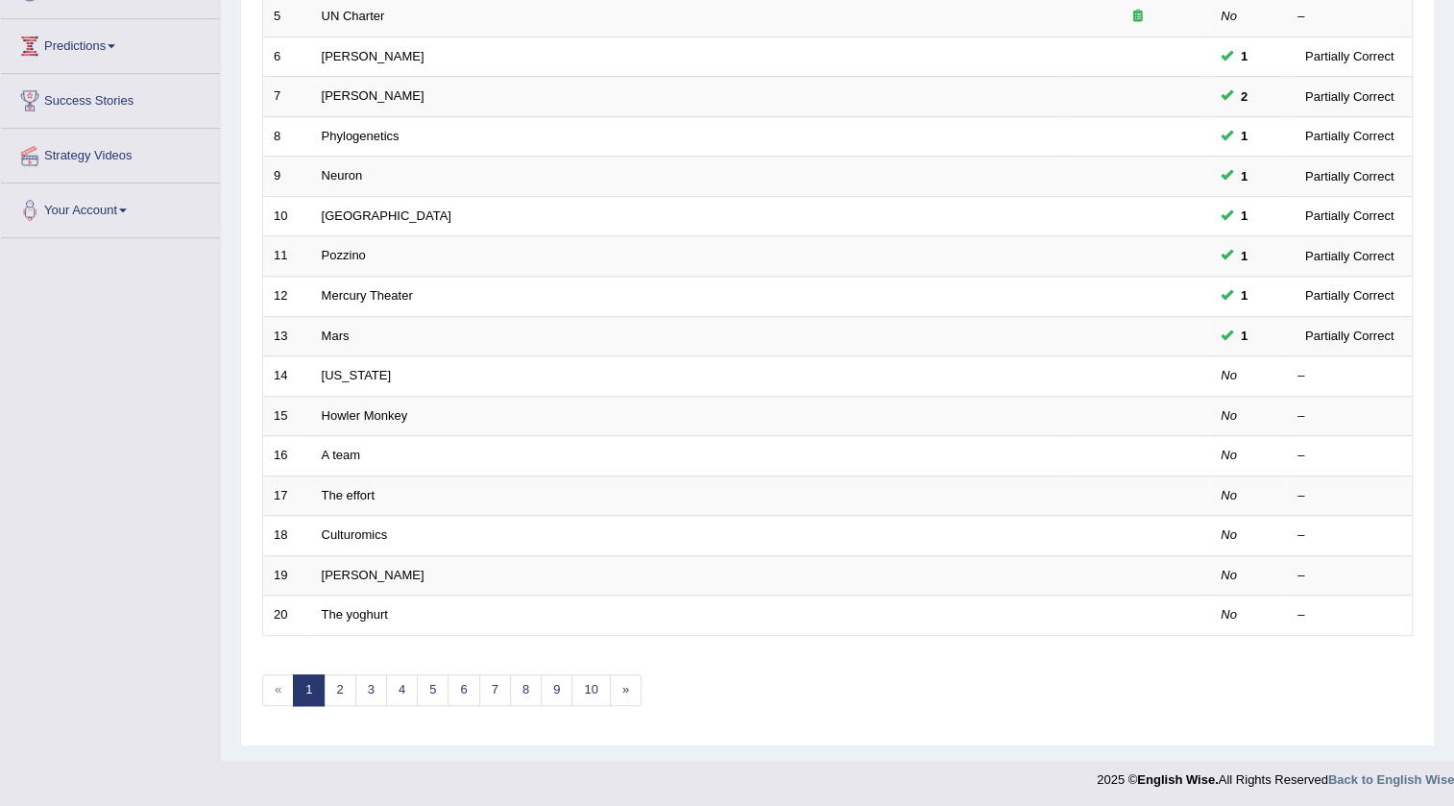
scroll to position [288, 0]
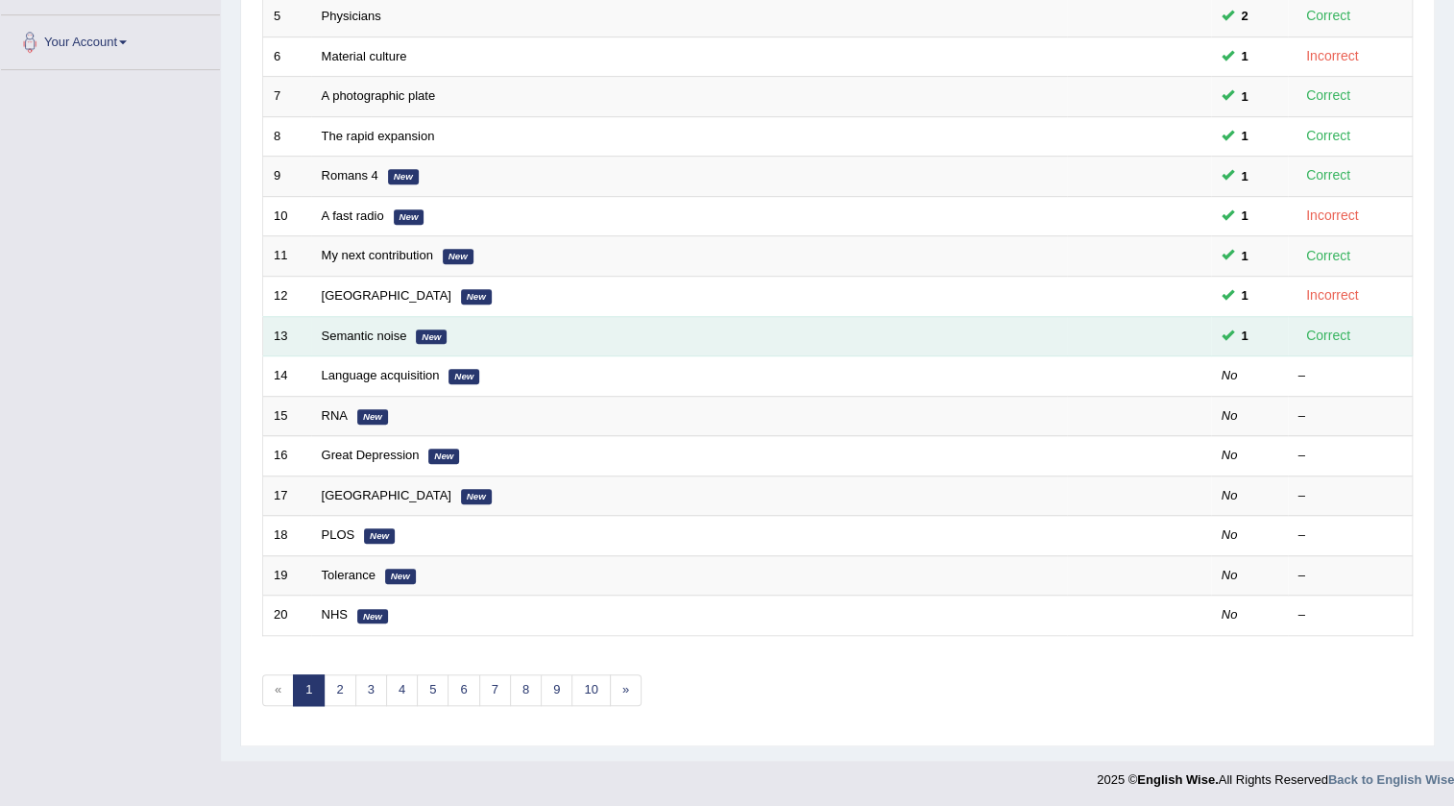
scroll to position [463, 0]
click at [358, 331] on link "Semantic noise" at bounding box center [364, 336] width 85 height 14
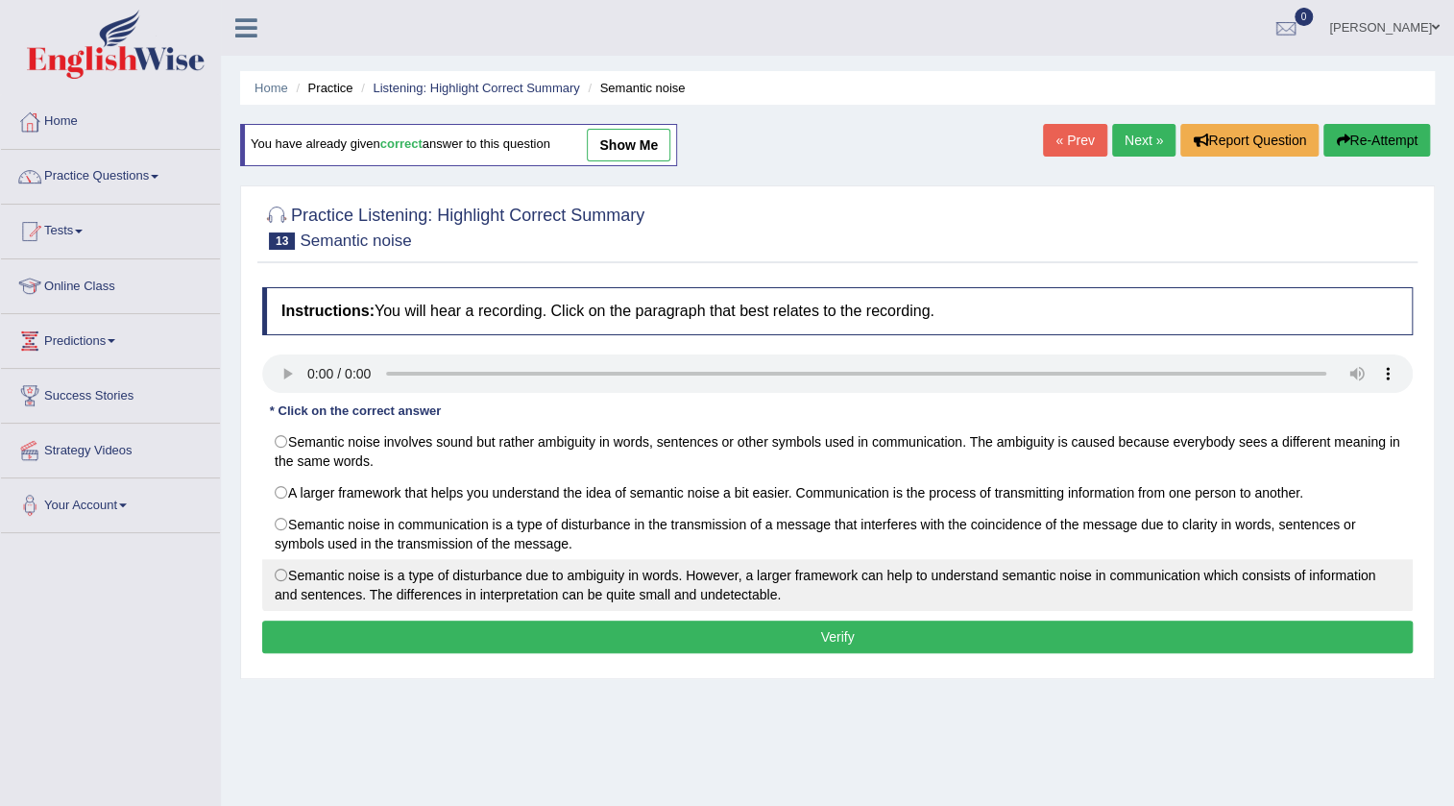
click at [449, 587] on label "Semantic noise is a type of disturbance due to ambiguity in words. However, a l…" at bounding box center [837, 585] width 1151 height 52
radio input "true"
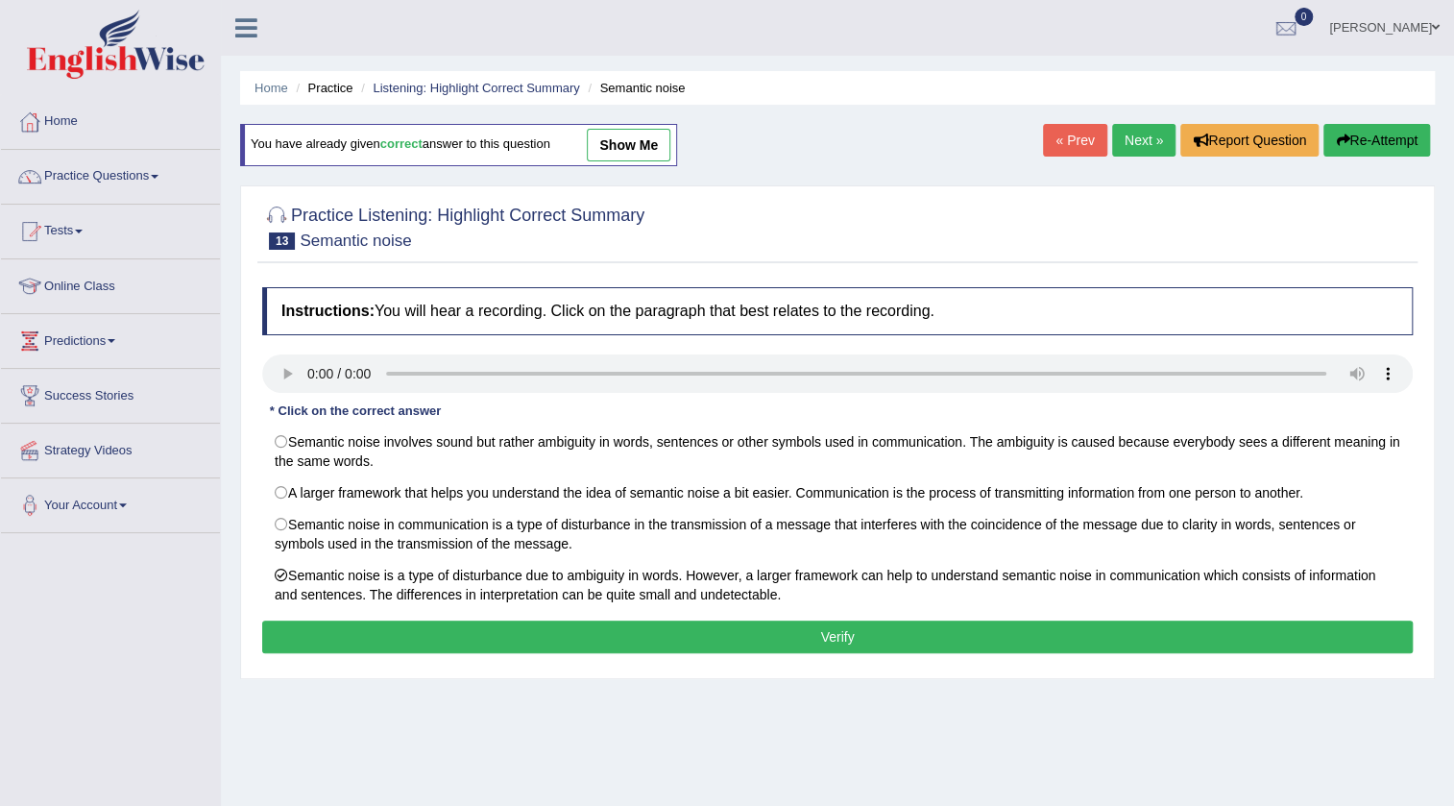
click at [468, 622] on button "Verify" at bounding box center [837, 637] width 1151 height 33
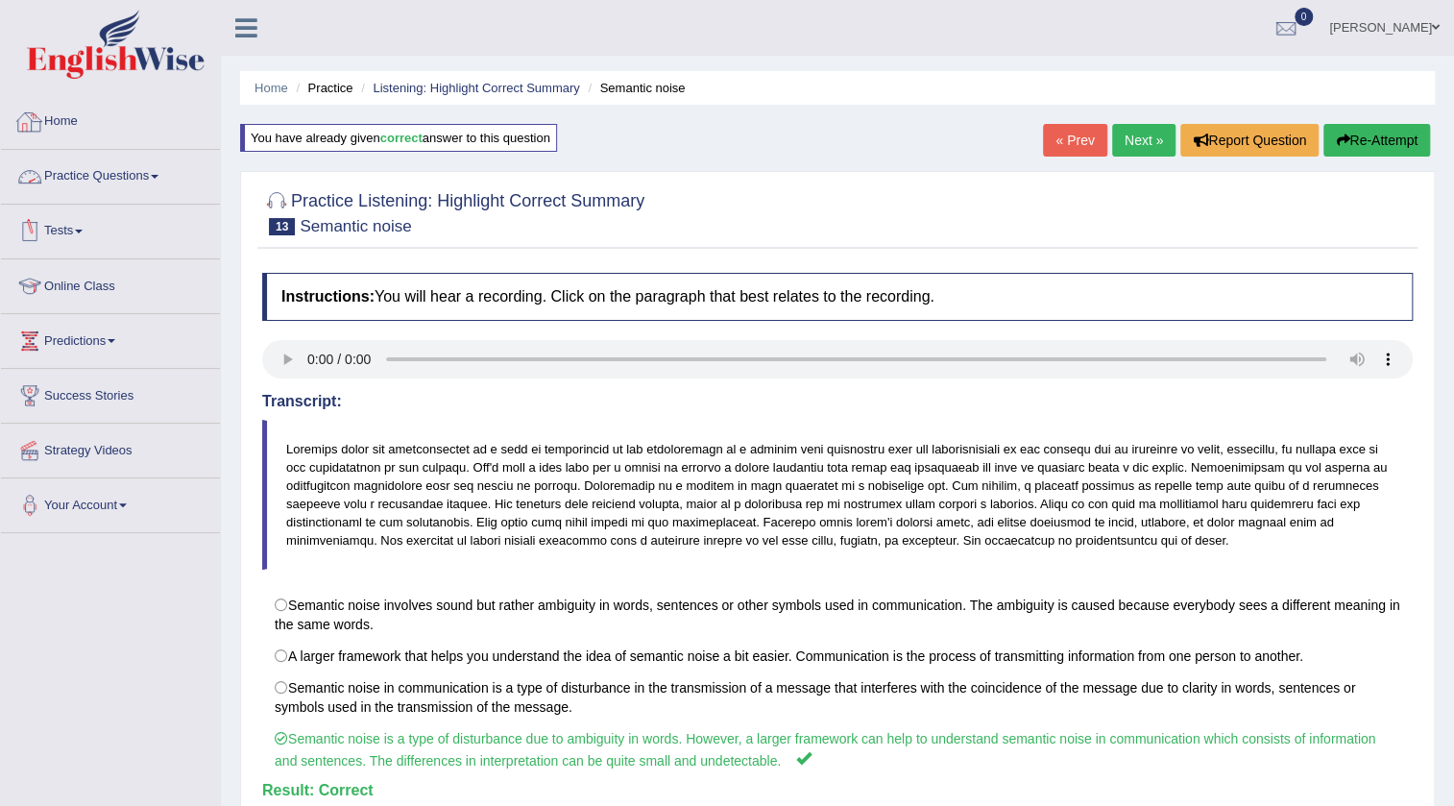
click at [76, 168] on link "Practice Questions" at bounding box center [110, 174] width 219 height 48
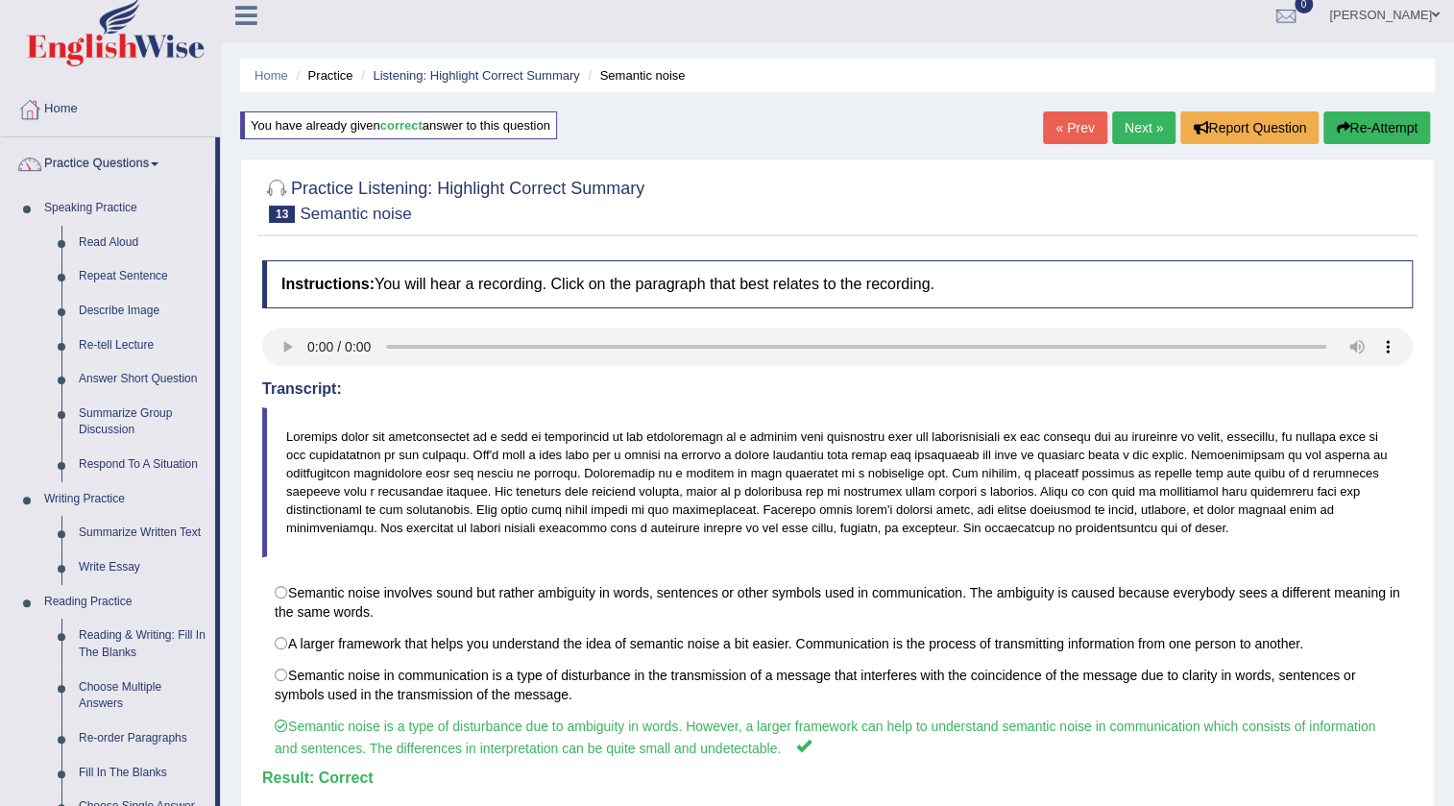
scroll to position [524, 0]
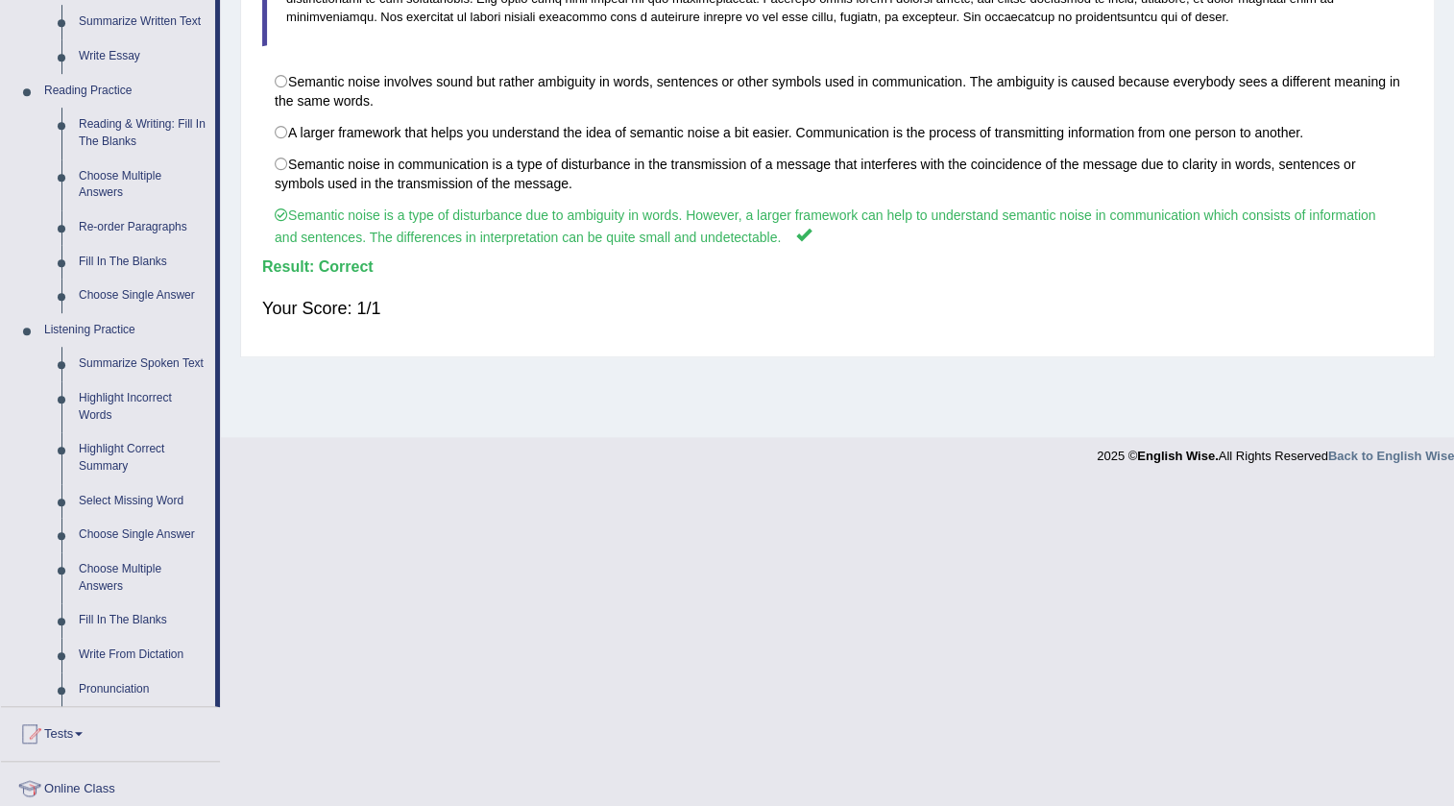
drag, startPoint x: 379, startPoint y: 312, endPoint x: 269, endPoint y: 347, distance: 115.8
click at [312, 329] on div "Your Score: 1/1" at bounding box center [837, 308] width 1151 height 46
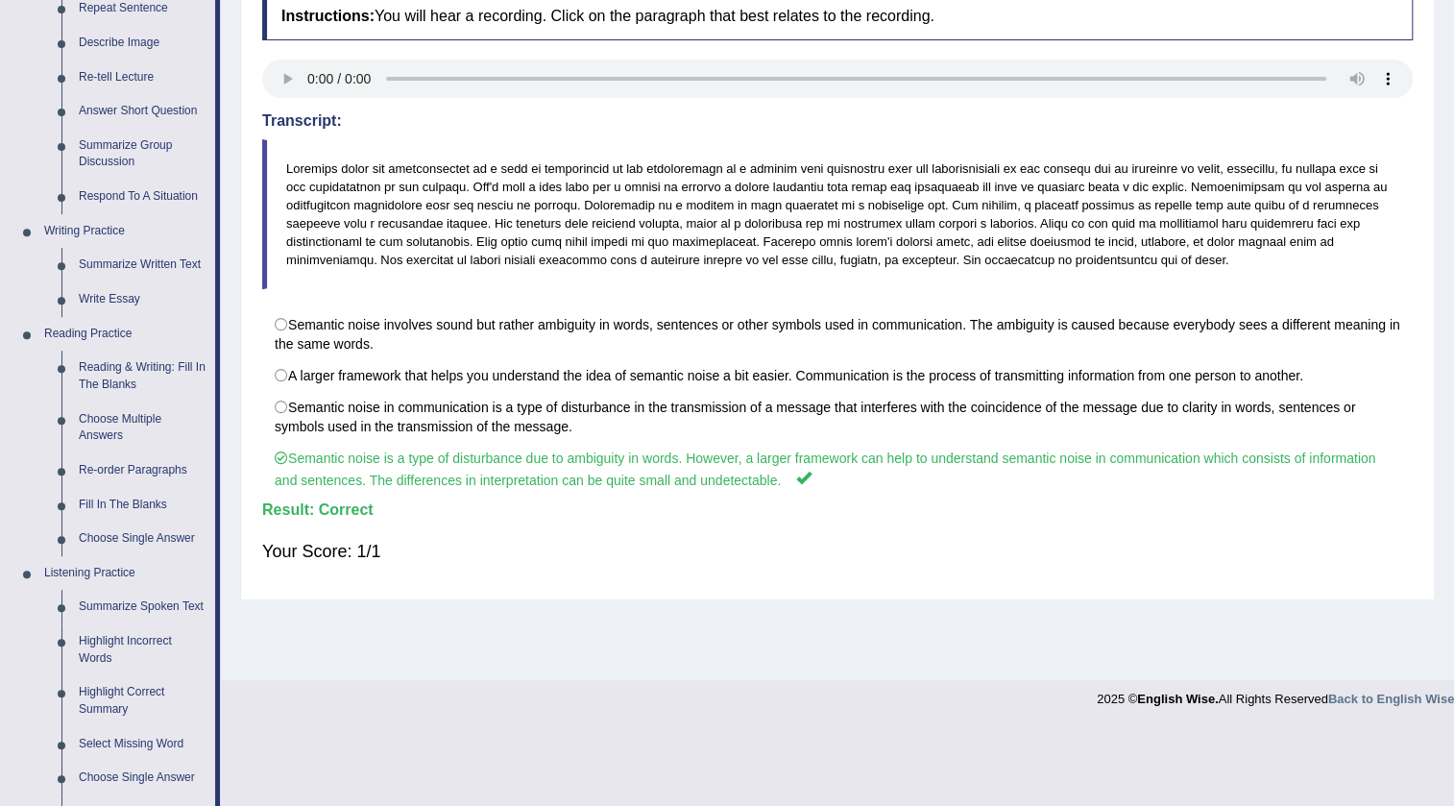
scroll to position [0, 0]
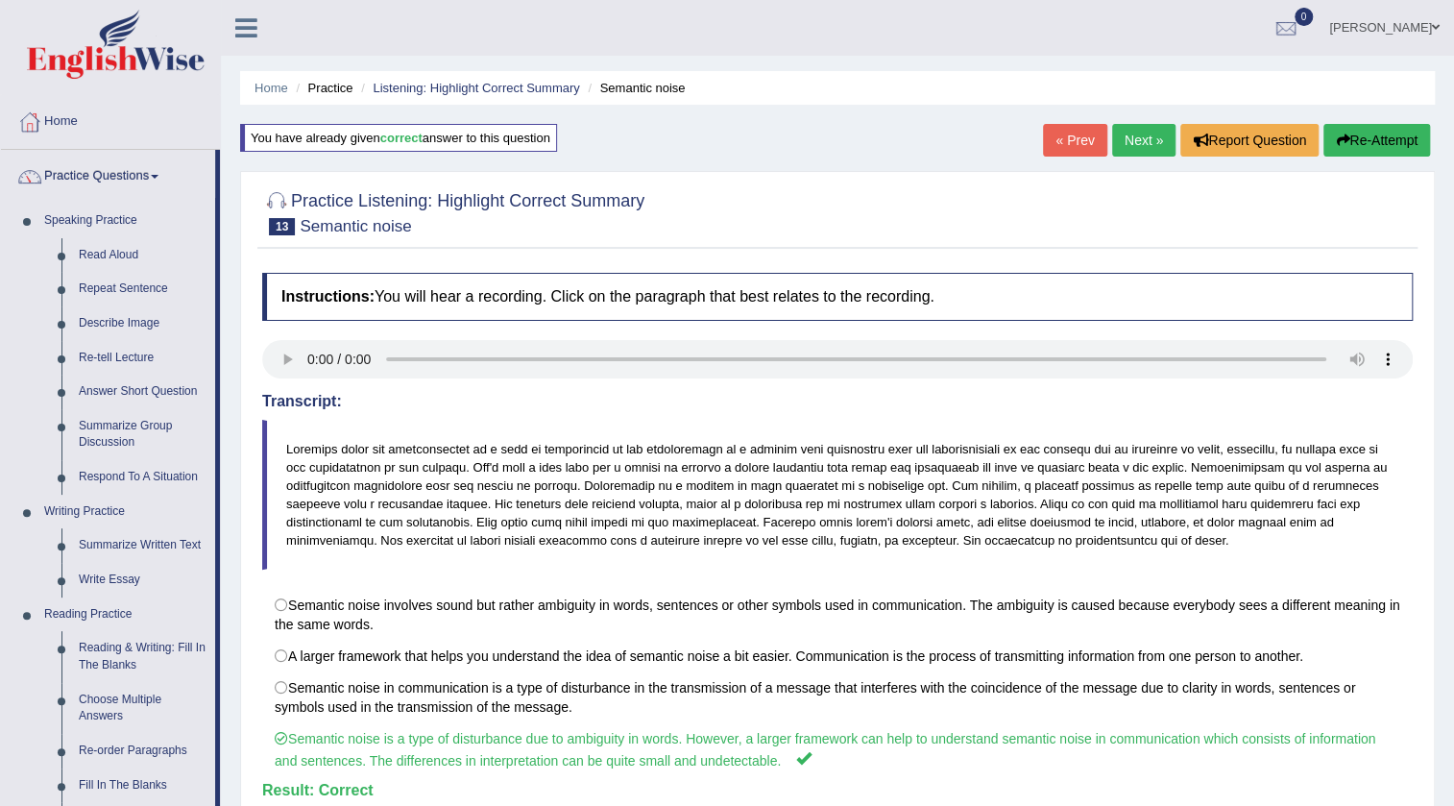
click at [1132, 134] on link "Next »" at bounding box center [1143, 140] width 63 height 33
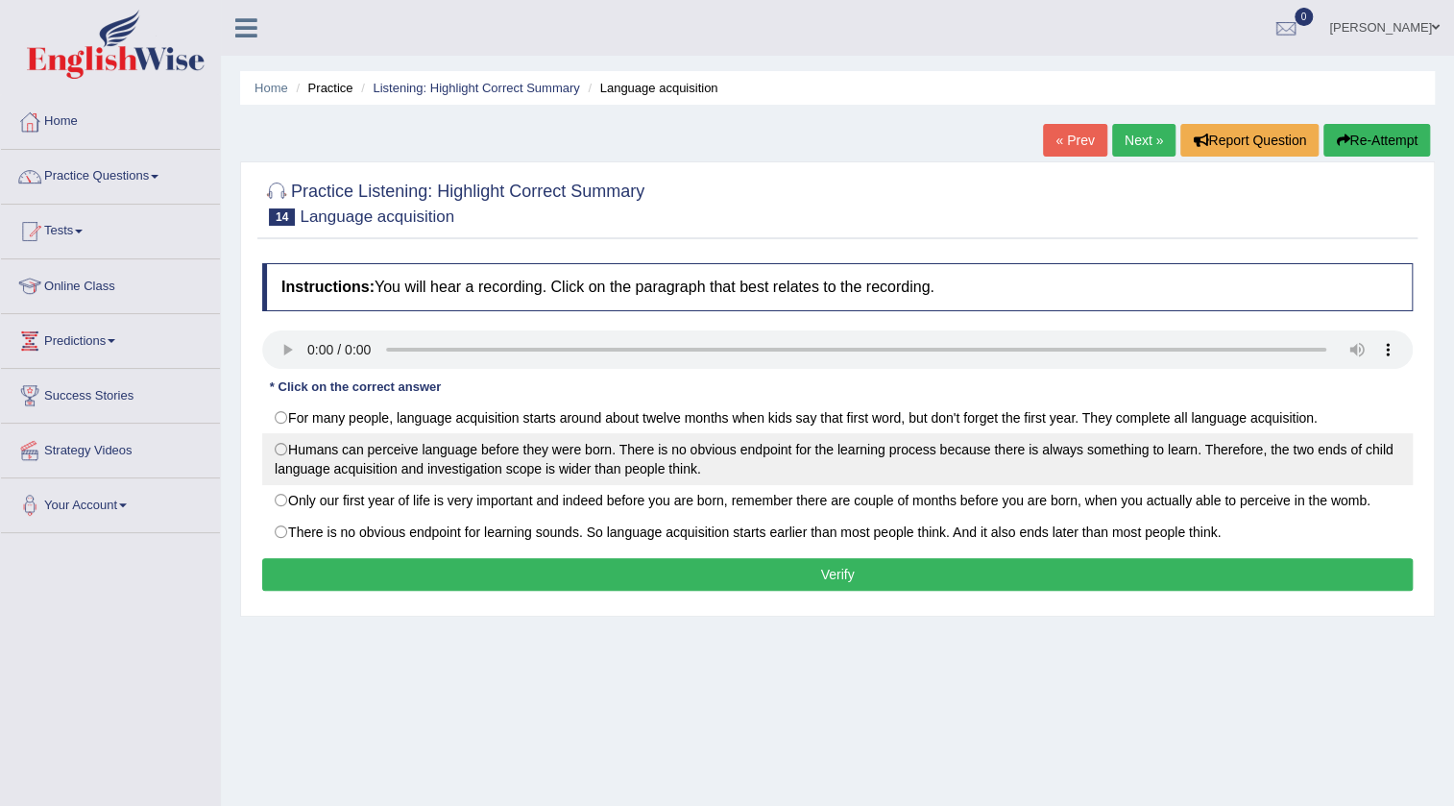
click at [526, 470] on label "Humans can perceive language before they were born. There is no obvious endpoin…" at bounding box center [837, 459] width 1151 height 52
radio input "true"
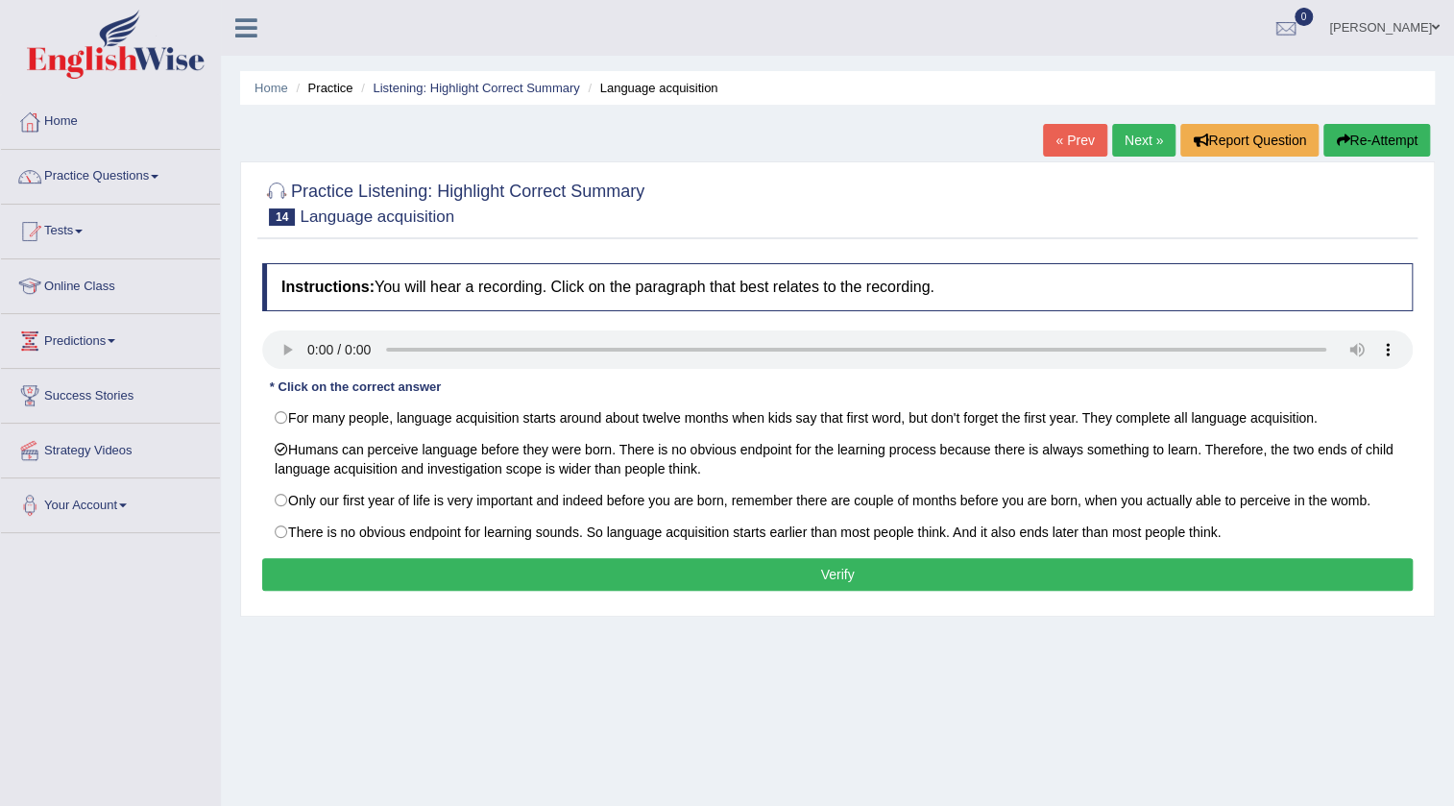
click at [514, 569] on button "Verify" at bounding box center [837, 574] width 1151 height 33
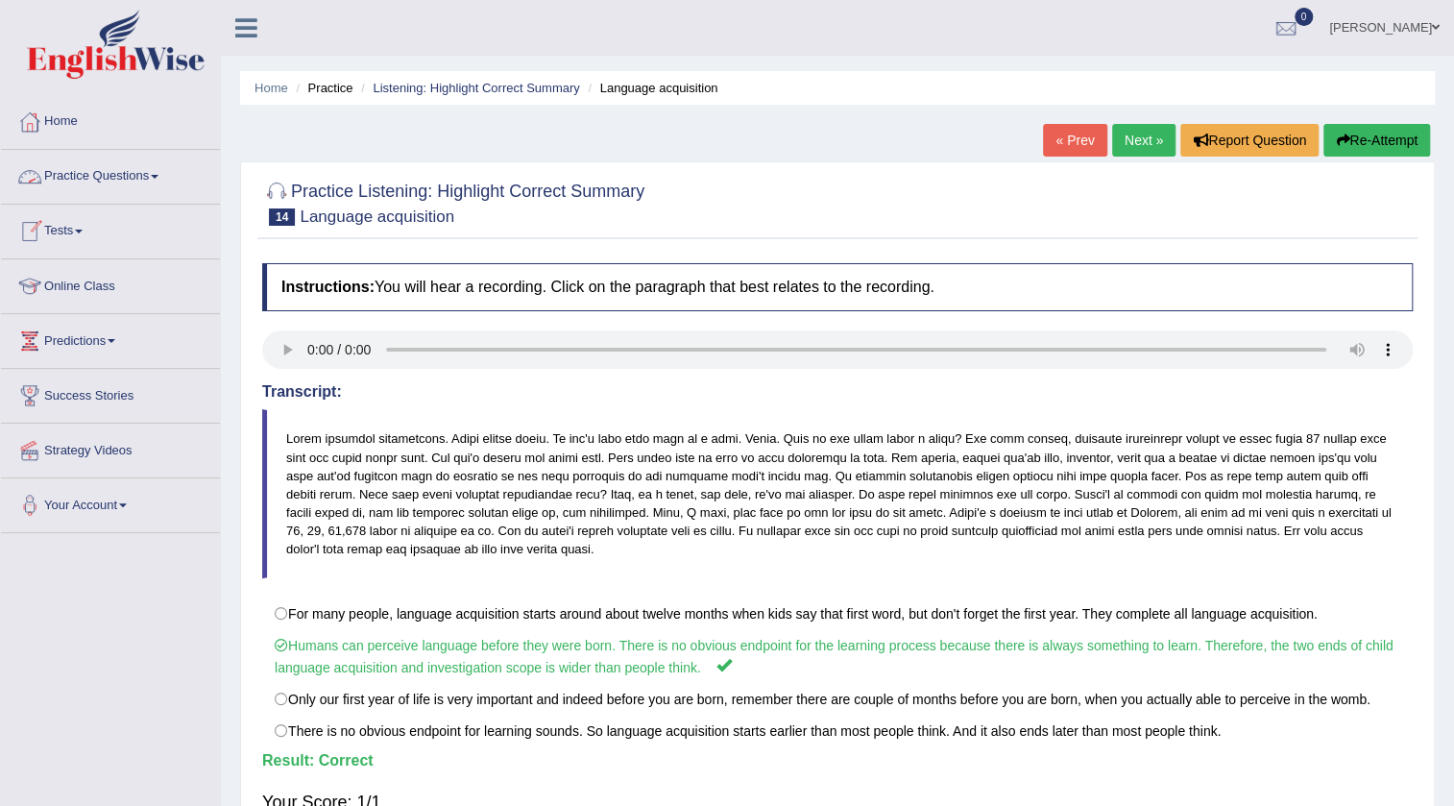
click at [140, 183] on link "Practice Questions" at bounding box center [110, 174] width 219 height 48
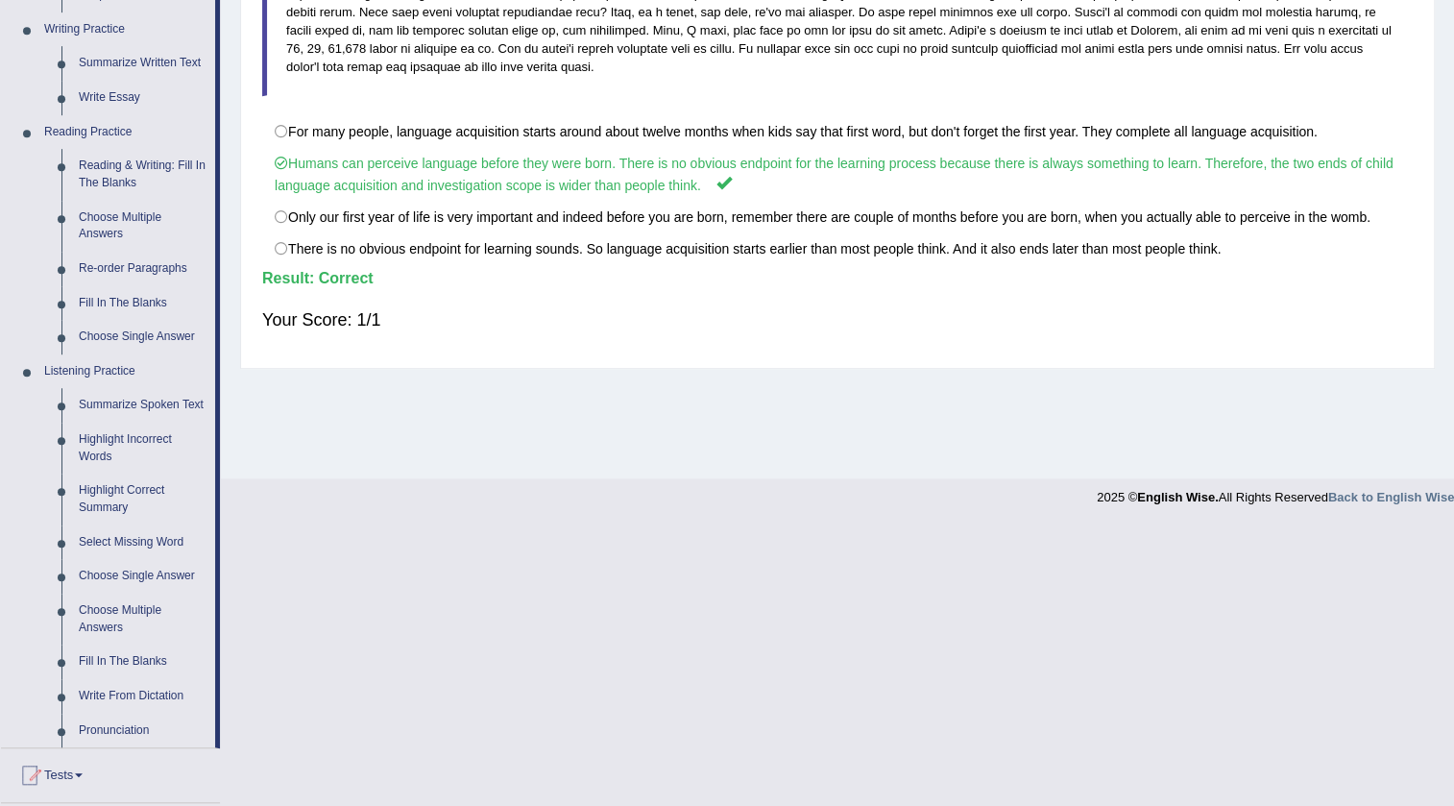
scroll to position [524, 0]
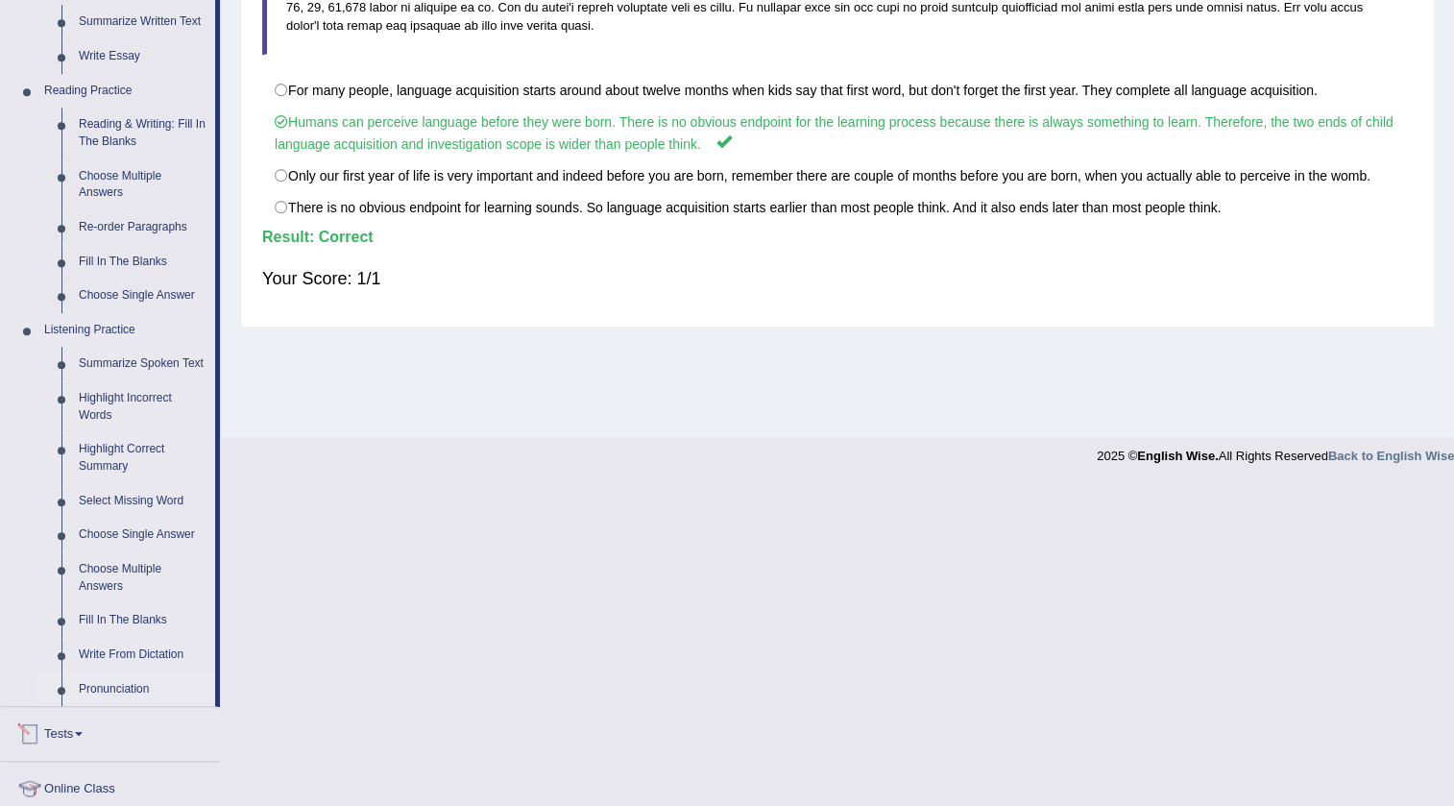
click at [96, 686] on link "Pronunciation" at bounding box center [142, 689] width 145 height 35
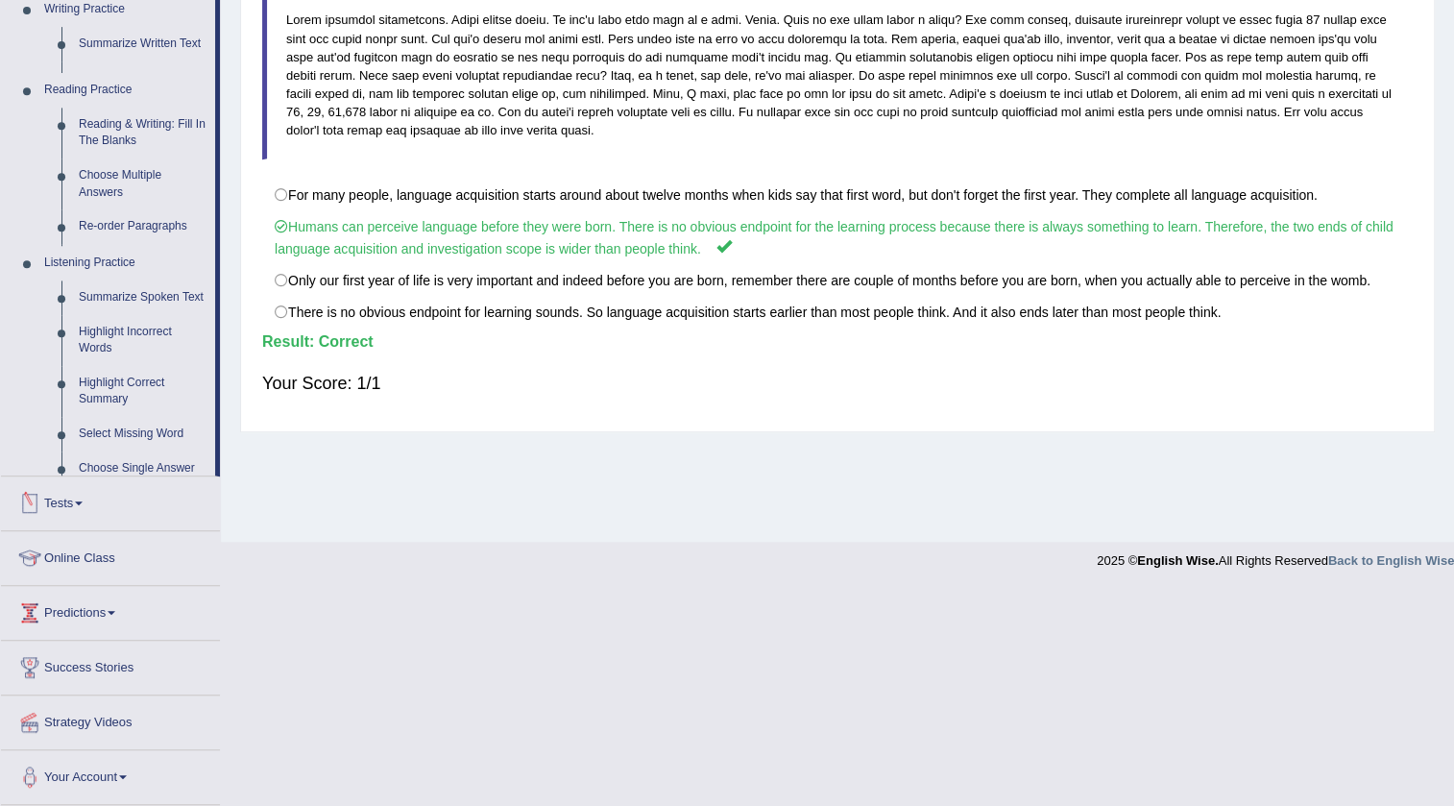
scroll to position [202, 0]
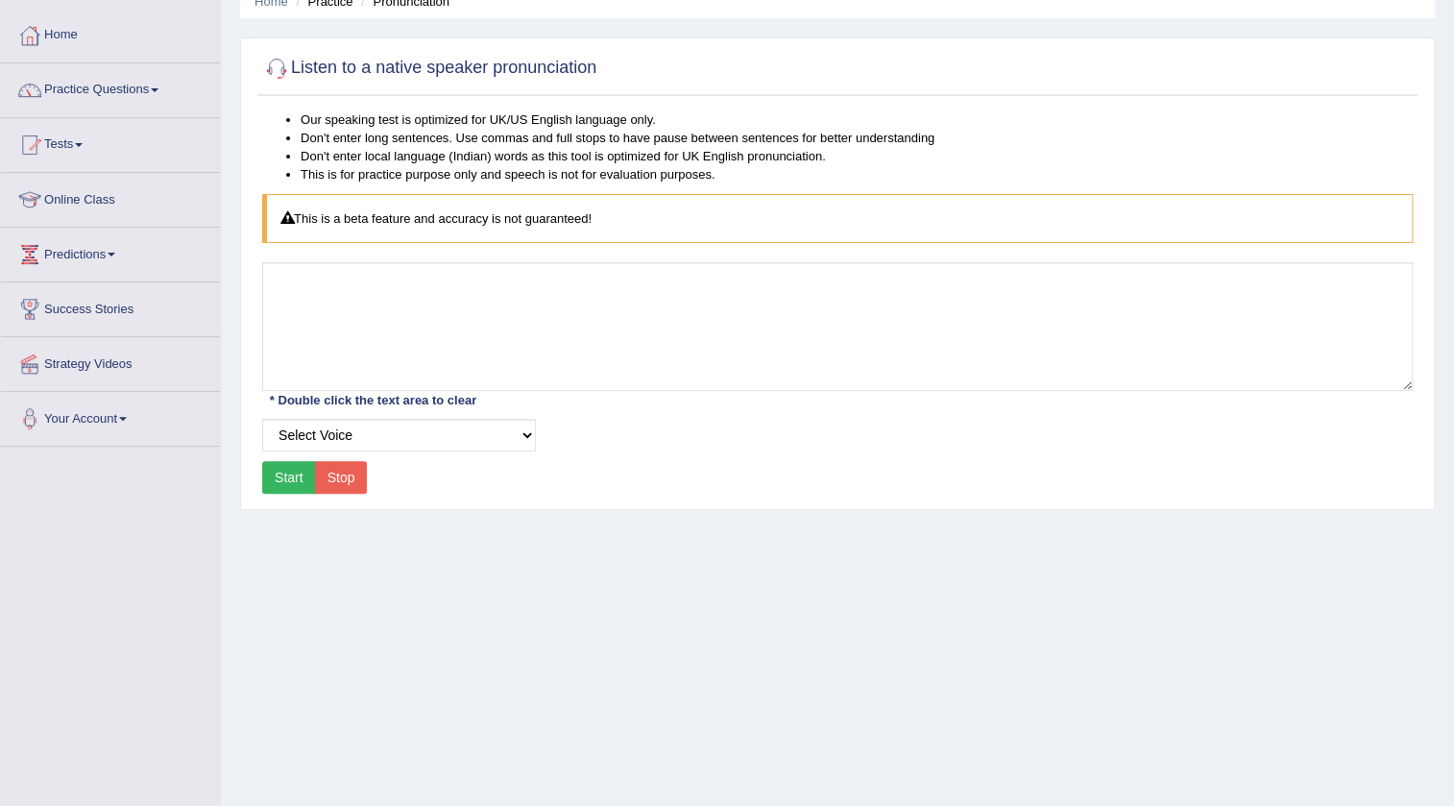
click at [388, 203] on div "This is a beta feature and accuracy is not guaranteed!" at bounding box center [837, 218] width 1151 height 49
click at [290, 426] on select "Select Voice UK English Female UK English Male" at bounding box center [399, 435] width 274 height 33
click at [262, 419] on select "Select Voice UK English Female UK English Male" at bounding box center [399, 435] width 274 height 33
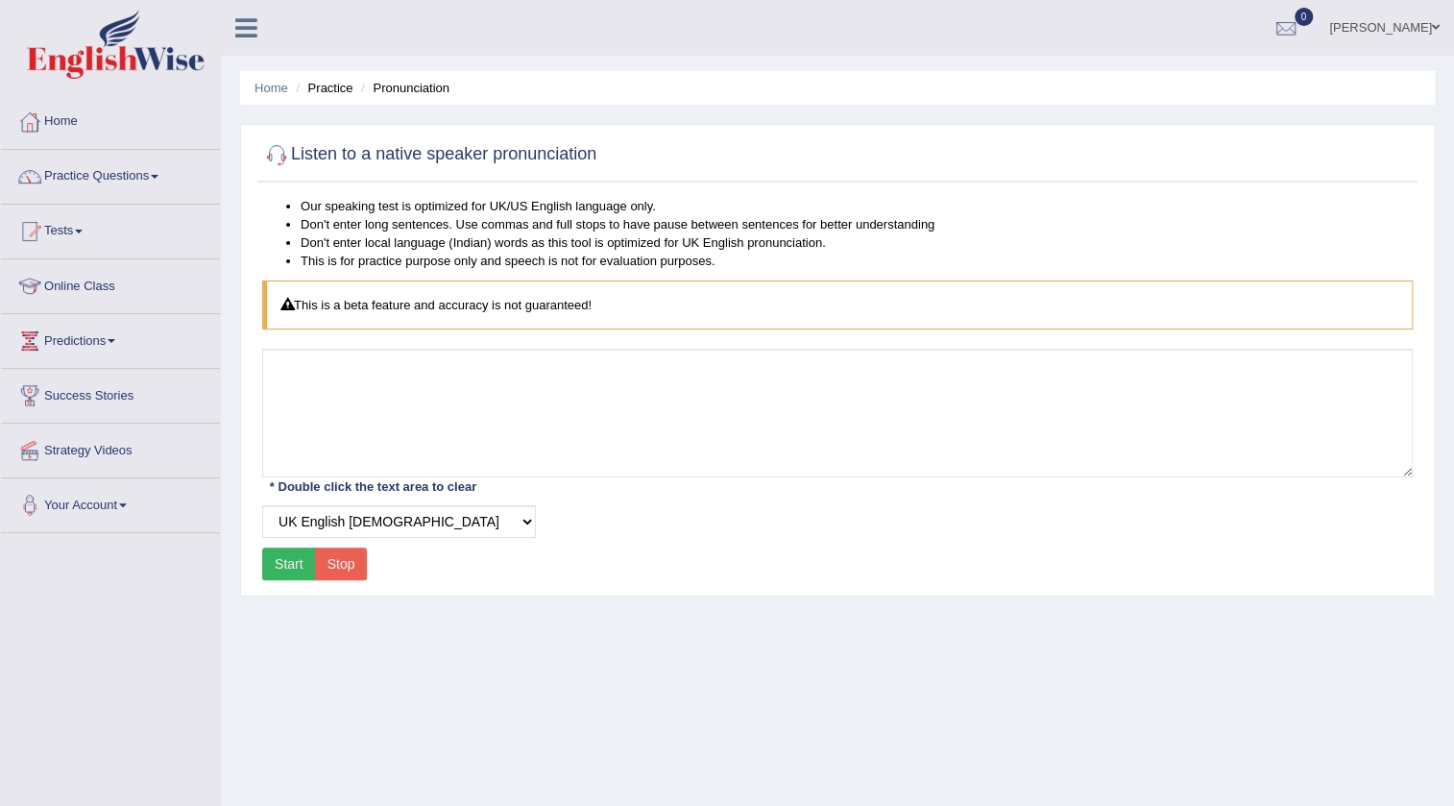
click at [384, 317] on div "This is a beta feature and accuracy is not guaranteed!" at bounding box center [837, 304] width 1151 height 49
click at [304, 520] on select "Select Voice UK English Female UK English Male" at bounding box center [399, 521] width 274 height 33
select select "3"
click at [262, 505] on select "Select Voice UK English Female UK English Male" at bounding box center [399, 521] width 274 height 33
click at [298, 567] on button "Start" at bounding box center [289, 564] width 54 height 33
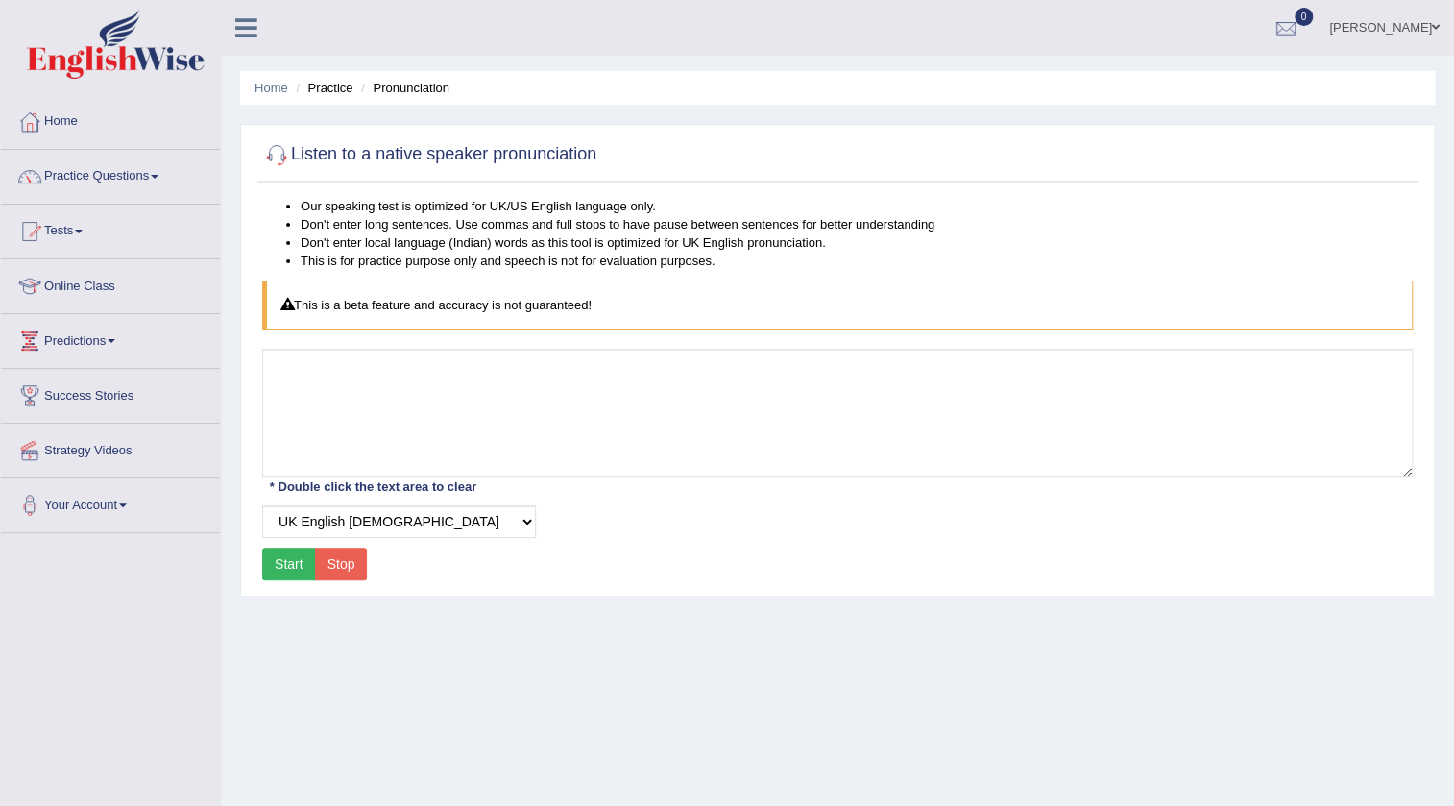
click at [524, 312] on div "This is a beta feature and accuracy is not guaranteed!" at bounding box center [837, 304] width 1151 height 49
click at [345, 92] on li "Practice" at bounding box center [321, 88] width 61 height 18
click at [403, 93] on li "Pronunciation" at bounding box center [402, 88] width 93 height 18
click at [413, 79] on li "Pronunciation" at bounding box center [402, 88] width 93 height 18
click at [491, 91] on ul "Home Practice Pronunciation" at bounding box center [837, 88] width 1195 height 34
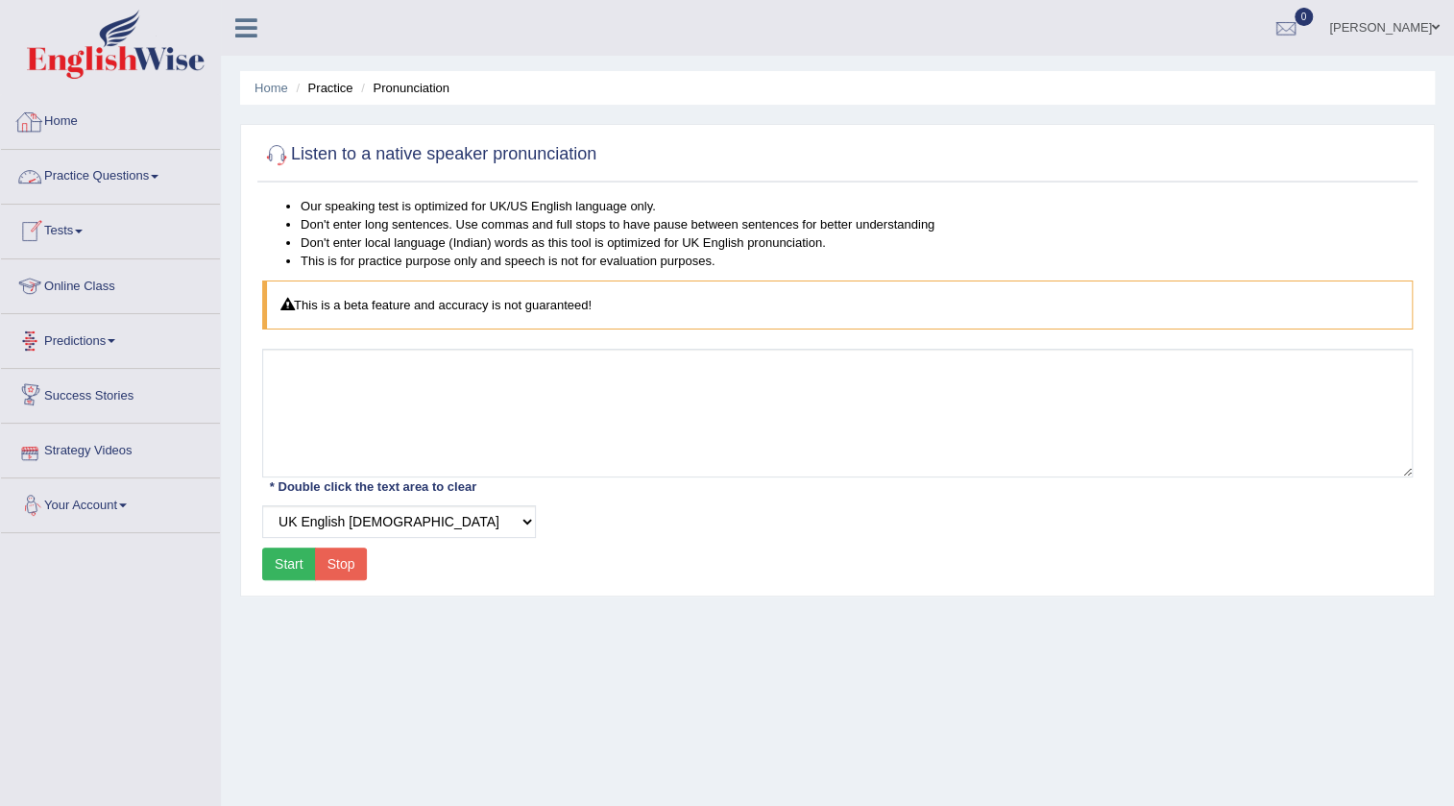
click at [100, 167] on link "Practice Questions" at bounding box center [110, 174] width 219 height 48
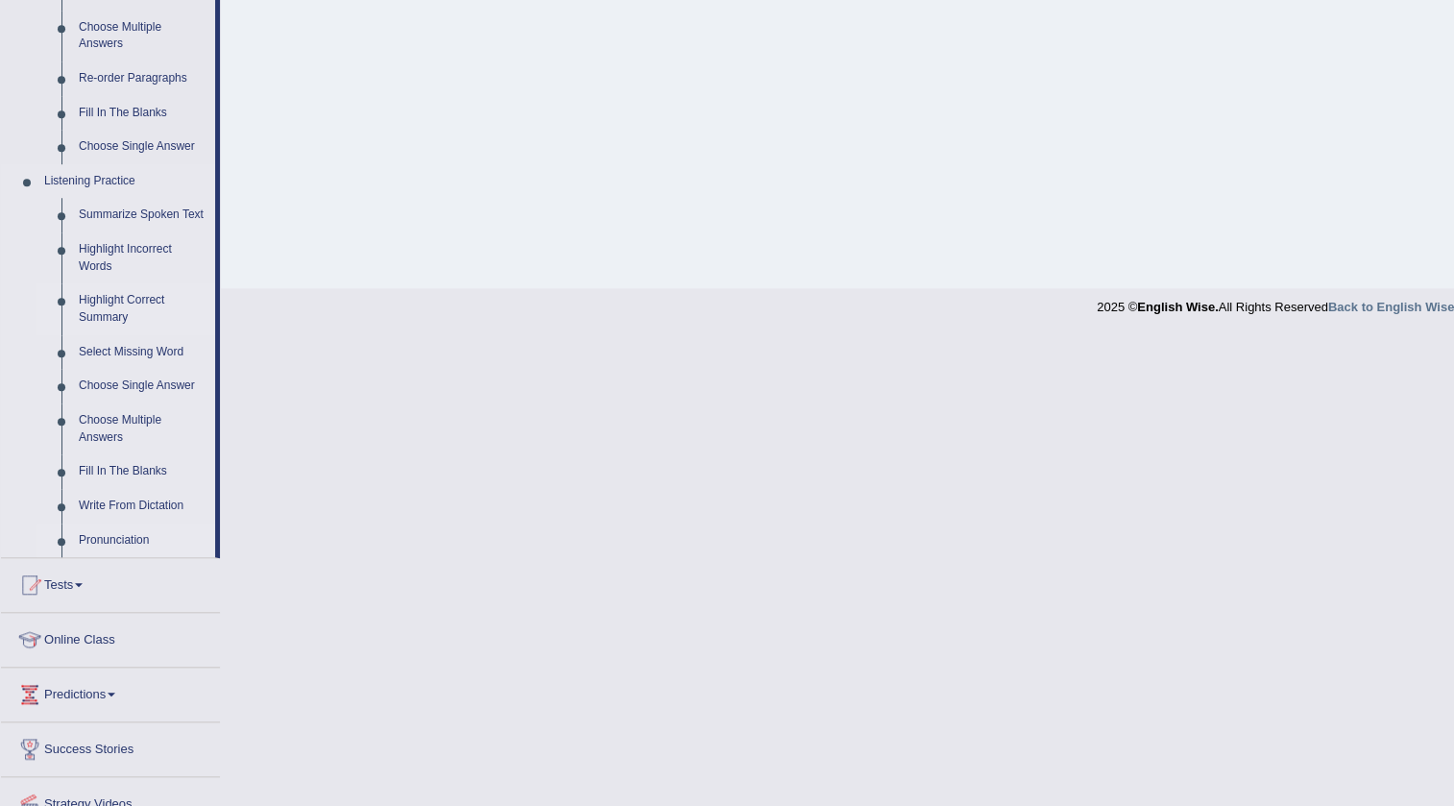
scroll to position [752, 0]
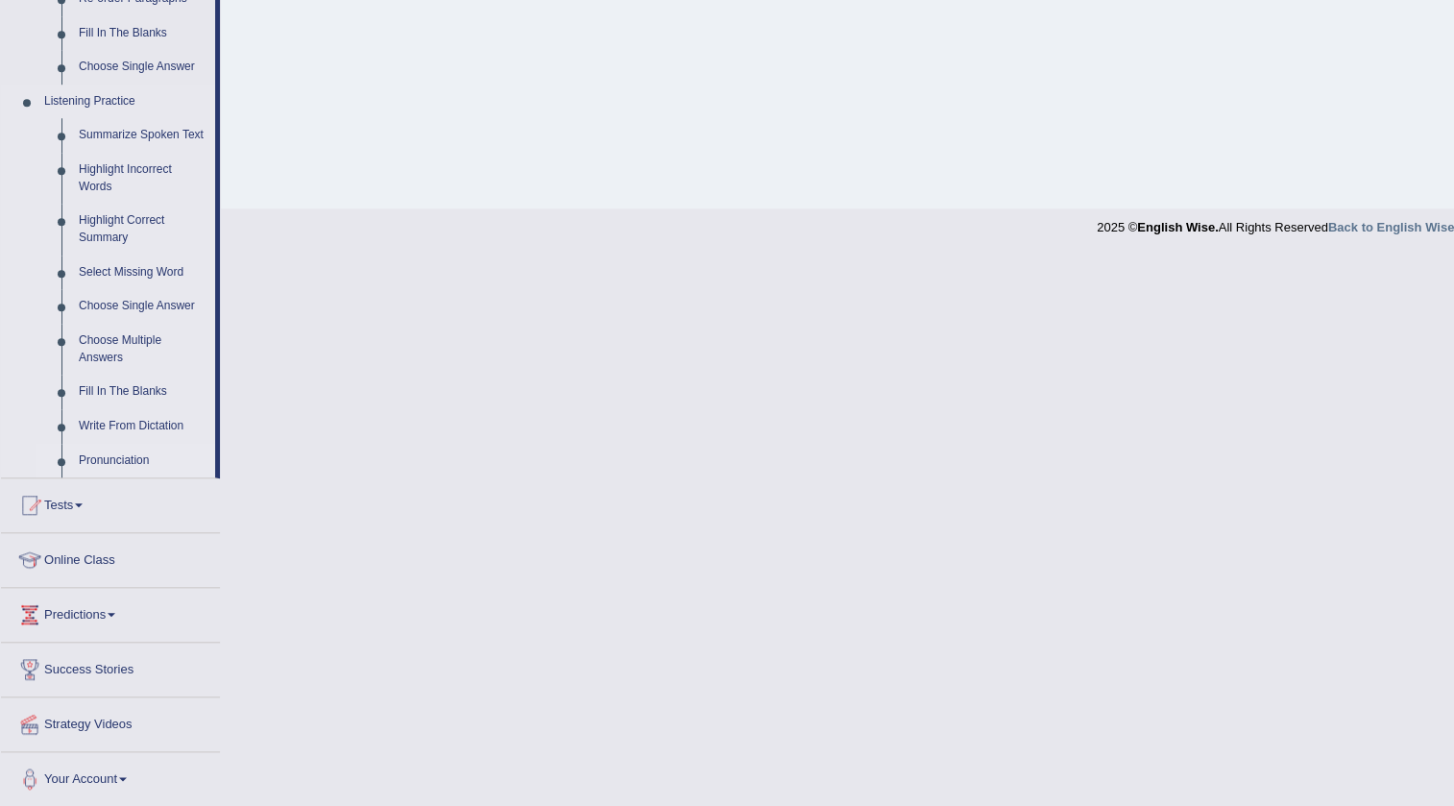
click at [103, 462] on link "Pronunciation" at bounding box center [142, 461] width 145 height 35
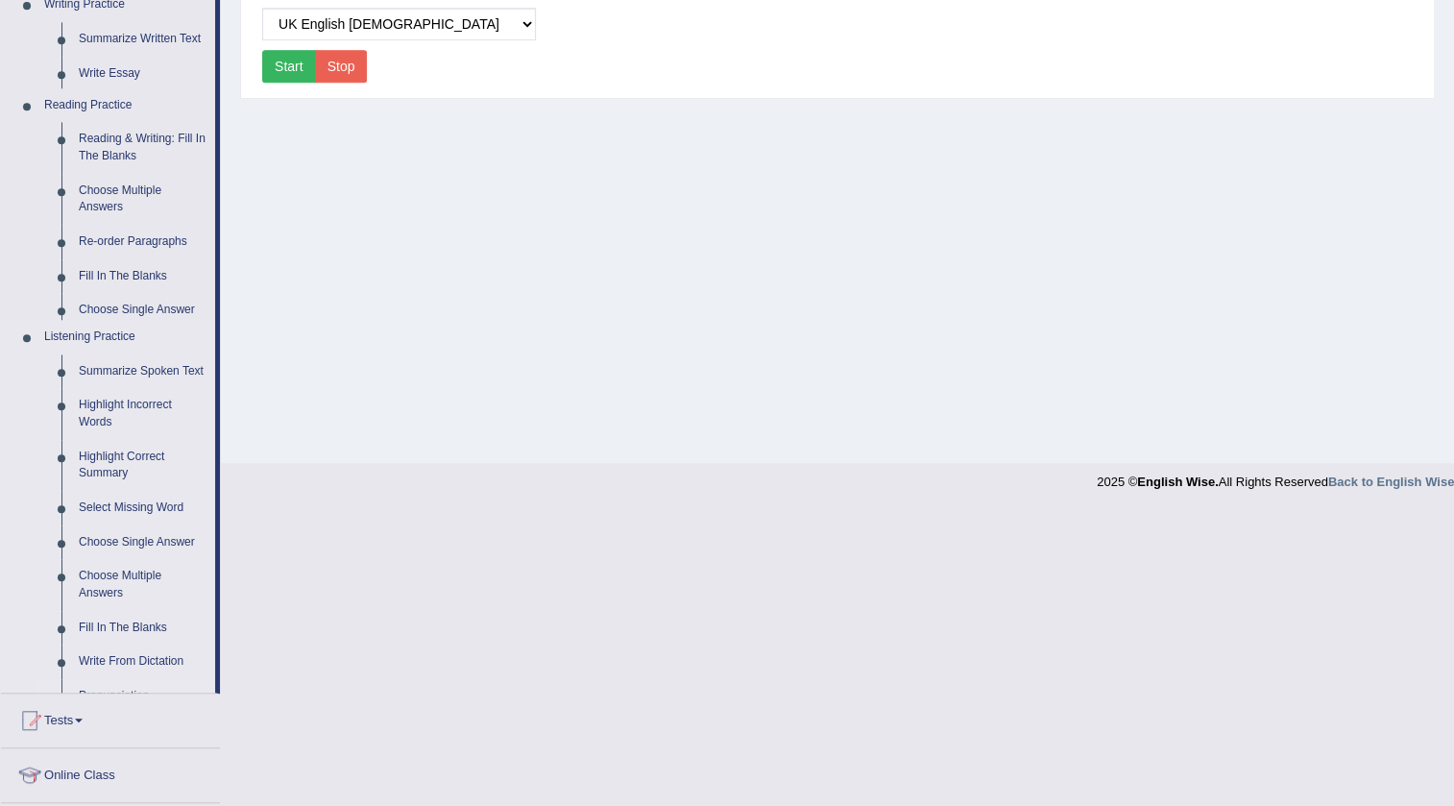
scroll to position [202, 0]
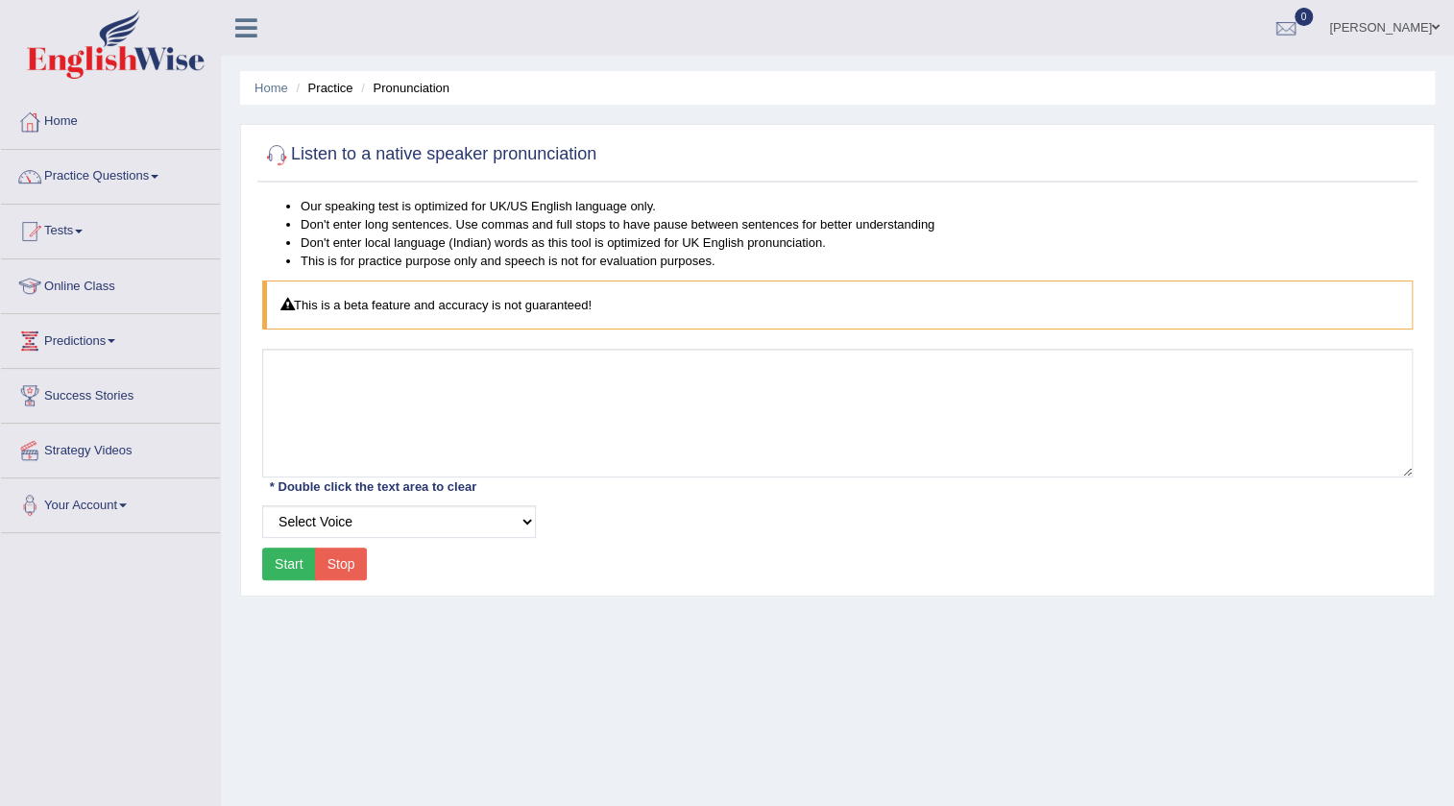
click at [358, 313] on div "This is a beta feature and accuracy is not guaranteed!" at bounding box center [837, 304] width 1151 height 49
click at [746, 387] on div "Our speaking test is optimized for UK/US English language only. Don't enter lon…" at bounding box center [837, 391] width 1160 height 389
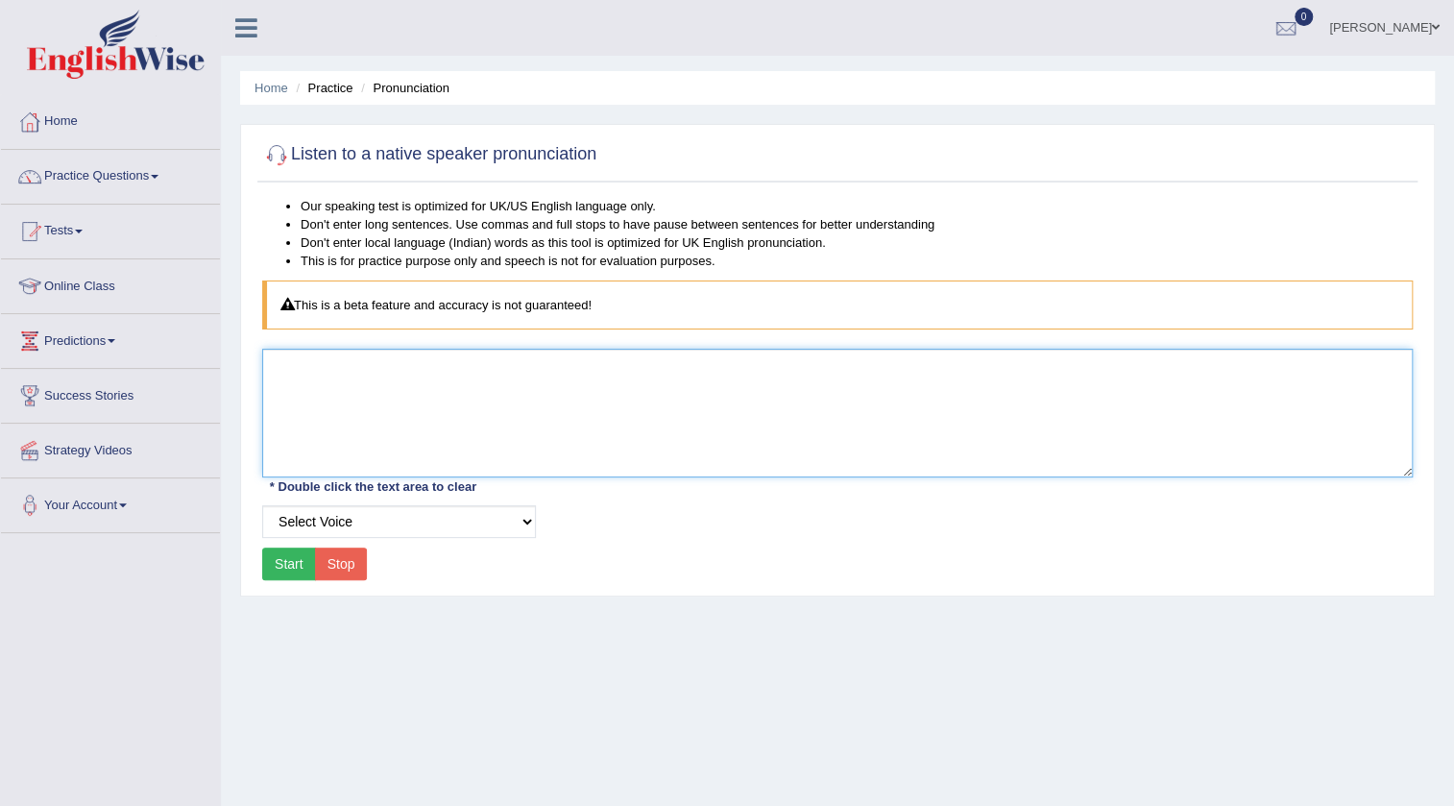
click at [464, 374] on textarea at bounding box center [837, 413] width 1151 height 129
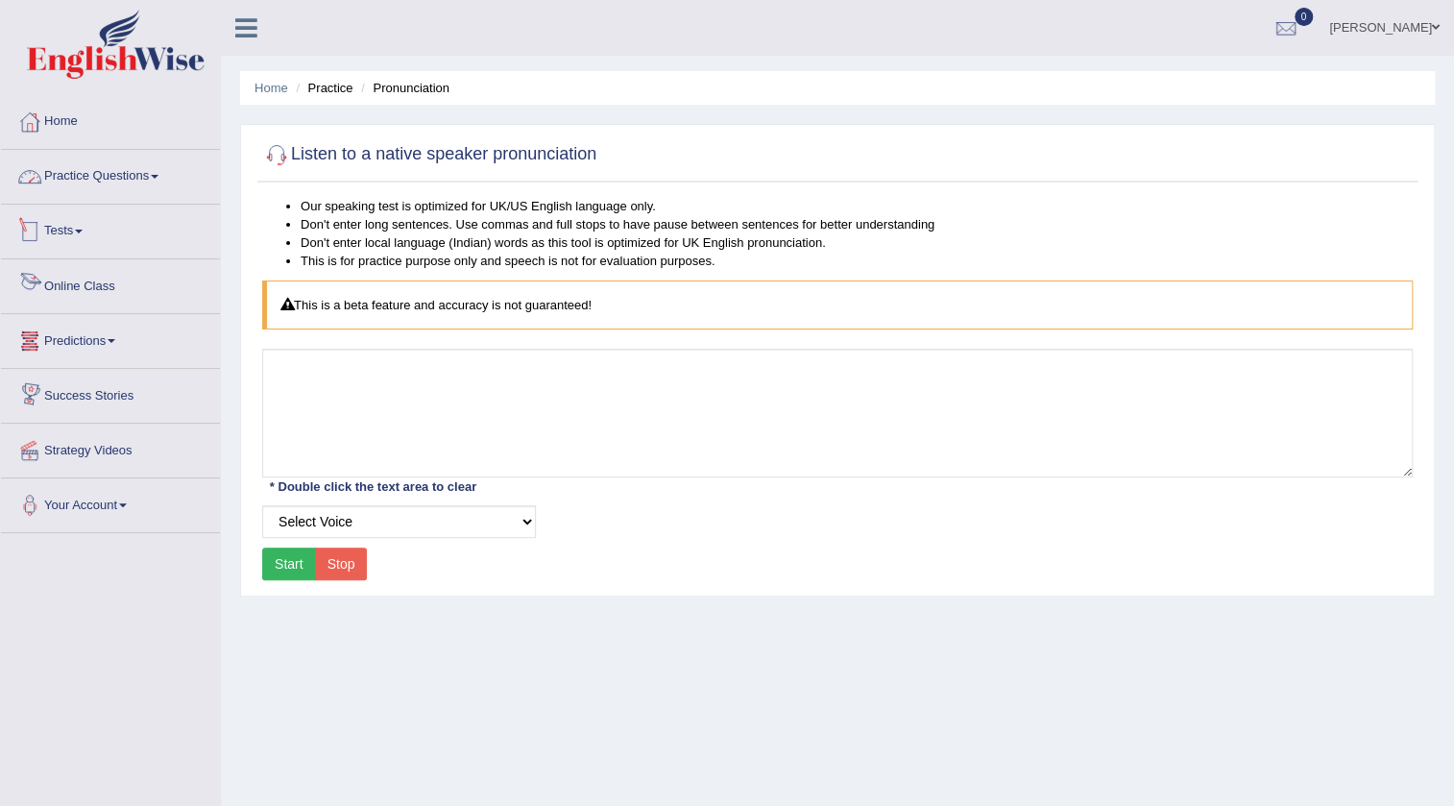
click at [69, 158] on link "Practice Questions" at bounding box center [110, 174] width 219 height 48
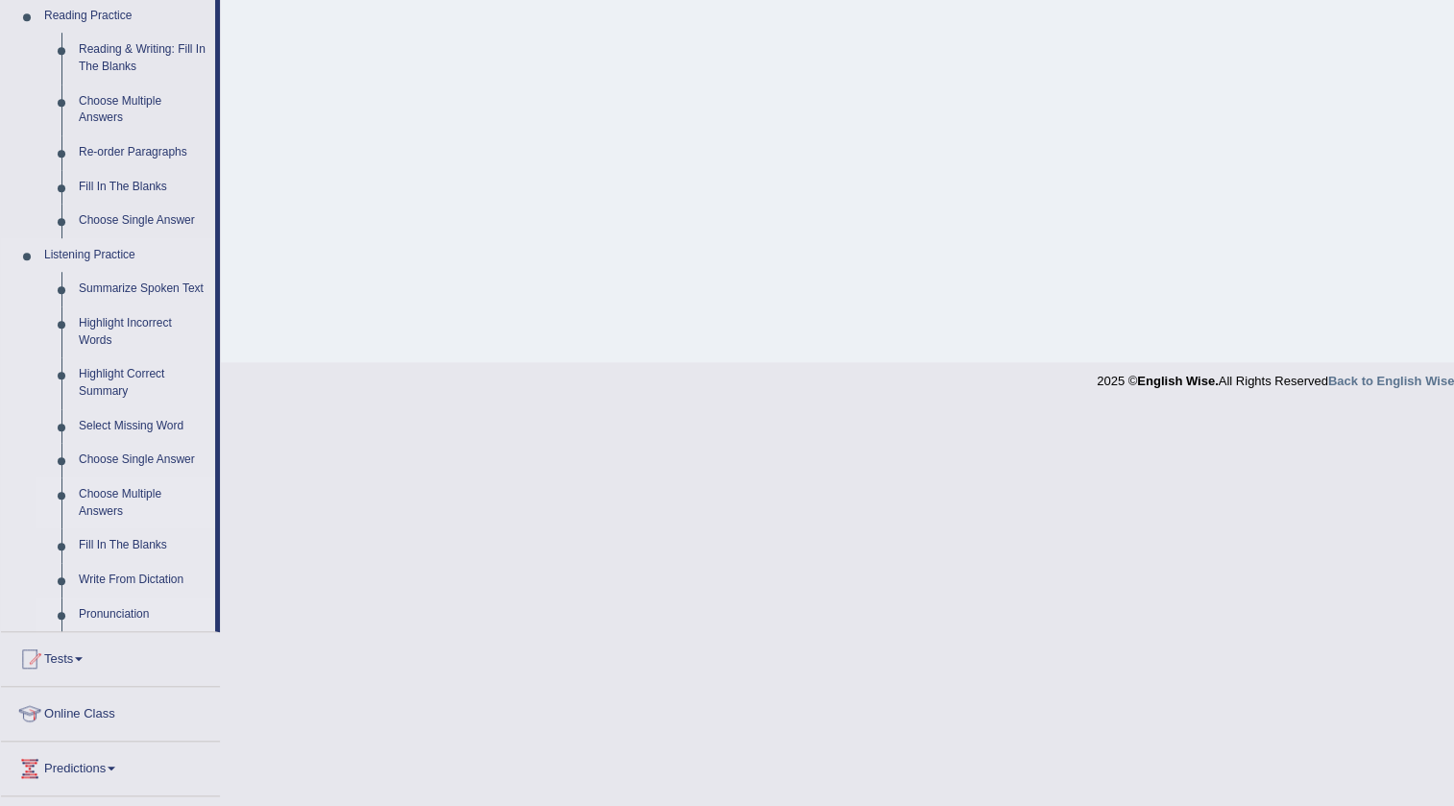
scroll to position [611, 0]
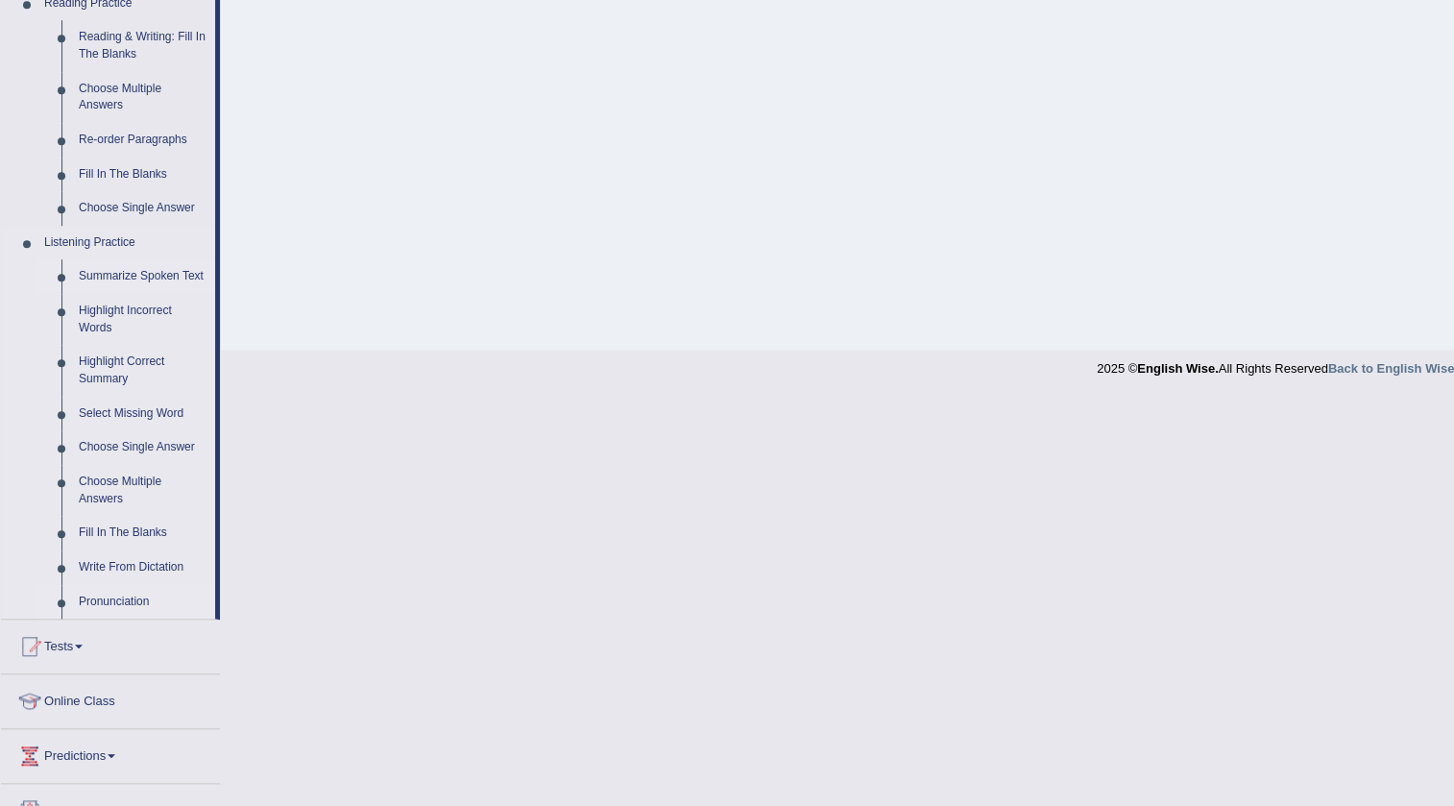
click at [128, 274] on link "Summarize Spoken Text" at bounding box center [142, 276] width 145 height 35
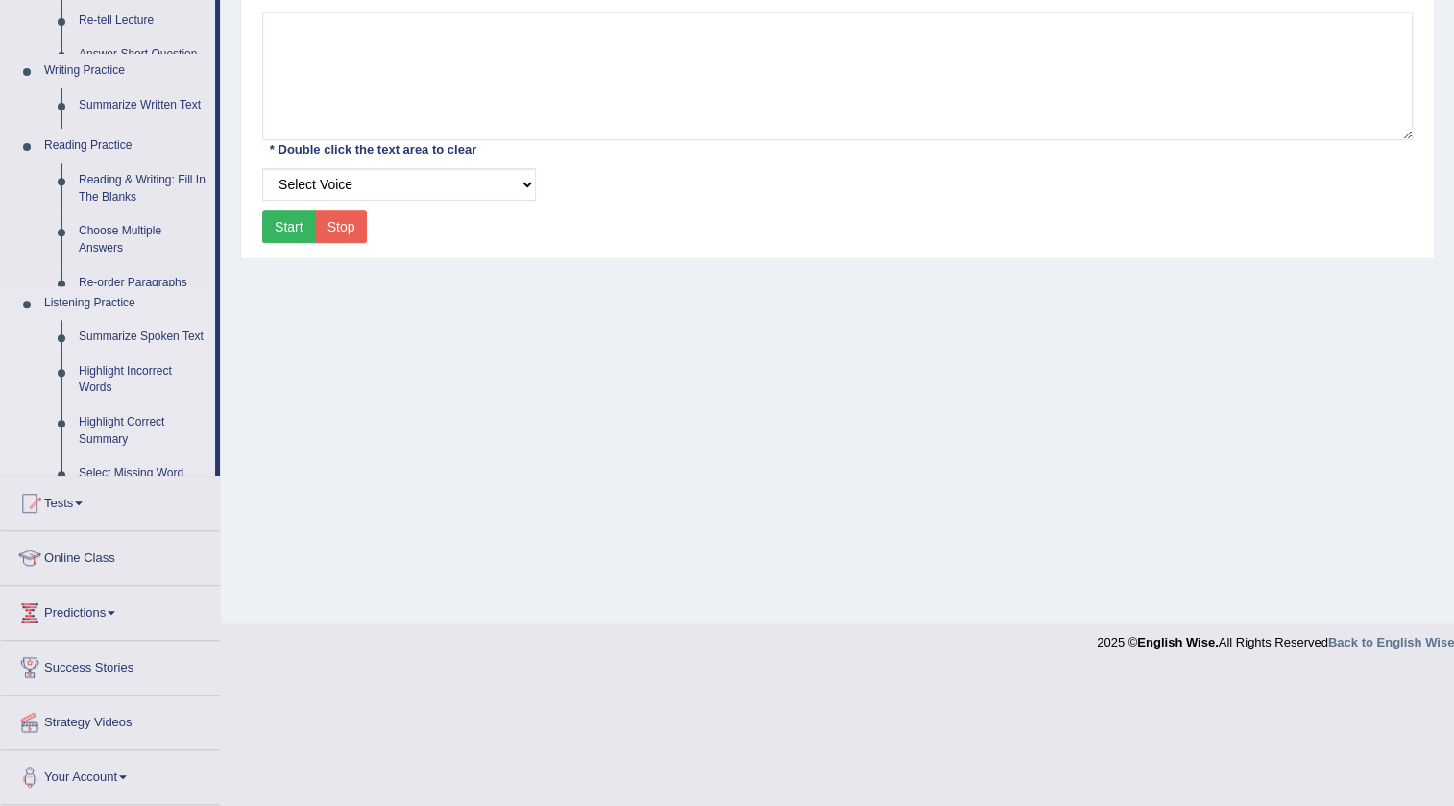
scroll to position [202, 0]
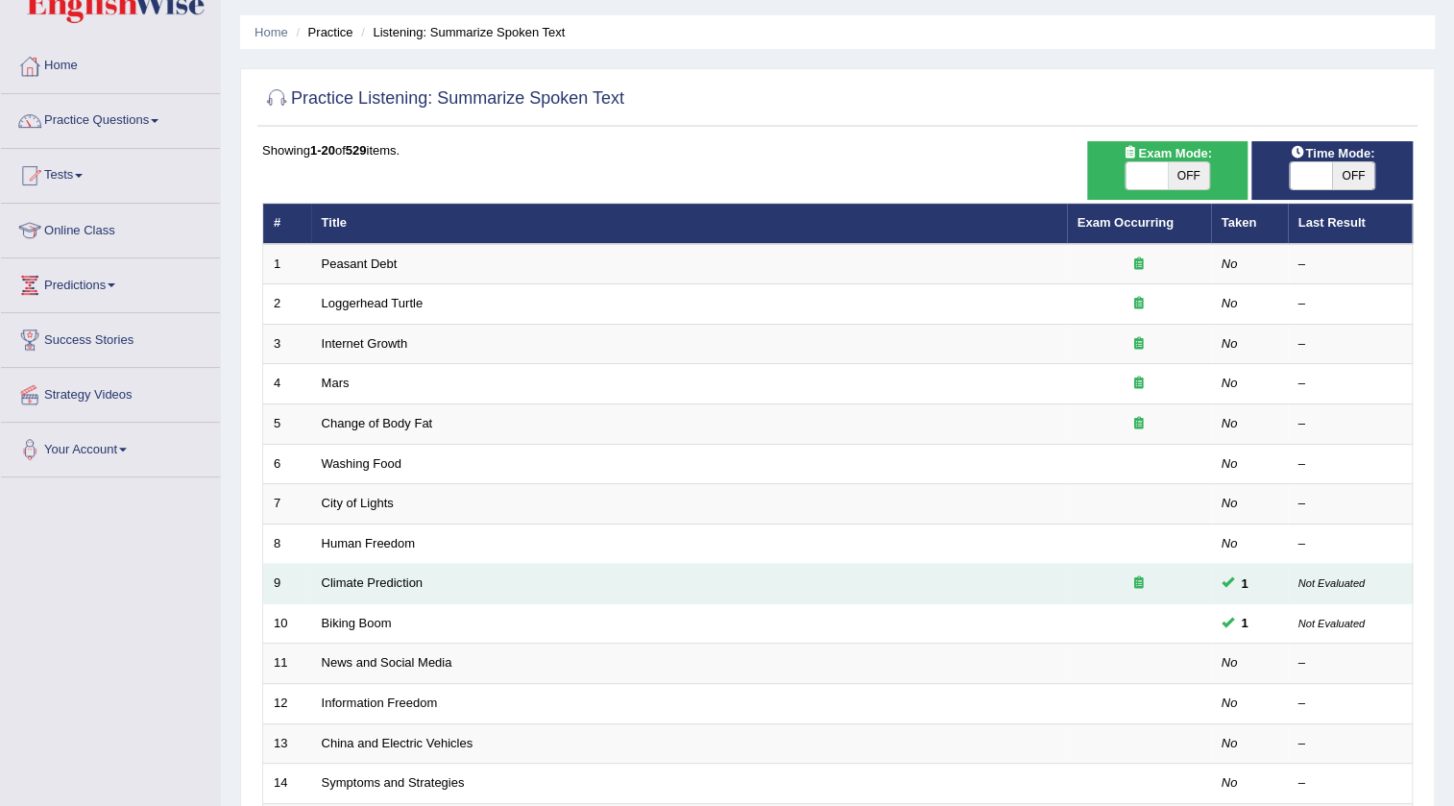
scroll to position [86, 0]
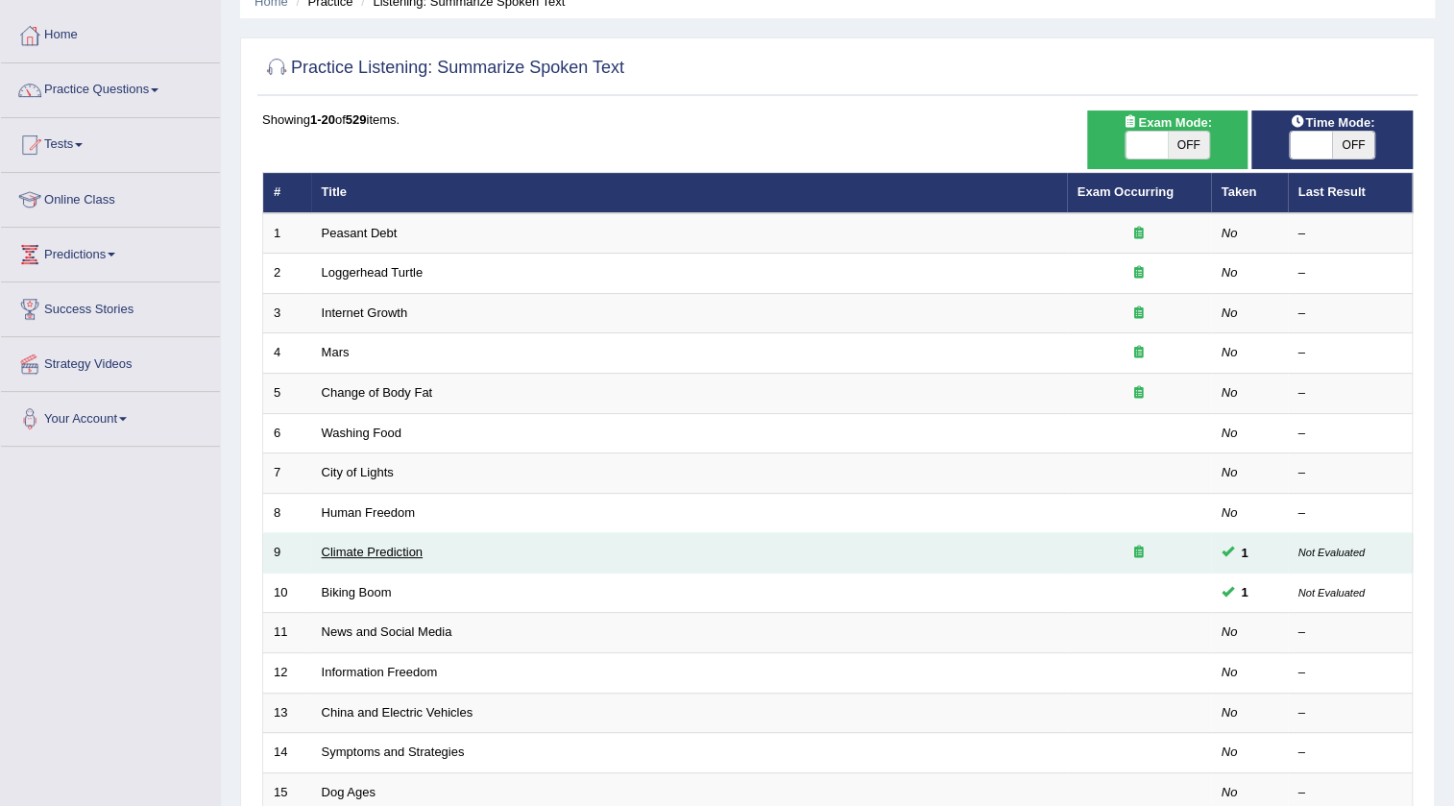
click at [387, 545] on link "Climate Prediction" at bounding box center [373, 552] width 102 height 14
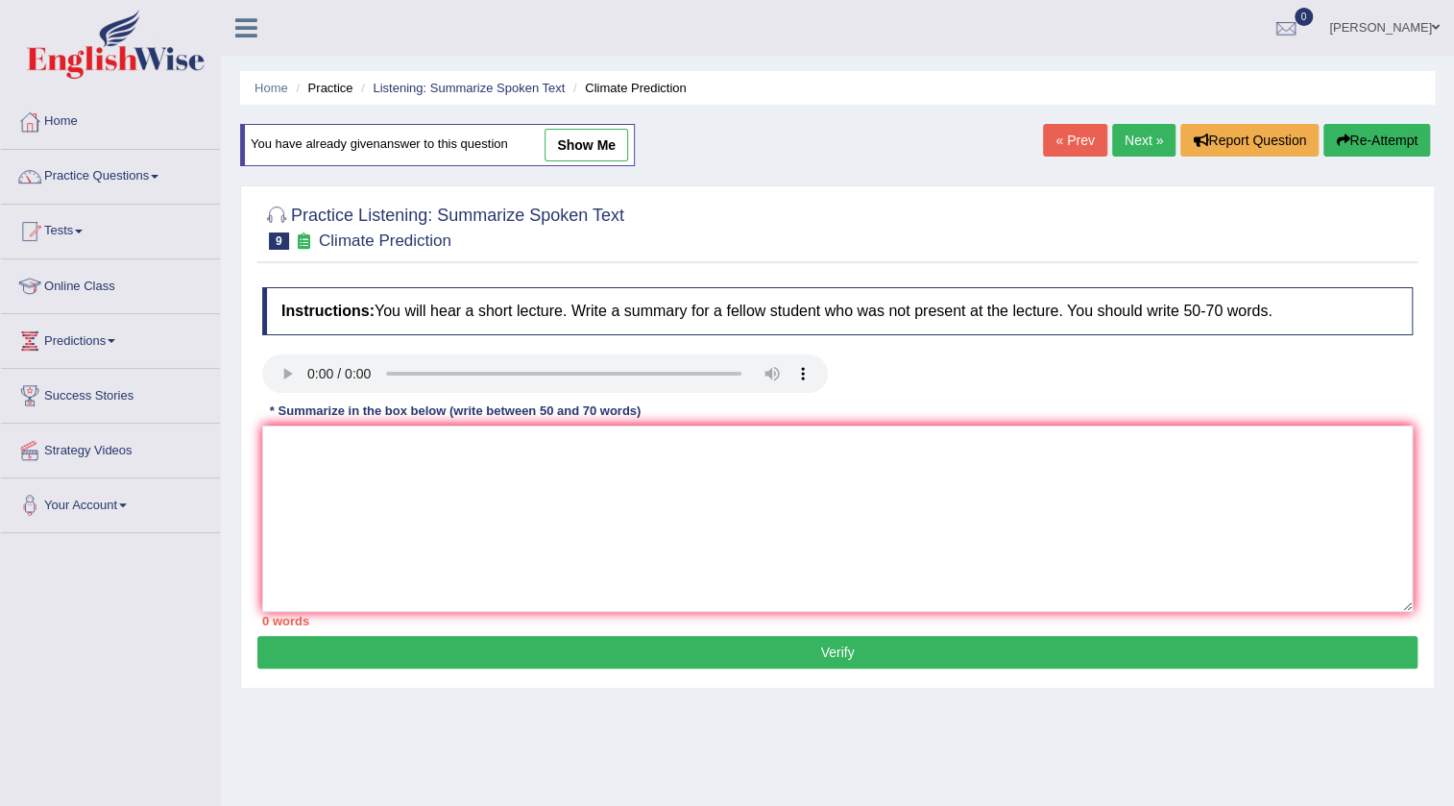
click at [572, 154] on link "show me" at bounding box center [587, 145] width 84 height 33
type textarea "The speaker provided a comprehensive overview of Global warming, highlighting s…"
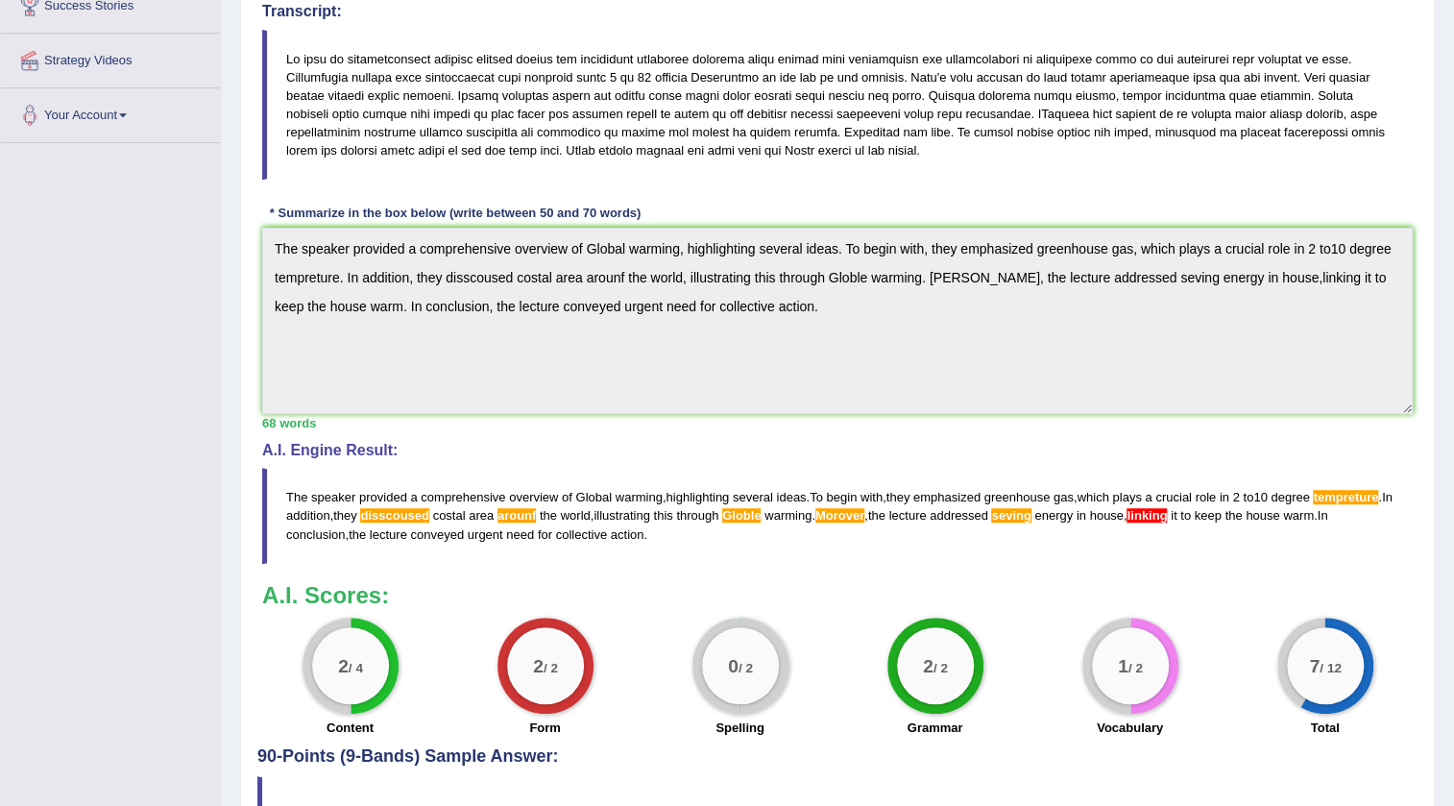
scroll to position [436, 0]
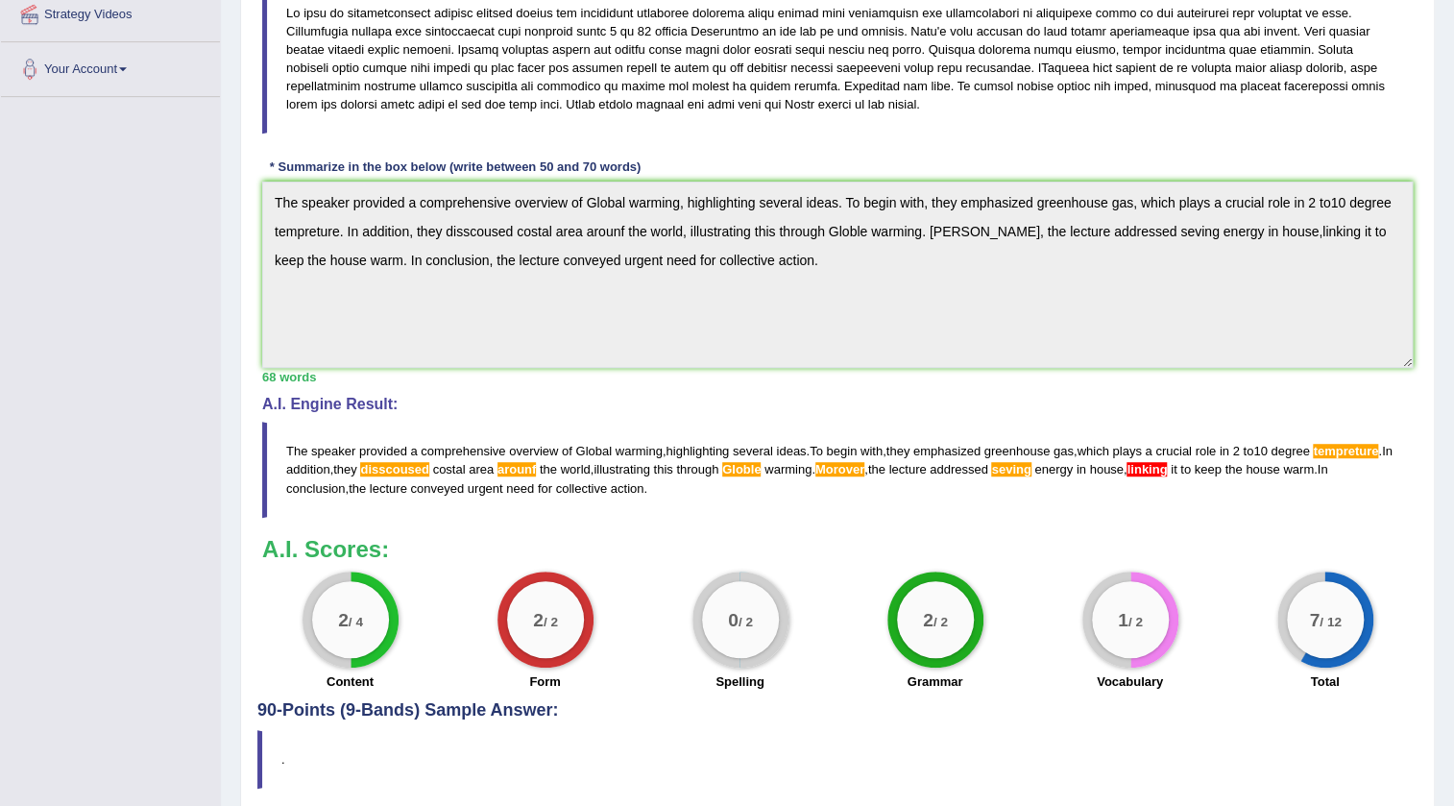
drag, startPoint x: 1287, startPoint y: 615, endPoint x: 1177, endPoint y: 735, distance: 163.2
click at [1171, 740] on div "Practice Listening: Summarize Spoken Text 9 Climate Prediction Instructions: Yo…" at bounding box center [837, 277] width 1195 height 1084
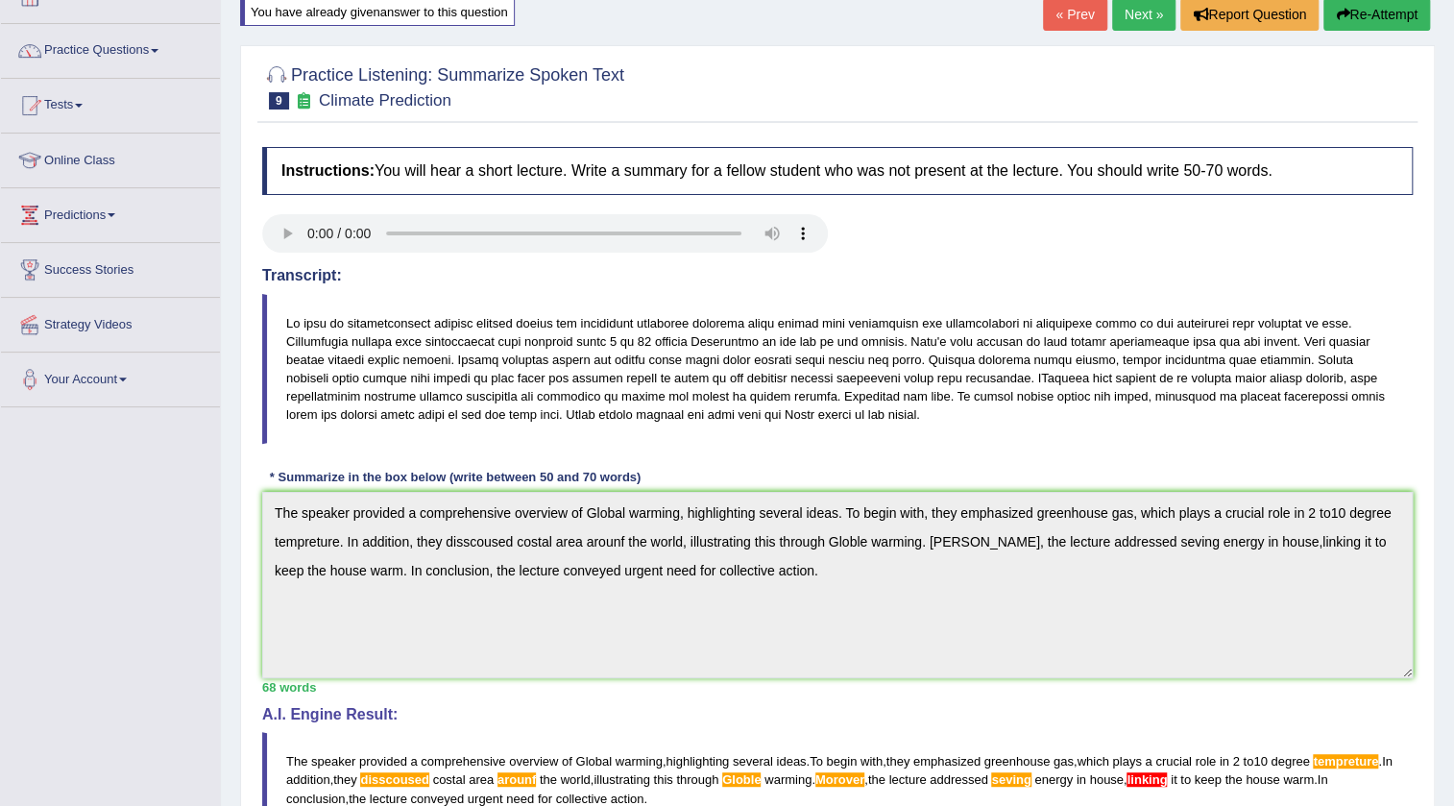
scroll to position [0, 0]
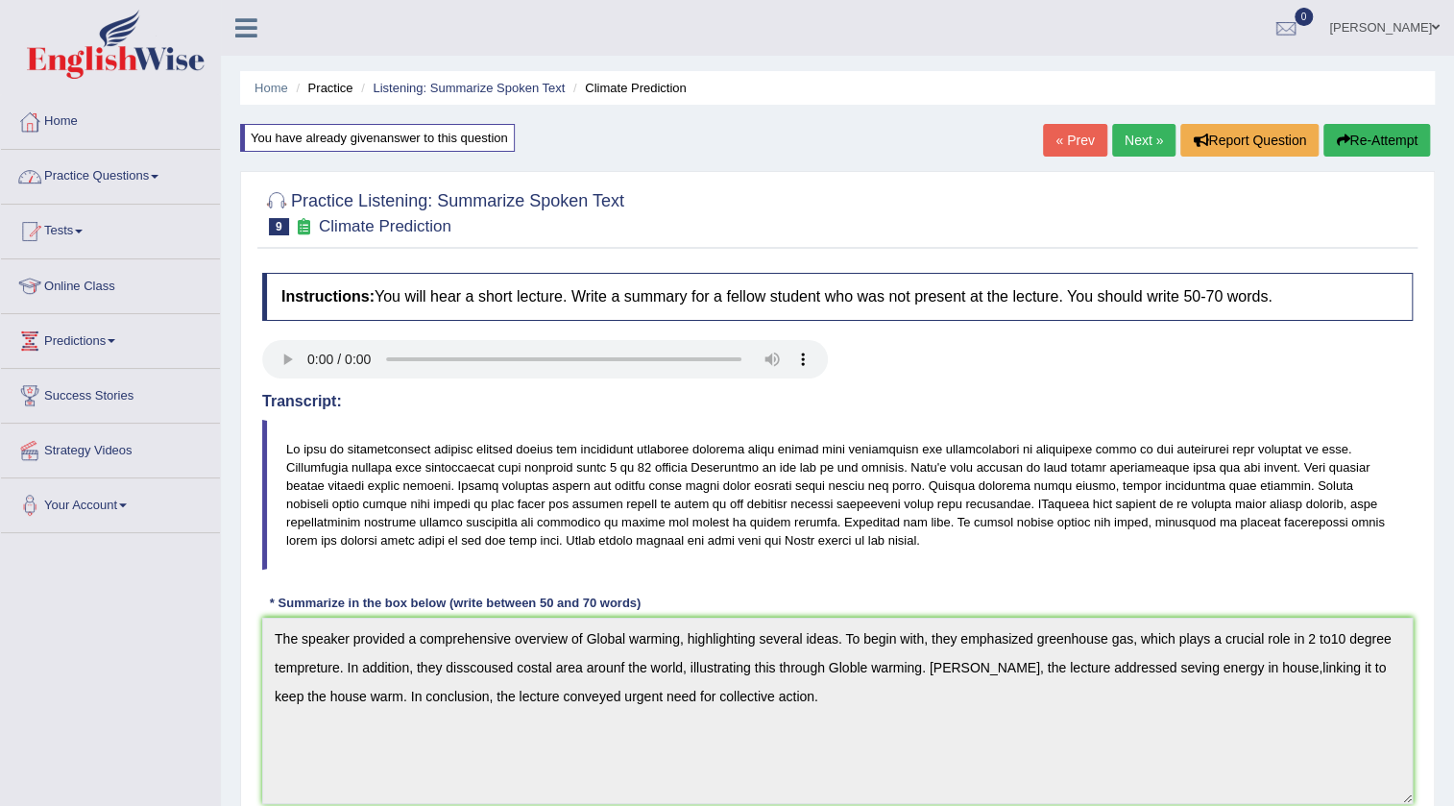
click at [98, 173] on link "Practice Questions" at bounding box center [110, 174] width 219 height 48
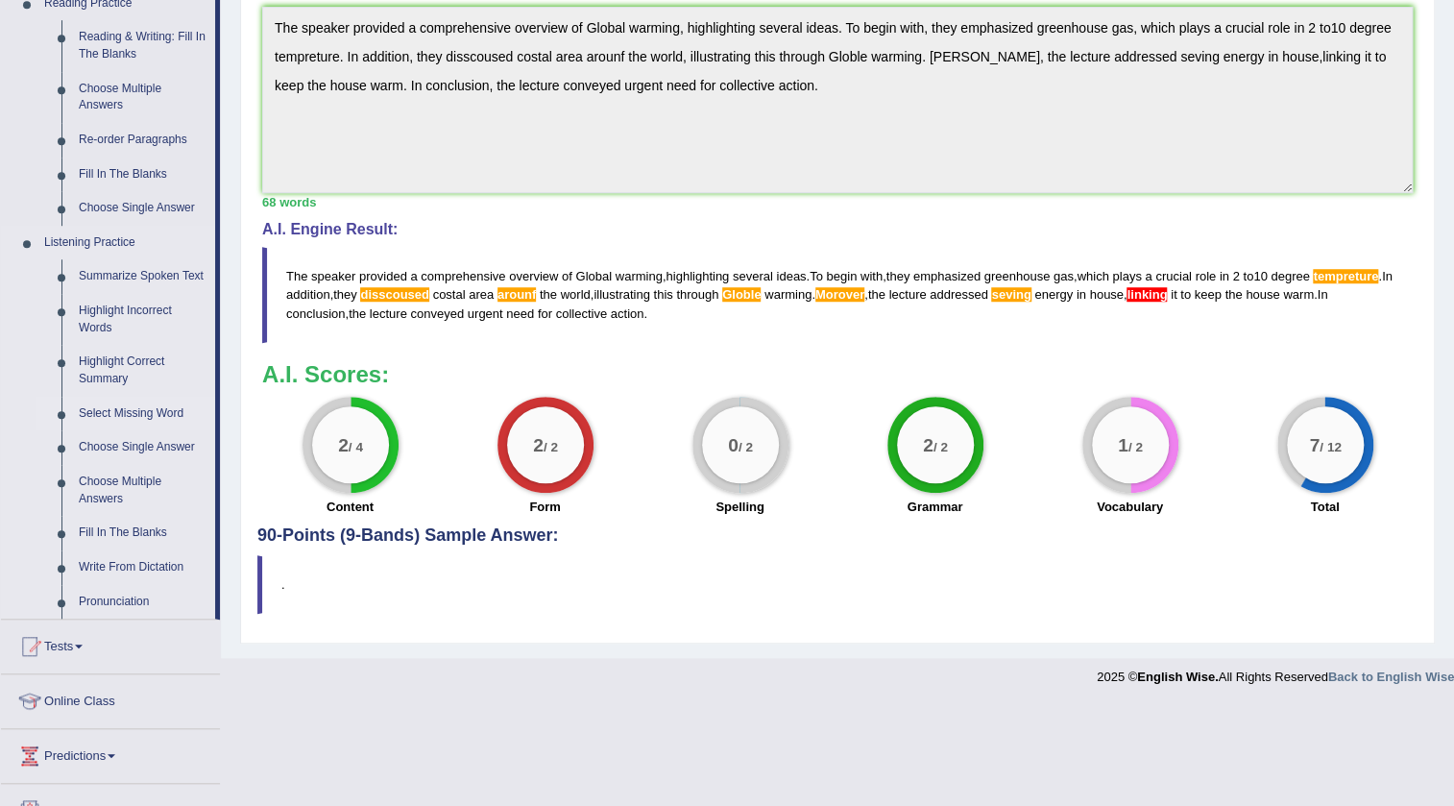
scroll to position [752, 0]
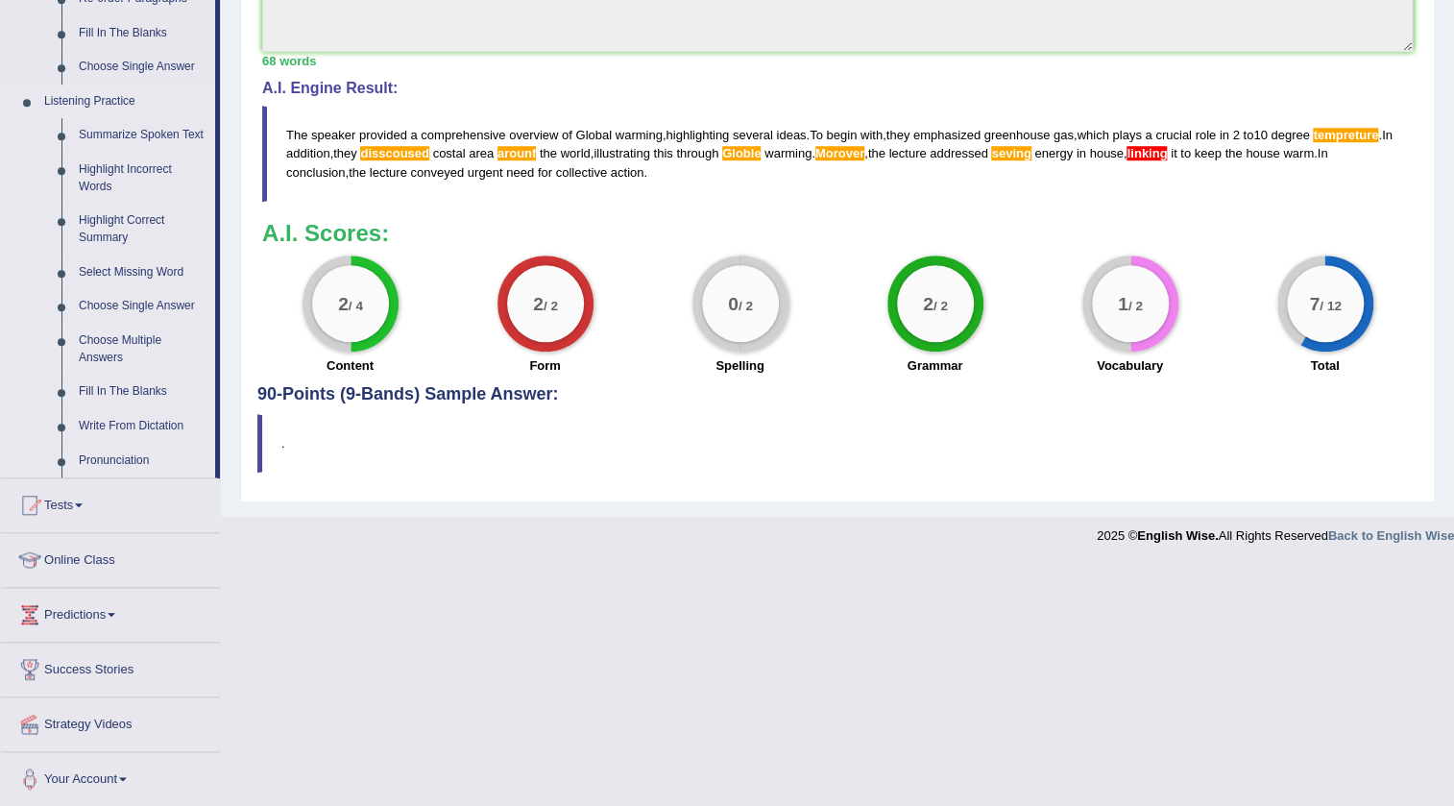
click at [155, 336] on link "Choose Multiple Answers" at bounding box center [142, 349] width 145 height 51
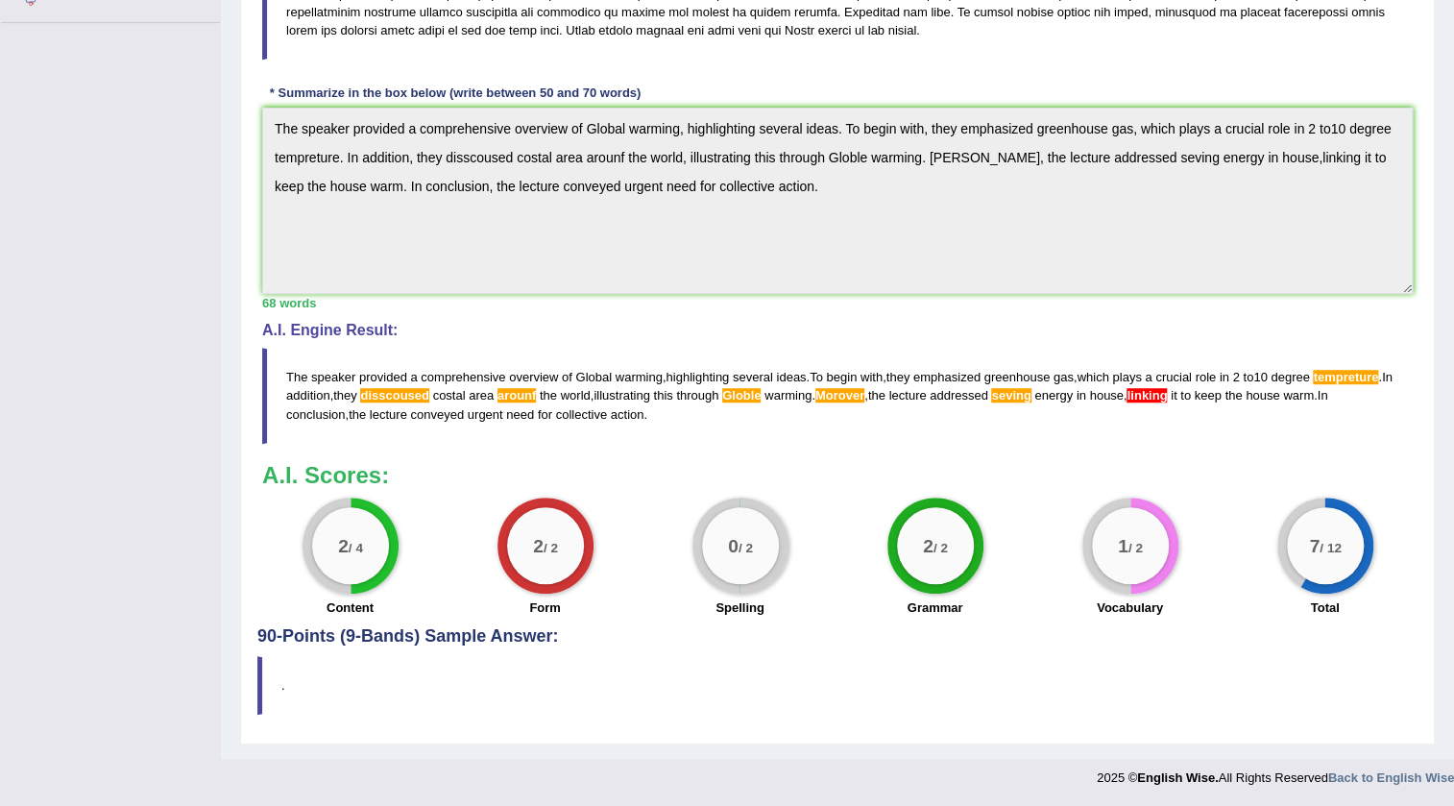
scroll to position [358, 0]
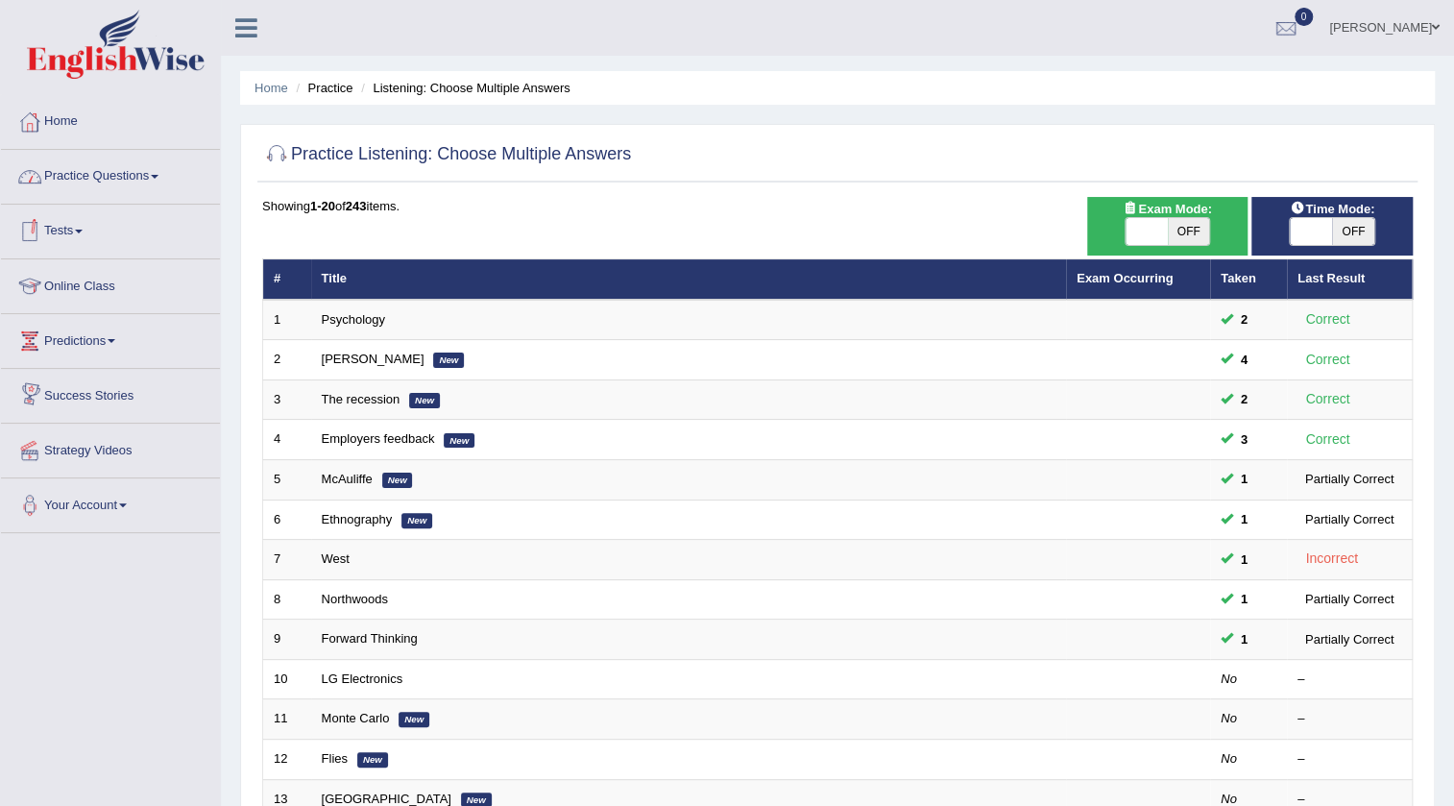
click at [105, 180] on link "Practice Questions" at bounding box center [110, 174] width 219 height 48
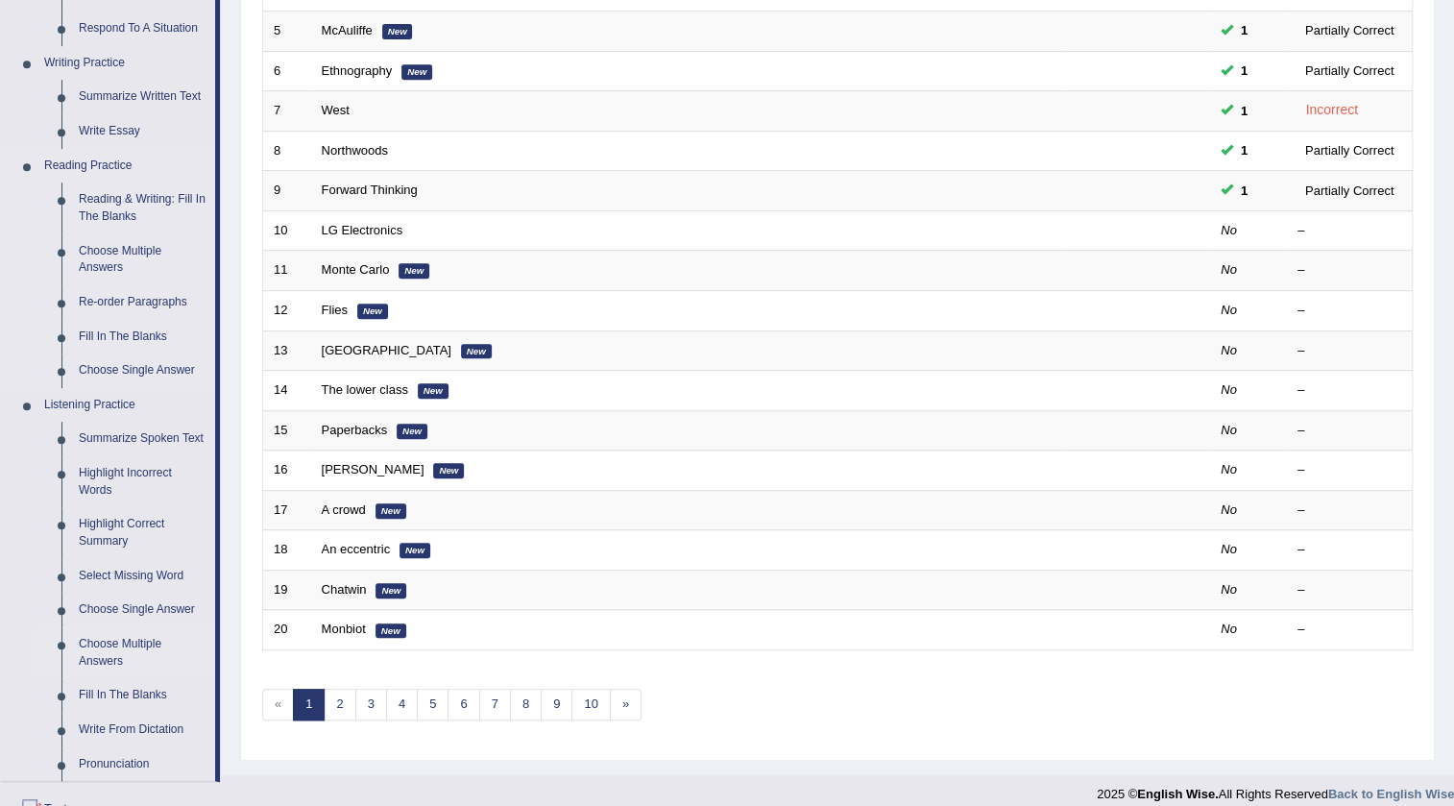
scroll to position [524, 0]
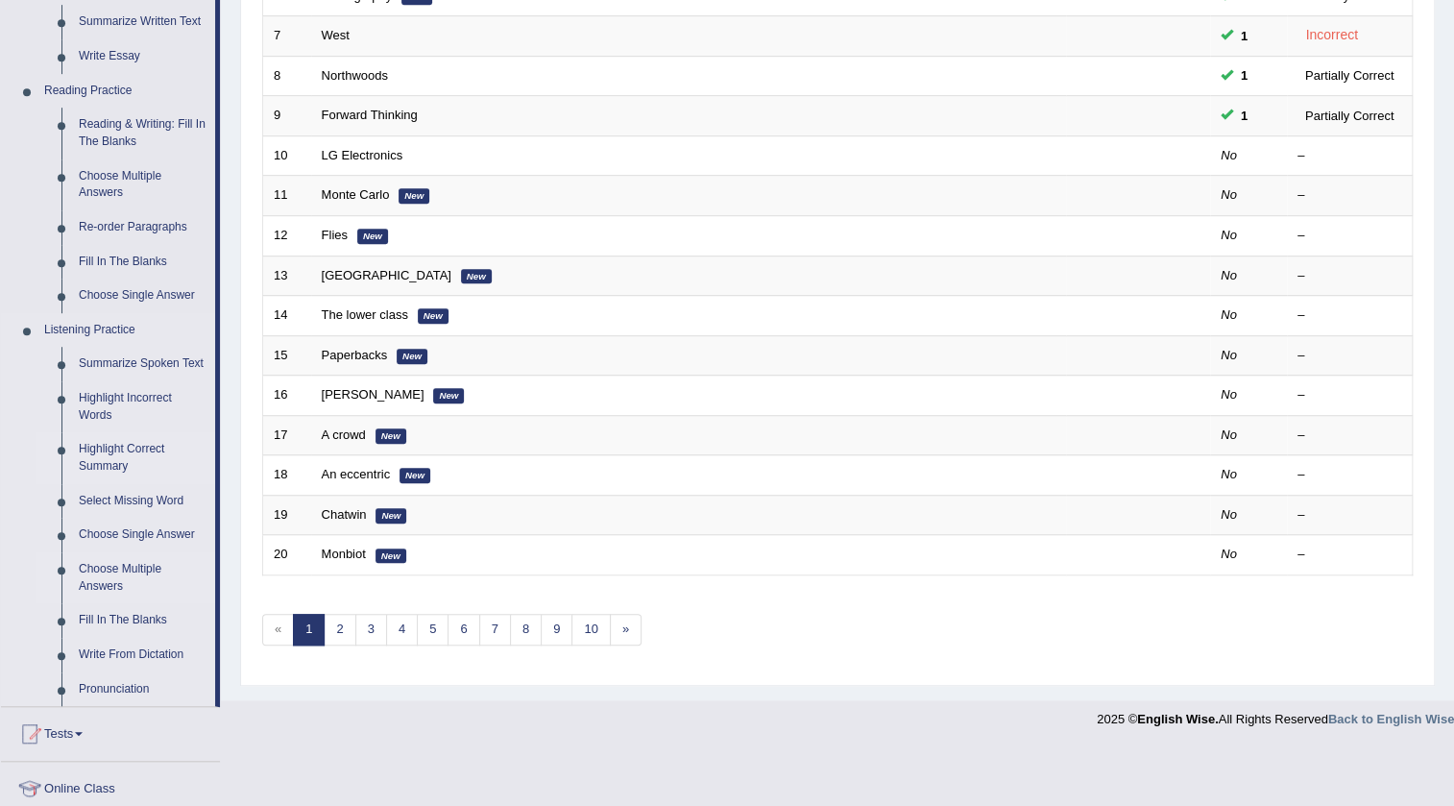
click at [114, 451] on link "Highlight Correct Summary" at bounding box center [142, 457] width 145 height 51
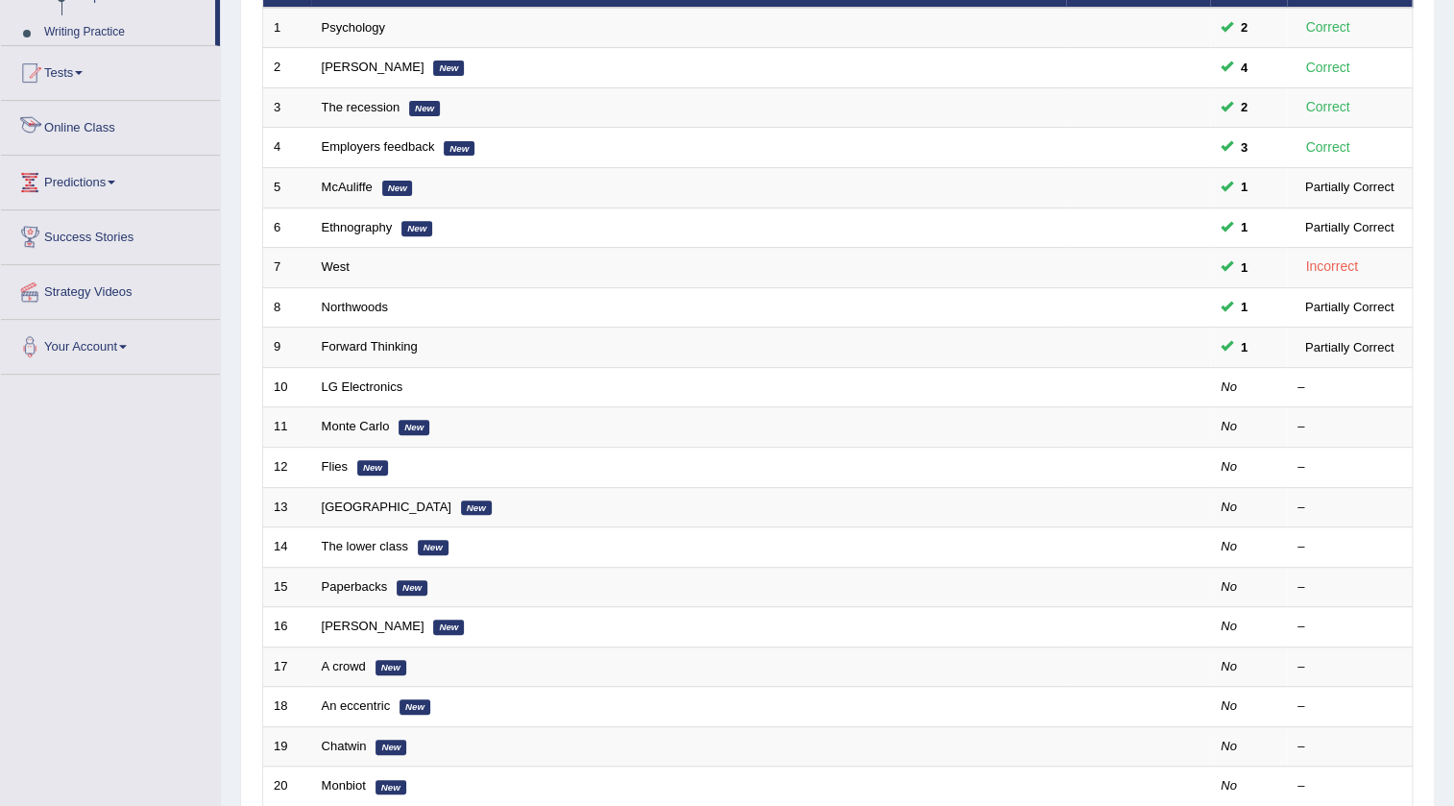
scroll to position [423, 0]
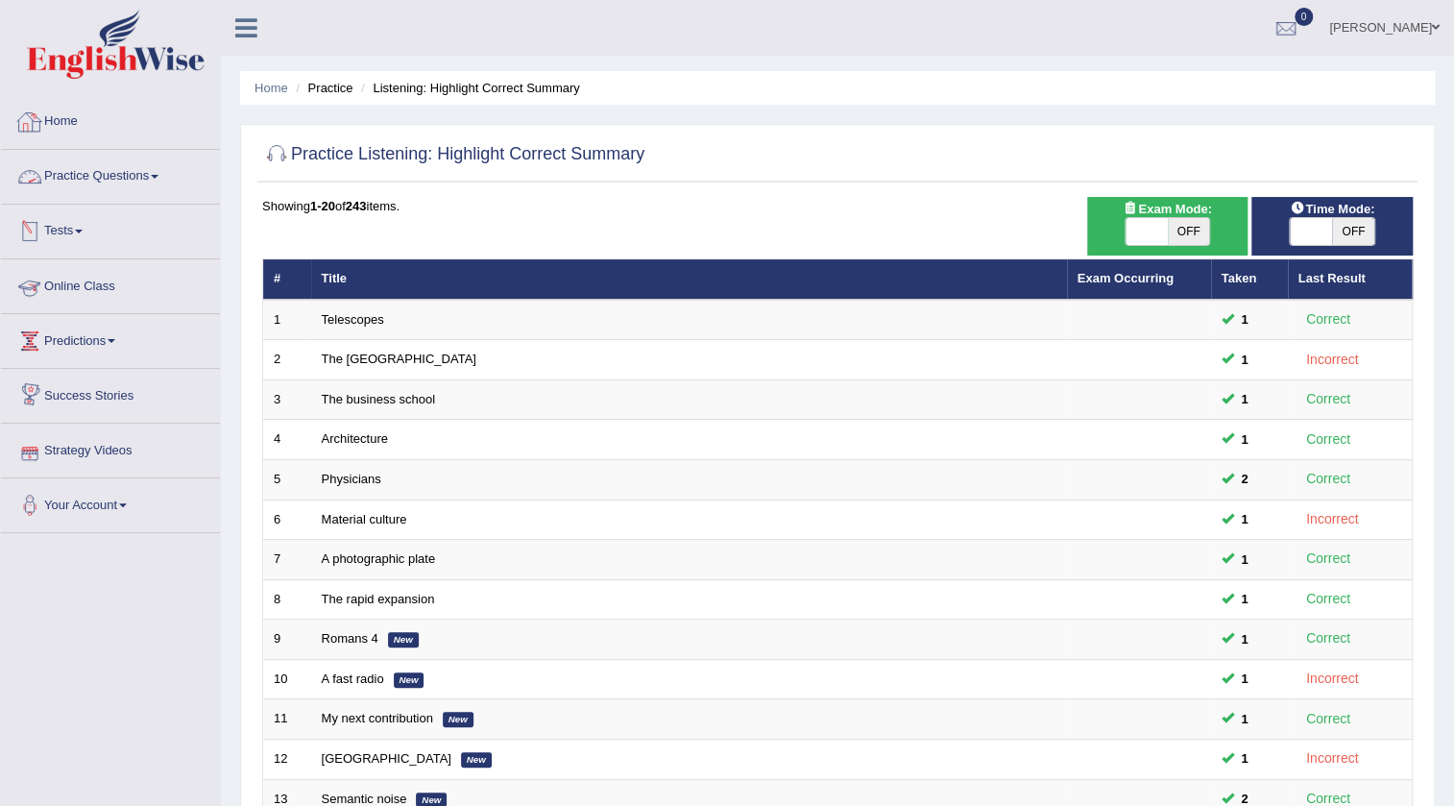
click at [22, 122] on div at bounding box center [29, 122] width 29 height 29
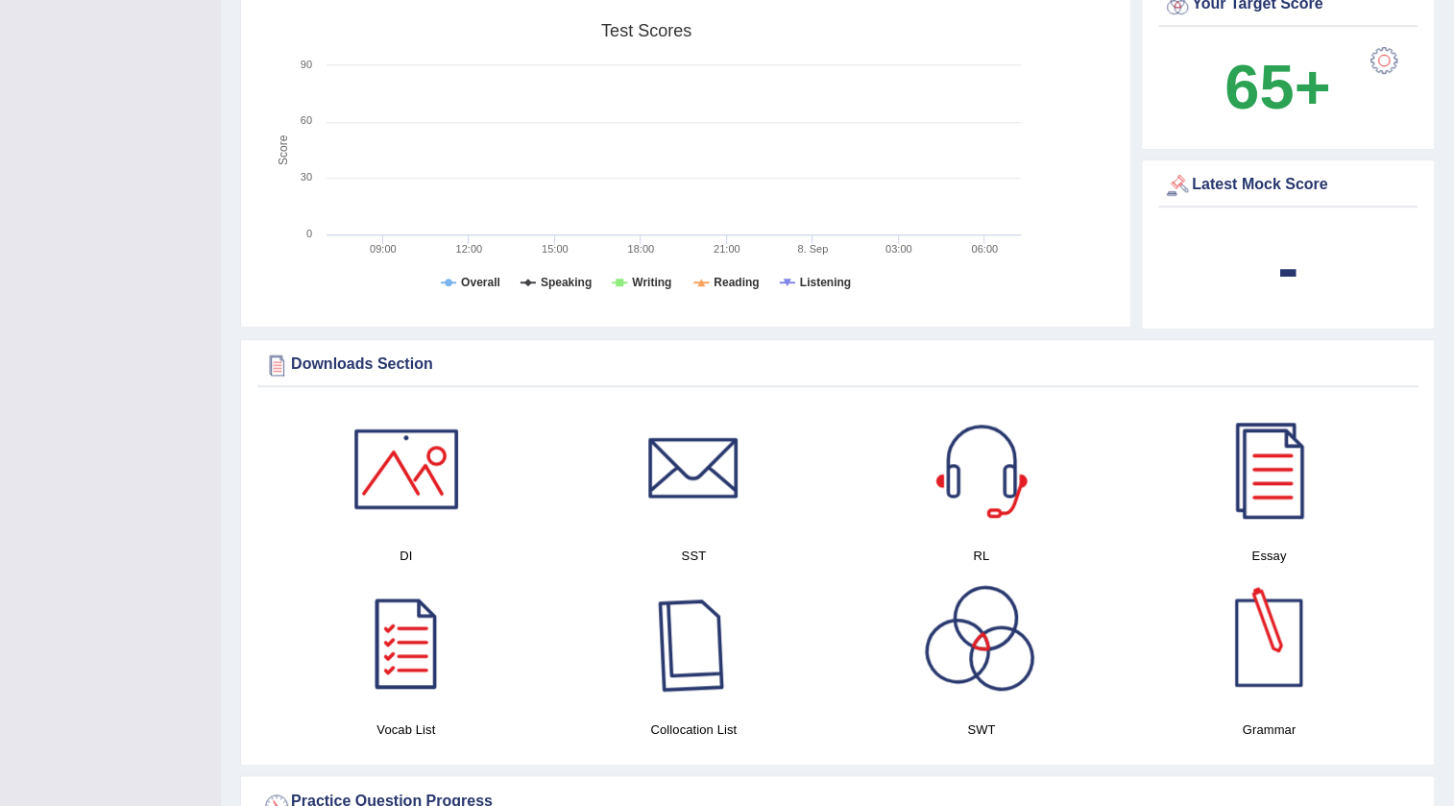
scroll to position [793, 0]
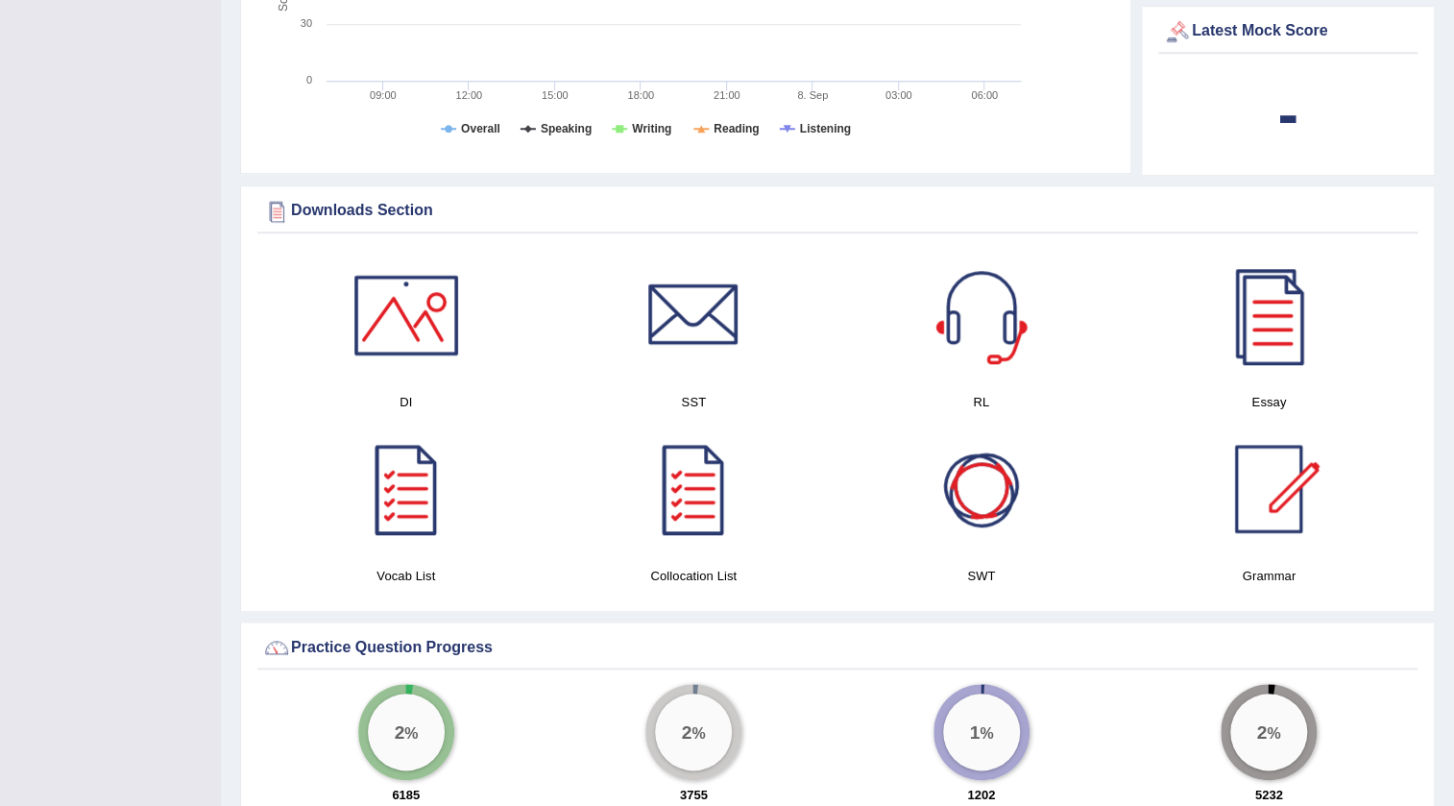
click at [1248, 523] on div at bounding box center [1269, 489] width 134 height 134
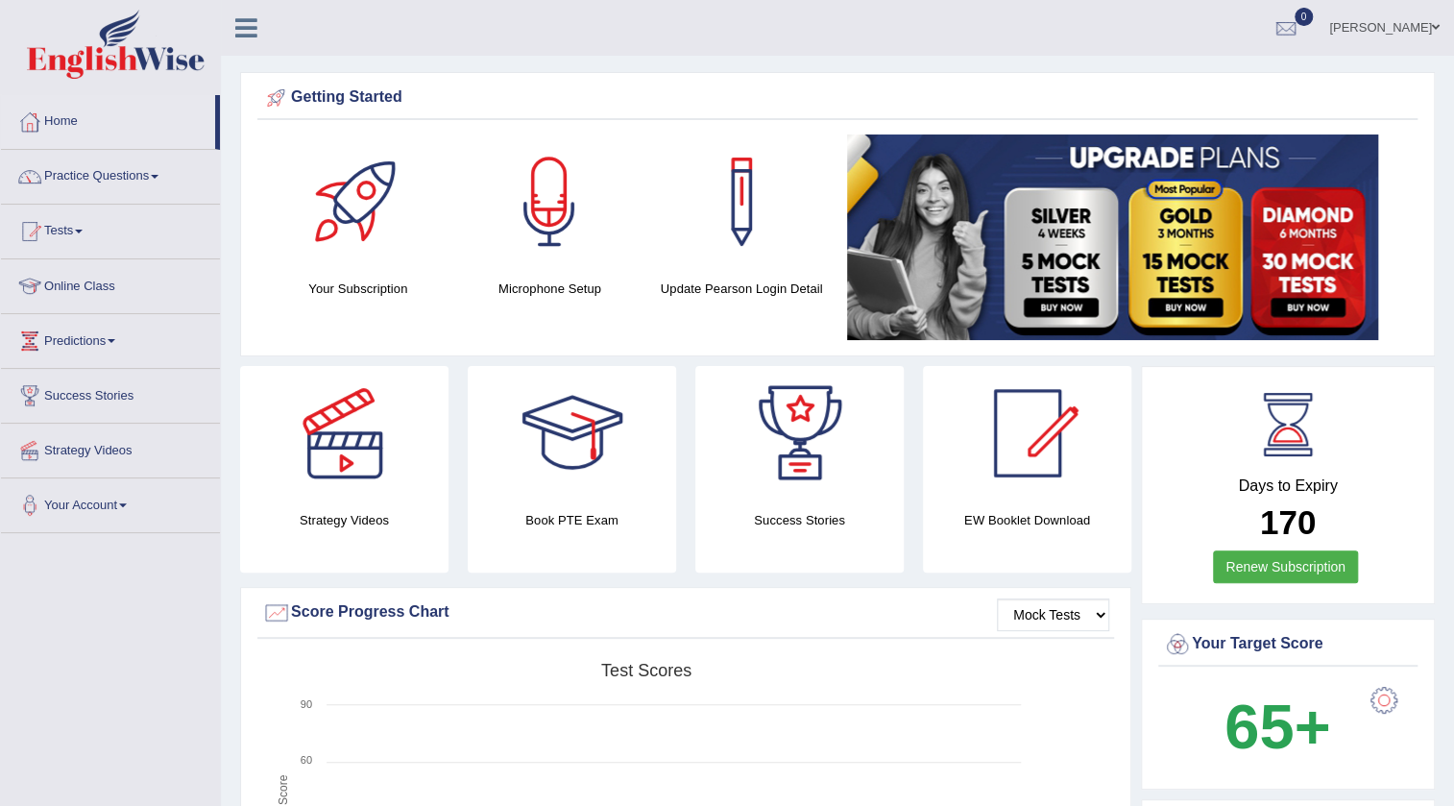
scroll to position [0, 0]
click at [82, 165] on link "Practice Questions" at bounding box center [110, 174] width 219 height 48
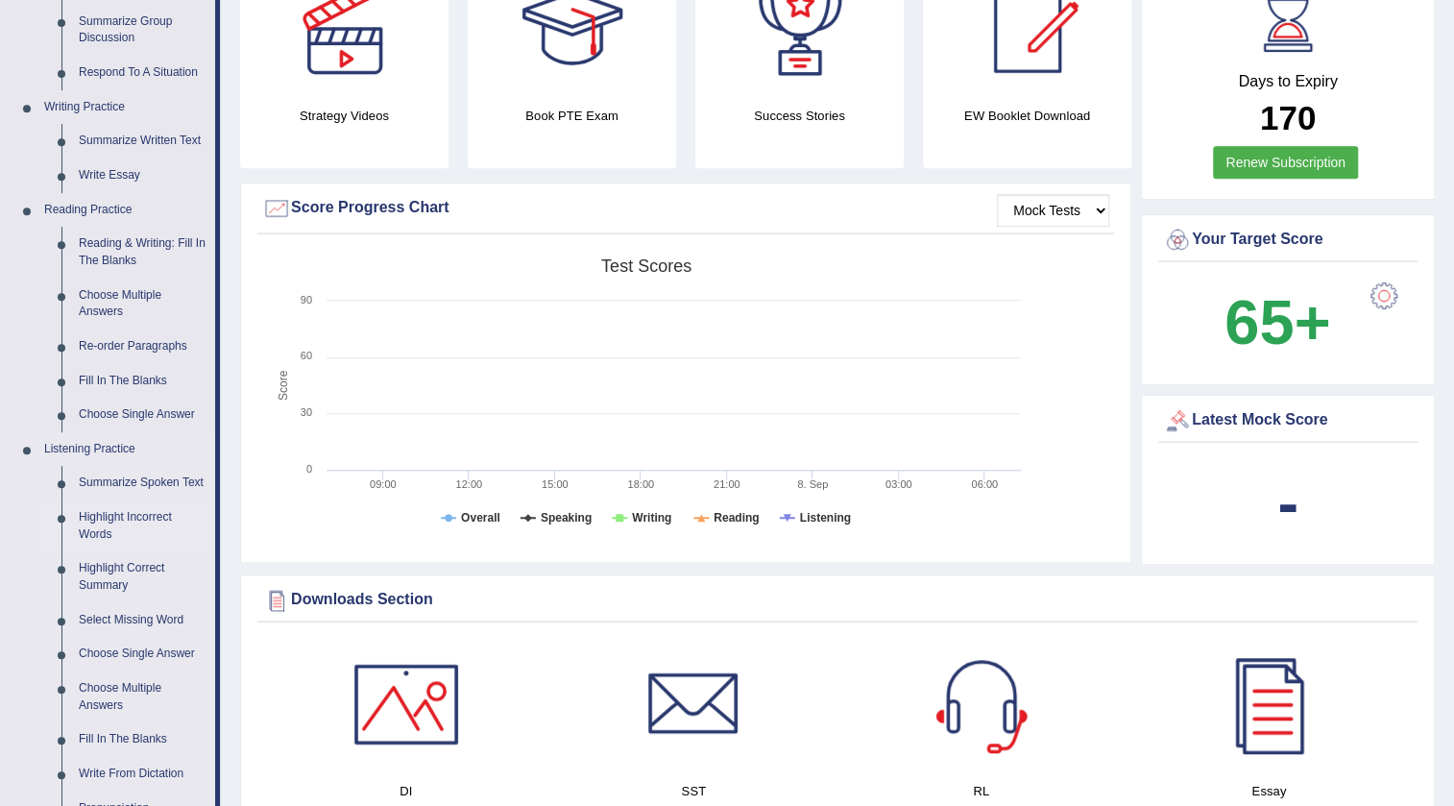
scroll to position [436, 0]
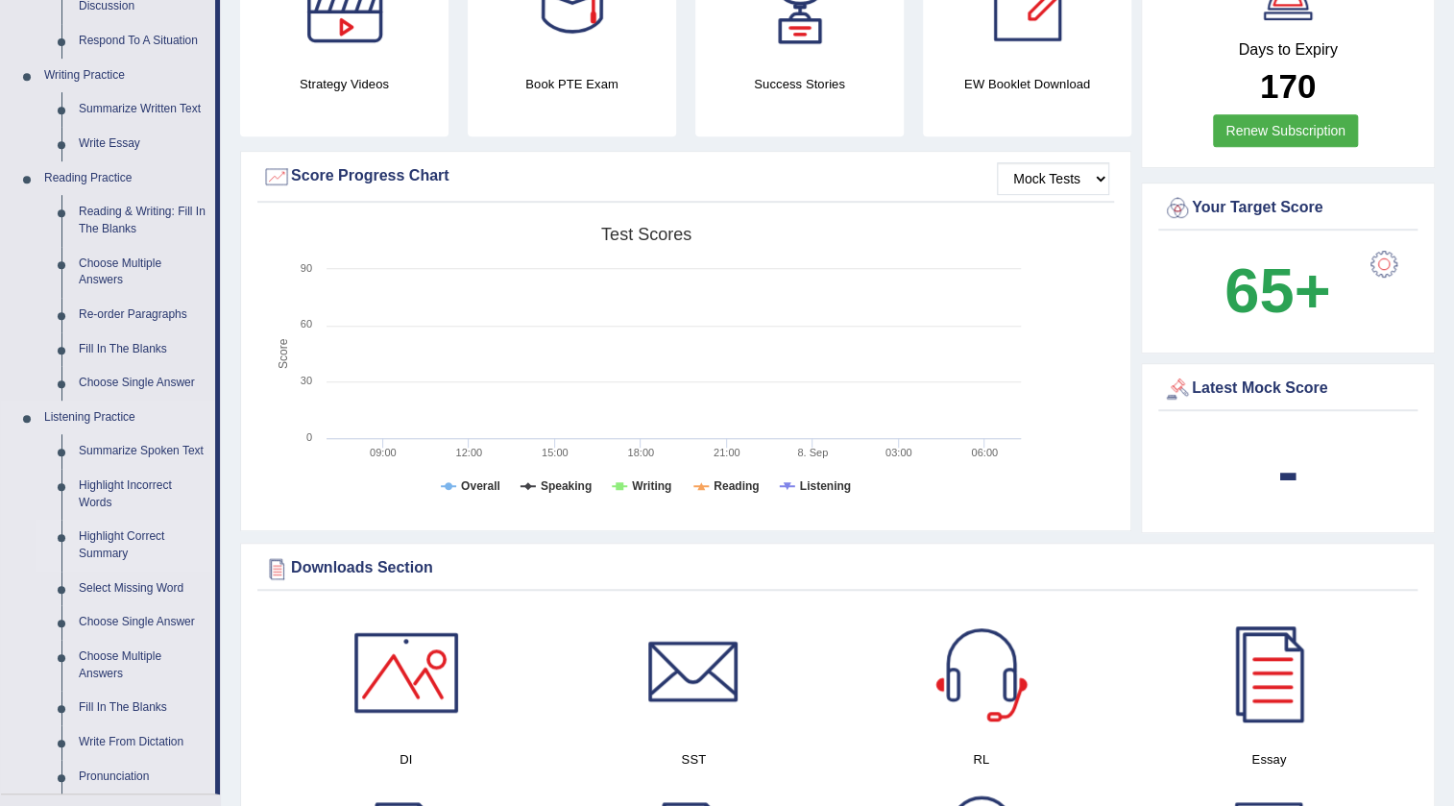
click at [107, 546] on link "Highlight Correct Summary" at bounding box center [142, 545] width 145 height 51
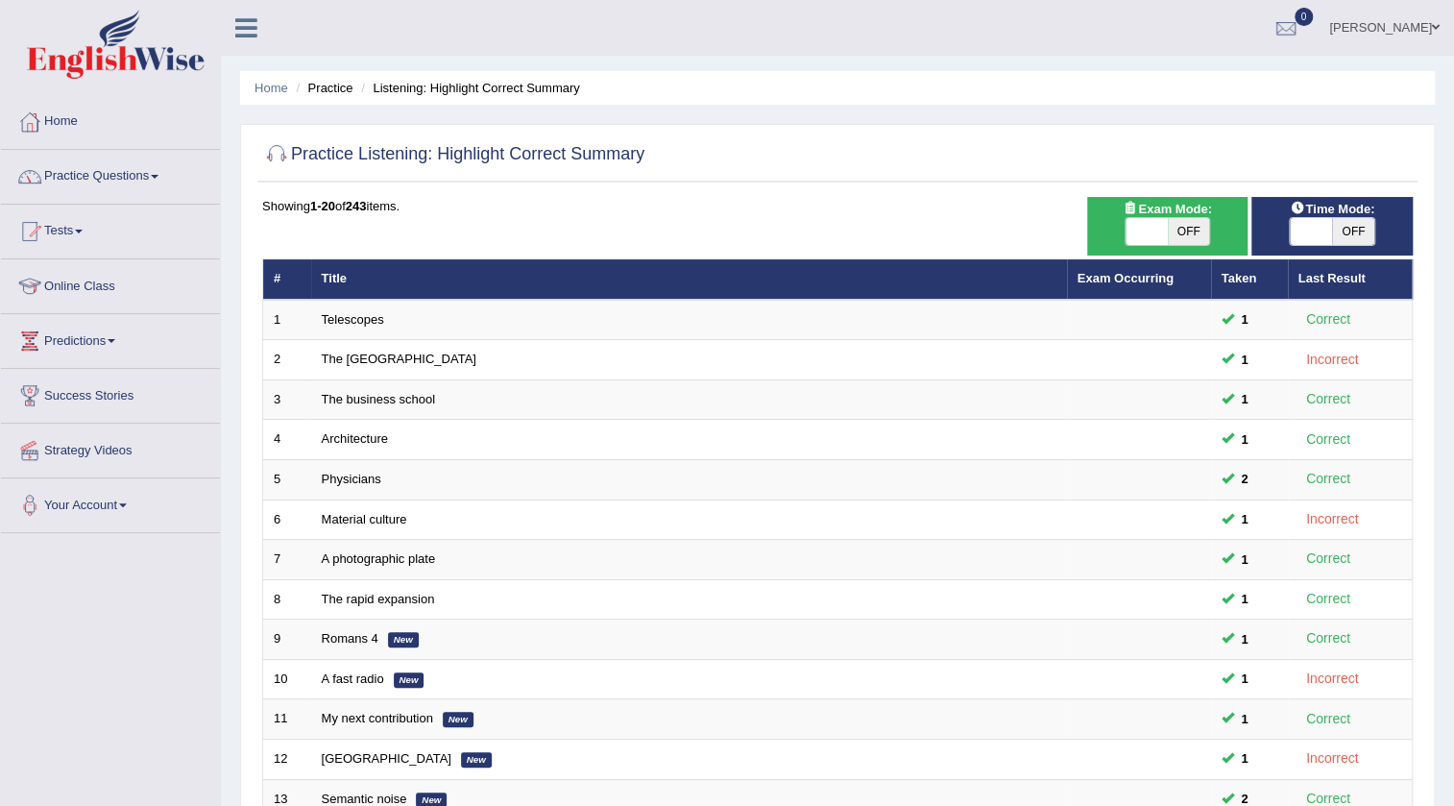
click at [114, 179] on link "Practice Questions" at bounding box center [110, 174] width 219 height 48
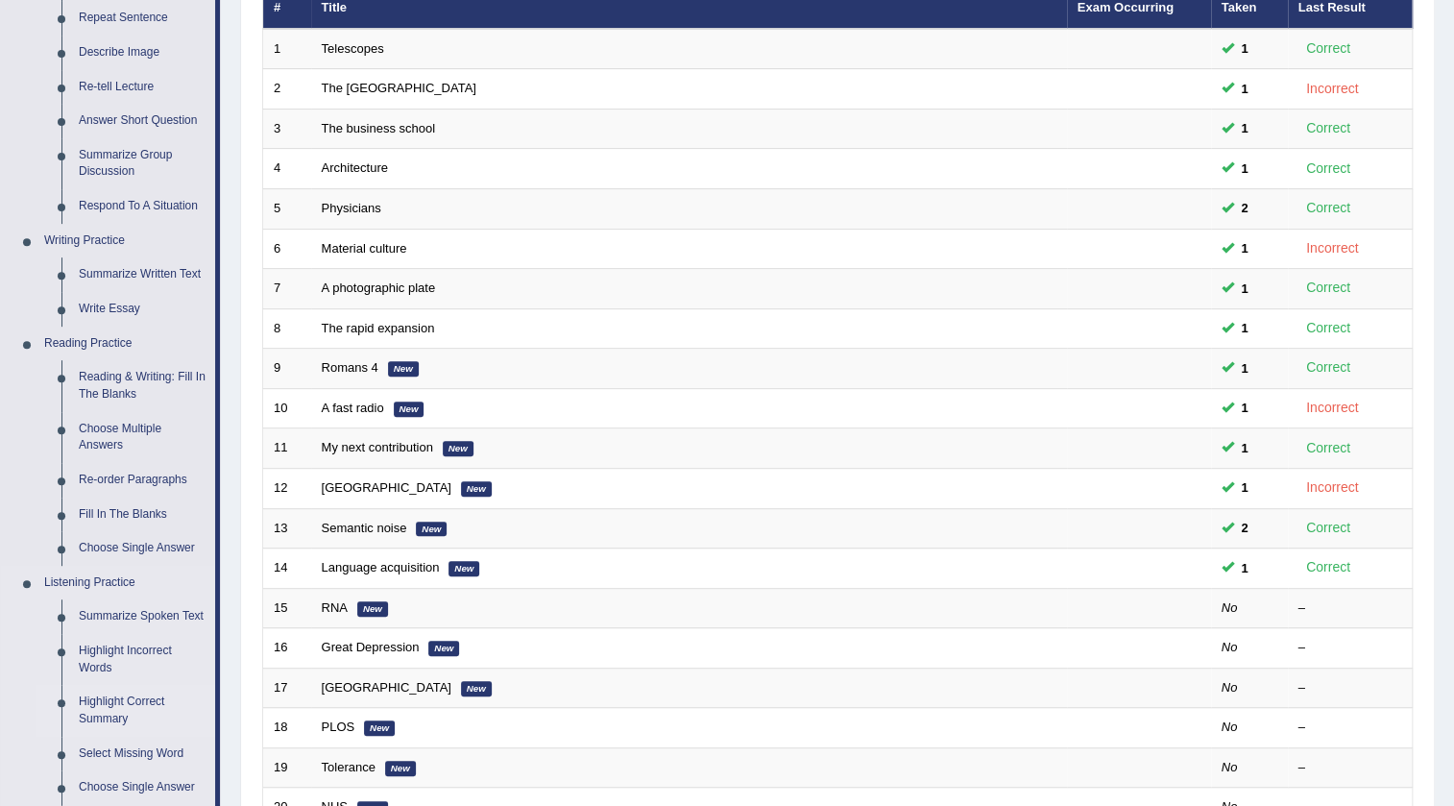
scroll to position [261, 0]
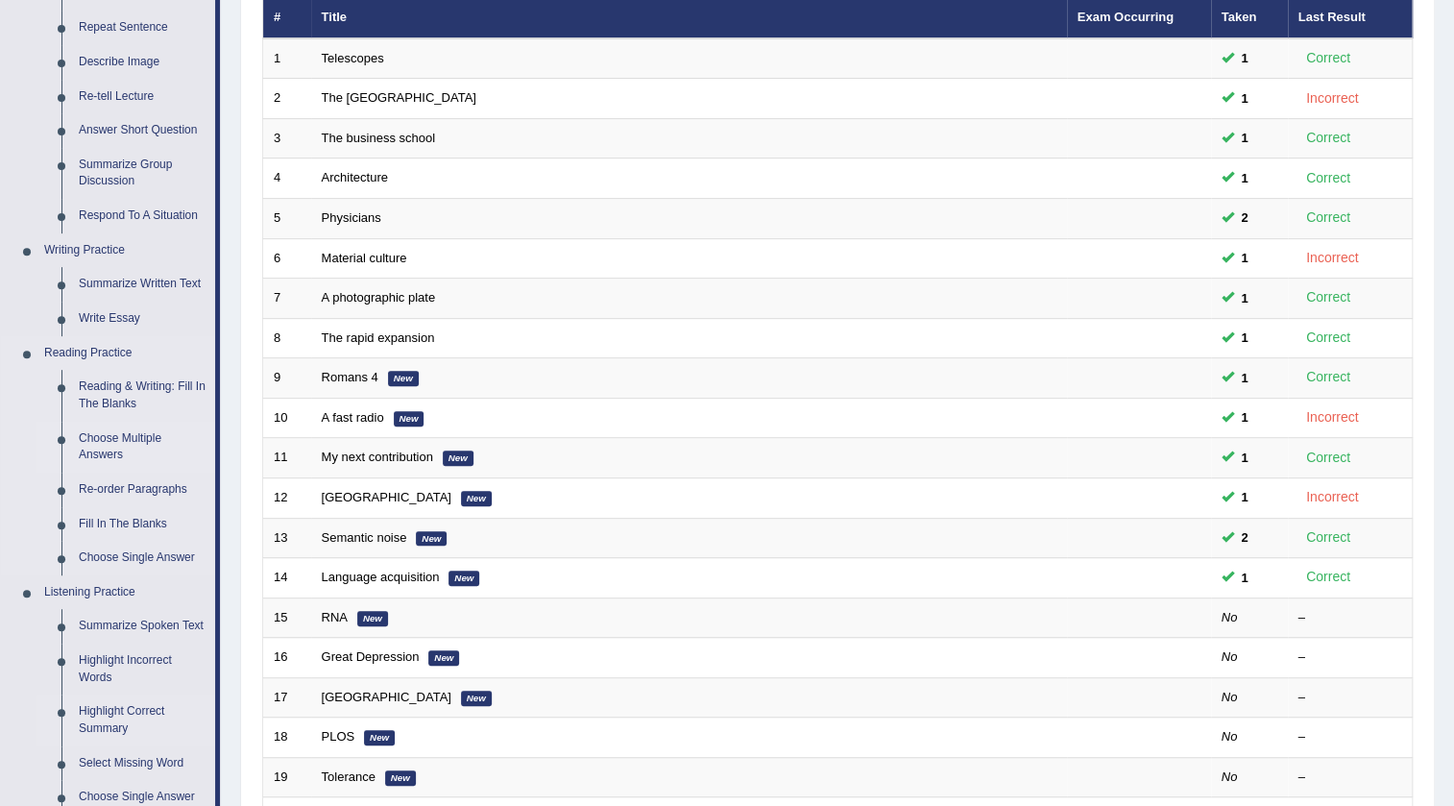
click at [114, 430] on link "Choose Multiple Answers" at bounding box center [142, 447] width 145 height 51
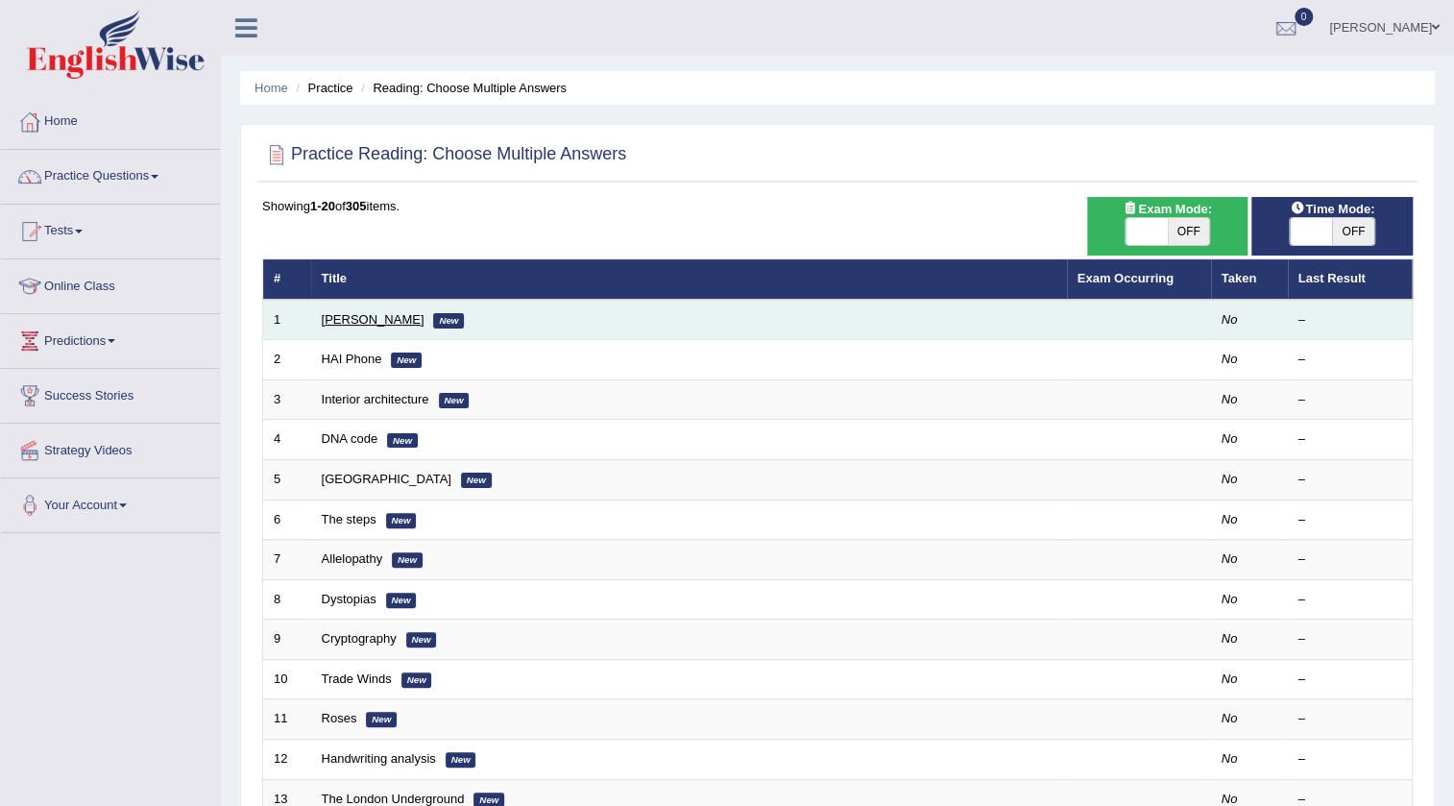
click at [336, 318] on link "[PERSON_NAME]" at bounding box center [373, 319] width 103 height 14
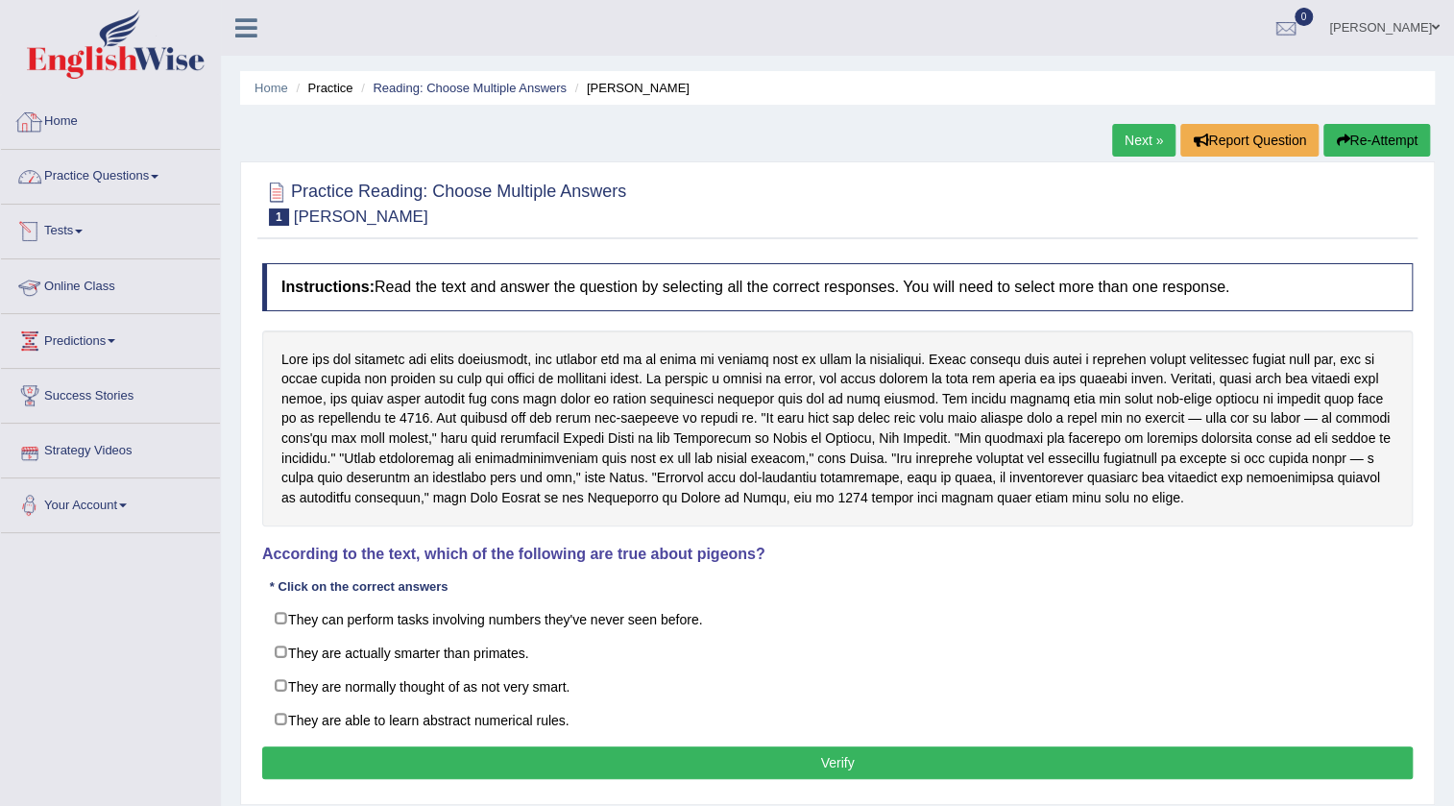
click at [85, 128] on link "Home" at bounding box center [110, 119] width 219 height 48
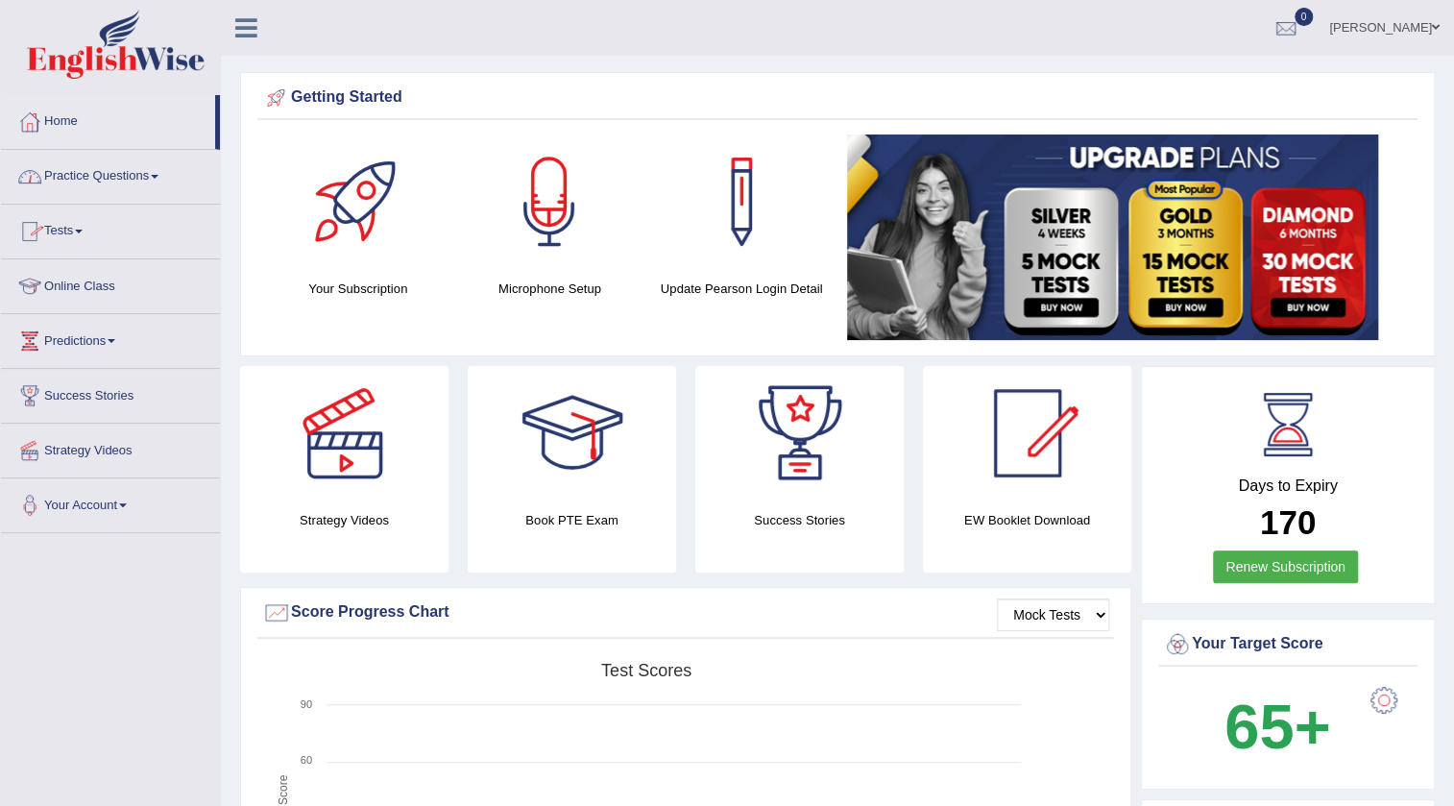
click at [110, 180] on link "Practice Questions" at bounding box center [110, 174] width 219 height 48
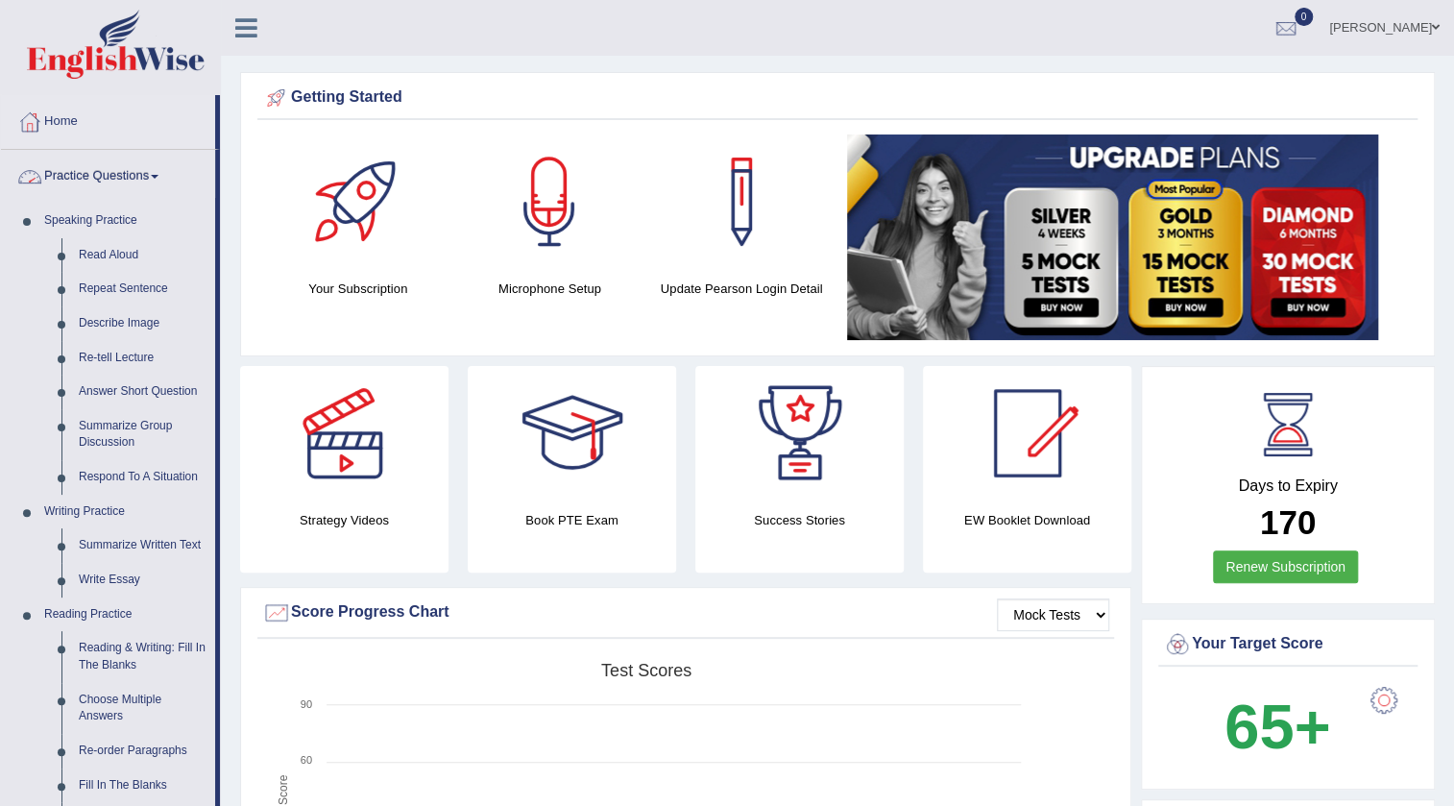
click at [136, 180] on link "Practice Questions" at bounding box center [108, 174] width 214 height 48
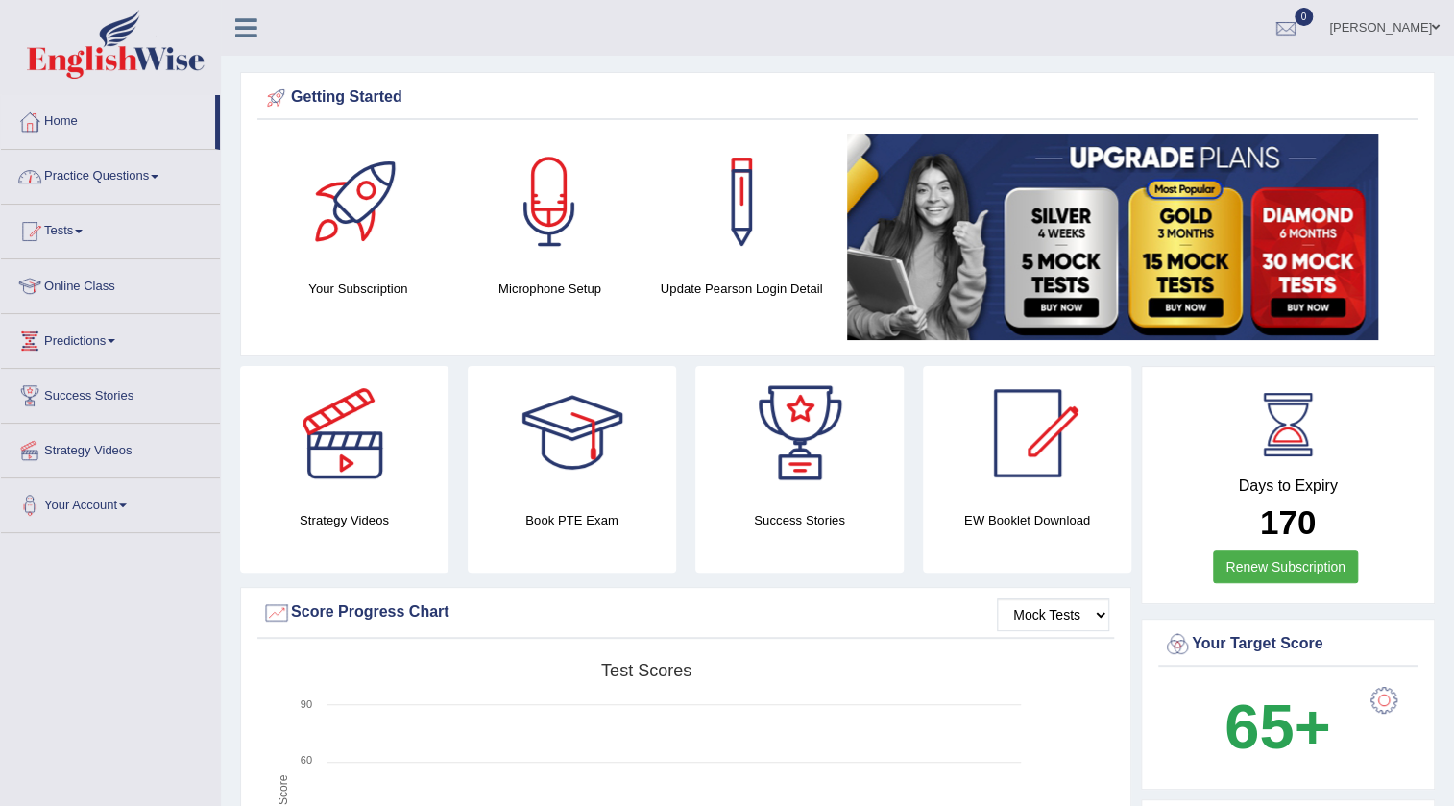
click at [136, 180] on link "Practice Questions" at bounding box center [110, 174] width 219 height 48
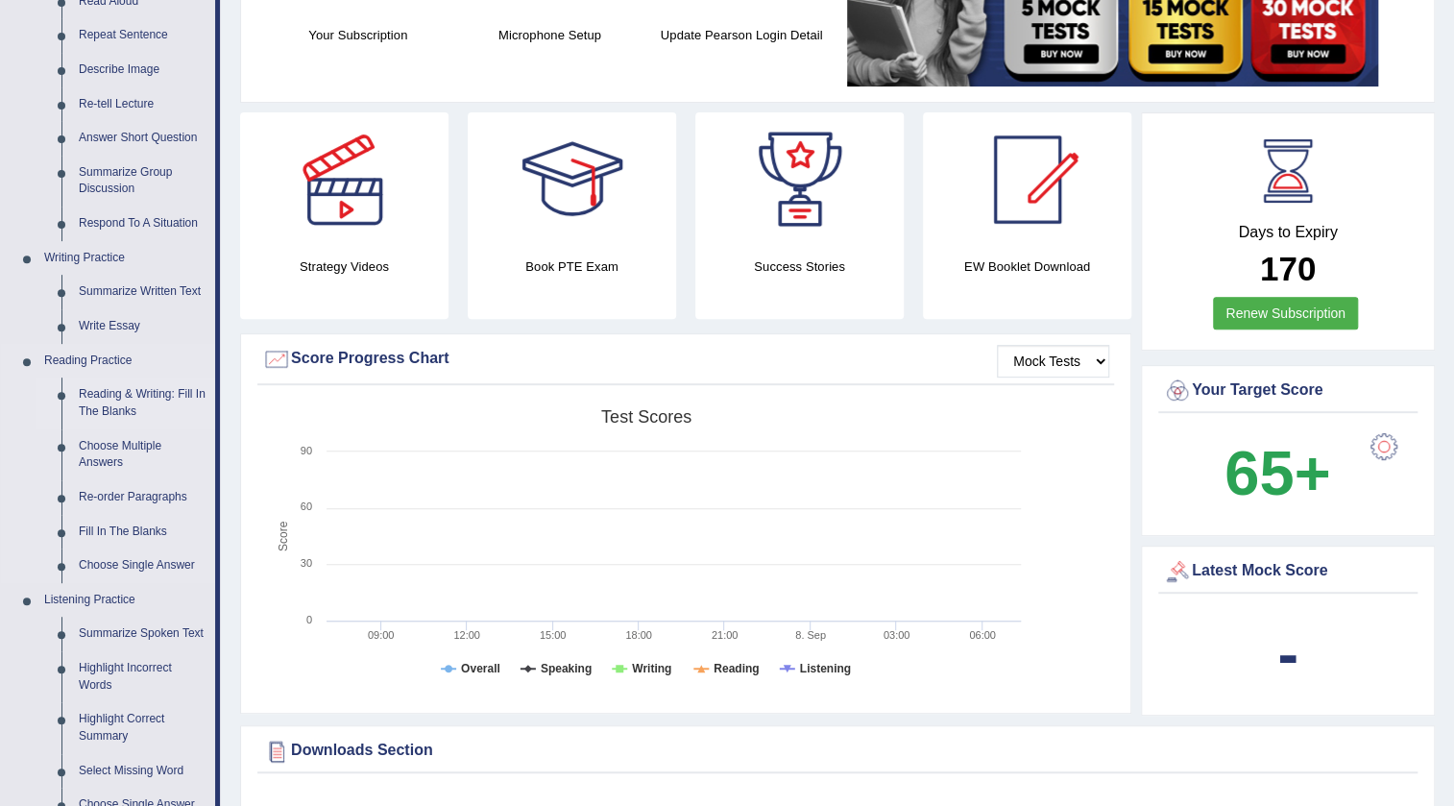
scroll to position [261, 0]
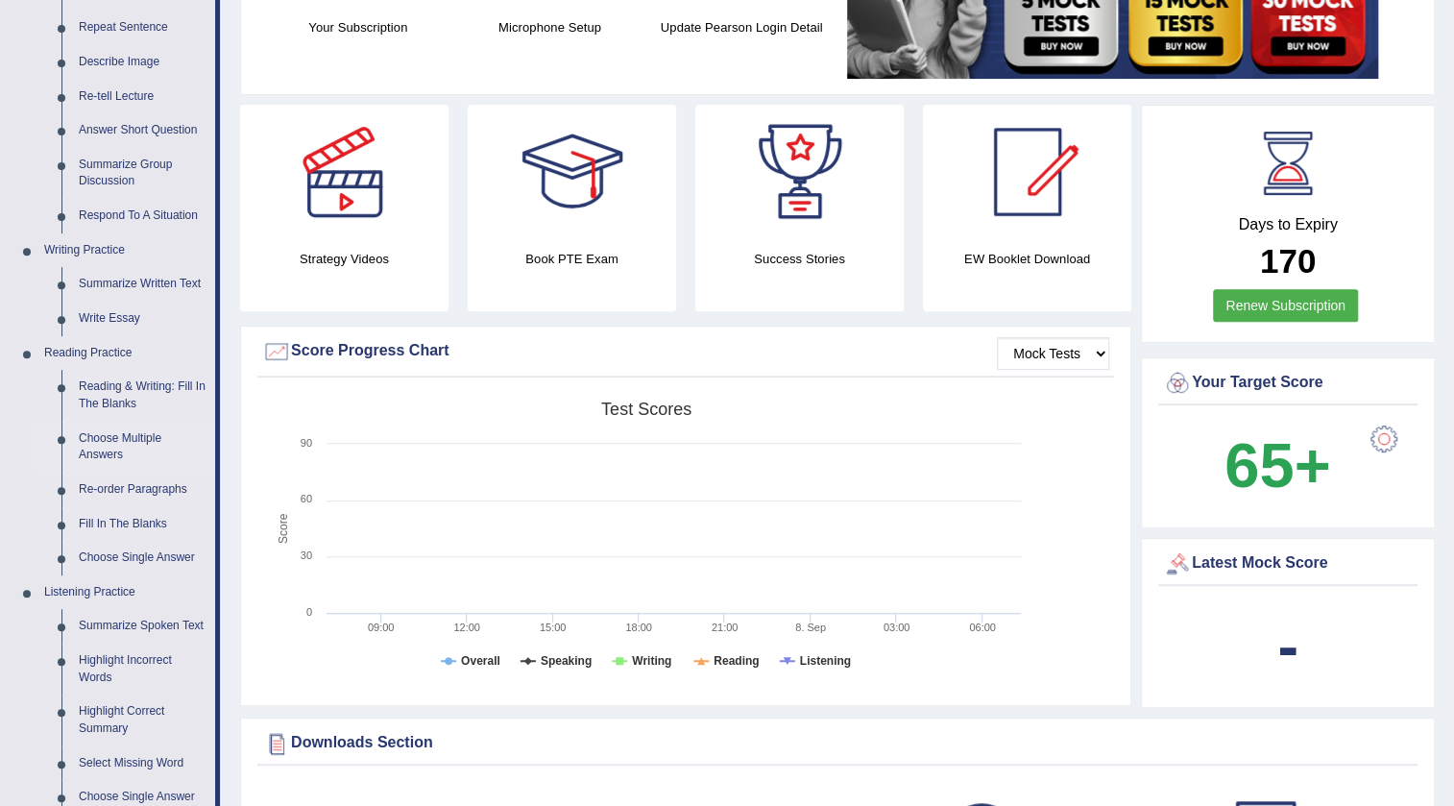
click at [106, 431] on link "Choose Multiple Answers" at bounding box center [142, 447] width 145 height 51
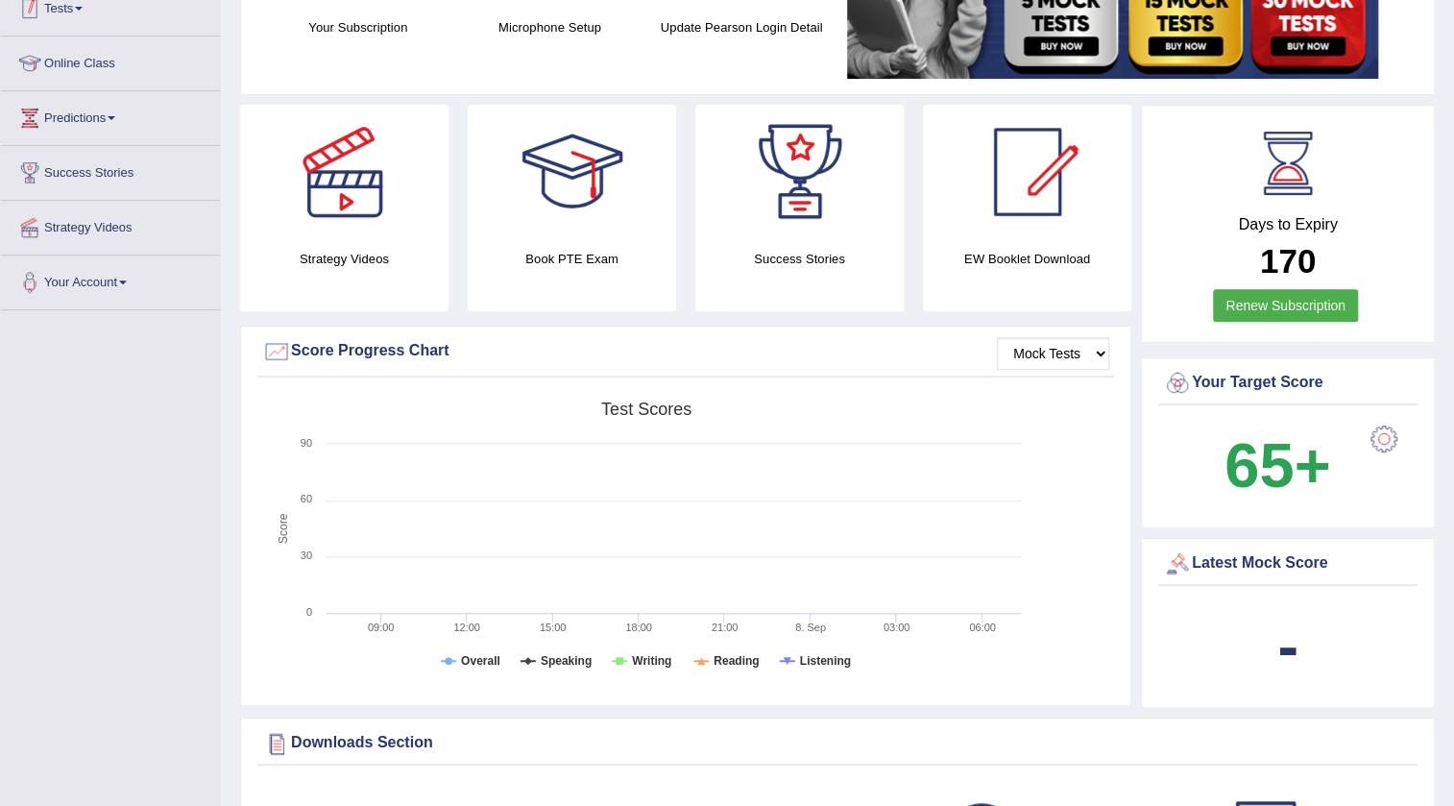
scroll to position [438, 0]
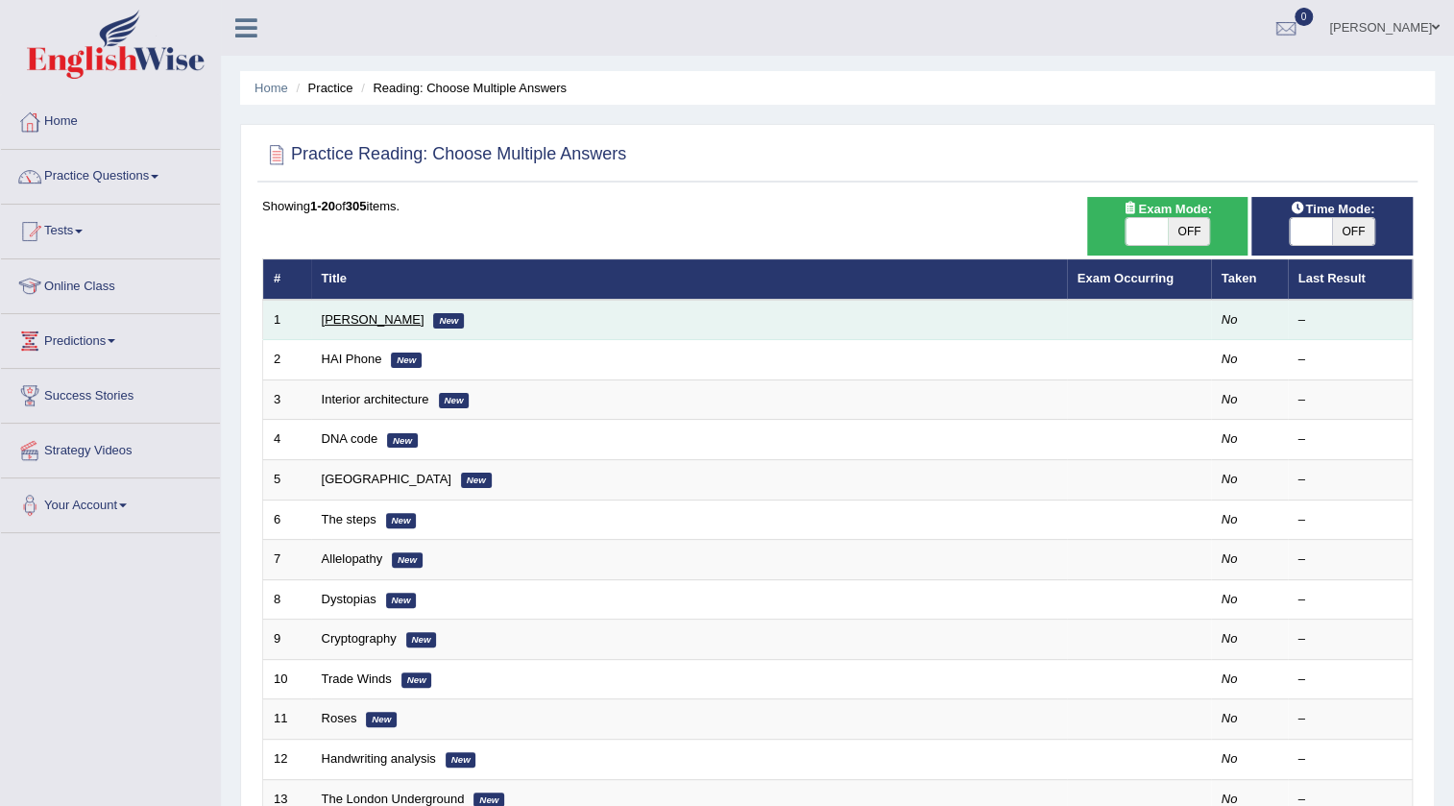
click at [352, 316] on link "[PERSON_NAME]" at bounding box center [373, 319] width 103 height 14
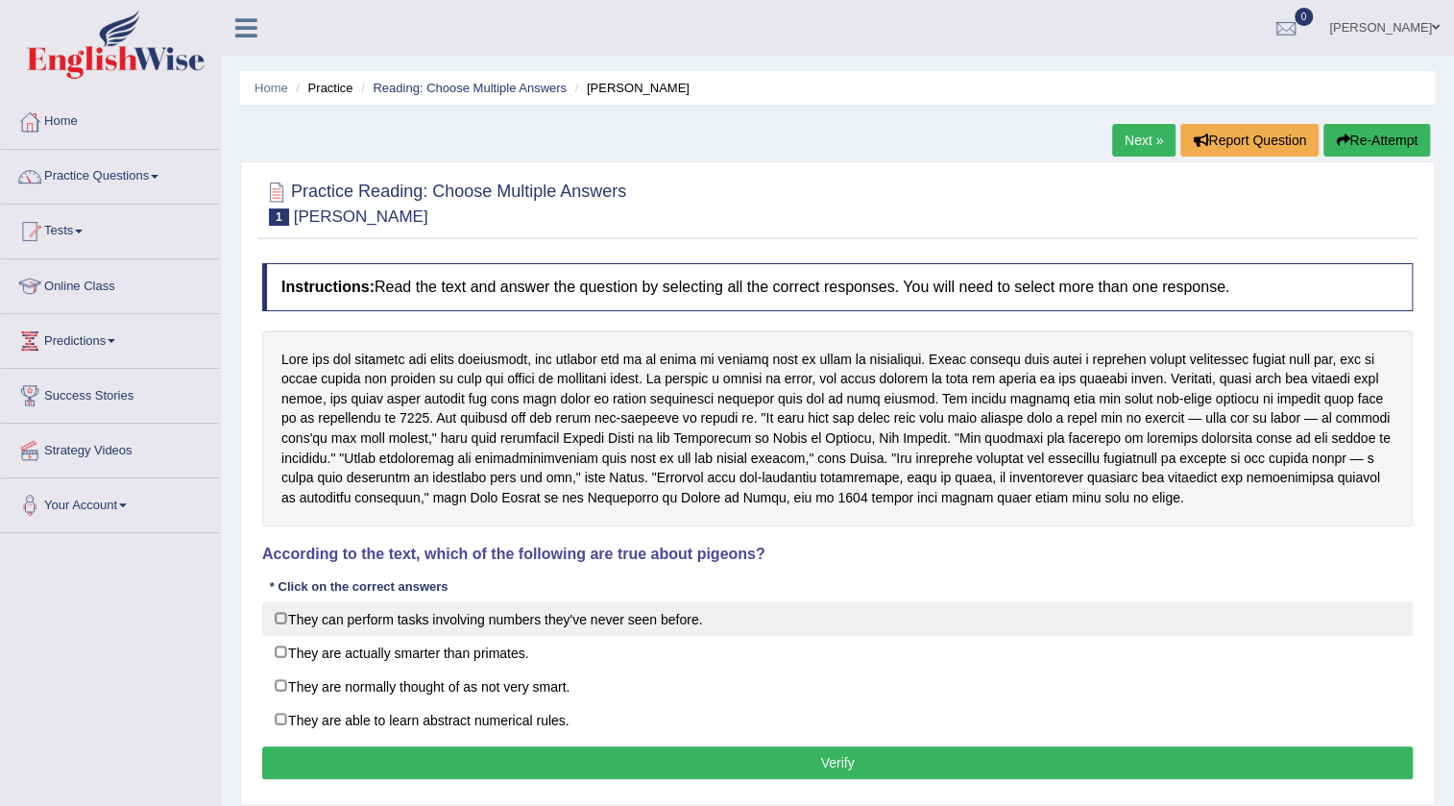
click at [548, 615] on label "They can perform tasks involving numbers they've never seen before." at bounding box center [837, 618] width 1151 height 35
checkbox input "true"
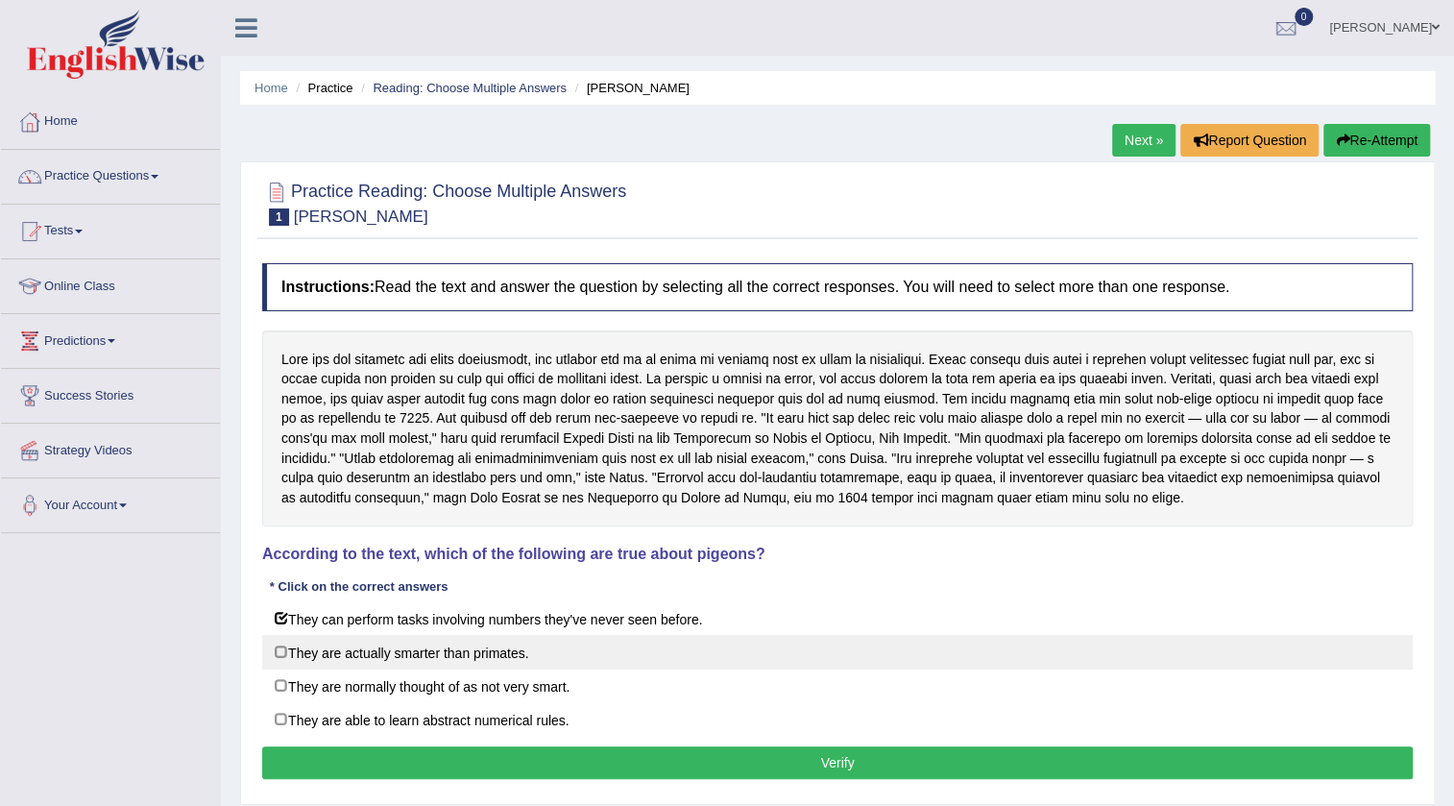
click at [451, 646] on label "They are actually smarter than primates." at bounding box center [837, 652] width 1151 height 35
checkbox input "true"
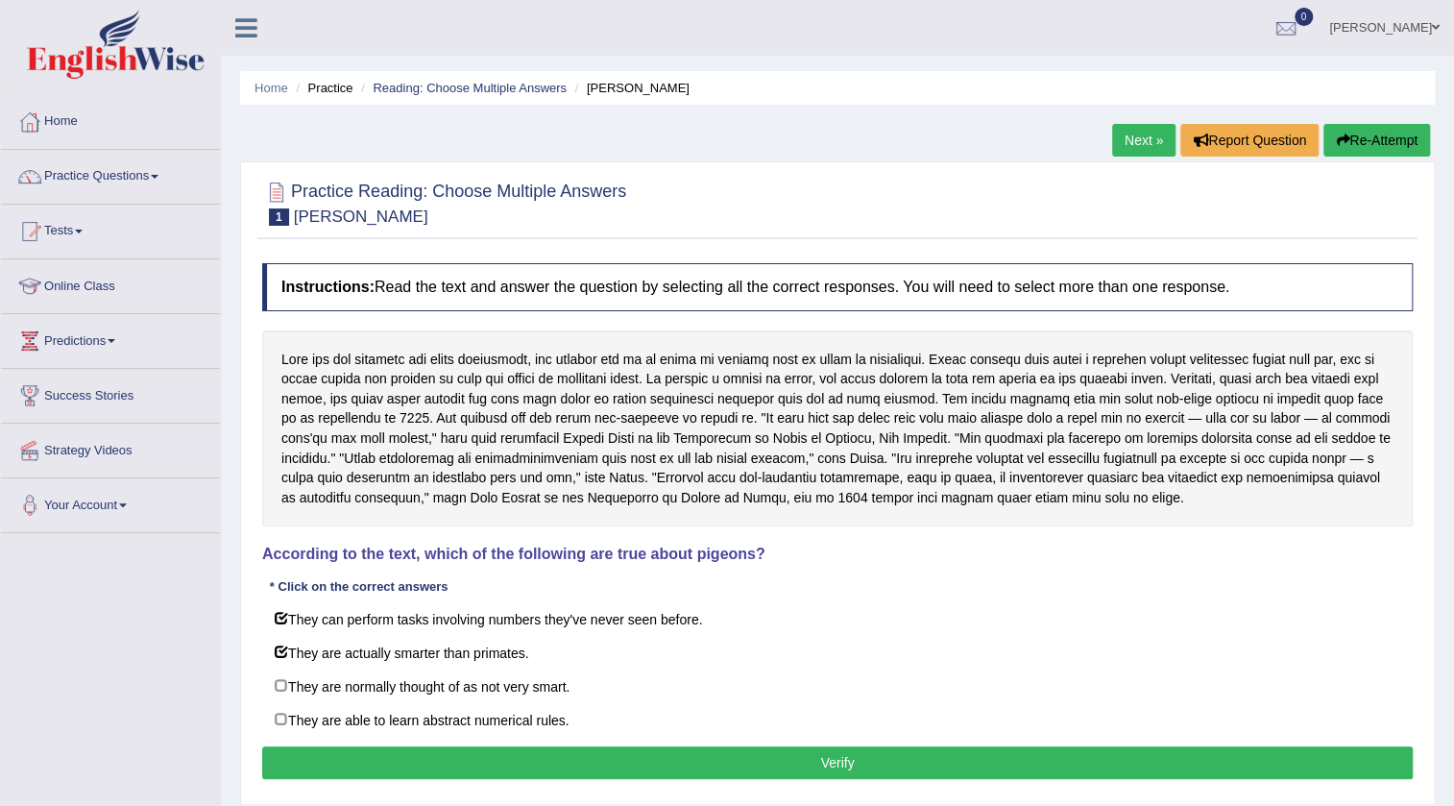
drag, startPoint x: 374, startPoint y: 728, endPoint x: 337, endPoint y: 757, distance: 46.5
click at [361, 745] on div "Instructions: Read the text and answer the question by selecting all the correc…" at bounding box center [837, 524] width 1160 height 540
click at [337, 757] on button "Verify" at bounding box center [837, 762] width 1151 height 33
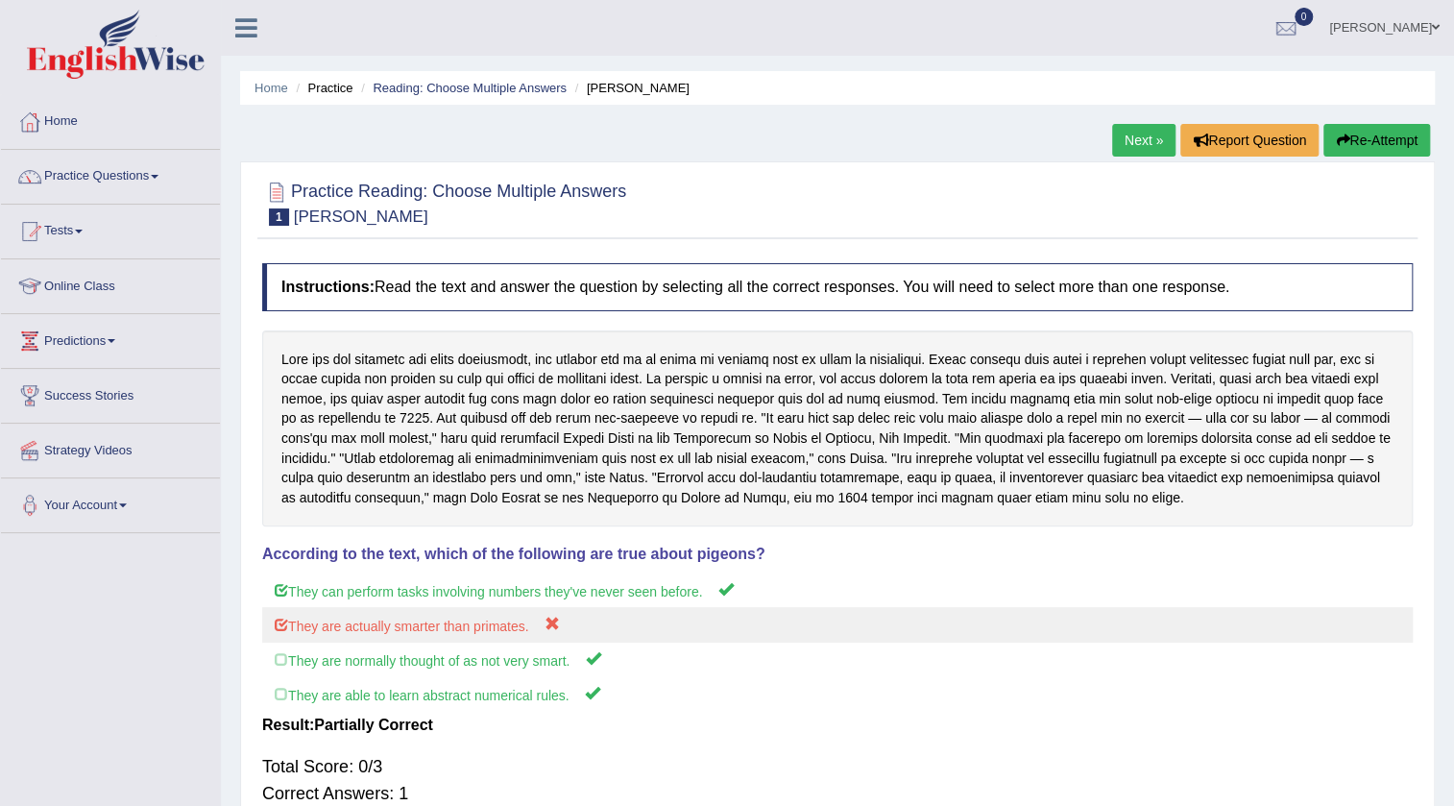
click at [441, 634] on label "They are actually smarter than primates." at bounding box center [837, 625] width 1151 height 36
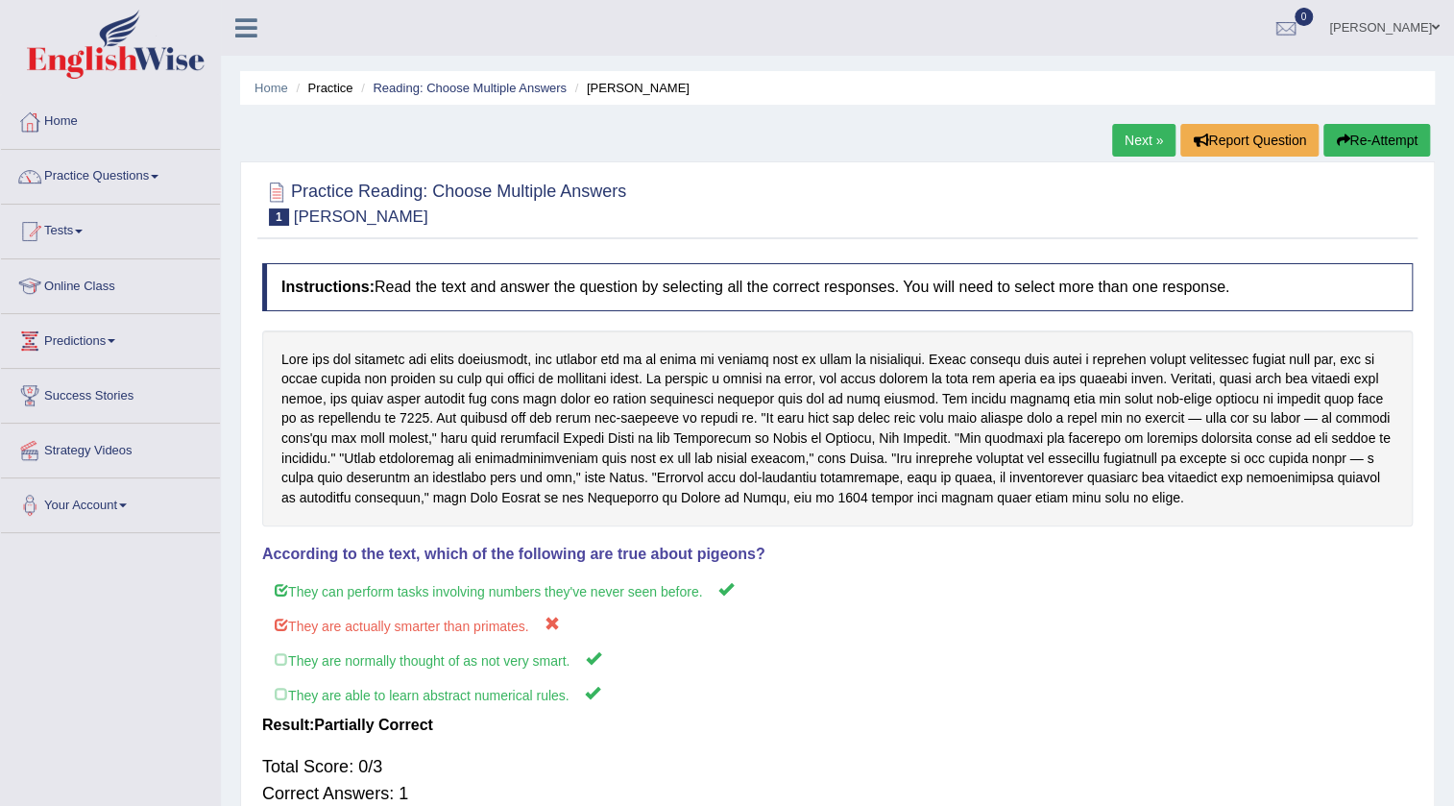
click at [1398, 136] on button "Re-Attempt" at bounding box center [1377, 140] width 107 height 33
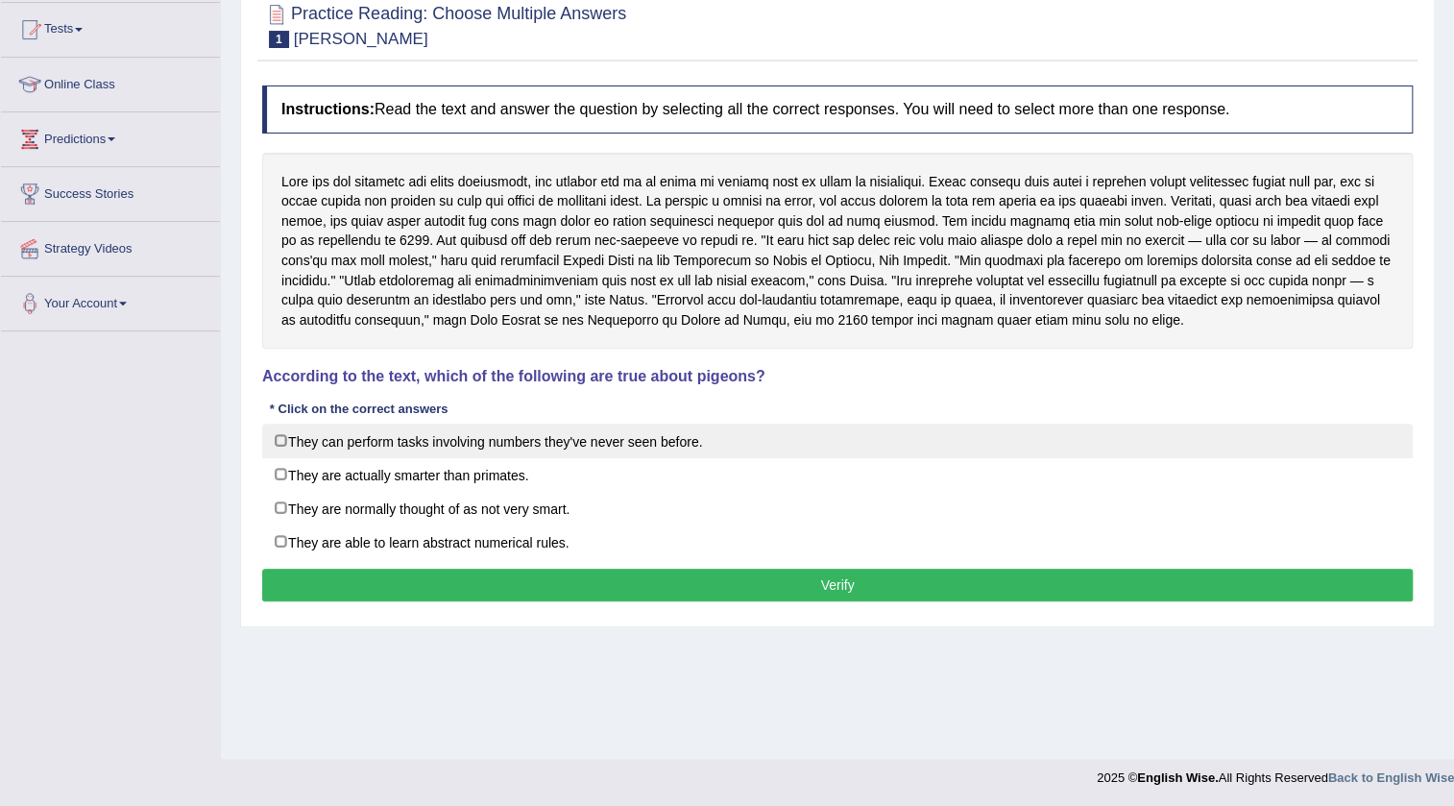
click at [329, 439] on label "They can perform tasks involving numbers they've never seen before." at bounding box center [837, 441] width 1151 height 35
checkbox input "true"
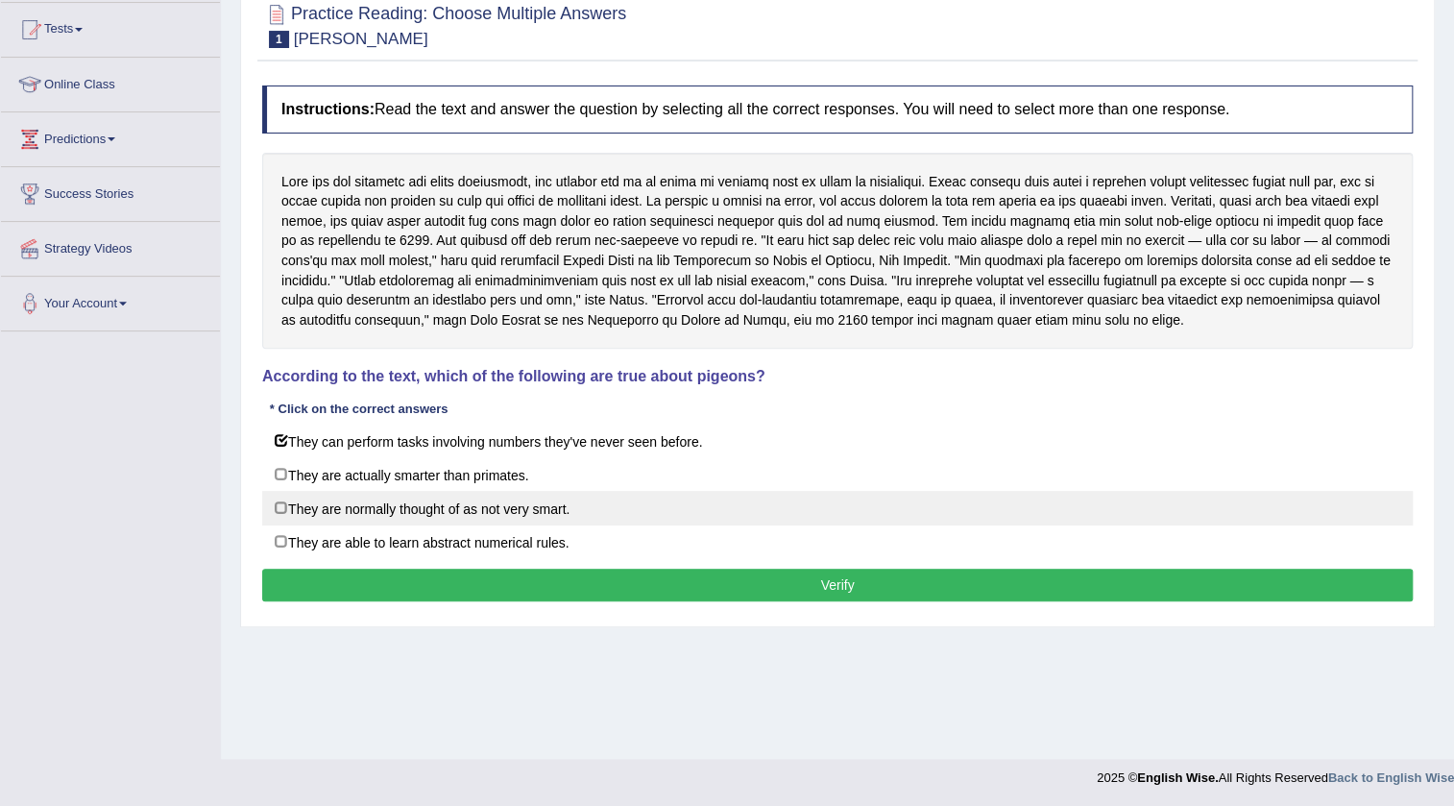
click at [330, 509] on label "They are normally thought of as not very smart." at bounding box center [837, 508] width 1151 height 35
checkbox input "true"
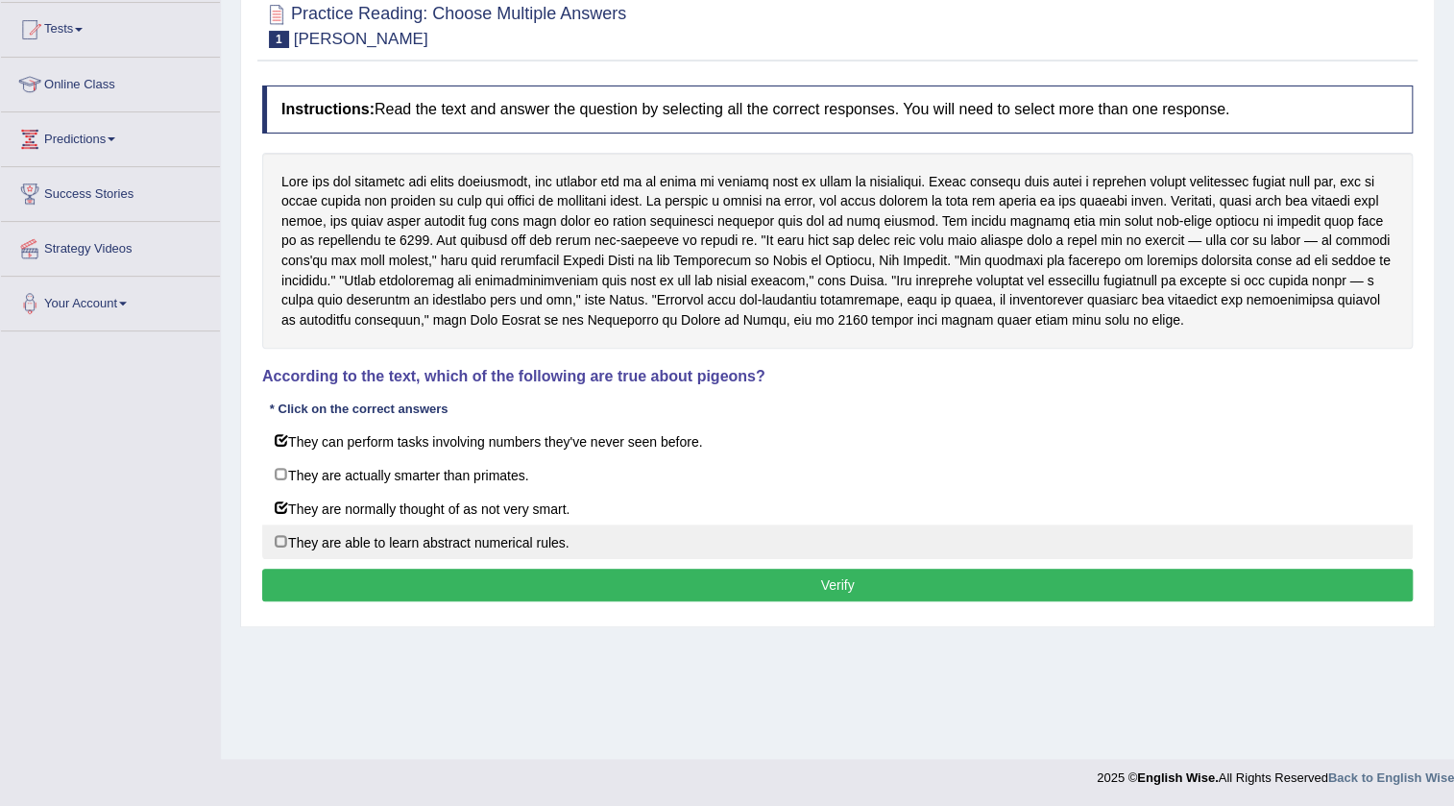
click at [381, 541] on label "They are able to learn abstract numerical rules." at bounding box center [837, 541] width 1151 height 35
checkbox input "true"
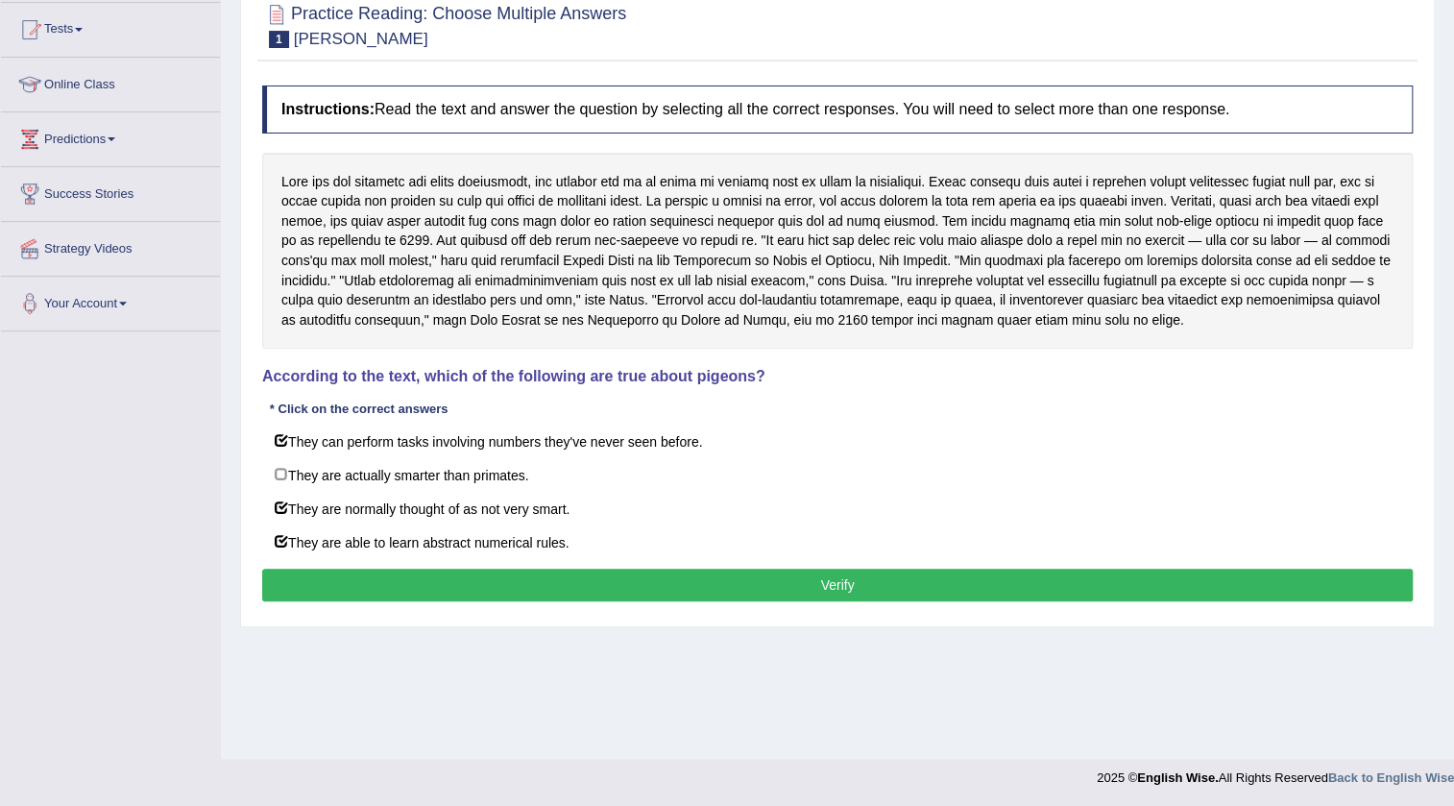
click at [324, 570] on button "Verify" at bounding box center [837, 585] width 1151 height 33
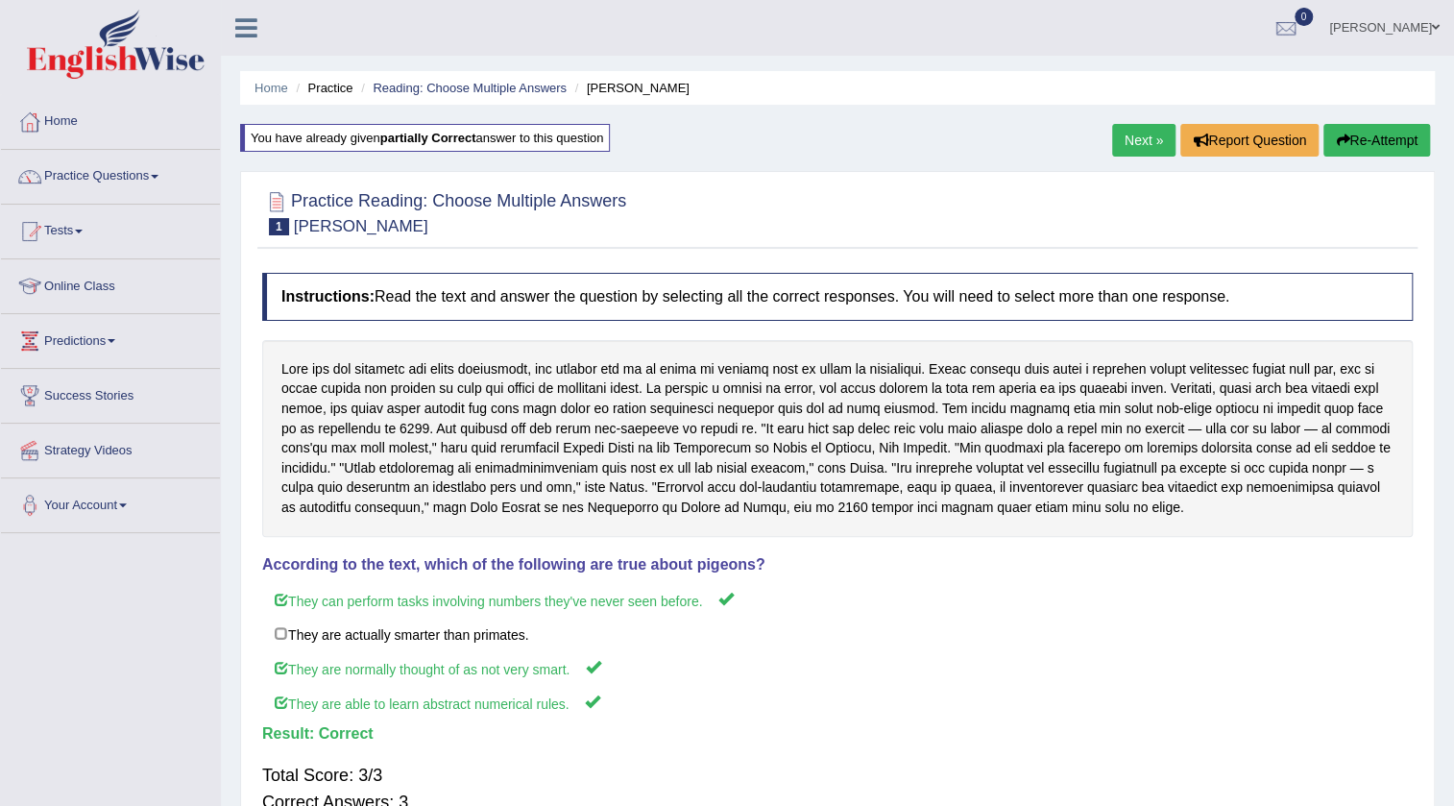
click at [1138, 122] on div "Home Practice Reading: Choose Multiple Answers Damian Scarf You have already gi…" at bounding box center [837, 480] width 1233 height 961
click at [1142, 135] on link "Next »" at bounding box center [1143, 140] width 63 height 33
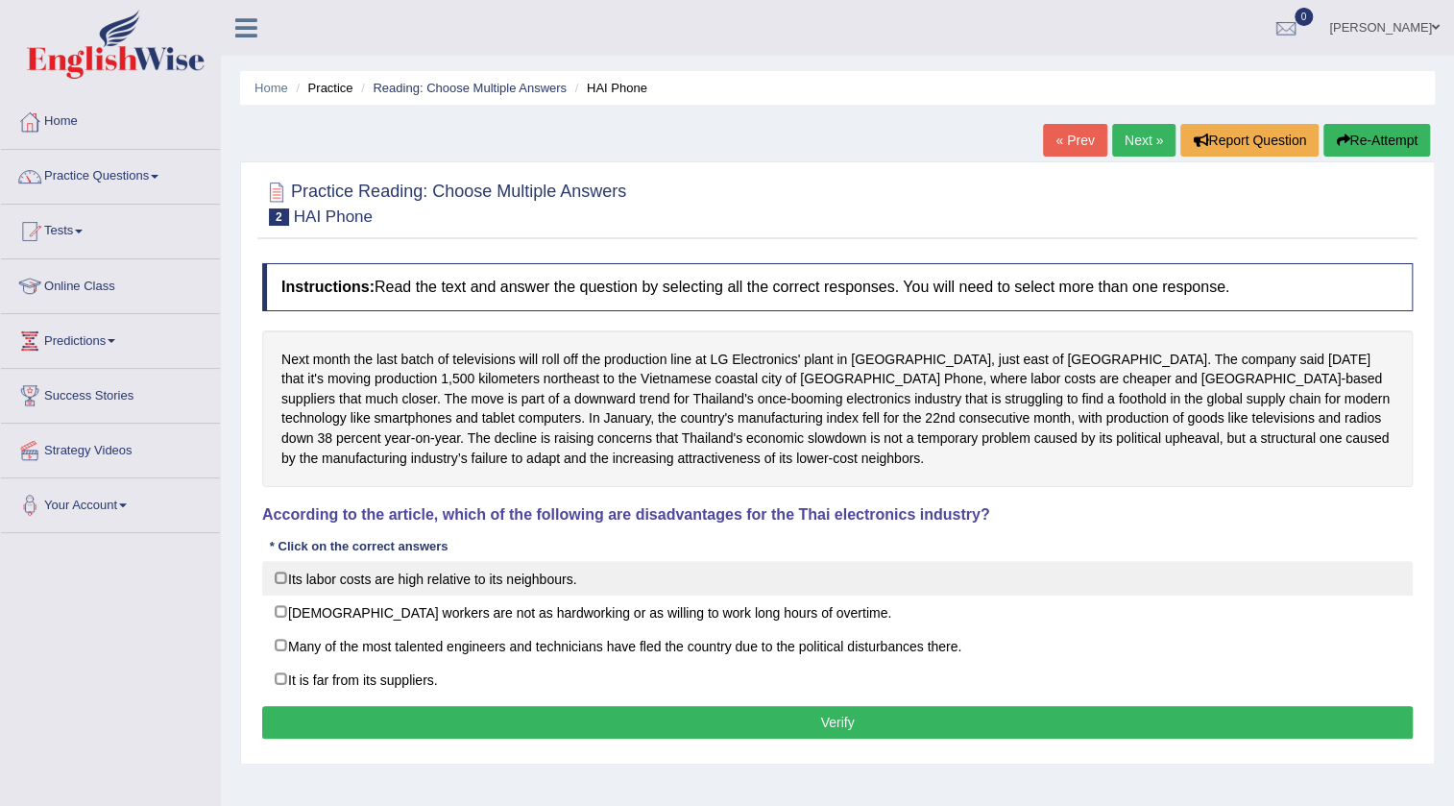
click at [375, 587] on label "Its labor costs are high relative to its neighbours." at bounding box center [837, 578] width 1151 height 35
checkbox input "true"
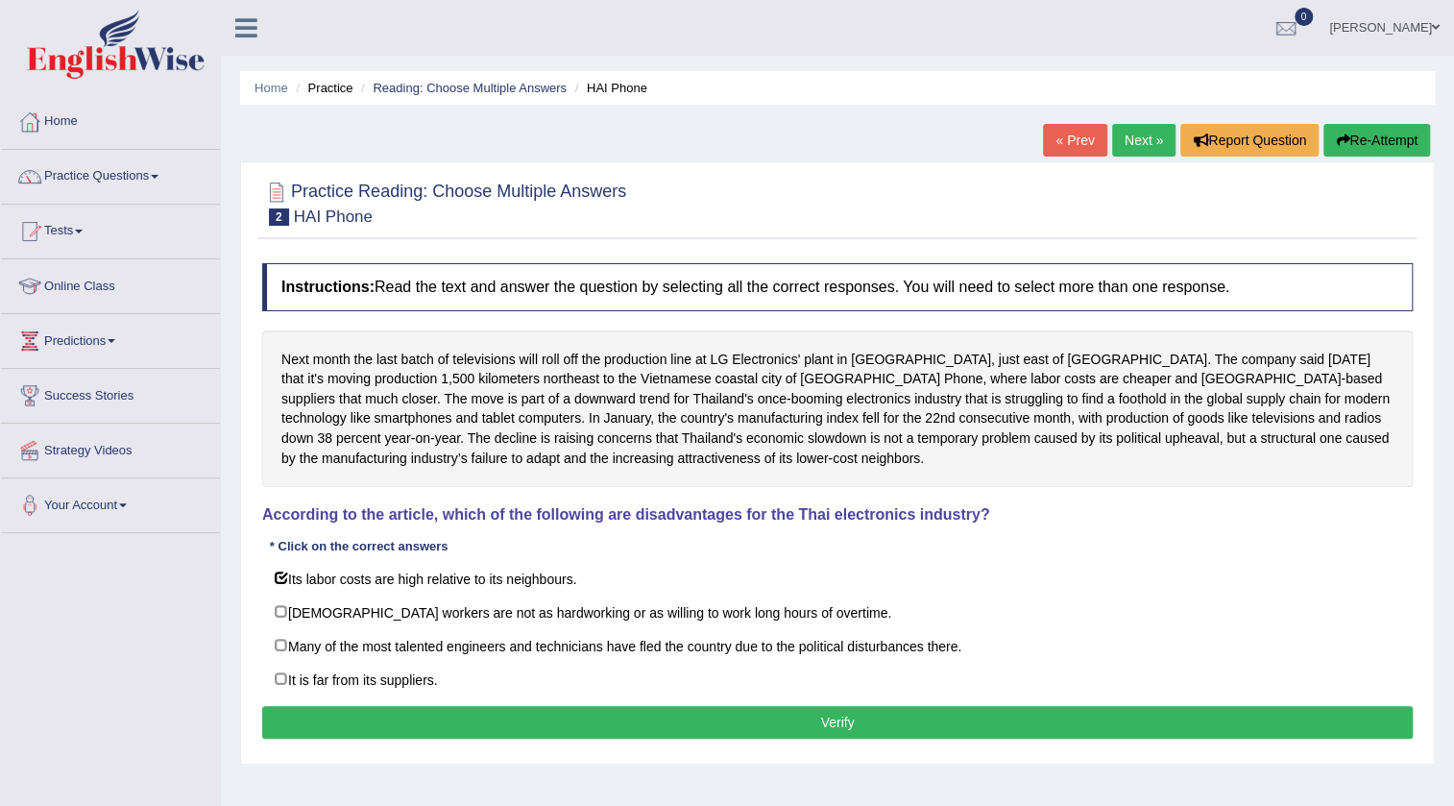
drag, startPoint x: 327, startPoint y: 369, endPoint x: 760, endPoint y: 438, distance: 438.7
click at [760, 438] on div "Next month the last batch of televisions will roll off the production line at L…" at bounding box center [837, 409] width 1151 height 158
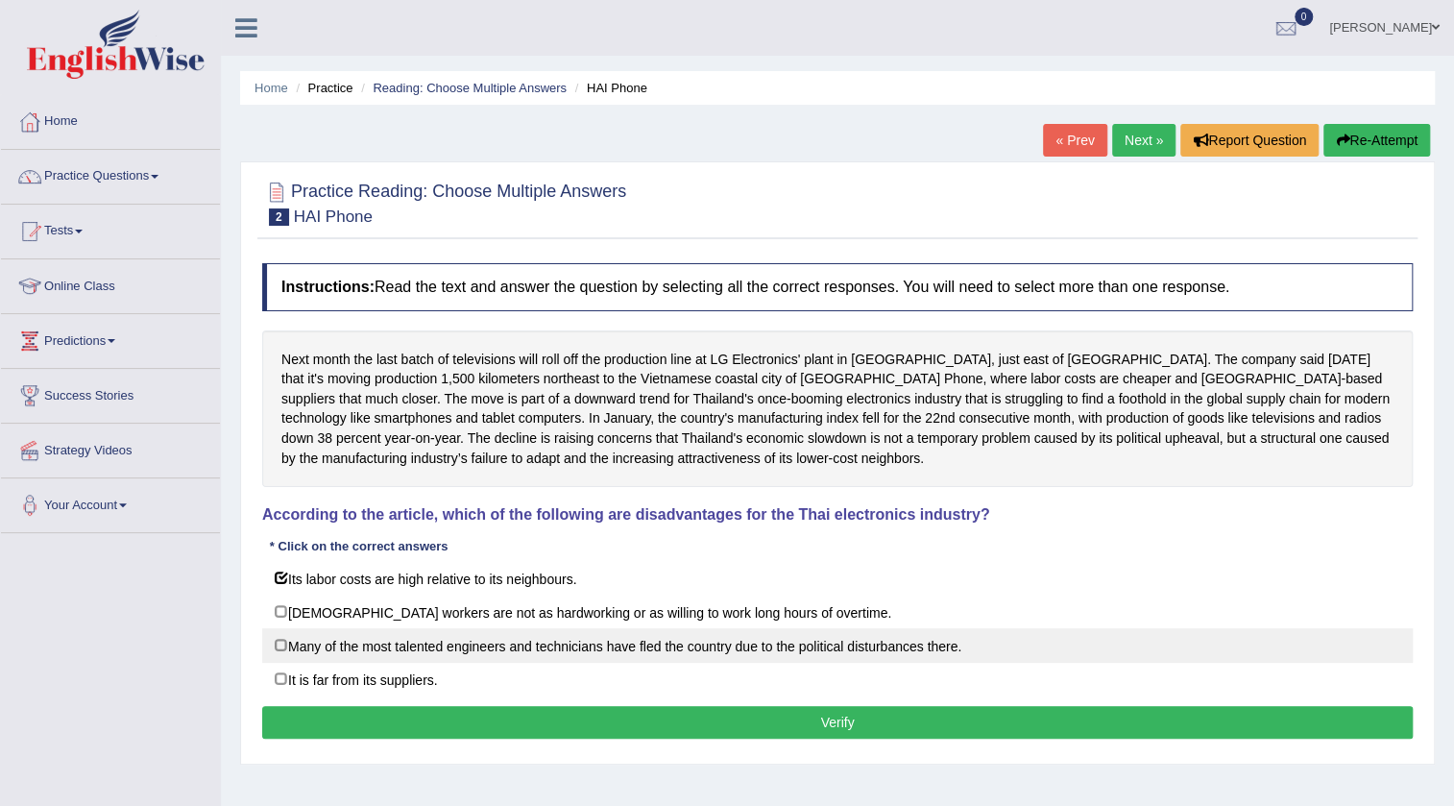
click at [305, 641] on label "Many of the most talented engineers and technicians have fled the country due t…" at bounding box center [837, 645] width 1151 height 35
checkbox input "true"
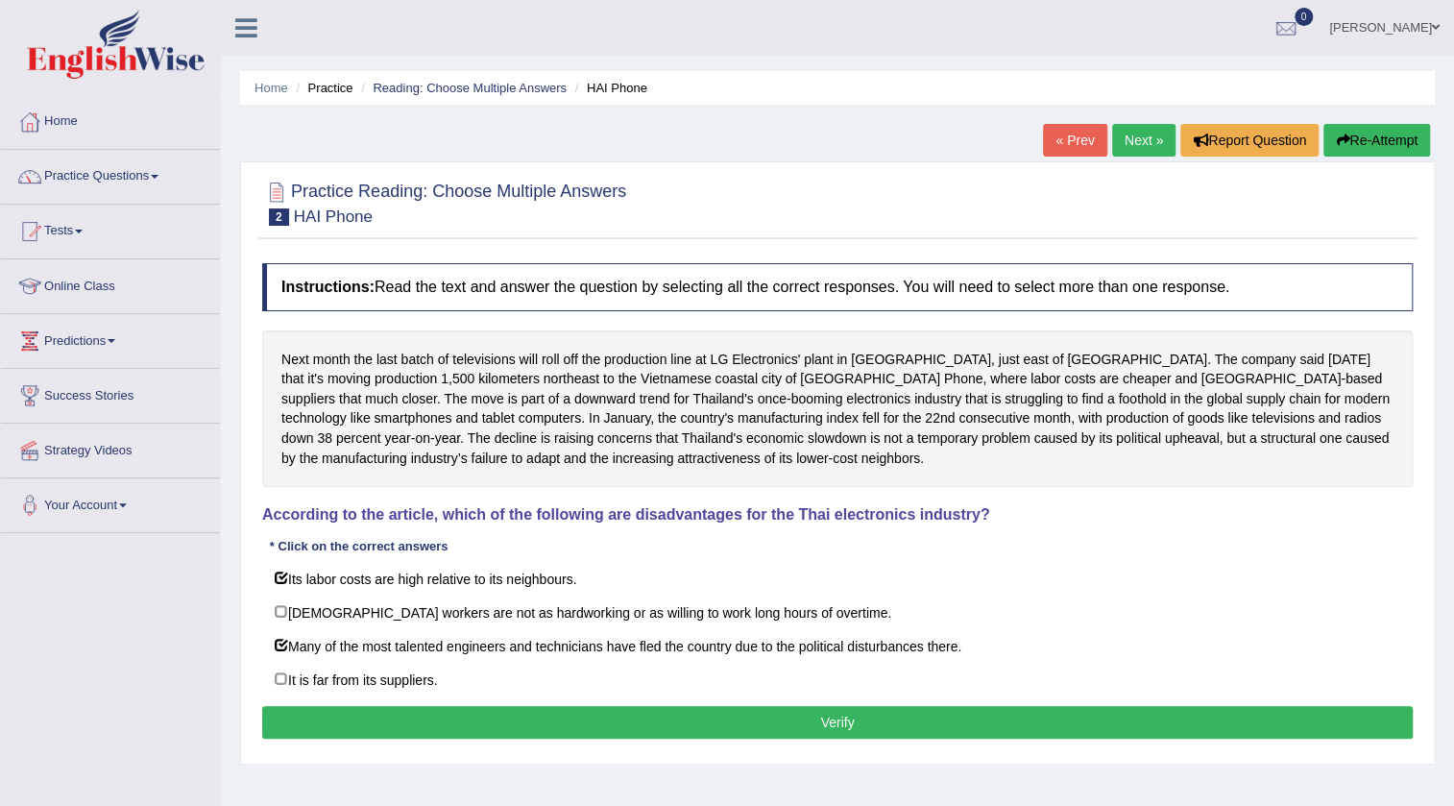
click at [362, 720] on button "Verify" at bounding box center [837, 722] width 1151 height 33
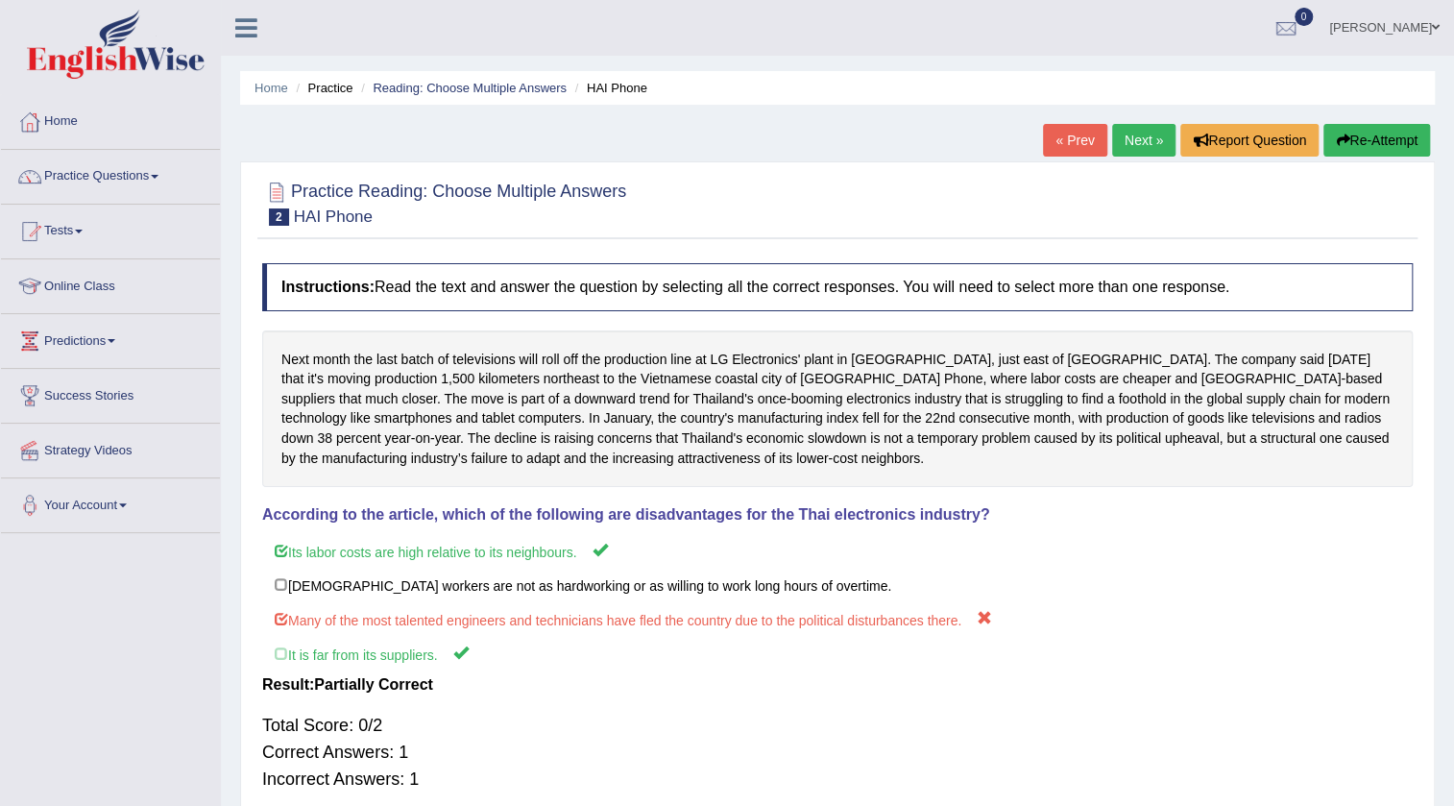
click at [1132, 143] on link "Next »" at bounding box center [1143, 140] width 63 height 33
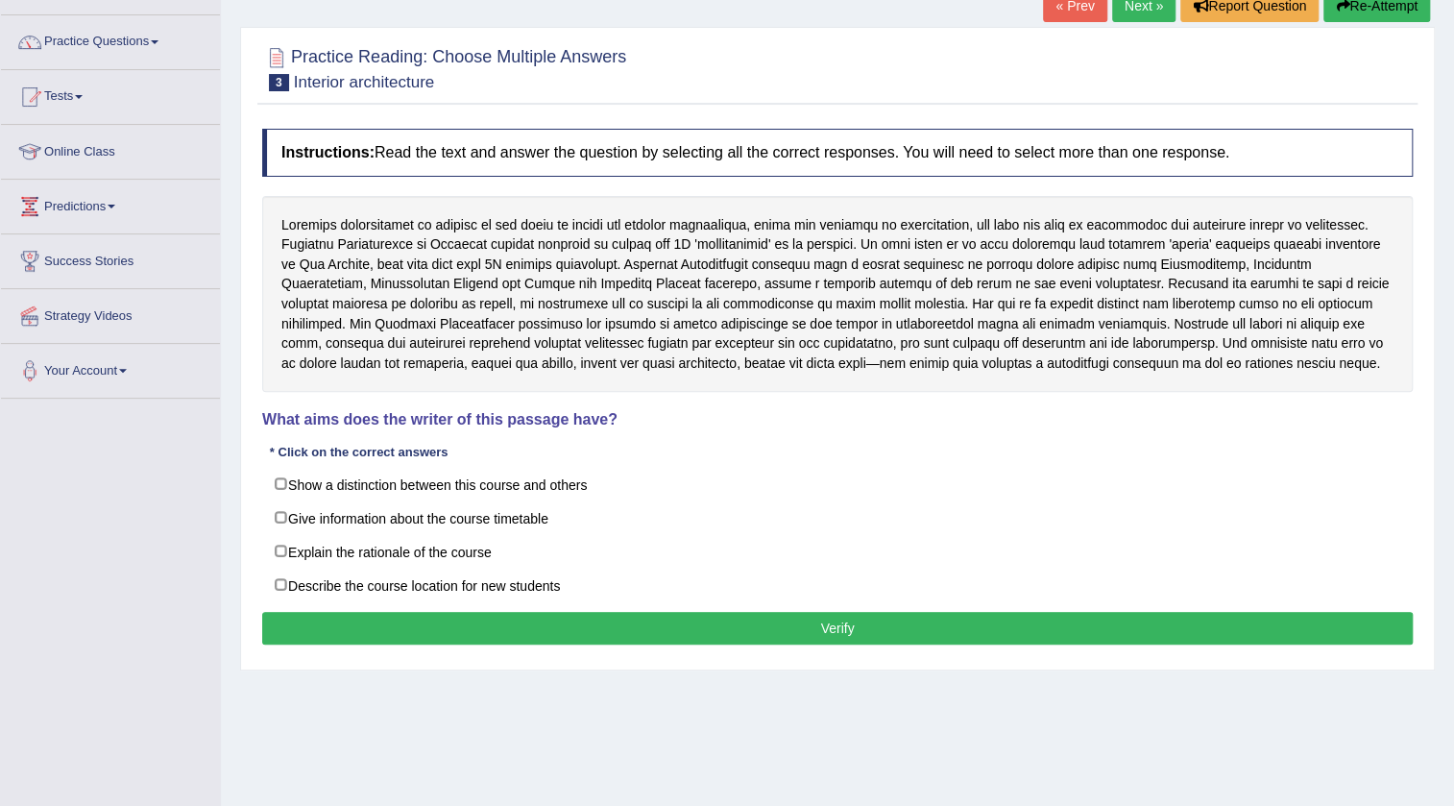
scroll to position [174, 0]
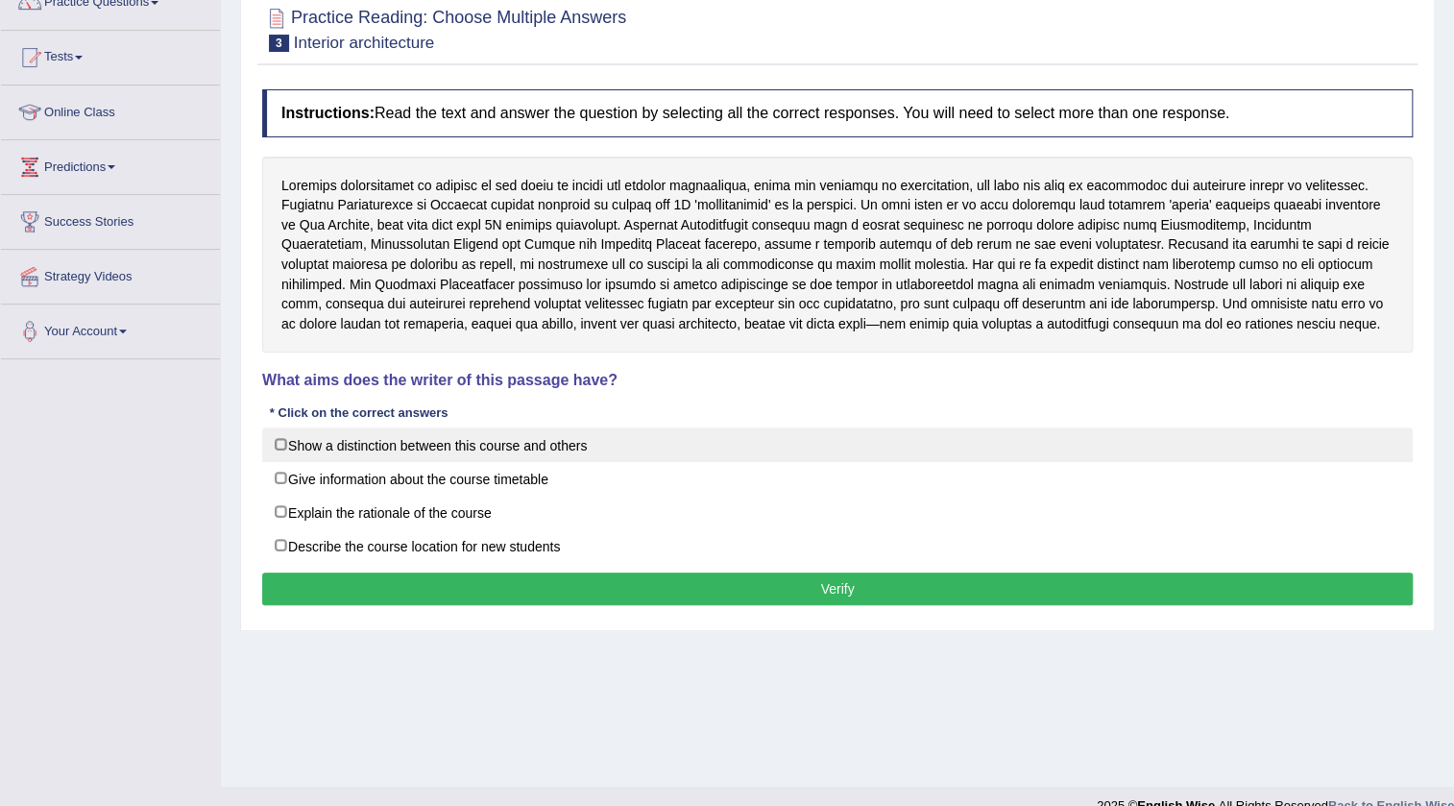
click at [491, 448] on label "Show a distinction between this course and others" at bounding box center [837, 444] width 1151 height 35
checkbox input "true"
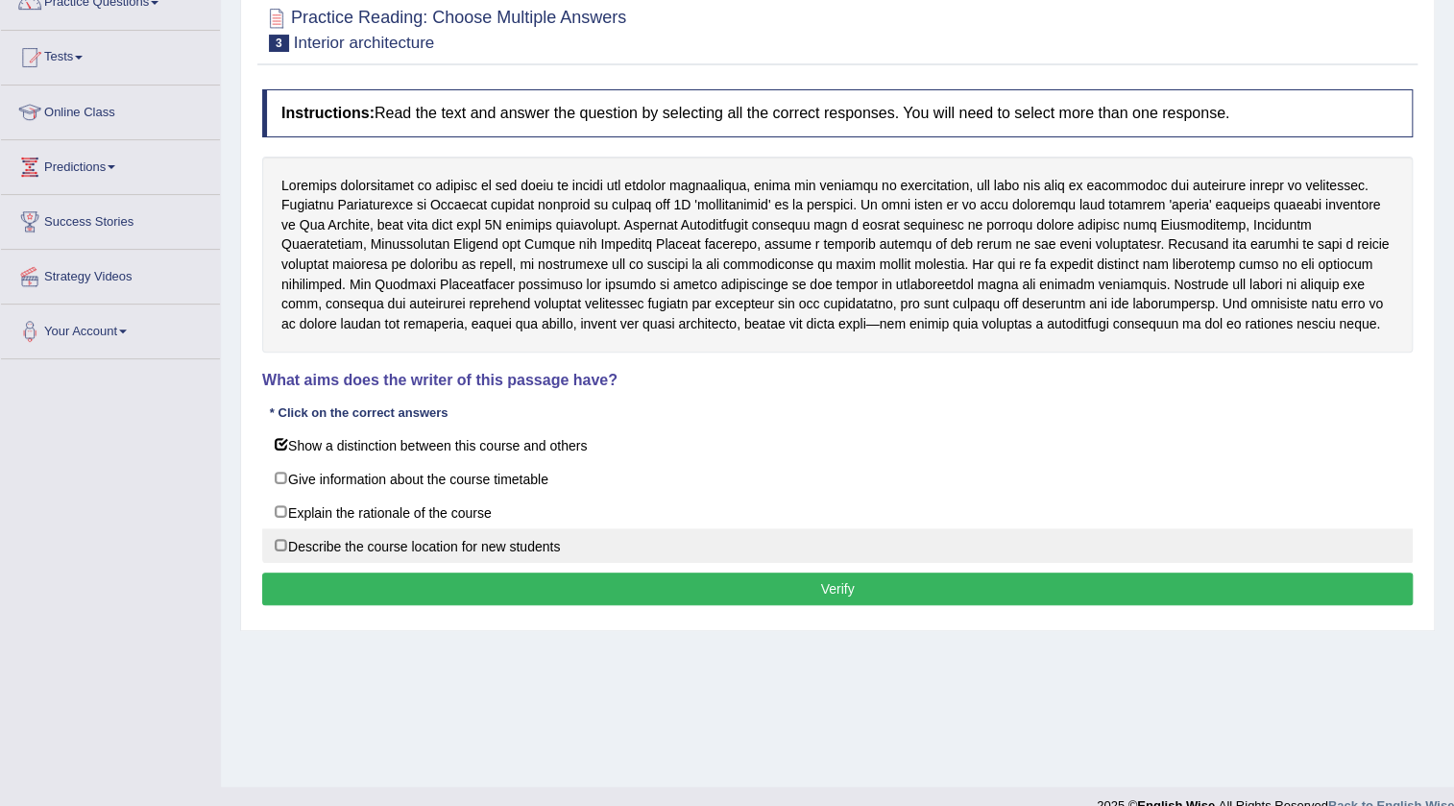
click at [377, 546] on label "Describe the course location for new students" at bounding box center [837, 545] width 1151 height 35
checkbox input "true"
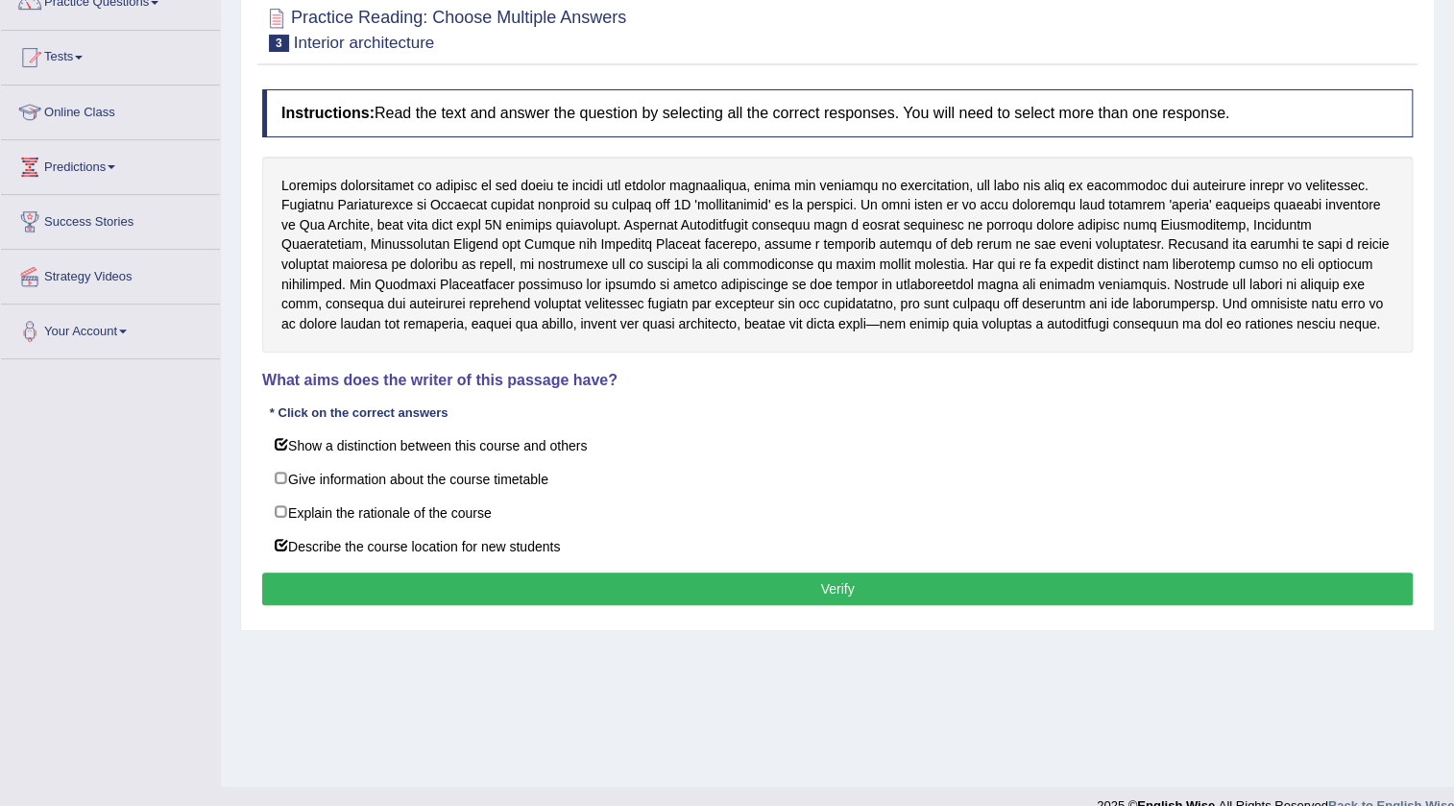
click at [404, 582] on button "Verify" at bounding box center [837, 589] width 1151 height 33
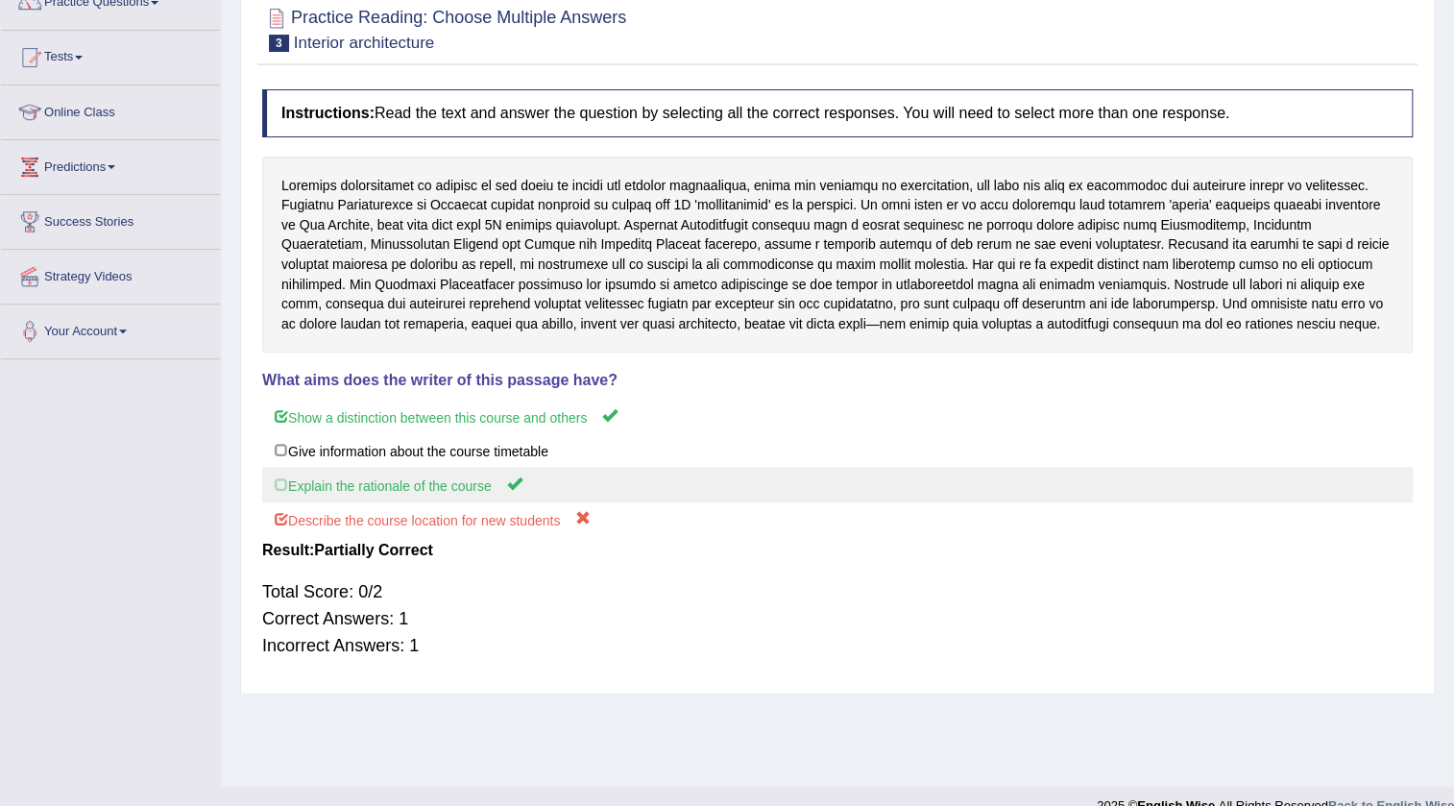
click at [390, 493] on label "Explain the rationale of the course" at bounding box center [837, 485] width 1151 height 36
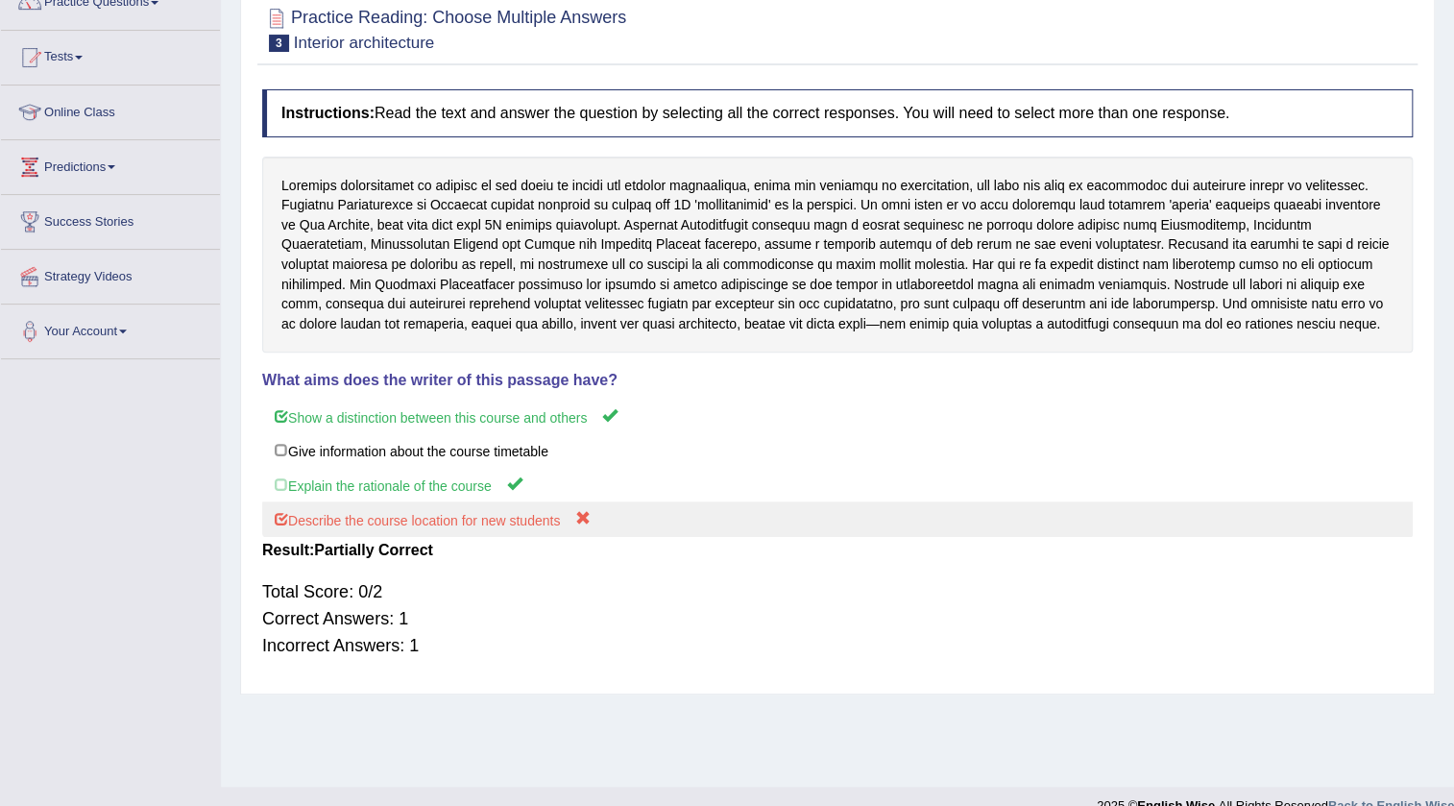
click at [393, 520] on label "Describe the course location for new students" at bounding box center [837, 519] width 1151 height 36
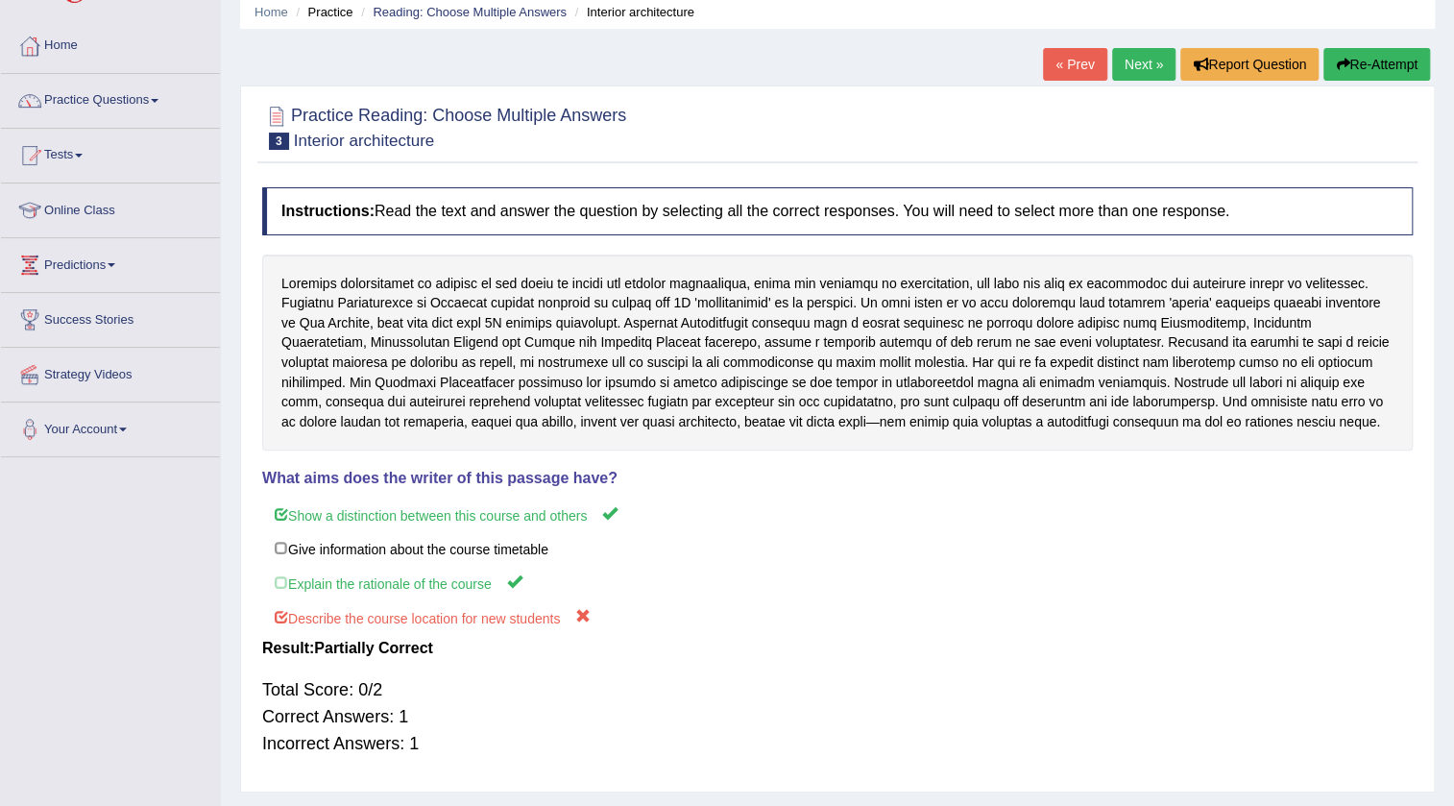
scroll to position [0, 0]
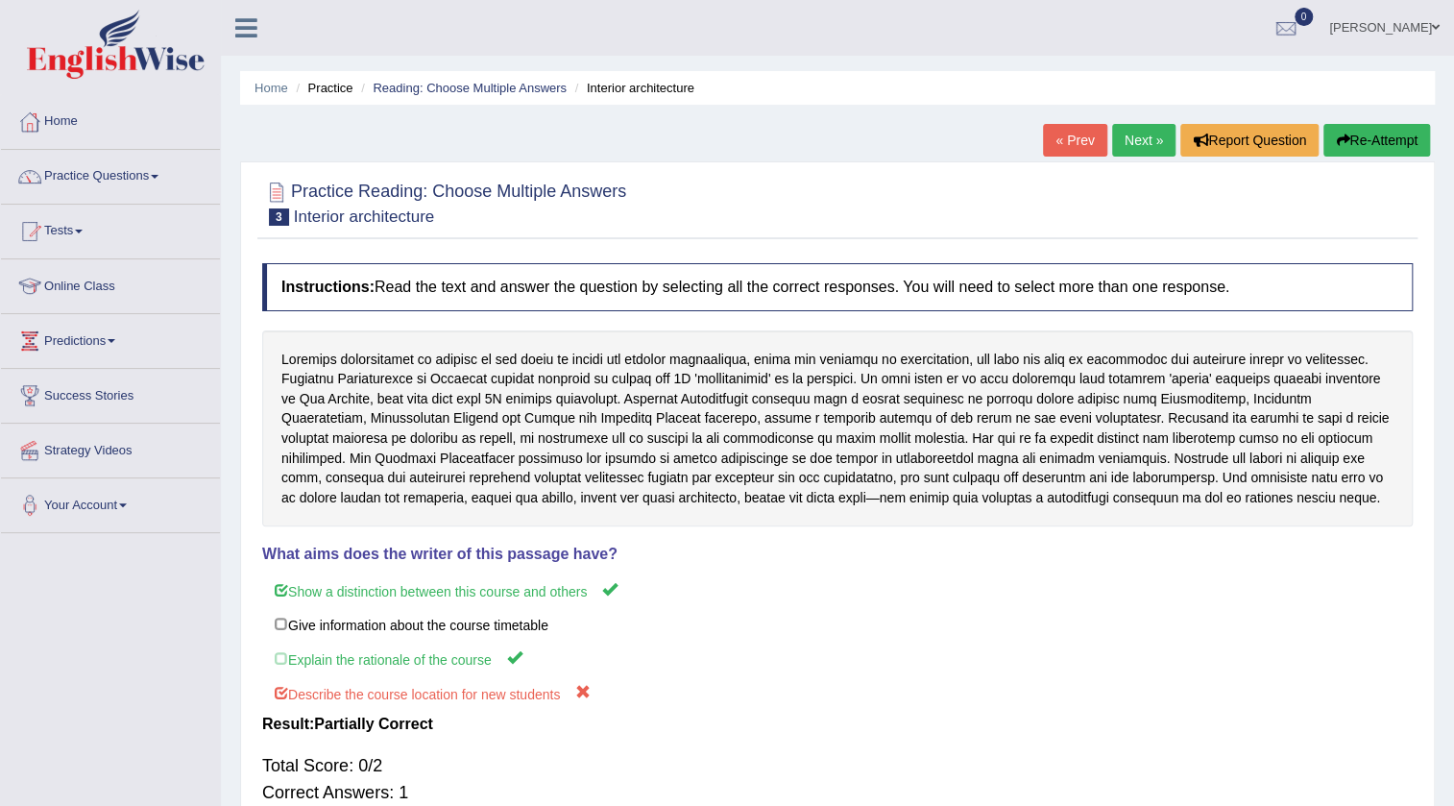
click at [1153, 129] on link "Next »" at bounding box center [1143, 140] width 63 height 33
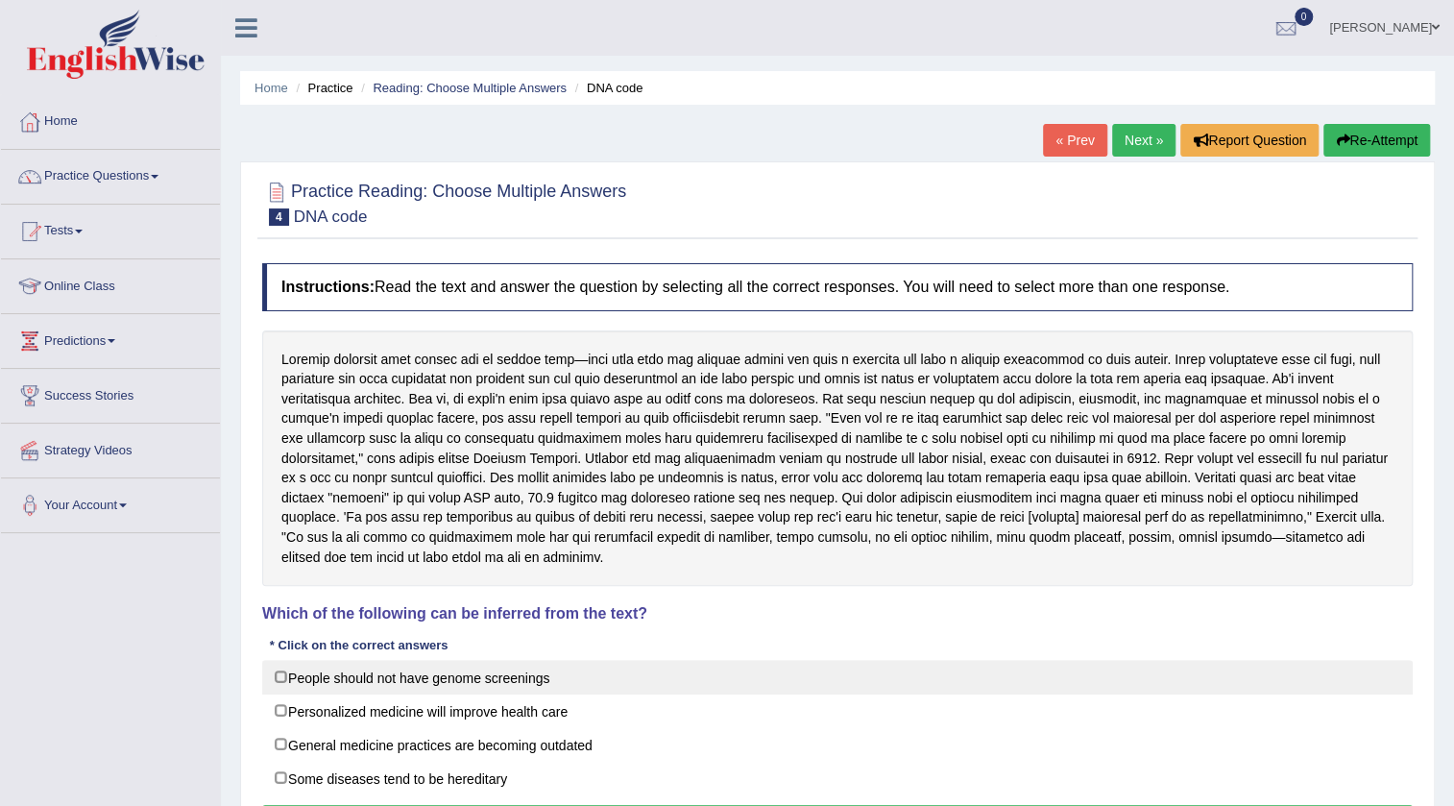
scroll to position [174, 0]
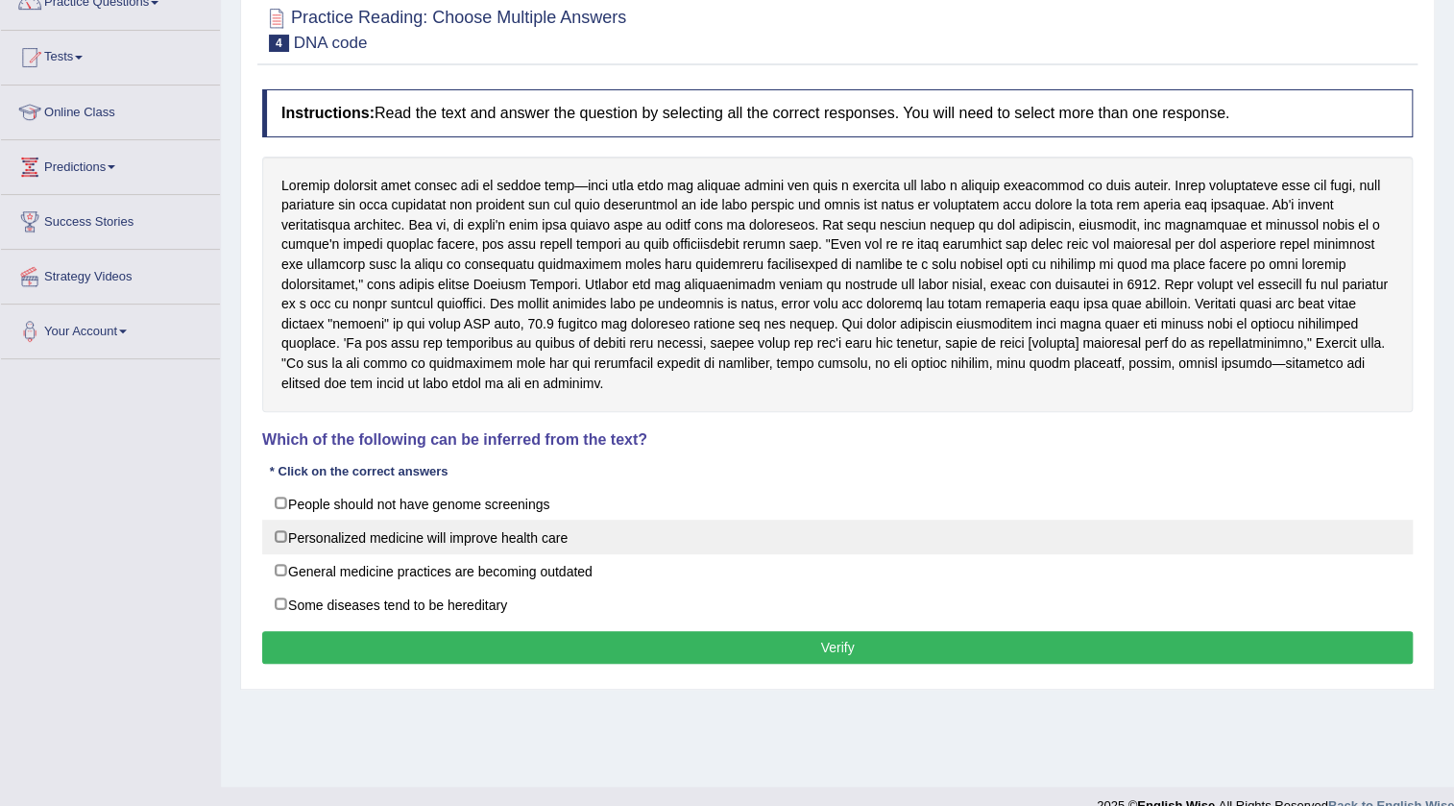
click at [563, 541] on label "Personalized medicine will improve health care" at bounding box center [837, 537] width 1151 height 35
checkbox input "true"
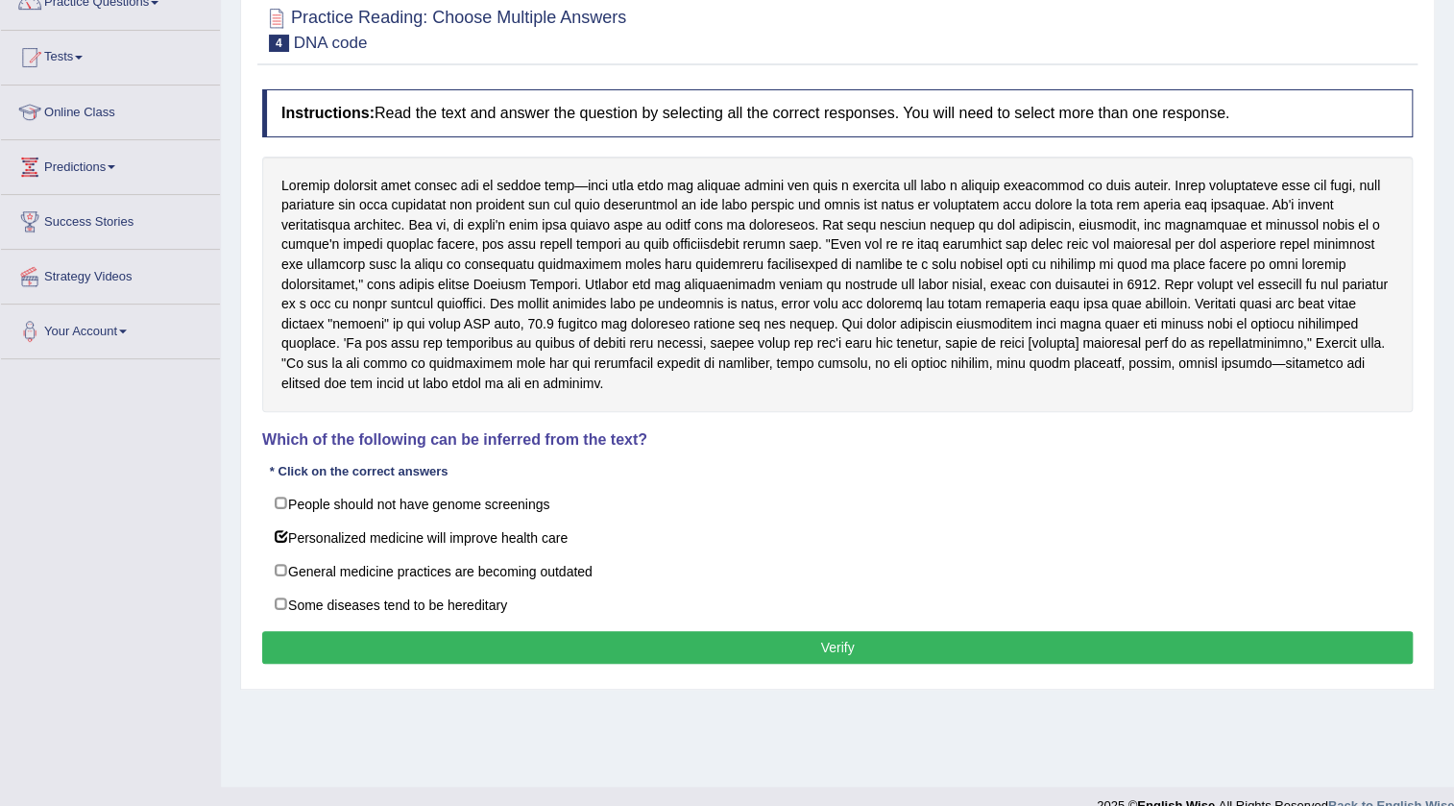
drag, startPoint x: 305, startPoint y: 180, endPoint x: 456, endPoint y: 182, distance: 150.8
click at [456, 182] on div at bounding box center [837, 285] width 1151 height 256
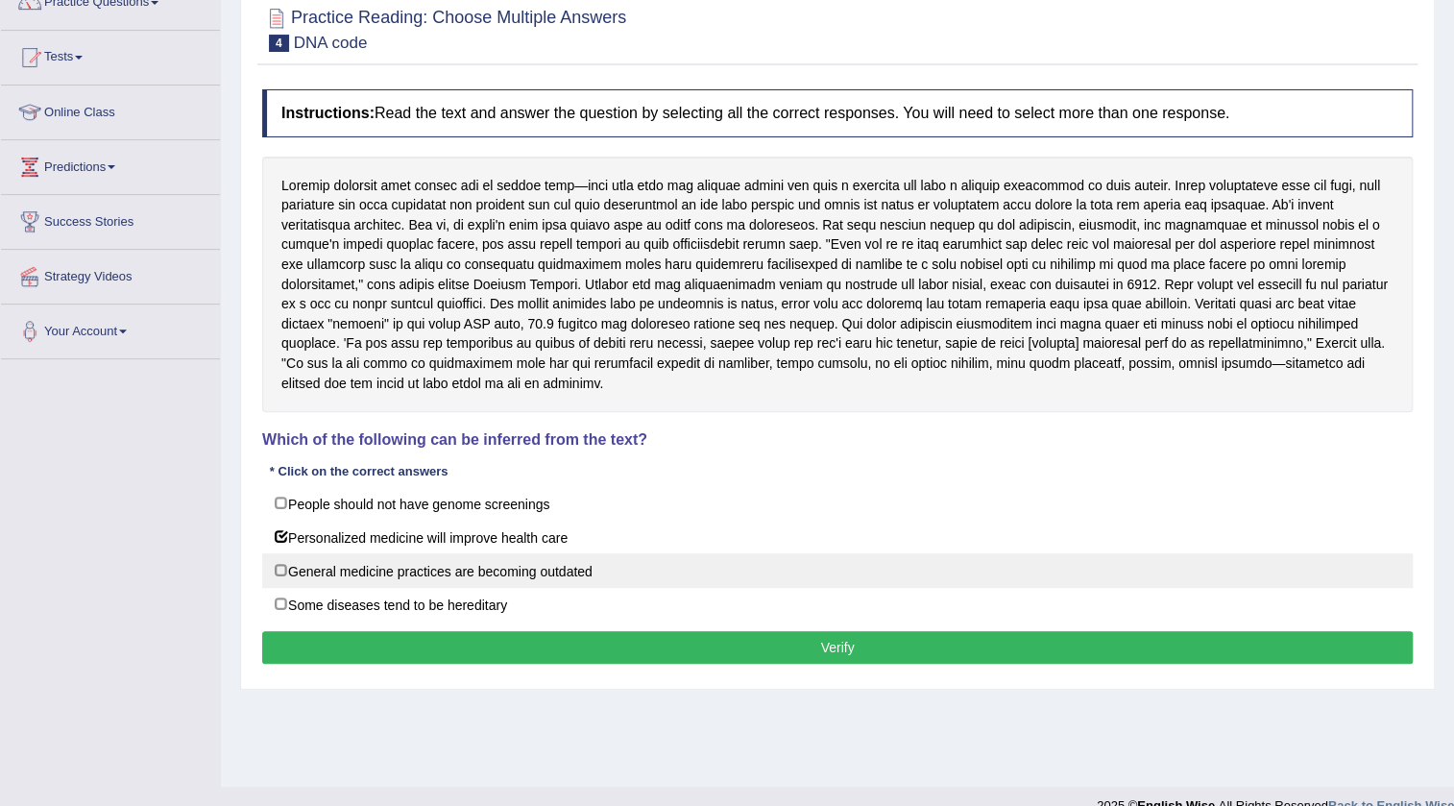
click at [369, 571] on label "General medicine practices are becoming outdated" at bounding box center [837, 570] width 1151 height 35
checkbox input "true"
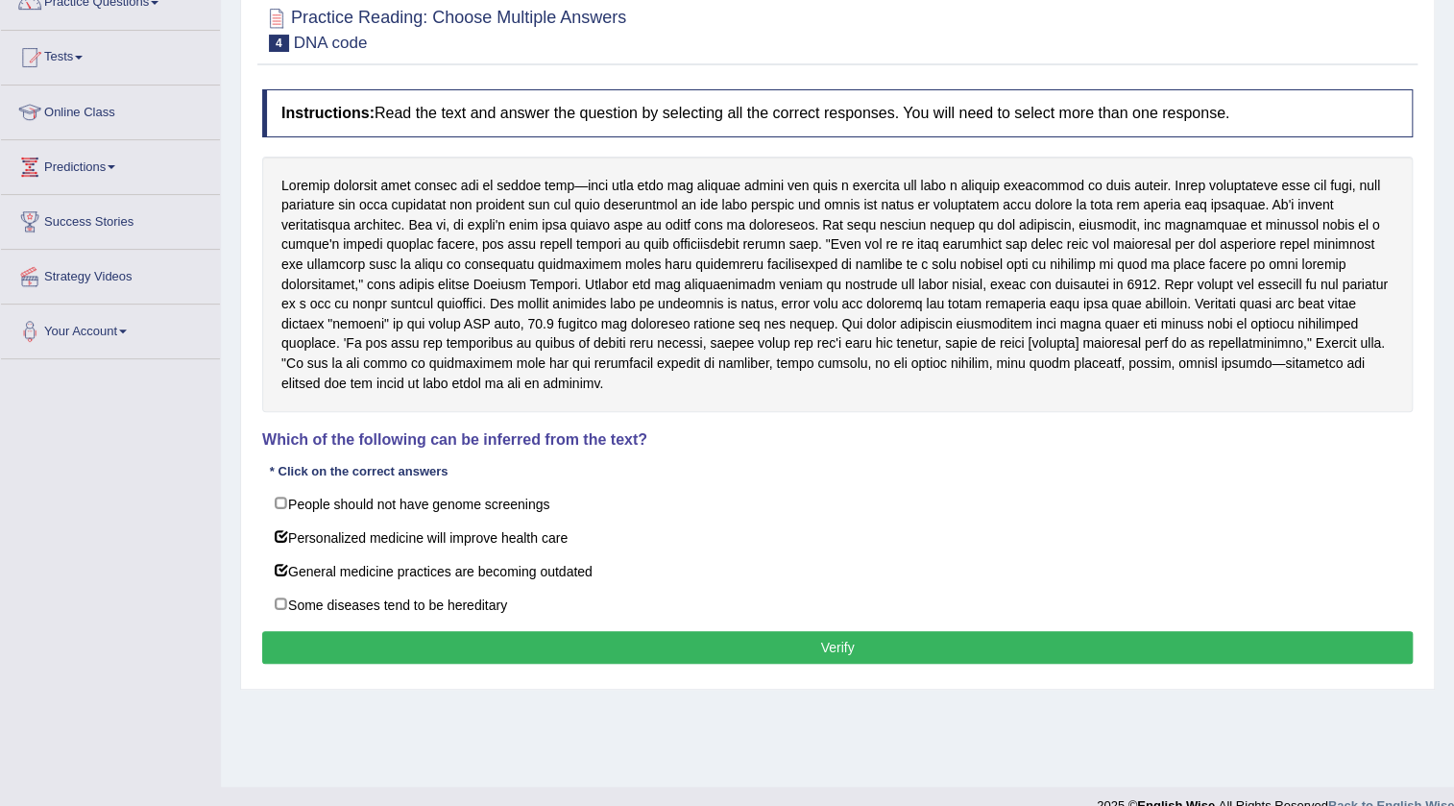
click at [367, 633] on button "Verify" at bounding box center [837, 647] width 1151 height 33
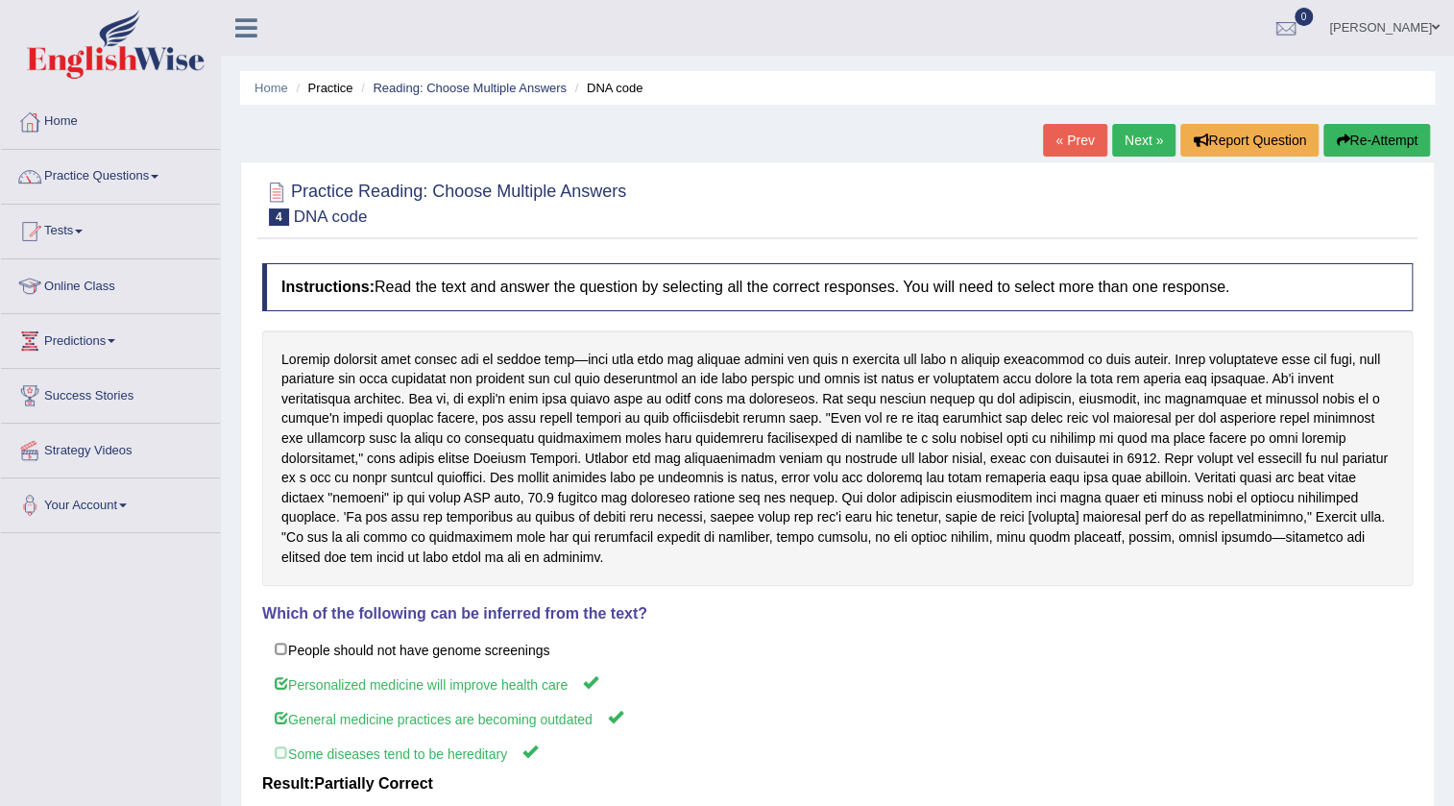
scroll to position [0, 0]
click at [1138, 126] on link "Next »" at bounding box center [1143, 140] width 63 height 33
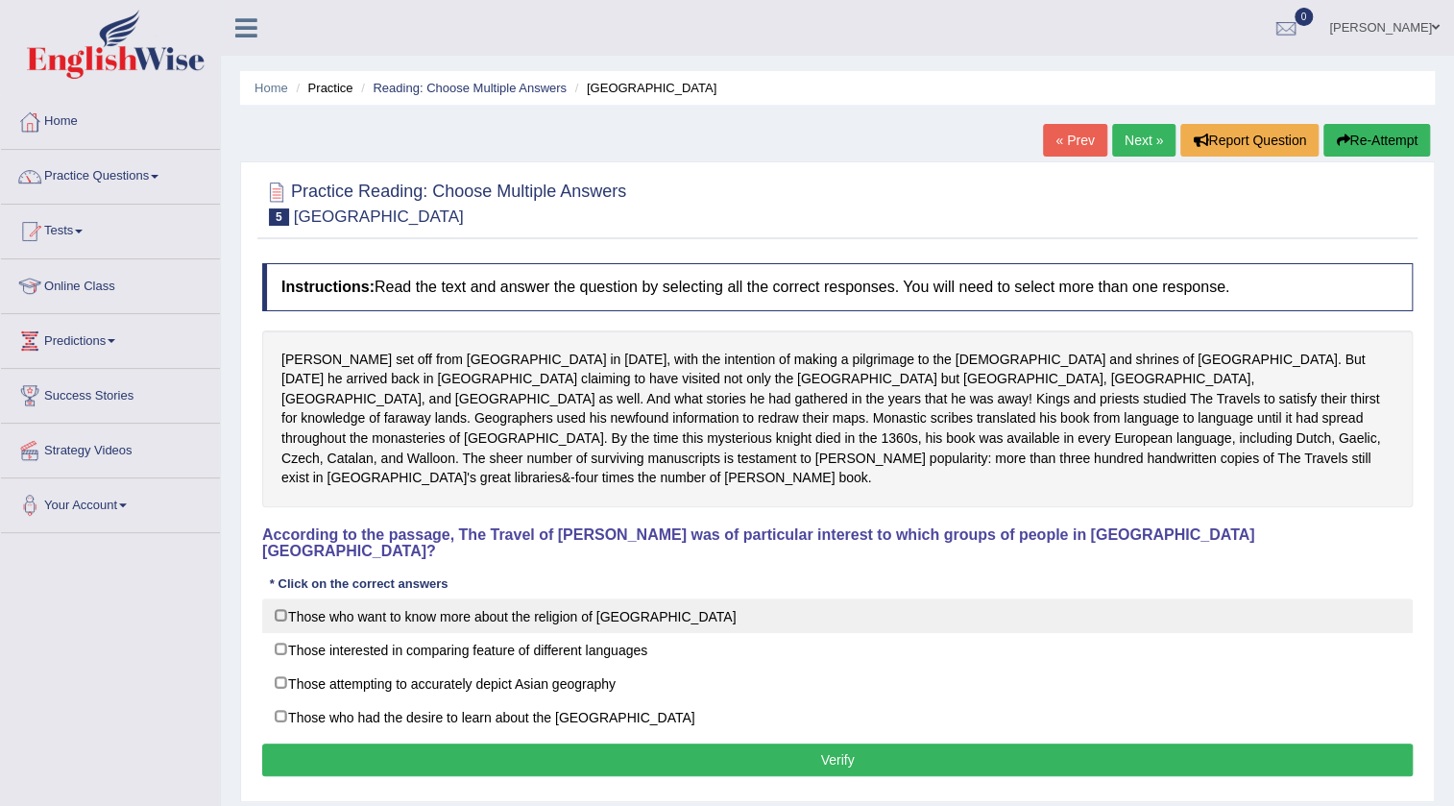
click at [288, 598] on label "Those who want to know more about the religion of [GEOGRAPHIC_DATA]" at bounding box center [837, 615] width 1151 height 35
click at [313, 598] on label "Those who want to know more about the religion of Asia" at bounding box center [837, 615] width 1151 height 35
click at [638, 598] on label "Those who want to know more about the religion of Asia" at bounding box center [837, 615] width 1151 height 35
checkbox input "true"
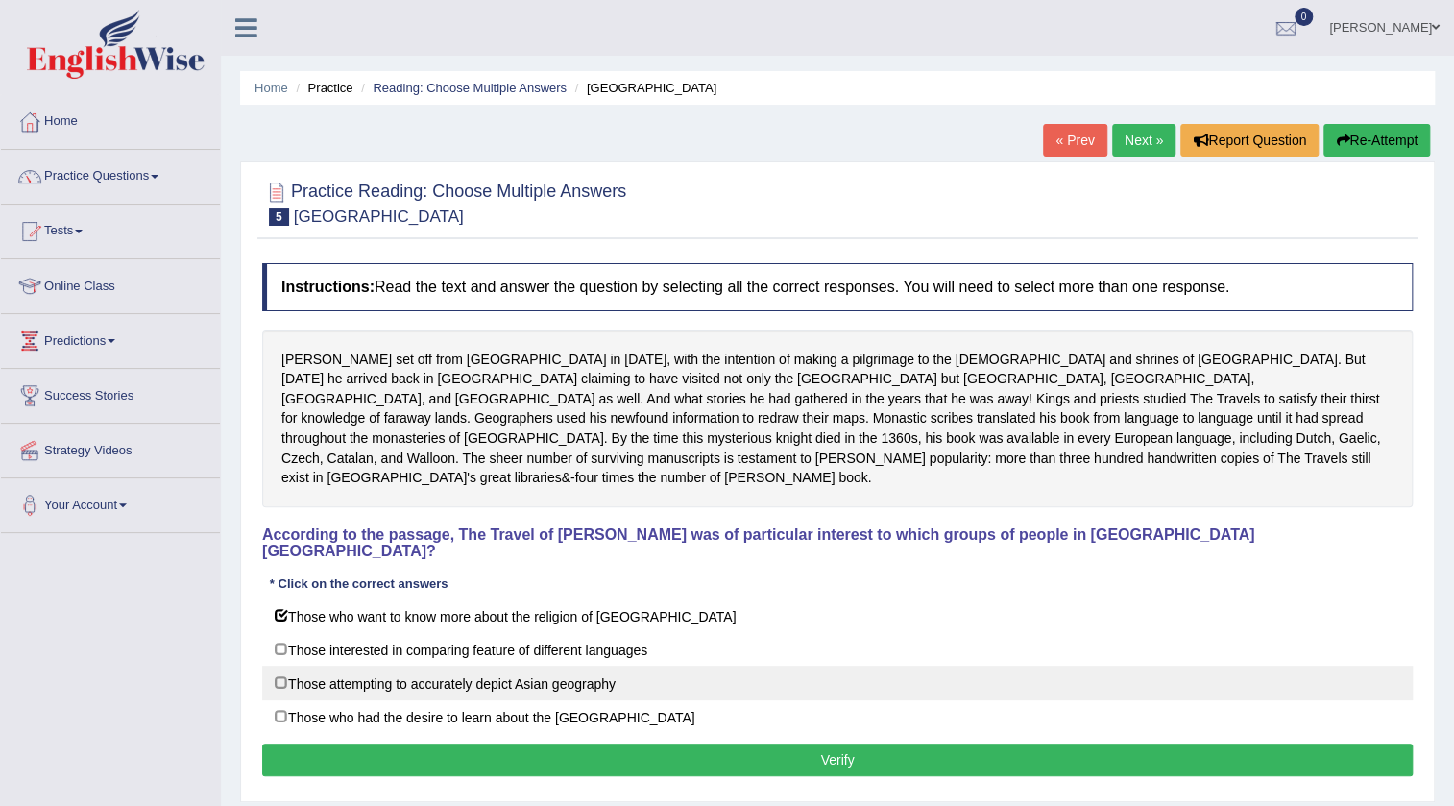
click at [589, 666] on label "Those attempting to accurately depict Asian geography" at bounding box center [837, 683] width 1151 height 35
checkbox input "true"
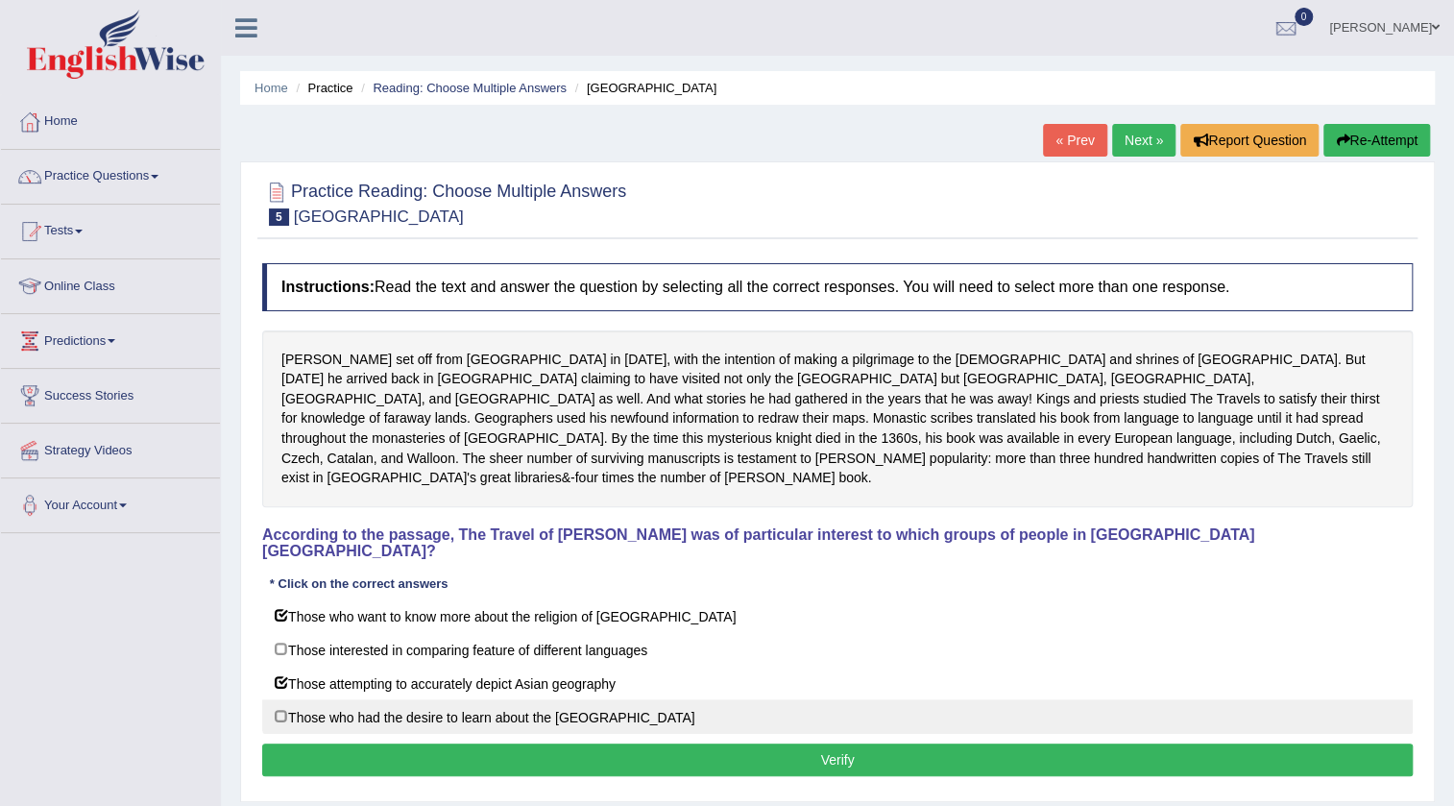
click at [490, 699] on label "Those who had the desire to learn about the [GEOGRAPHIC_DATA]" at bounding box center [837, 716] width 1151 height 35
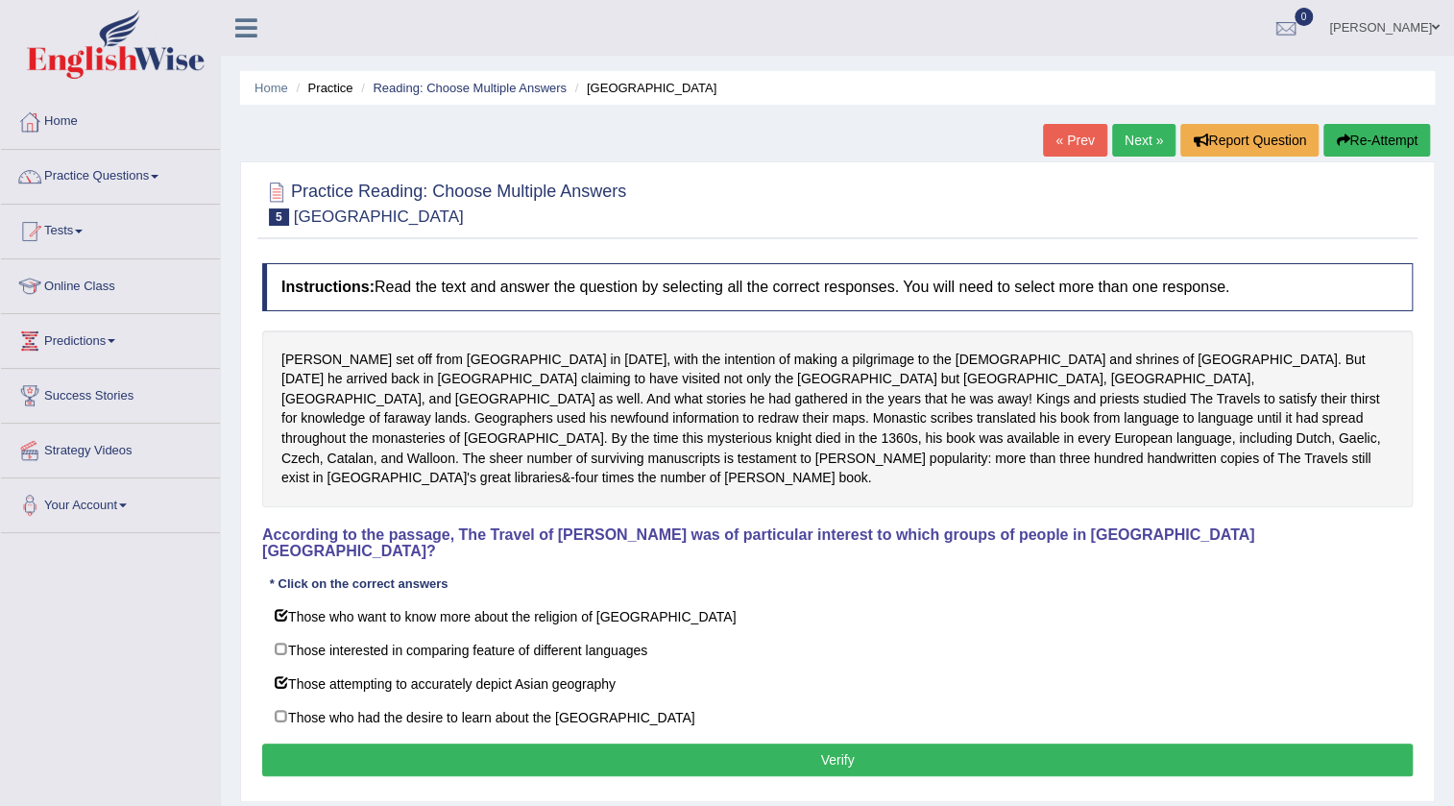
checkbox input "true"
drag, startPoint x: 490, startPoint y: 691, endPoint x: 490, endPoint y: 711, distance: 20.2
click at [490, 711] on div "Instructions: Read the text and answer the question by selecting all the correc…" at bounding box center [837, 522] width 1160 height 537
click at [479, 743] on button "Verify" at bounding box center [837, 759] width 1151 height 33
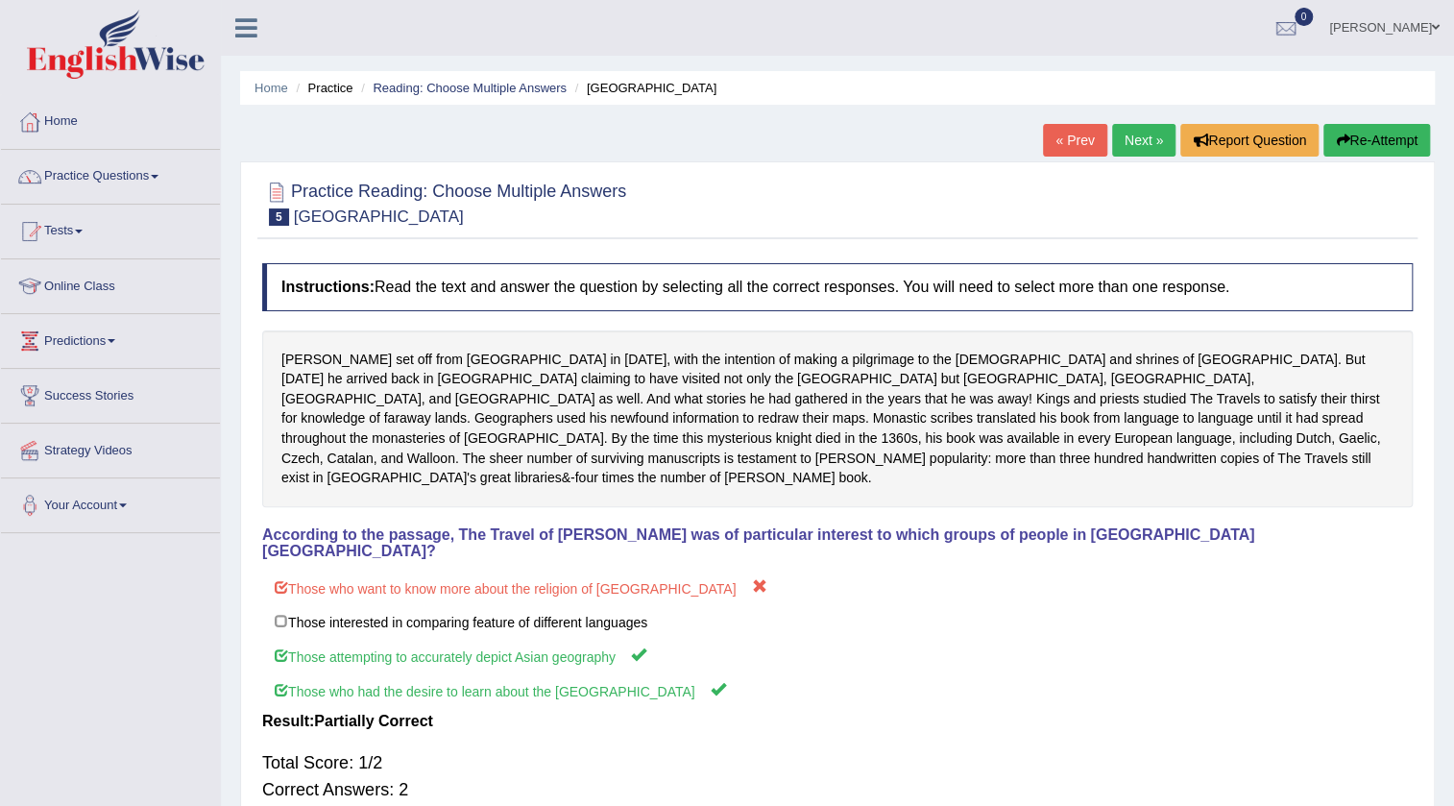
click at [1143, 134] on link "Next »" at bounding box center [1143, 140] width 63 height 33
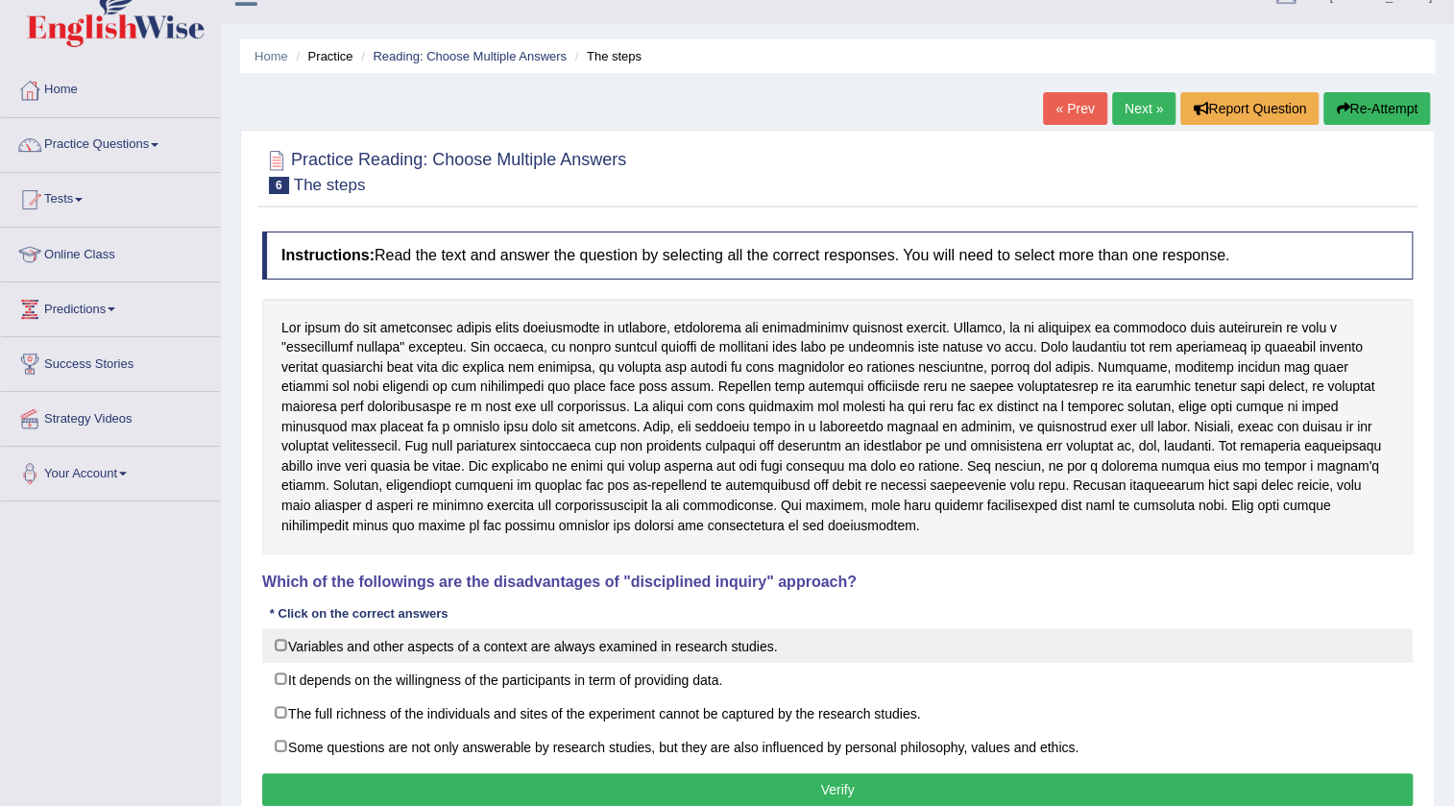
scroll to position [86, 0]
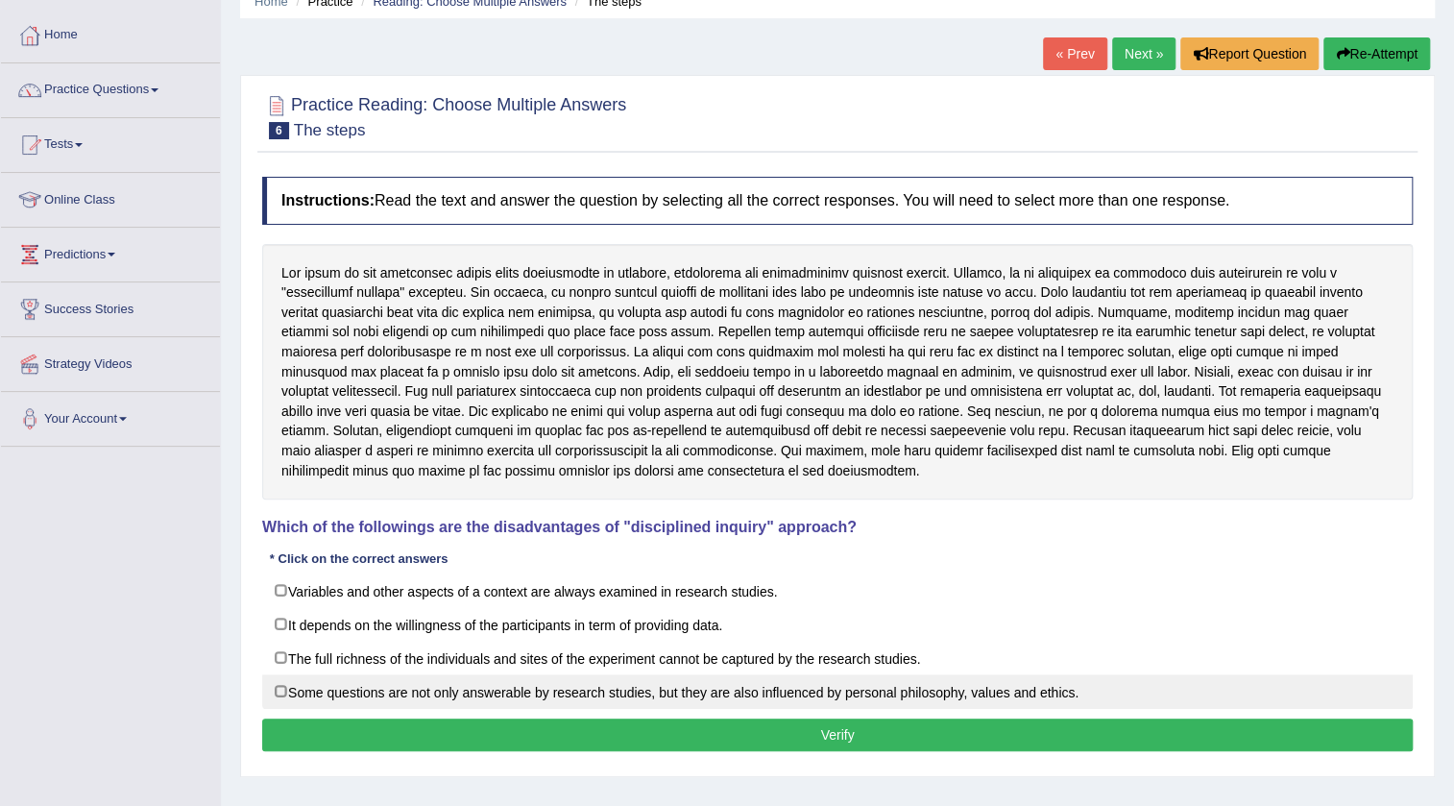
click at [440, 691] on label "Some questions are not only answerable by research studies, but they are also i…" at bounding box center [837, 691] width 1151 height 35
checkbox input "true"
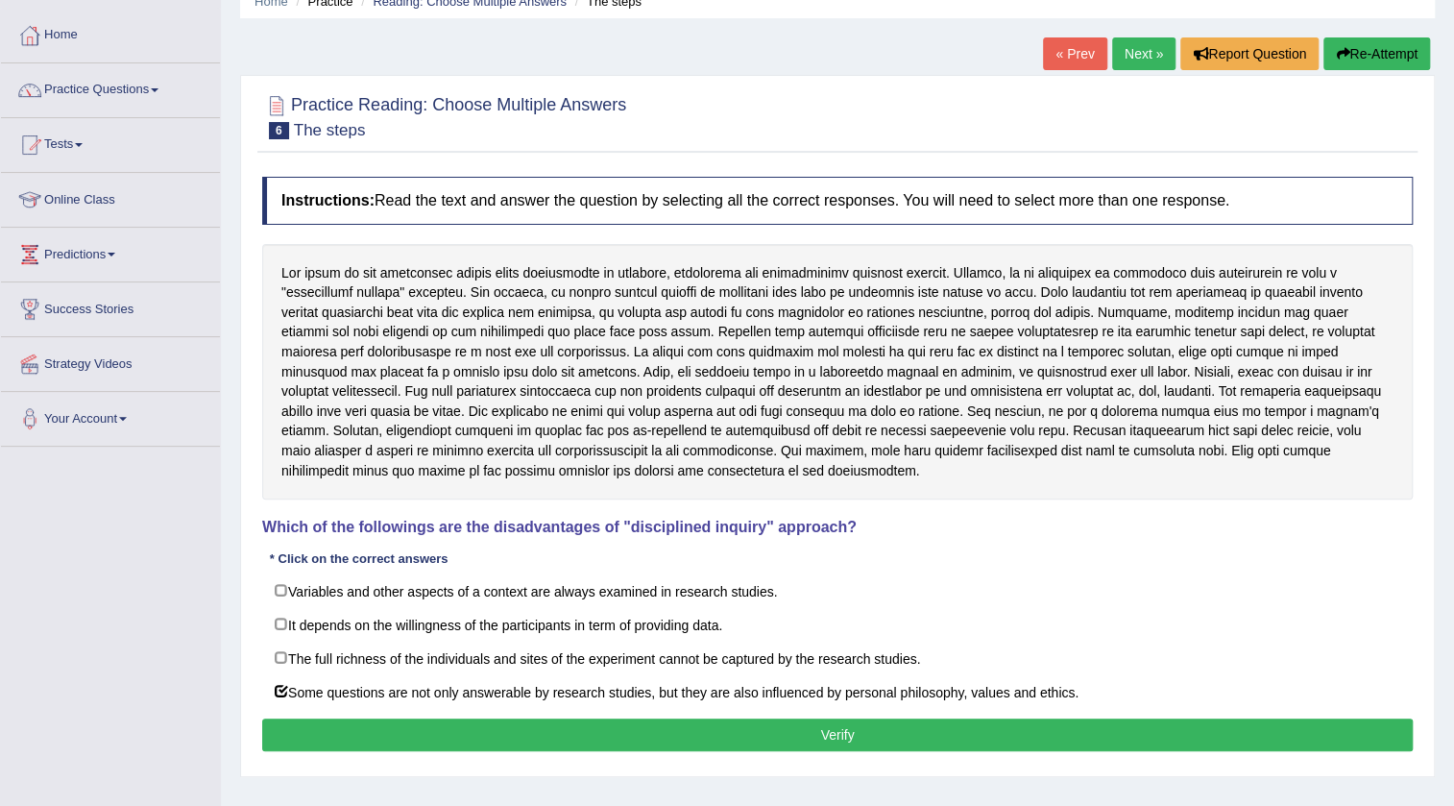
click at [439, 719] on button "Verify" at bounding box center [837, 735] width 1151 height 33
click at [439, 719] on div "Home Practice Reading: Choose Multiple Answers The steps « Prev Next » Report Q…" at bounding box center [837, 394] width 1233 height 961
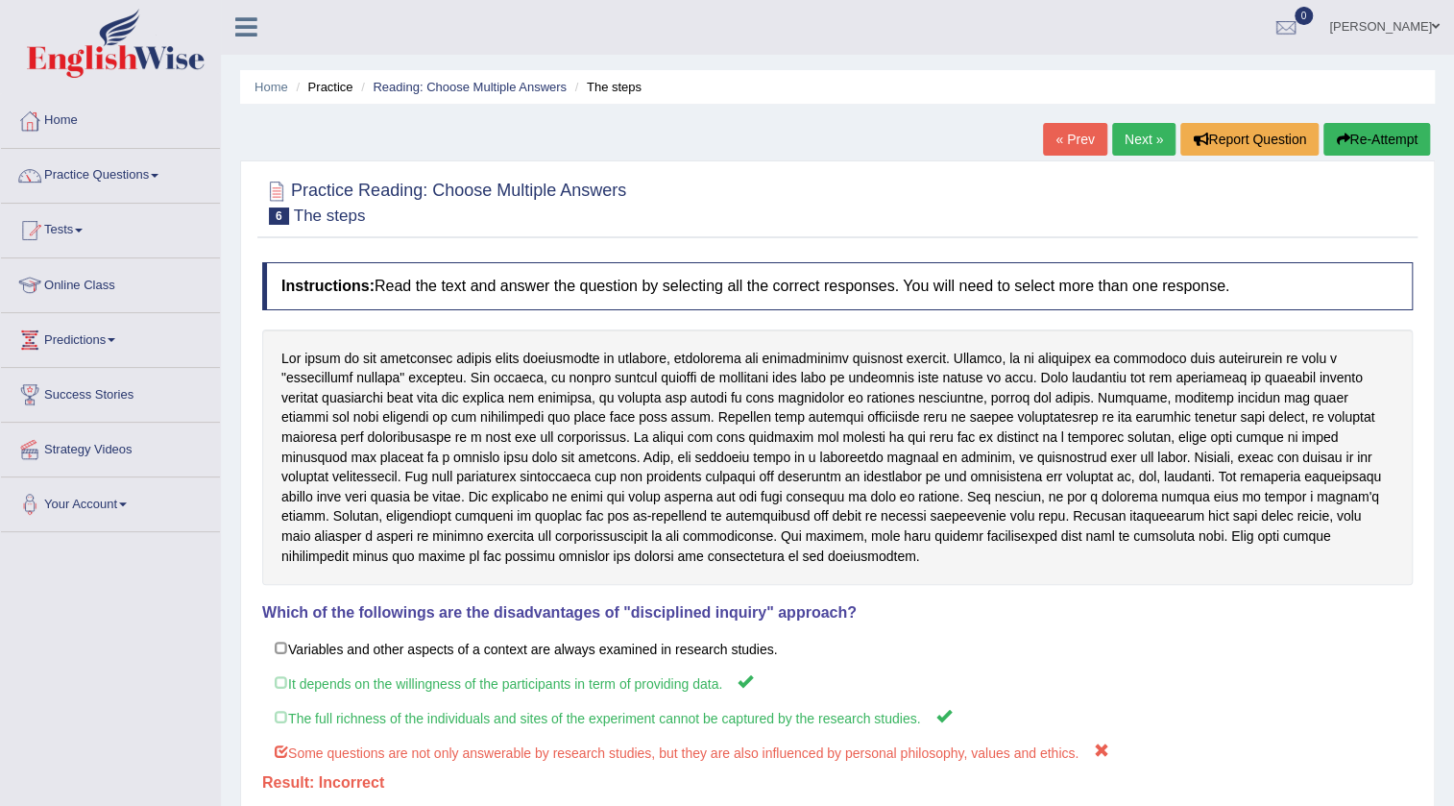
scroll to position [0, 0]
click at [1336, 138] on icon "button" at bounding box center [1342, 140] width 13 height 13
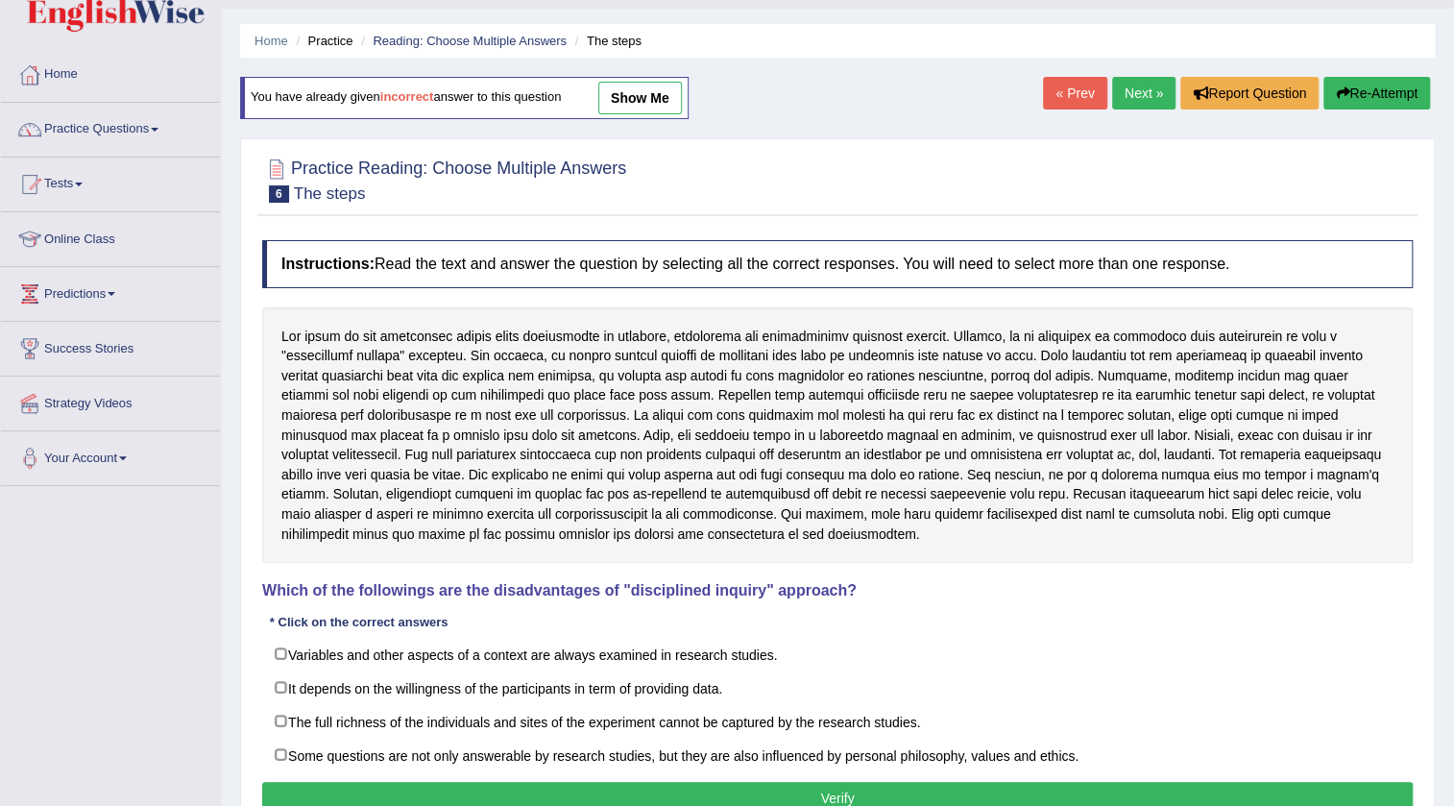
scroll to position [86, 0]
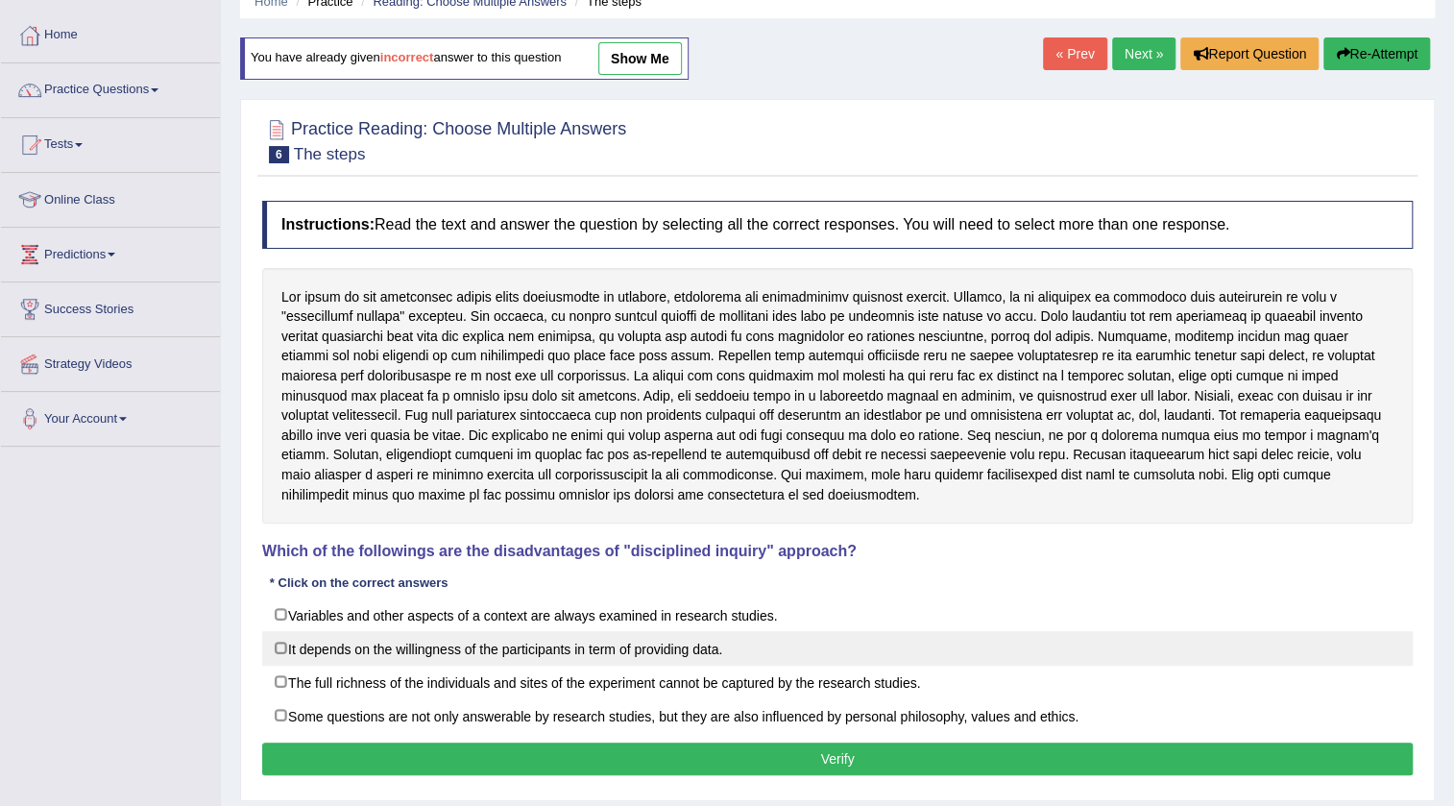
click at [315, 658] on label "It depends on the willingness of the participants in term of providing data." at bounding box center [837, 648] width 1151 height 35
checkbox input "true"
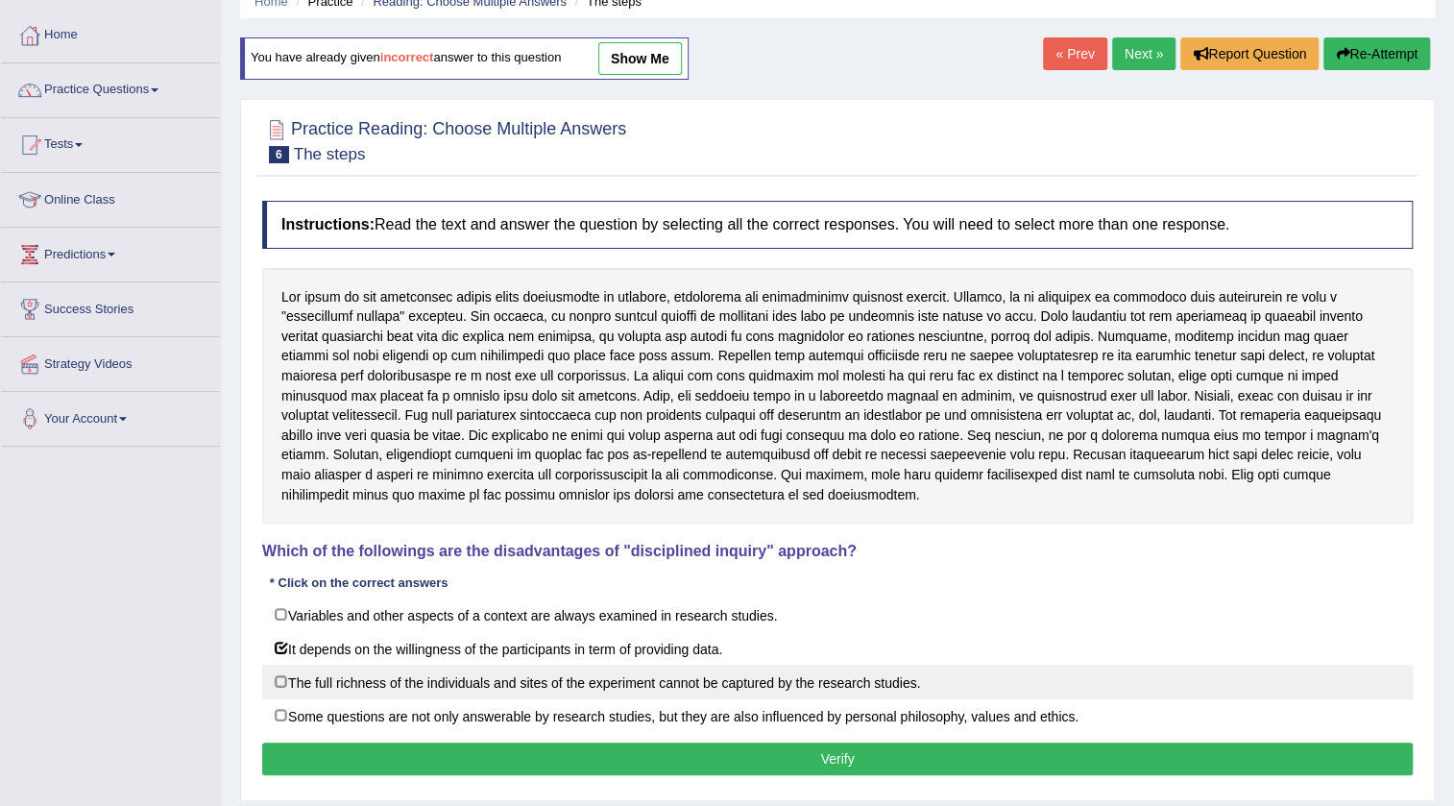
click at [325, 682] on label "The full richness of the individuals and sites of the experiment cannot be capt…" at bounding box center [837, 682] width 1151 height 35
checkbox input "true"
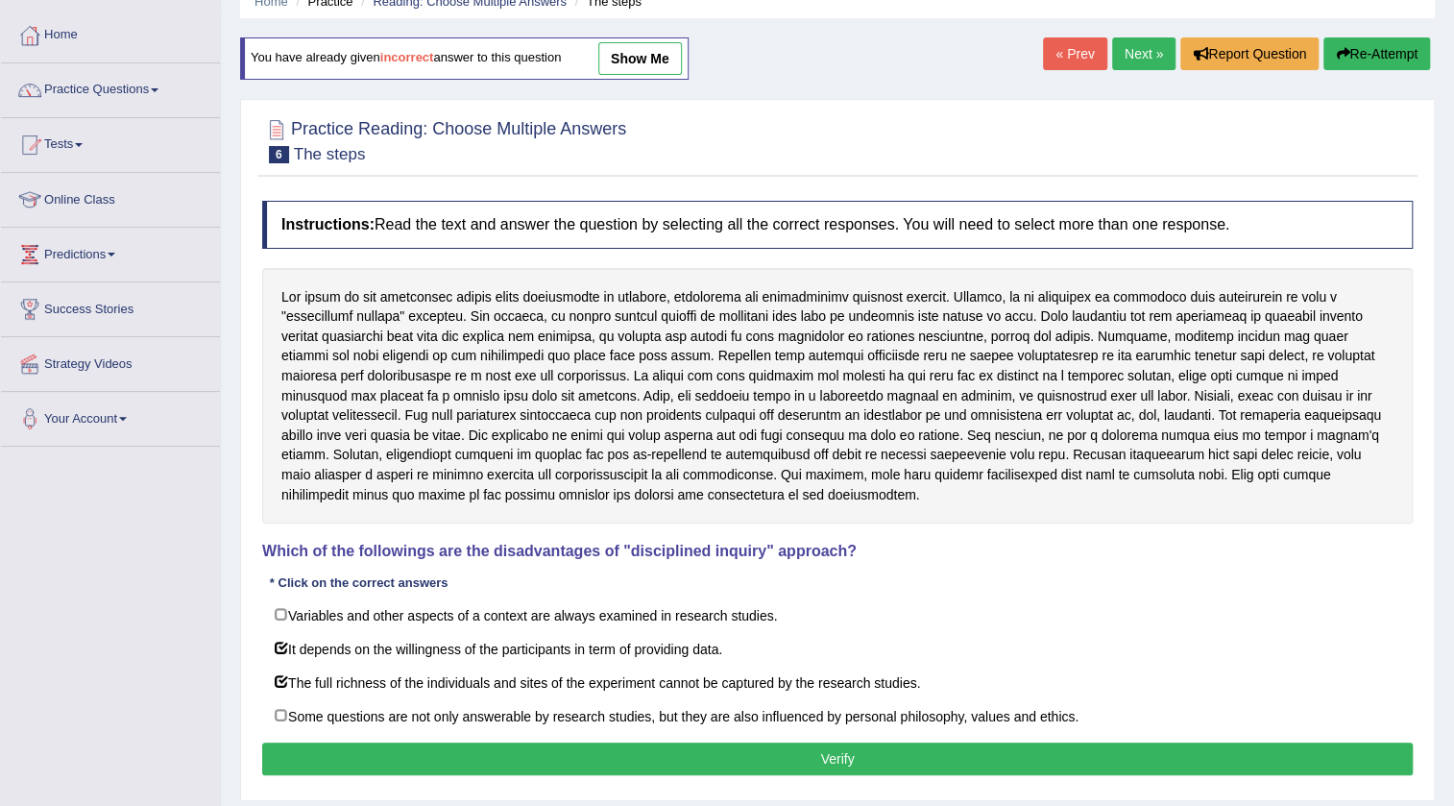
click at [588, 757] on button "Verify" at bounding box center [837, 759] width 1151 height 33
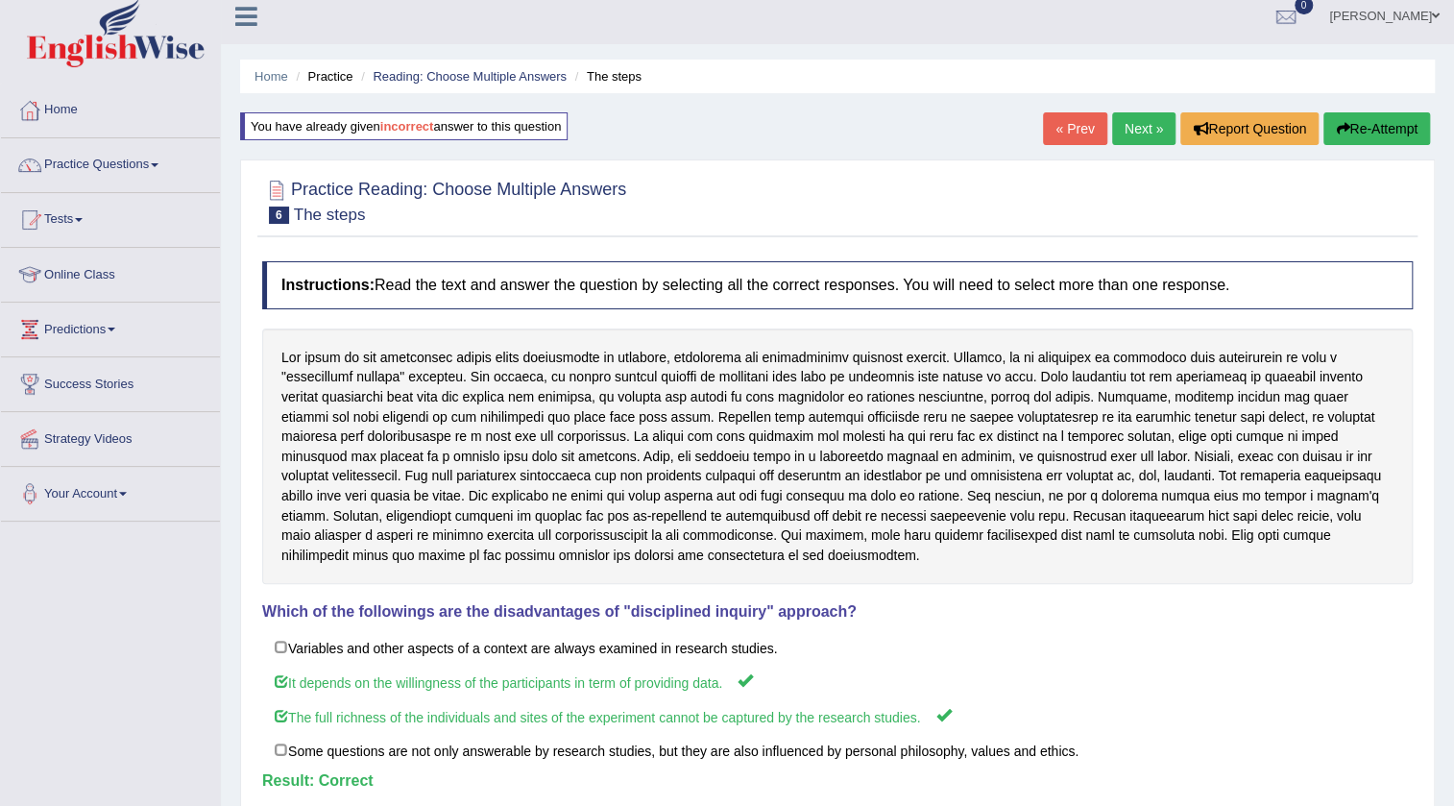
scroll to position [0, 0]
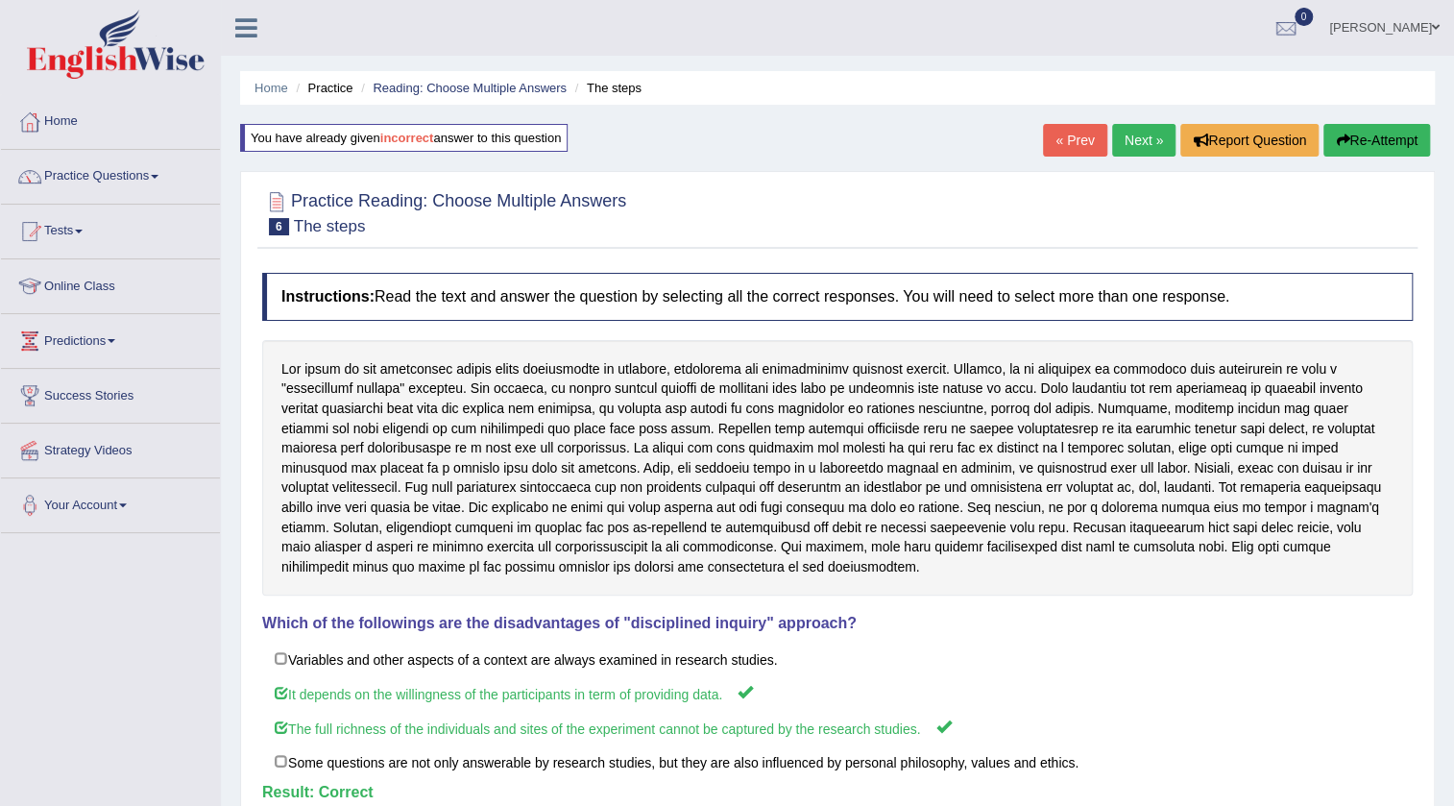
click at [1048, 144] on link "« Prev" at bounding box center [1074, 140] width 63 height 33
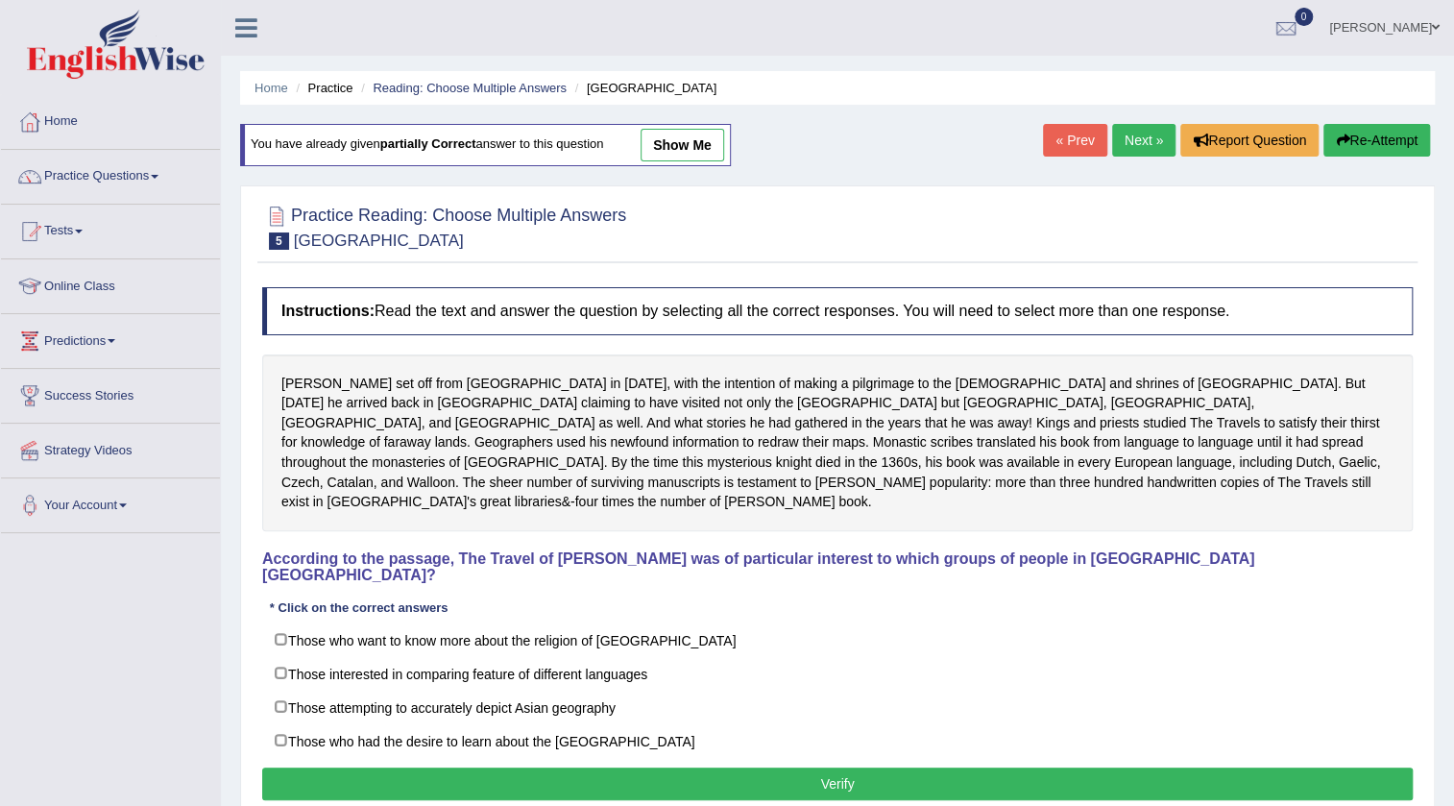
click at [670, 129] on link "show me" at bounding box center [683, 145] width 84 height 33
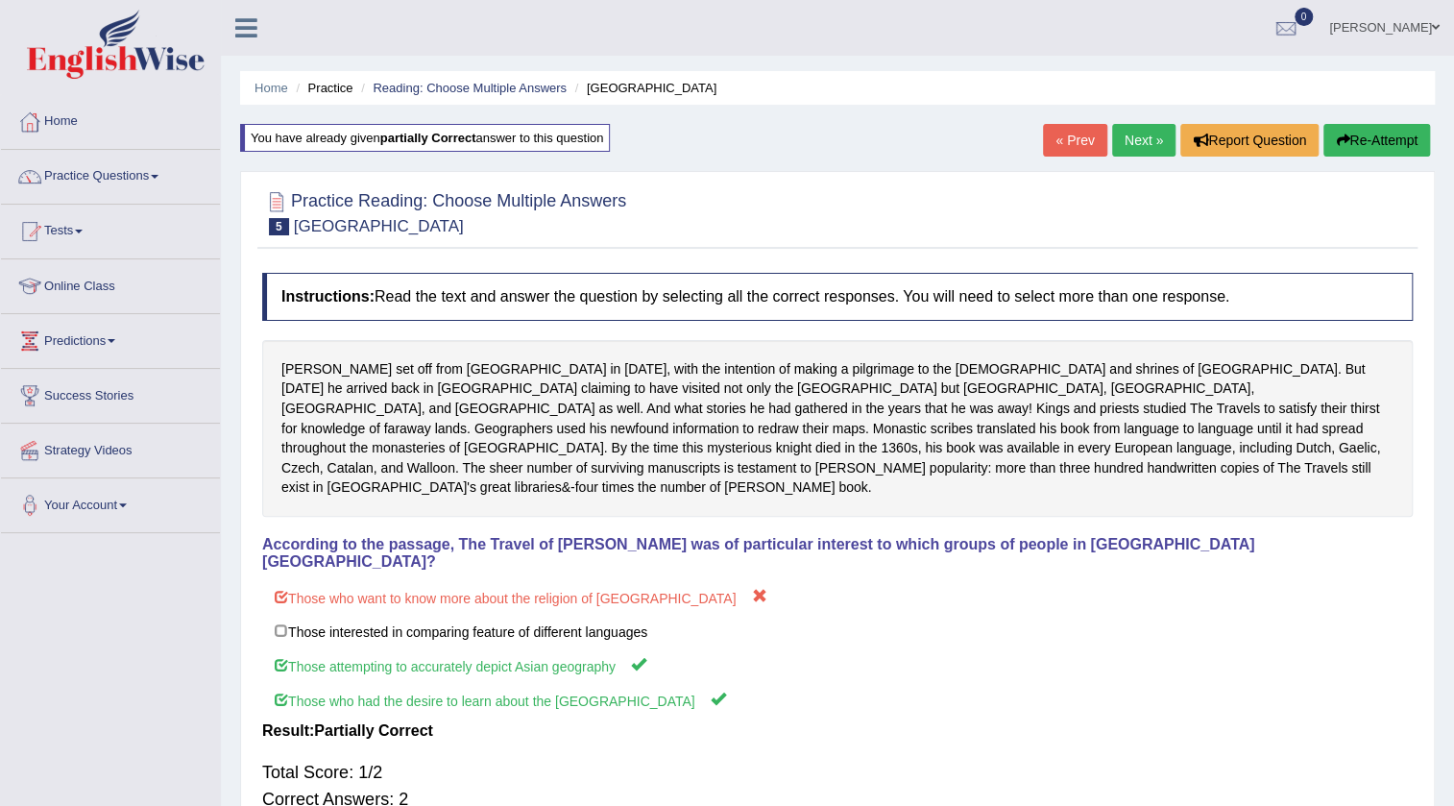
click at [1337, 141] on icon "button" at bounding box center [1342, 140] width 13 height 13
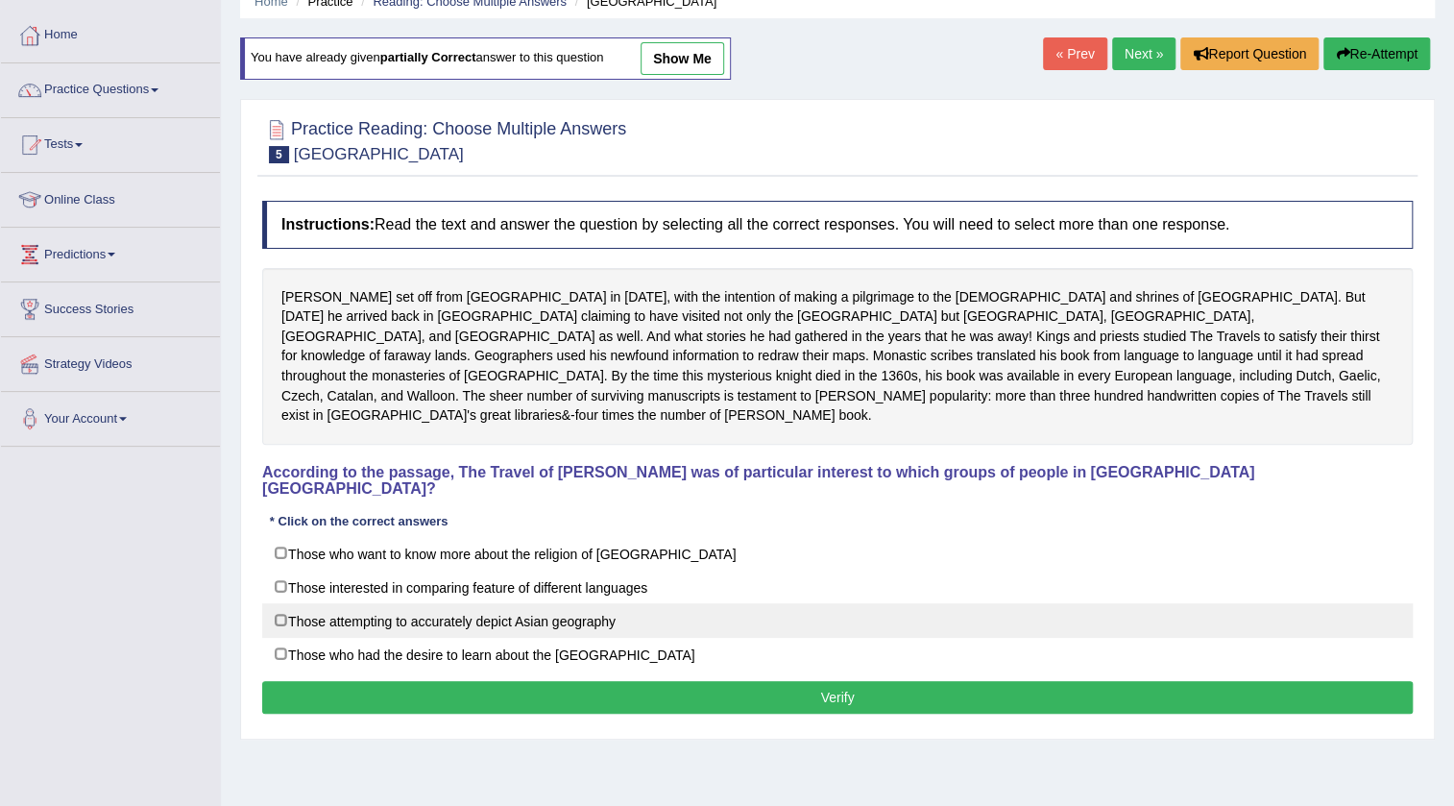
click at [281, 603] on label "Those attempting to accurately depict Asian geography" at bounding box center [837, 620] width 1151 height 35
checkbox input "true"
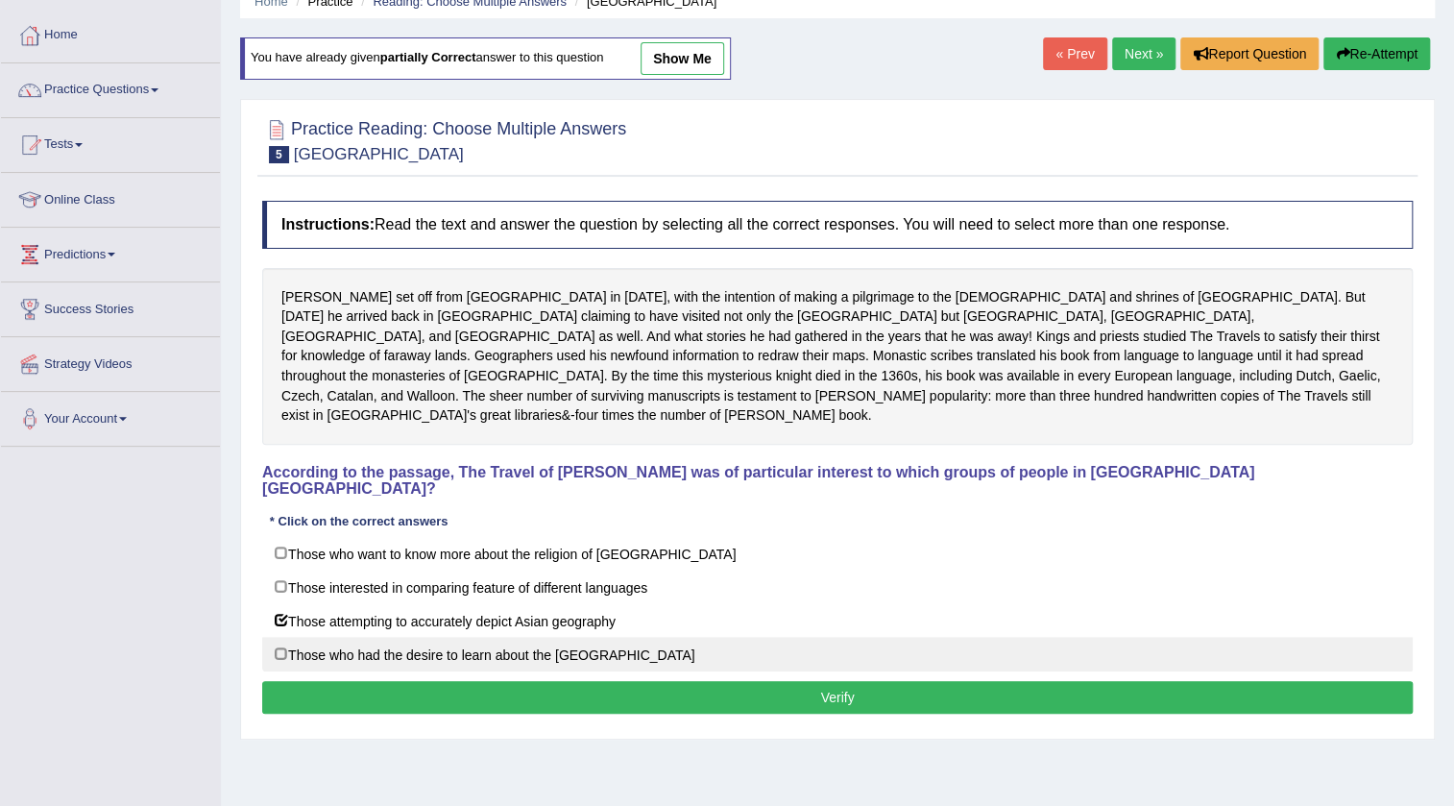
click at [287, 637] on label "Those who had the desire to learn about the Far East" at bounding box center [837, 654] width 1151 height 35
checkbox input "true"
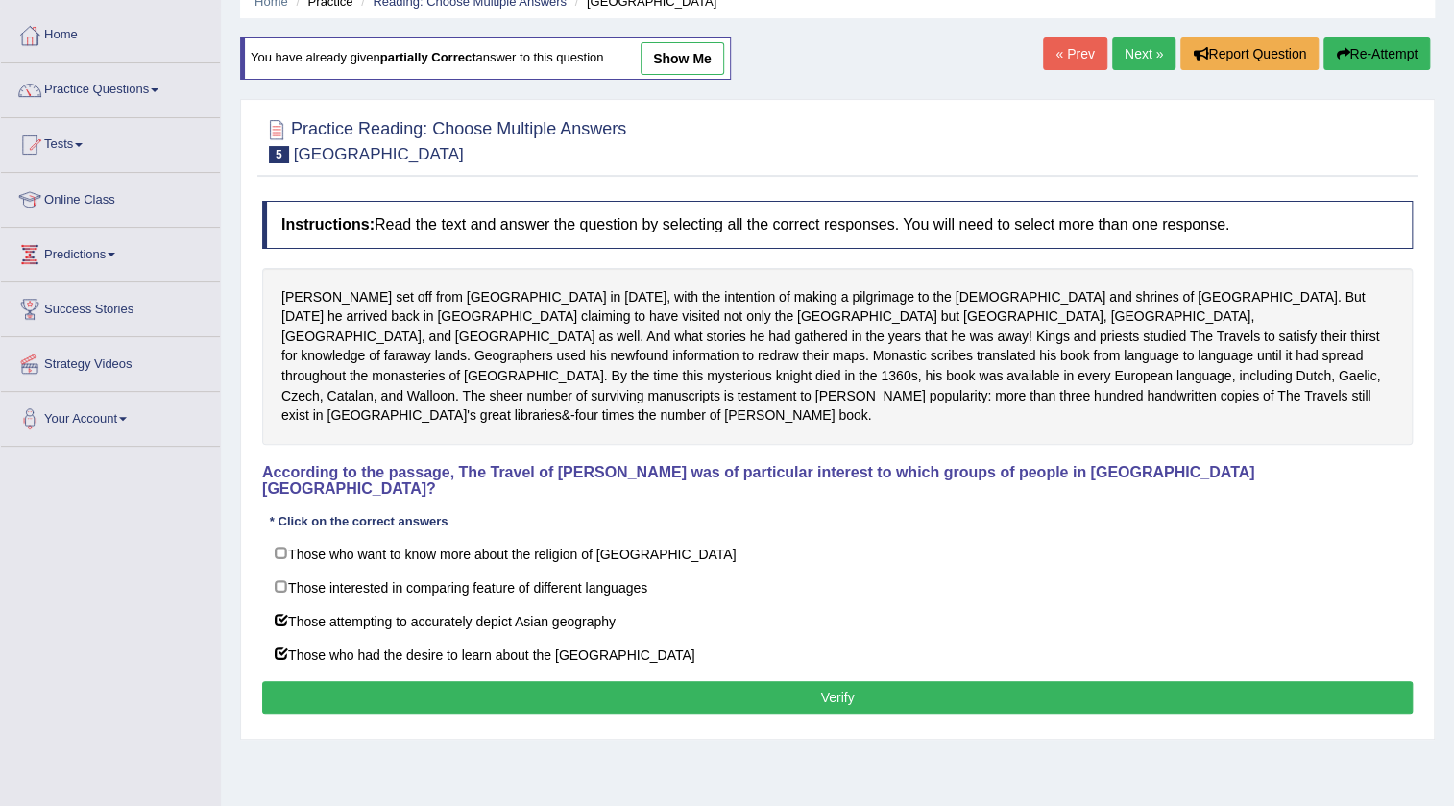
click at [348, 681] on button "Verify" at bounding box center [837, 697] width 1151 height 33
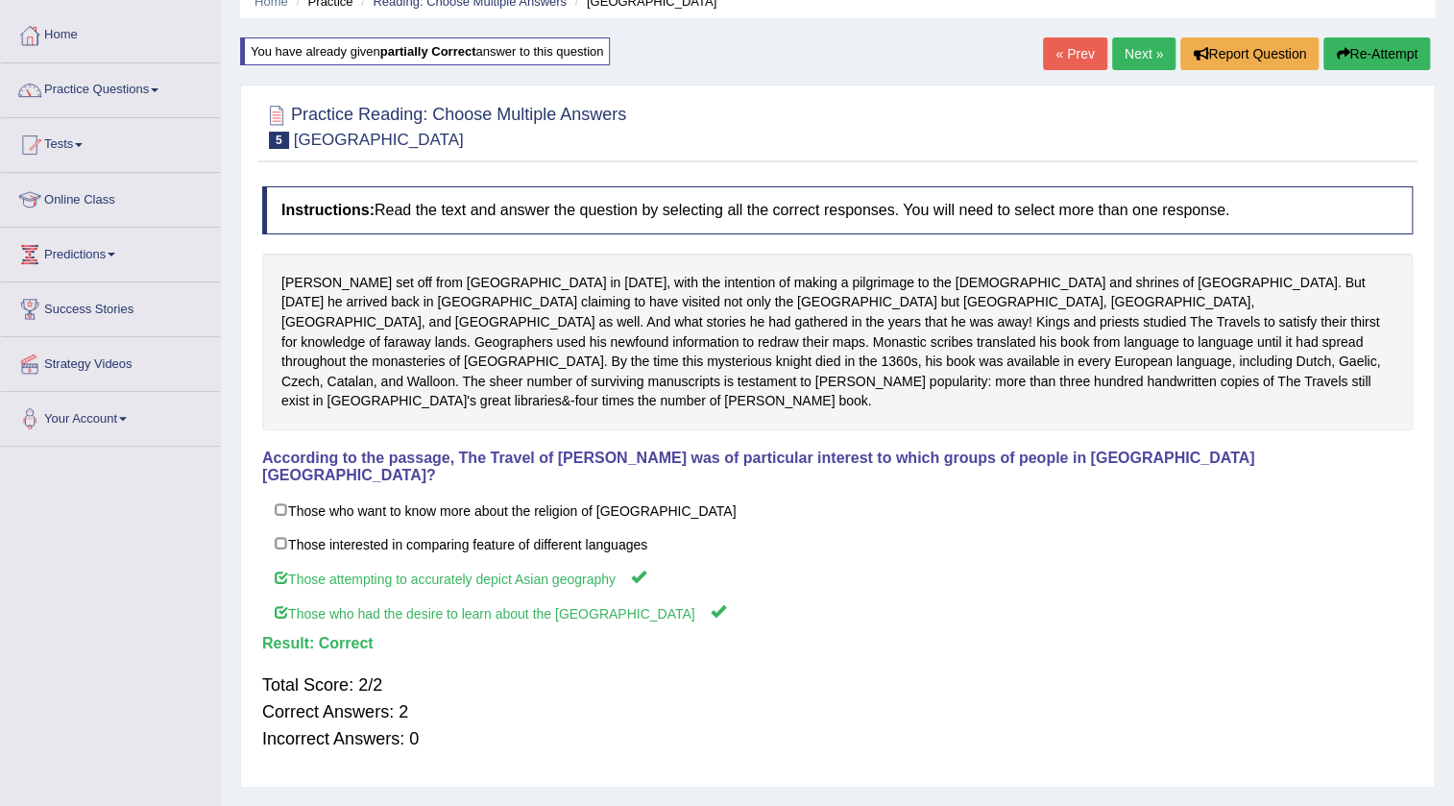
drag, startPoint x: 1128, startPoint y: 17, endPoint x: 1111, endPoint y: 64, distance: 49.8
click at [1123, 28] on div "Home Practice Reading: Choose Multiple Answers Mandeville You have already give…" at bounding box center [837, 394] width 1233 height 961
click at [1112, 64] on link "Next »" at bounding box center [1143, 53] width 63 height 33
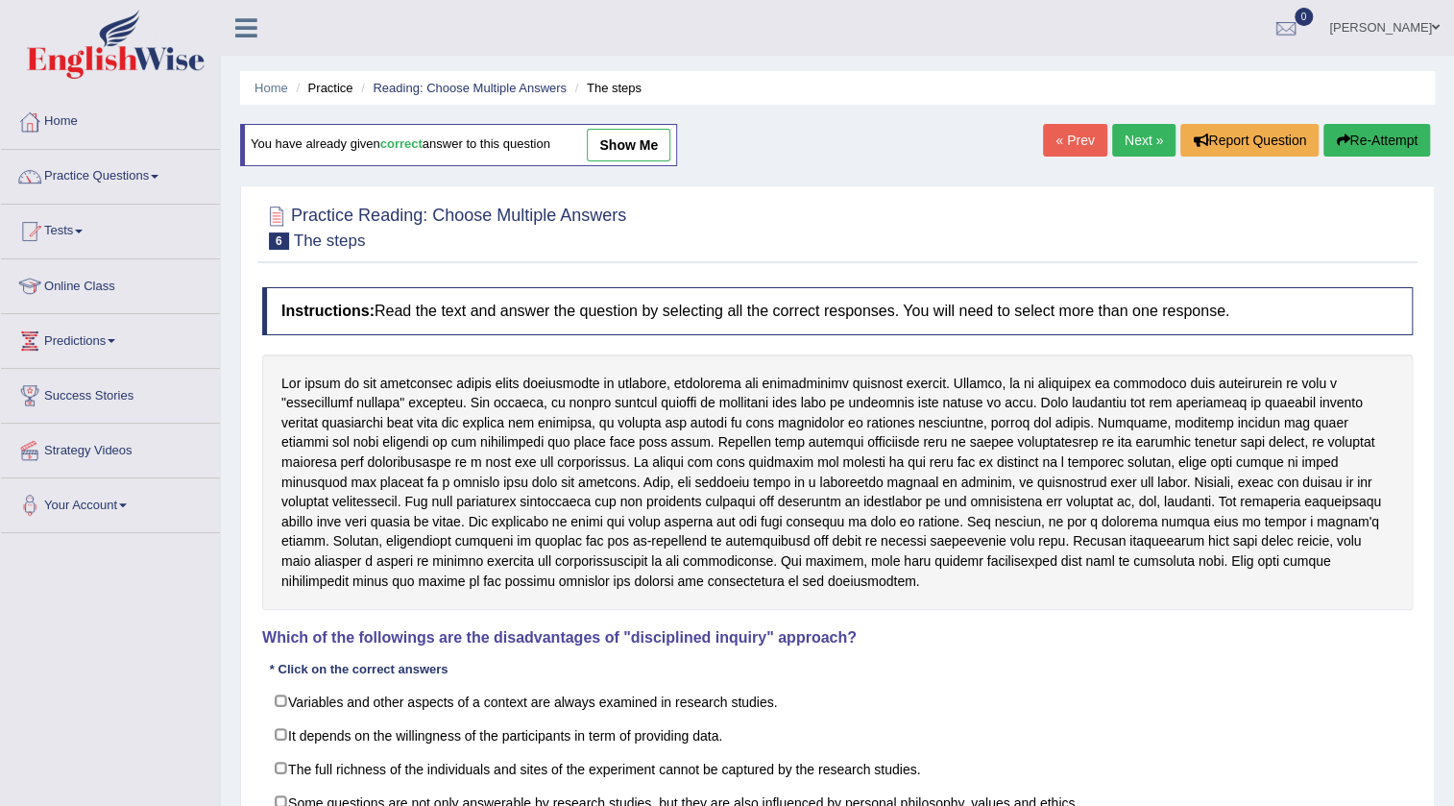
drag, startPoint x: 1129, startPoint y: 150, endPoint x: 1109, endPoint y: 158, distance: 21.9
click at [1126, 152] on link "Next »" at bounding box center [1143, 140] width 63 height 33
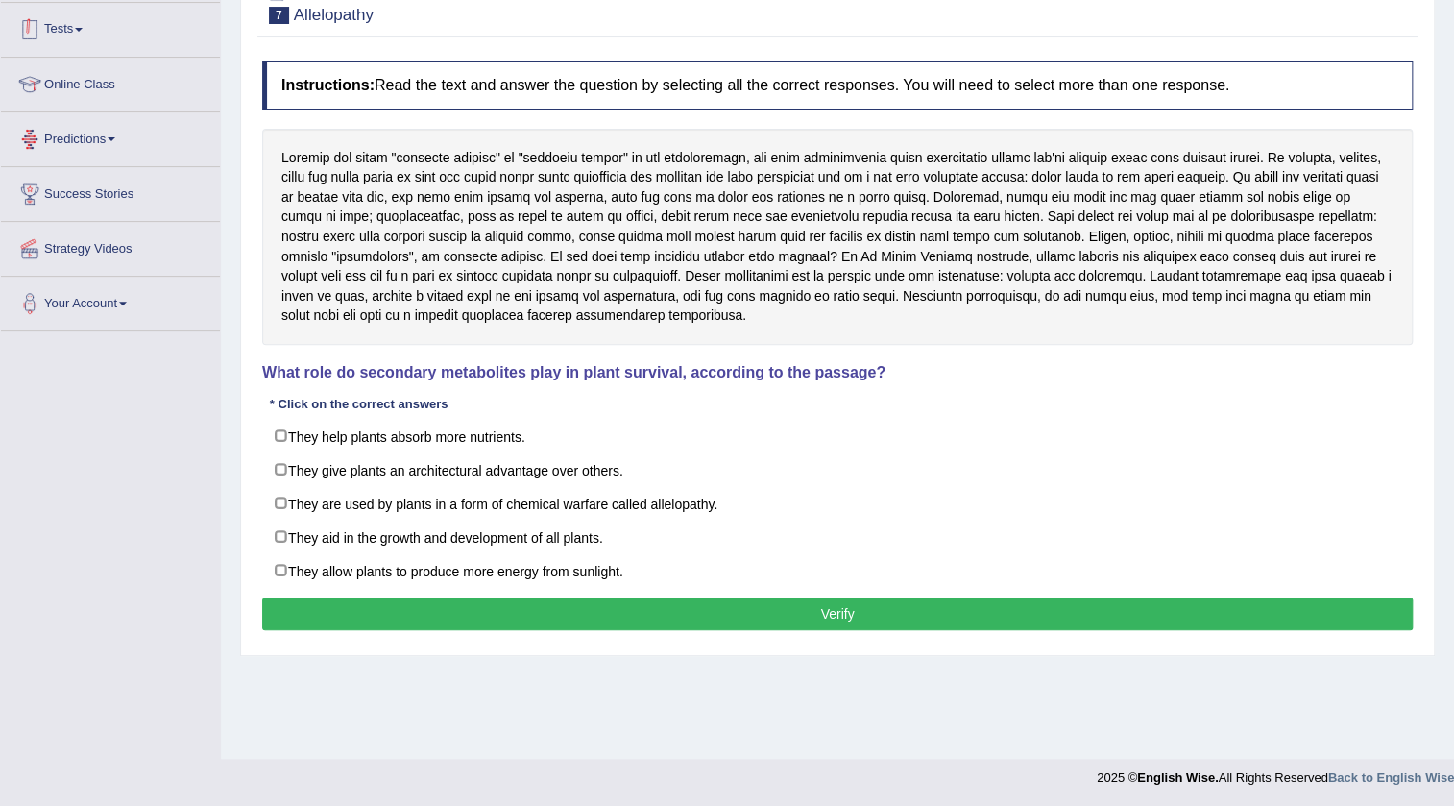
scroll to position [28, 0]
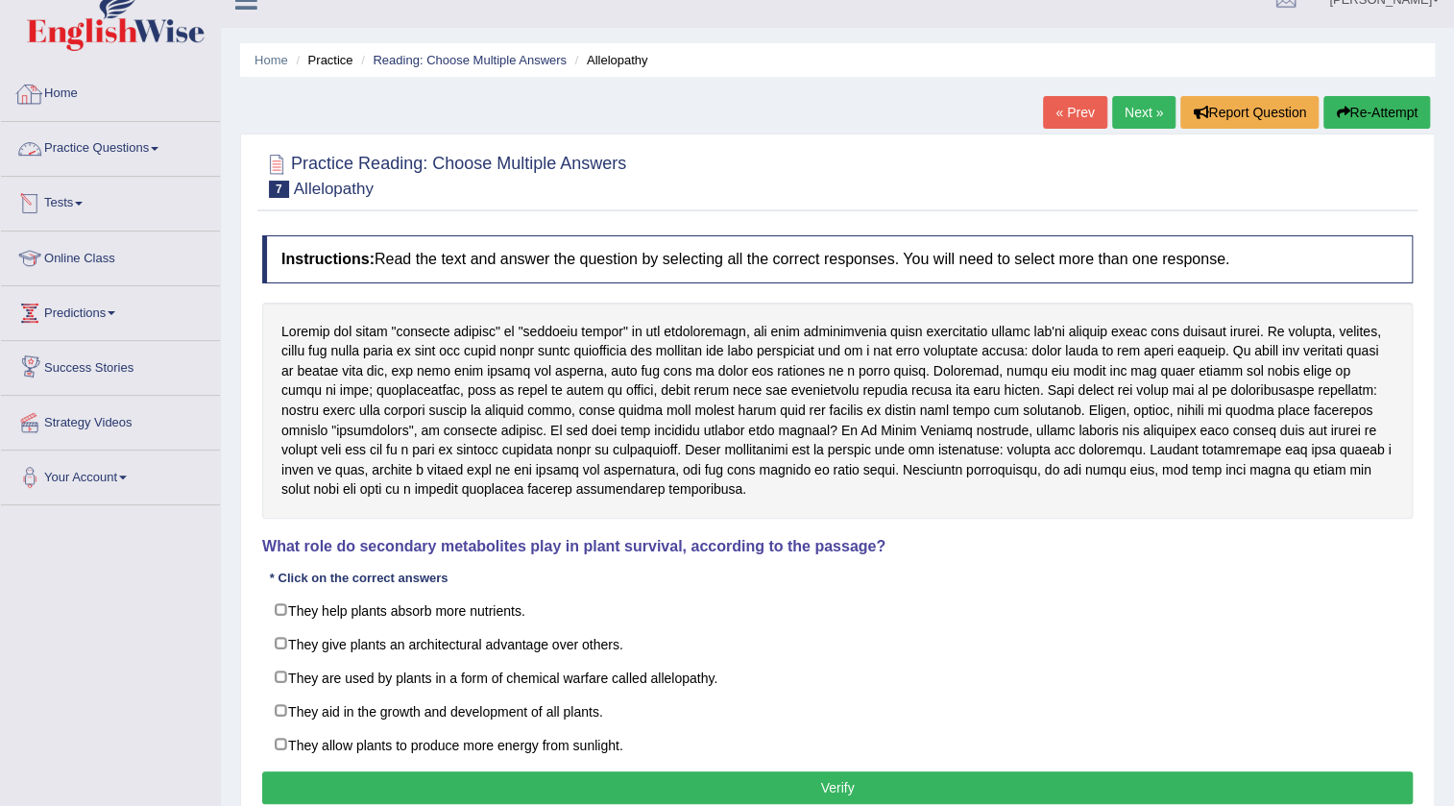
click at [122, 140] on link "Practice Questions" at bounding box center [110, 146] width 219 height 48
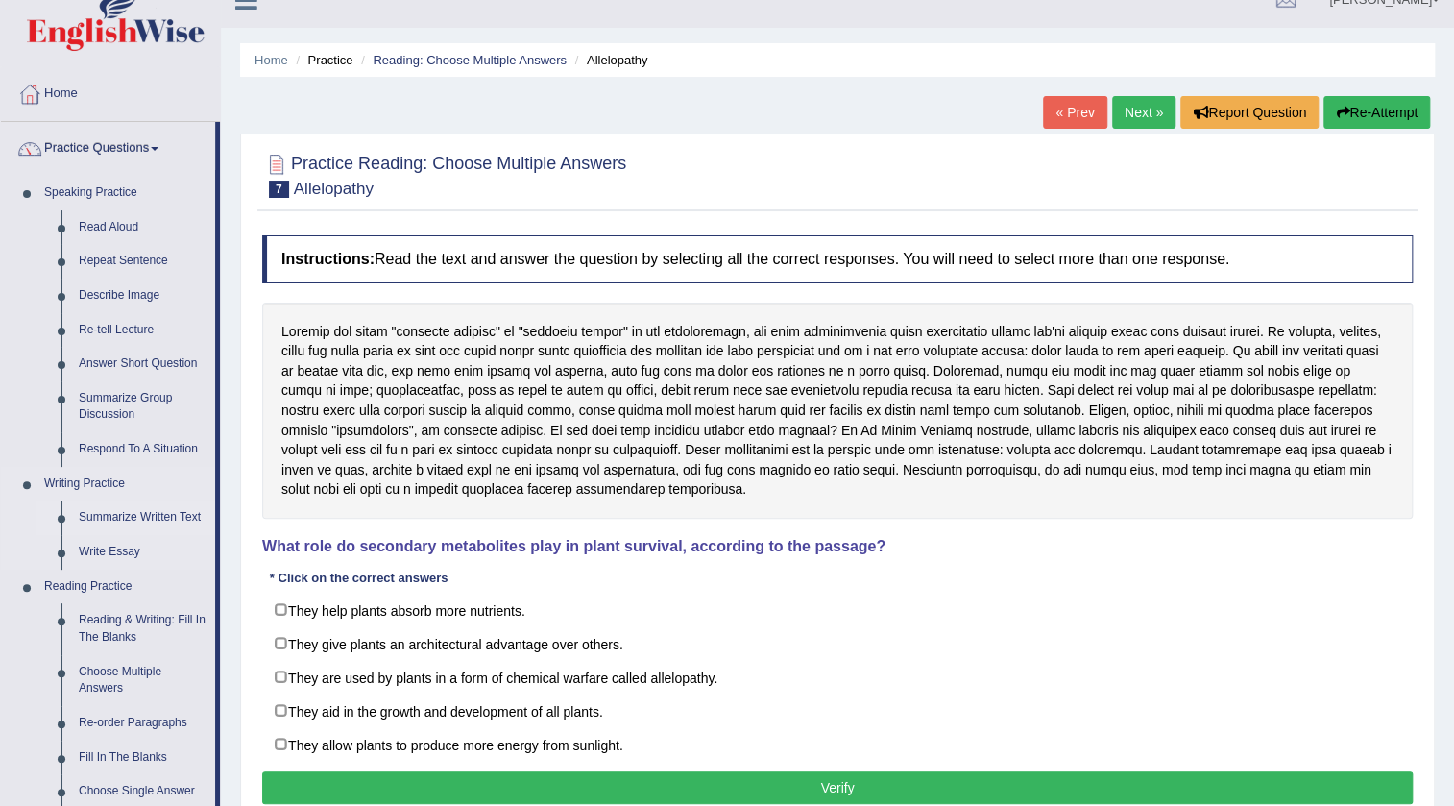
click at [118, 517] on link "Summarize Written Text" at bounding box center [142, 517] width 145 height 35
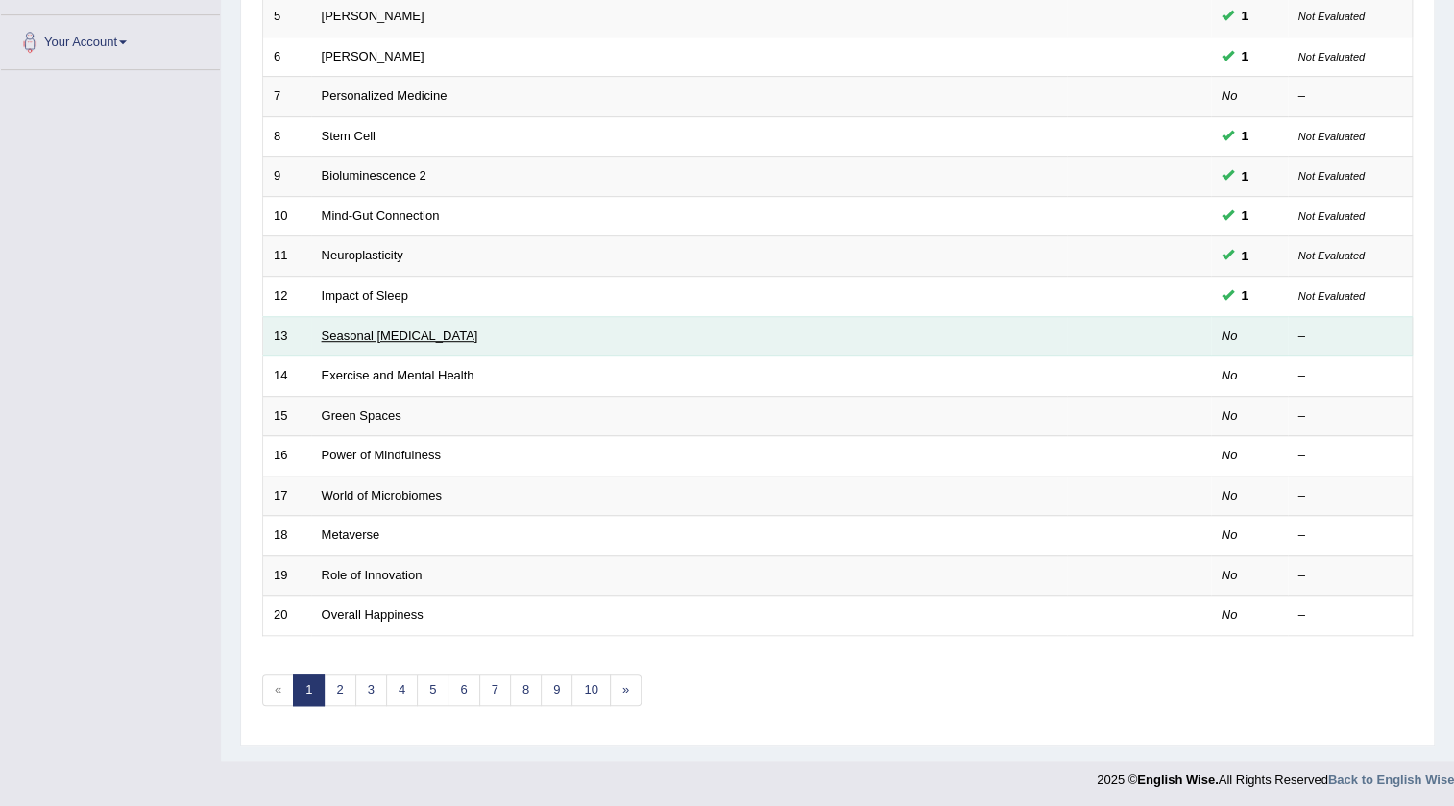
click at [372, 334] on link "Seasonal Affective Disorder" at bounding box center [400, 336] width 157 height 14
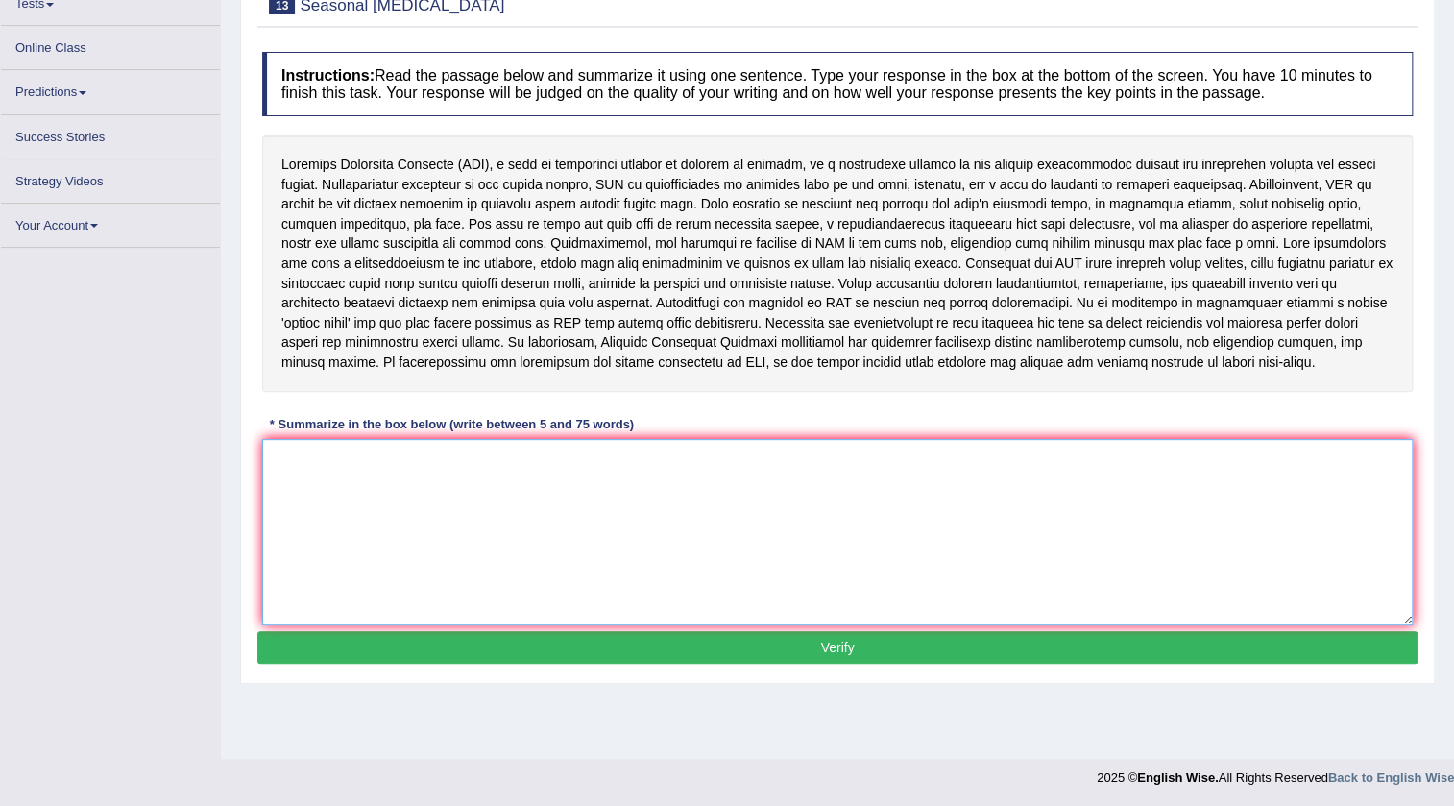
drag, startPoint x: 409, startPoint y: 528, endPoint x: 472, endPoint y: 505, distance: 66.6
click at [408, 528] on textarea at bounding box center [837, 532] width 1151 height 186
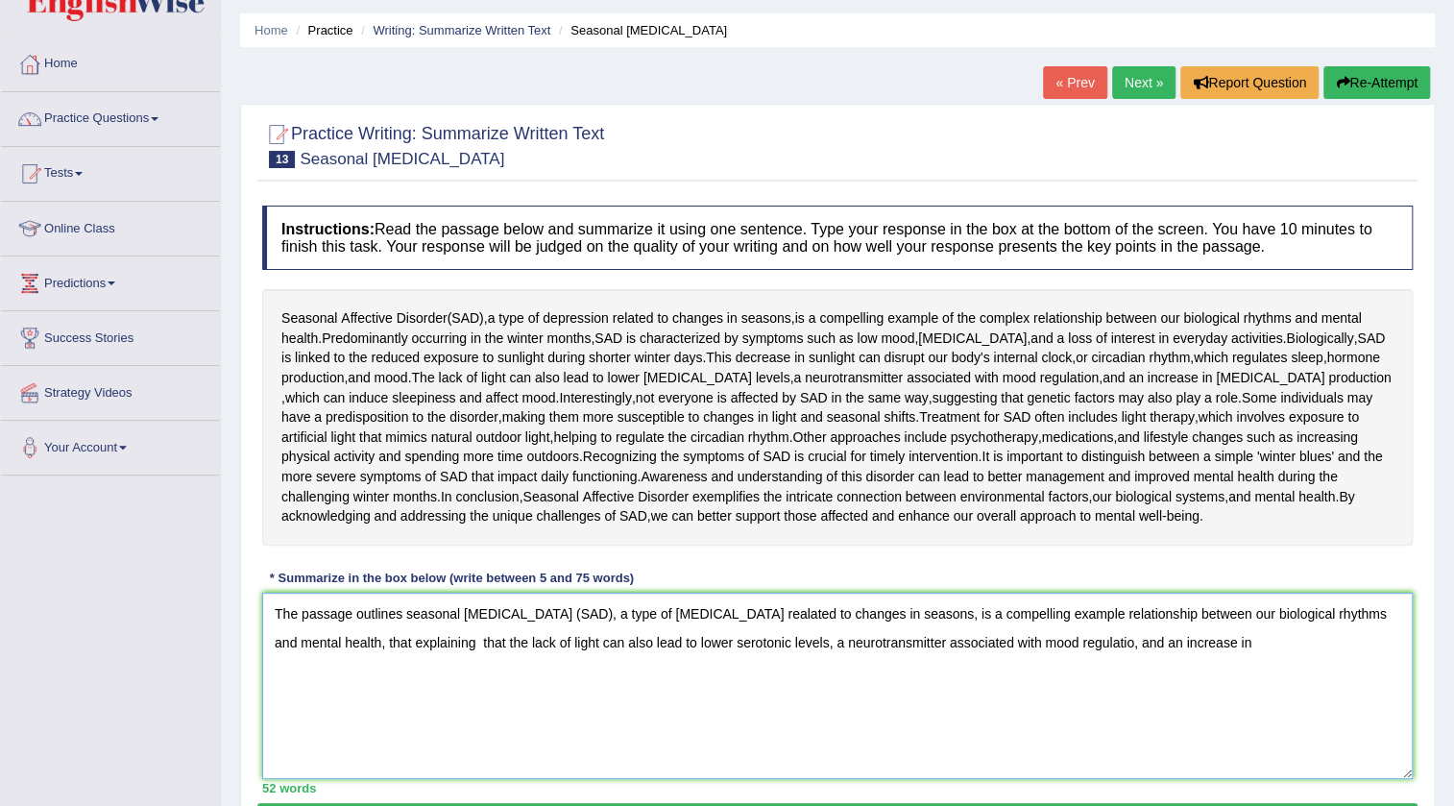
scroll to position [86, 0]
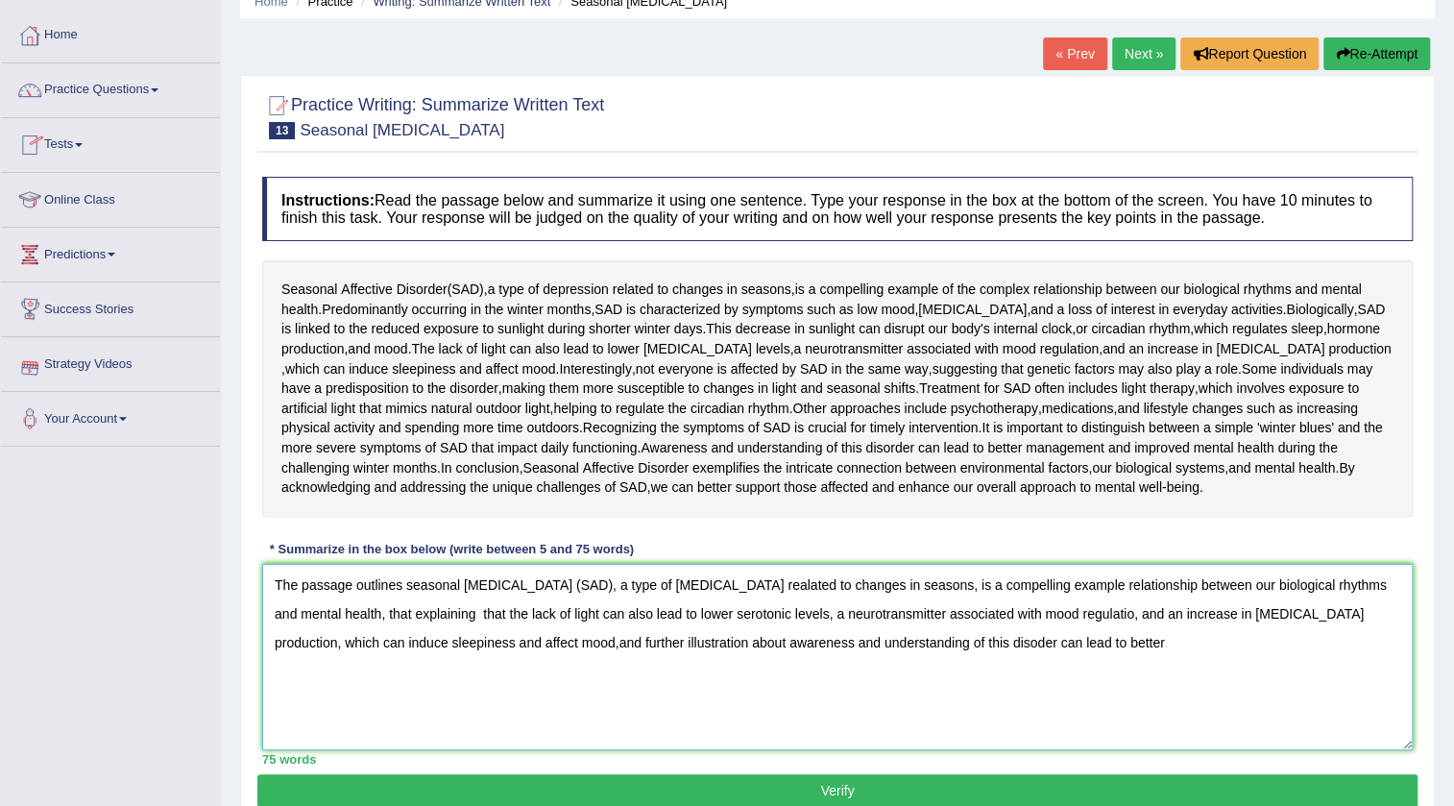
click at [1107, 617] on textarea "The passage outlines seasonal Affective Disorder (SAD), a type of depression re…" at bounding box center [837, 657] width 1151 height 186
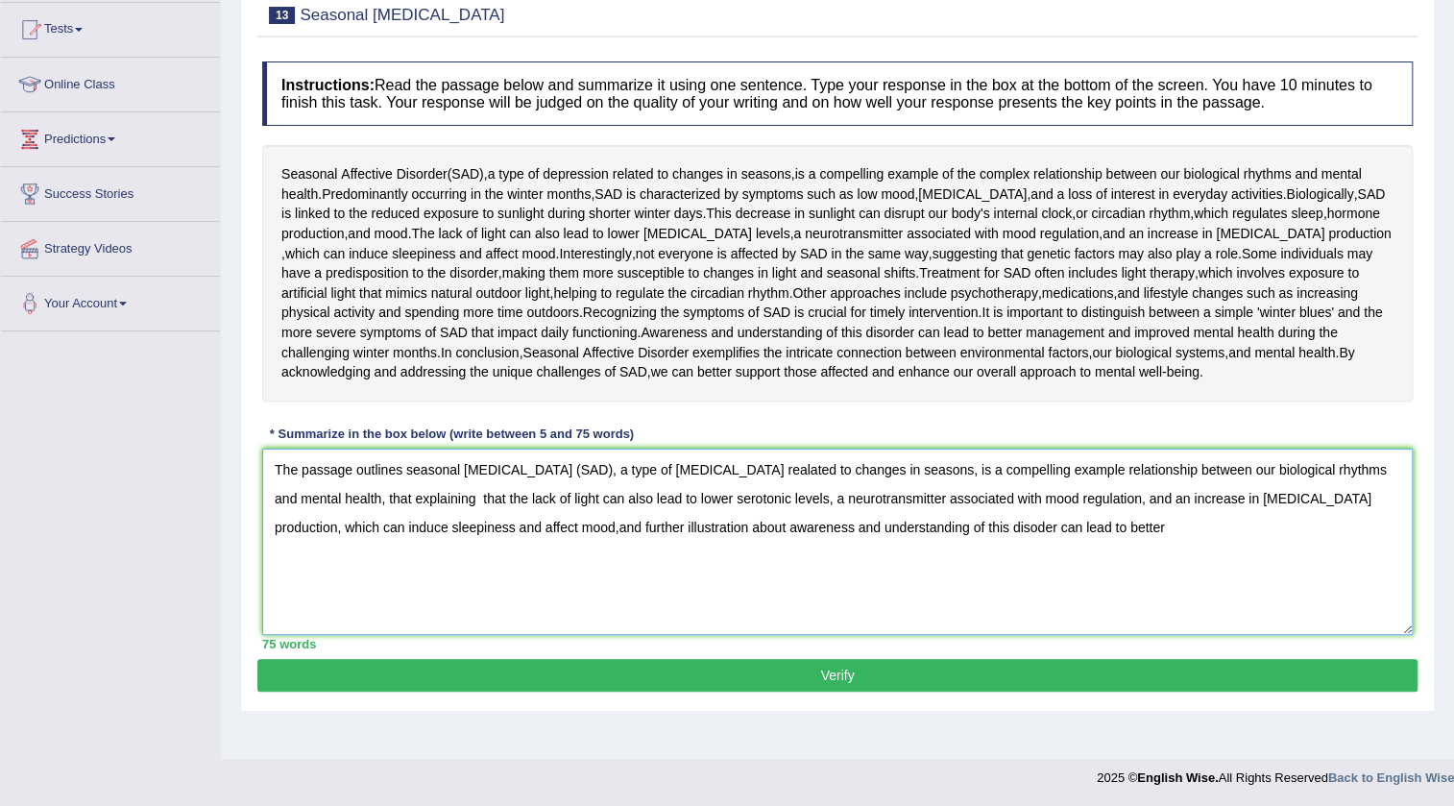
drag, startPoint x: 892, startPoint y: 644, endPoint x: 1466, endPoint y: 820, distance: 600.1
click at [1453, 604] on html "Toggle navigation Home Practice Questions Speaking Practice Read Aloud Repeat S…" at bounding box center [727, 201] width 1454 height 806
click at [1207, 729] on div "Home Practice Writing: Summarize Written Text Seasonal Affective Disorder « Pre…" at bounding box center [837, 278] width 1233 height 961
click at [896, 524] on textarea "The passage outlines seasonal Affective Disorder (SAD), a type of depression re…" at bounding box center [837, 542] width 1151 height 186
click at [915, 572] on textarea "The passage outlines seasonal Affective Disorder (SAD), a type of depression re…" at bounding box center [837, 542] width 1151 height 186
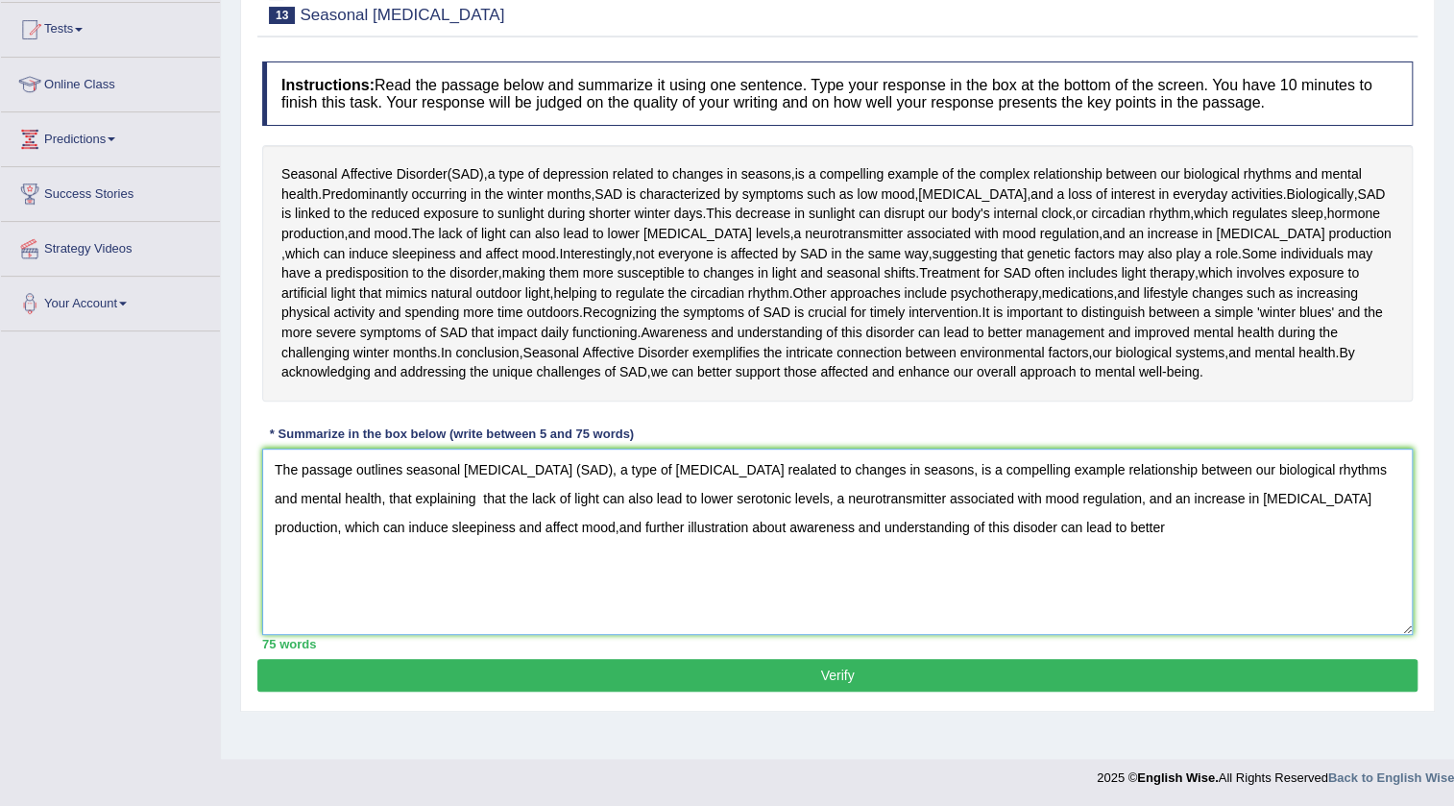
drag, startPoint x: 903, startPoint y: 524, endPoint x: 1229, endPoint y: 576, distance: 329.7
click at [1229, 576] on textarea "The passage outlines seasonal Affective Disorder (SAD), a type of depression re…" at bounding box center [837, 542] width 1151 height 186
type textarea "The passage outlines seasonal Affective Disorder (SAD), a type of depression re…"
click at [912, 668] on button "Verify" at bounding box center [837, 675] width 1160 height 33
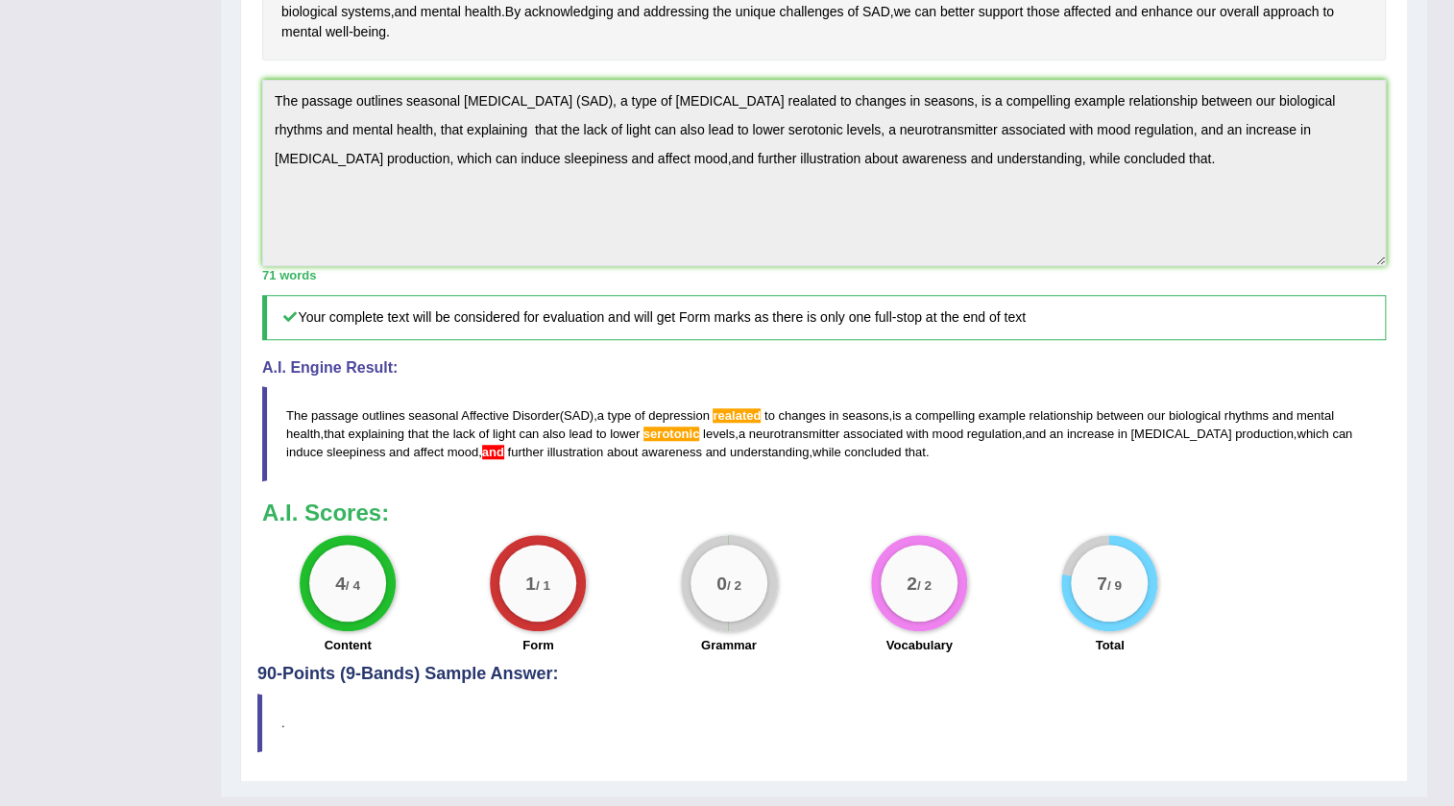
scroll to position [599, 0]
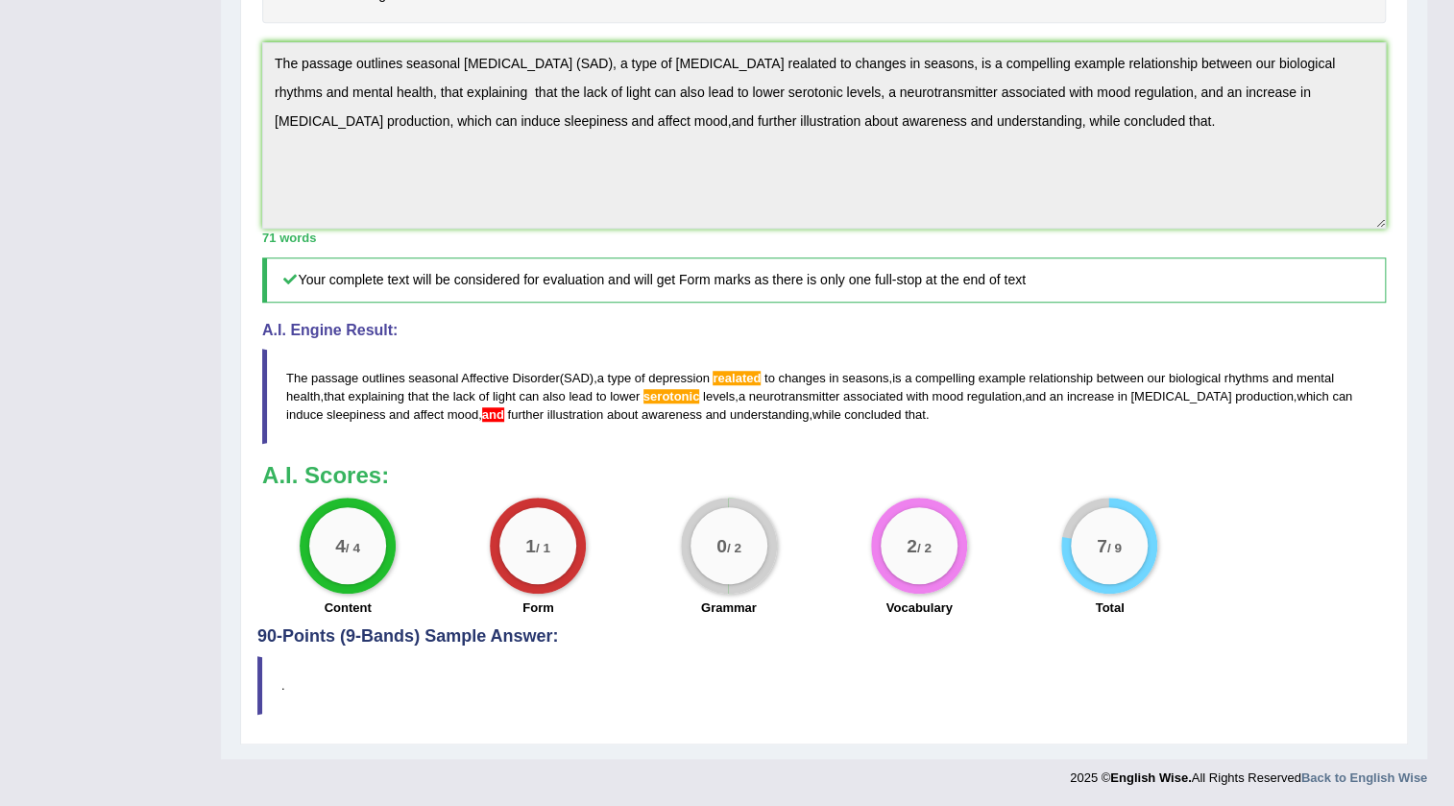
drag, startPoint x: 892, startPoint y: 412, endPoint x: 93, endPoint y: 327, distance: 803.8
click at [94, 327] on div "Toggle navigation Home Practice Questions Speaking Practice Read Aloud Repeat S…" at bounding box center [713, 99] width 1427 height 1397
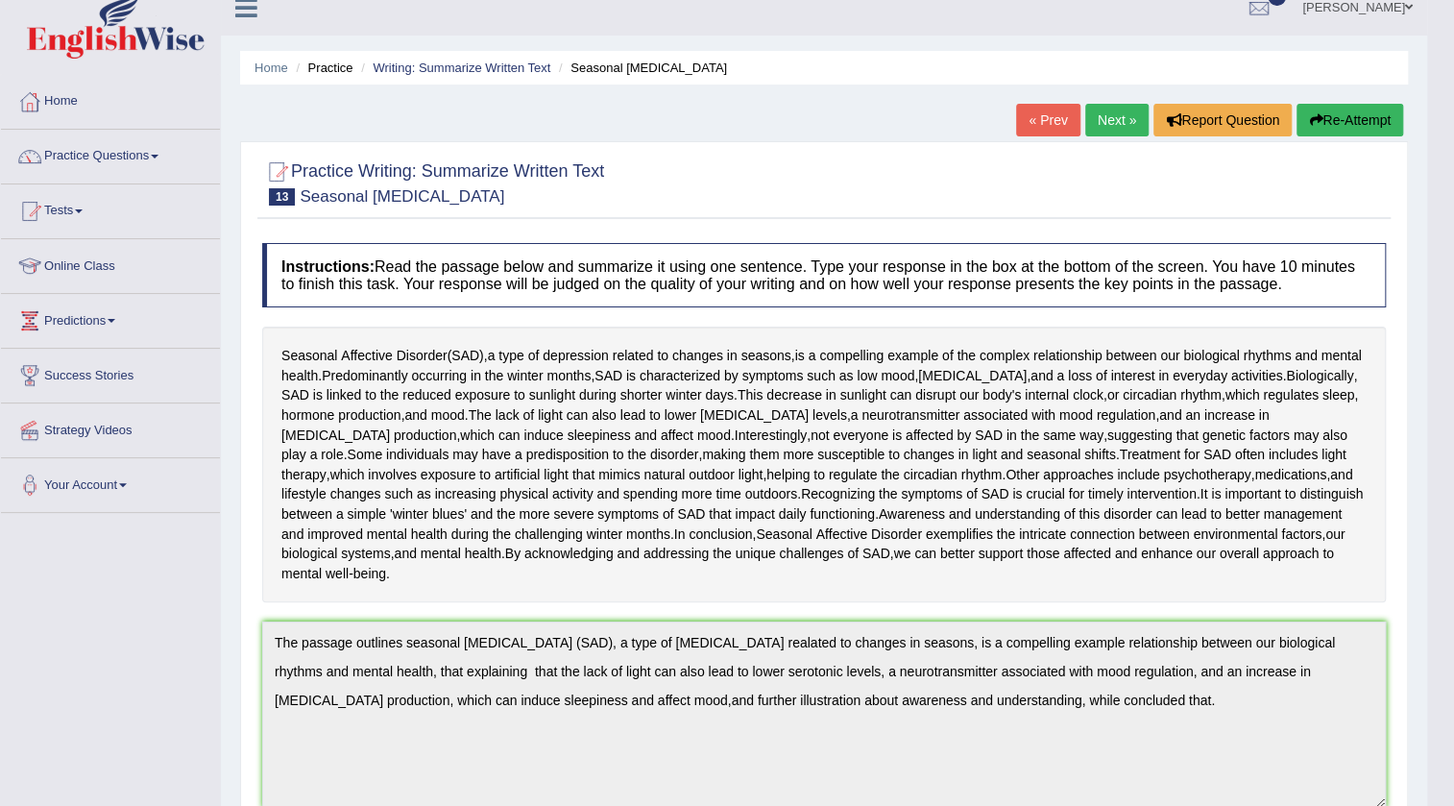
scroll to position [0, 0]
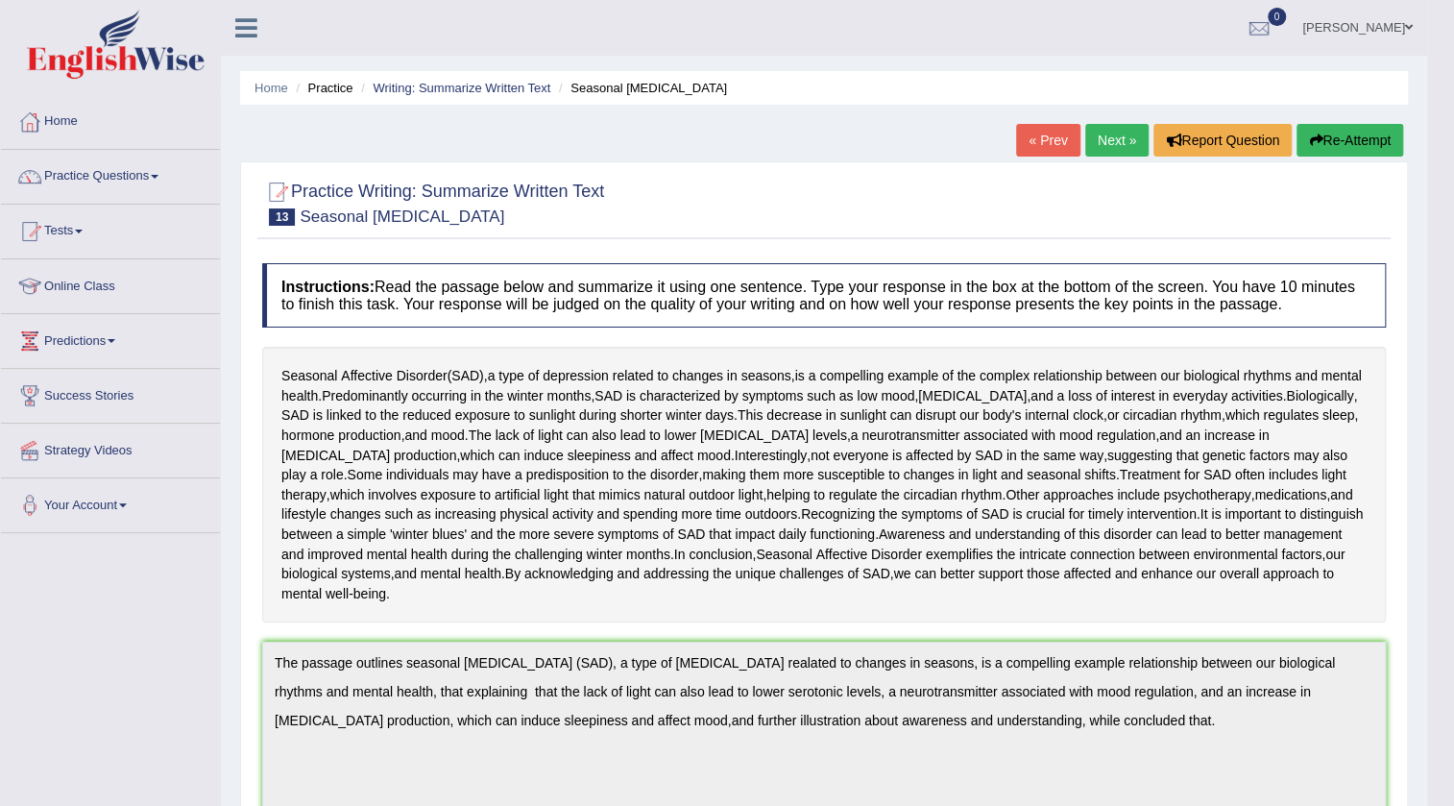
click at [1086, 145] on link "Next »" at bounding box center [1116, 140] width 63 height 33
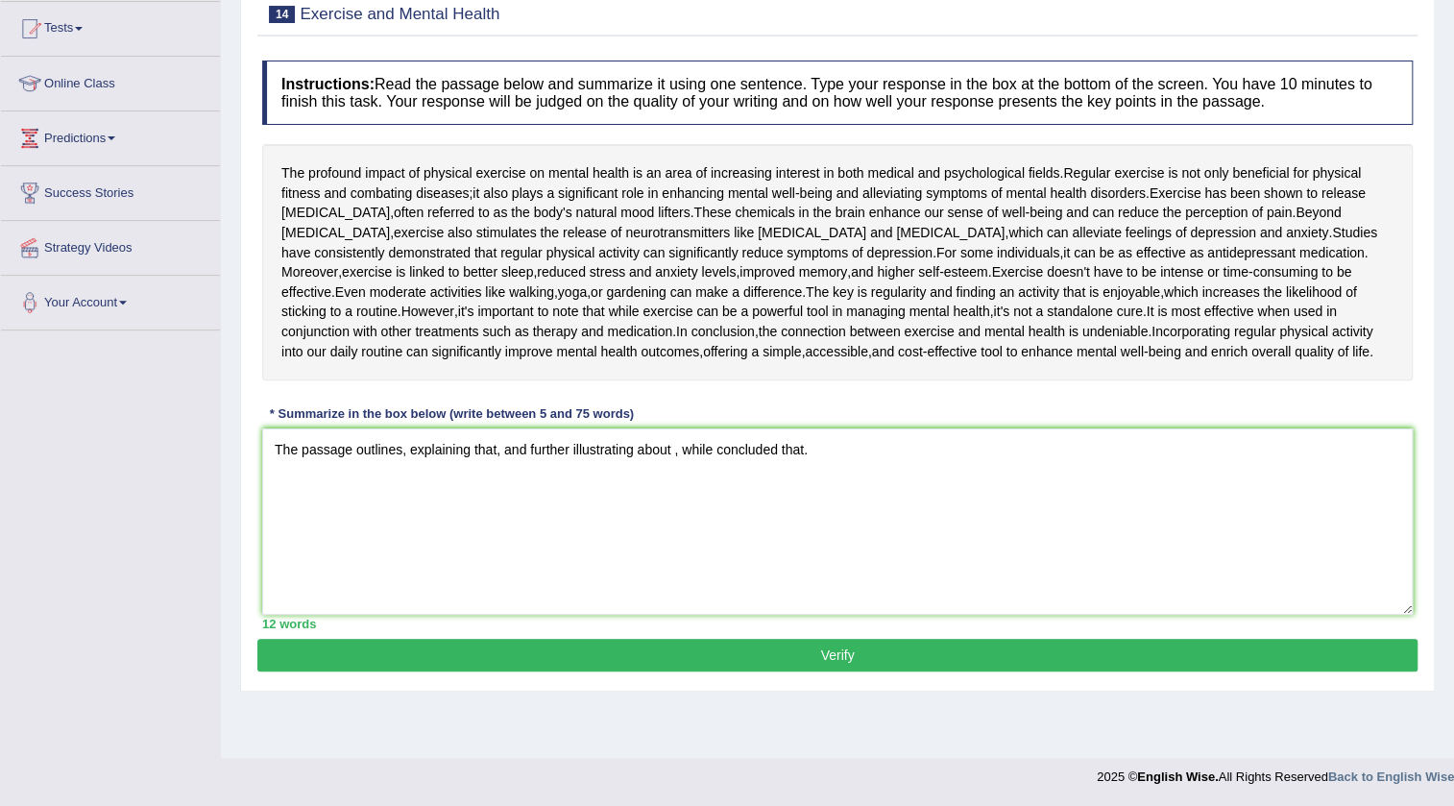
click at [402, 503] on textarea "The passage outlines, explaining that, and further illustrating about , while c…" at bounding box center [837, 521] width 1151 height 186
click at [1182, 496] on textarea "The passage outlines the profound impact of physical exercise on mental health …" at bounding box center [837, 521] width 1151 height 186
click at [1269, 500] on textarea "The passage outlines the profound impact of physical exercise on mental health …" at bounding box center [837, 521] width 1151 height 186
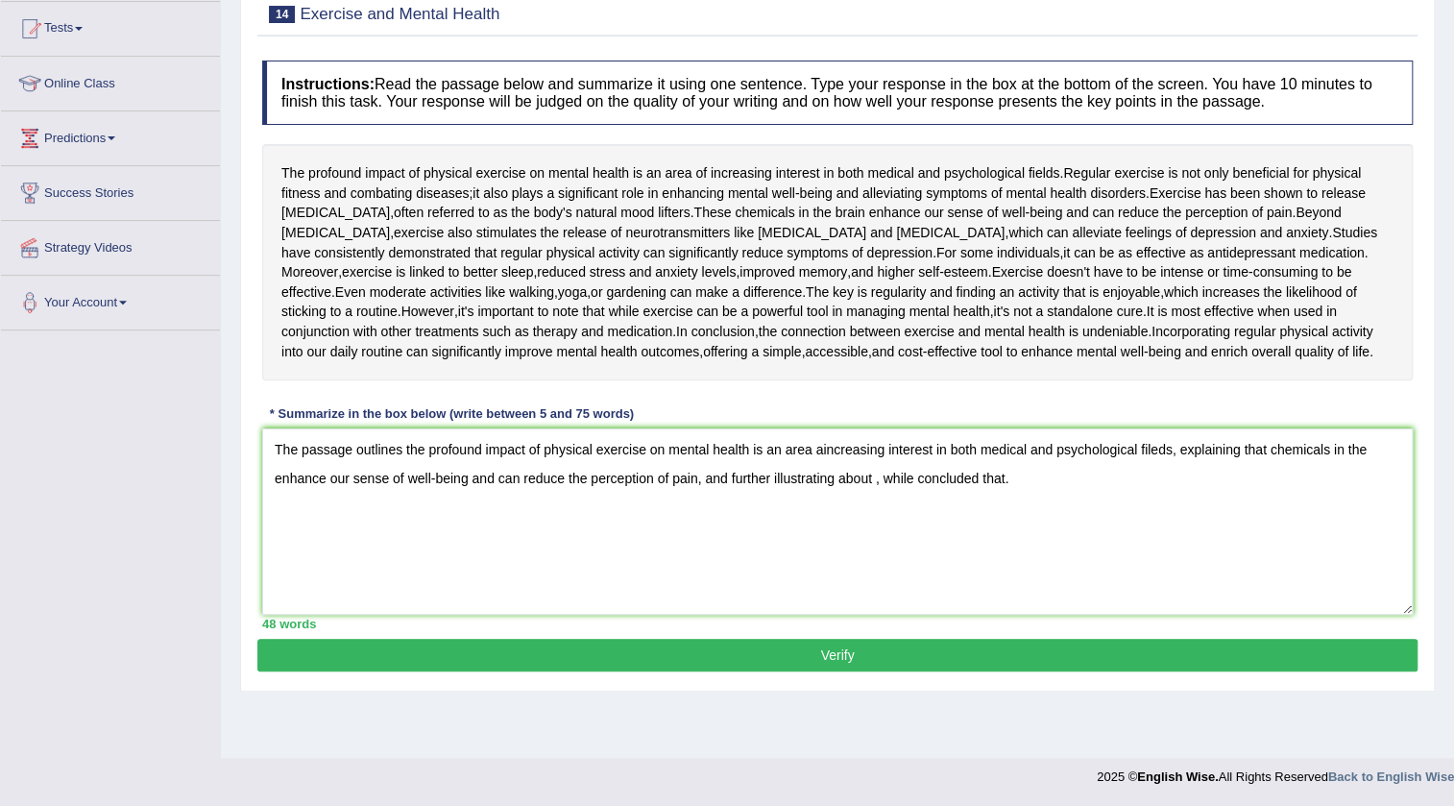
click at [883, 529] on textarea "The passage outlines the profound impact of physical exercise on mental health …" at bounding box center [837, 521] width 1151 height 186
click at [342, 560] on textarea "The passage outlines the profound impact of physical exercise on mental health …" at bounding box center [837, 521] width 1151 height 186
click at [484, 571] on textarea "The passage outlines the profound impact of physical exercise on mental health …" at bounding box center [837, 521] width 1151 height 186
drag, startPoint x: 649, startPoint y: 557, endPoint x: 802, endPoint y: 617, distance: 163.9
click at [802, 615] on textarea "The passage outlines the profound impact of physical exercise on mental health …" at bounding box center [837, 521] width 1151 height 186
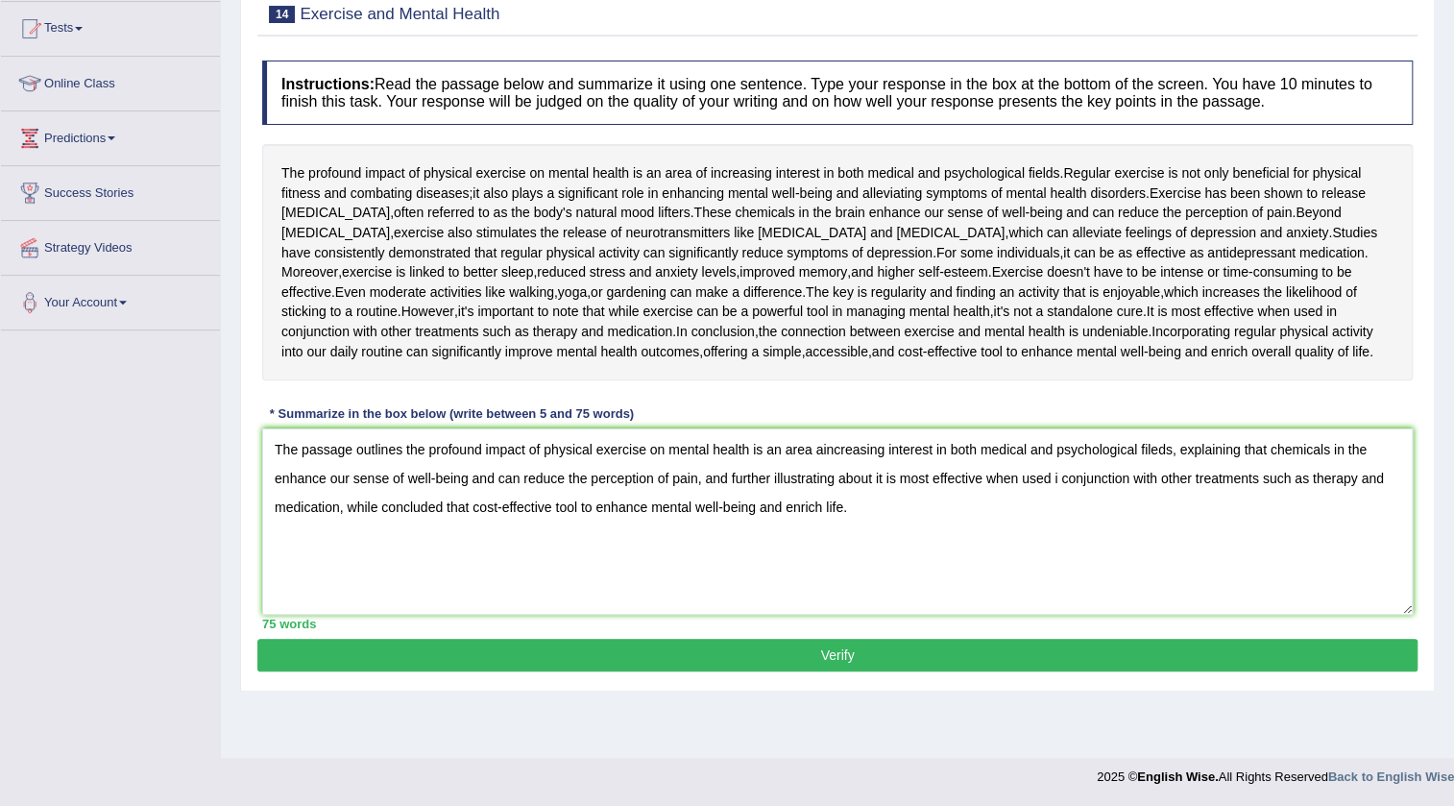
type textarea "The passage outlines the profound impact of physical exercise on mental health …"
click at [600, 671] on button "Verify" at bounding box center [837, 655] width 1160 height 33
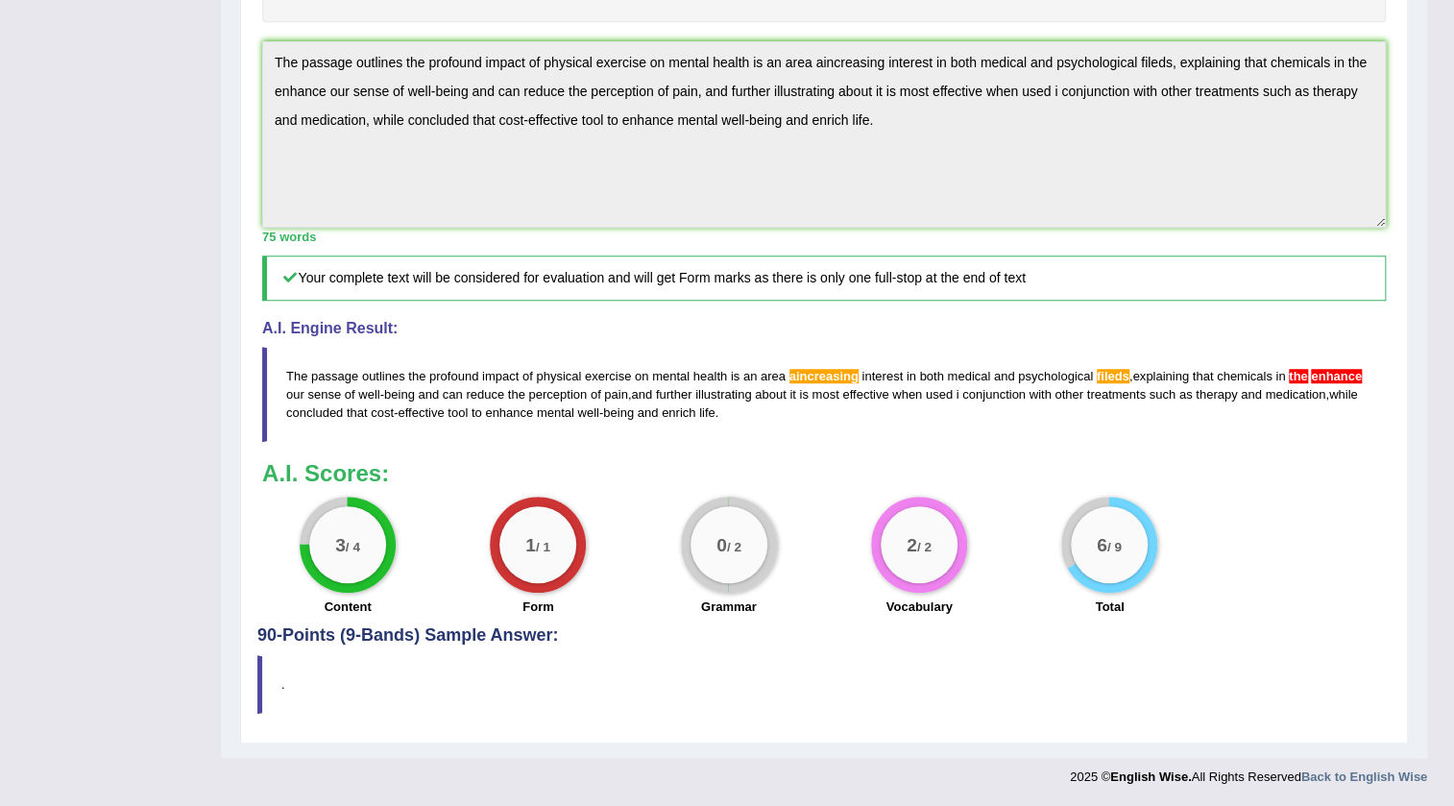
scroll to position [620, 0]
drag, startPoint x: 704, startPoint y: 586, endPoint x: 815, endPoint y: 545, distance: 117.9
click at [852, 553] on div "3 / 4 Content 1 / 1 Form 0 / 2 Grammar 2 / 2 Vocabulary 6 / 9 Total" at bounding box center [824, 559] width 1143 height 124
drag, startPoint x: 815, startPoint y: 545, endPoint x: 785, endPoint y: 576, distance: 43.5
click at [779, 574] on div "3 / 4 Content 1 / 1 Form 0 / 2 Grammar 2 / 2 Vocabulary 6 / 9 Total" at bounding box center [824, 559] width 1143 height 124
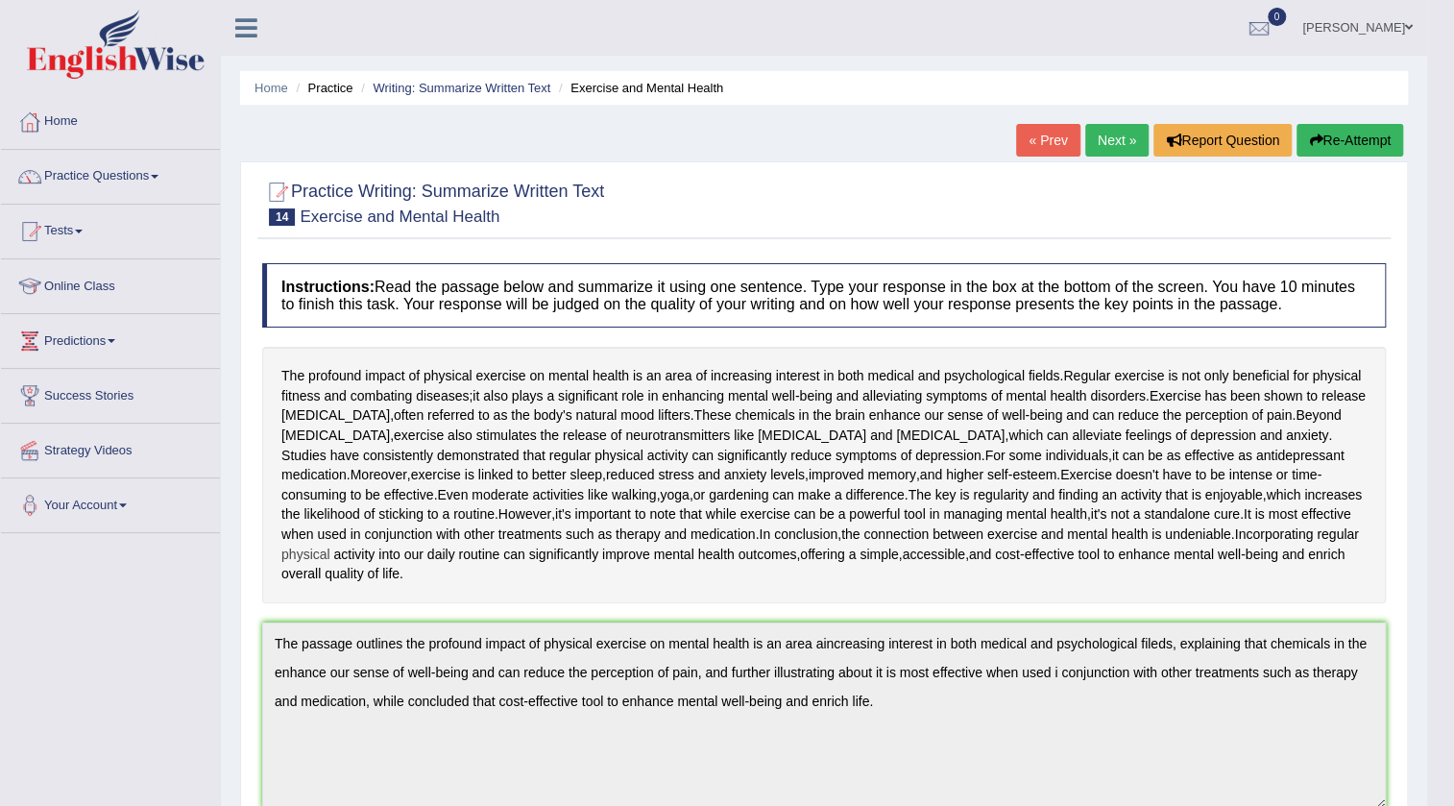
scroll to position [0, 0]
click at [1143, 145] on div "« Prev Next » Report Question Re-Attempt" at bounding box center [1212, 142] width 392 height 37
click at [1111, 156] on link "Next »" at bounding box center [1116, 140] width 63 height 33
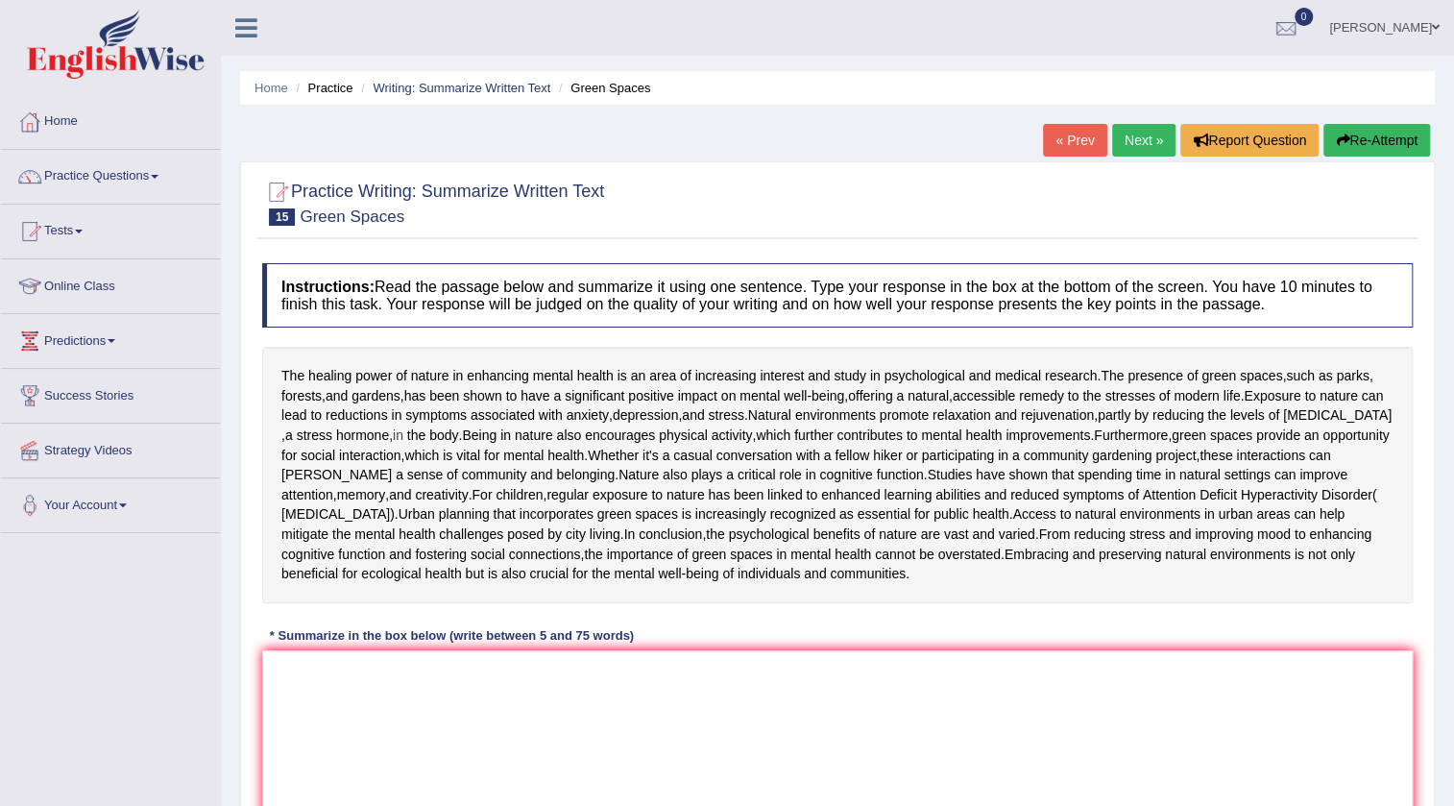
scroll to position [307, 0]
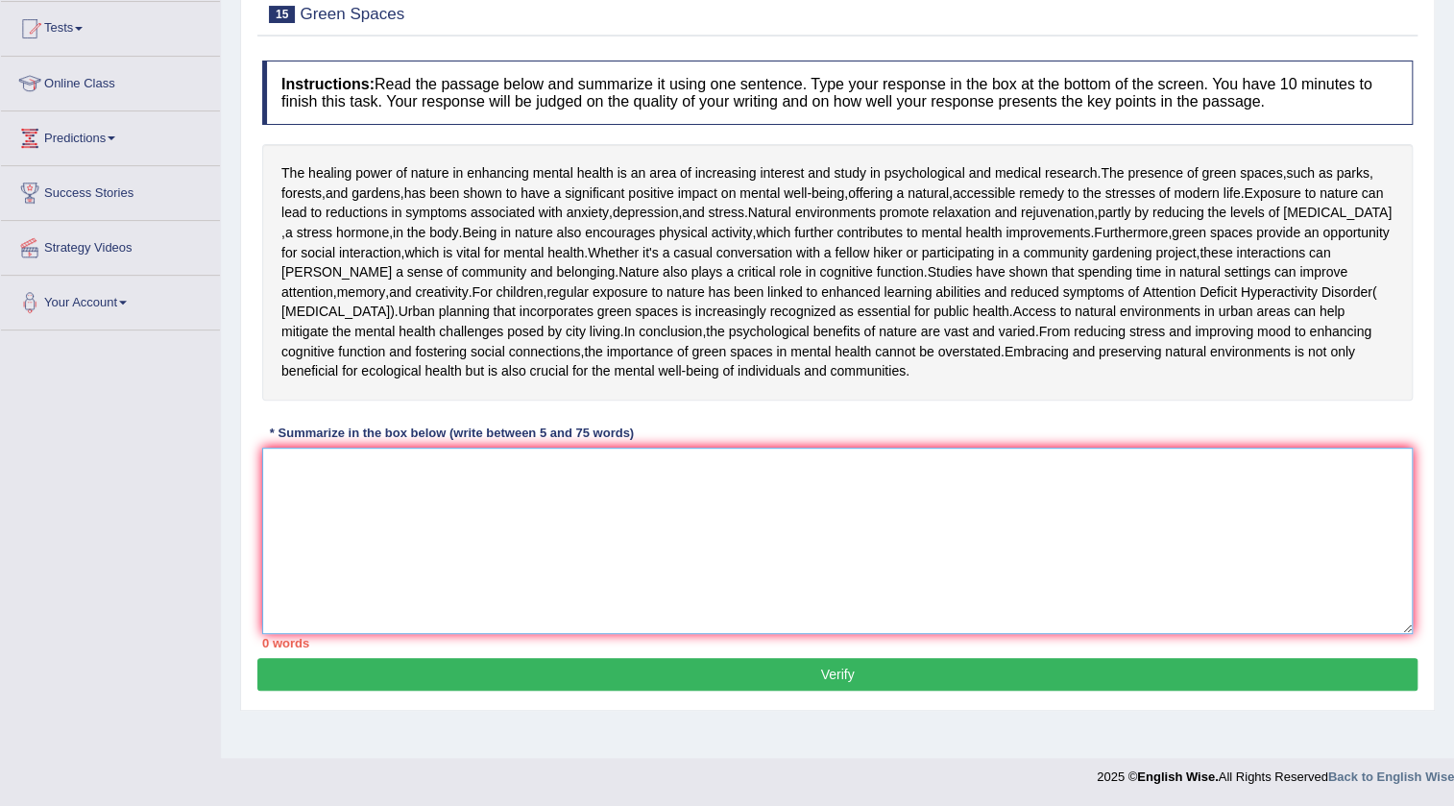
click at [502, 586] on textarea at bounding box center [837, 541] width 1151 height 186
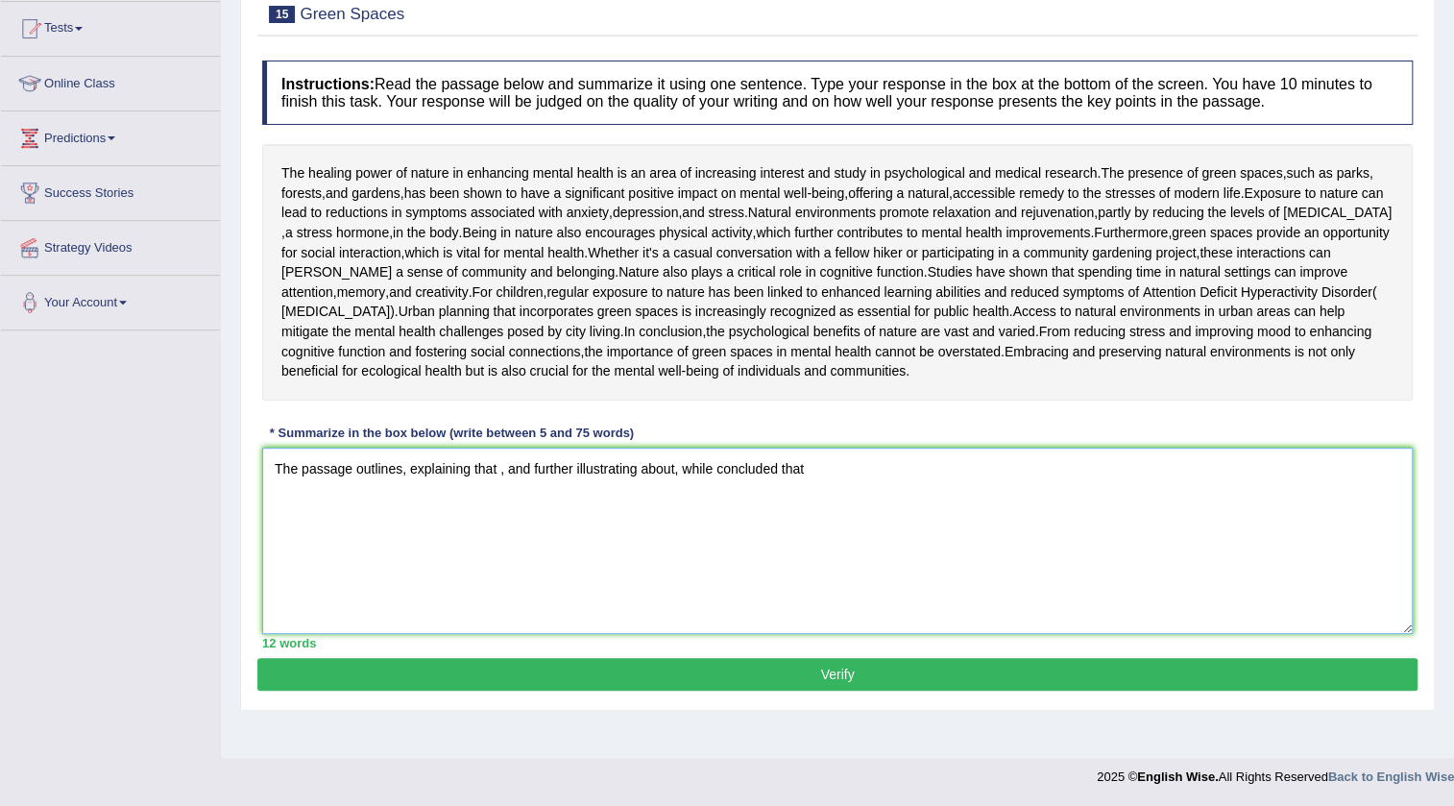
click at [401, 503] on textarea "The passage outlines, explaining that , and further illustrating about, while c…" at bounding box center [837, 541] width 1151 height 186
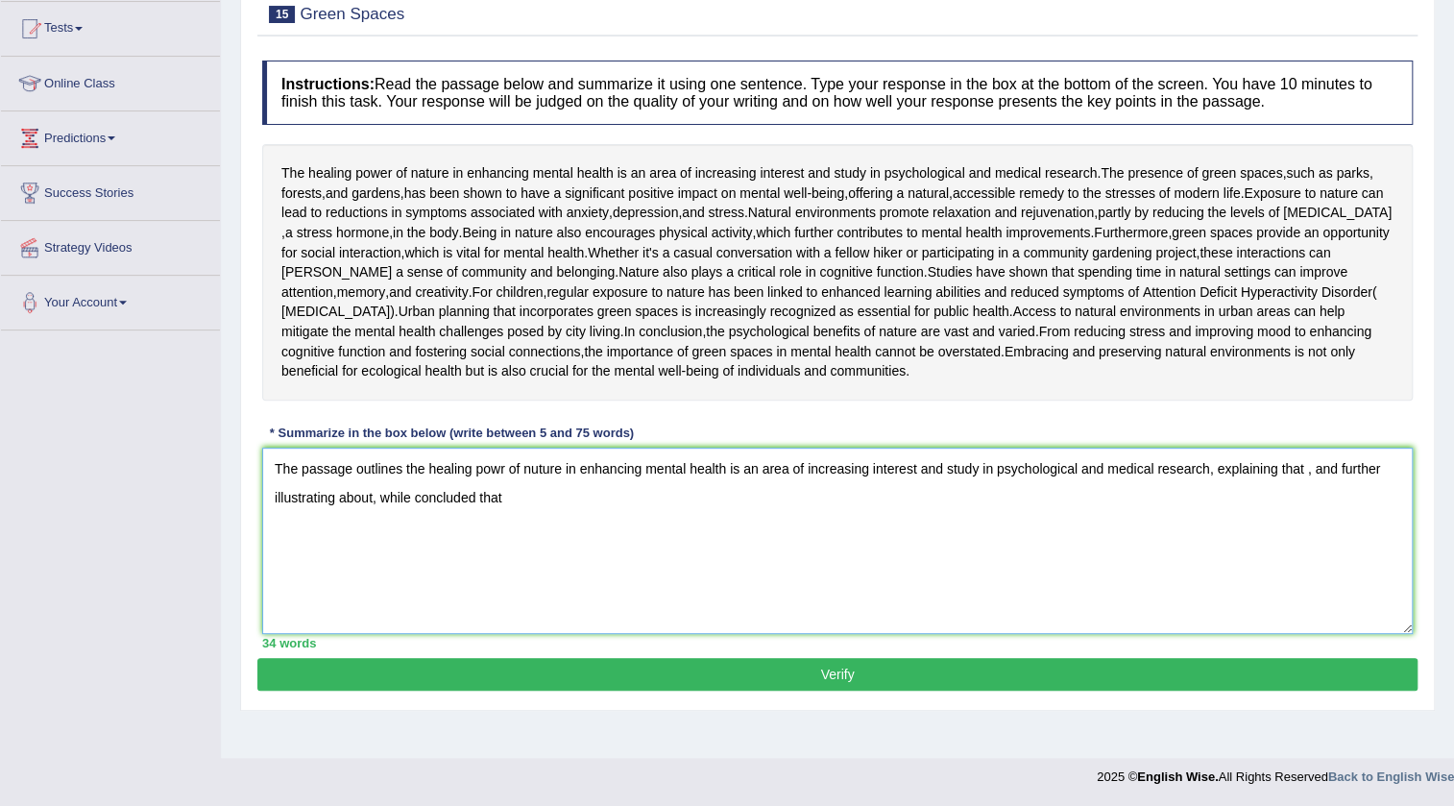
click at [1304, 500] on textarea "The passage outlines the healing powr of nuture in enhancing mental health is a…" at bounding box center [837, 541] width 1151 height 186
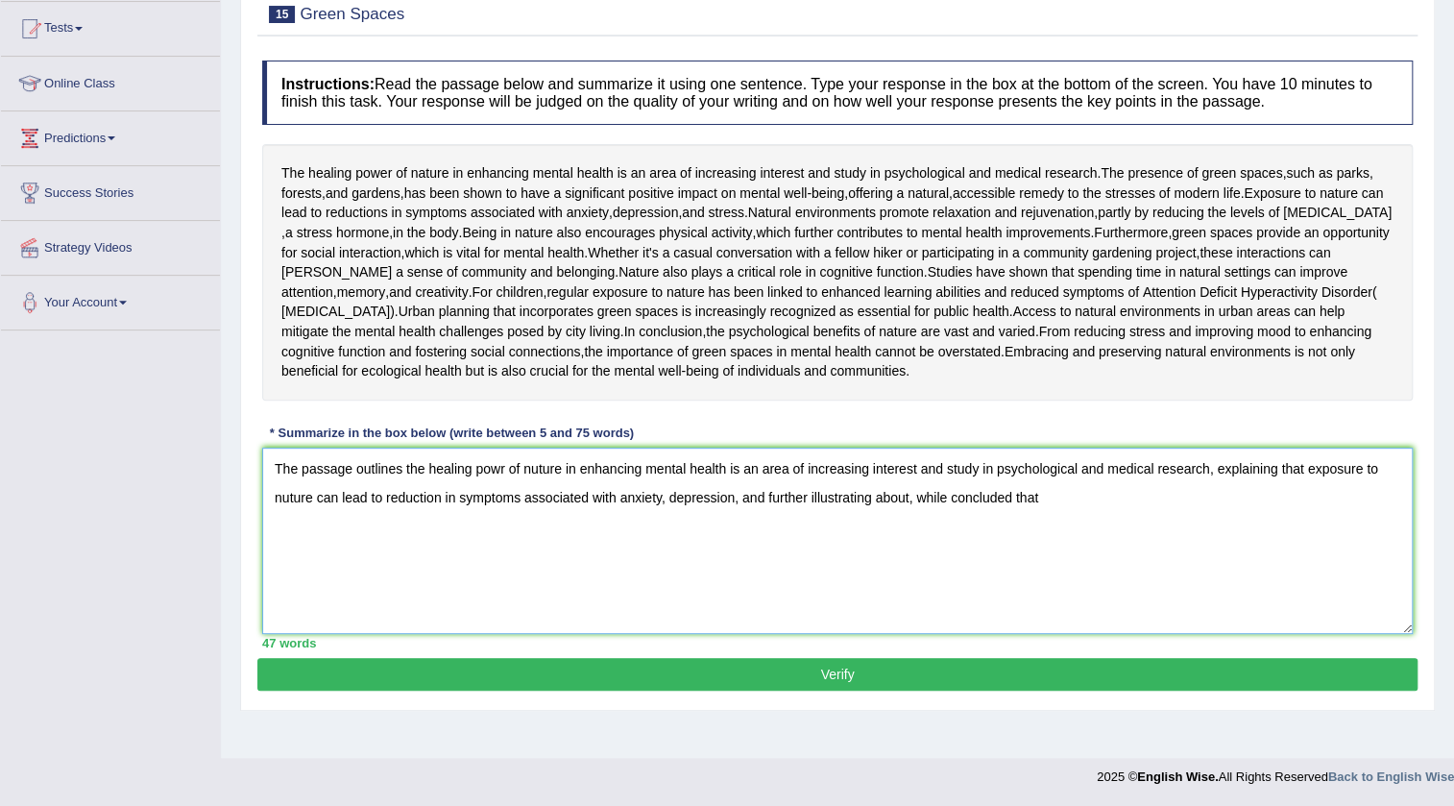
click at [1037, 534] on textarea "The passage outlines the healing powr of nuture in enhancing mental health is a…" at bounding box center [837, 541] width 1151 height 186
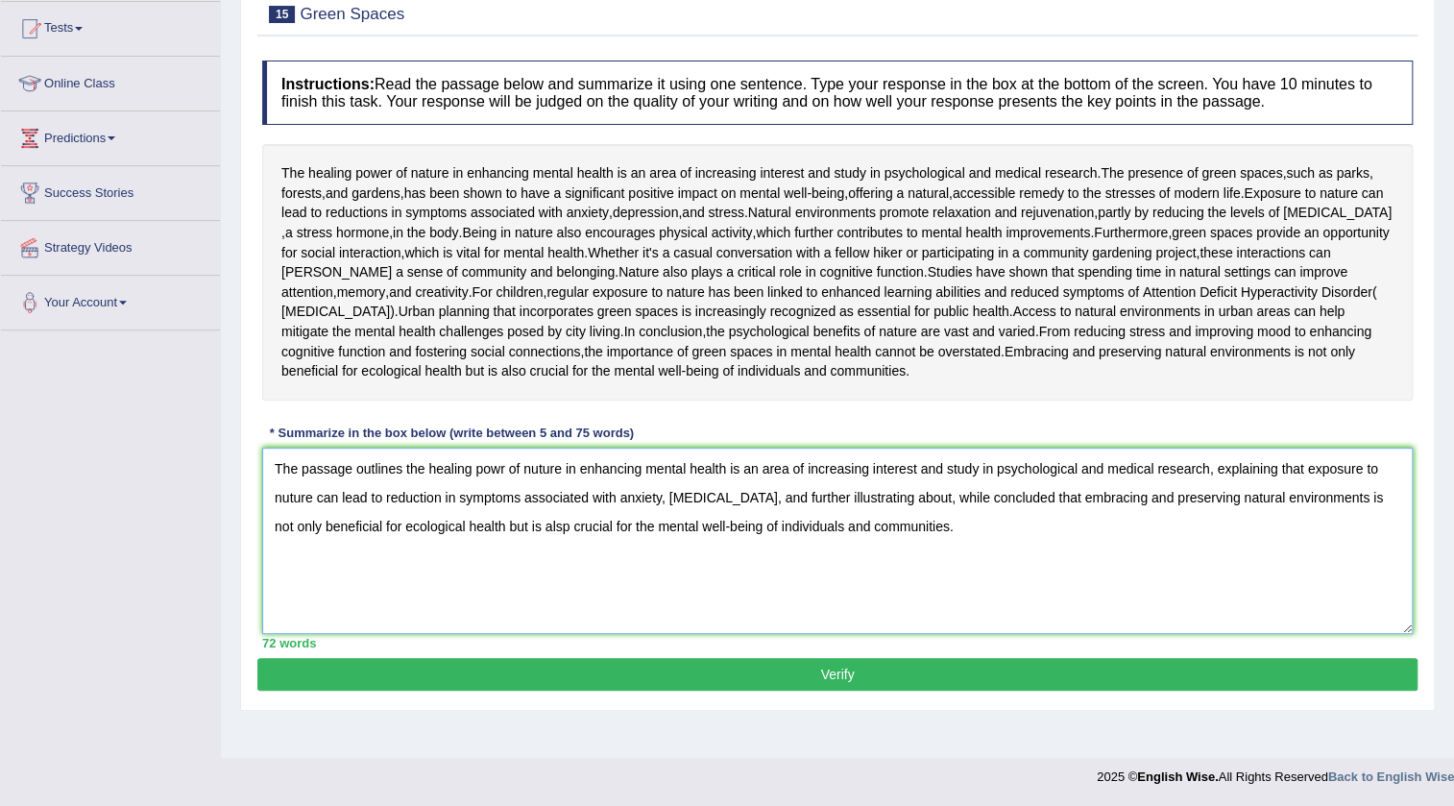
type textarea "The passage outlines the healing powr of nuture in enhancing mental health is a…"
click at [1052, 691] on button "Verify" at bounding box center [837, 674] width 1160 height 33
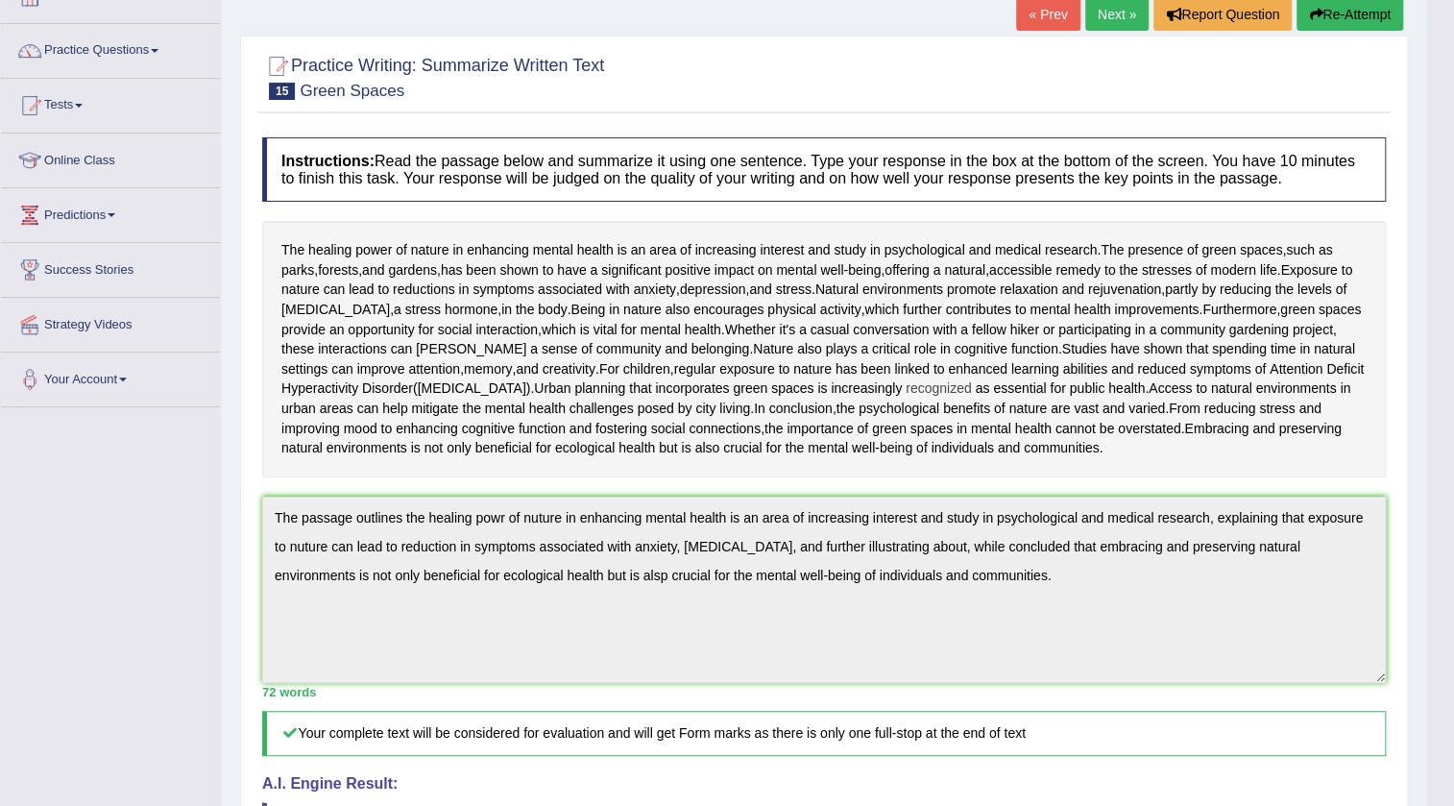
scroll to position [0, 0]
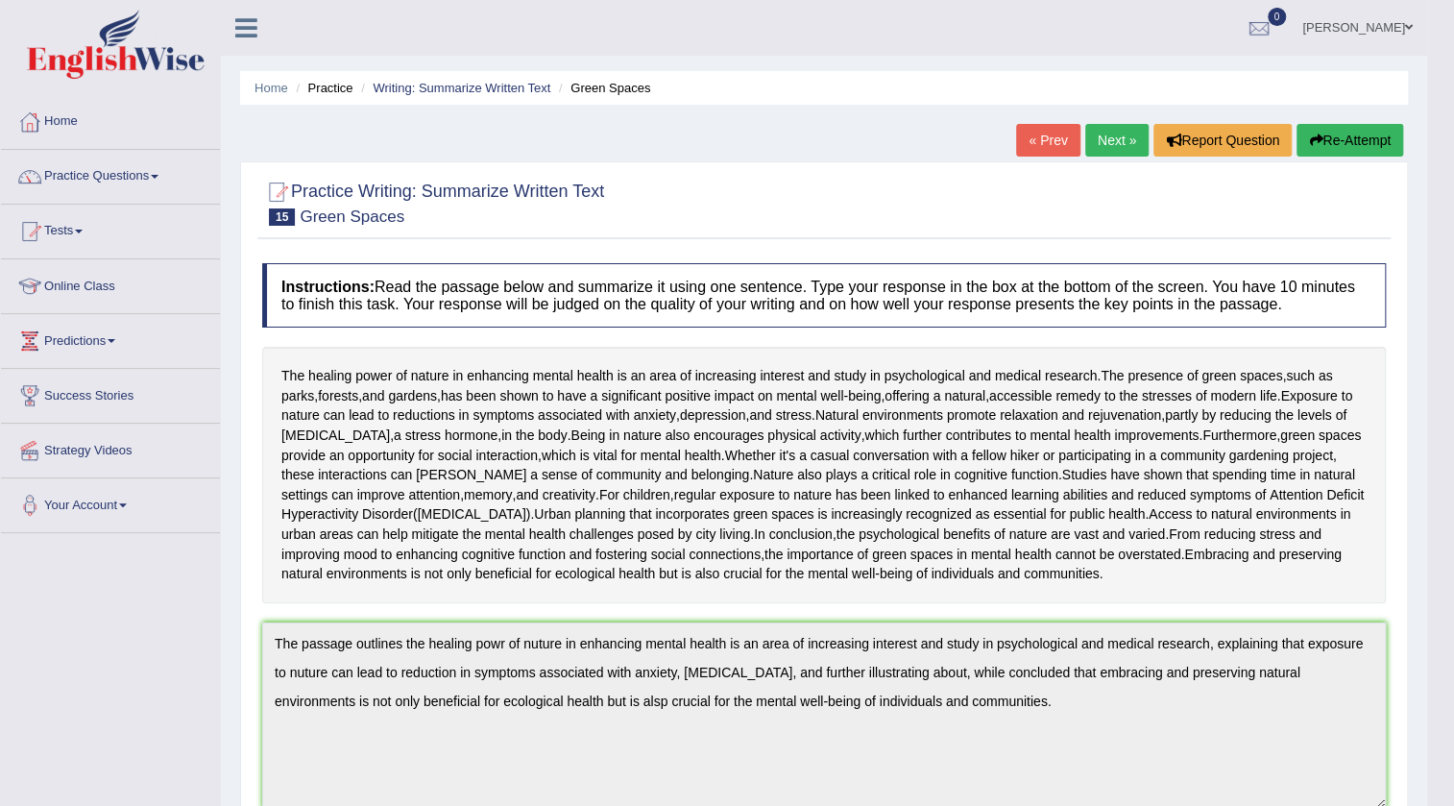
click at [1121, 140] on link "Next »" at bounding box center [1116, 140] width 63 height 33
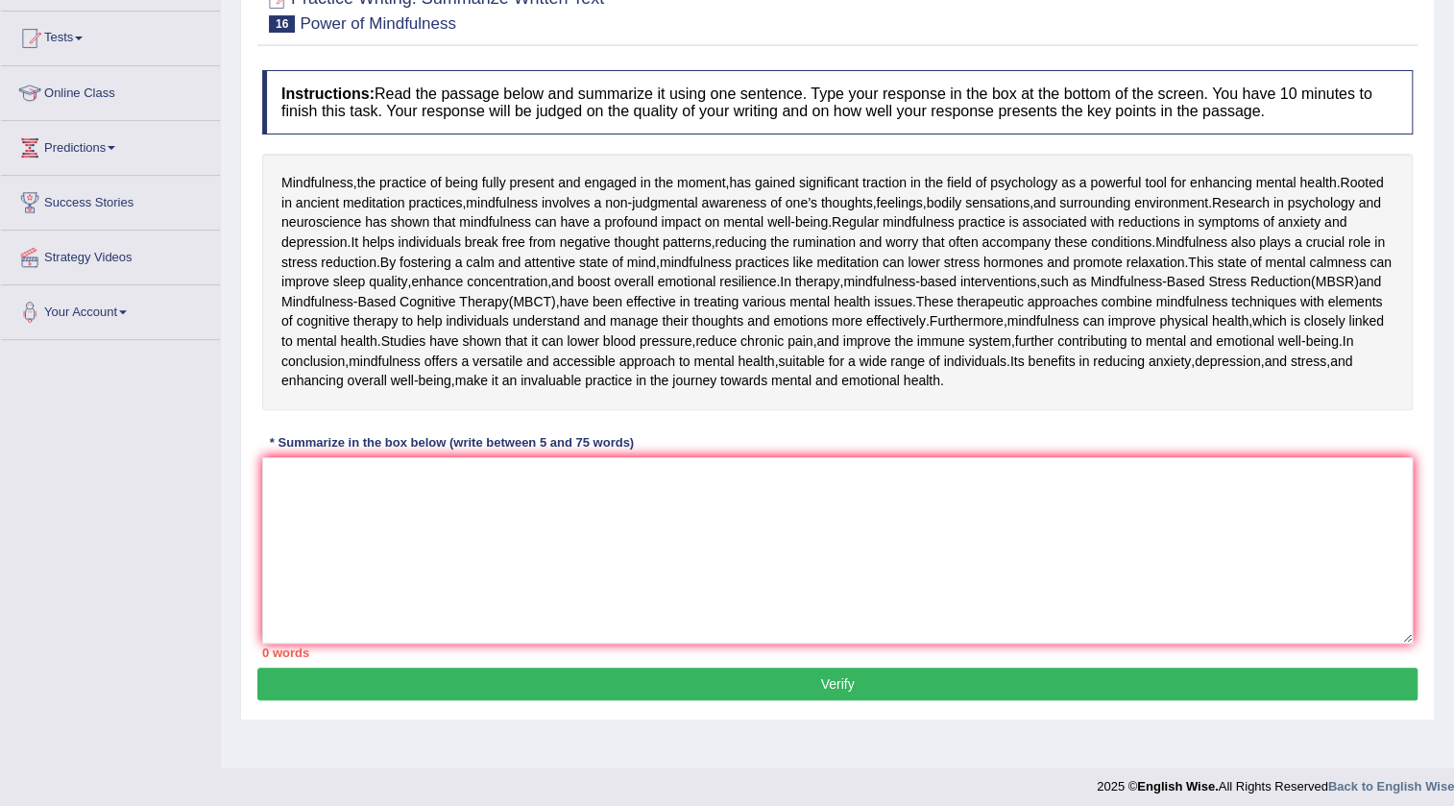
scroll to position [307, 0]
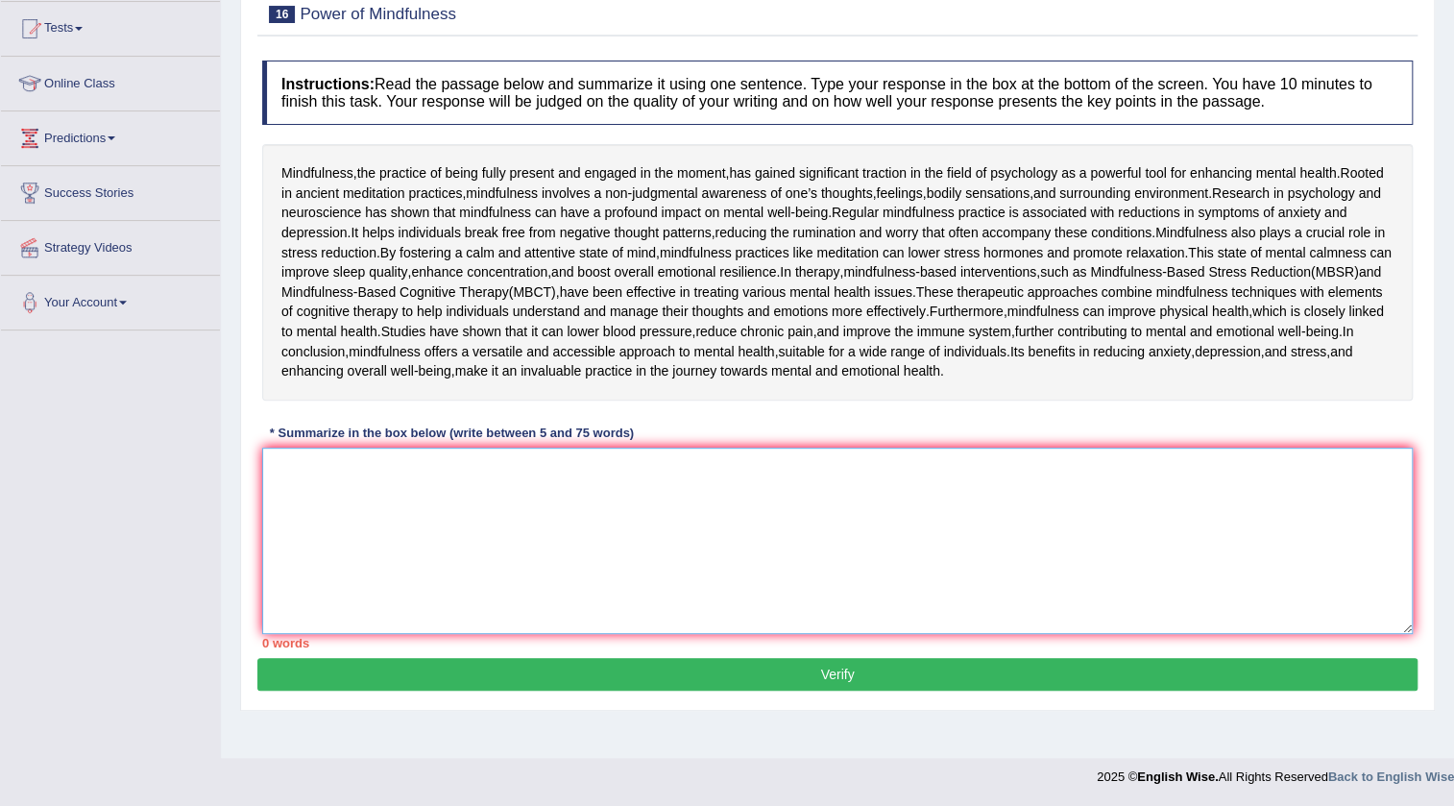
click at [485, 533] on textarea at bounding box center [837, 541] width 1151 height 186
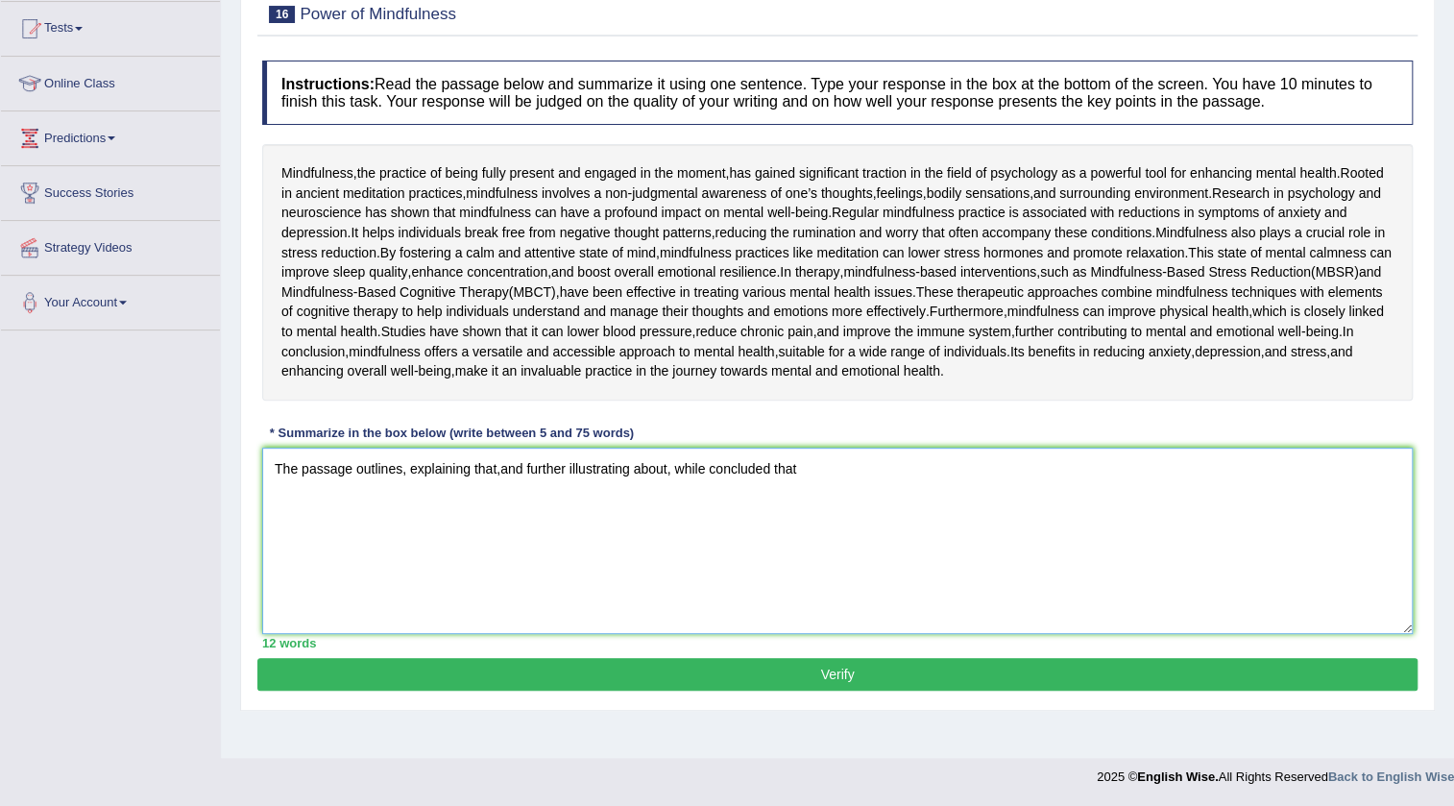
click at [401, 501] on textarea "The passage outlines, explaining that,and further illustrating about, while con…" at bounding box center [837, 541] width 1151 height 186
click at [832, 499] on textarea "The passage outlines mindfulness also plays a crucial role in stress reduction,…" at bounding box center [837, 541] width 1151 height 186
click at [831, 502] on textarea "The passage outlines mindfulness also plays a crucial role in stress reduction,…" at bounding box center [837, 541] width 1151 height 186
click at [827, 504] on textarea "The passage outlines mindfulness also plays a crucial role in stress reduction,…" at bounding box center [837, 541] width 1151 height 186
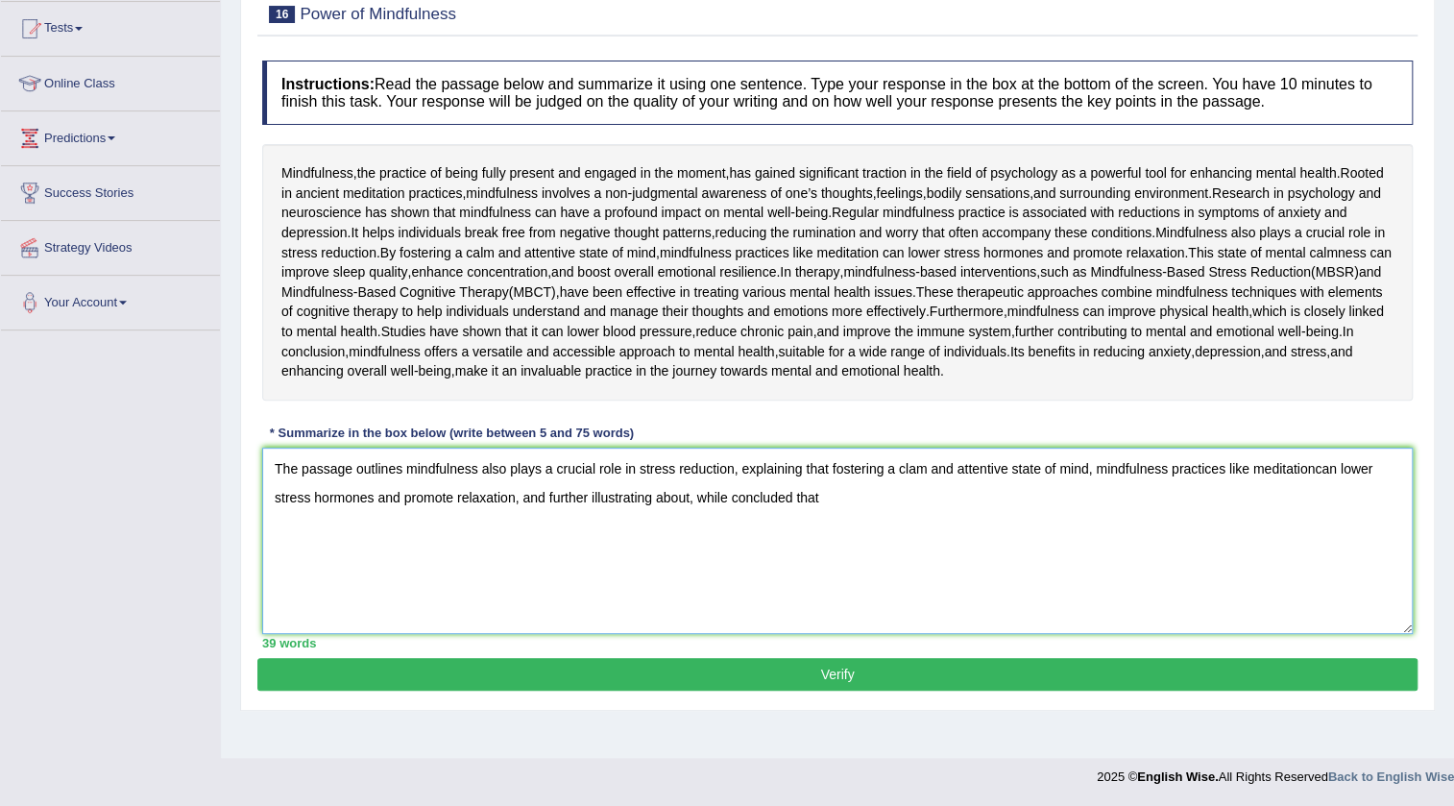
click at [690, 532] on textarea "The passage outlines mindfulness also plays a crucial role in stress reduction,…" at bounding box center [837, 541] width 1151 height 186
click at [1115, 530] on textarea "The passage outlines mindfulness also plays a crucial role in stress reduction,…" at bounding box center [837, 541] width 1151 height 186
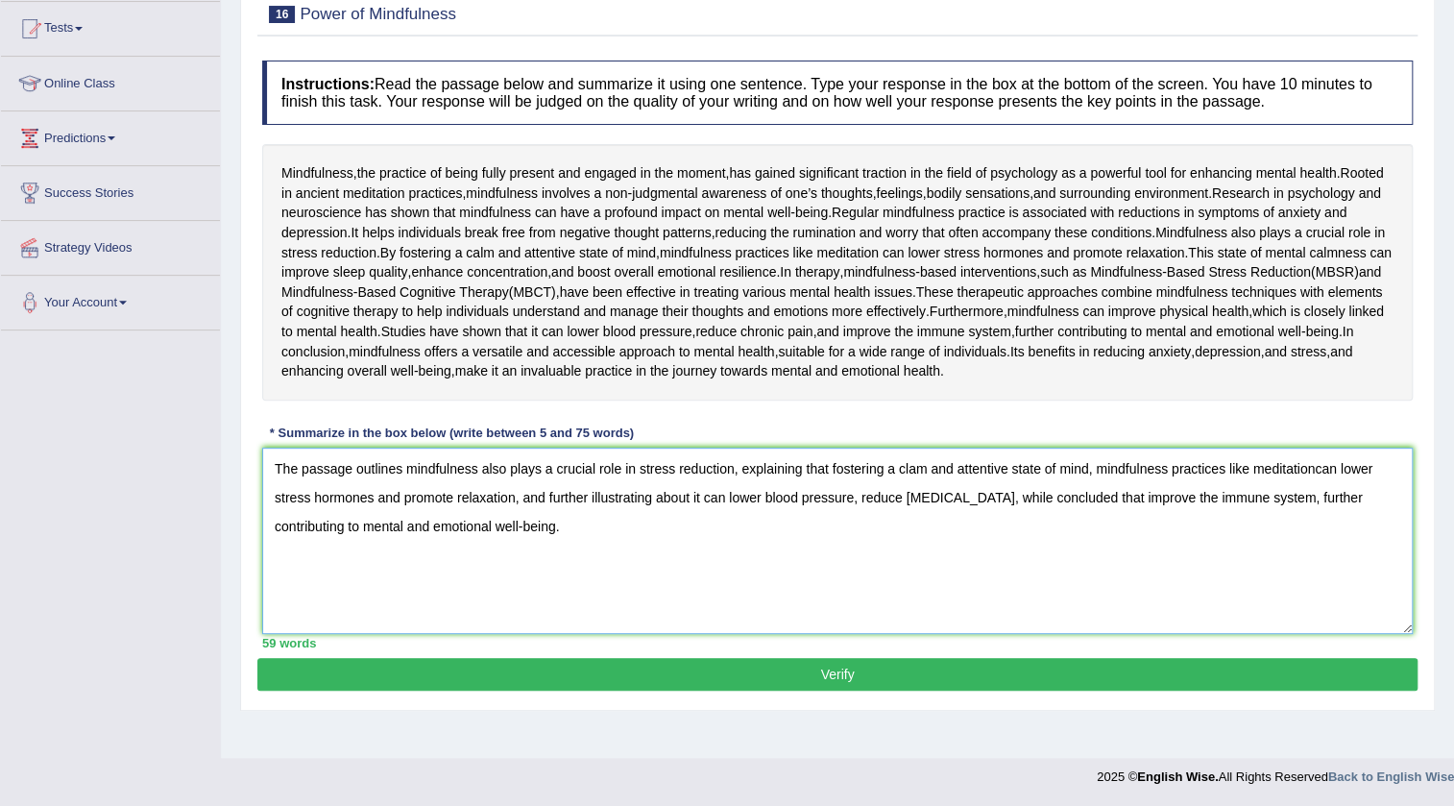
type textarea "The passage outlines mindfulness also plays a crucial role in stress reduction,…"
click at [639, 691] on button "Verify" at bounding box center [837, 674] width 1160 height 33
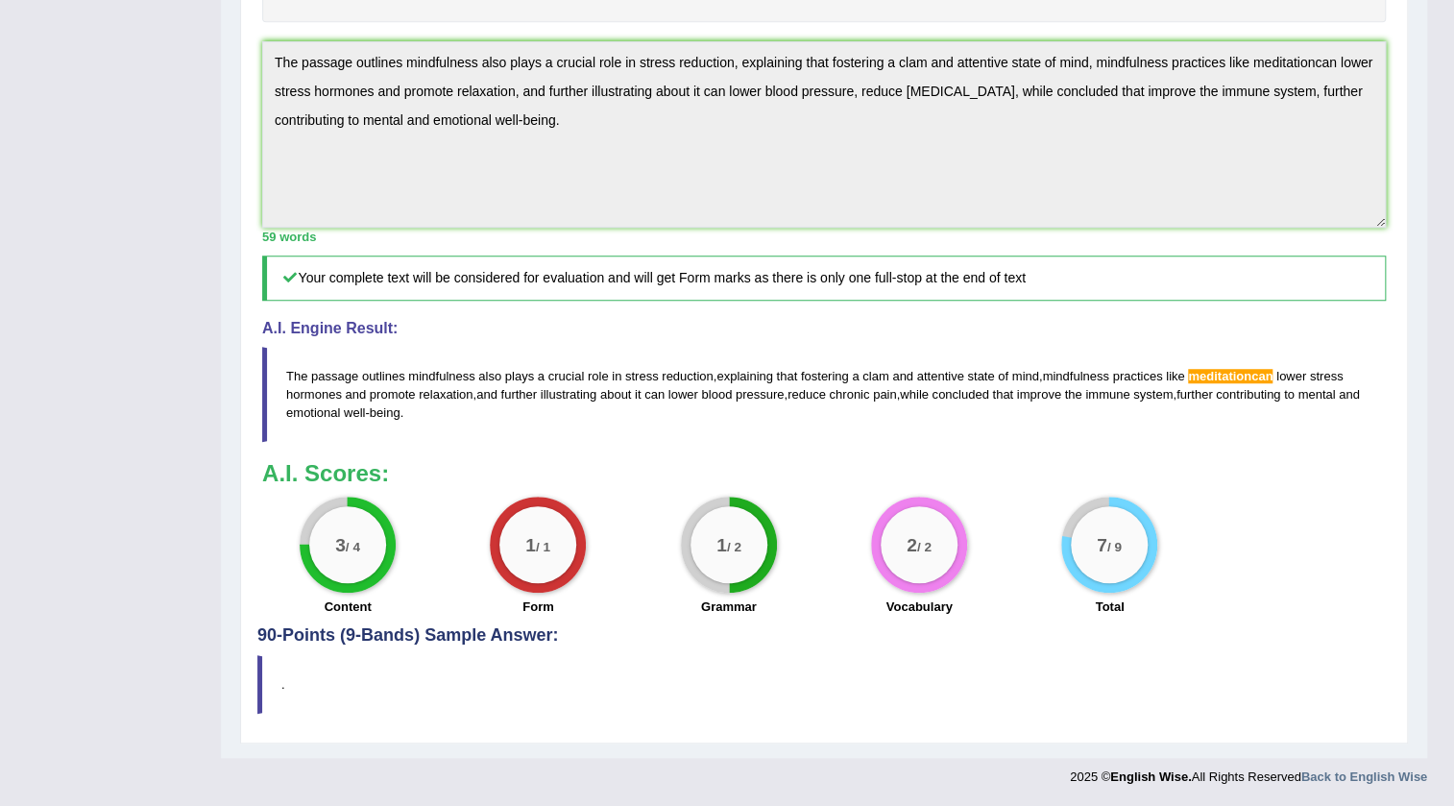
scroll to position [719, 0]
drag, startPoint x: 432, startPoint y: 418, endPoint x: 194, endPoint y: 290, distance: 270.3
click at [194, 290] on div "Toggle navigation Home Practice Questions Speaking Practice Read Aloud Repeat S…" at bounding box center [713, 107] width 1427 height 1377
drag, startPoint x: 294, startPoint y: 370, endPoint x: 590, endPoint y: 441, distance: 304.3
click at [580, 440] on blockquote "The passage outlines mindfulness also plays a crucial role in stress reduction …" at bounding box center [824, 394] width 1124 height 95
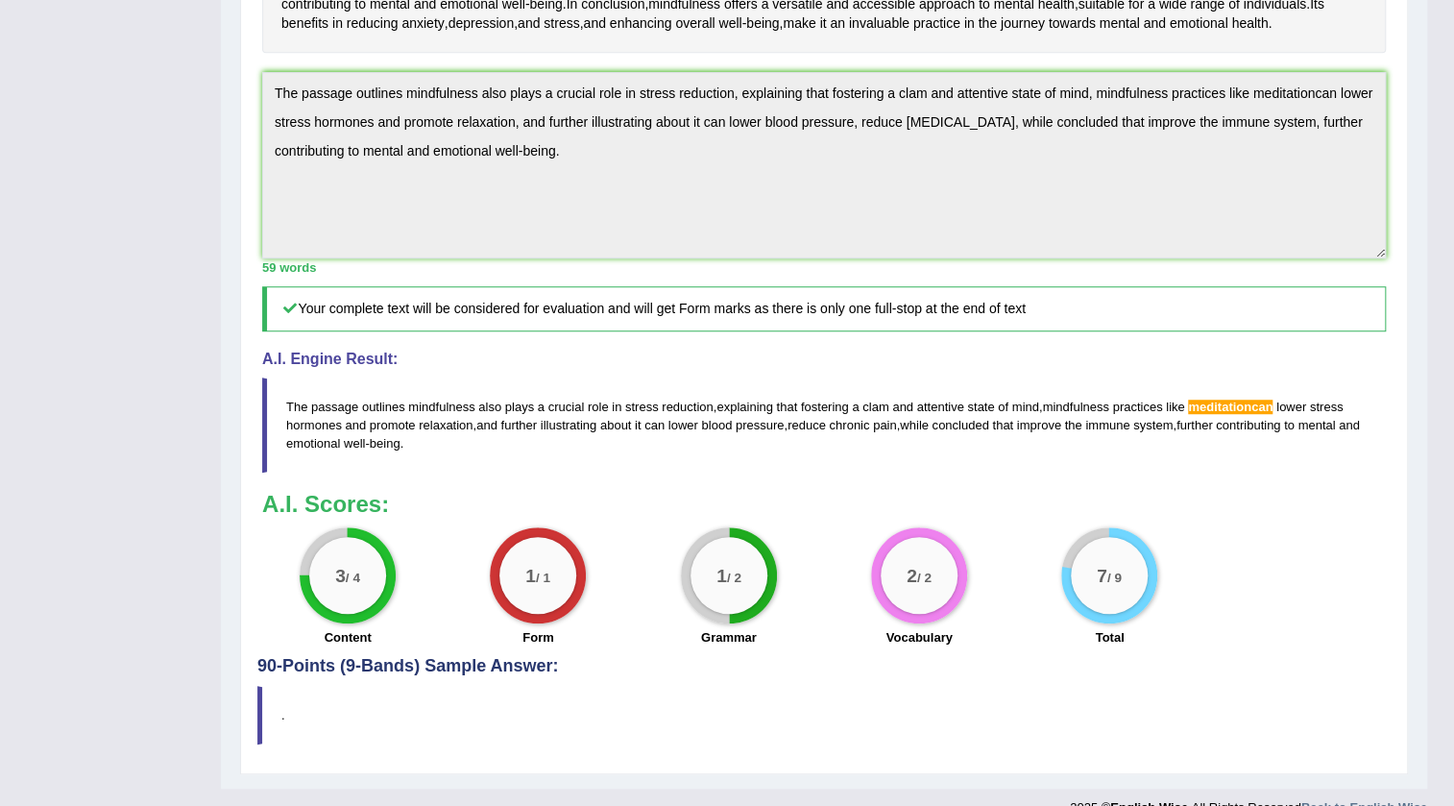
scroll to position [544, 0]
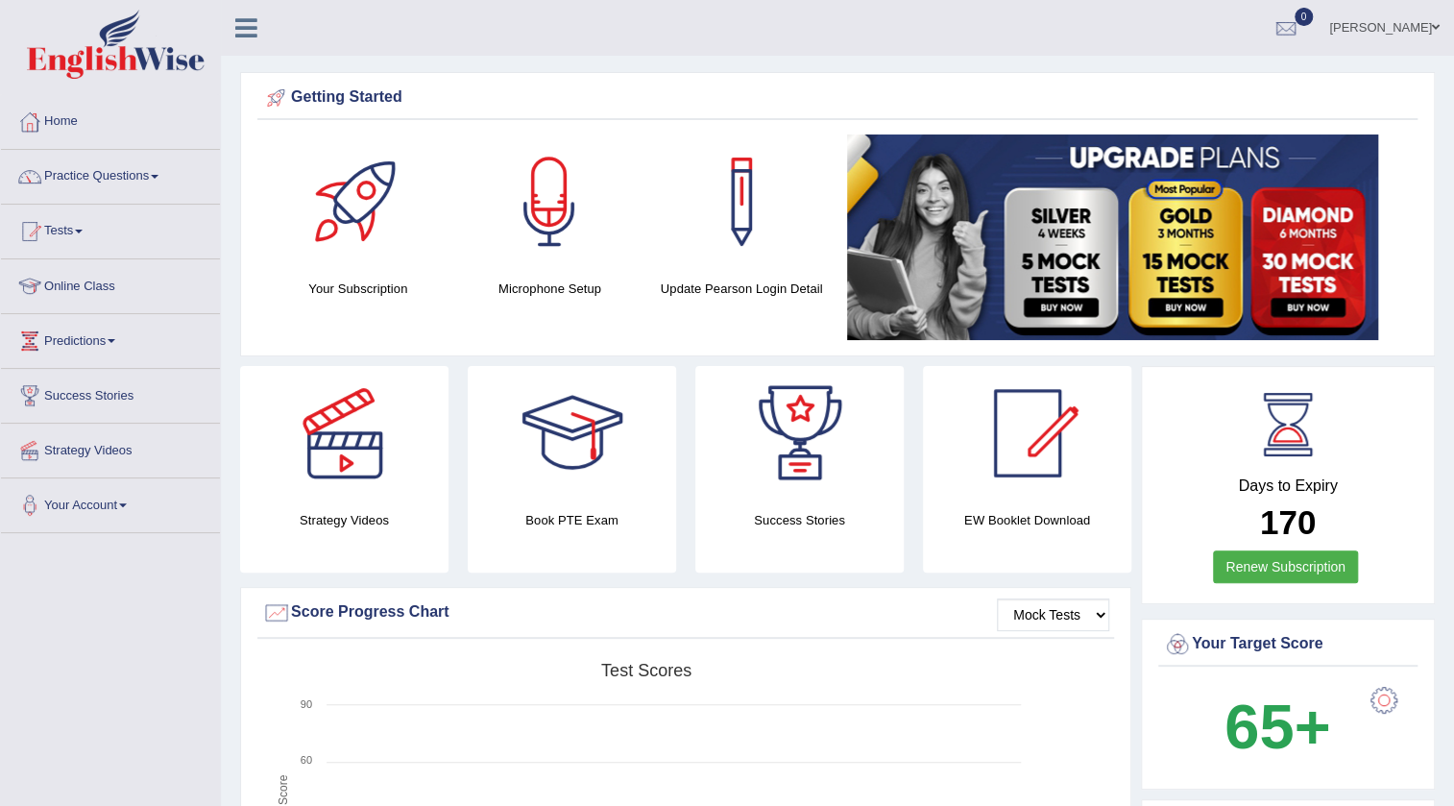
drag, startPoint x: 894, startPoint y: 144, endPoint x: 914, endPoint y: 149, distance: 20.7
click at [894, 144] on img at bounding box center [1112, 237] width 531 height 206
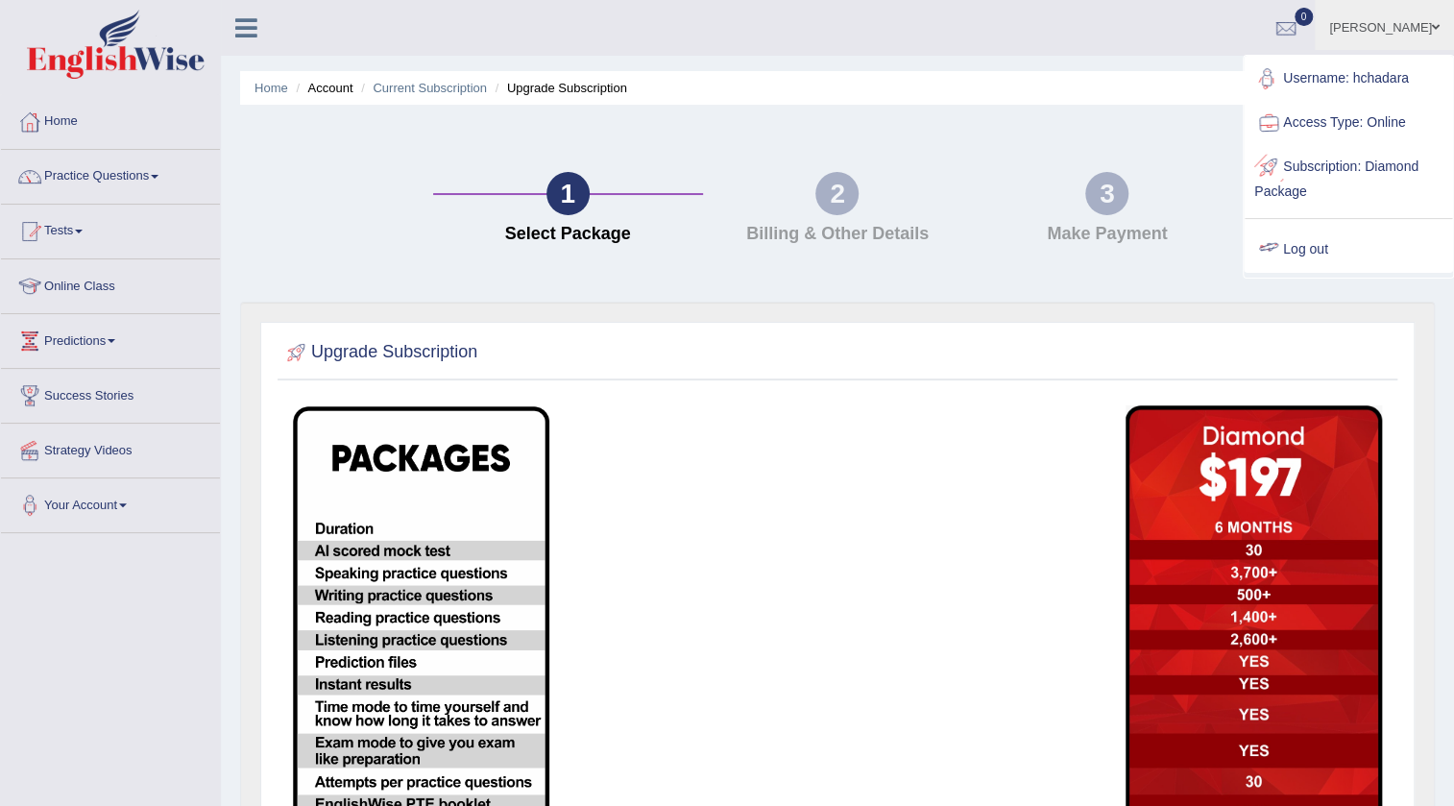
click at [1290, 252] on link "Log out" at bounding box center [1348, 250] width 207 height 44
